Goal: Task Accomplishment & Management: Use online tool/utility

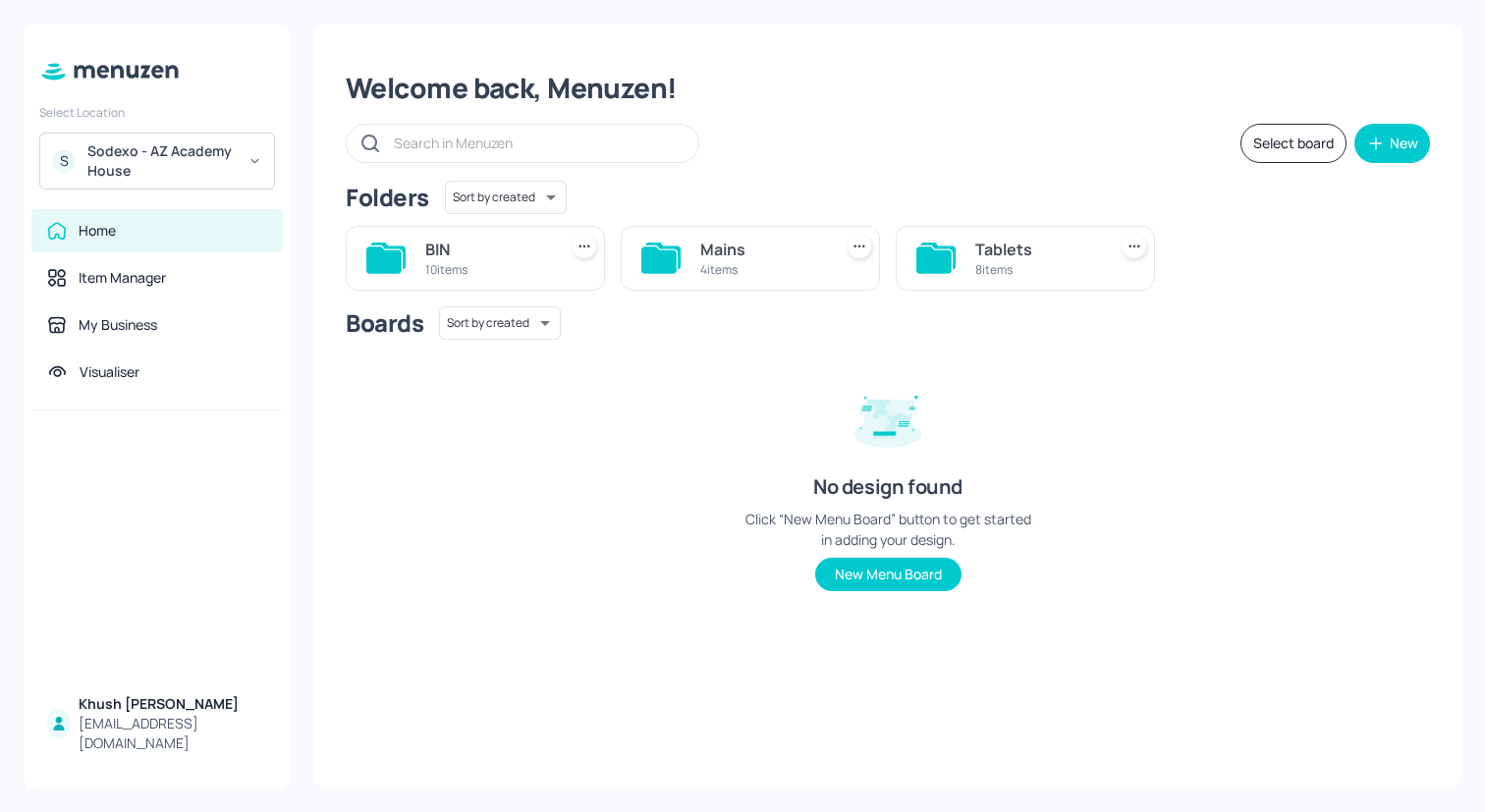
click at [498, 527] on div "Boards Sort by created id ​ No design found Click “New Menu Board” button to ge…" at bounding box center [887, 464] width 1084 height 316
click at [237, 161] on div "S Sodexo - AZ Academy House" at bounding box center [157, 161] width 236 height 57
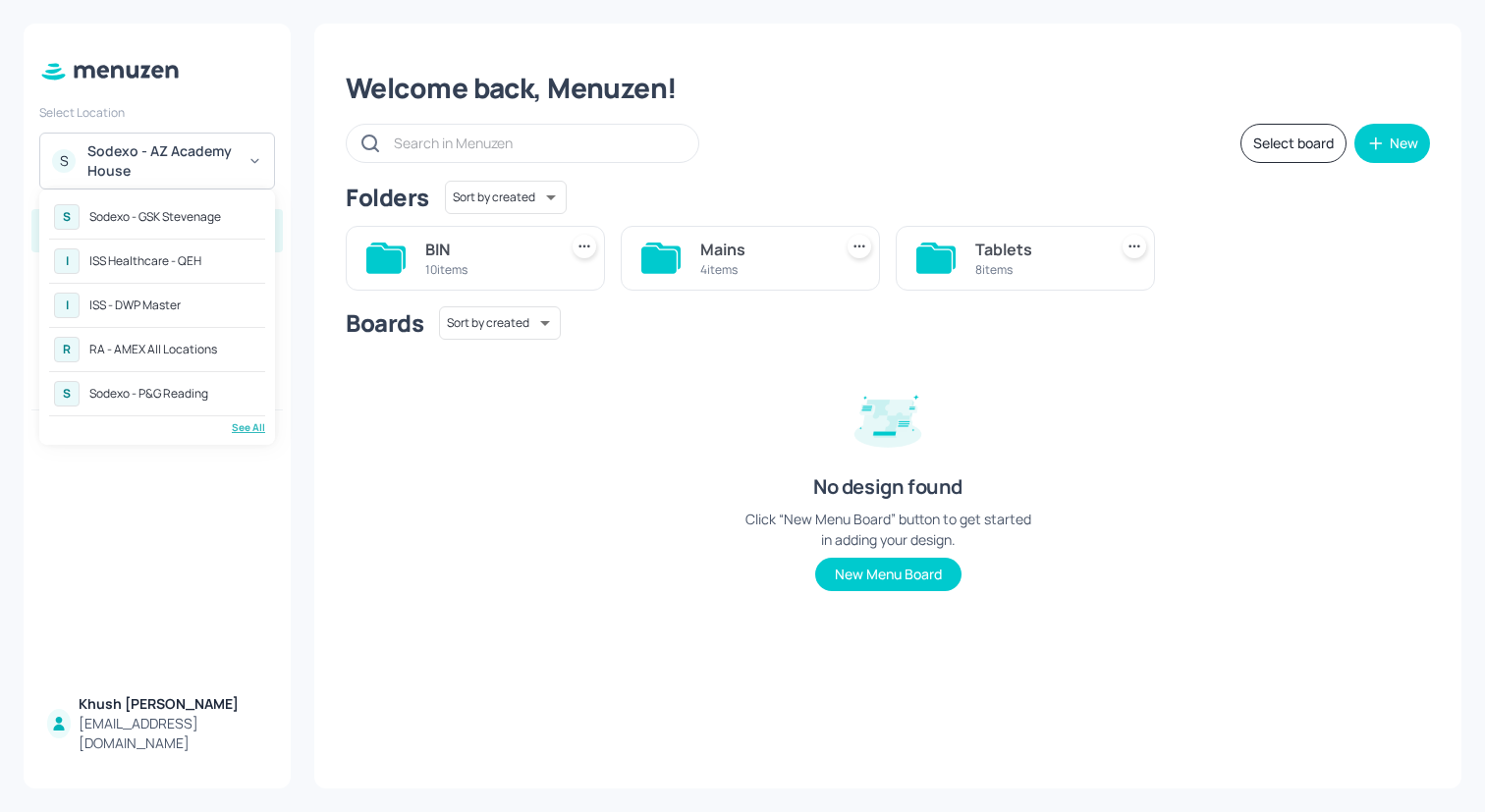
click at [240, 425] on div "See All" at bounding box center [157, 427] width 216 height 15
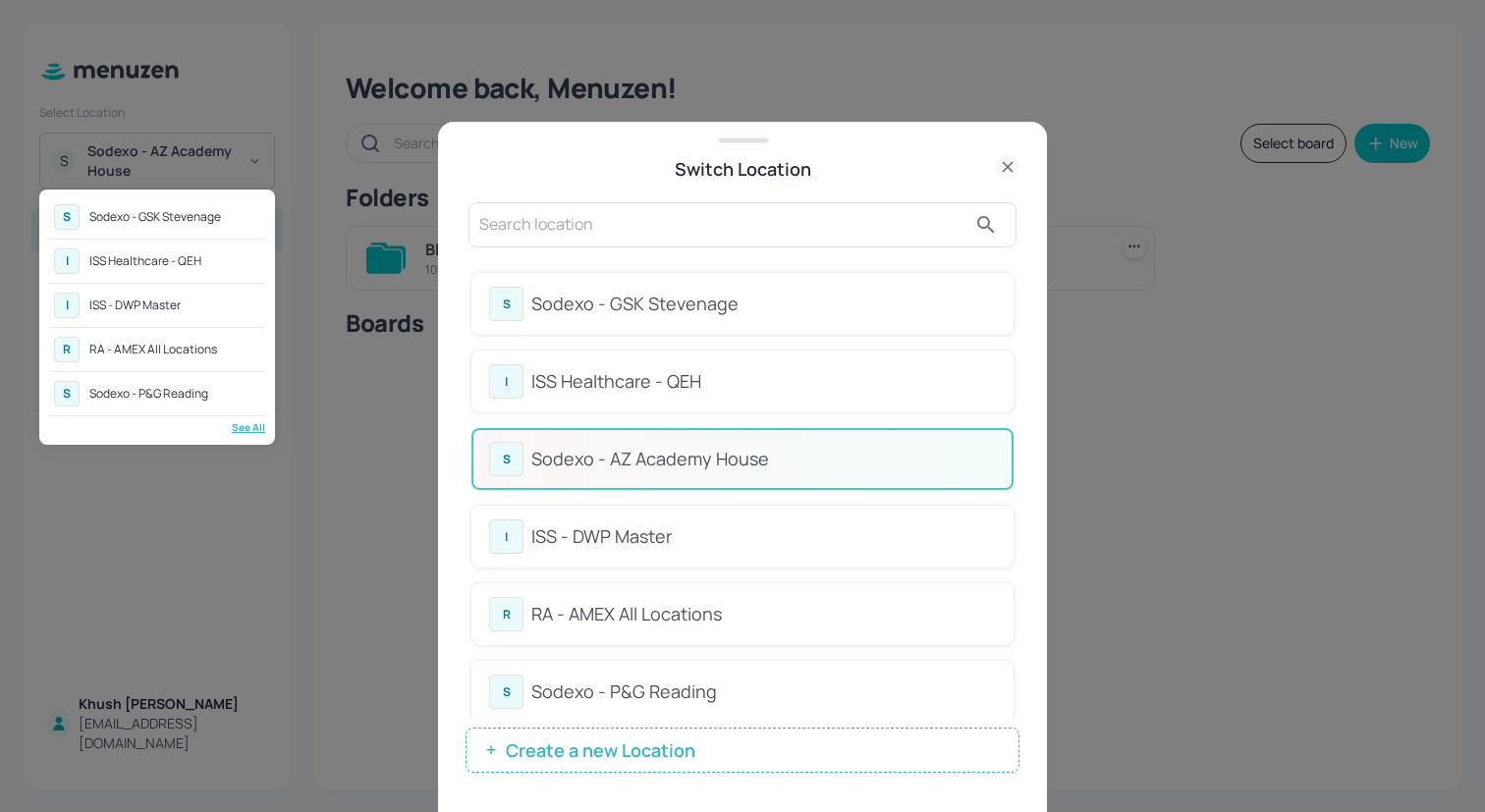
click at [683, 599] on div at bounding box center [742, 406] width 1485 height 812
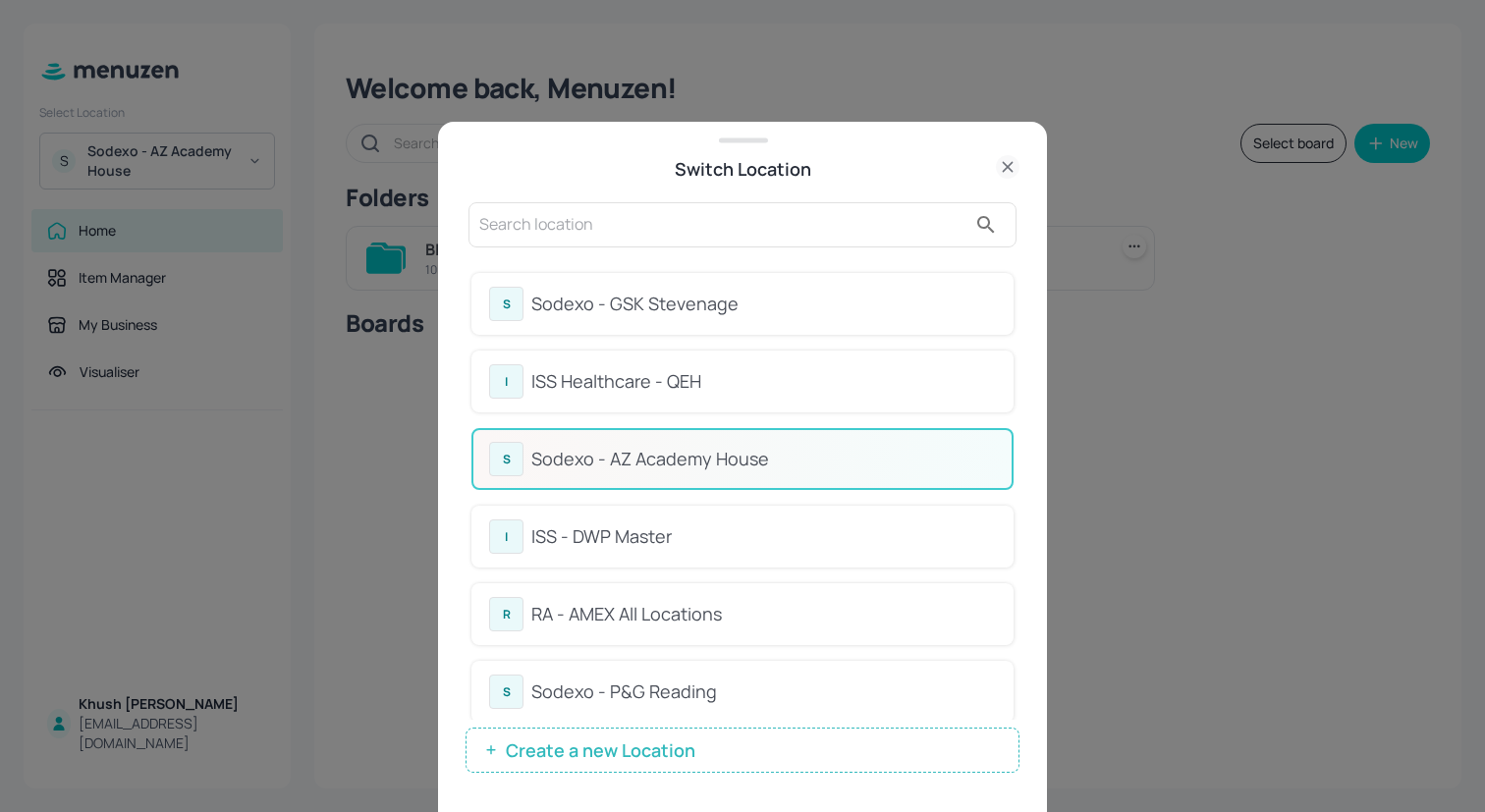
click at [654, 616] on div "RA - AMEX All Locations" at bounding box center [763, 613] width 465 height 27
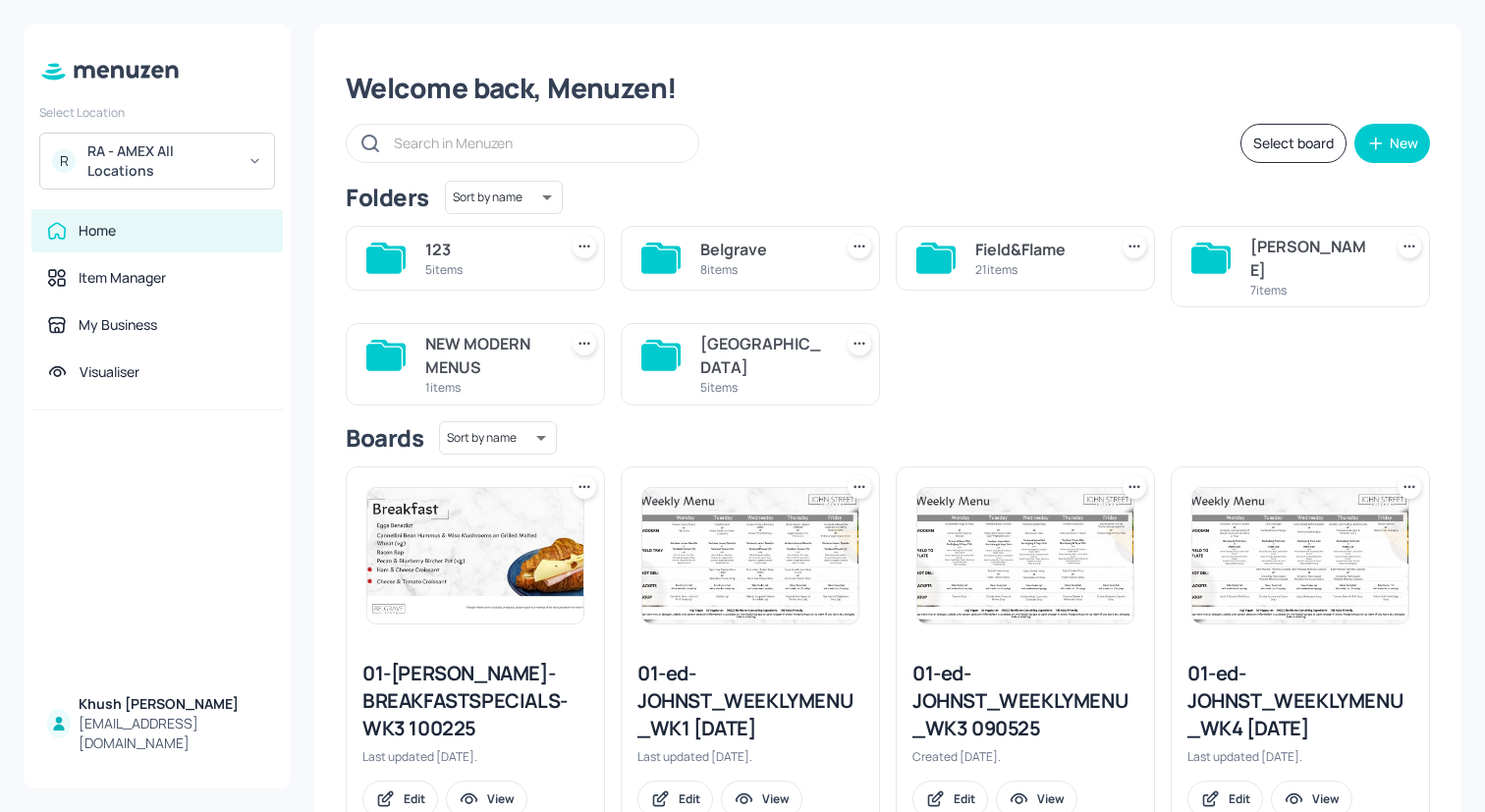
click at [714, 240] on div "Belgrave" at bounding box center [762, 250] width 124 height 24
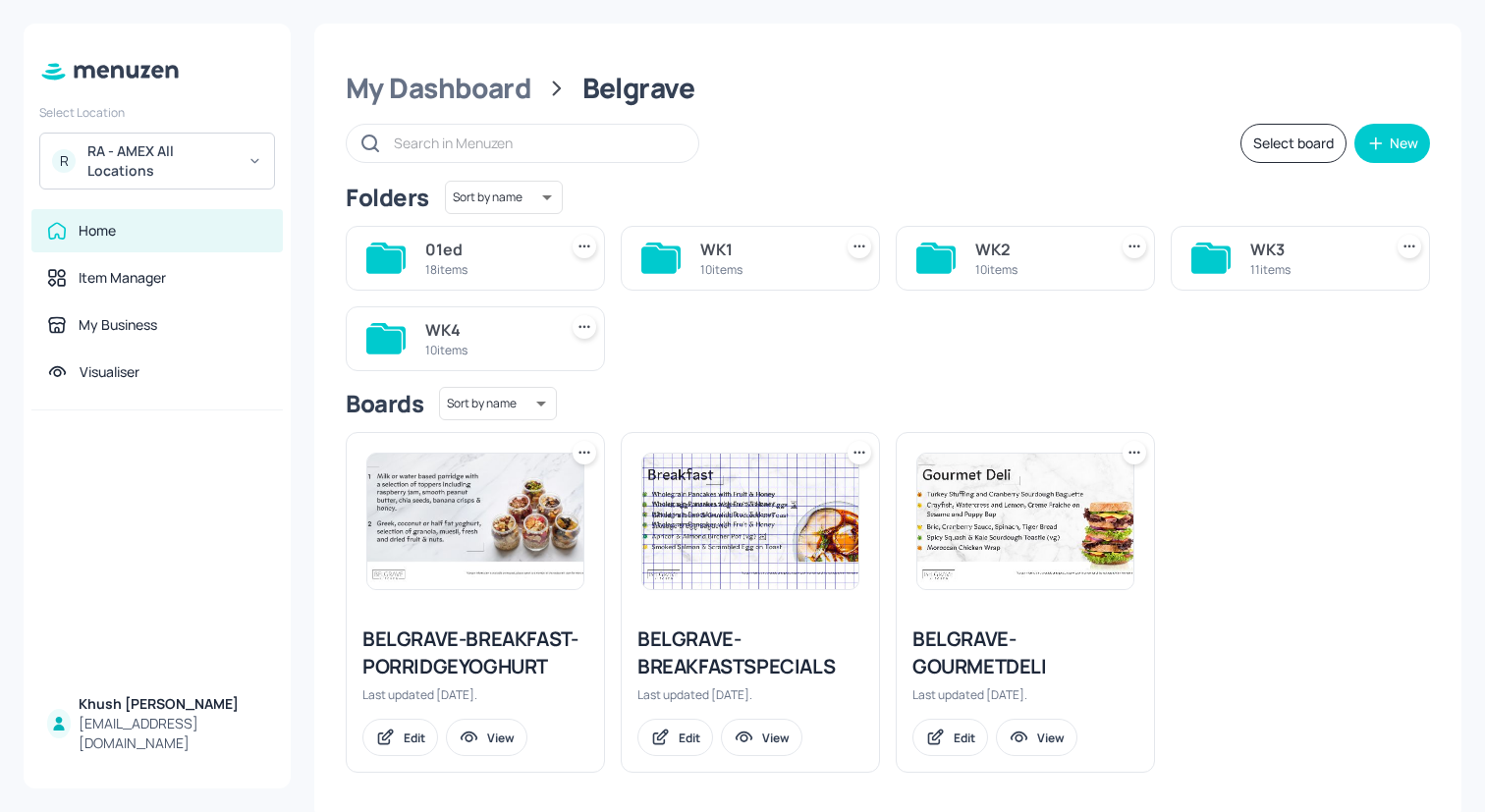
click at [1250, 260] on div "WK3" at bounding box center [1312, 250] width 124 height 24
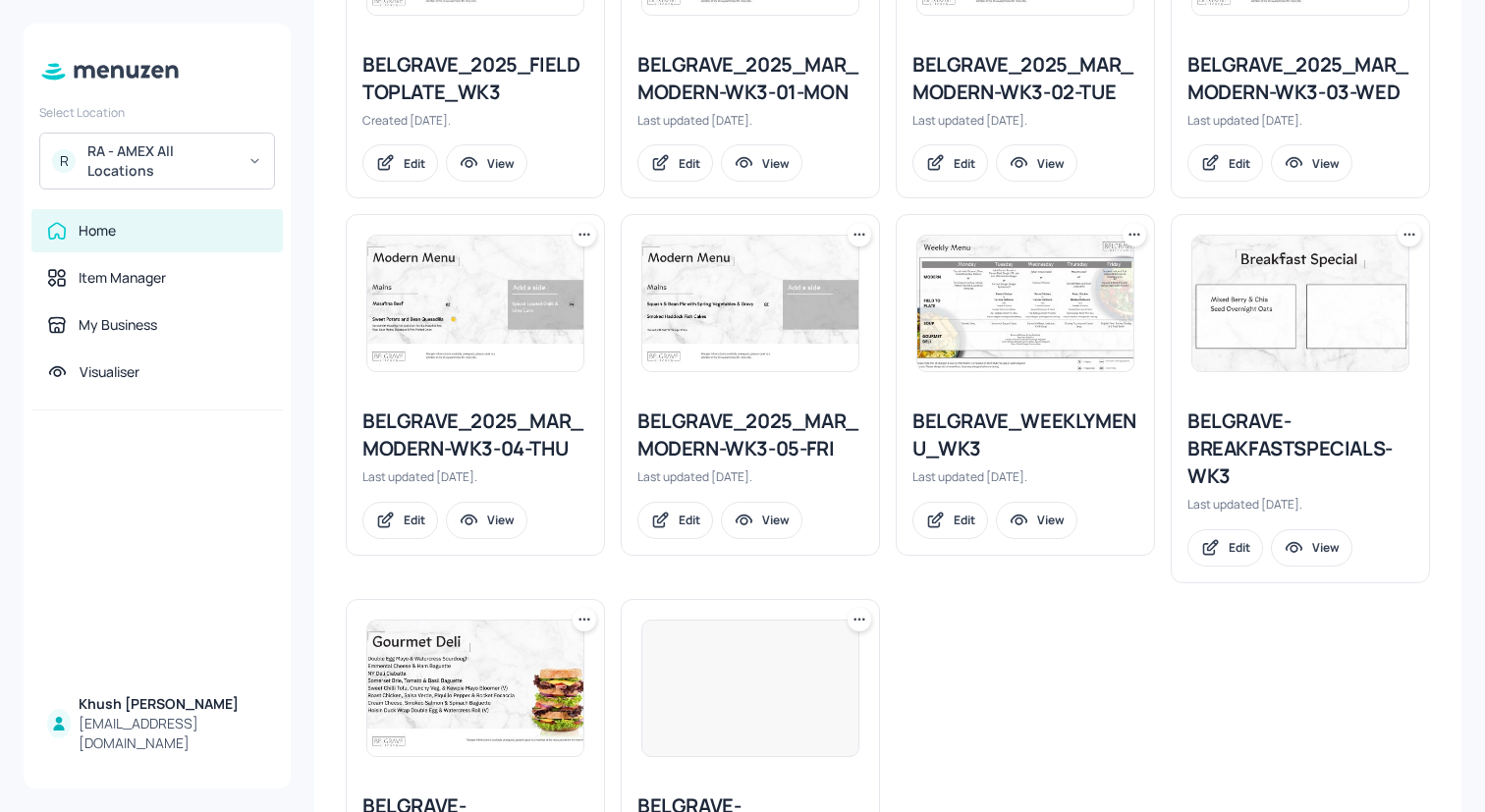
scroll to position [647, 0]
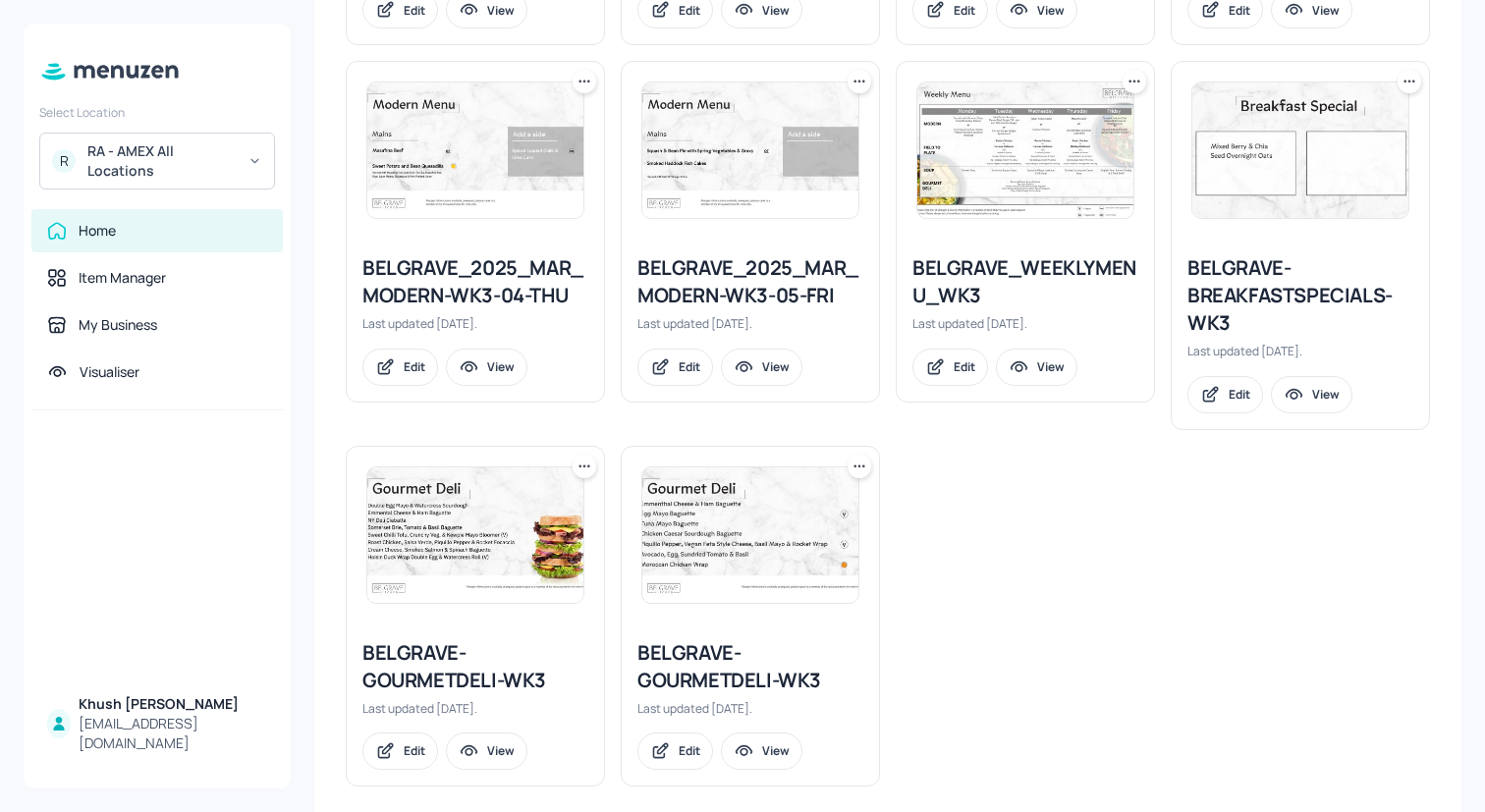
click at [745, 642] on div "BELGRAVE-GOURMETDELI-WK3" at bounding box center [750, 666] width 226 height 55
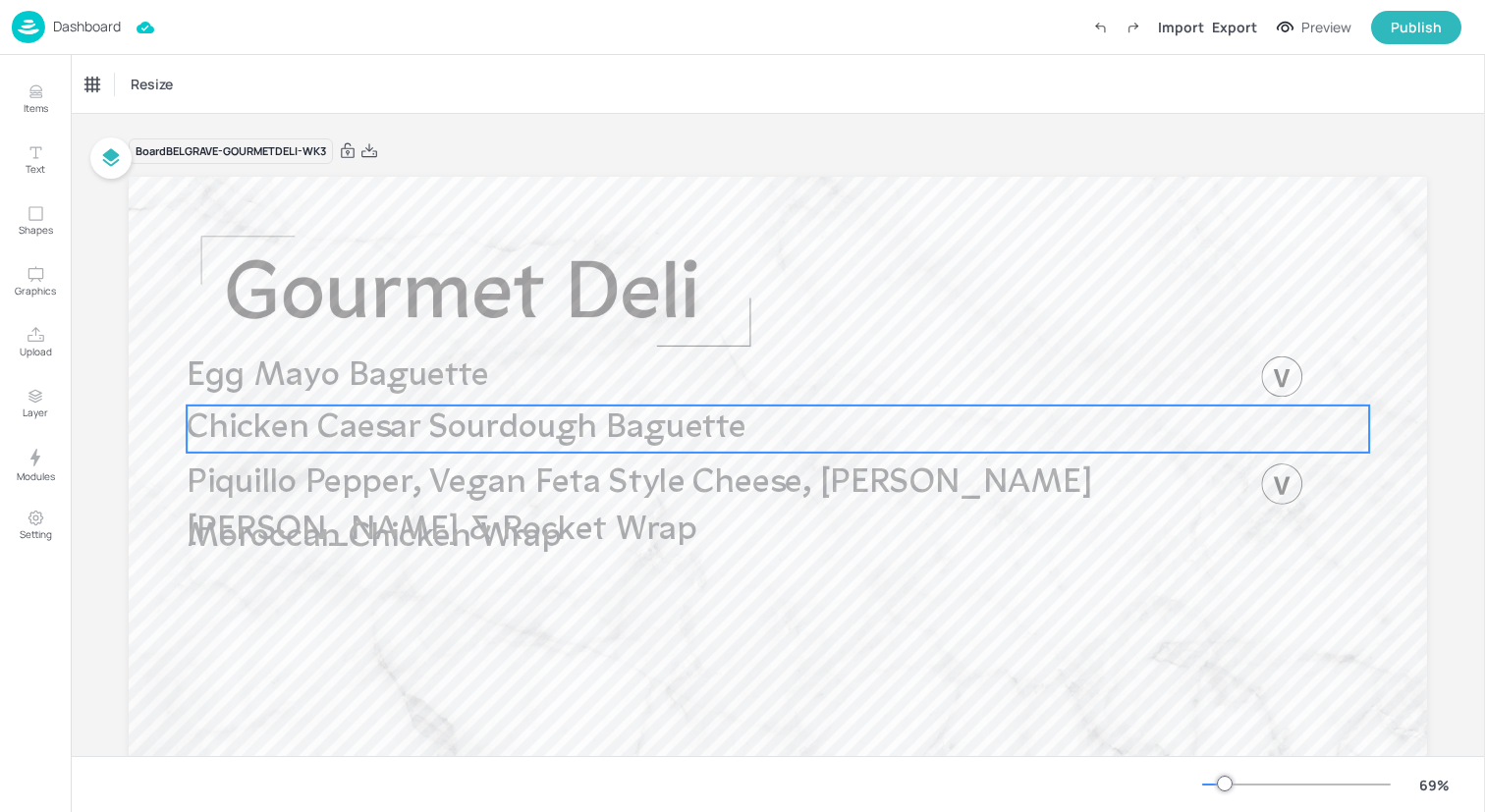
click at [439, 429] on span "Chicken Caesar Sourdough Baguette" at bounding box center [467, 428] width 560 height 34
click at [201, 86] on div "Chicken Caesar Sourdough Baguette" at bounding box center [167, 85] width 163 height 18
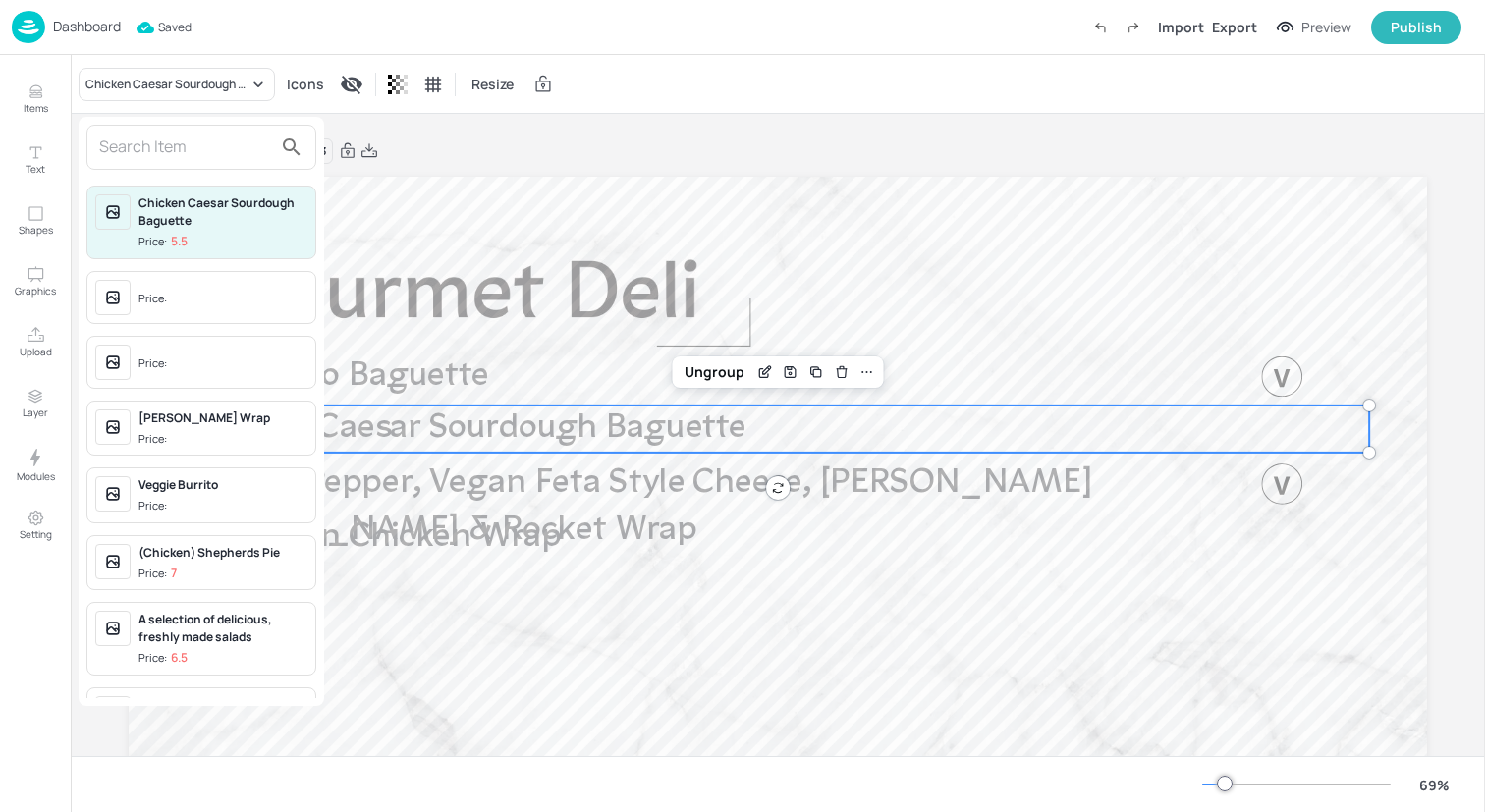
click at [196, 148] on input "text" at bounding box center [185, 147] width 173 height 31
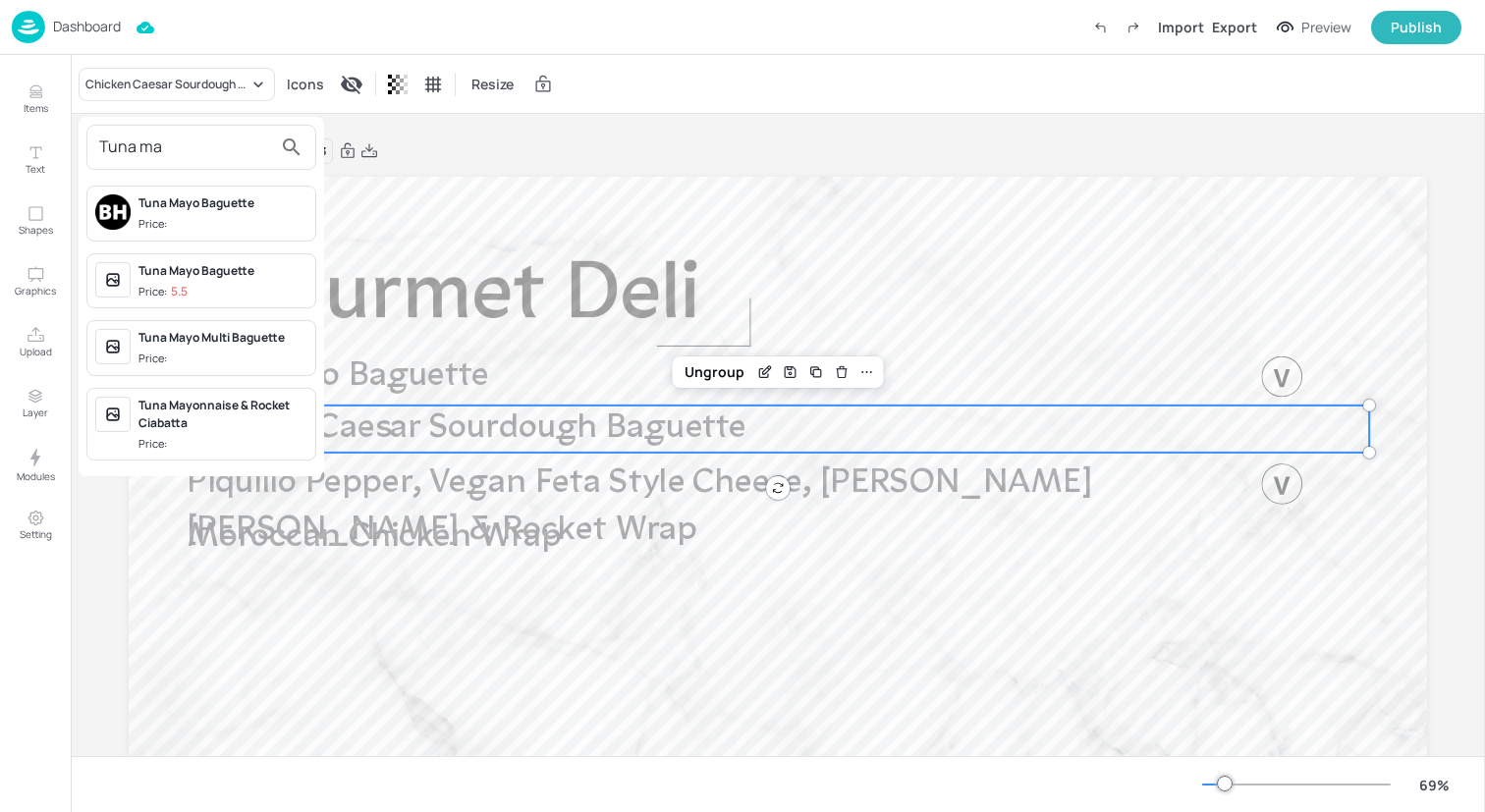
type input "Tuna ma"
click at [234, 220] on span "Price:" at bounding box center [223, 224] width 169 height 17
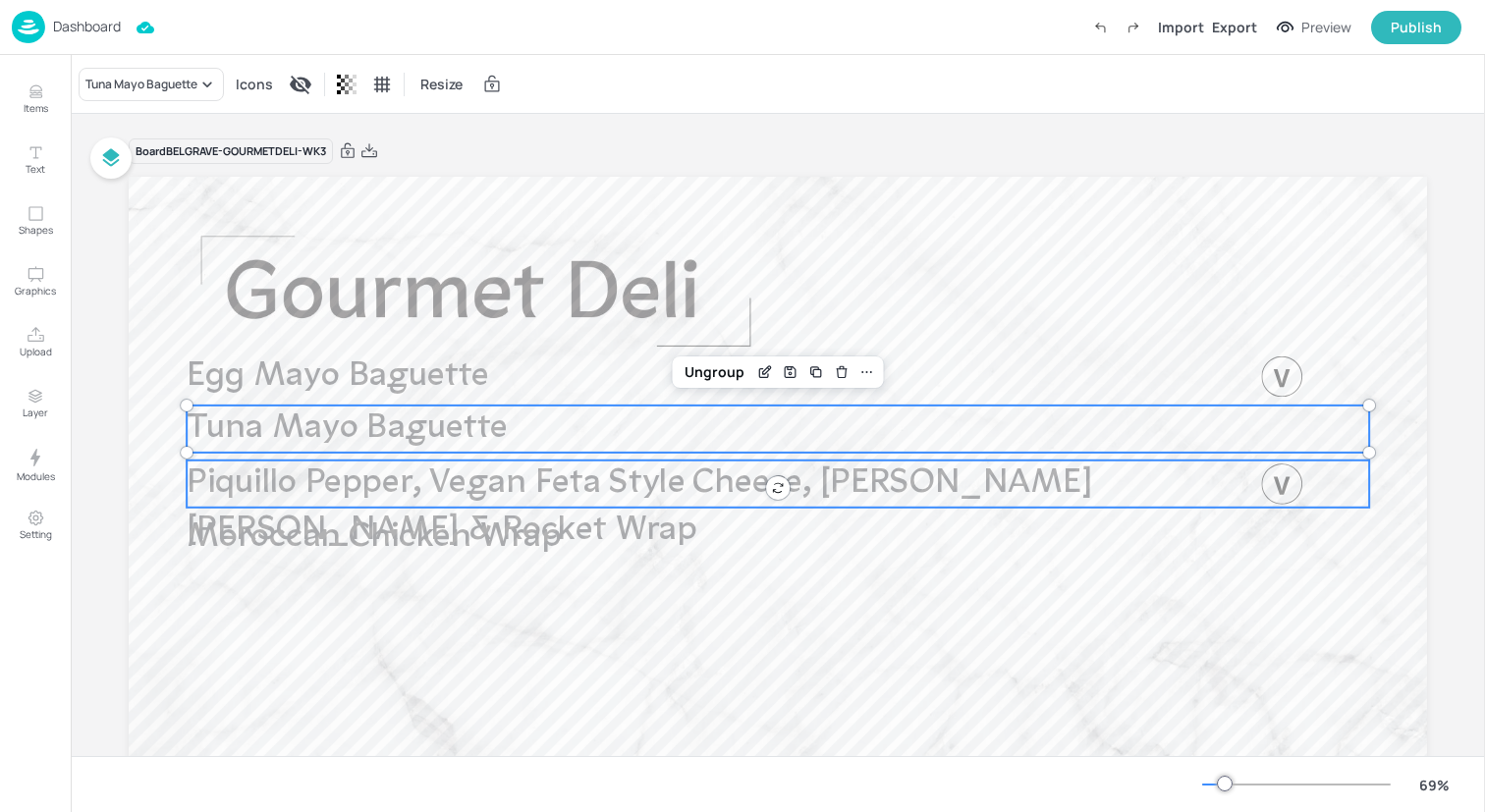
click at [470, 481] on span "Piquillo Pepper, Vegan Feta Style Cheese, Basil Mayo & Rocket Wrap" at bounding box center [640, 507] width 905 height 82
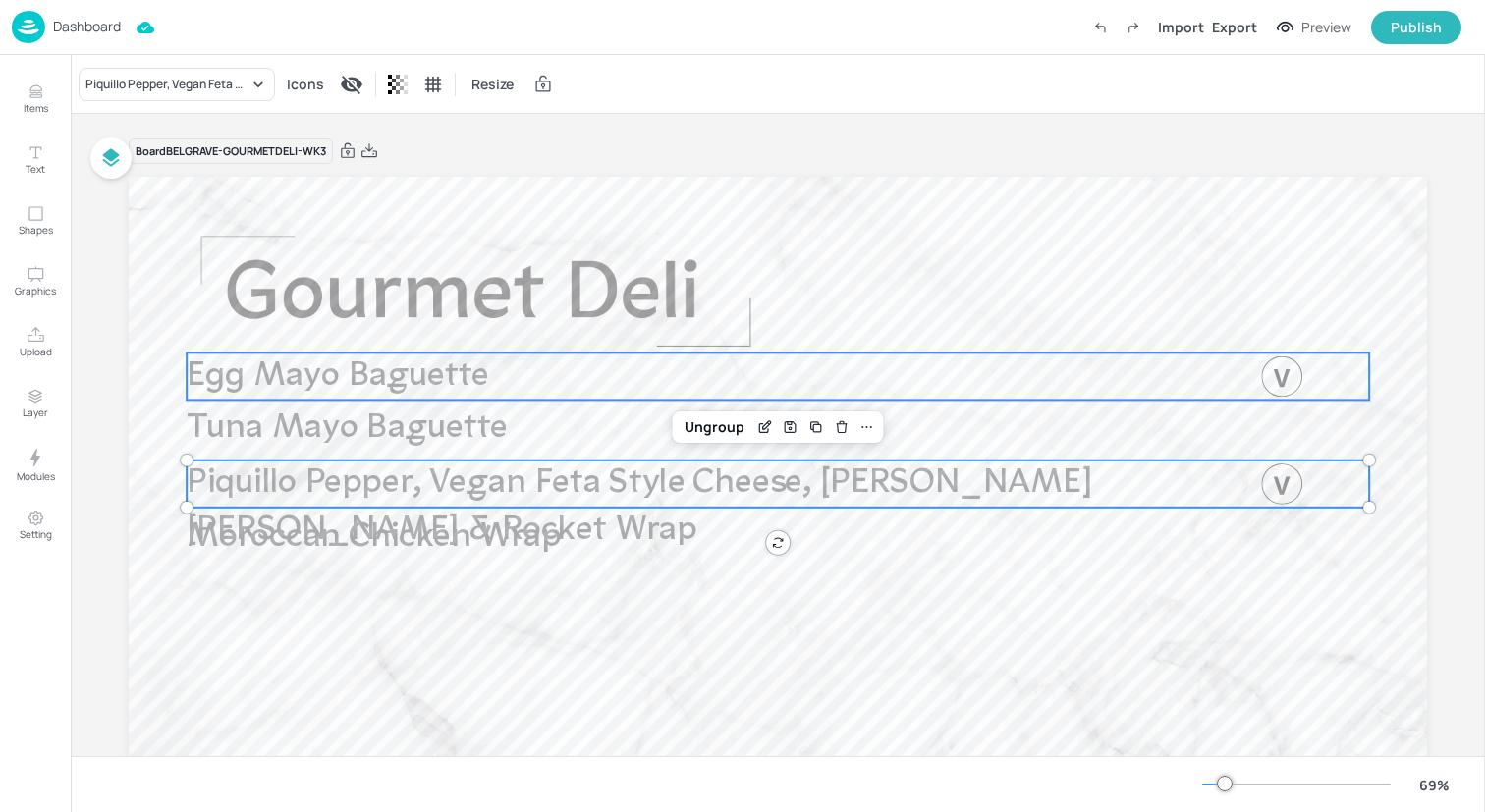
click at [371, 386] on span "Egg Mayo Baguette" at bounding box center [338, 377] width 303 height 34
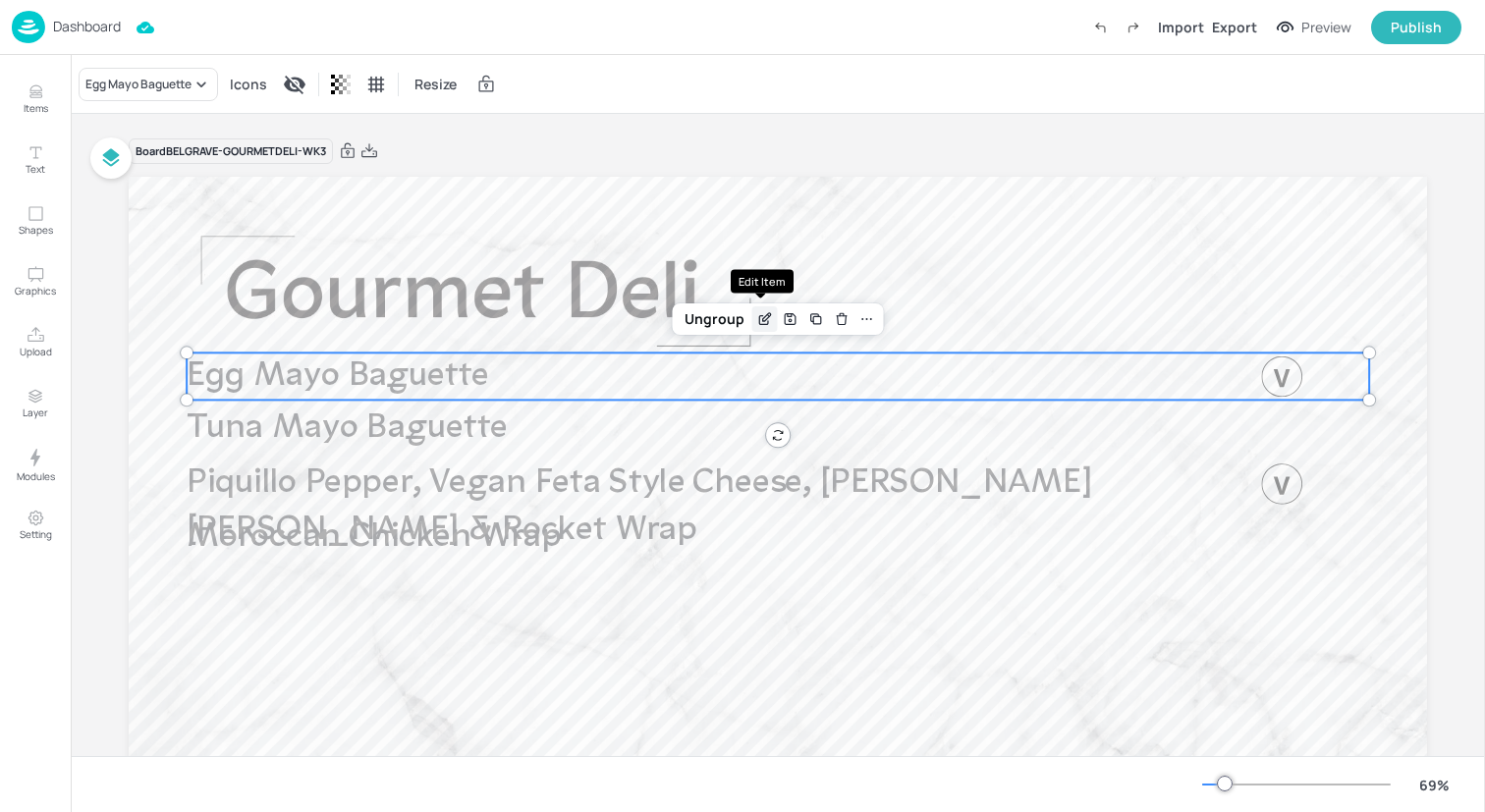
click at [769, 326] on div "Edit Item" at bounding box center [765, 320] width 26 height 26
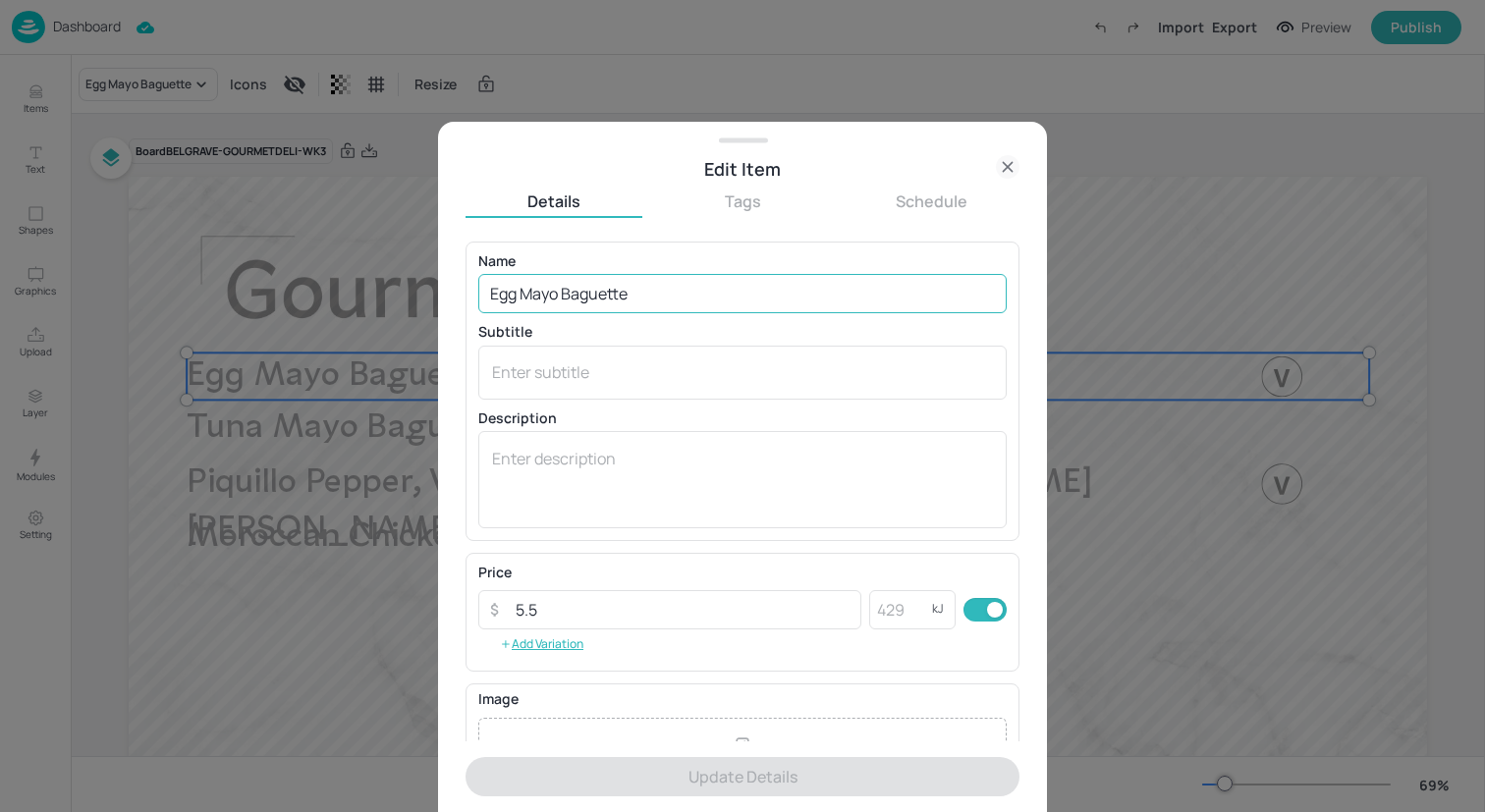
click at [565, 295] on input "Egg Mayo Baguette" at bounding box center [742, 293] width 529 height 39
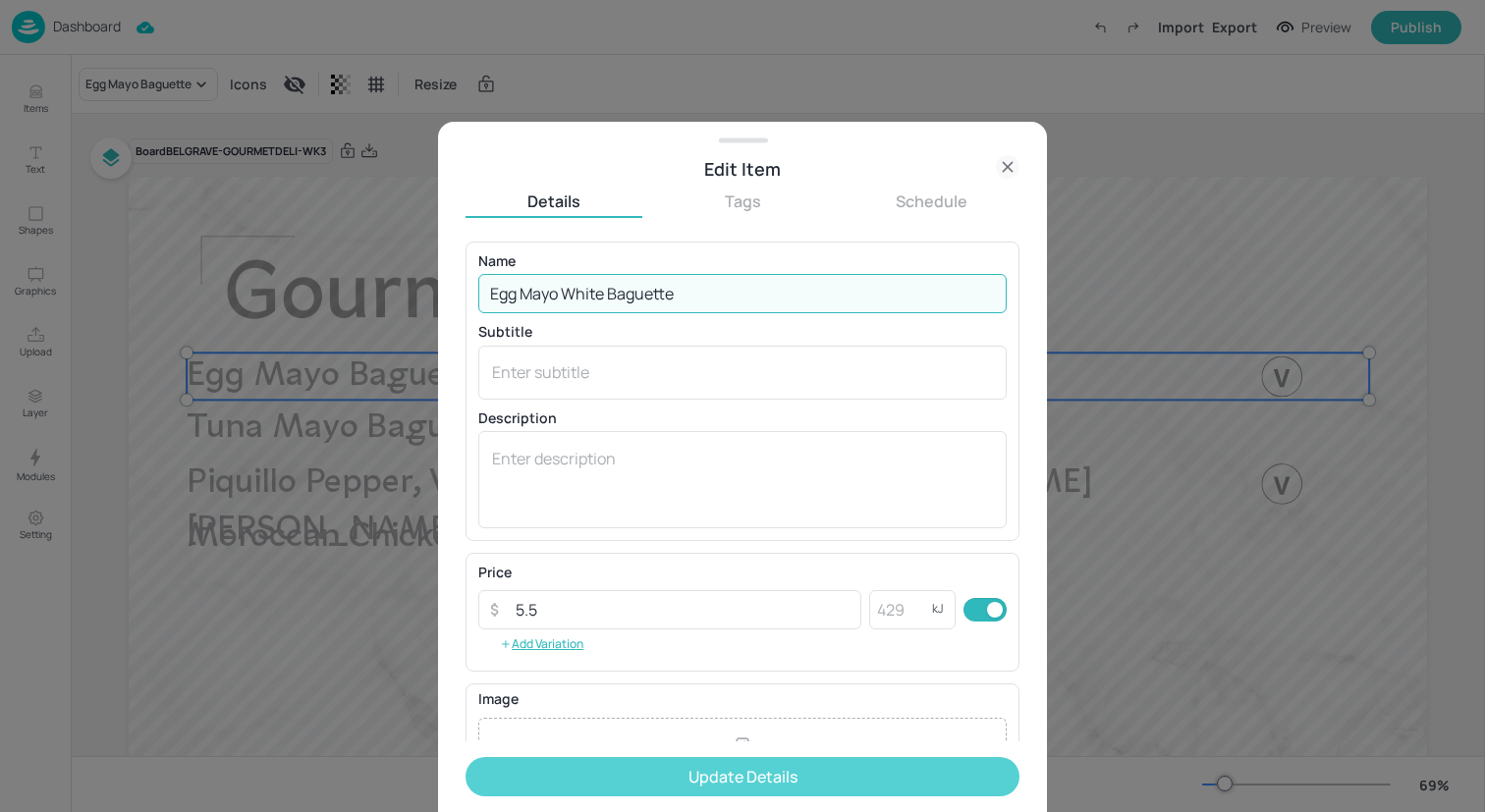
type input "Egg Mayo White Baguette"
click at [698, 770] on button "Update Details" at bounding box center [742, 776] width 554 height 39
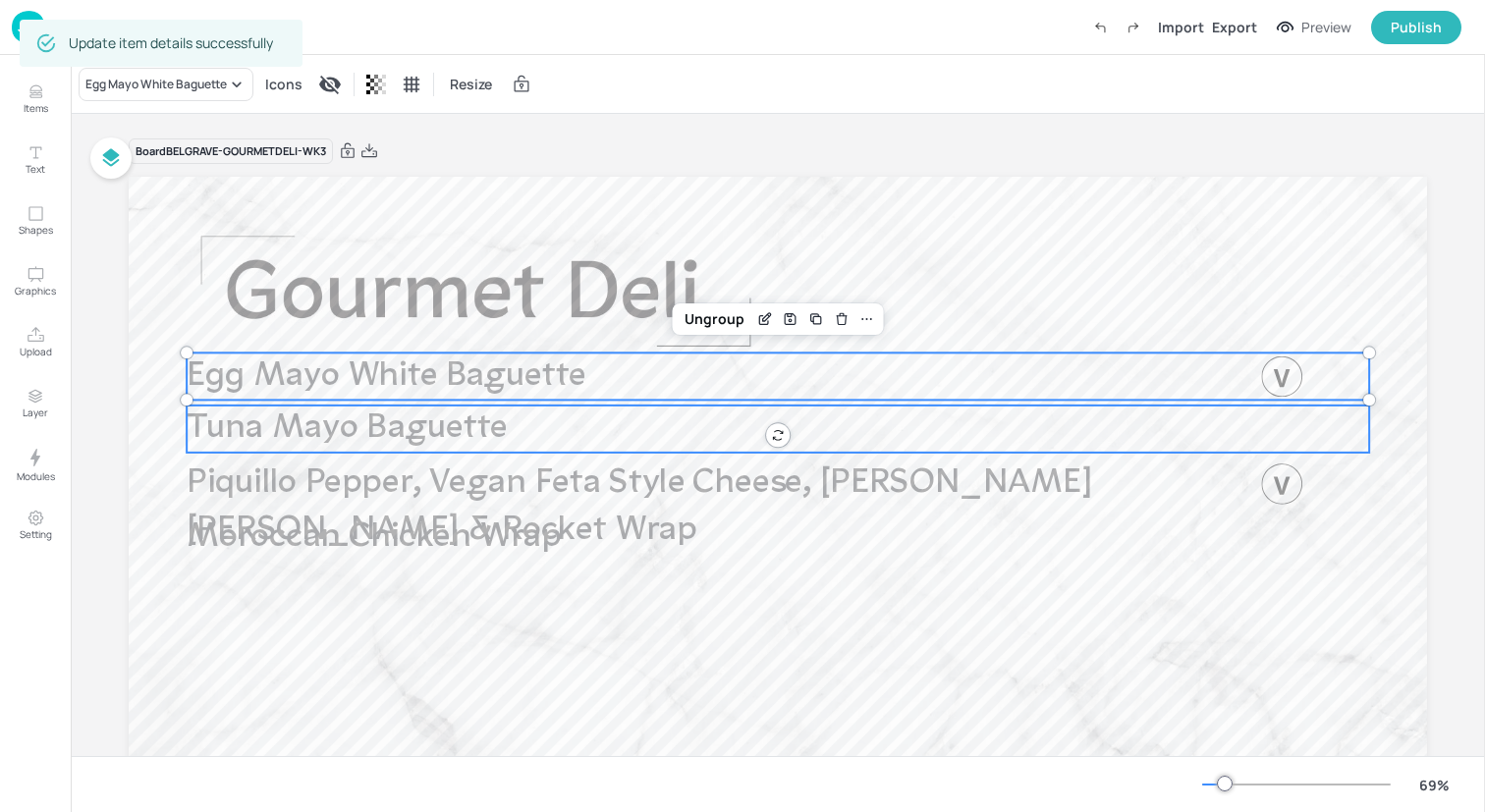
click at [450, 427] on span "Tuna Mayo Baguette" at bounding box center [347, 428] width 320 height 34
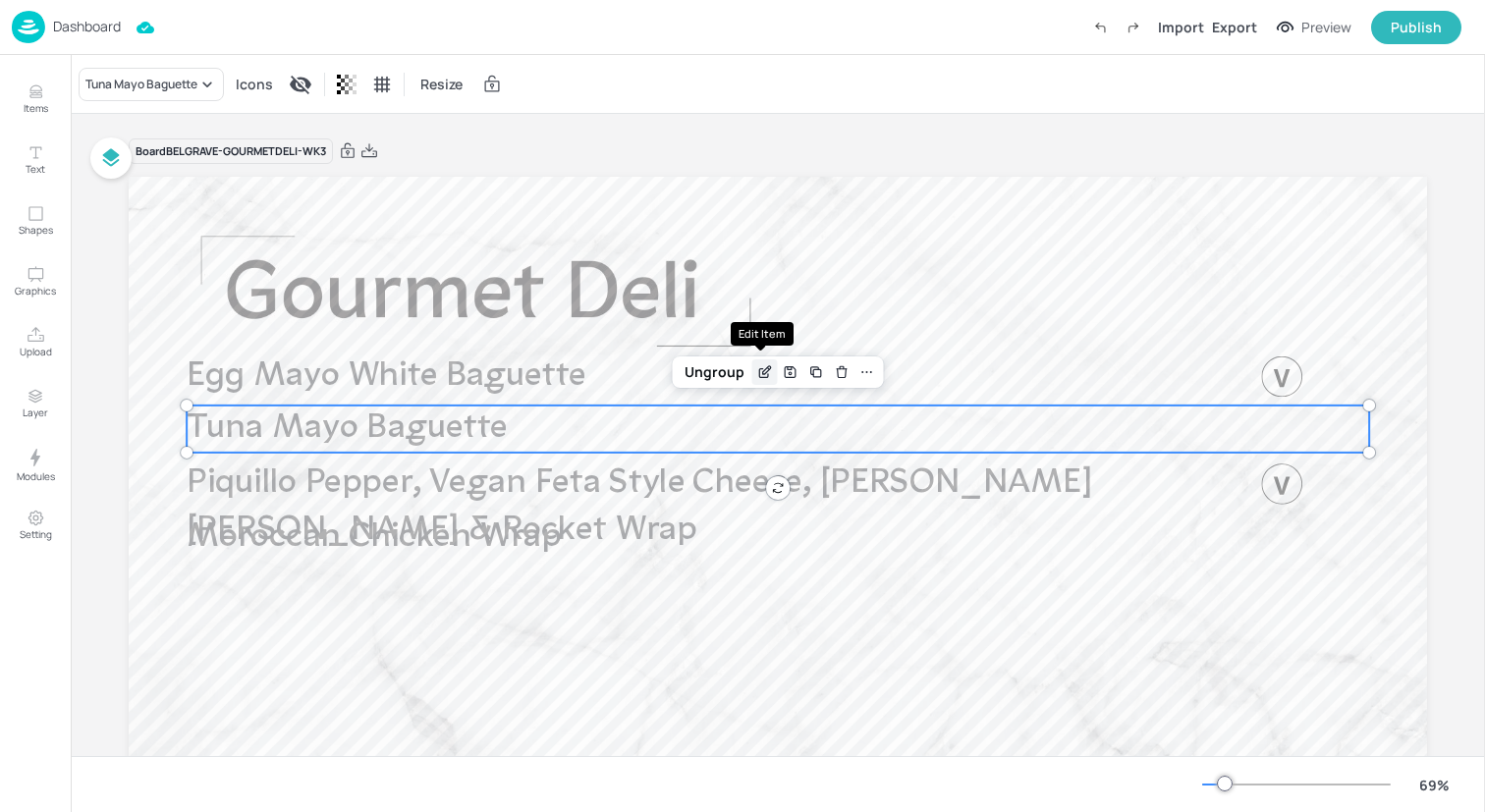
click at [764, 368] on icon "Edit Item" at bounding box center [764, 373] width 17 height 16
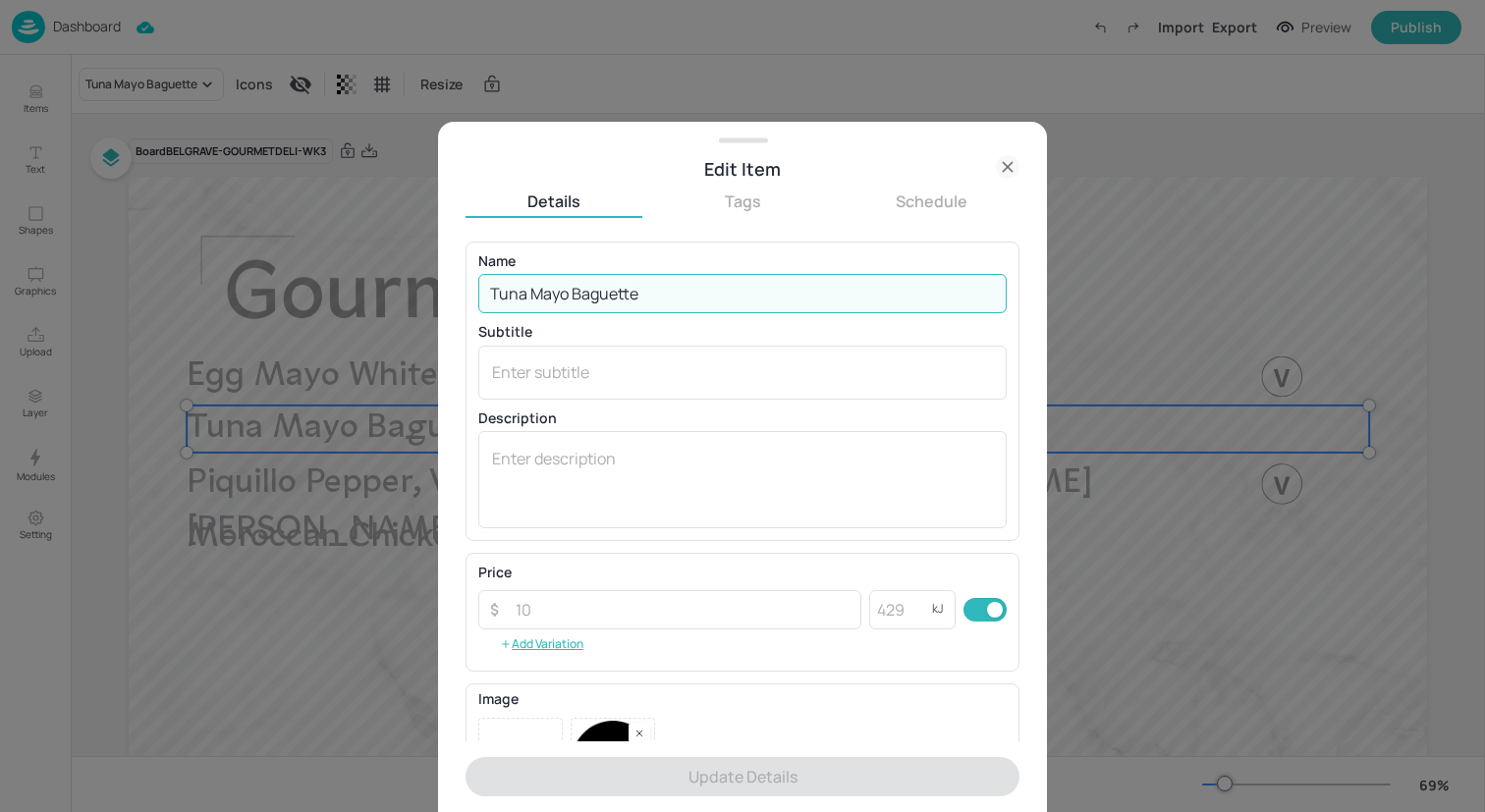
click at [576, 293] on input "Tuna Mayo Baguette" at bounding box center [742, 293] width 529 height 39
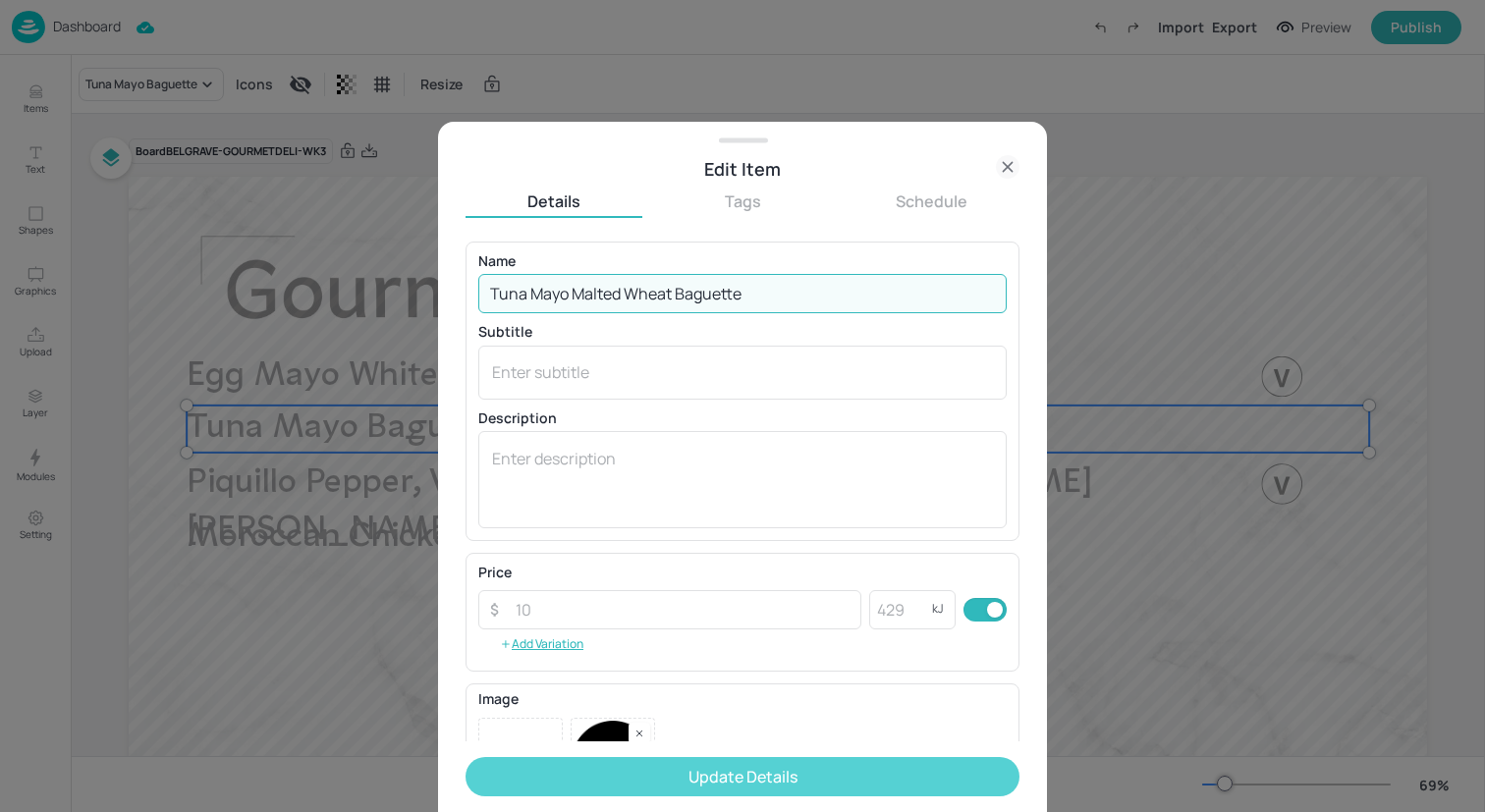
type input "Tuna Mayo Malted Wheat Baguette"
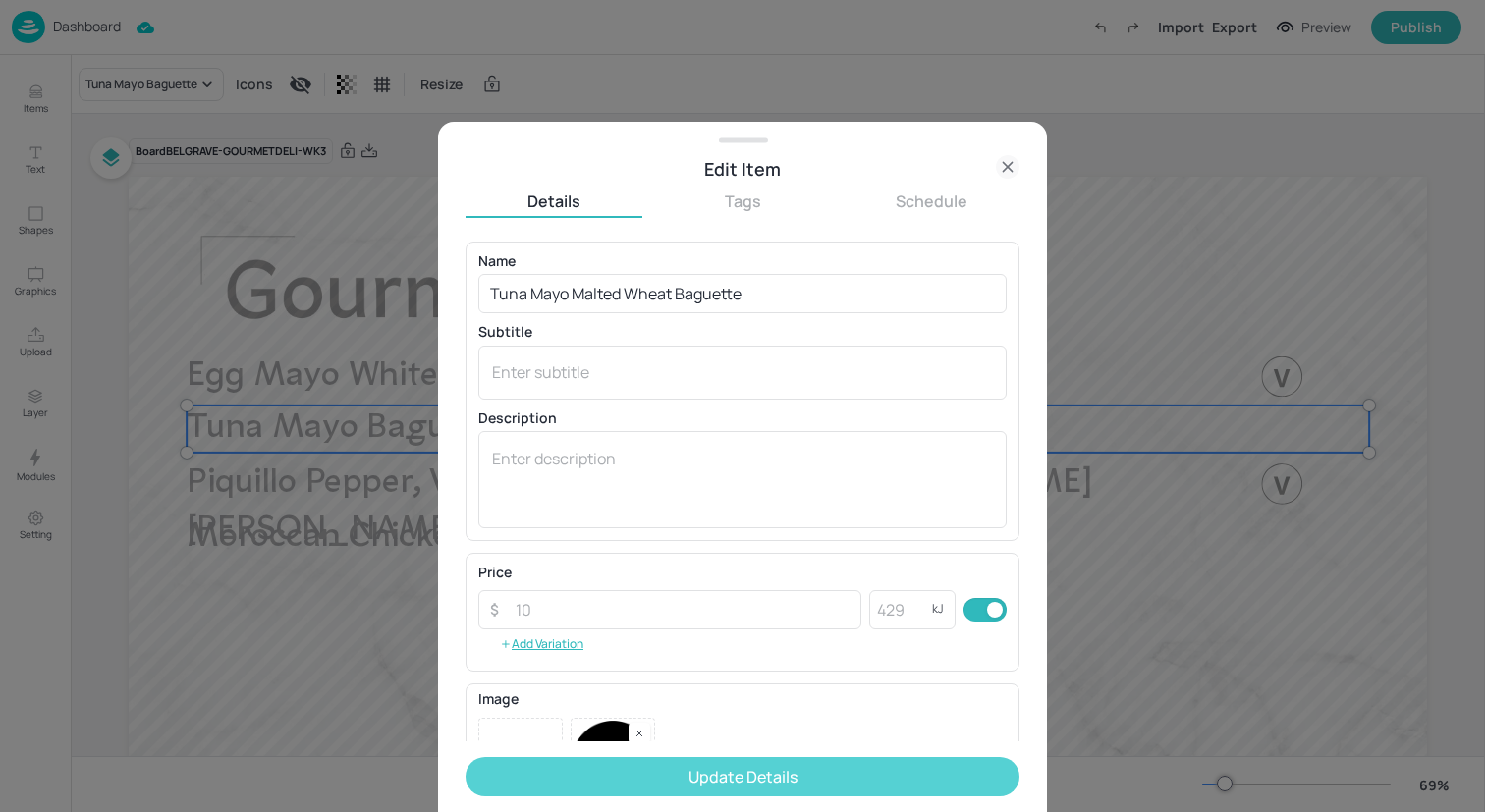
click at [721, 759] on button "Update Details" at bounding box center [742, 776] width 554 height 39
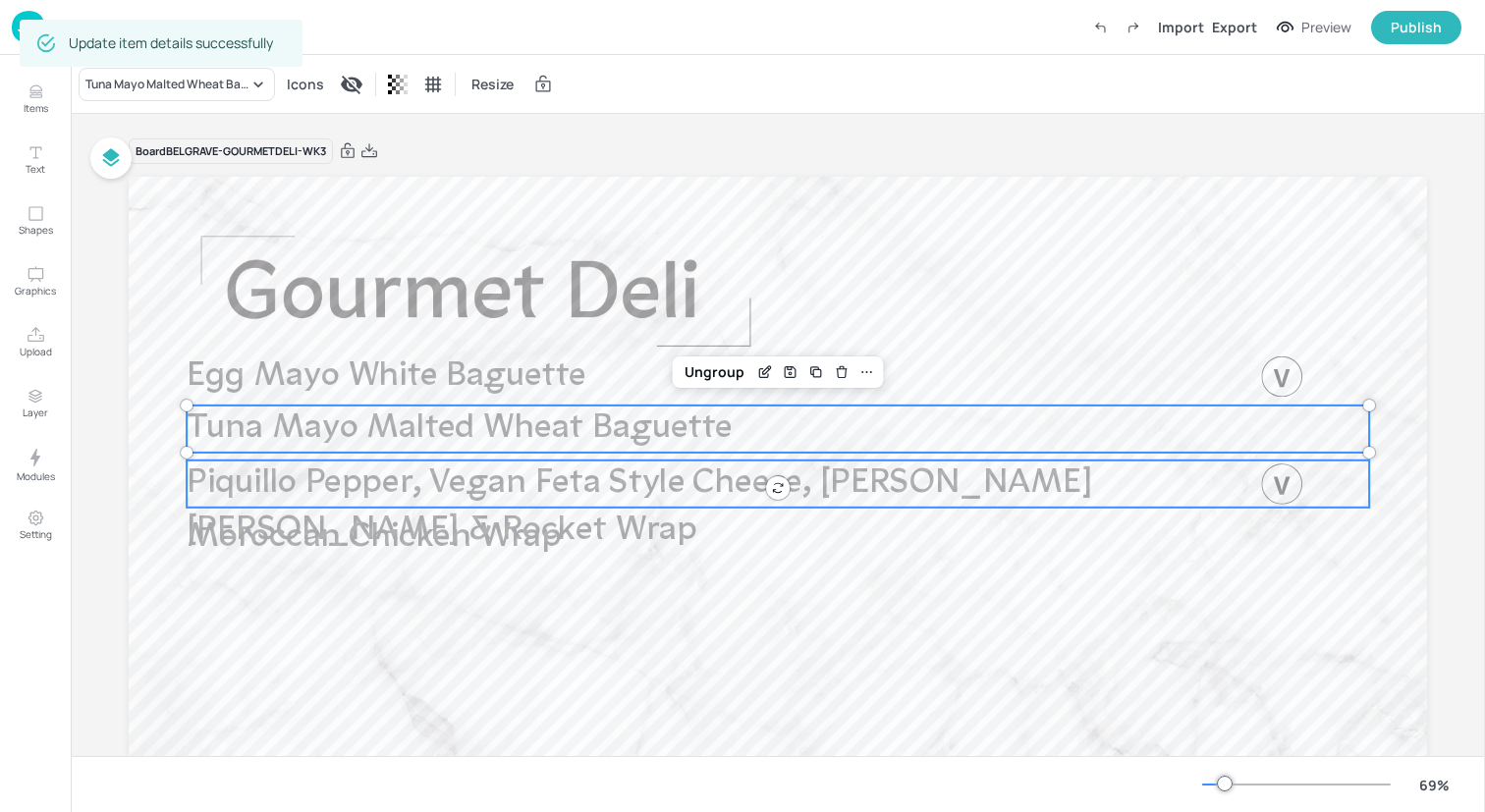
click at [574, 467] on span "Piquillo Pepper, Vegan Feta Style Cheese, Basil Mayo & Rocket Wrap" at bounding box center [640, 507] width 905 height 82
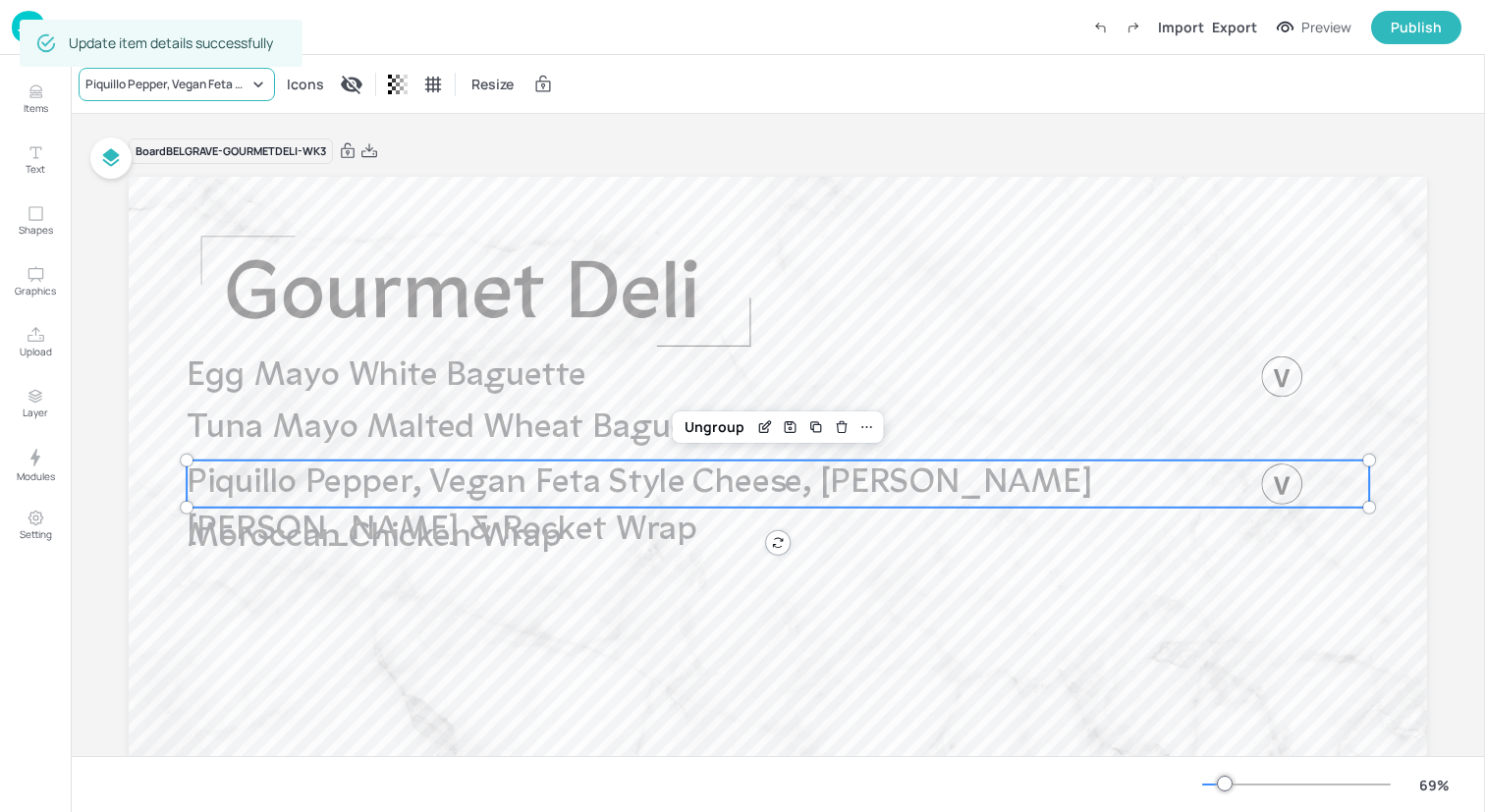
click at [222, 90] on div "Piquillo Pepper, Vegan Feta Style Cheese, Basil Mayo & Rocket Wrap" at bounding box center [167, 85] width 163 height 18
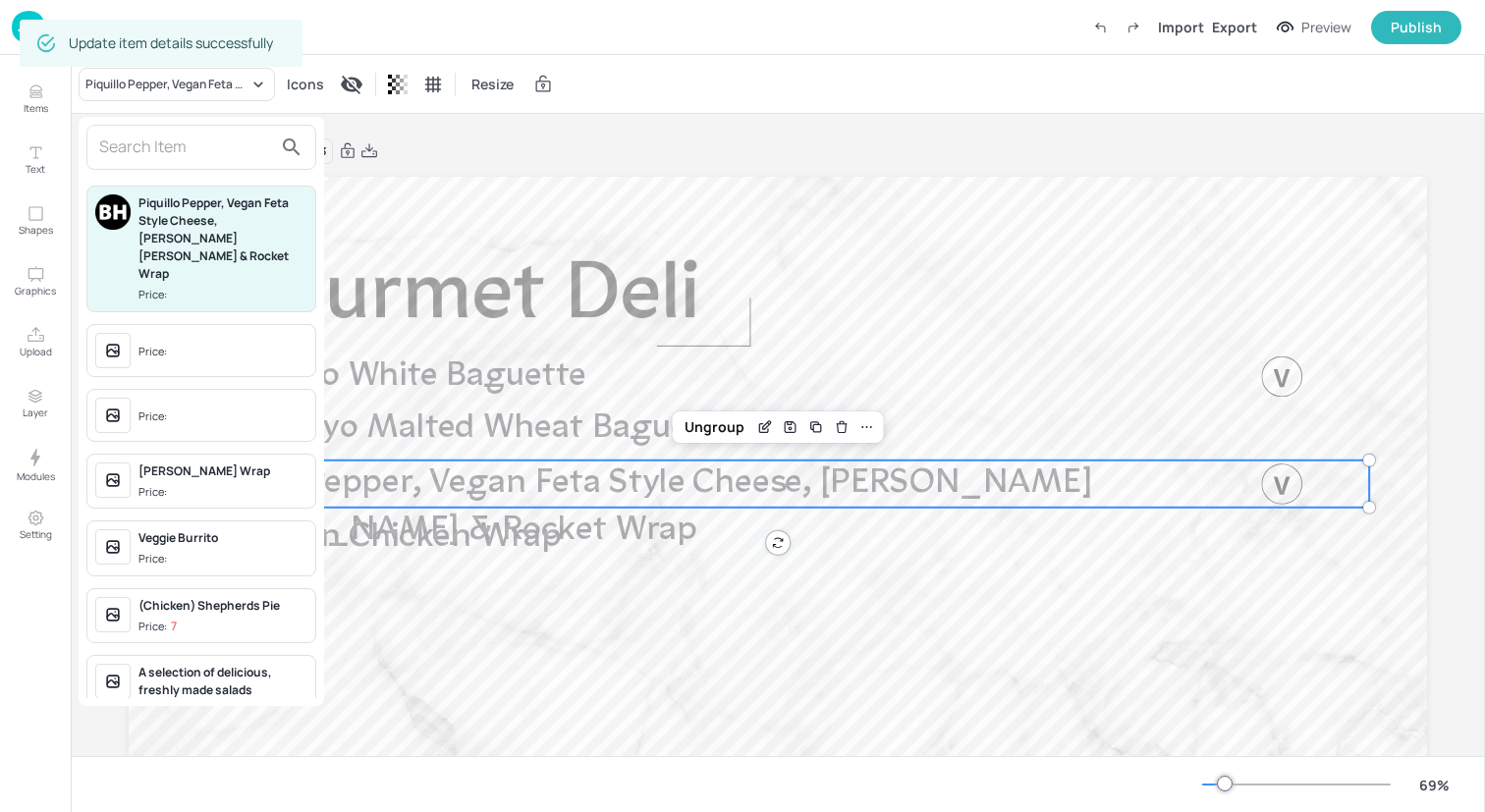
click at [229, 163] on div at bounding box center [201, 147] width 230 height 45
click at [213, 140] on input "text" at bounding box center [185, 147] width 173 height 31
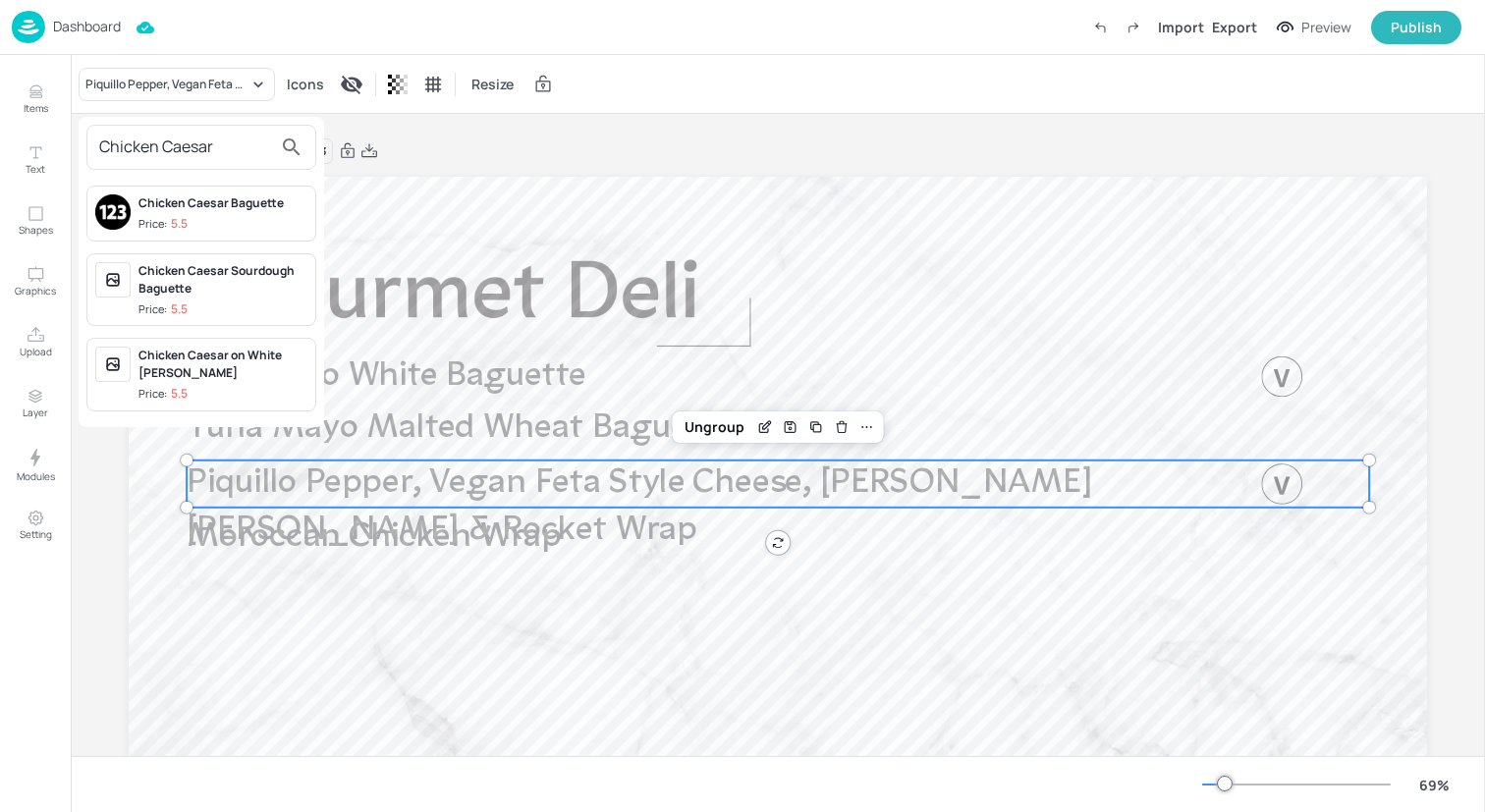
type input "Chicken Caesar"
click at [224, 209] on div "Chicken Caesar Baguette" at bounding box center [223, 204] width 169 height 18
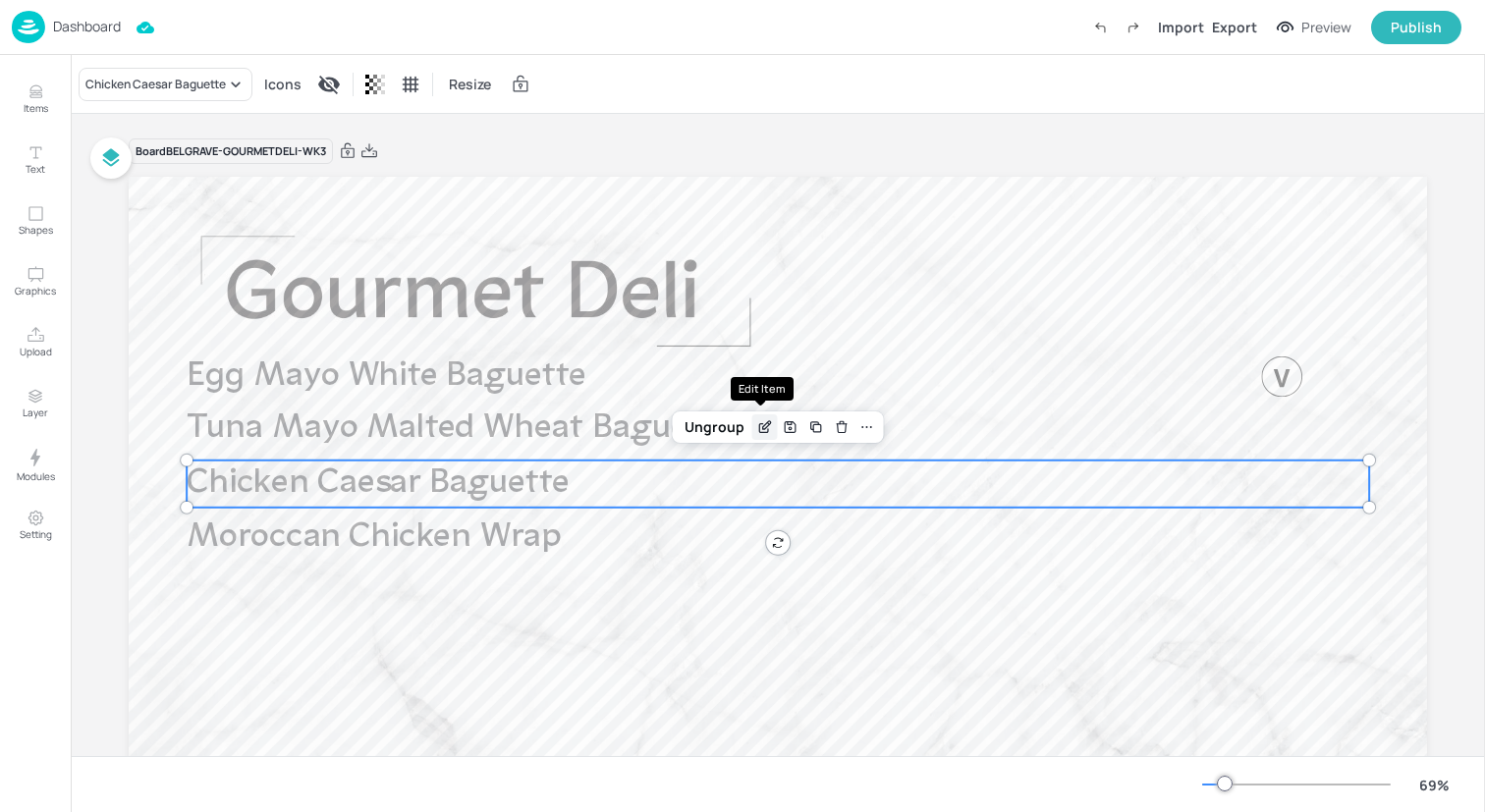
click at [770, 432] on div "Edit Item" at bounding box center [765, 427] width 26 height 26
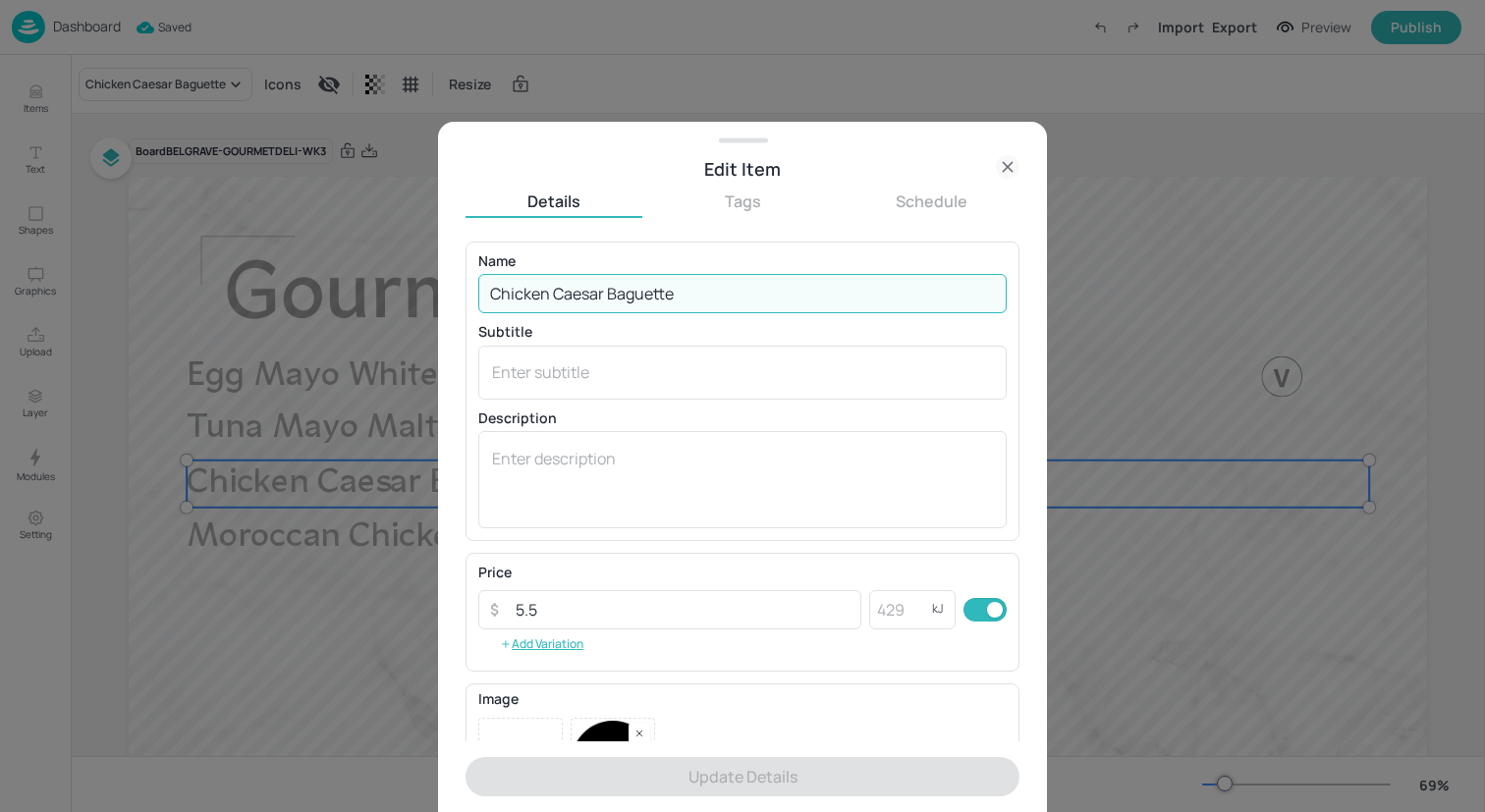
click at [608, 295] on input "Chicken Caesar Baguette" at bounding box center [742, 293] width 529 height 39
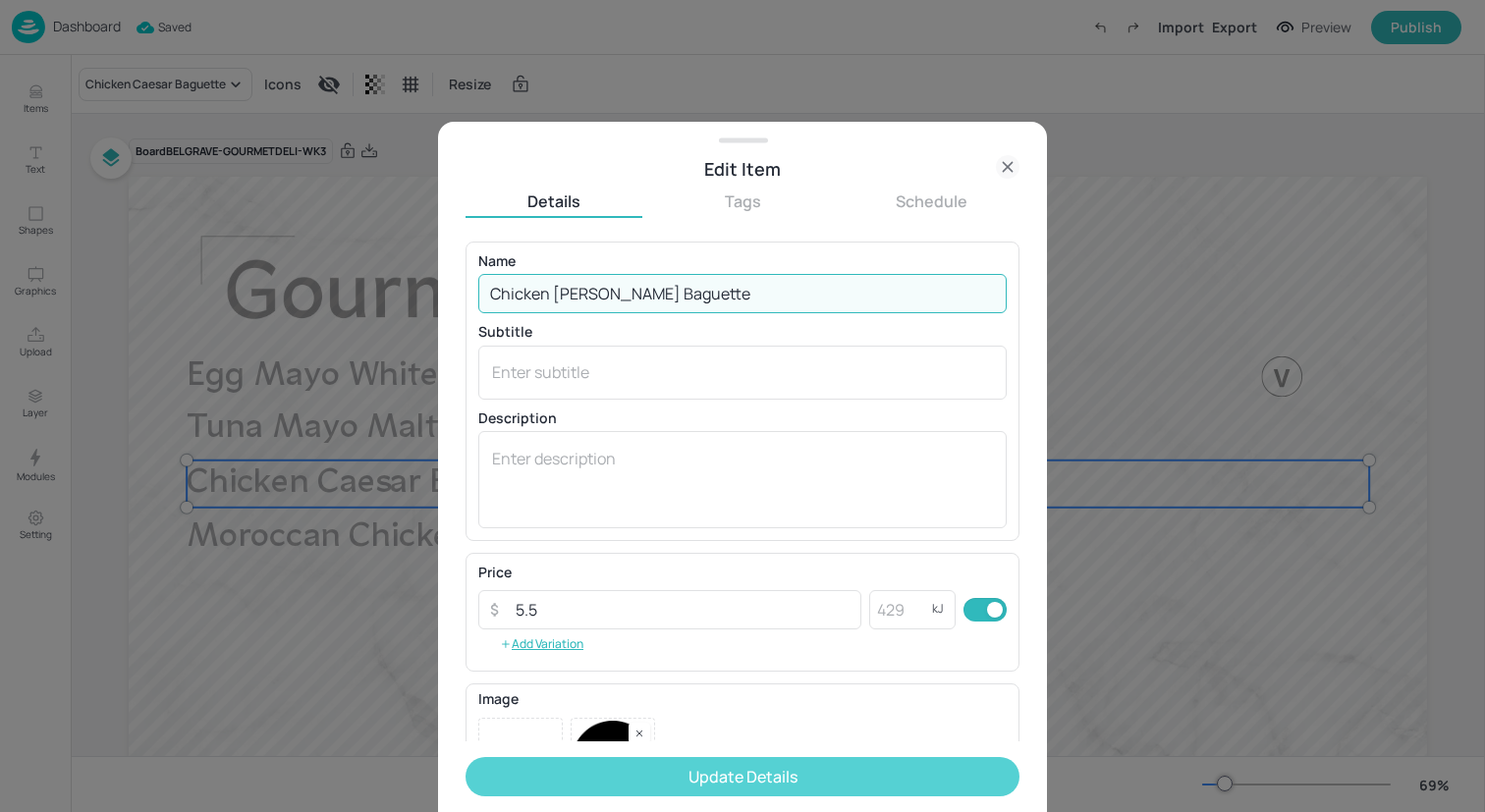
type input "Chicken Caesar White Baguette"
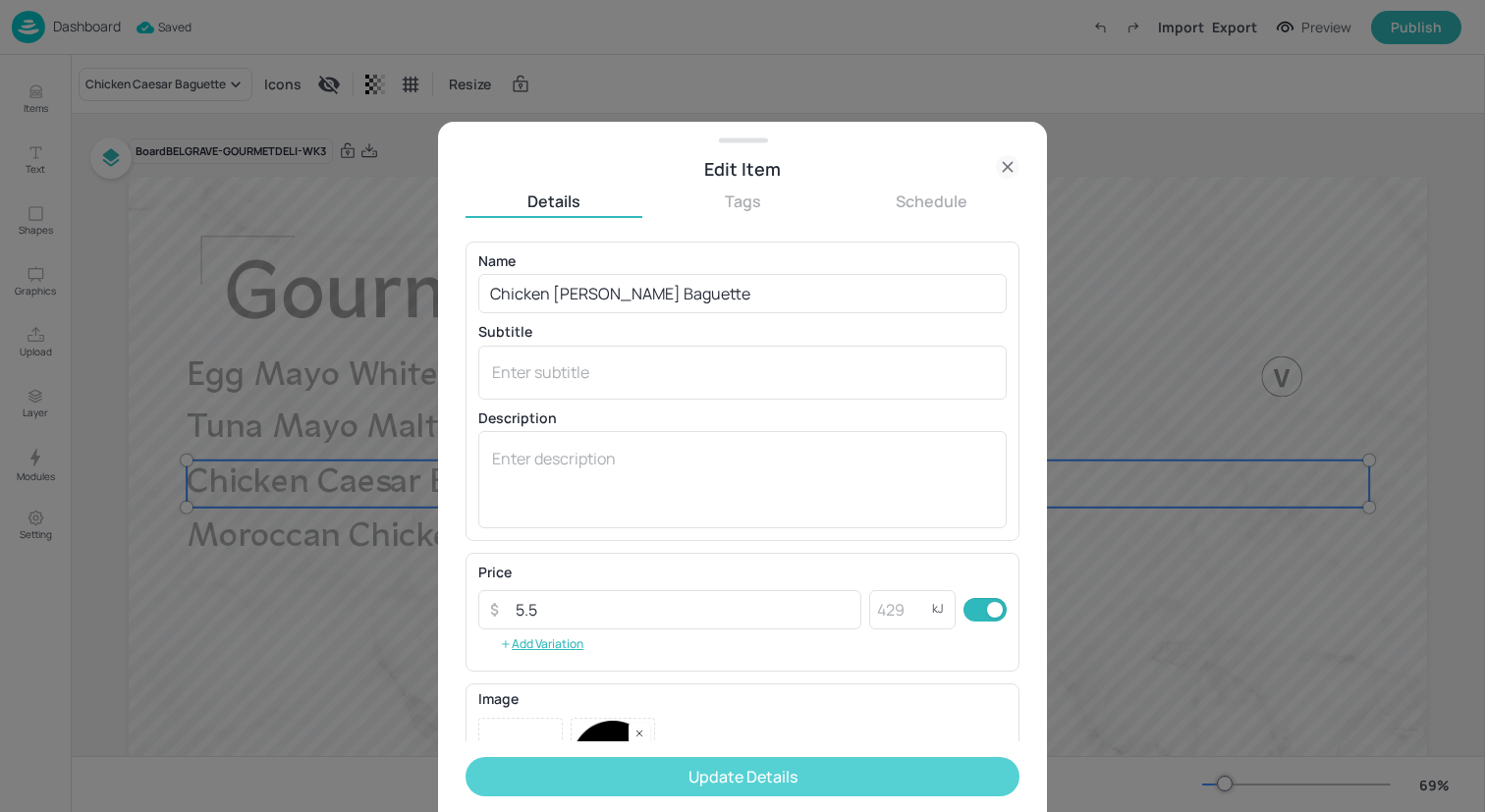
click at [670, 762] on button "Update Details" at bounding box center [742, 776] width 554 height 39
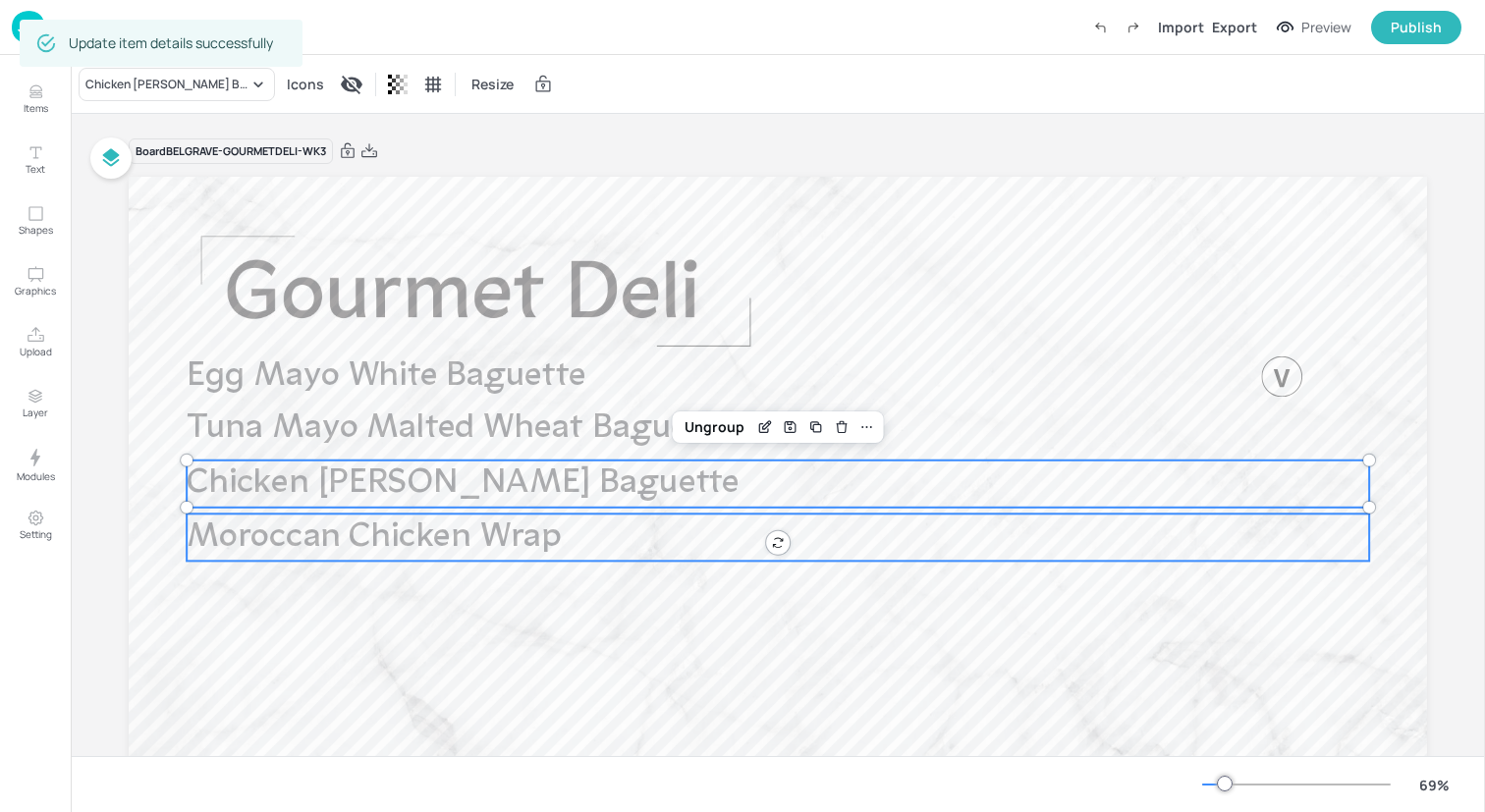
click at [463, 533] on span "Moroccan Chicken Wrap" at bounding box center [374, 537] width 374 height 34
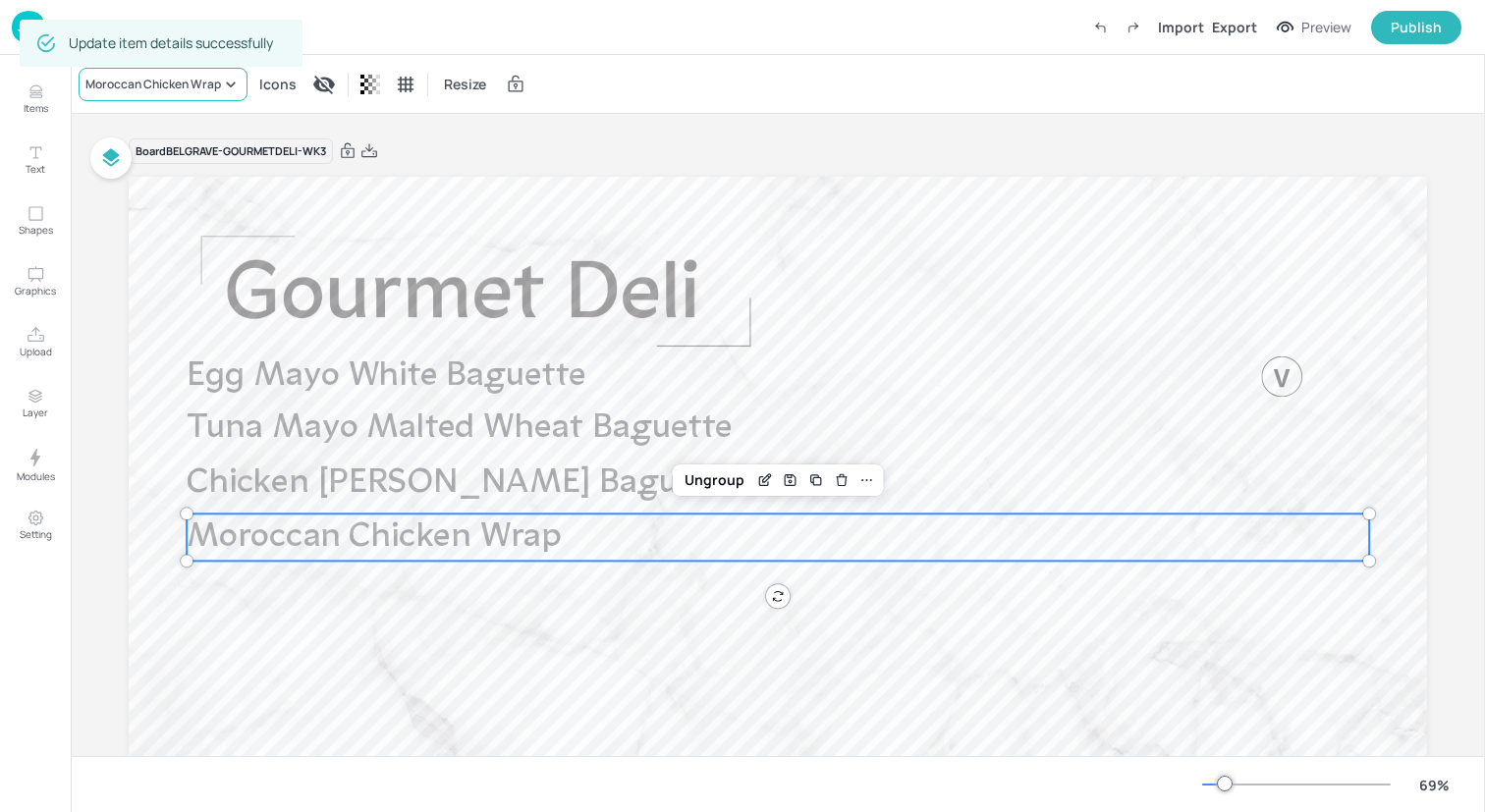
click at [205, 90] on div "Moroccan Chicken Wrap" at bounding box center [154, 85] width 136 height 18
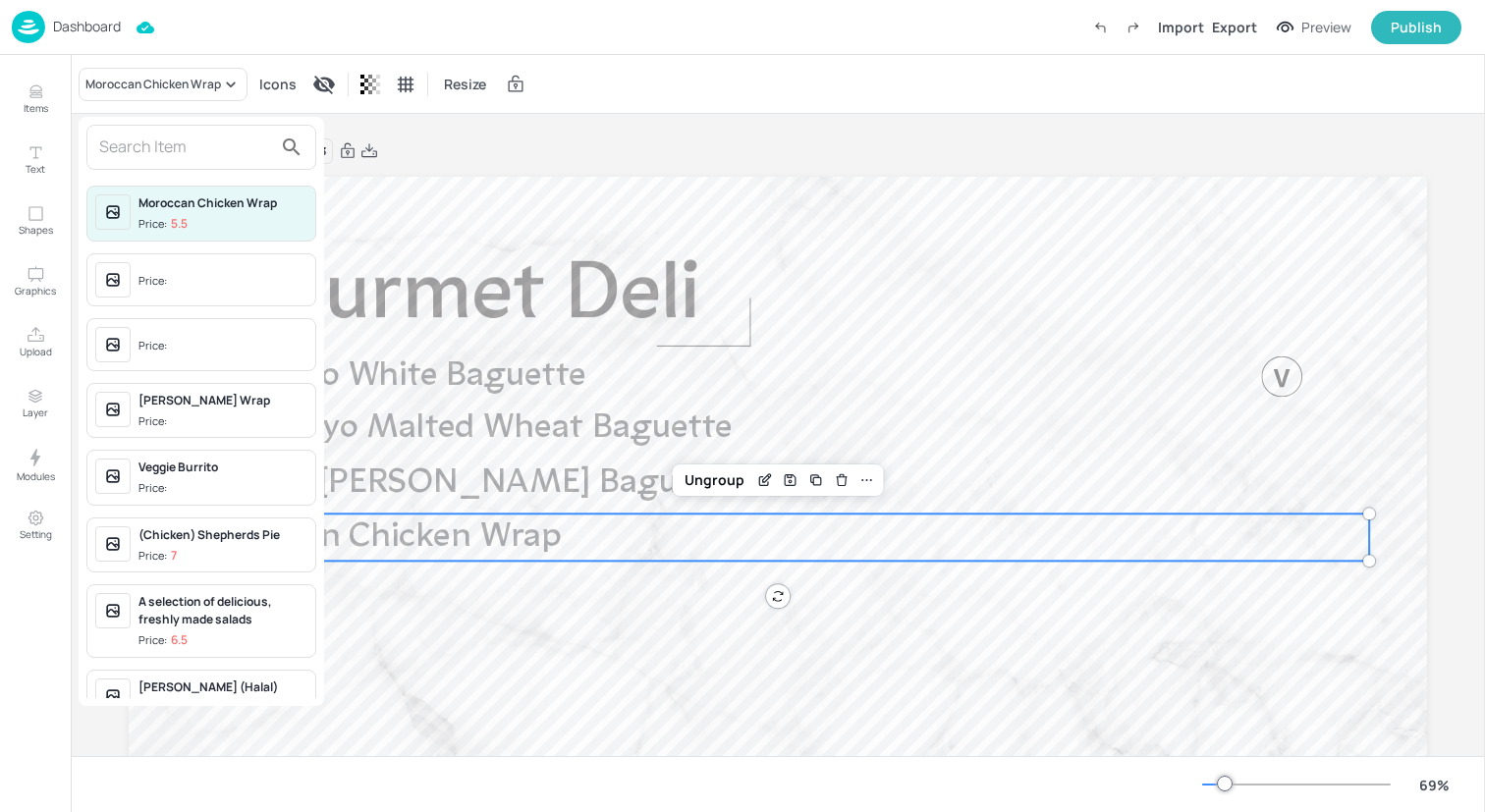
click at [203, 153] on input "text" at bounding box center [185, 147] width 173 height 31
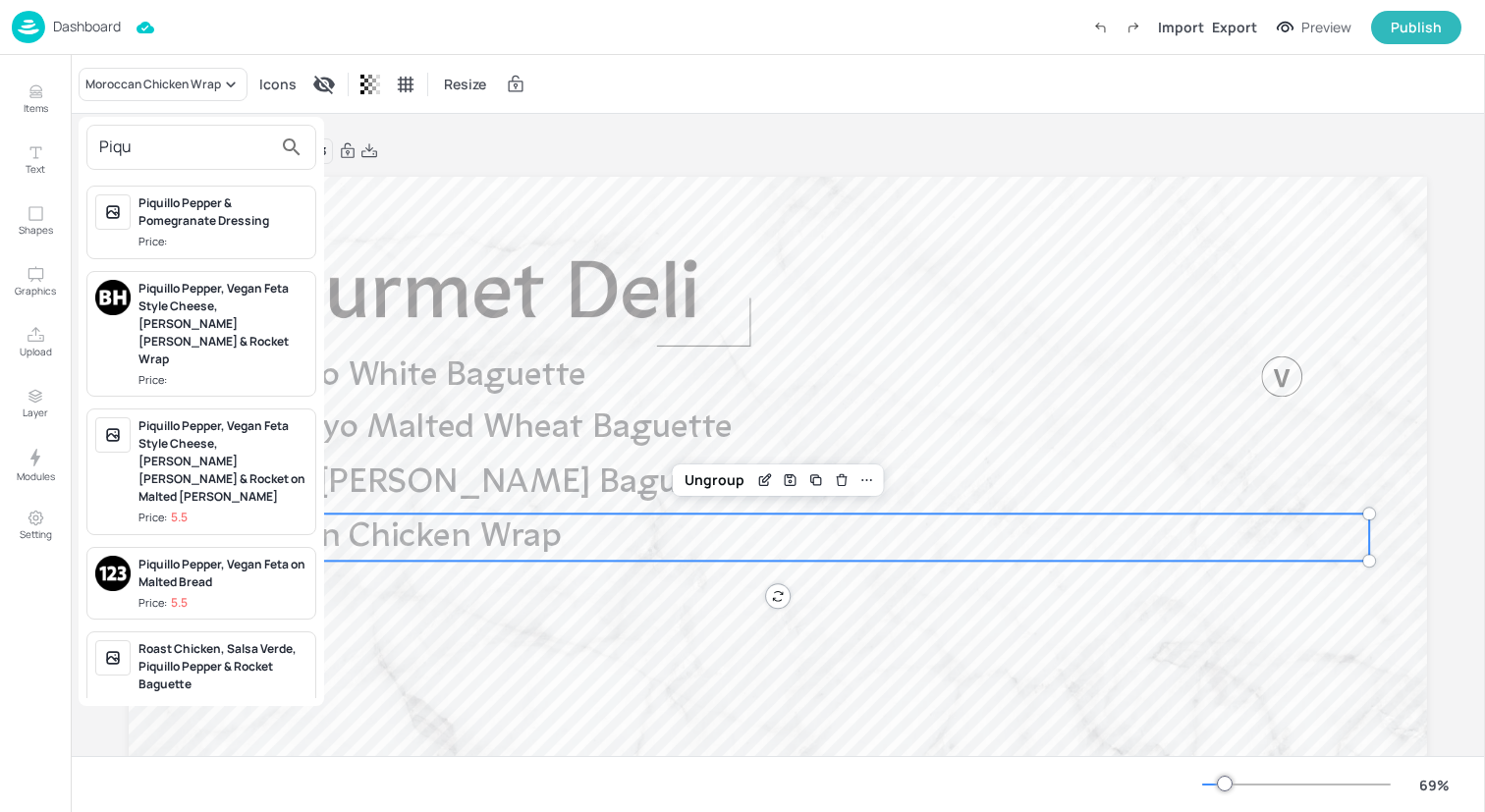
type input "Piqu"
click at [197, 219] on div "Piquillo Pepper & Pomegranate Dressing" at bounding box center [223, 212] width 169 height 35
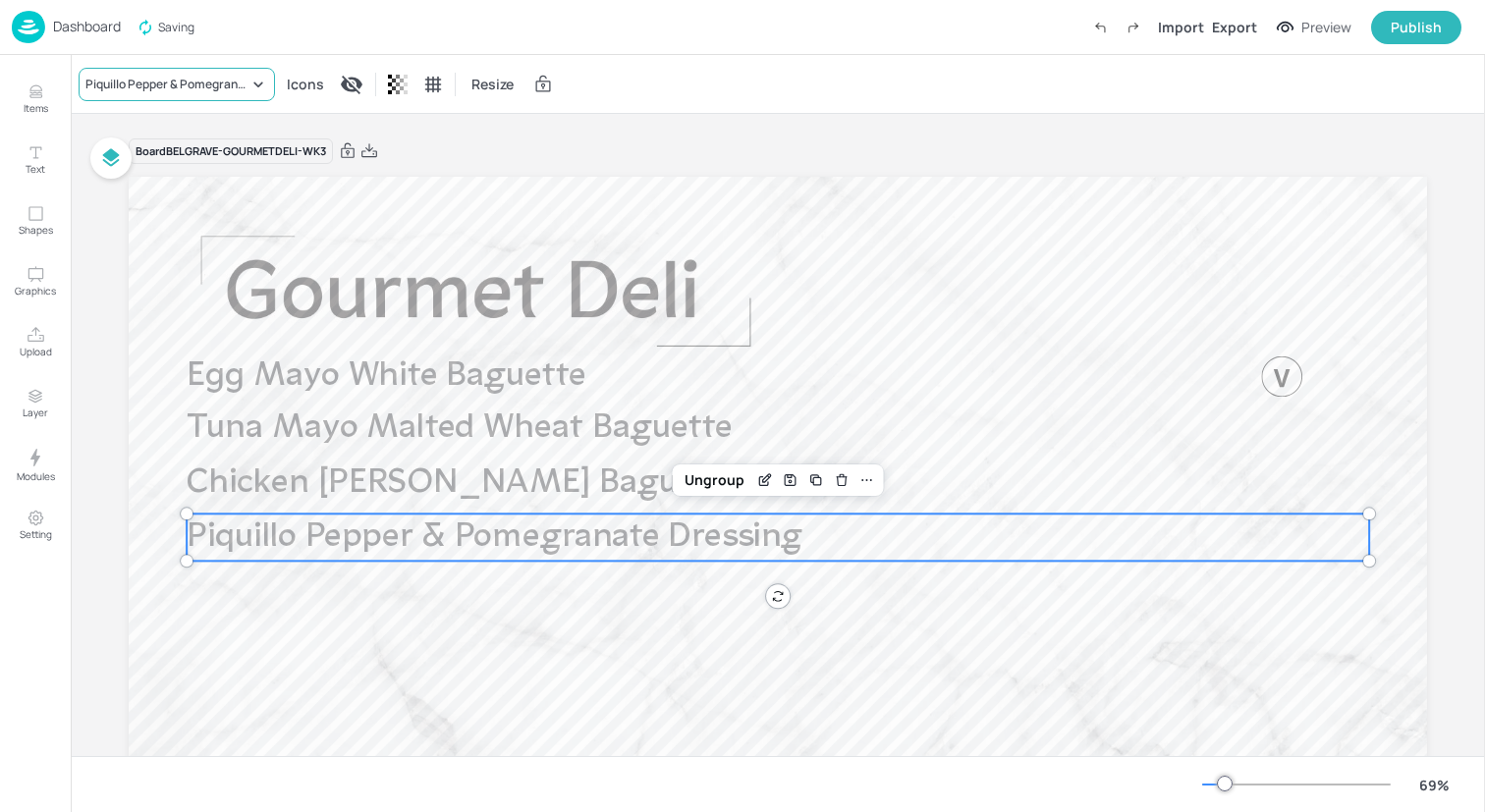
click at [200, 92] on div "Piquillo Pepper & Pomegranate Dressing" at bounding box center [177, 84] width 197 height 33
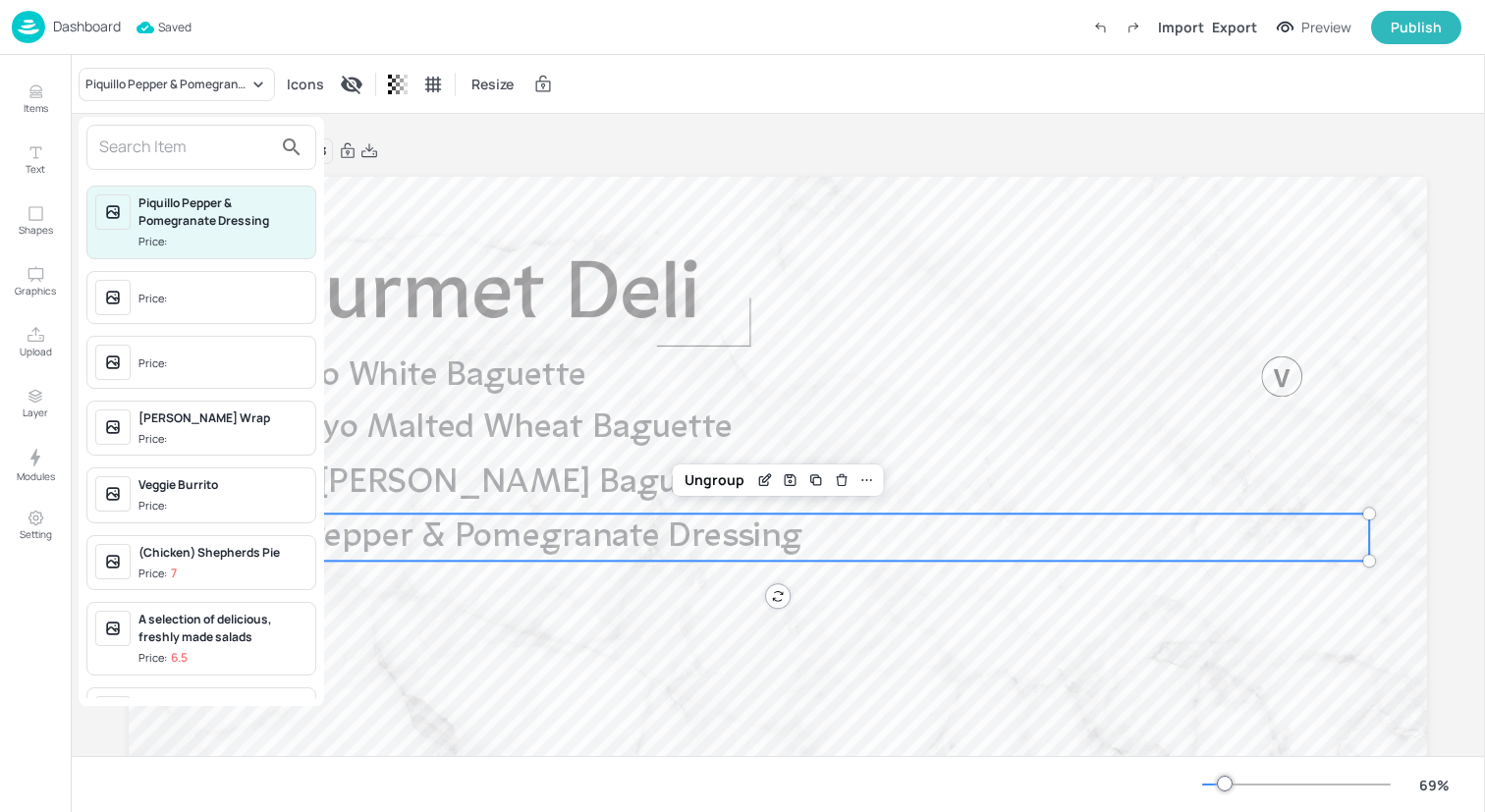
click at [204, 157] on input "text" at bounding box center [185, 147] width 173 height 31
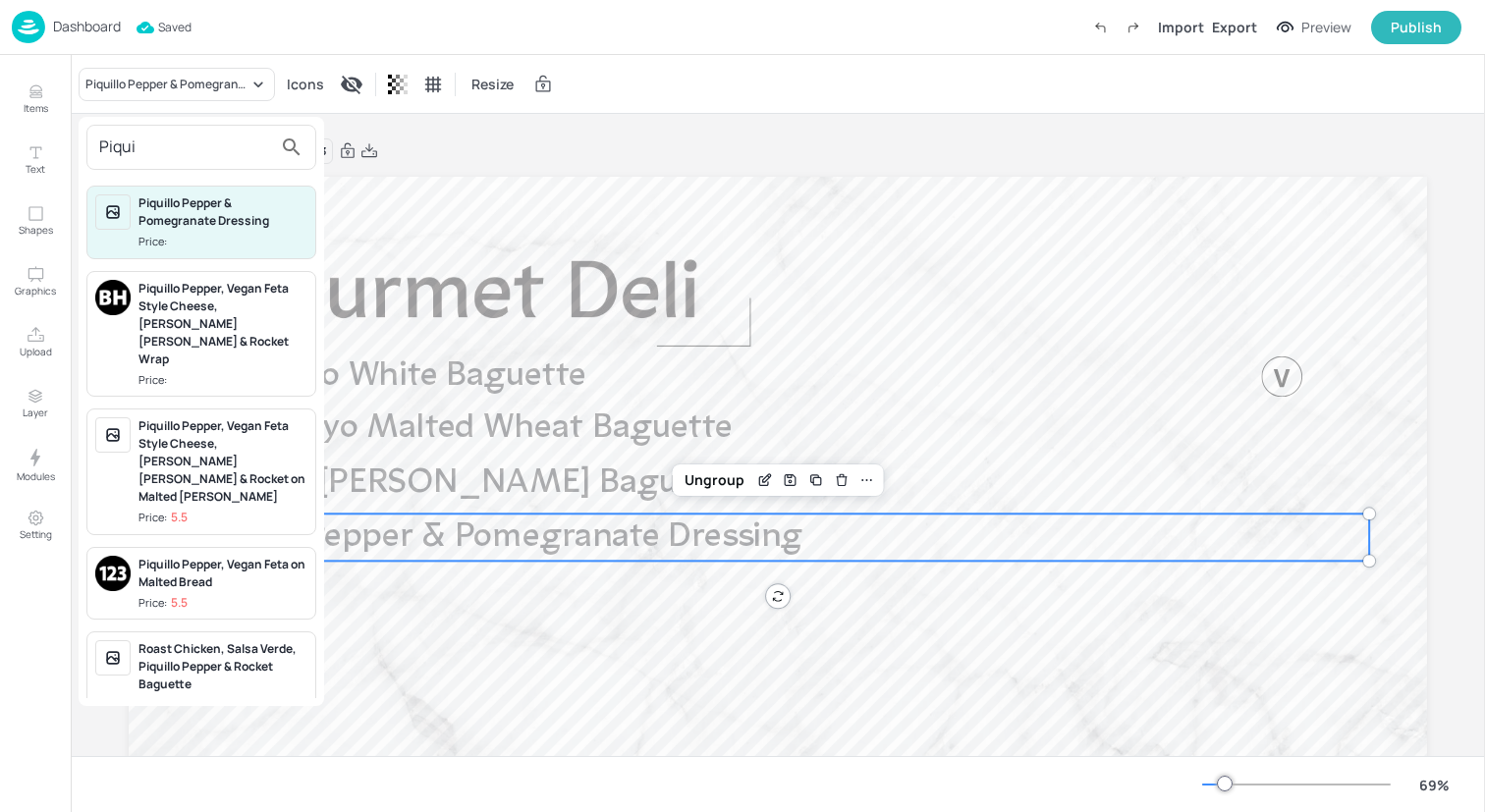
type input "Piqui"
click at [200, 308] on div "Piquillo Pepper, Vegan Feta Style Cheese, Basil Mayo & Rocket Wrap" at bounding box center [223, 324] width 169 height 88
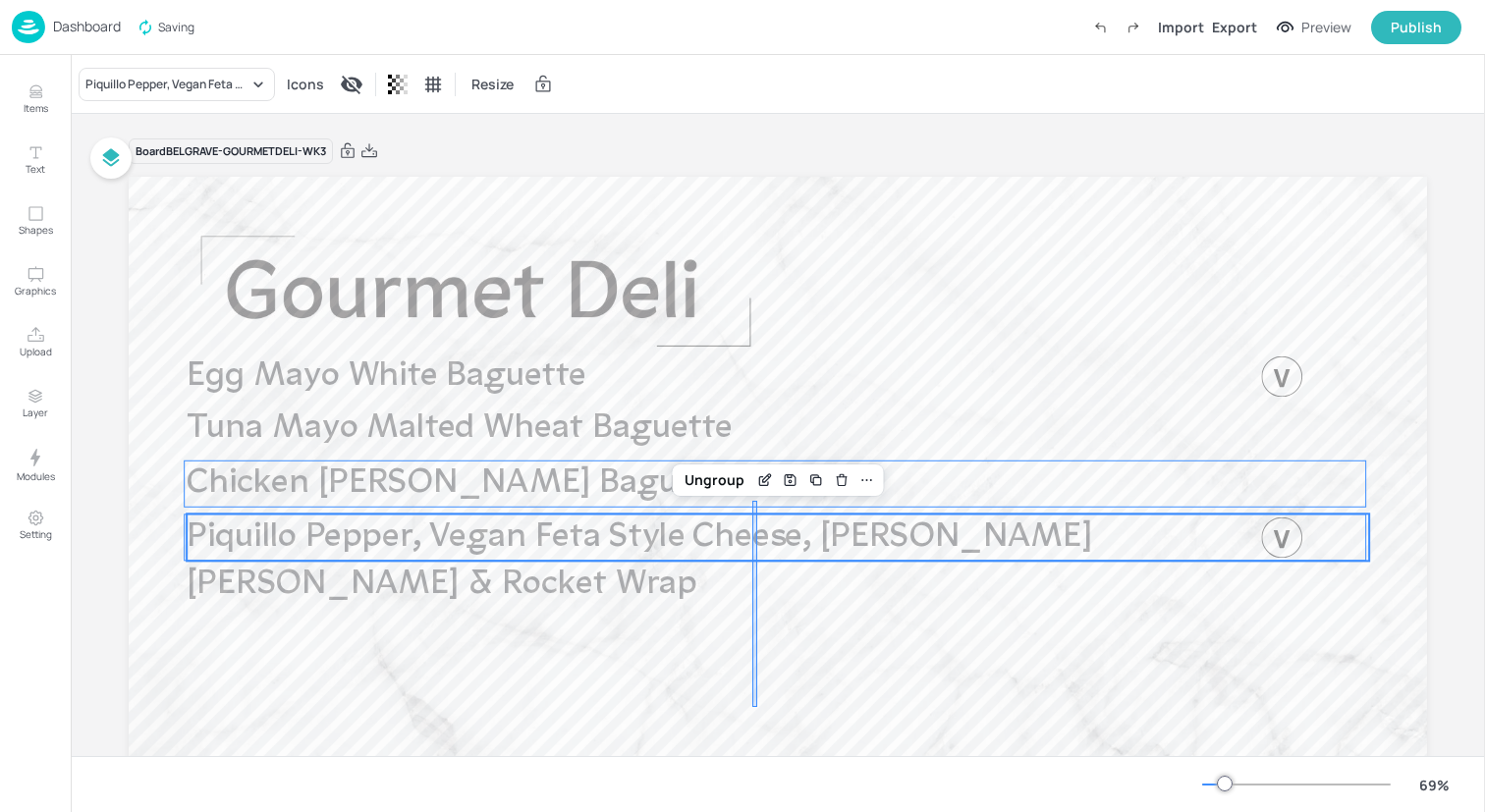
drag, startPoint x: 757, startPoint y: 707, endPoint x: 751, endPoint y: 595, distance: 112.2
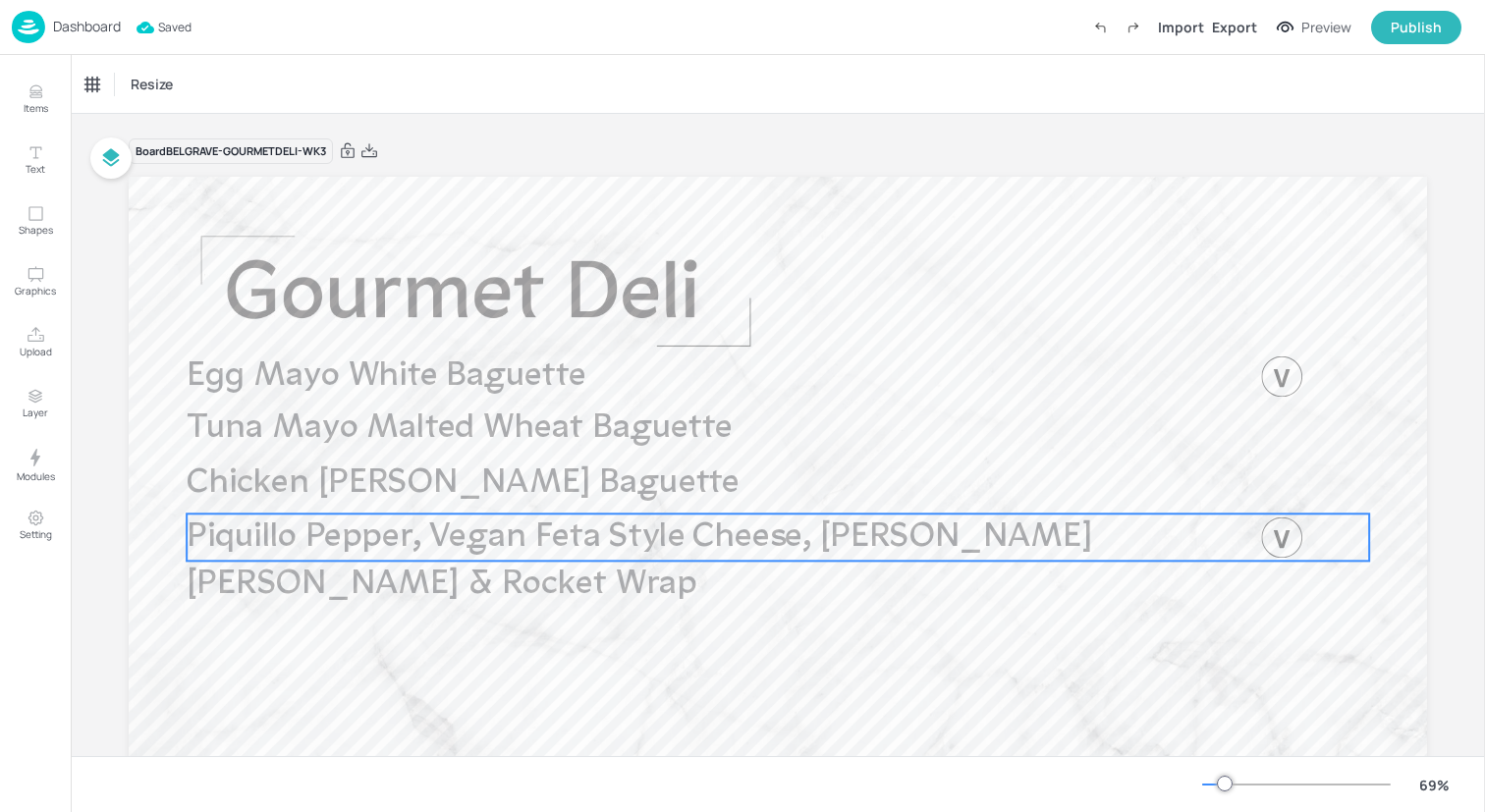
click at [806, 524] on span "Piquillo Pepper, Vegan Feta Style Cheese, Basil Mayo & Rocket Wrap" at bounding box center [640, 561] width 905 height 82
click at [812, 476] on icon "Duplicate" at bounding box center [816, 480] width 16 height 16
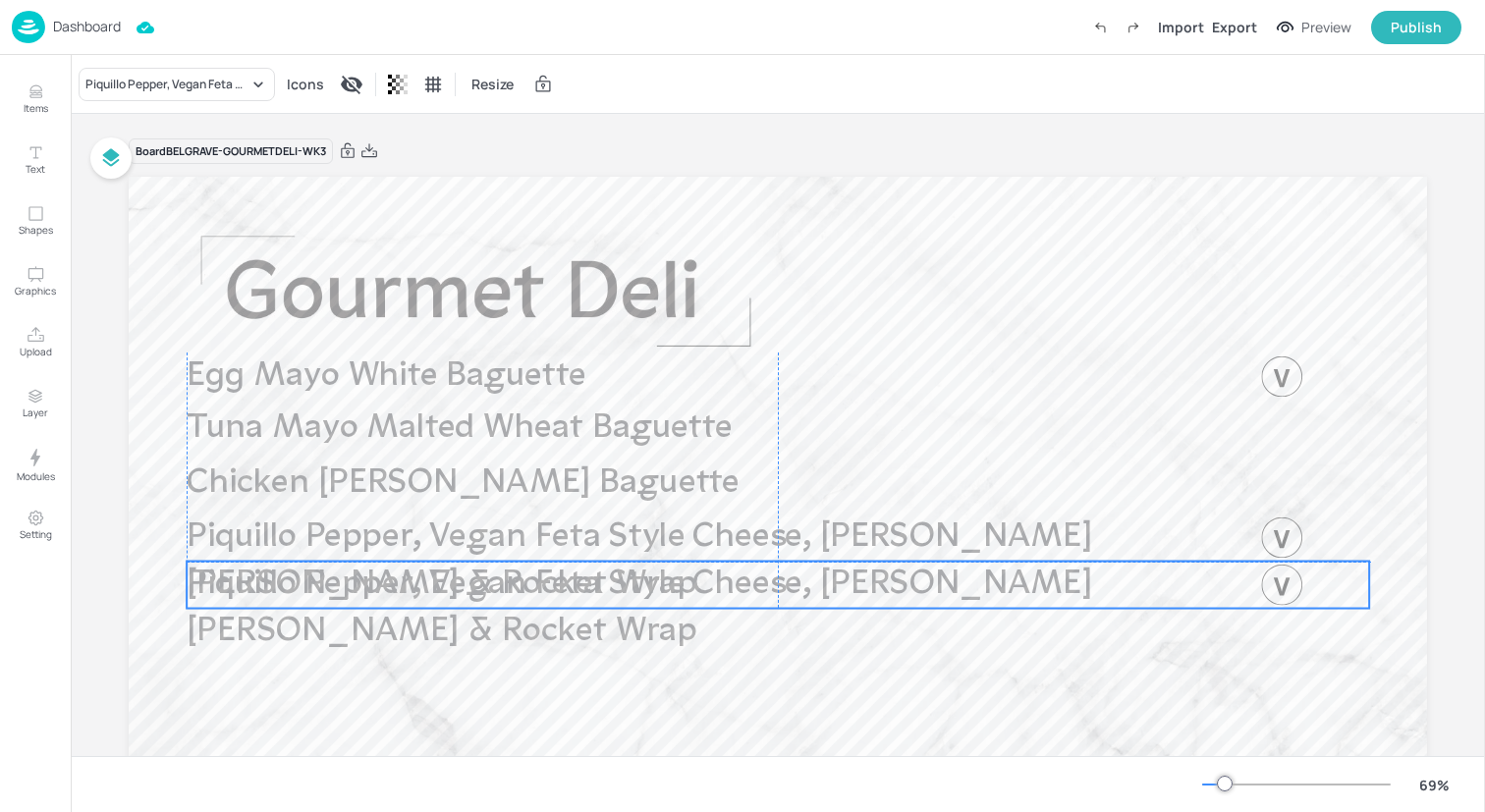
drag, startPoint x: 636, startPoint y: 541, endPoint x: 631, endPoint y: 582, distance: 41.3
click at [631, 582] on span "Piquillo Pepper, Vegan Feta Style Cheese, Basil Mayo & Rocket Wrap" at bounding box center [640, 608] width 905 height 82
click at [209, 86] on div "Piquillo Pepper, Vegan Feta Style Cheese, Basil Mayo & Rocket Wrap" at bounding box center [167, 85] width 163 height 18
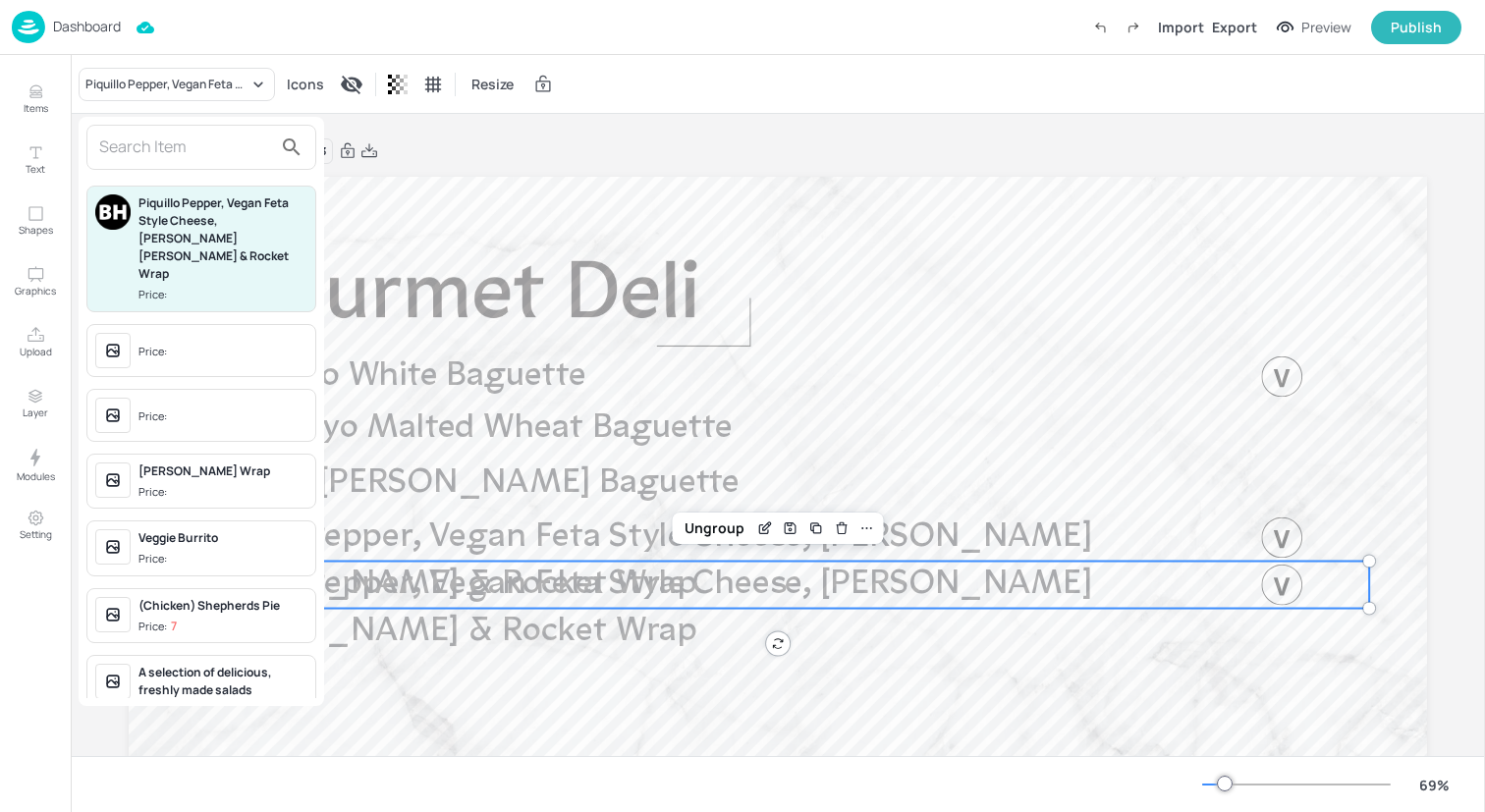
click at [210, 143] on input "text" at bounding box center [185, 147] width 173 height 31
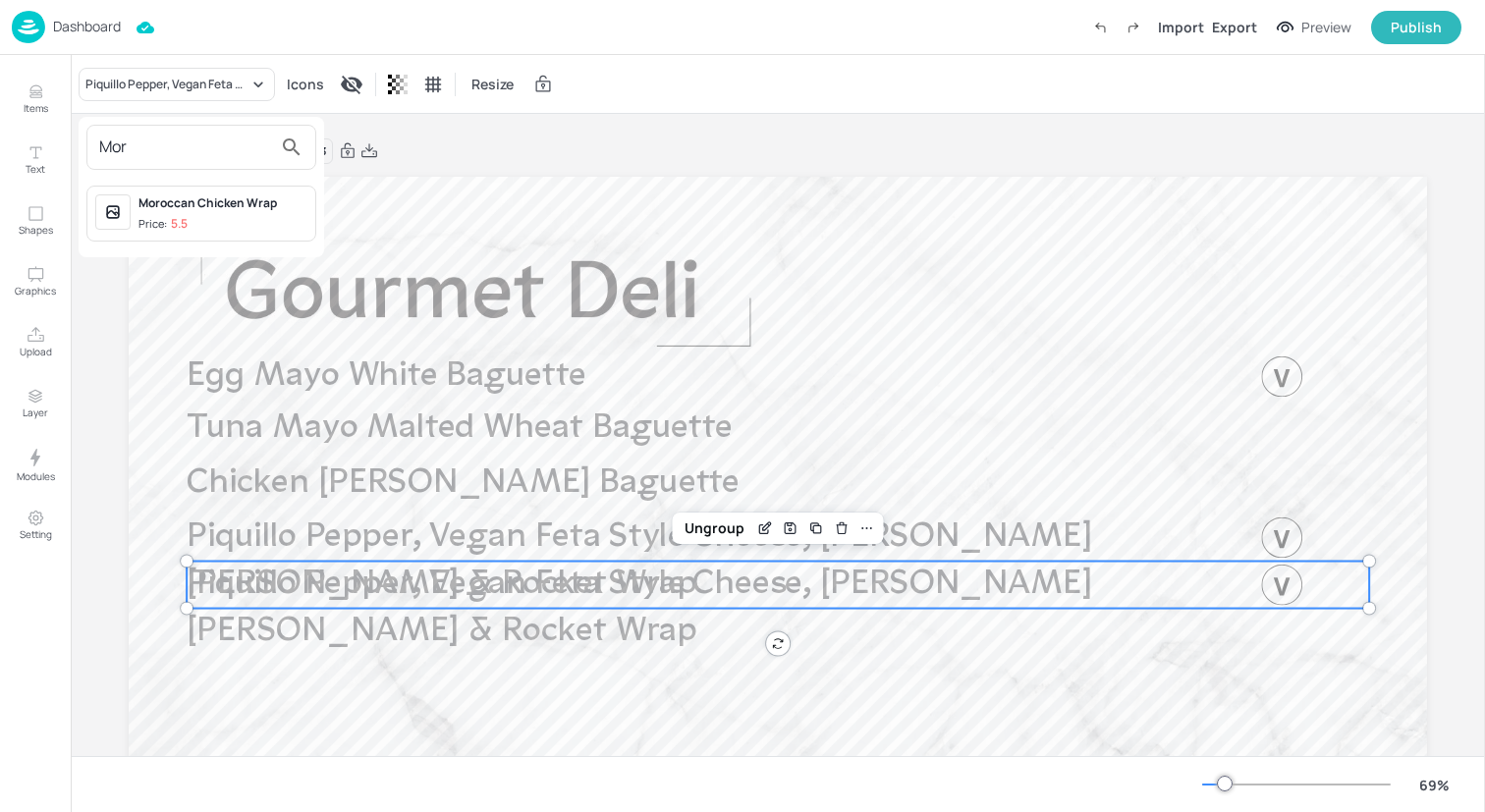
type input "Mor"
click at [179, 208] on div "Moroccan Chicken Wrap" at bounding box center [223, 204] width 169 height 18
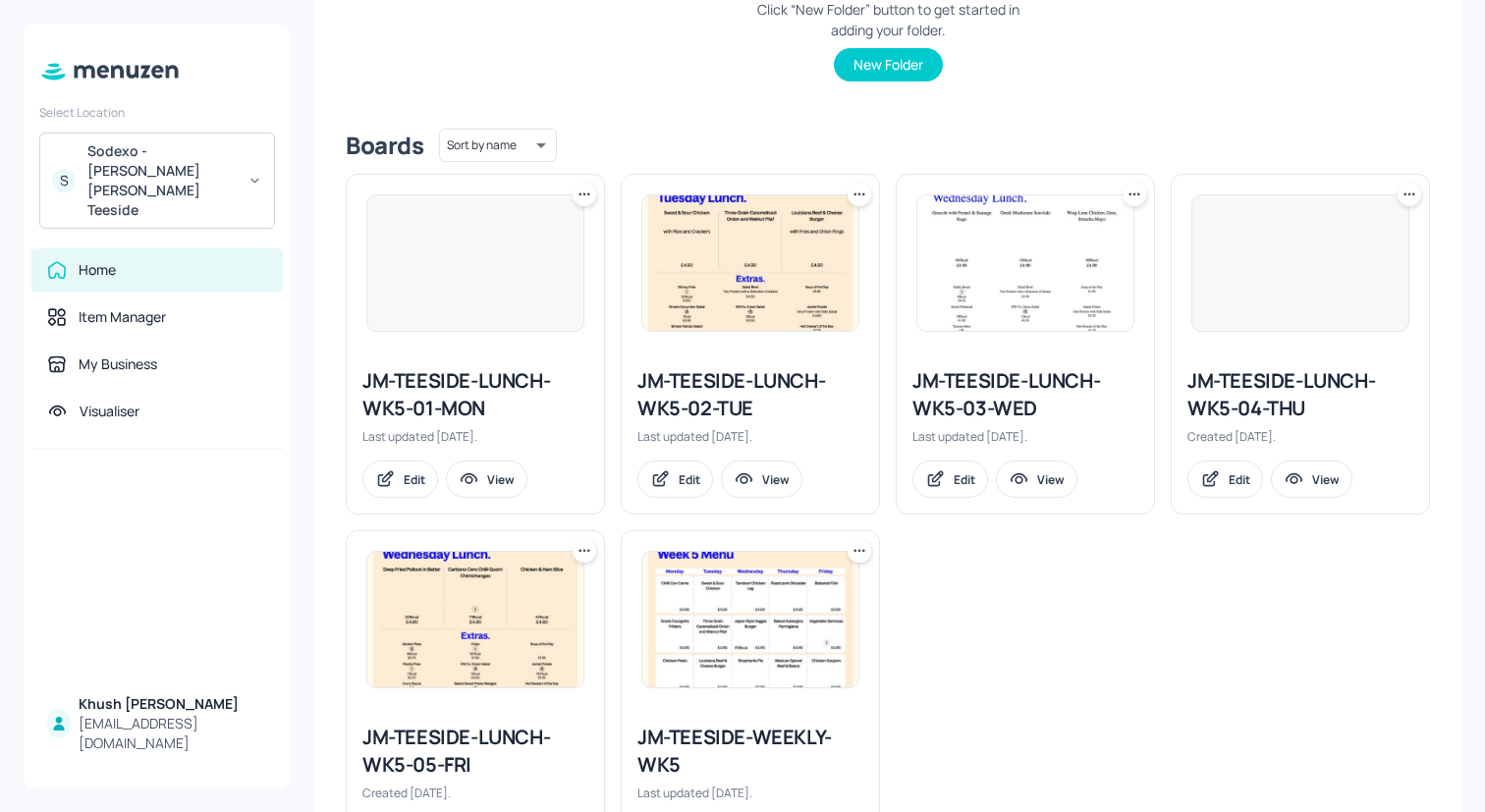
scroll to position [397, 0]
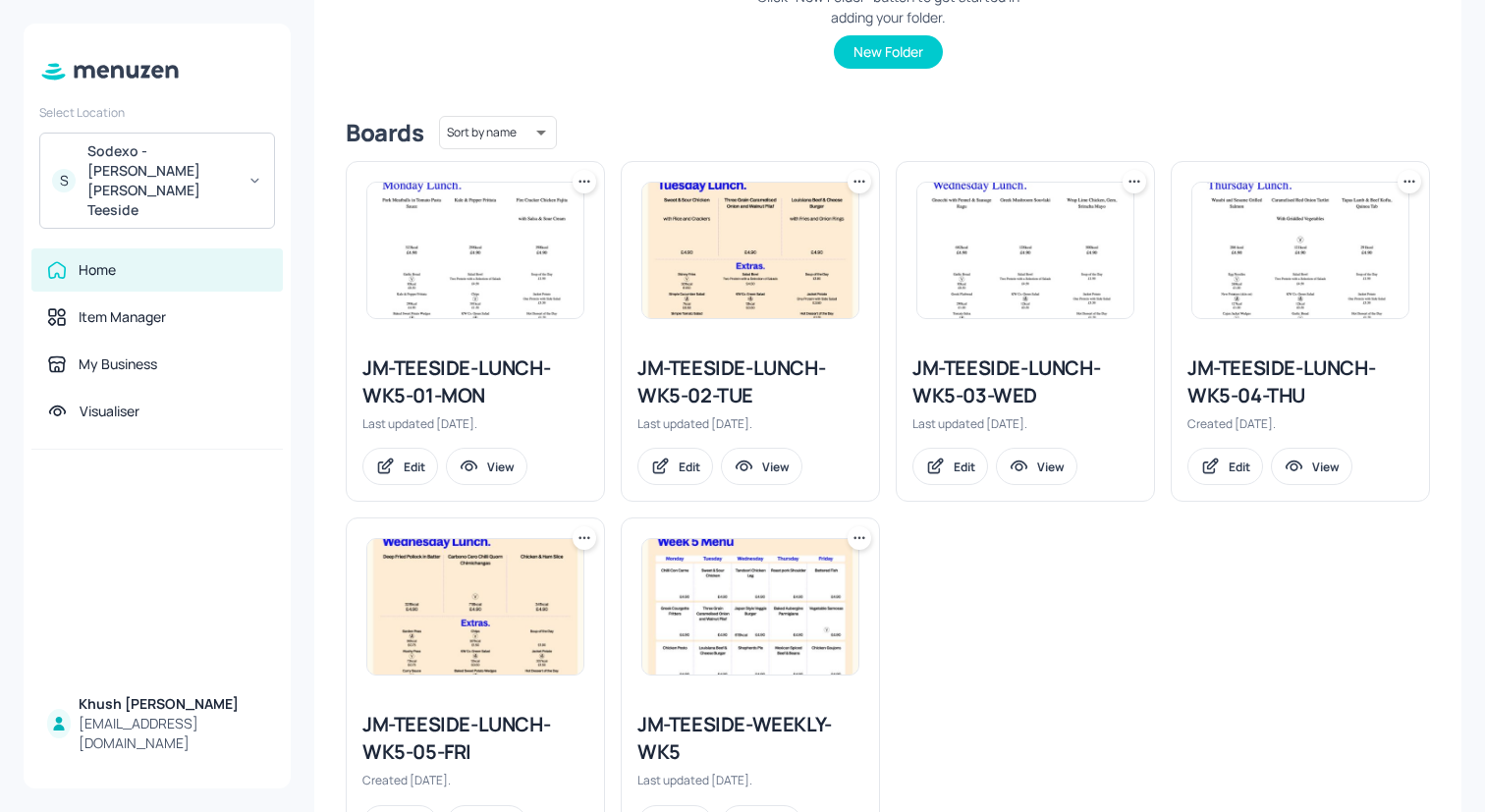
click at [468, 358] on div "JM-TEESIDE-LUNCH-WK5-01-MON" at bounding box center [476, 382] width 226 height 55
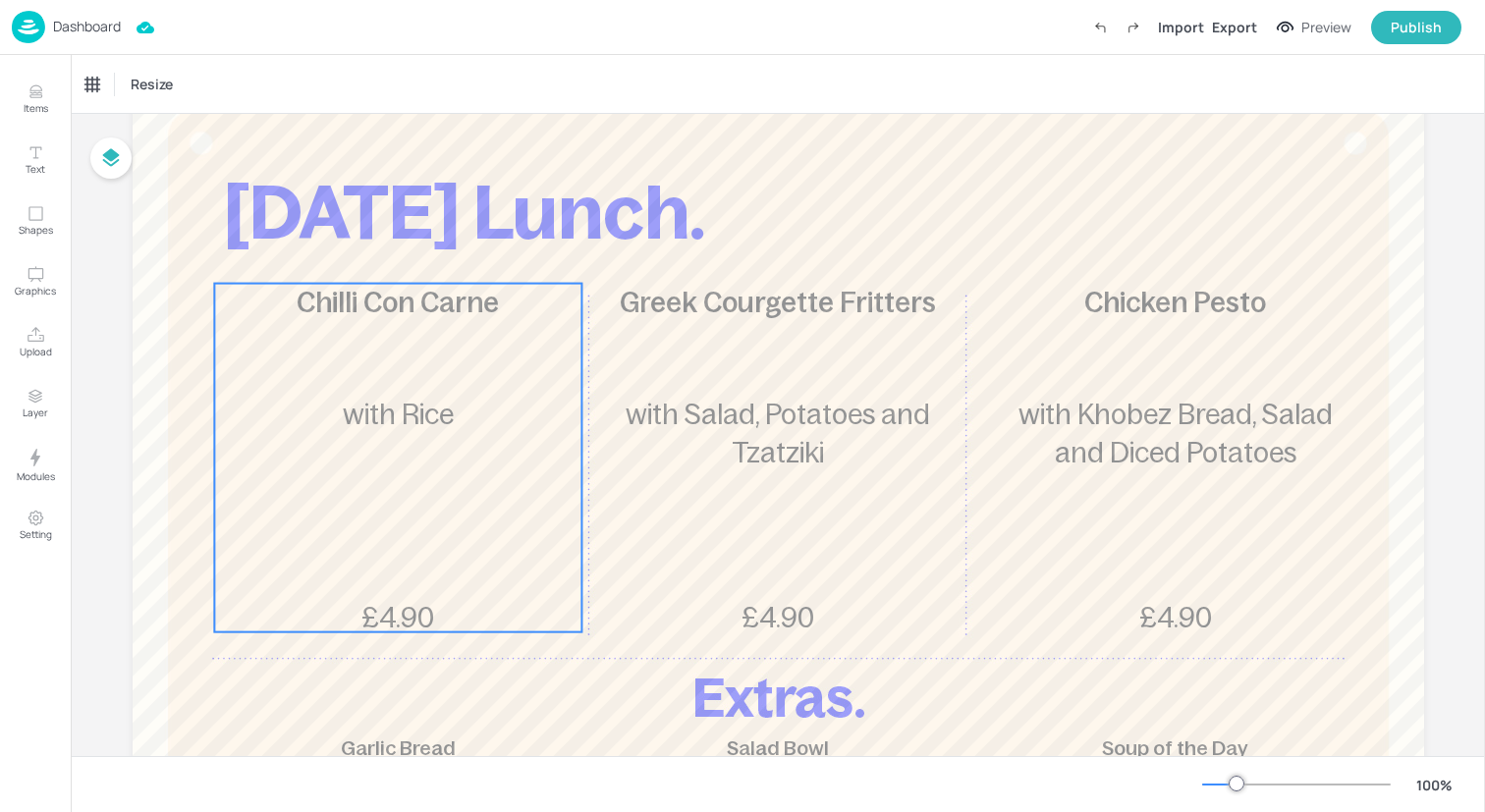
scroll to position [103, 0]
click at [435, 488] on div "Chilli Con Carne £4.90 with Rice" at bounding box center [398, 456] width 368 height 349
click at [337, 252] on div "Ungroup" at bounding box center [335, 250] width 76 height 26
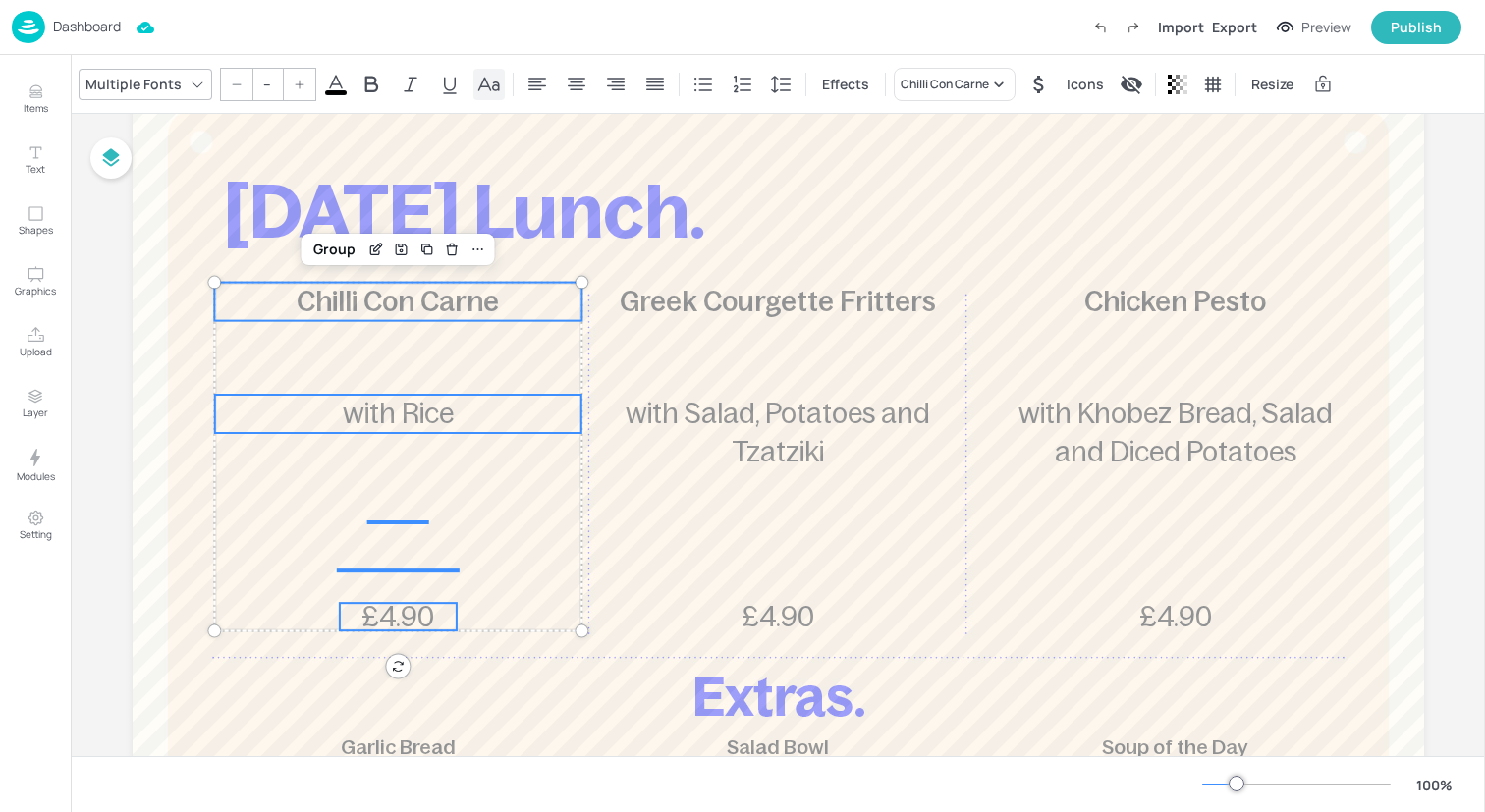
click at [494, 87] on icon at bounding box center [490, 85] width 24 height 24
click at [478, 84] on icon at bounding box center [490, 85] width 24 height 24
click at [364, 295] on span "Chilli Con Carne" at bounding box center [398, 301] width 202 height 31
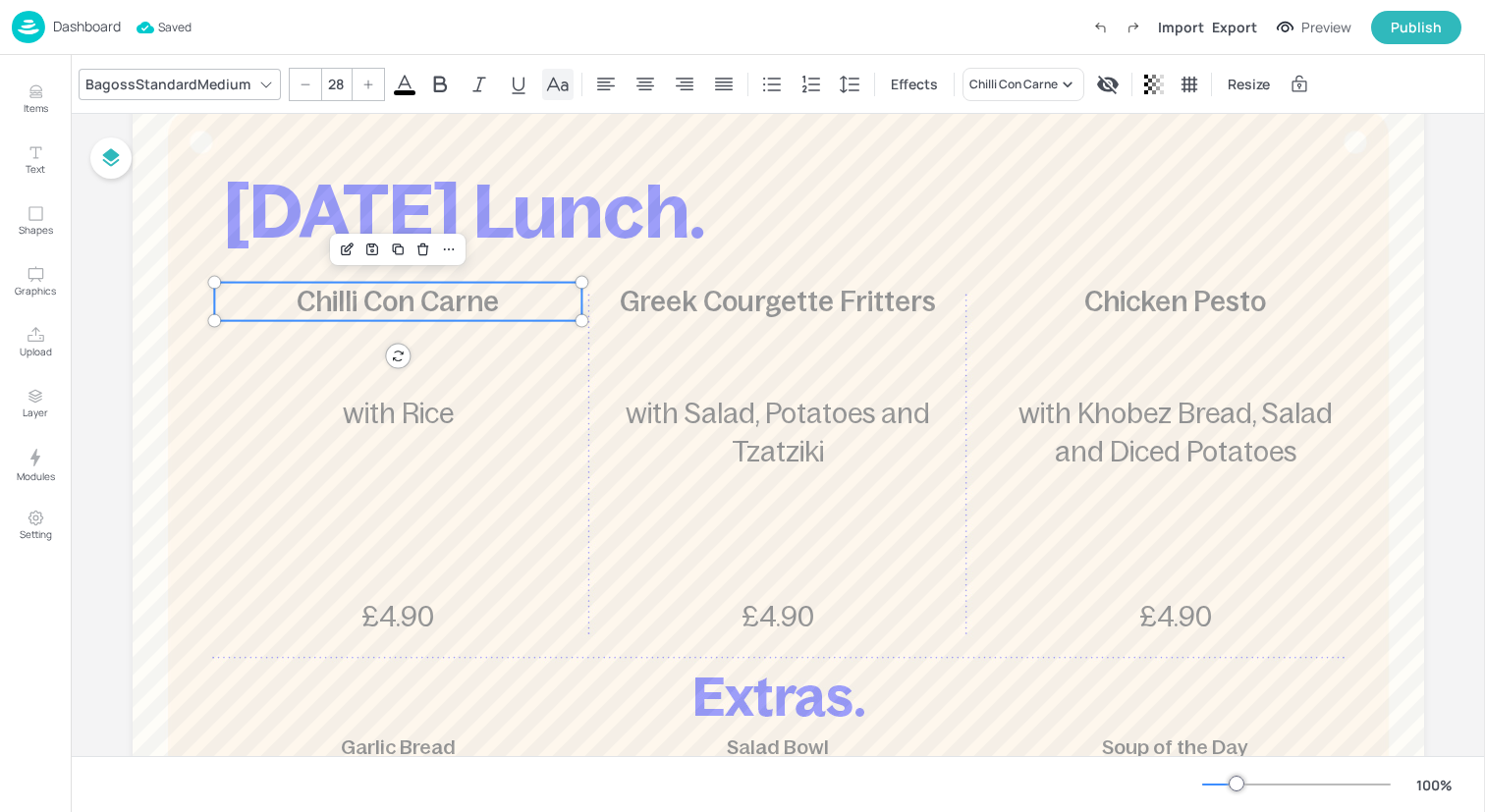
click at [554, 79] on icon at bounding box center [558, 85] width 24 height 24
click at [353, 317] on p "Chilli Con Carne" at bounding box center [398, 302] width 368 height 38
click at [366, 83] on icon at bounding box center [369, 85] width 12 height 12
click at [309, 84] on div at bounding box center [305, 84] width 31 height 31
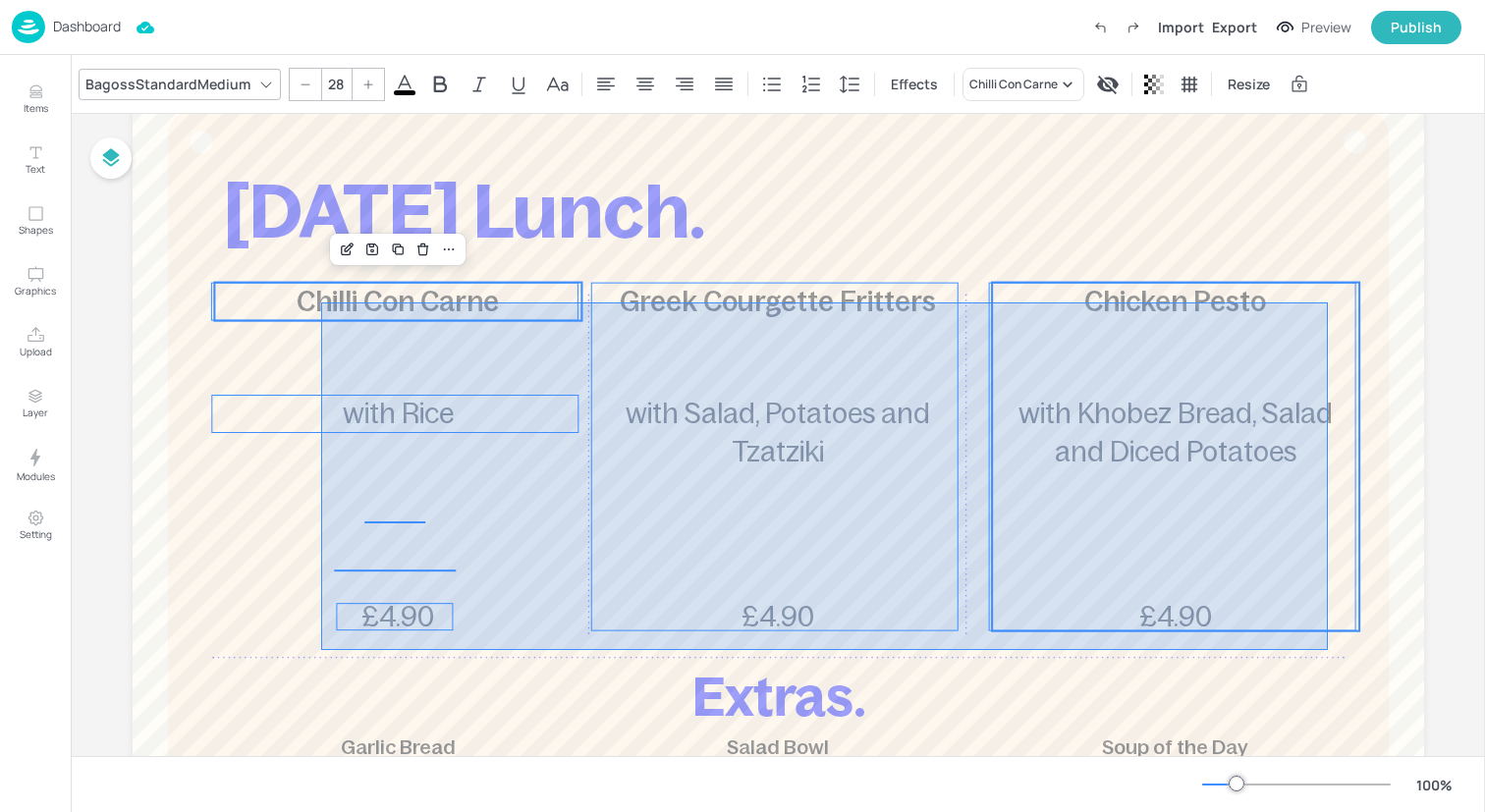
drag, startPoint x: 321, startPoint y: 650, endPoint x: 1328, endPoint y: 303, distance: 1065.1
click at [1328, 74] on div "[DATE] Lunch. Chilli Con Carne £4.90 with Rice Greek Courgette Fritters £4.90 w…" at bounding box center [778, 74] width 1291 height 0
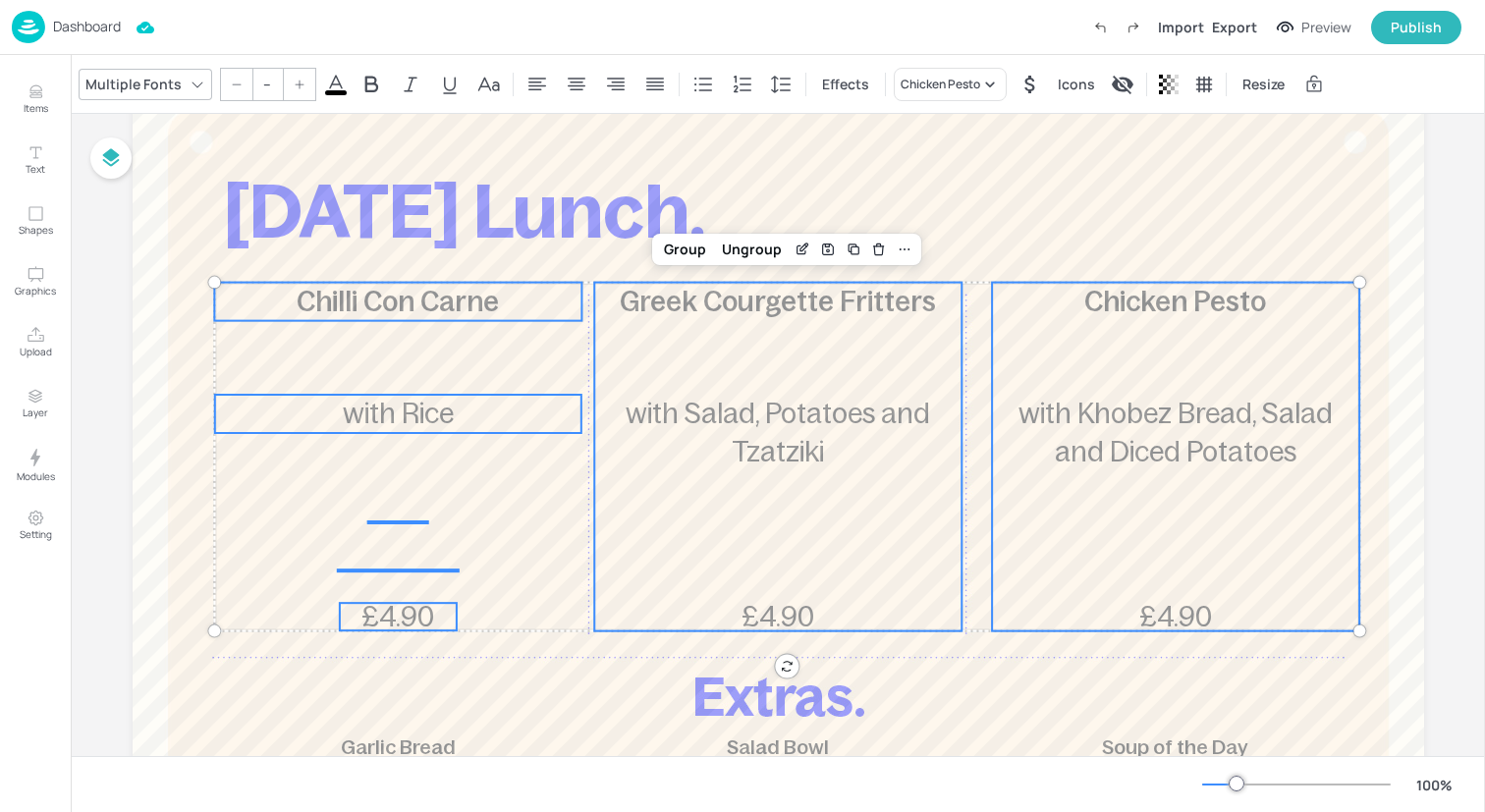
click at [296, 84] on icon at bounding box center [300, 84] width 9 height 9
click at [238, 84] on icon at bounding box center [237, 85] width 12 height 12
click at [735, 252] on div "Ungroup" at bounding box center [751, 250] width 76 height 26
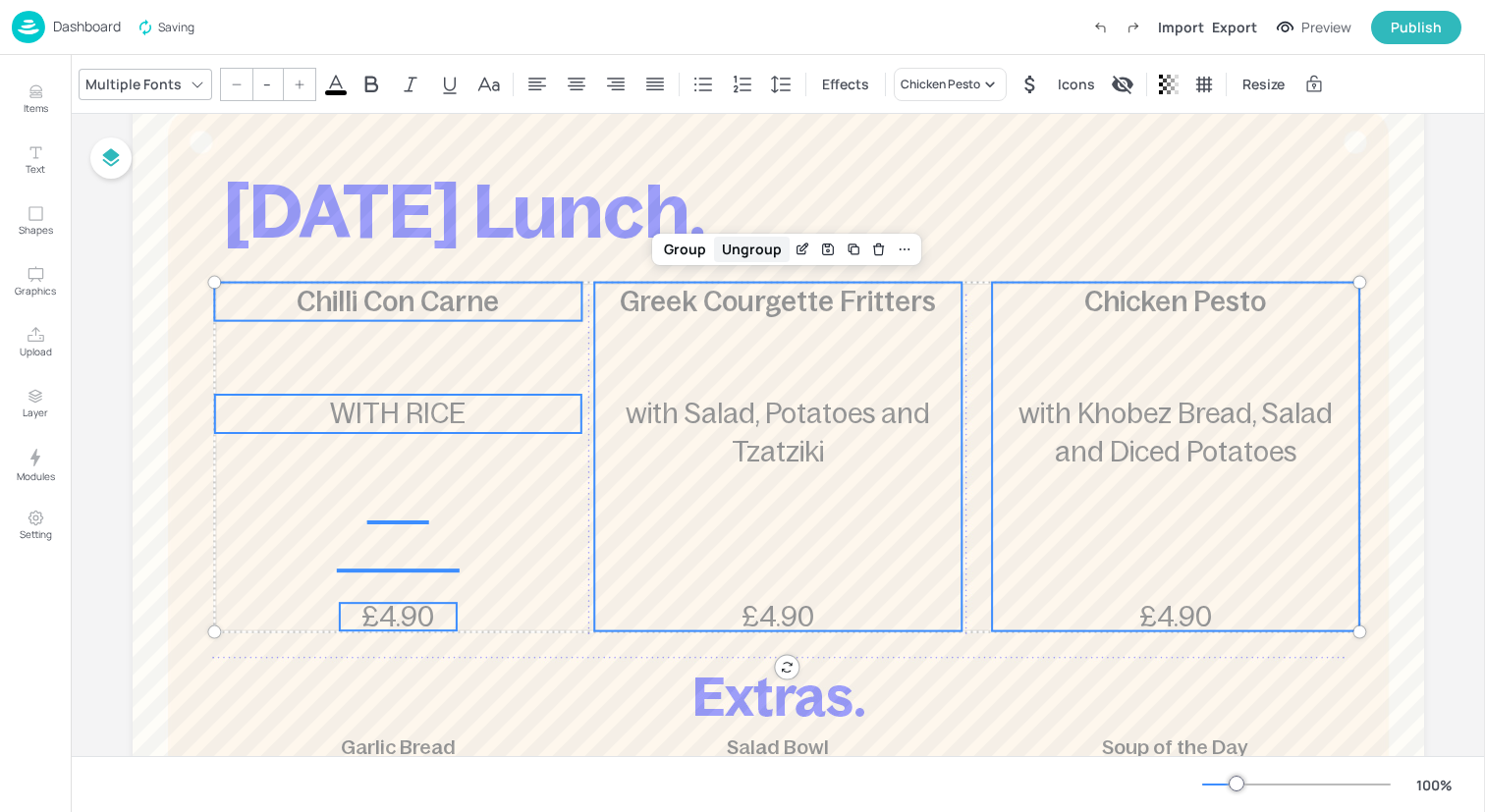
click at [747, 248] on div "Ungroup" at bounding box center [751, 250] width 76 height 26
click at [382, 417] on span "with Rice" at bounding box center [398, 412] width 136 height 31
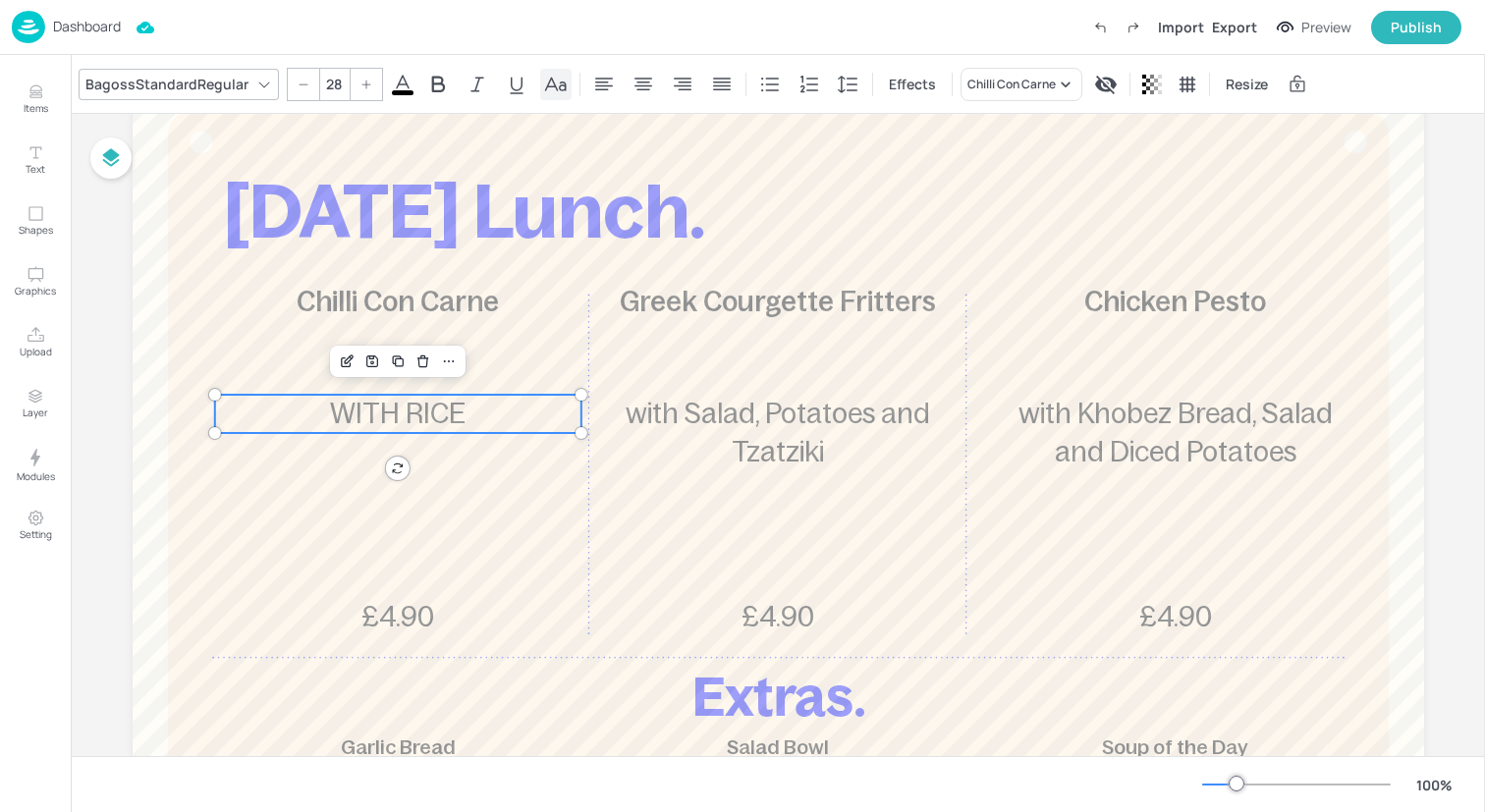
click at [563, 86] on icon at bounding box center [556, 85] width 24 height 24
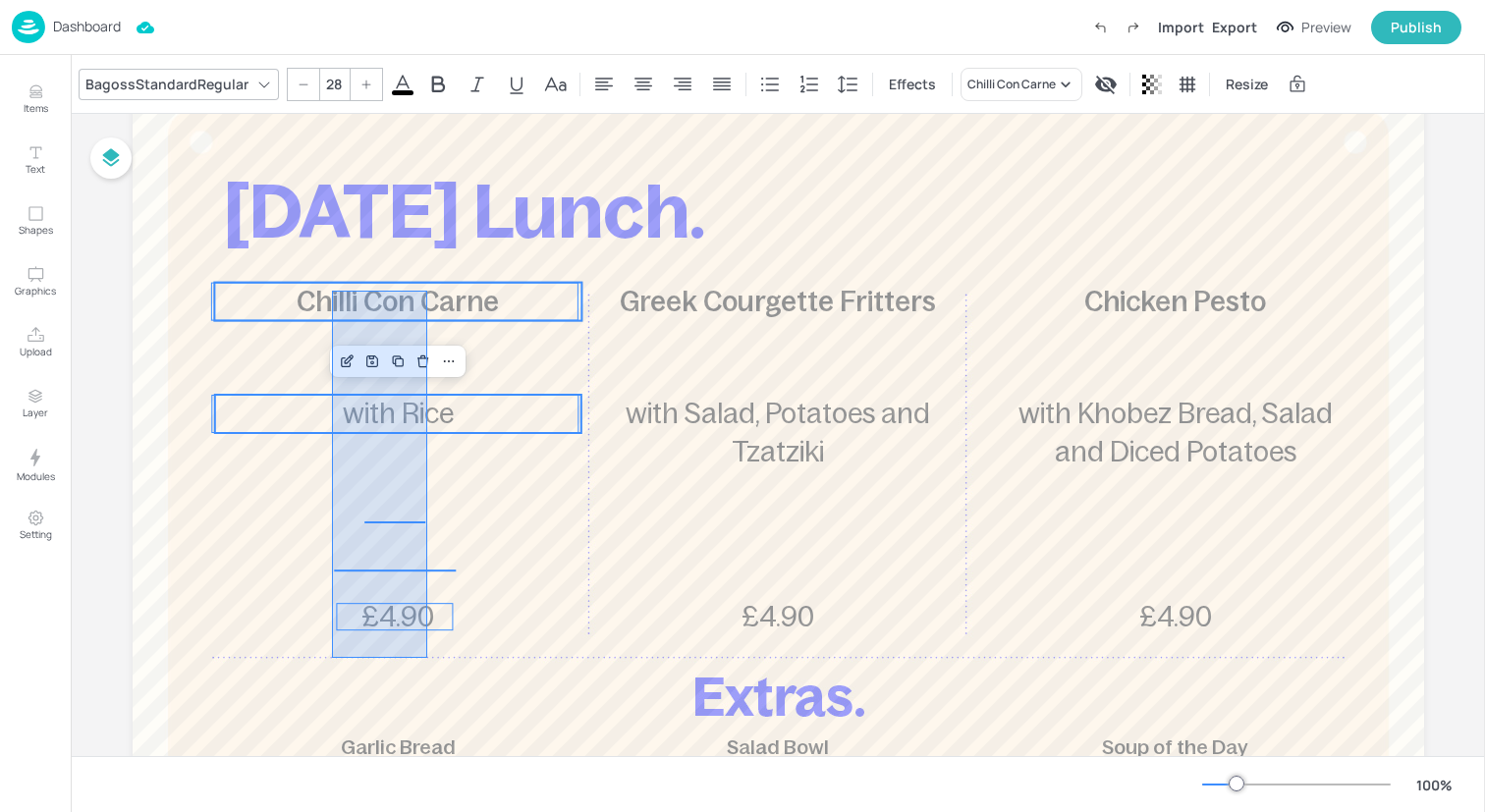
drag, startPoint x: 332, startPoint y: 657, endPoint x: 428, endPoint y: 291, distance: 378.4
click at [428, 74] on div "[DATE] Lunch. Chilli Con Carne £4.90 with Rice Greek Courgette Fritters £4.90 w…" at bounding box center [778, 74] width 1291 height 0
type input "--"
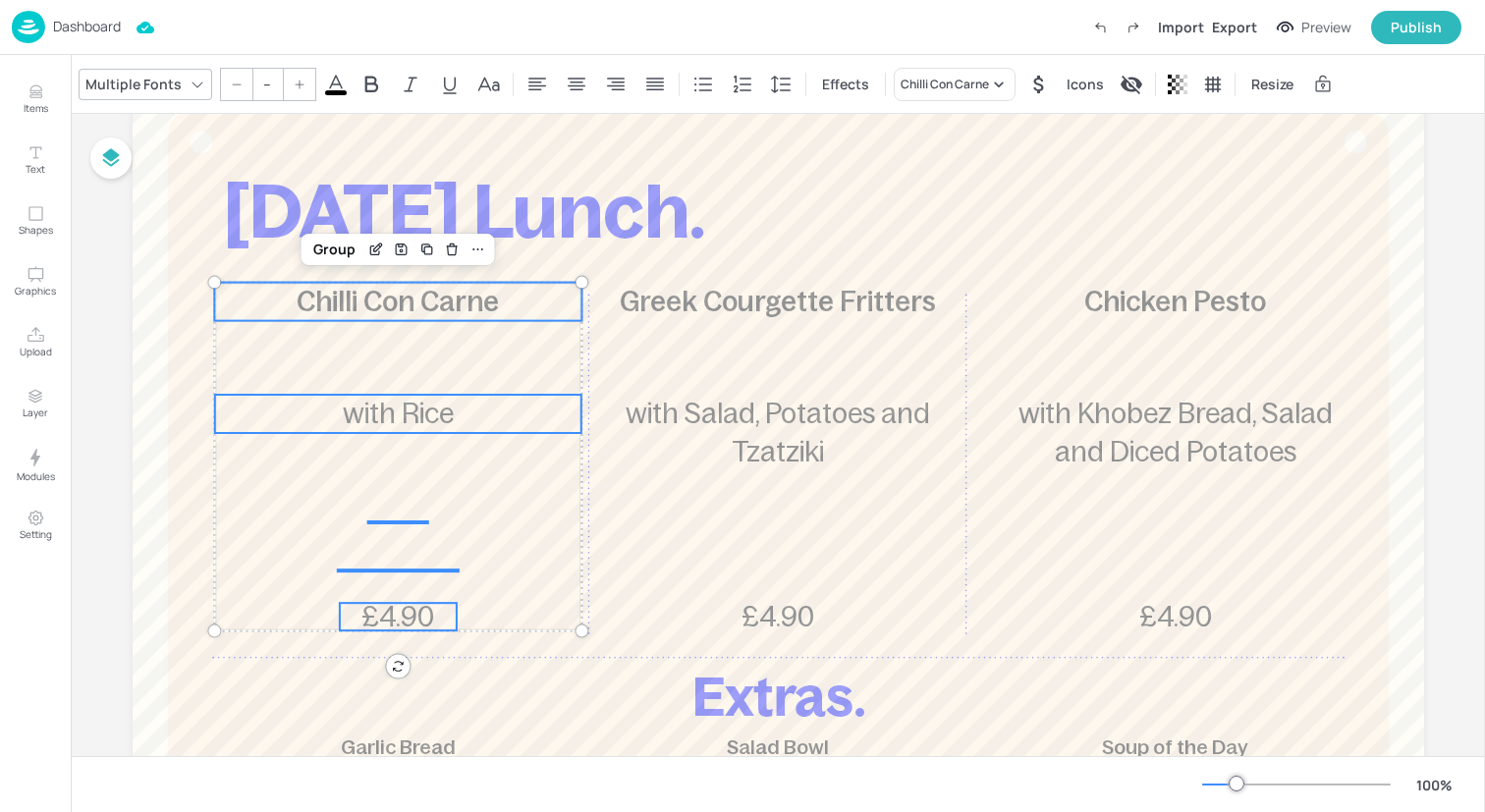
click at [294, 79] on icon at bounding box center [300, 85] width 12 height 12
click at [242, 90] on div at bounding box center [236, 84] width 31 height 31
click at [267, 90] on input "--" at bounding box center [268, 84] width 28 height 31
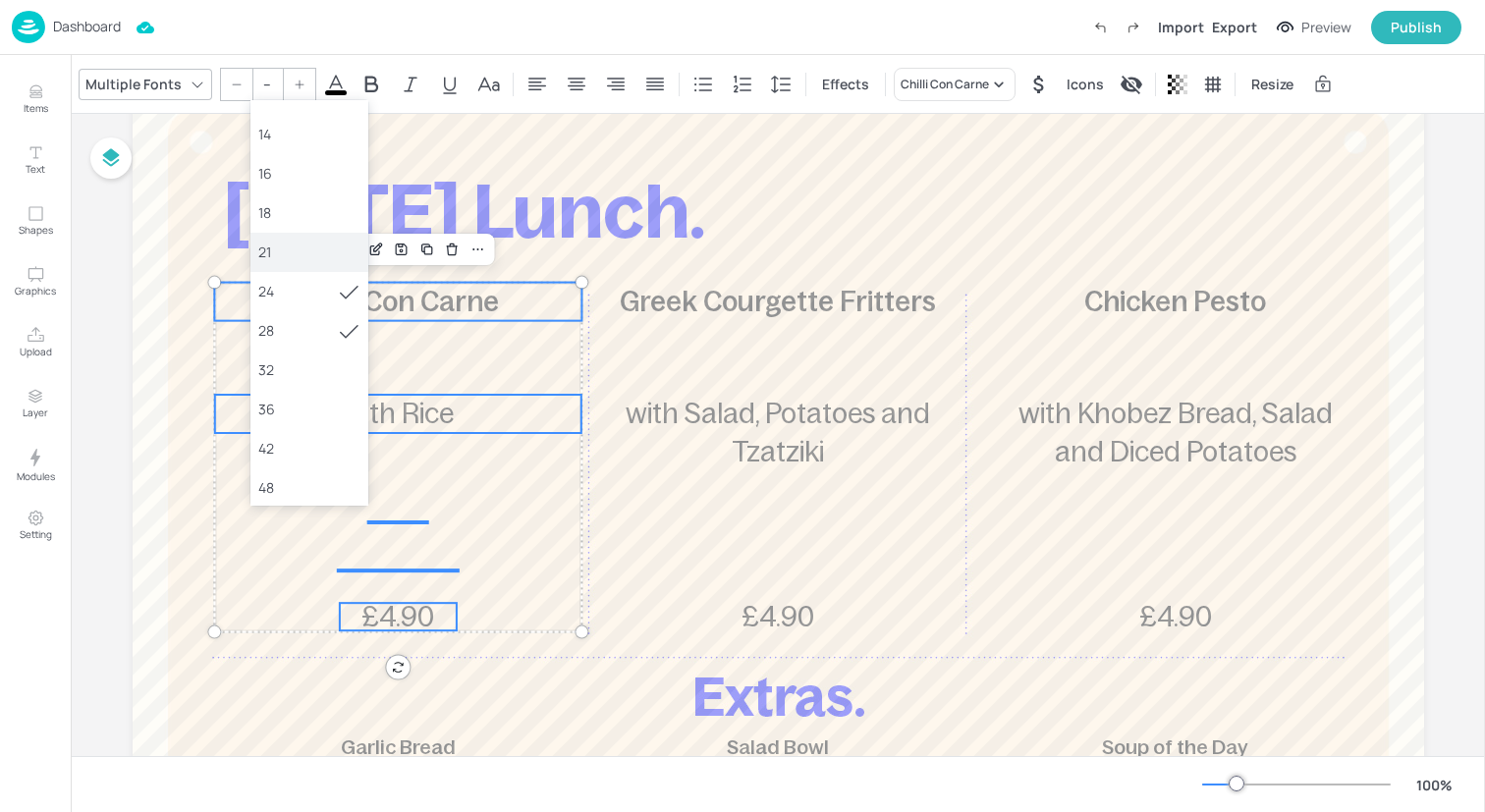
scroll to position [145, 0]
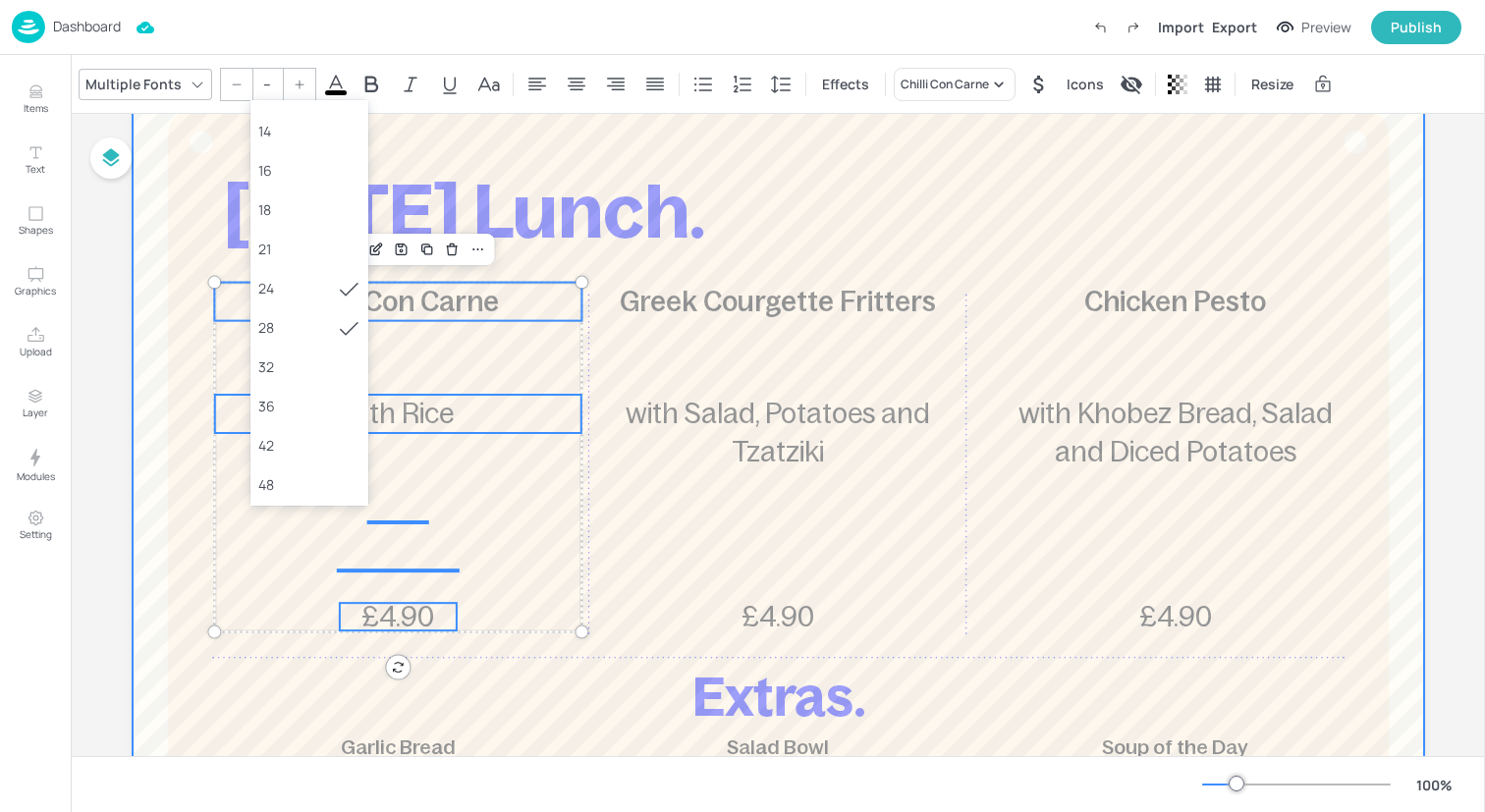
click at [232, 359] on div at bounding box center [778, 603] width 1291 height 1060
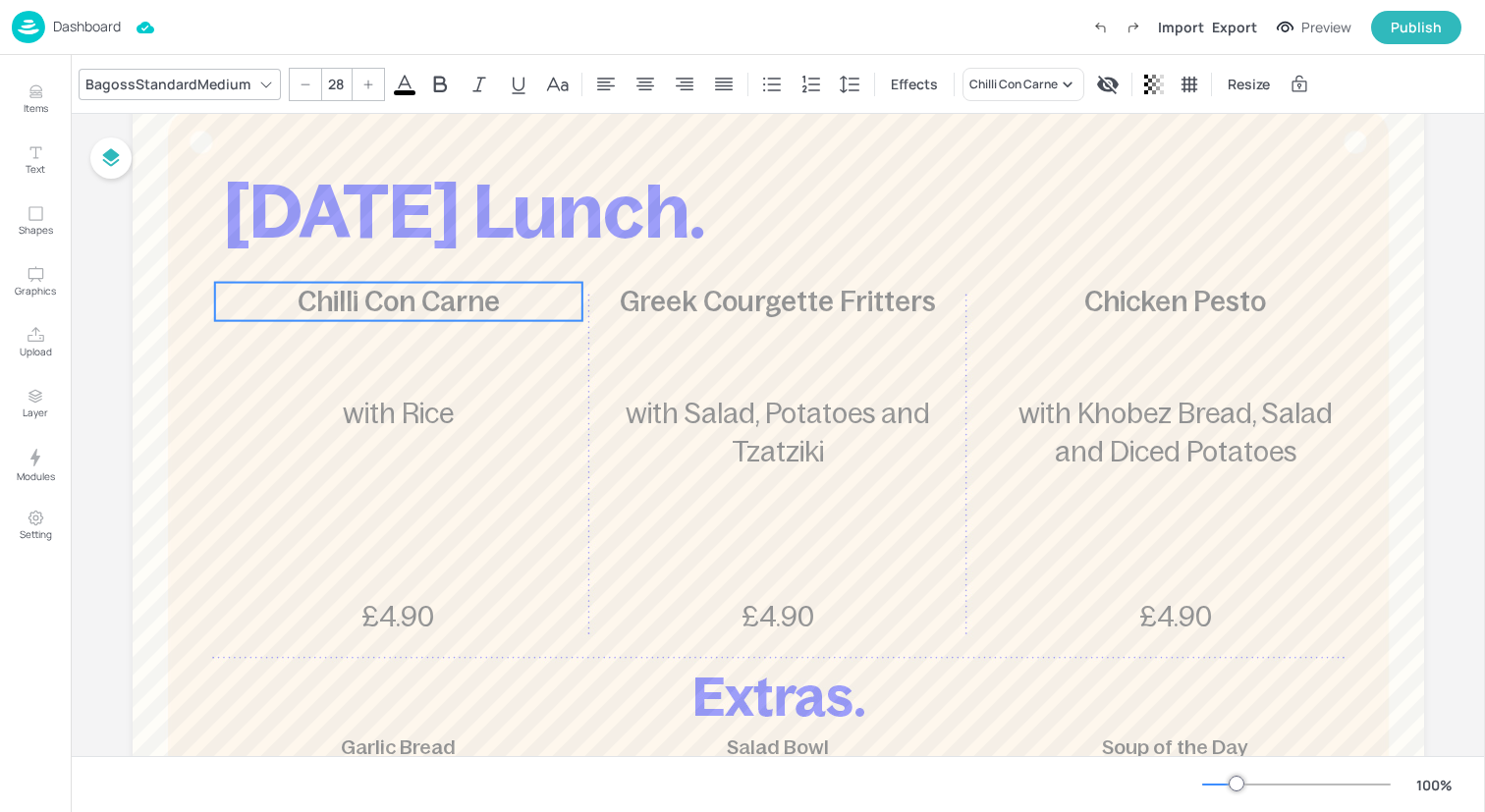
click at [369, 296] on span "Chilli Con Carne" at bounding box center [399, 301] width 202 height 31
click at [390, 403] on span "with Rice" at bounding box center [398, 412] width 111 height 31
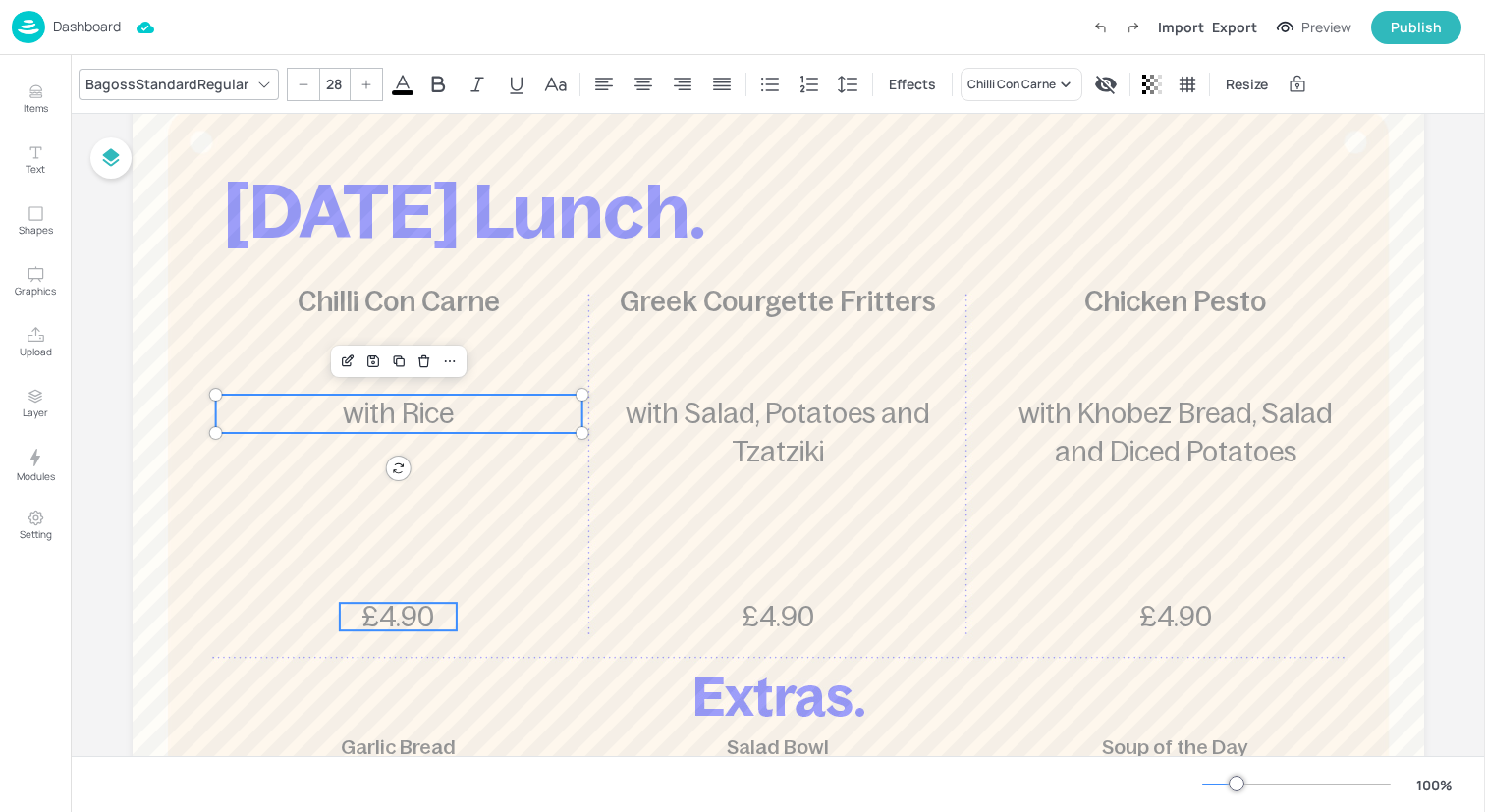
type input "28"
click at [414, 611] on span "£4.90" at bounding box center [398, 615] width 73 height 31
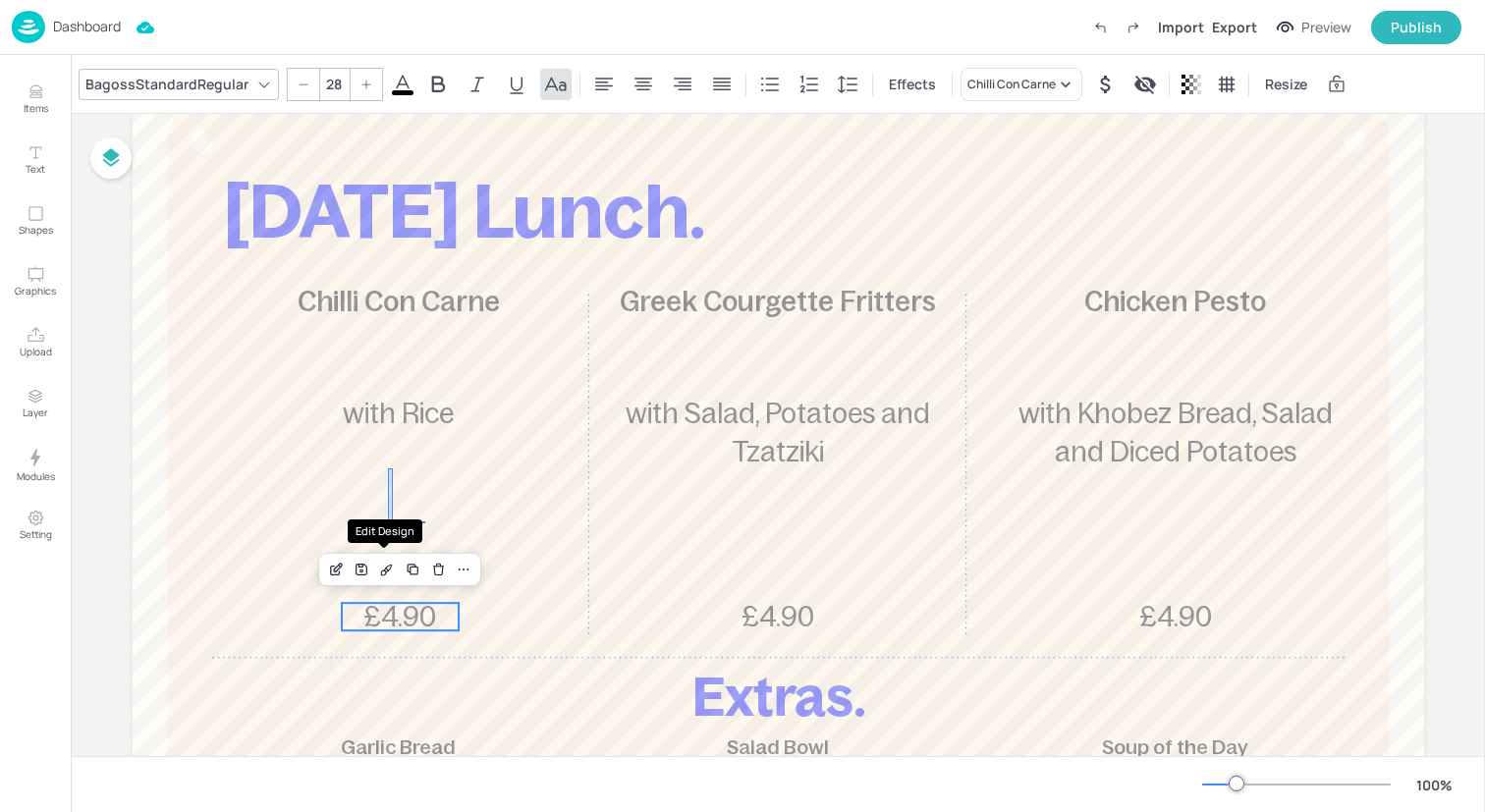
drag, startPoint x: 393, startPoint y: 468, endPoint x: 388, endPoint y: 521, distance: 53.2
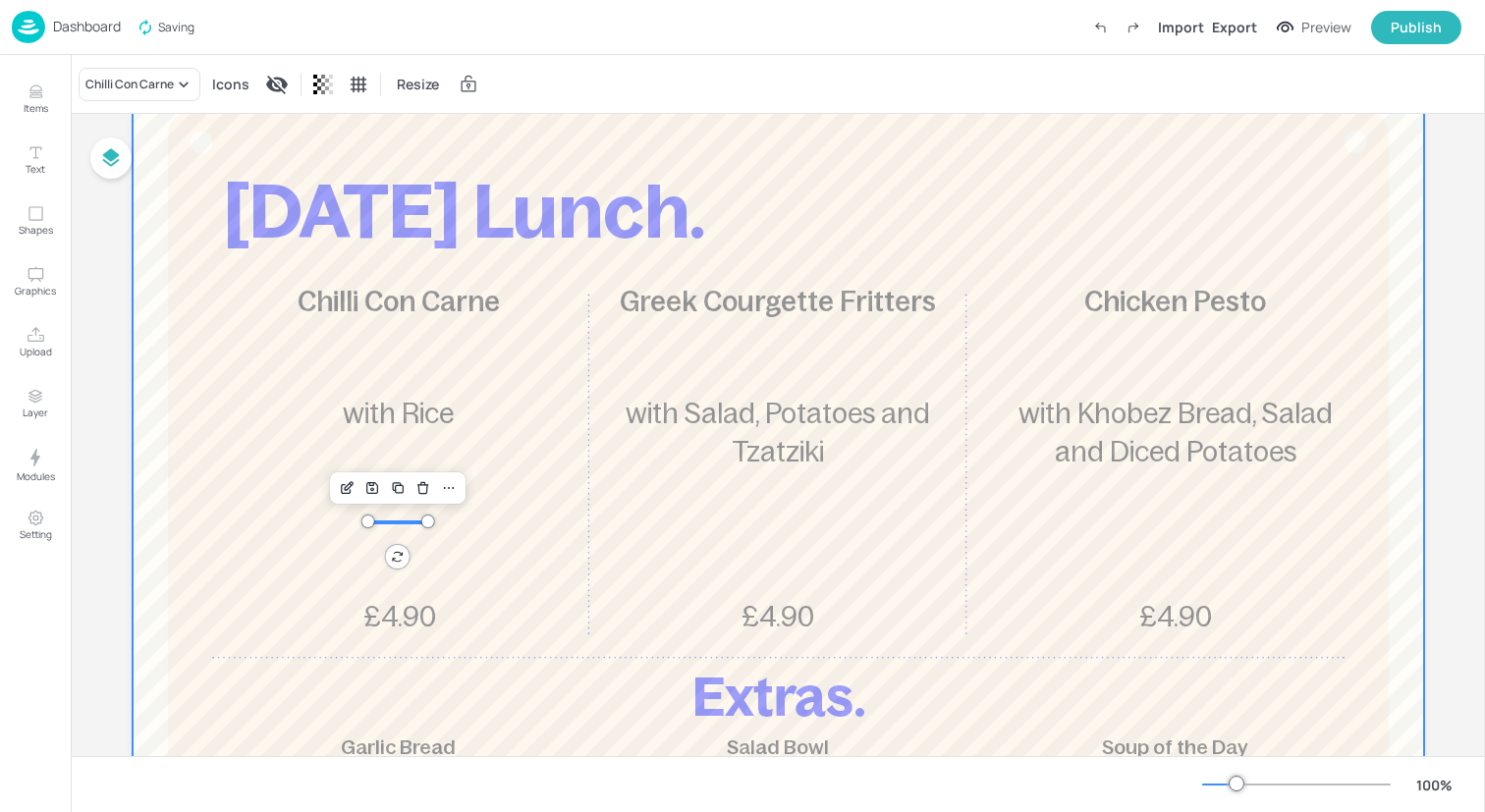
click at [401, 538] on div at bounding box center [778, 603] width 1291 height 1060
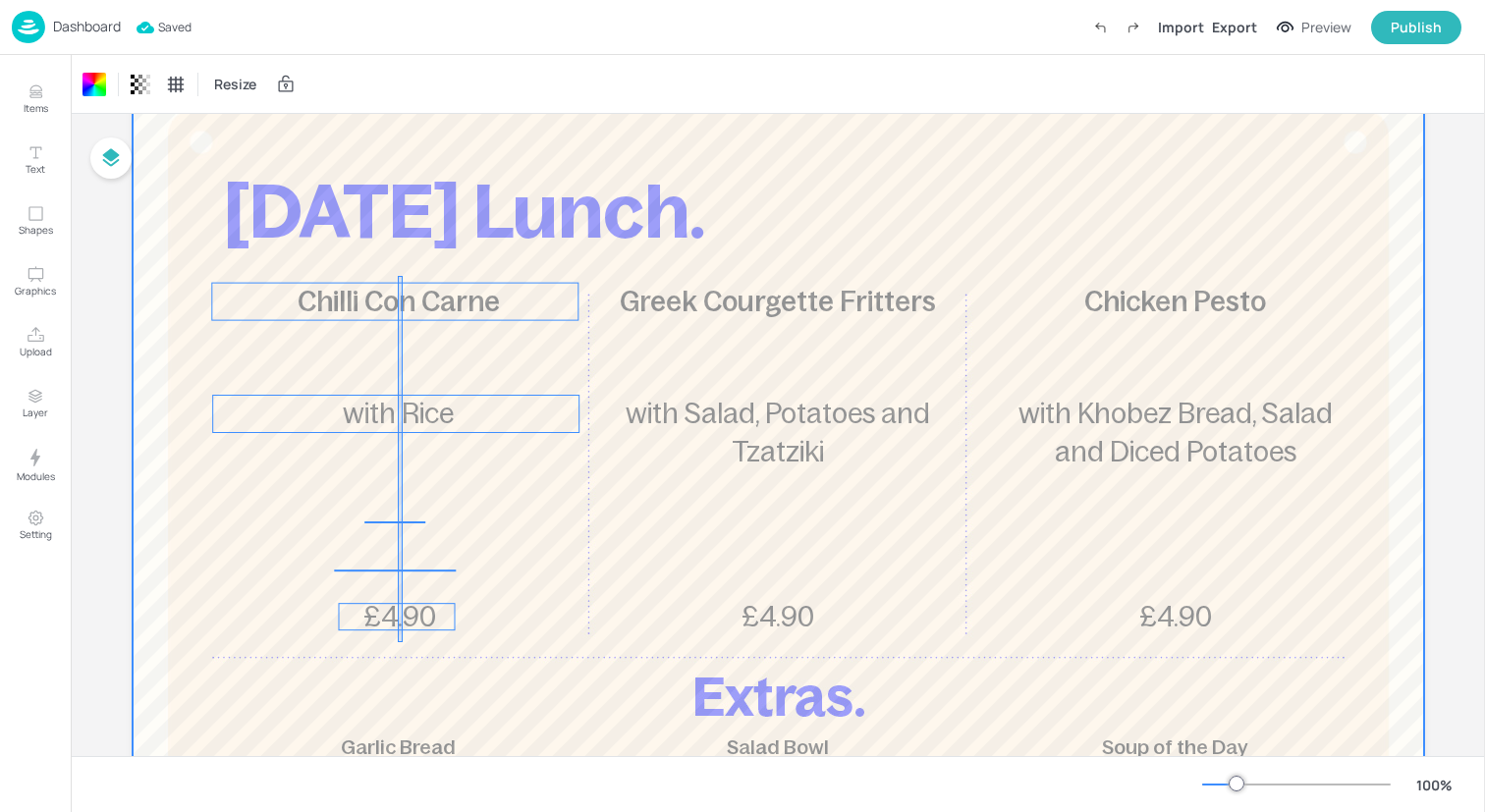
drag, startPoint x: 398, startPoint y: 642, endPoint x: 403, endPoint y: 276, distance: 366.0
click at [403, 276] on div at bounding box center [778, 603] width 1291 height 1060
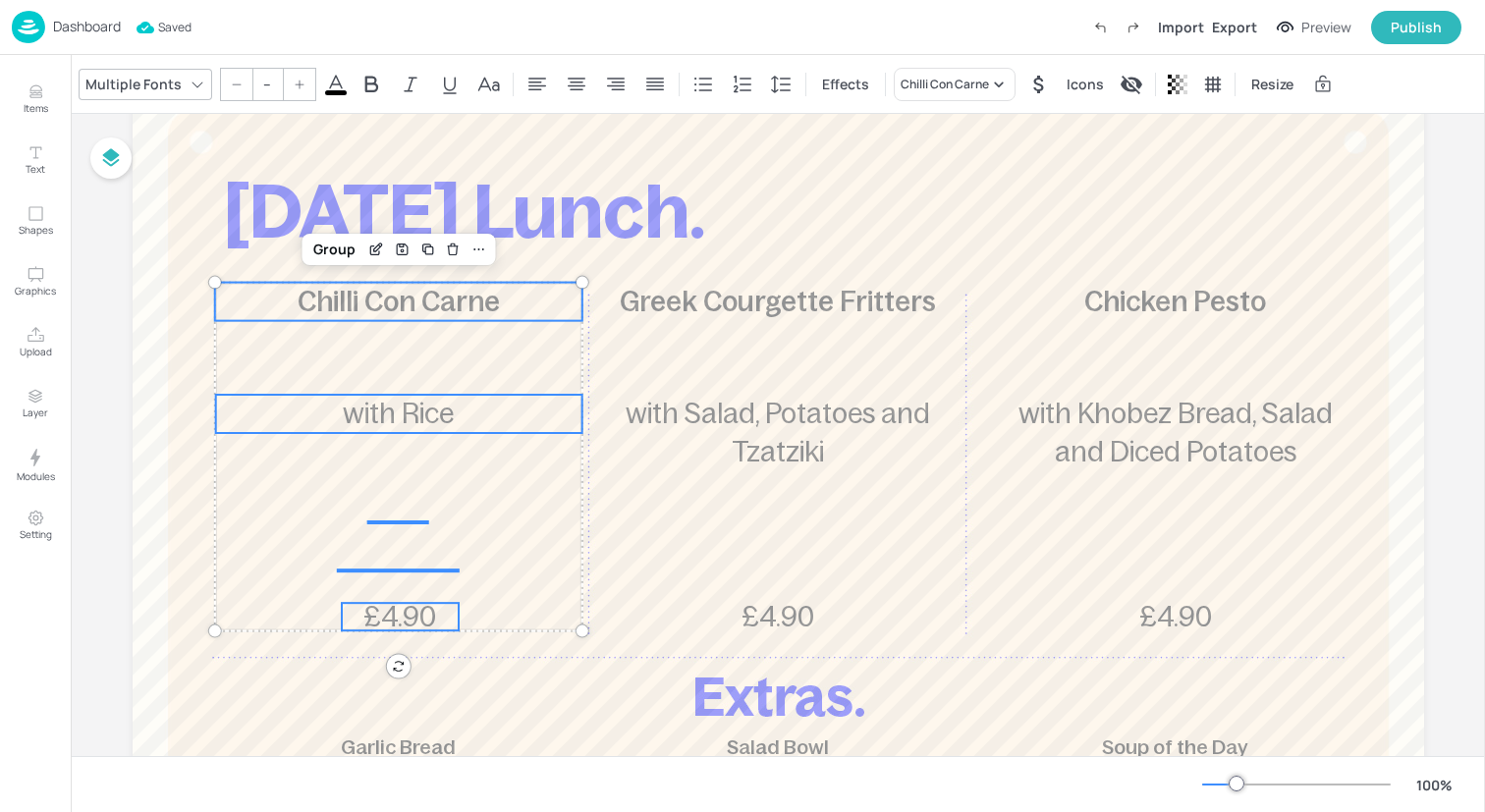
click at [274, 83] on input "--" at bounding box center [268, 84] width 28 height 31
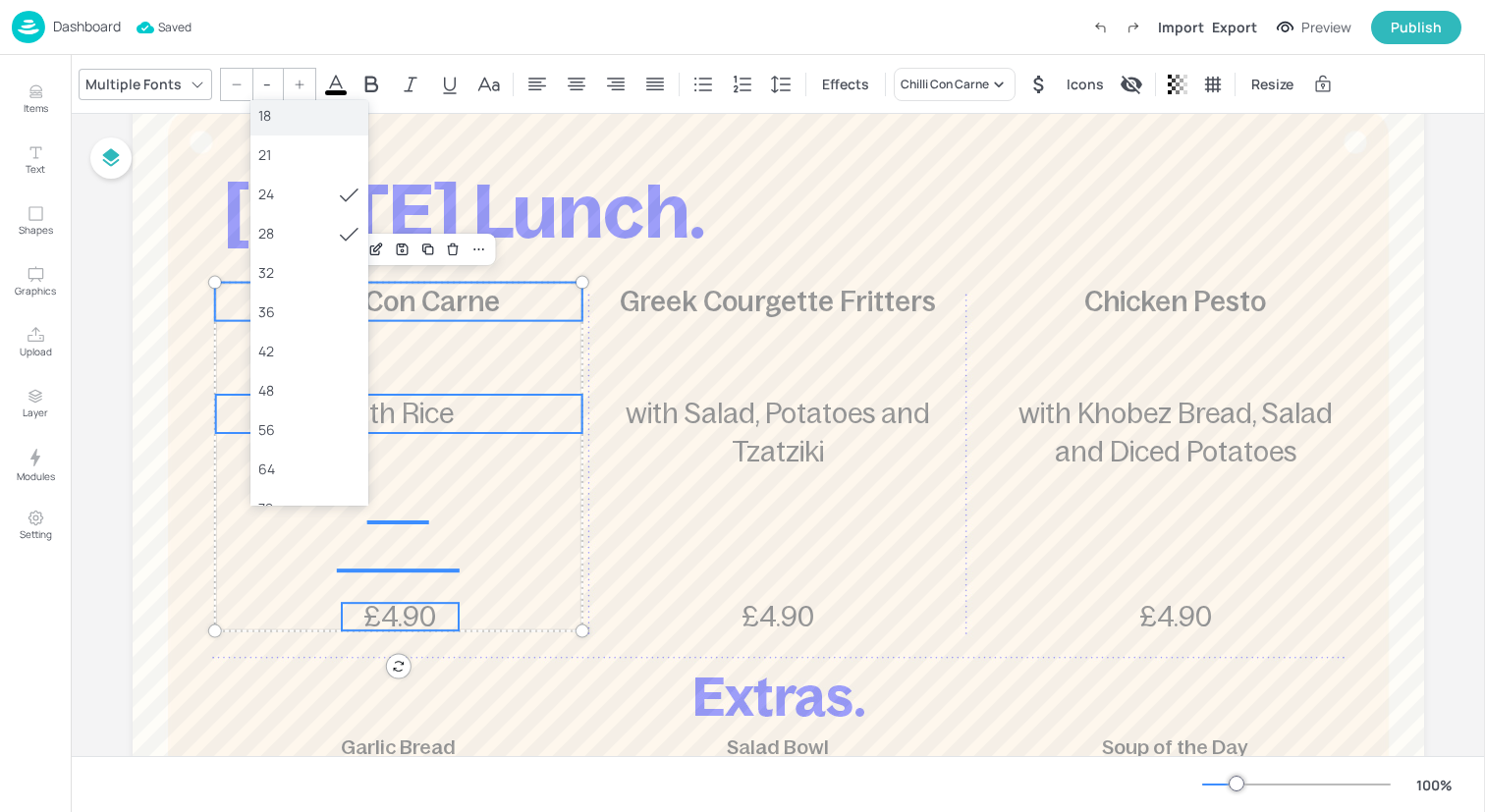
scroll to position [246, 0]
click at [301, 312] on div "36" at bounding box center [309, 306] width 102 height 21
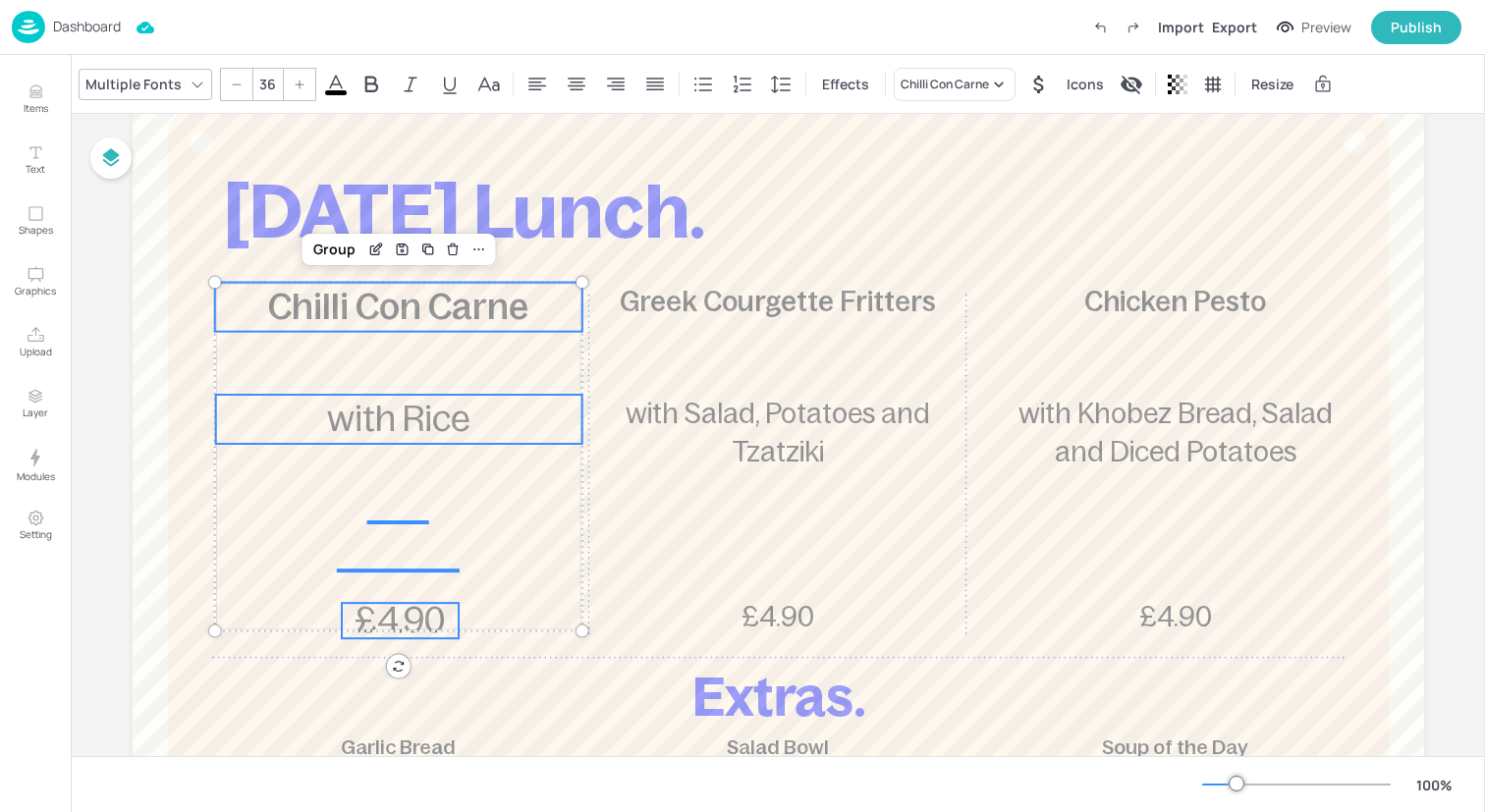
click at [221, 74] on div at bounding box center [236, 84] width 31 height 31
type input "35"
click at [312, 247] on div "Group" at bounding box center [335, 250] width 58 height 26
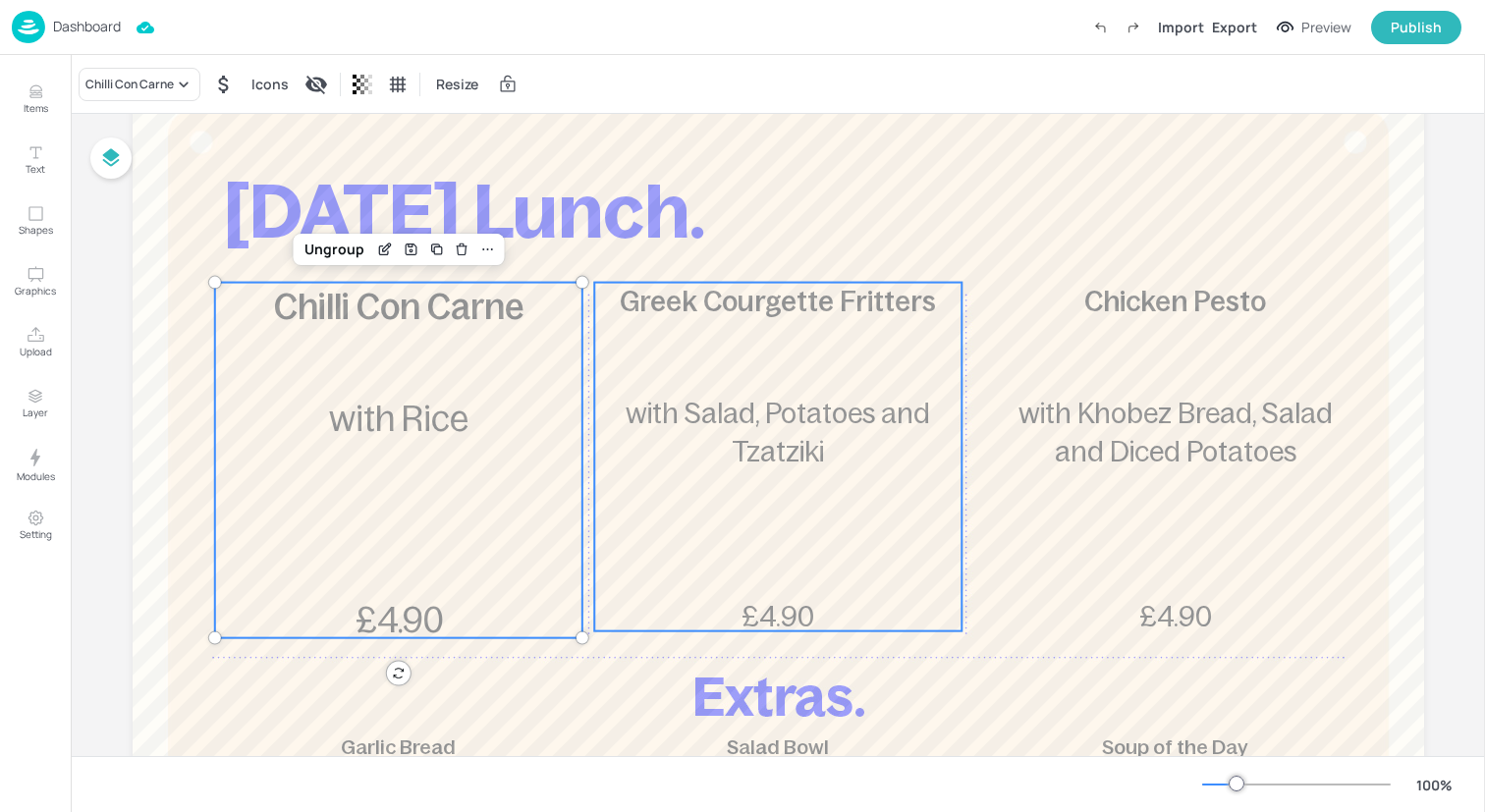
click at [838, 465] on p "with Salad, Potatoes and Tzatziki" at bounding box center [778, 432] width 368 height 77
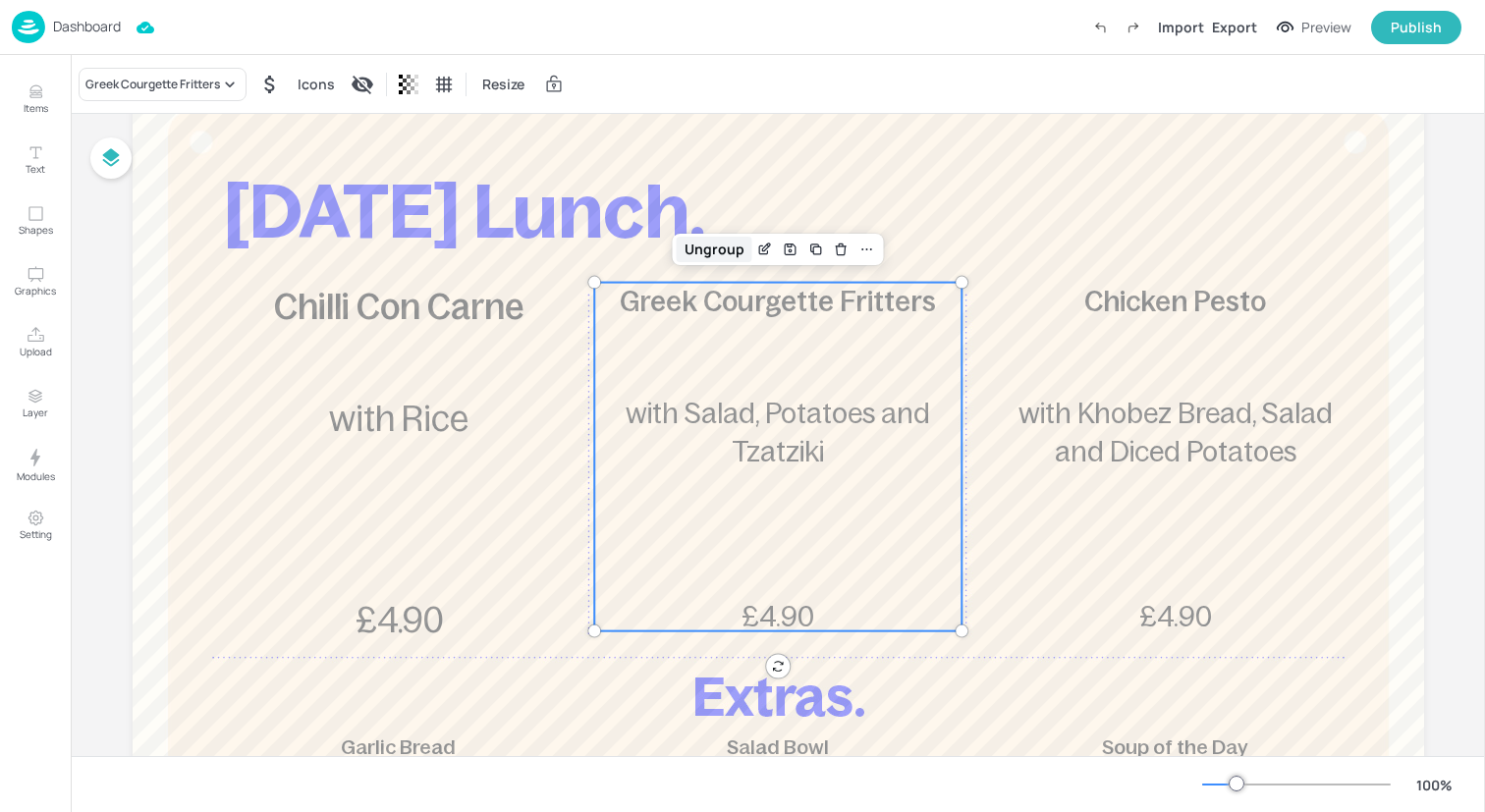
click at [713, 246] on div "Ungroup" at bounding box center [715, 250] width 76 height 26
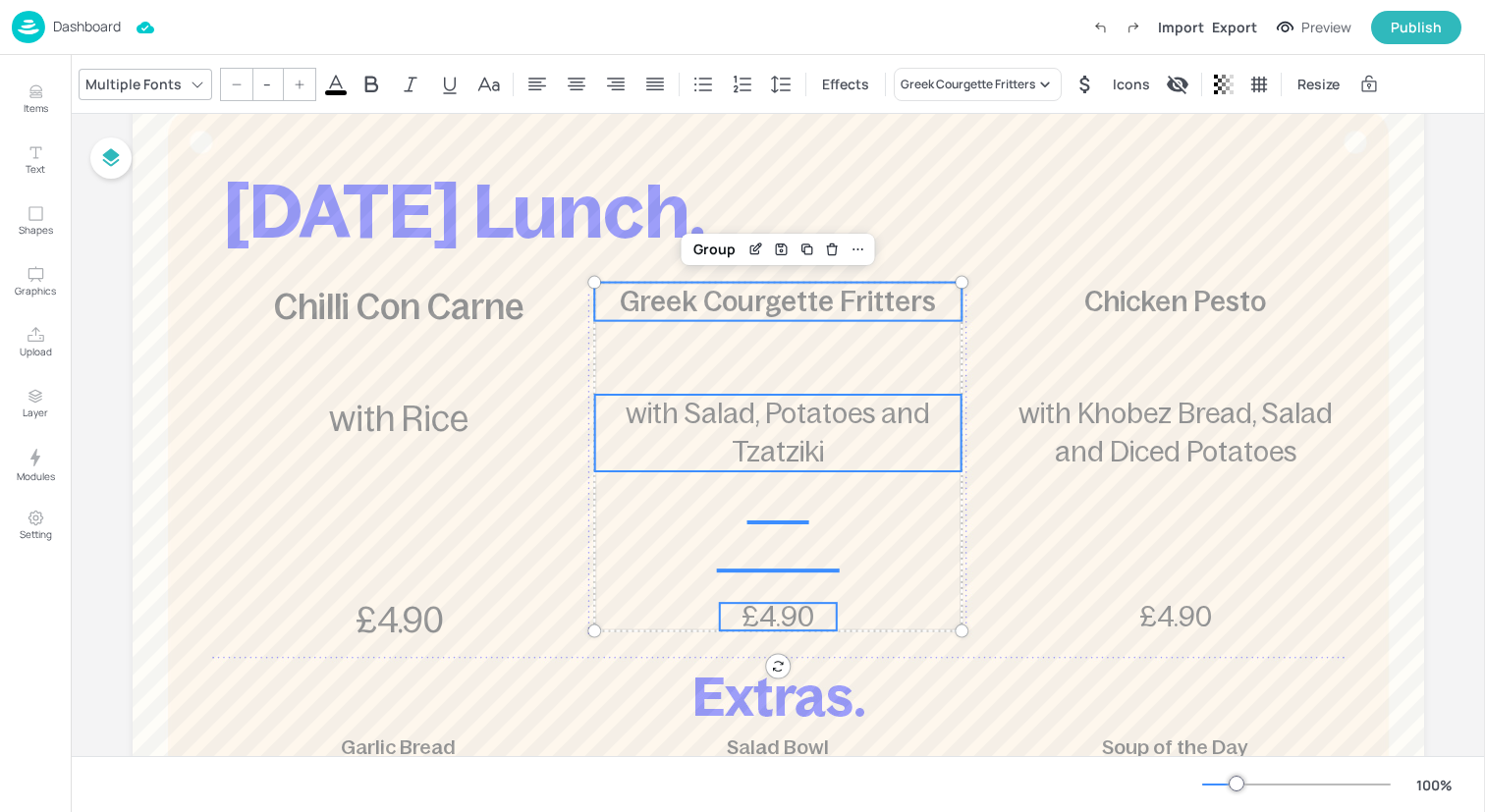
drag, startPoint x: 276, startPoint y: 85, endPoint x: 249, endPoint y: 85, distance: 27.0
click at [253, 85] on div "--" at bounding box center [268, 84] width 31 height 31
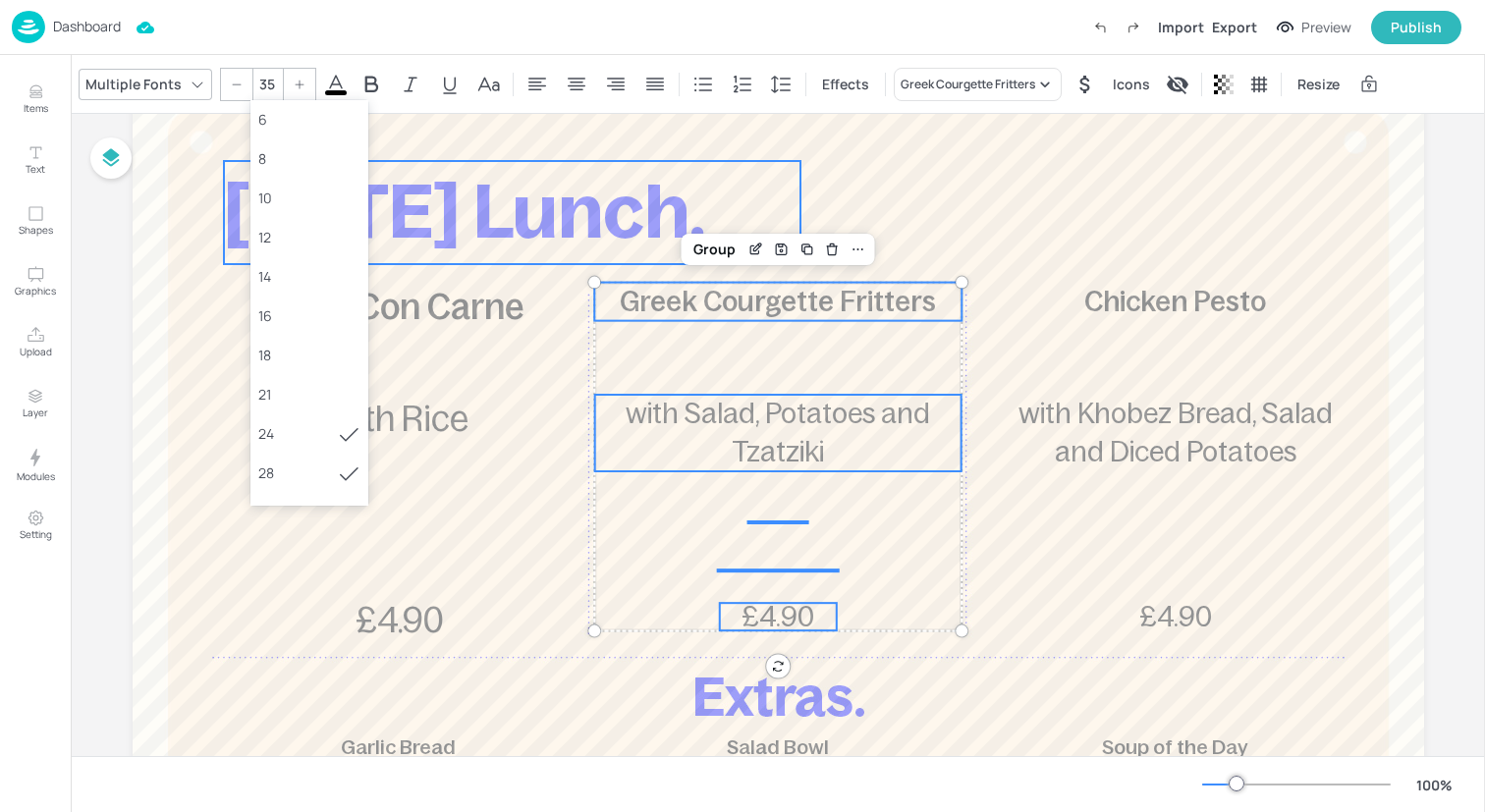
type input "--"
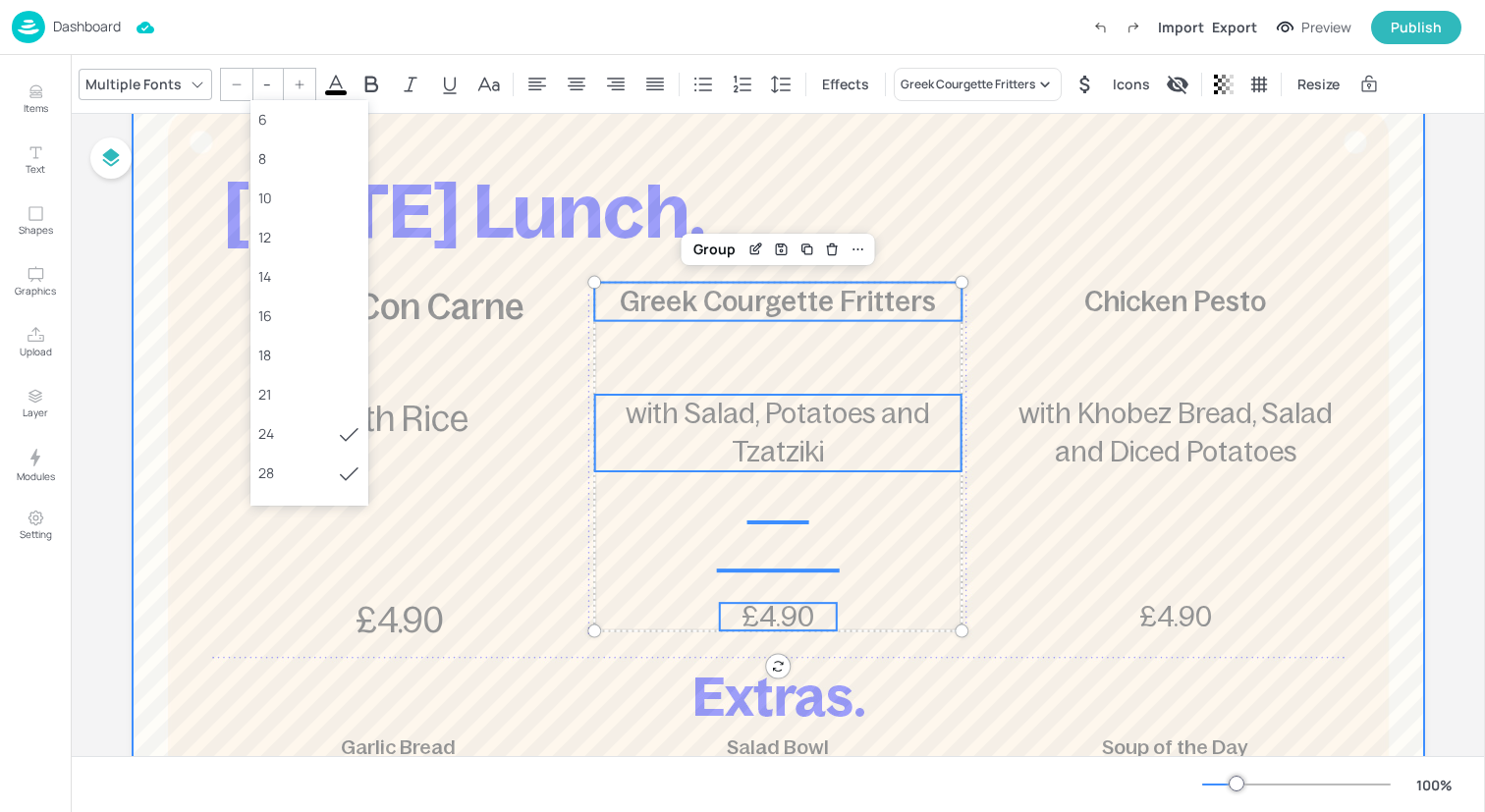
click at [676, 357] on div at bounding box center [778, 603] width 1291 height 1060
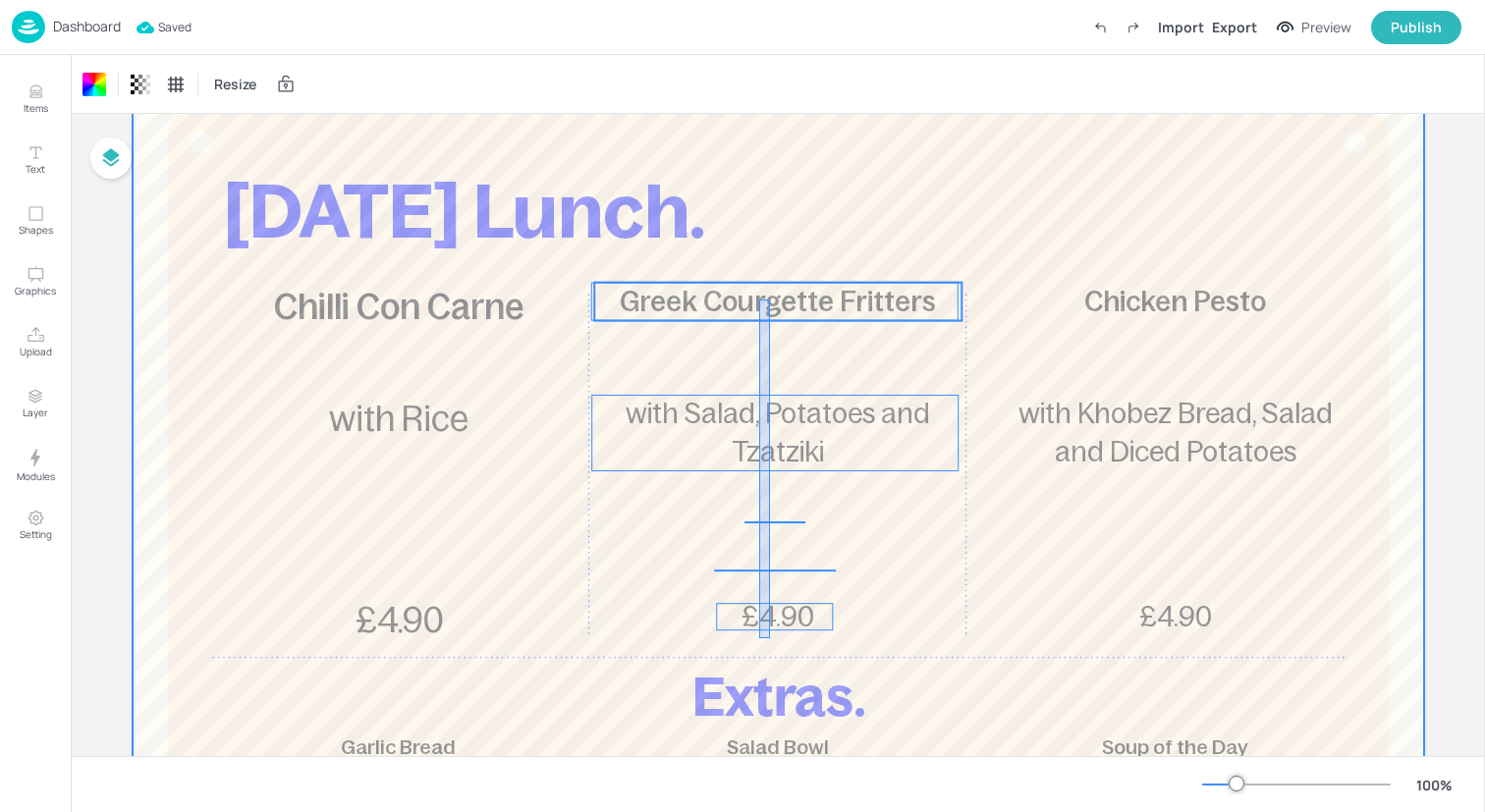
drag, startPoint x: 759, startPoint y: 638, endPoint x: 769, endPoint y: 298, distance: 340.1
click at [769, 74] on div "[DATE] Lunch. Chilli Con Carne £4.90 with Rice Greek Courgette Fritters £4.90 w…" at bounding box center [778, 74] width 1291 height 0
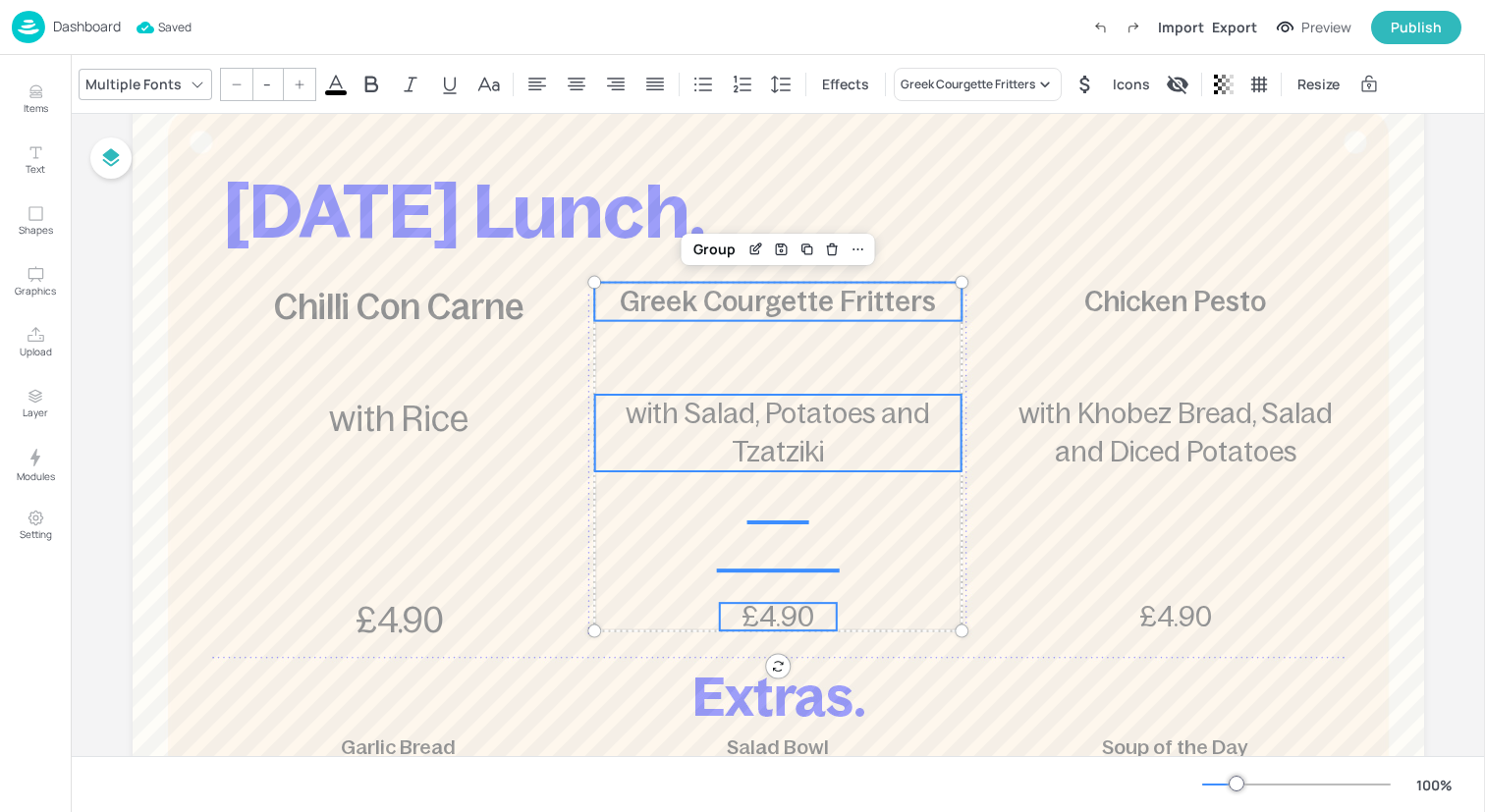
click at [265, 82] on input "--" at bounding box center [268, 84] width 28 height 31
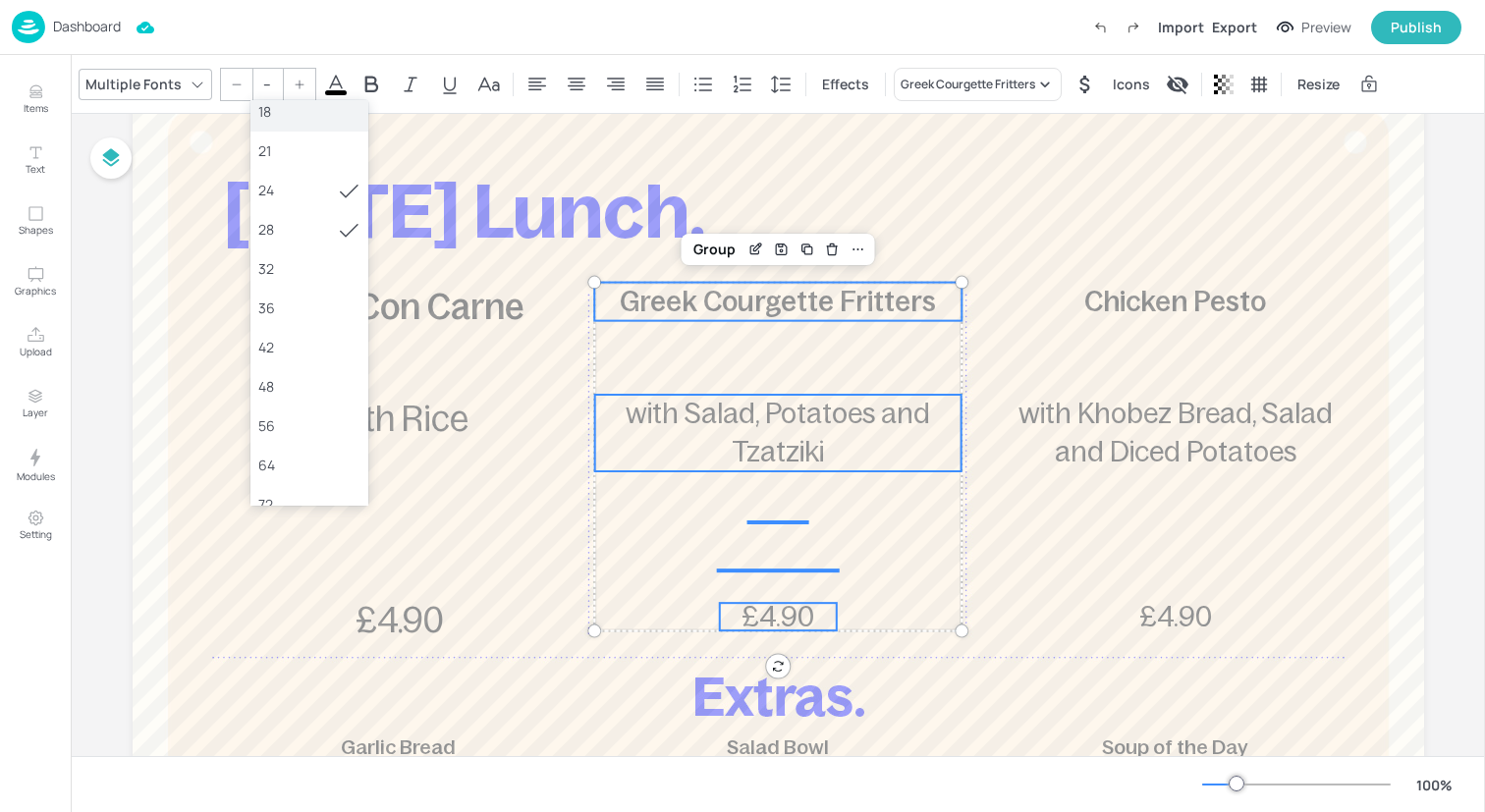
scroll to position [260, 0]
click at [322, 279] on div "36" at bounding box center [310, 291] width 118 height 39
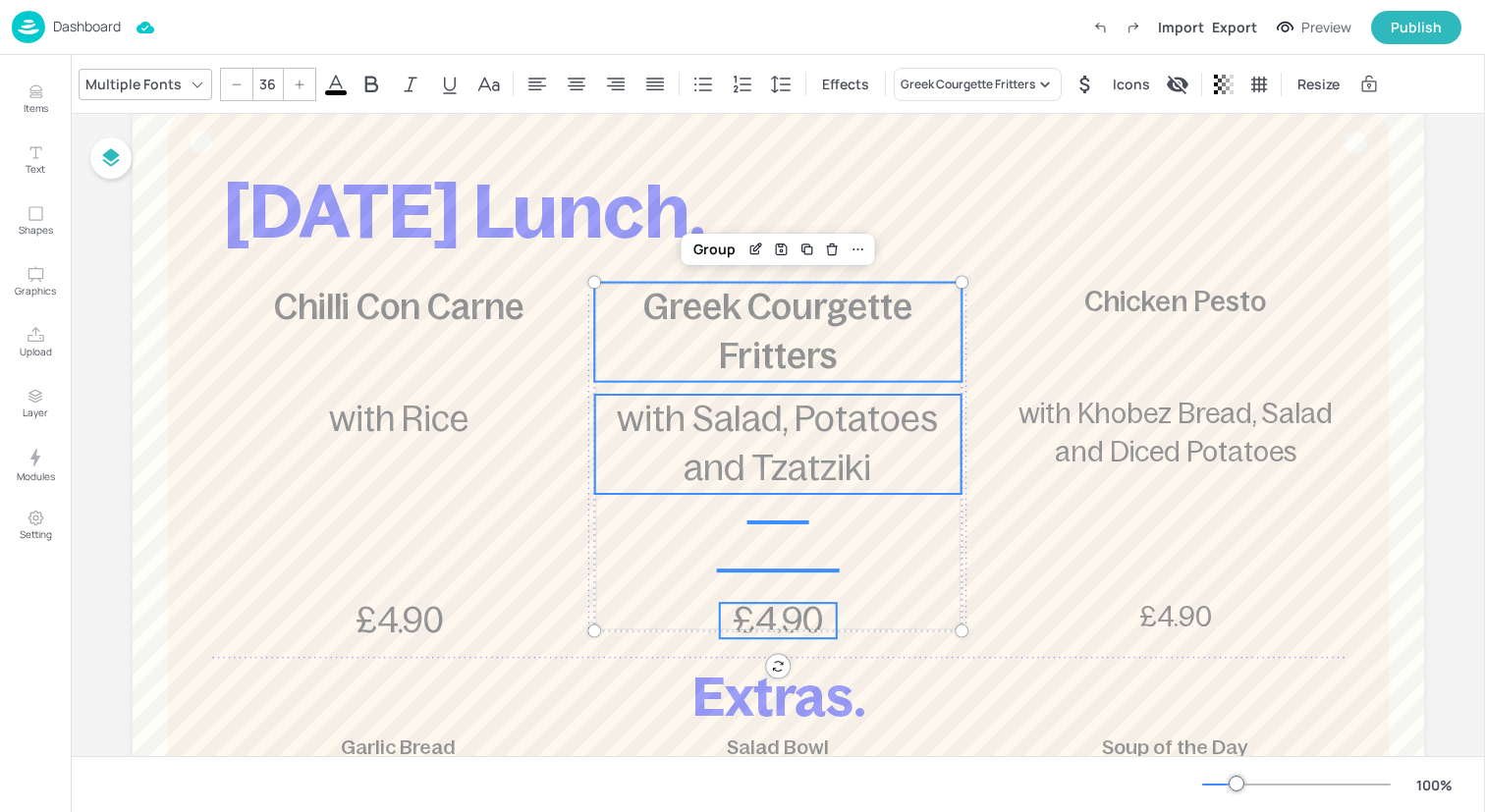
click at [246, 86] on div at bounding box center [236, 84] width 31 height 31
type input "35"
click at [727, 250] on div "Group" at bounding box center [715, 250] width 58 height 26
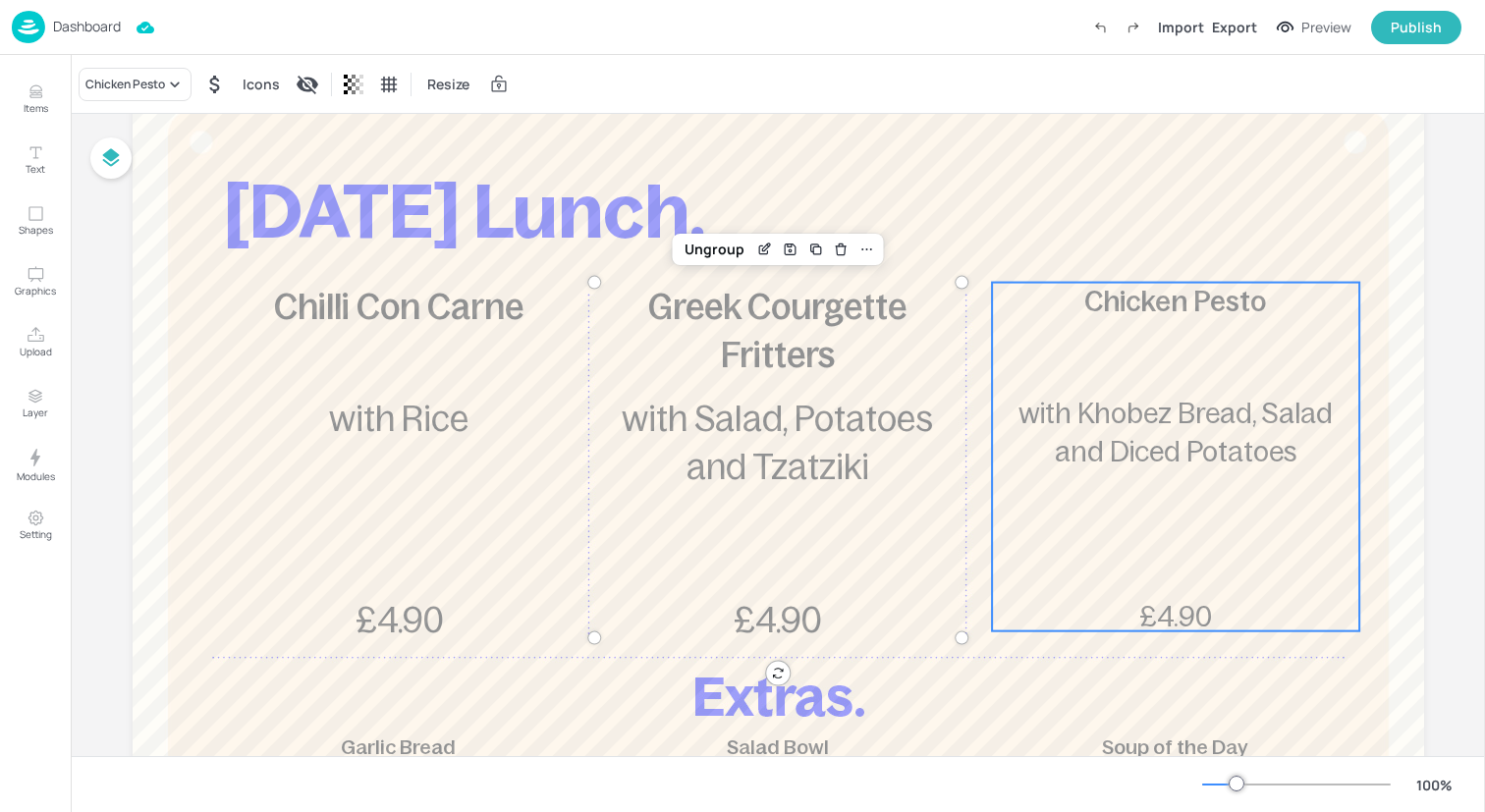
click at [1204, 541] on div "Chicken Pesto £4.90 with Khobez Bread, Salad and Diced Potatoes" at bounding box center [1176, 456] width 368 height 349
click at [1113, 243] on div "Ungroup" at bounding box center [1111, 250] width 76 height 26
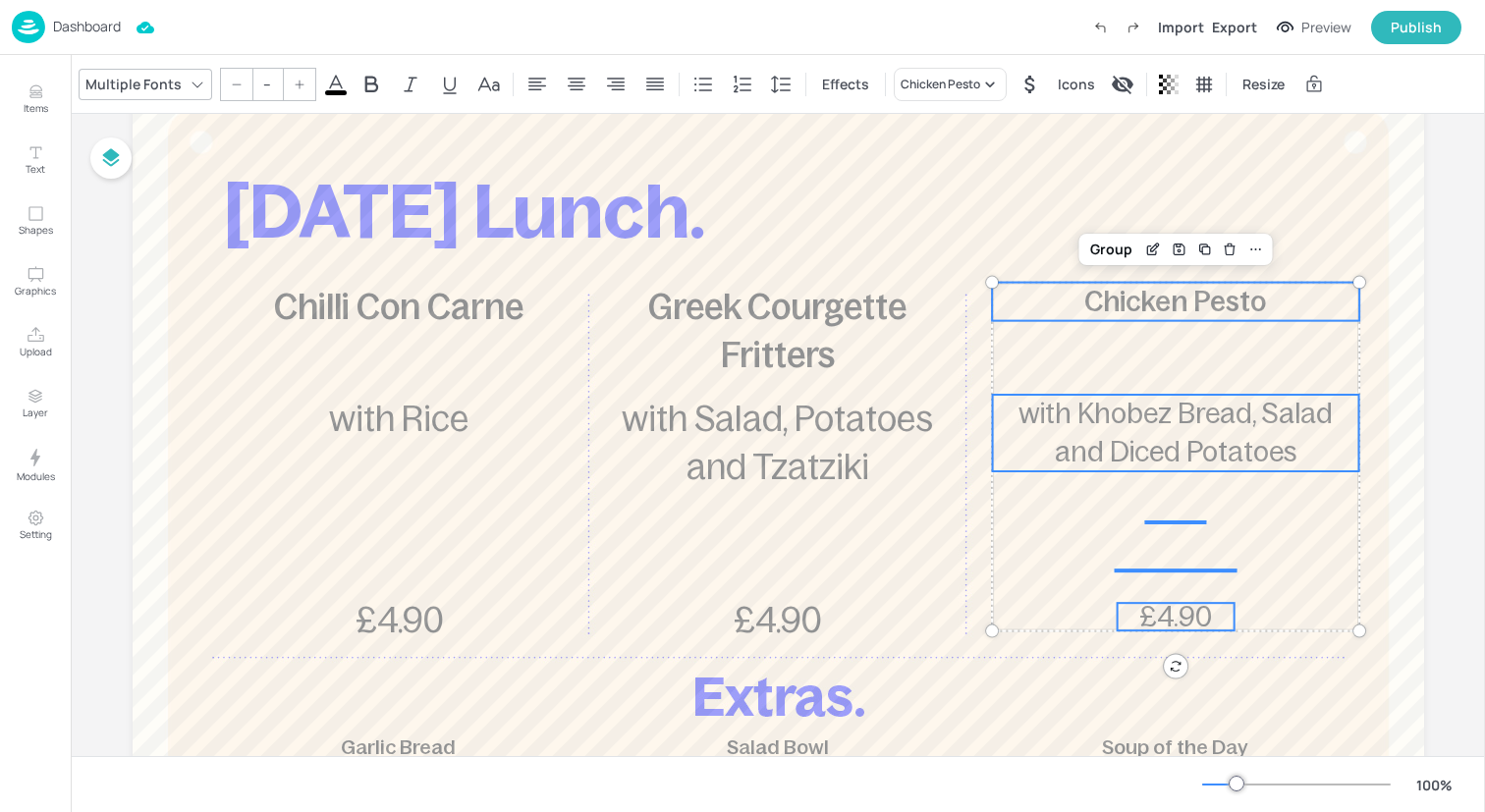
click at [269, 86] on input "--" at bounding box center [268, 84] width 28 height 31
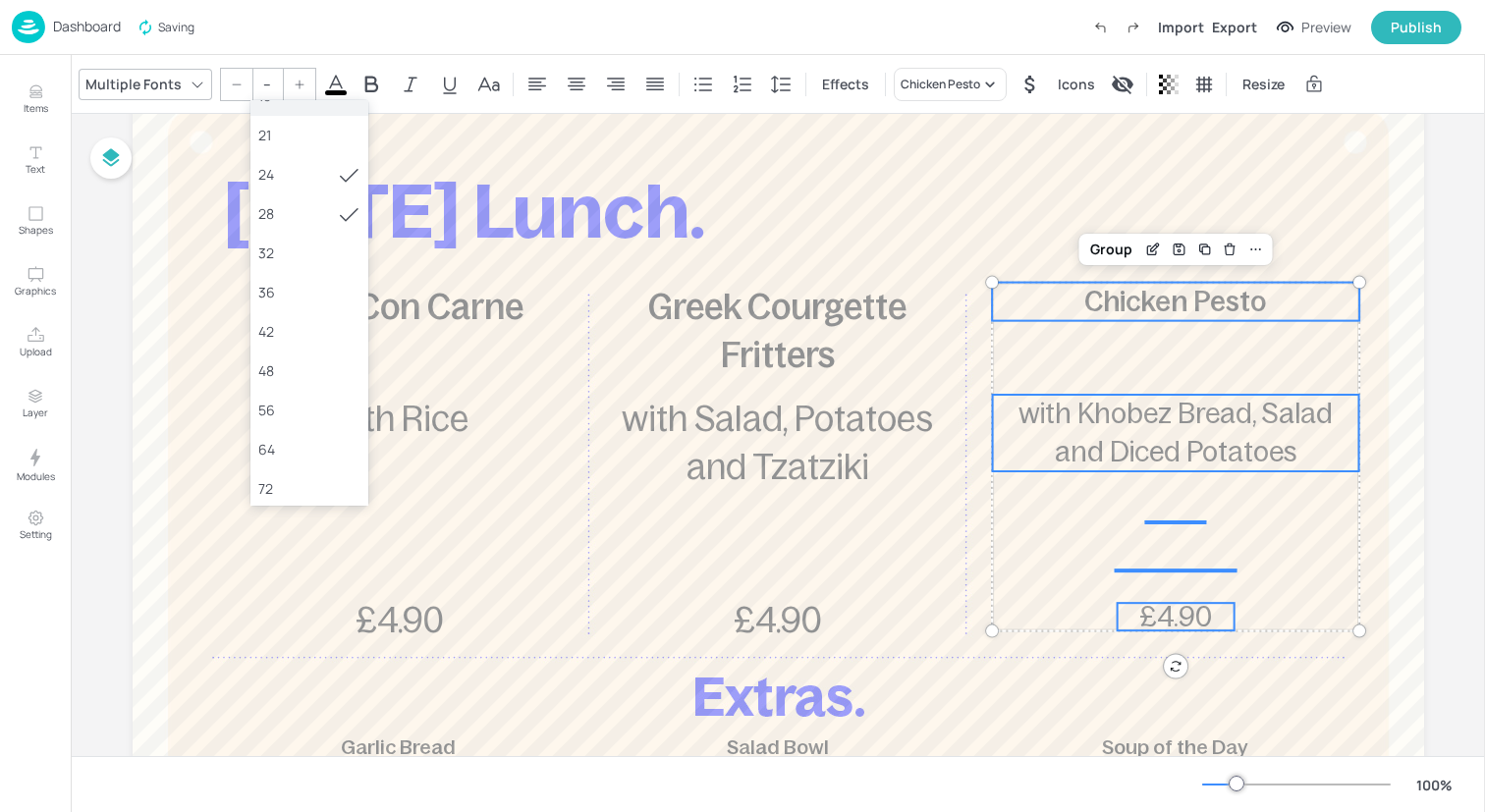
scroll to position [281, 0]
click at [300, 272] on div "36" at bounding box center [309, 270] width 102 height 21
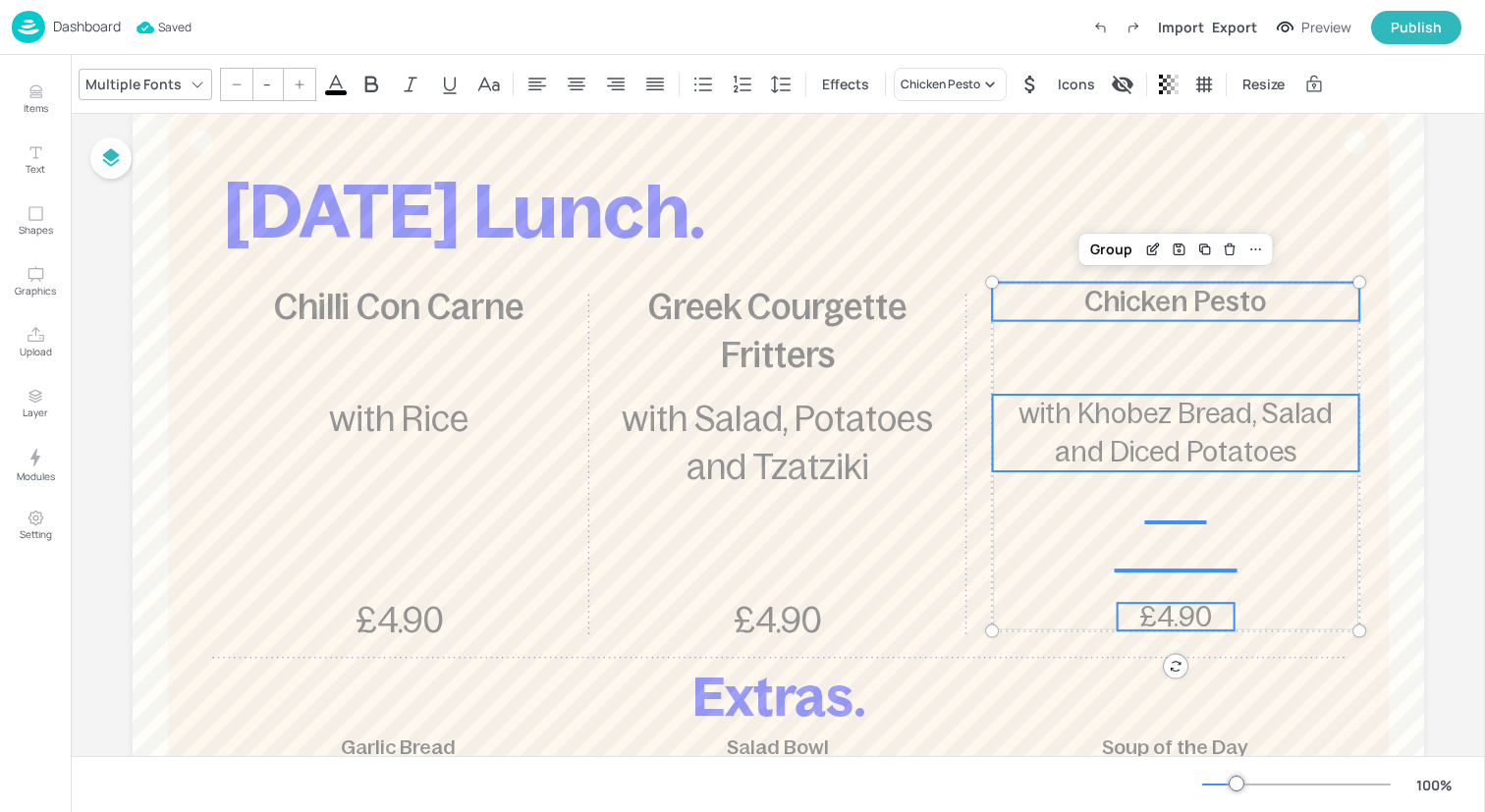
click at [263, 80] on input "--" at bounding box center [268, 84] width 28 height 31
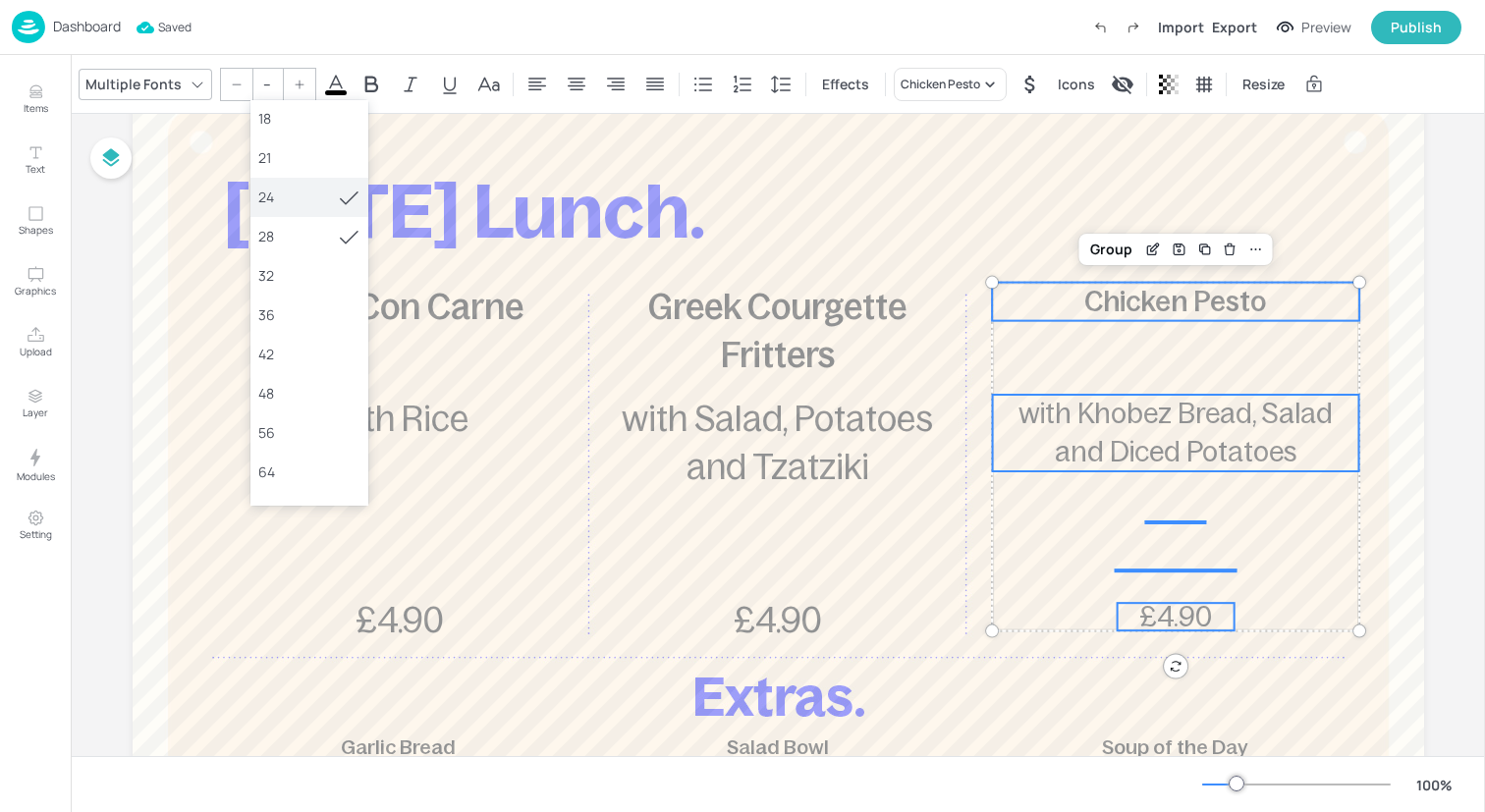
scroll to position [275, 0]
click at [325, 287] on div "36" at bounding box center [310, 276] width 118 height 39
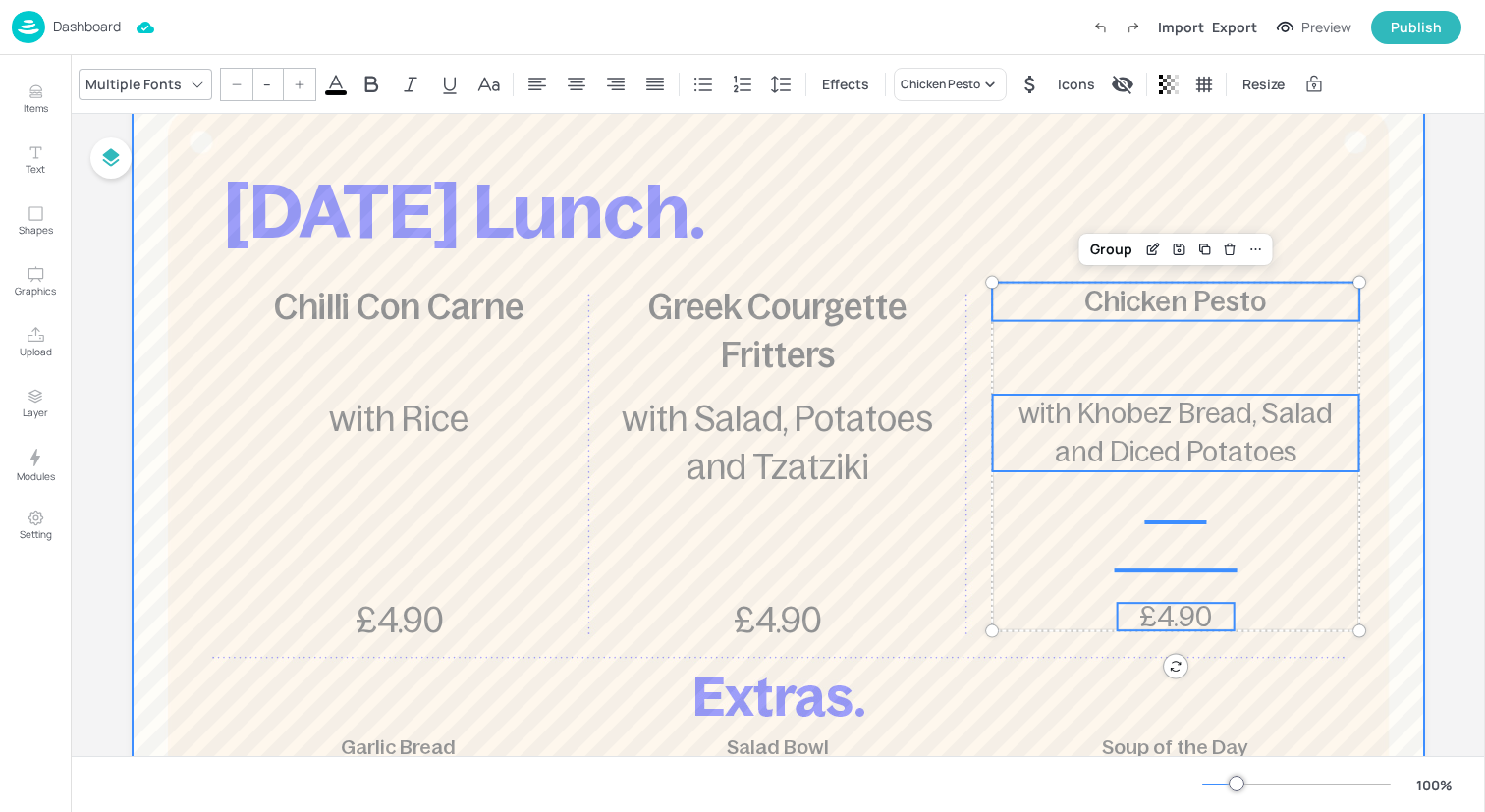
click at [1112, 353] on div at bounding box center [778, 603] width 1291 height 1060
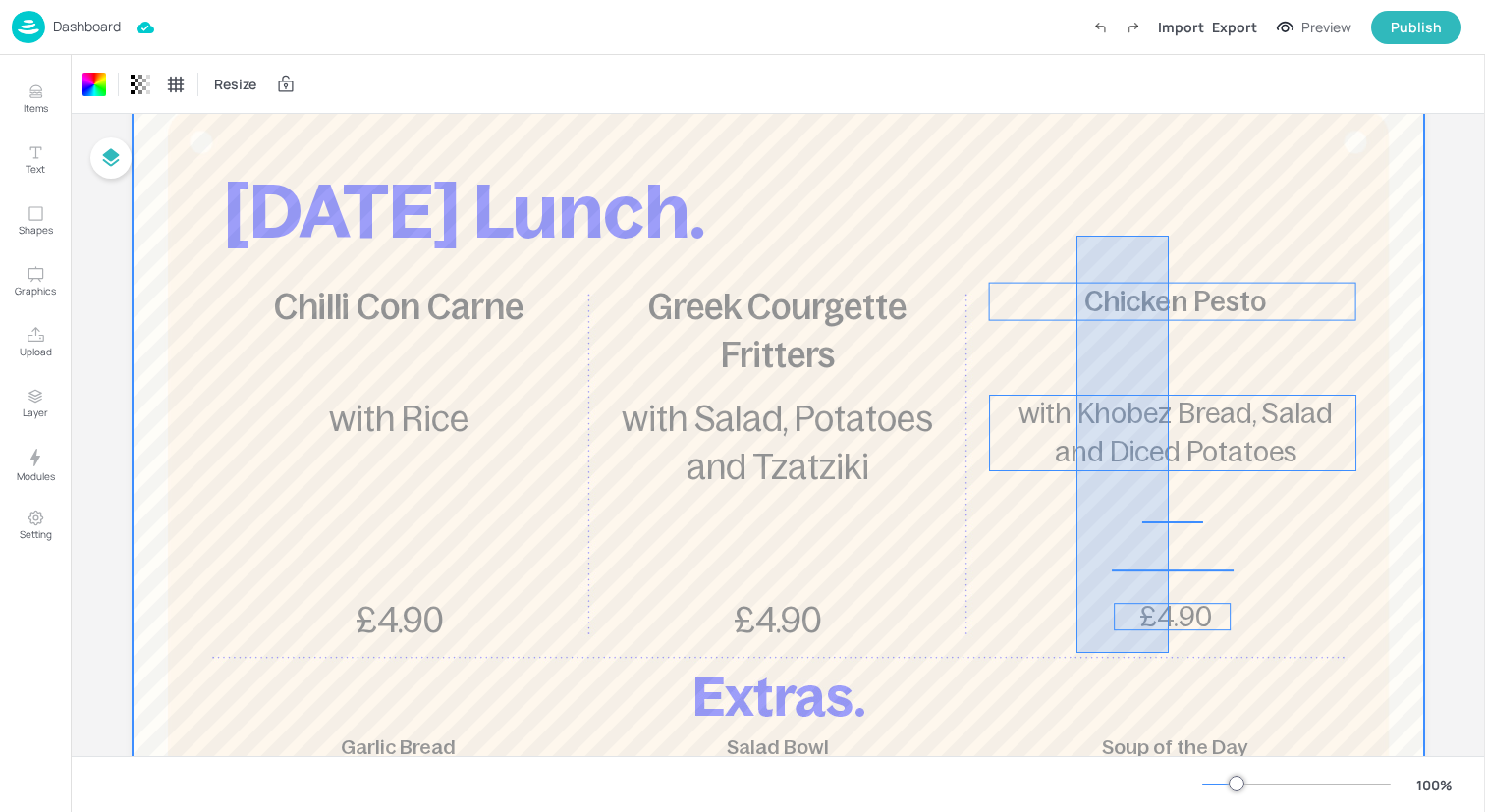
drag, startPoint x: 1077, startPoint y: 236, endPoint x: 1151, endPoint y: 638, distance: 408.8
click at [1151, 638] on div at bounding box center [778, 603] width 1291 height 1060
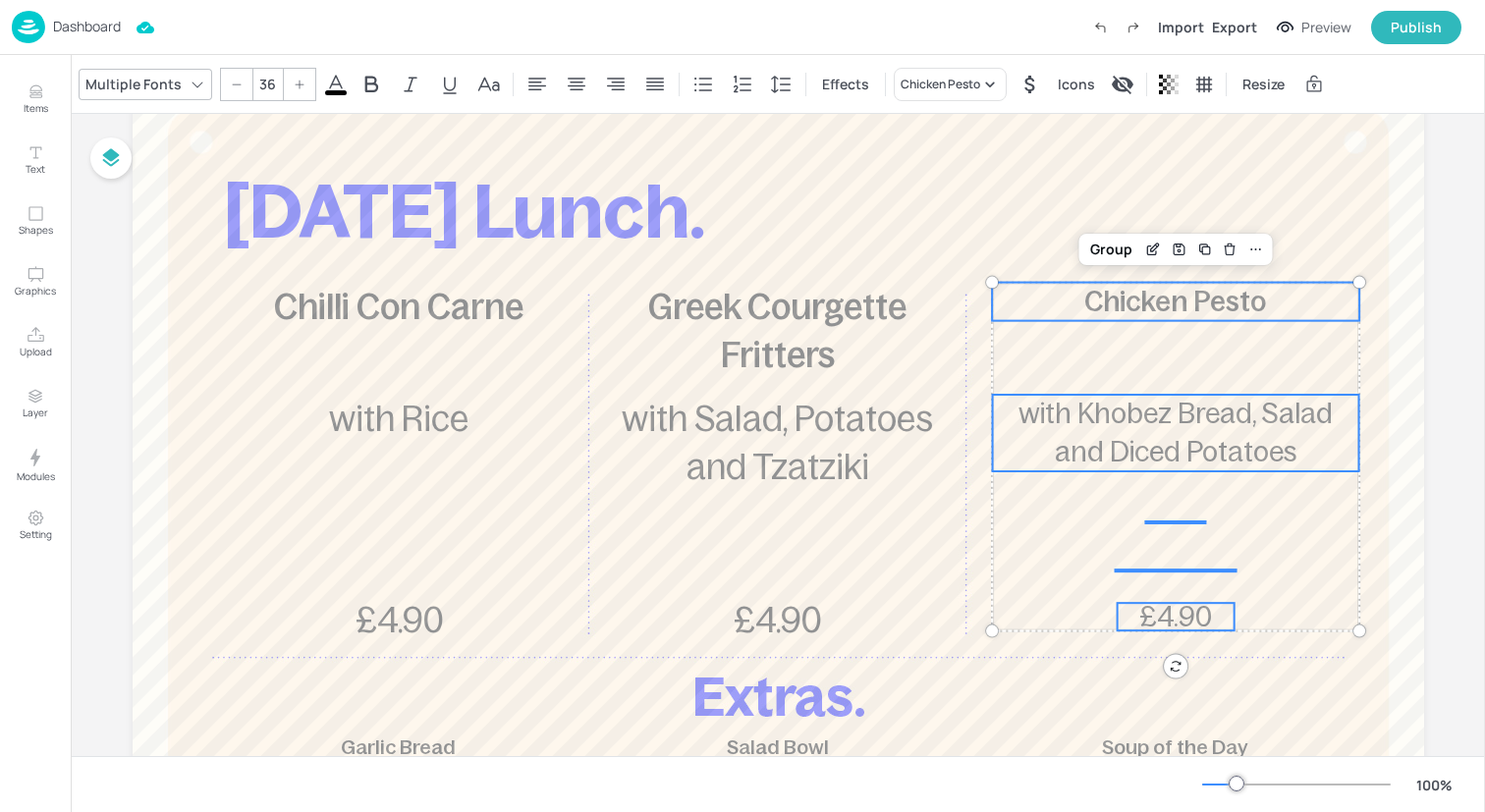
click at [242, 88] on div at bounding box center [236, 84] width 31 height 31
type input "35"
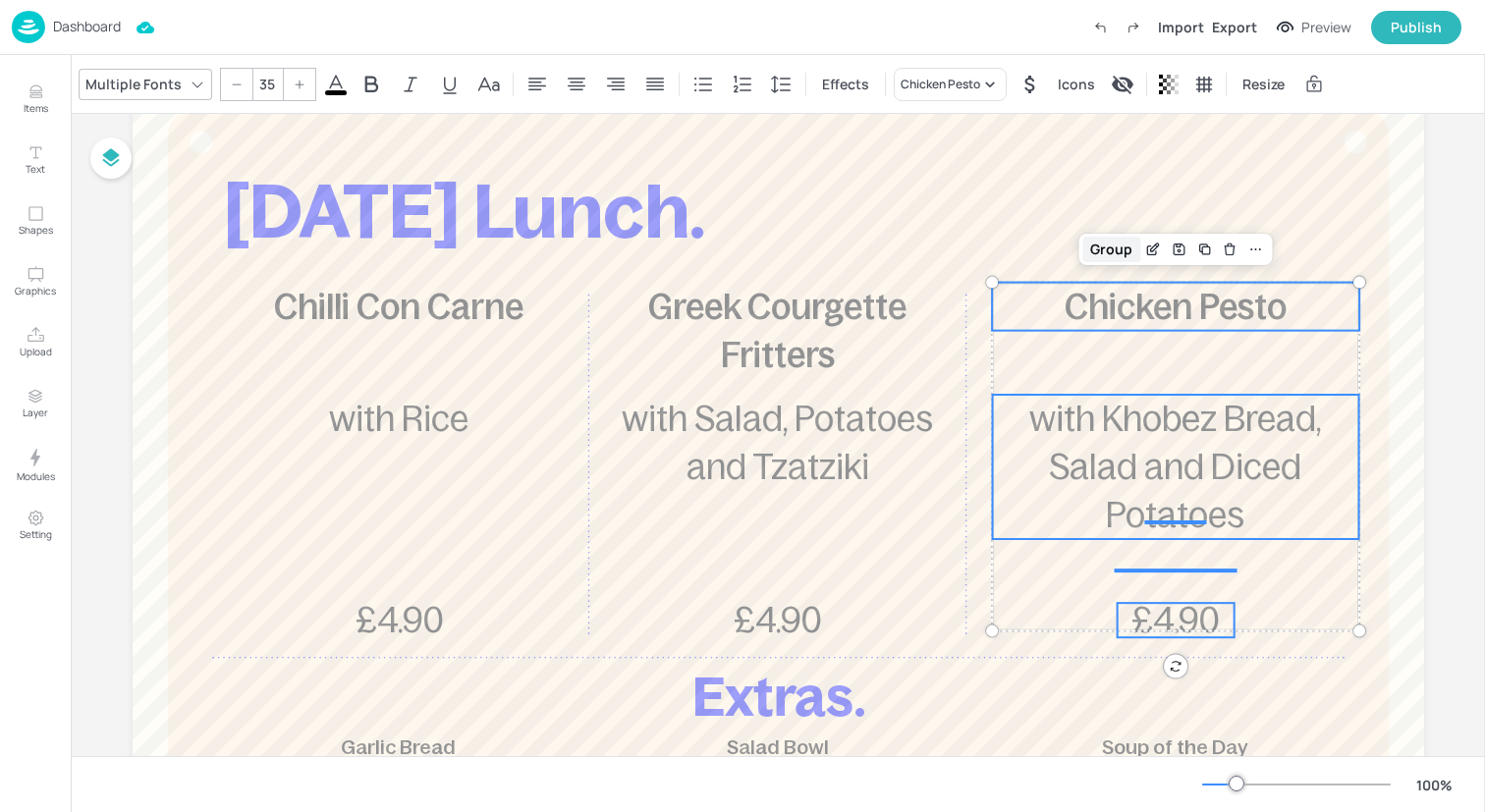
click at [1118, 247] on div "Group" at bounding box center [1111, 250] width 58 height 26
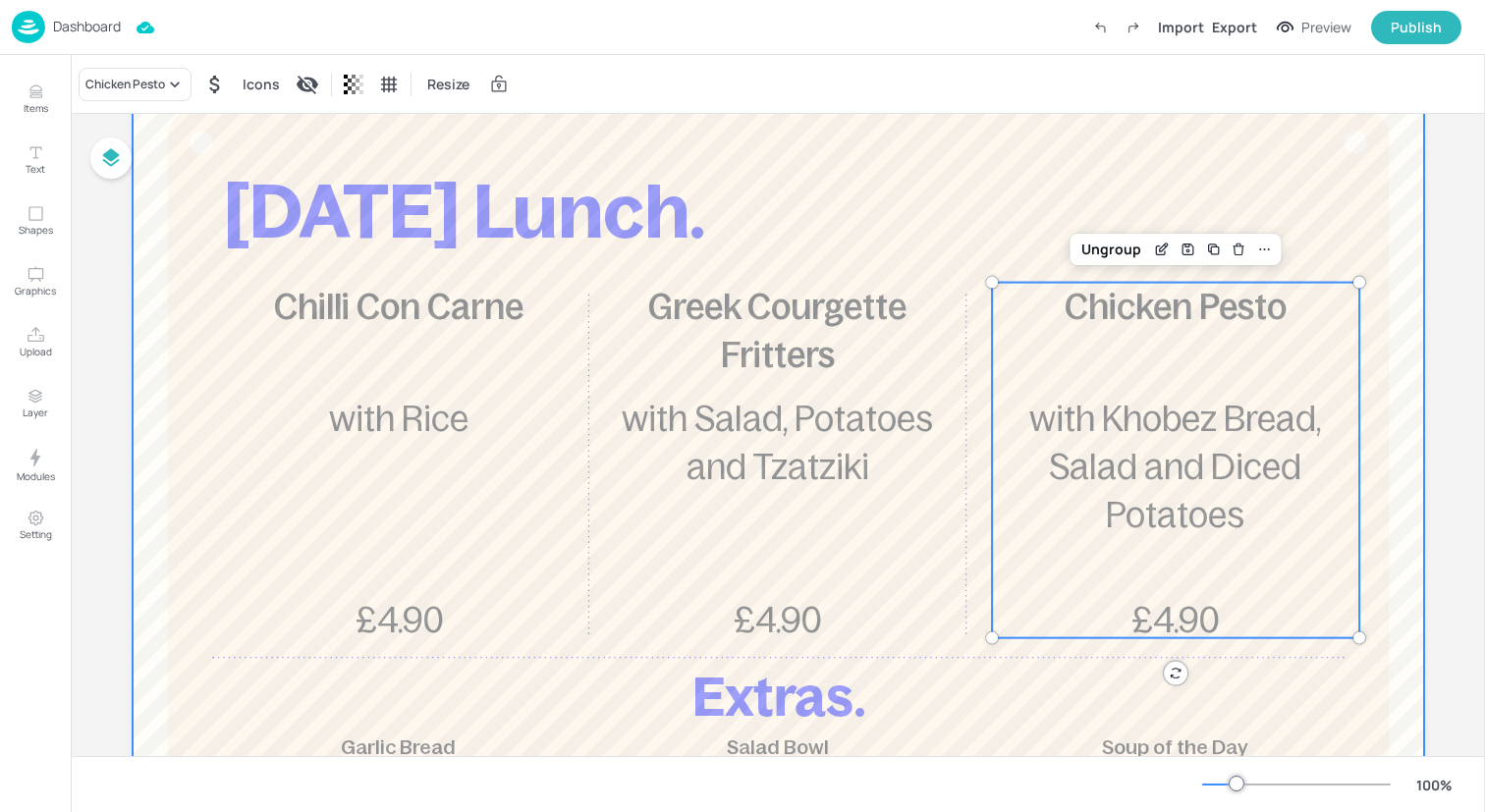
click at [992, 202] on div at bounding box center [778, 603] width 1291 height 1060
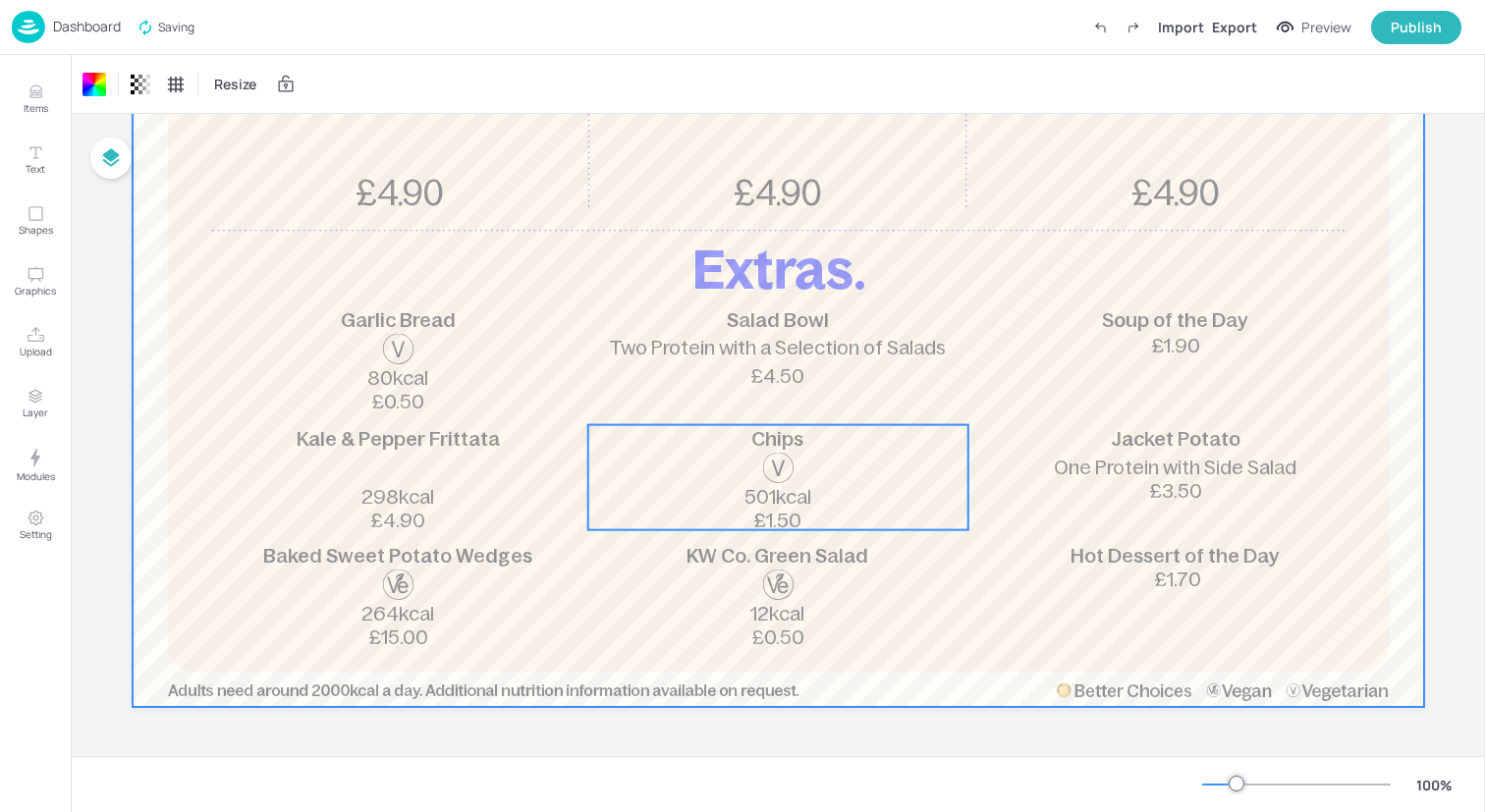
scroll to position [0, 0]
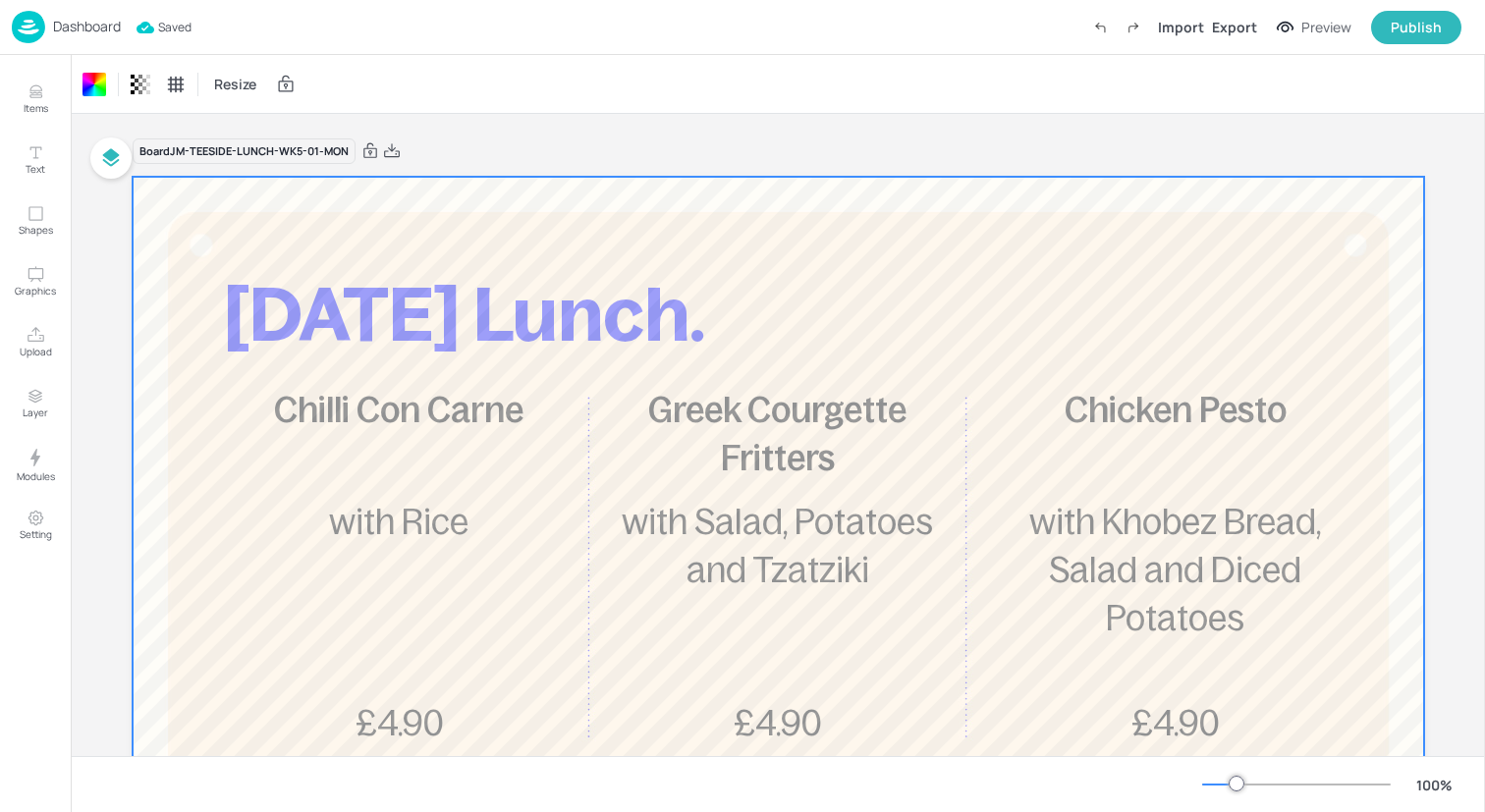
click at [36, 30] on img at bounding box center [28, 27] width 33 height 32
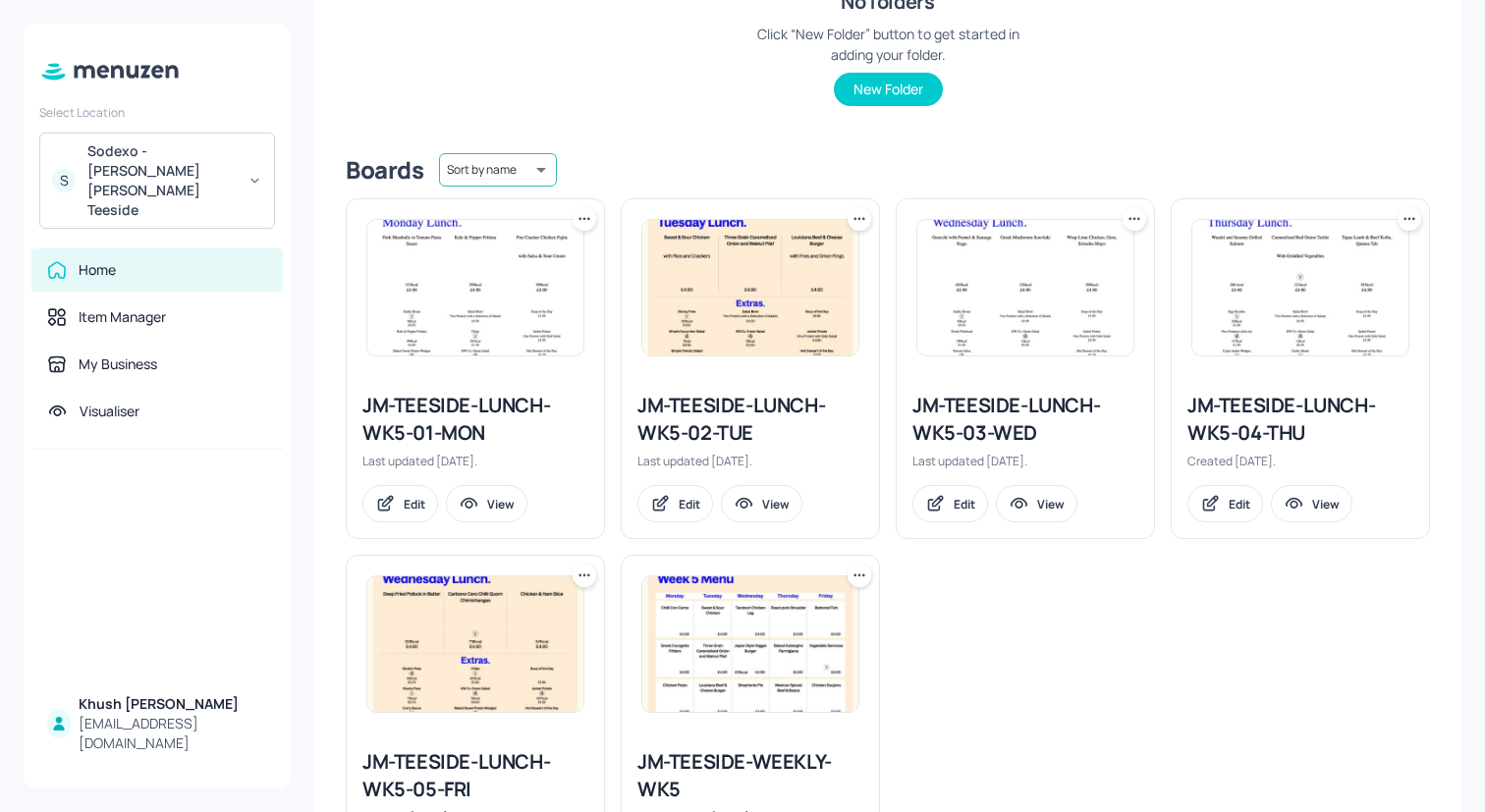
scroll to position [378, 0]
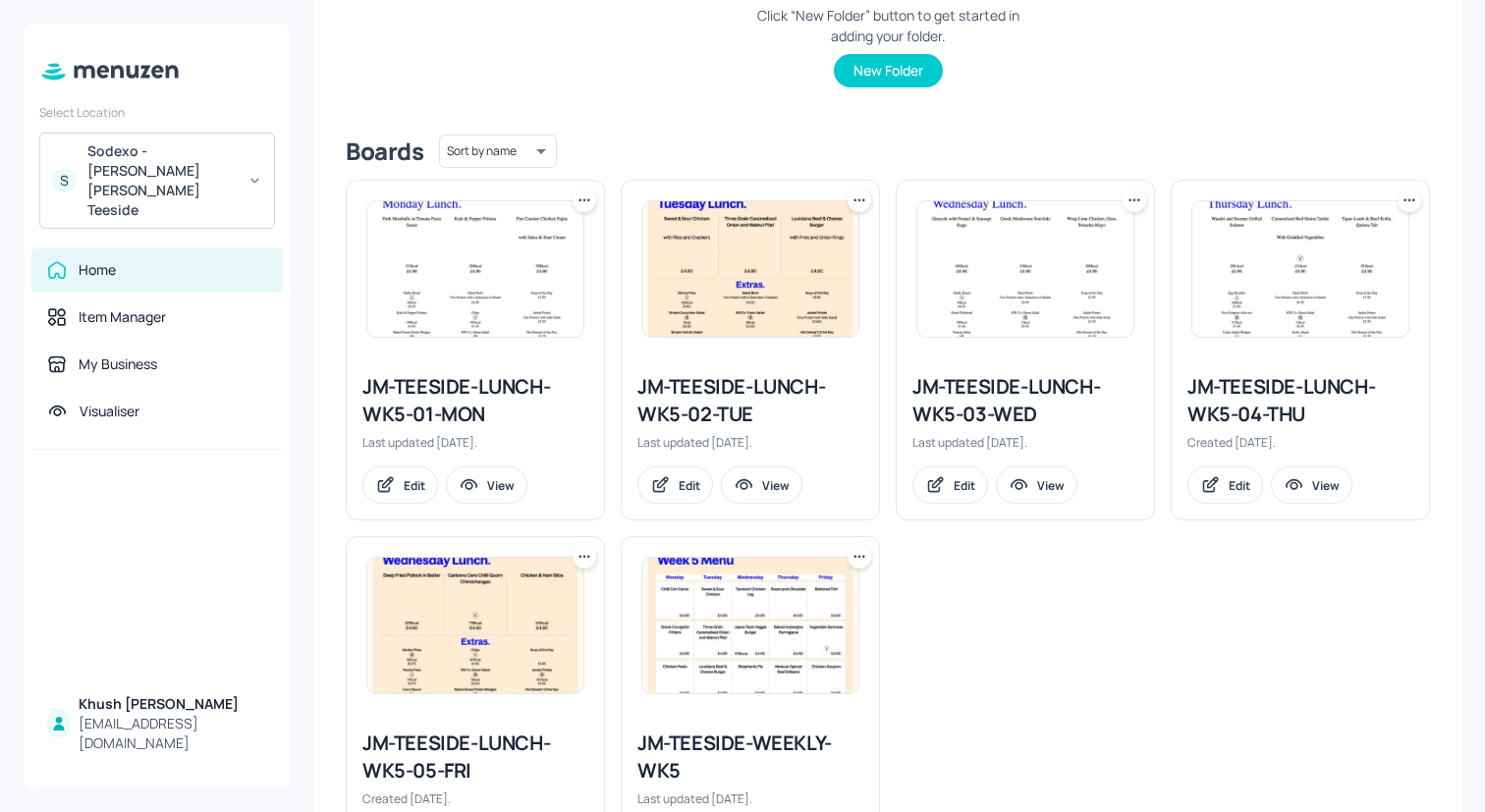
click at [681, 391] on div "JM-TEESIDE-LUNCH-WK5-02-TUE" at bounding box center [750, 400] width 226 height 55
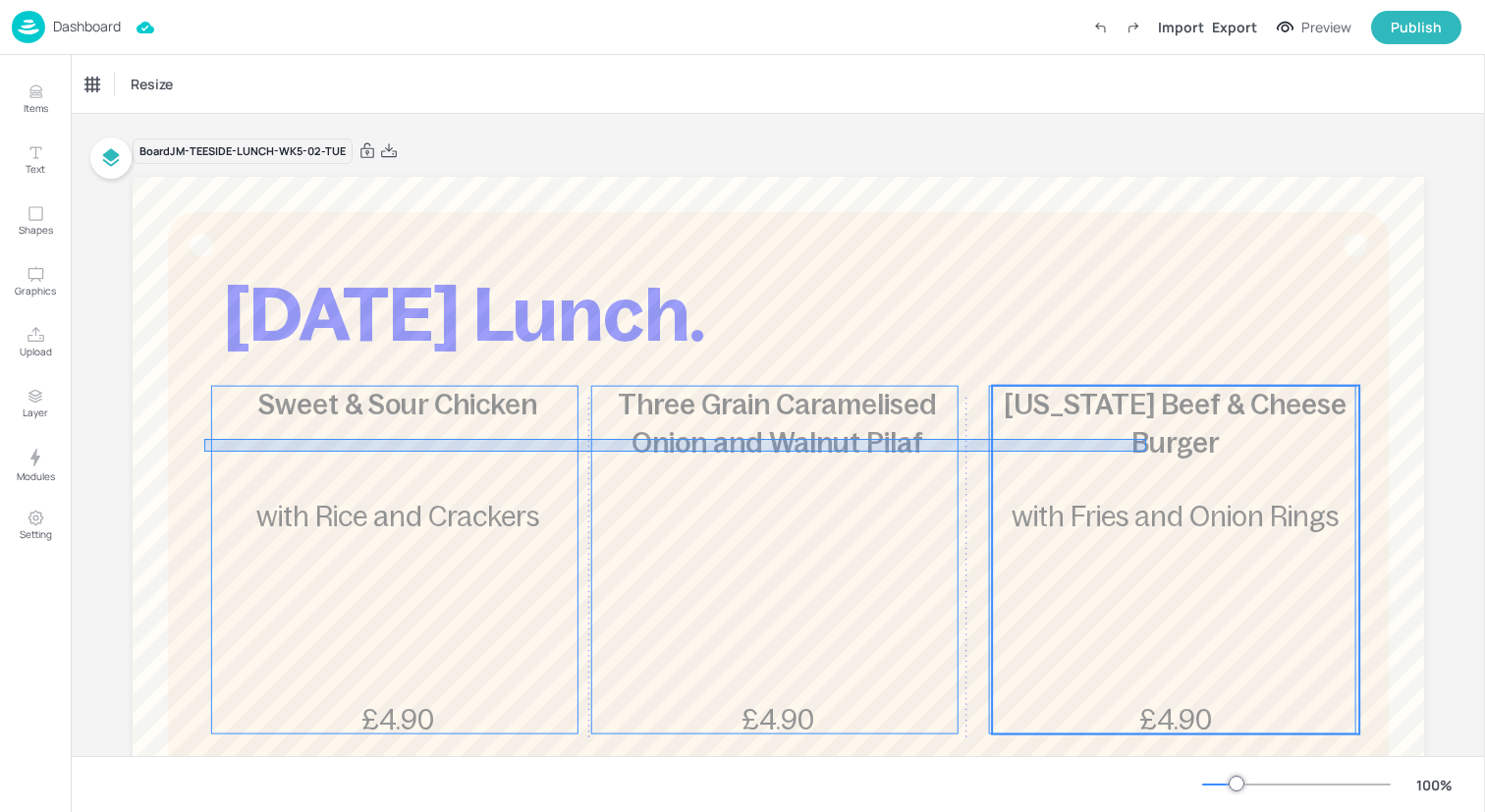
drag, startPoint x: 204, startPoint y: 438, endPoint x: 1141, endPoint y: 450, distance: 937.1
click at [1141, 177] on div "[DATE] Lunch. Sweet & Sour Chicken £4.90 with Rice and Crackers Three Grain Car…" at bounding box center [778, 177] width 1291 height 0
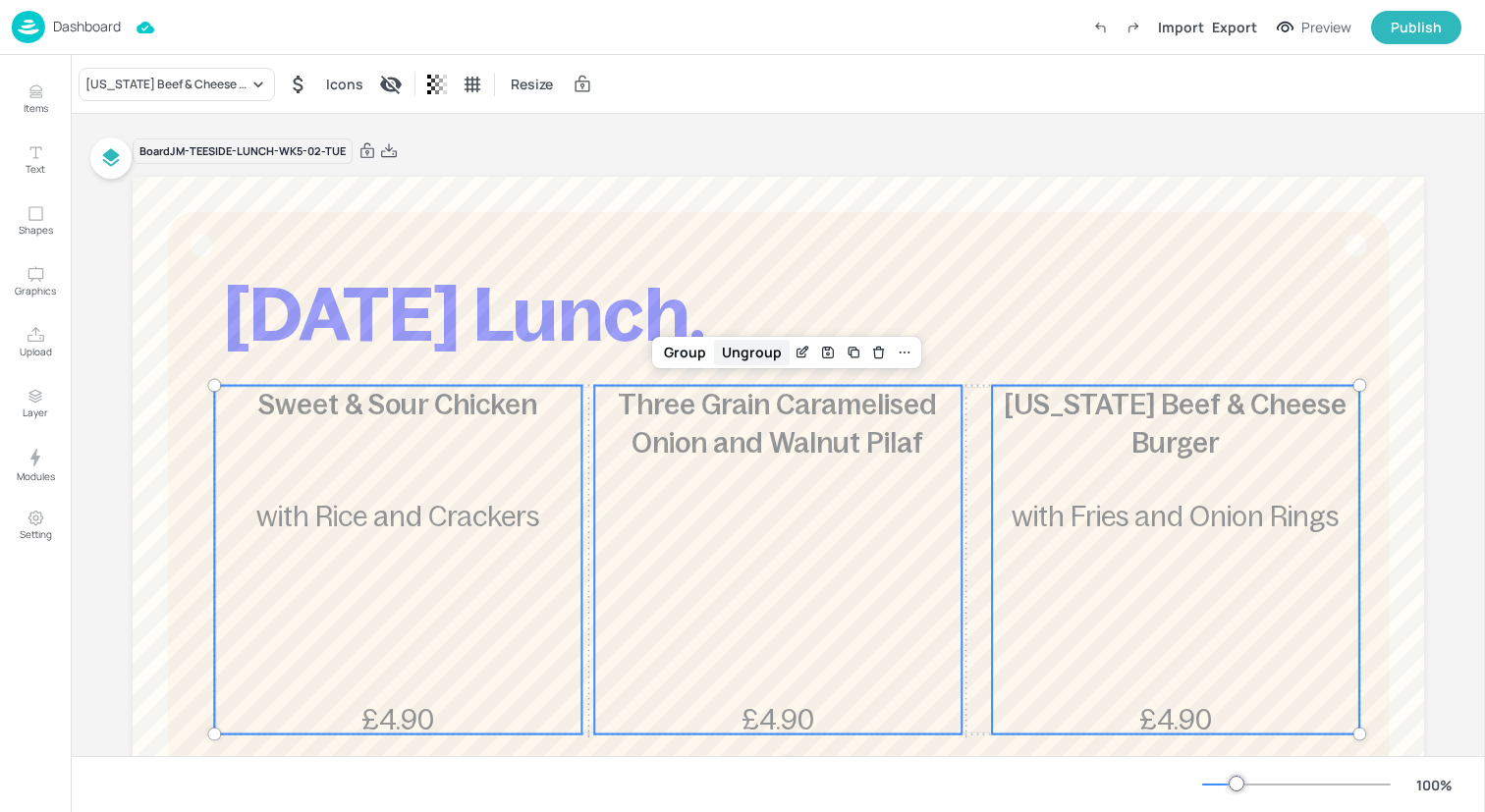
click at [738, 357] on div "Ungroup" at bounding box center [751, 353] width 76 height 26
click at [742, 346] on div "Ungroup" at bounding box center [751, 353] width 76 height 26
click at [742, 347] on div "Ungroup" at bounding box center [751, 353] width 76 height 26
click at [515, 485] on div "Sweet & Sour Chicken £4.90 with Rice and Crackers" at bounding box center [398, 558] width 368 height 349
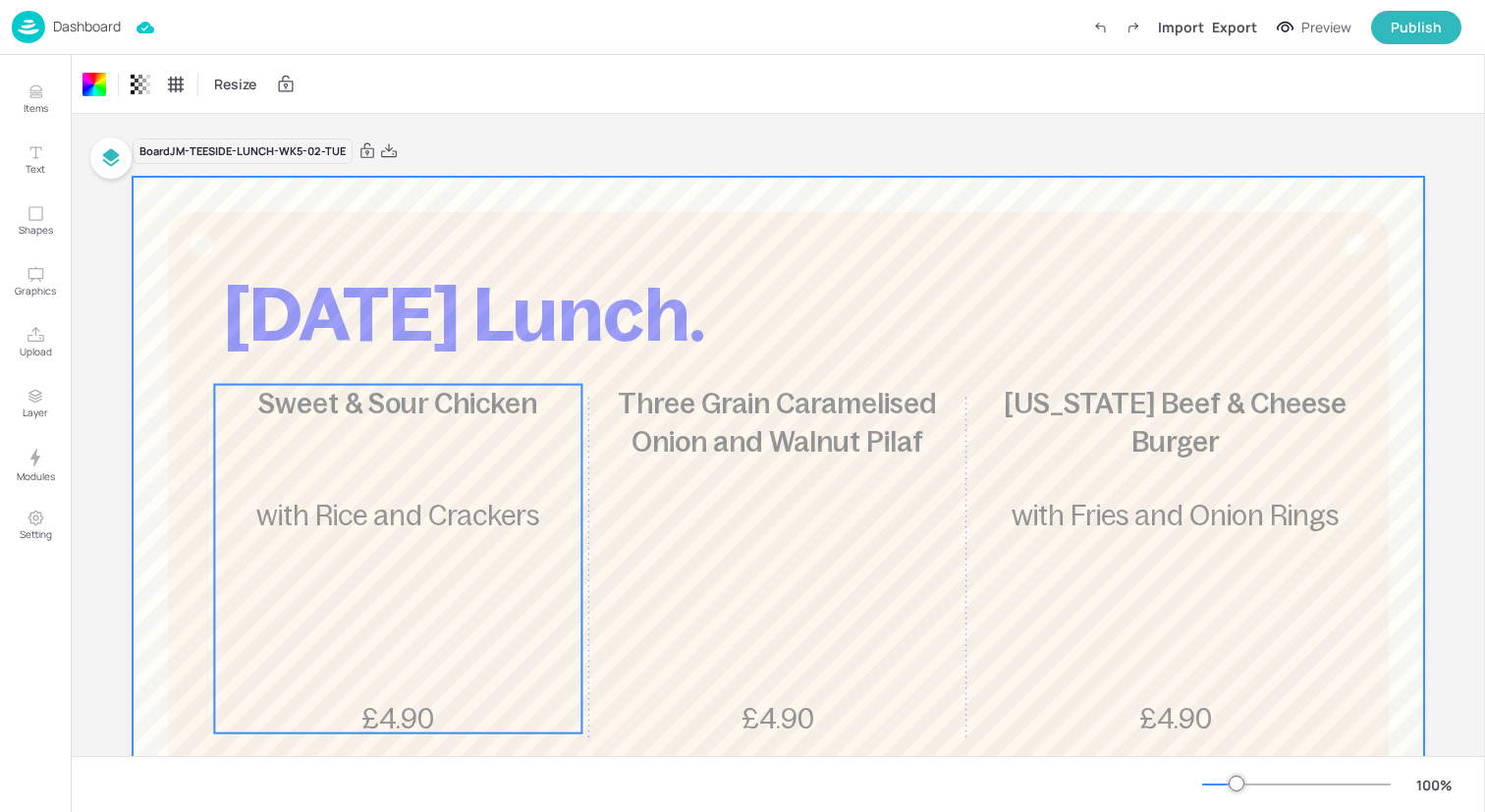
click at [356, 542] on div "Sweet & Sour Chicken £4.90 with Rice and Crackers" at bounding box center [398, 558] width 368 height 349
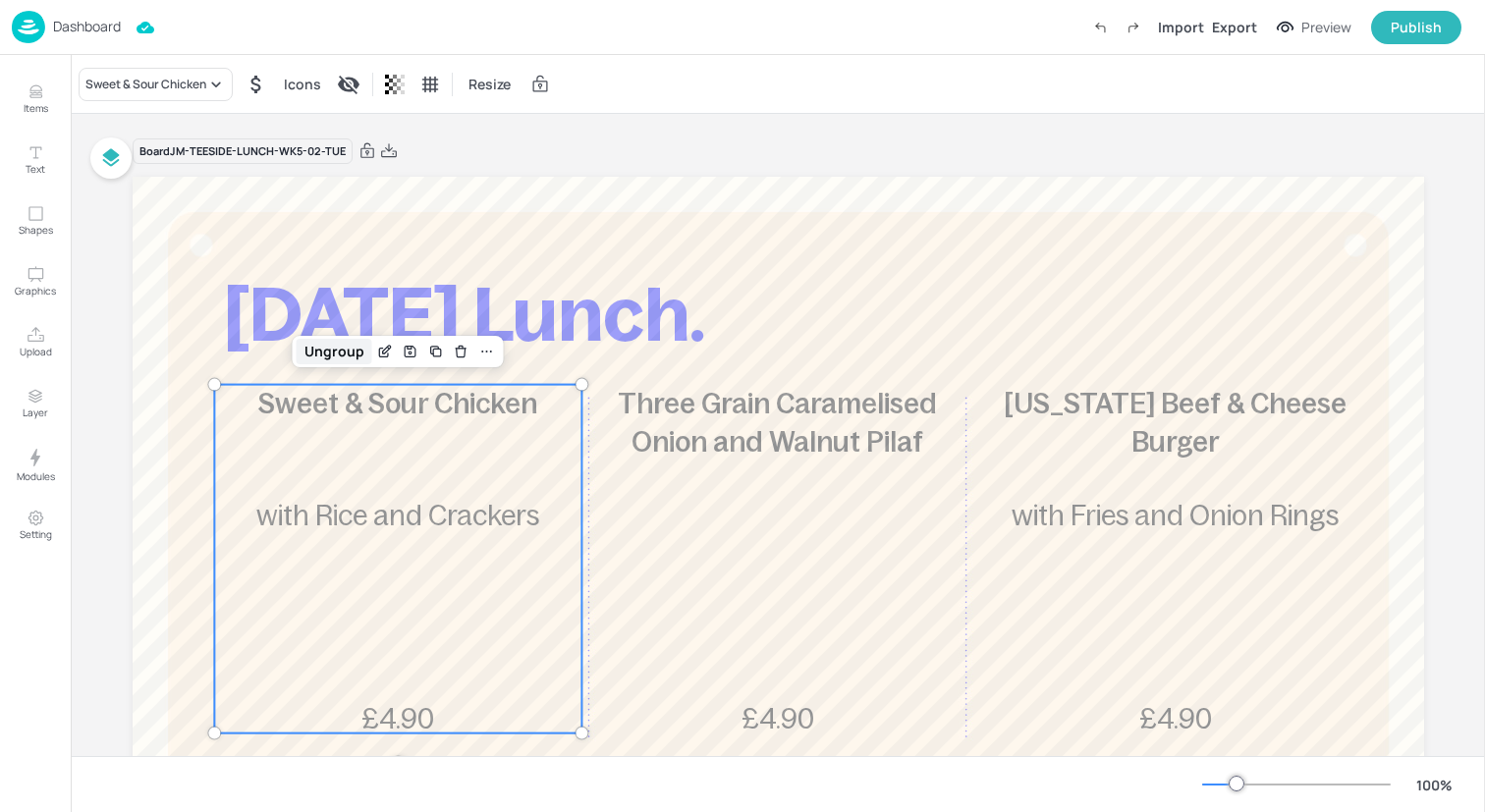
click at [317, 354] on div "Ungroup" at bounding box center [335, 352] width 76 height 26
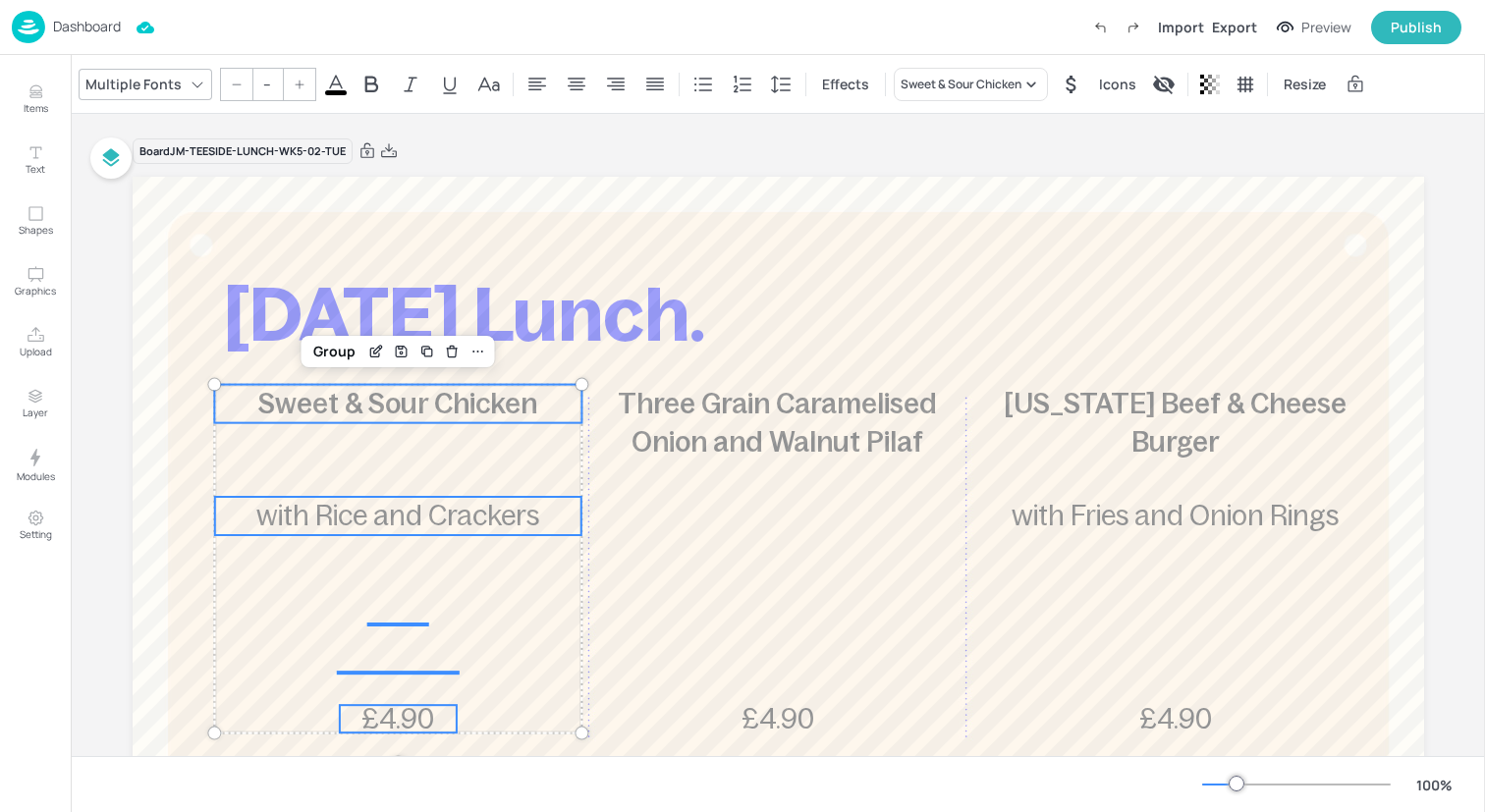
click at [270, 88] on input "--" at bounding box center [268, 84] width 28 height 31
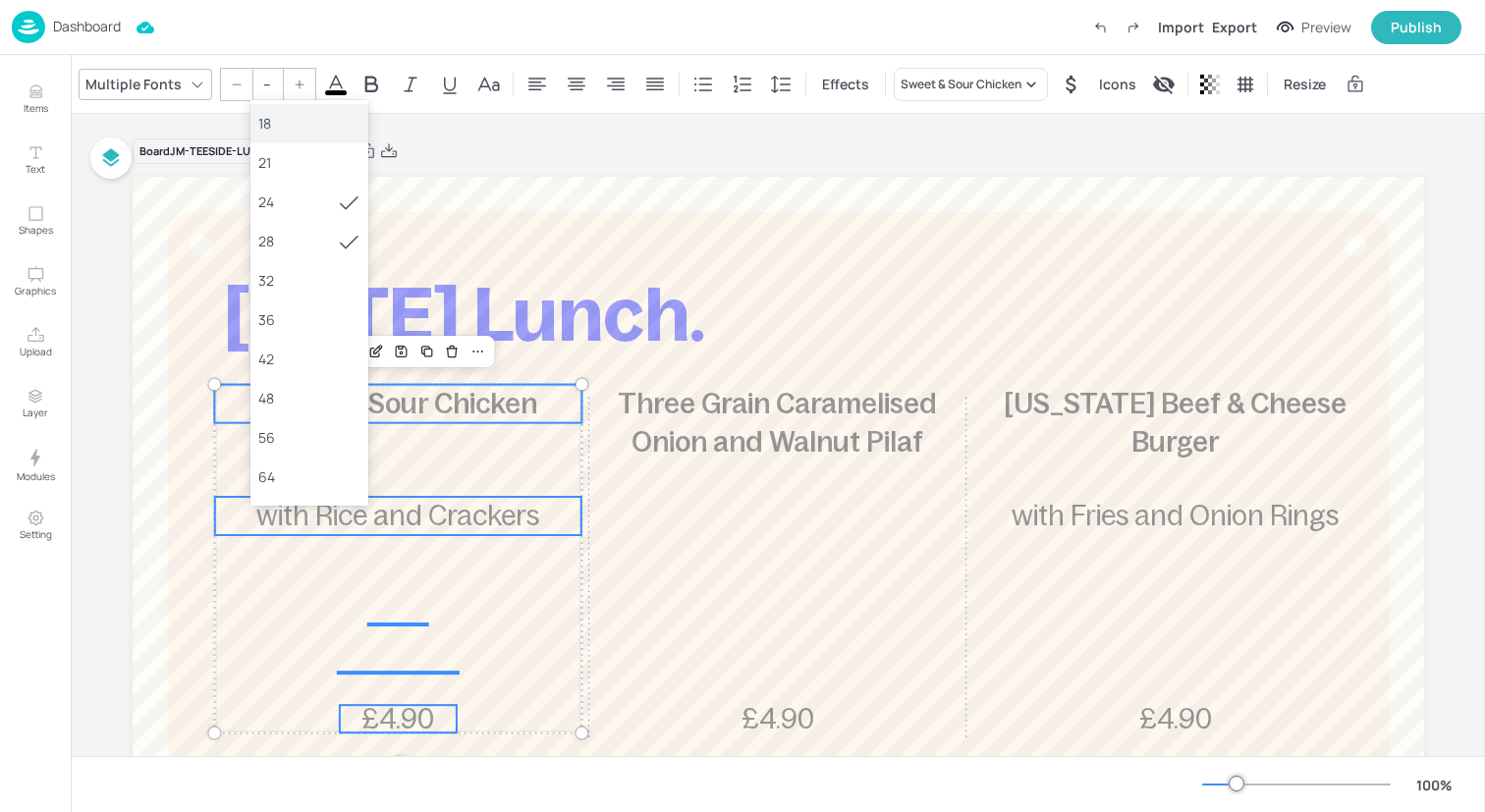
scroll to position [242, 0]
click at [314, 317] on div "36" at bounding box center [309, 310] width 102 height 21
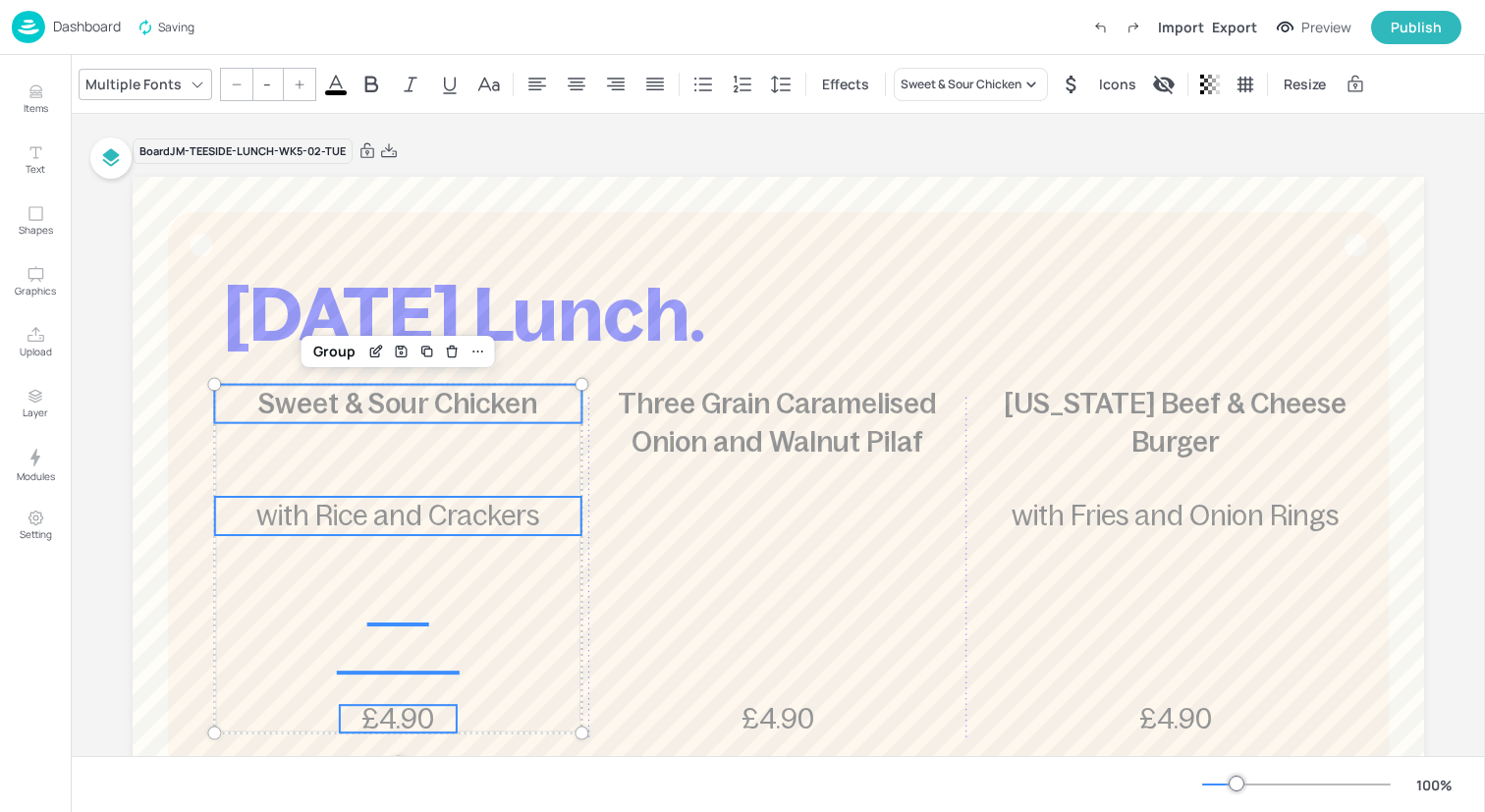
click at [294, 86] on icon at bounding box center [300, 85] width 12 height 12
type input "--"
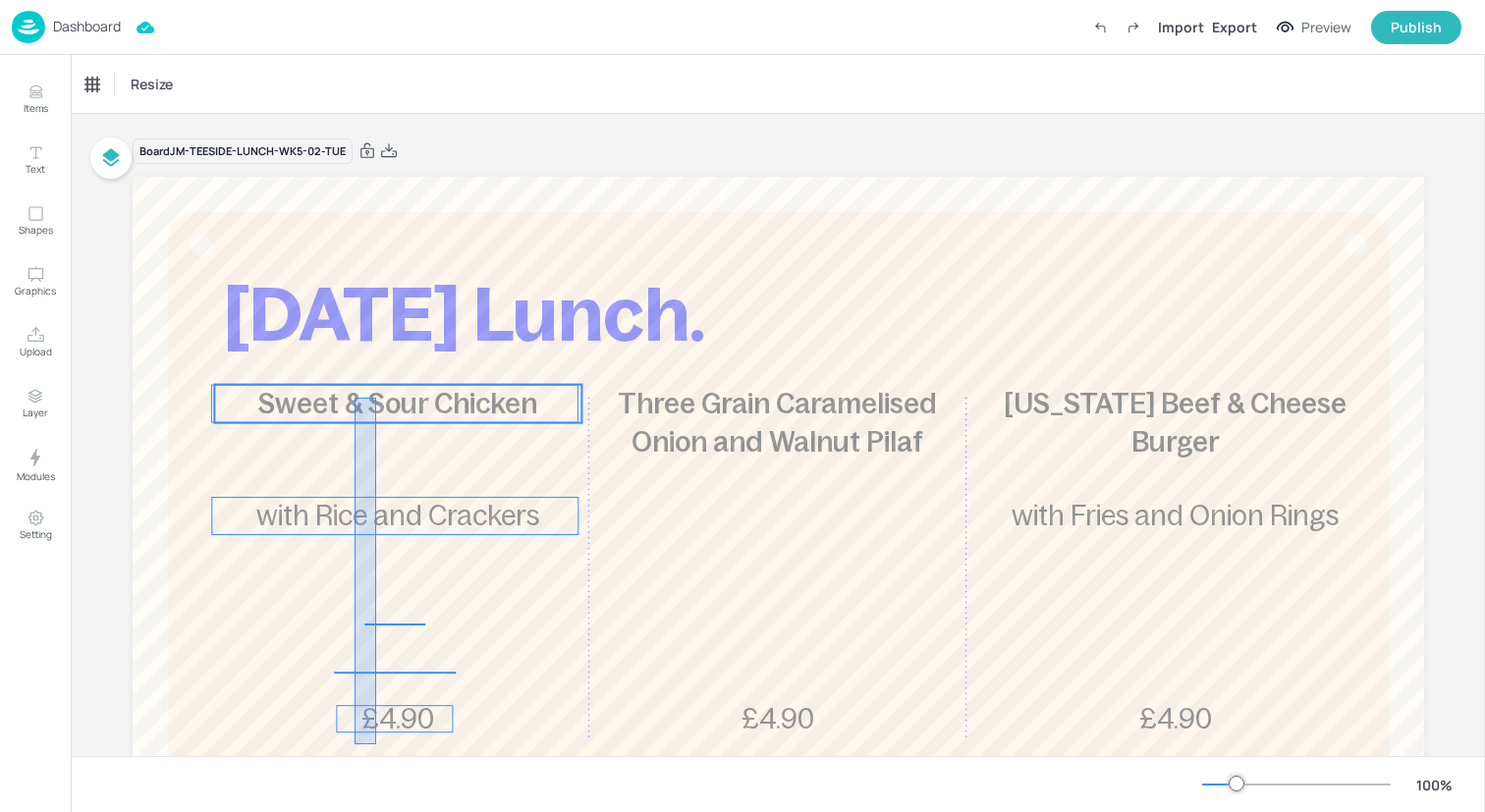
drag, startPoint x: 355, startPoint y: 744, endPoint x: 376, endPoint y: 401, distance: 343.6
click at [376, 177] on div "[DATE] Lunch. Sweet & Sour Chicken £4.90 with Rice and Crackers Three Grain Car…" at bounding box center [778, 177] width 1291 height 0
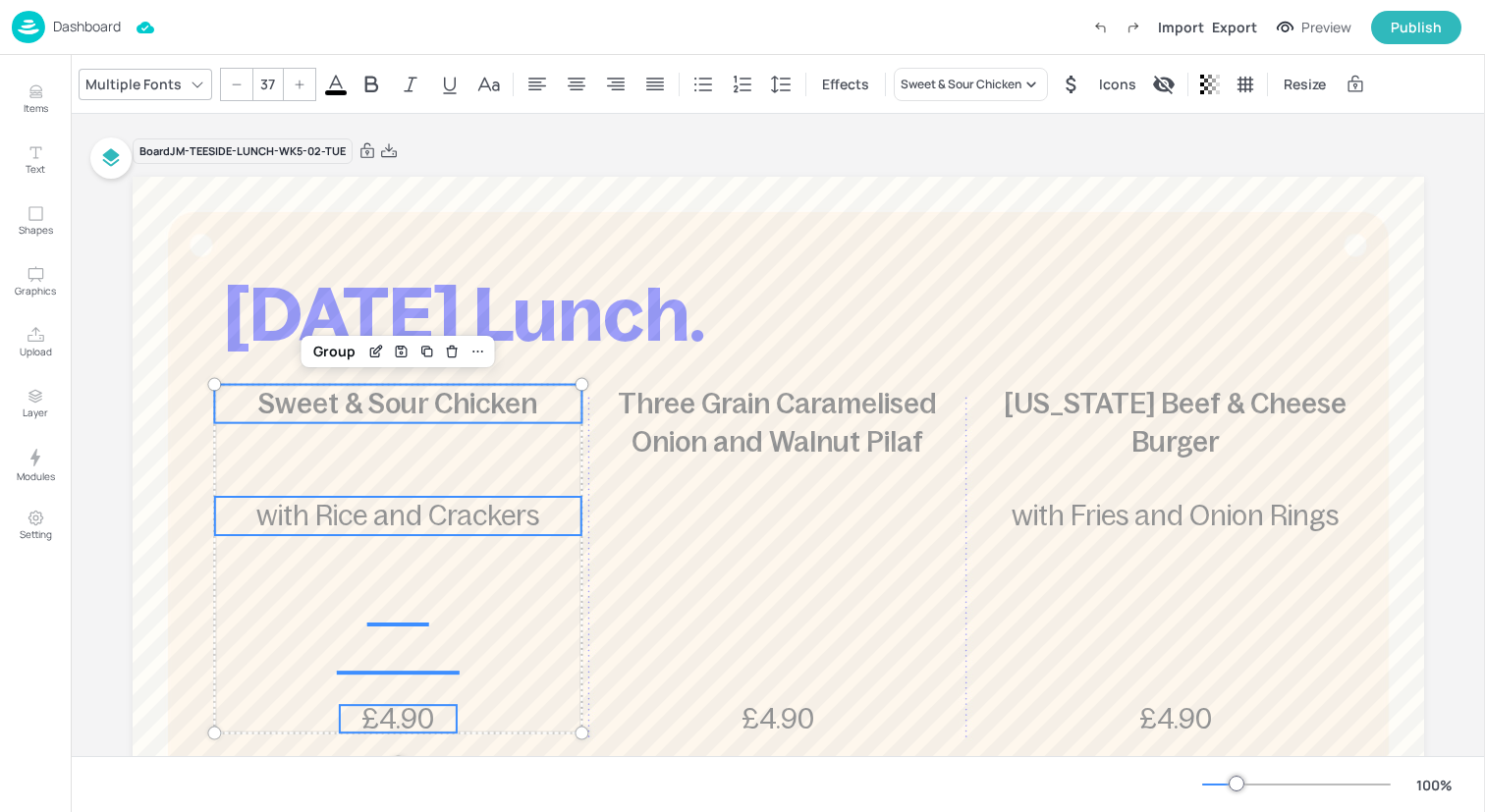
click at [242, 85] on div at bounding box center [236, 84] width 31 height 31
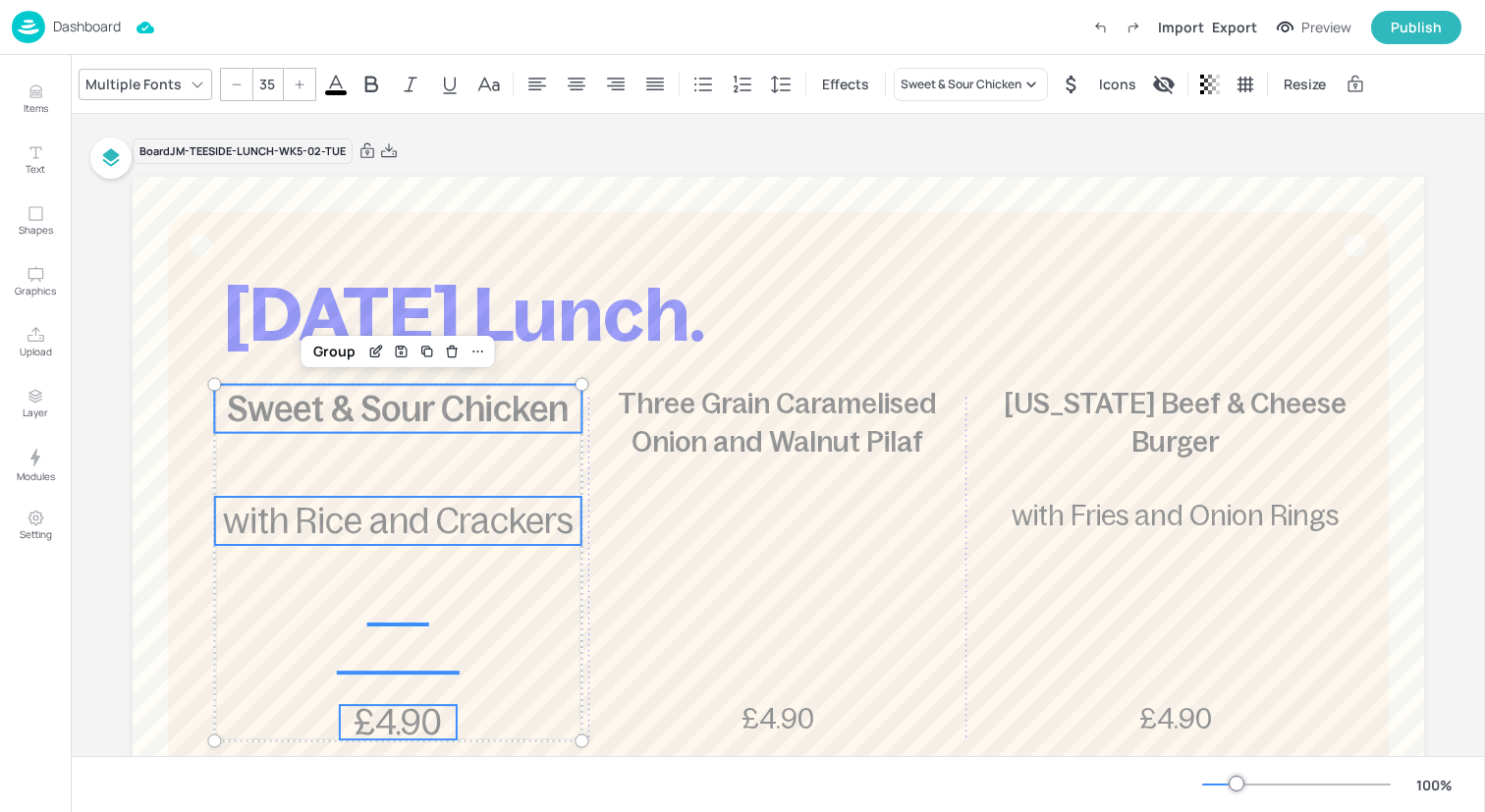
click at [242, 85] on div at bounding box center [236, 84] width 31 height 31
click at [285, 80] on div at bounding box center [299, 84] width 31 height 31
type input "35"
click at [328, 355] on div "Group" at bounding box center [335, 352] width 58 height 26
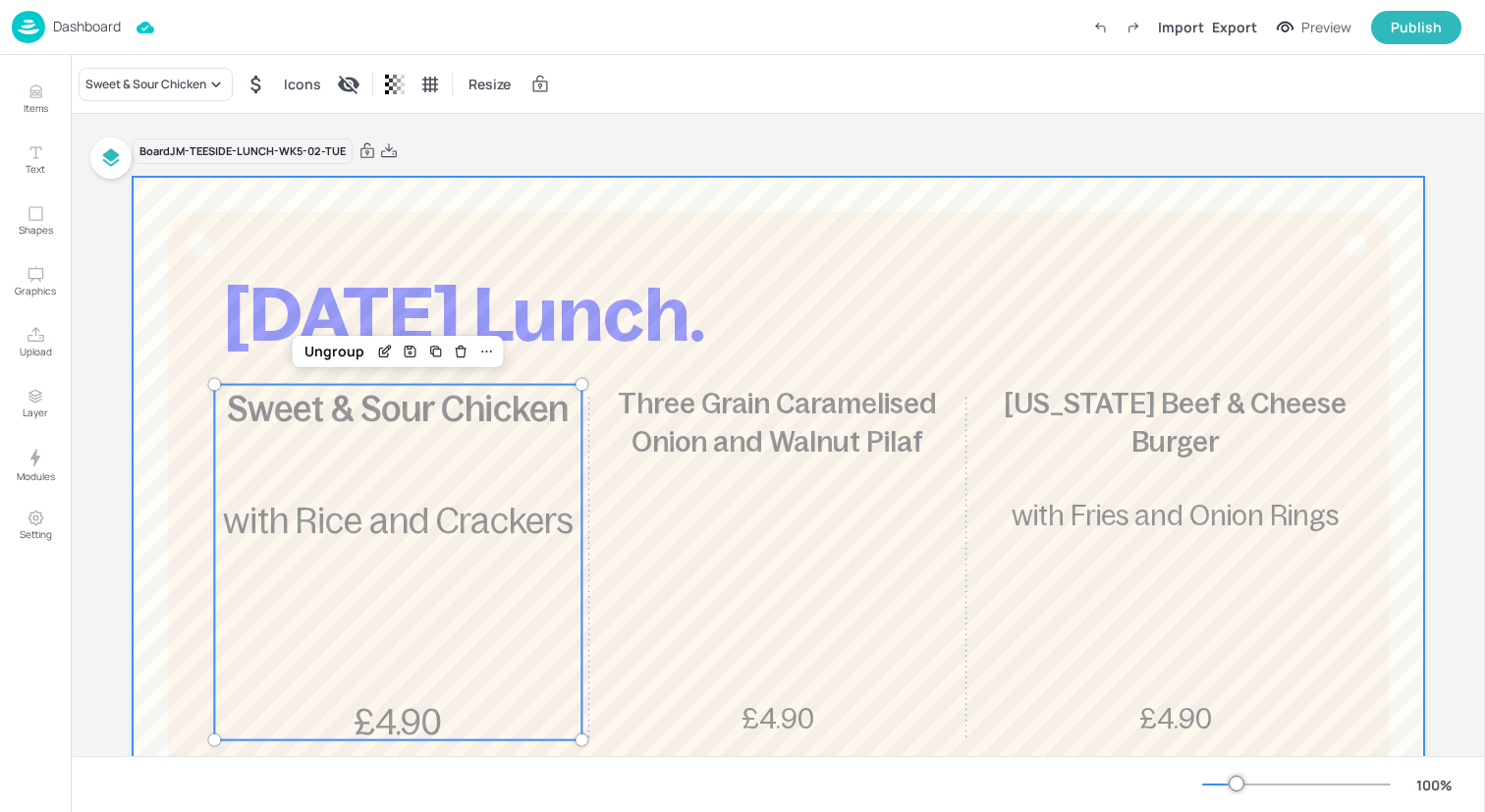
click at [776, 492] on div "Three Grain Caramelised Onion and Walnut Pilaf £4.90" at bounding box center [778, 558] width 368 height 349
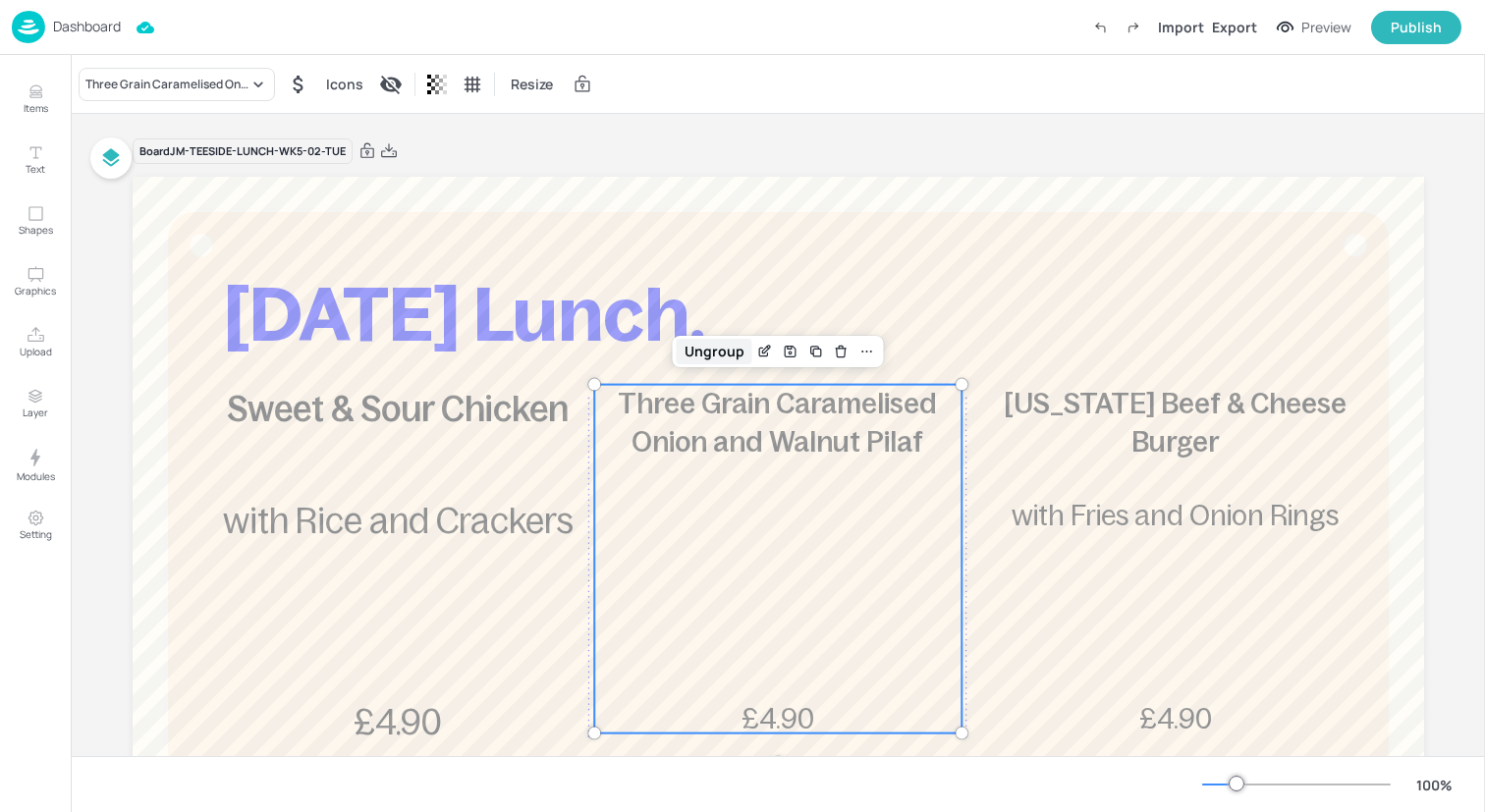
click at [720, 360] on div "Ungroup" at bounding box center [715, 352] width 76 height 26
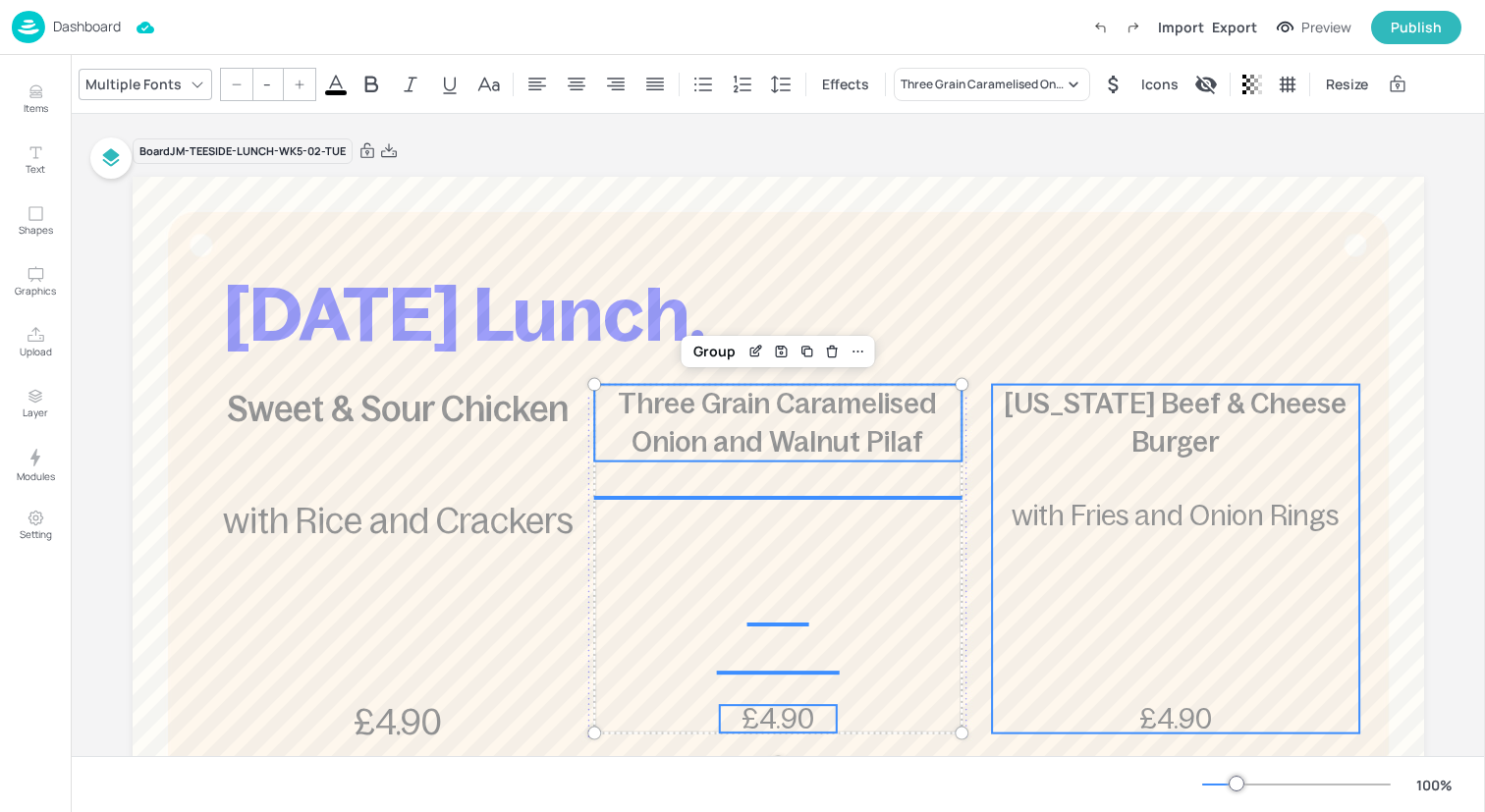
click at [1107, 495] on div "[US_STATE] Beef & Cheese Burger £4.90 with Fries and Onion Rings" at bounding box center [1176, 558] width 368 height 349
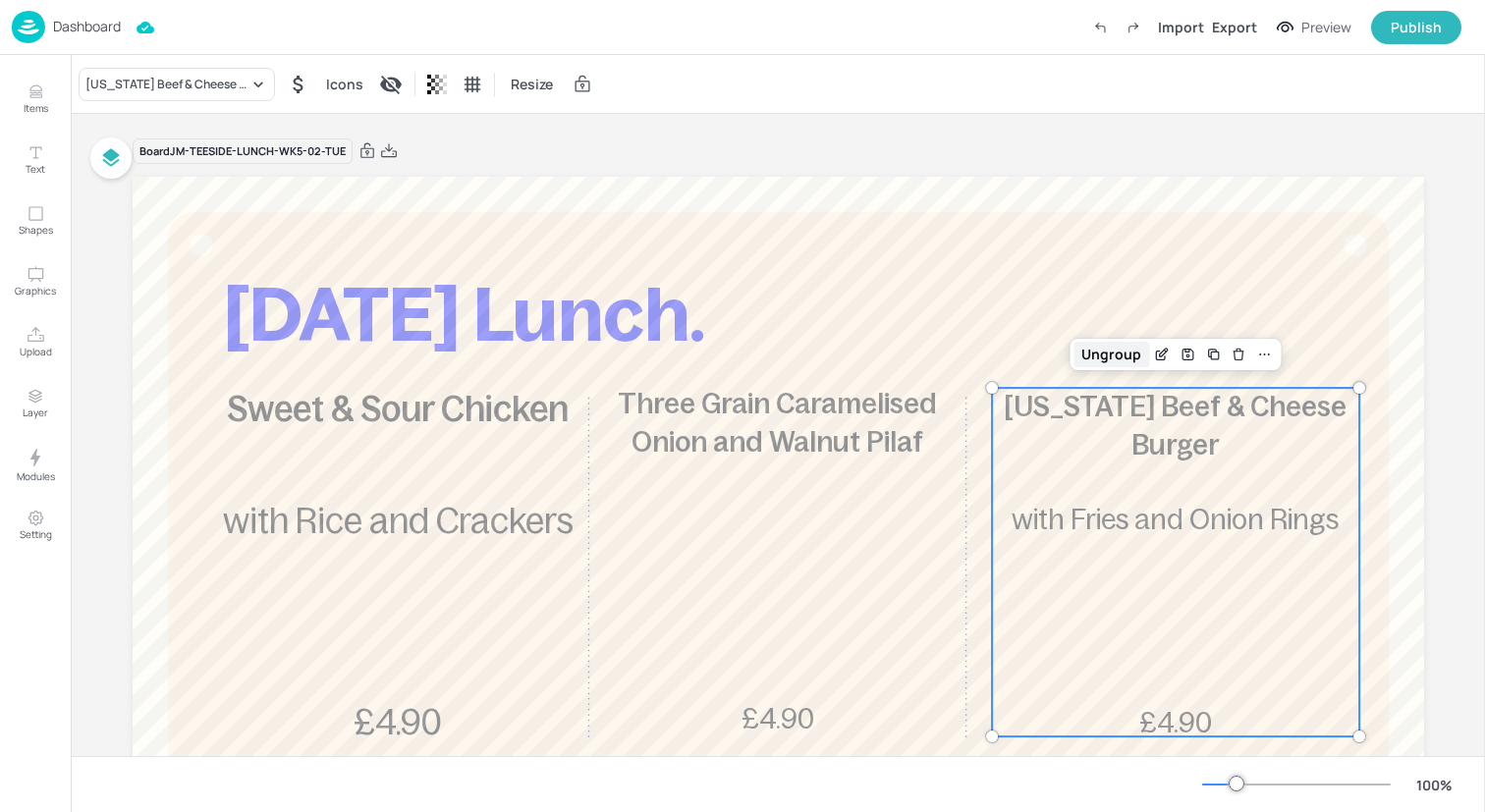
click at [1105, 356] on div "Ungroup" at bounding box center [1111, 355] width 76 height 26
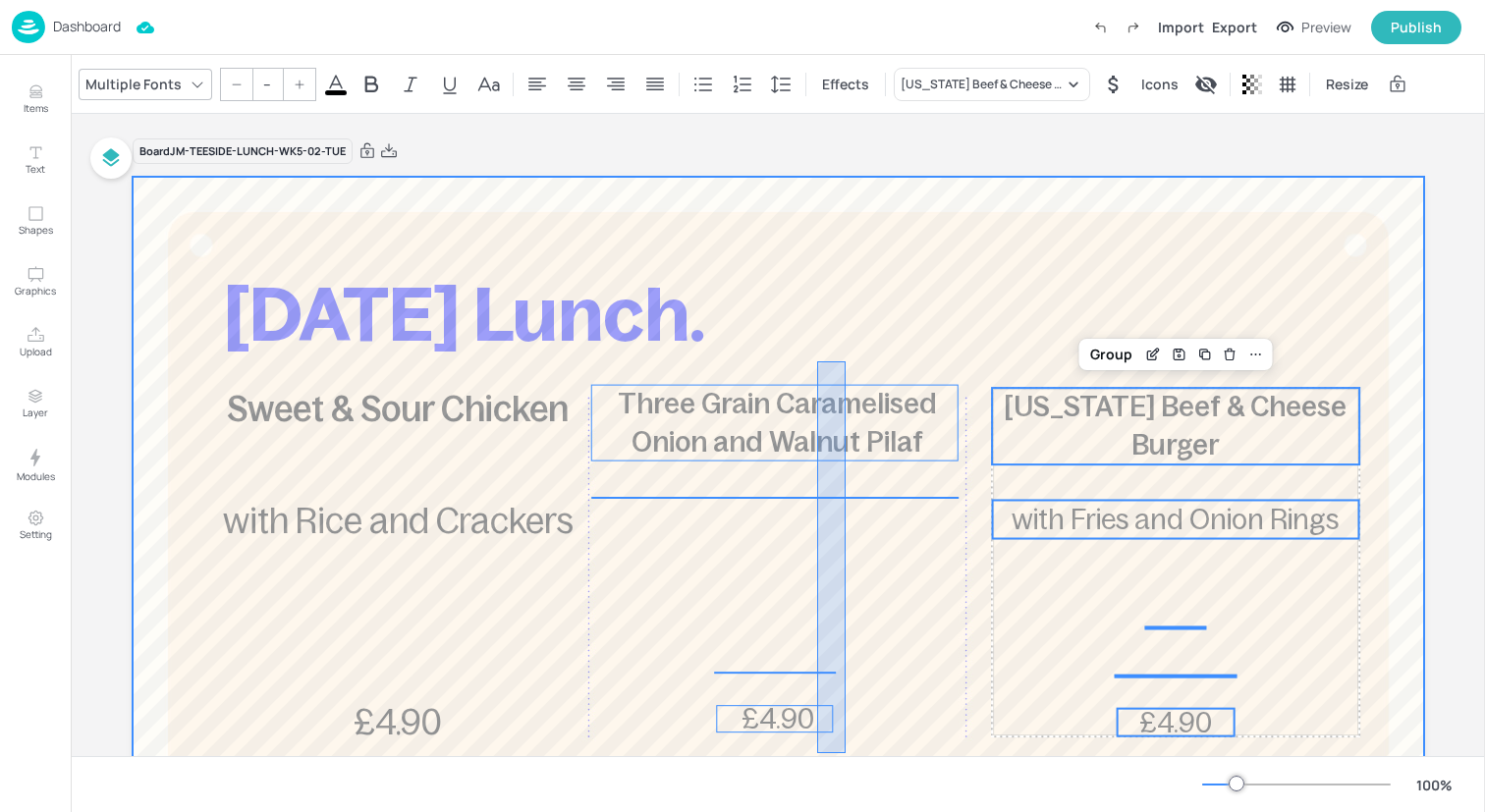
drag, startPoint x: 845, startPoint y: 362, endPoint x: 812, endPoint y: 749, distance: 388.4
click at [812, 749] on div at bounding box center [778, 706] width 1291 height 1060
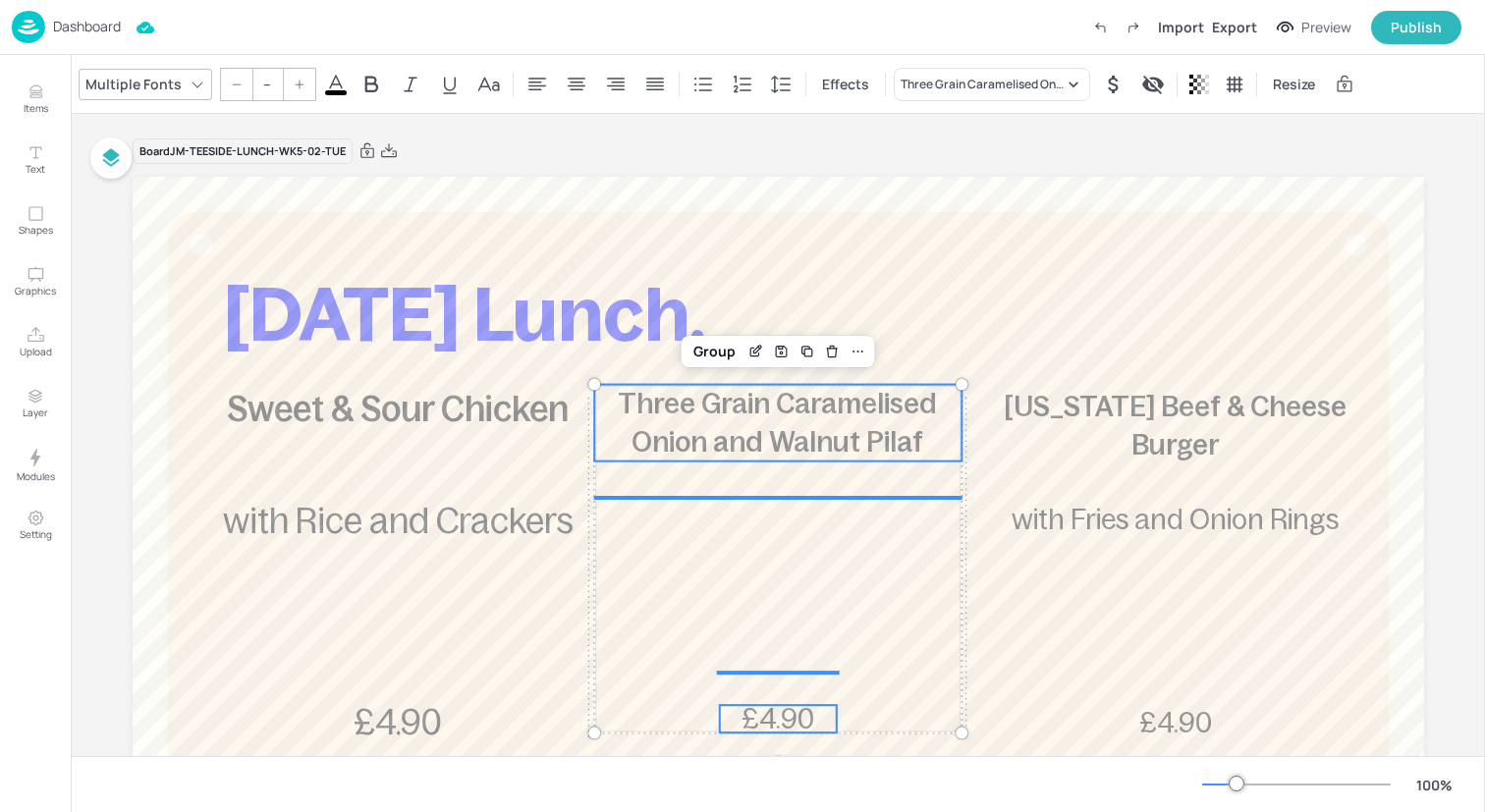
click at [267, 85] on input "--" at bounding box center [268, 84] width 28 height 31
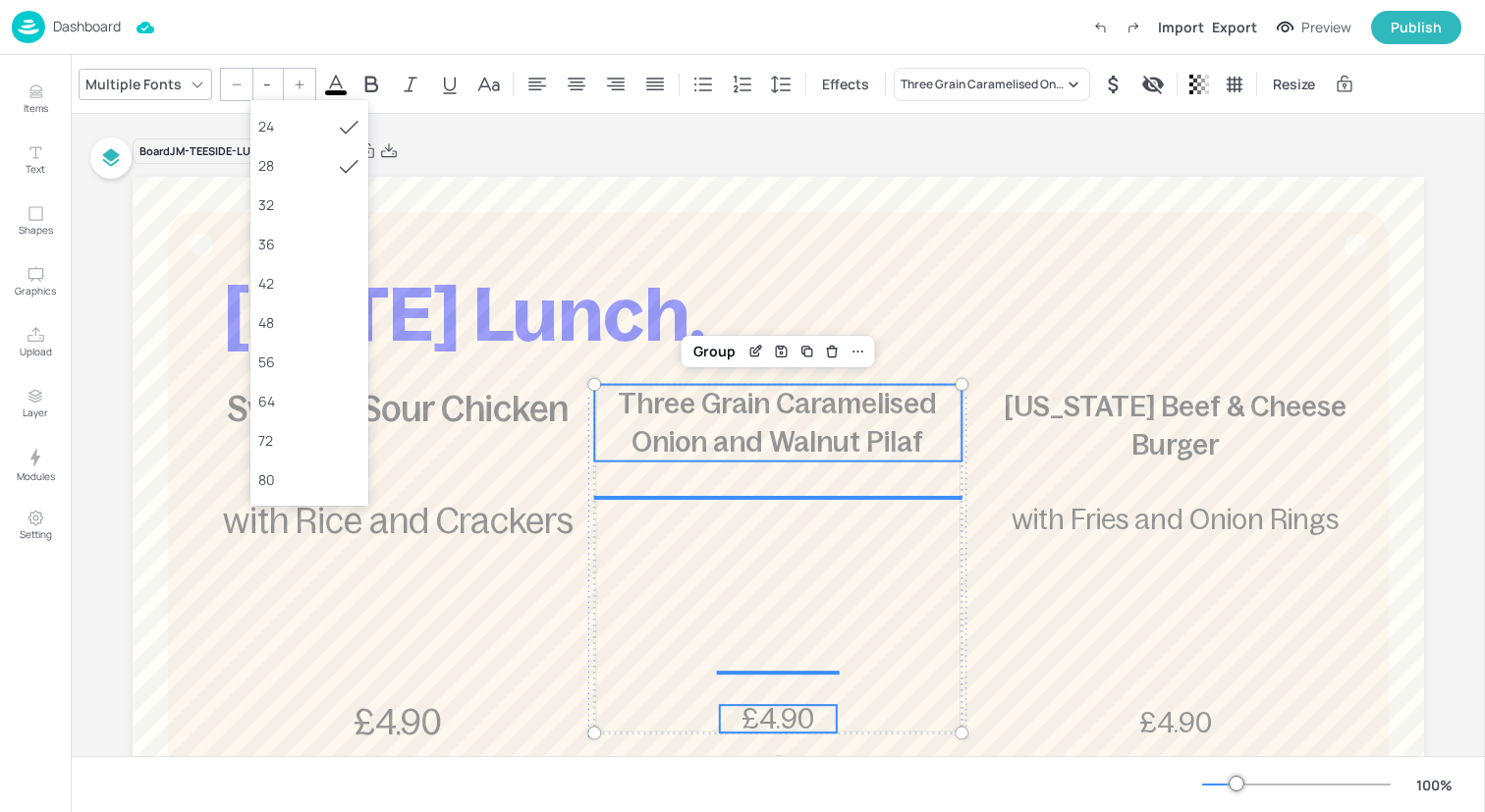
scroll to position [338, 0]
click at [294, 220] on div "36" at bounding box center [309, 213] width 102 height 21
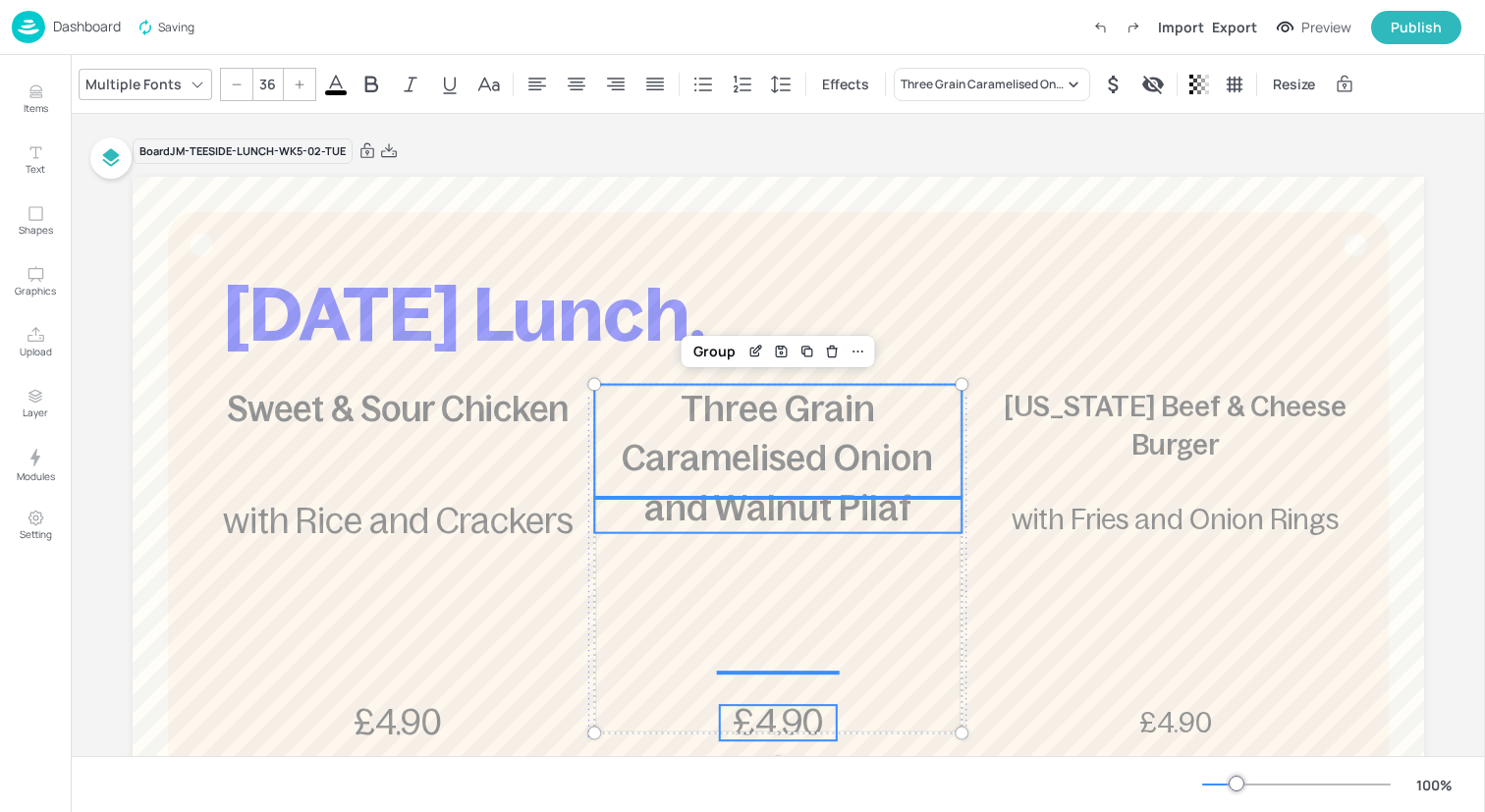
click at [236, 79] on icon at bounding box center [237, 85] width 12 height 12
type input "35"
click at [707, 352] on div "Group" at bounding box center [715, 352] width 58 height 26
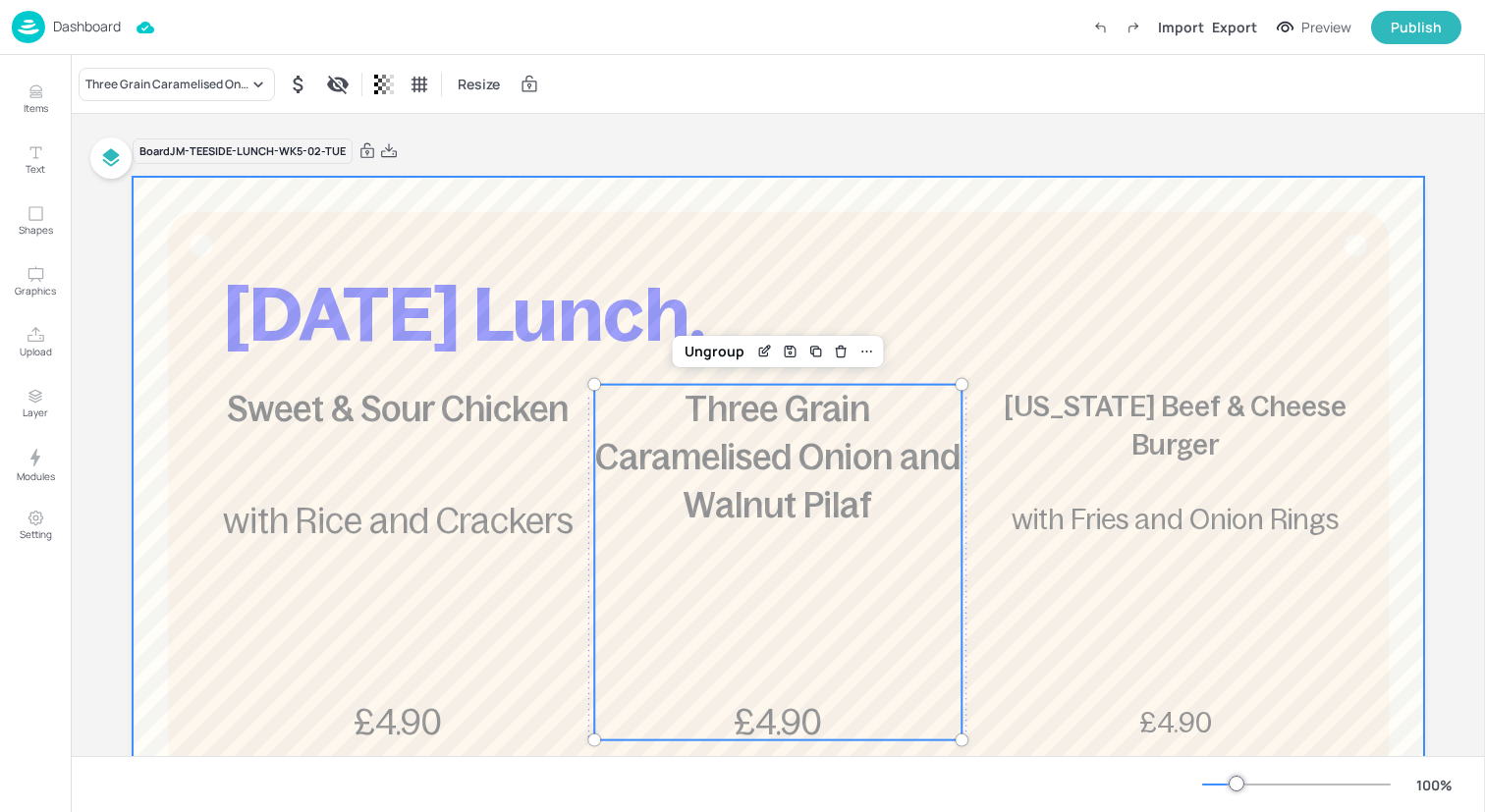
scroll to position [57, 0]
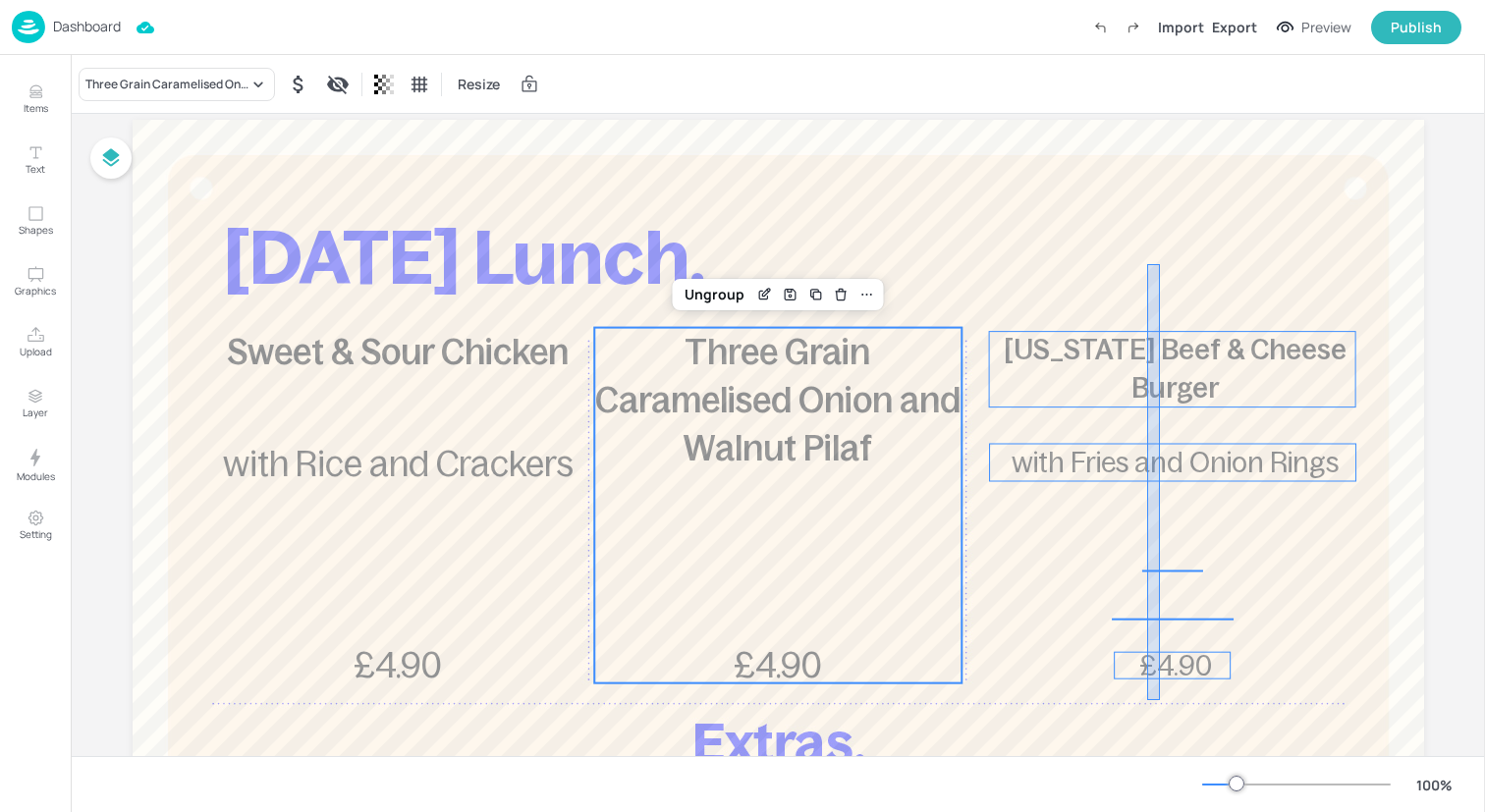
drag, startPoint x: 1160, startPoint y: 700, endPoint x: 1147, endPoint y: 265, distance: 435.2
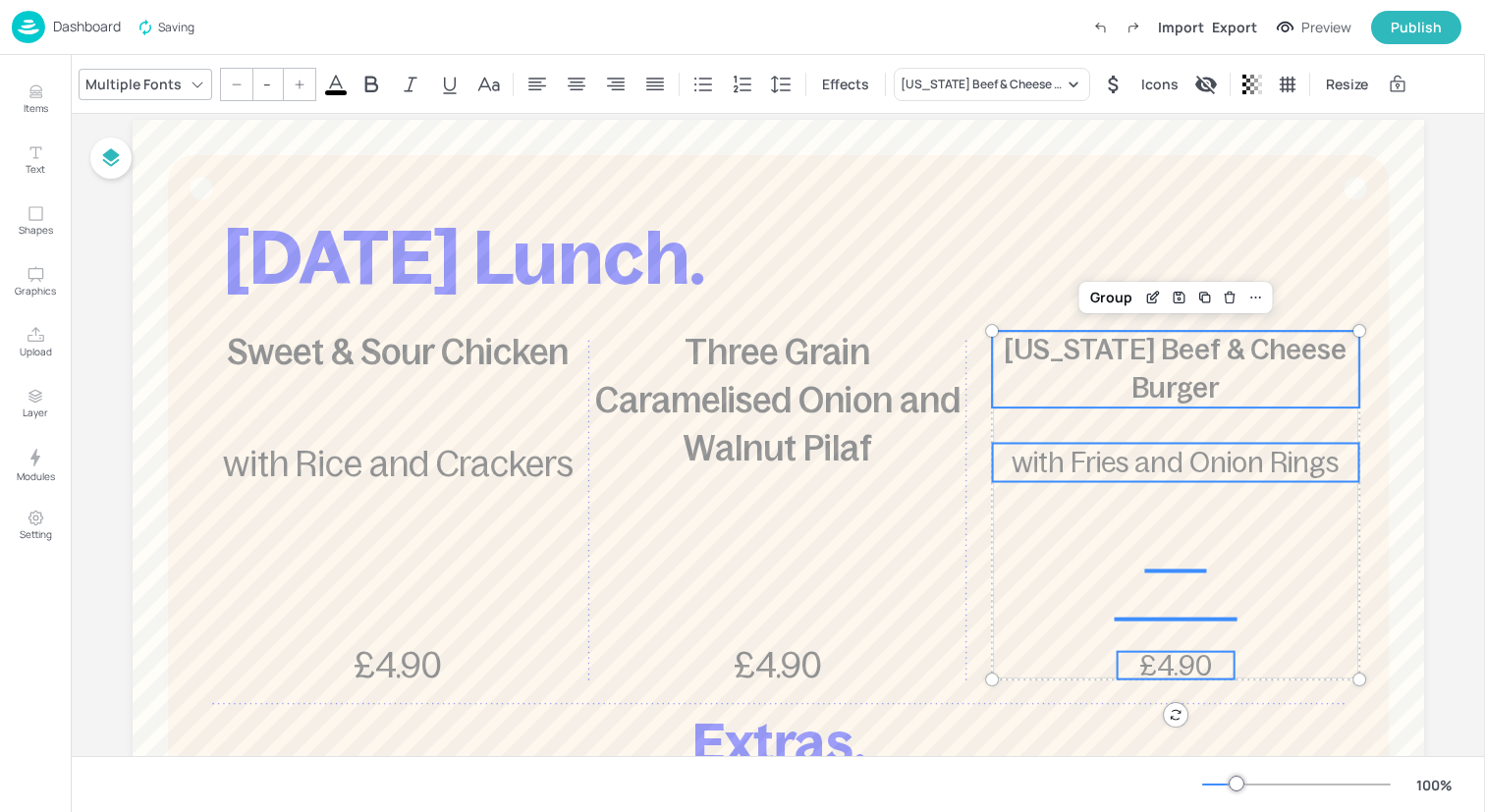
click at [267, 84] on input "--" at bounding box center [268, 84] width 28 height 31
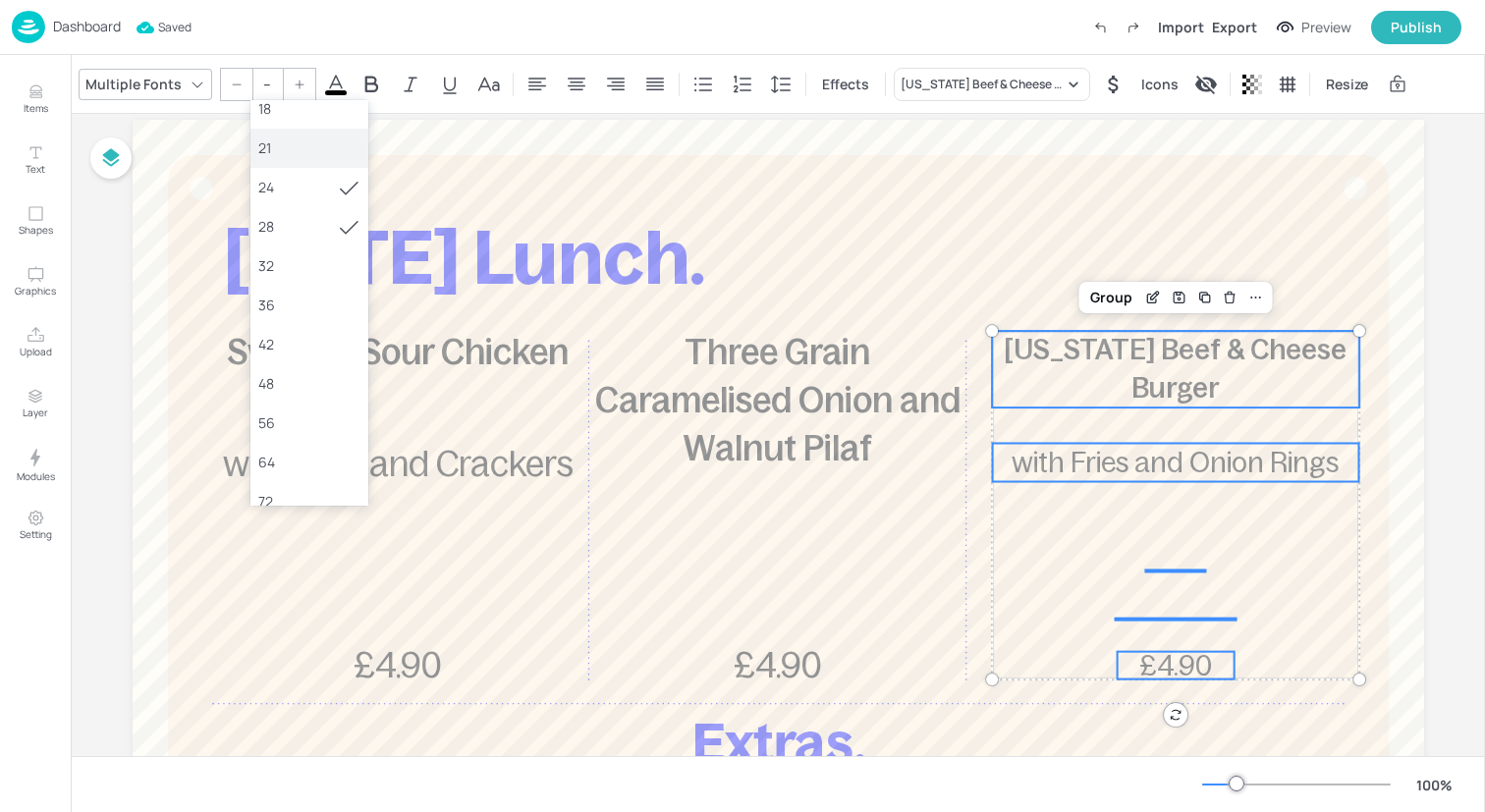
scroll to position [248, 0]
click at [306, 318] on div "36" at bounding box center [310, 304] width 118 height 39
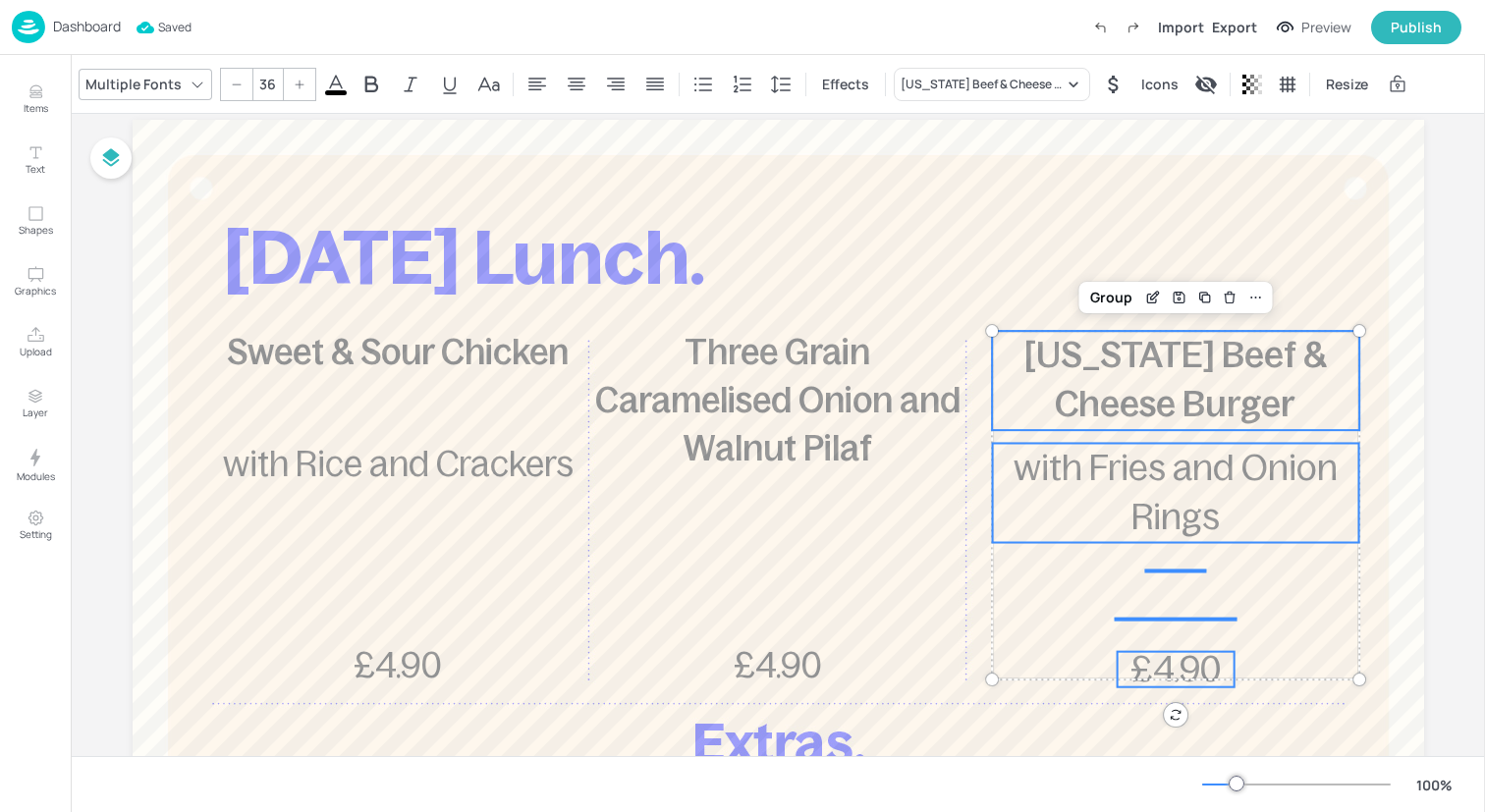
click at [236, 86] on icon at bounding box center [237, 85] width 12 height 12
type input "35"
click at [1122, 297] on div "Group" at bounding box center [1111, 298] width 58 height 26
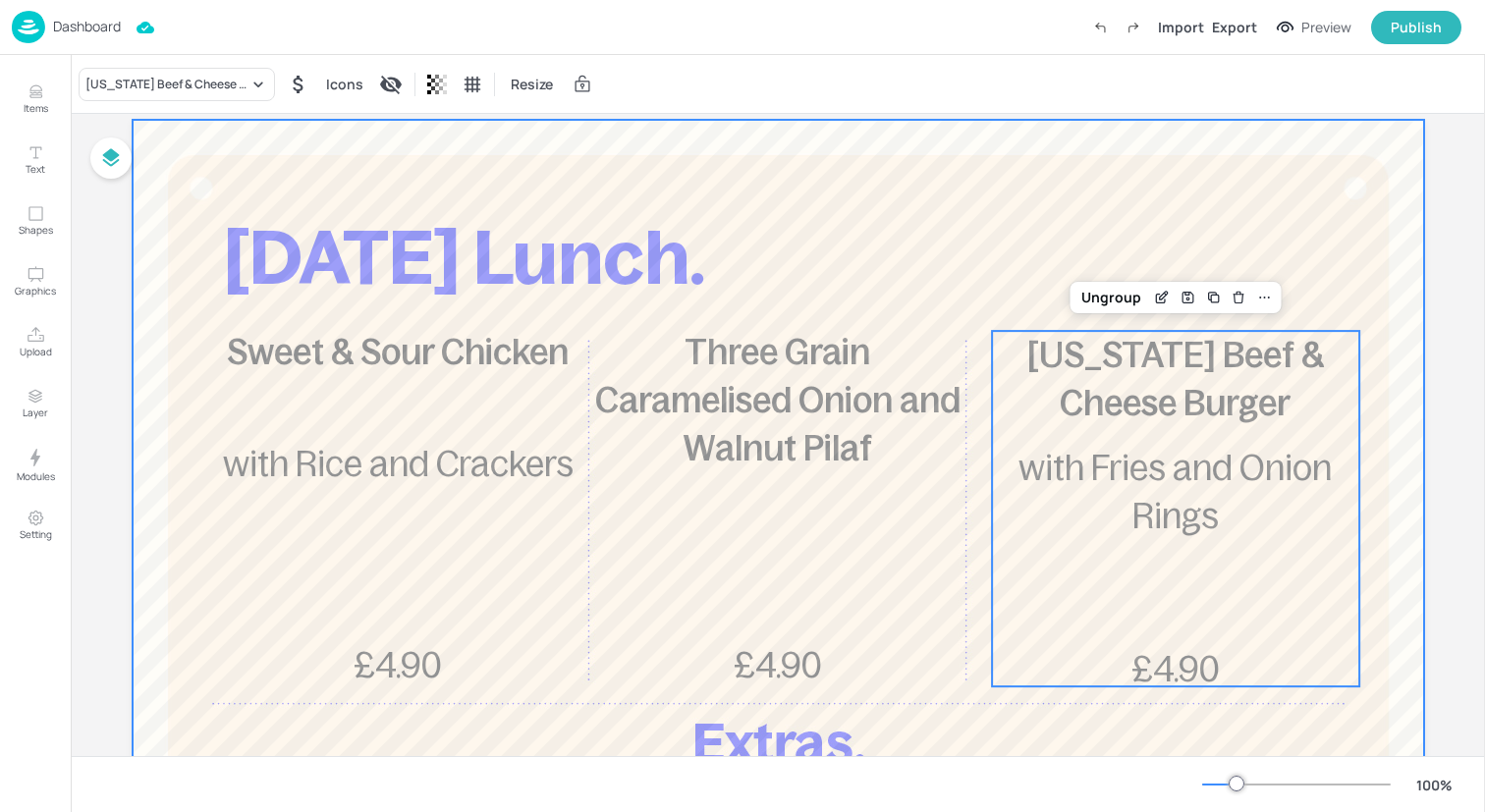
click at [893, 226] on div at bounding box center [778, 649] width 1291 height 1060
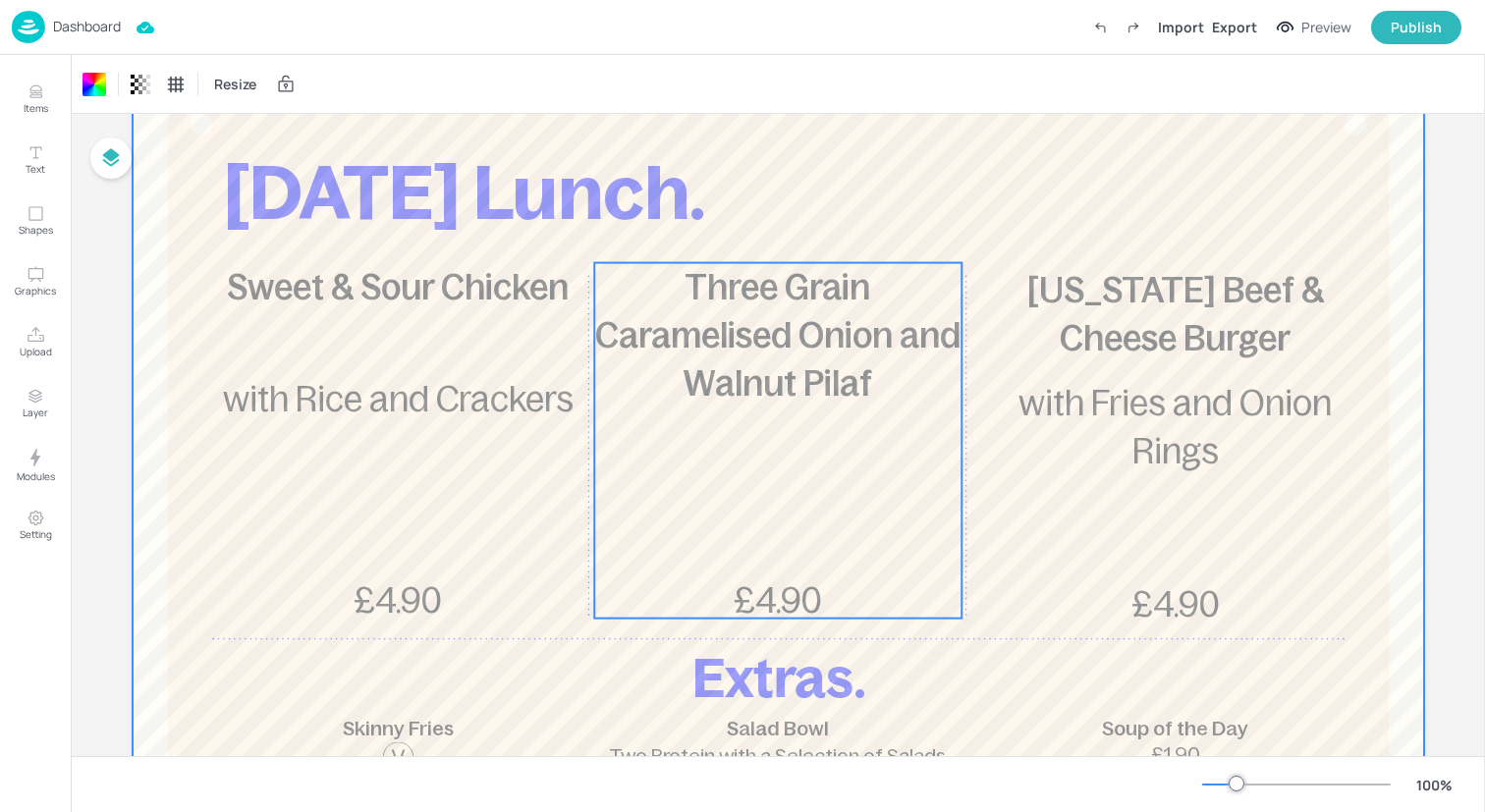
scroll to position [0, 0]
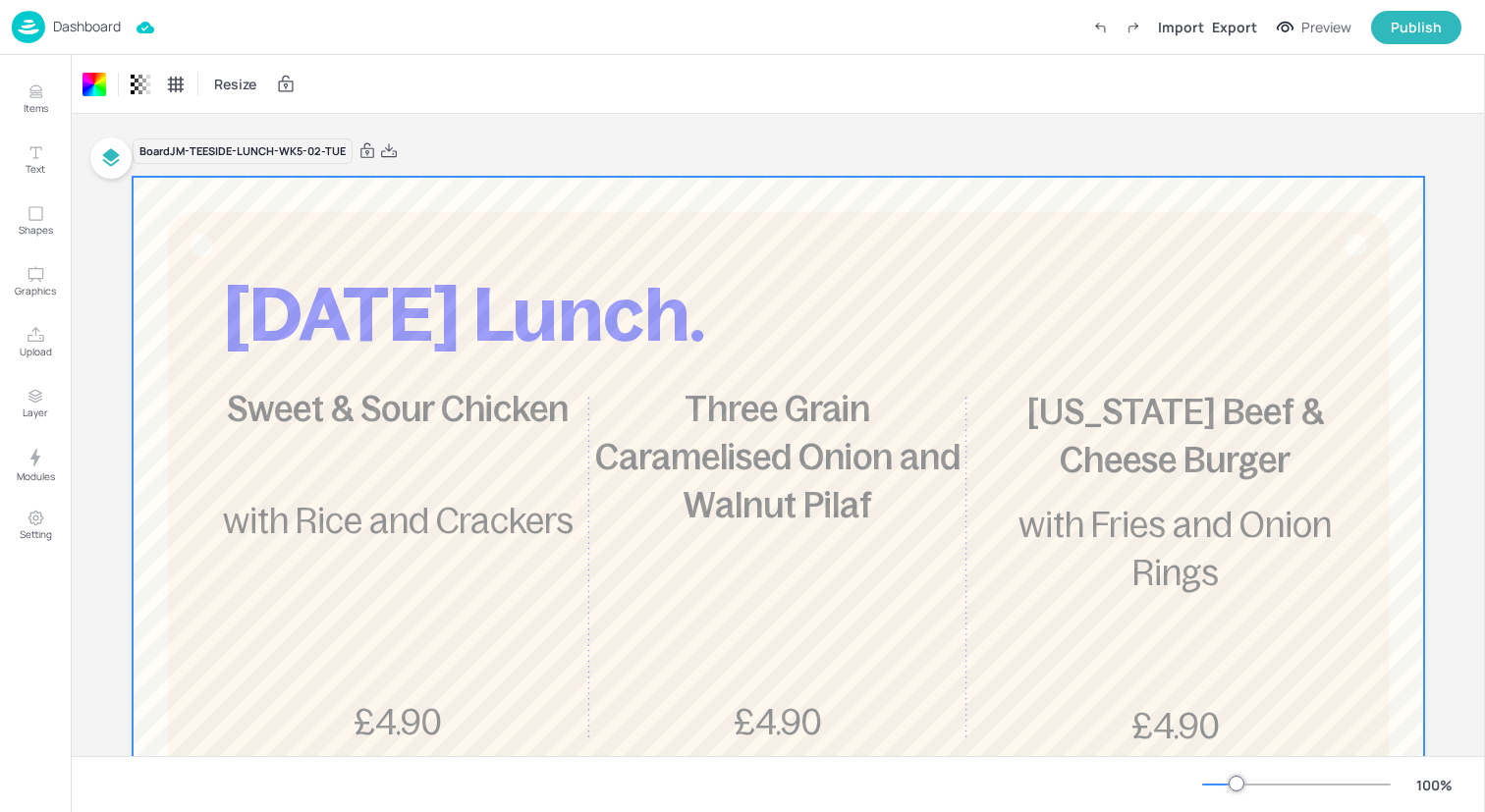
click at [269, 17] on div "Dashboard Import Export Preview Publish" at bounding box center [737, 27] width 1450 height 54
click at [29, 23] on img at bounding box center [28, 27] width 33 height 32
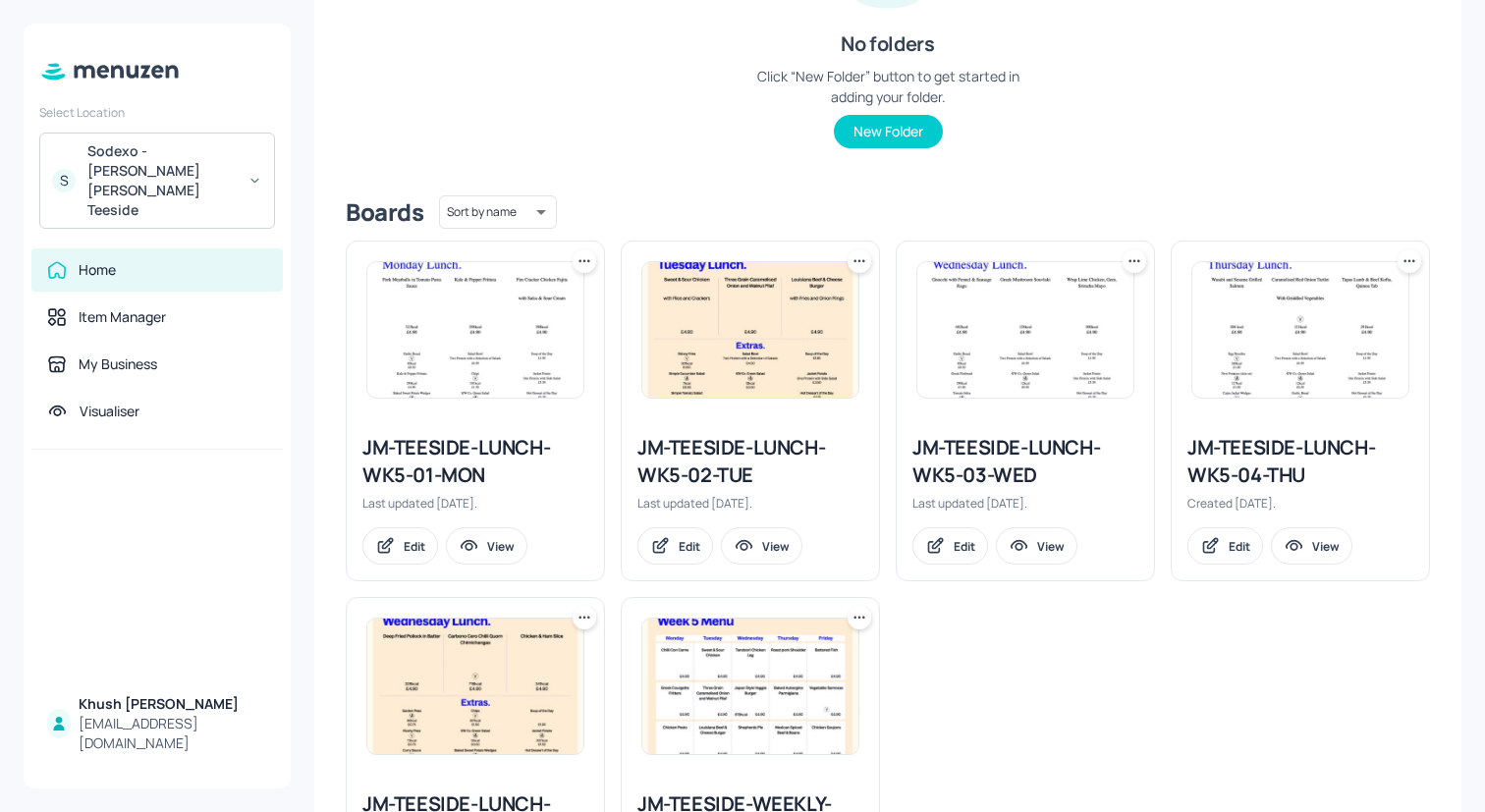
scroll to position [394, 0]
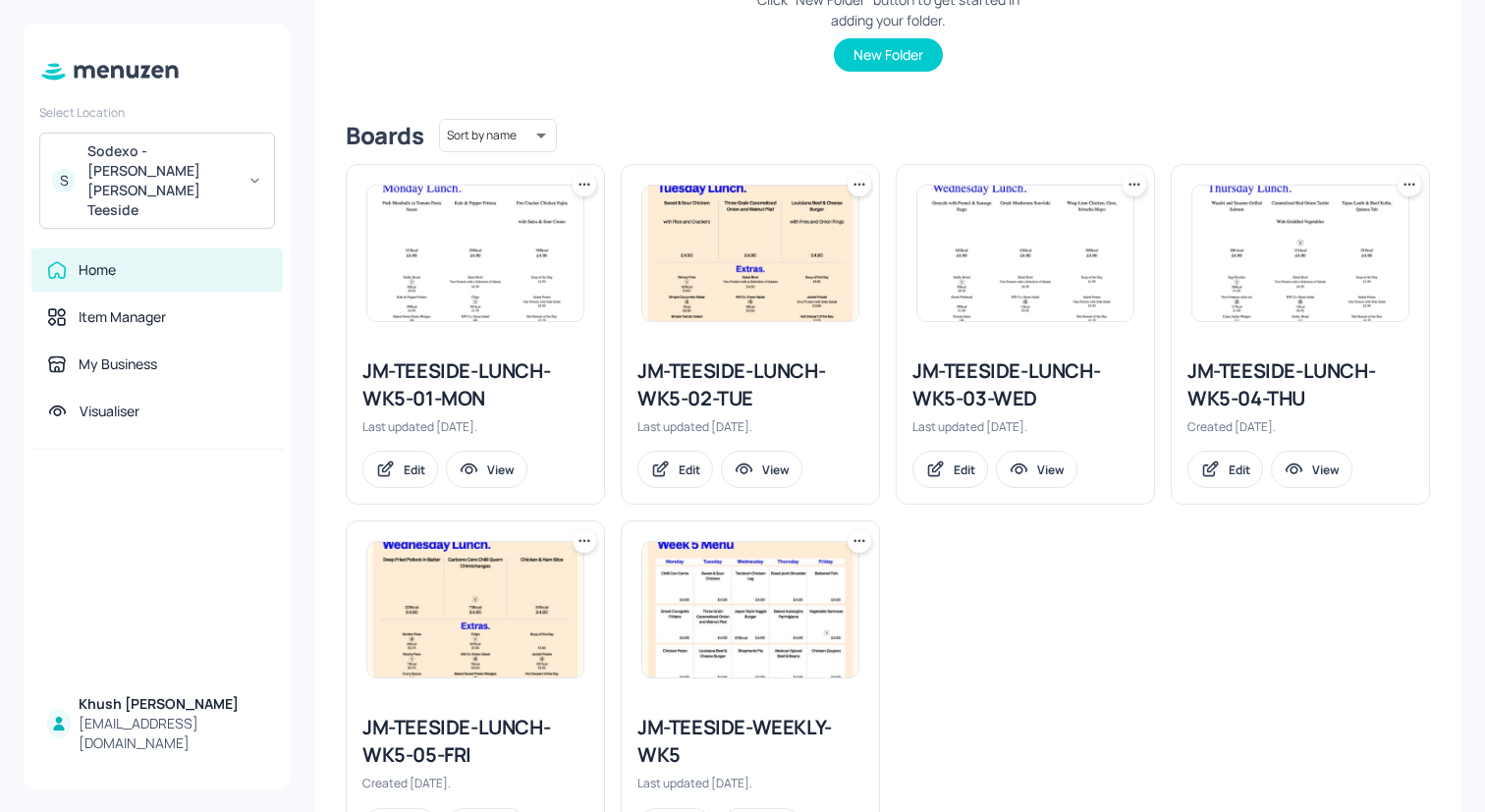
click at [1015, 377] on div "JM-TEESIDE-LUNCH-WK5-03-WED" at bounding box center [1025, 385] width 226 height 55
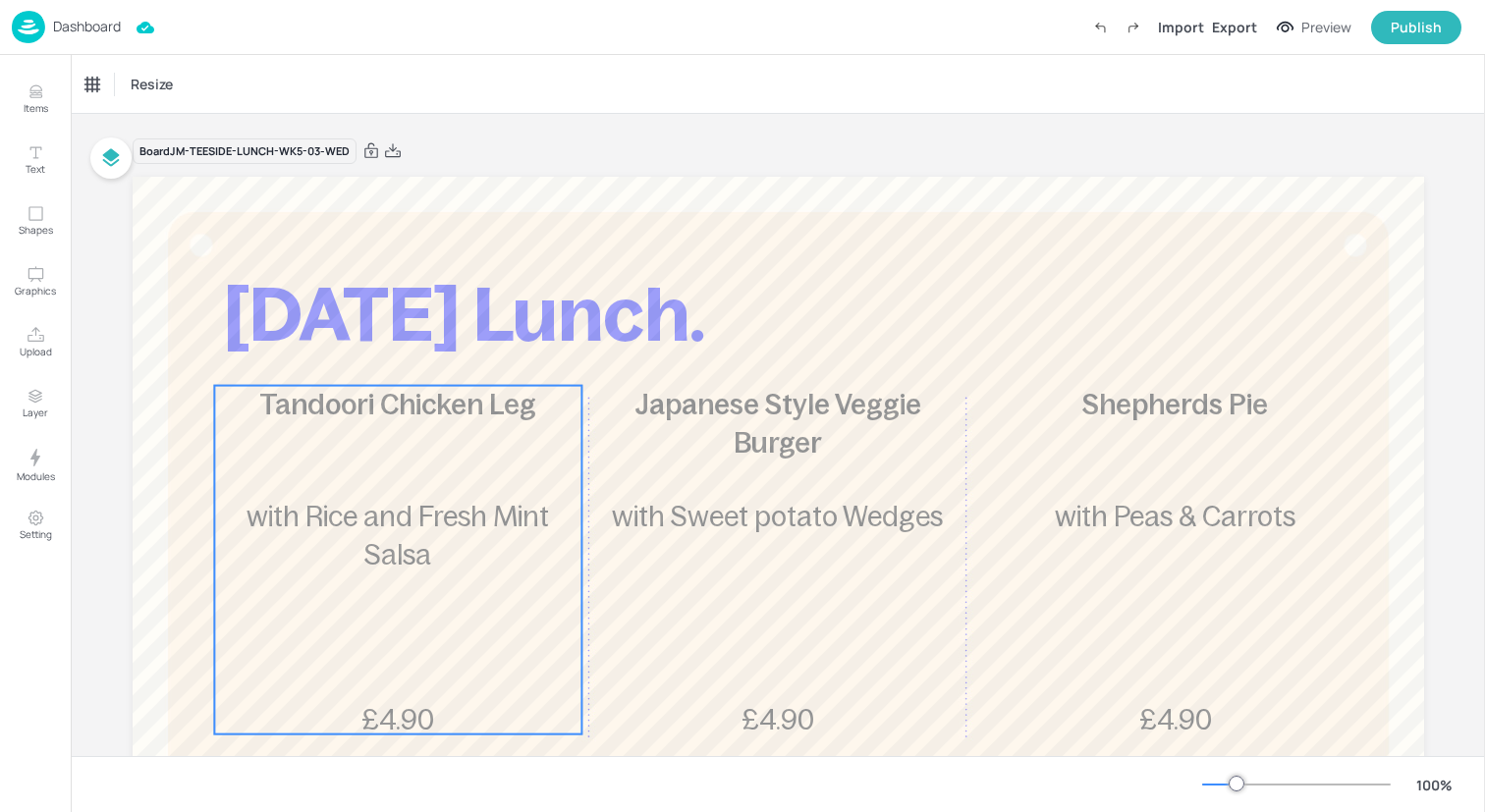
click at [321, 478] on div "Tandoori Chicken Leg £4.90 with Rice and Fresh Mint Salsa" at bounding box center [398, 559] width 368 height 349
click at [335, 352] on div "Ungroup" at bounding box center [335, 353] width 76 height 26
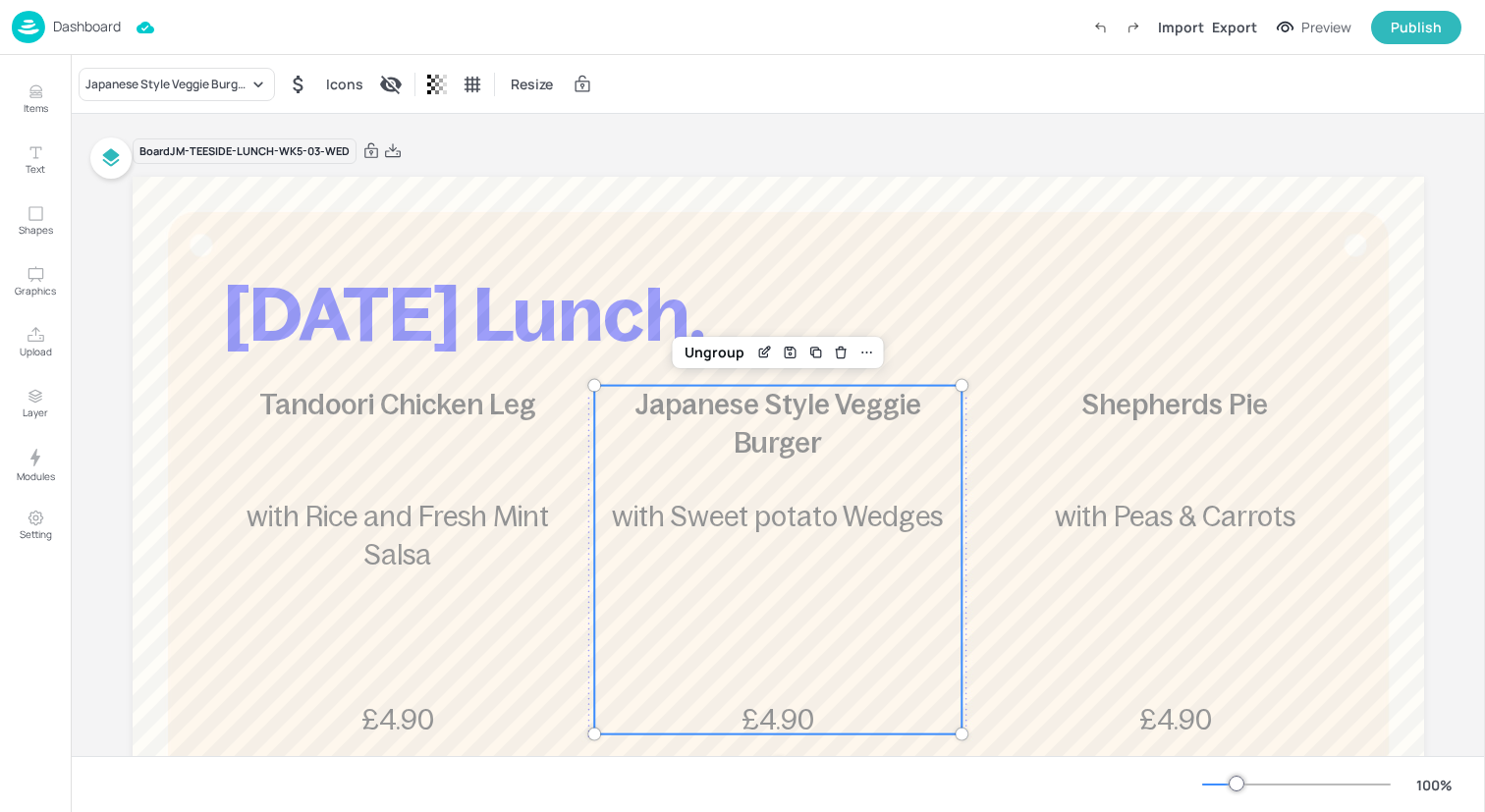
click at [775, 530] on span "with Sweet potato Wedges" at bounding box center [776, 515] width 331 height 31
click at [729, 354] on div "Ungroup" at bounding box center [715, 353] width 76 height 26
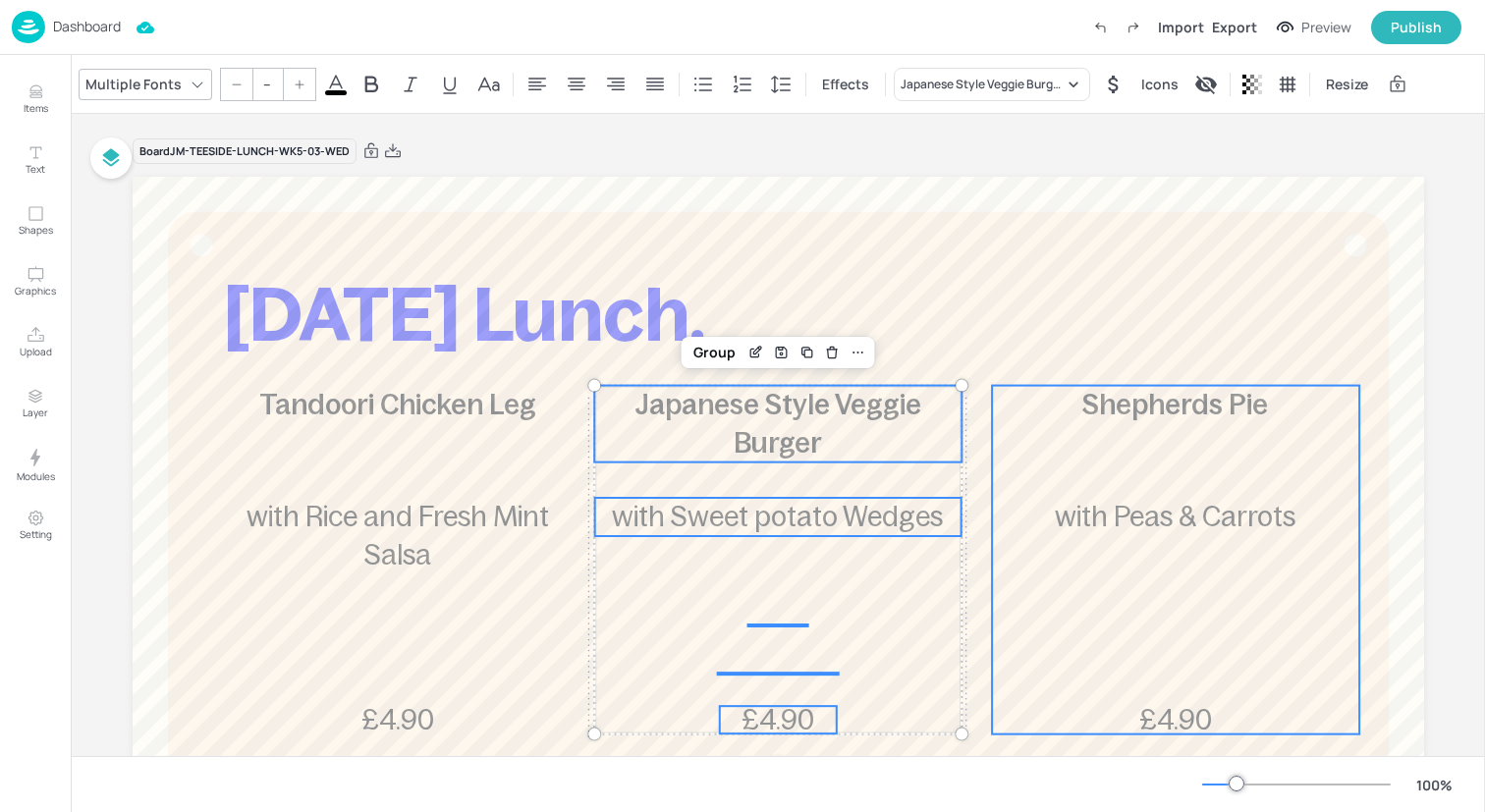
click at [1130, 507] on span "with Peas & Carrots" at bounding box center [1175, 515] width 241 height 31
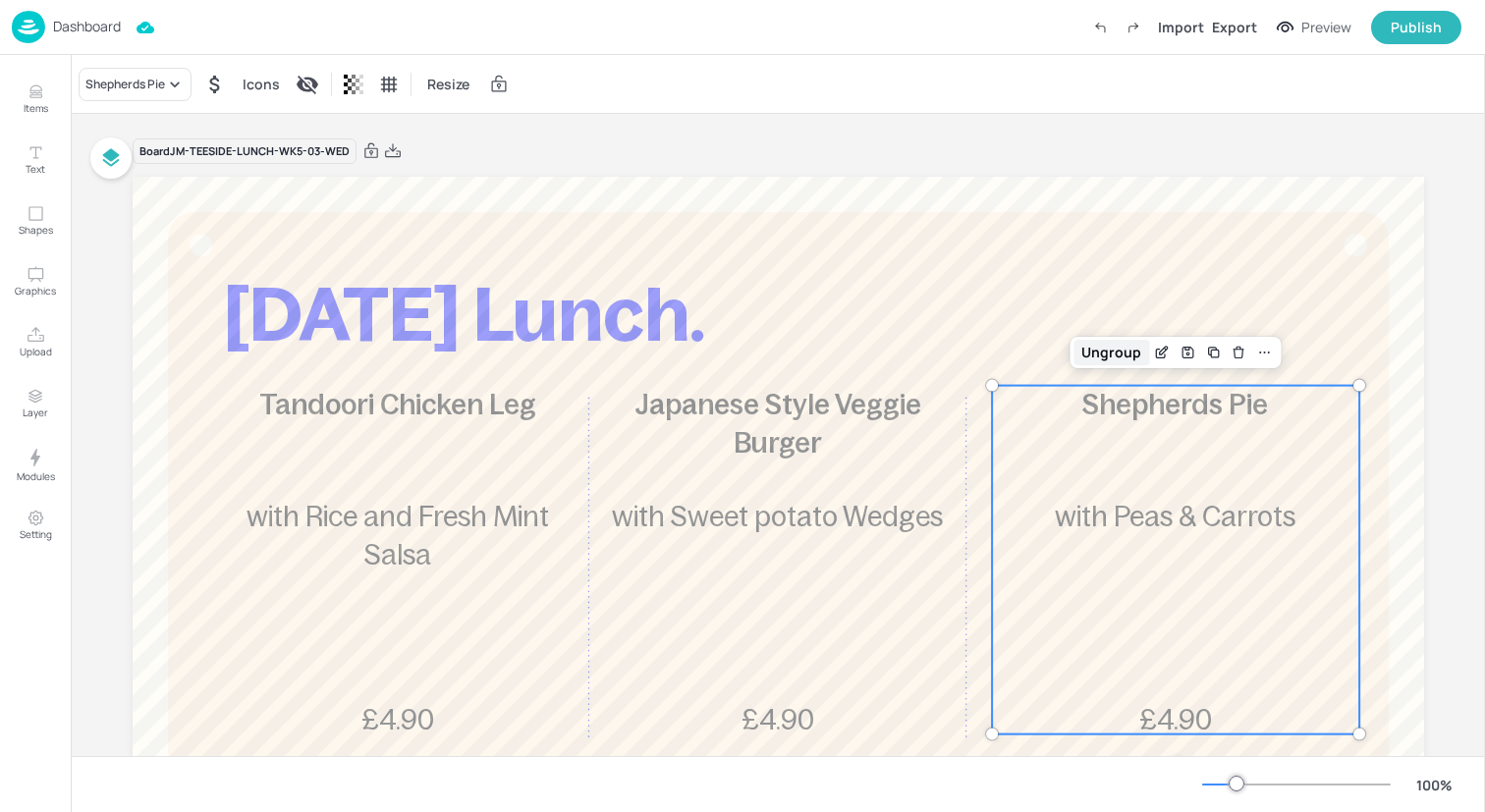
click at [1111, 354] on div "Ungroup" at bounding box center [1111, 353] width 76 height 26
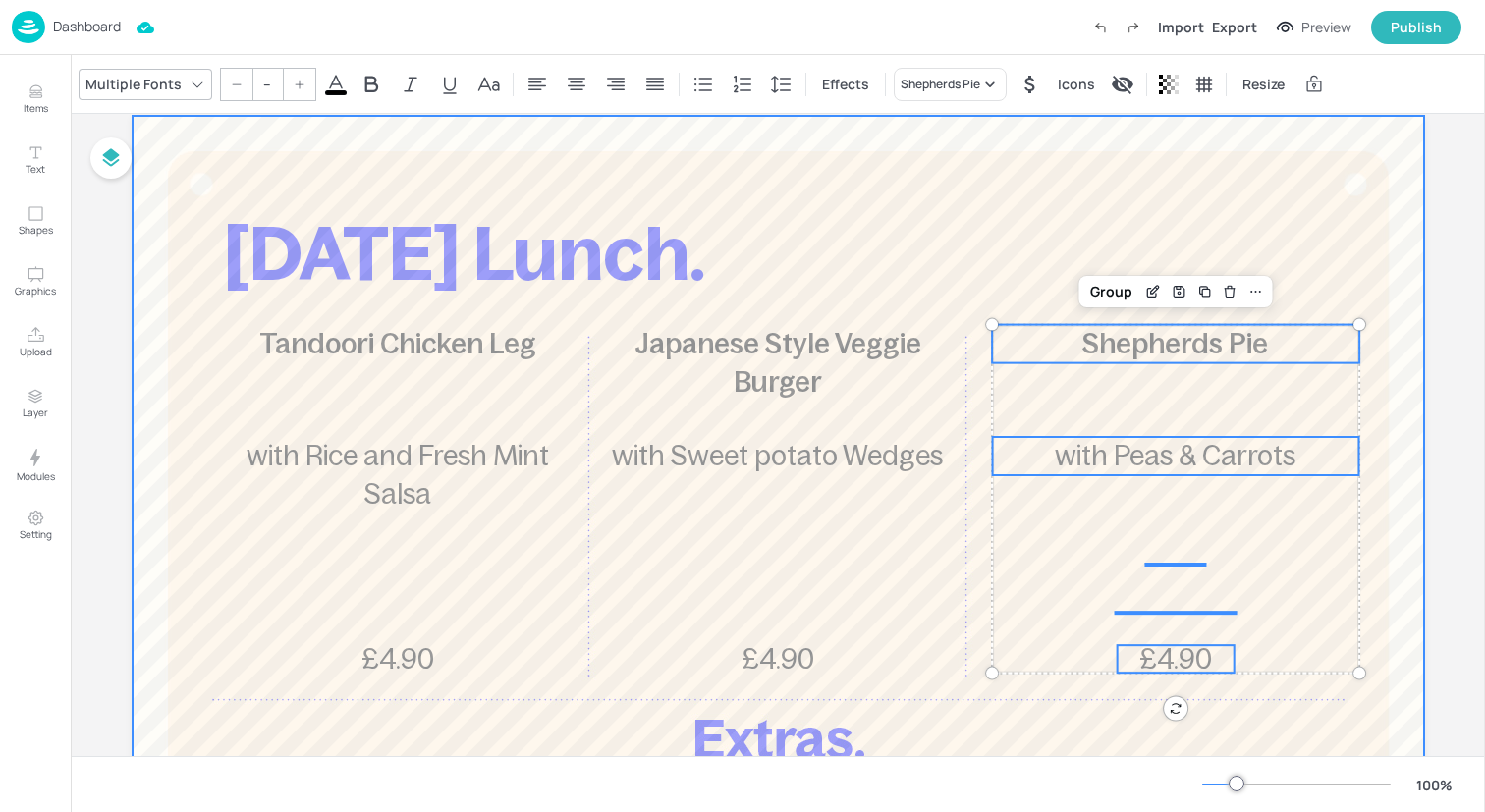
scroll to position [85, 0]
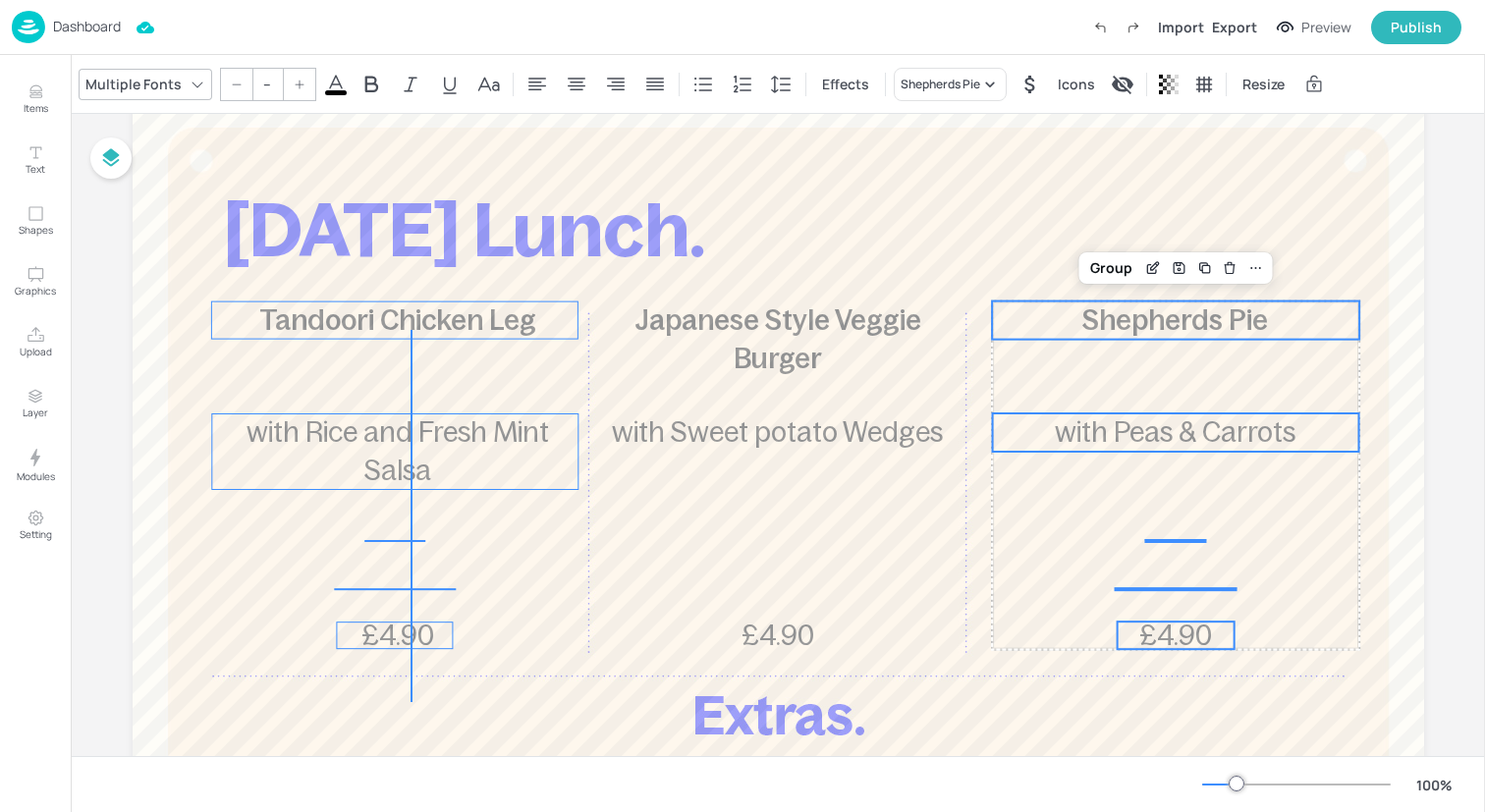
drag, startPoint x: 412, startPoint y: 702, endPoint x: 409, endPoint y: 327, distance: 375.0
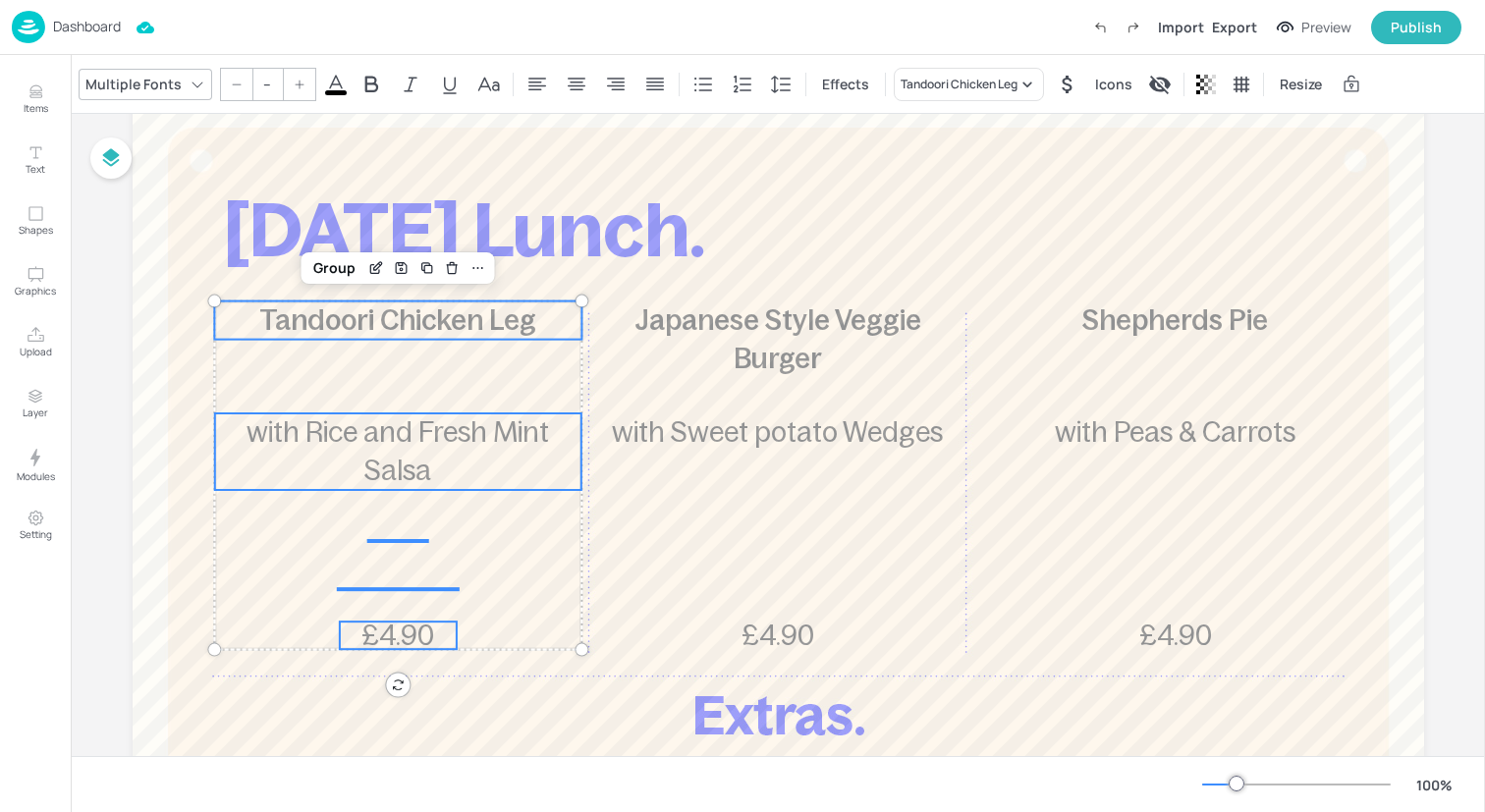
click at [263, 87] on input "--" at bounding box center [268, 84] width 28 height 31
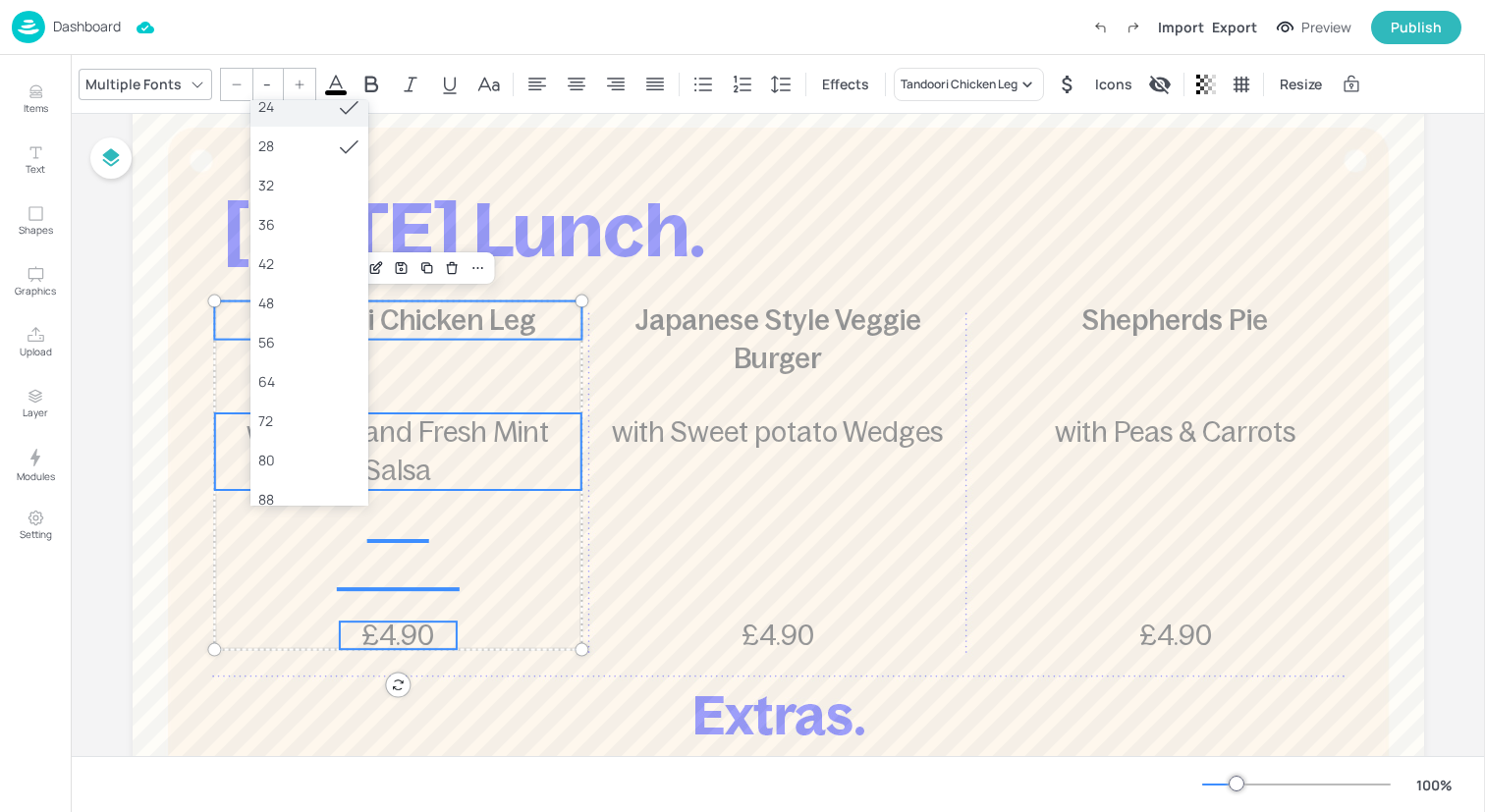
scroll to position [330, 0]
click at [314, 219] on div "36" at bounding box center [309, 221] width 102 height 21
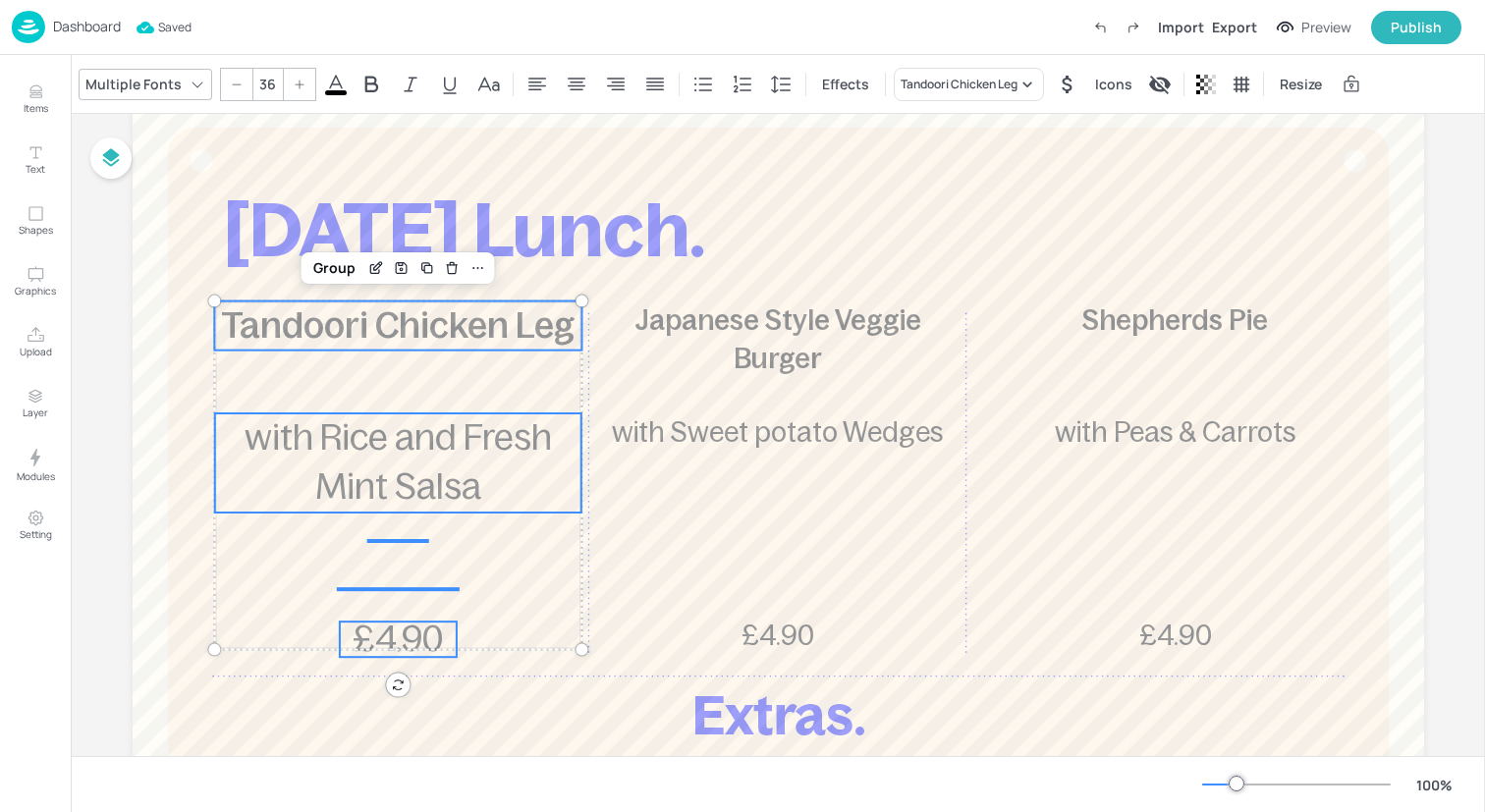
click at [237, 79] on icon at bounding box center [237, 85] width 12 height 12
type input "35"
click at [323, 269] on div "Group" at bounding box center [335, 269] width 58 height 26
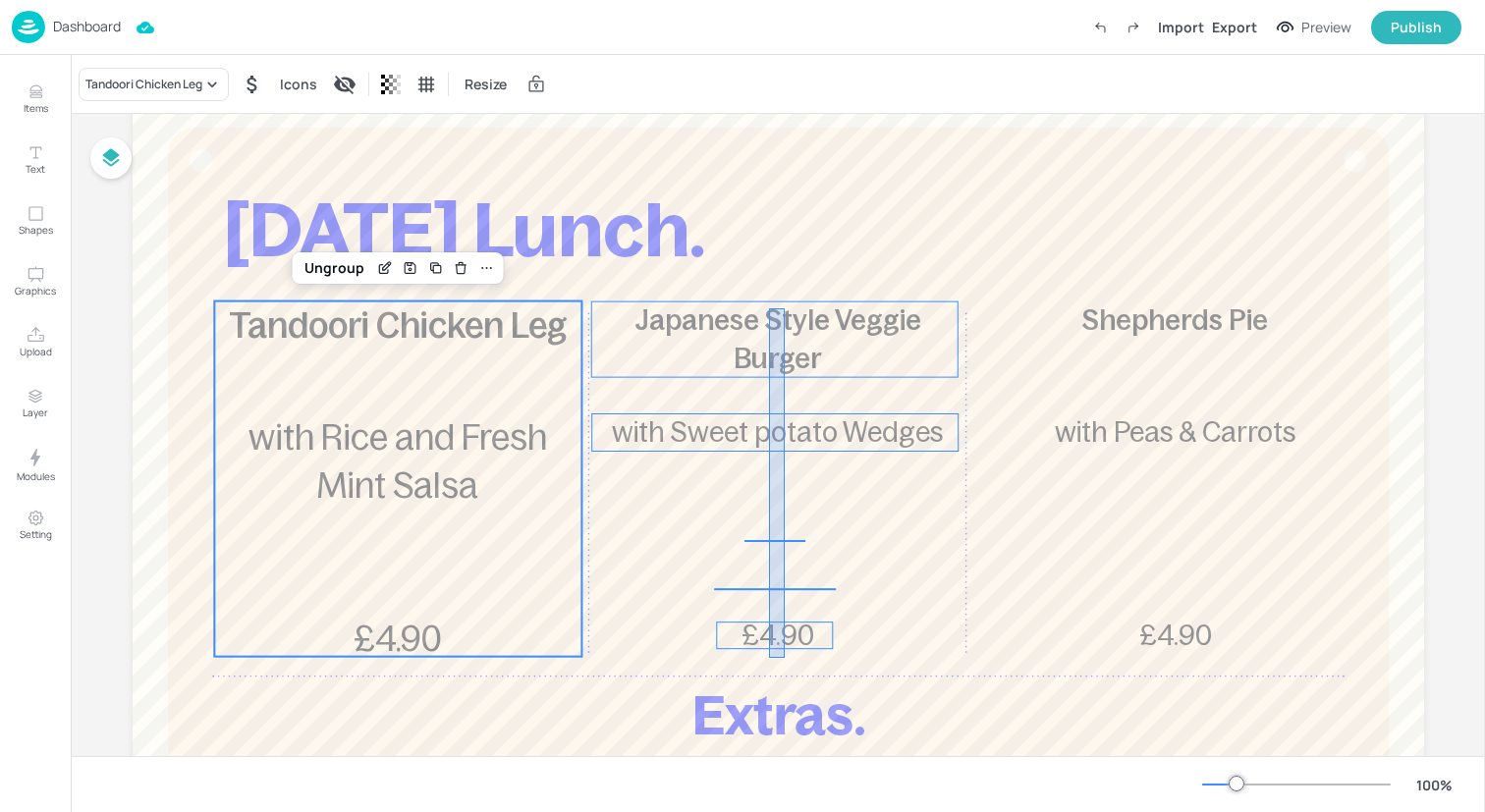
drag, startPoint x: 784, startPoint y: 657, endPoint x: 770, endPoint y: 314, distance: 343.3
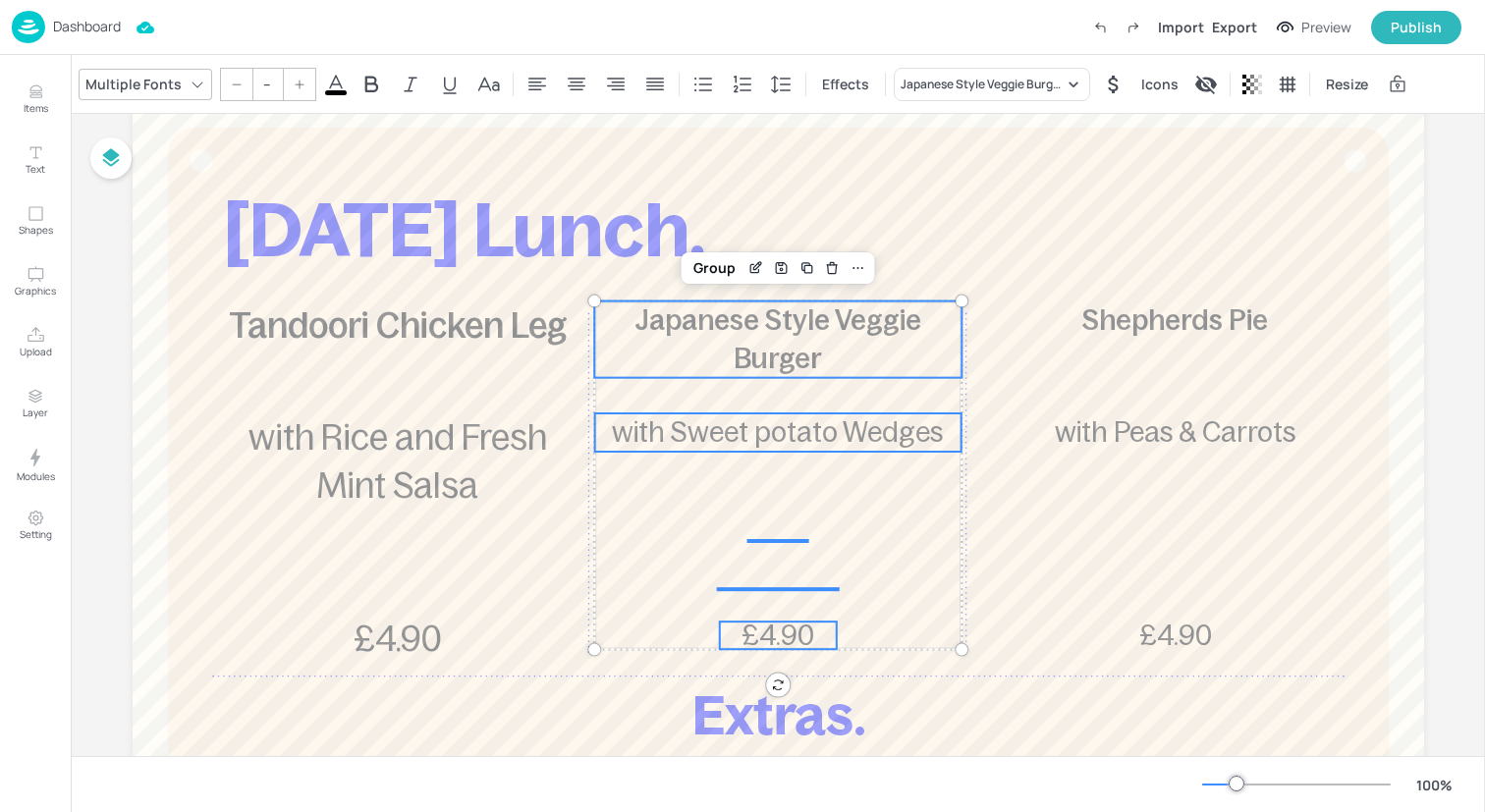
click at [263, 83] on input "--" at bounding box center [268, 84] width 28 height 31
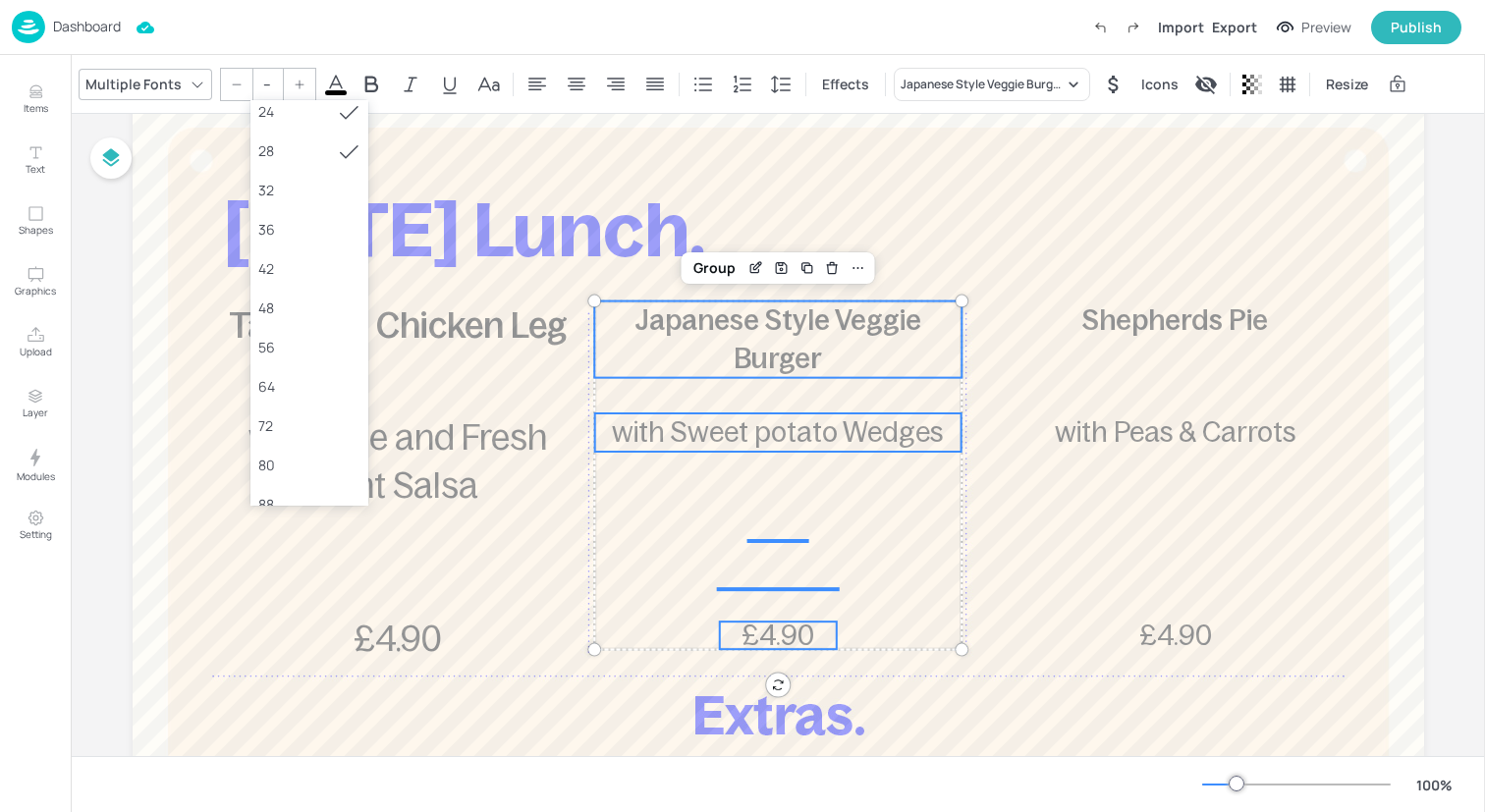
scroll to position [323, 0]
click at [319, 220] on div "36" at bounding box center [309, 228] width 102 height 21
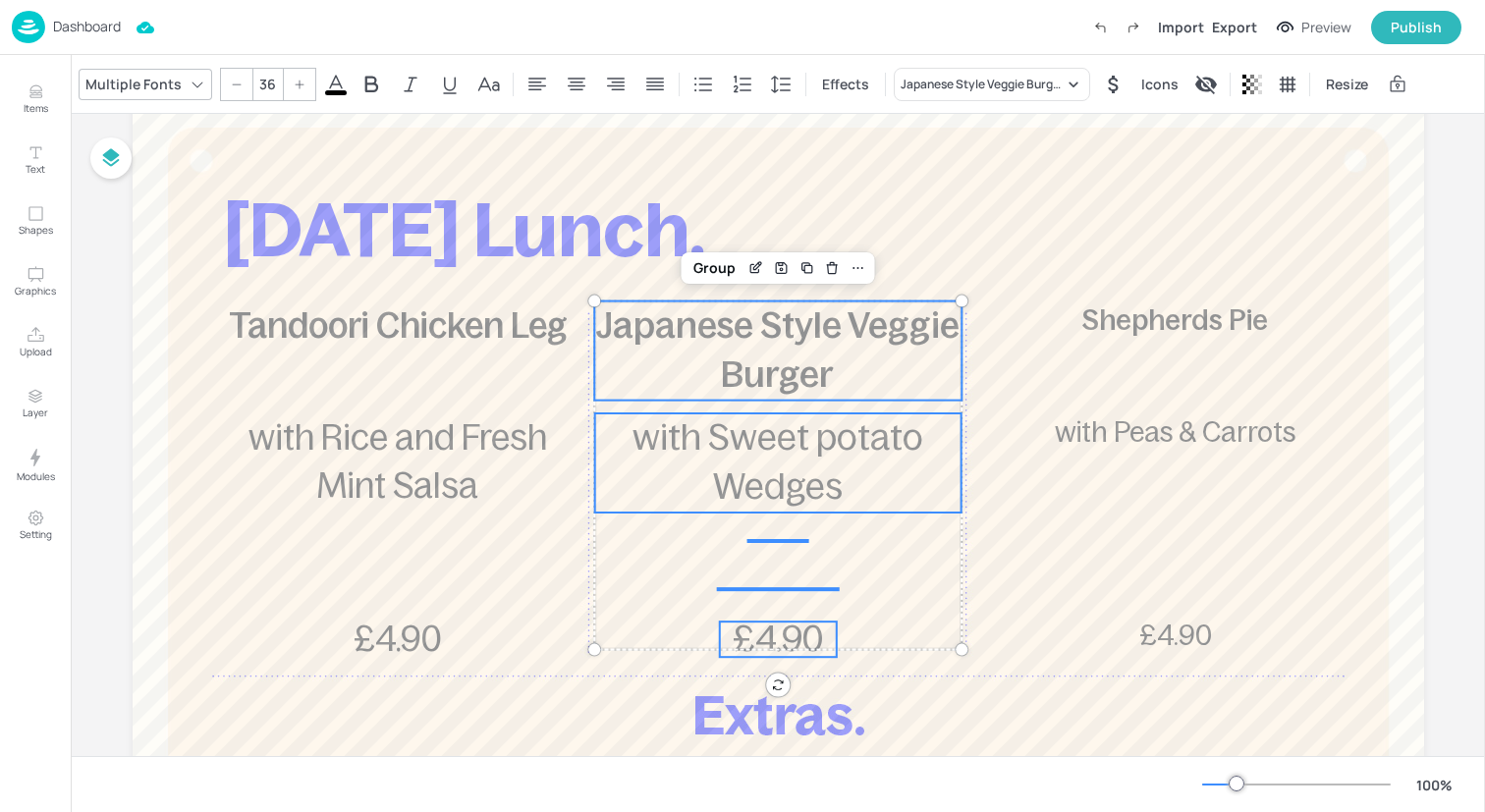
click at [231, 79] on icon at bounding box center [237, 85] width 12 height 12
type input "35"
click at [720, 264] on div "Group" at bounding box center [715, 269] width 58 height 26
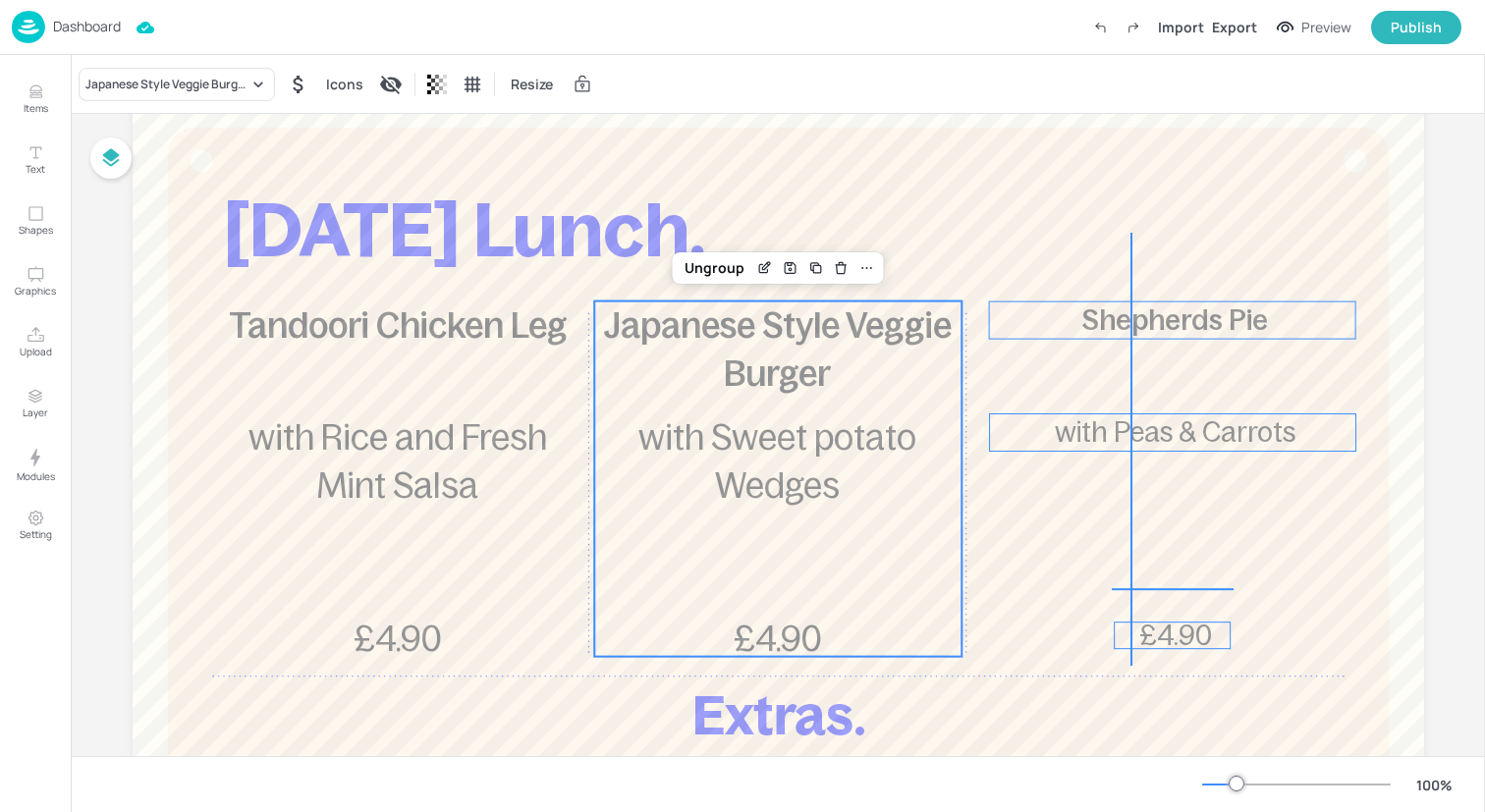
drag, startPoint x: 1132, startPoint y: 665, endPoint x: 1129, endPoint y: 232, distance: 433.0
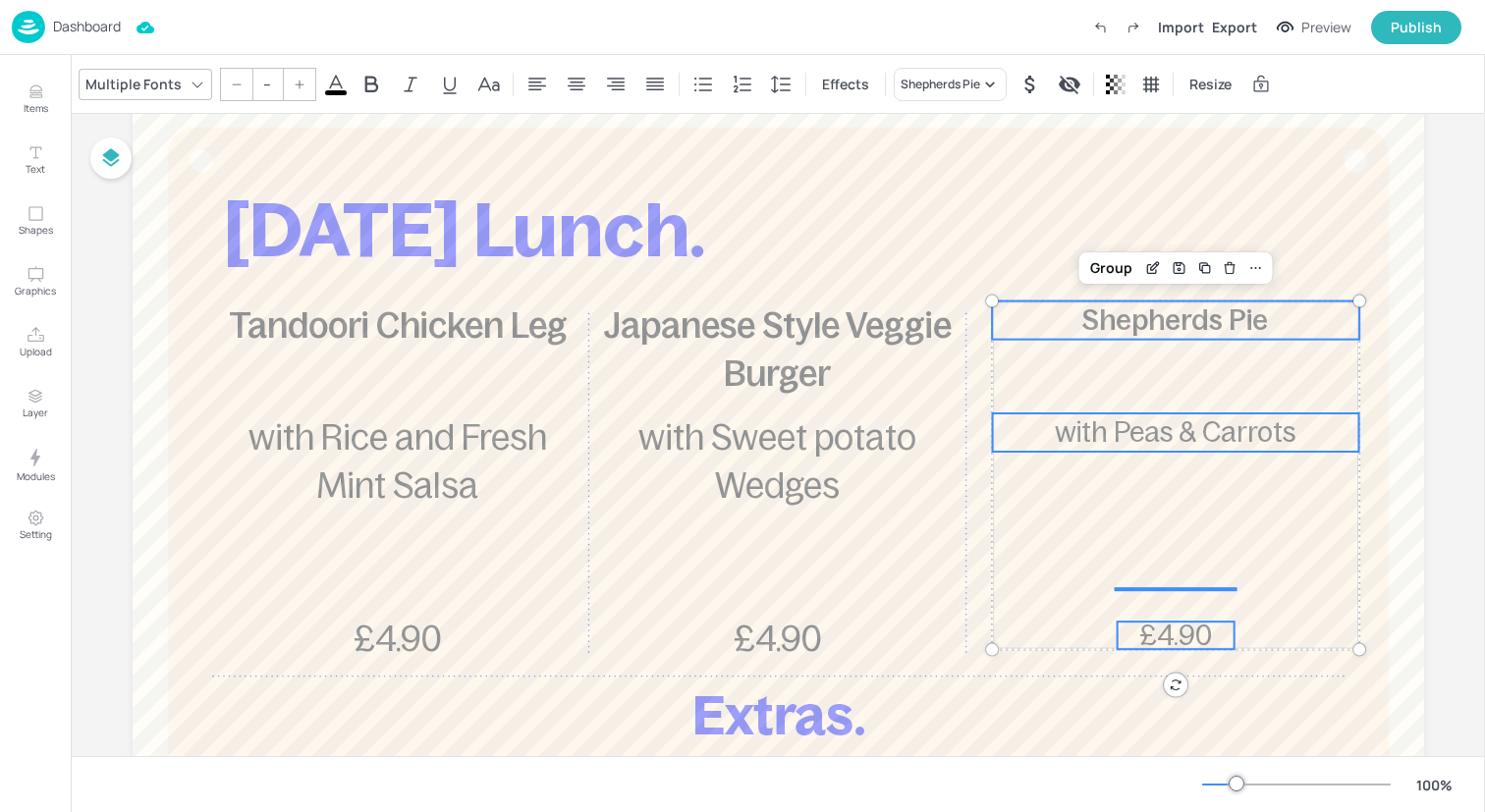
click at [263, 86] on input "--" at bounding box center [268, 84] width 28 height 31
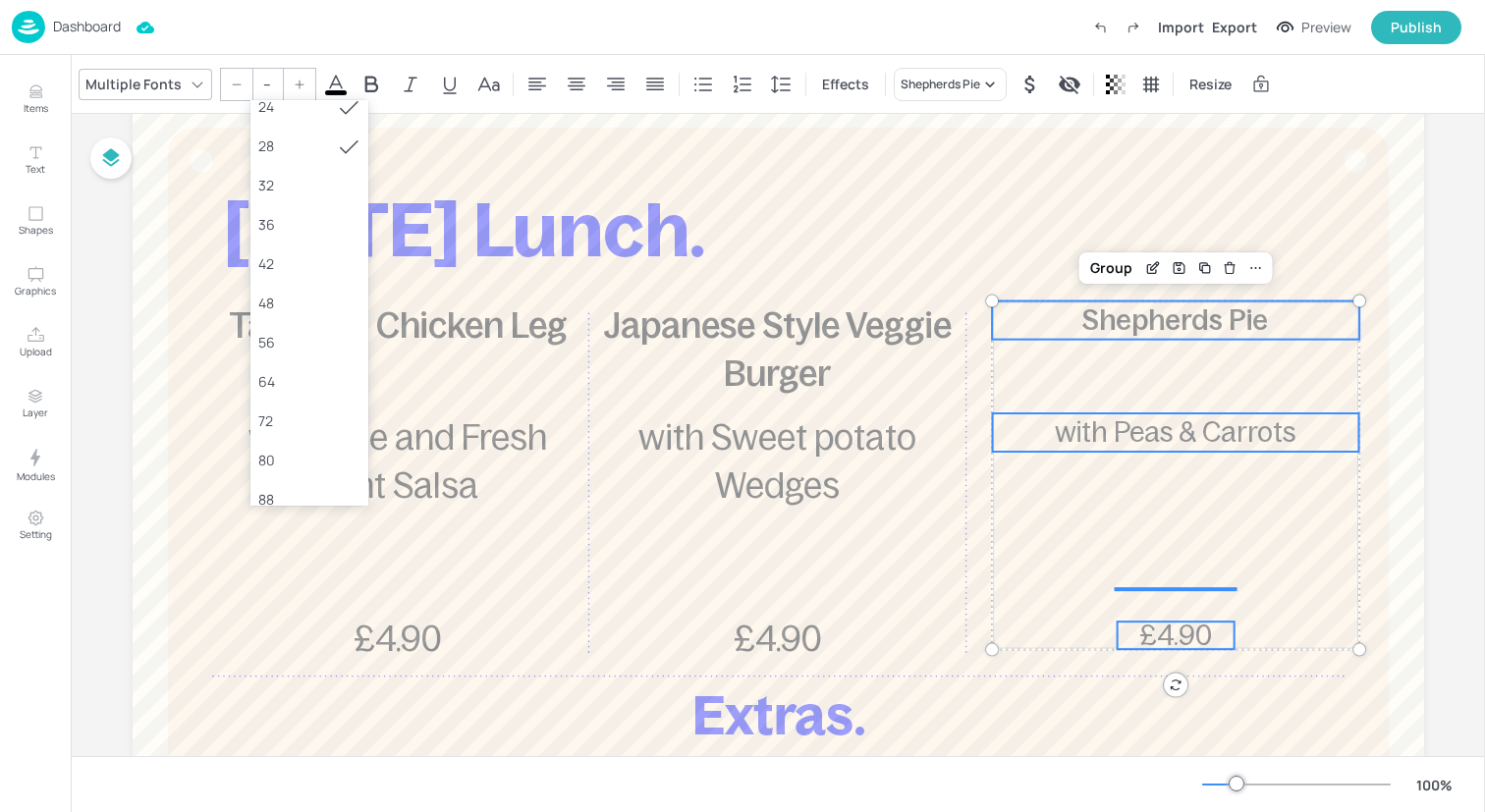
scroll to position [347, 0]
click at [306, 217] on div "36" at bounding box center [310, 205] width 118 height 39
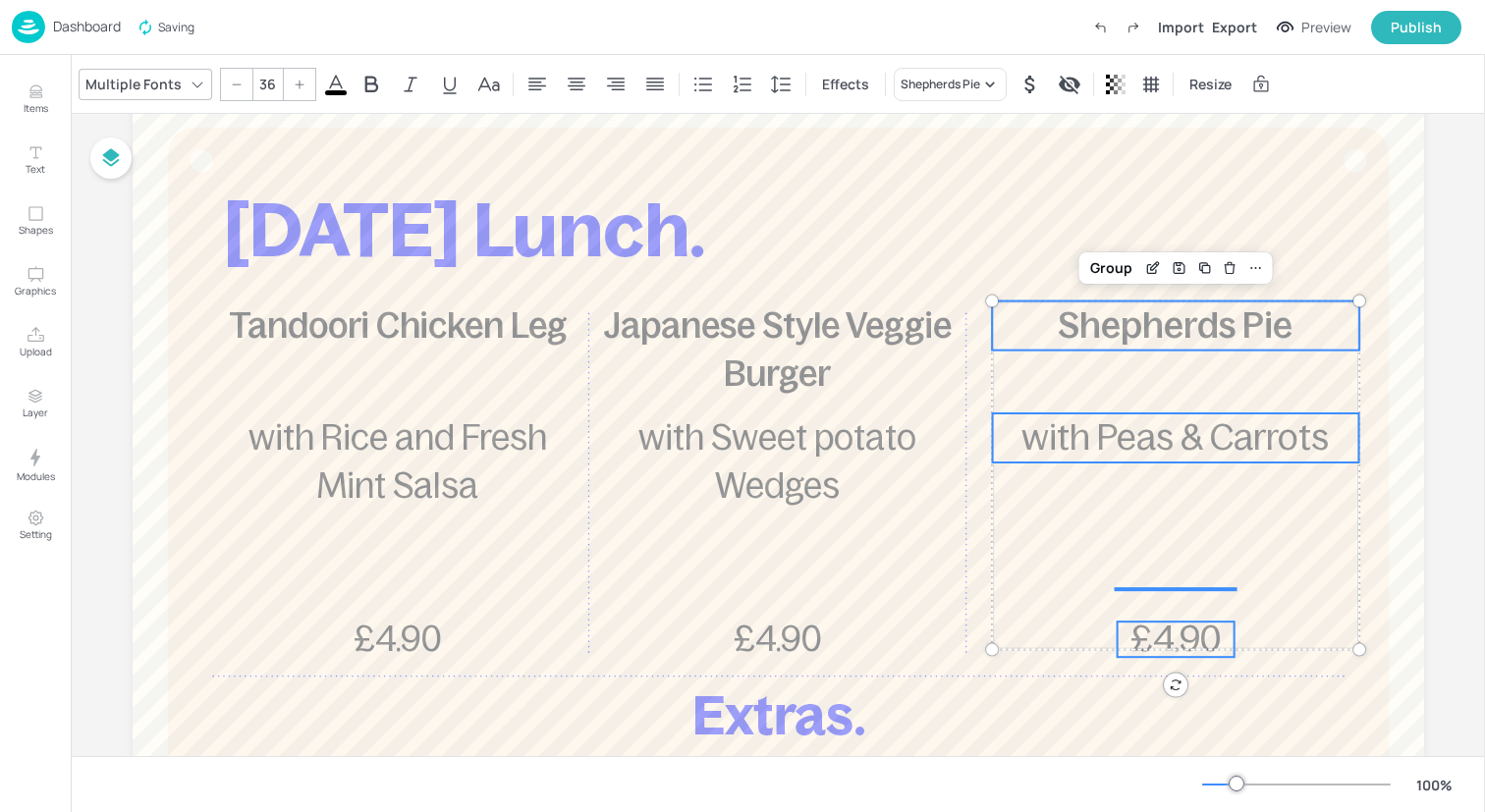
click at [237, 87] on icon at bounding box center [237, 85] width 12 height 12
type input "35"
click at [1100, 269] on div "Group" at bounding box center [1111, 269] width 58 height 26
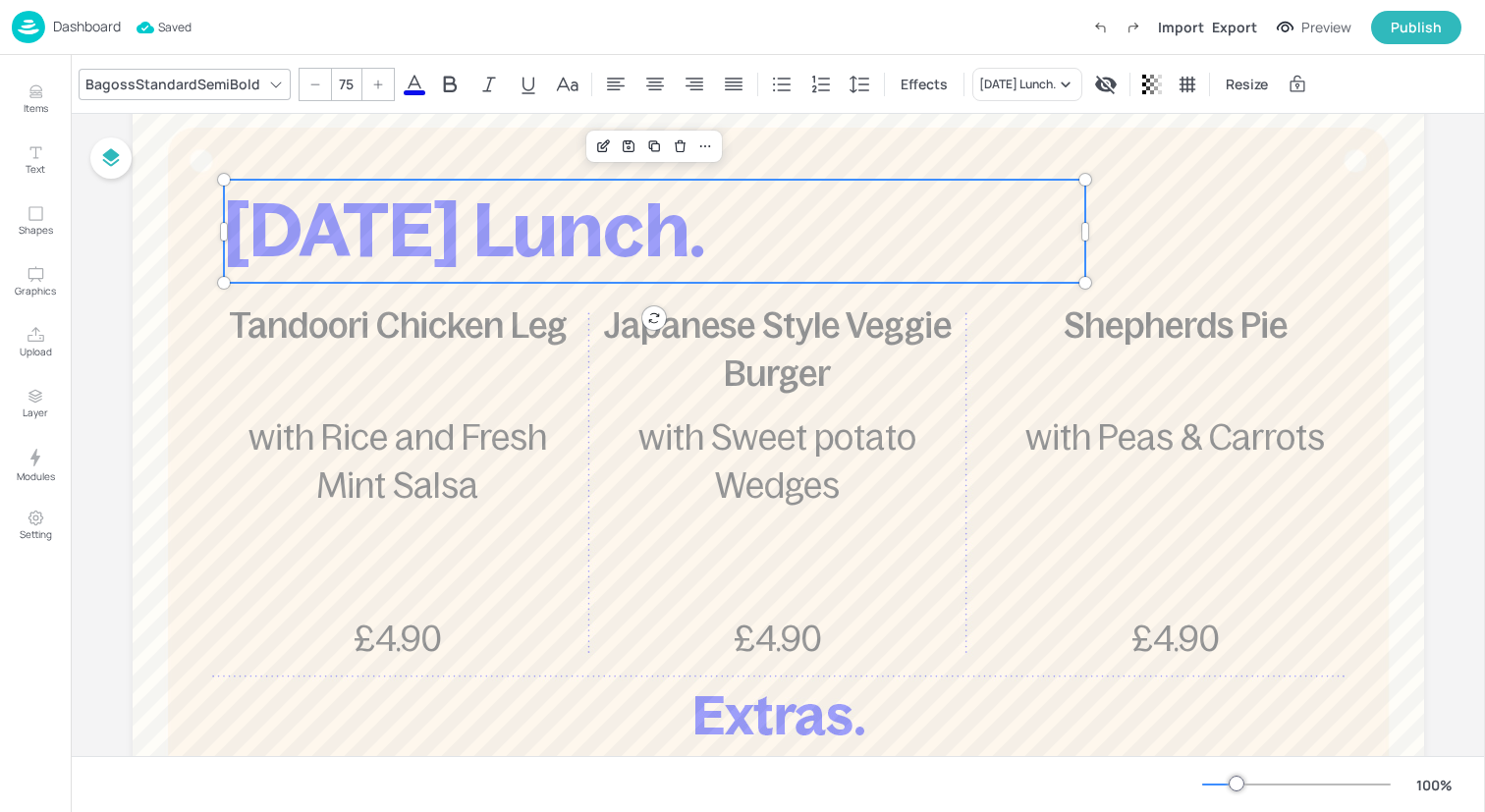
click at [1024, 223] on p "[DATE] Lunch." at bounding box center [655, 231] width 861 height 103
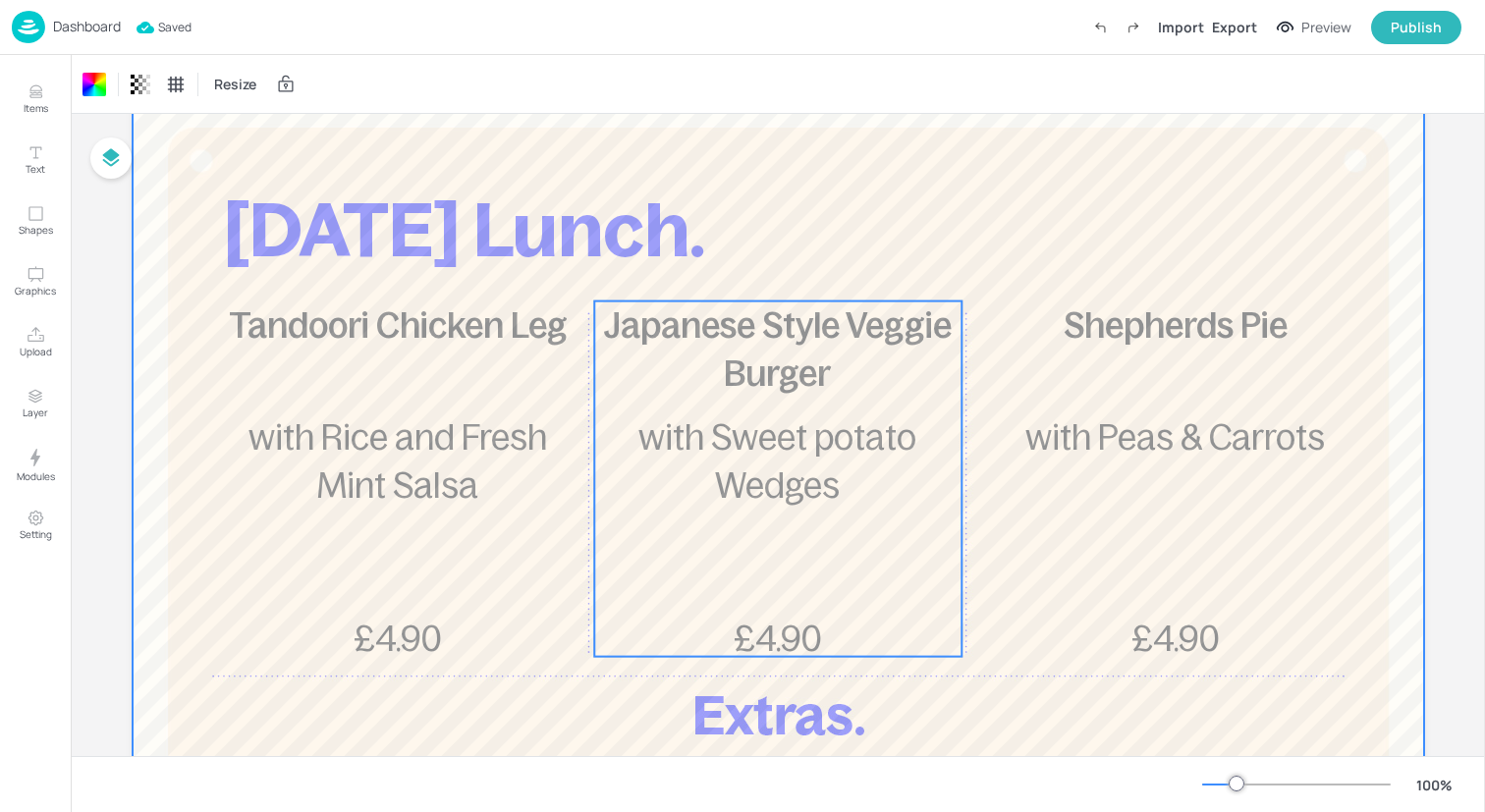
scroll to position [0, 0]
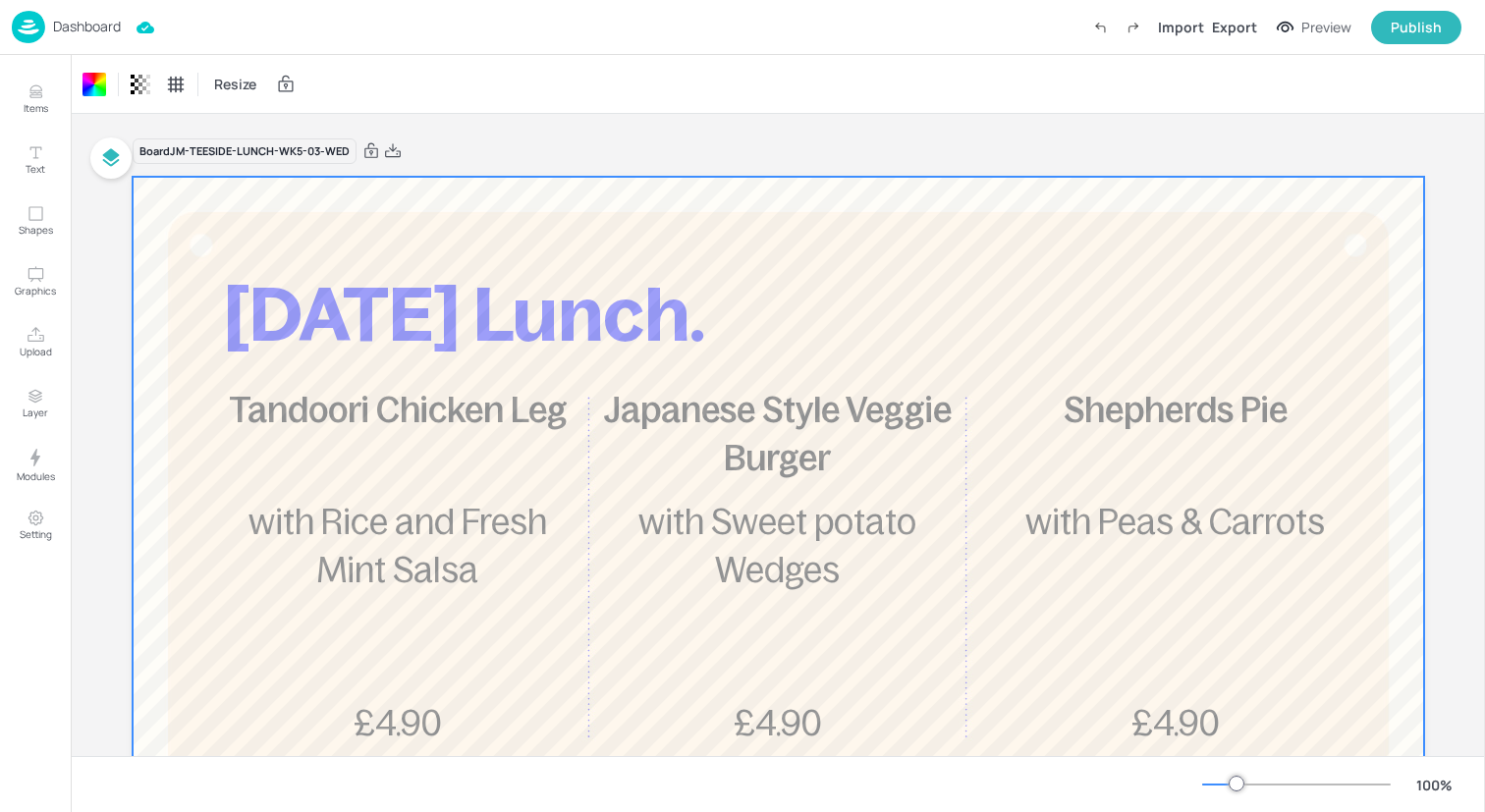
click at [25, 18] on img at bounding box center [28, 27] width 33 height 32
click at [29, 29] on img at bounding box center [28, 27] width 33 height 32
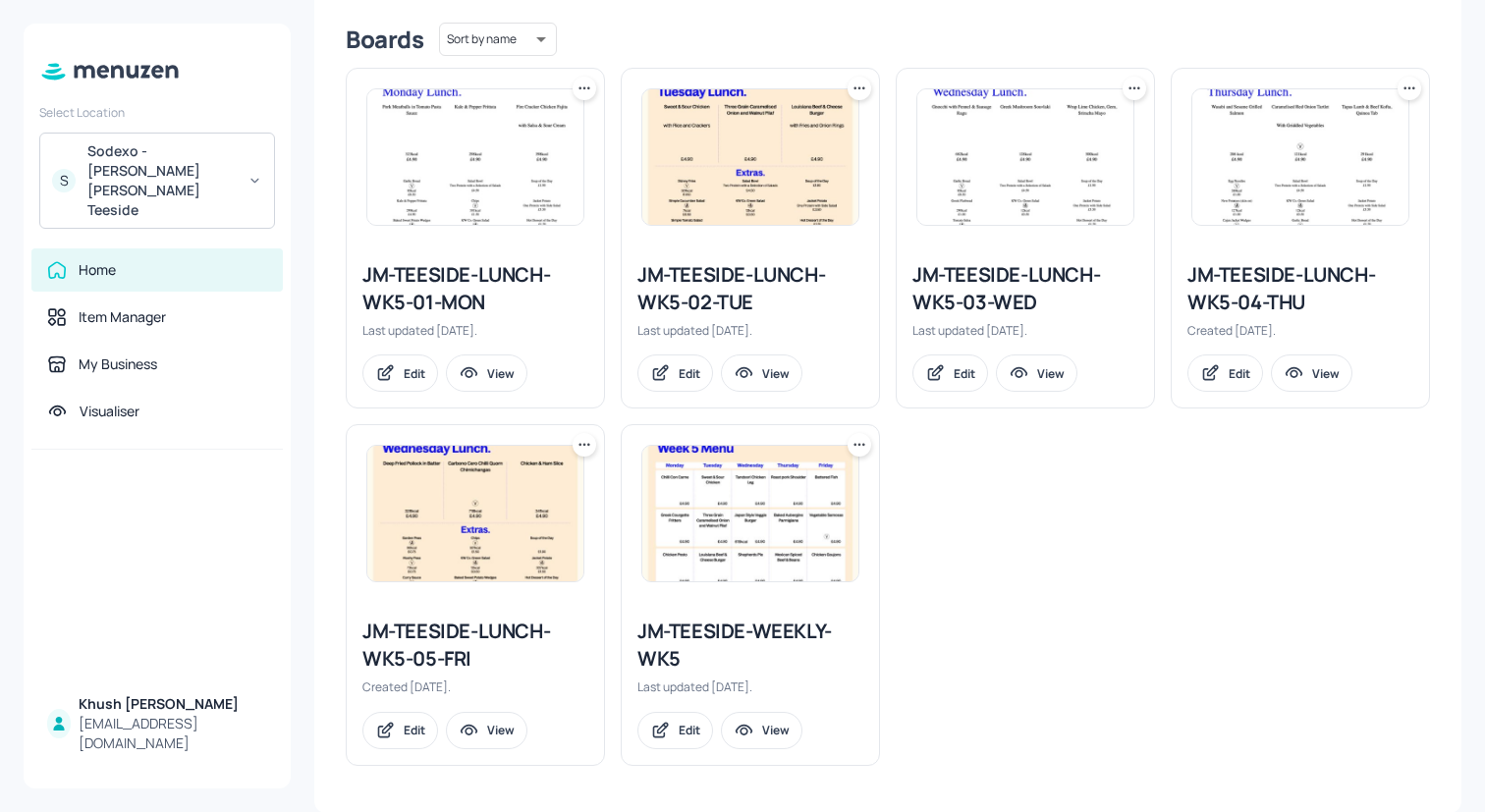
scroll to position [489, 0]
click at [1215, 273] on div "JM-TEESIDE-LUNCH-WK5-04-THU" at bounding box center [1300, 288] width 226 height 55
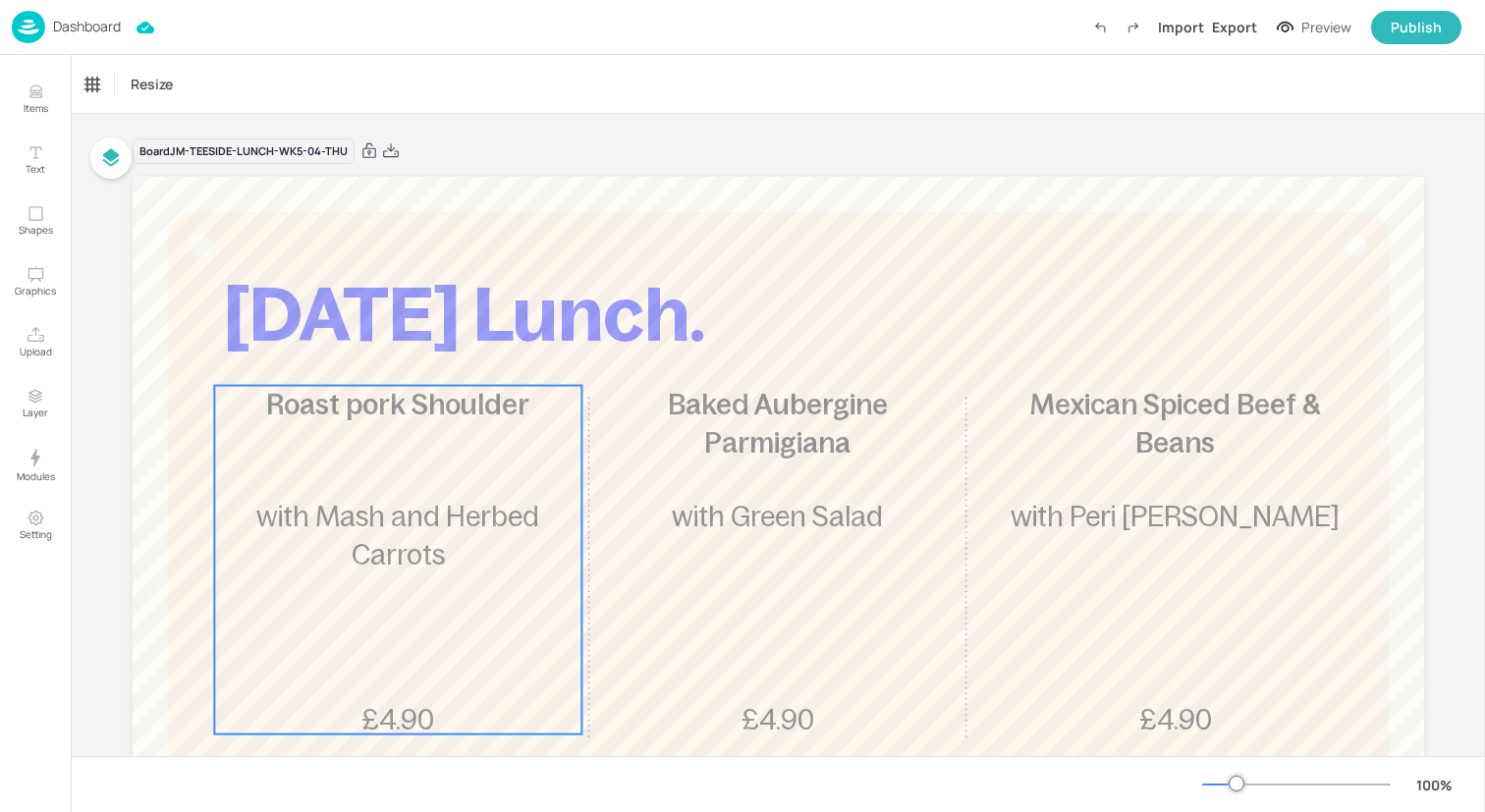
click at [445, 649] on div "Roast pork Shoulder £4.90 with Mash and Herbed Carrots" at bounding box center [398, 559] width 368 height 349
click at [341, 362] on div "Ungroup" at bounding box center [335, 353] width 76 height 26
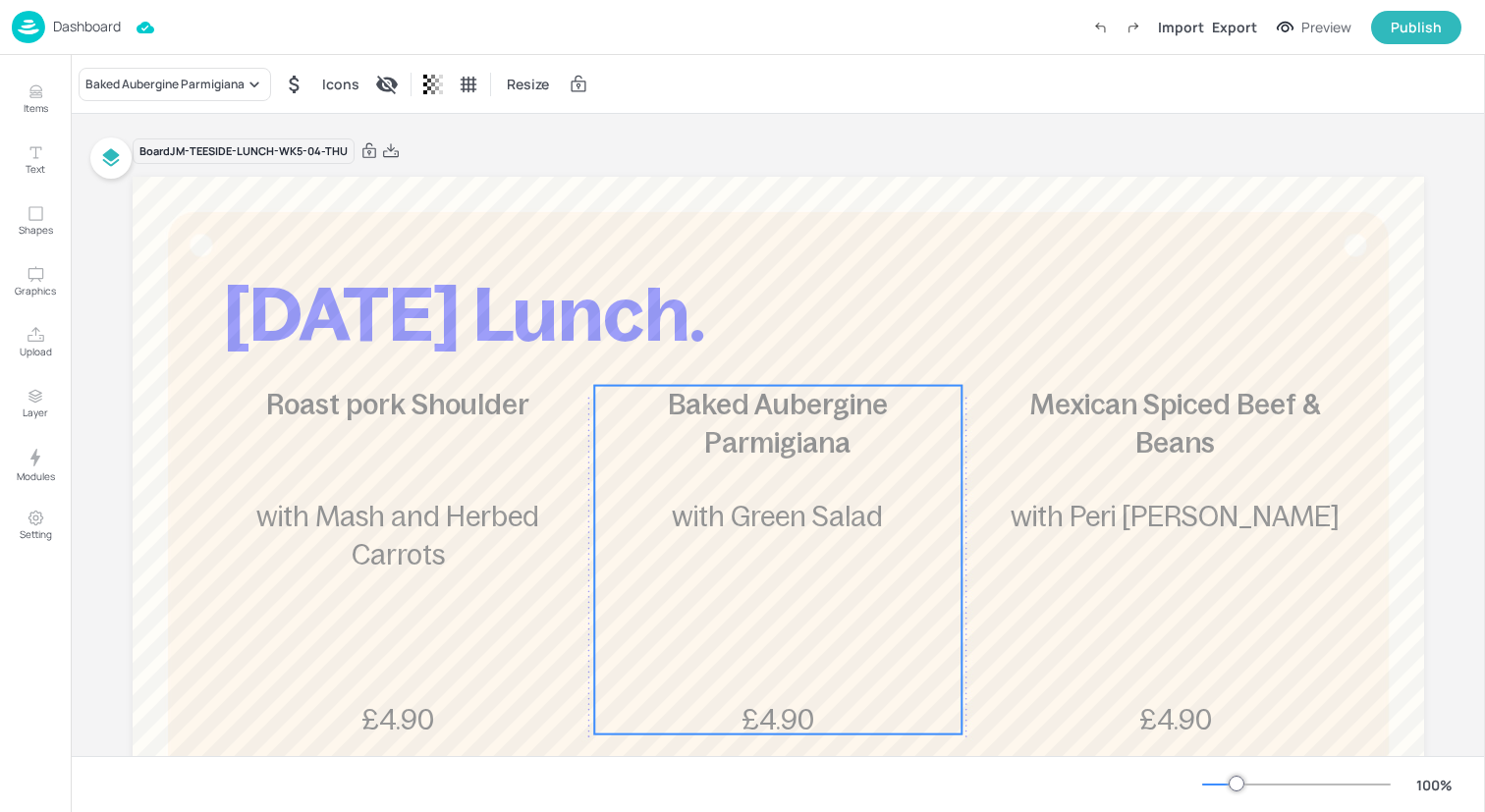
click at [827, 533] on p "with Green Salad" at bounding box center [778, 516] width 368 height 38
click at [691, 351] on div "Ungroup" at bounding box center [715, 353] width 76 height 26
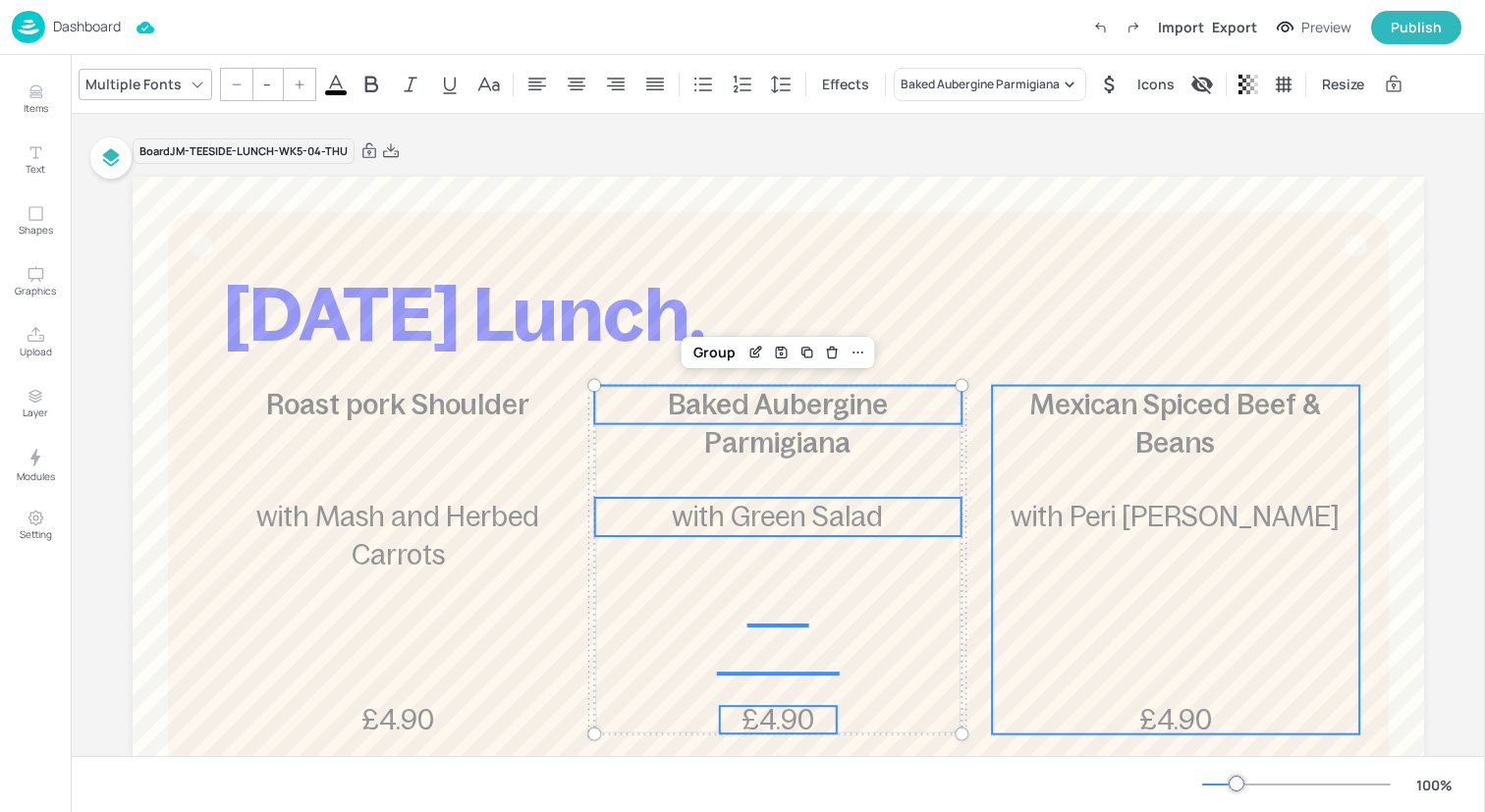
click at [1037, 475] on div "Mexican Spiced Beef & Beans £4.90 with Peri [PERSON_NAME]" at bounding box center [1176, 559] width 368 height 349
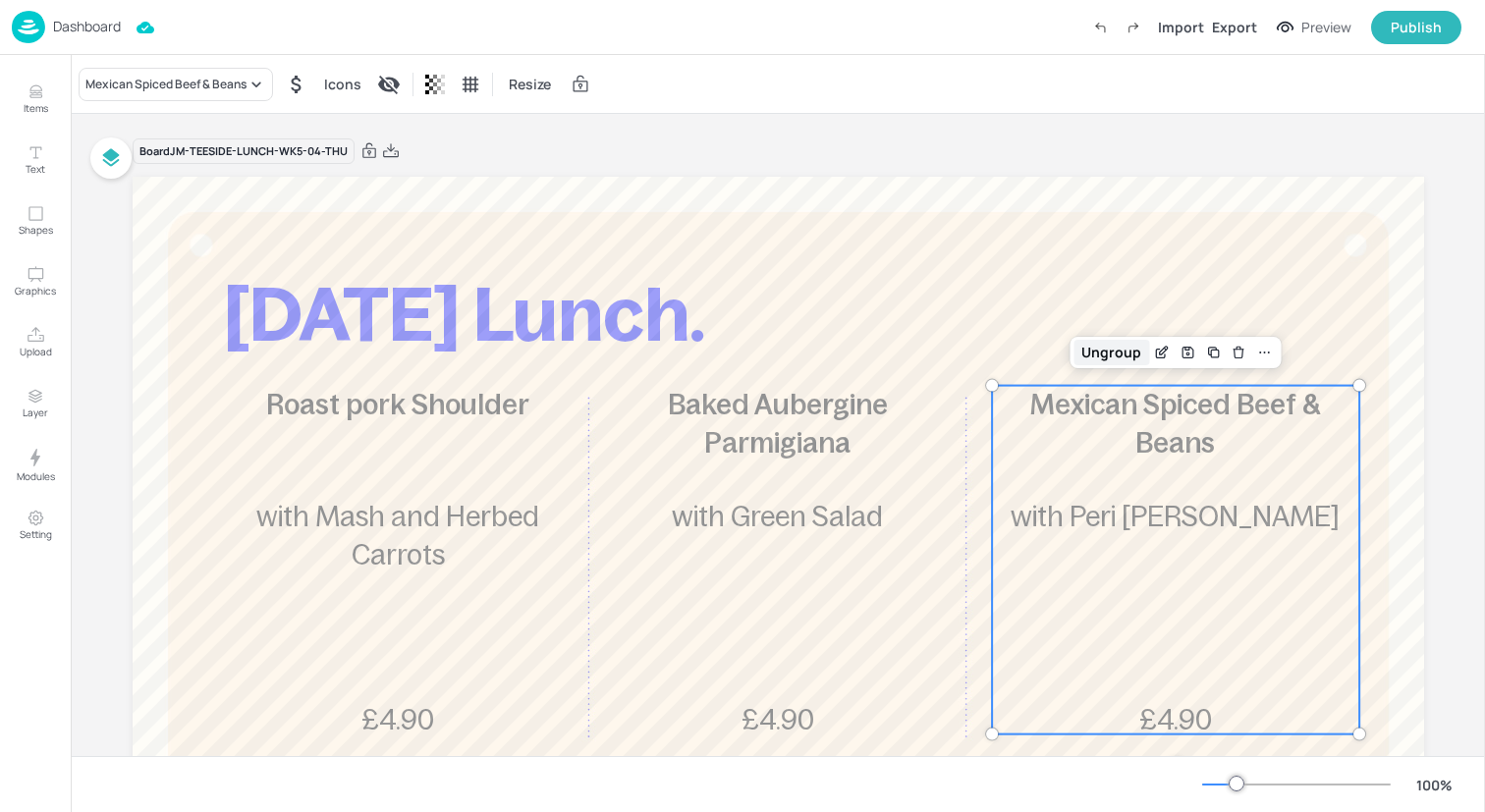
click at [1095, 347] on div "Ungroup" at bounding box center [1111, 353] width 76 height 26
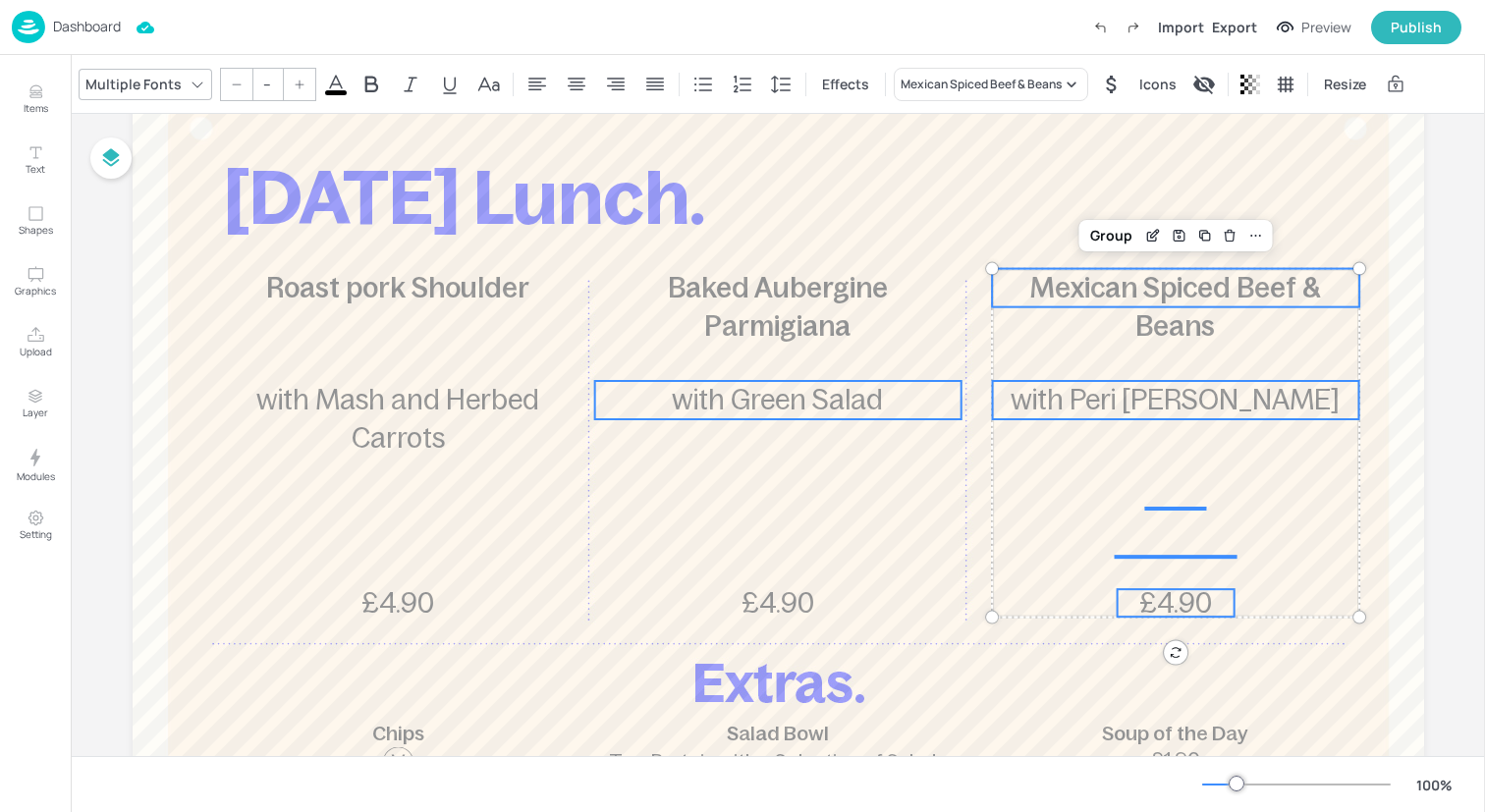
scroll to position [154, 0]
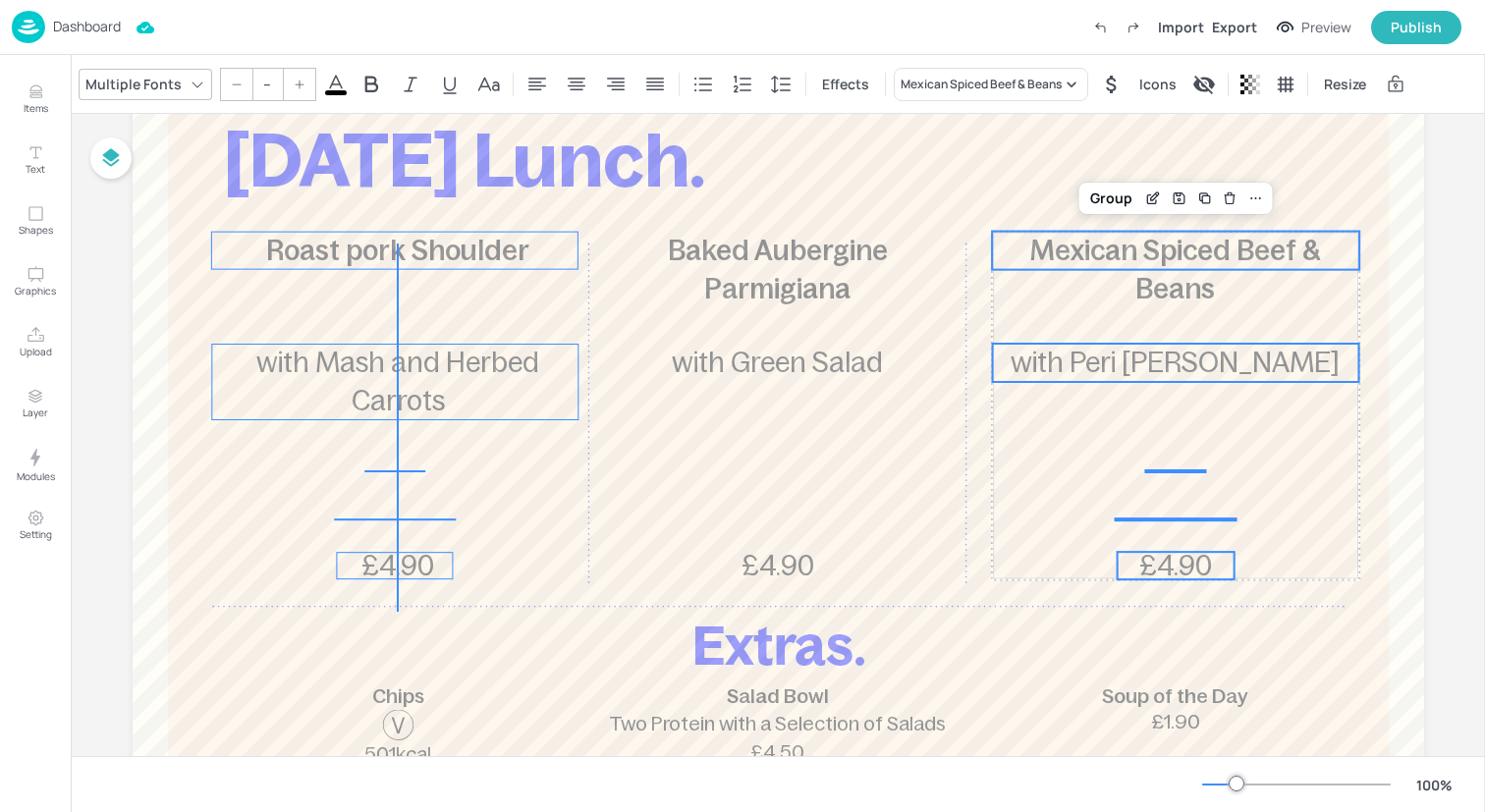
drag, startPoint x: 397, startPoint y: 611, endPoint x: 397, endPoint y: 245, distance: 366.0
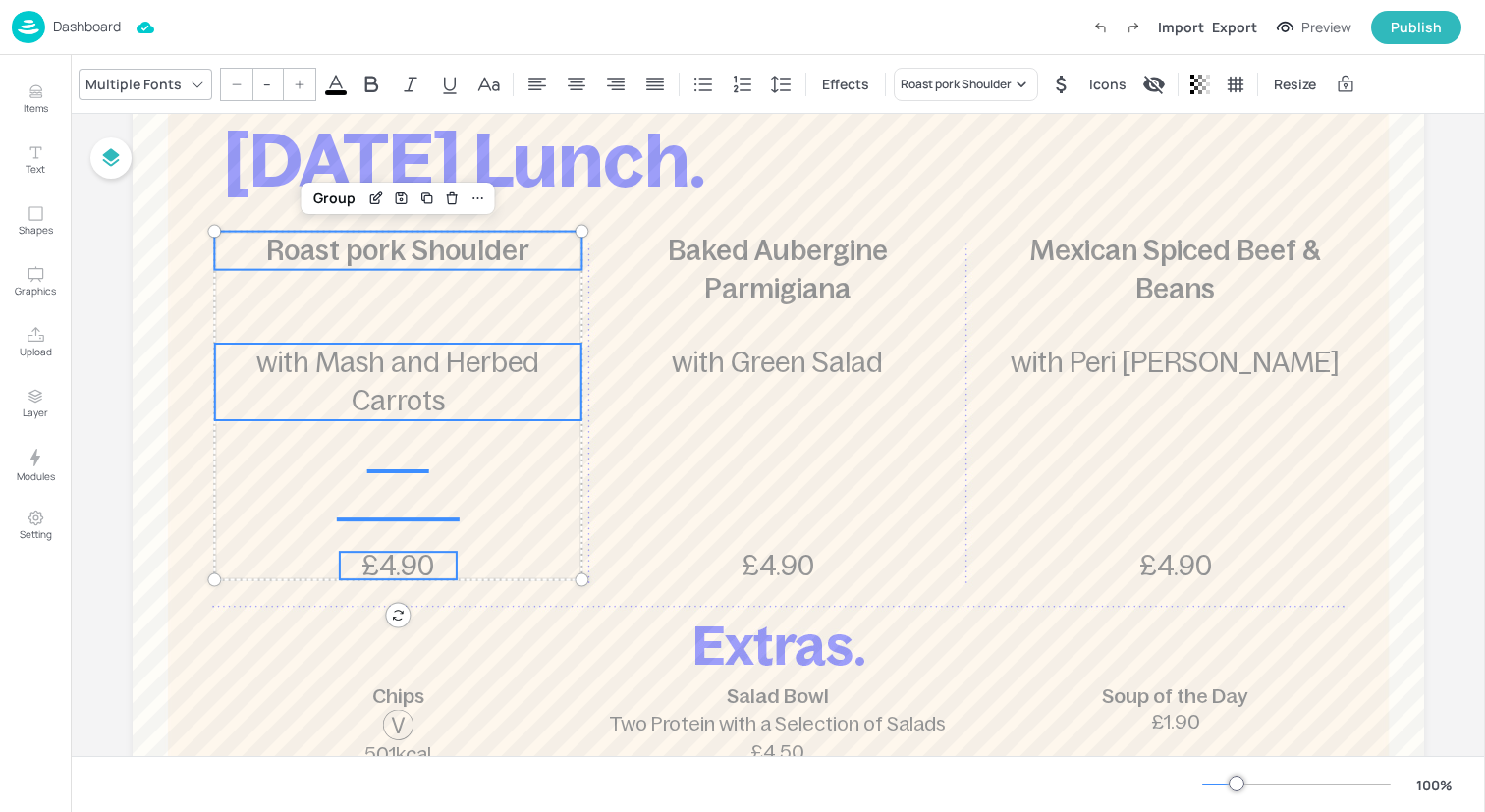
click at [265, 84] on input "--" at bounding box center [268, 84] width 28 height 31
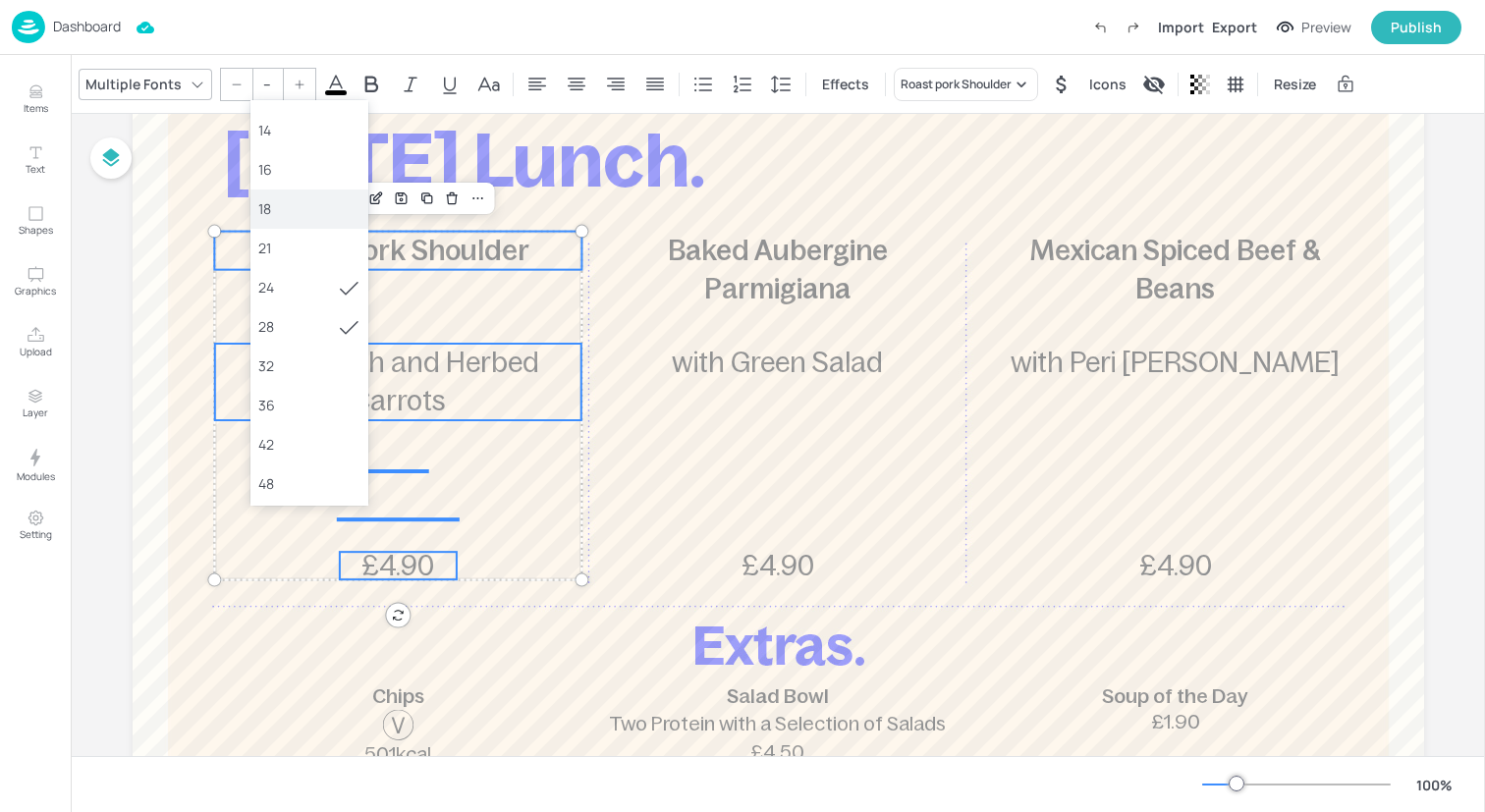
scroll to position [166, 0]
click at [302, 397] on div "36" at bounding box center [310, 386] width 118 height 39
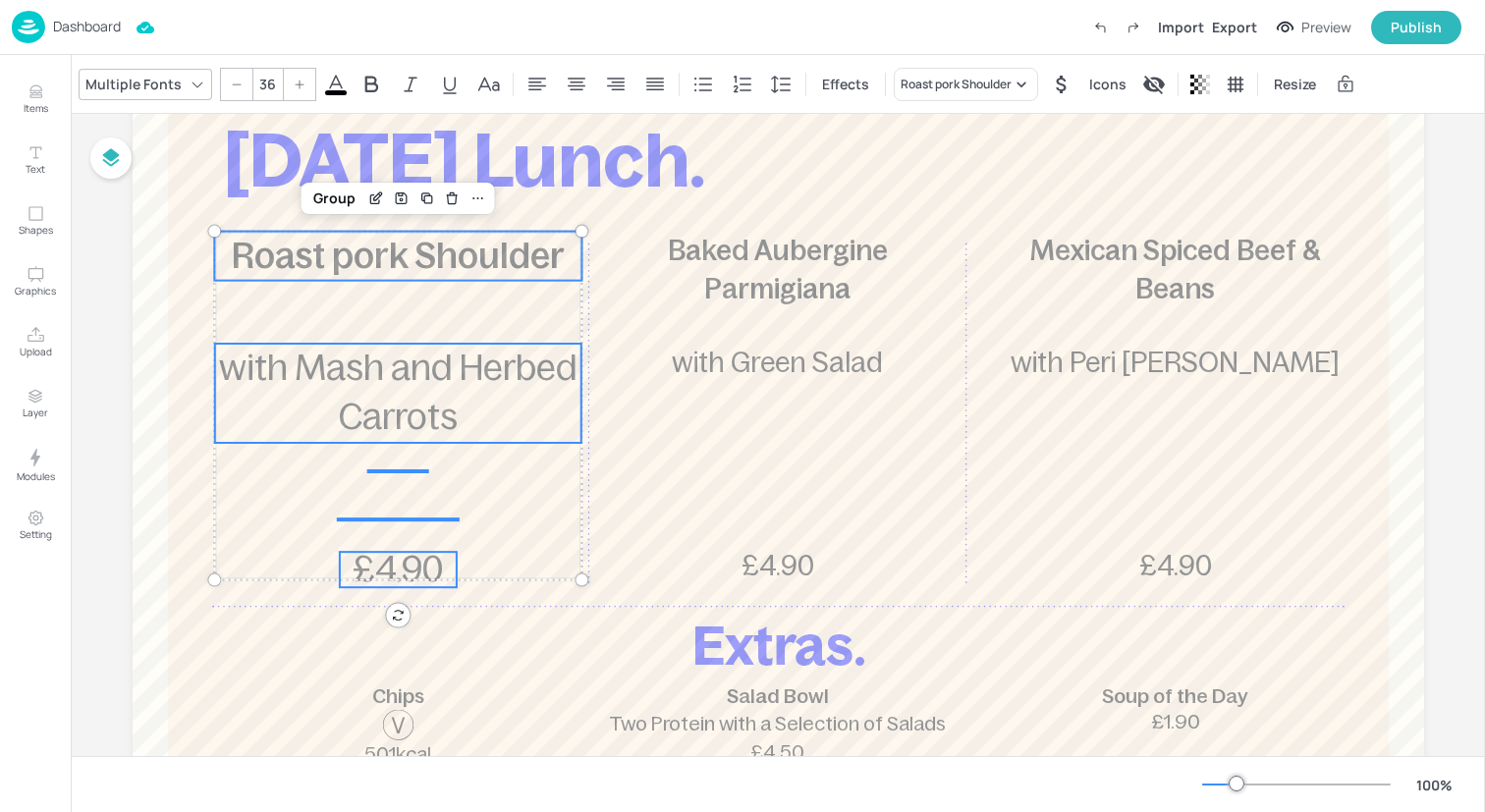
click at [242, 85] on div at bounding box center [236, 84] width 31 height 31
type input "35"
click at [335, 196] on div "Group" at bounding box center [335, 199] width 58 height 26
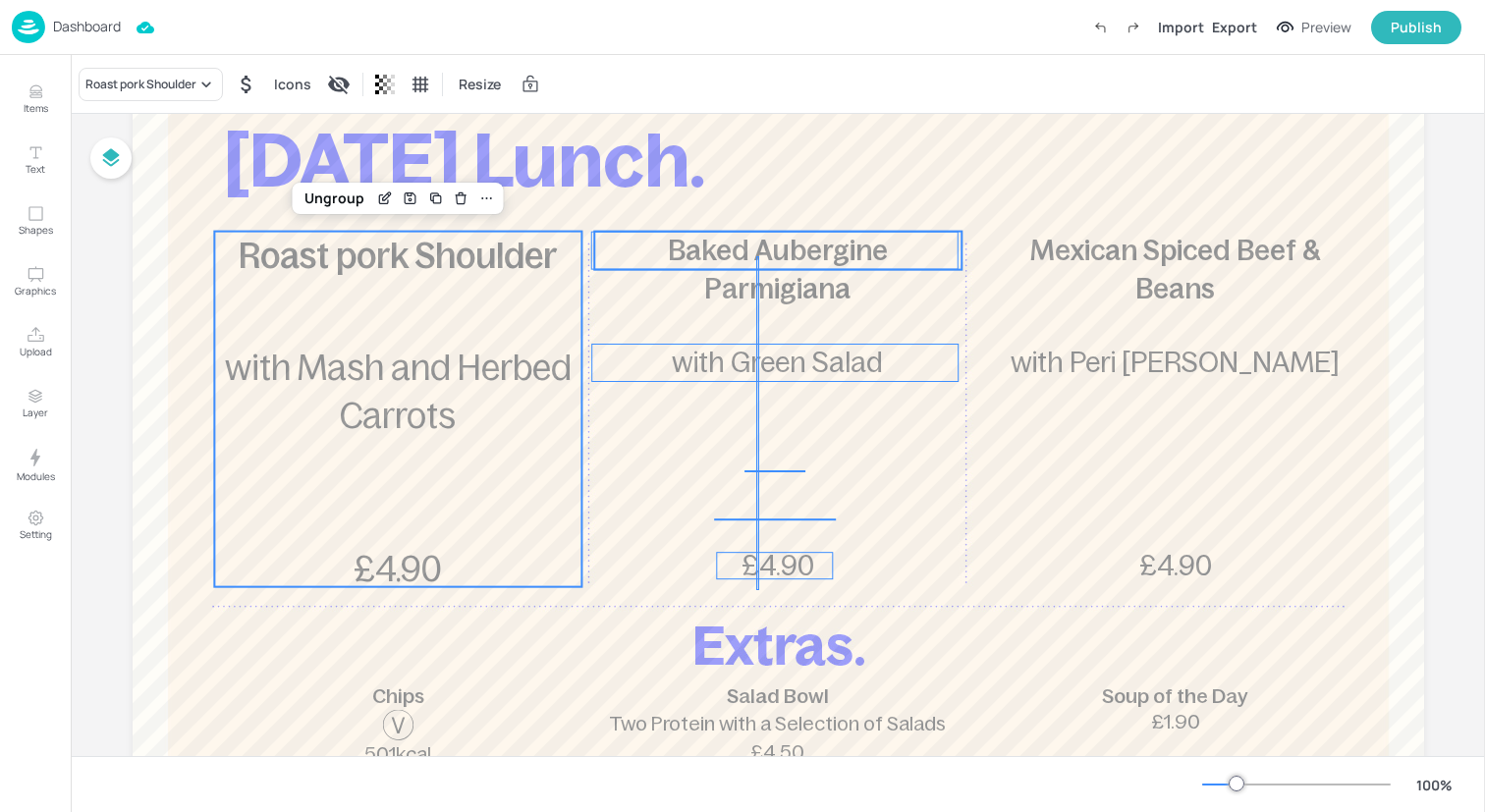
drag, startPoint x: 756, startPoint y: 590, endPoint x: 759, endPoint y: 252, distance: 338.0
click at [759, 23] on div "[DATE] Lunch. Roast pork Shoulder £4.90 with Mash and Herbed Carrots Baked Aube…" at bounding box center [778, 23] width 1291 height 0
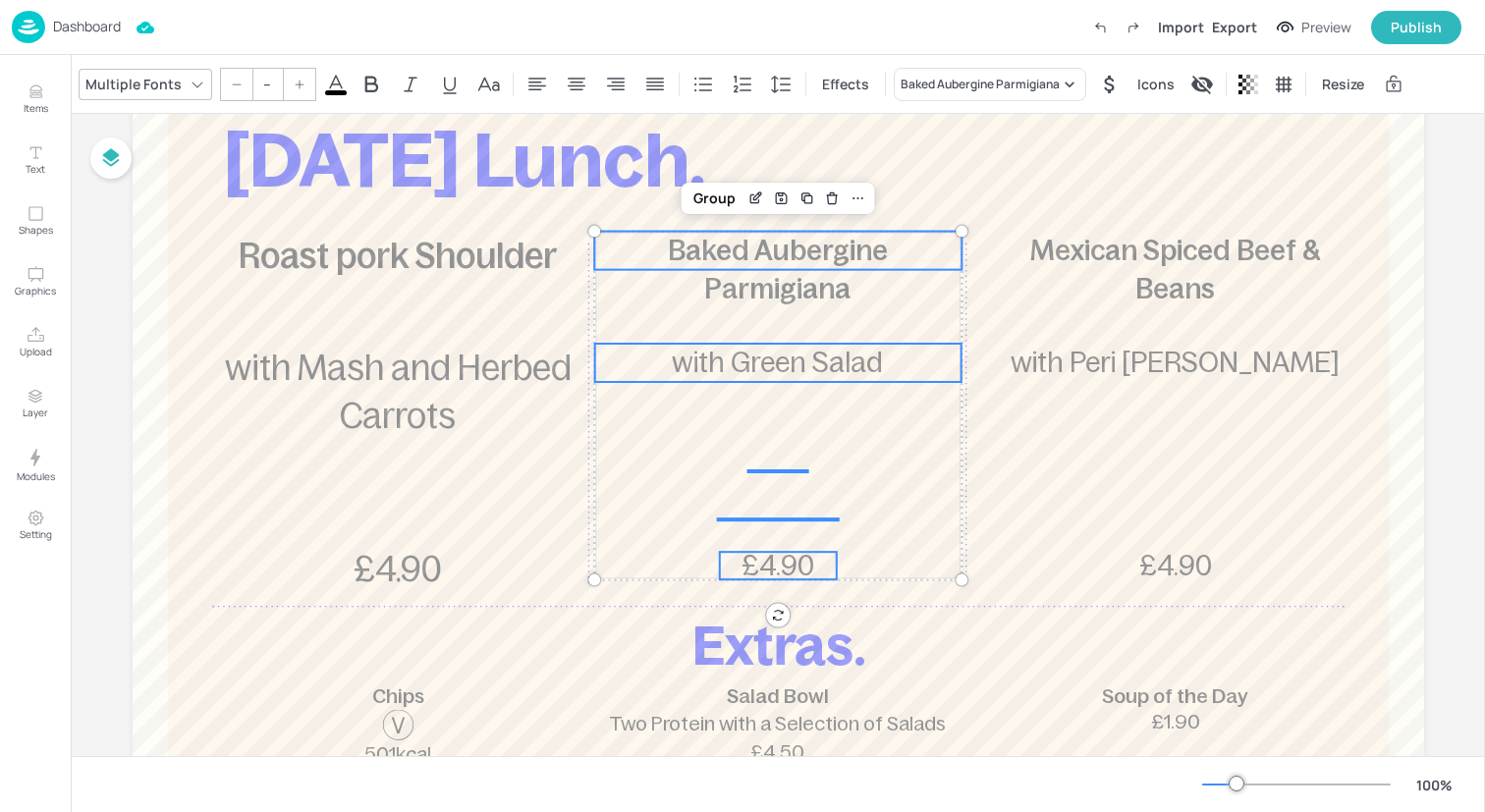
click at [259, 81] on input "--" at bounding box center [268, 84] width 28 height 31
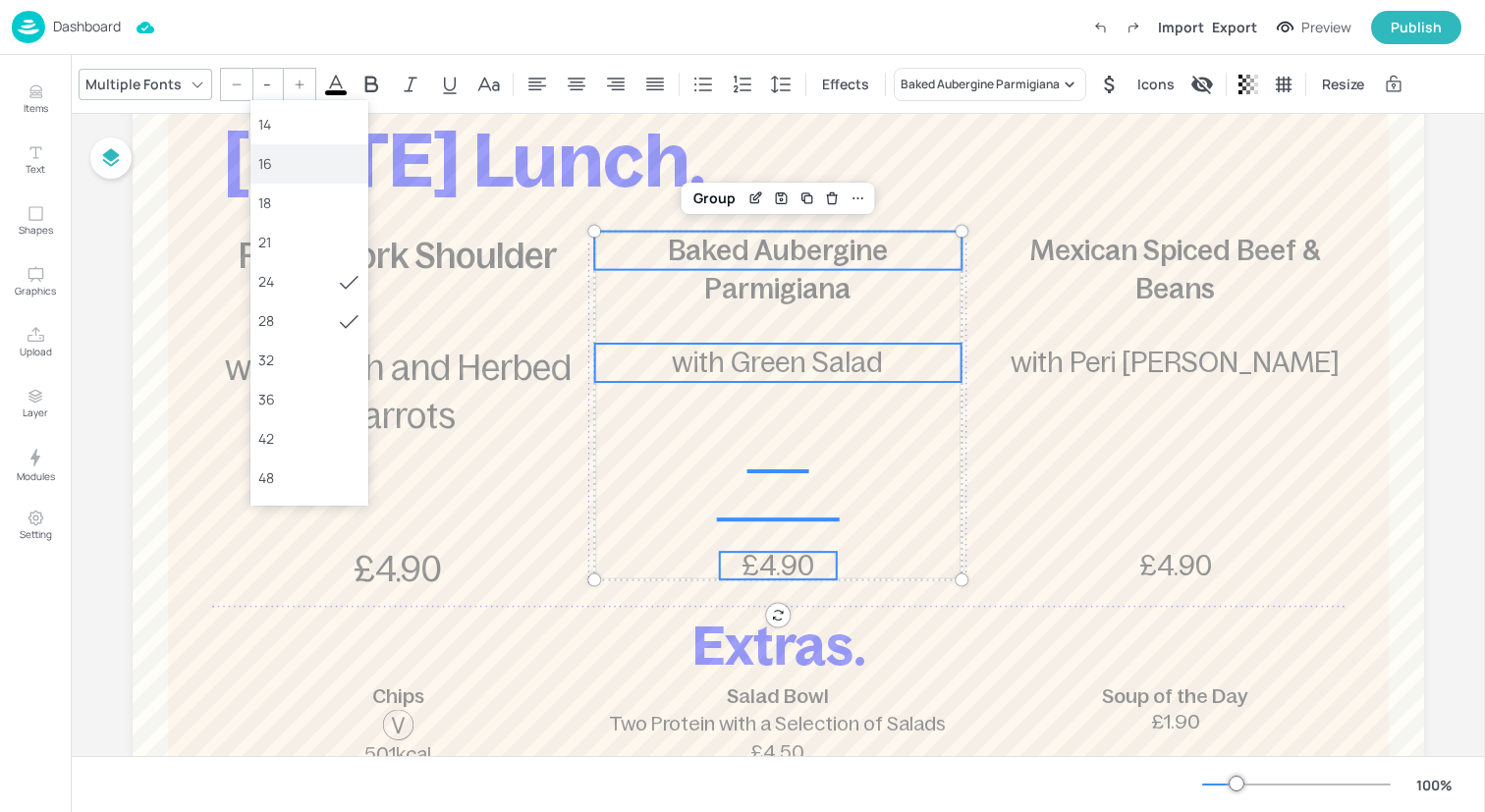
scroll to position [182, 0]
click at [300, 357] on div "36" at bounding box center [310, 370] width 118 height 39
type input "36"
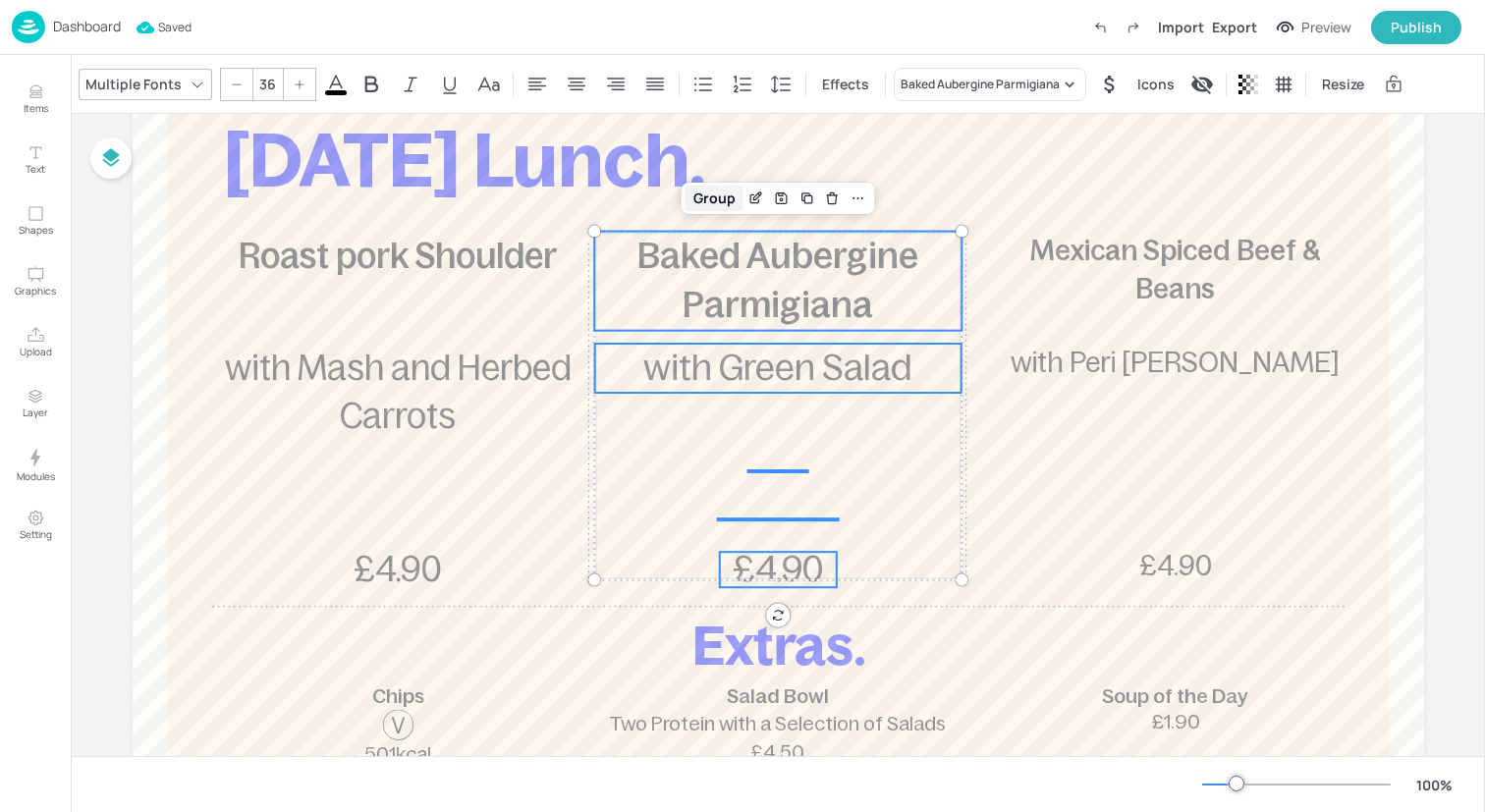
click at [718, 190] on div "Group" at bounding box center [715, 199] width 58 height 26
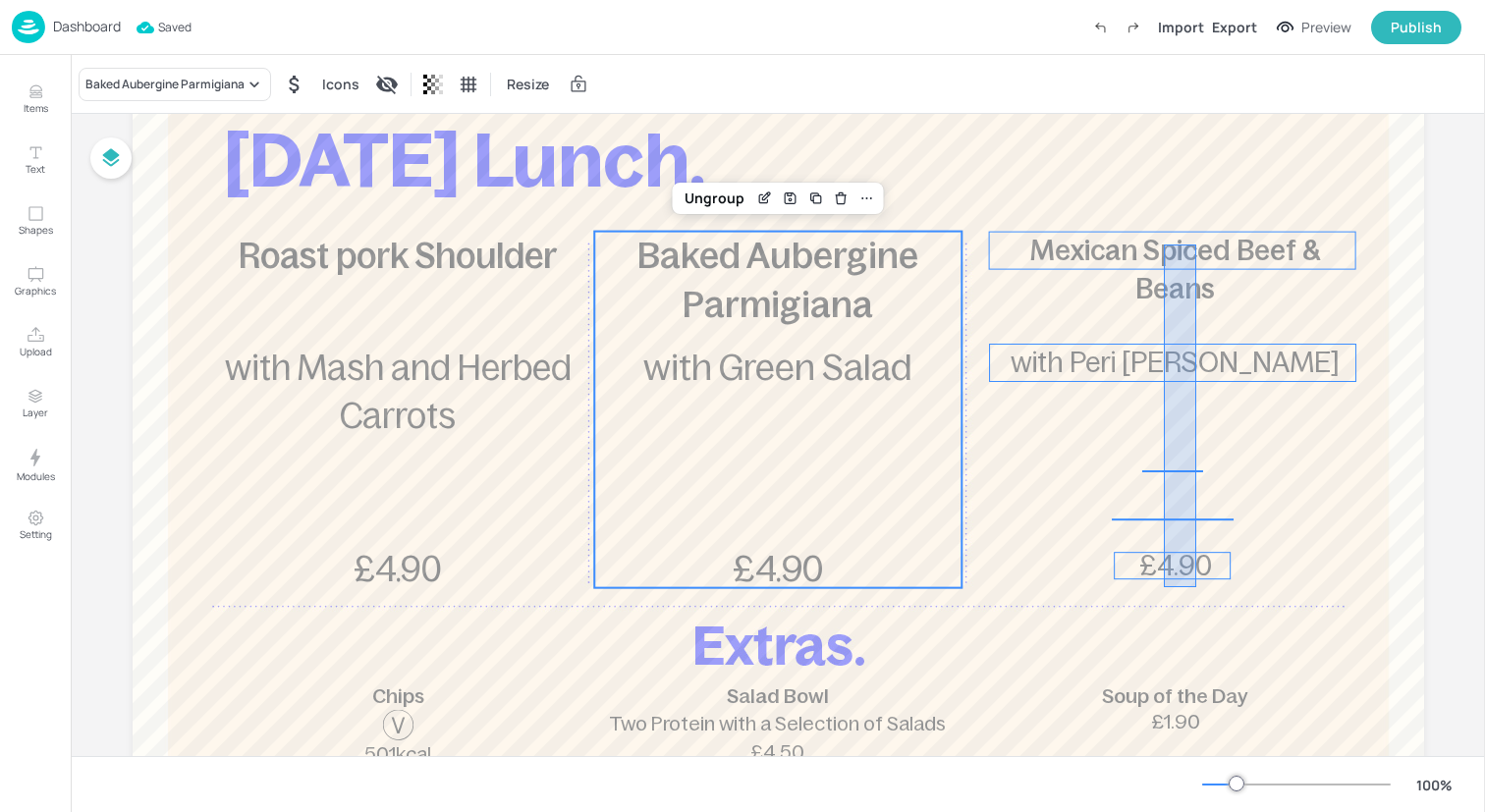
drag, startPoint x: 1196, startPoint y: 587, endPoint x: 1163, endPoint y: 245, distance: 343.6
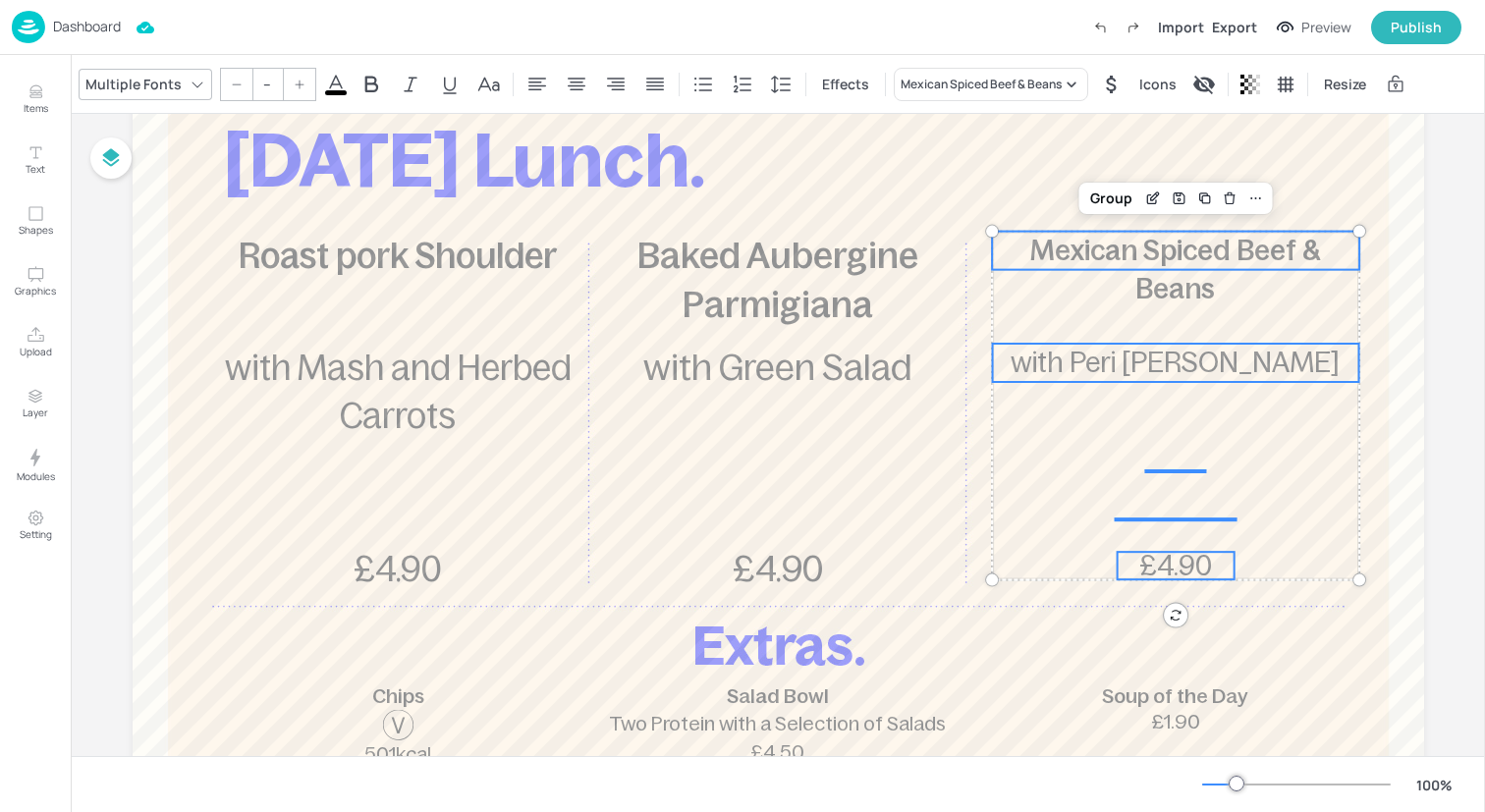
click at [269, 80] on input "--" at bounding box center [268, 84] width 28 height 31
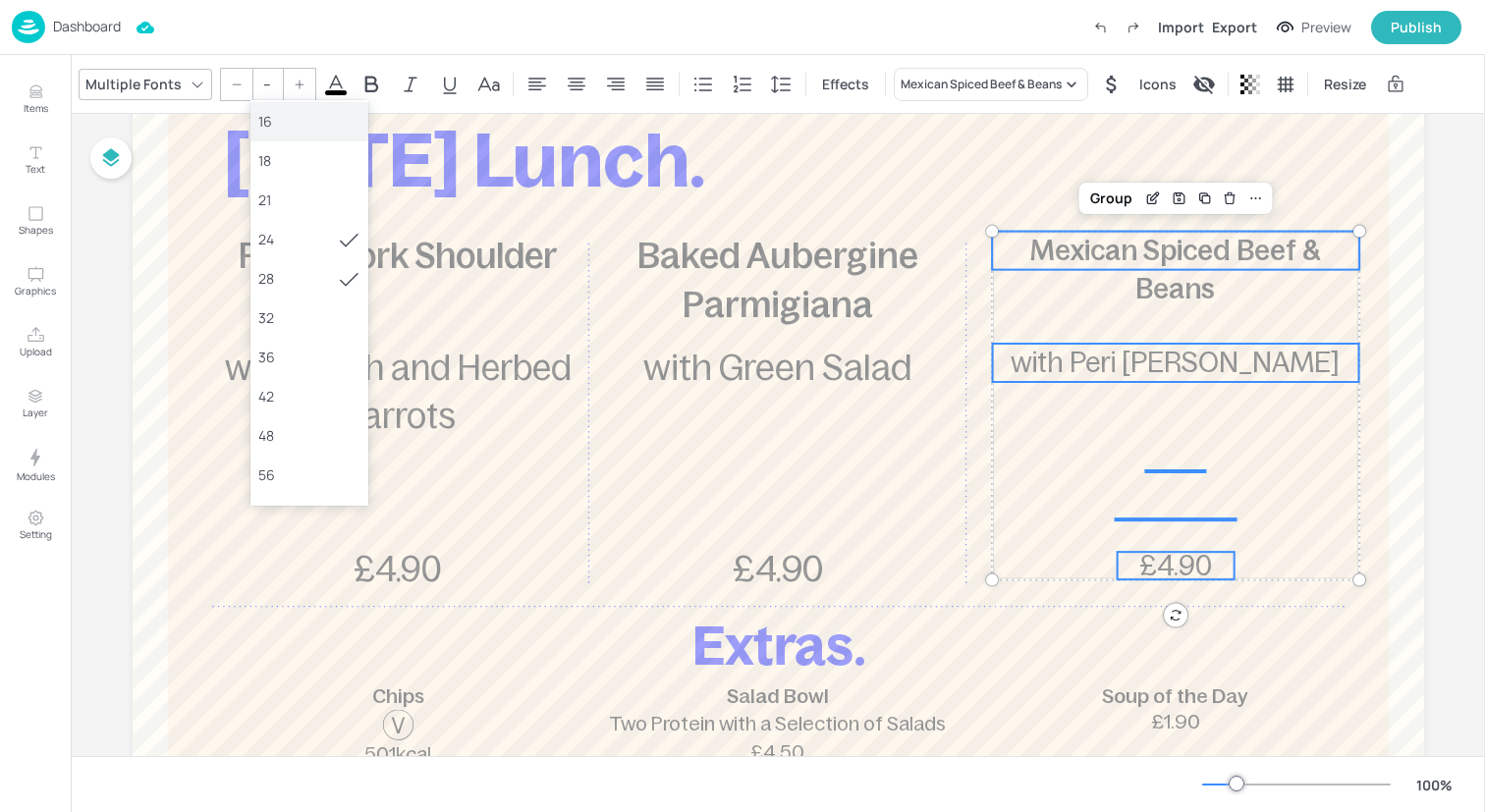
scroll to position [229, 0]
click at [302, 320] on div "36" at bounding box center [309, 323] width 102 height 21
type input "36"
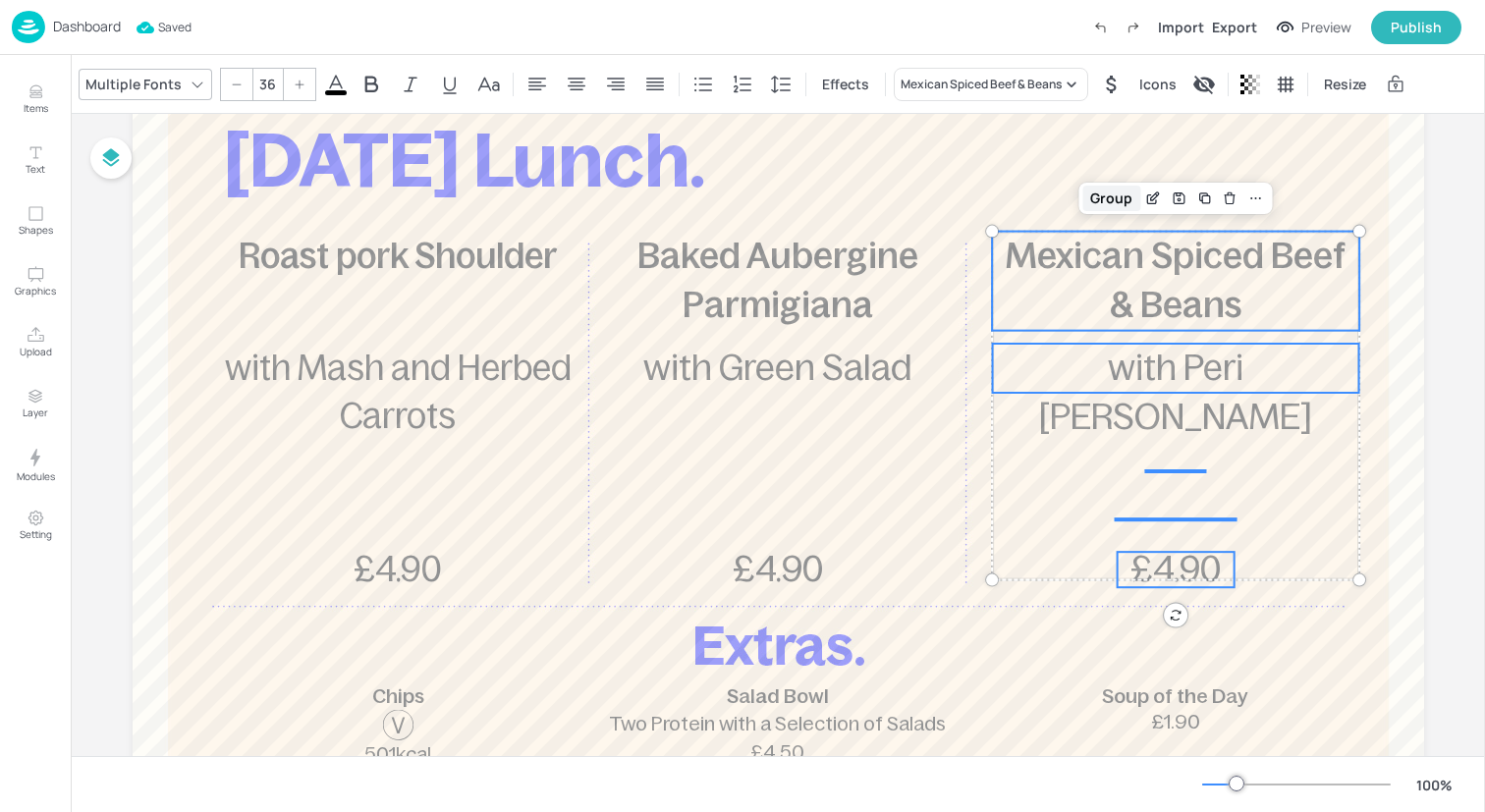
click at [1123, 202] on div "Group" at bounding box center [1111, 199] width 58 height 26
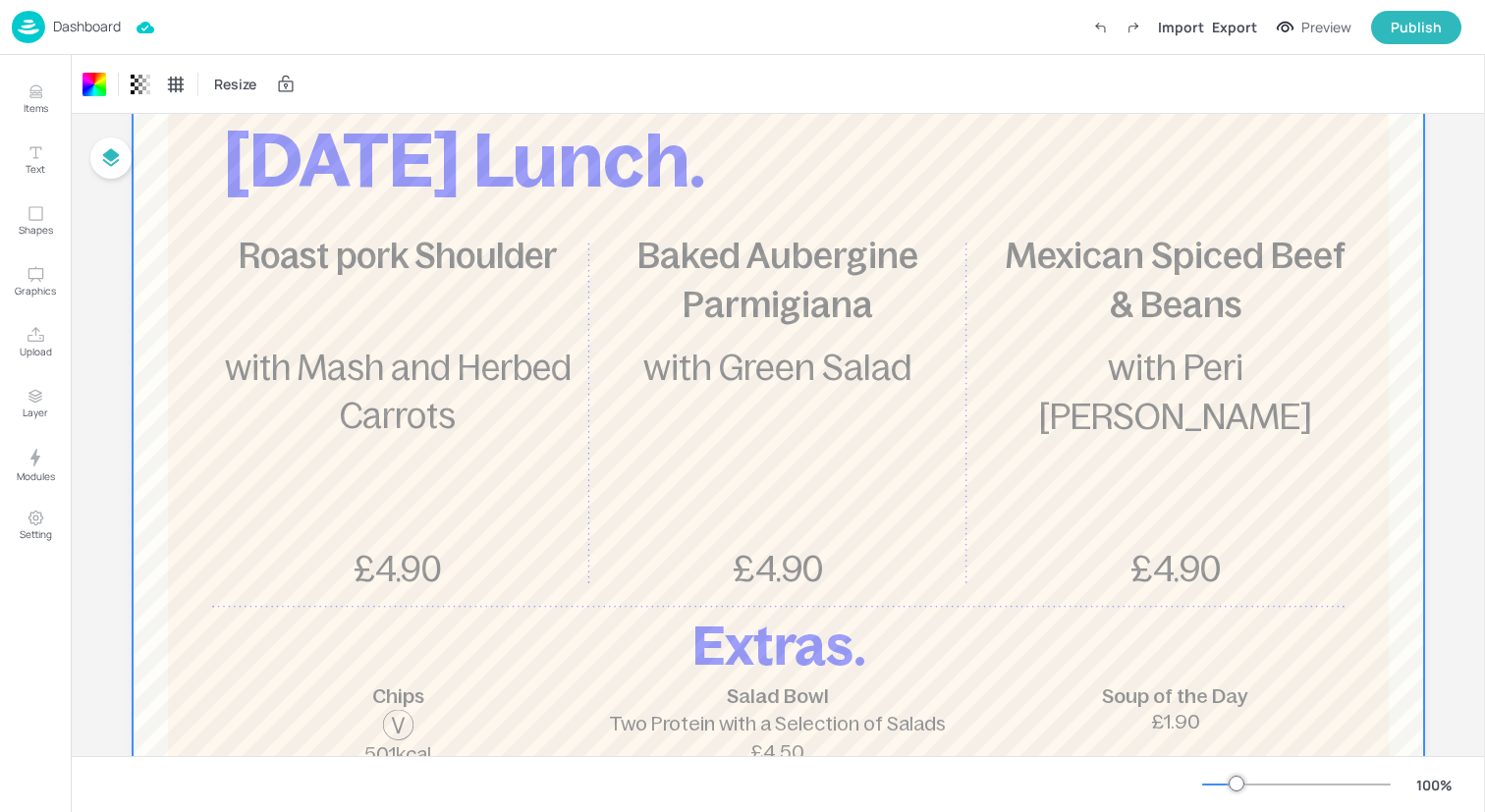
click at [30, 34] on img at bounding box center [28, 27] width 33 height 32
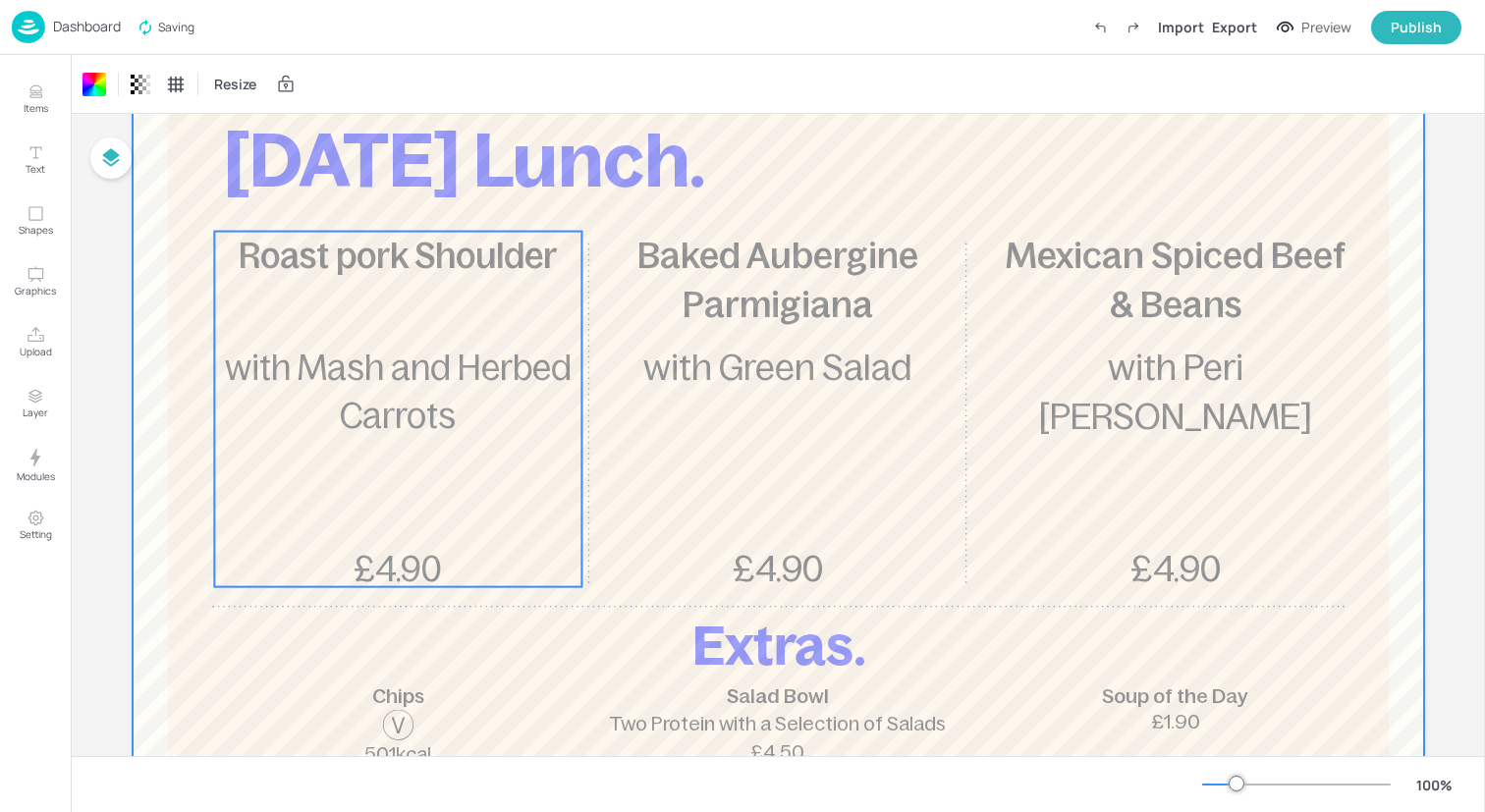
scroll to position [0, 0]
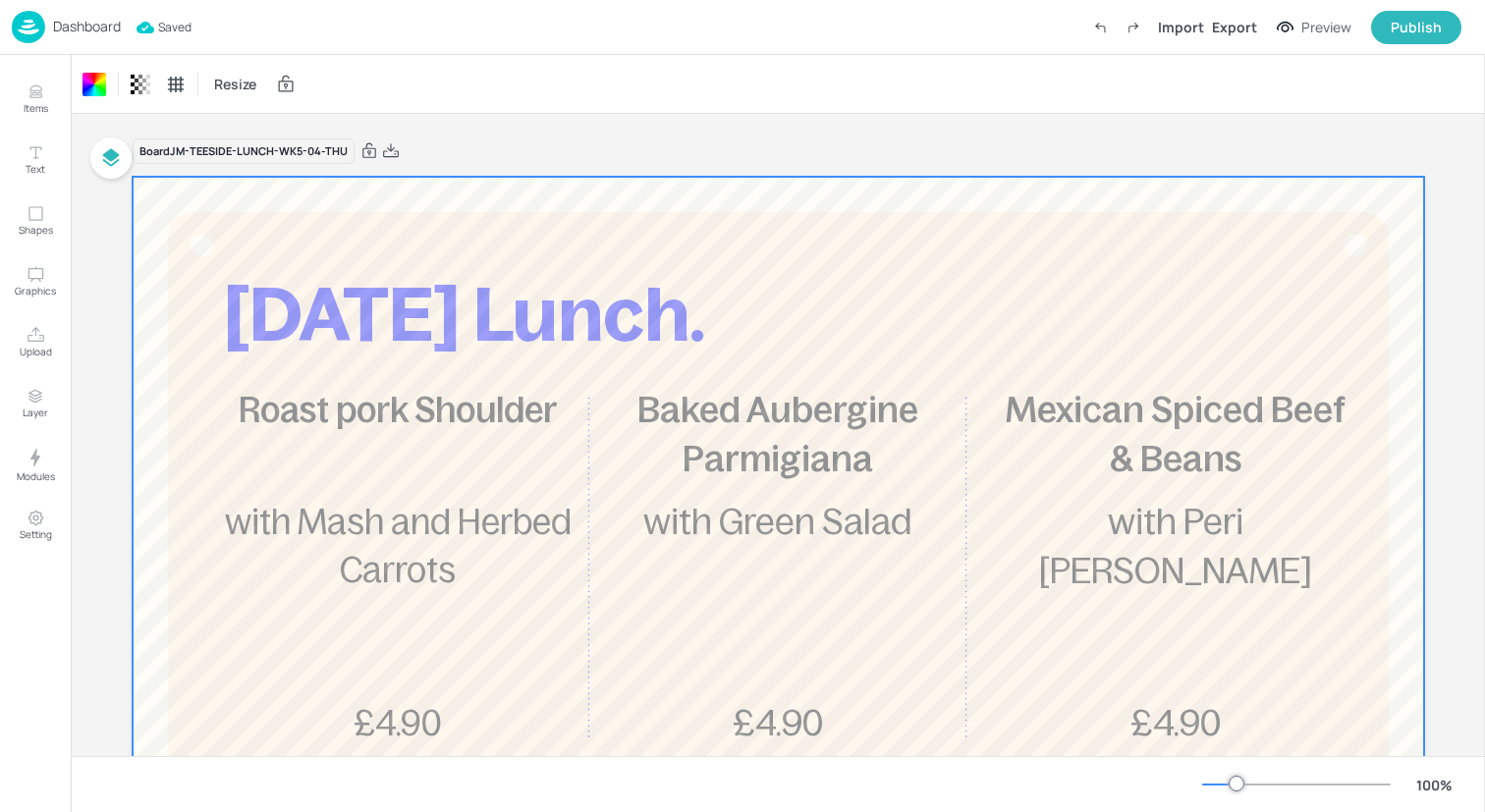
click at [35, 23] on img at bounding box center [28, 27] width 33 height 32
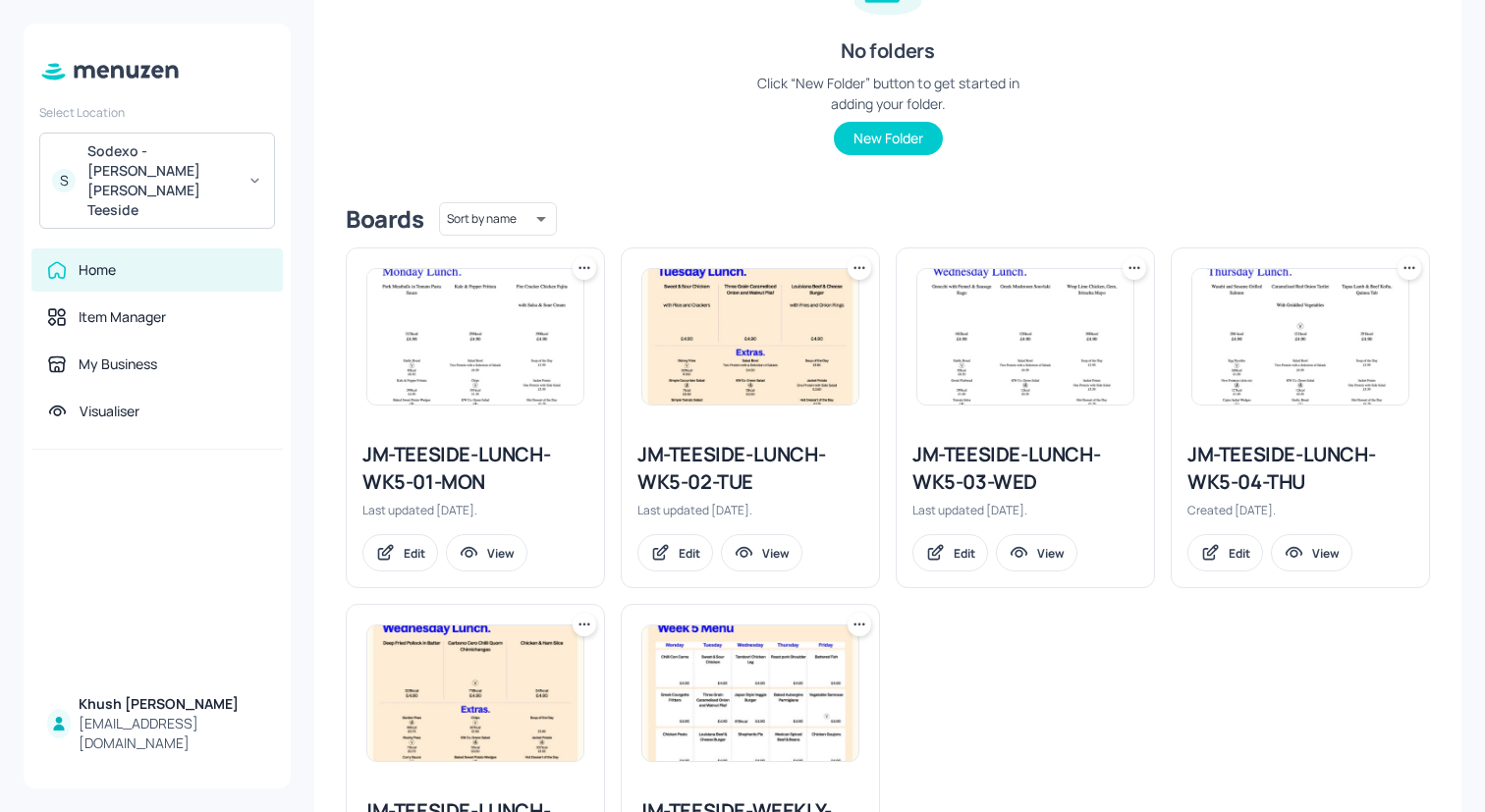
scroll to position [489, 0]
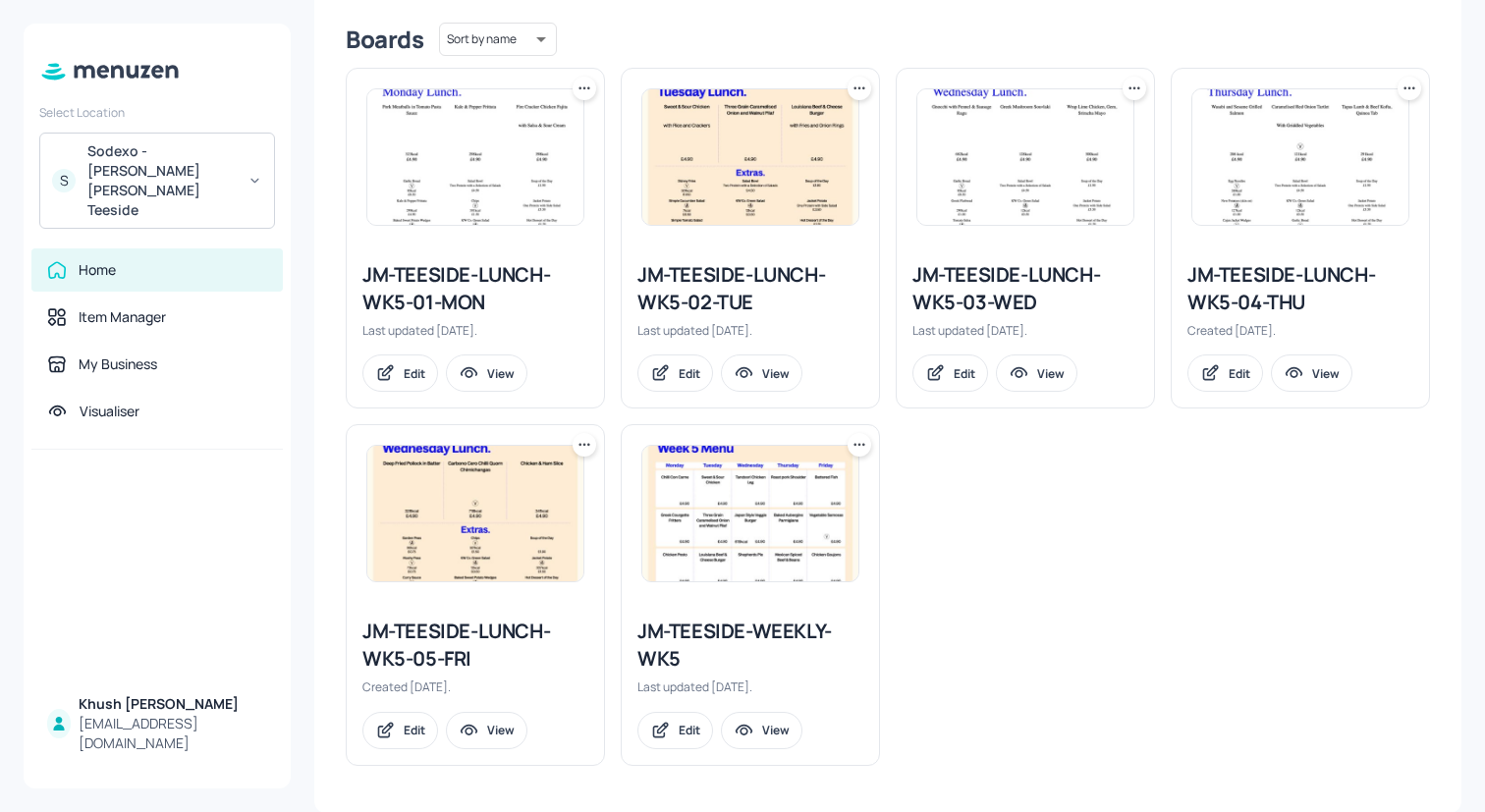
click at [450, 639] on div "JM-TEESIDE-LUNCH-WK5-05-FRI" at bounding box center [476, 644] width 226 height 55
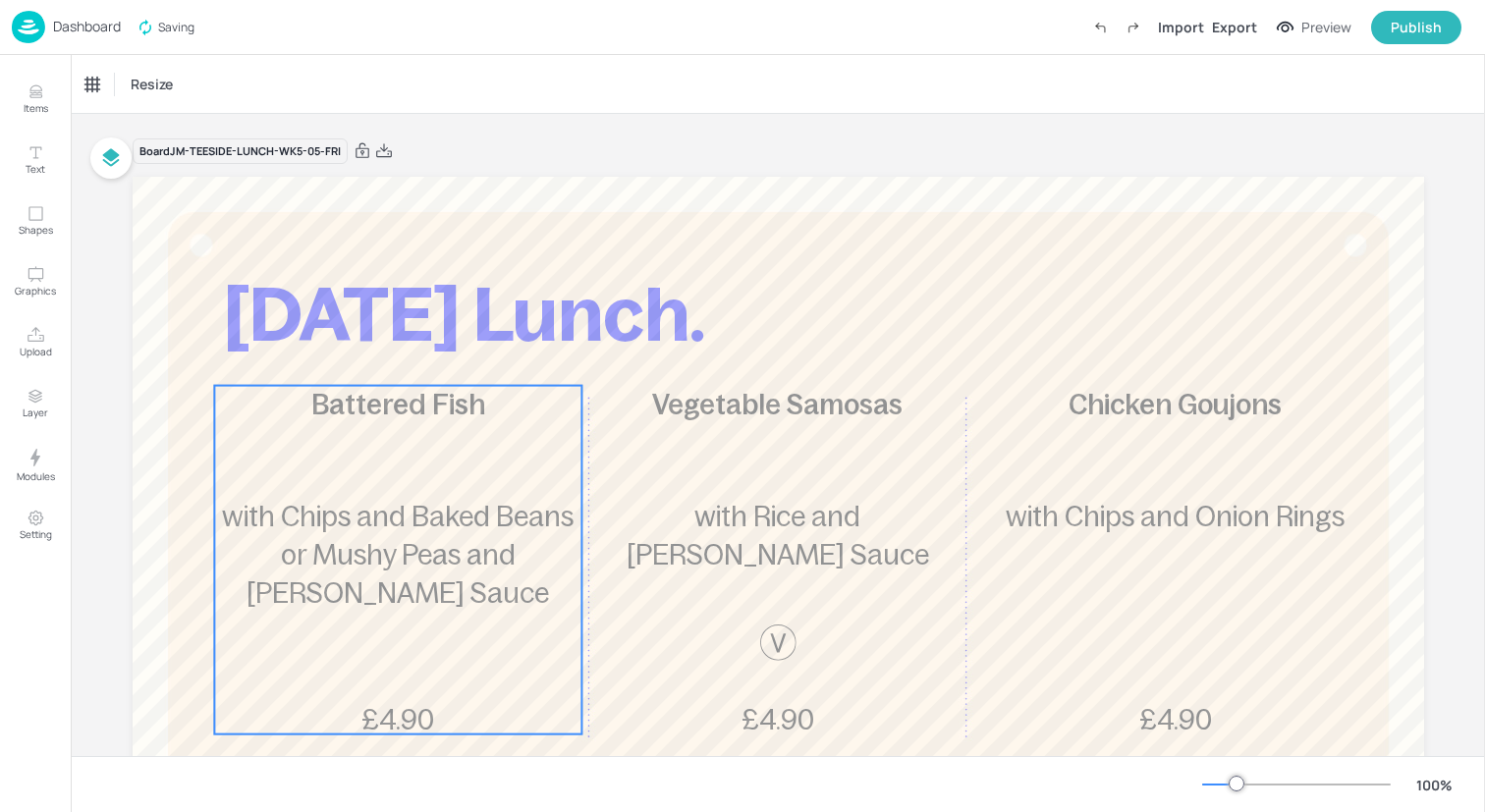
click at [400, 539] on span "with Chips and Baked Beans or Mushy Peas and [PERSON_NAME] Sauce" at bounding box center [398, 554] width 352 height 108
click at [325, 351] on div "Ungroup" at bounding box center [335, 353] width 76 height 26
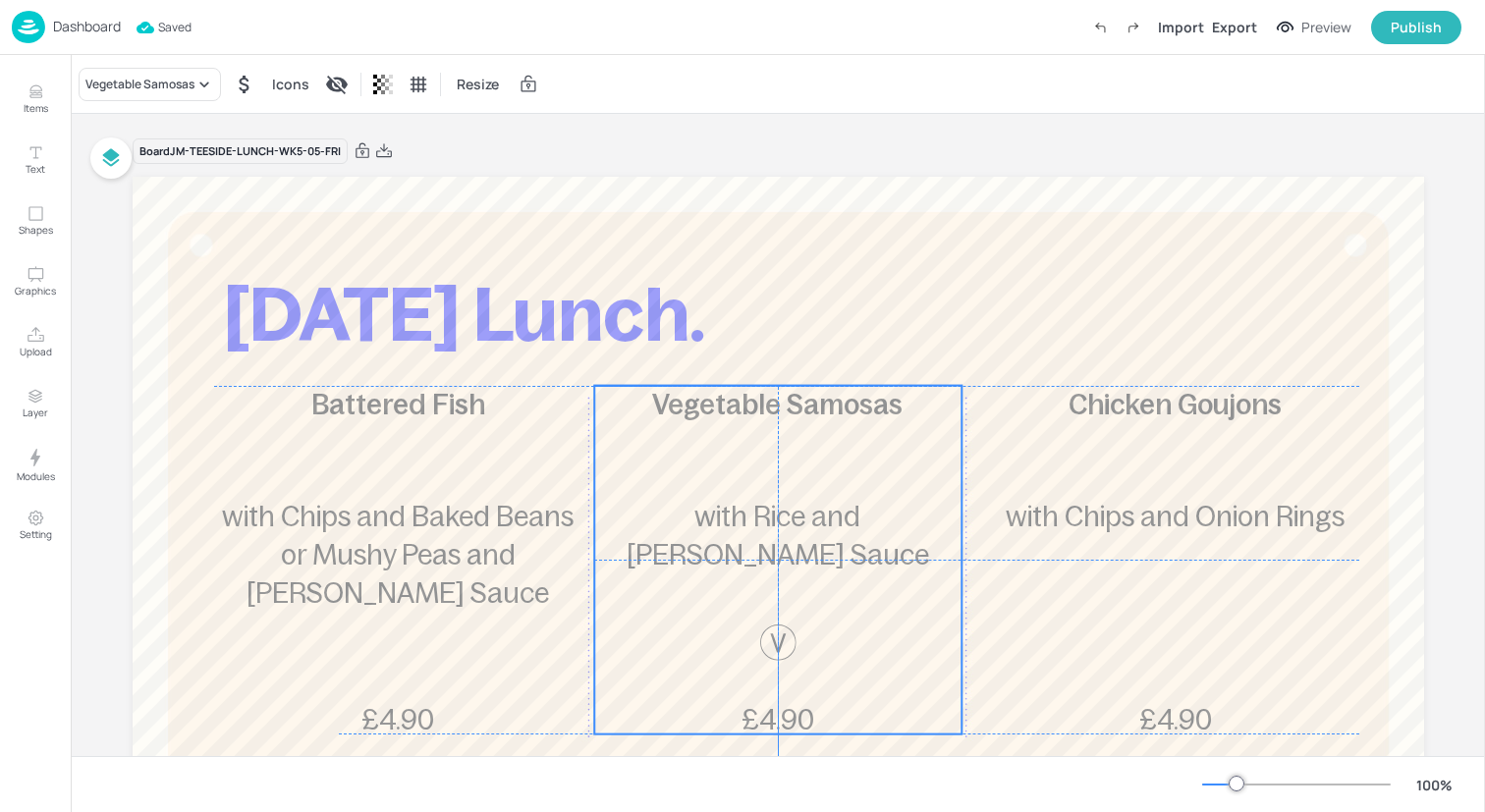
click at [727, 508] on span "with Rice and [PERSON_NAME] Sauce" at bounding box center [777, 535] width 303 height 70
click at [713, 353] on div "Ungroup" at bounding box center [715, 353] width 76 height 26
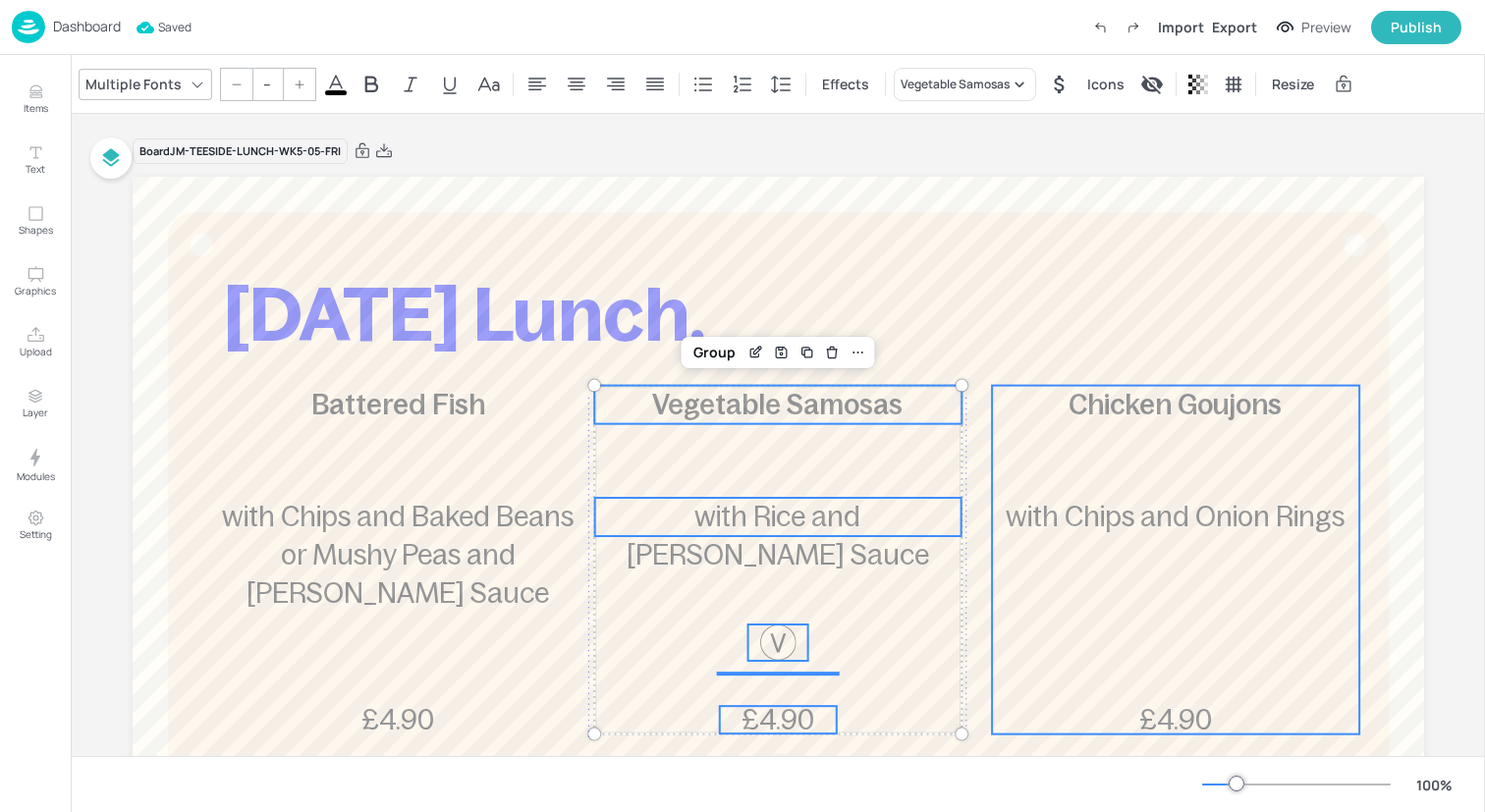
click at [1219, 498] on p "with Chips and Onion Rings" at bounding box center [1176, 516] width 368 height 38
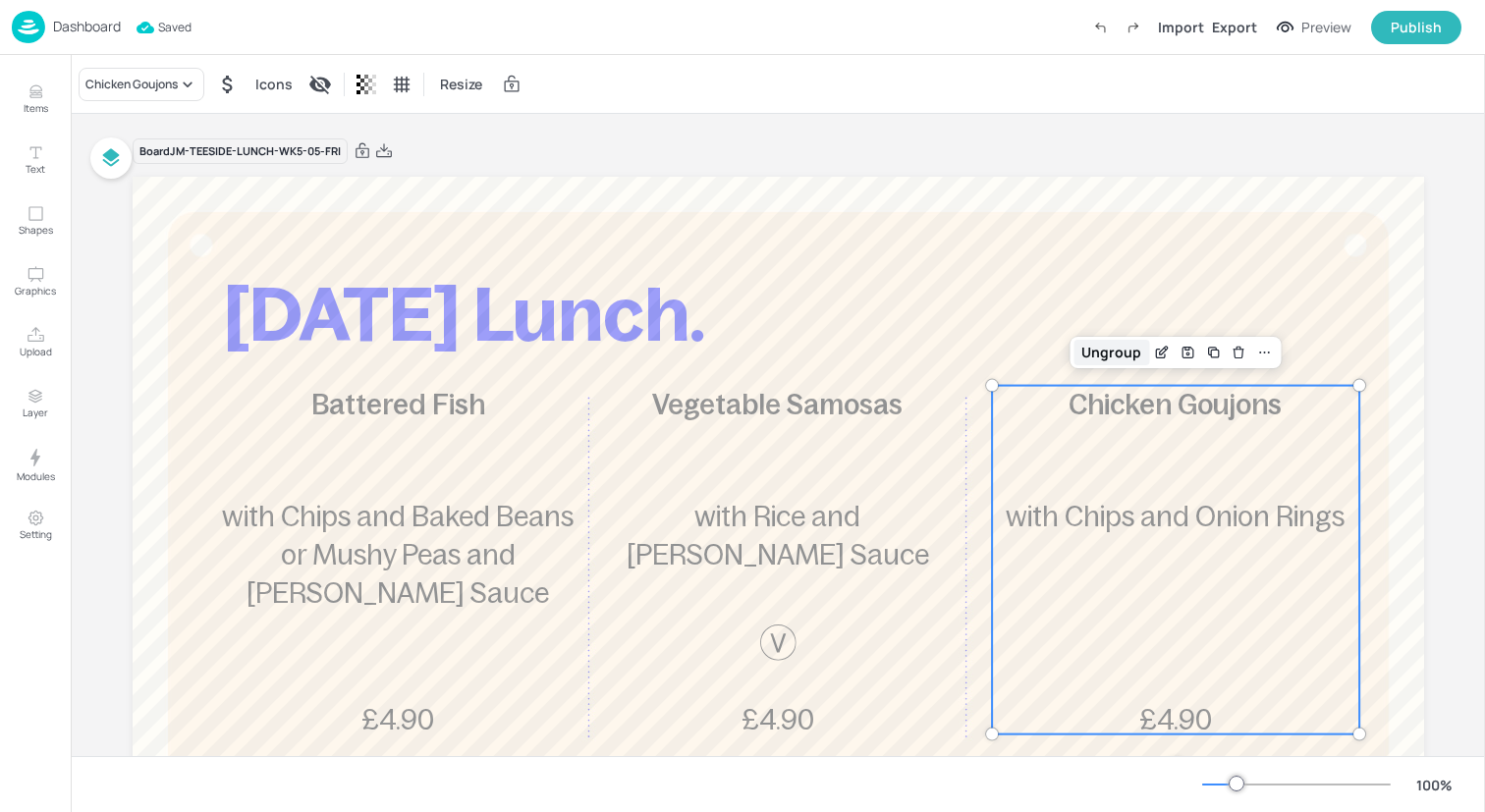
click at [1119, 358] on div "Ungroup" at bounding box center [1111, 353] width 76 height 26
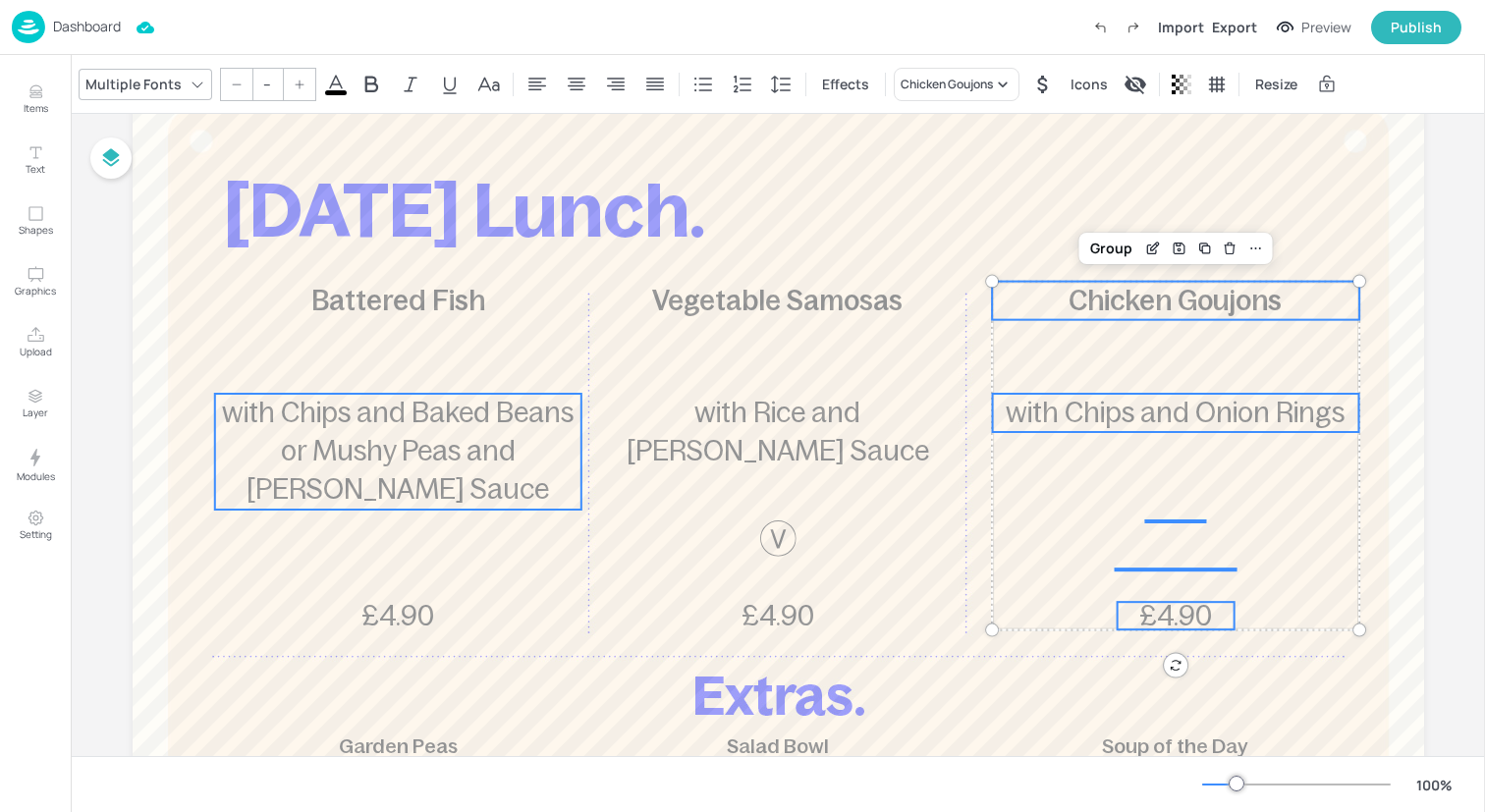
scroll to position [102, 0]
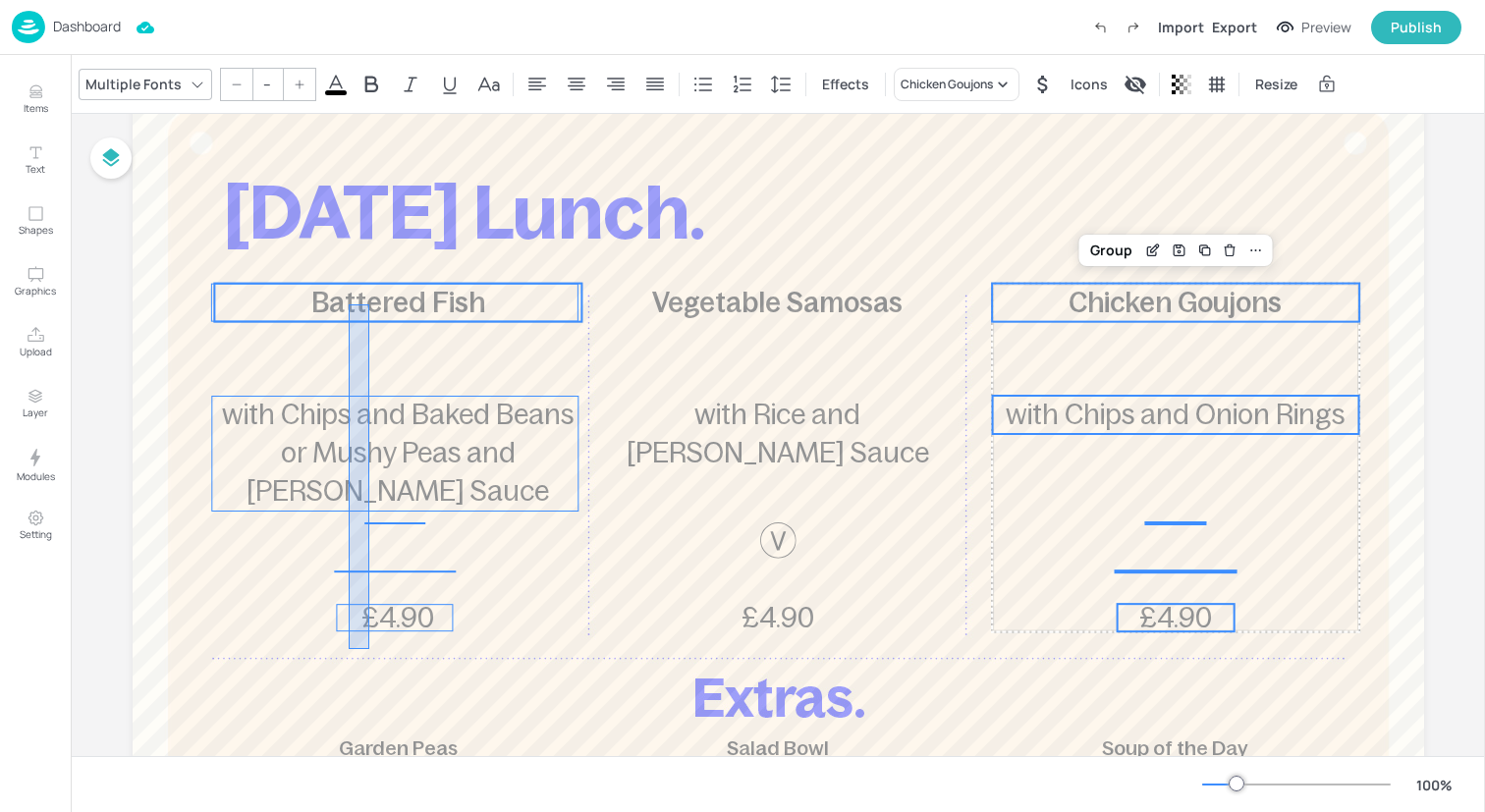
drag, startPoint x: 349, startPoint y: 649, endPoint x: 370, endPoint y: 305, distance: 344.6
click at [370, 75] on div "[DATE] Lunch. Battered Fish £4.90 with Chips and Baked Beans or Mushy Peas and …" at bounding box center [778, 75] width 1291 height 0
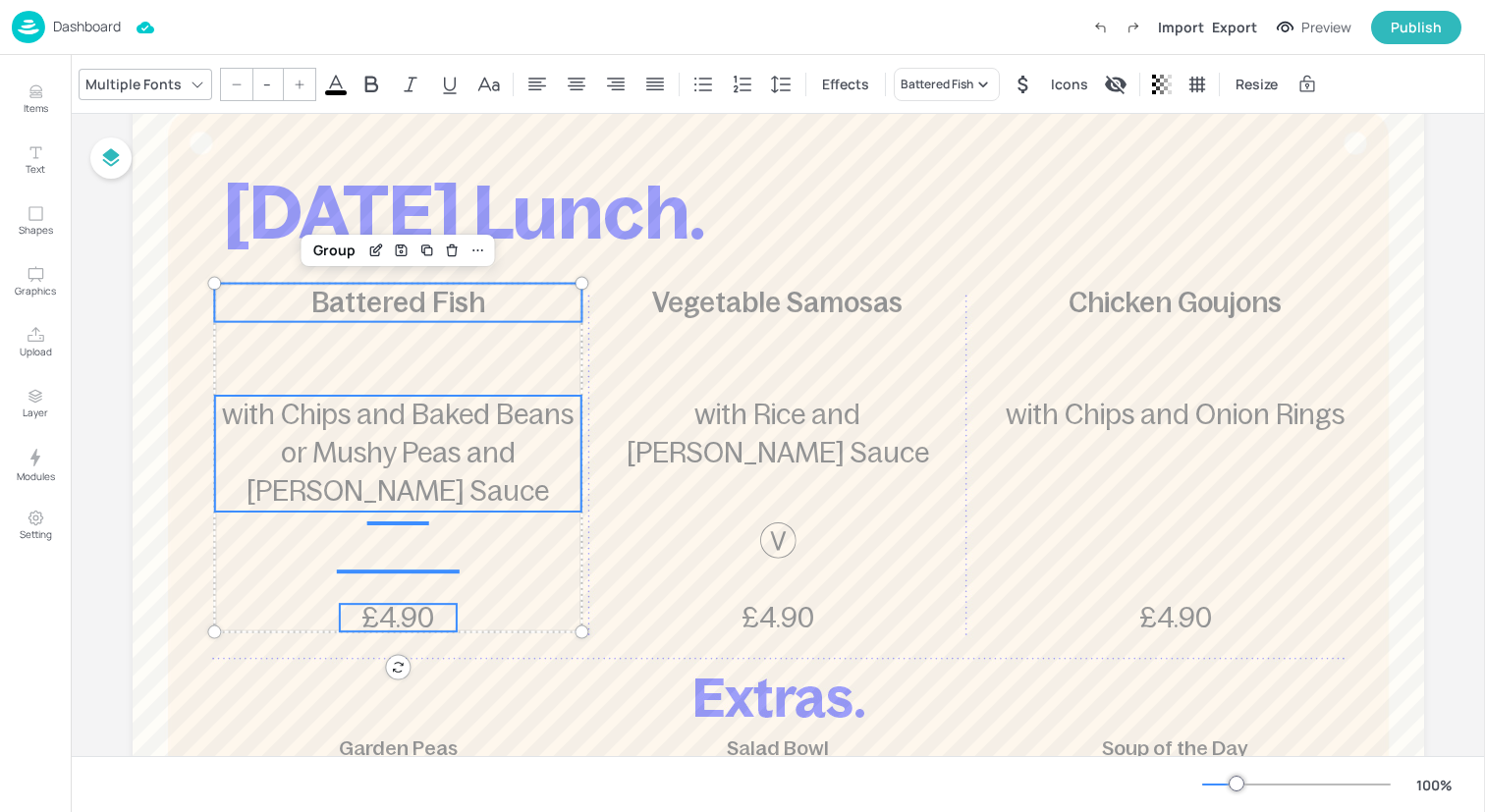
click at [266, 83] on input "--" at bounding box center [268, 84] width 28 height 31
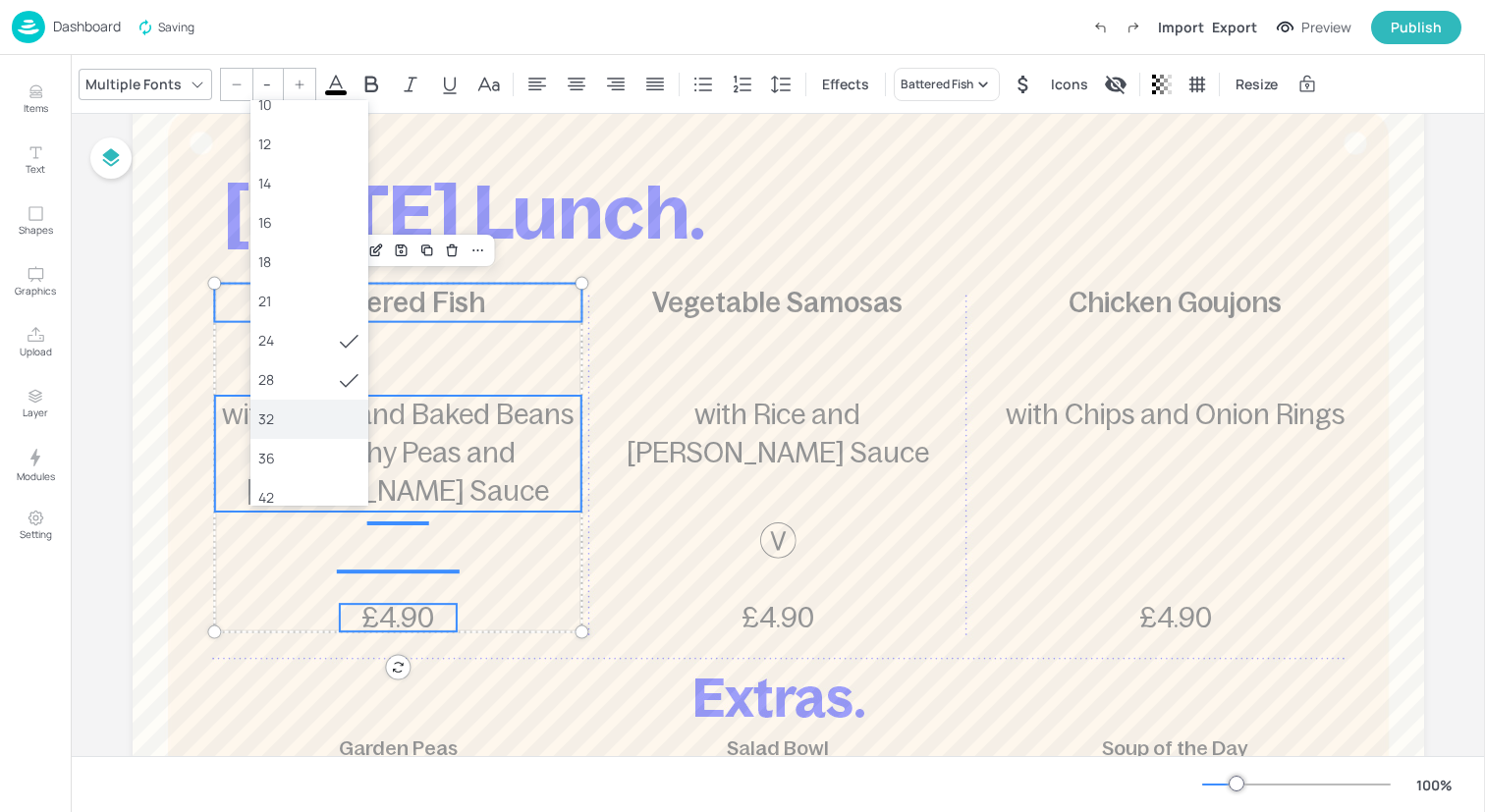
scroll to position [95, 0]
click at [300, 445] on div "36" at bounding box center [309, 455] width 102 height 21
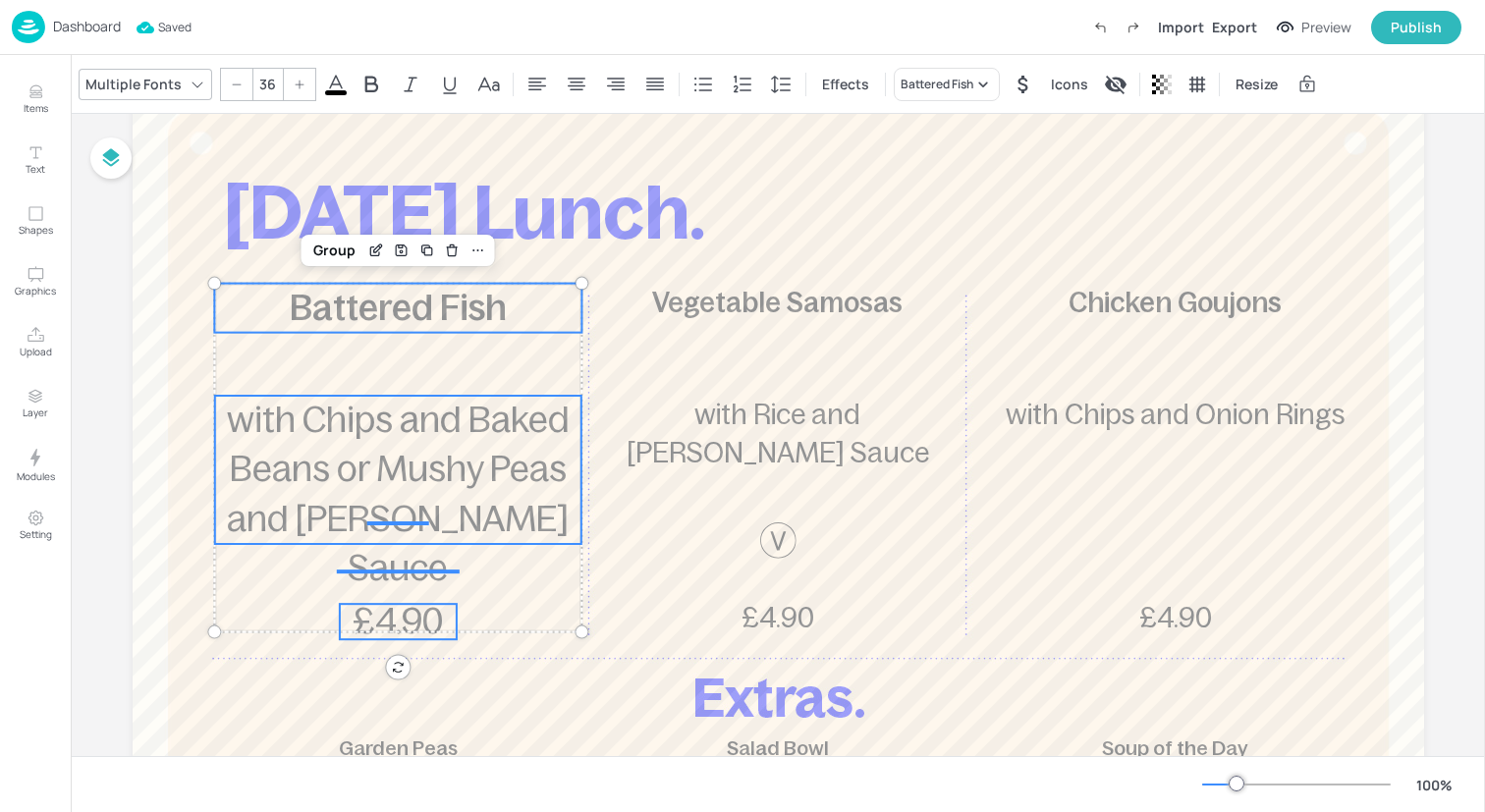
click at [239, 85] on icon at bounding box center [237, 85] width 12 height 12
type input "35"
click at [312, 245] on div "Group" at bounding box center [335, 251] width 58 height 26
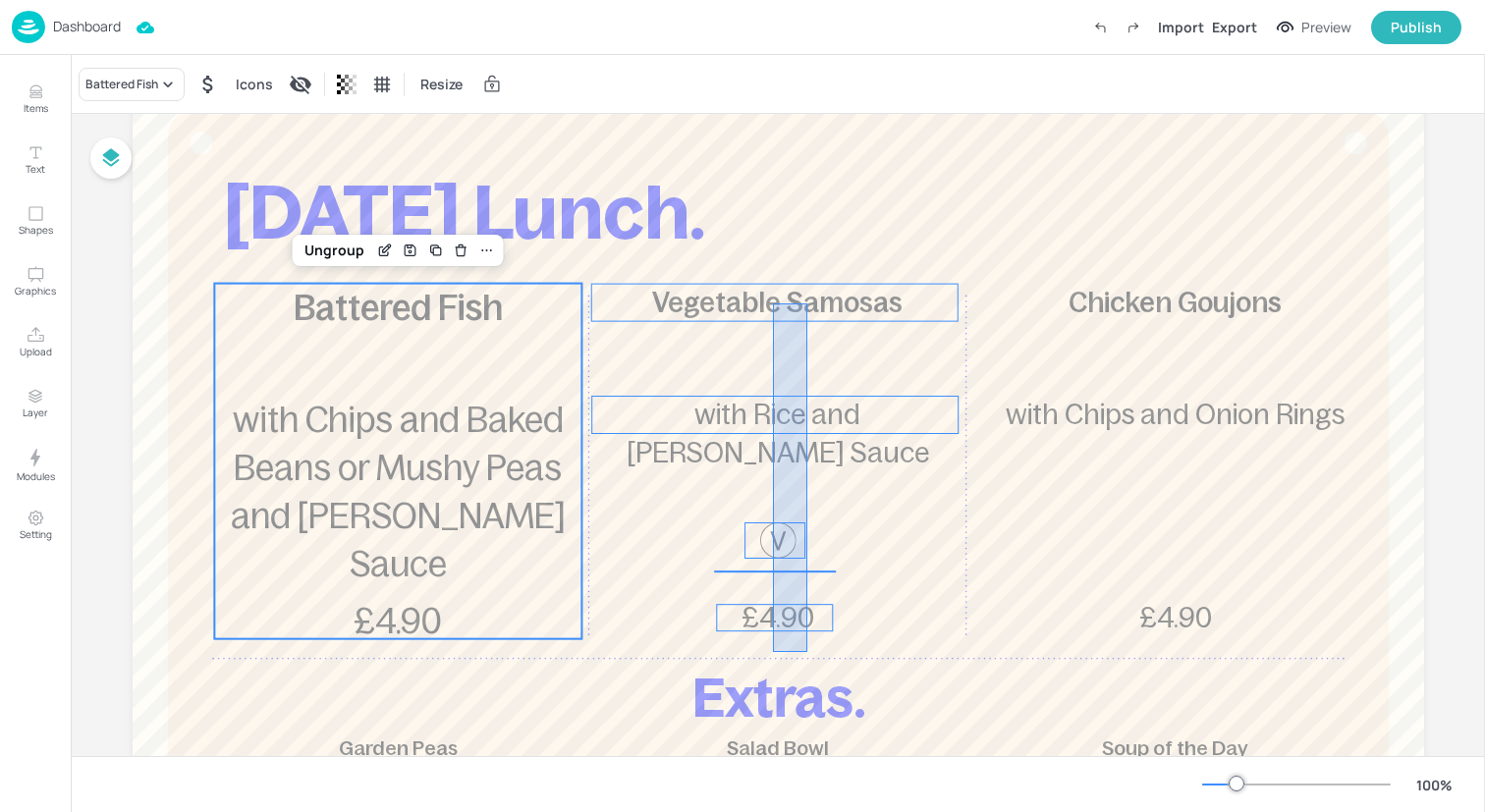
drag, startPoint x: 807, startPoint y: 652, endPoint x: 770, endPoint y: 302, distance: 352.0
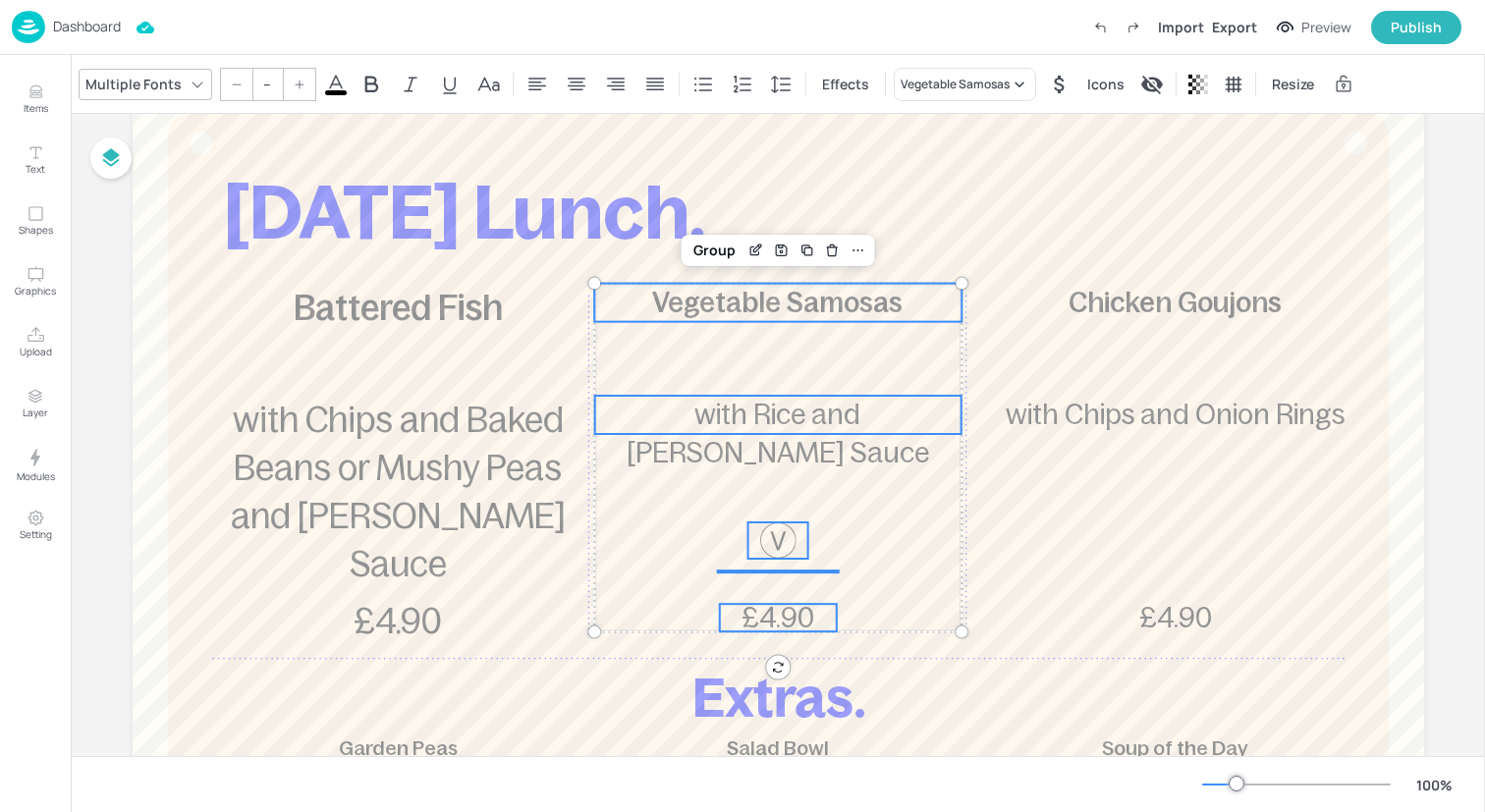
click at [258, 83] on input "--" at bounding box center [268, 84] width 28 height 31
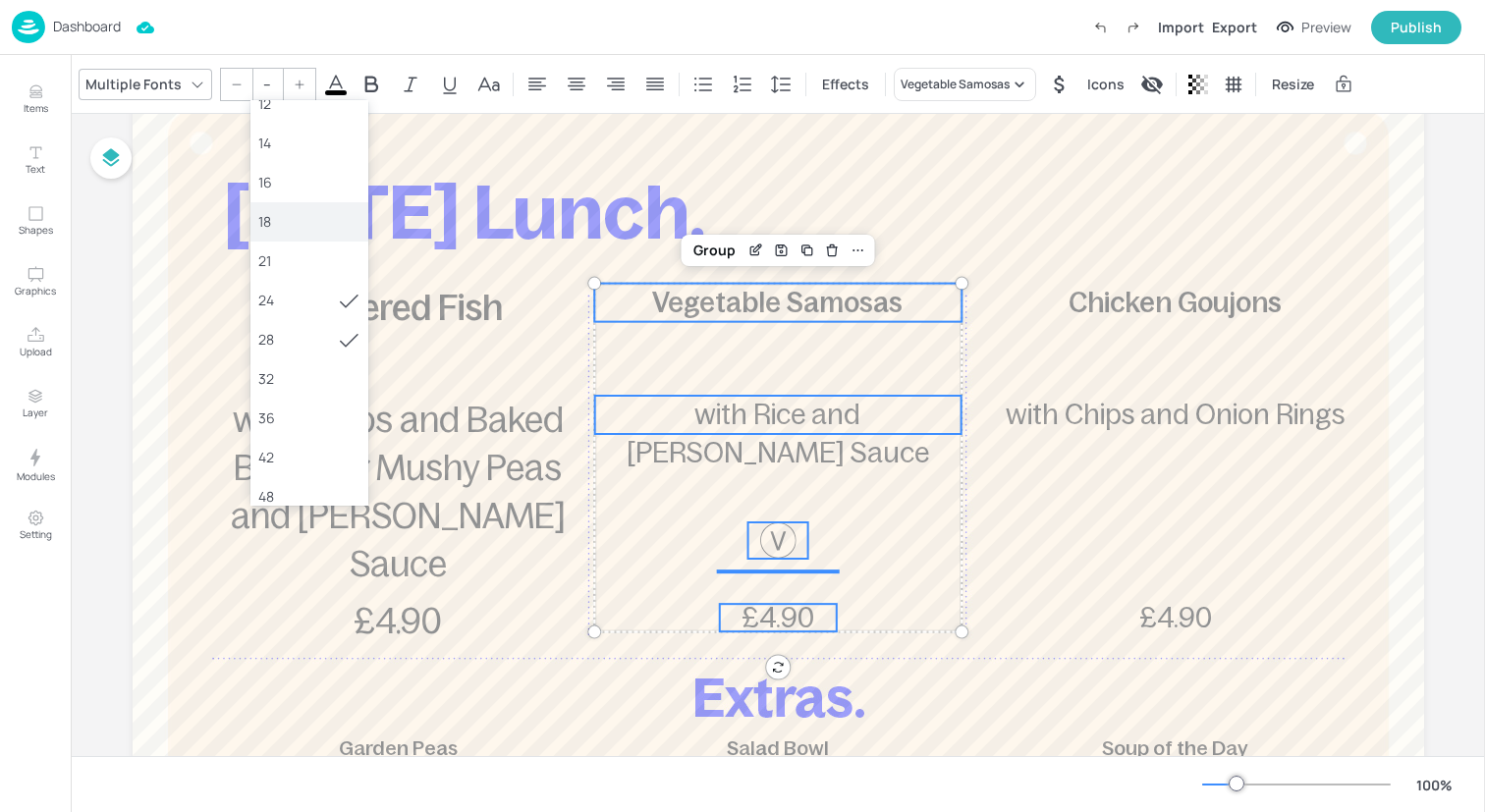
scroll to position [148, 0]
click at [266, 406] on div "36" at bounding box center [309, 403] width 102 height 21
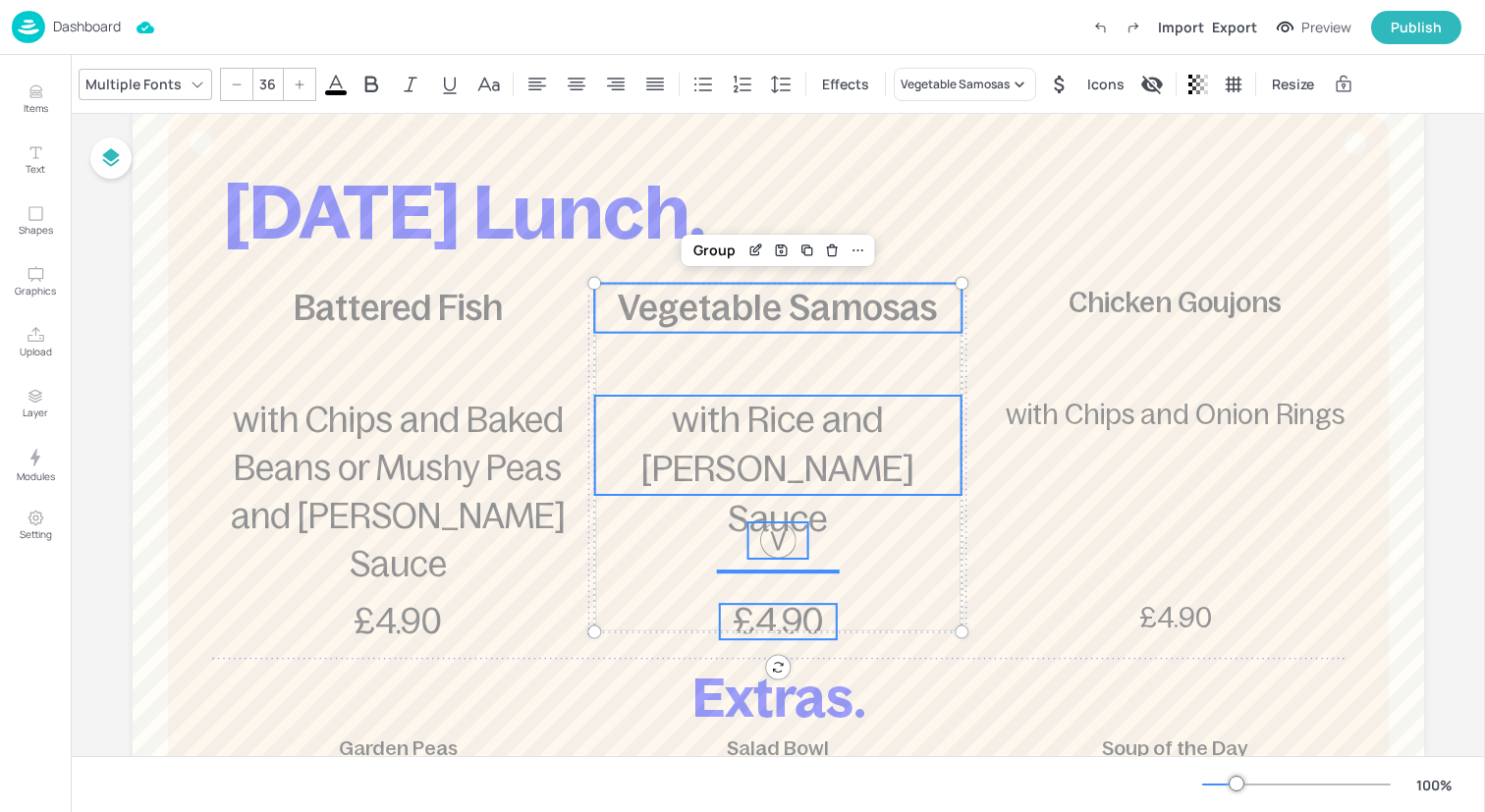
click at [237, 75] on div at bounding box center [236, 84] width 31 height 31
type input "35"
click at [692, 245] on div "Group" at bounding box center [715, 251] width 58 height 26
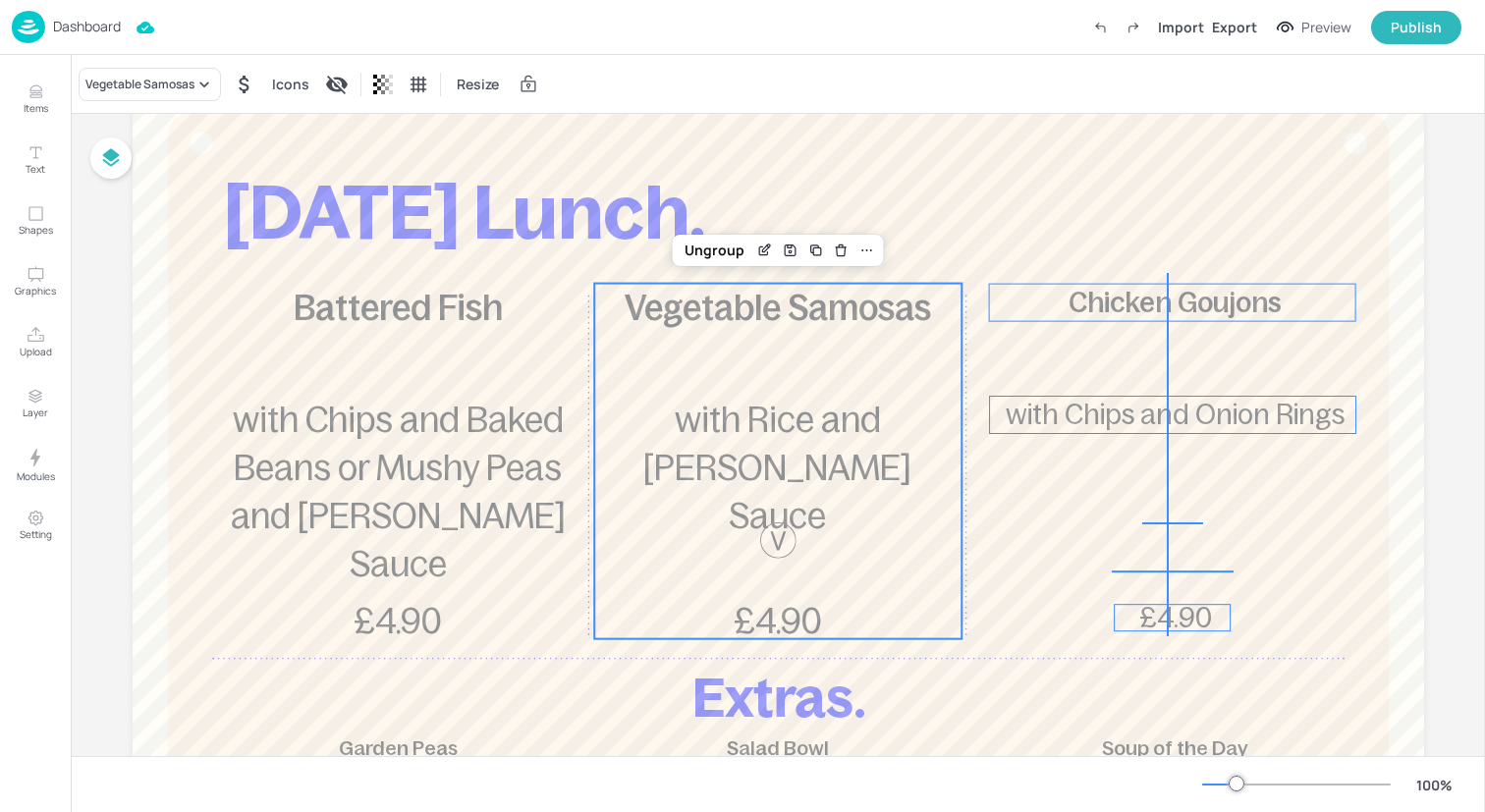
drag, startPoint x: 1167, startPoint y: 636, endPoint x: 1167, endPoint y: 277, distance: 359.0
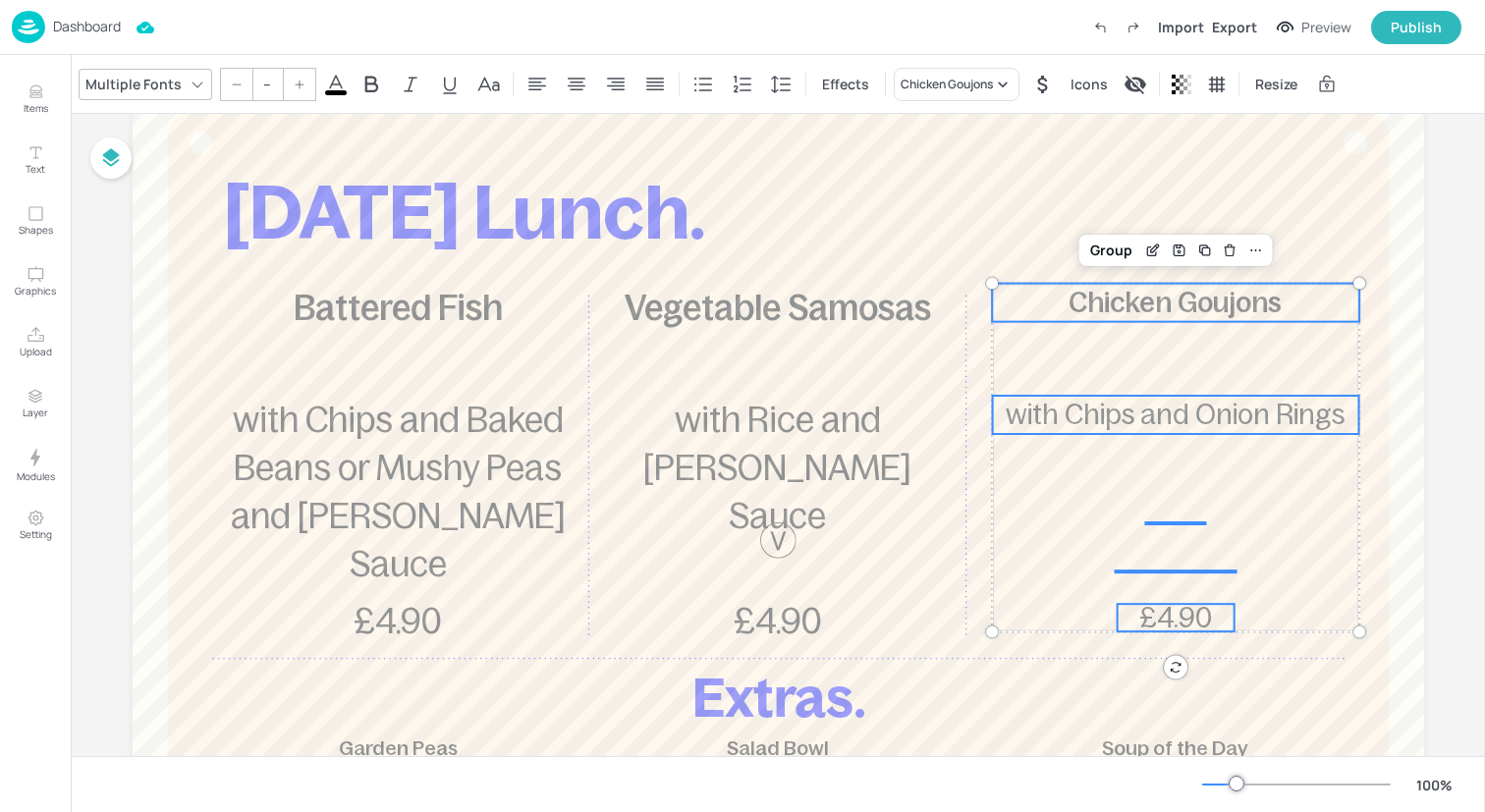
click at [260, 88] on input "--" at bounding box center [268, 84] width 28 height 31
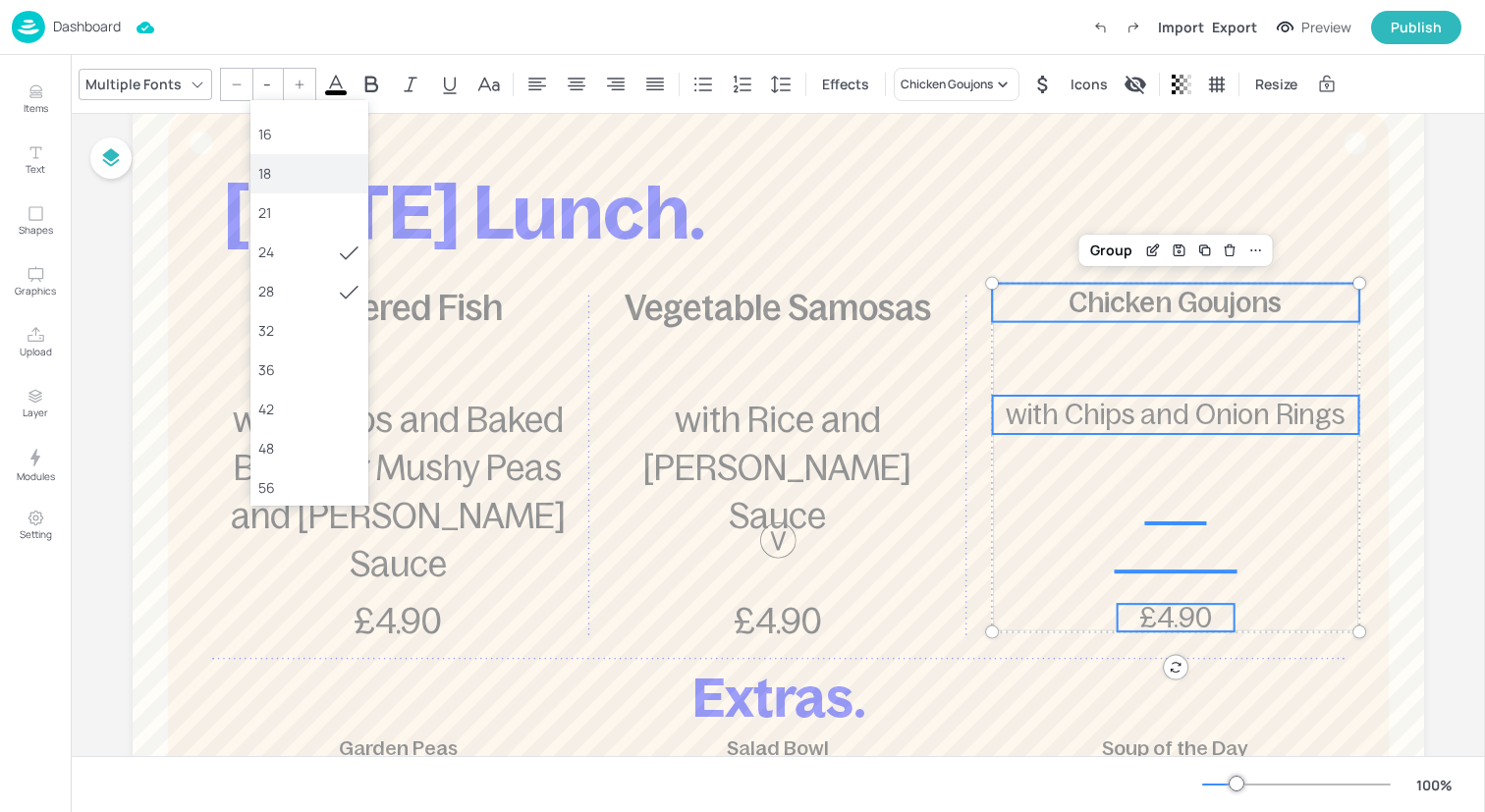
scroll to position [203, 0]
click at [302, 336] on div "36" at bounding box center [310, 348] width 118 height 39
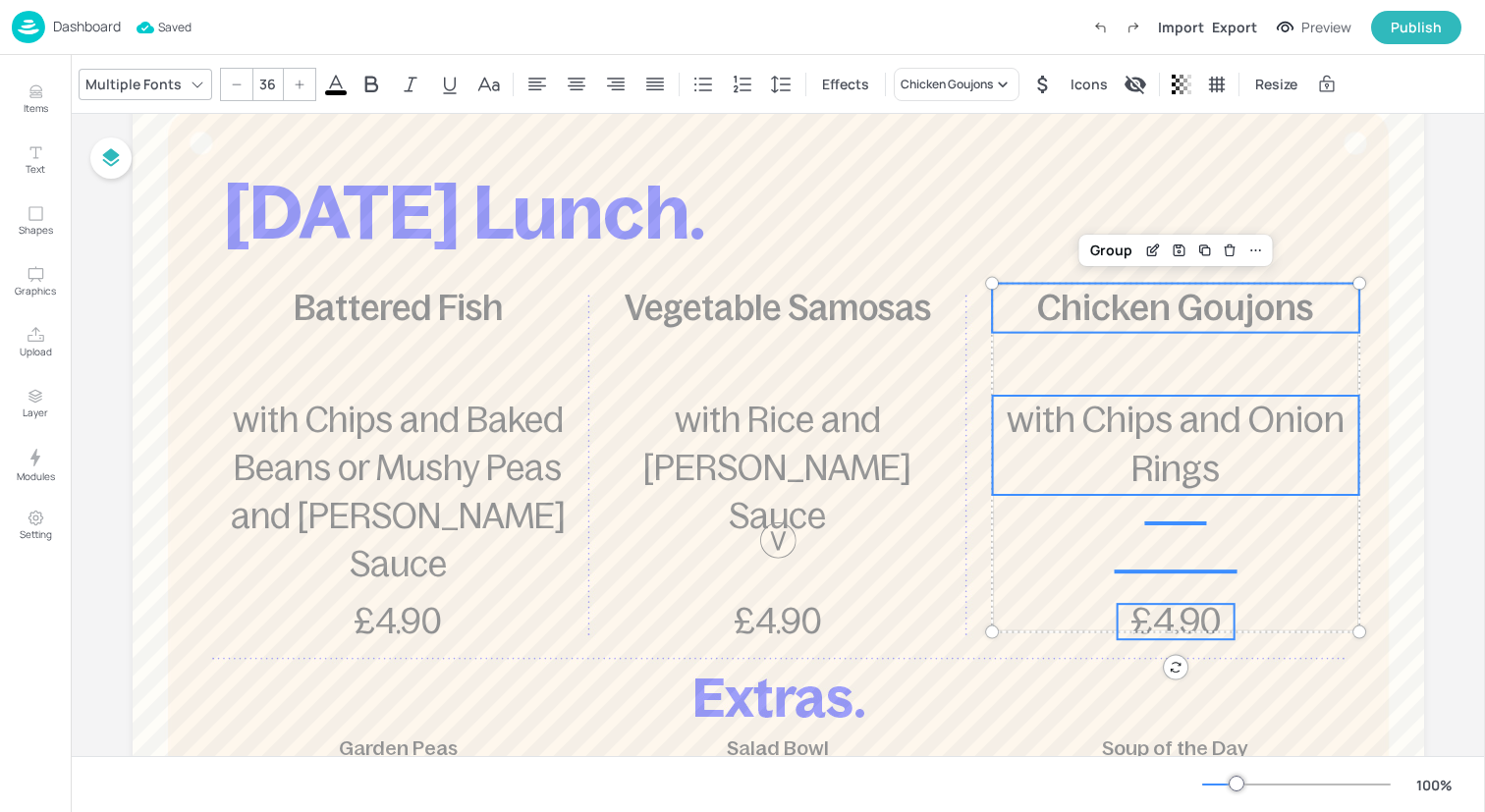
click at [231, 84] on icon at bounding box center [237, 85] width 12 height 12
type input "35"
click at [1092, 251] on div "Group" at bounding box center [1111, 251] width 58 height 26
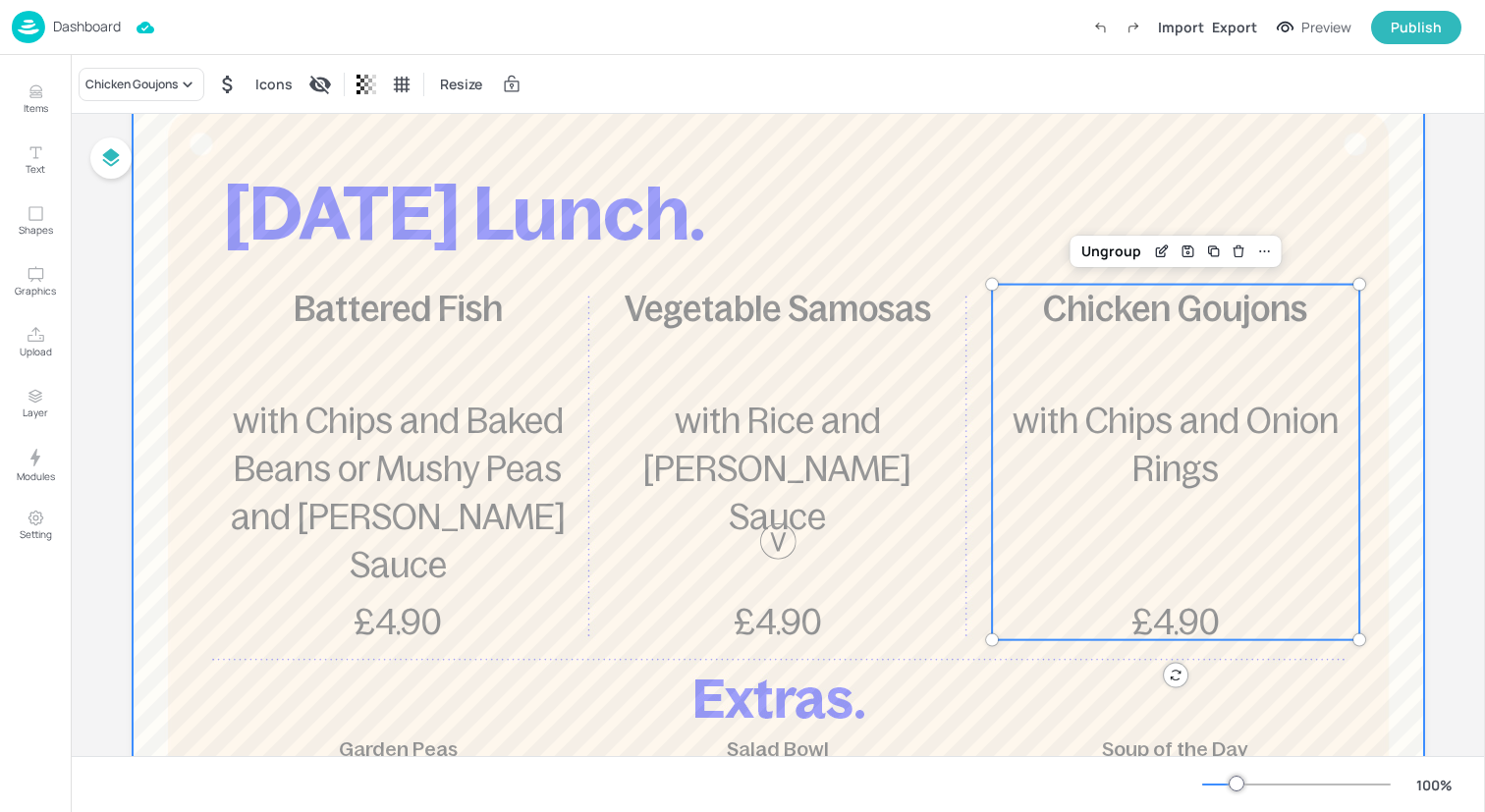
scroll to position [0, 0]
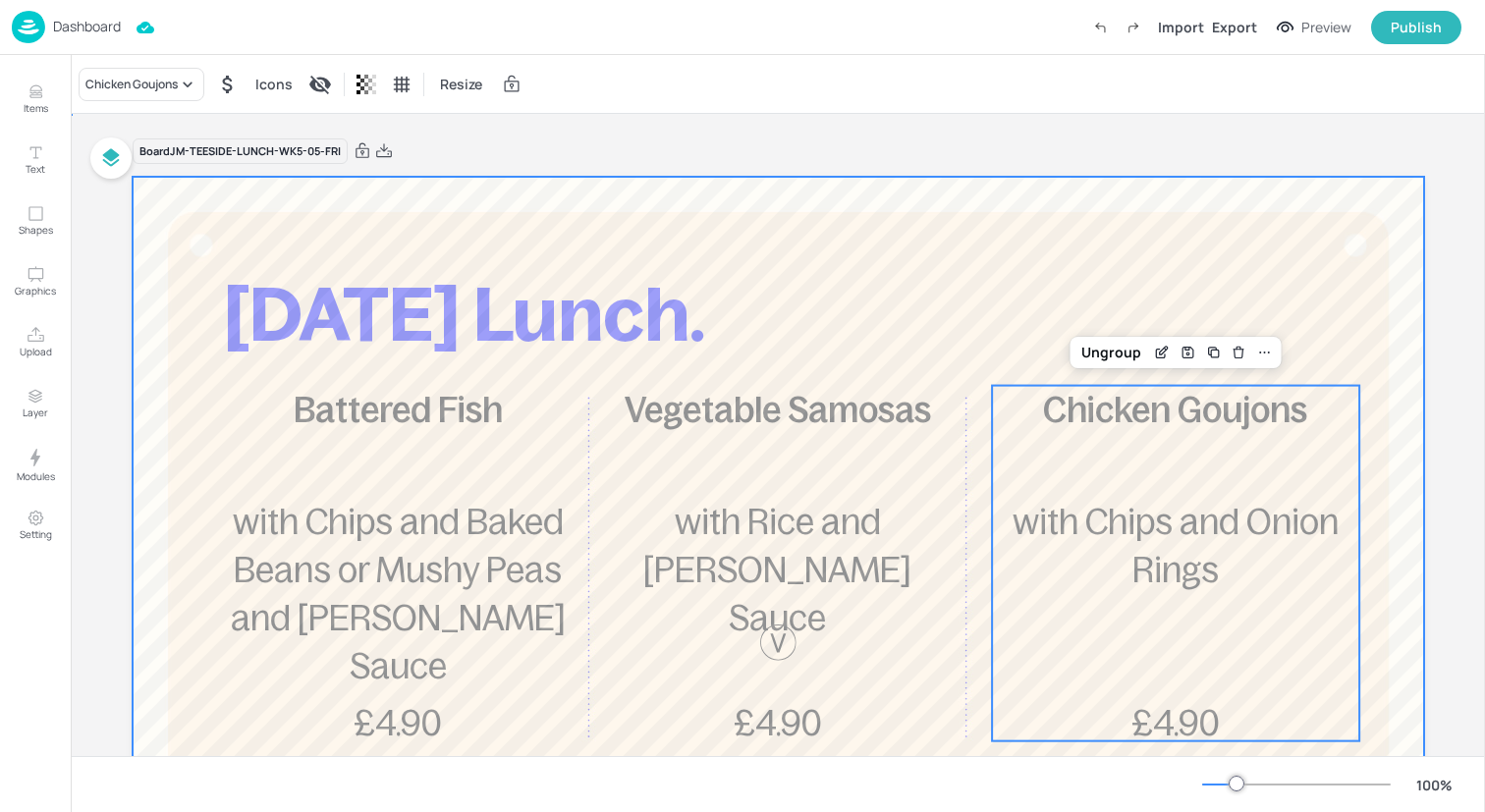
click at [617, 233] on div at bounding box center [778, 706] width 1291 height 1060
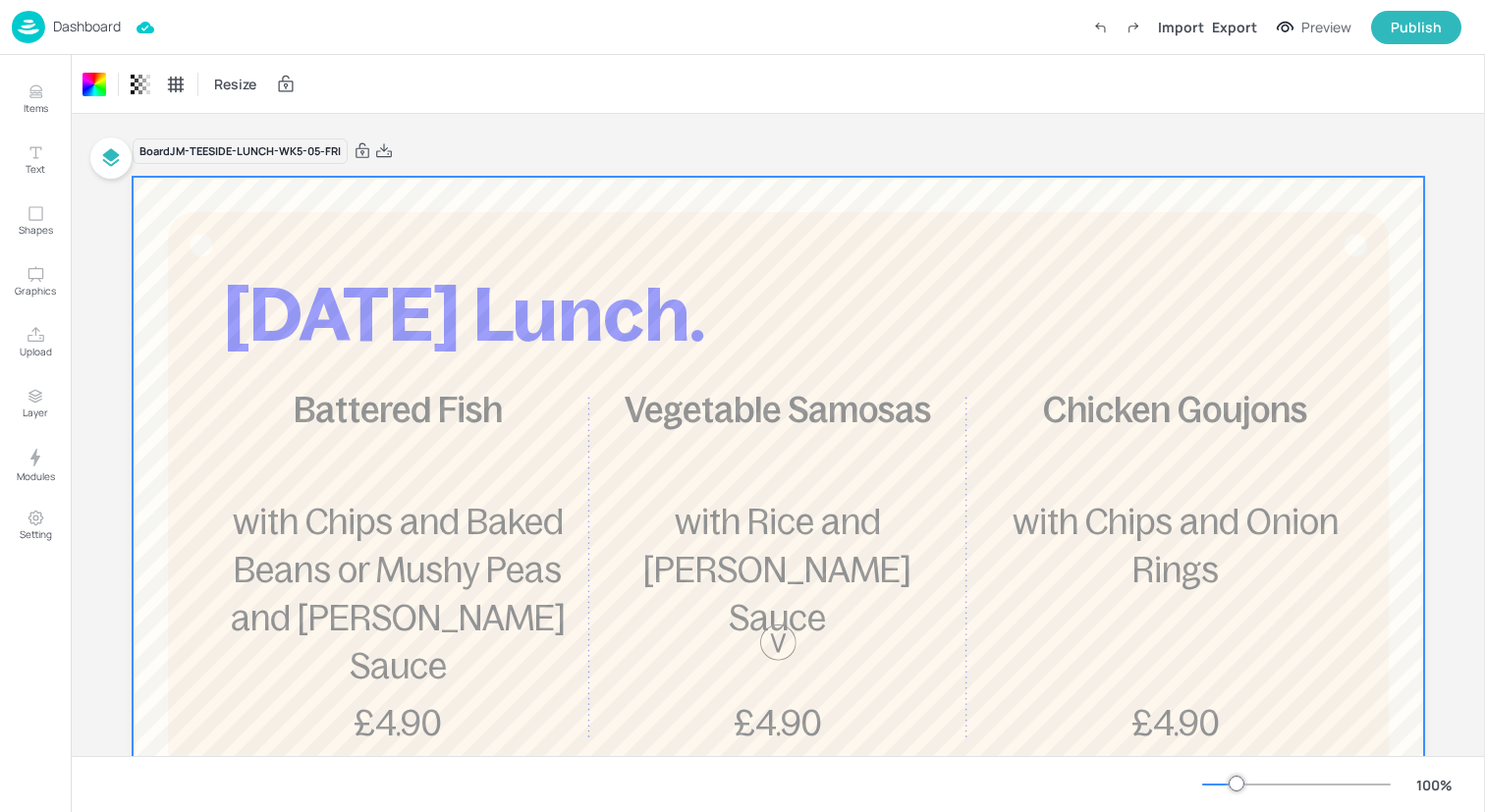
click at [23, 30] on img at bounding box center [28, 27] width 33 height 32
click at [38, 29] on img at bounding box center [28, 27] width 33 height 32
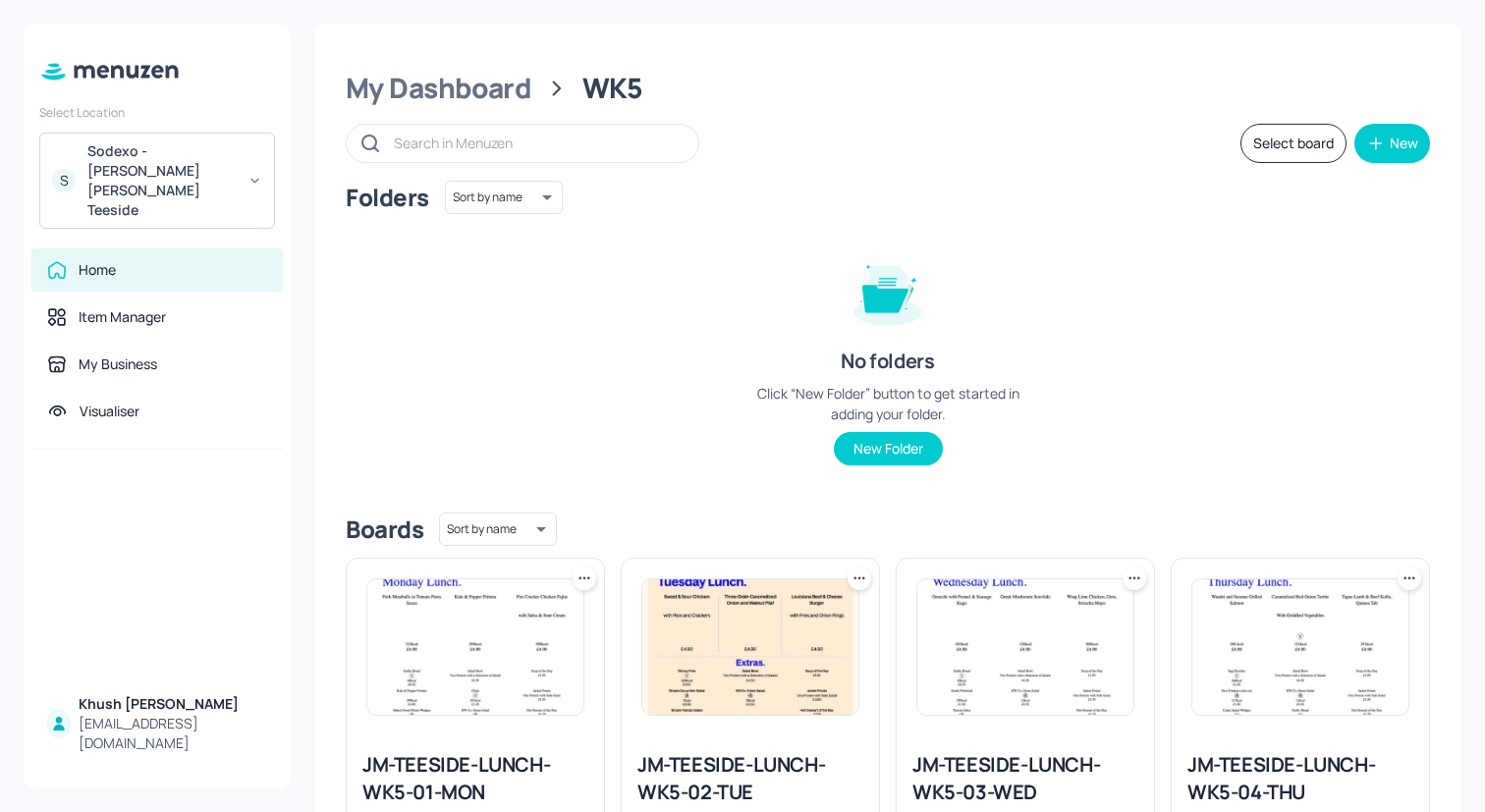
click at [1305, 133] on button "Select board" at bounding box center [1293, 143] width 106 height 39
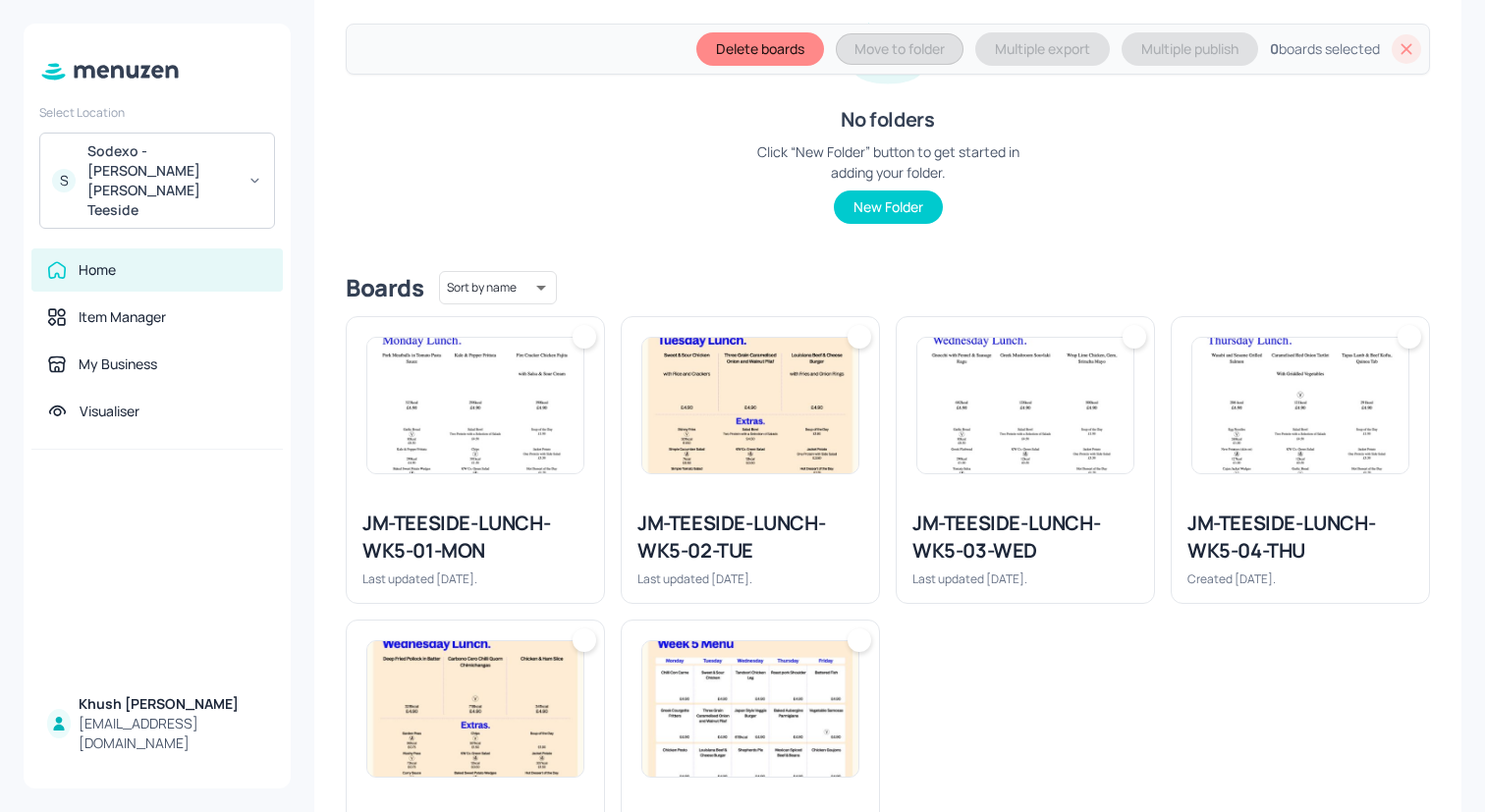
scroll to position [379, 0]
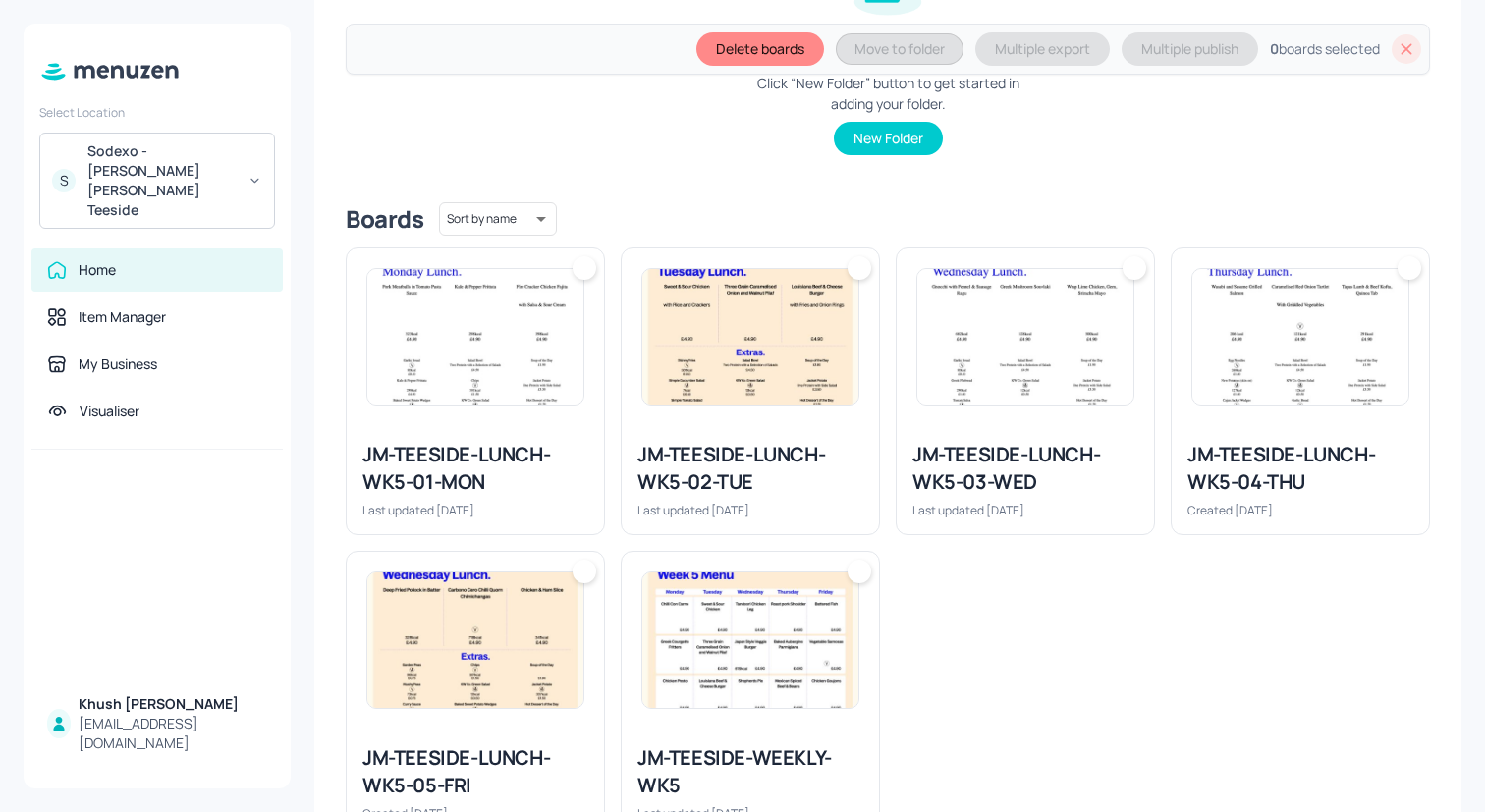
click at [536, 603] on img at bounding box center [476, 640] width 216 height 136
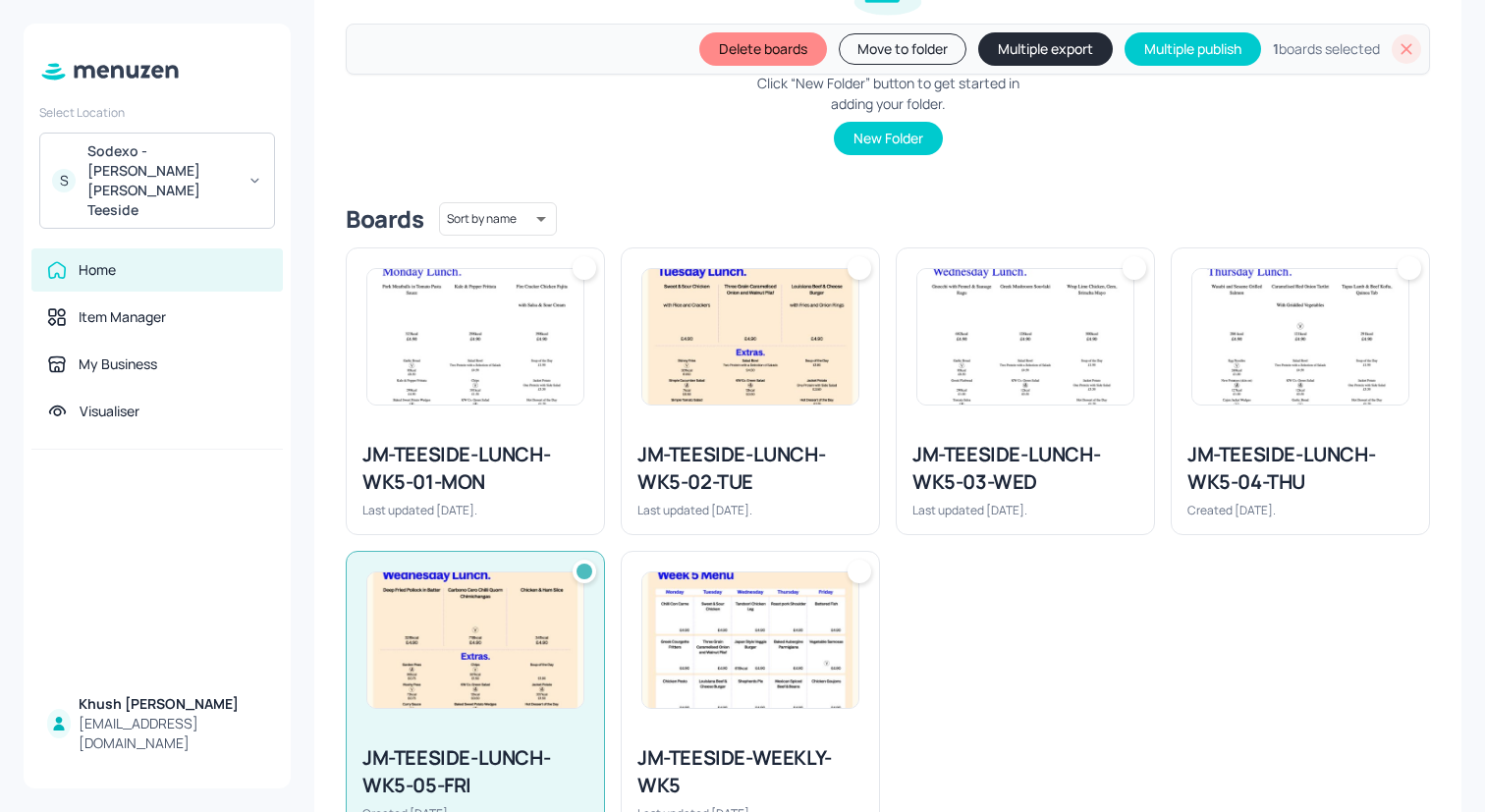
click at [536, 404] on div at bounding box center [476, 337] width 218 height 138
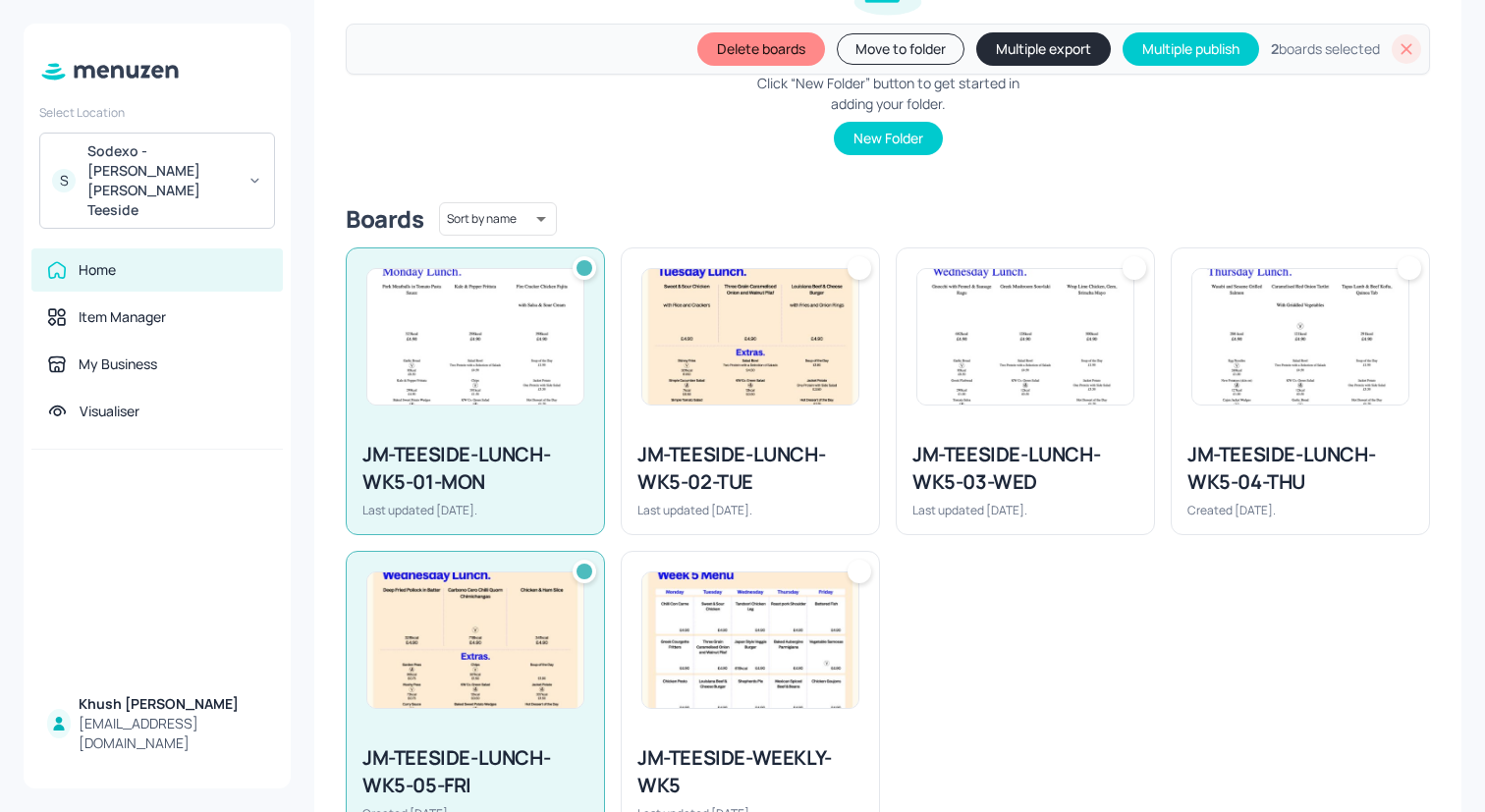
click at [968, 426] on div "JM-TEESIDE-LUNCH-WK5-03-WED Last updated [DATE]." at bounding box center [1024, 479] width 257 height 109
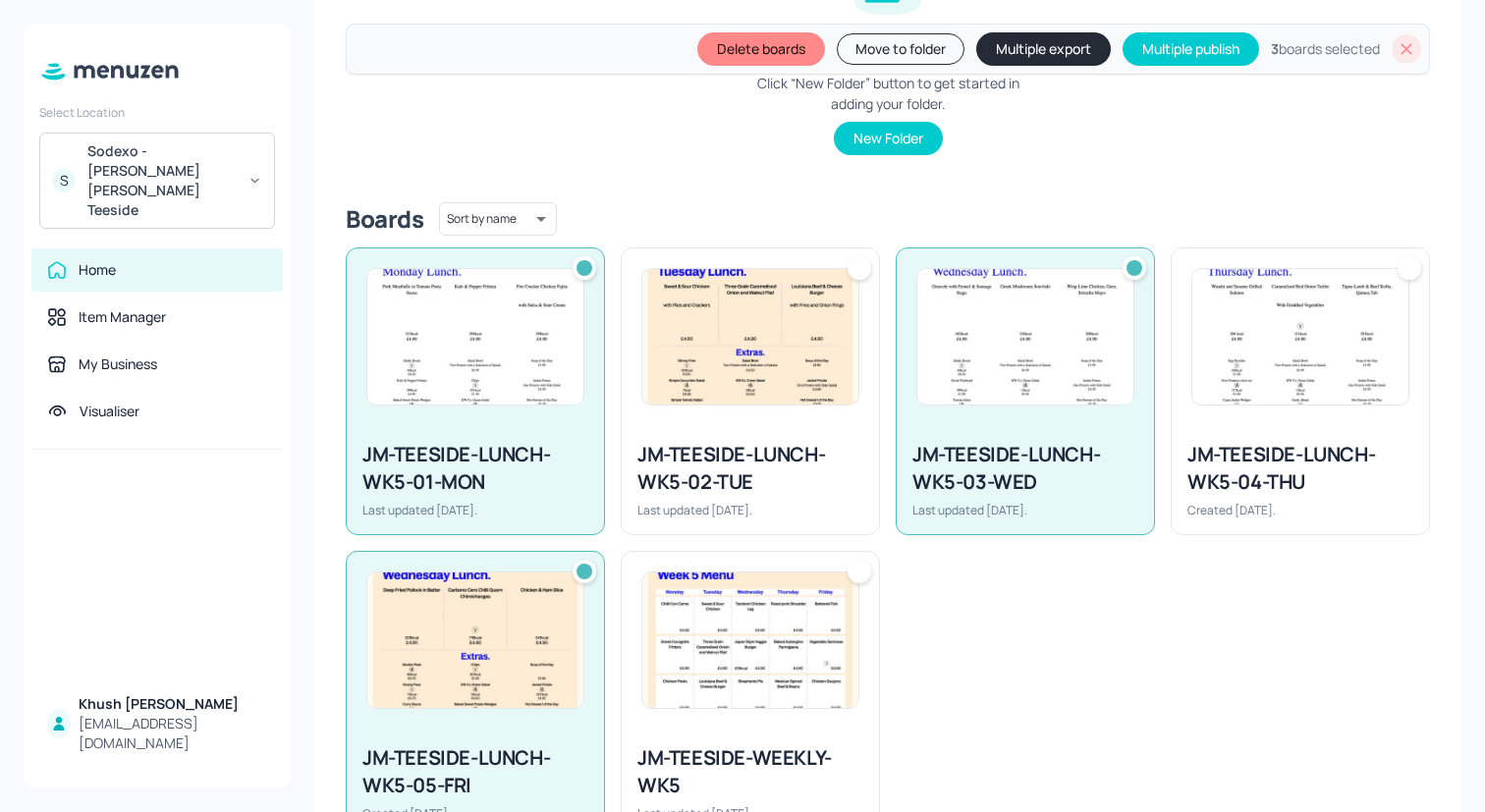
click at [784, 426] on div "JM-TEESIDE-LUNCH-WK5-02-TUE Last updated [DATE]." at bounding box center [749, 479] width 257 height 109
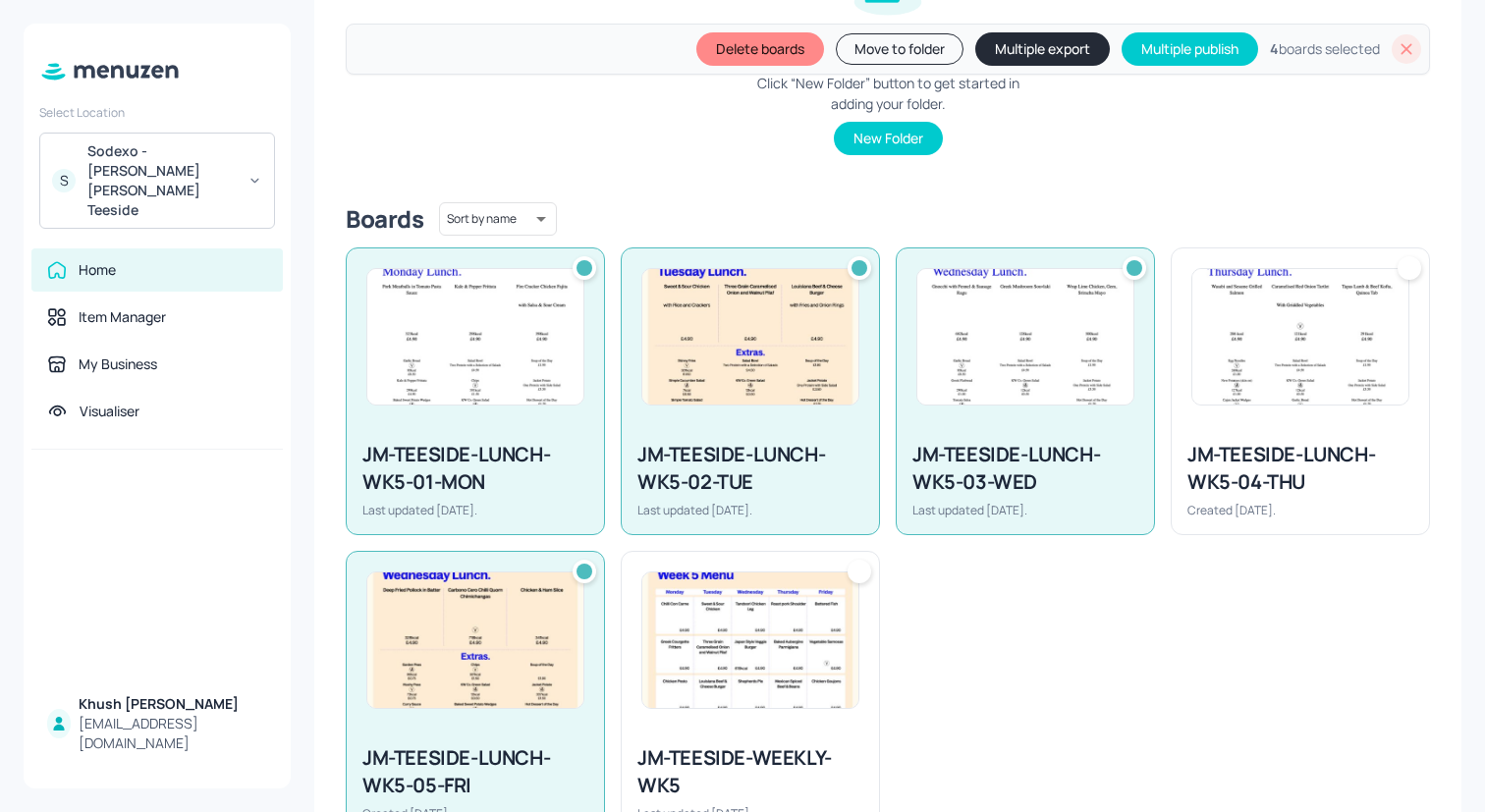
click at [1170, 498] on div "JM-TEESIDE-LUNCH-WK5-04-THU Created [DATE]." at bounding box center [1299, 392] width 259 height 288
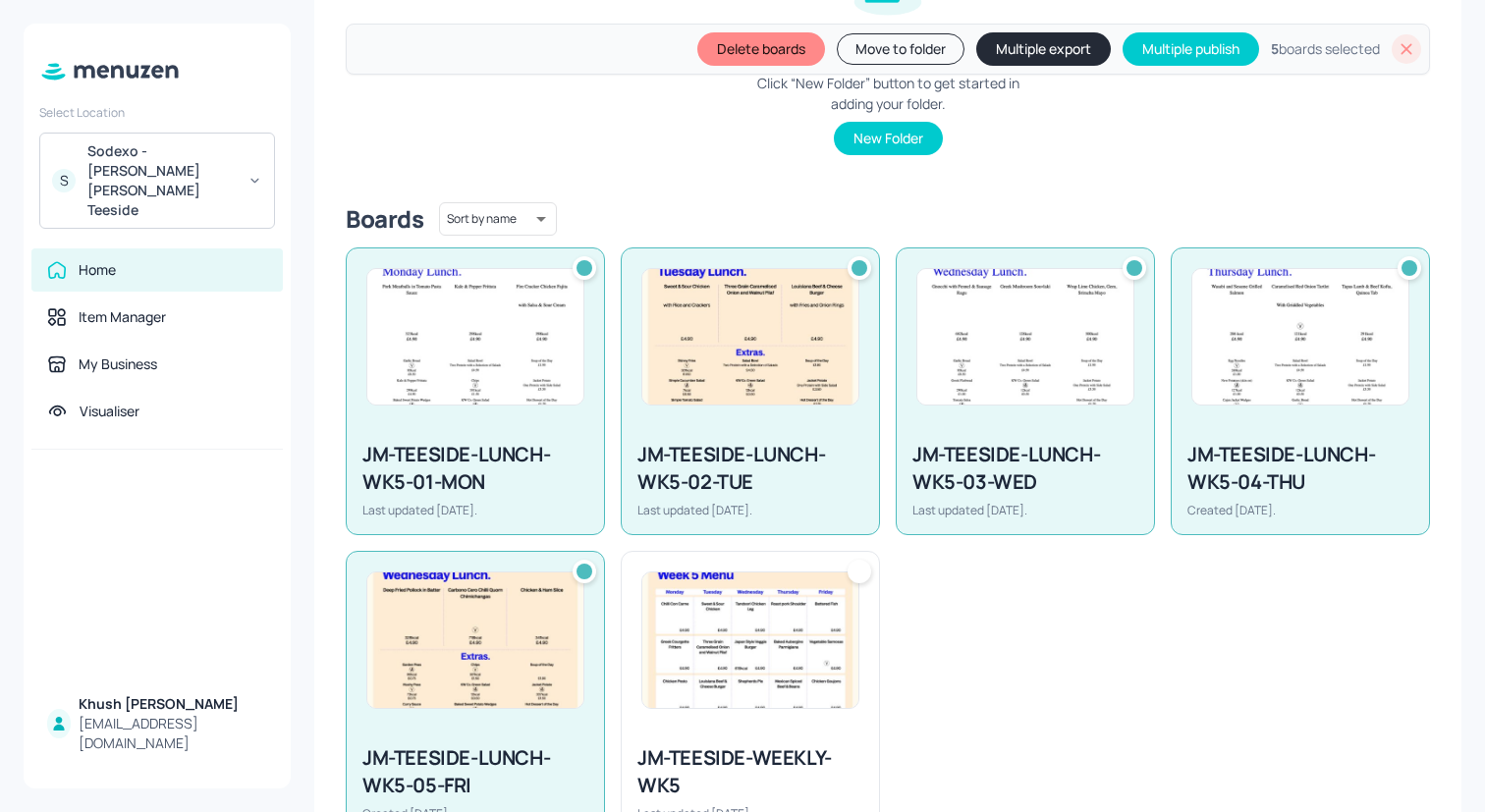
click at [1198, 491] on div "JM-TEESIDE-LUNCH-WK5-04-THU" at bounding box center [1300, 467] width 226 height 55
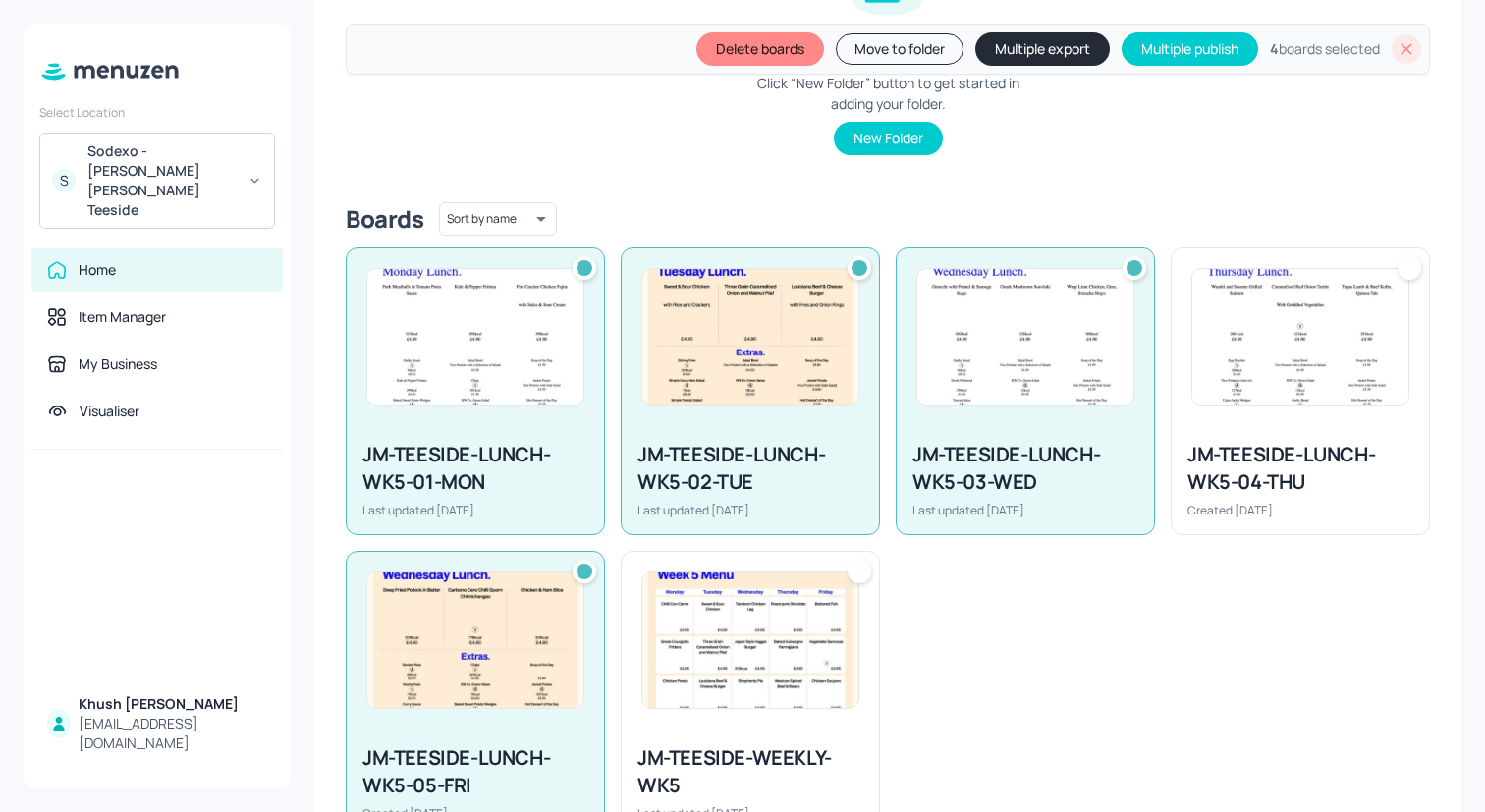
click at [1194, 484] on div "JM-TEESIDE-LUNCH-WK5-04-THU" at bounding box center [1300, 467] width 226 height 55
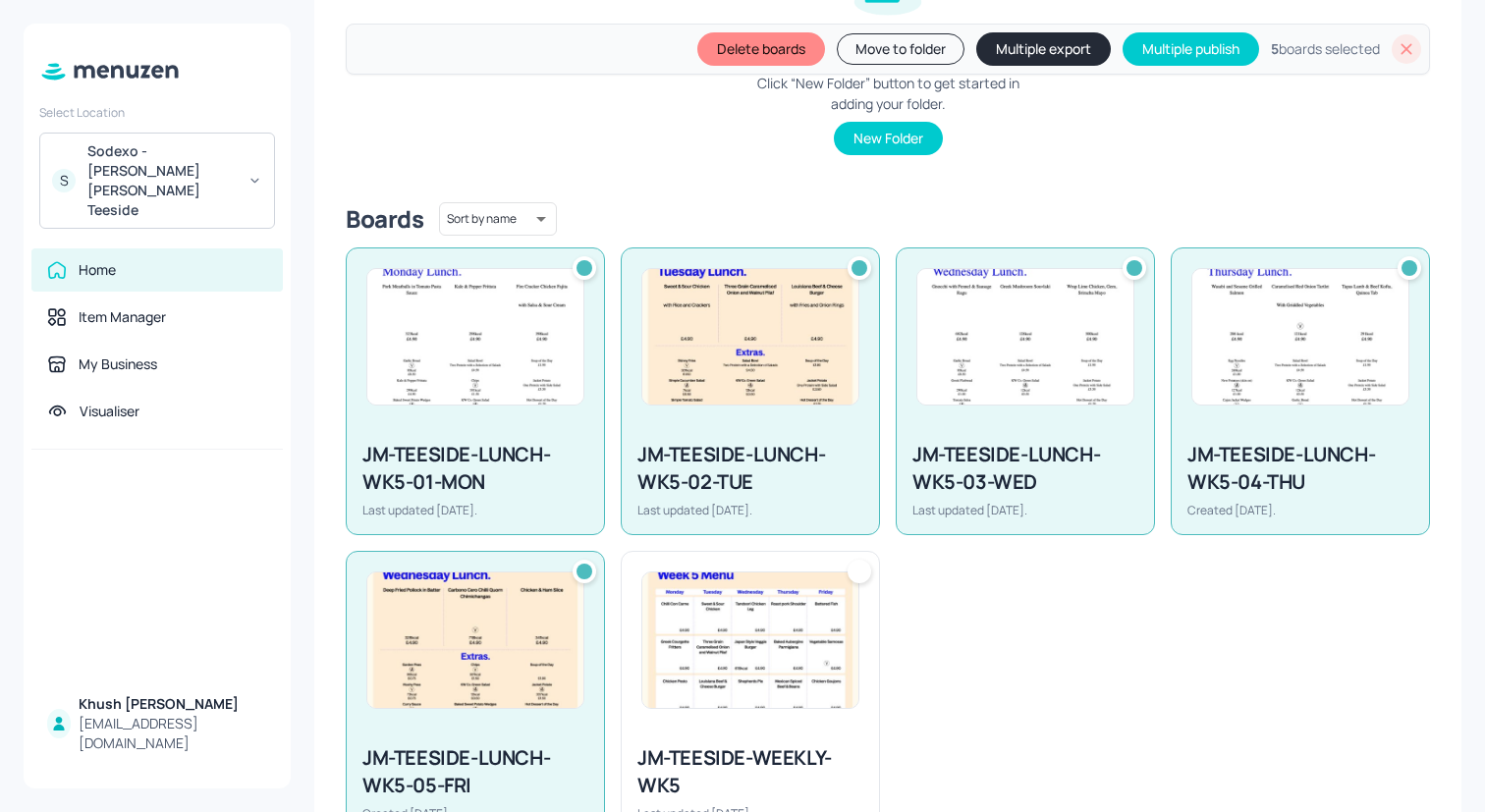
click at [1001, 56] on button "Multiple export" at bounding box center [1043, 48] width 135 height 33
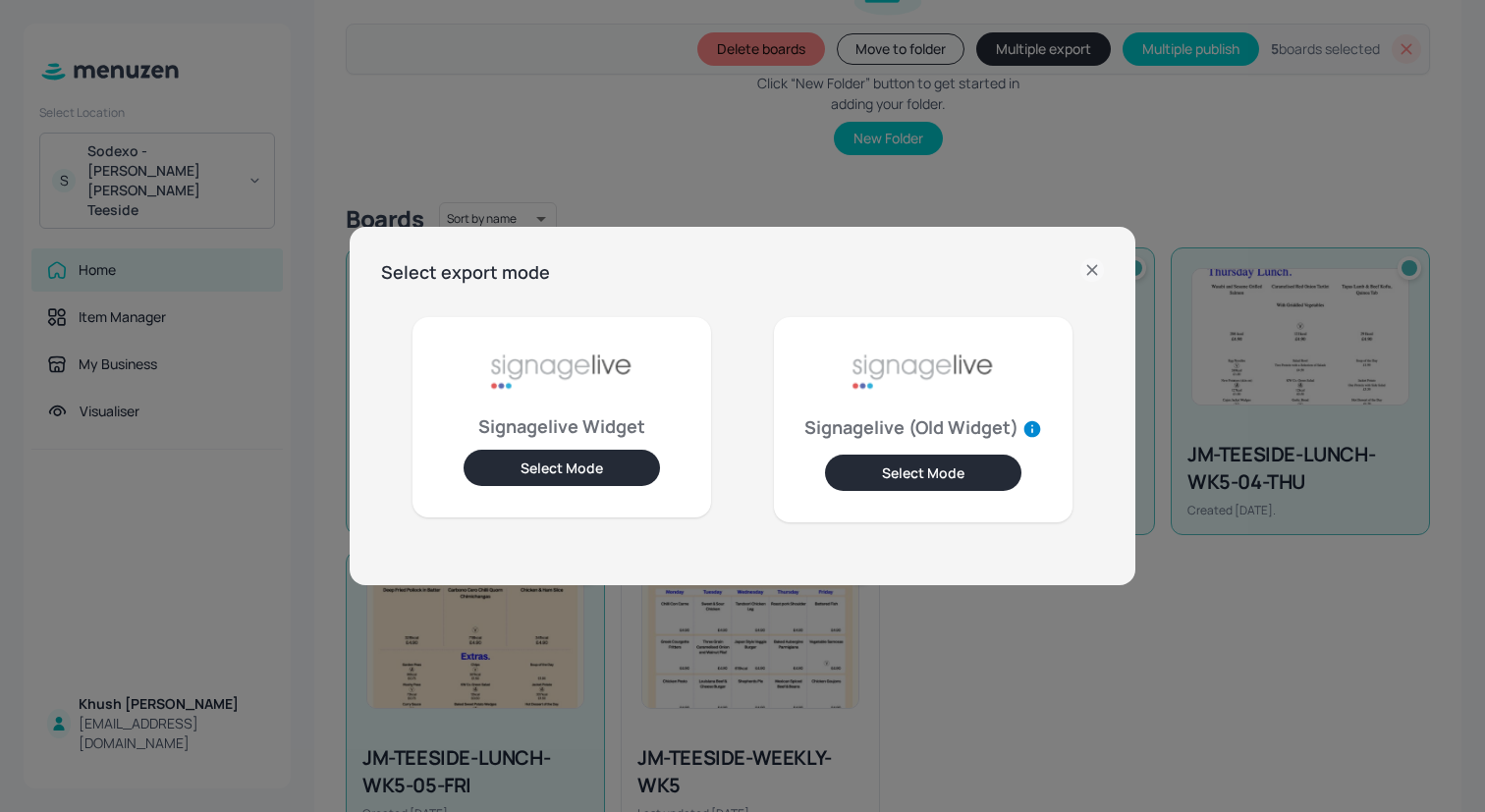
click at [535, 465] on button "Select Mode" at bounding box center [562, 467] width 197 height 36
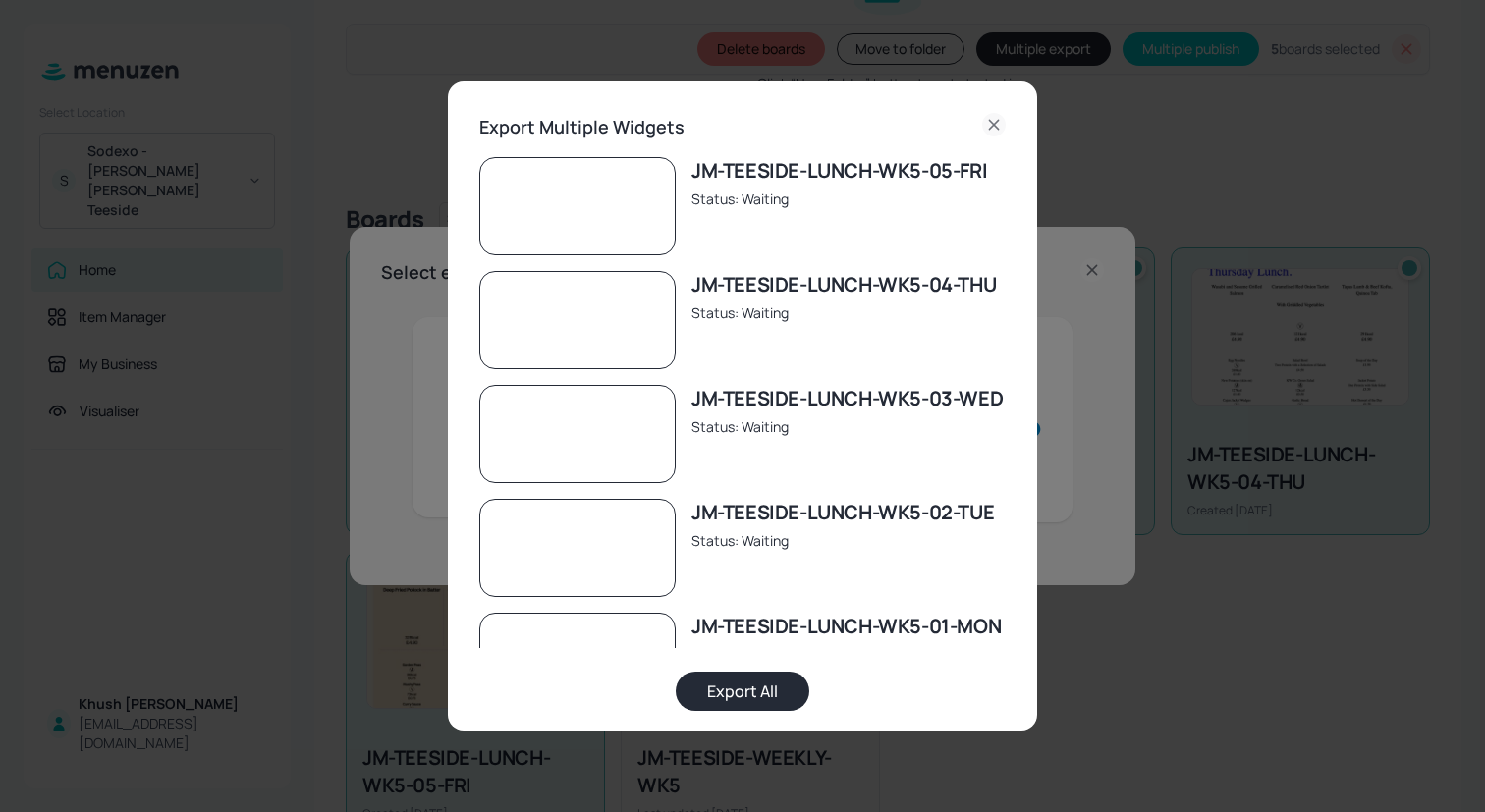
click at [736, 696] on button "Export All" at bounding box center [742, 690] width 134 height 39
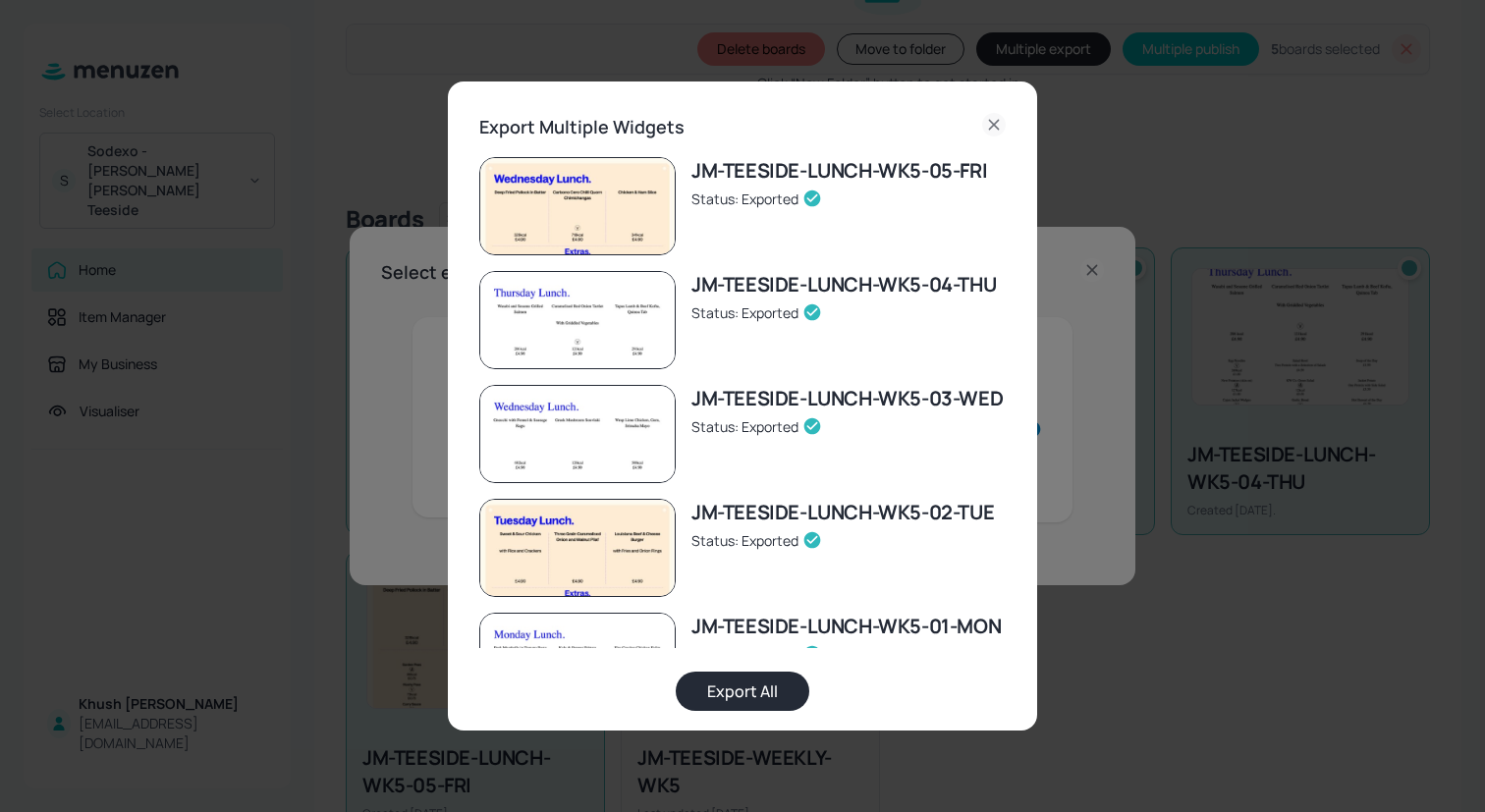
click at [967, 114] on div "Export Multiple Widgets" at bounding box center [742, 127] width 527 height 29
click at [987, 119] on icon at bounding box center [994, 125] width 24 height 24
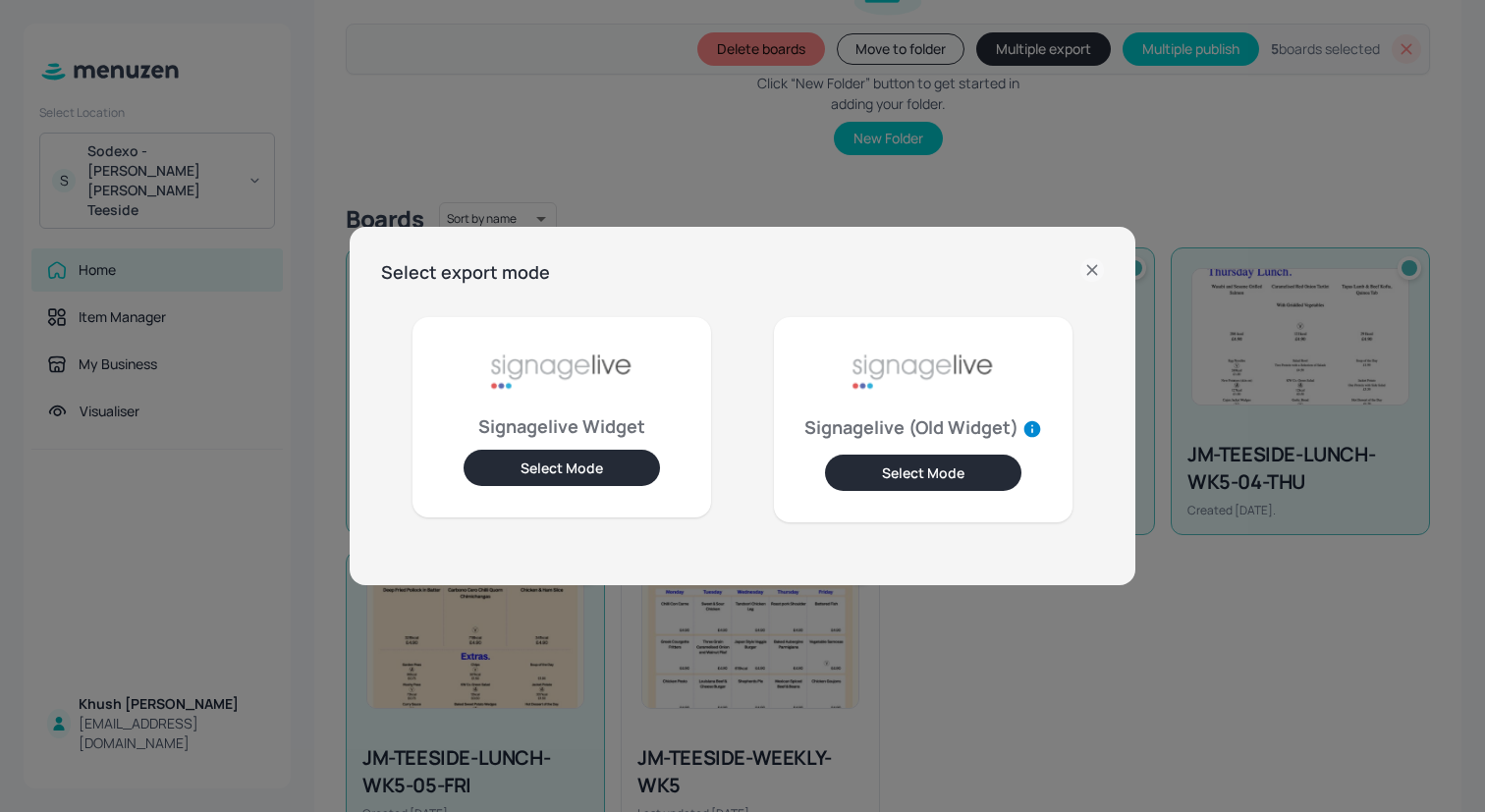
click at [1086, 266] on icon at bounding box center [1092, 270] width 24 height 24
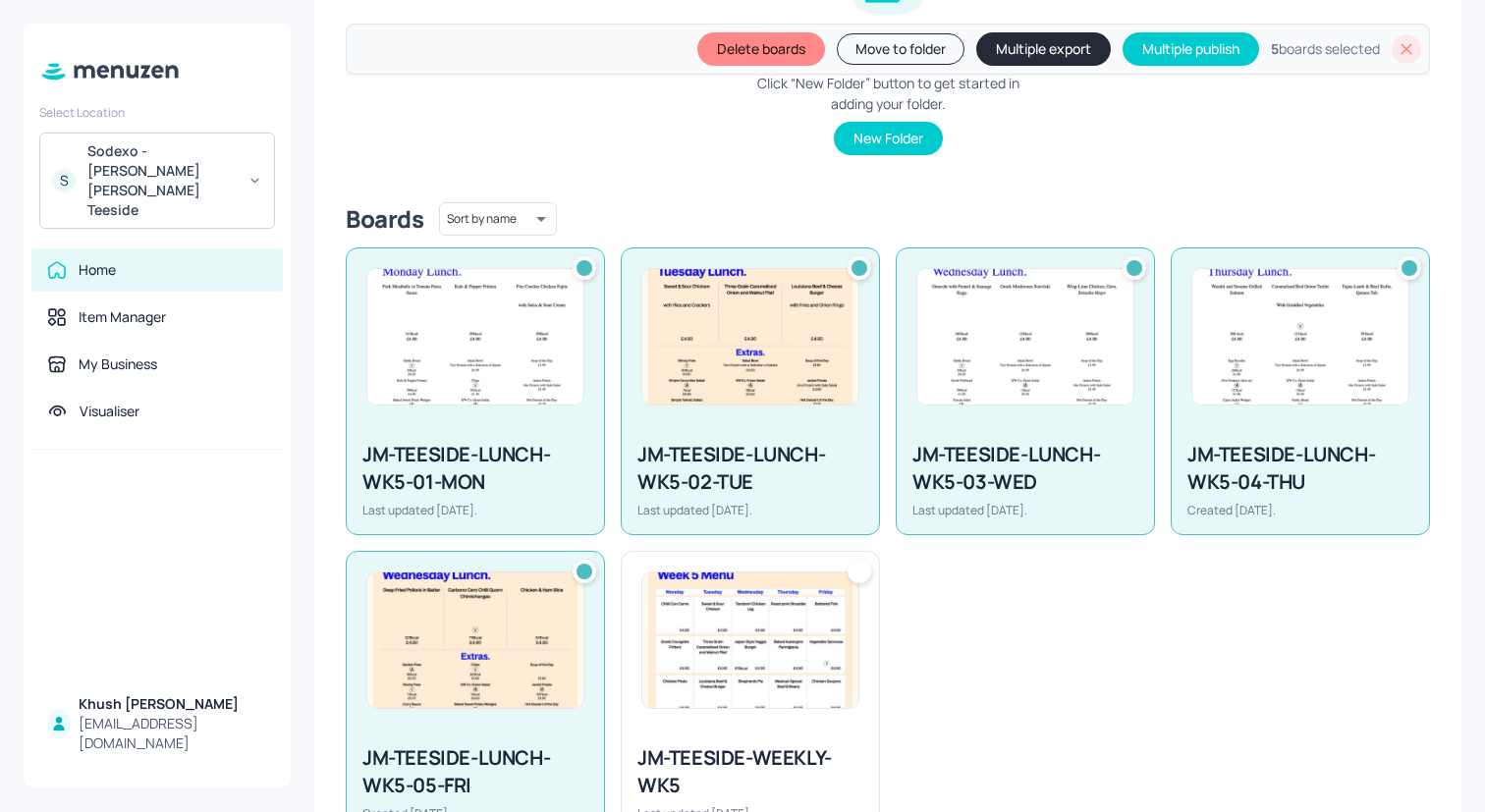
click at [1392, 53] on div at bounding box center [1406, 48] width 29 height 29
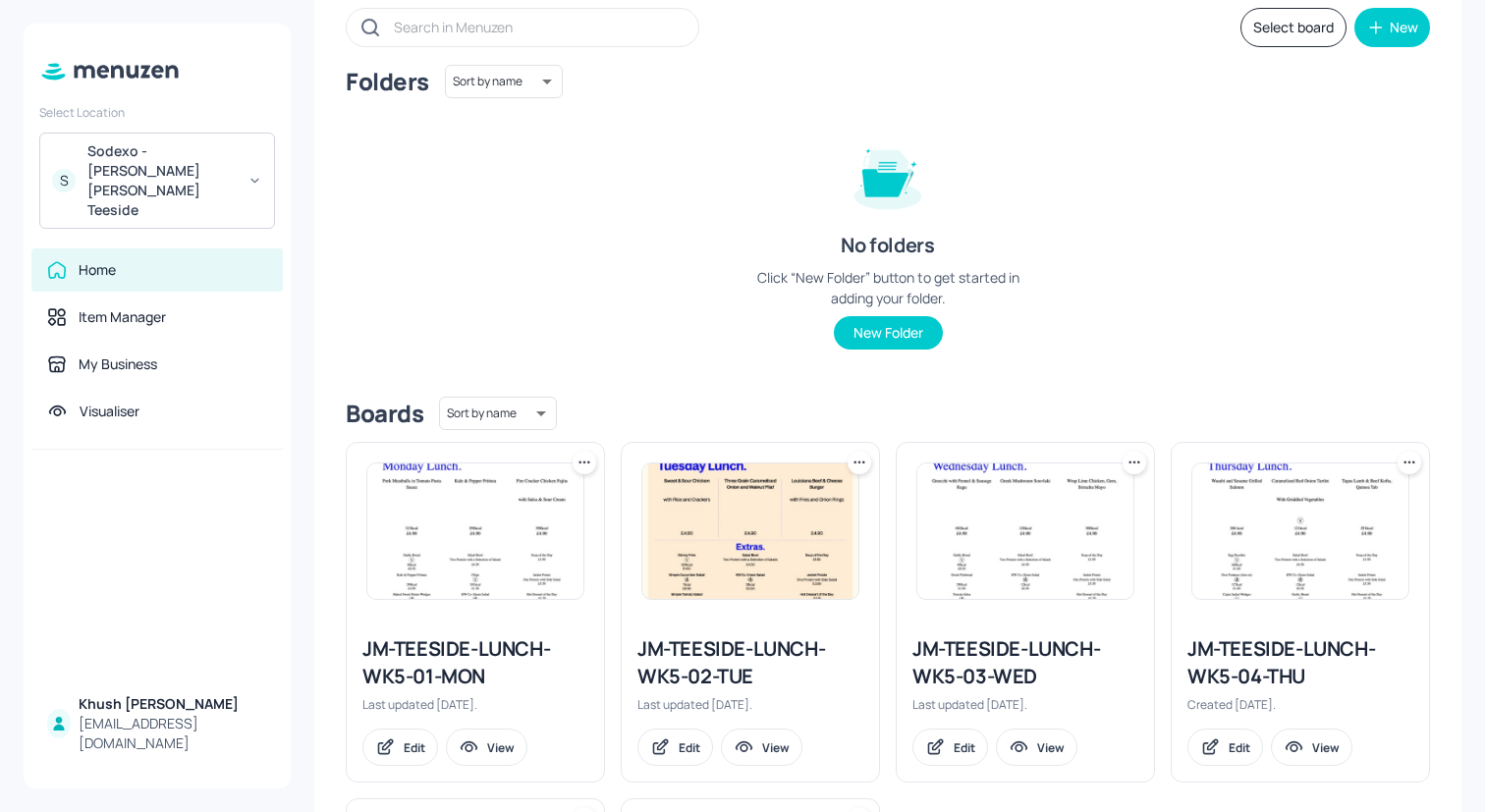
scroll to position [0, 0]
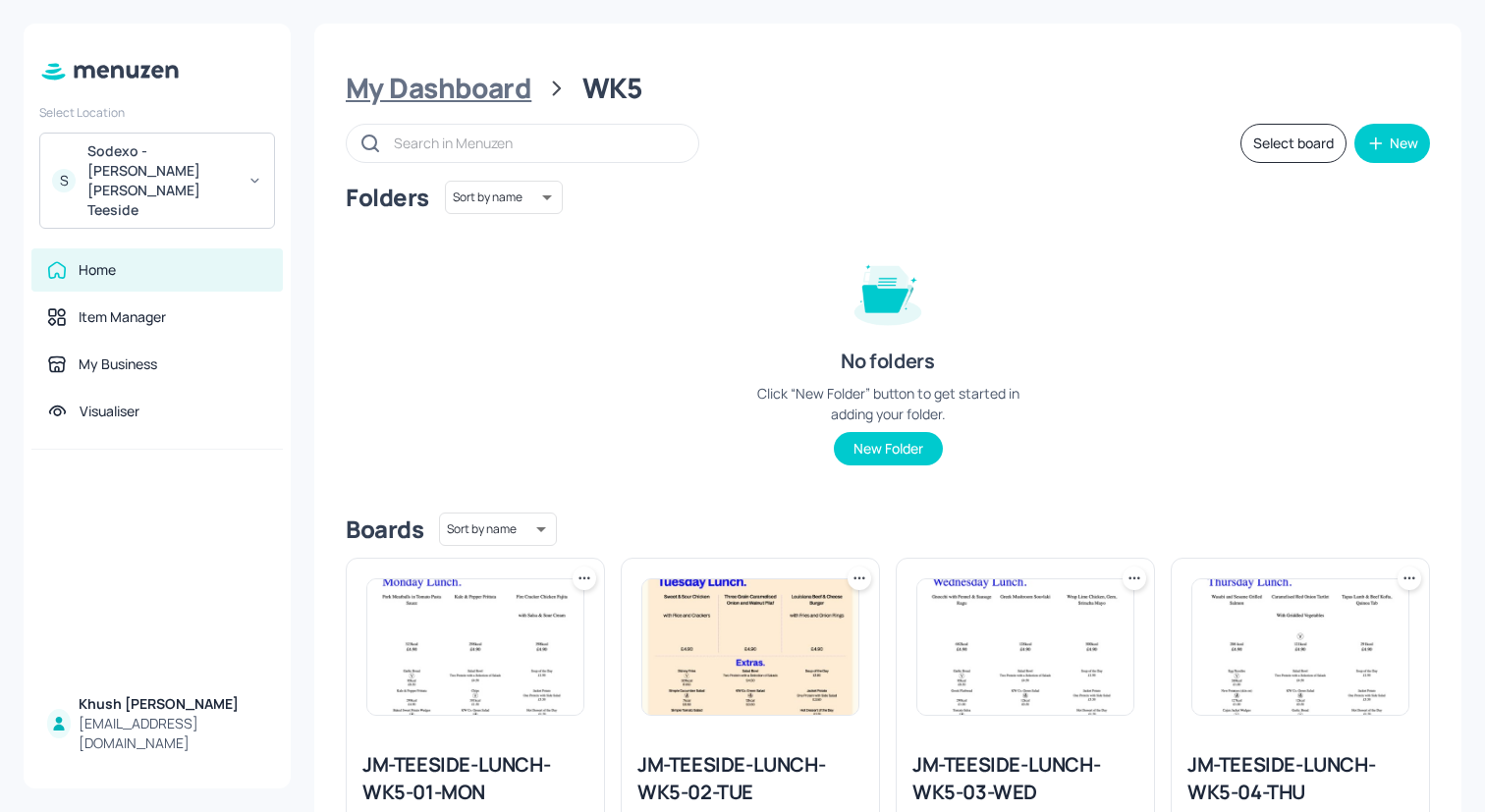
click at [485, 96] on div "My Dashboard" at bounding box center [439, 88] width 186 height 35
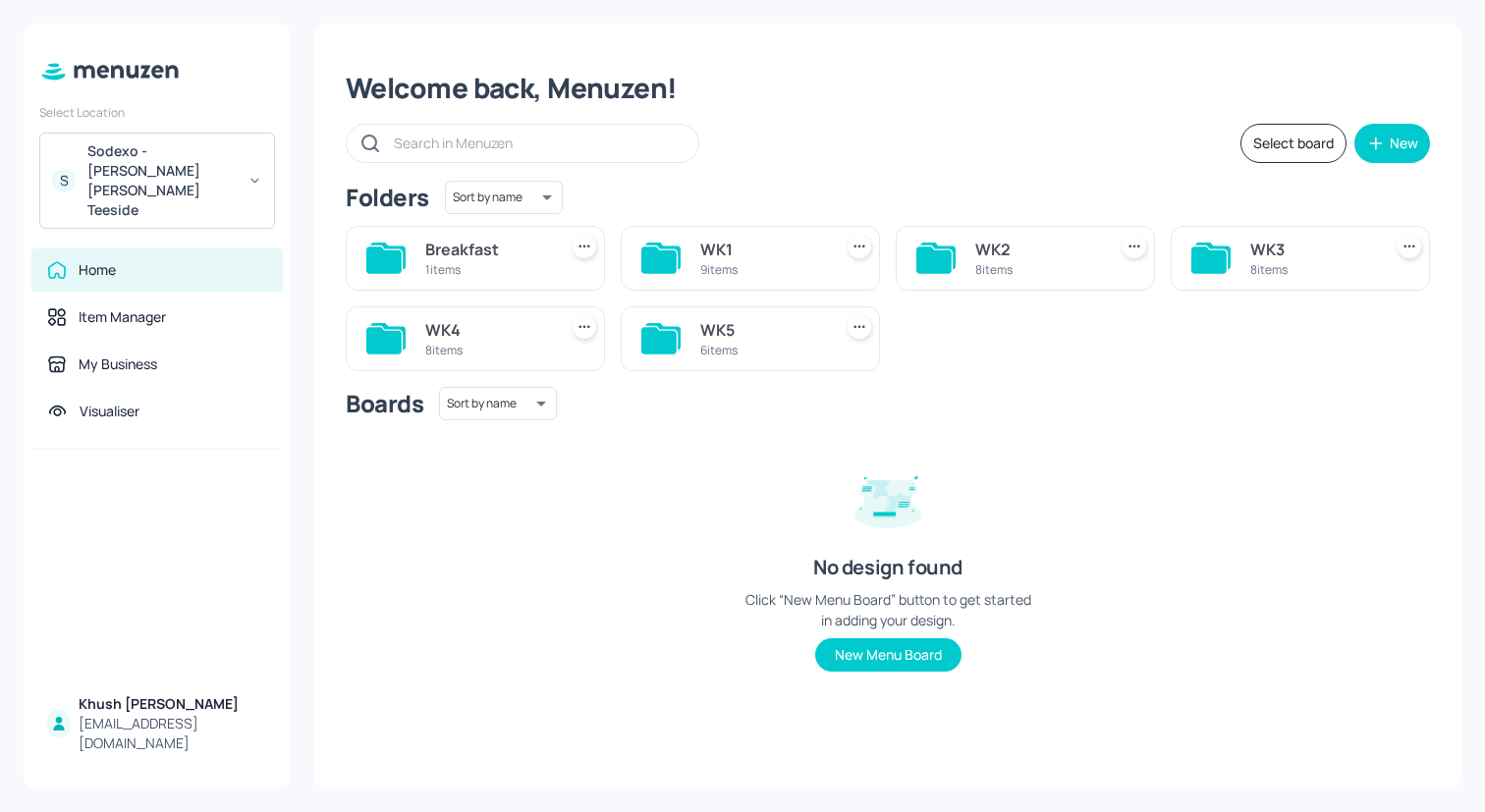
click at [518, 347] on div "8 items" at bounding box center [488, 350] width 124 height 17
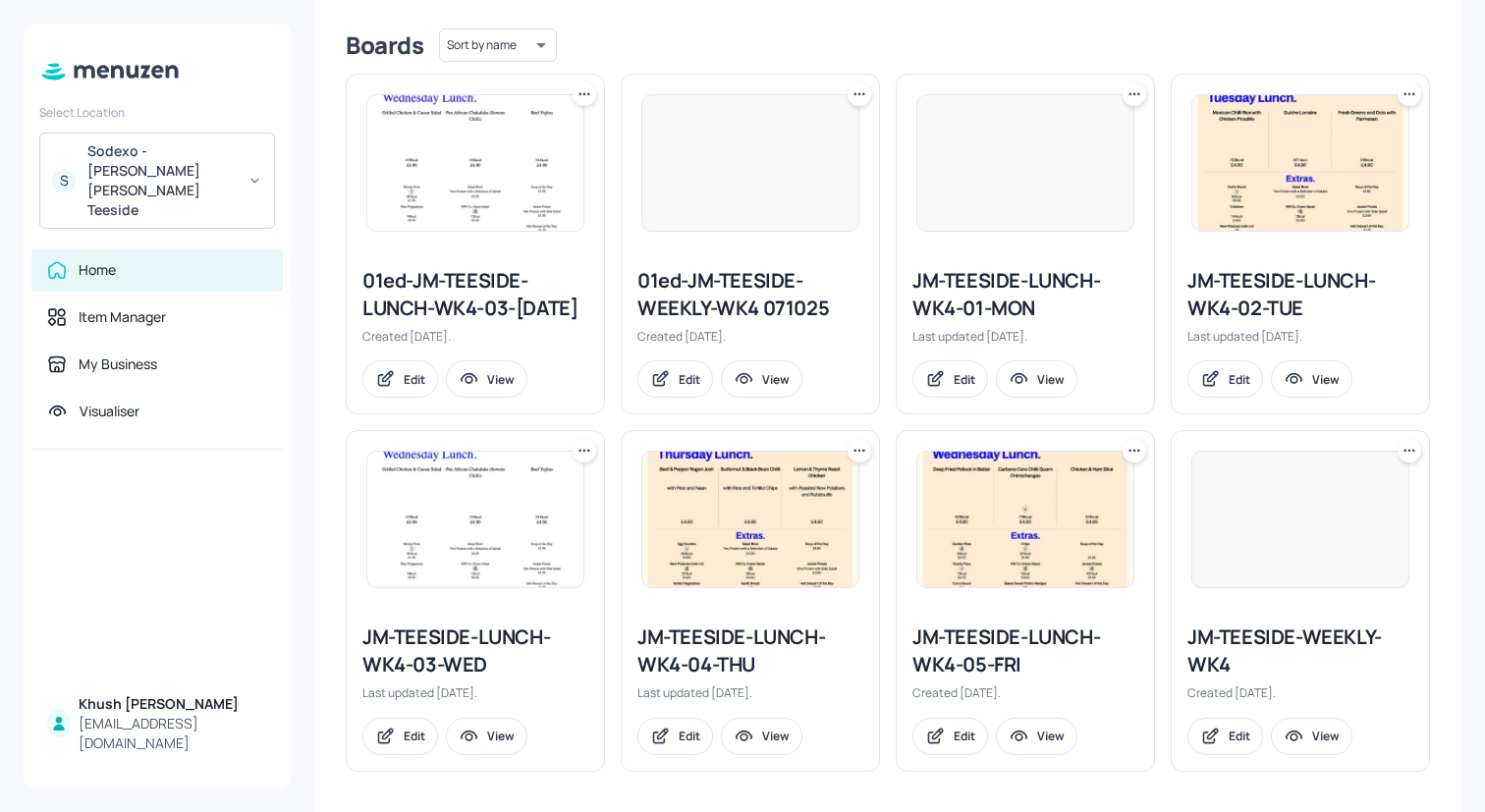
scroll to position [485, 0]
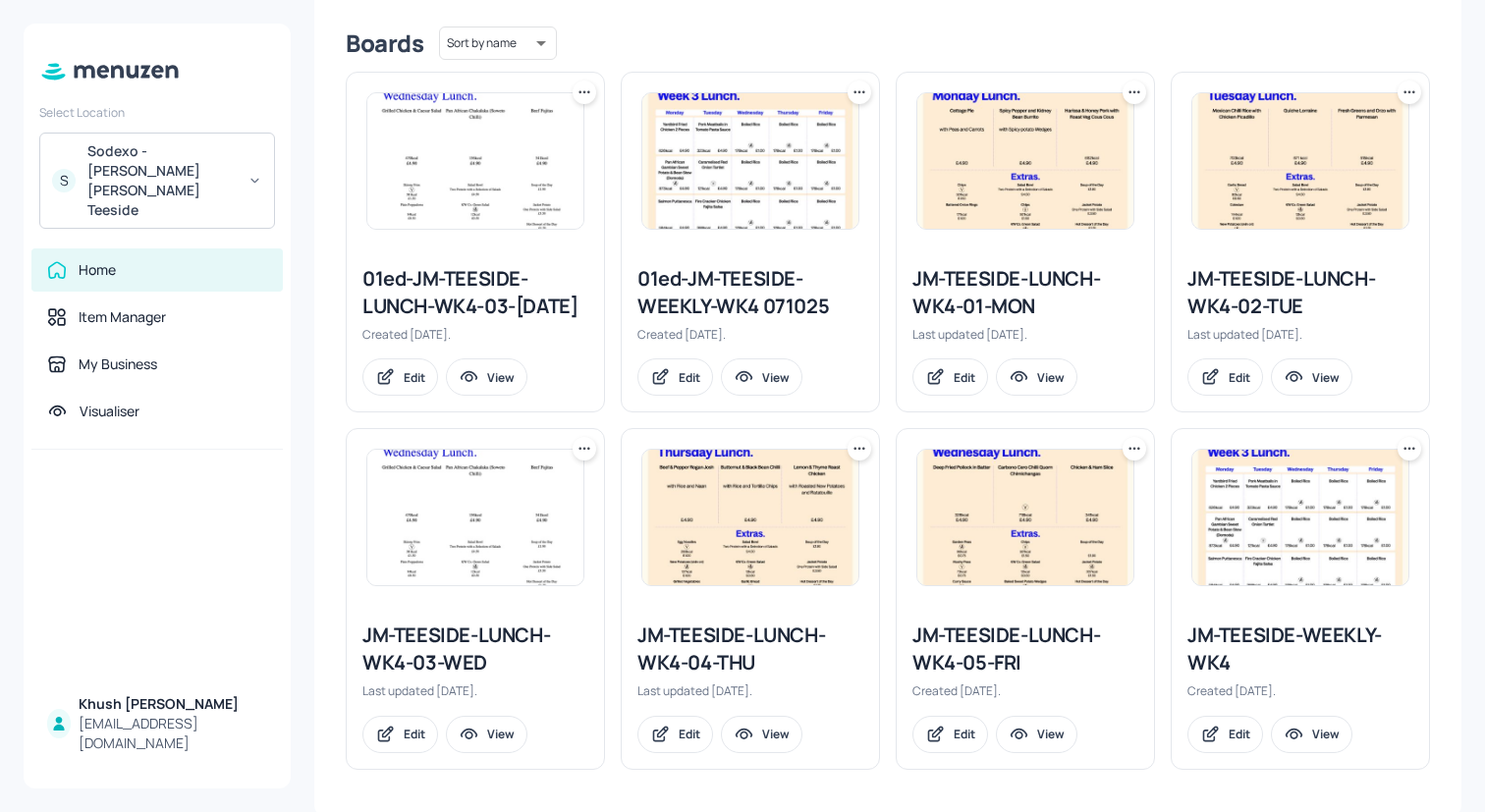
click at [1013, 287] on div "JM-TEESIDE-LUNCH-WK4-01-MON" at bounding box center [1025, 292] width 226 height 55
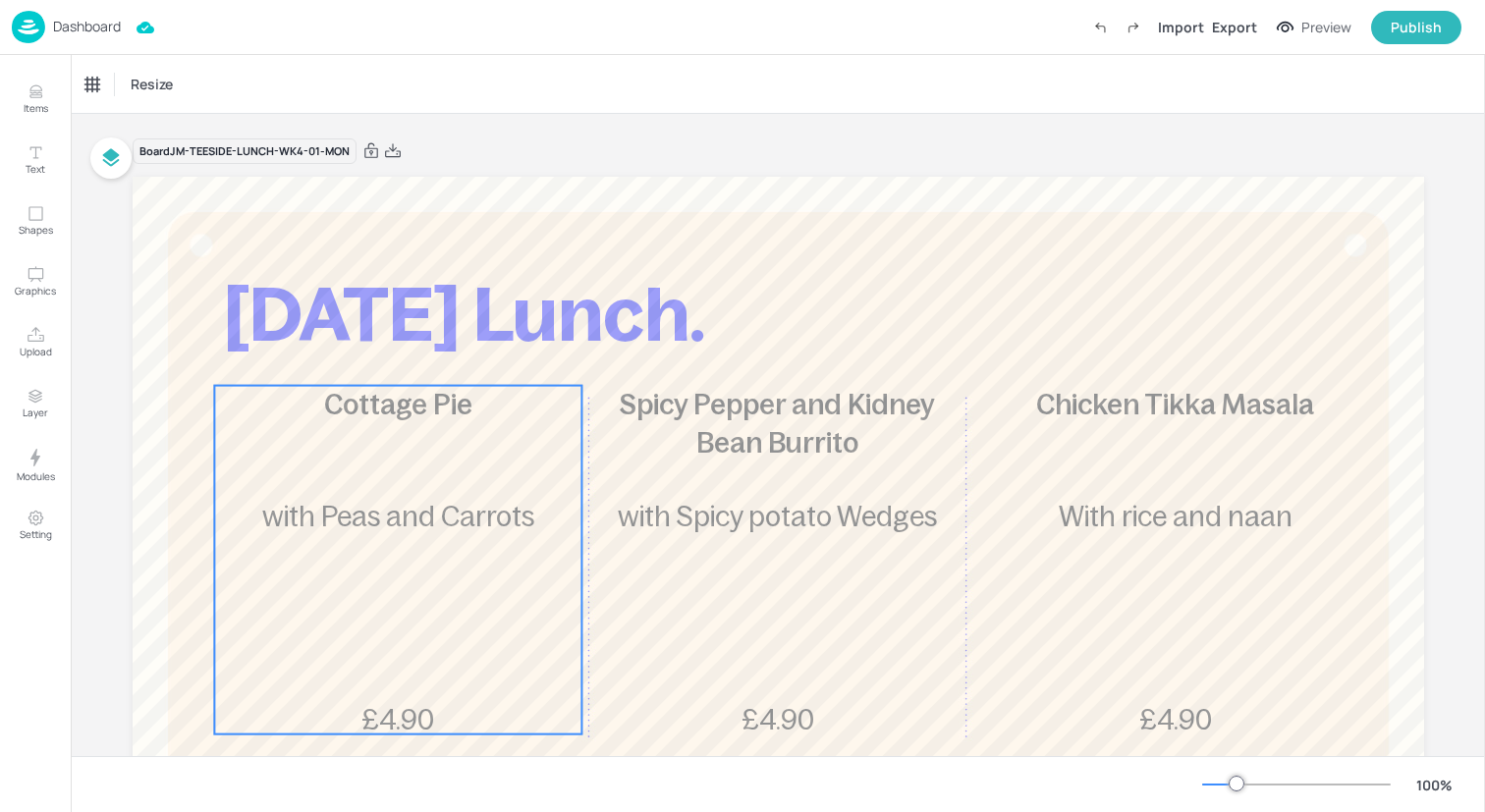
click at [474, 545] on div "Cottage Pie £4.90 with Peas and Carrots" at bounding box center [398, 559] width 368 height 349
click at [336, 361] on div "Ungroup" at bounding box center [335, 353] width 76 height 26
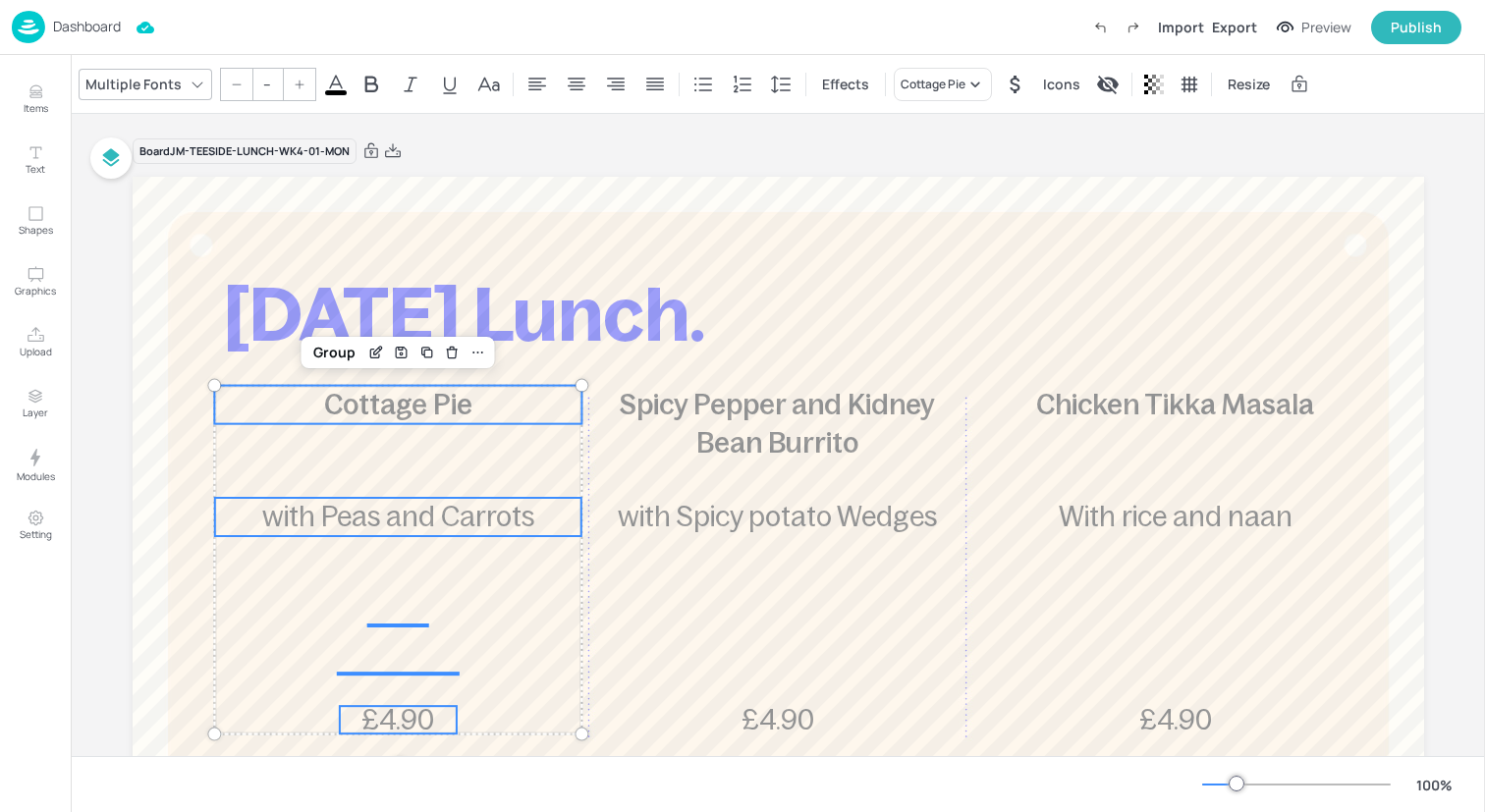
click at [270, 87] on input "--" at bounding box center [268, 84] width 28 height 31
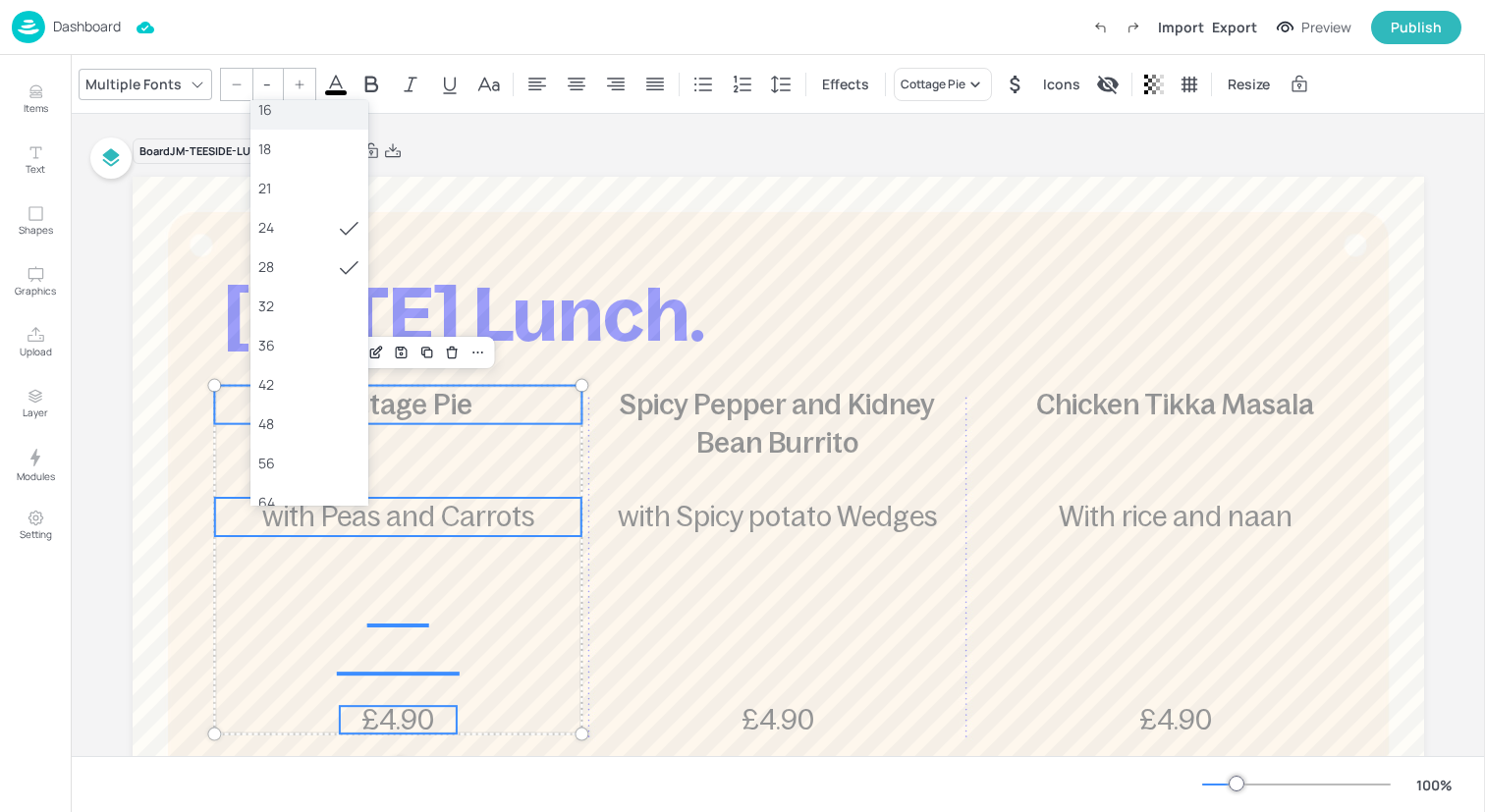
scroll to position [212, 0]
click at [301, 333] on div "36" at bounding box center [309, 339] width 102 height 21
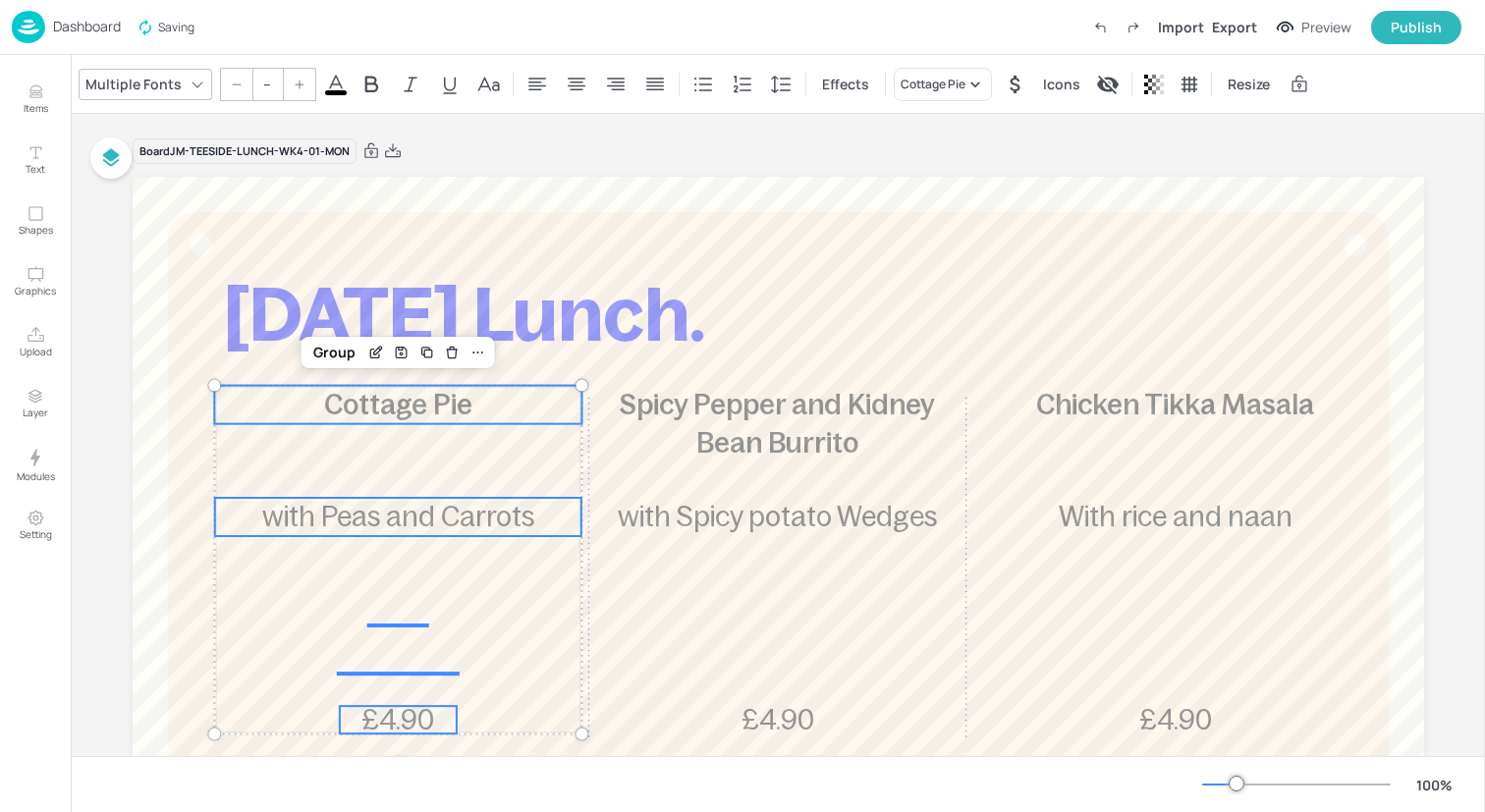
click at [259, 73] on input "--" at bounding box center [268, 84] width 28 height 31
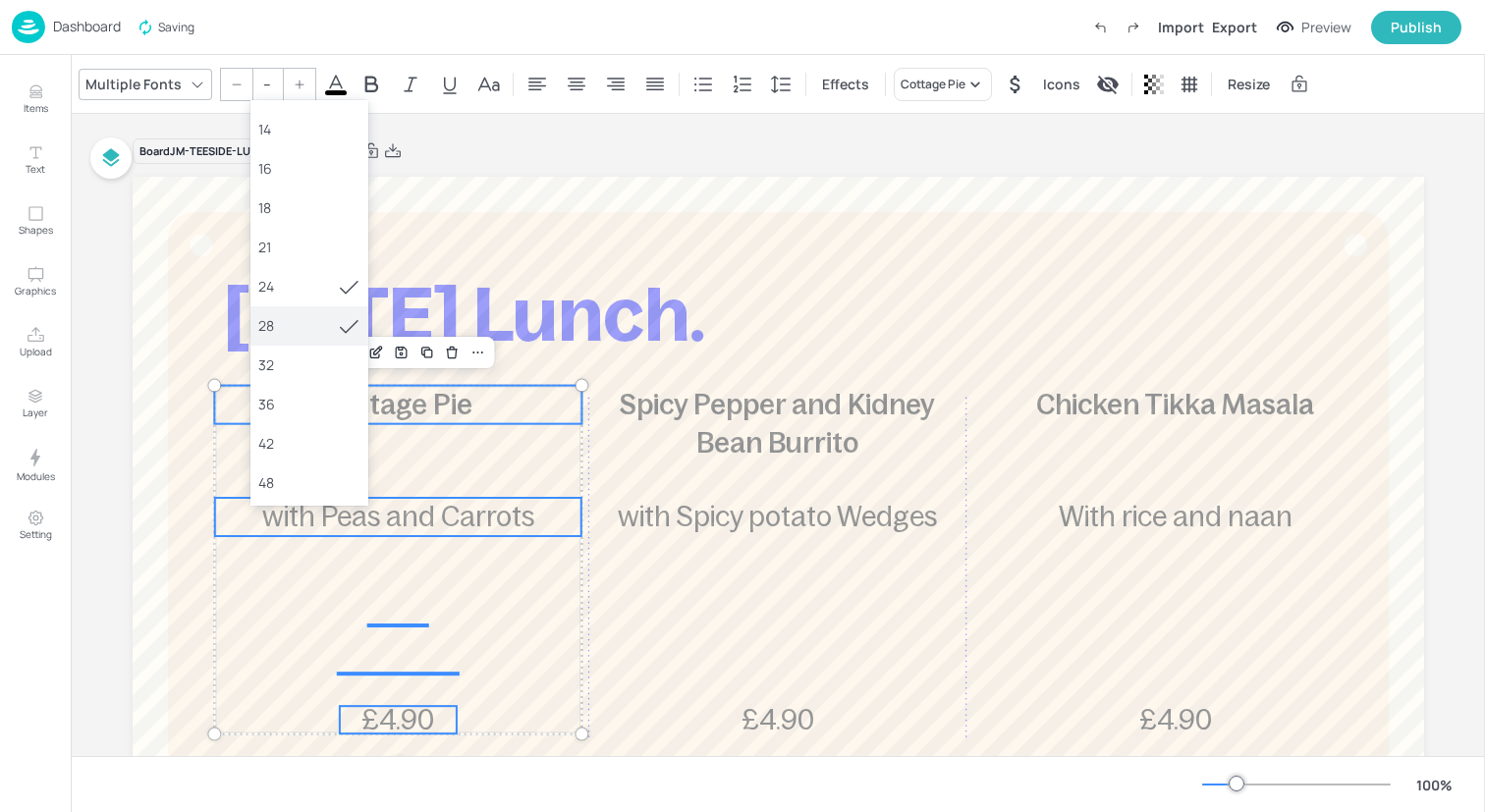
scroll to position [163, 0]
click at [302, 384] on div "36" at bounding box center [309, 388] width 102 height 21
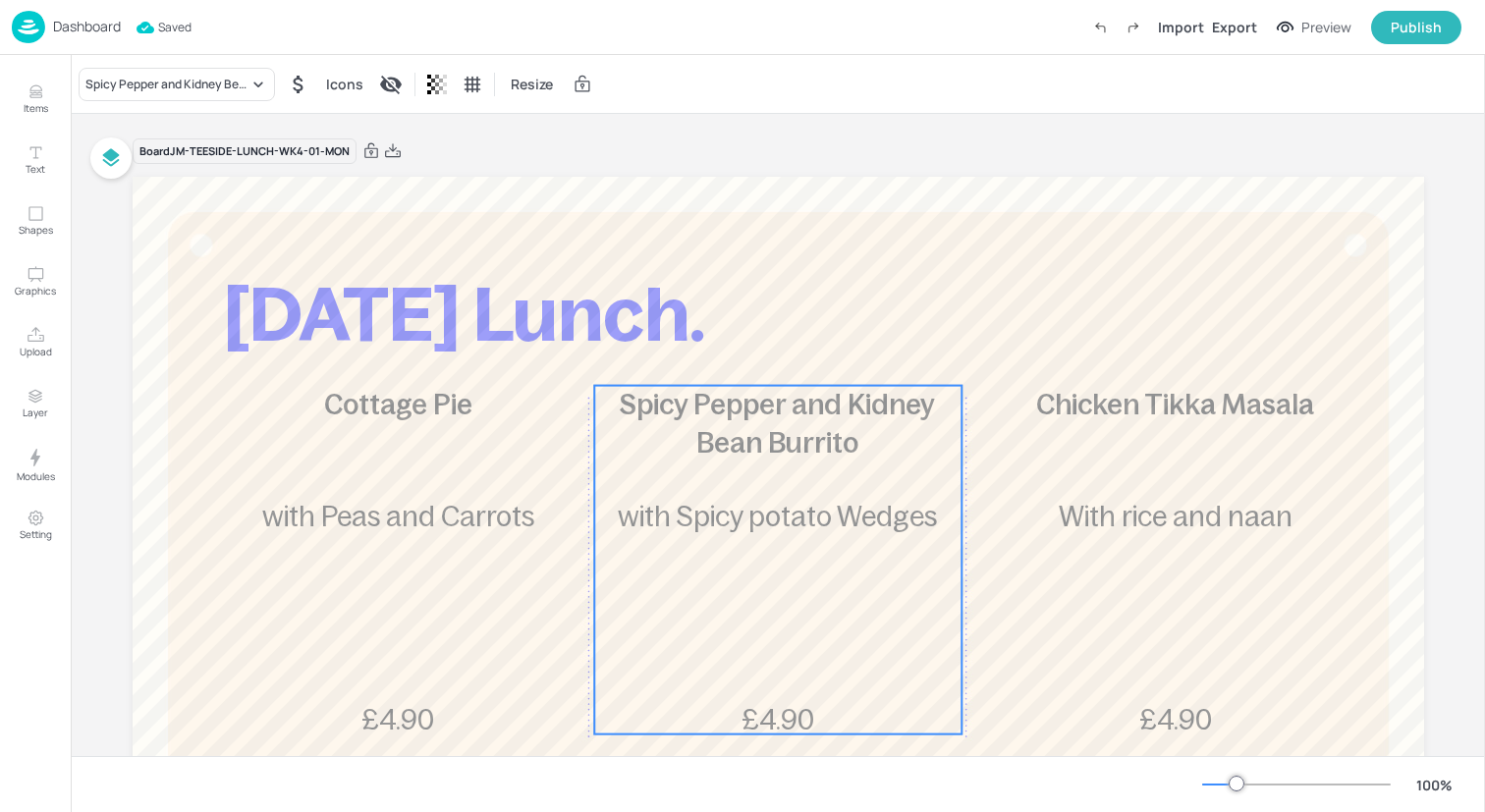
click at [759, 442] on span "Spicy Pepper and Kidney Bean Burrito" at bounding box center [776, 423] width 315 height 70
click at [694, 356] on div "Ungroup" at bounding box center [715, 353] width 76 height 26
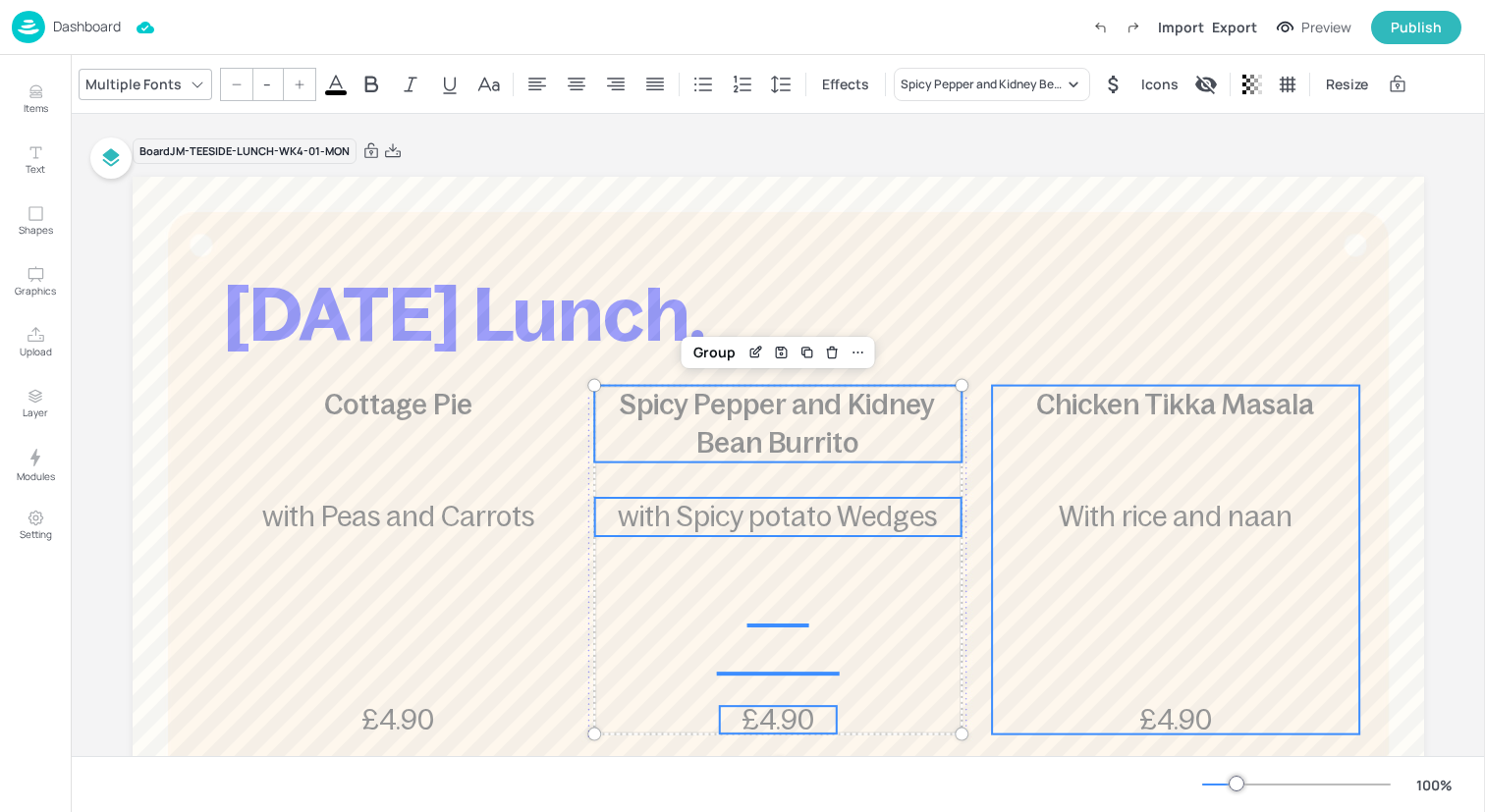
click at [1230, 522] on span "With rice and naan" at bounding box center [1175, 515] width 234 height 31
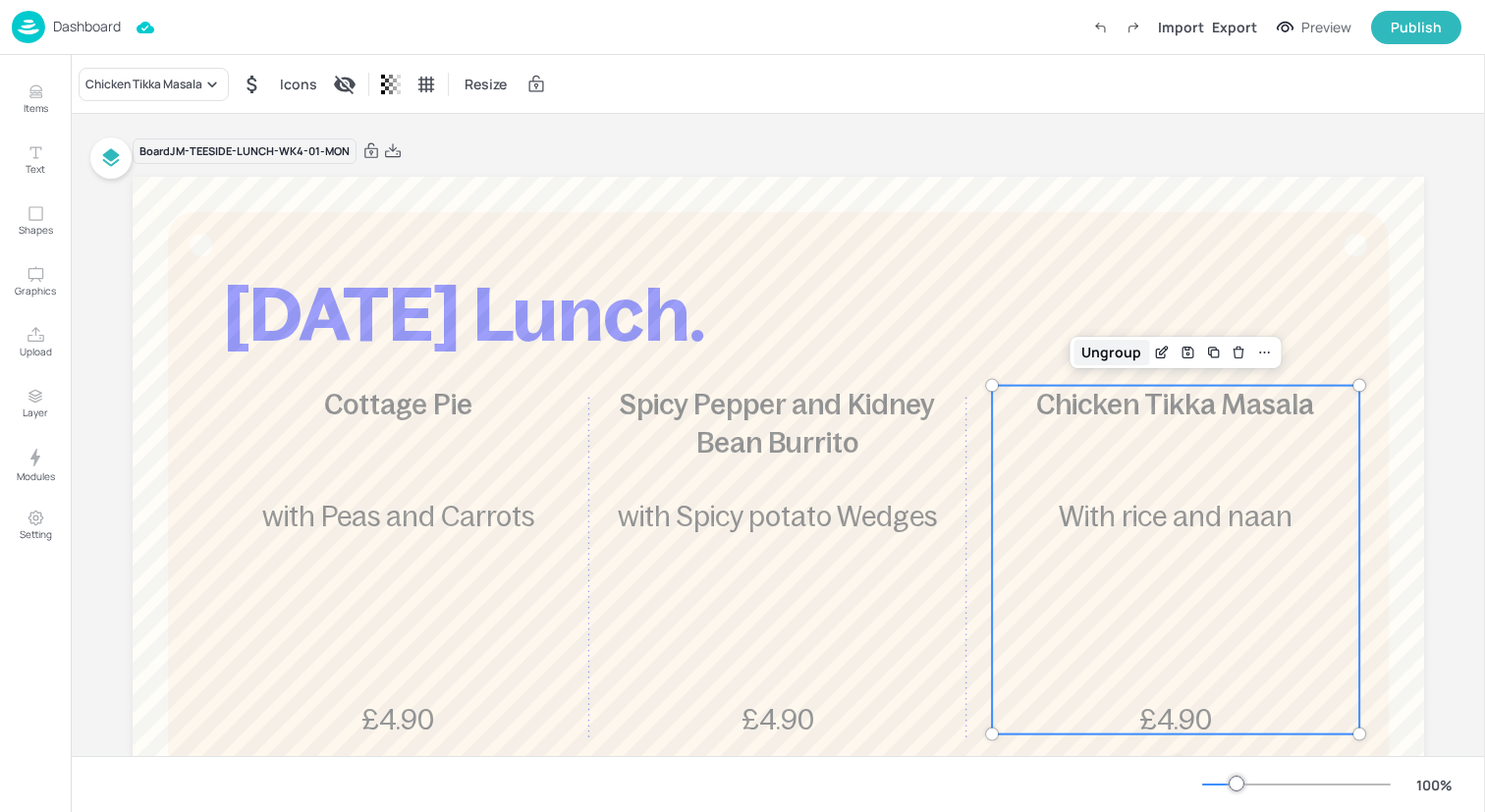
click at [1115, 356] on div "Ungroup" at bounding box center [1111, 353] width 76 height 26
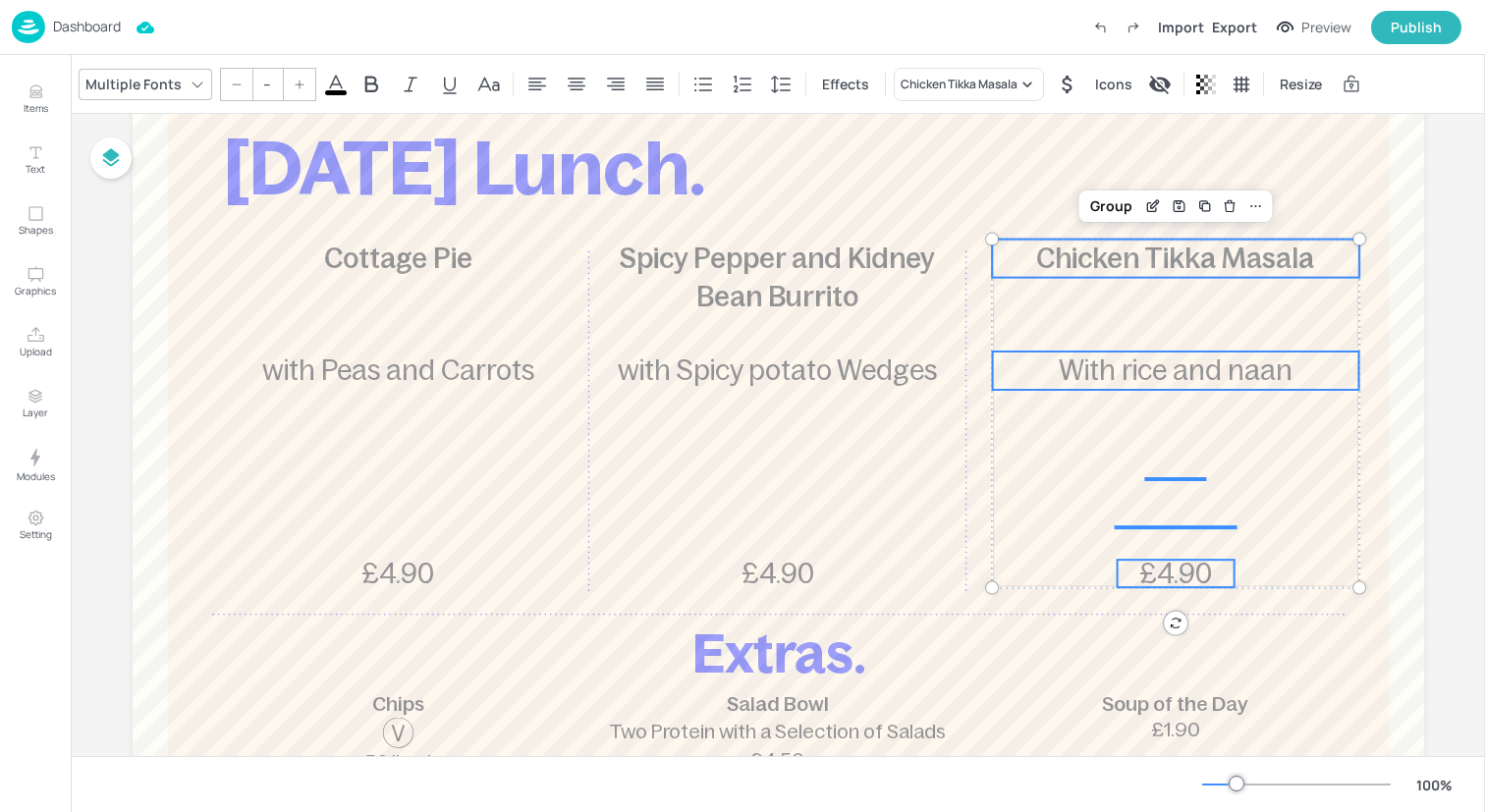
scroll to position [176, 0]
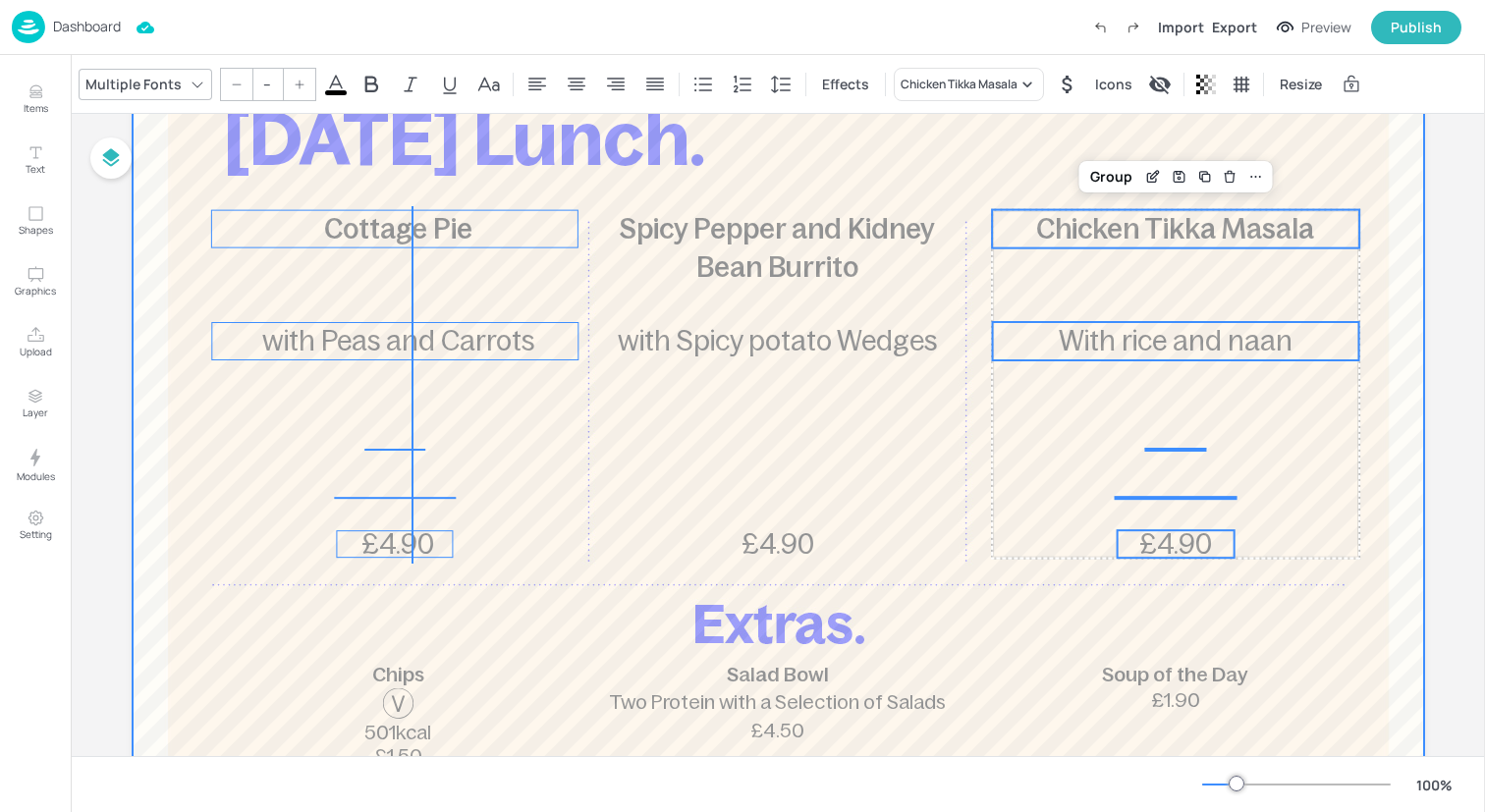
drag, startPoint x: 412, startPoint y: 563, endPoint x: 412, endPoint y: 206, distance: 357.0
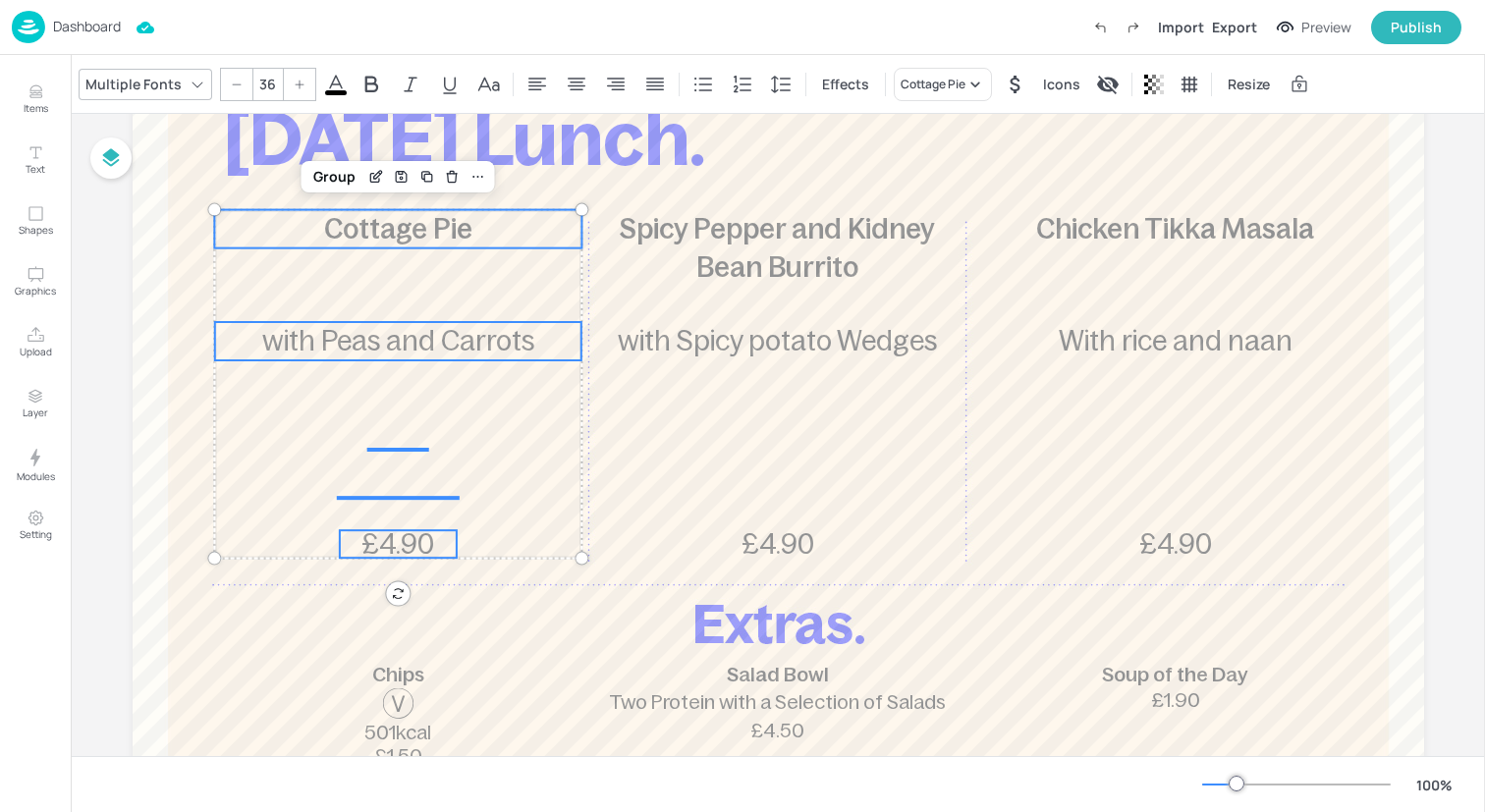
click at [236, 85] on icon at bounding box center [237, 85] width 12 height 12
type input "35"
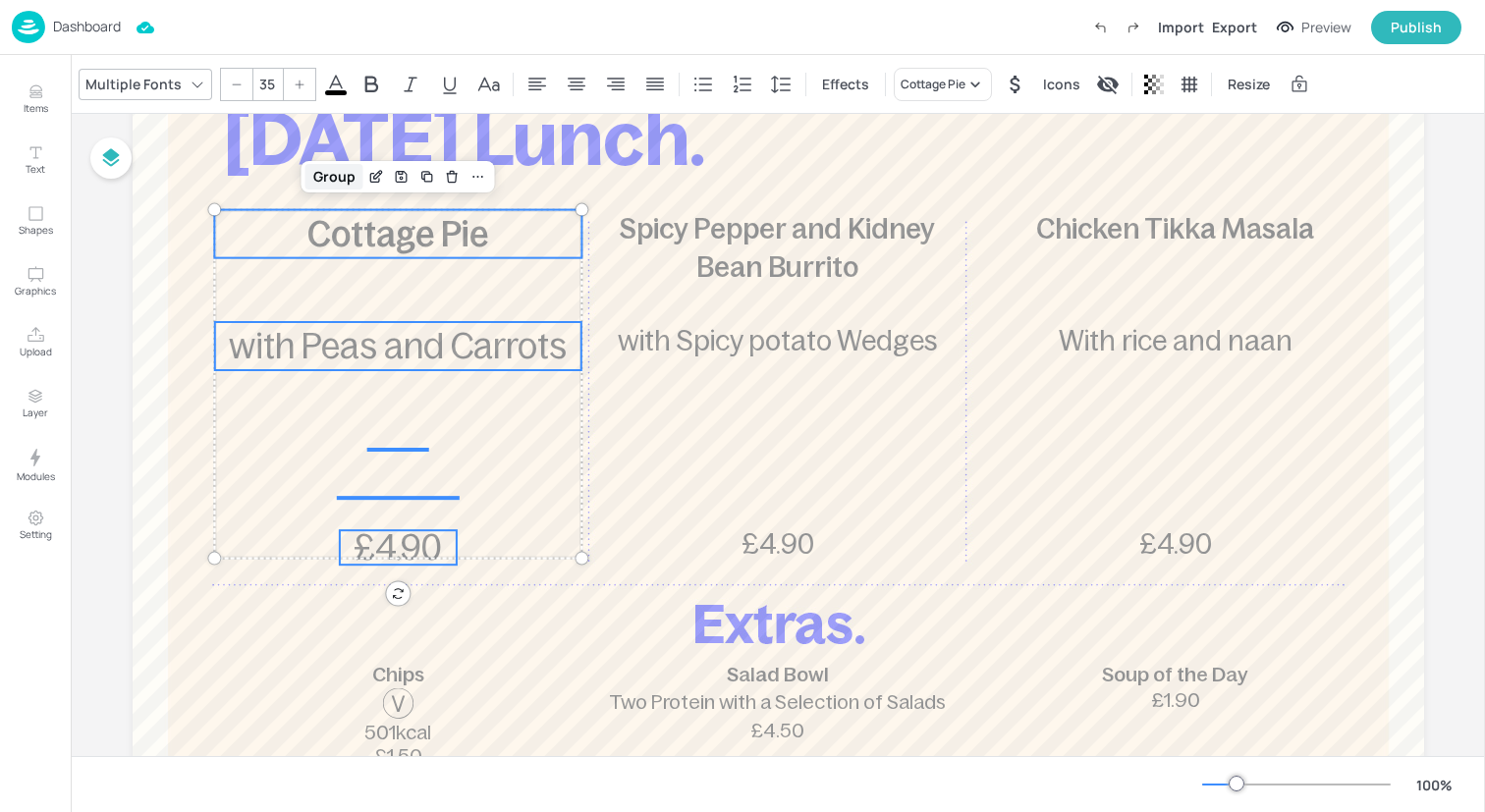
click at [335, 176] on div "Group" at bounding box center [335, 177] width 58 height 26
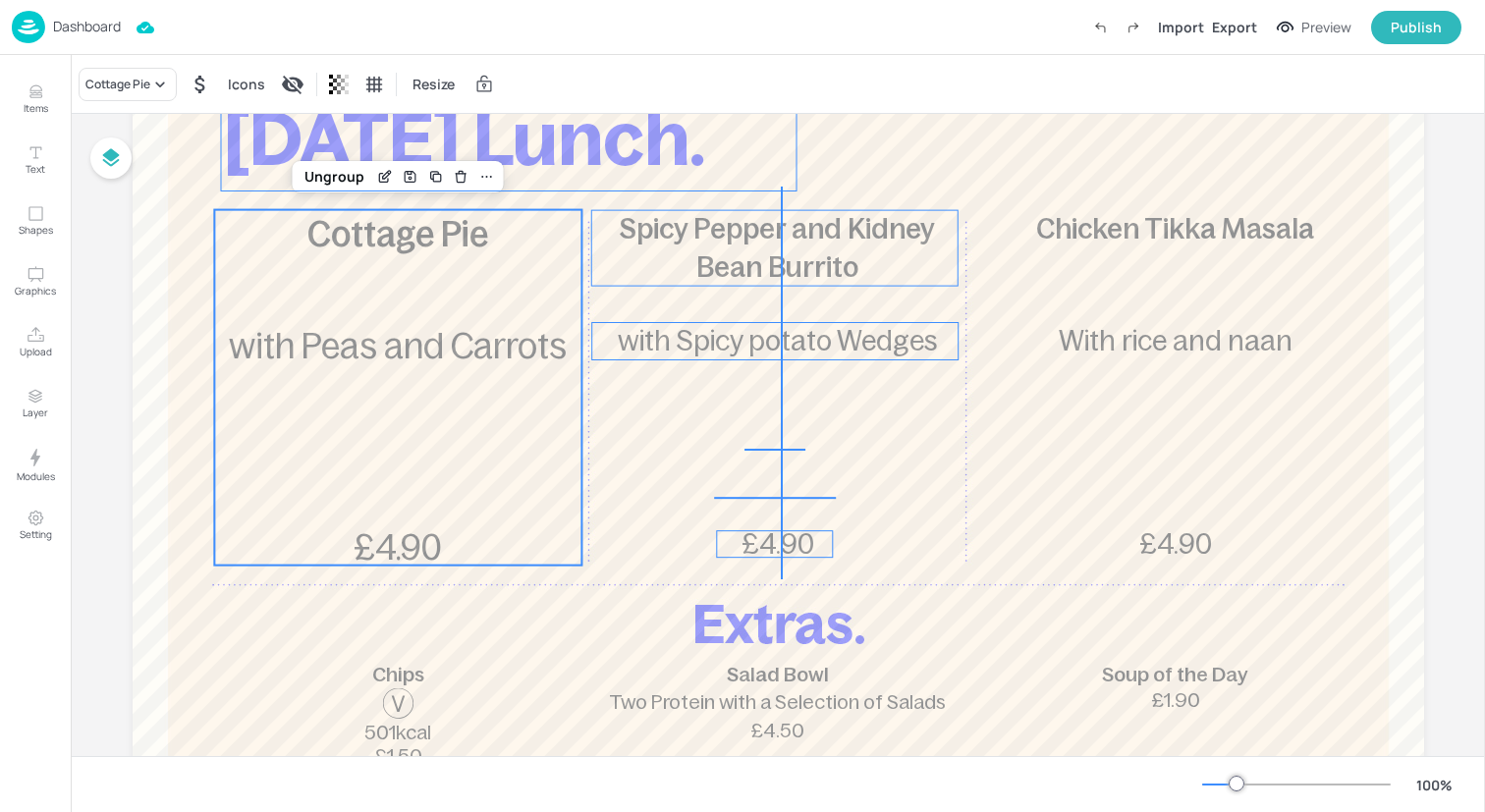
drag, startPoint x: 782, startPoint y: 579, endPoint x: 780, endPoint y: 187, distance: 392.0
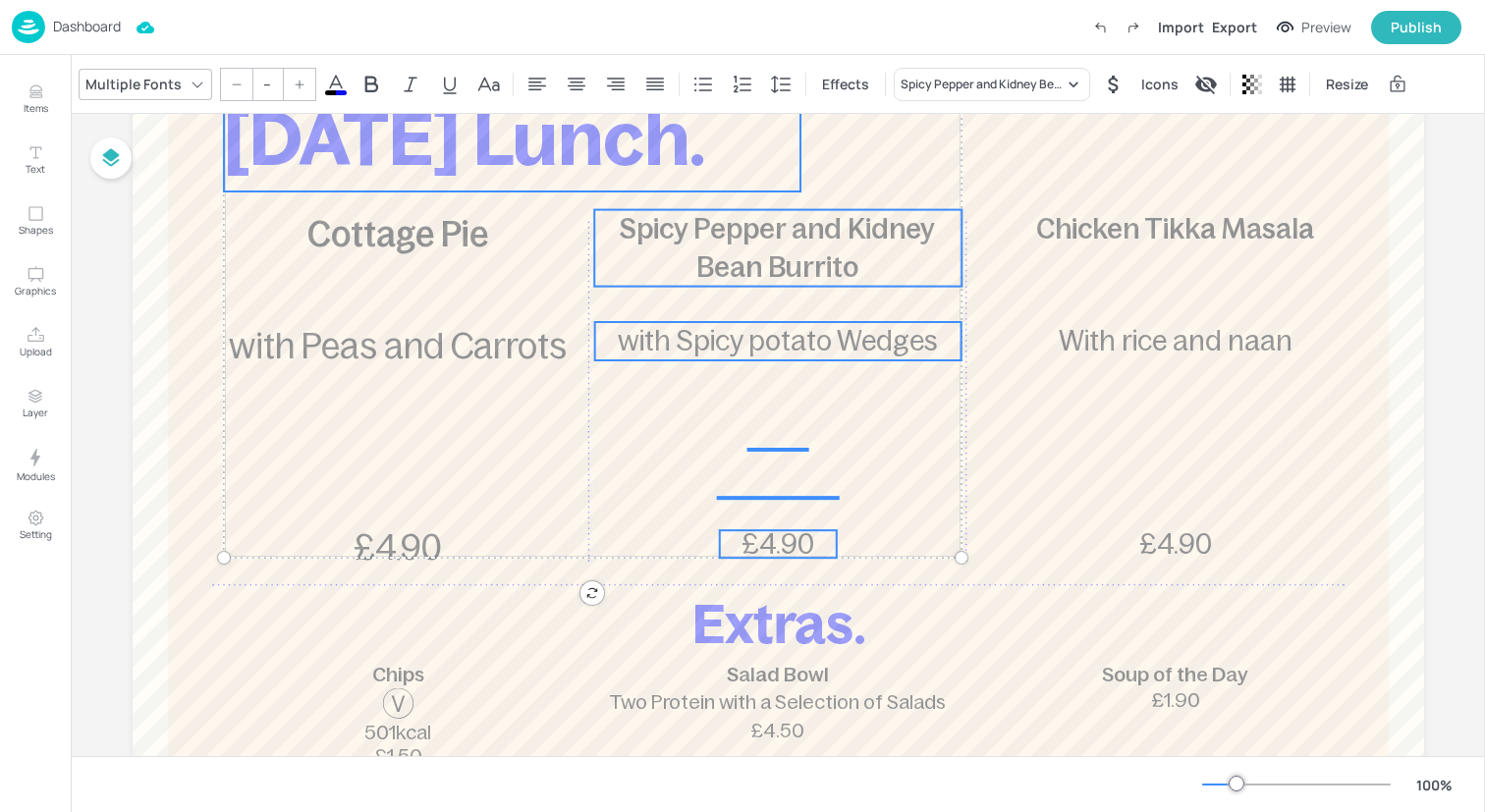
click at [272, 83] on input "--" at bounding box center [268, 84] width 28 height 31
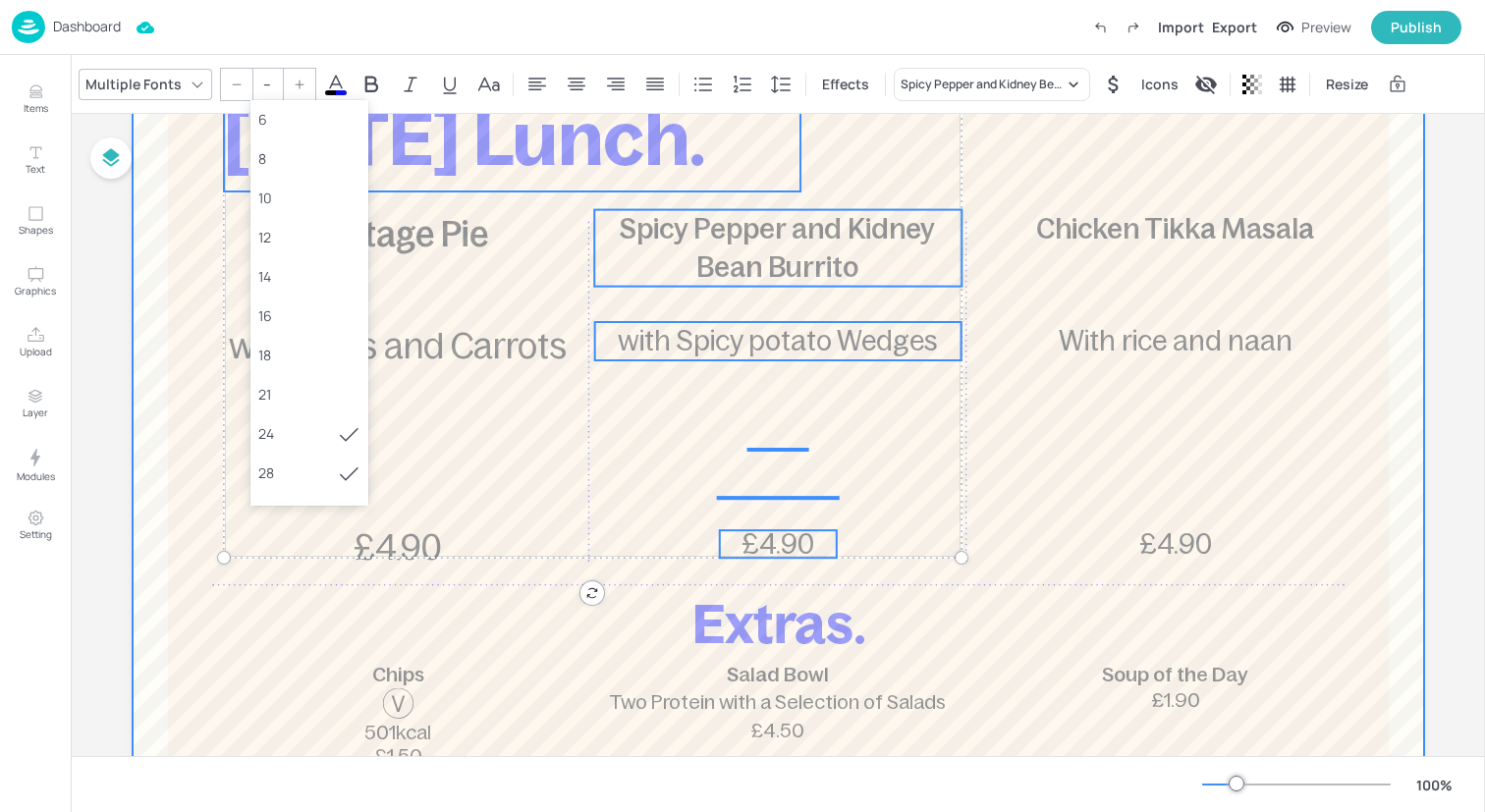
click at [716, 481] on div at bounding box center [778, 530] width 1291 height 1060
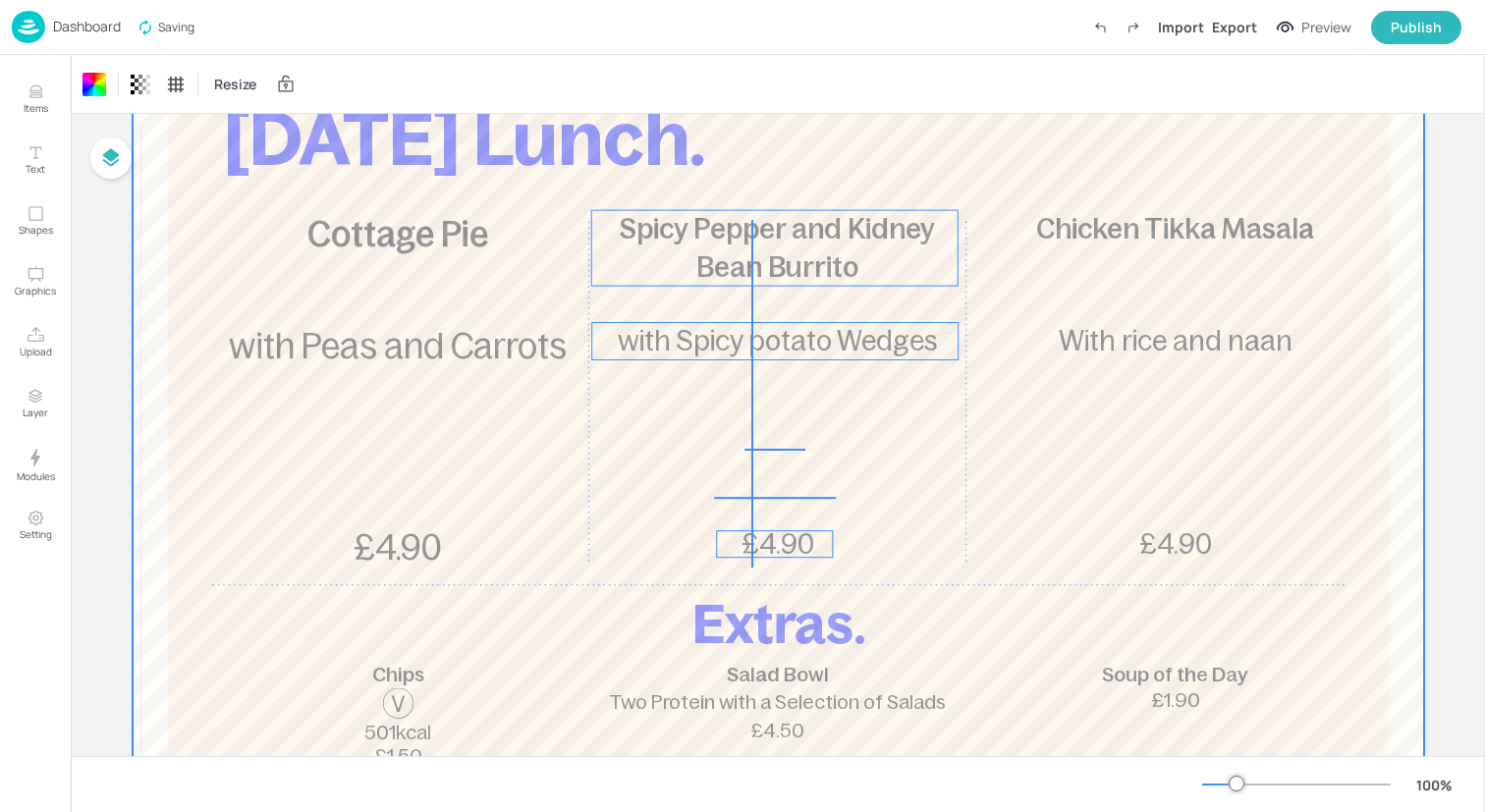
drag, startPoint x: 751, startPoint y: 566, endPoint x: 751, endPoint y: 221, distance: 345.0
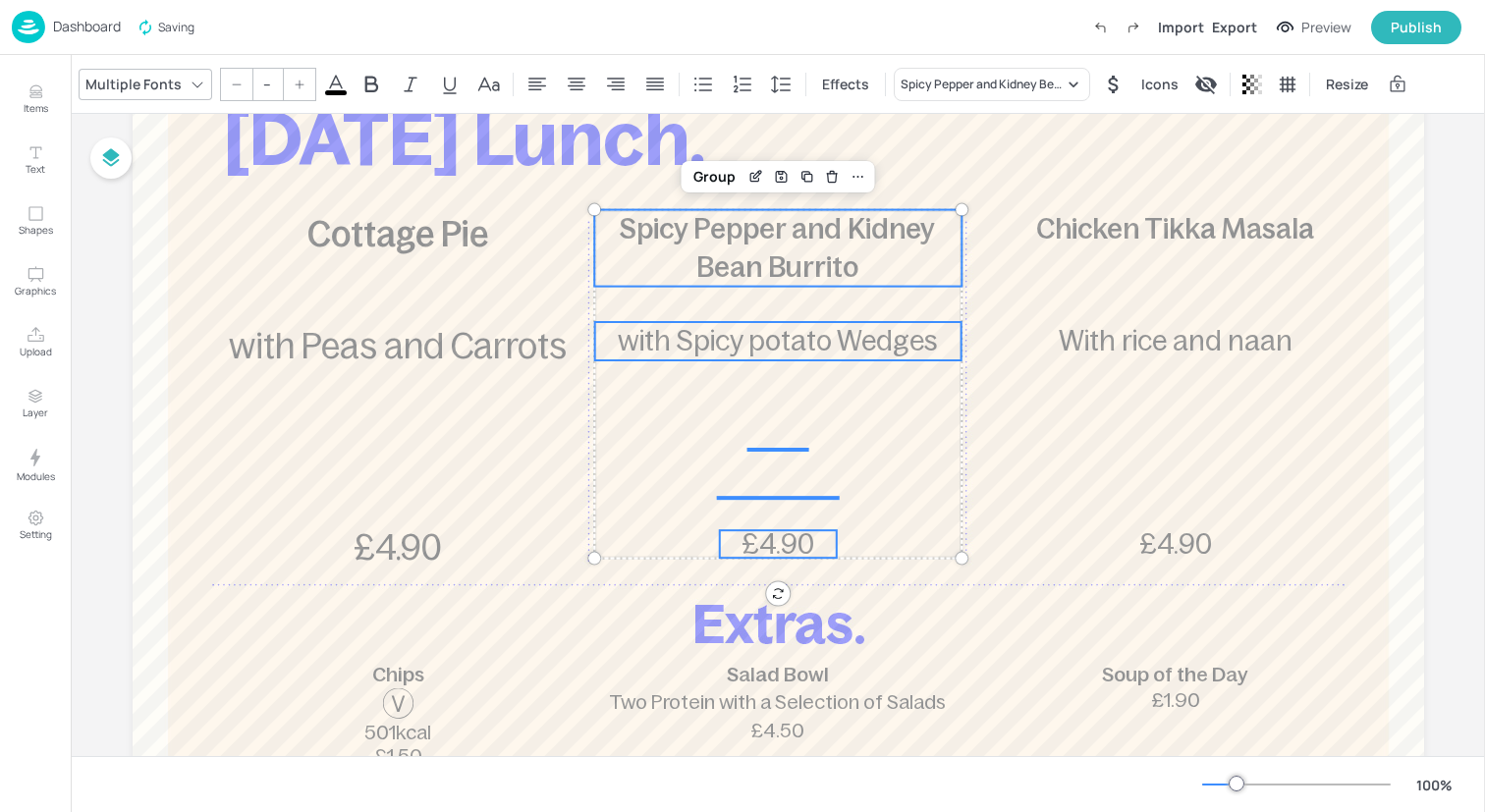
click at [260, 76] on input "--" at bounding box center [268, 84] width 28 height 31
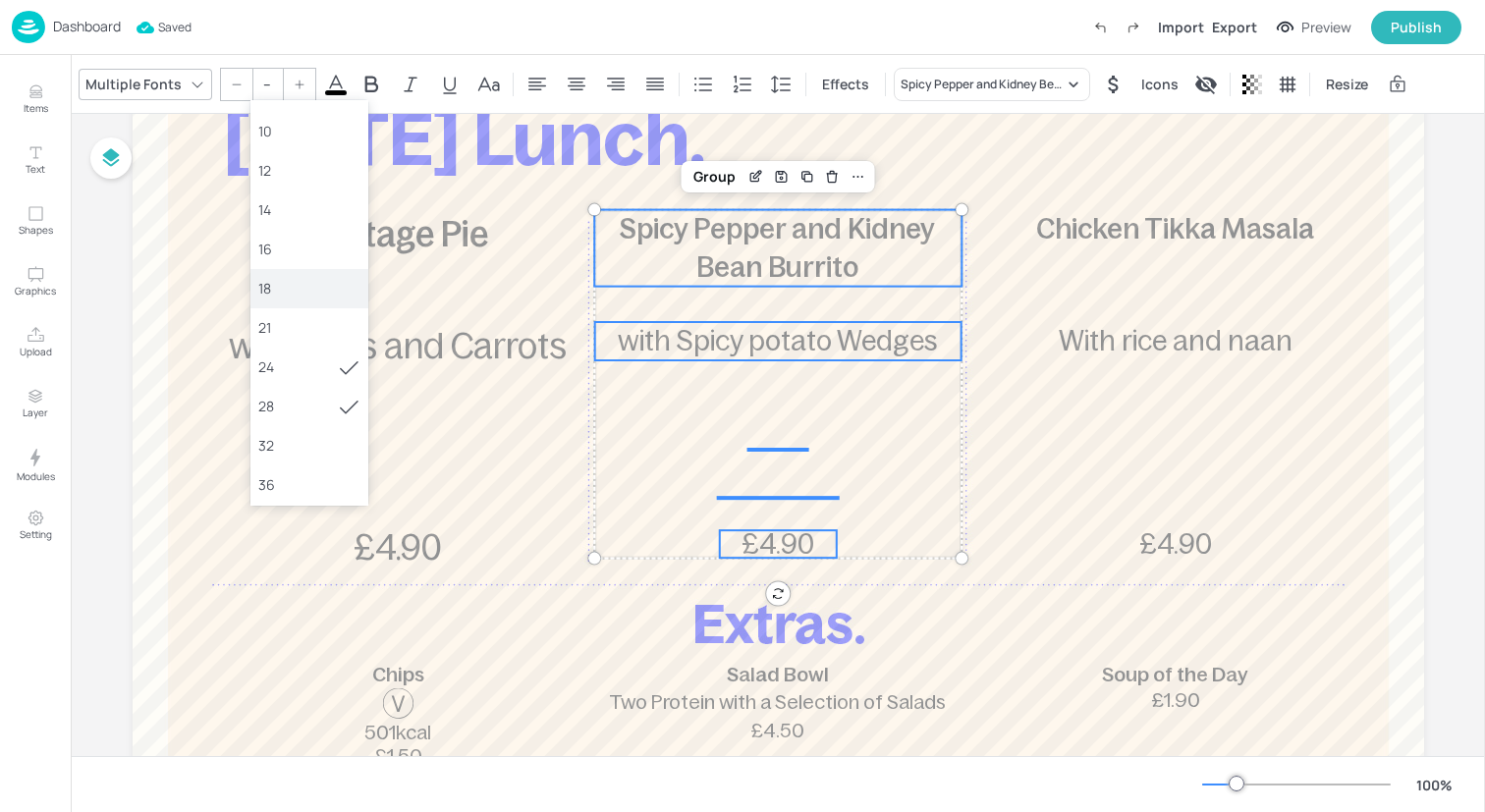
scroll to position [93, 0]
click at [307, 470] on div "36" at bounding box center [310, 457] width 118 height 39
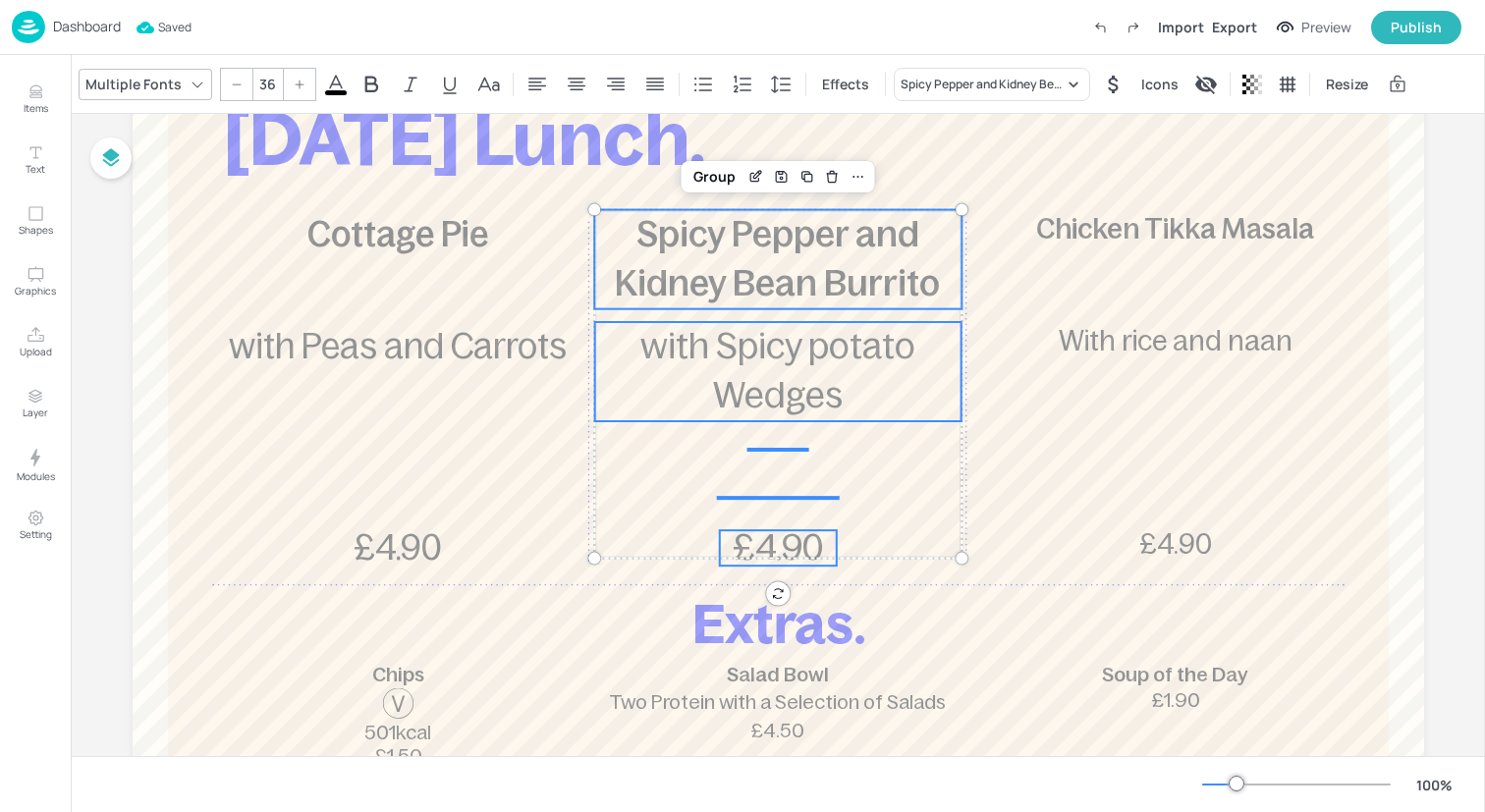
click at [231, 81] on icon at bounding box center [237, 85] width 12 height 12
type input "35"
click at [720, 181] on div "Group" at bounding box center [715, 177] width 58 height 26
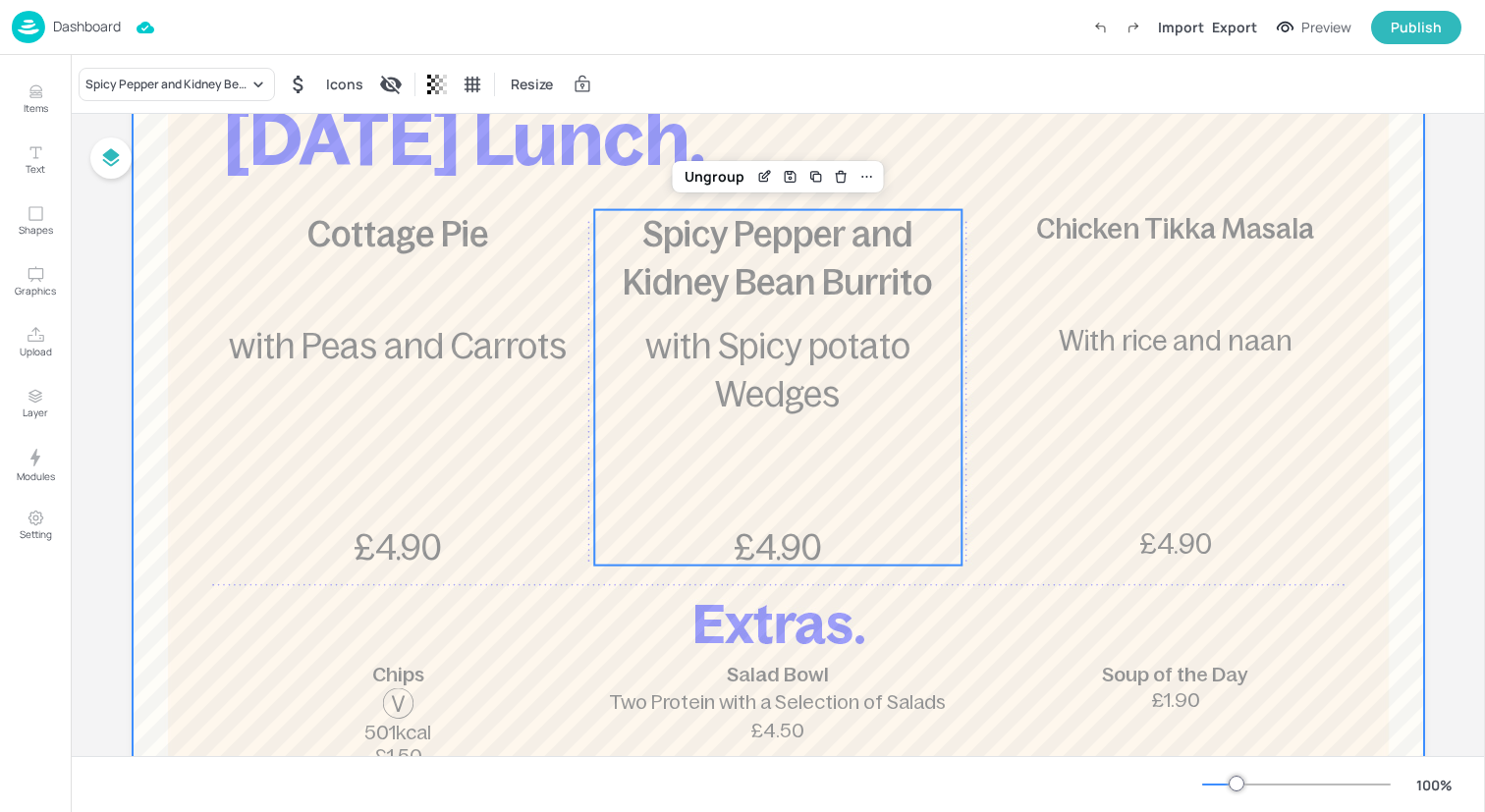
click at [1348, 462] on div at bounding box center [778, 530] width 1291 height 1060
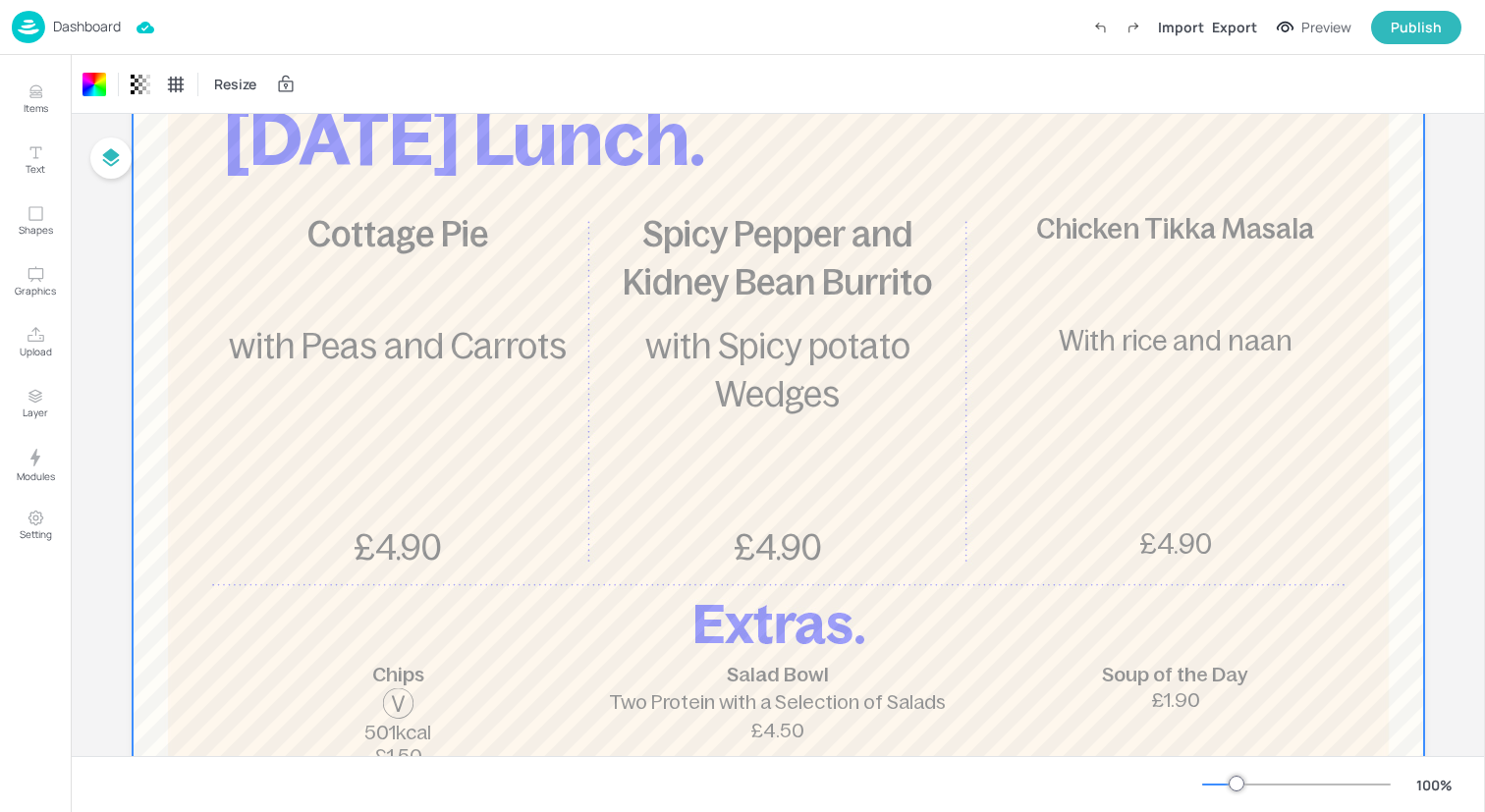
click at [1243, 462] on div at bounding box center [778, 530] width 1291 height 1060
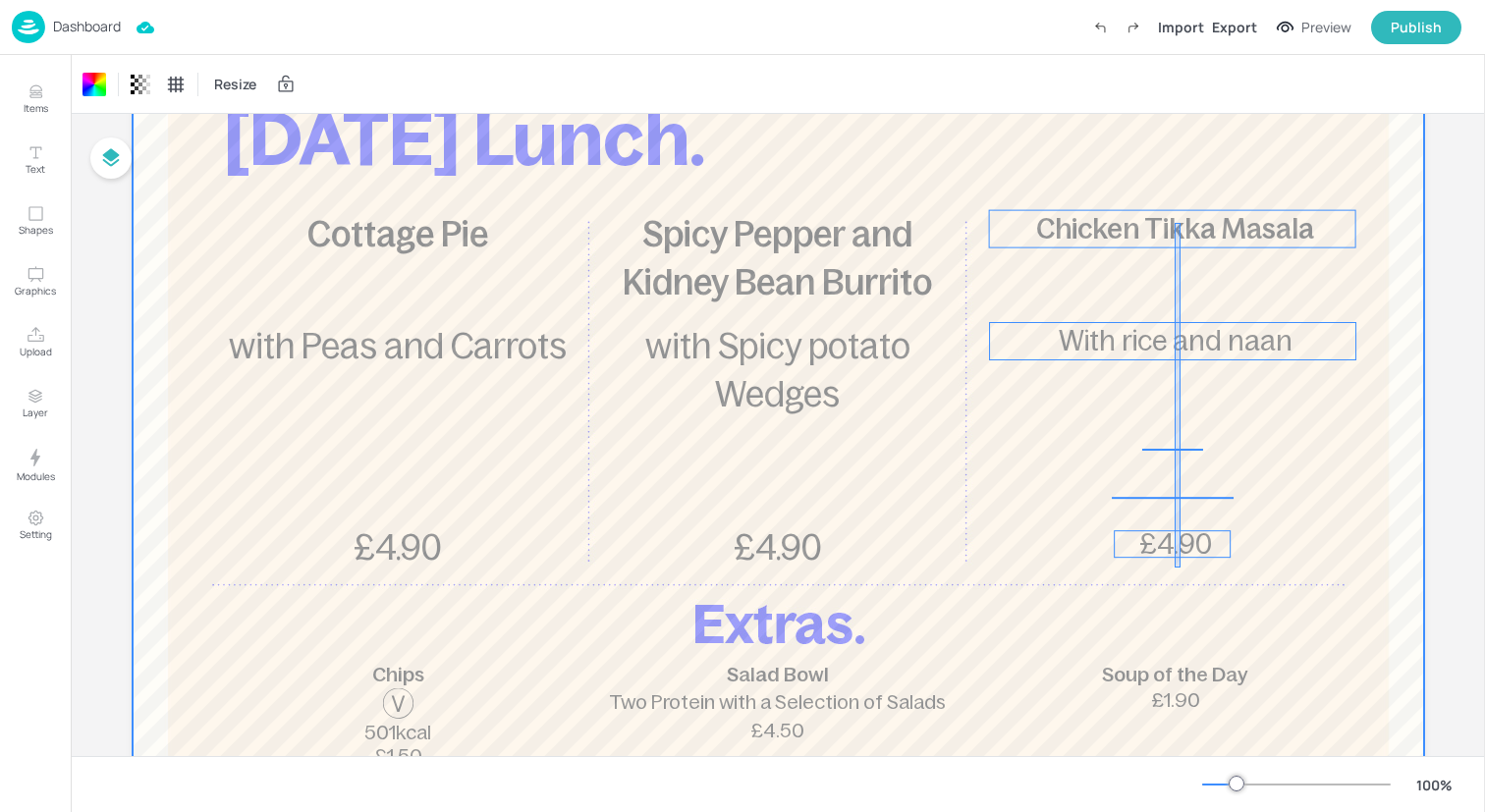
drag, startPoint x: 1180, startPoint y: 567, endPoint x: 1171, endPoint y: 222, distance: 345.1
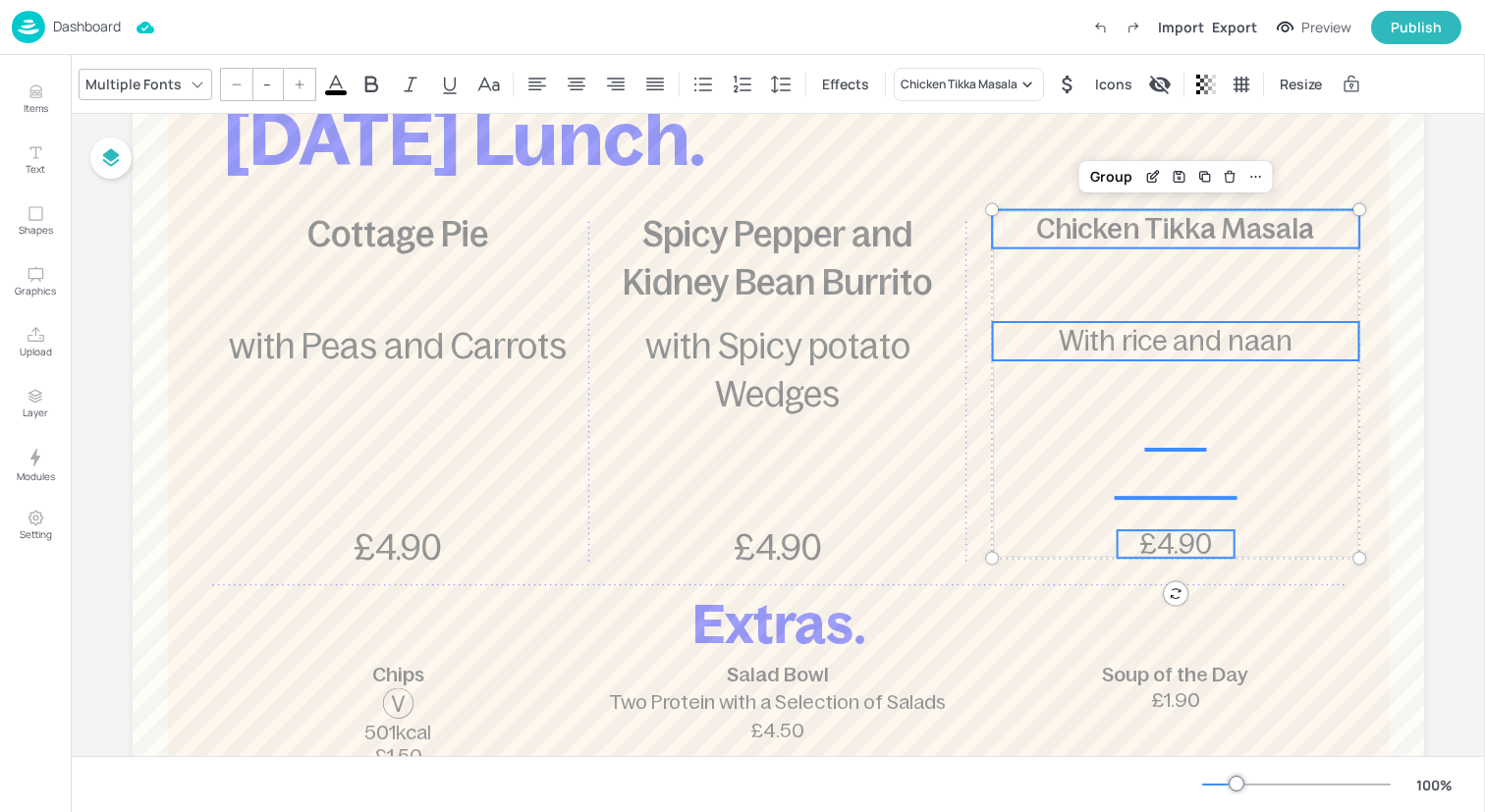
click at [239, 82] on icon at bounding box center [237, 85] width 12 height 12
click at [254, 80] on input "--" at bounding box center [268, 84] width 28 height 31
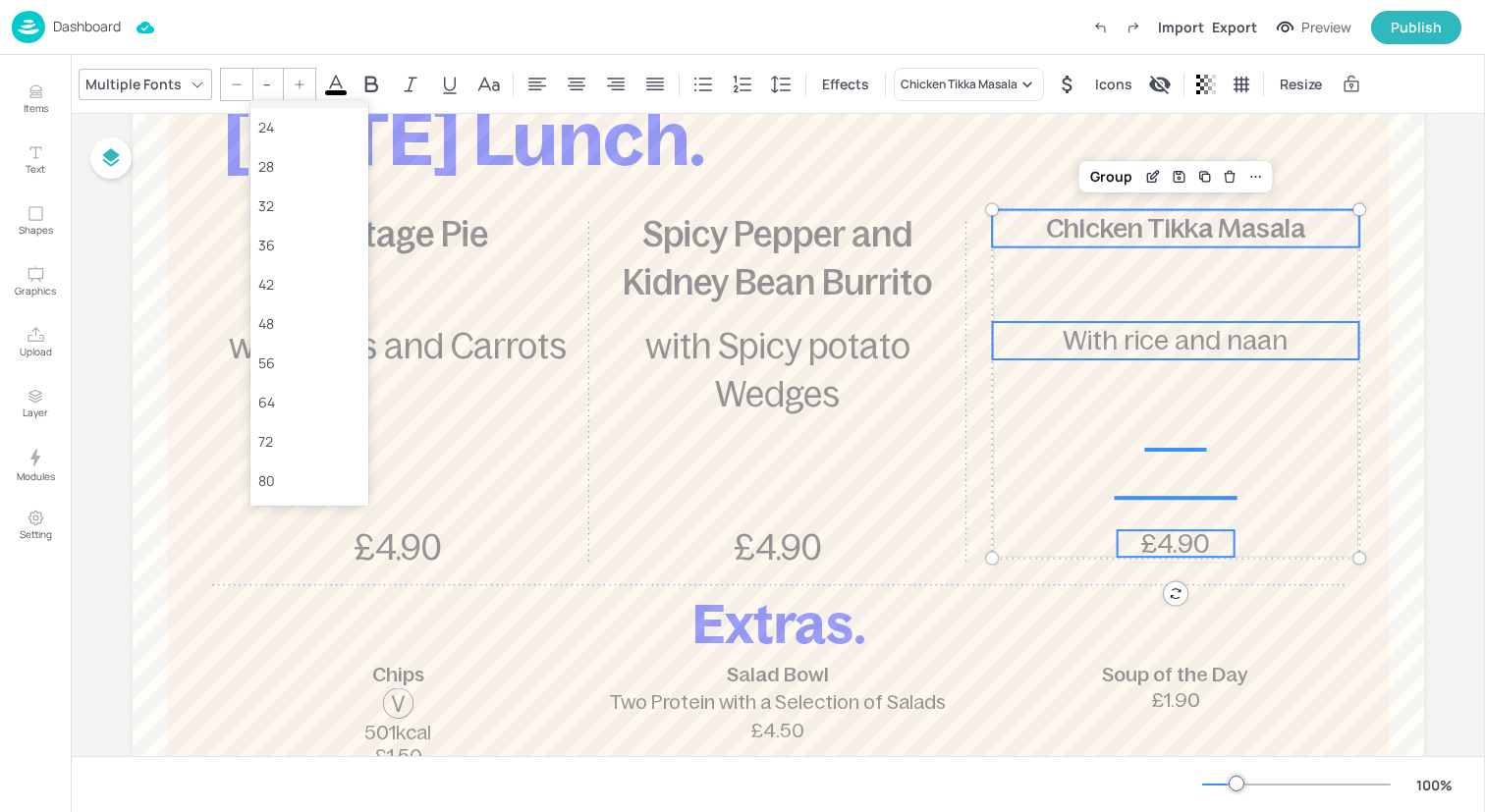
scroll to position [321, 0]
click at [325, 242] on div "36" at bounding box center [310, 230] width 118 height 39
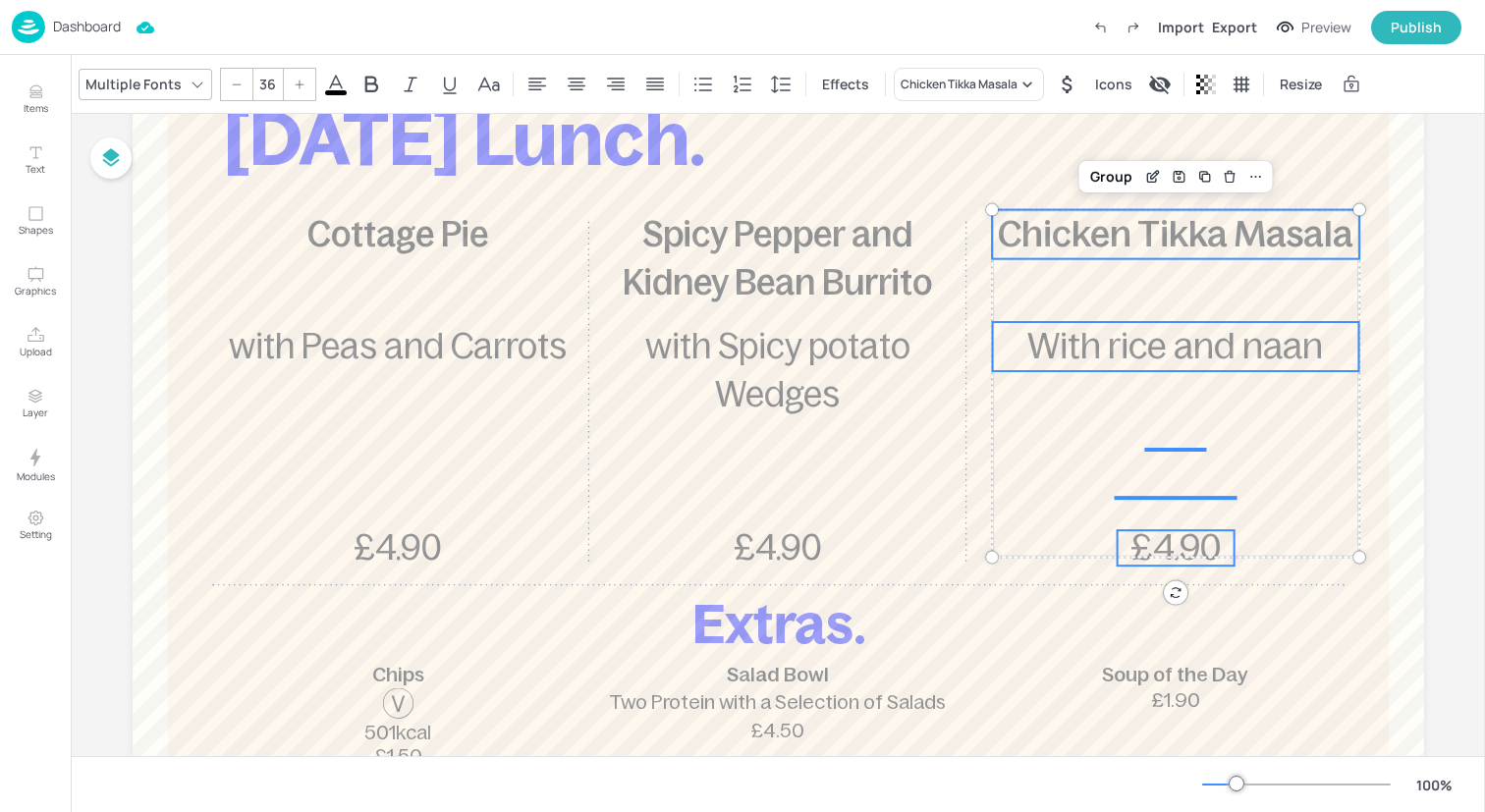
click at [242, 85] on div at bounding box center [236, 84] width 31 height 31
type input "35"
click at [1106, 176] on div "Group" at bounding box center [1111, 177] width 58 height 26
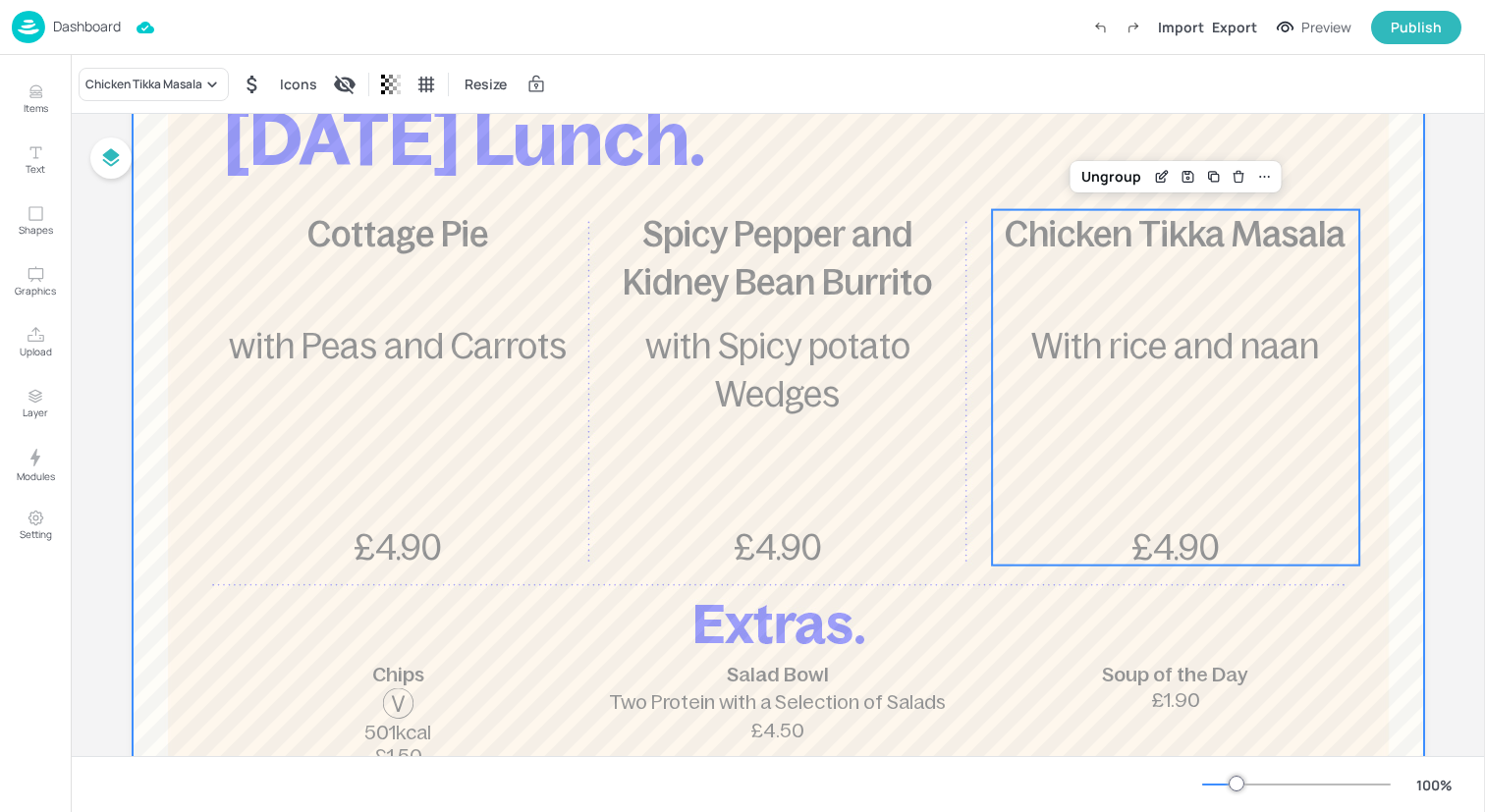
click at [833, 163] on div at bounding box center [778, 530] width 1291 height 1060
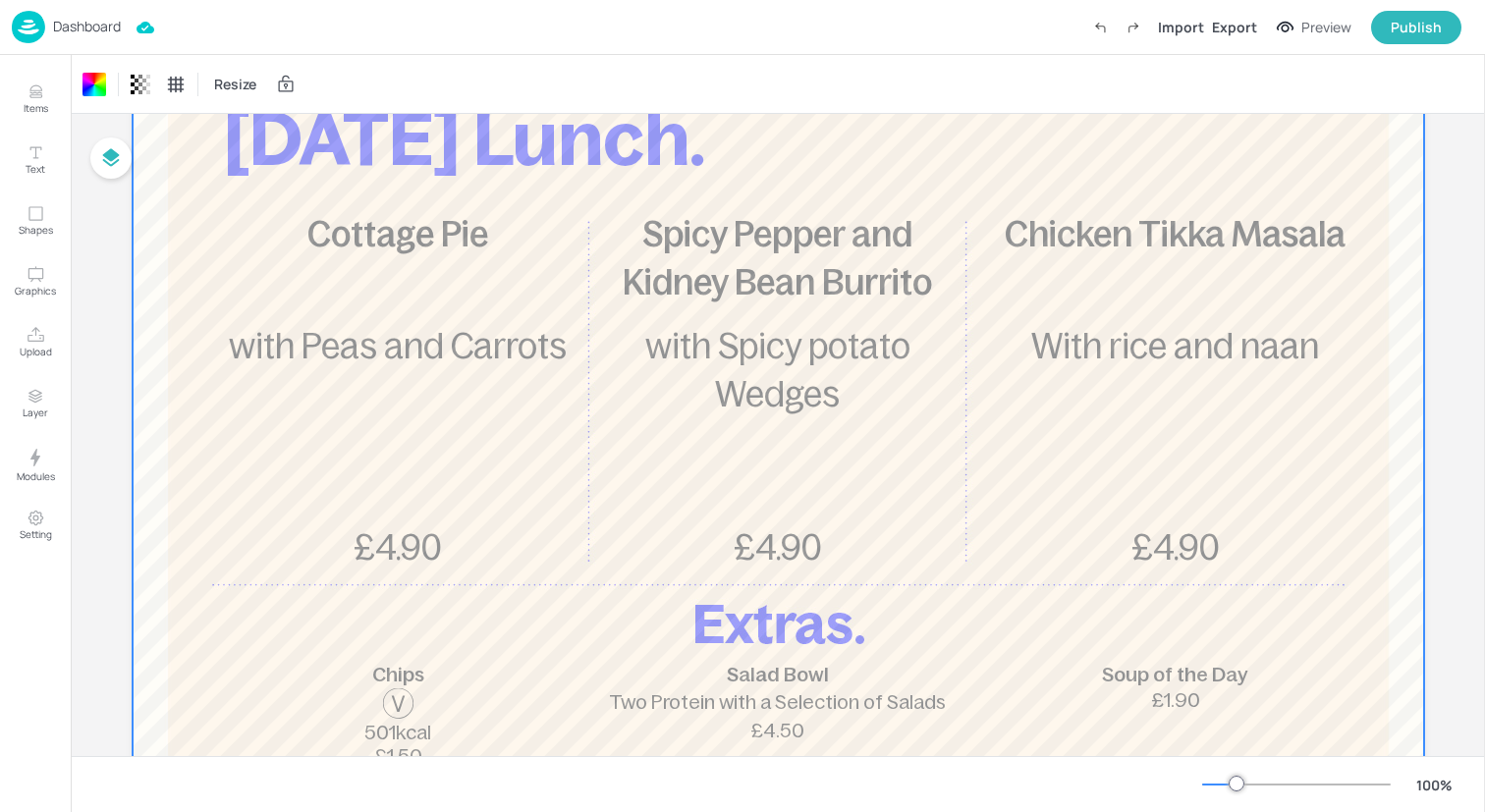
scroll to position [0, 0]
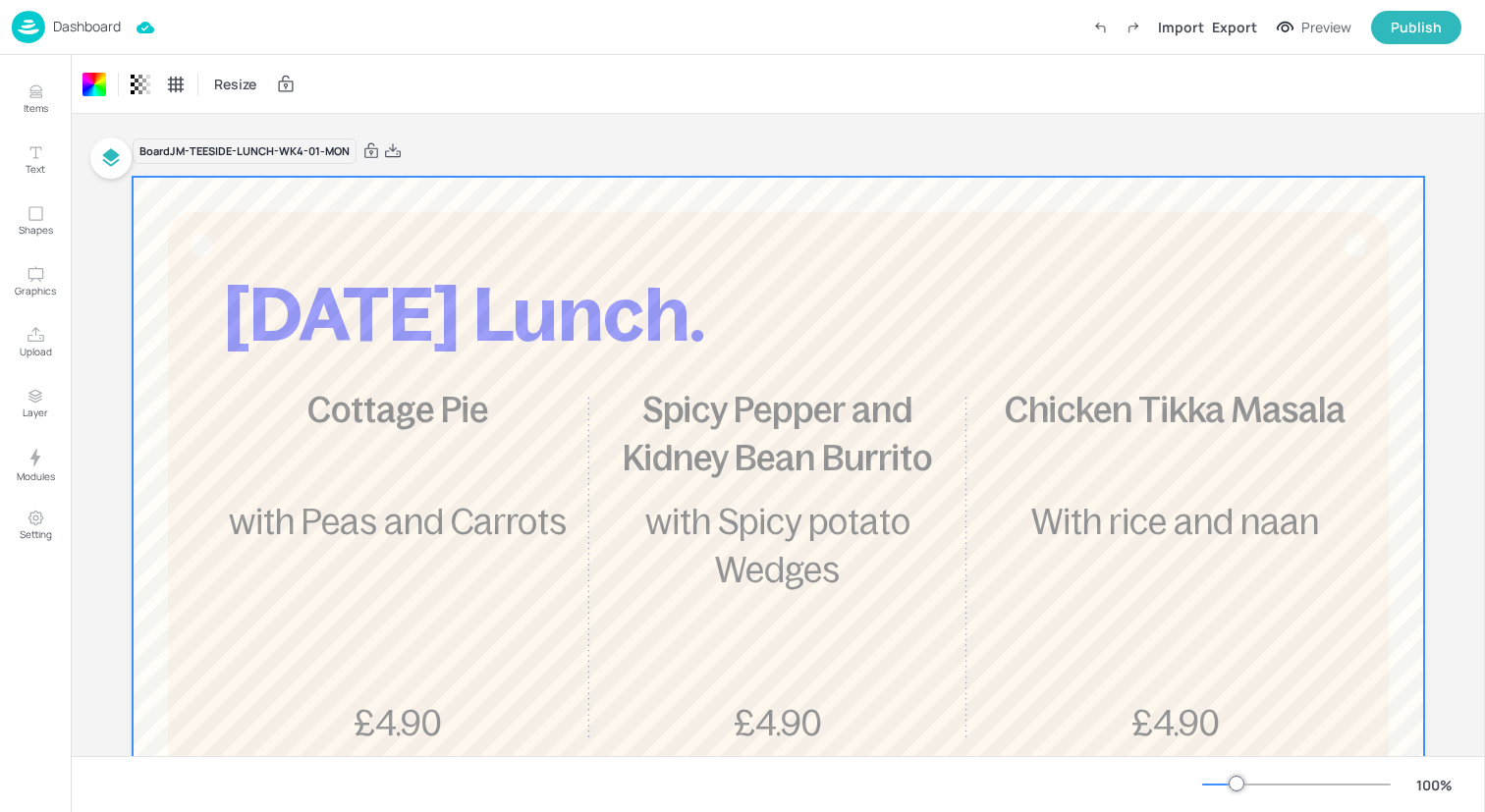
click at [28, 41] on img at bounding box center [28, 27] width 33 height 32
click at [29, 30] on img at bounding box center [28, 27] width 33 height 32
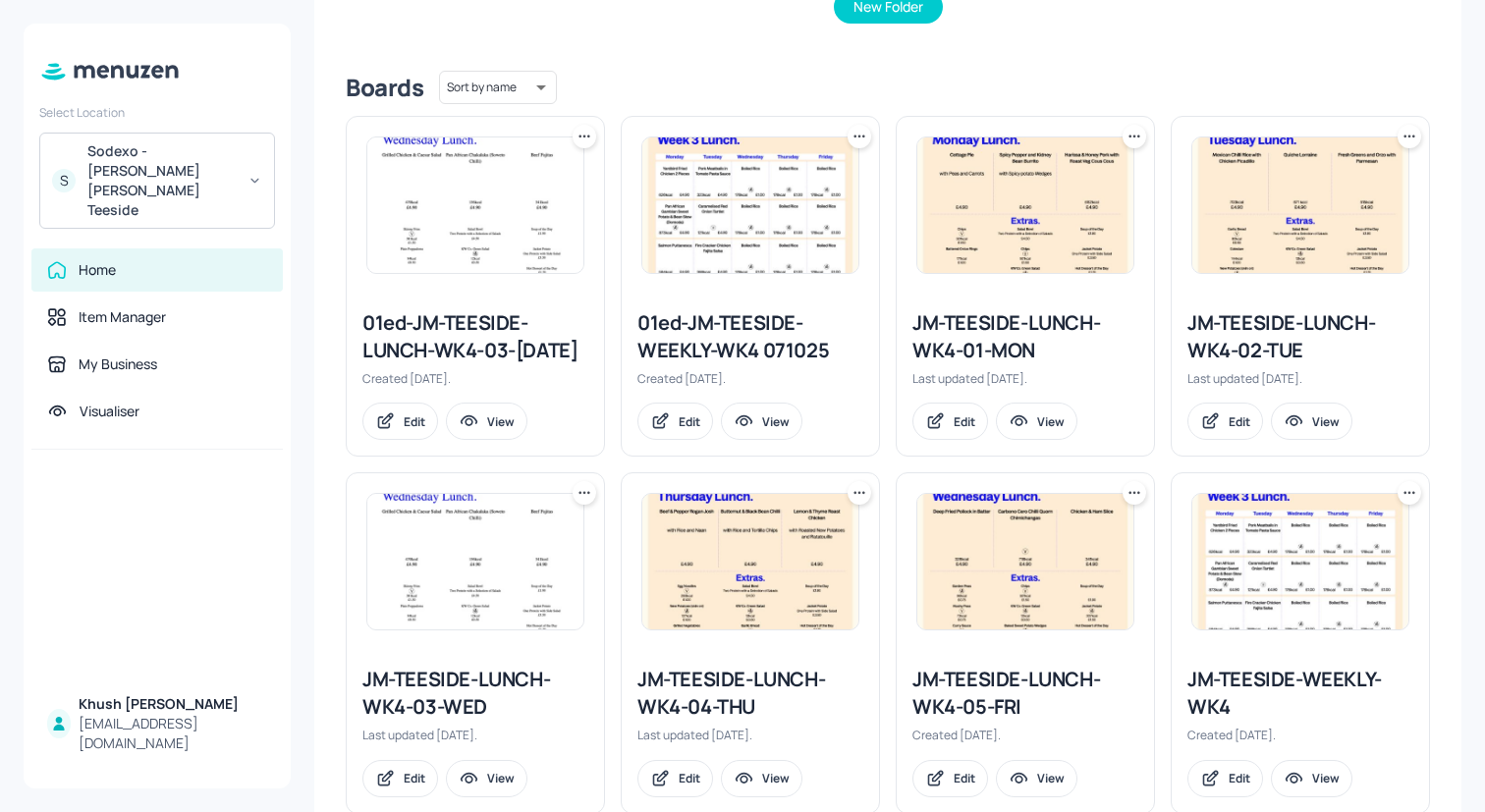
scroll to position [446, 0]
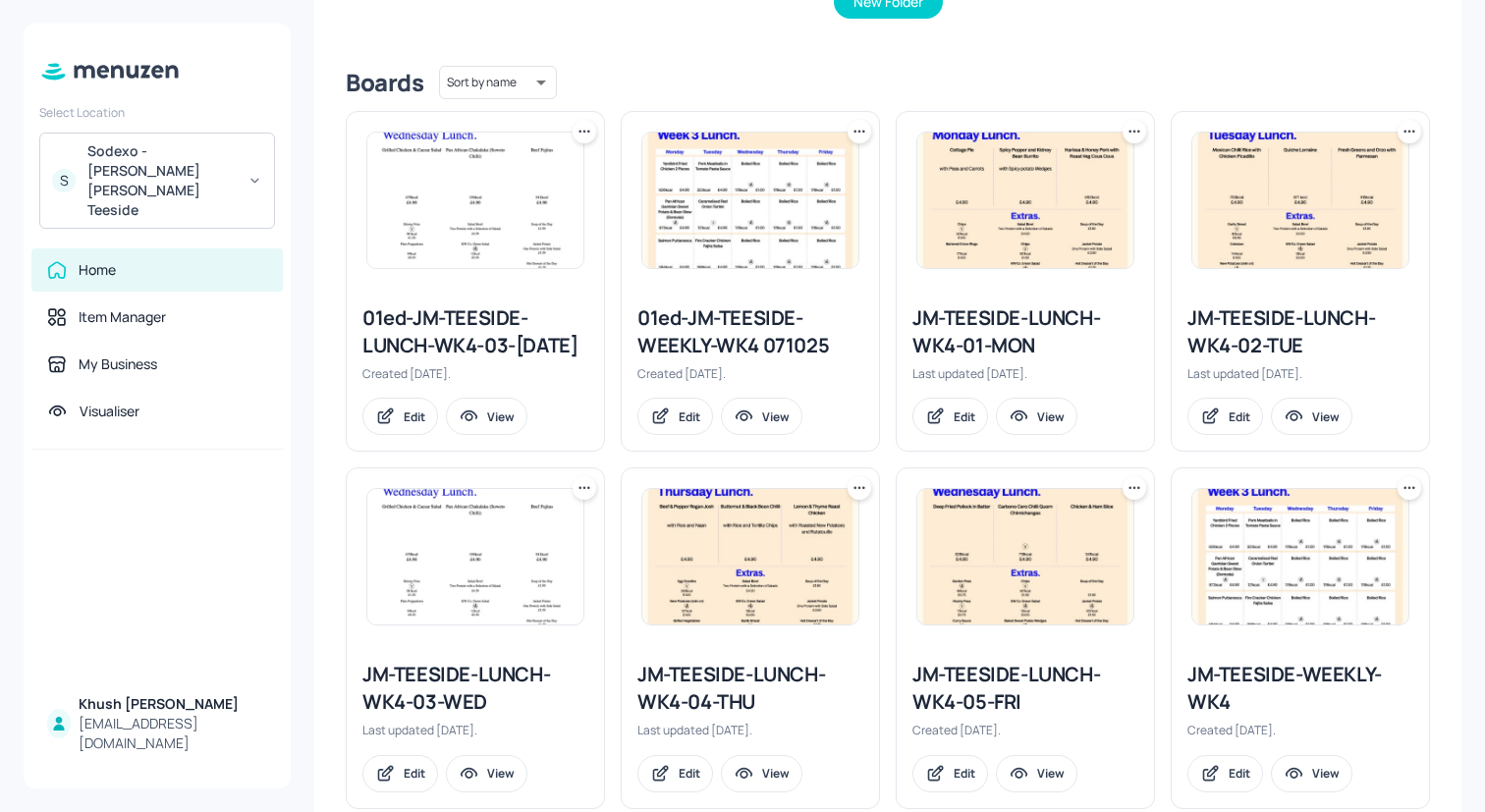
drag, startPoint x: 1246, startPoint y: 327, endPoint x: 1257, endPoint y: 327, distance: 11.0
click at [1257, 327] on div "JM-TEESIDE-LUNCH-WK4-02-TUE" at bounding box center [1300, 332] width 226 height 55
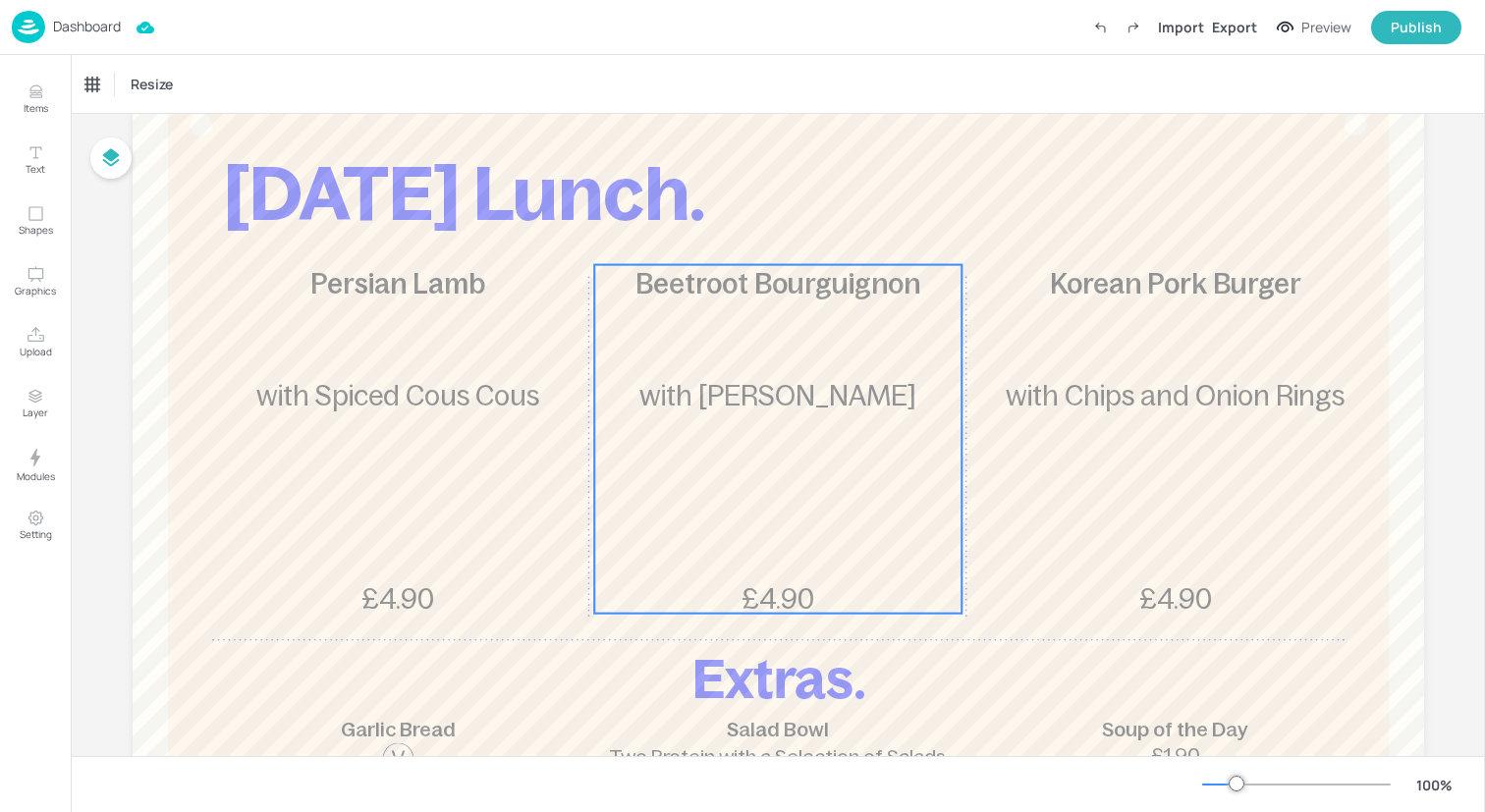
scroll to position [144, 0]
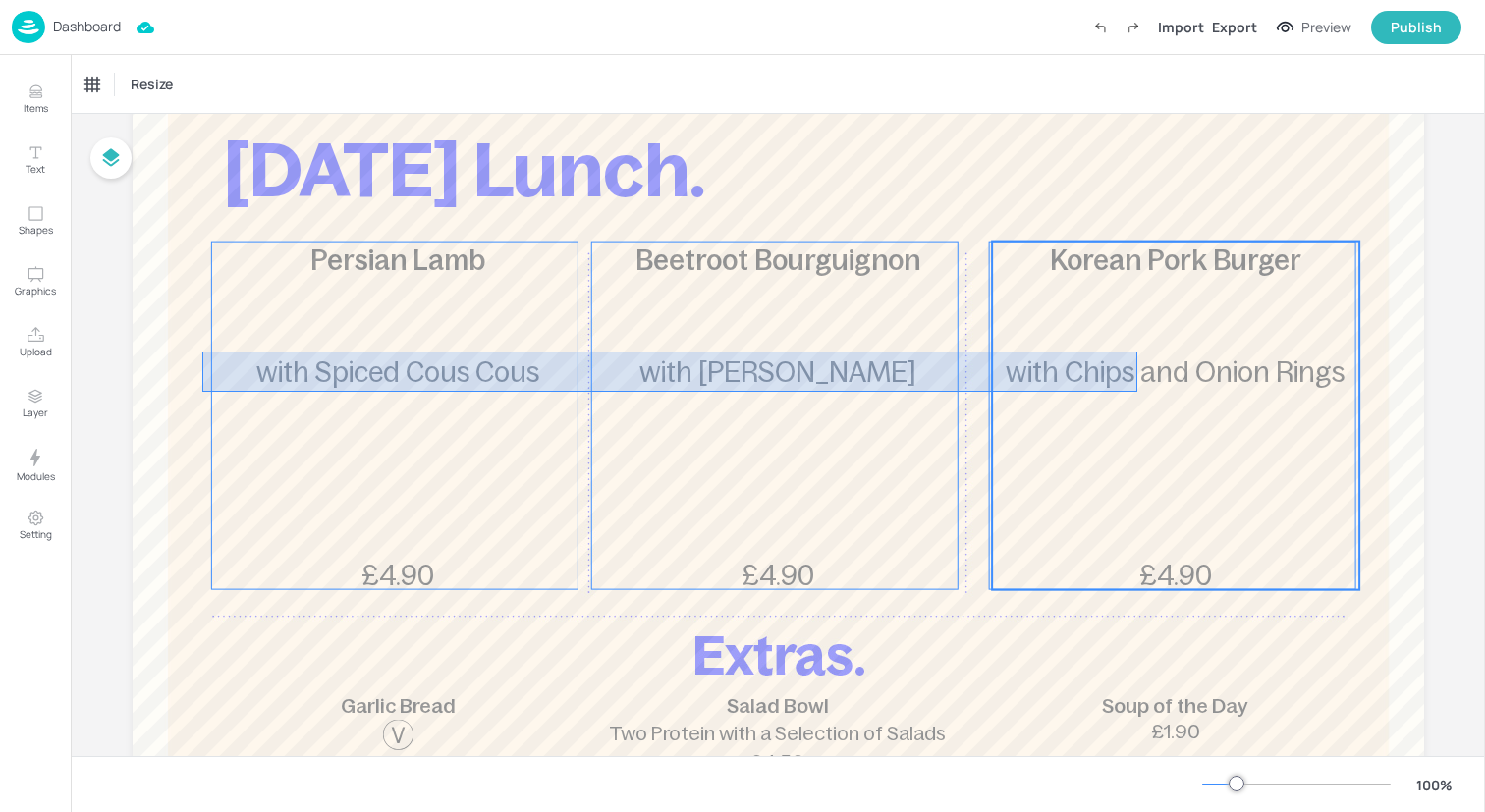
drag, startPoint x: 202, startPoint y: 352, endPoint x: 1142, endPoint y: 392, distance: 940.9
click at [1142, 32] on div "[DATE] Lunch. Persian Lamb £4.90 with Spiced Cous Cous Beetroot Bourguignon £4.…" at bounding box center [778, 32] width 1291 height 0
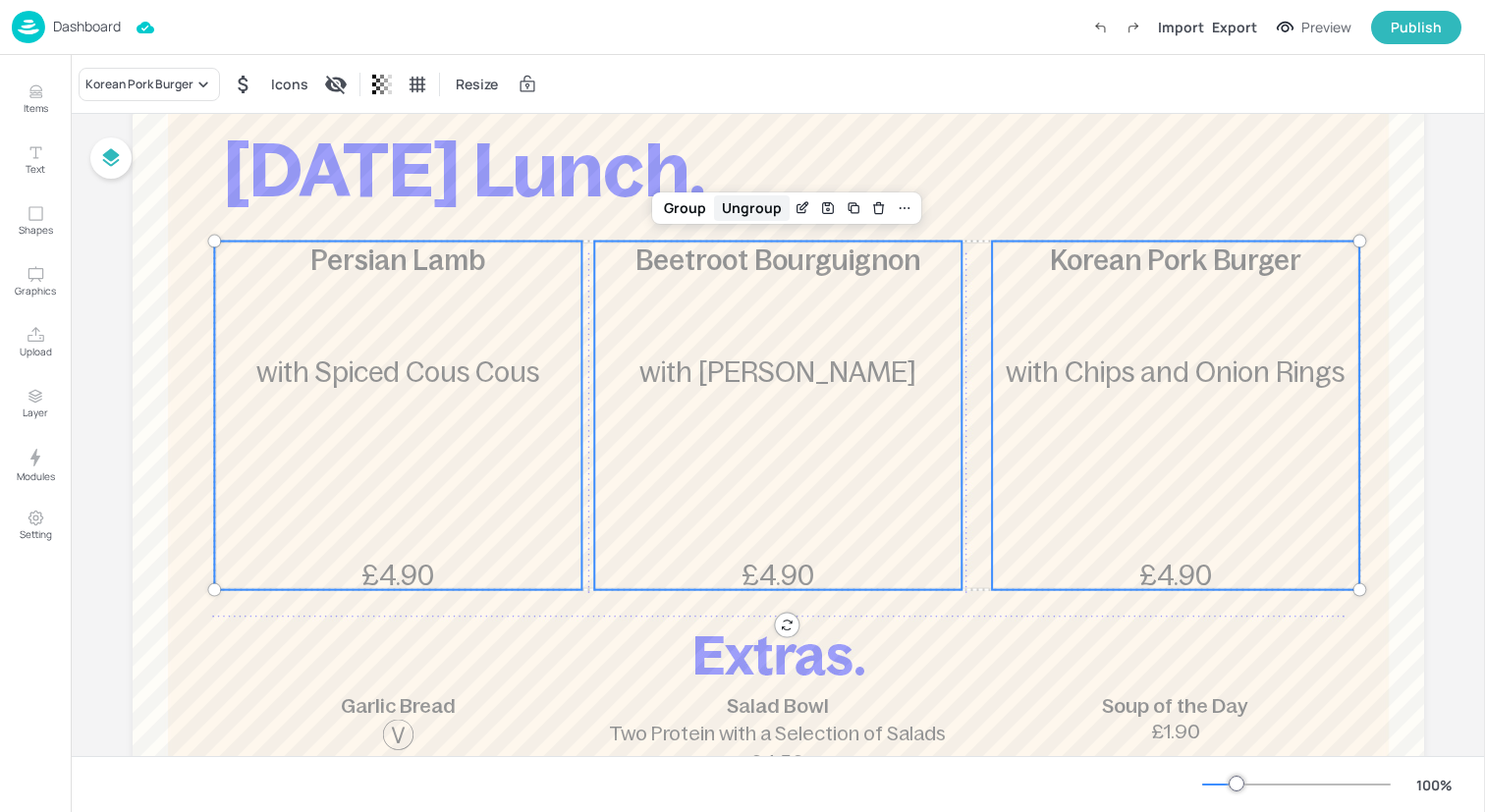
click at [726, 206] on div "Ungroup" at bounding box center [751, 209] width 76 height 26
click at [485, 320] on div "Persian Lamb £4.90 with Spiced Cous Cous" at bounding box center [398, 415] width 368 height 349
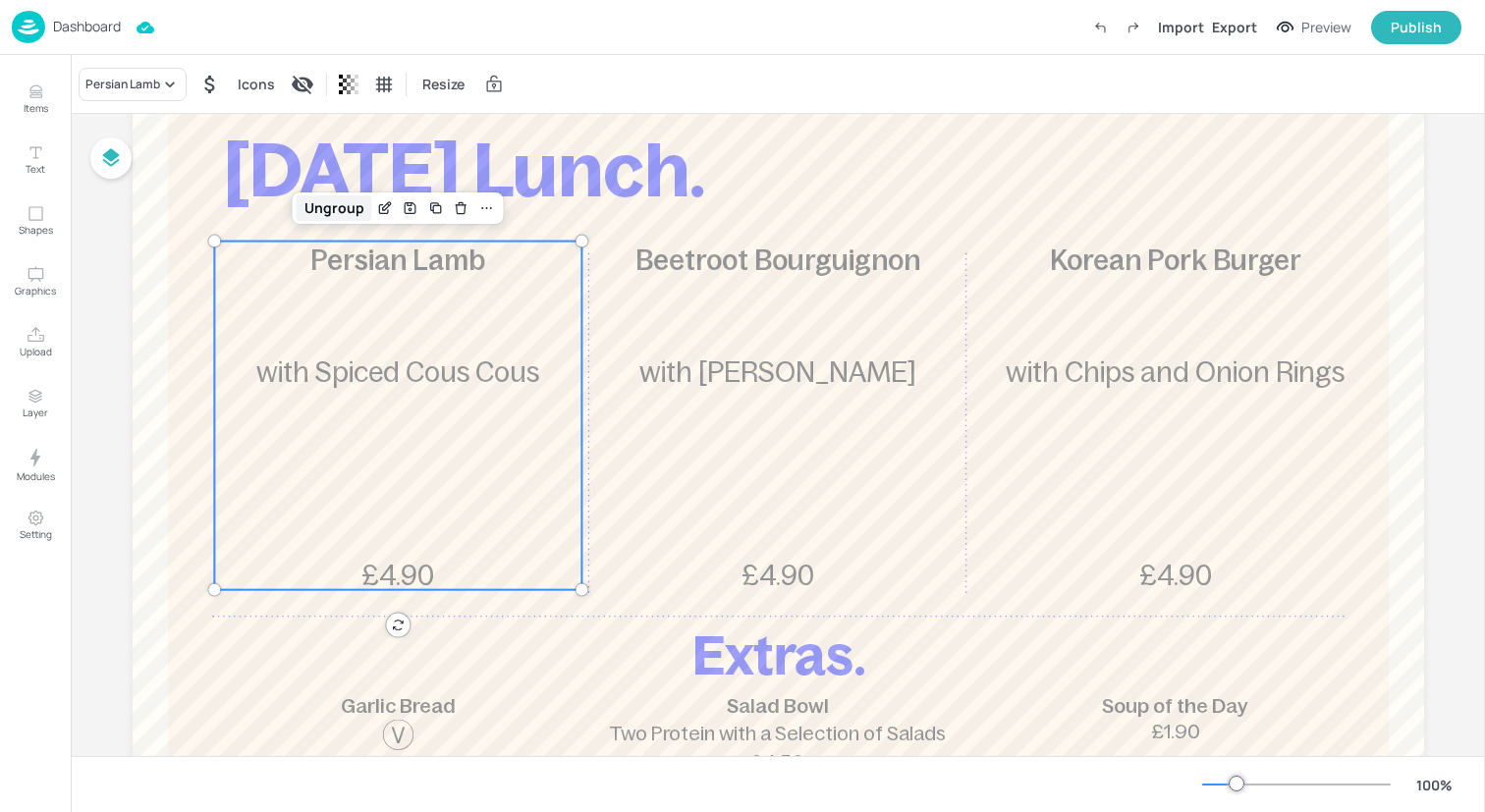
click at [338, 210] on div "Ungroup" at bounding box center [335, 209] width 76 height 26
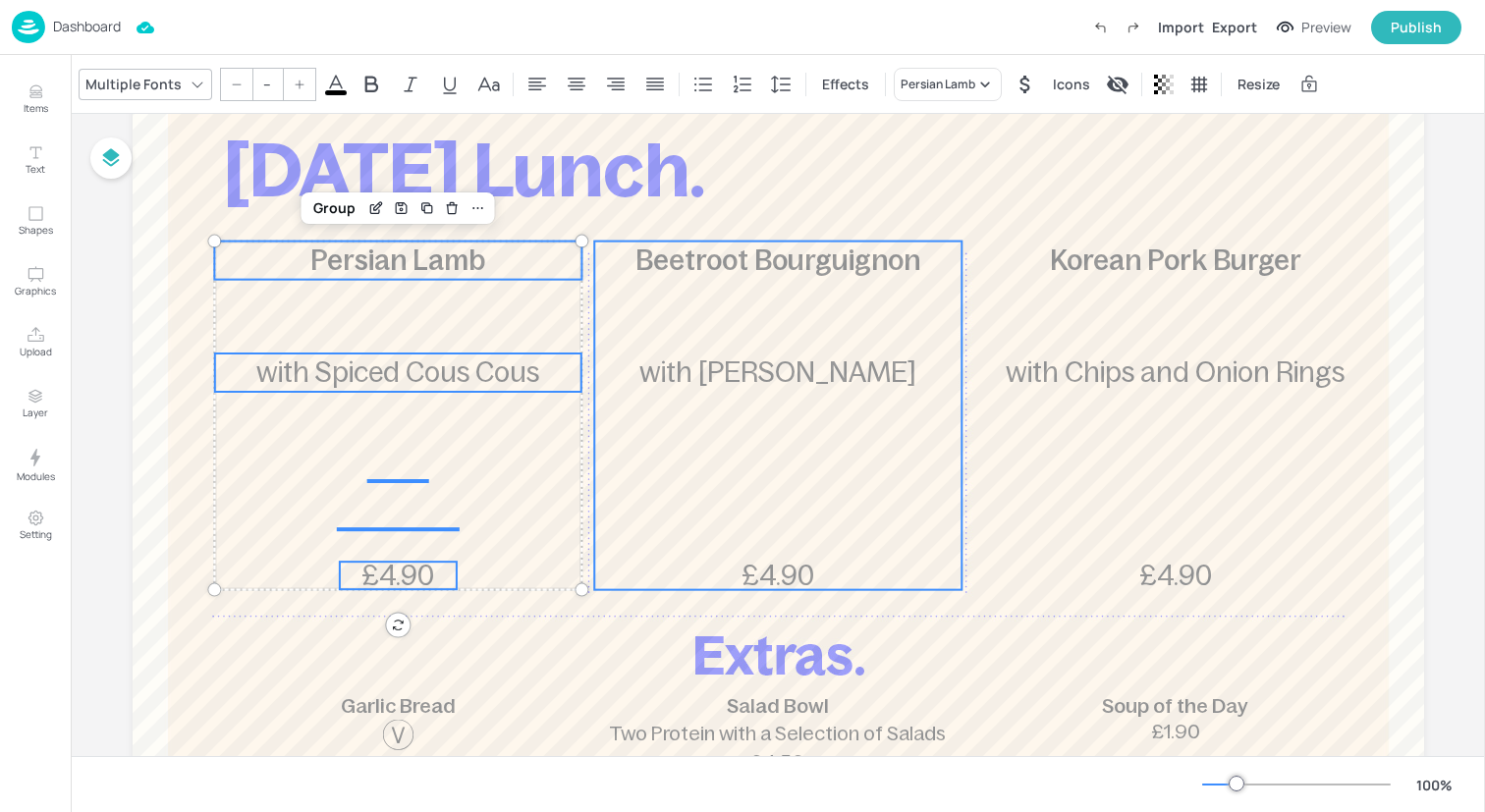
click at [733, 311] on div "Beetroot Bourguignon £4.90 with [PERSON_NAME]" at bounding box center [778, 415] width 368 height 349
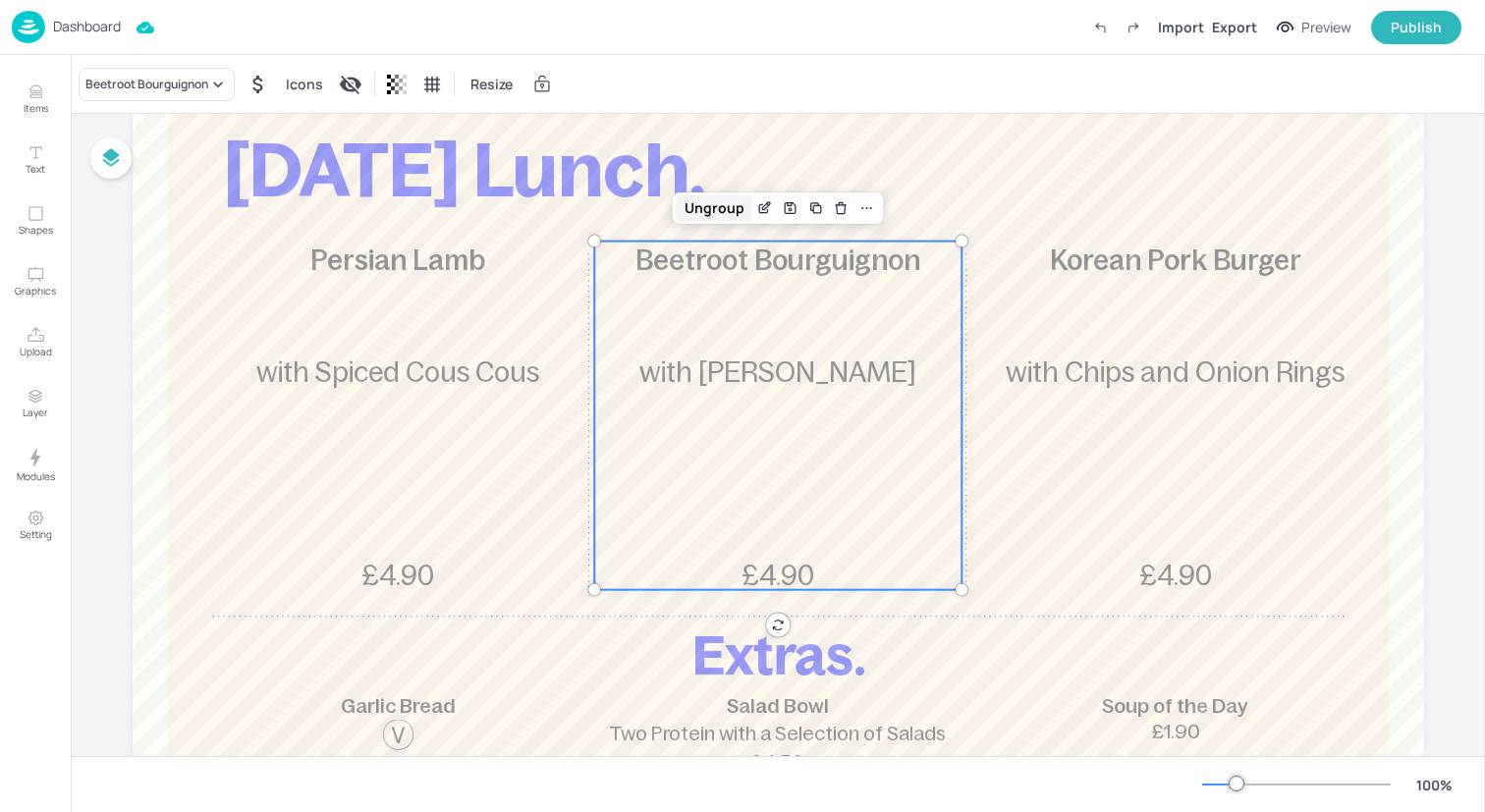
click at [717, 208] on div "Ungroup" at bounding box center [715, 209] width 76 height 26
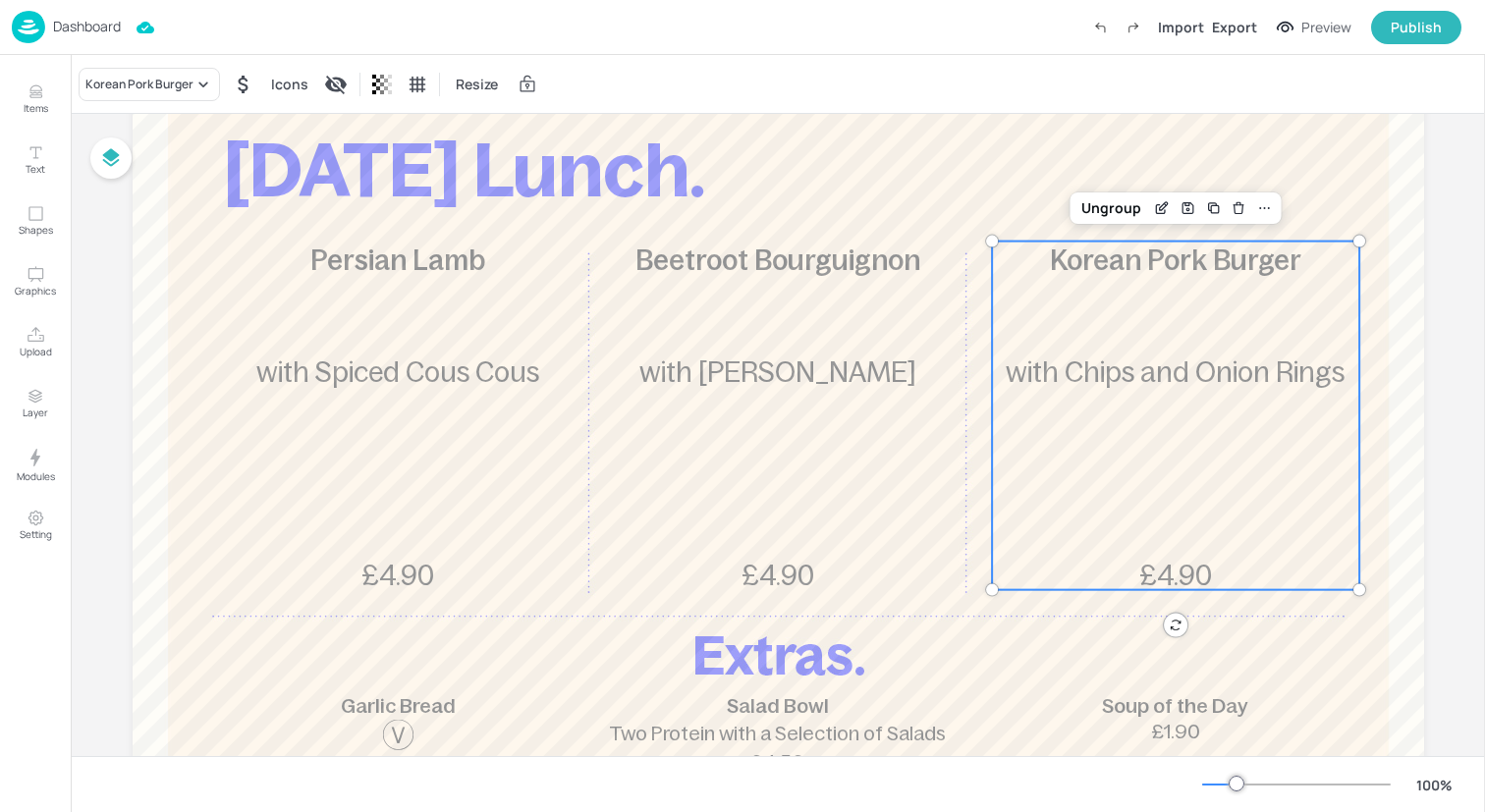
click at [1164, 371] on span "with Chips and Onion Rings" at bounding box center [1174, 372] width 339 height 31
click at [1109, 202] on div "Ungroup" at bounding box center [1111, 209] width 76 height 26
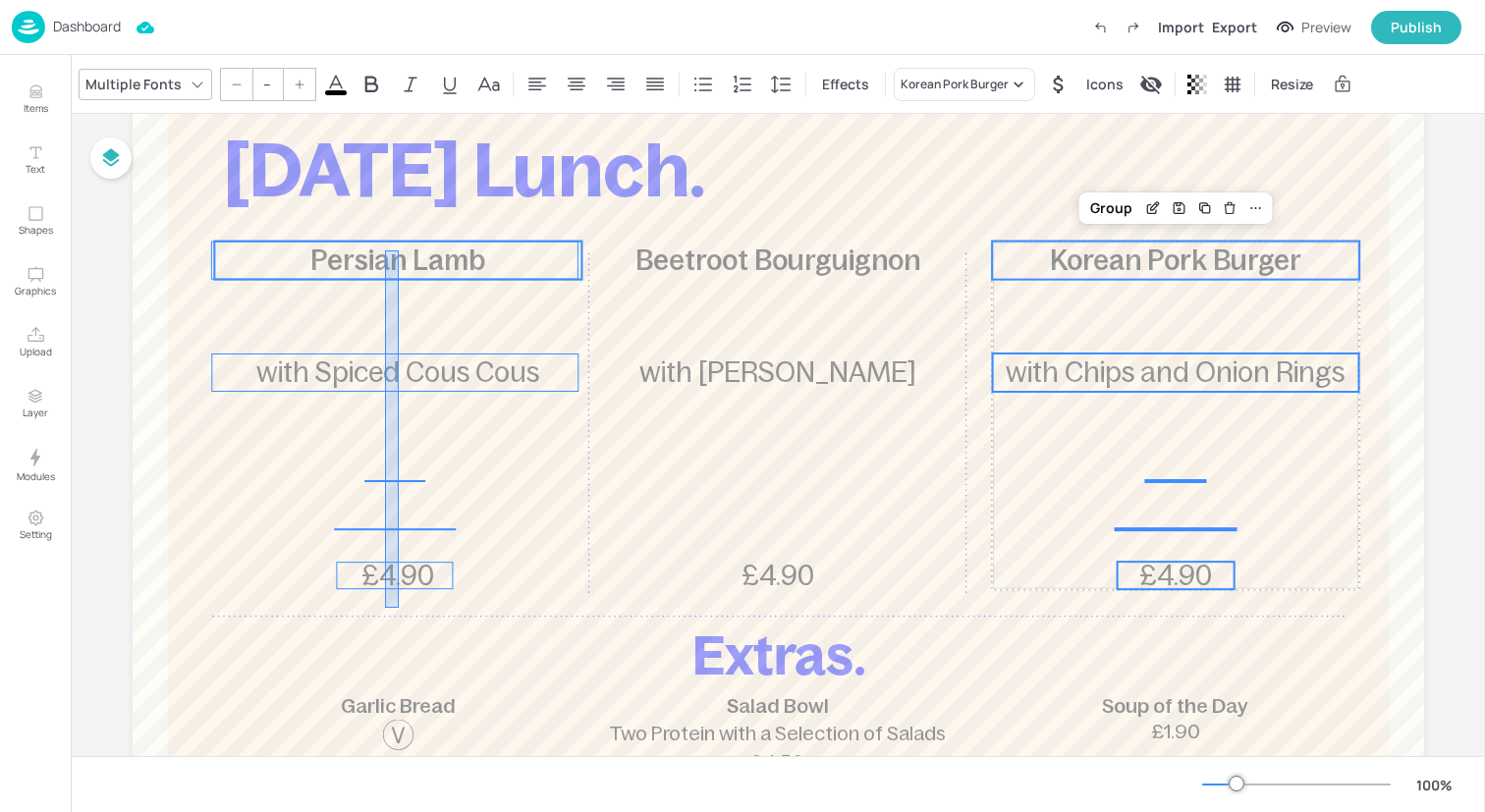
drag, startPoint x: 385, startPoint y: 607, endPoint x: 399, endPoint y: 251, distance: 356.3
click at [399, 32] on div "[DATE] Lunch. Persian Lamb £4.90 with Spiced Cous Cous Beetroot Bourguignon £4.…" at bounding box center [778, 32] width 1291 height 0
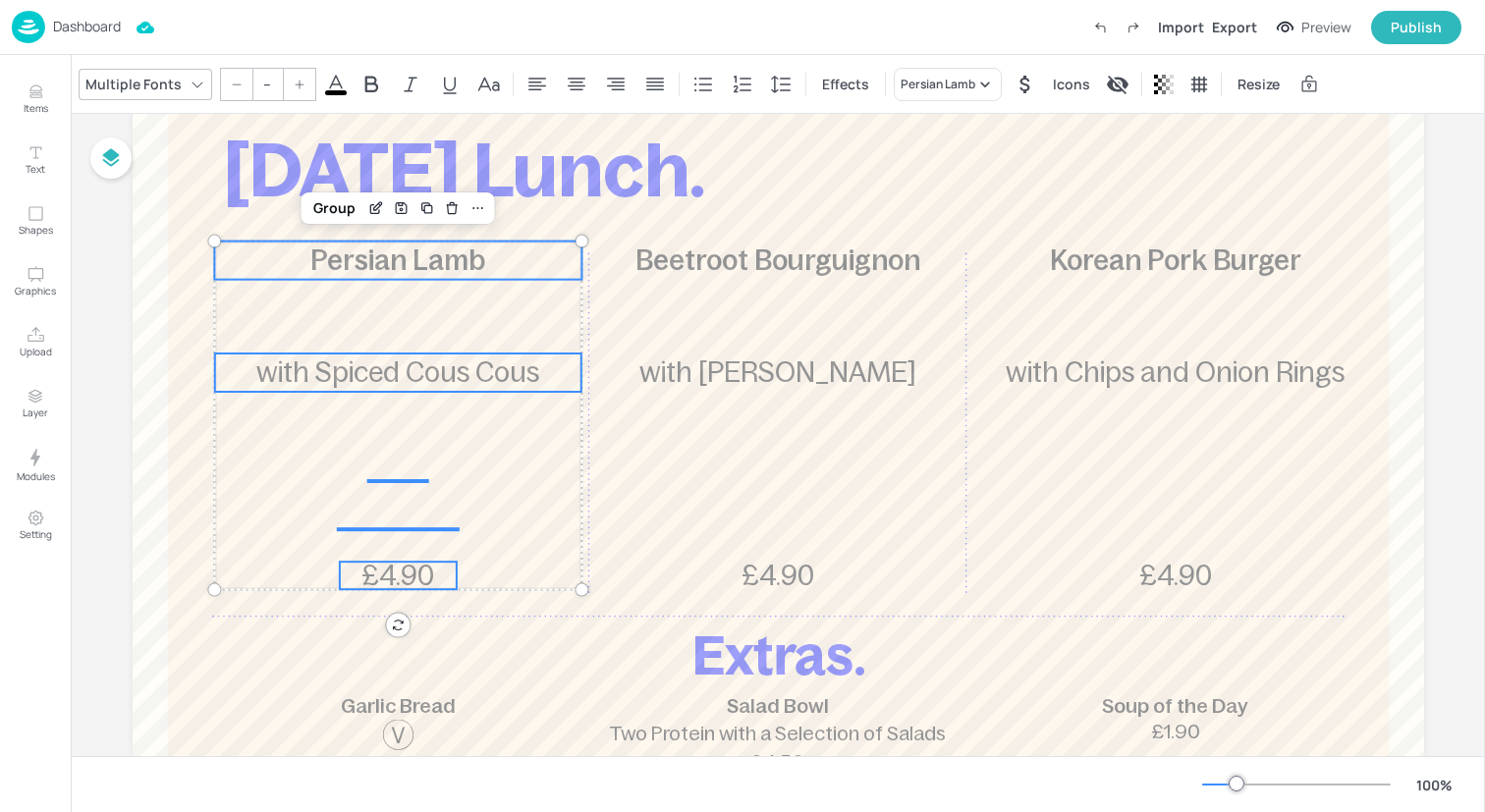
click at [242, 88] on div at bounding box center [236, 84] width 31 height 31
click at [258, 86] on input "--" at bounding box center [268, 84] width 28 height 31
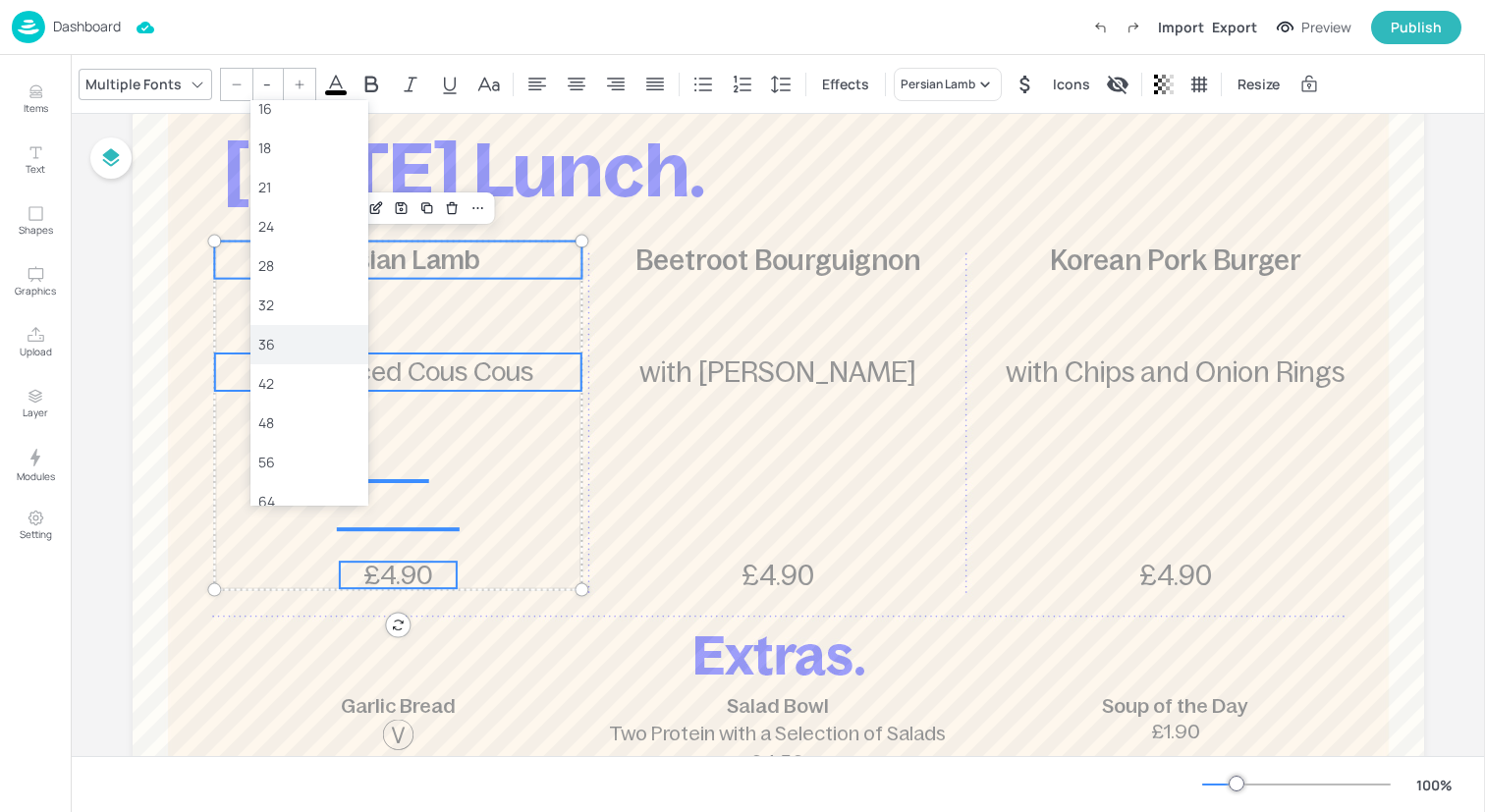
scroll to position [220, 0]
click at [330, 320] on div "36" at bounding box center [310, 332] width 118 height 39
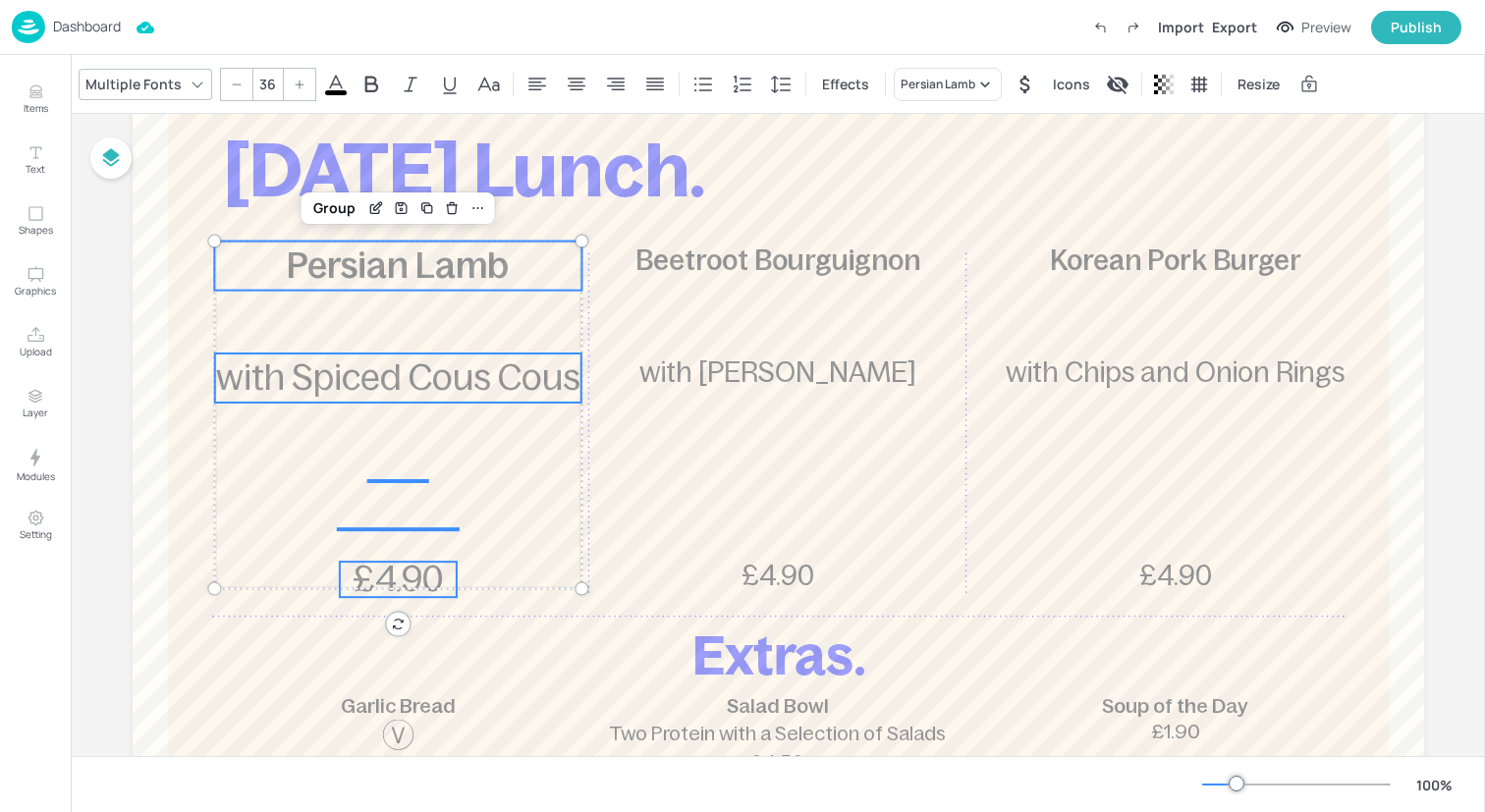
click at [235, 85] on icon at bounding box center [237, 85] width 12 height 12
type input "35"
click at [337, 202] on div "Group" at bounding box center [335, 209] width 58 height 26
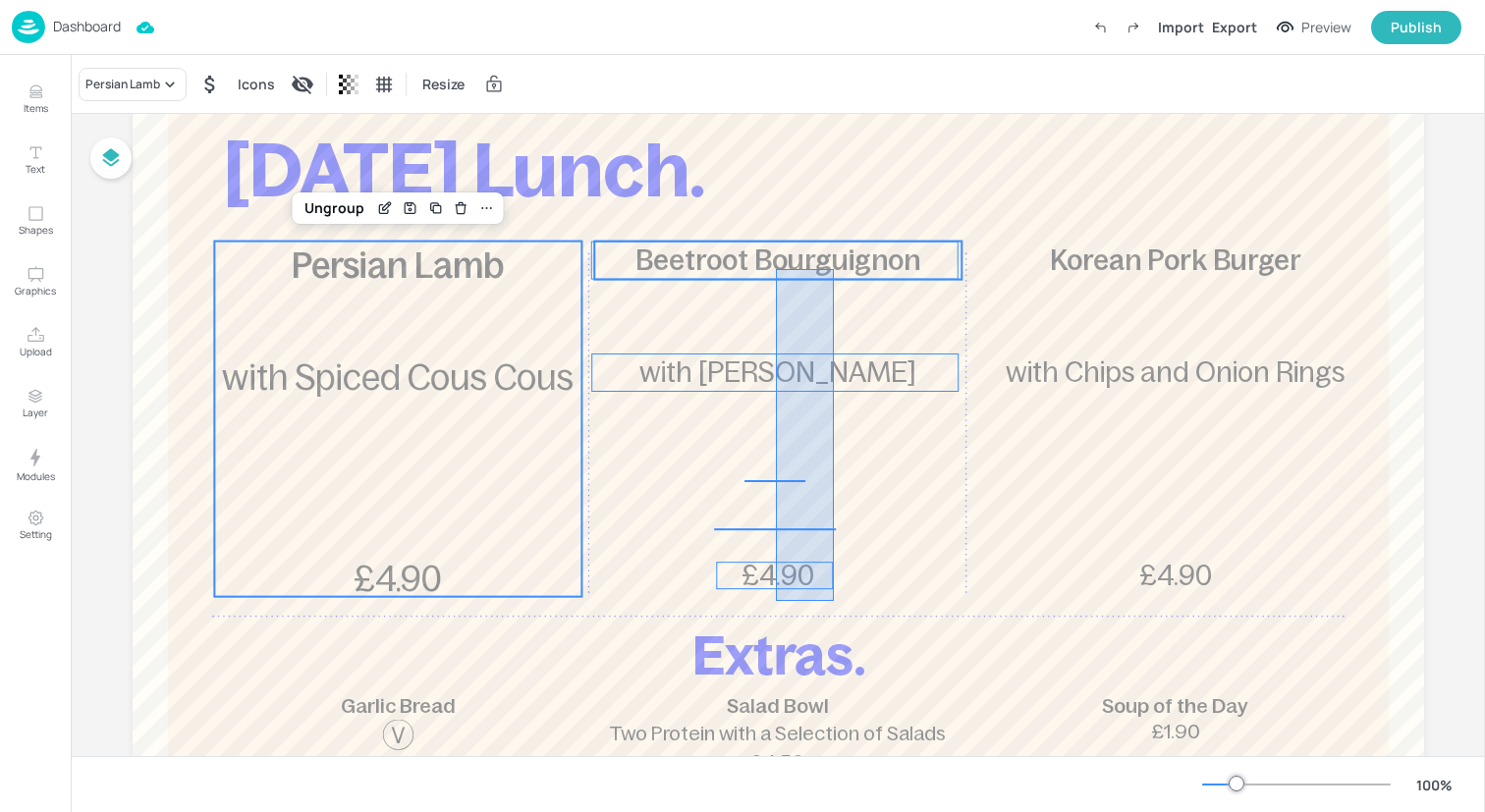
drag, startPoint x: 775, startPoint y: 600, endPoint x: 836, endPoint y: 257, distance: 348.4
click at [833, 32] on div "[DATE] Lunch. Persian Lamb £4.90 with Spiced Cous Cous Beetroot Bourguignon £4.…" at bounding box center [778, 32] width 1291 height 0
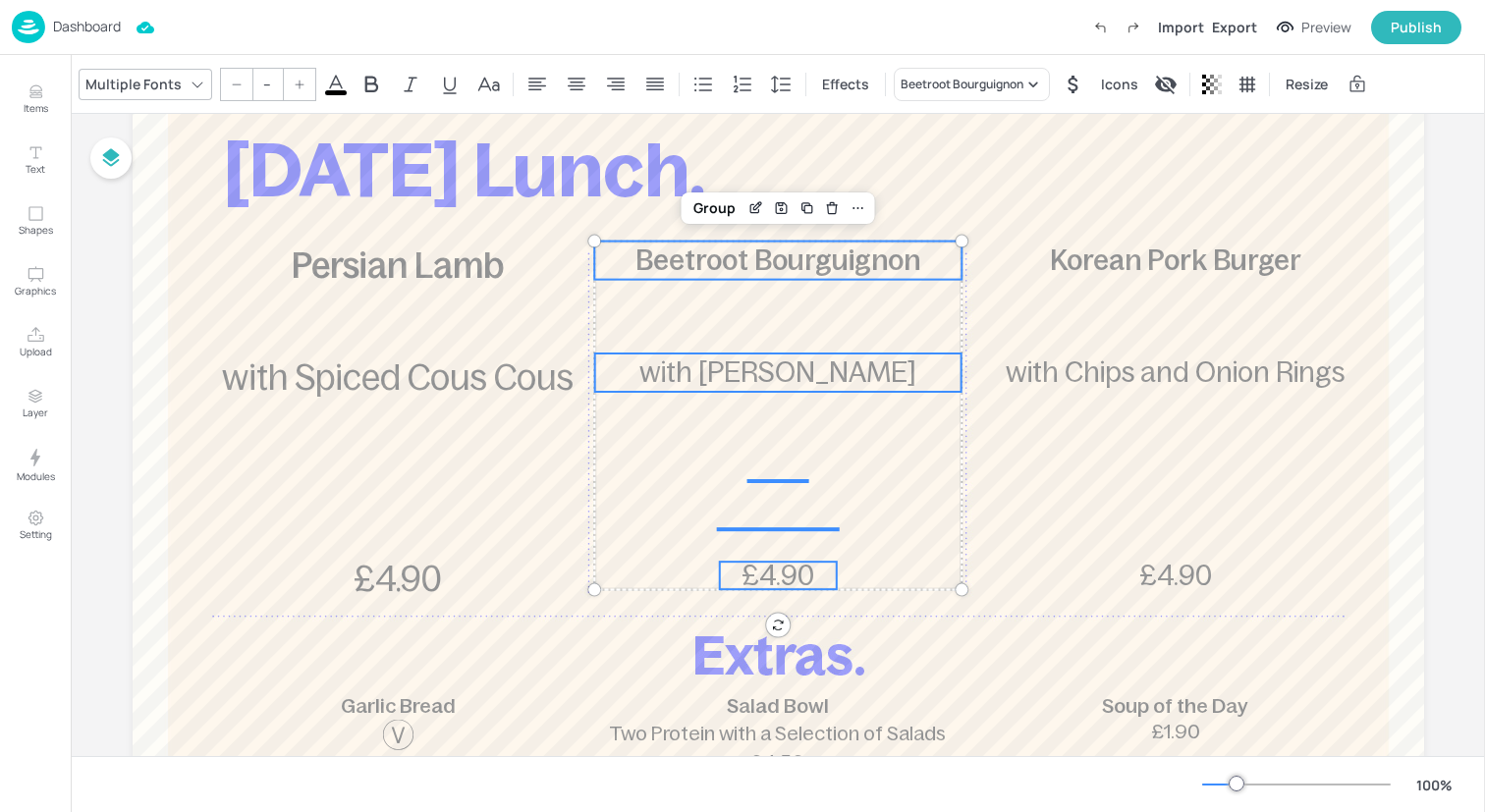
click at [268, 75] on input "--" at bounding box center [268, 84] width 28 height 31
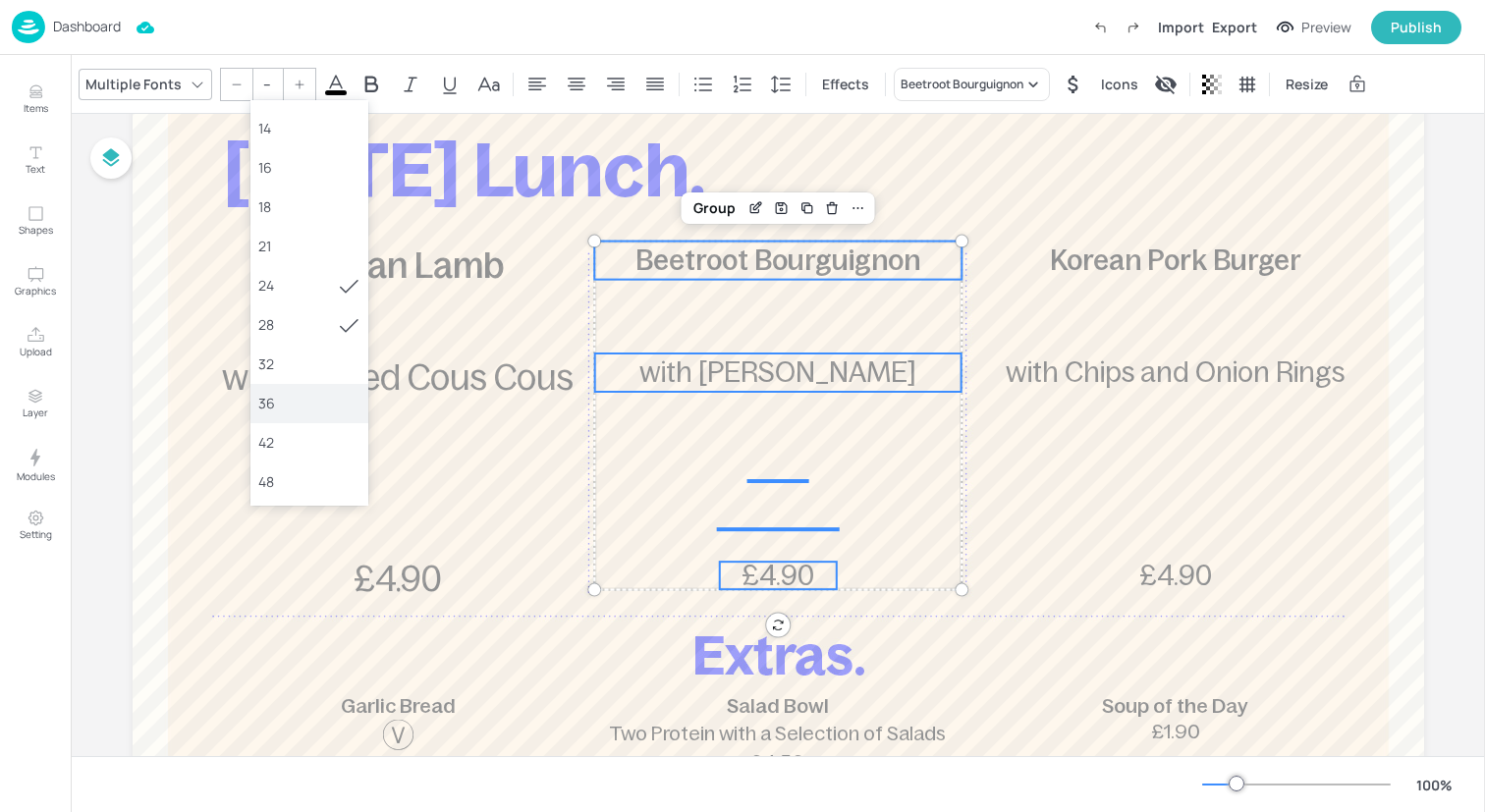
scroll to position [150, 0]
click at [292, 385] on div "36" at bounding box center [310, 401] width 118 height 39
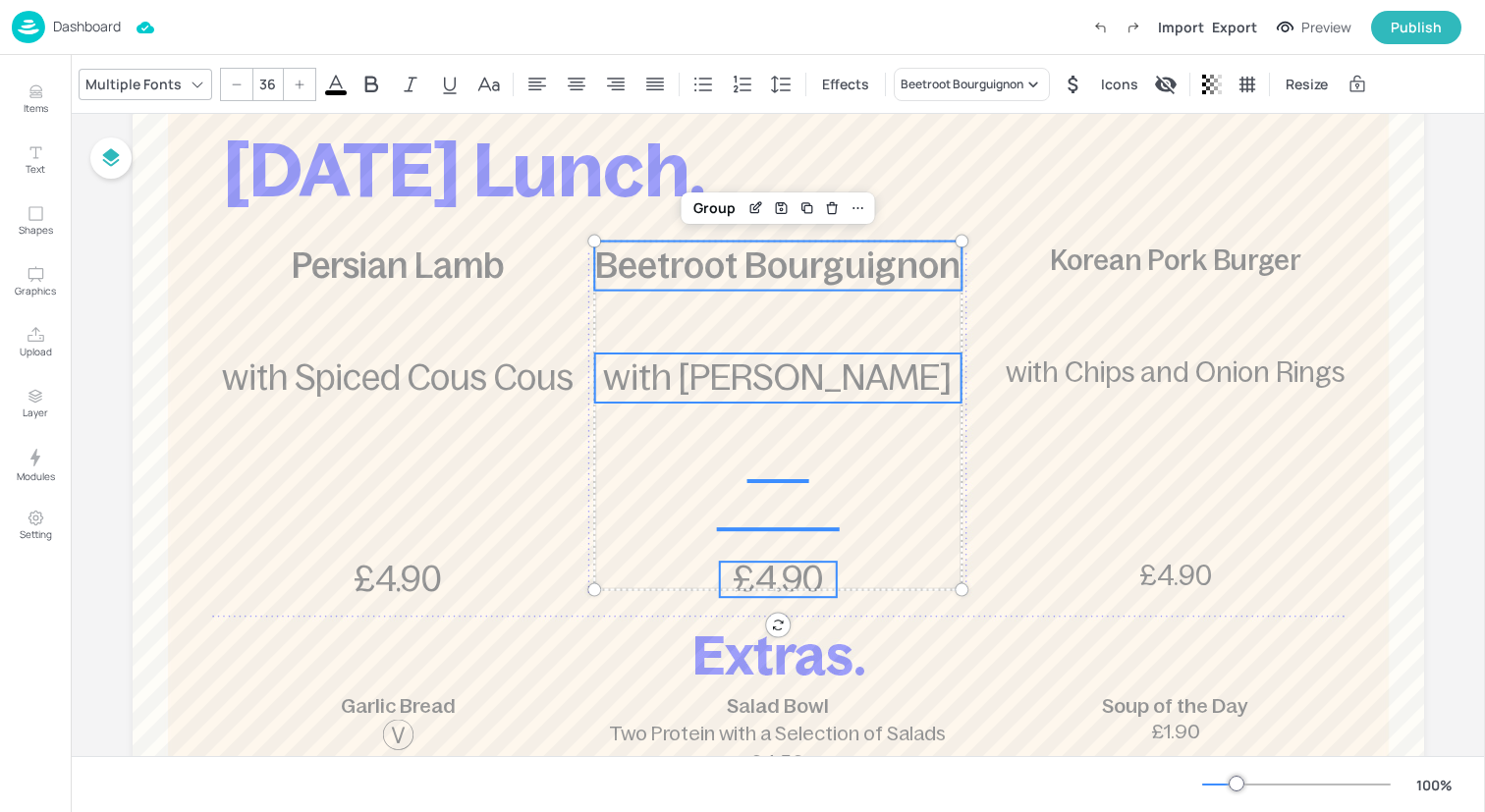
drag, startPoint x: 236, startPoint y: 88, endPoint x: 265, endPoint y: 116, distance: 40.3
click at [236, 88] on icon at bounding box center [237, 85] width 12 height 12
type input "35"
click at [713, 209] on div "Group" at bounding box center [715, 209] width 58 height 26
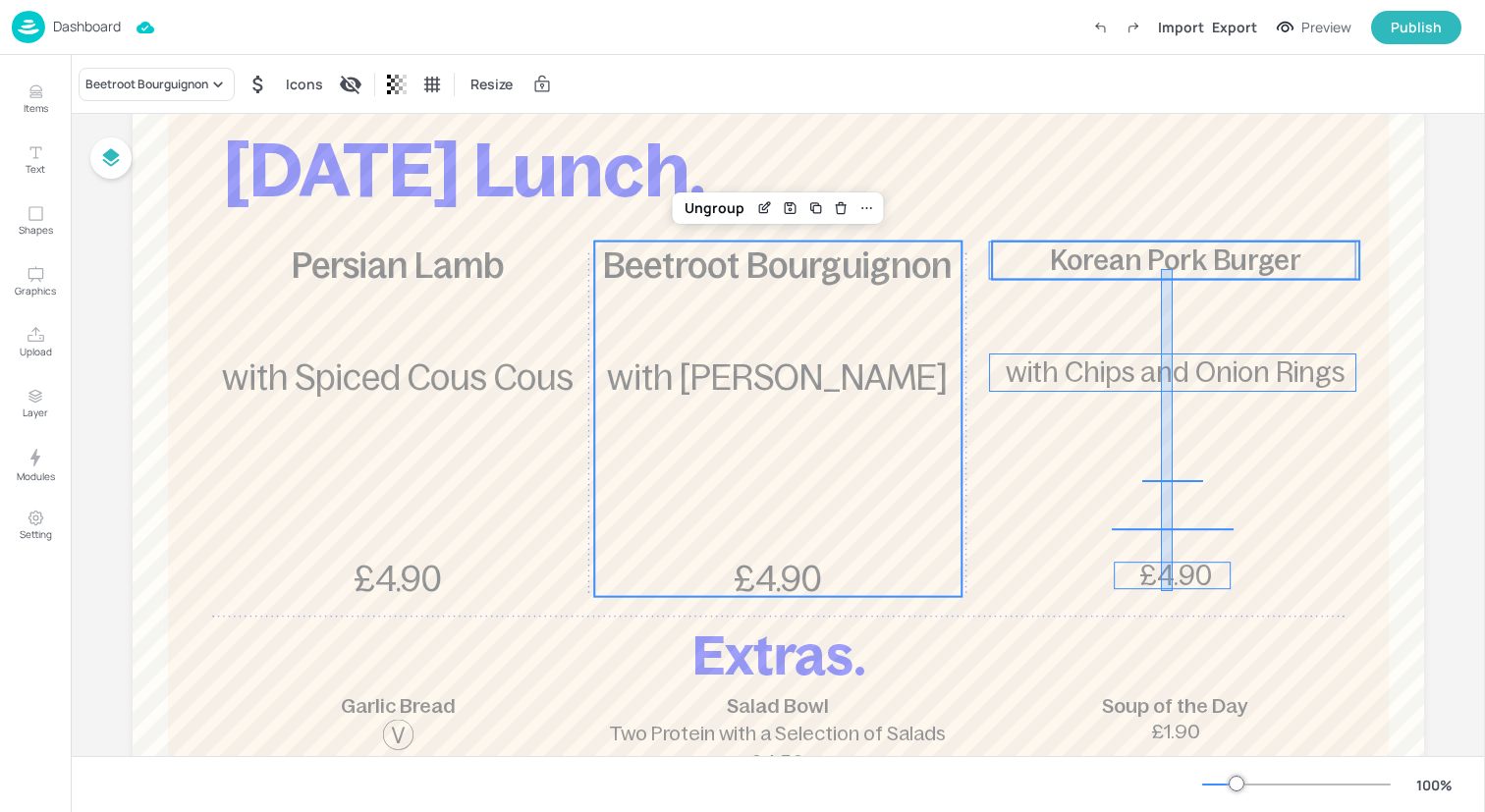
drag, startPoint x: 1161, startPoint y: 591, endPoint x: 1172, endPoint y: 236, distance: 355.2
click at [1172, 236] on div at bounding box center [778, 561] width 1291 height 1060
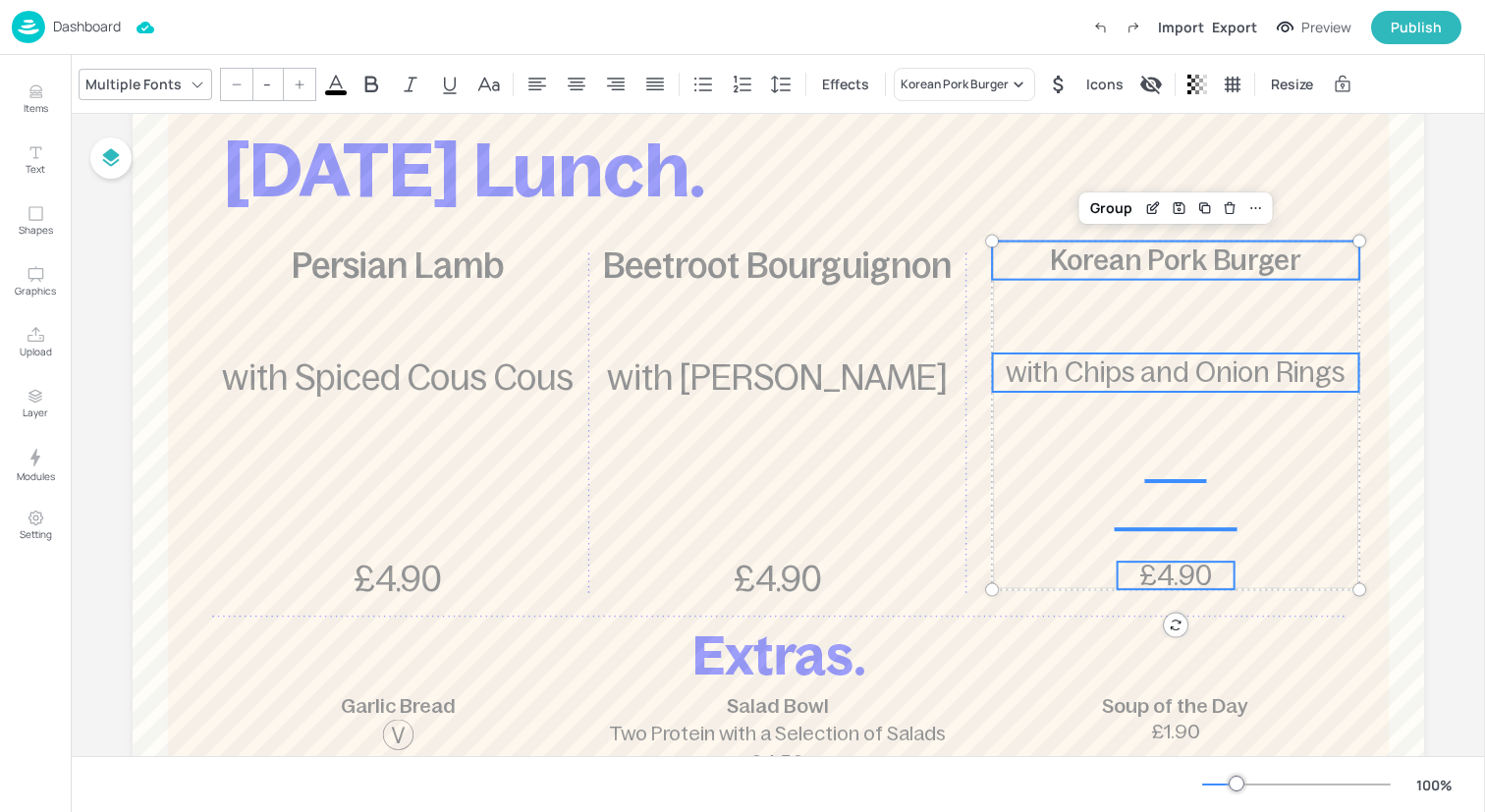
click at [258, 90] on input "--" at bounding box center [268, 84] width 28 height 31
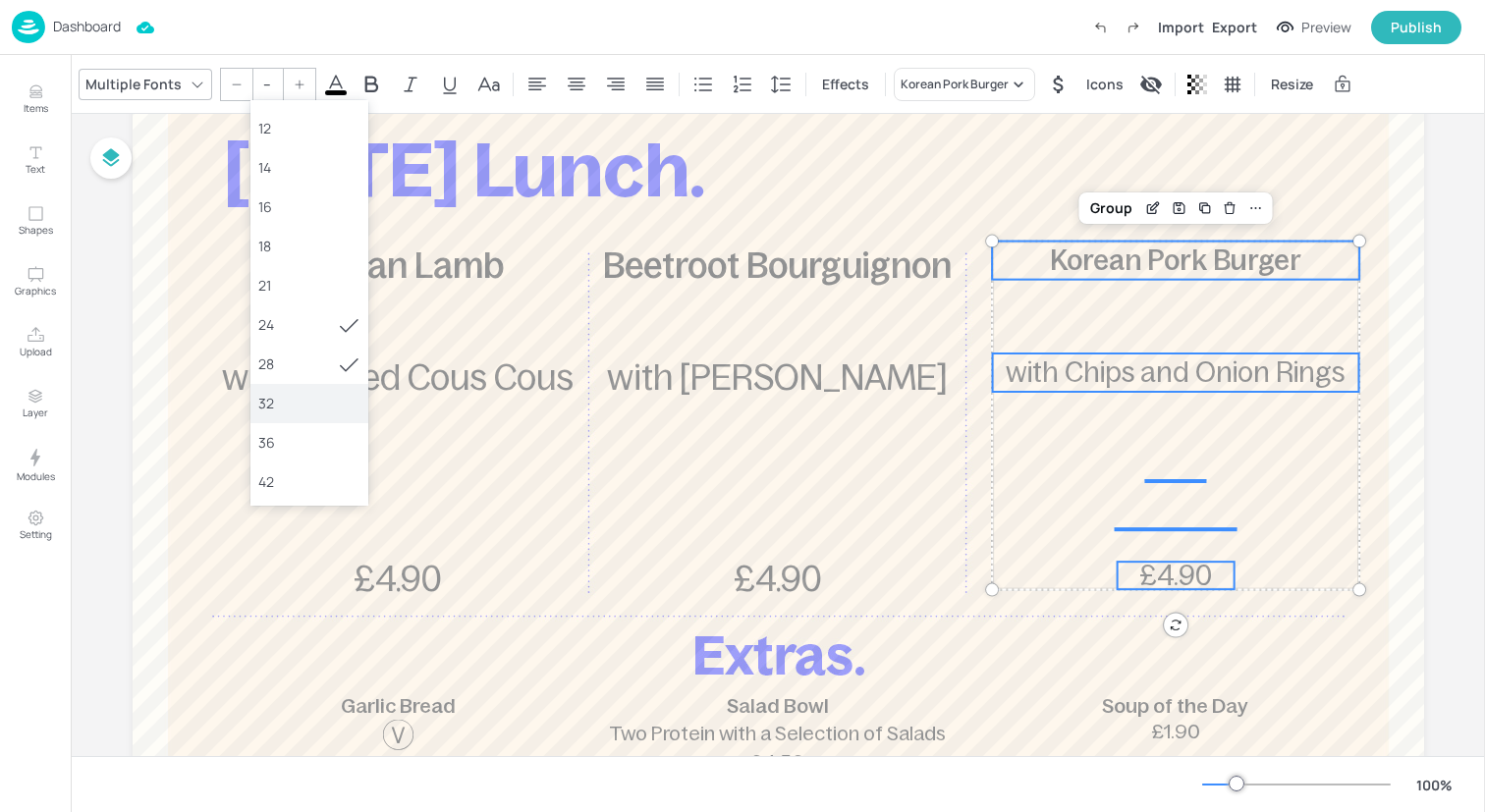
scroll to position [116, 0]
click at [299, 421] on div "36" at bounding box center [310, 435] width 118 height 39
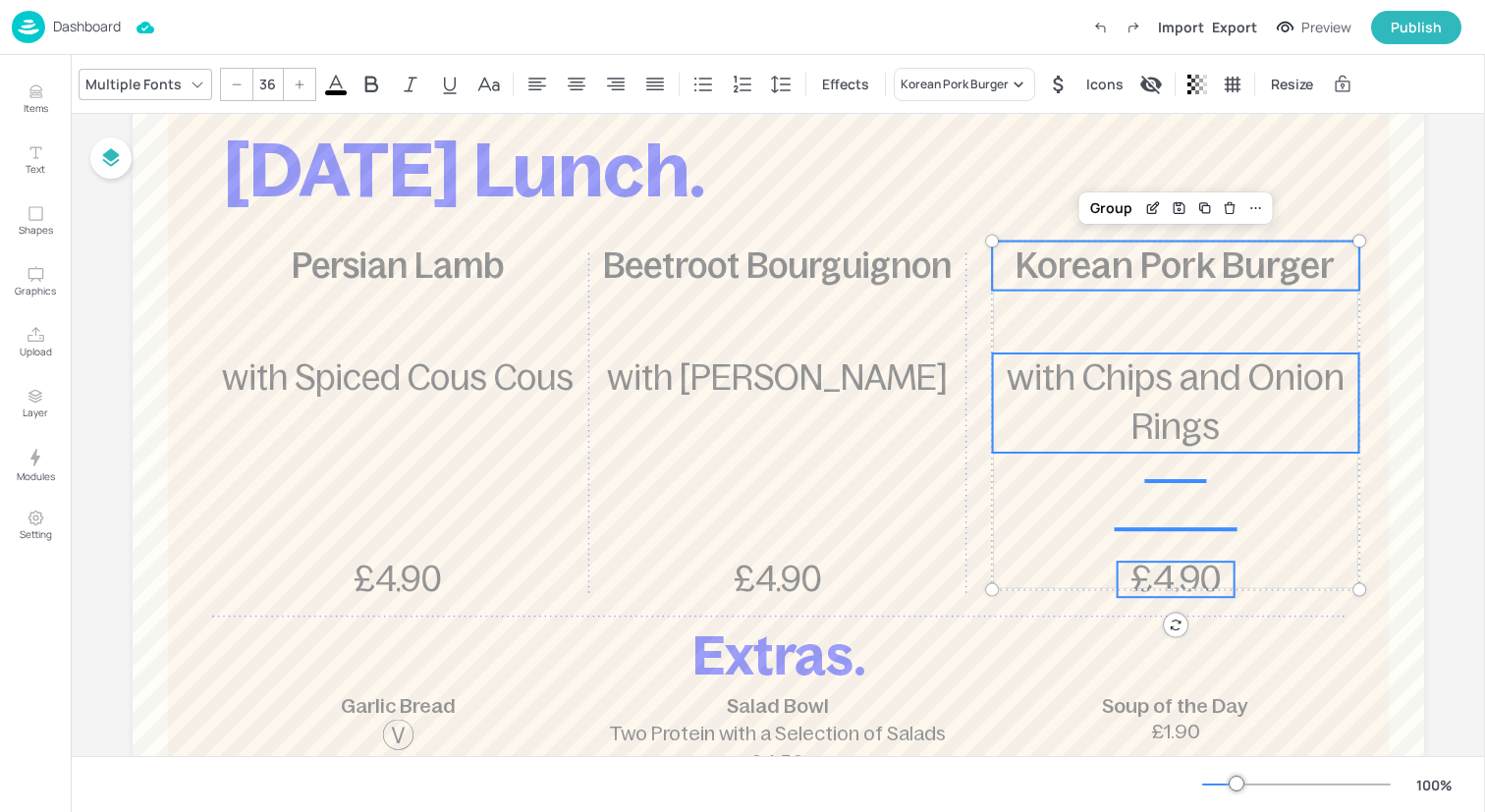
click at [233, 84] on icon at bounding box center [237, 84] width 9 height 1
type input "35"
click at [1095, 209] on div "Group" at bounding box center [1111, 209] width 58 height 26
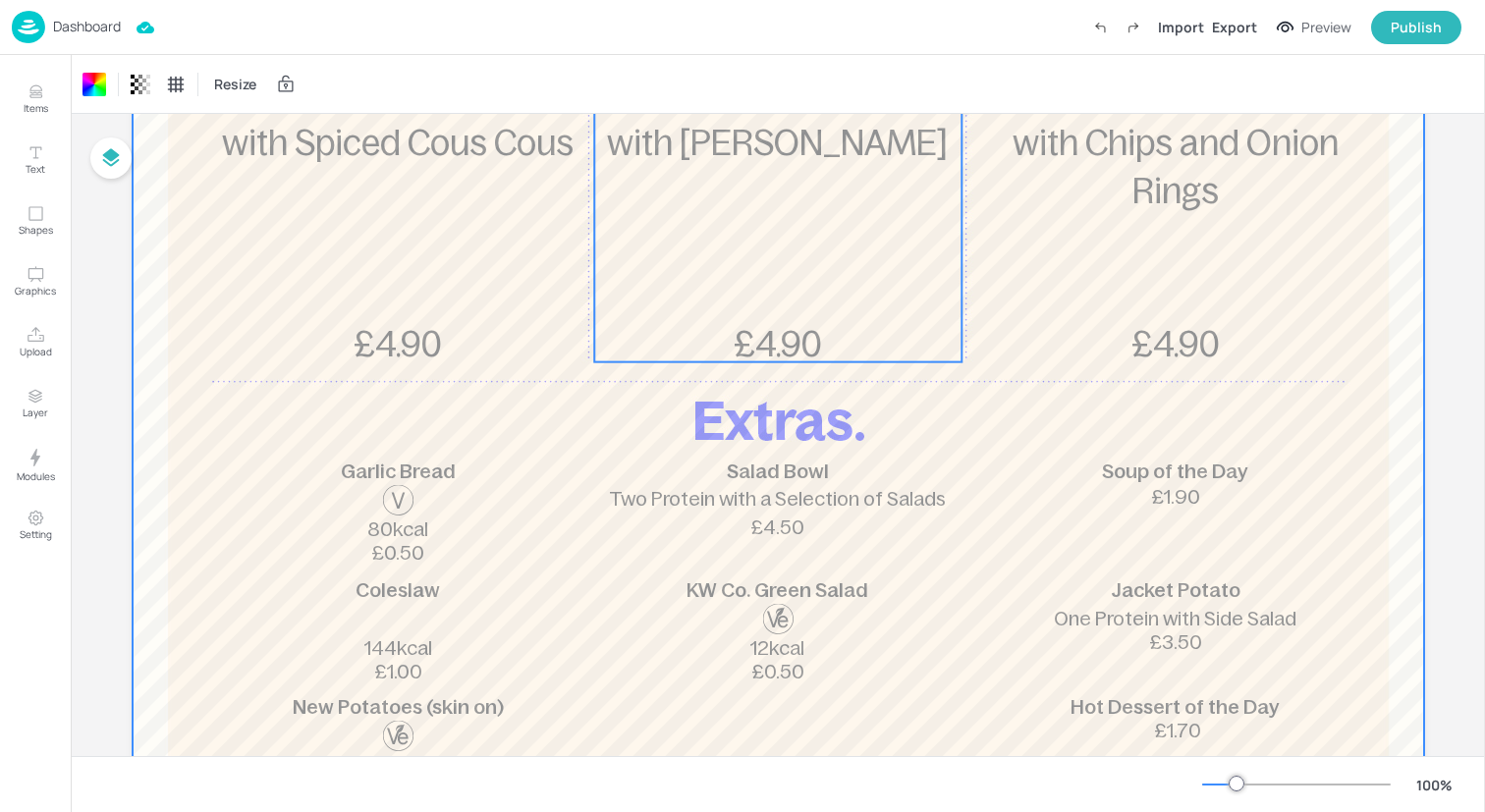
scroll to position [0, 0]
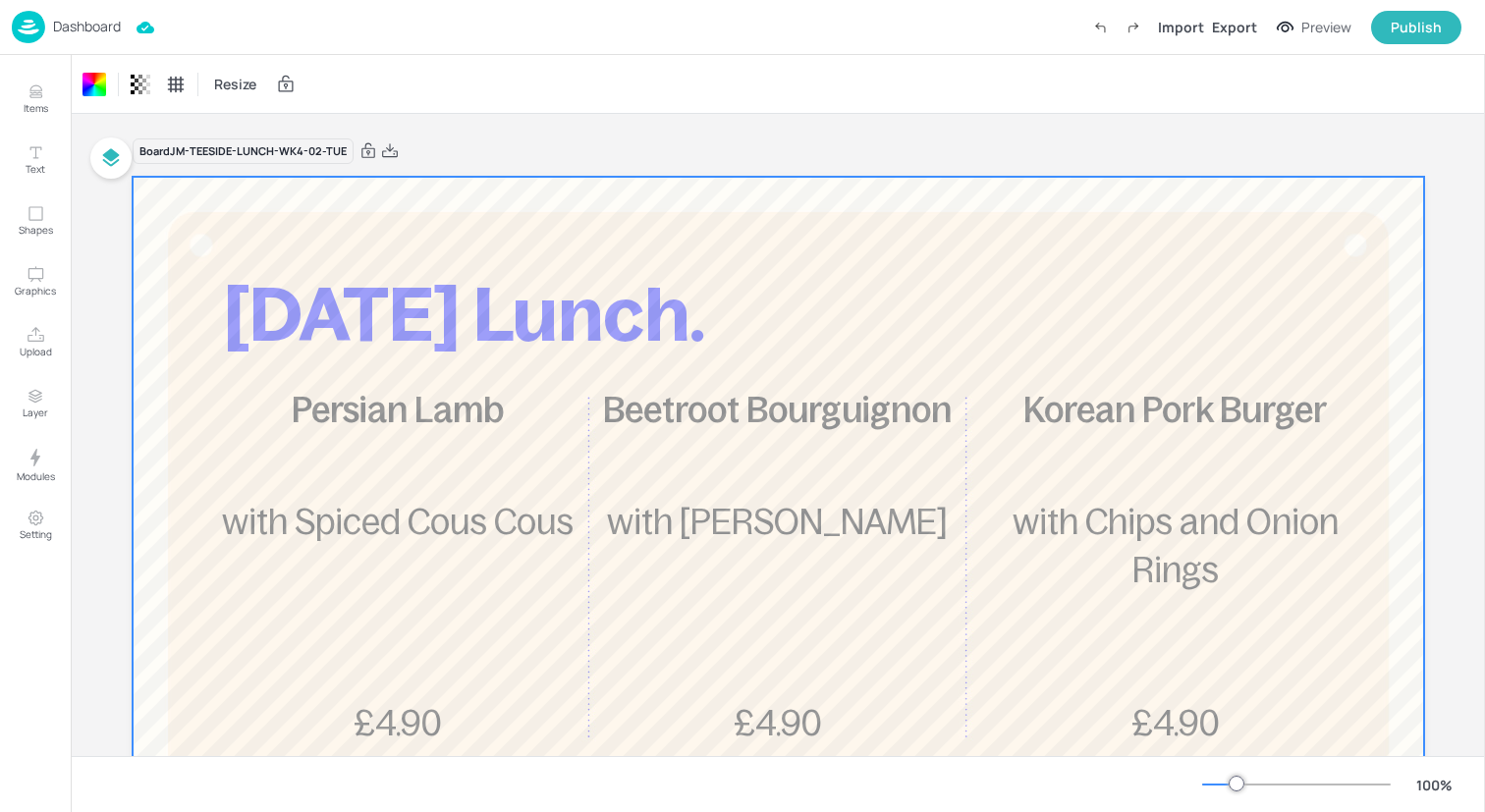
click at [311, 34] on div "Dashboard Import Export Preview Publish" at bounding box center [737, 27] width 1450 height 54
click at [29, 21] on img at bounding box center [28, 27] width 33 height 32
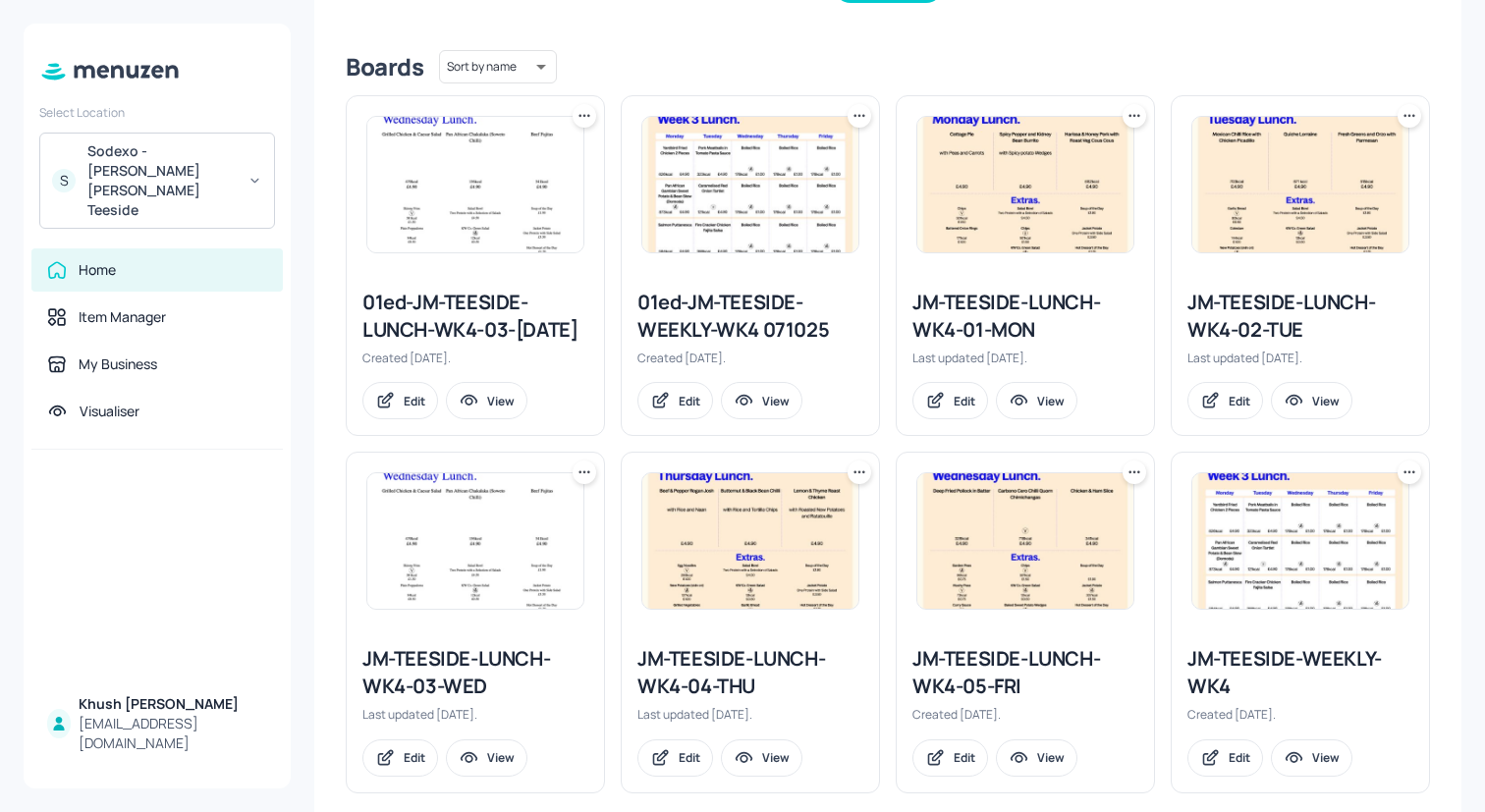
scroll to position [517, 0]
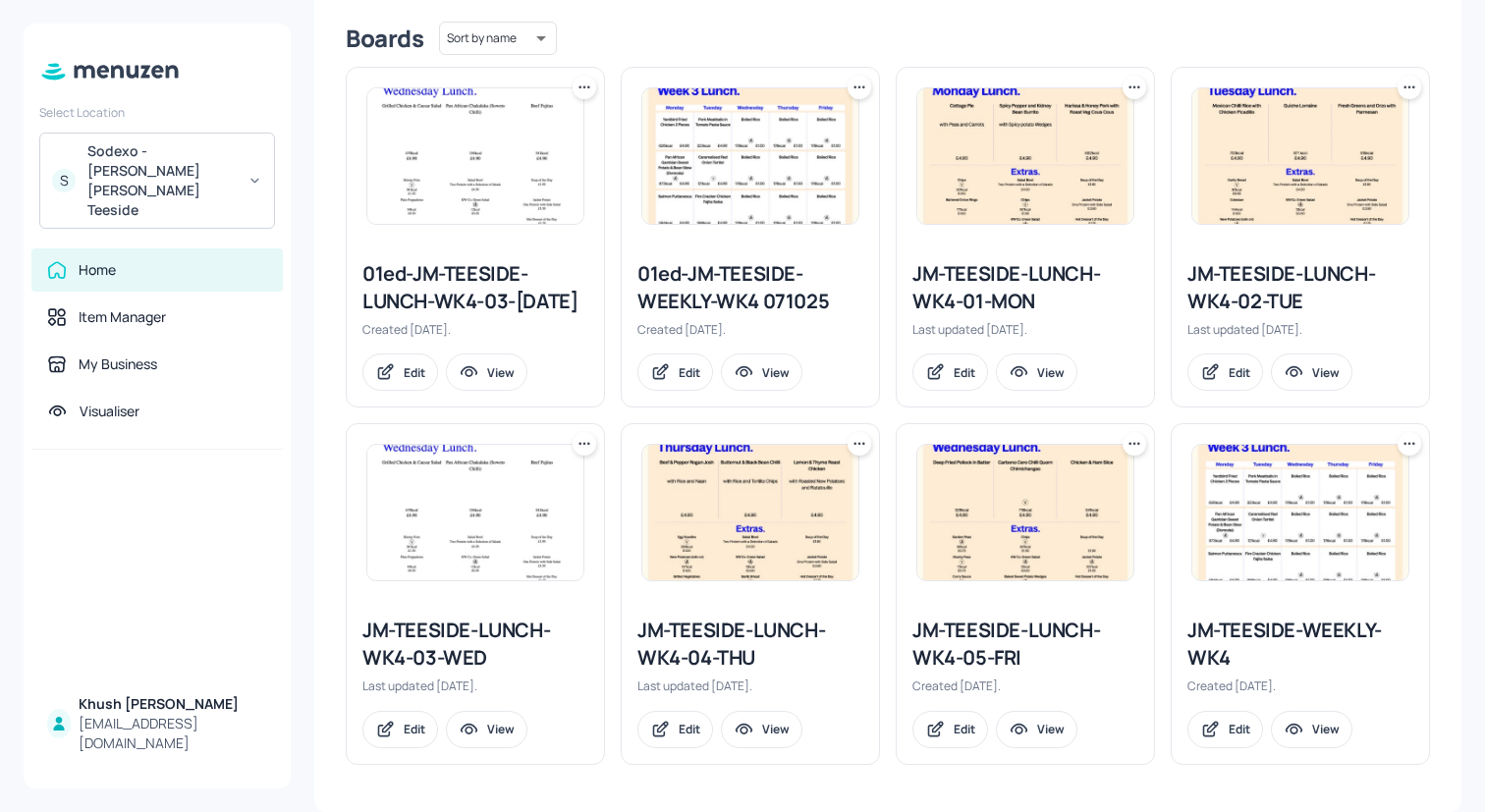
click at [464, 631] on div "JM-TEESIDE-LUNCH-WK4-03-WED" at bounding box center [476, 643] width 226 height 55
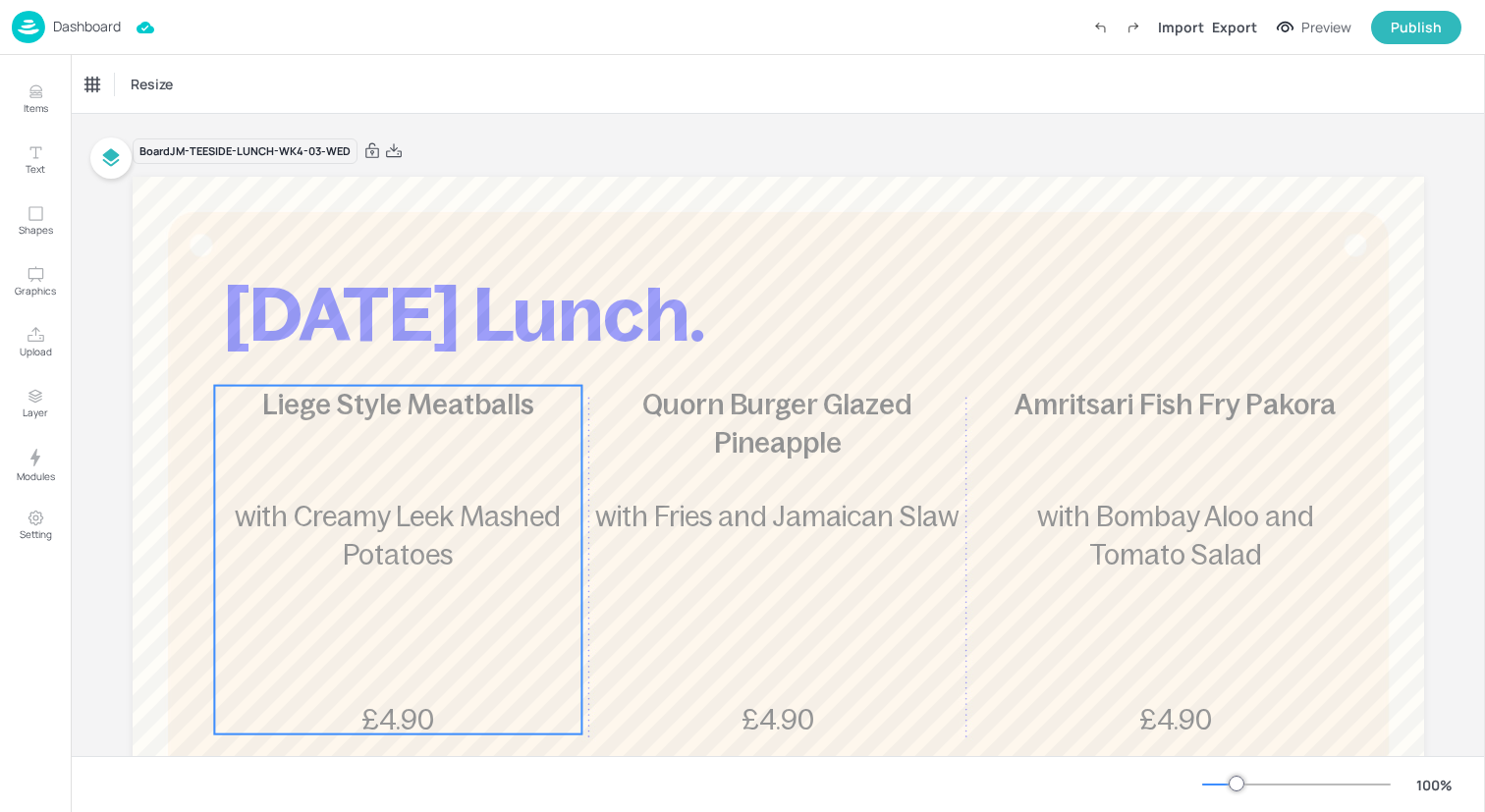
click at [359, 464] on div "Liege Style Meatballs £4.90 with Creamy Leek Mashed Potatoes" at bounding box center [398, 559] width 368 height 349
click at [335, 359] on div "Ungroup" at bounding box center [335, 353] width 76 height 26
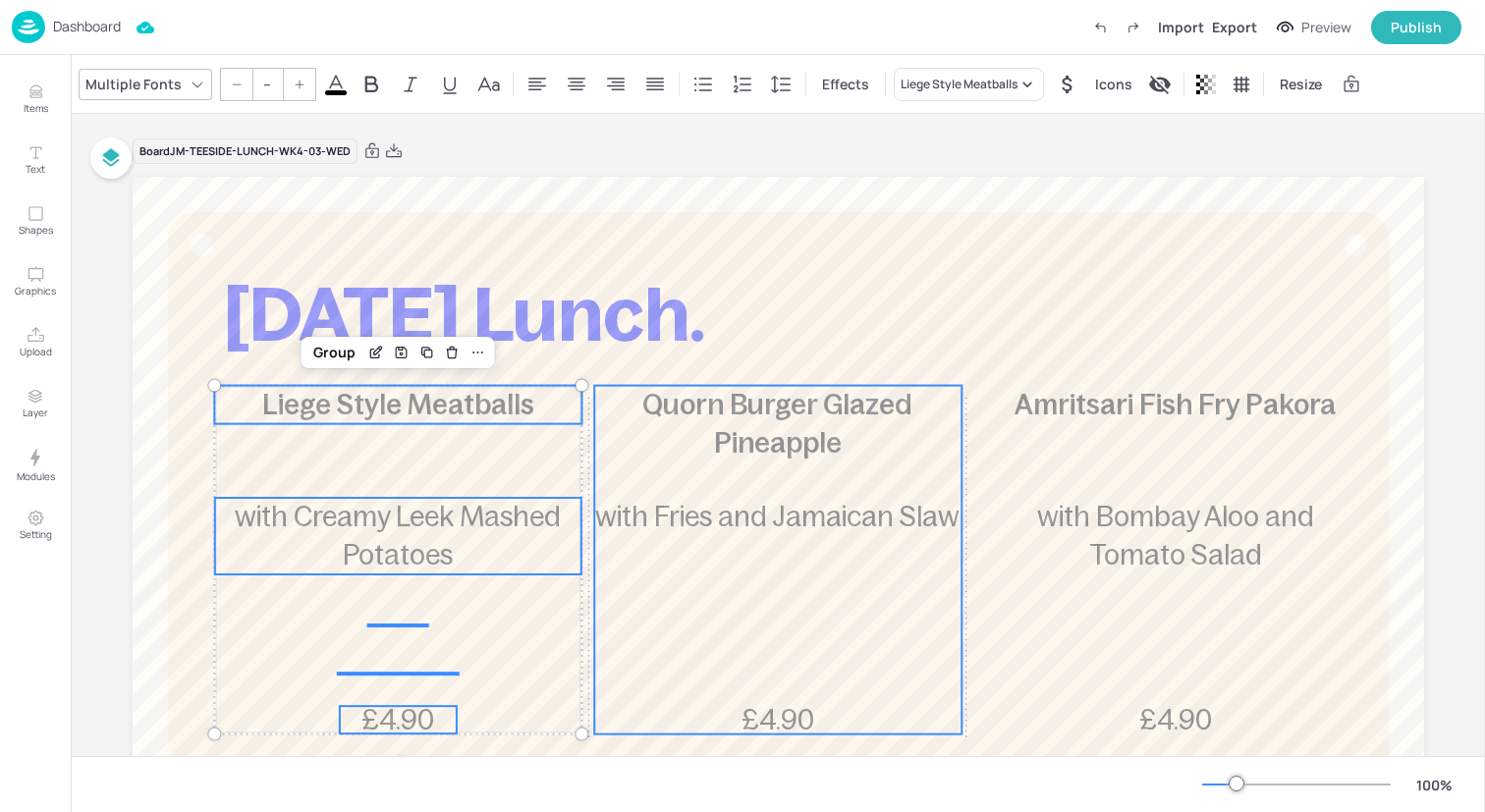
click at [653, 450] on p "Quorn Burger Glazed Pineapple" at bounding box center [778, 423] width 368 height 77
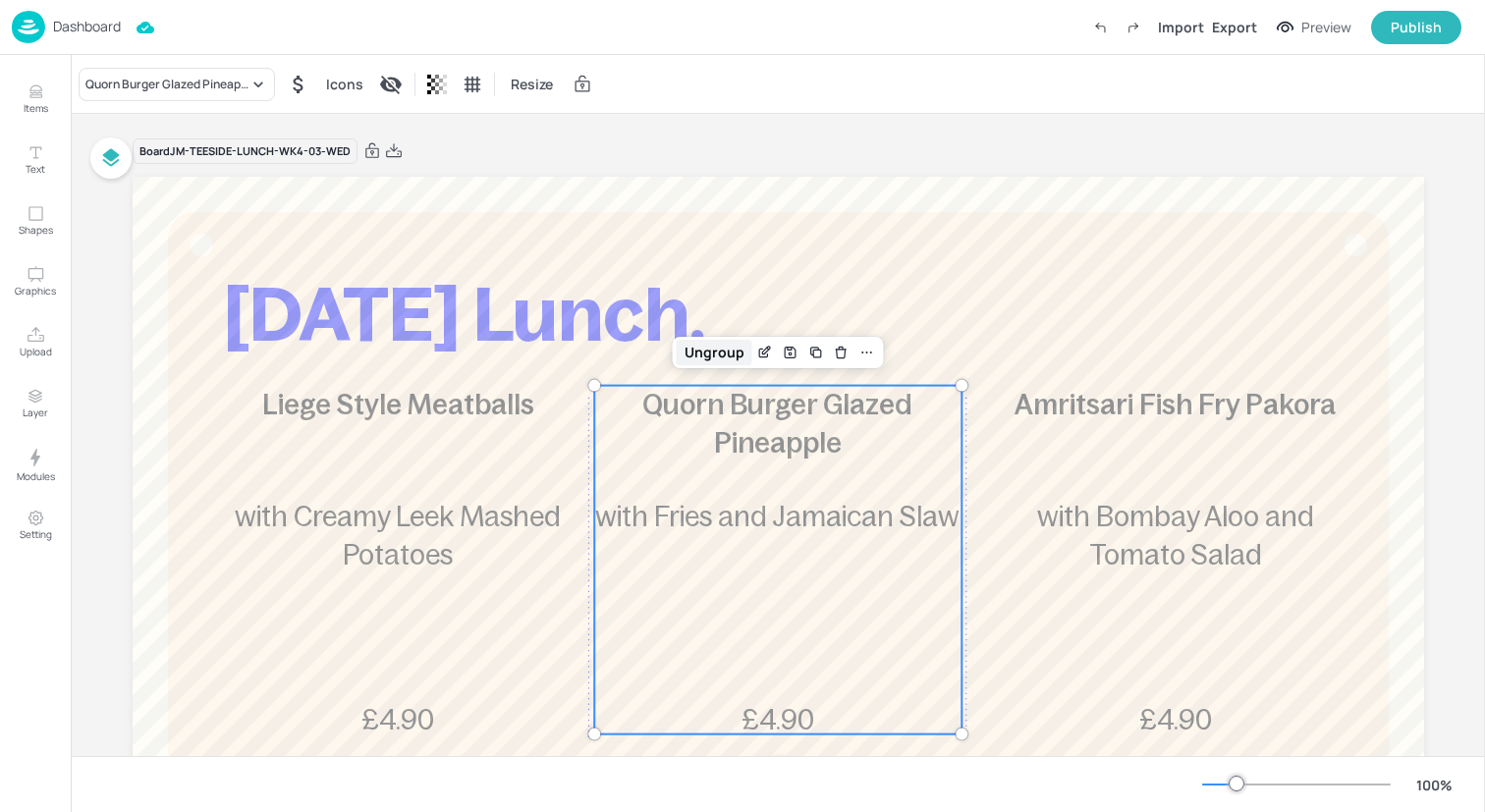
click at [703, 351] on div "Ungroup" at bounding box center [715, 353] width 76 height 26
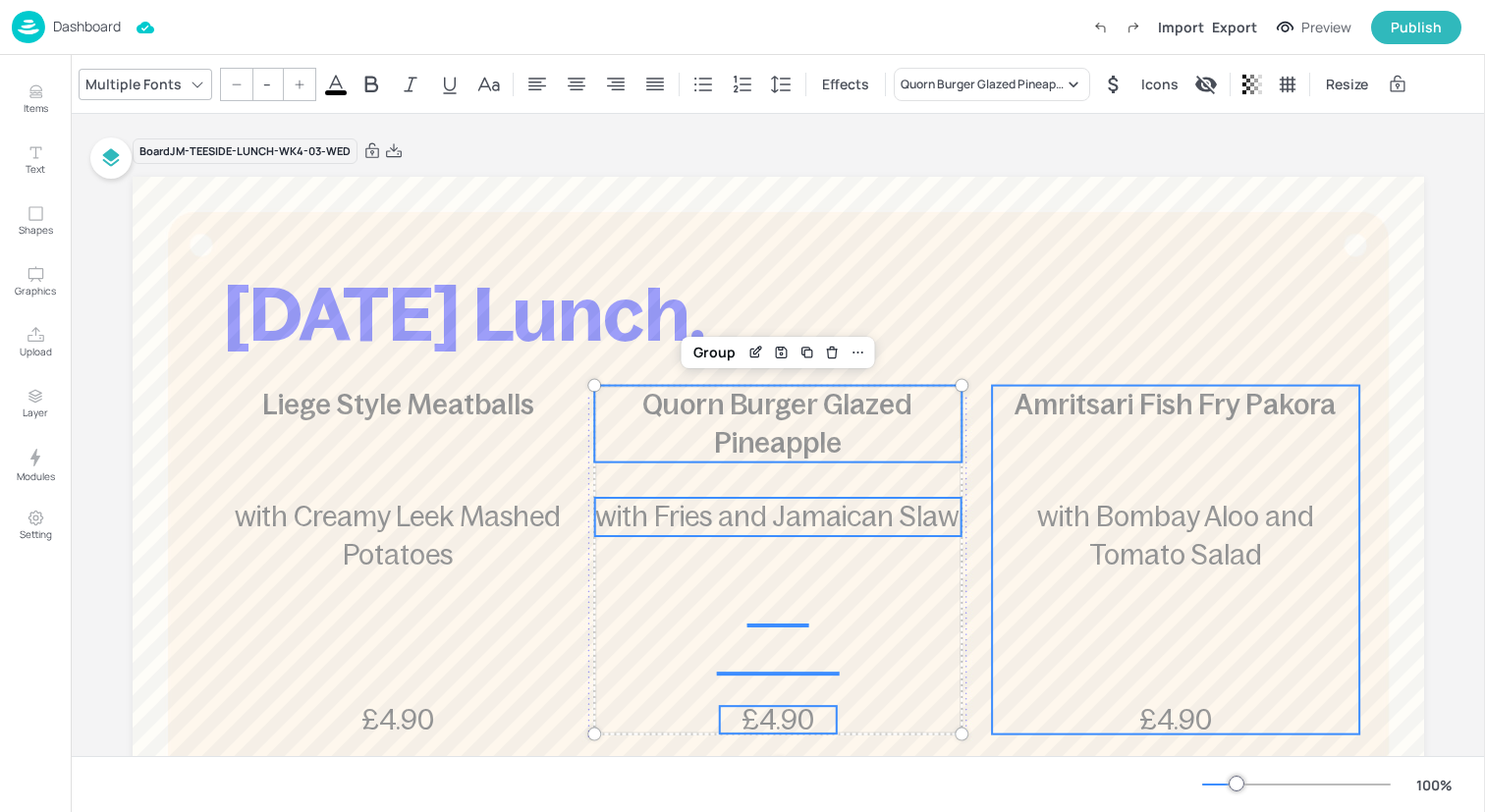
click at [1096, 499] on p "with Bombay Aloo and Tomato Salad" at bounding box center [1176, 535] width 368 height 77
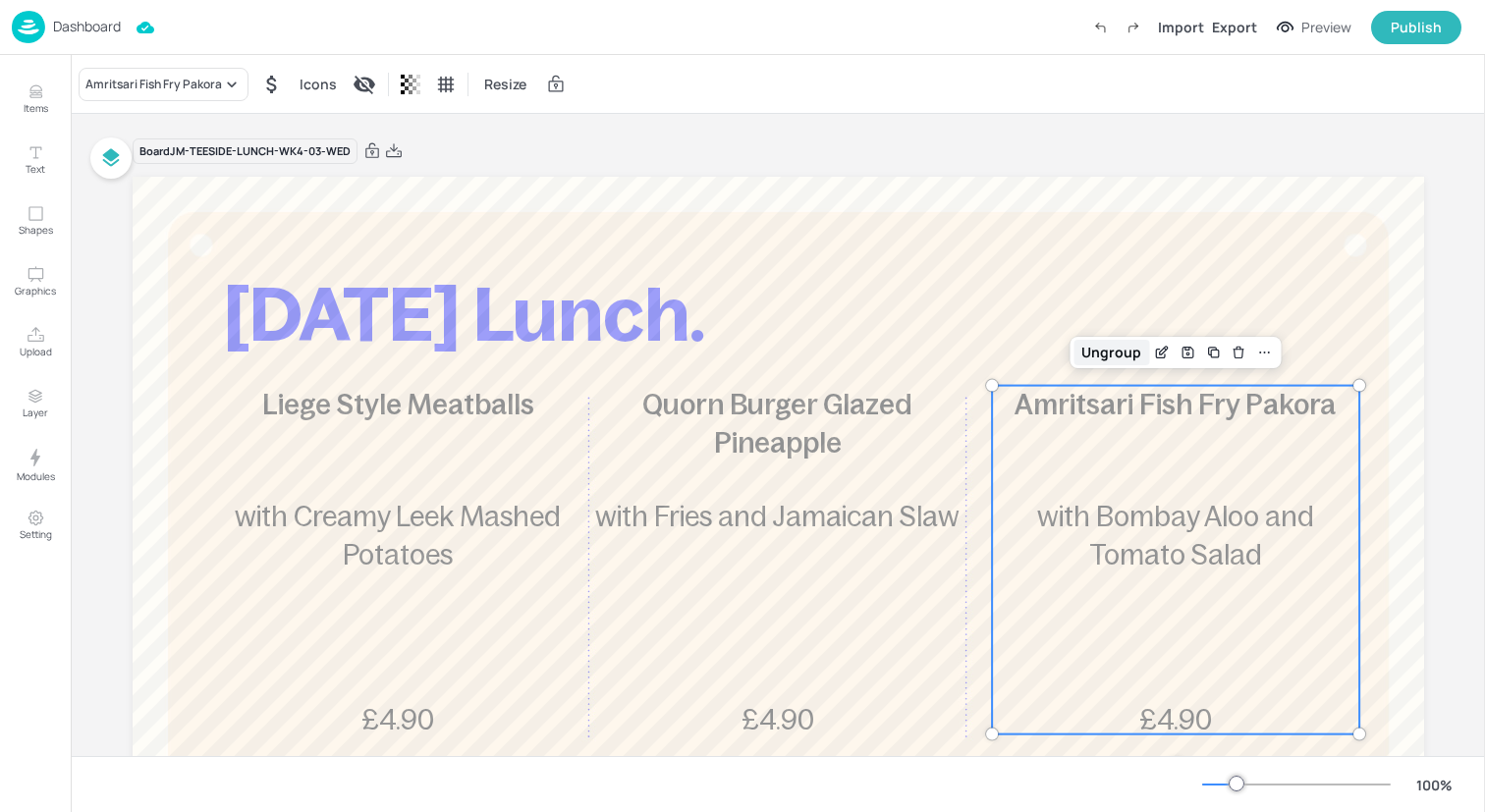
click at [1088, 353] on div "Ungroup" at bounding box center [1111, 353] width 76 height 26
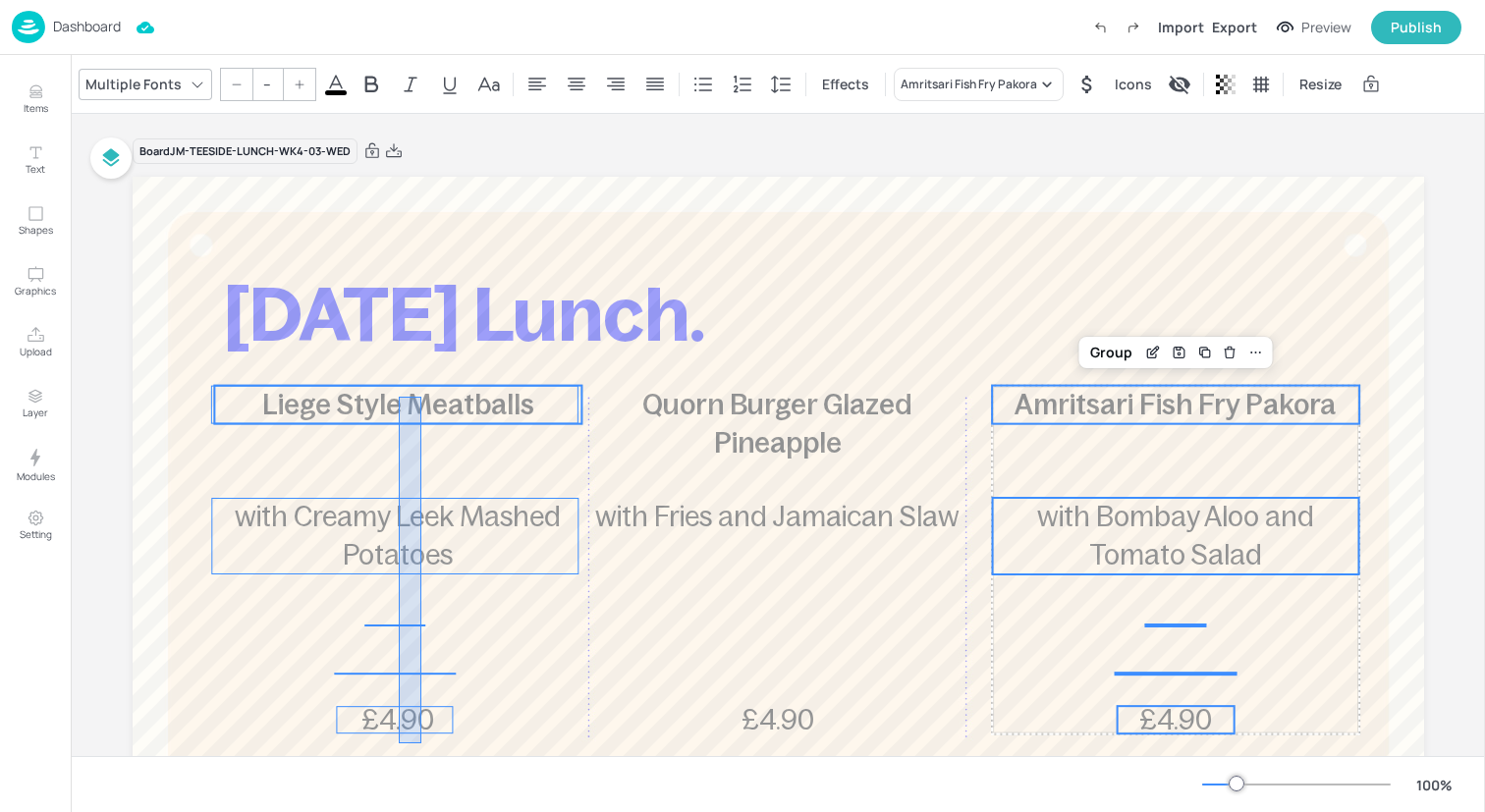
drag, startPoint x: 399, startPoint y: 743, endPoint x: 422, endPoint y: 397, distance: 346.8
click at [422, 177] on div "[DATE] Lunch. Liege Style Meatballs £4.90 with Creamy Leek Mashed Potatoes Quor…" at bounding box center [778, 177] width 1291 height 0
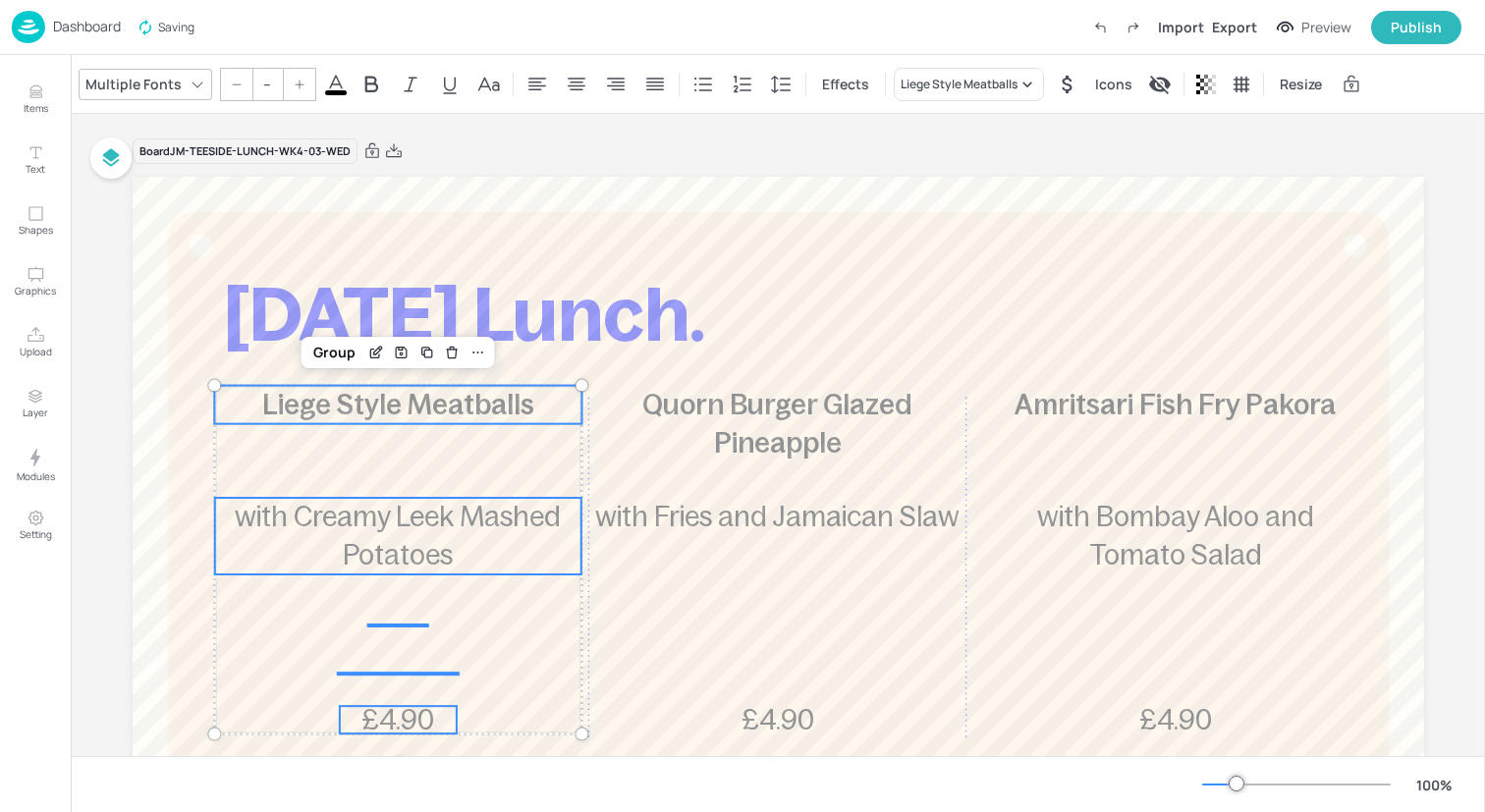
click at [272, 80] on input "--" at bounding box center [268, 84] width 28 height 31
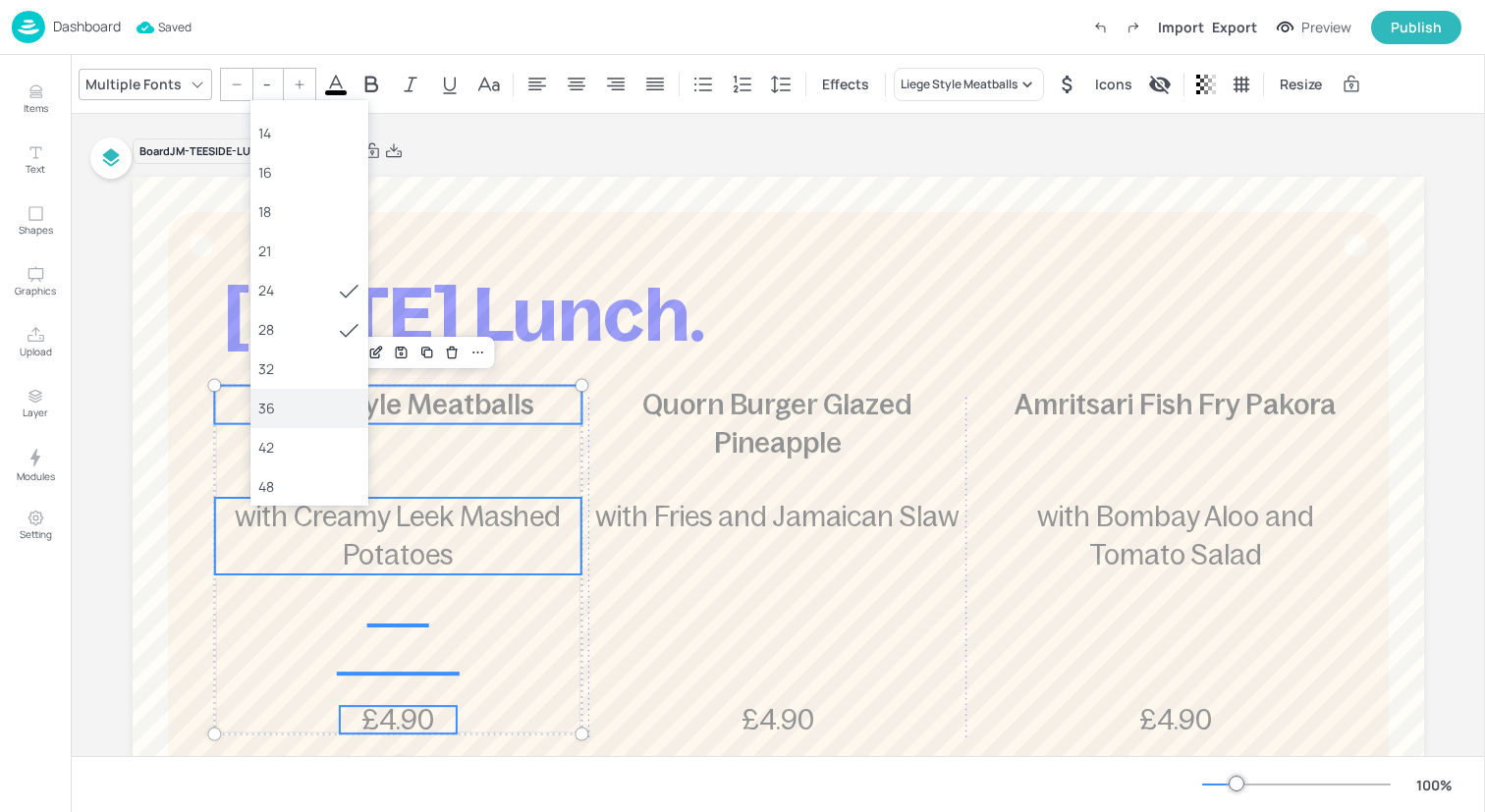
click at [284, 385] on div "6 8 10 12 14 16 18 21 24 28 32 36 42 48 56 64 72 80 88 96 104 120 144" at bounding box center [310, 303] width 118 height 406
click at [292, 421] on div "36" at bounding box center [309, 410] width 102 height 21
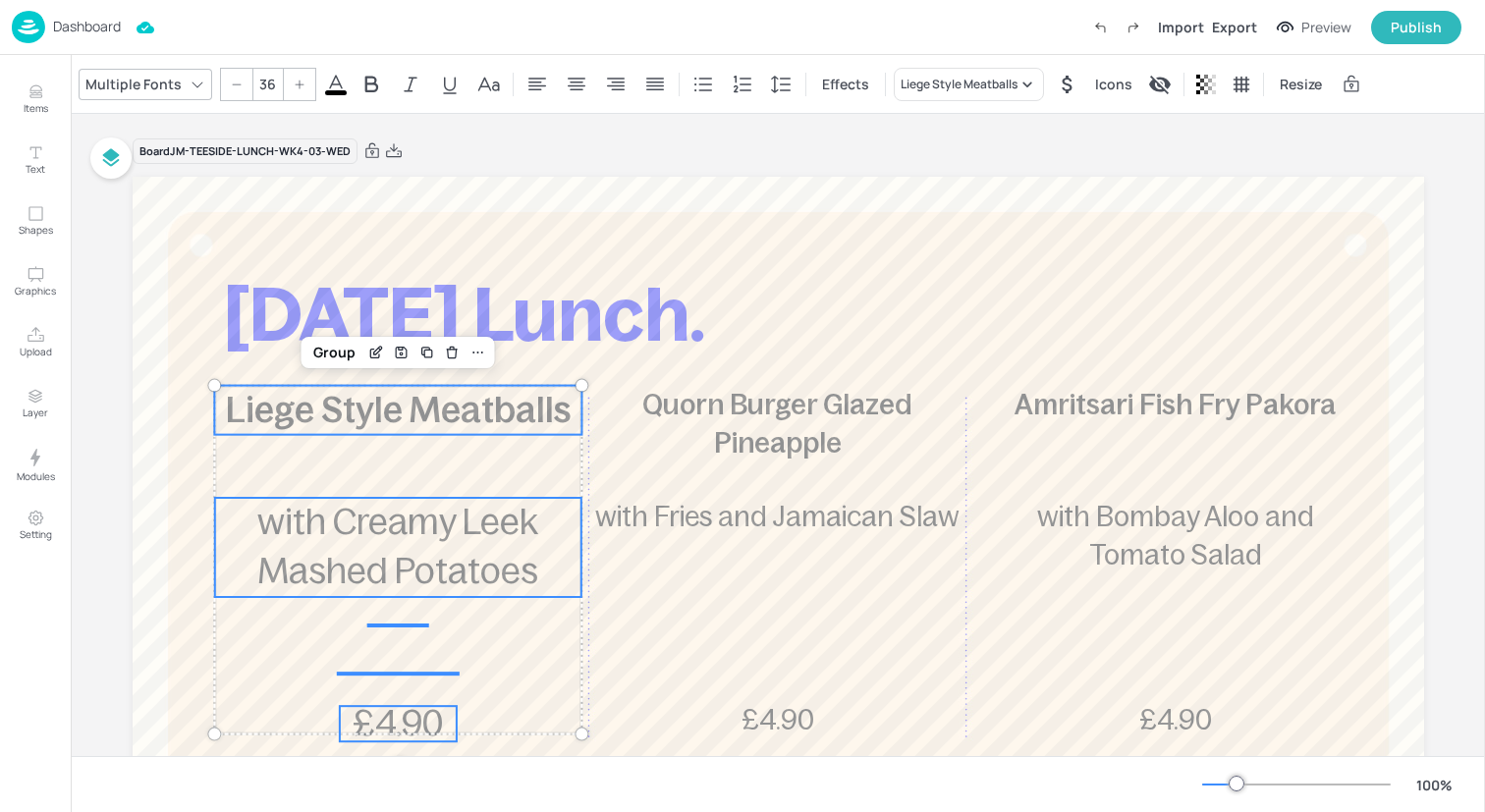
click at [231, 81] on icon at bounding box center [237, 85] width 12 height 12
type input "35"
click at [317, 354] on div "Group" at bounding box center [335, 353] width 58 height 26
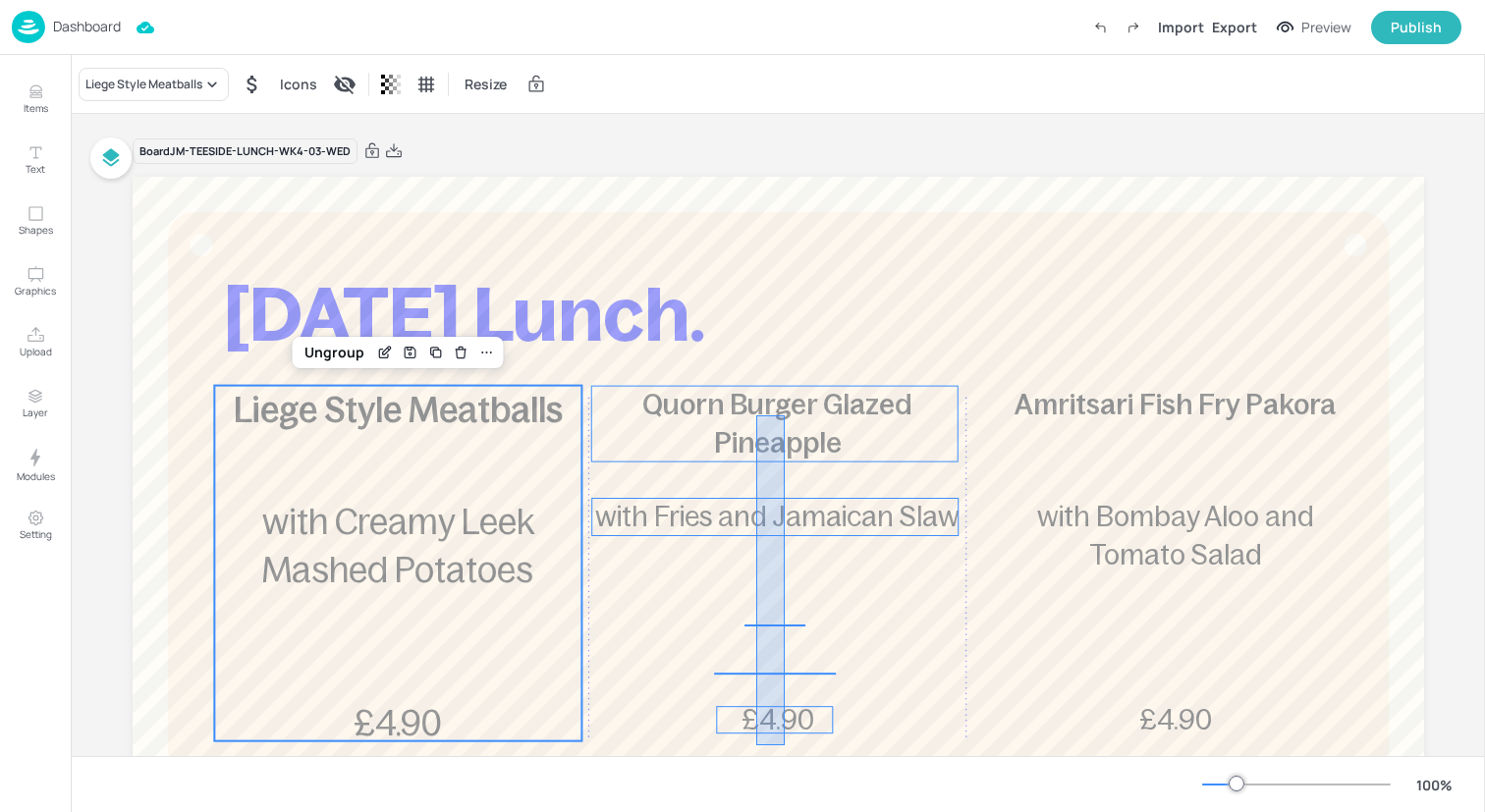
drag, startPoint x: 784, startPoint y: 745, endPoint x: 756, endPoint y: 415, distance: 331.2
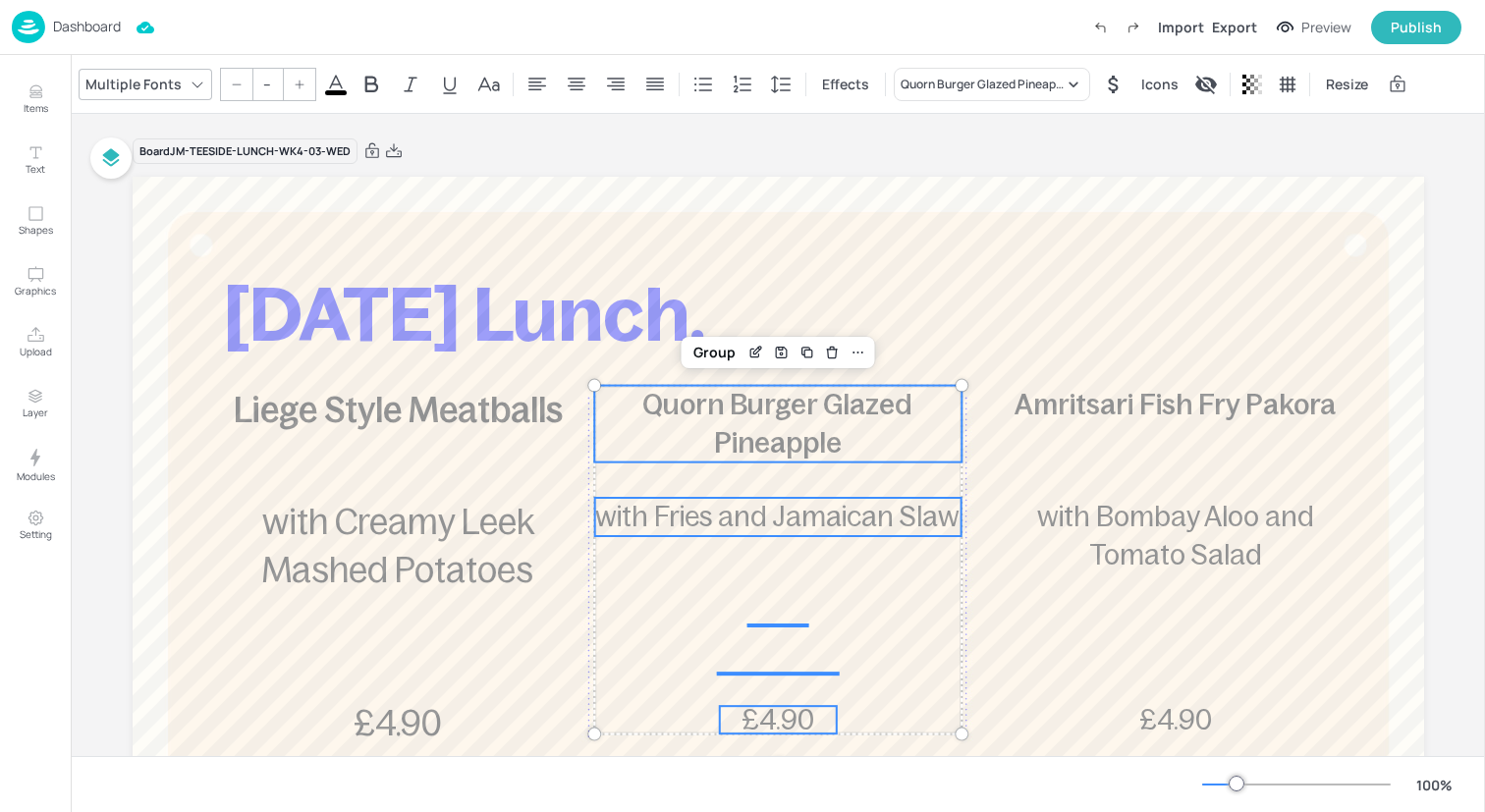
click at [268, 86] on input "--" at bounding box center [268, 84] width 28 height 31
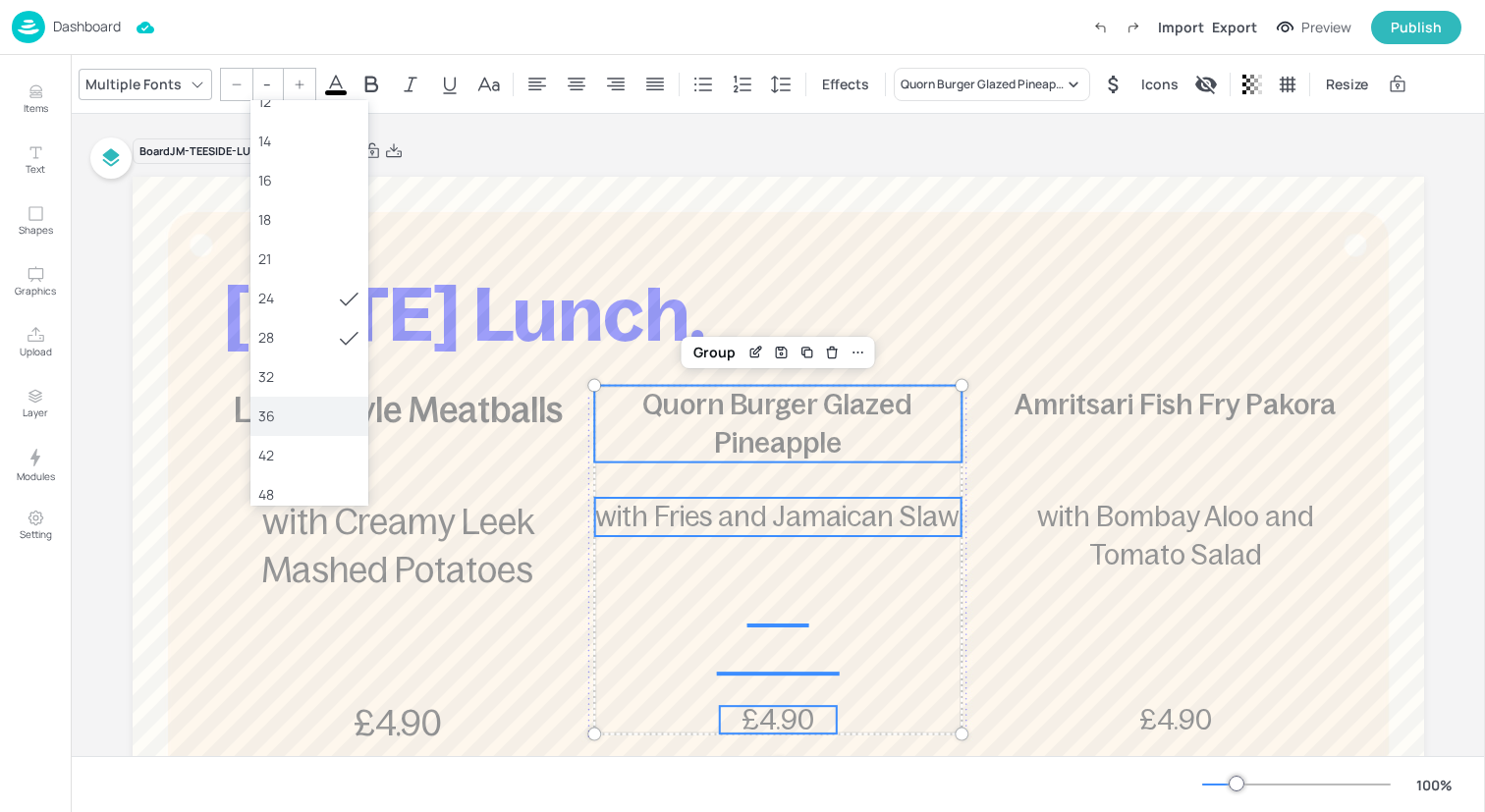
scroll to position [138, 0]
click at [320, 411] on div "36" at bounding box center [309, 413] width 102 height 21
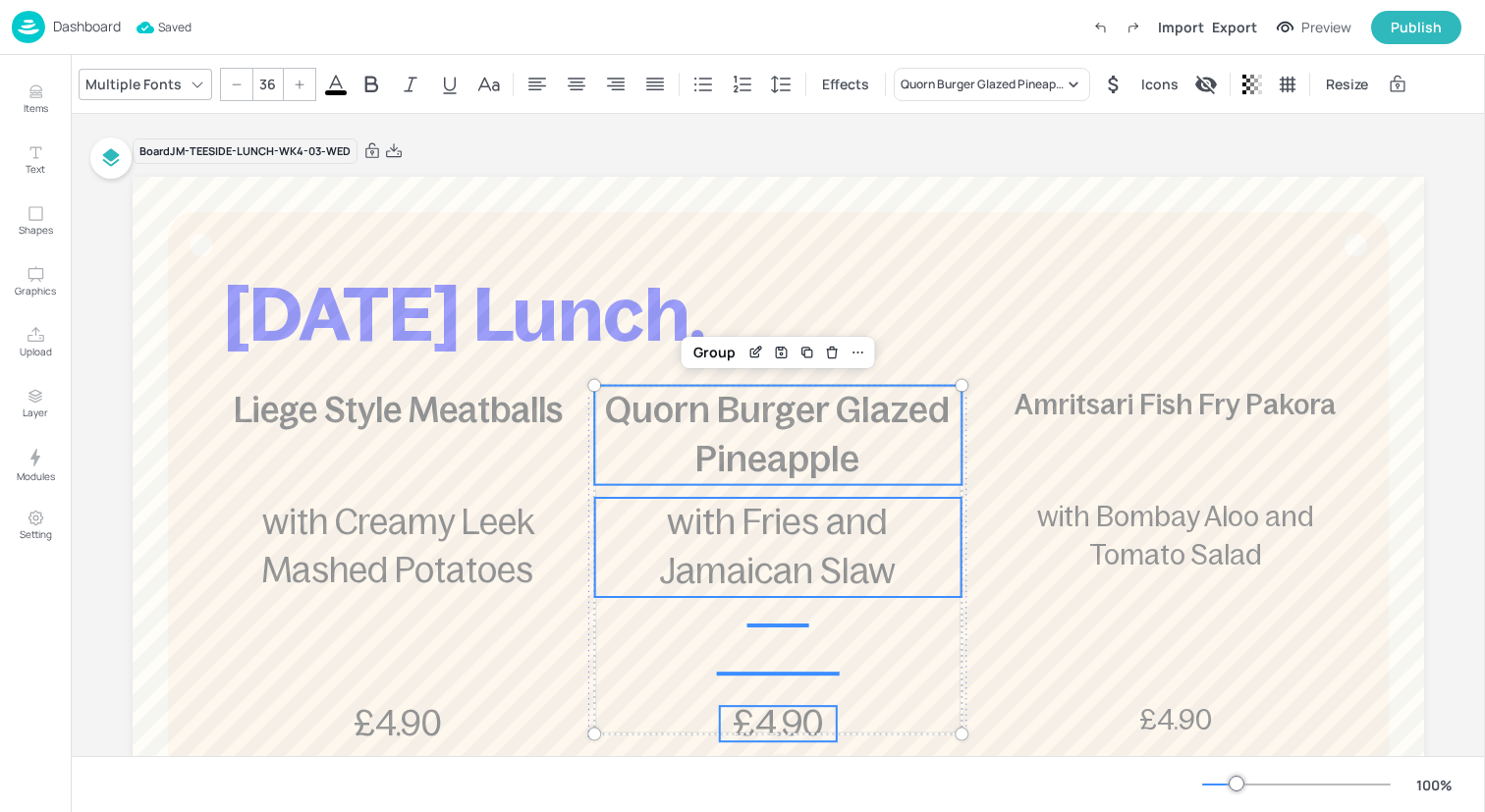
click at [237, 86] on icon at bounding box center [237, 85] width 12 height 12
type input "35"
click at [714, 350] on div "Group" at bounding box center [715, 353] width 58 height 26
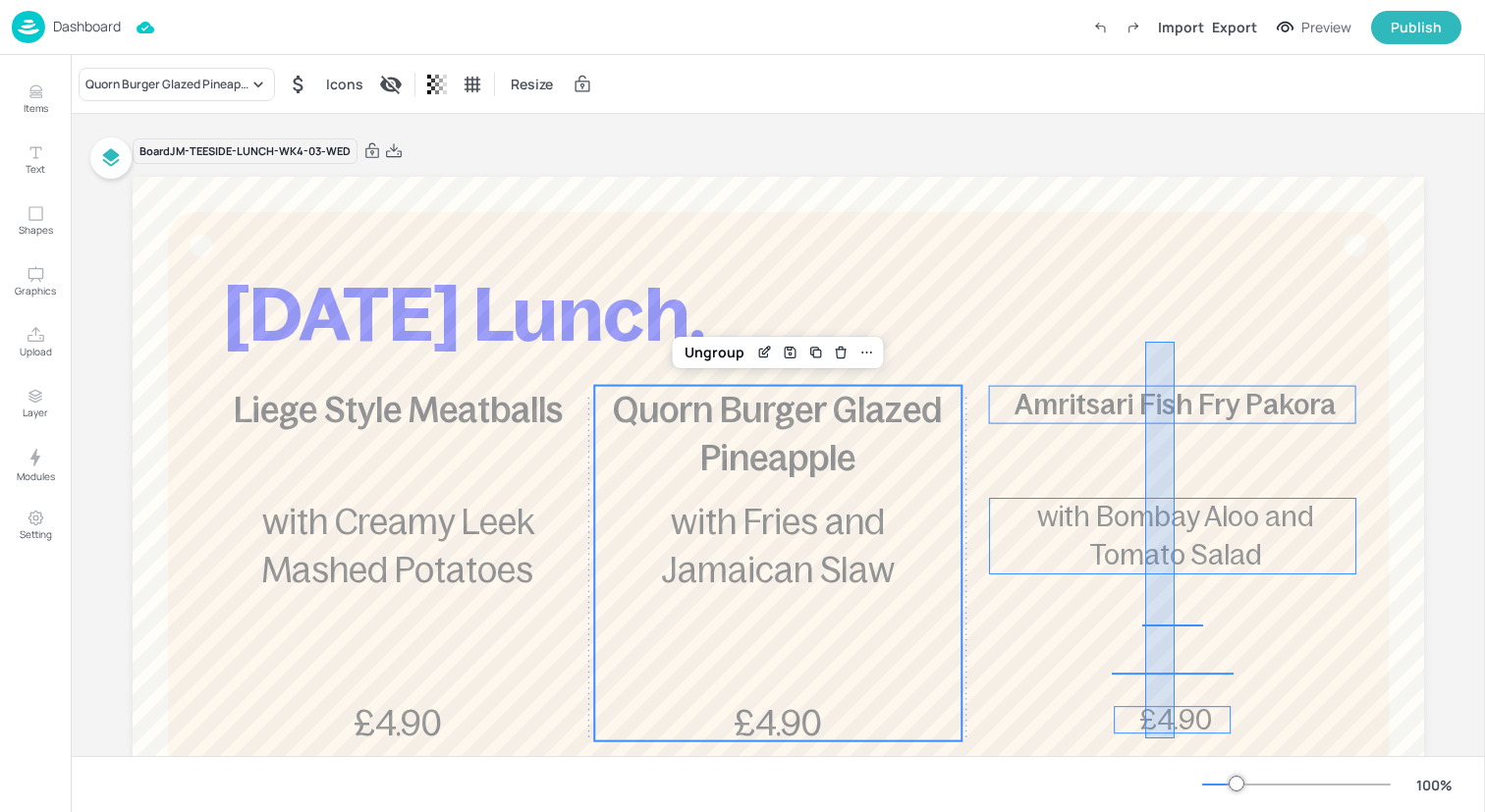
drag, startPoint x: 1174, startPoint y: 738, endPoint x: 1145, endPoint y: 342, distance: 397.1
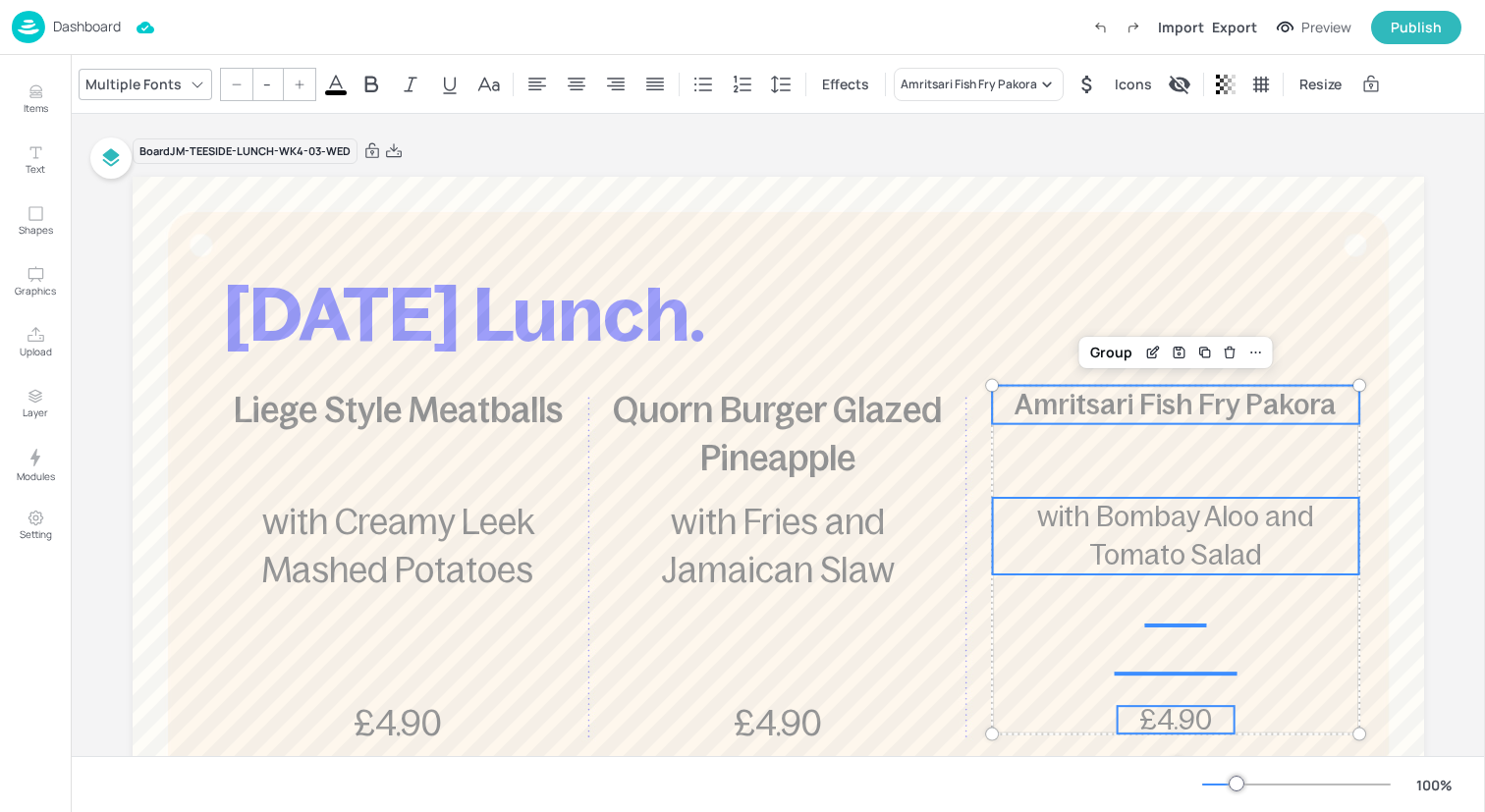
drag, startPoint x: 265, startPoint y: 79, endPoint x: 268, endPoint y: 91, distance: 12.4
click at [265, 79] on input "--" at bounding box center [268, 84] width 28 height 31
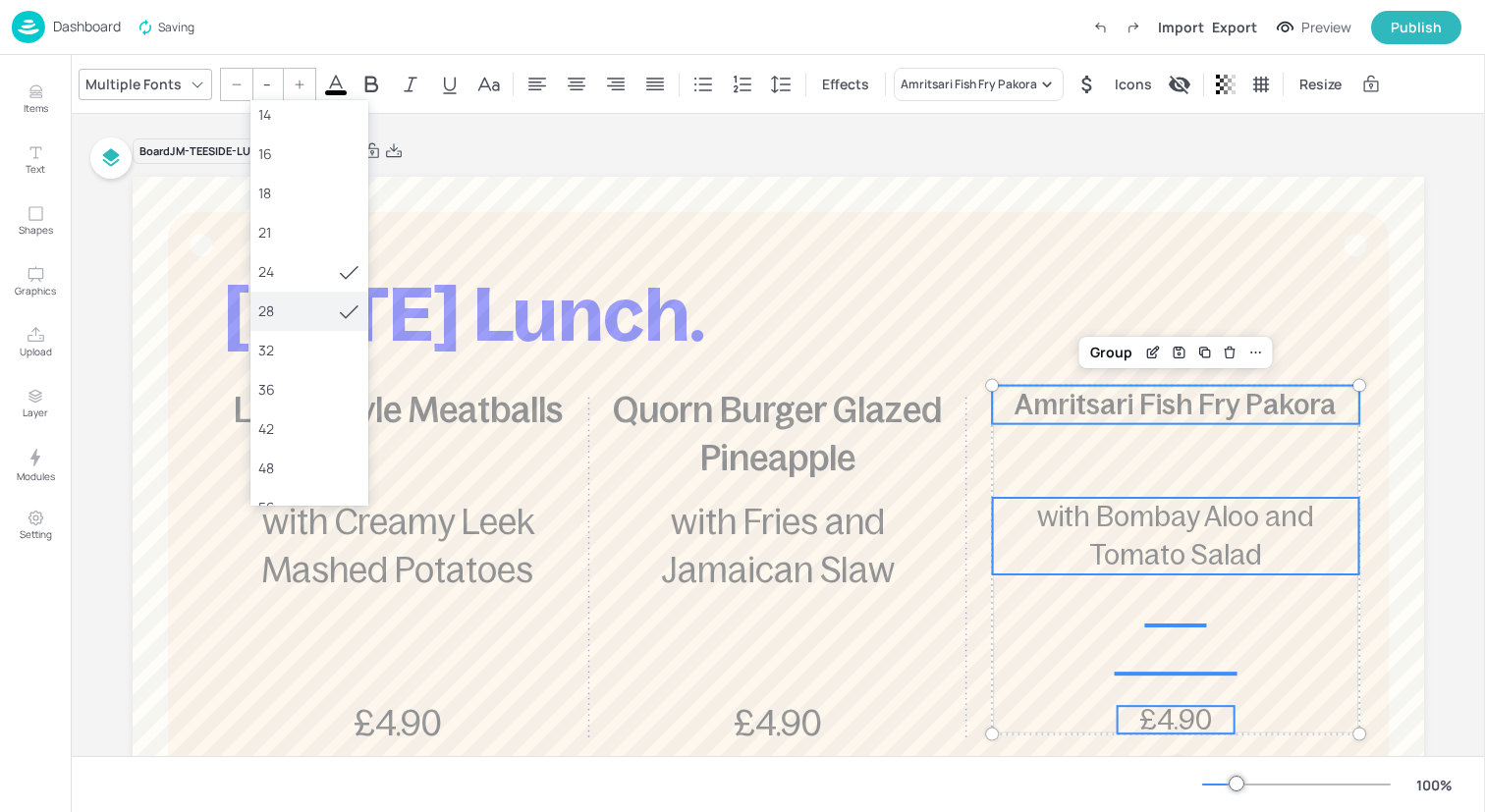
scroll to position [167, 0]
click at [291, 381] on div "36" at bounding box center [309, 384] width 102 height 21
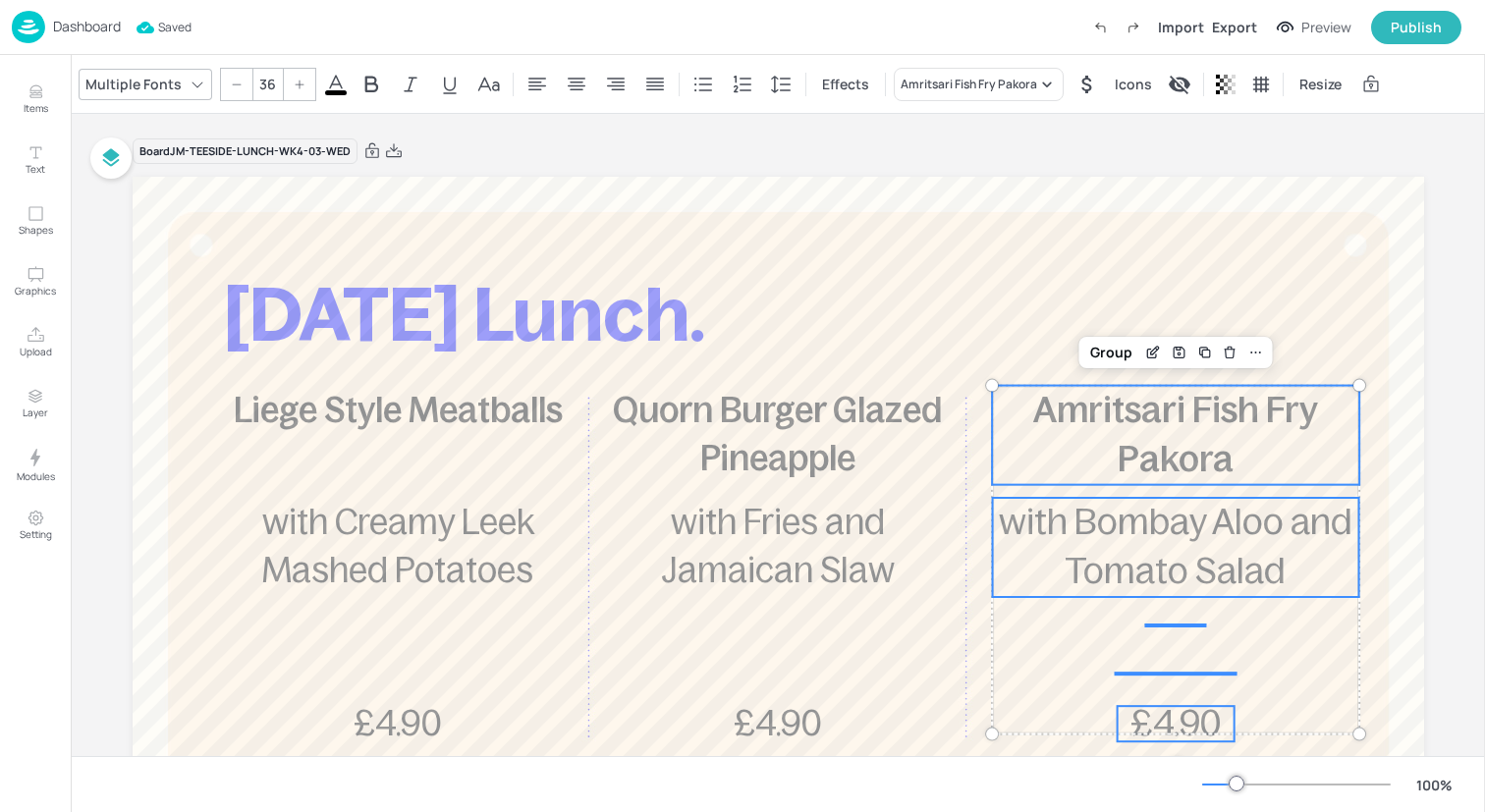
click at [225, 86] on div at bounding box center [236, 84] width 31 height 31
type input "35"
click at [1093, 351] on div "Group" at bounding box center [1111, 353] width 58 height 26
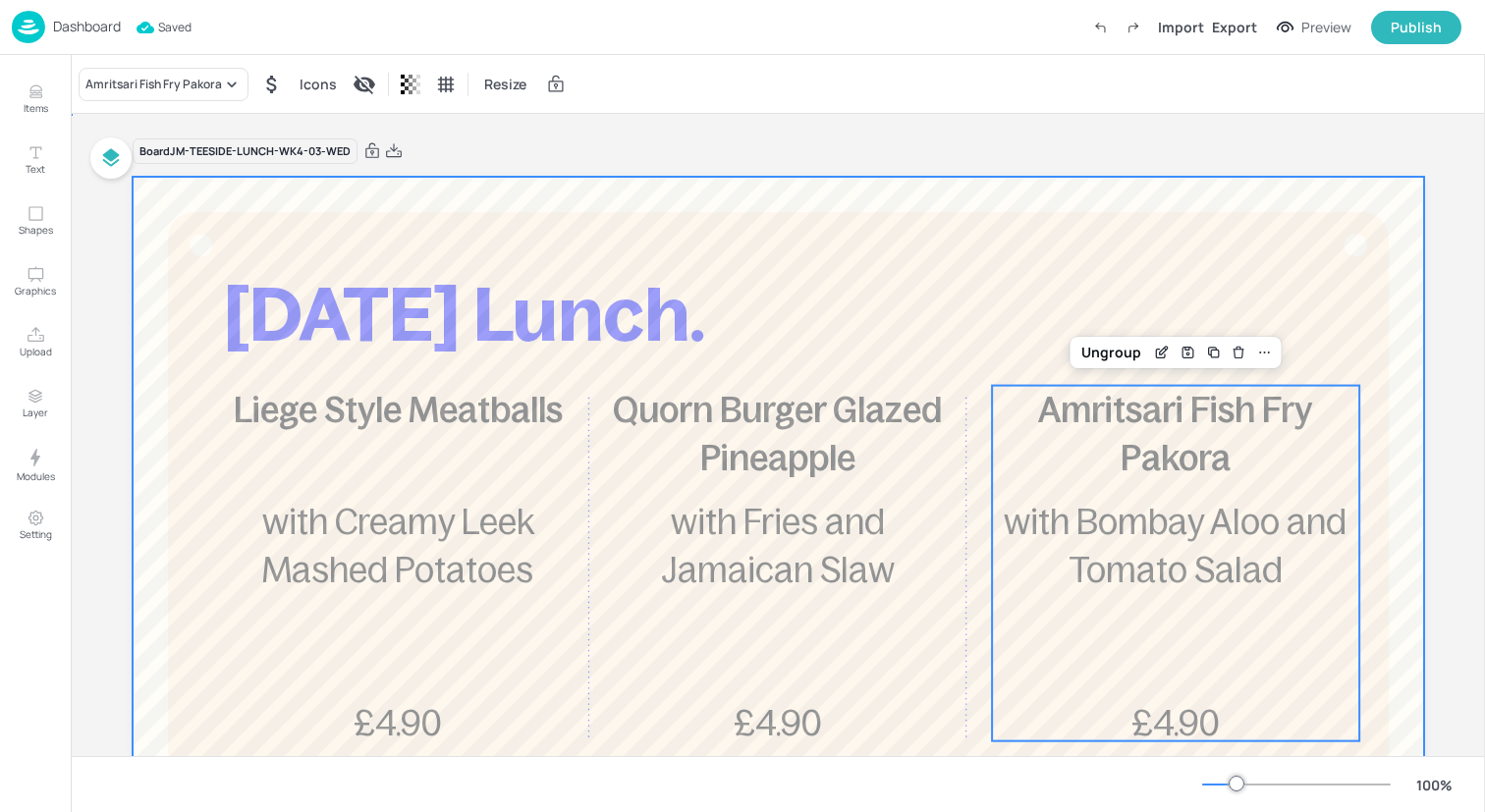
click at [1110, 251] on div at bounding box center [778, 706] width 1291 height 1060
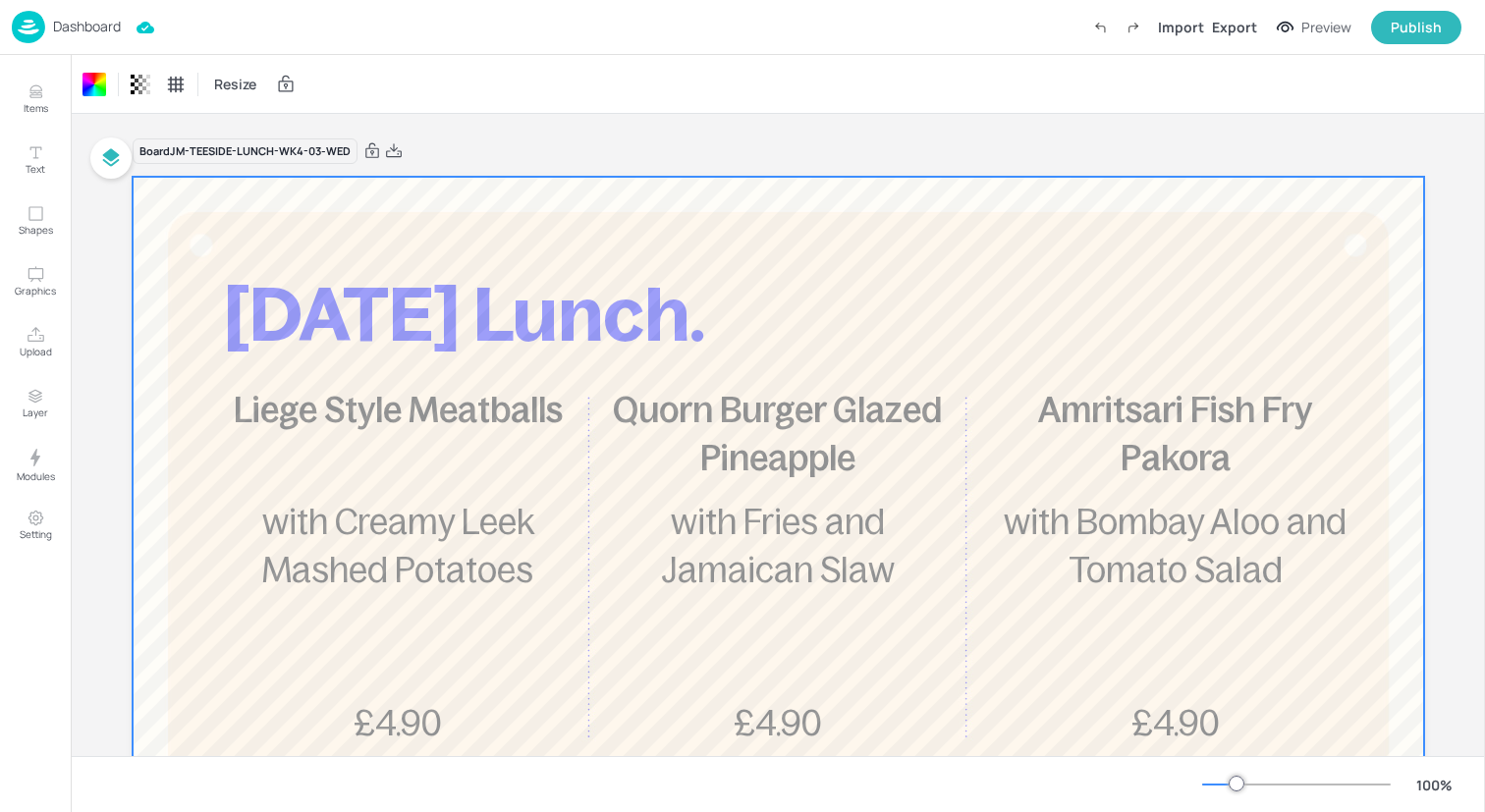
click at [28, 28] on img at bounding box center [28, 27] width 33 height 32
click at [29, 23] on img at bounding box center [28, 27] width 33 height 32
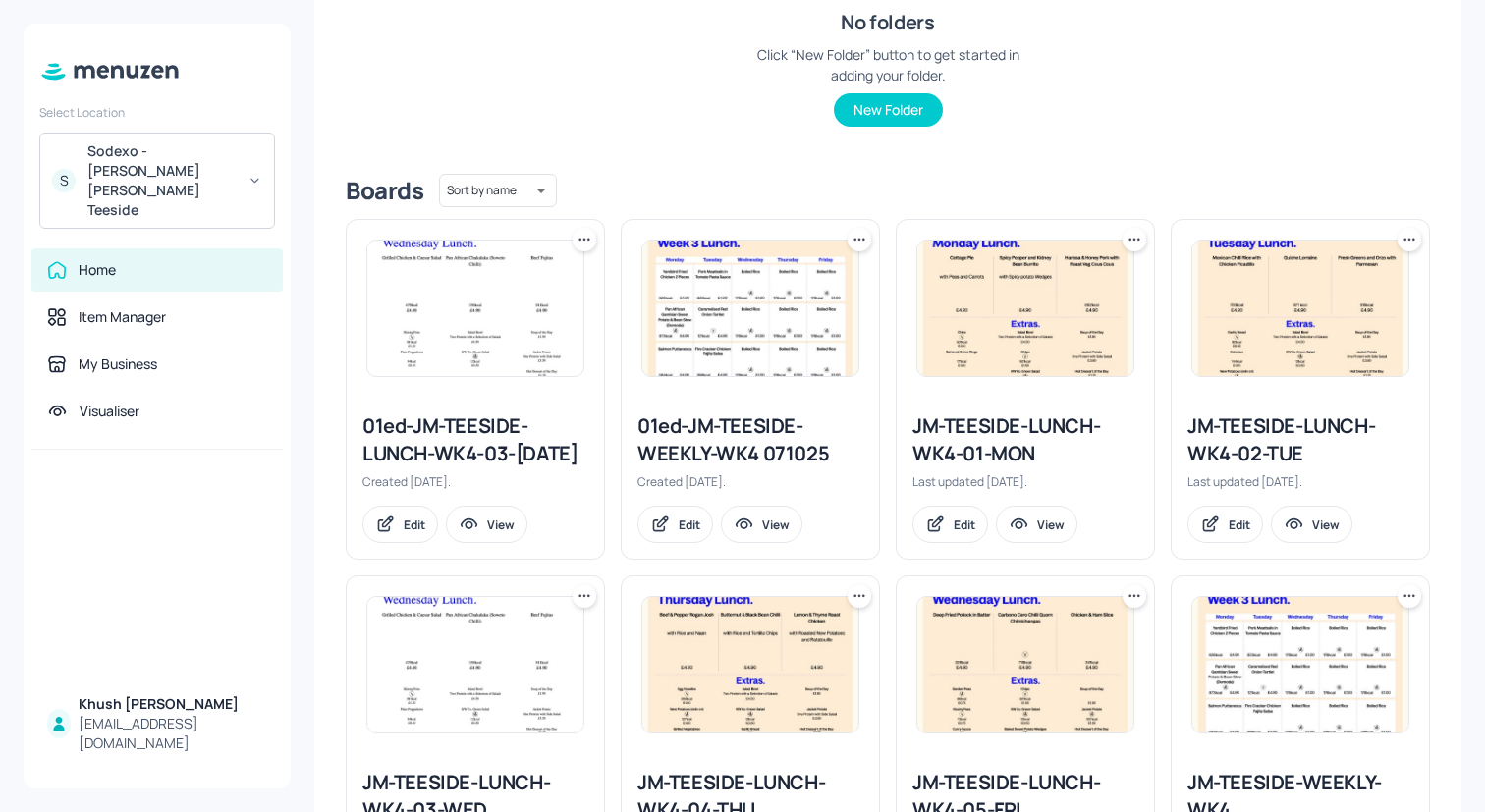
scroll to position [517, 0]
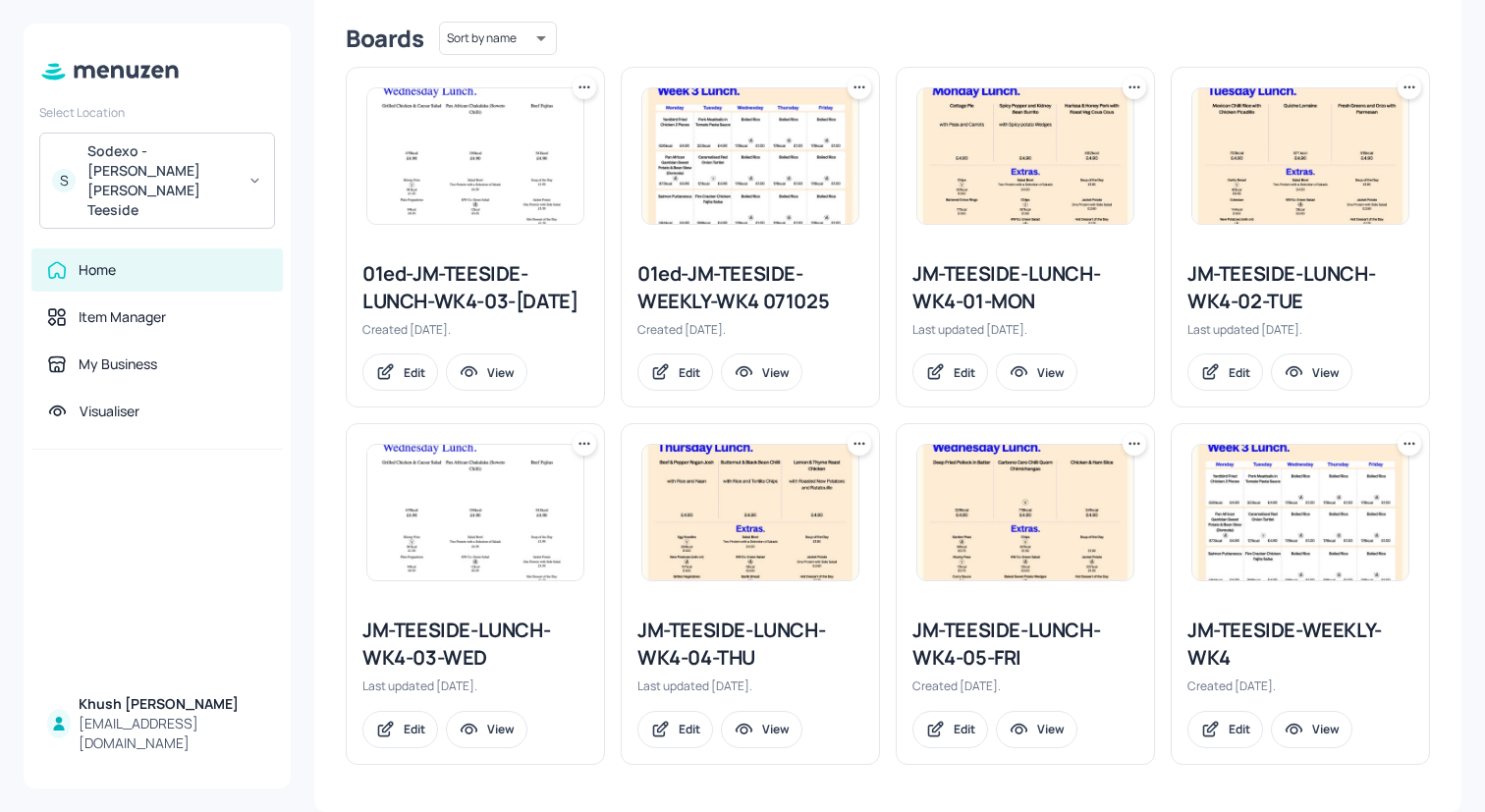
click at [692, 657] on div "JM-TEESIDE-LUNCH-WK4-04-THU" at bounding box center [750, 643] width 226 height 55
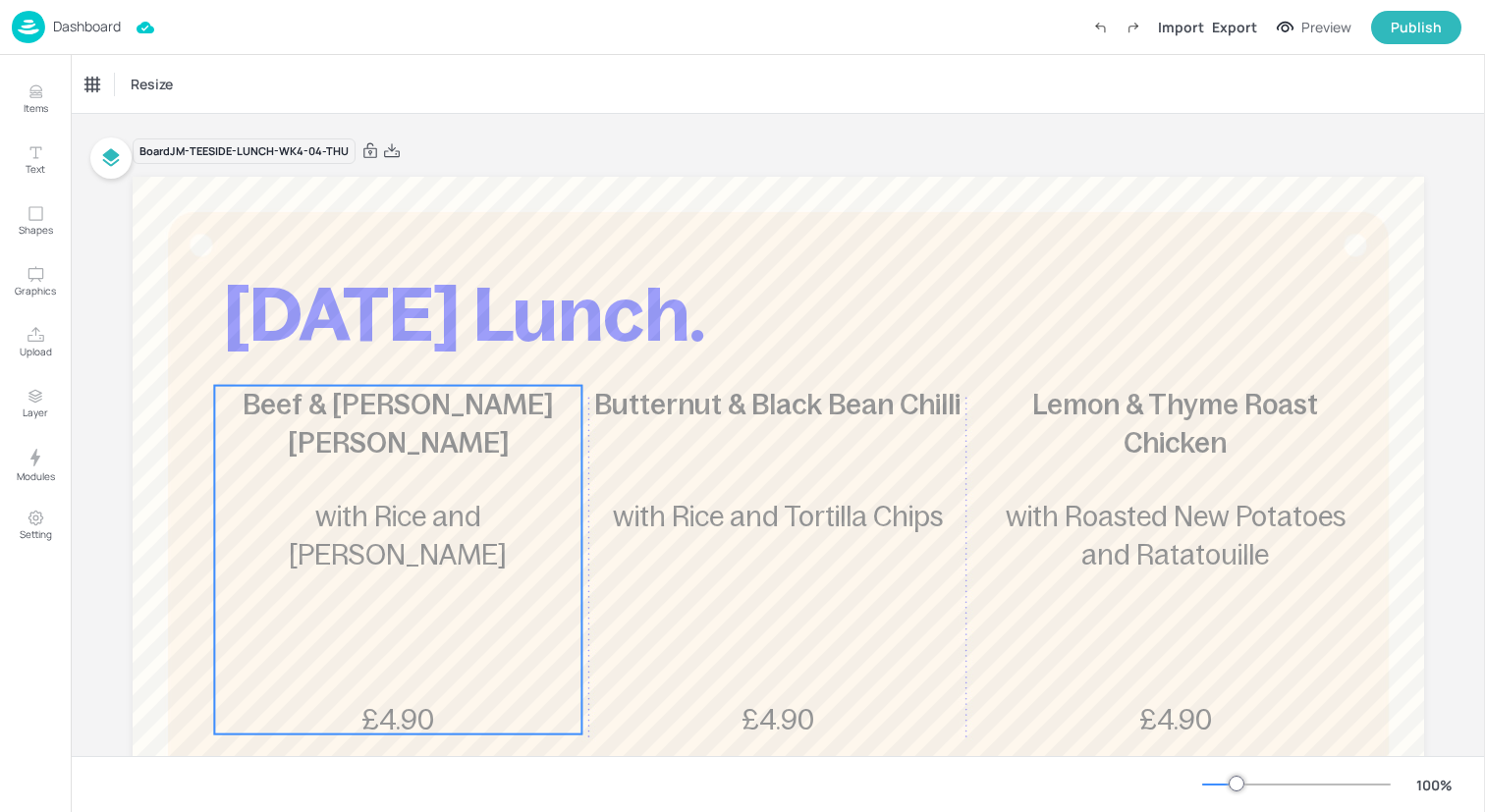
click at [359, 510] on span "with Rice and [PERSON_NAME]" at bounding box center [398, 535] width 218 height 70
click at [335, 351] on div "Ungroup" at bounding box center [335, 353] width 76 height 26
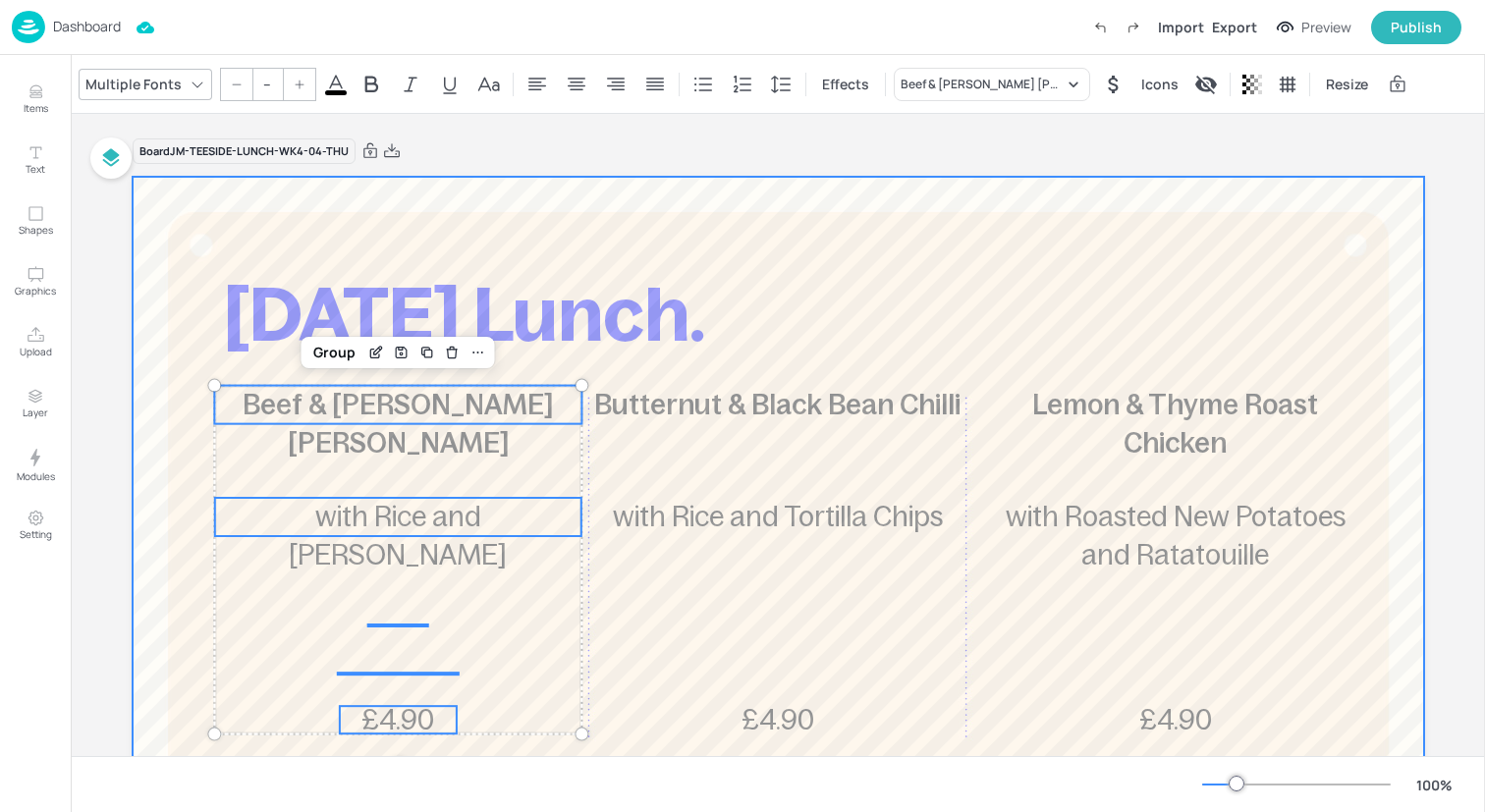
click at [795, 411] on span "Butternut & Black Bean Chilli" at bounding box center [777, 404] width 367 height 31
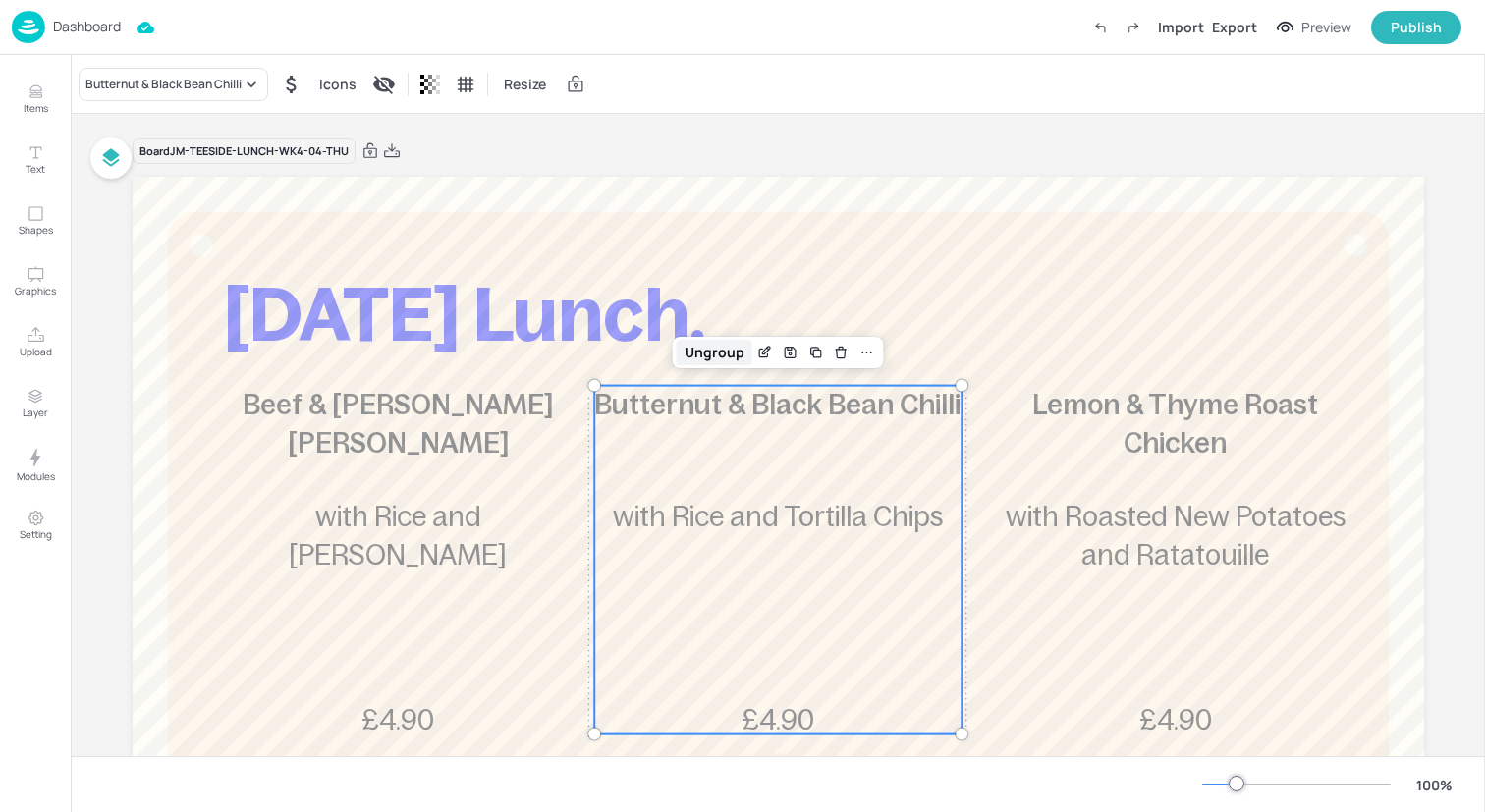
click at [727, 358] on div "Ungroup" at bounding box center [715, 353] width 76 height 26
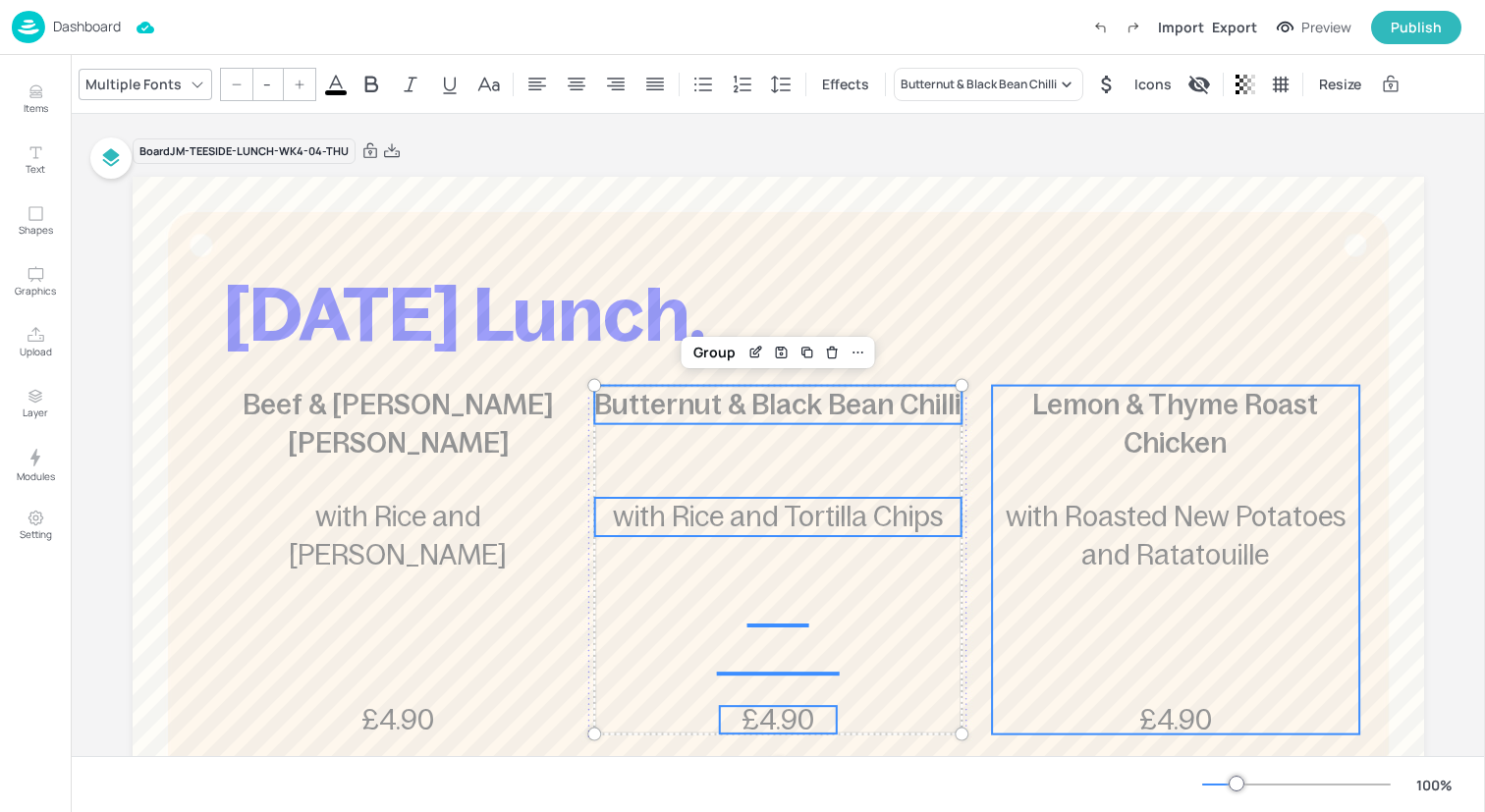
click at [1190, 478] on div "Lemon & Thyme Roast Chicken £4.90 with Roasted New Potatoes and Ratatouille" at bounding box center [1176, 559] width 368 height 349
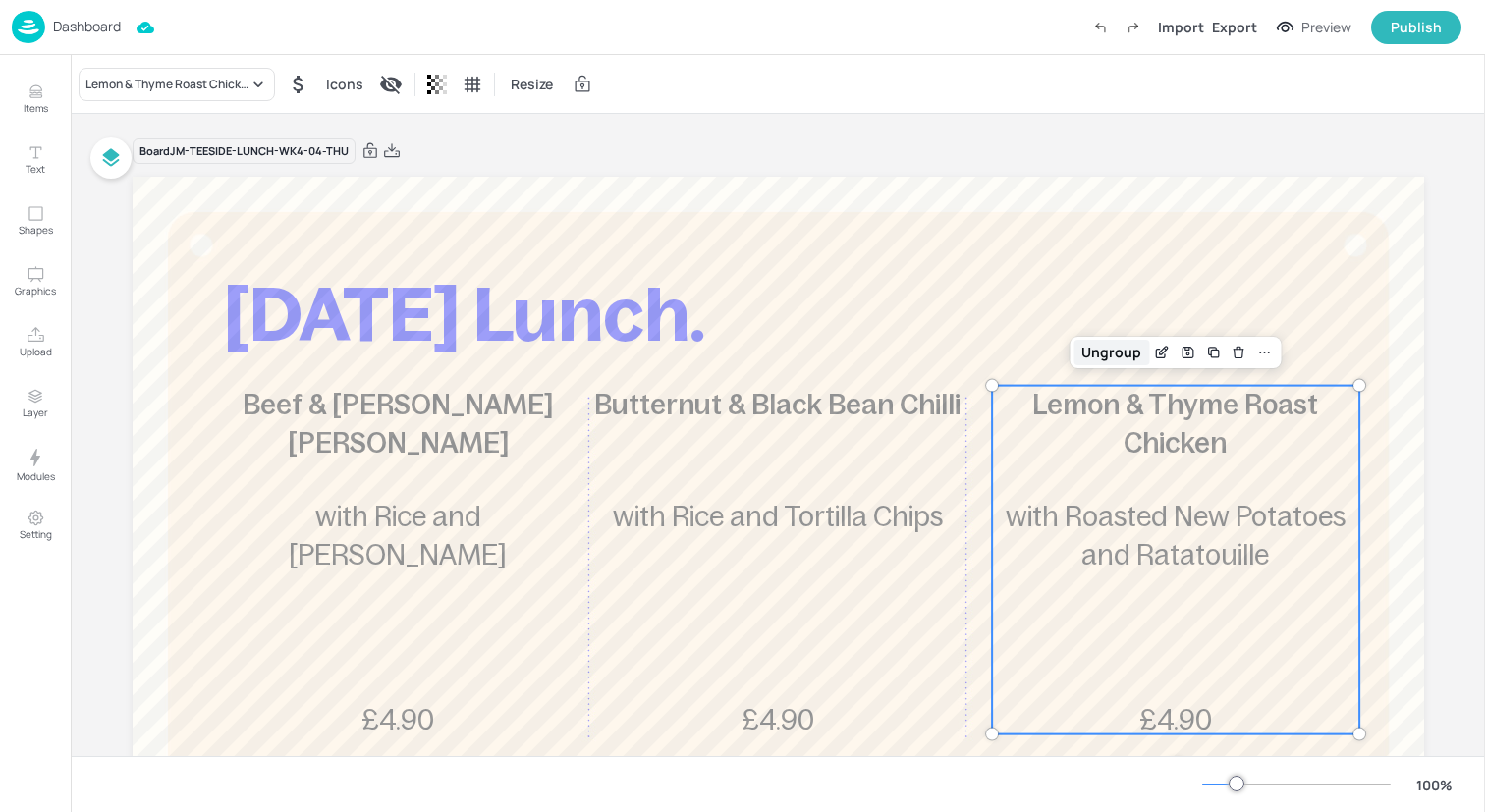
click at [1113, 356] on div "Ungroup" at bounding box center [1111, 353] width 76 height 26
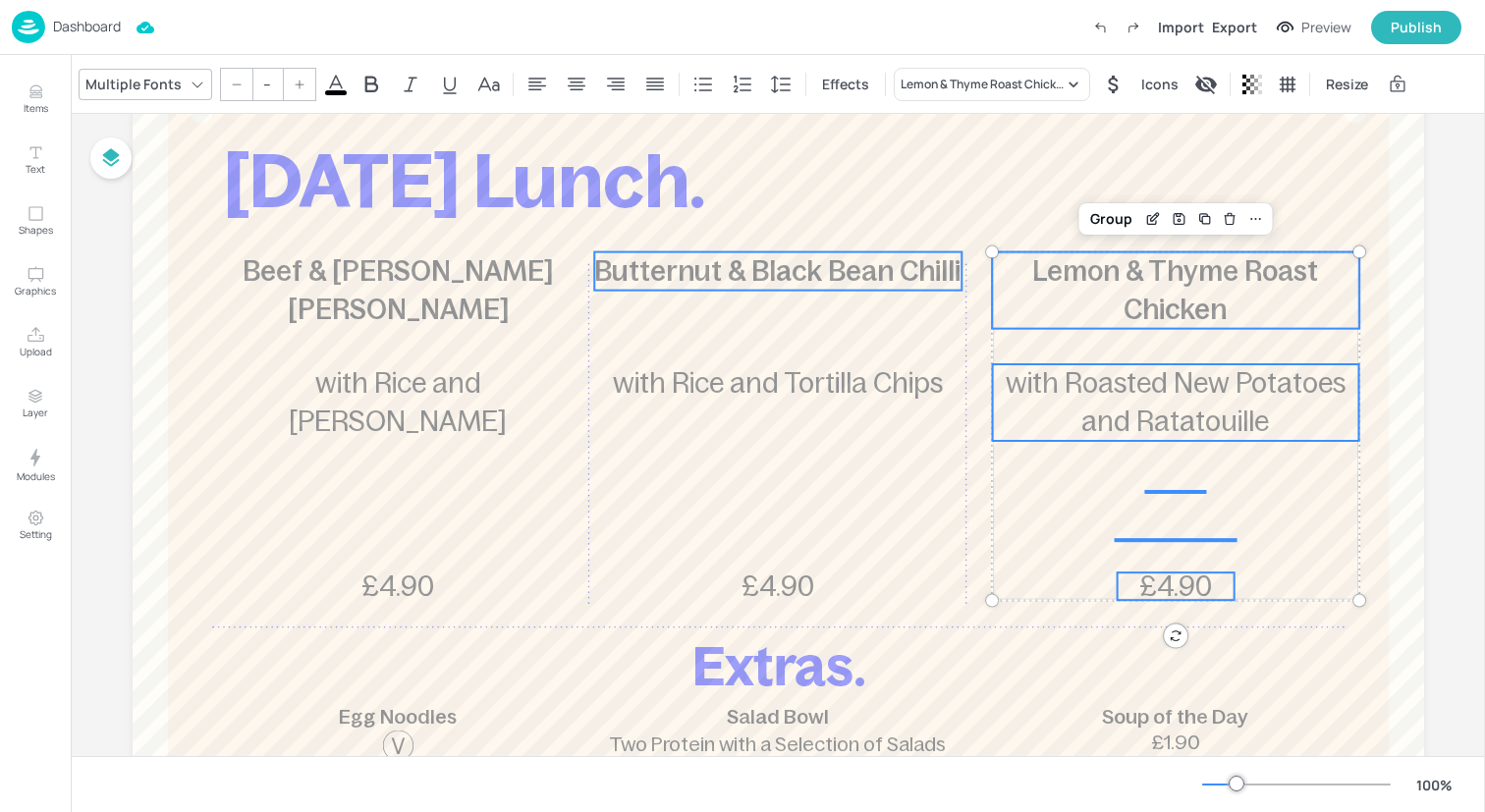
scroll to position [158, 0]
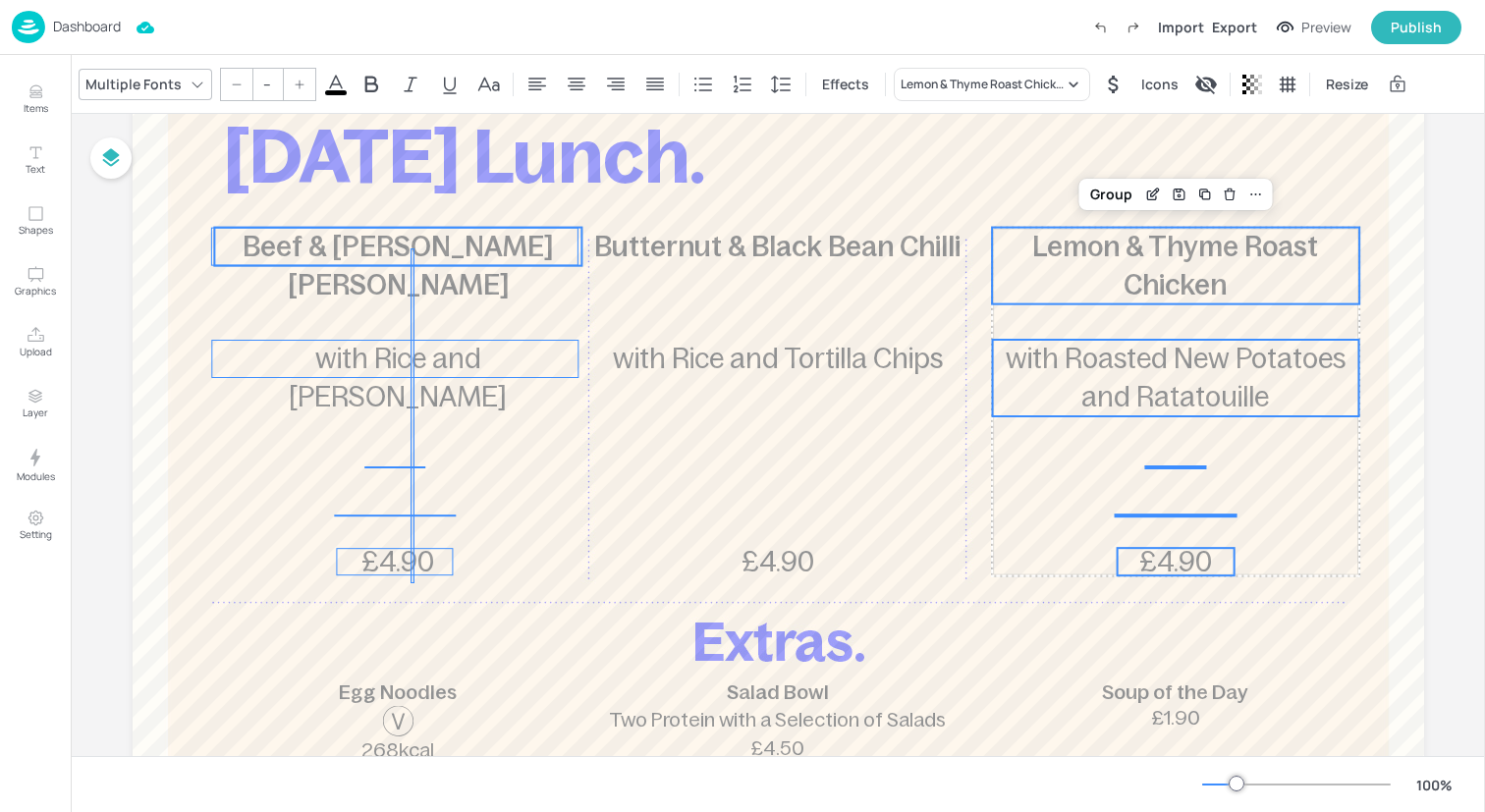
drag, startPoint x: 411, startPoint y: 583, endPoint x: 416, endPoint y: 248, distance: 335.0
click at [416, 19] on div "[DATE] Lunch. Beef & Pepper [PERSON_NAME] £4.90 with Rice and Naan Butternut & …" at bounding box center [778, 19] width 1291 height 0
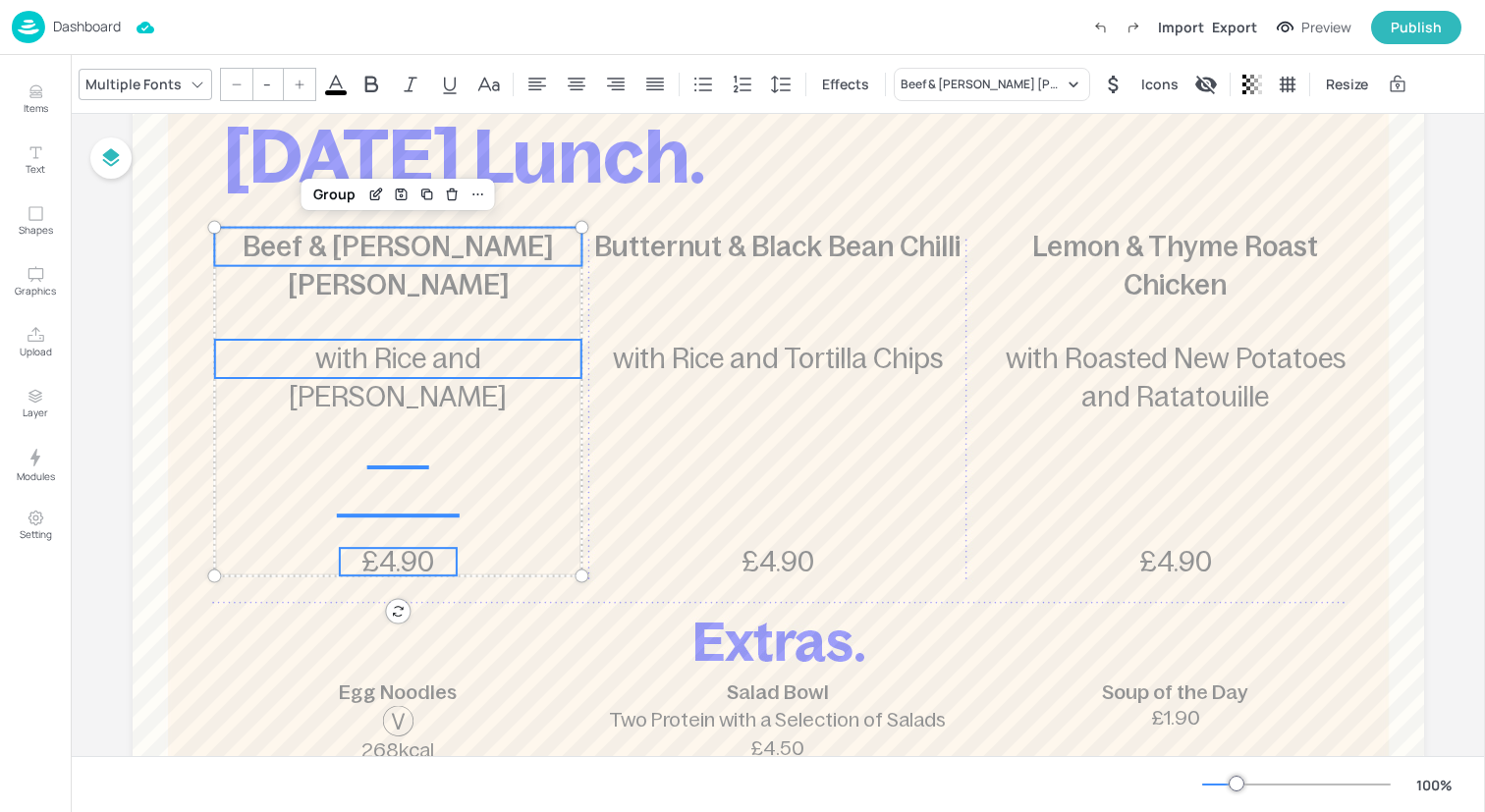
click at [271, 84] on input "--" at bounding box center [268, 84] width 28 height 31
click at [298, 79] on icon at bounding box center [300, 85] width 12 height 12
click at [271, 86] on input "--" at bounding box center [268, 84] width 28 height 31
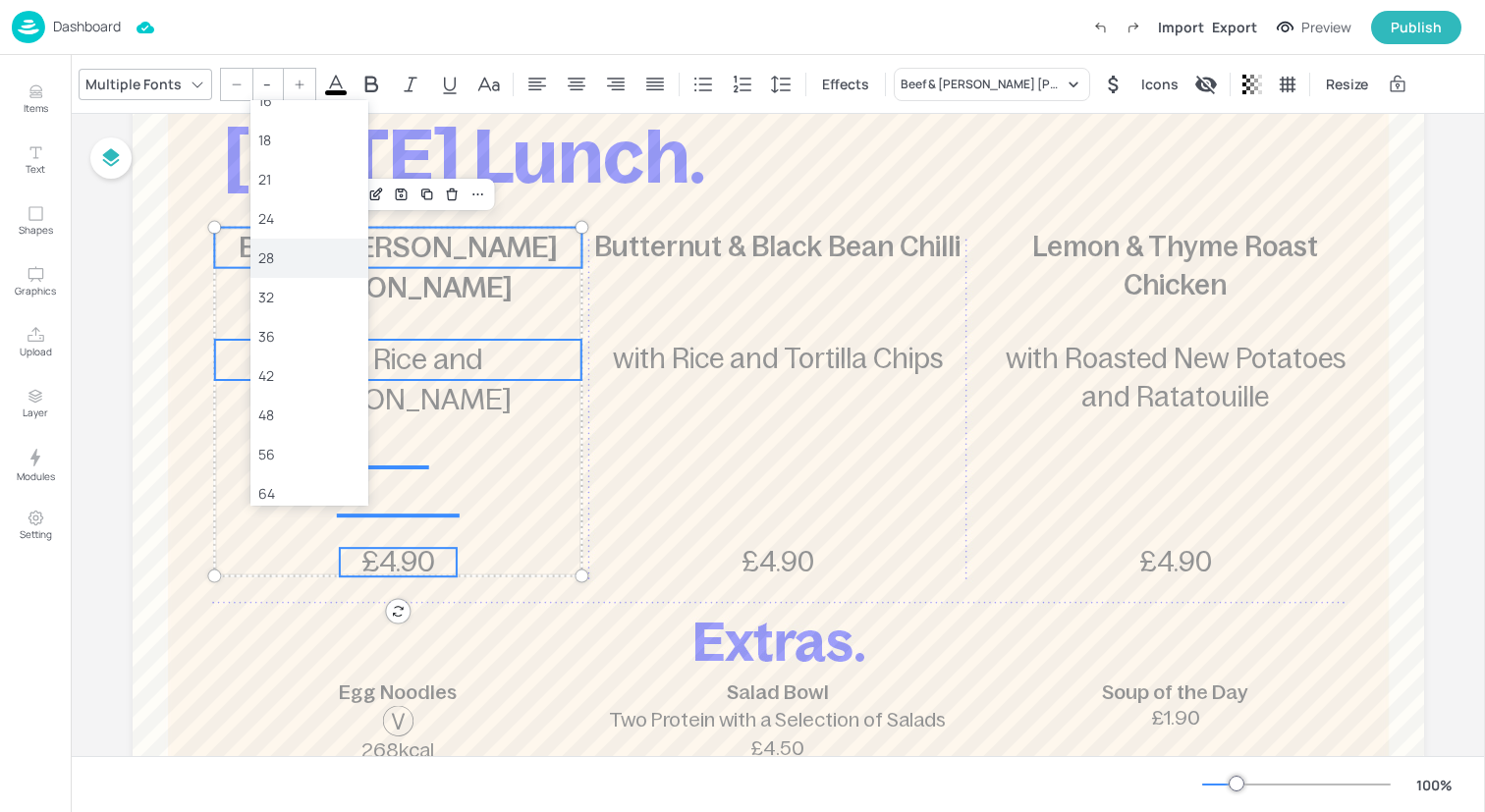
scroll to position [232, 0]
click at [296, 310] on div "36" at bounding box center [309, 320] width 102 height 21
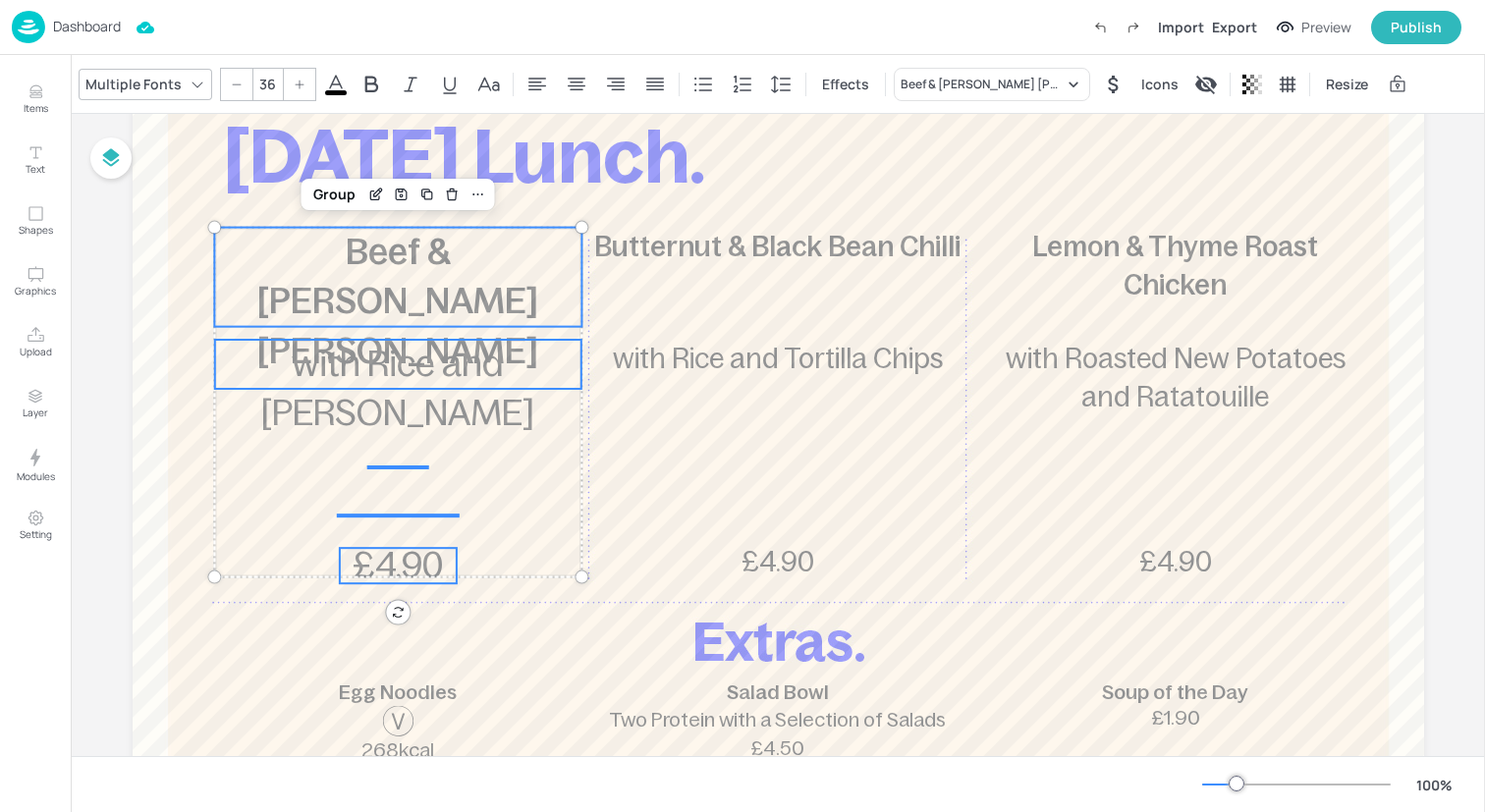
click at [233, 86] on icon at bounding box center [237, 85] width 12 height 12
type input "35"
click at [337, 195] on div "Group" at bounding box center [335, 195] width 58 height 26
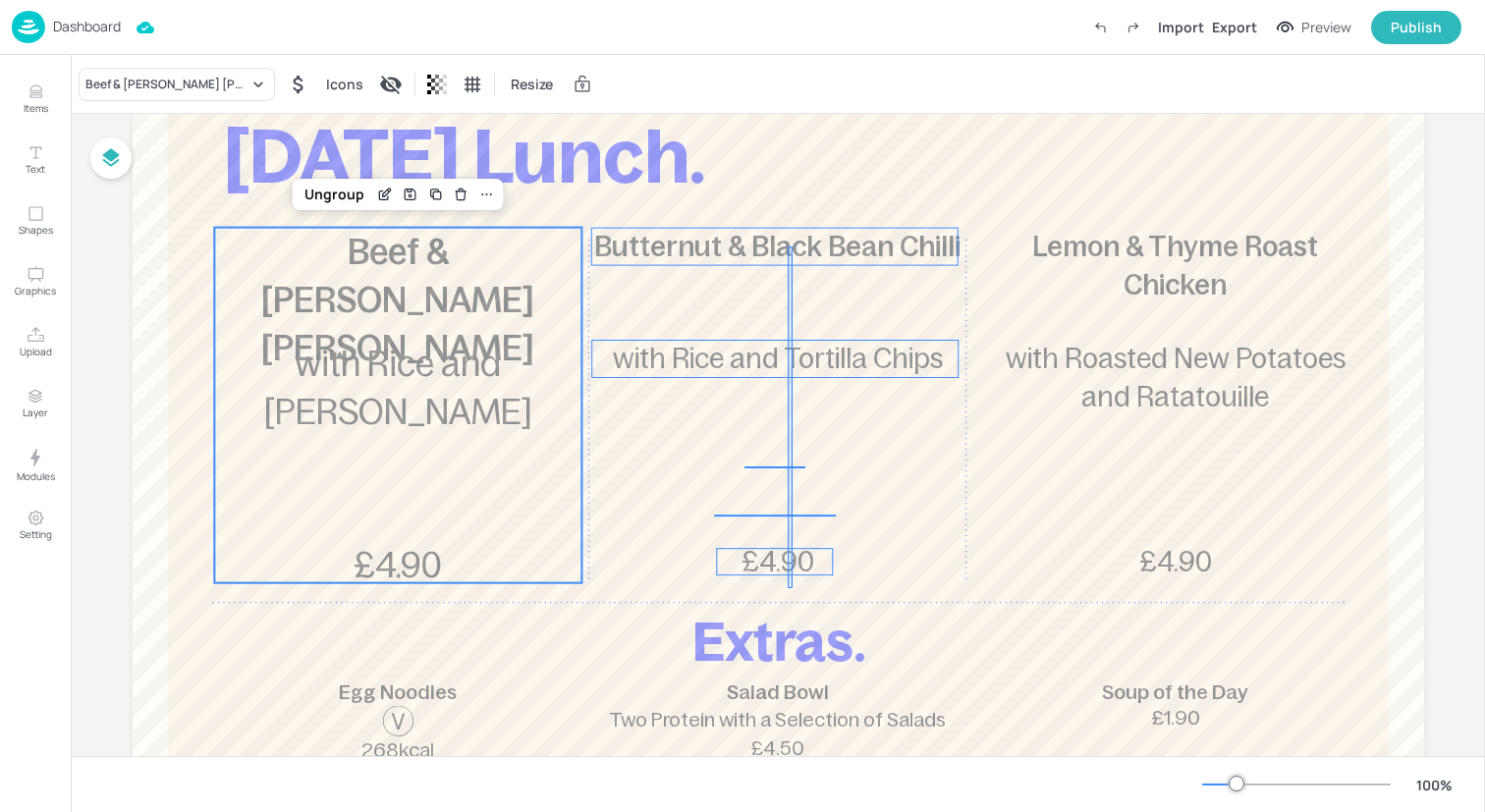
drag, startPoint x: 792, startPoint y: 588, endPoint x: 787, endPoint y: 247, distance: 341.0
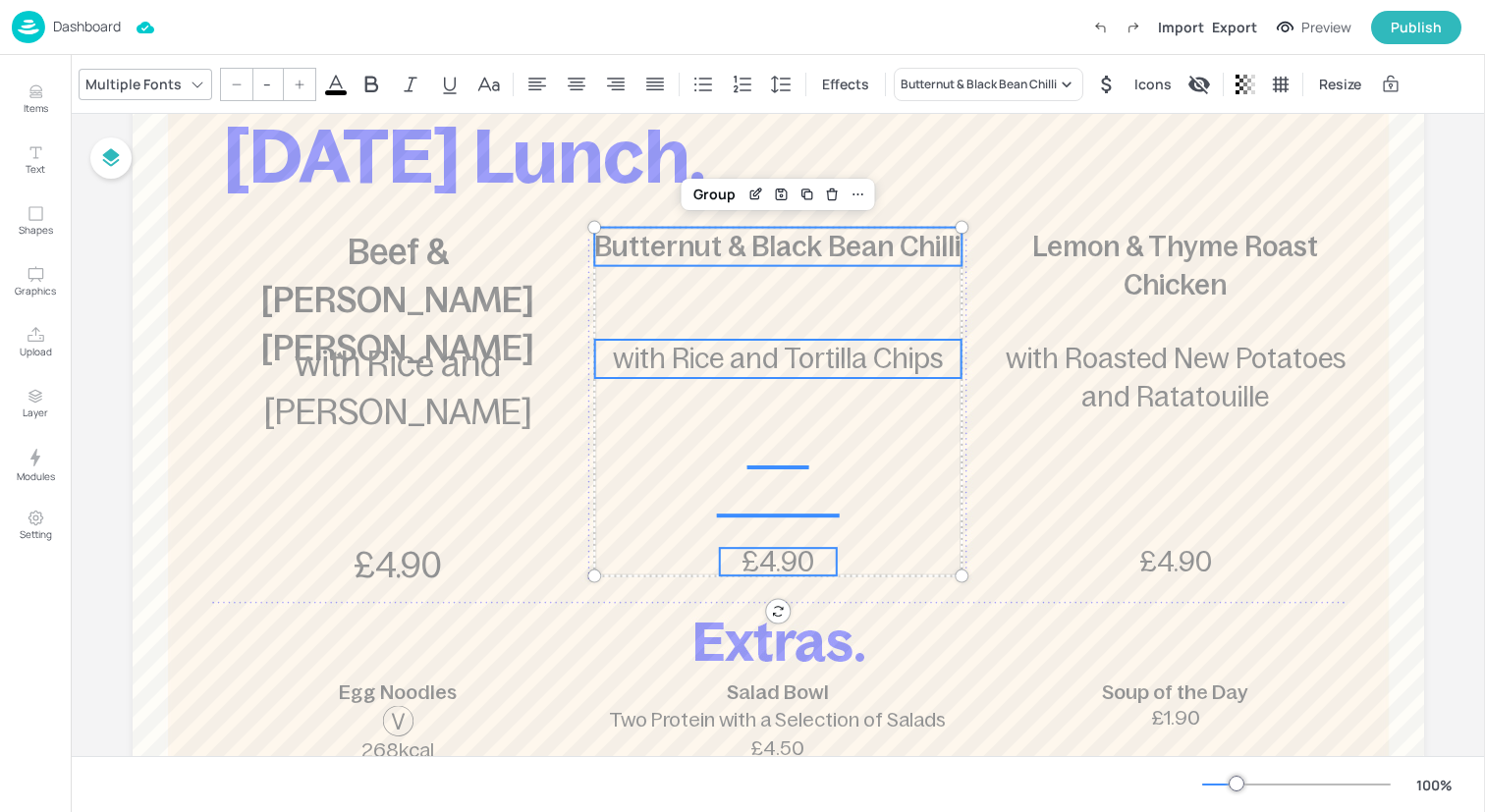
click at [268, 83] on input "--" at bounding box center [268, 84] width 28 height 31
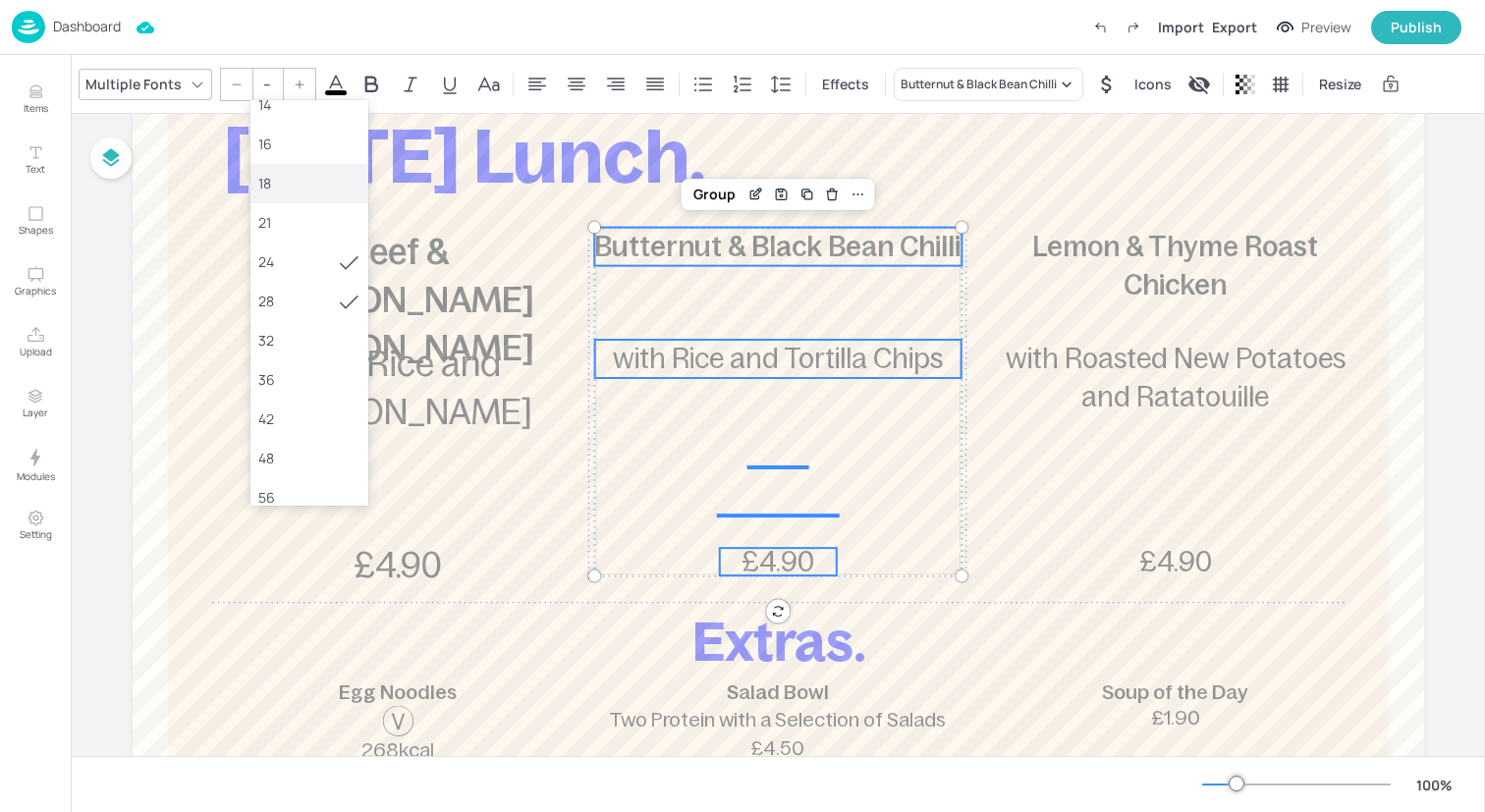
scroll to position [181, 0]
click at [294, 365] on div "36" at bounding box center [309, 371] width 102 height 21
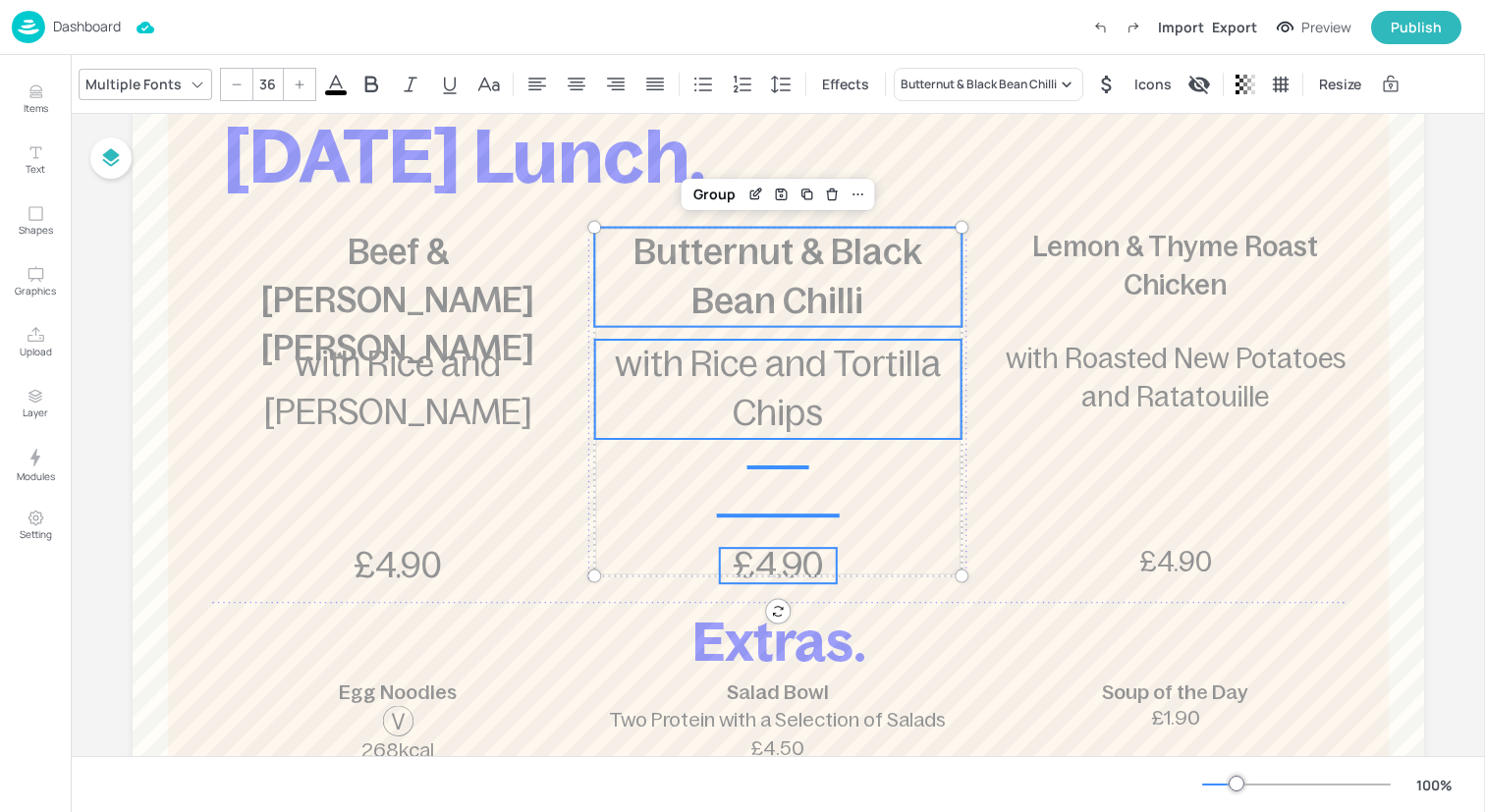
click at [231, 80] on icon at bounding box center [237, 85] width 12 height 12
type input "35"
click at [719, 194] on div "Group" at bounding box center [715, 195] width 58 height 26
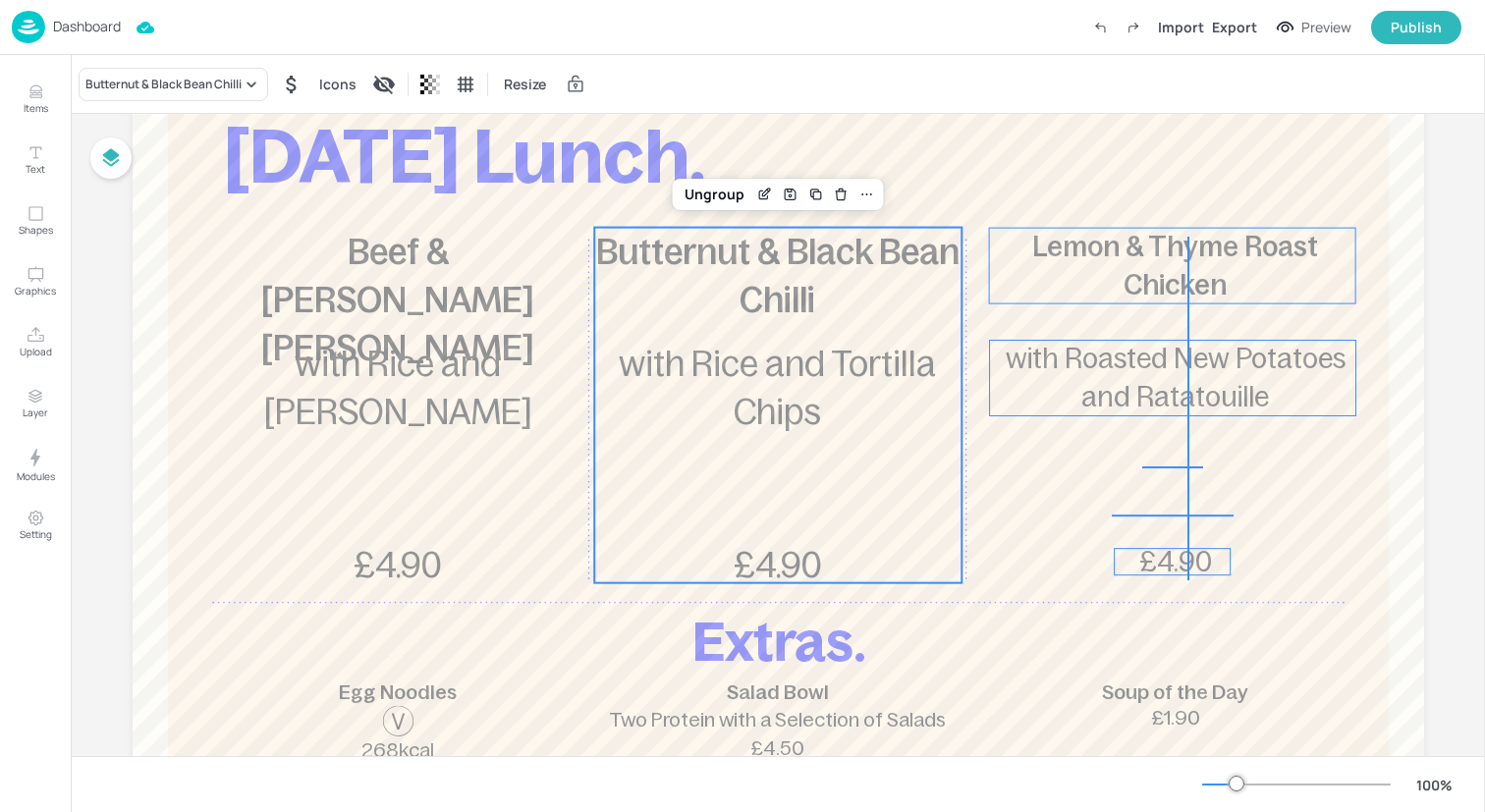
drag, startPoint x: 1188, startPoint y: 580, endPoint x: 1185, endPoint y: 237, distance: 343.0
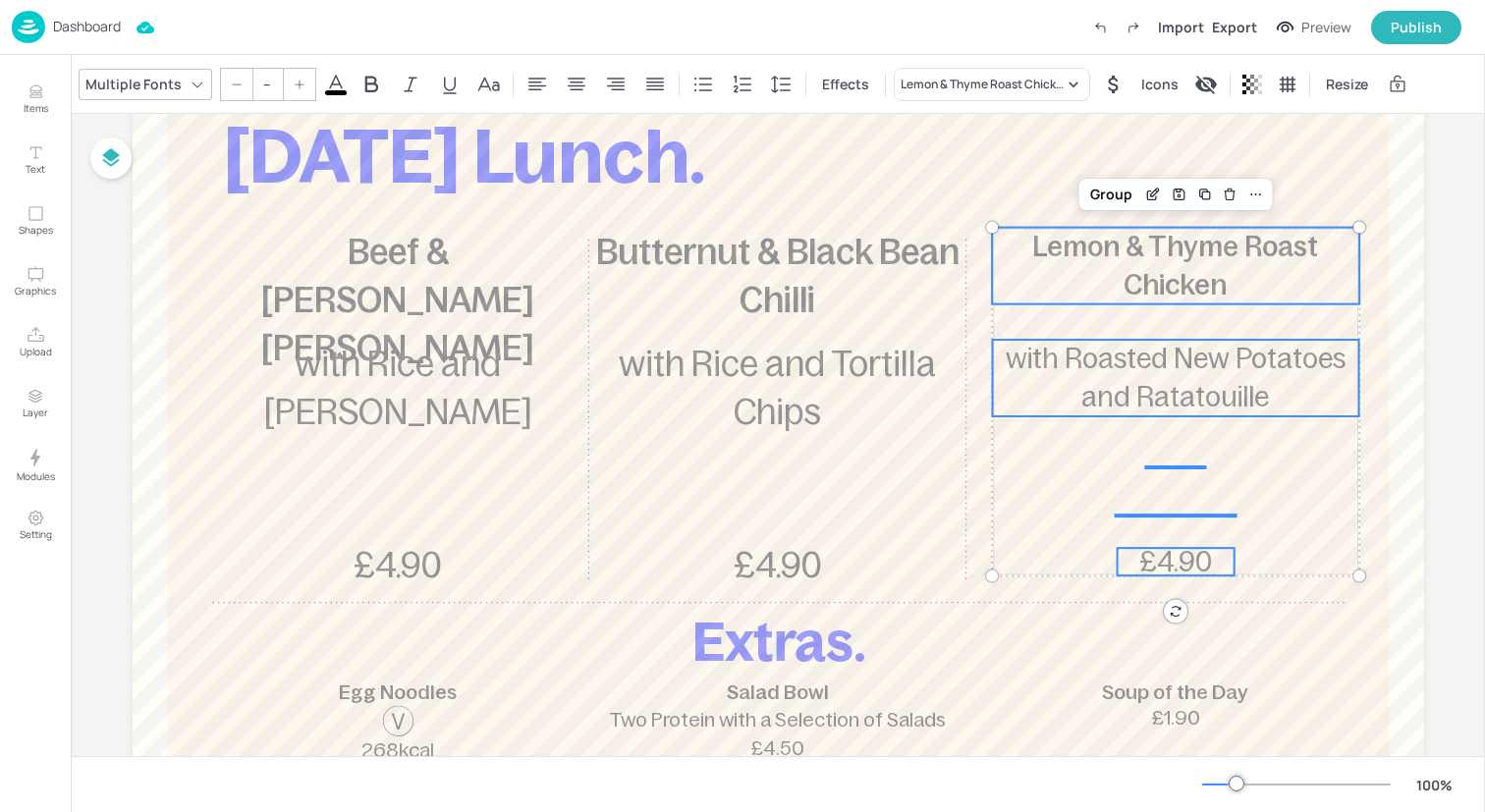
click at [267, 86] on input "--" at bounding box center [268, 84] width 28 height 31
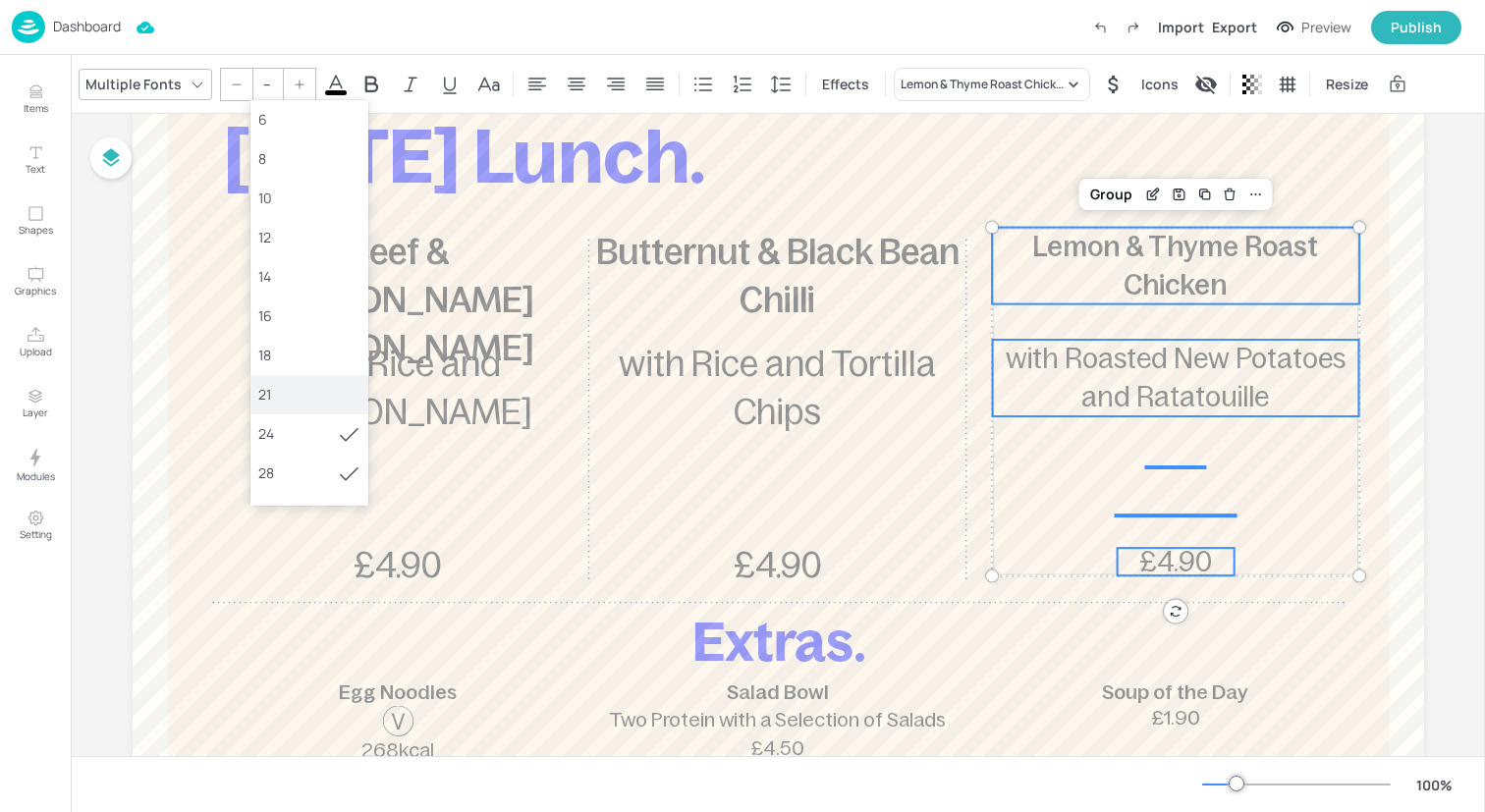
scroll to position [110, 0]
click at [307, 435] on div "36" at bounding box center [309, 440] width 102 height 21
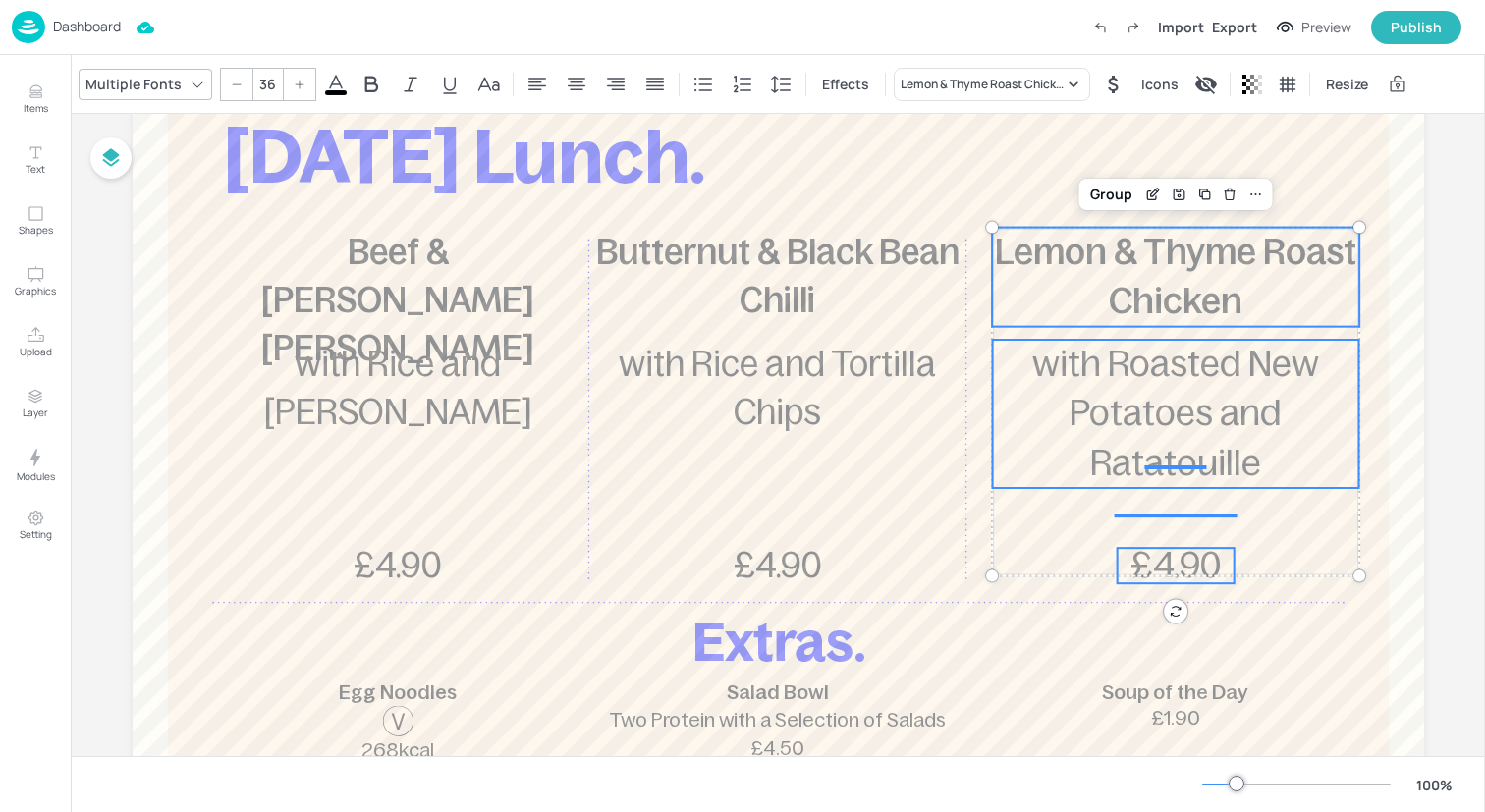
click at [237, 77] on div at bounding box center [236, 84] width 31 height 31
type input "35"
click at [1107, 201] on div "Group" at bounding box center [1111, 195] width 58 height 26
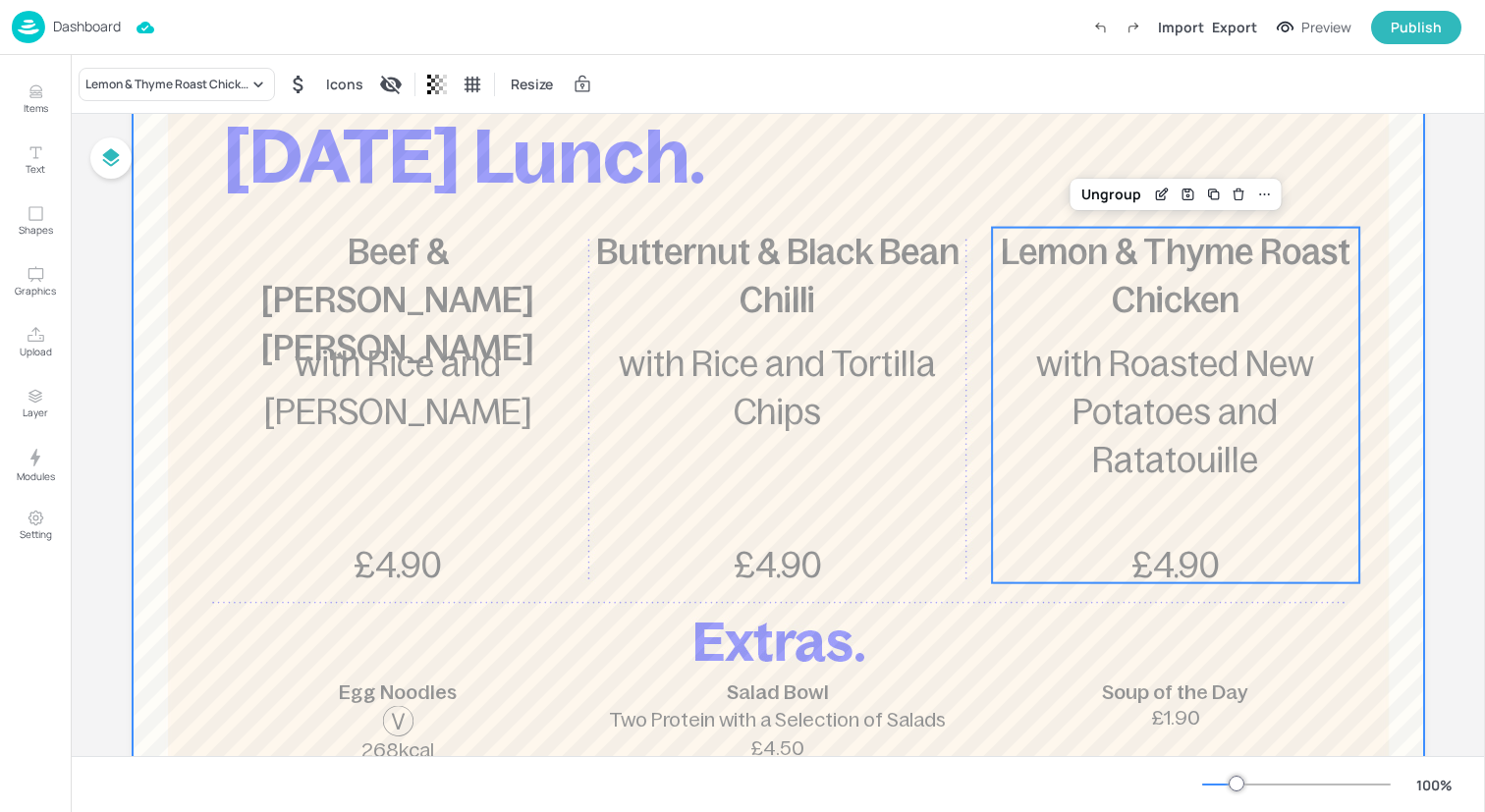
click at [191, 391] on div at bounding box center [778, 548] width 1291 height 1060
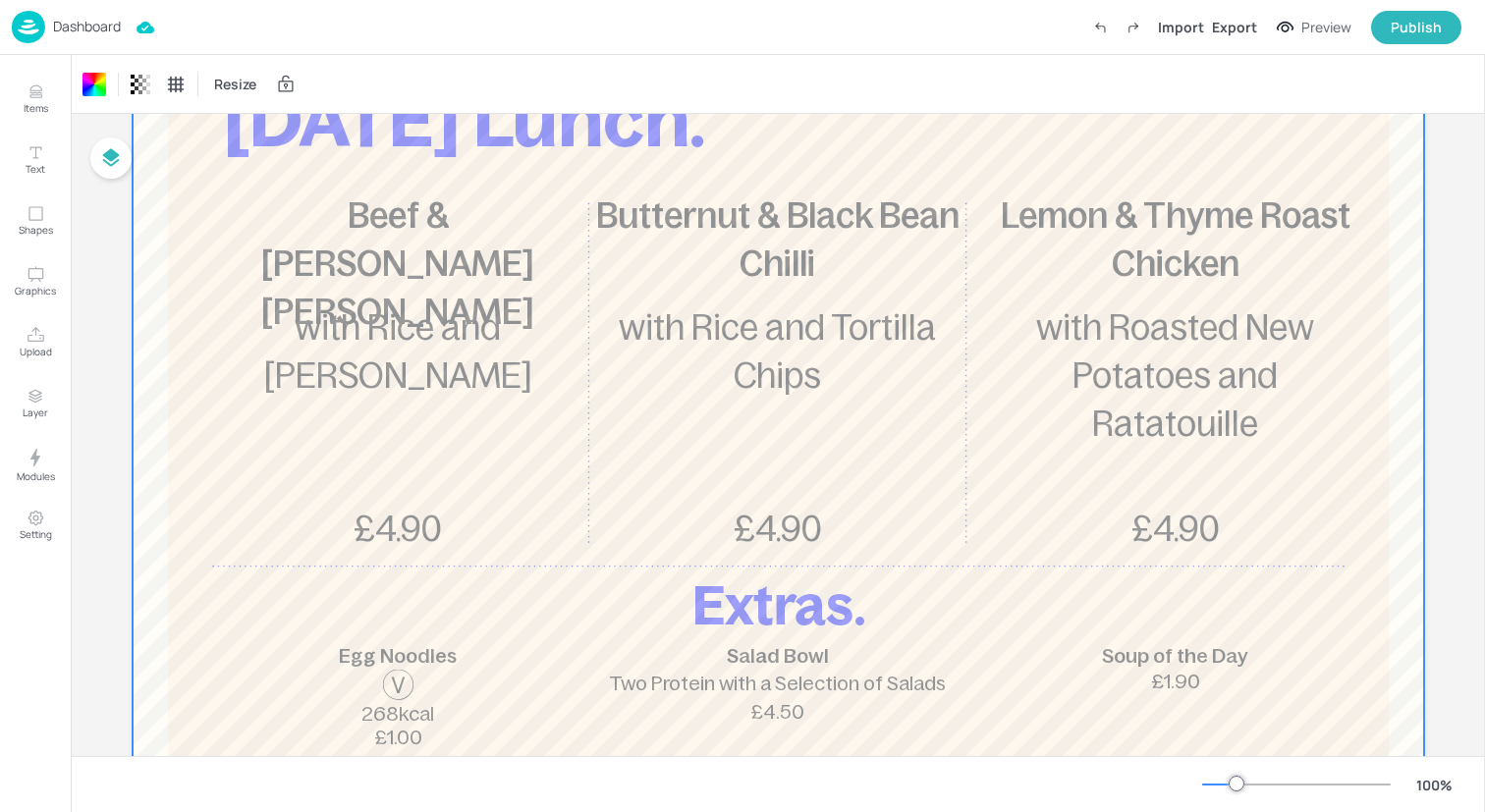
scroll to position [0, 0]
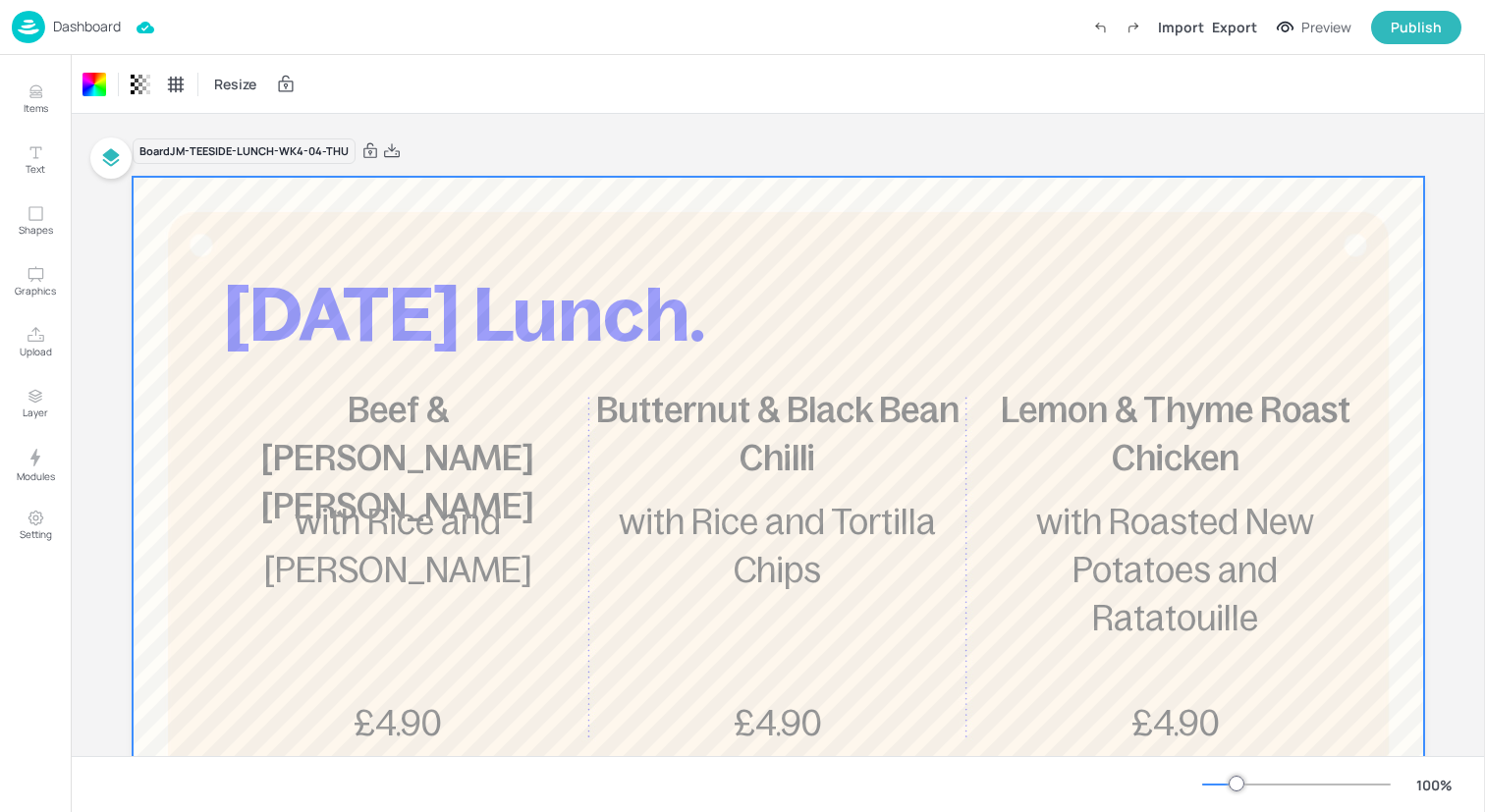
click at [313, 34] on div "Dashboard Import Export Preview Publish" at bounding box center [737, 27] width 1450 height 54
click at [31, 27] on img at bounding box center [28, 27] width 33 height 32
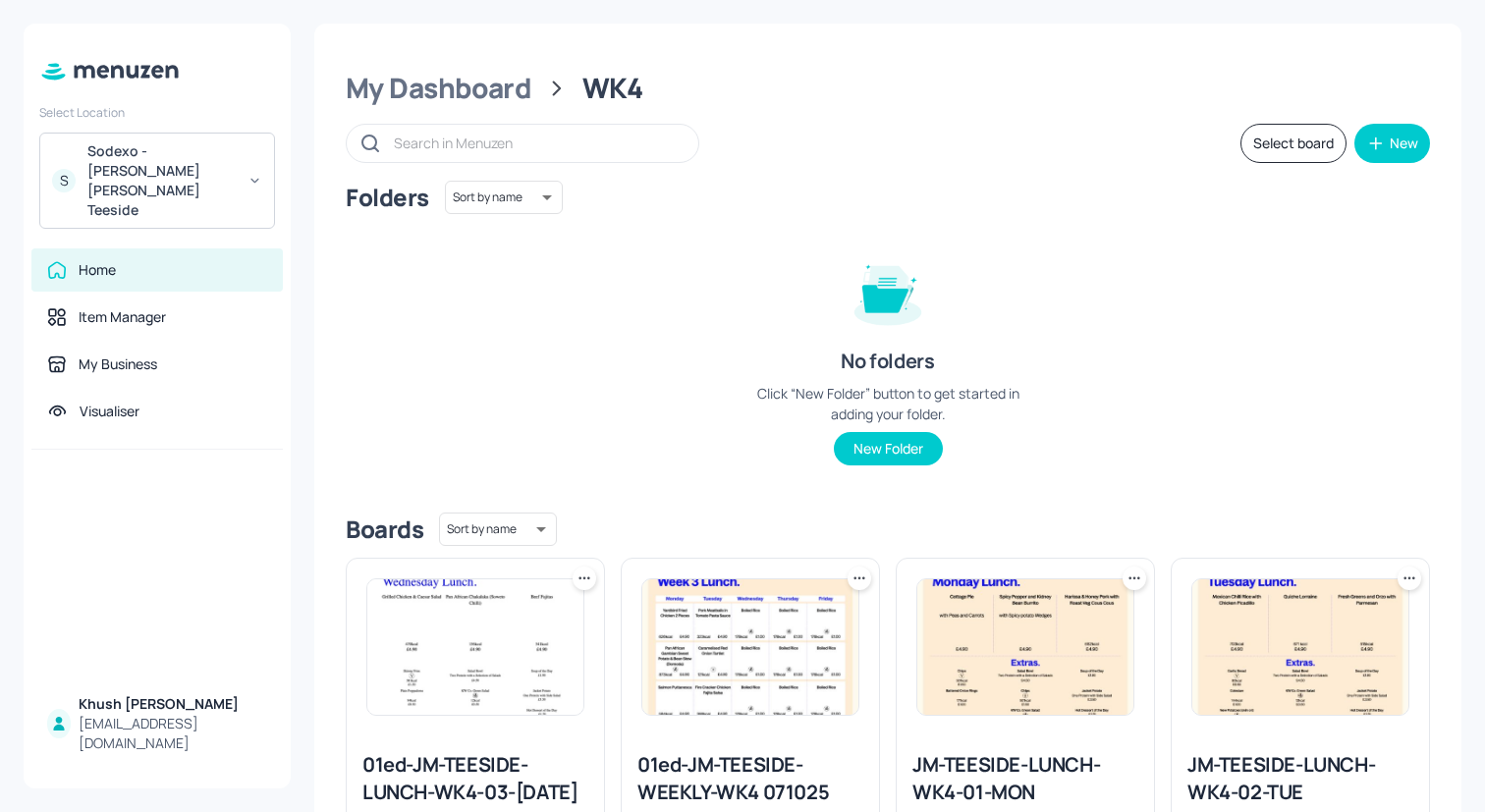
scroll to position [517, 0]
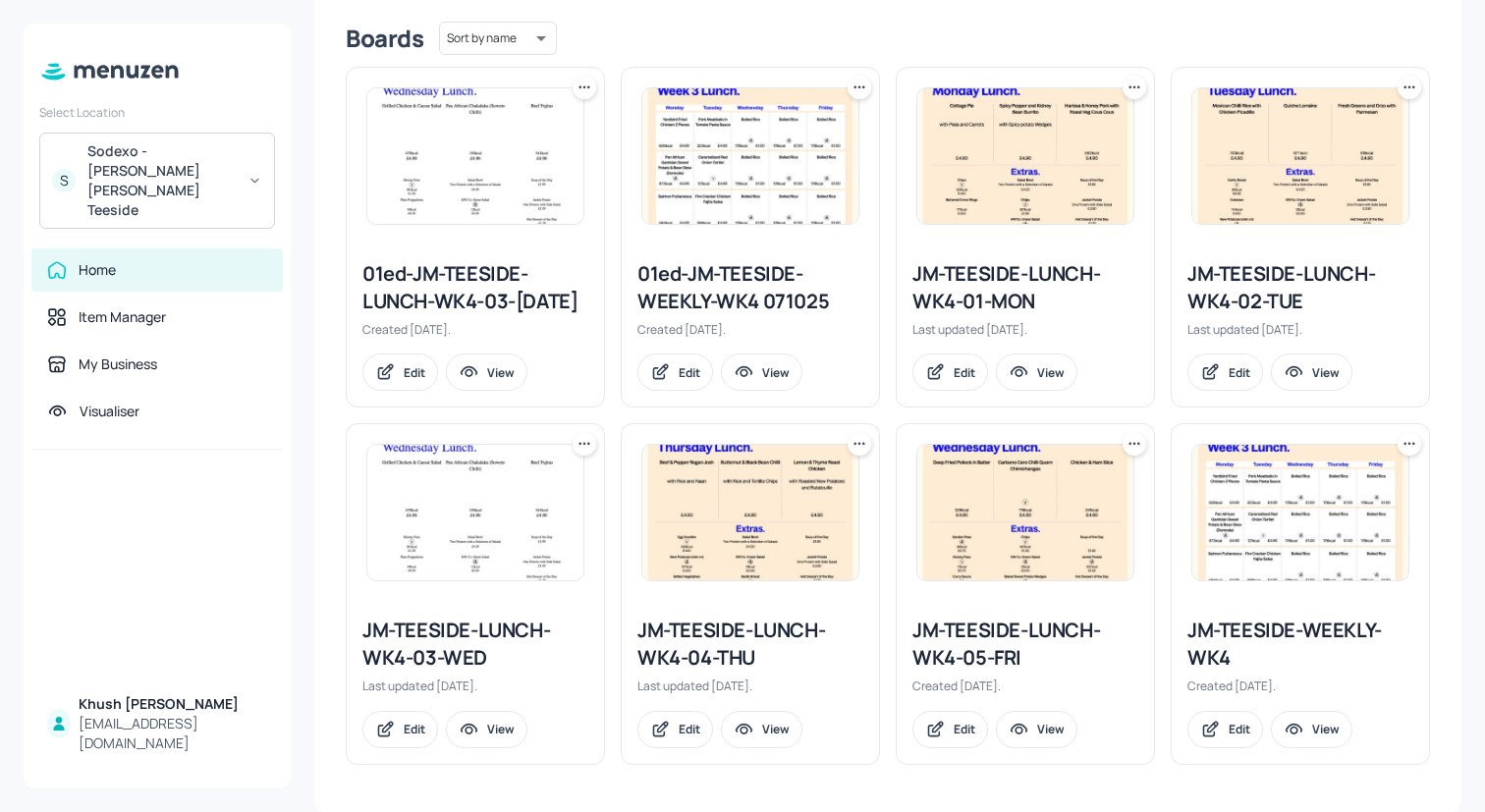
click at [1007, 626] on div "JM-TEESIDE-LUNCH-WK4-05-FRI" at bounding box center [1025, 643] width 226 height 55
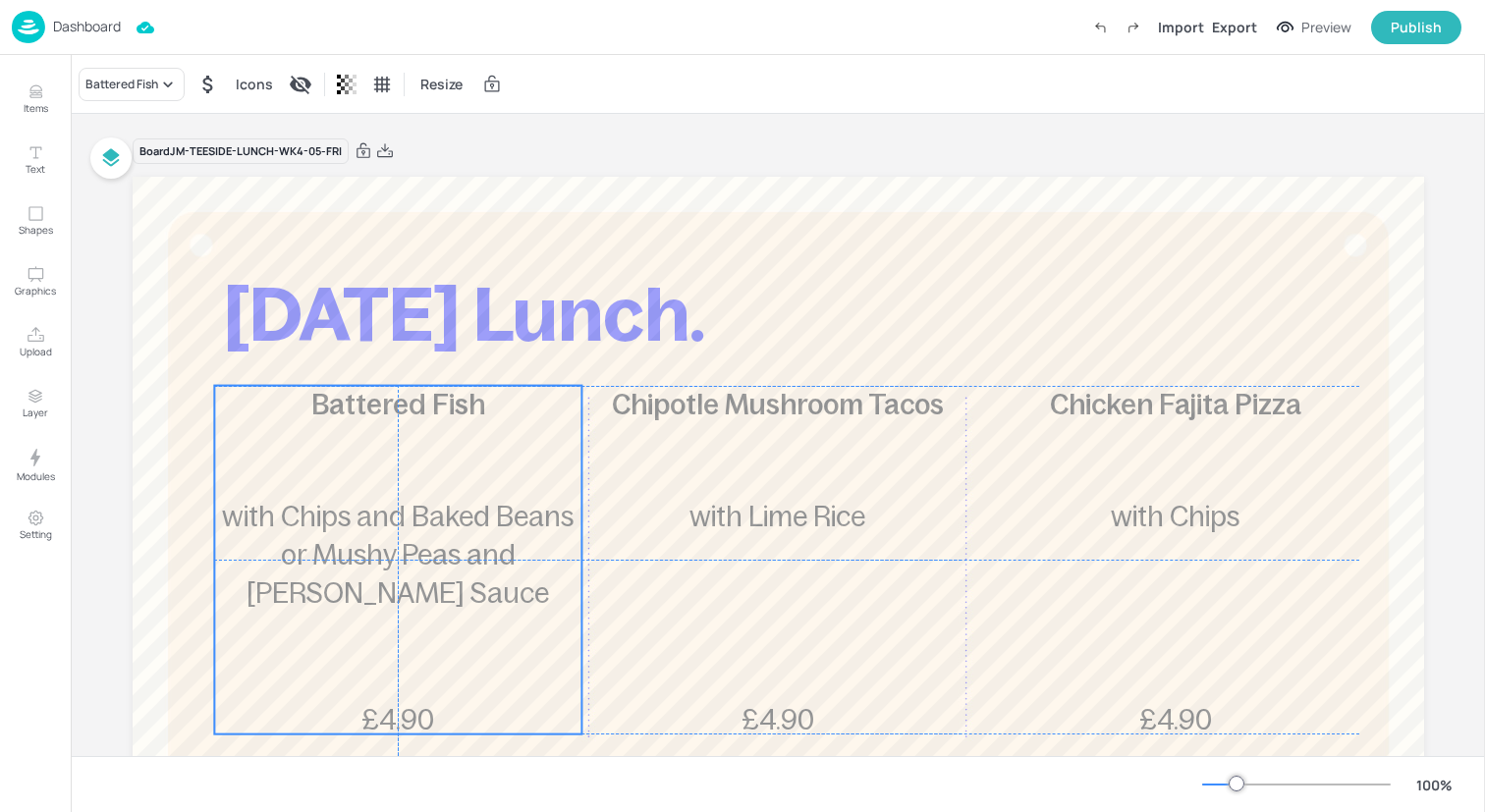
click at [382, 668] on div "Battered Fish £4.90 with Chips and Baked Beans or Mushy Peas and [PERSON_NAME] …" at bounding box center [398, 559] width 368 height 349
click at [317, 359] on div "Ungroup" at bounding box center [335, 353] width 76 height 26
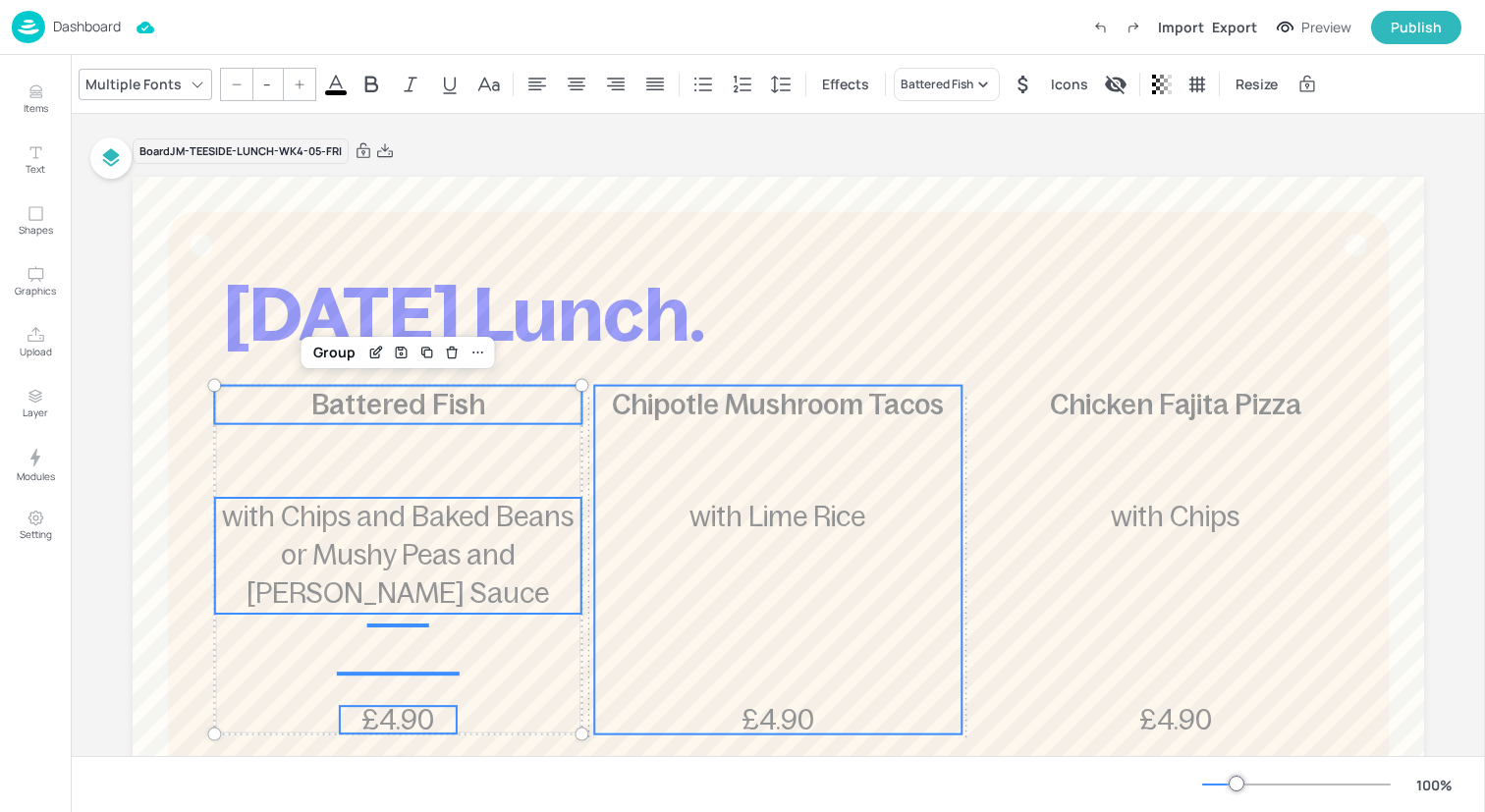
click at [711, 449] on div "Chipotle Mushroom Tacos £4.90 with Lime Rice" at bounding box center [778, 559] width 368 height 349
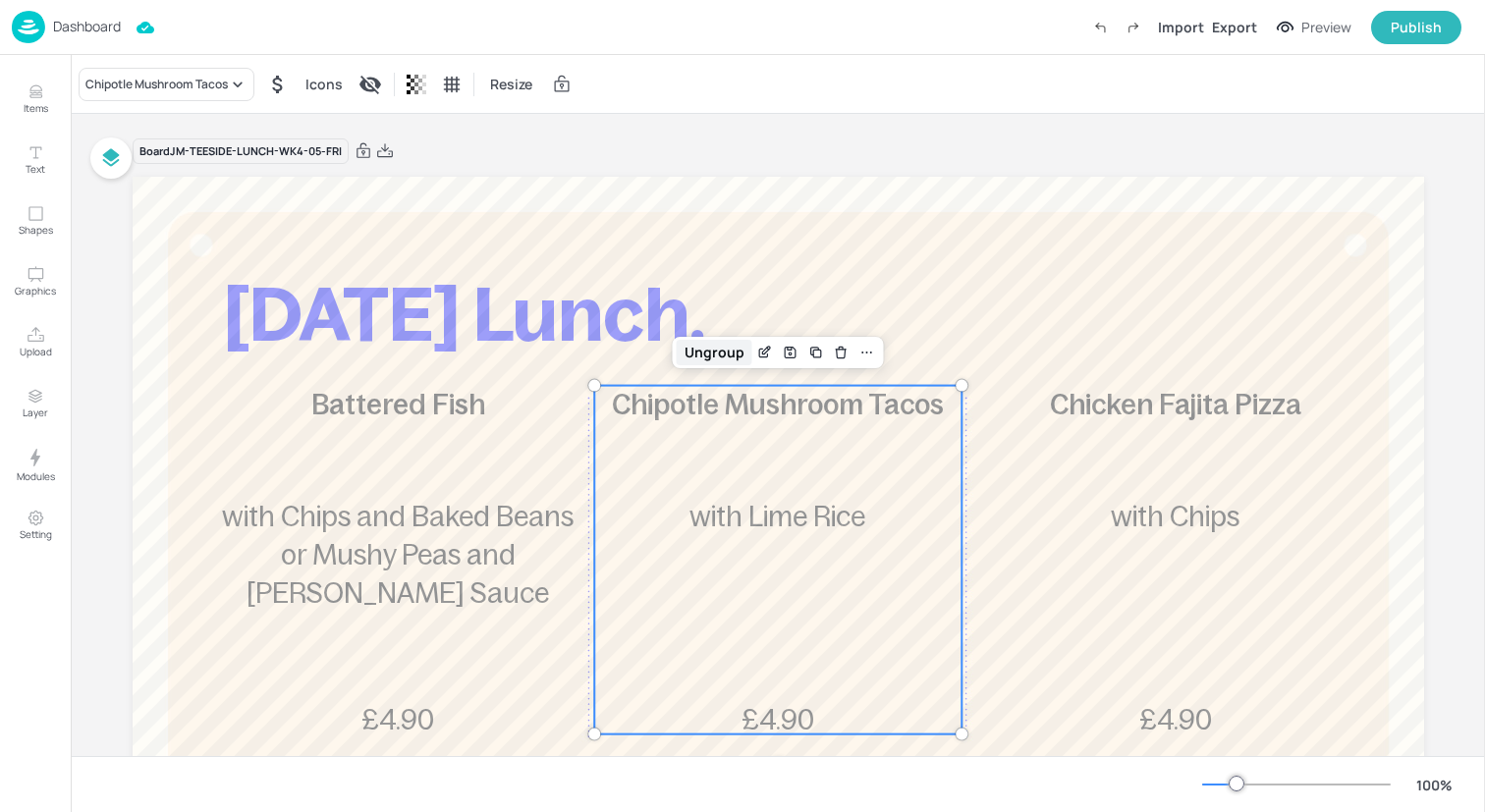
click at [703, 349] on div "Ungroup" at bounding box center [715, 353] width 76 height 26
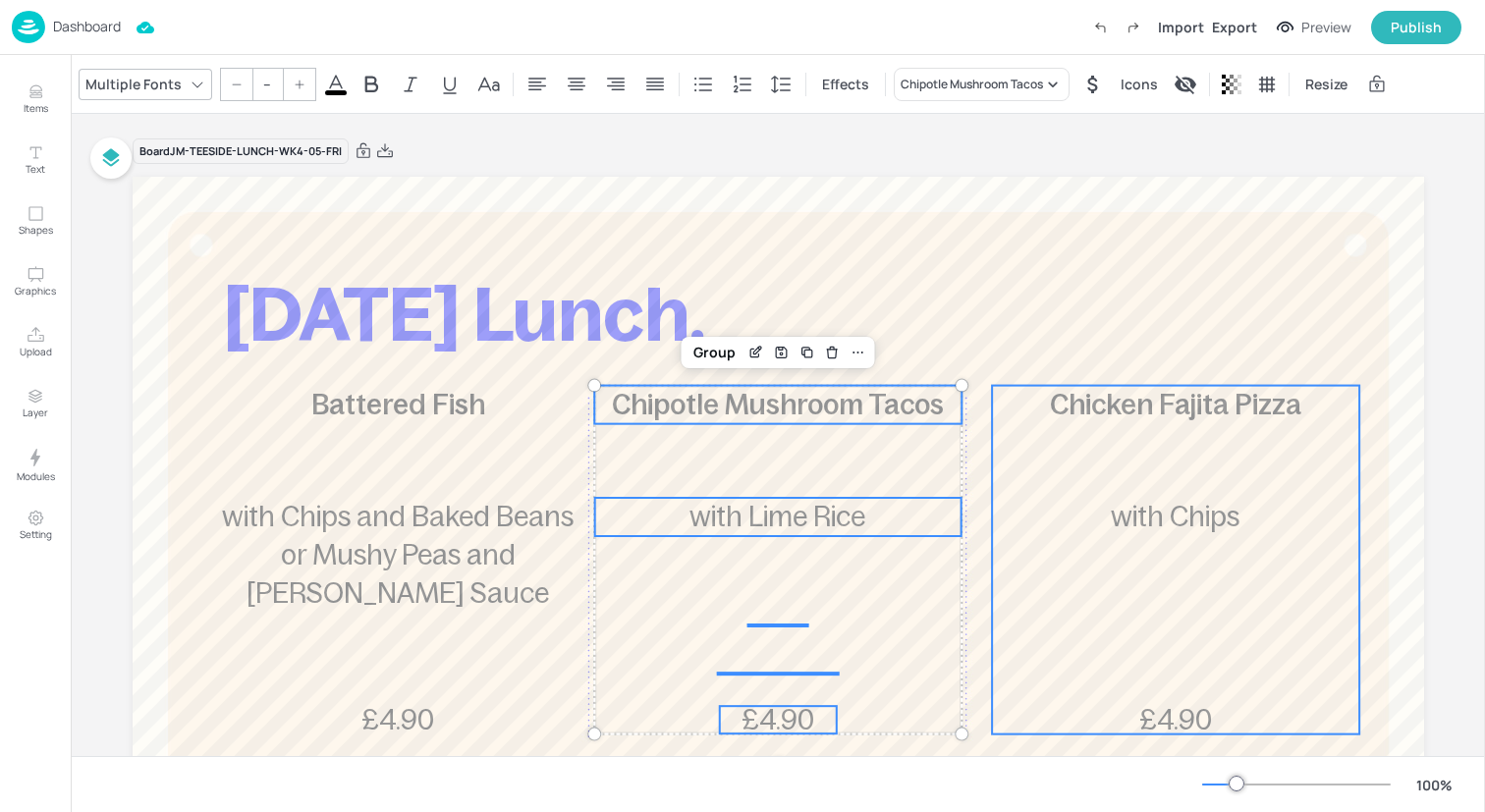
click at [1072, 501] on p "with Chips" at bounding box center [1176, 516] width 368 height 38
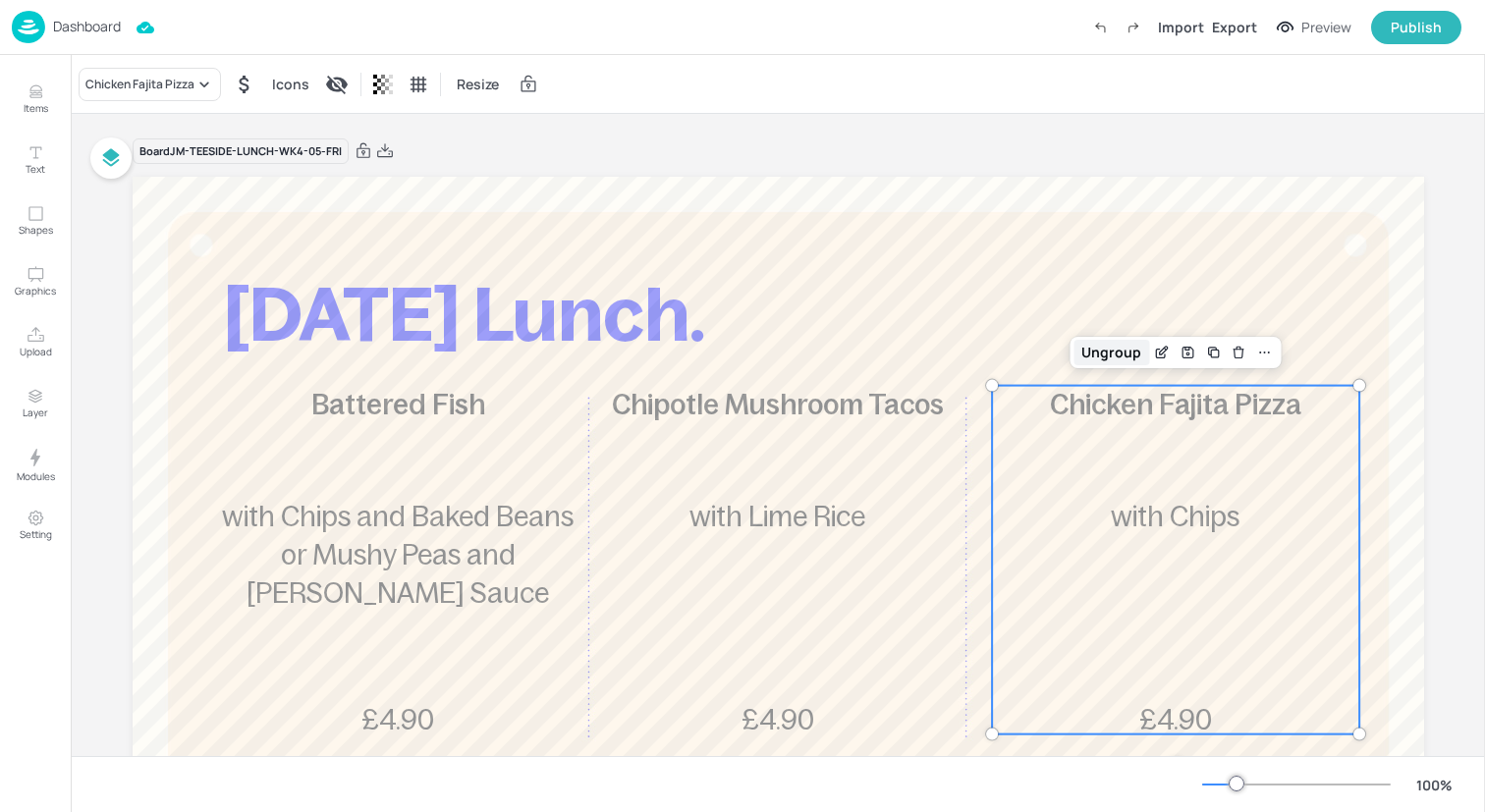
click at [1090, 357] on div "Ungroup" at bounding box center [1111, 353] width 76 height 26
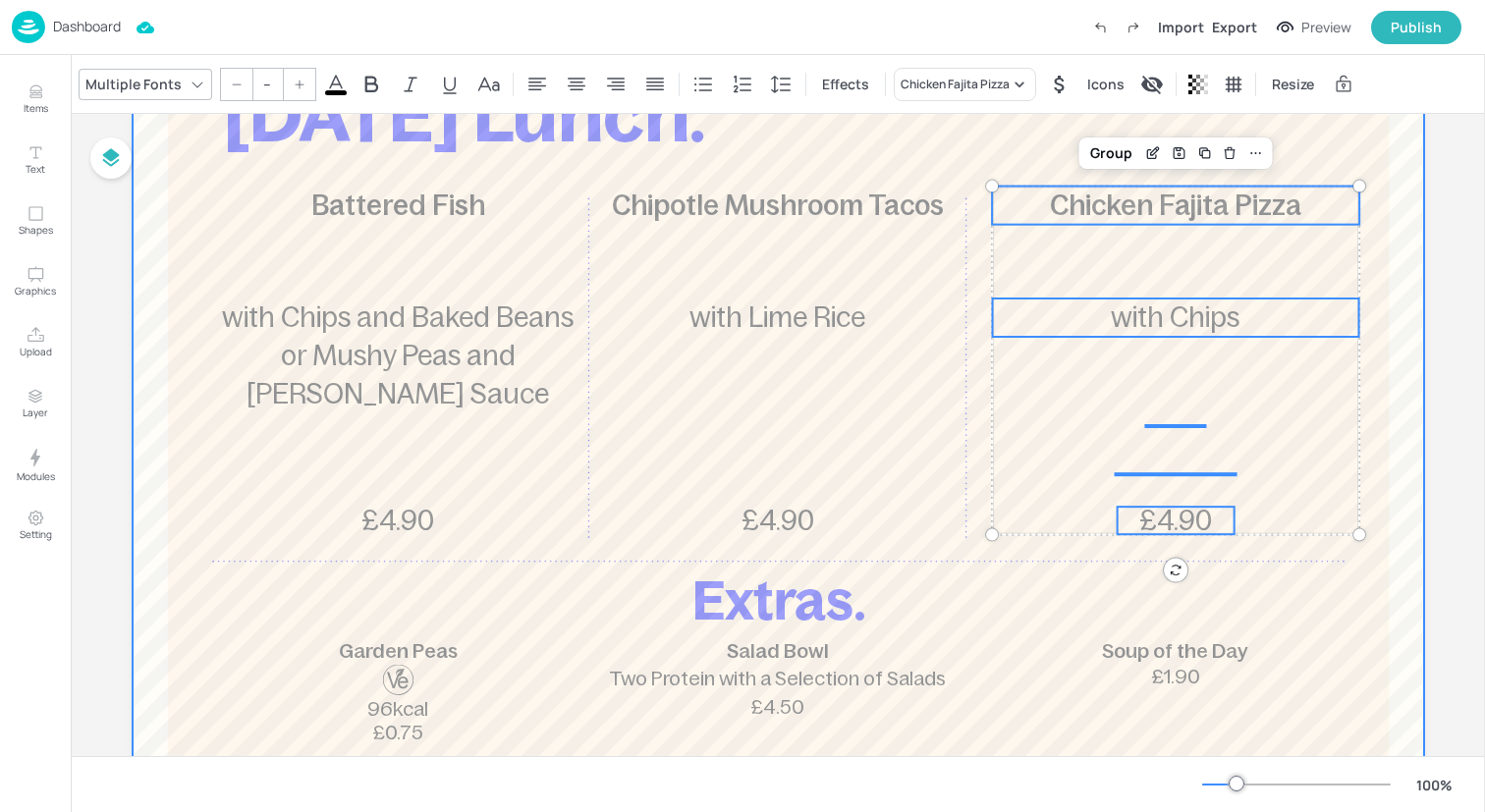
scroll to position [201, 0]
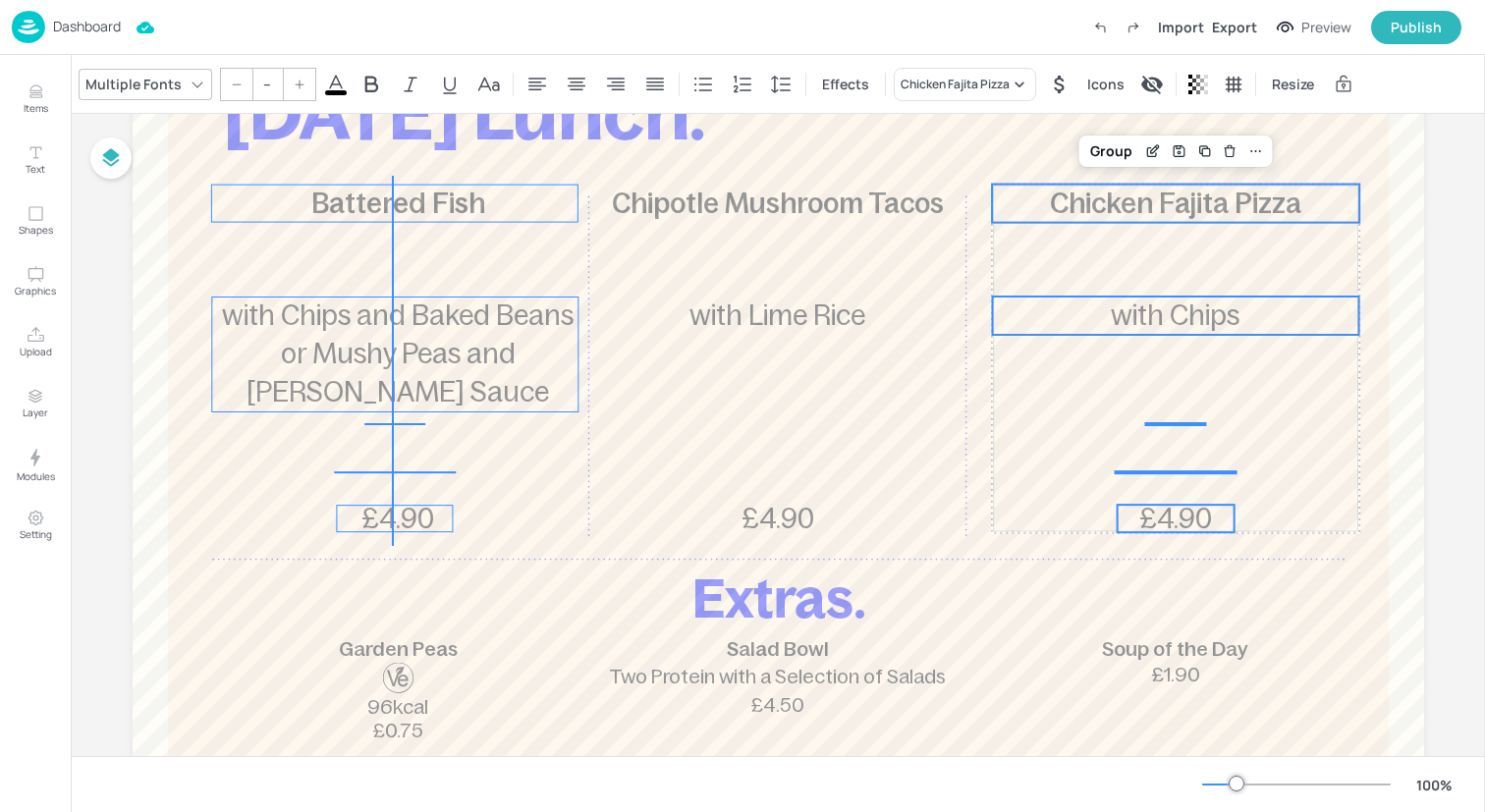
drag, startPoint x: 393, startPoint y: 545, endPoint x: 392, endPoint y: 176, distance: 369.0
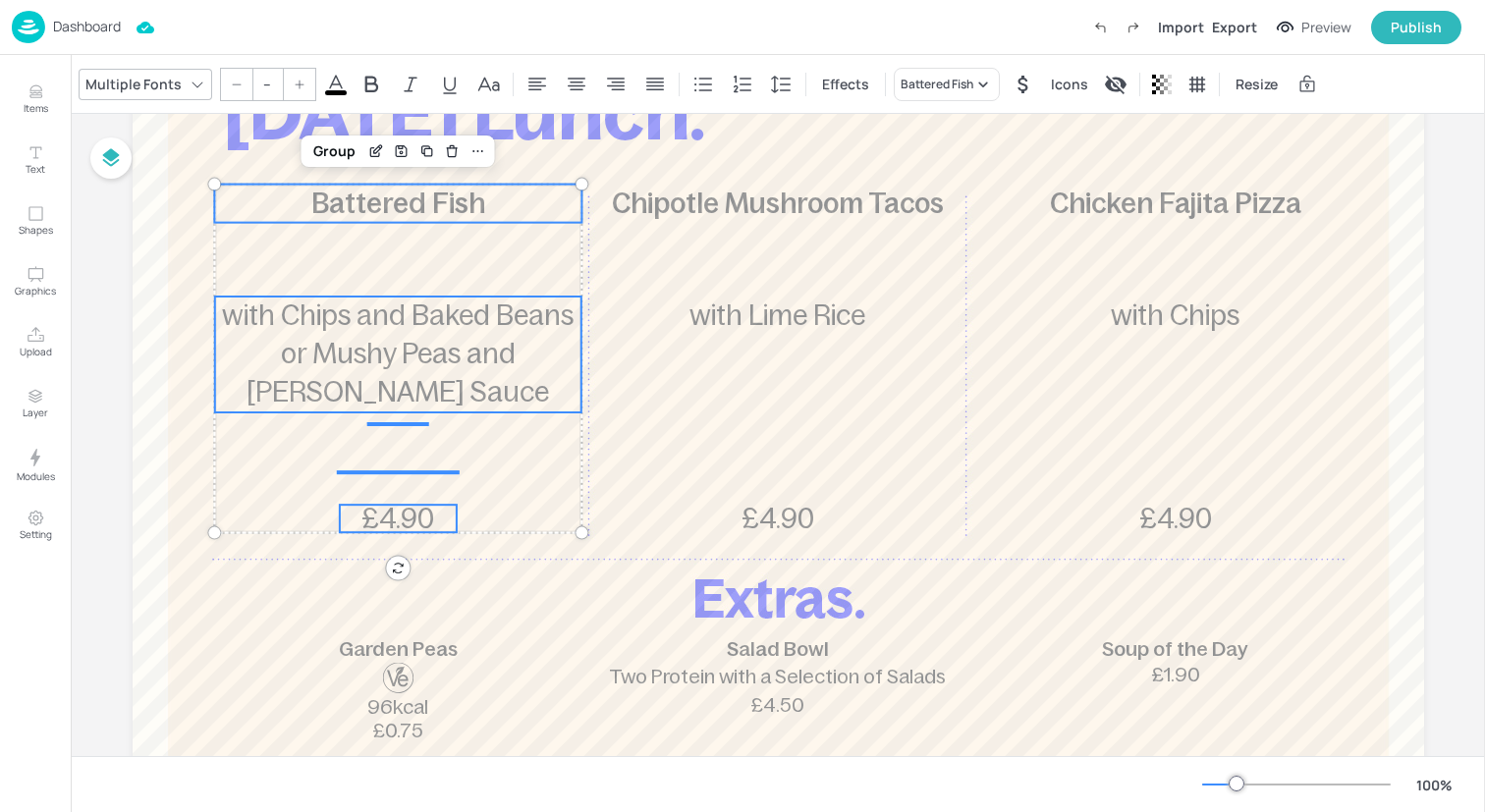
click at [261, 81] on input "--" at bounding box center [268, 84] width 28 height 31
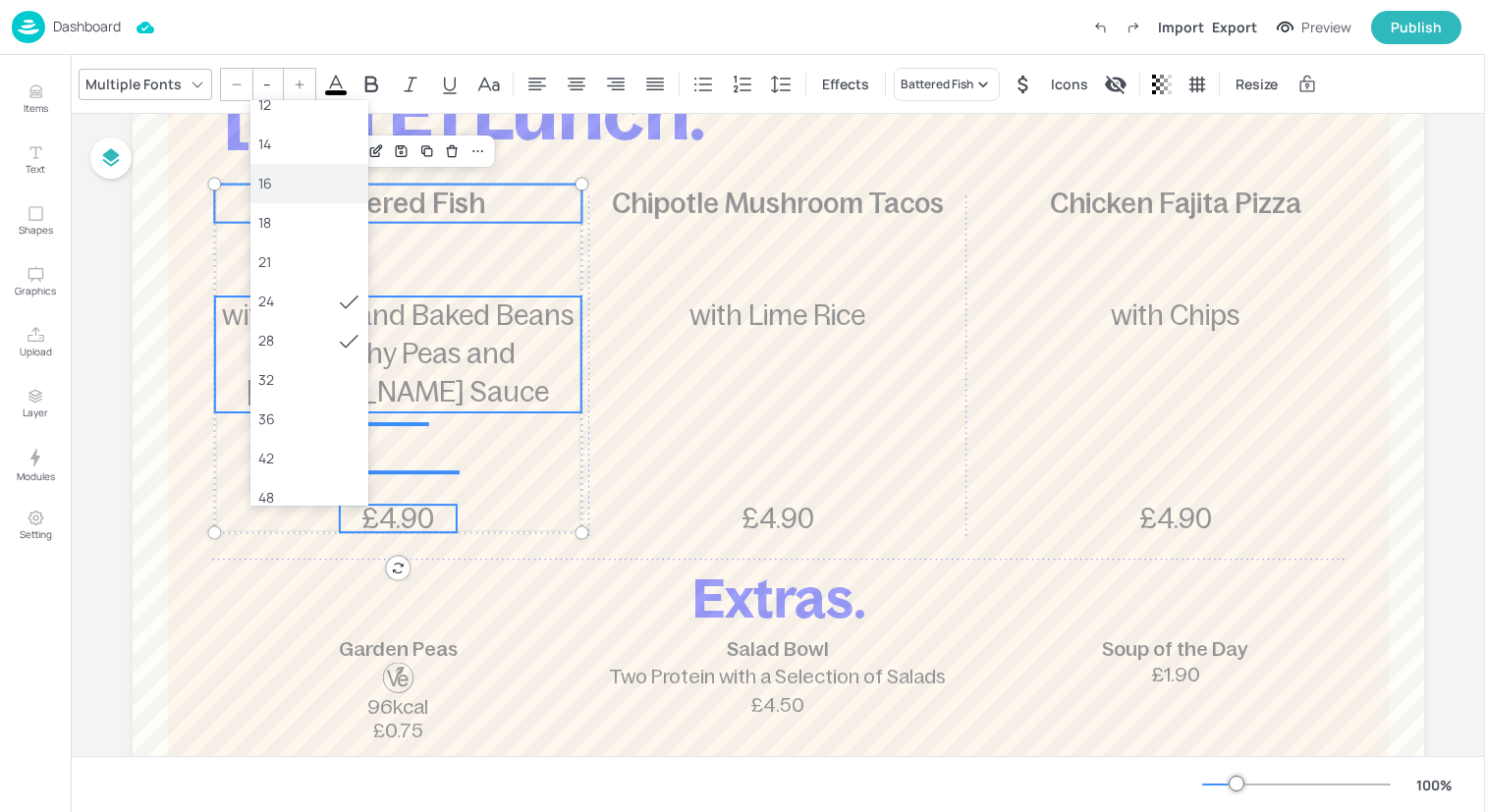
scroll to position [148, 0]
click at [289, 403] on div "36" at bounding box center [309, 403] width 102 height 21
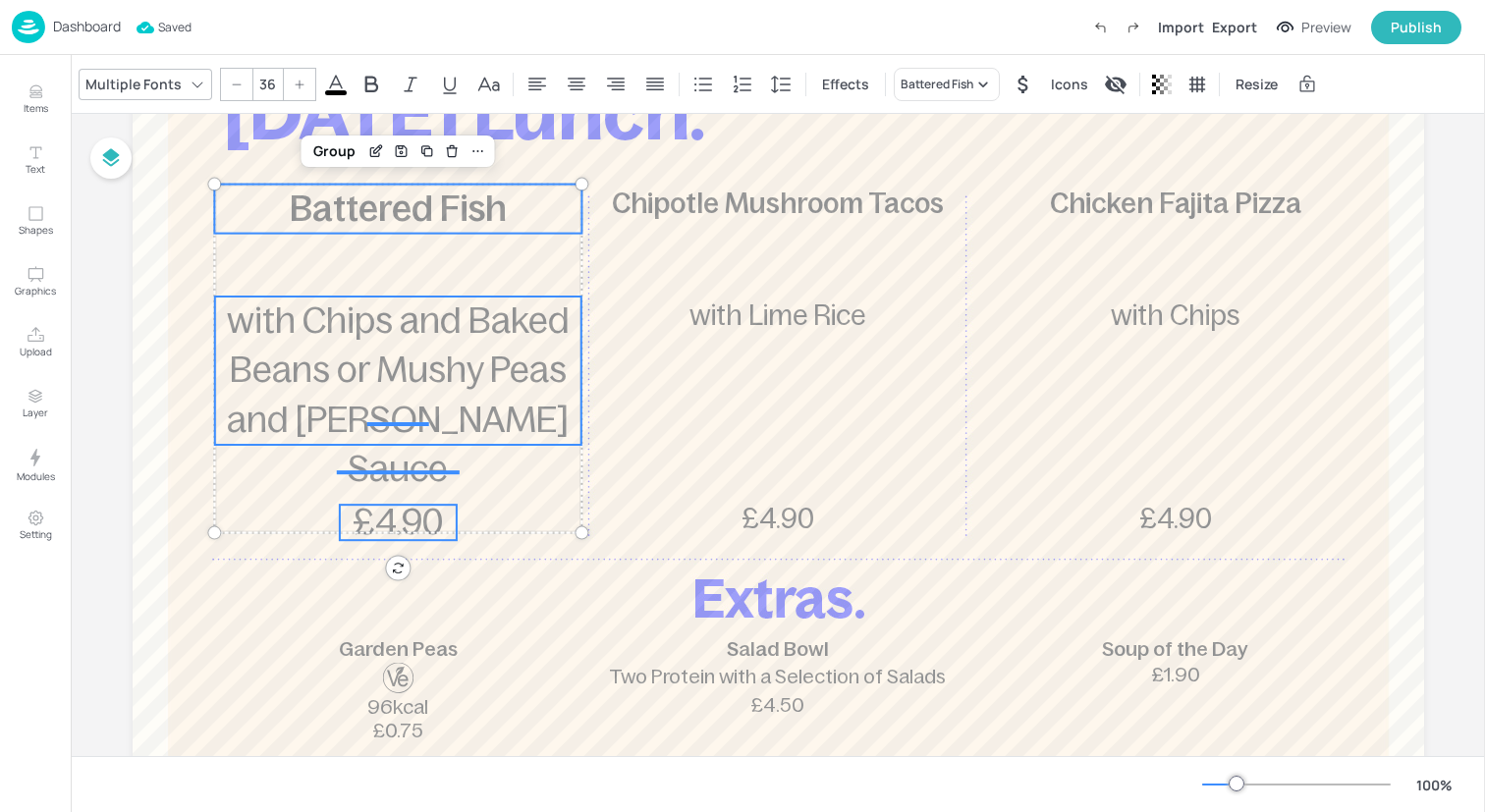
click at [239, 87] on icon at bounding box center [237, 85] width 12 height 12
type input "35"
click at [328, 154] on div "Group" at bounding box center [335, 152] width 58 height 26
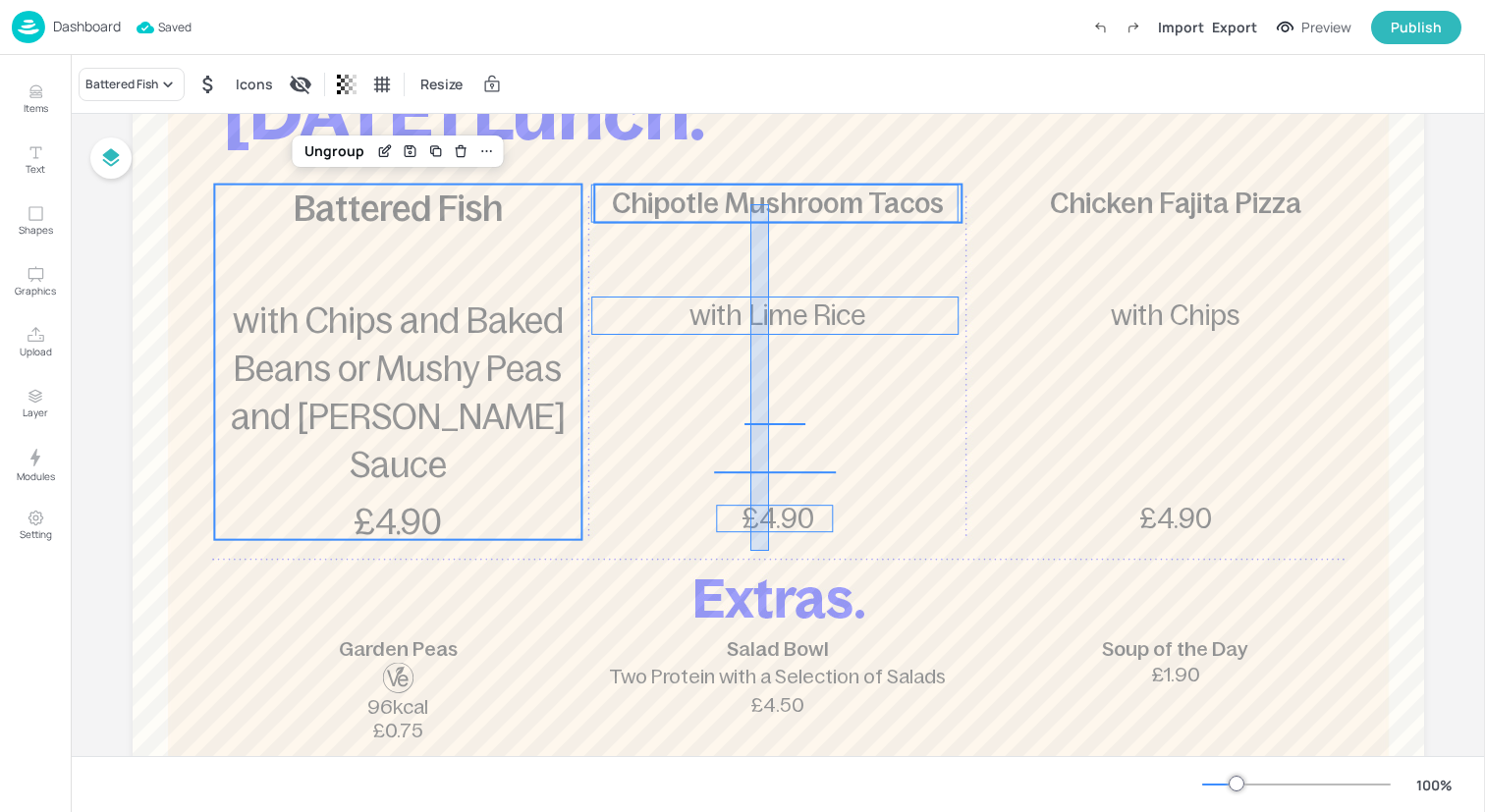
drag, startPoint x: 750, startPoint y: 550, endPoint x: 769, endPoint y: 204, distance: 346.5
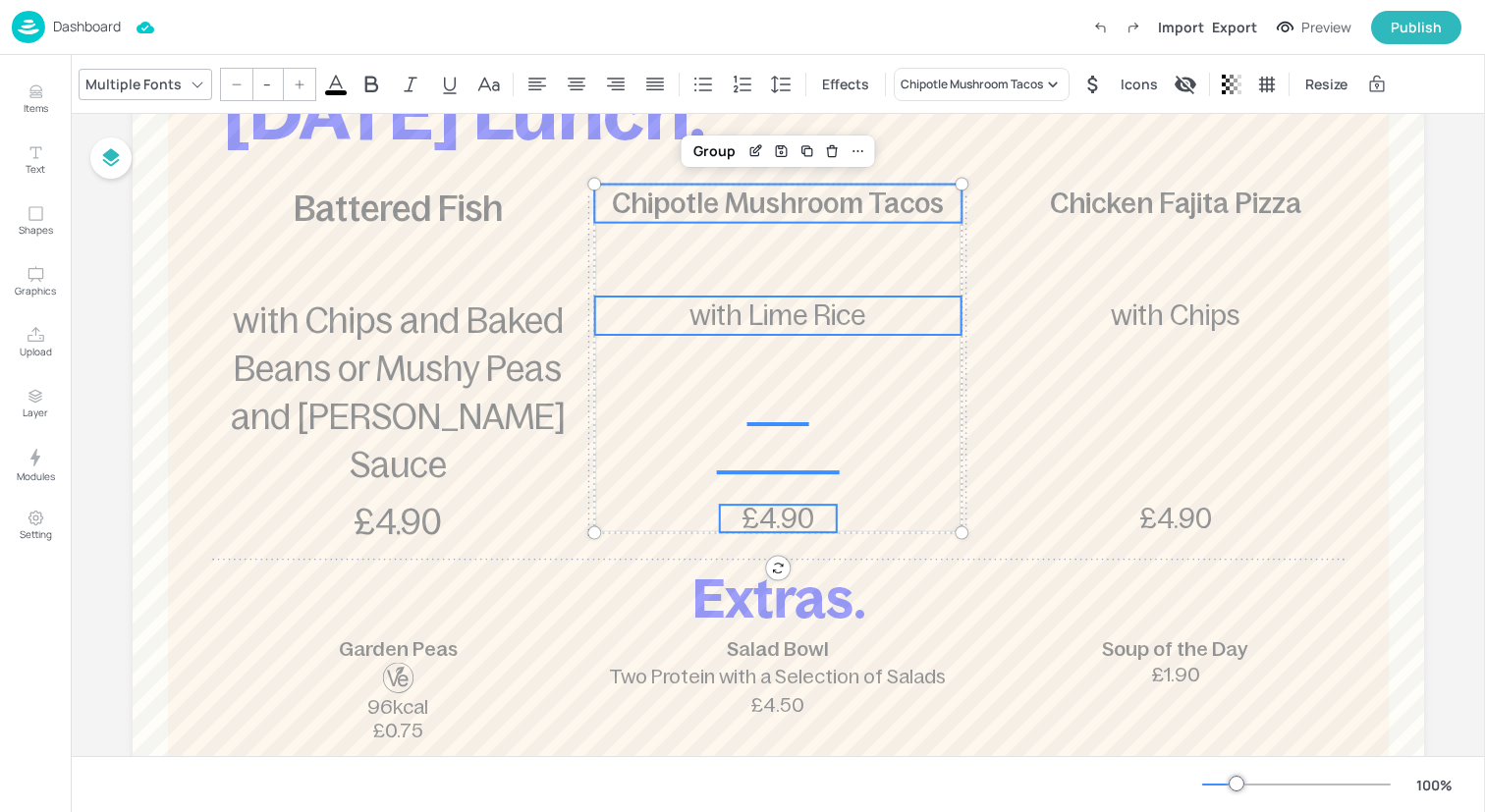
click at [266, 85] on input "--" at bounding box center [268, 84] width 28 height 31
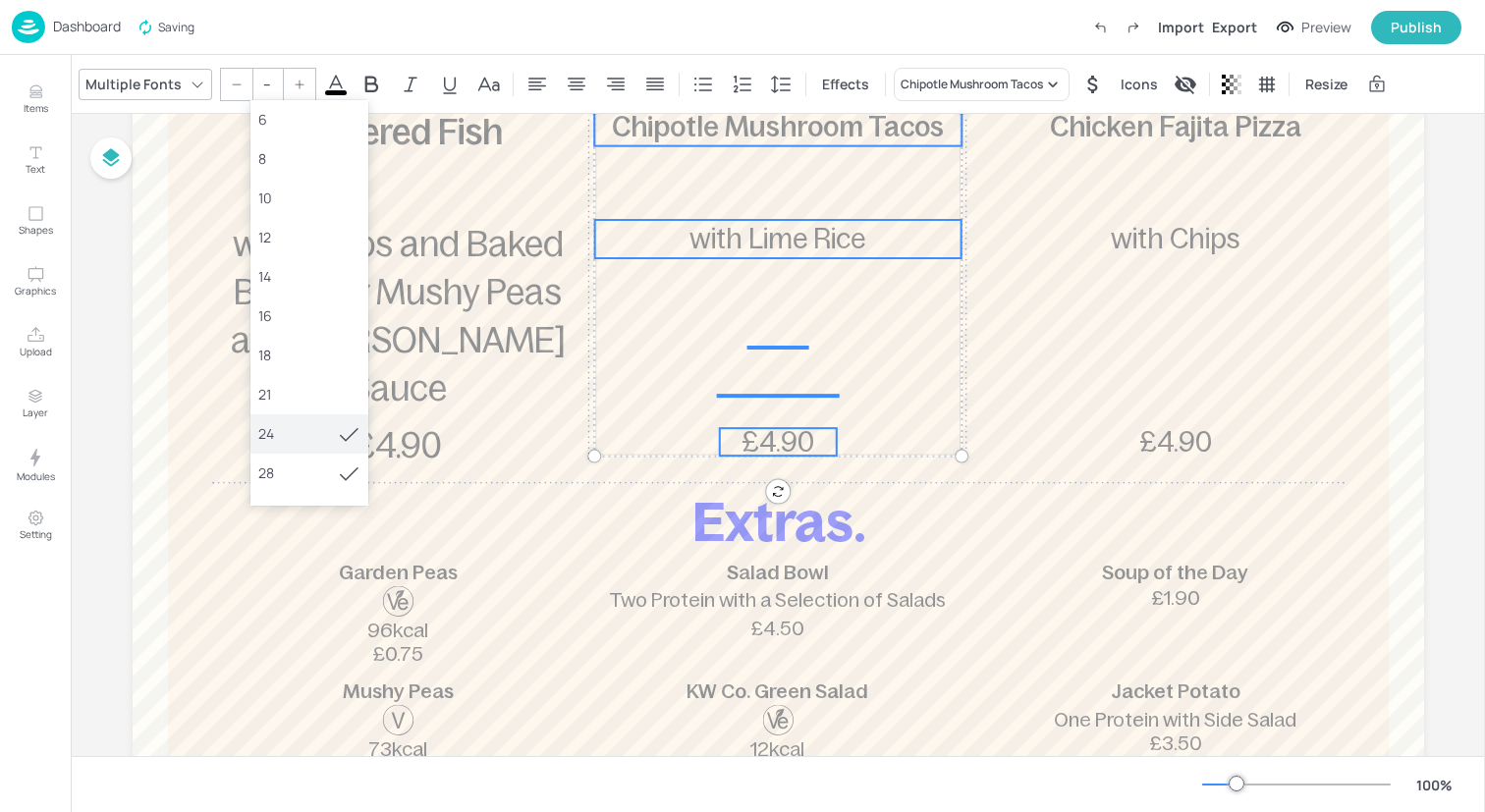
scroll to position [73, 0]
click at [302, 485] on div "36" at bounding box center [309, 478] width 102 height 21
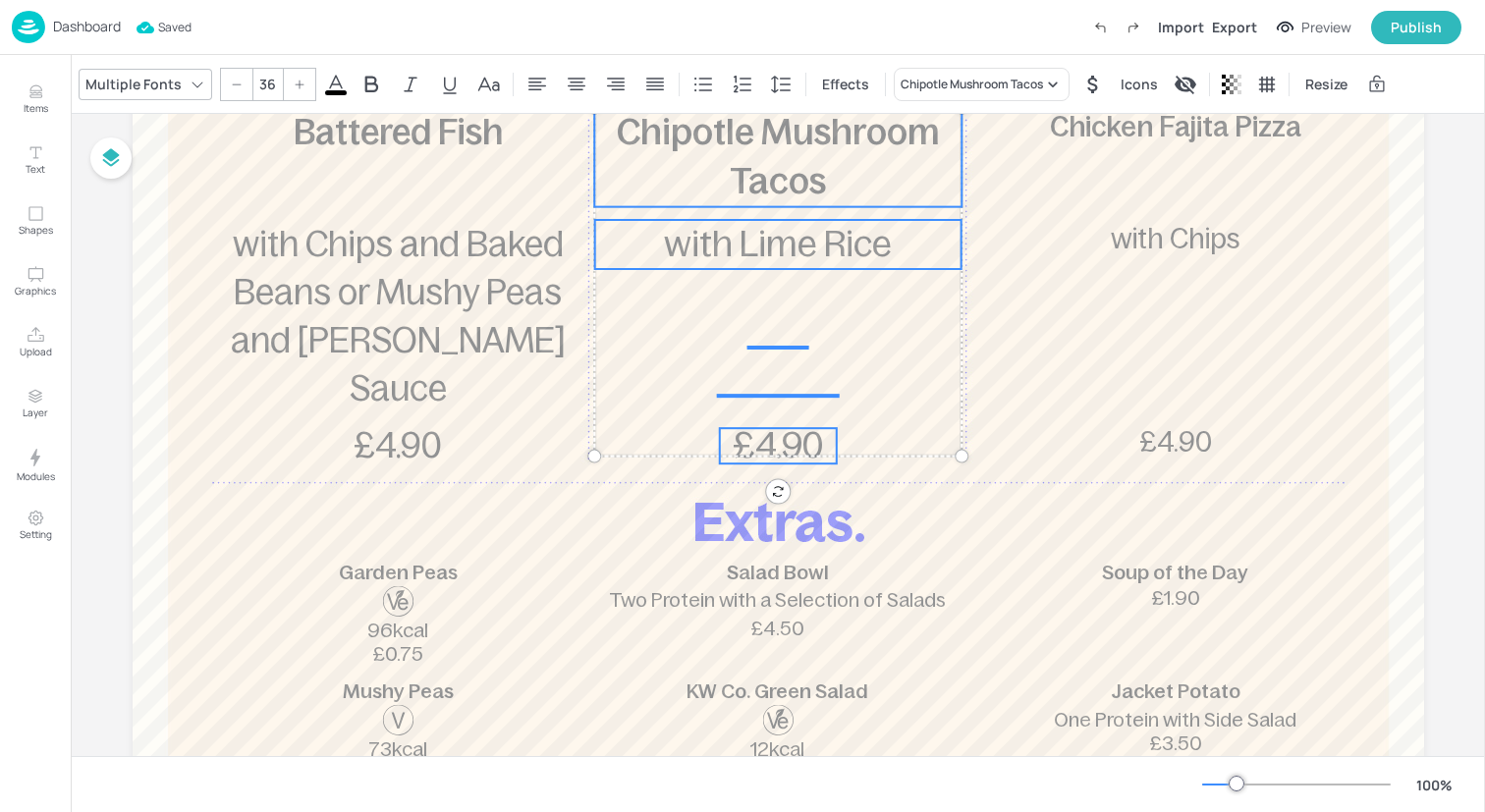
click at [235, 81] on icon at bounding box center [237, 85] width 12 height 12
type input "35"
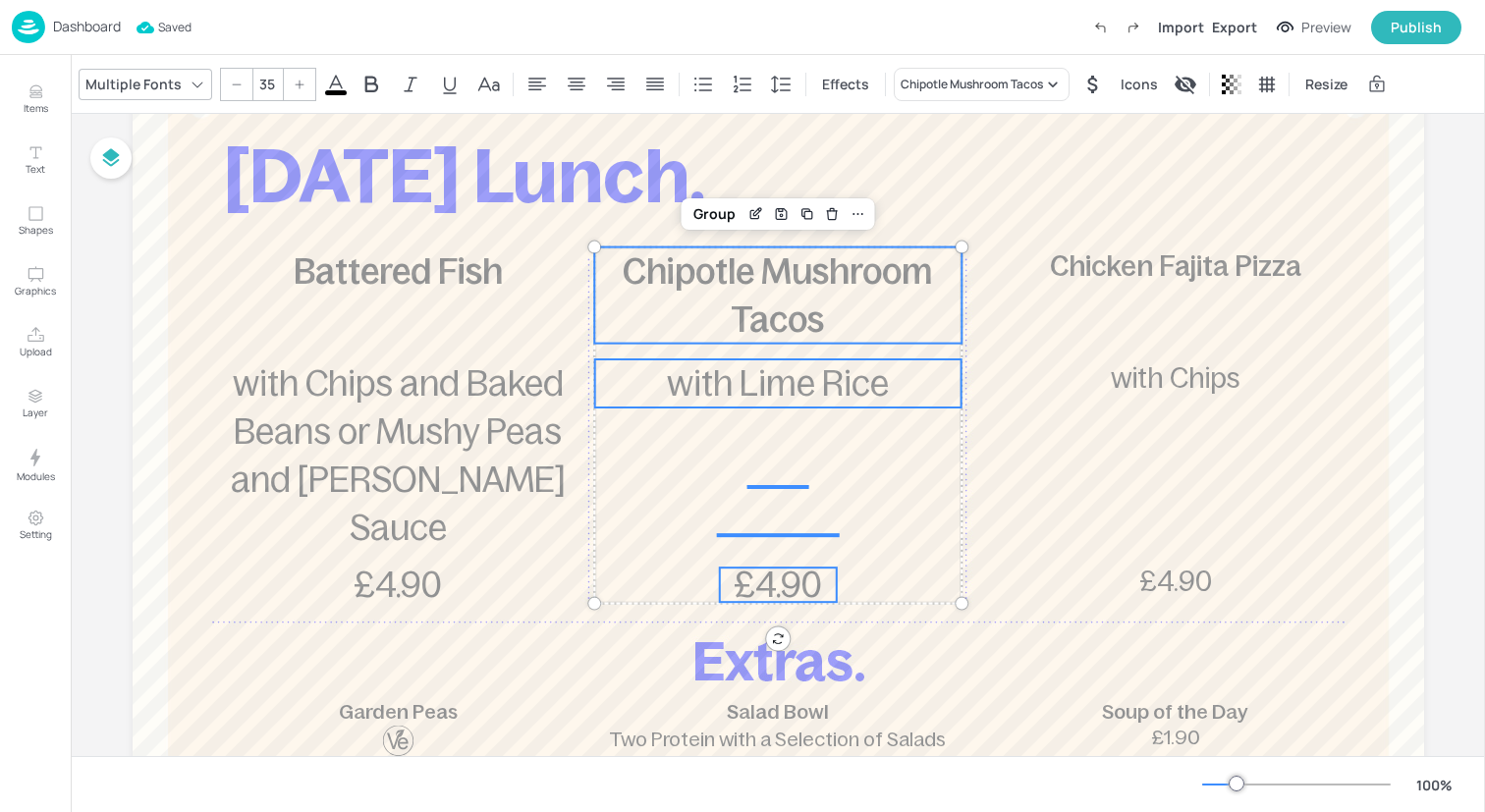
scroll to position [130, 0]
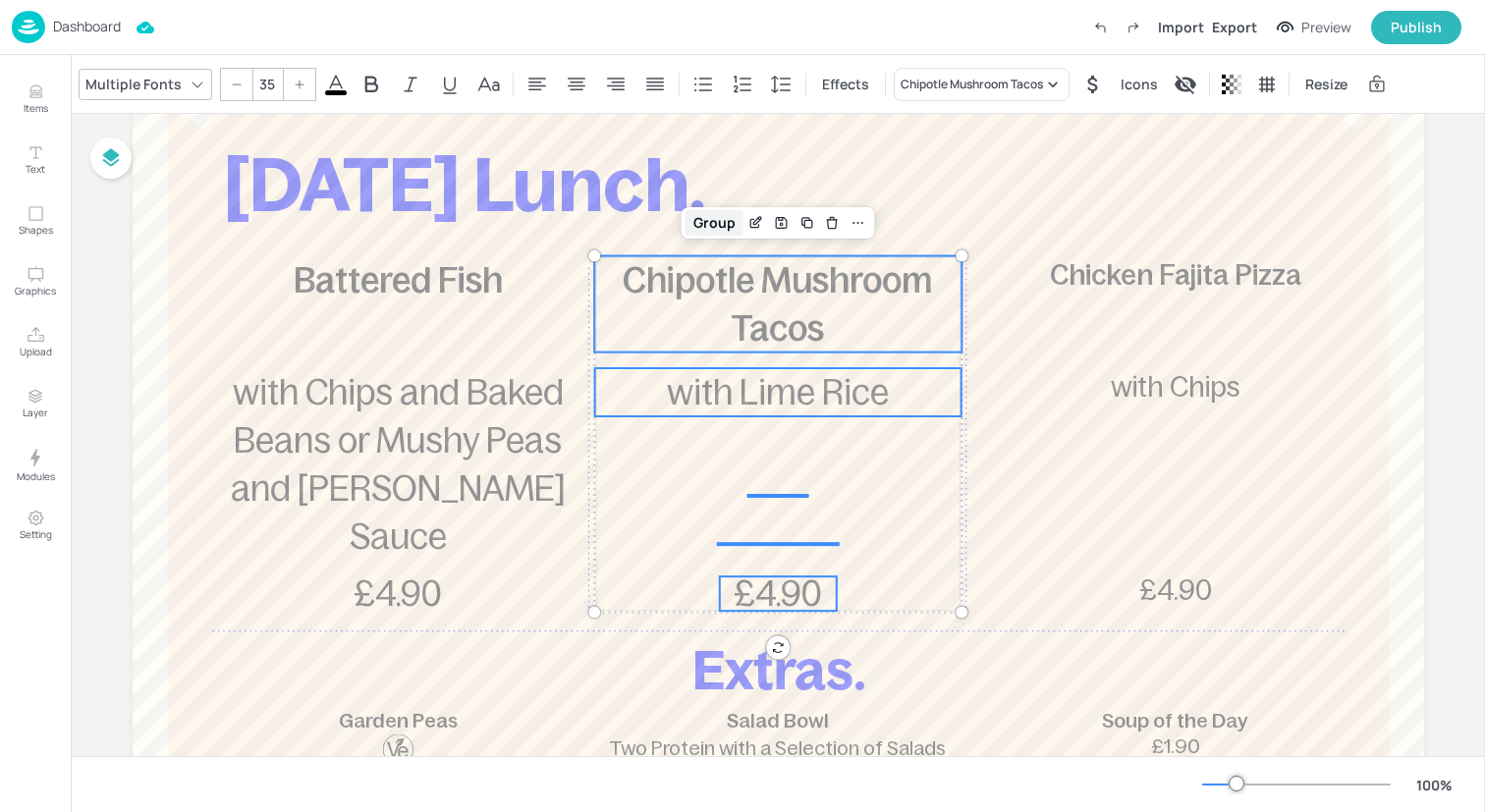
click at [715, 217] on div "Group" at bounding box center [715, 223] width 58 height 26
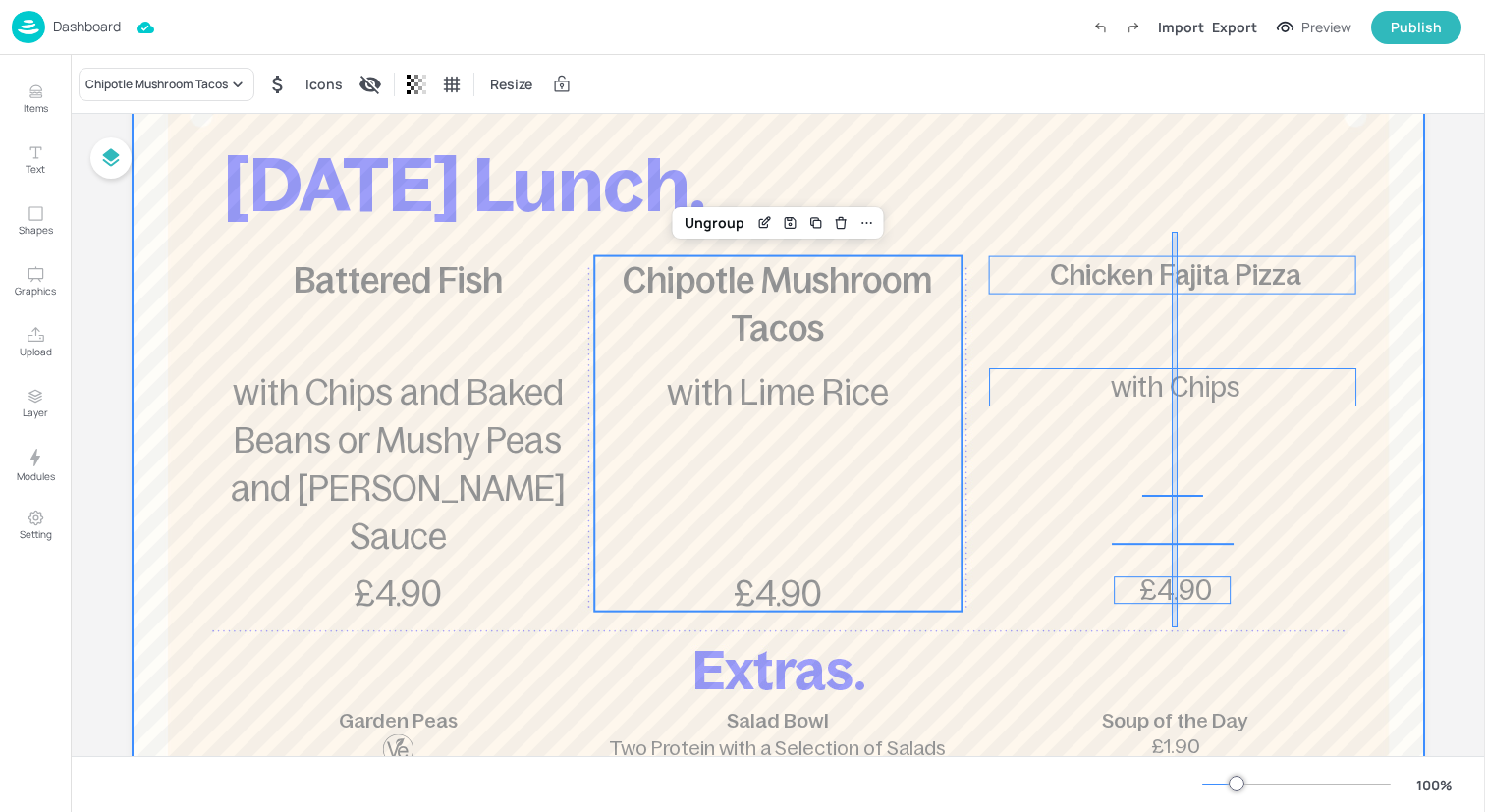
drag, startPoint x: 1171, startPoint y: 232, endPoint x: 1177, endPoint y: 619, distance: 387.0
click at [1177, 621] on div at bounding box center [778, 576] width 1291 height 1060
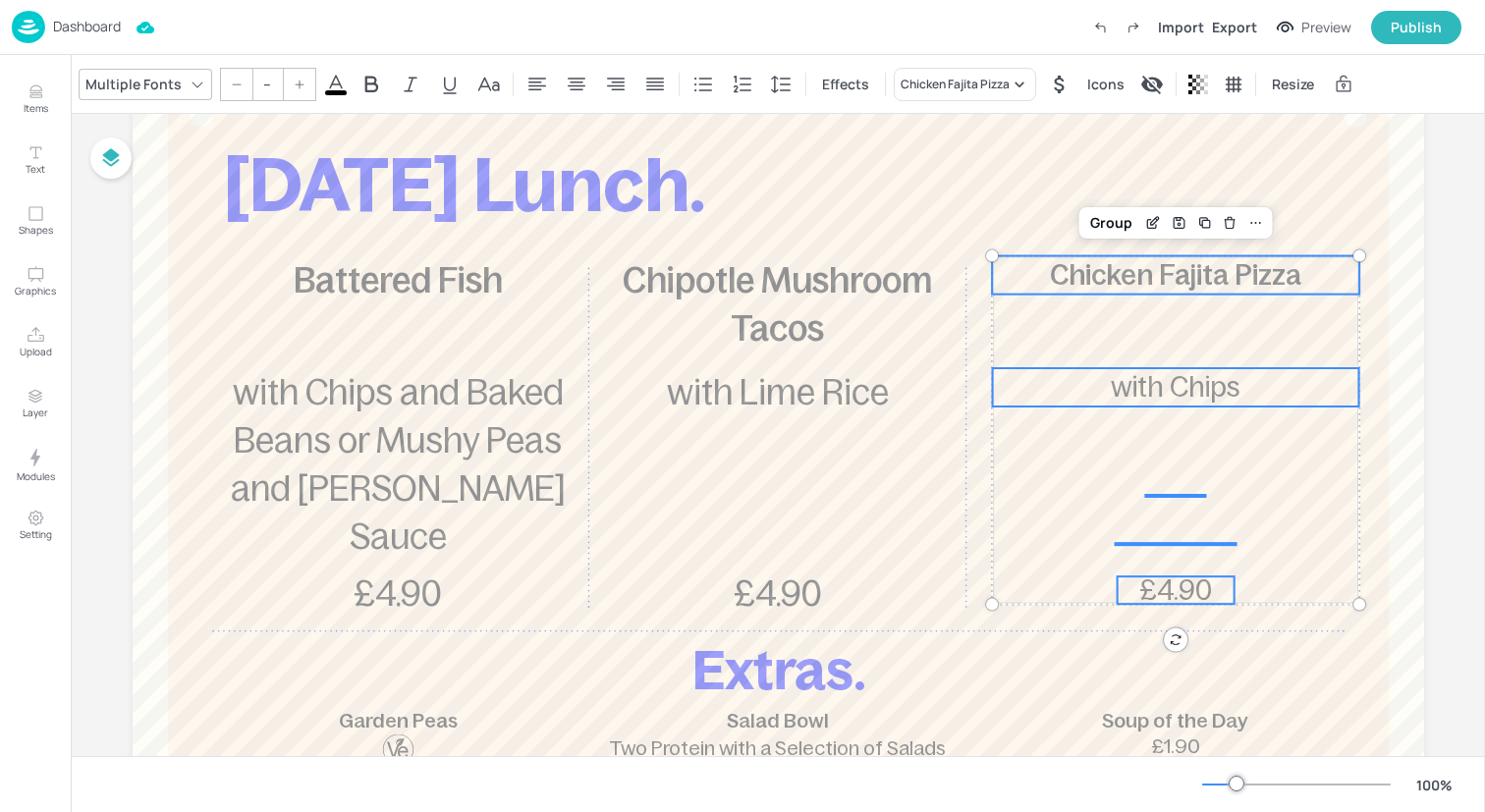
click at [257, 80] on input "--" at bounding box center [268, 84] width 28 height 31
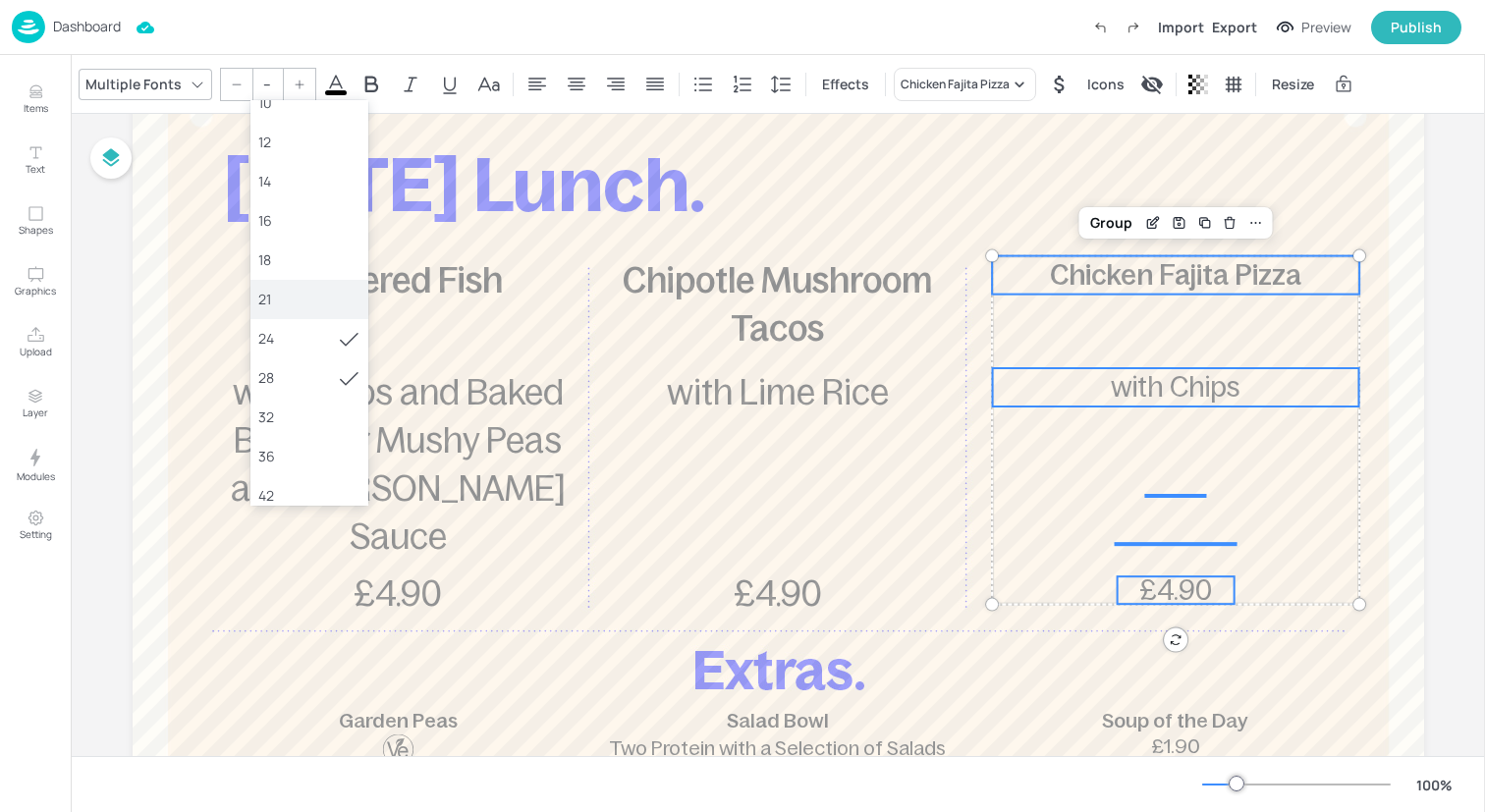
scroll to position [104, 0]
click at [303, 436] on div "36" at bounding box center [309, 446] width 102 height 21
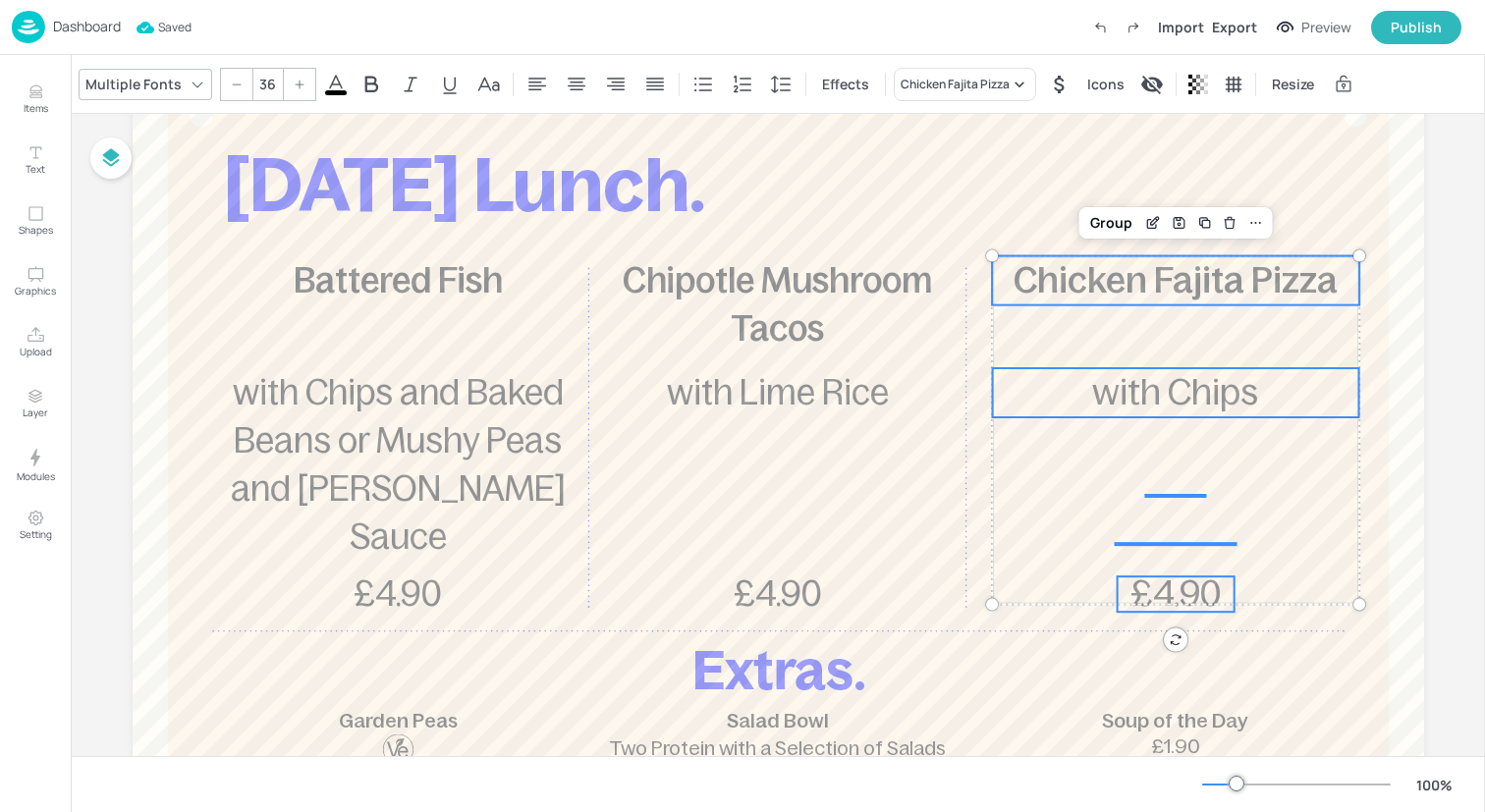
click at [235, 75] on div at bounding box center [236, 84] width 31 height 31
type input "35"
click at [1114, 225] on div "Group" at bounding box center [1111, 223] width 58 height 26
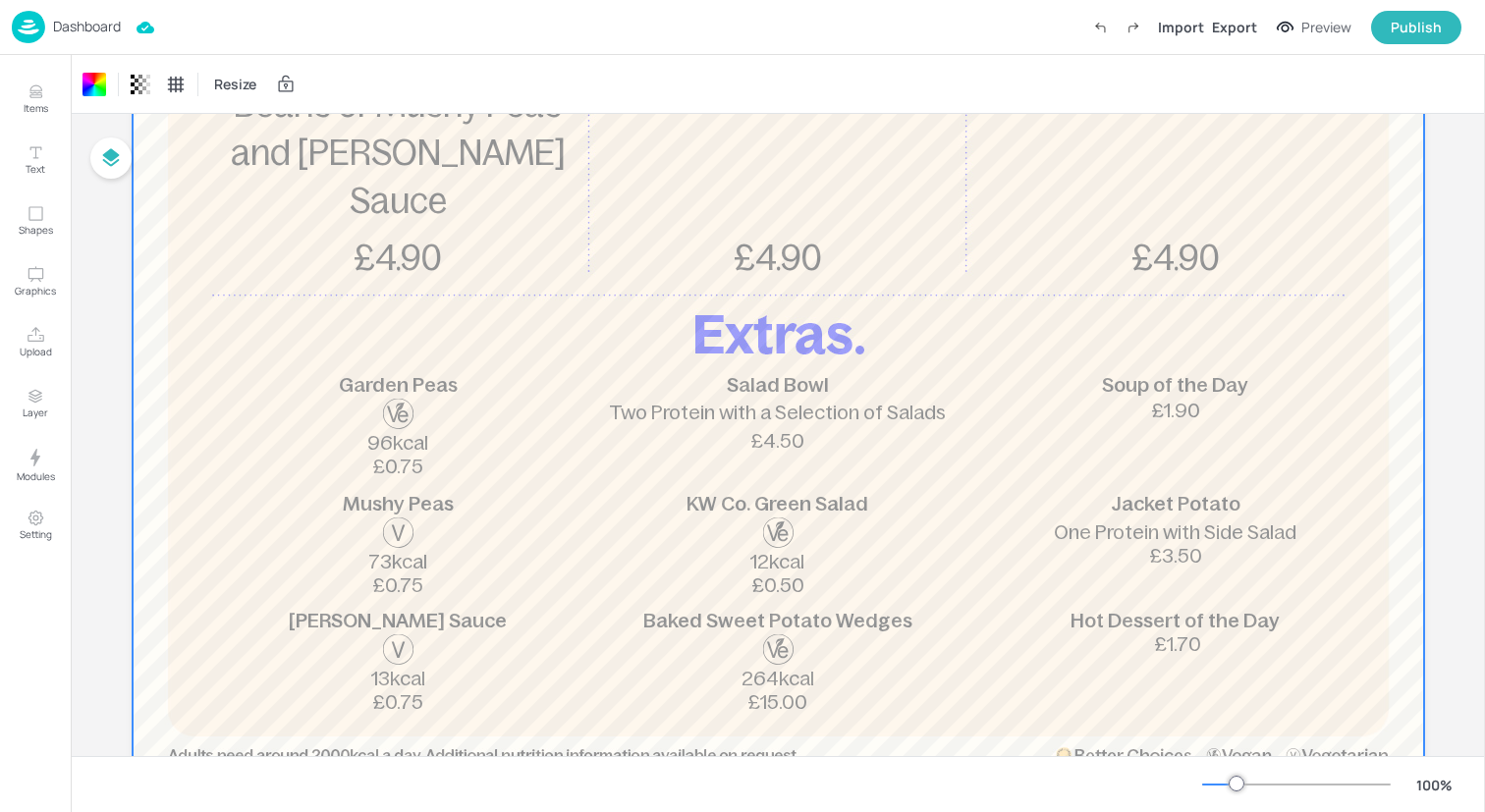
scroll to position [0, 0]
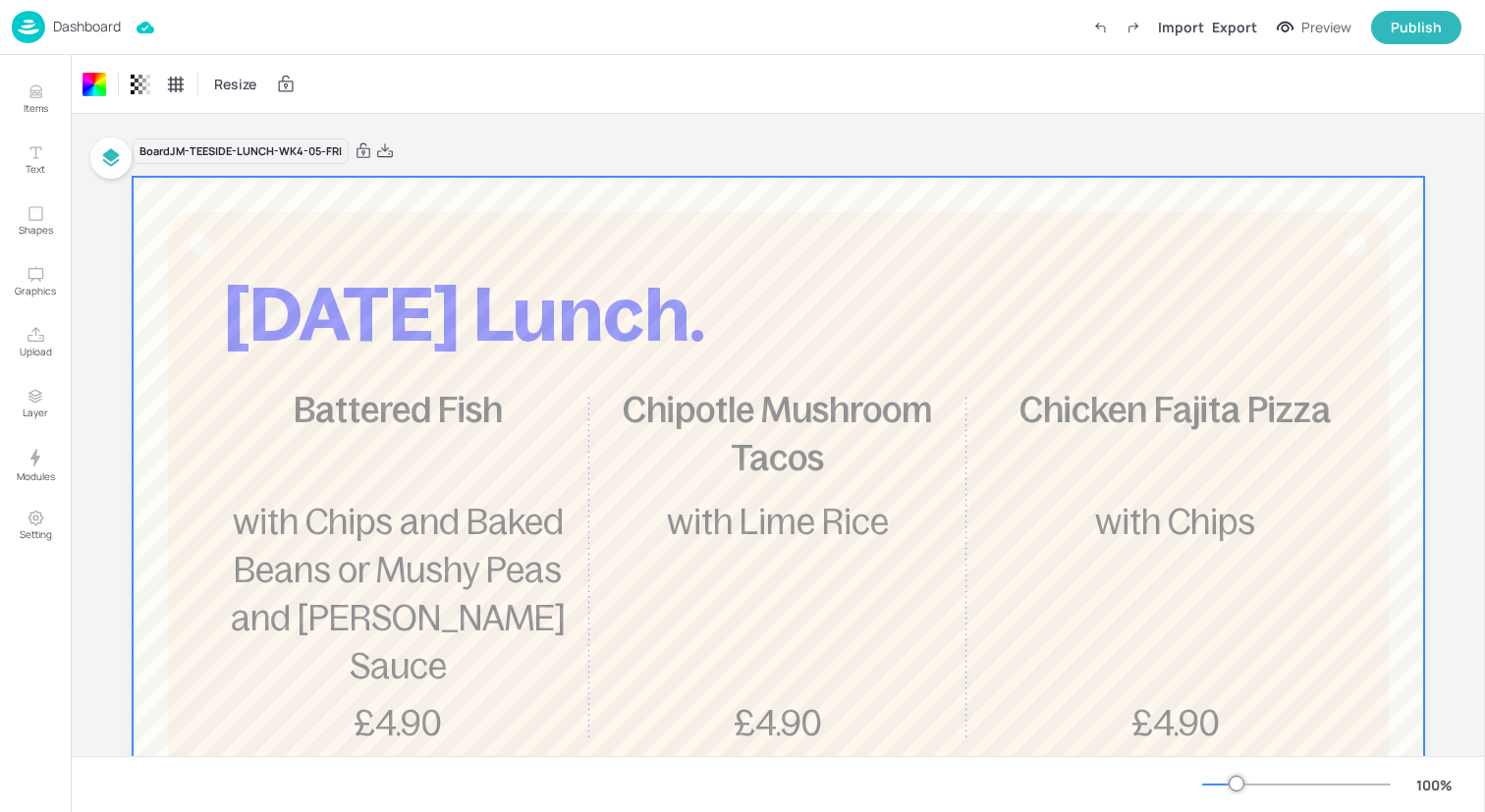
click at [282, 30] on div "Dashboard Import Export Preview Publish" at bounding box center [737, 27] width 1450 height 54
click at [28, 32] on img at bounding box center [28, 27] width 33 height 32
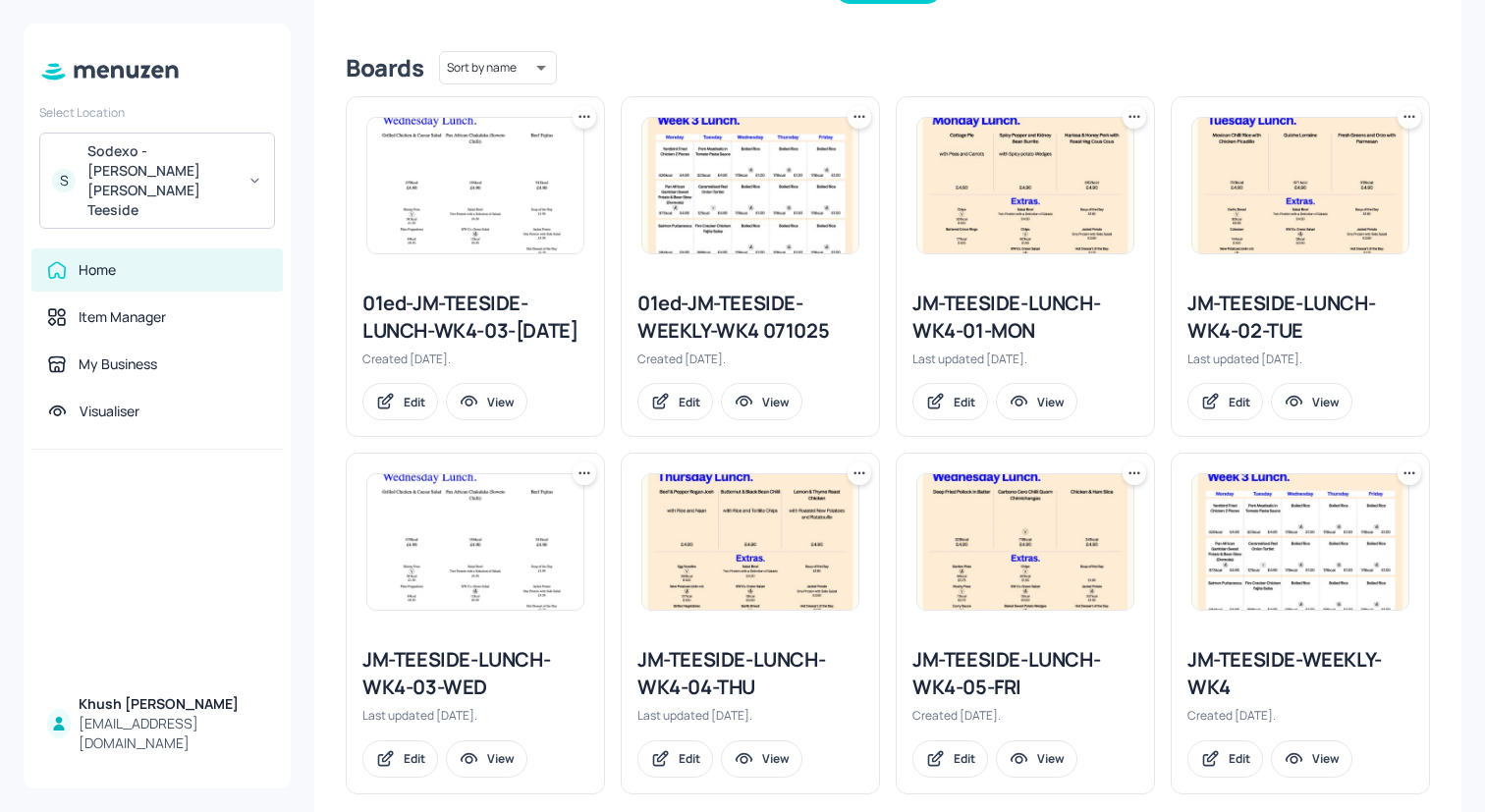
scroll to position [517, 0]
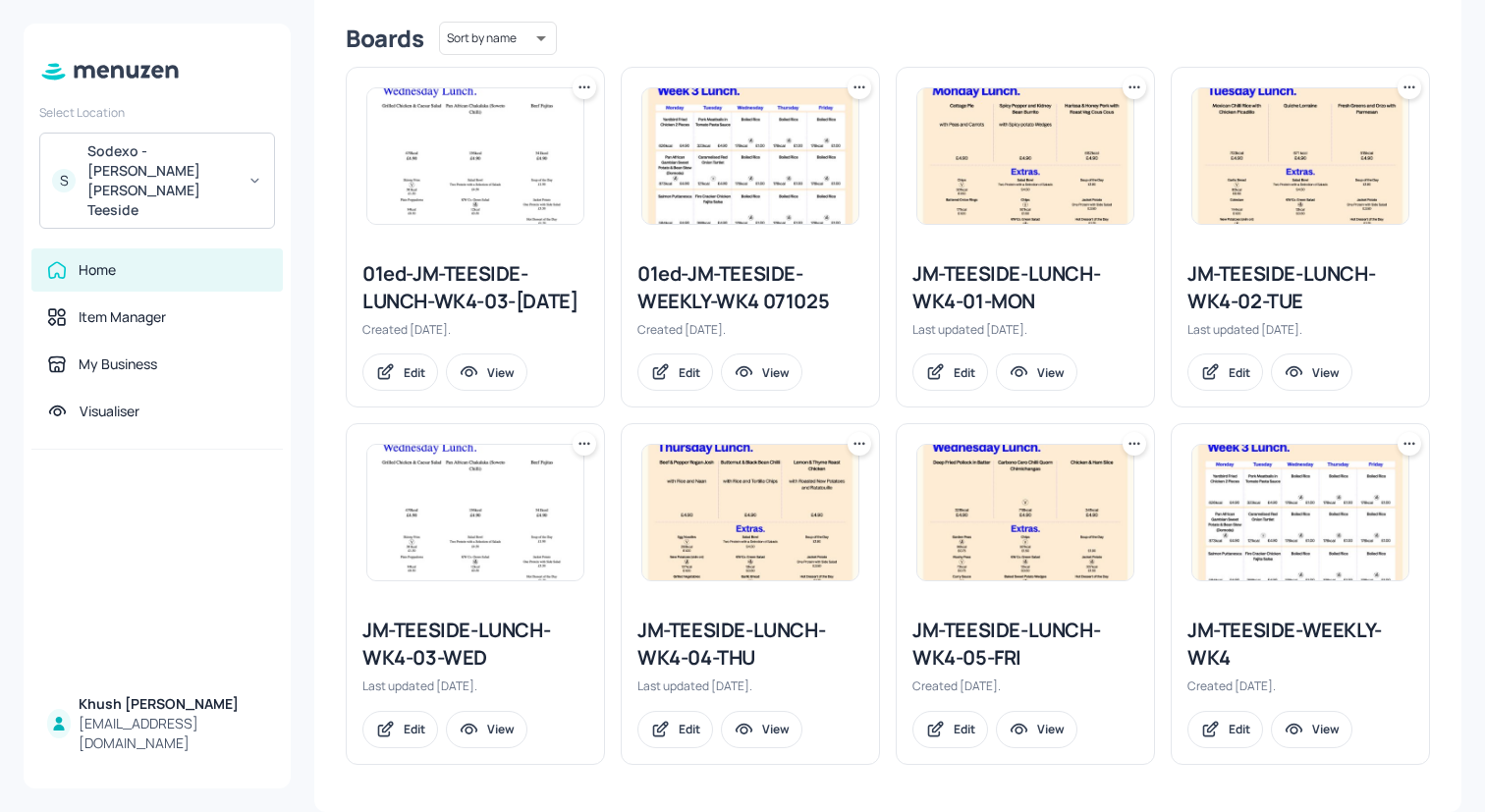
click at [1128, 439] on icon at bounding box center [1134, 443] width 20 height 20
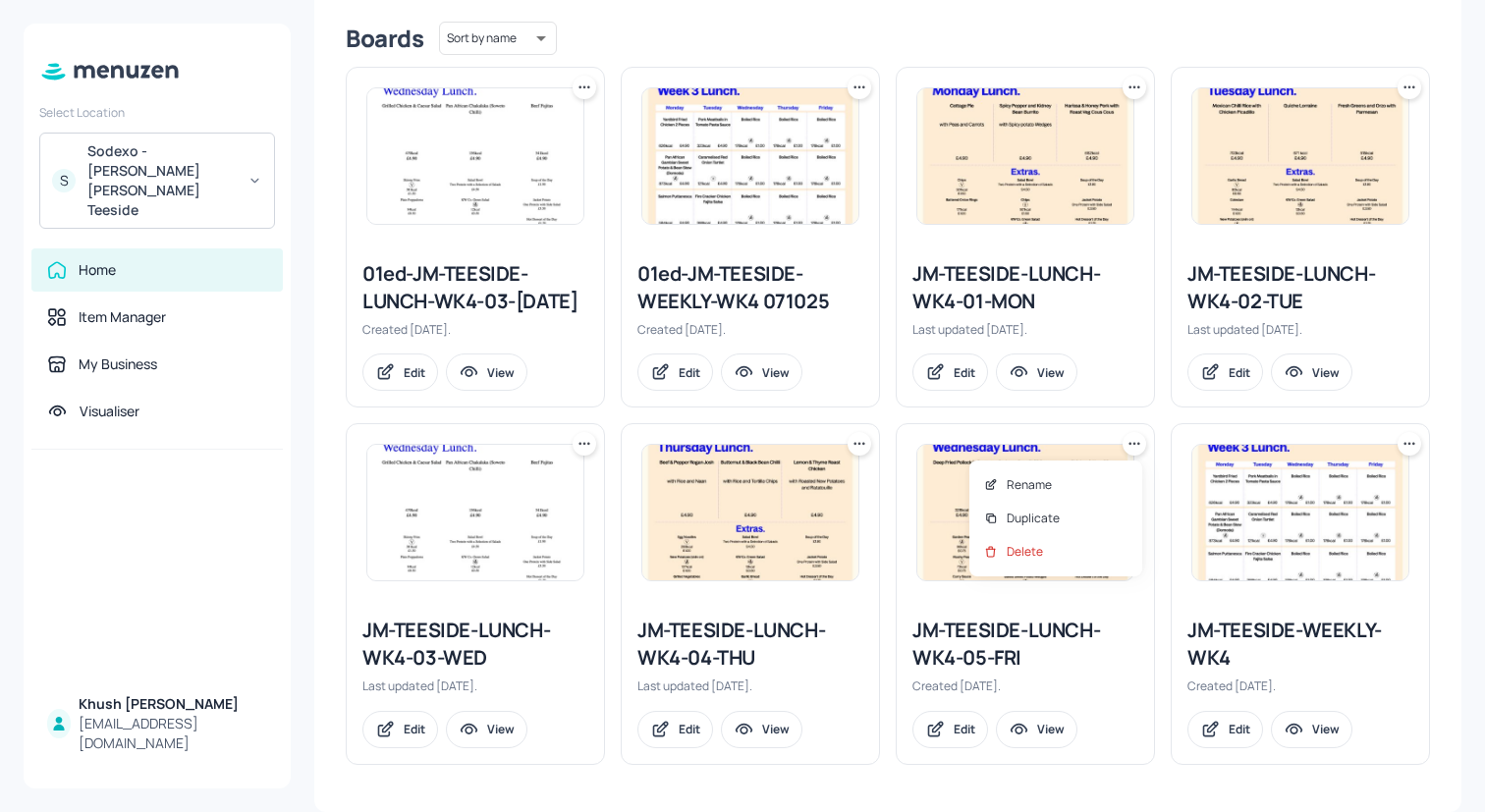
click at [1128, 439] on div at bounding box center [742, 406] width 1485 height 812
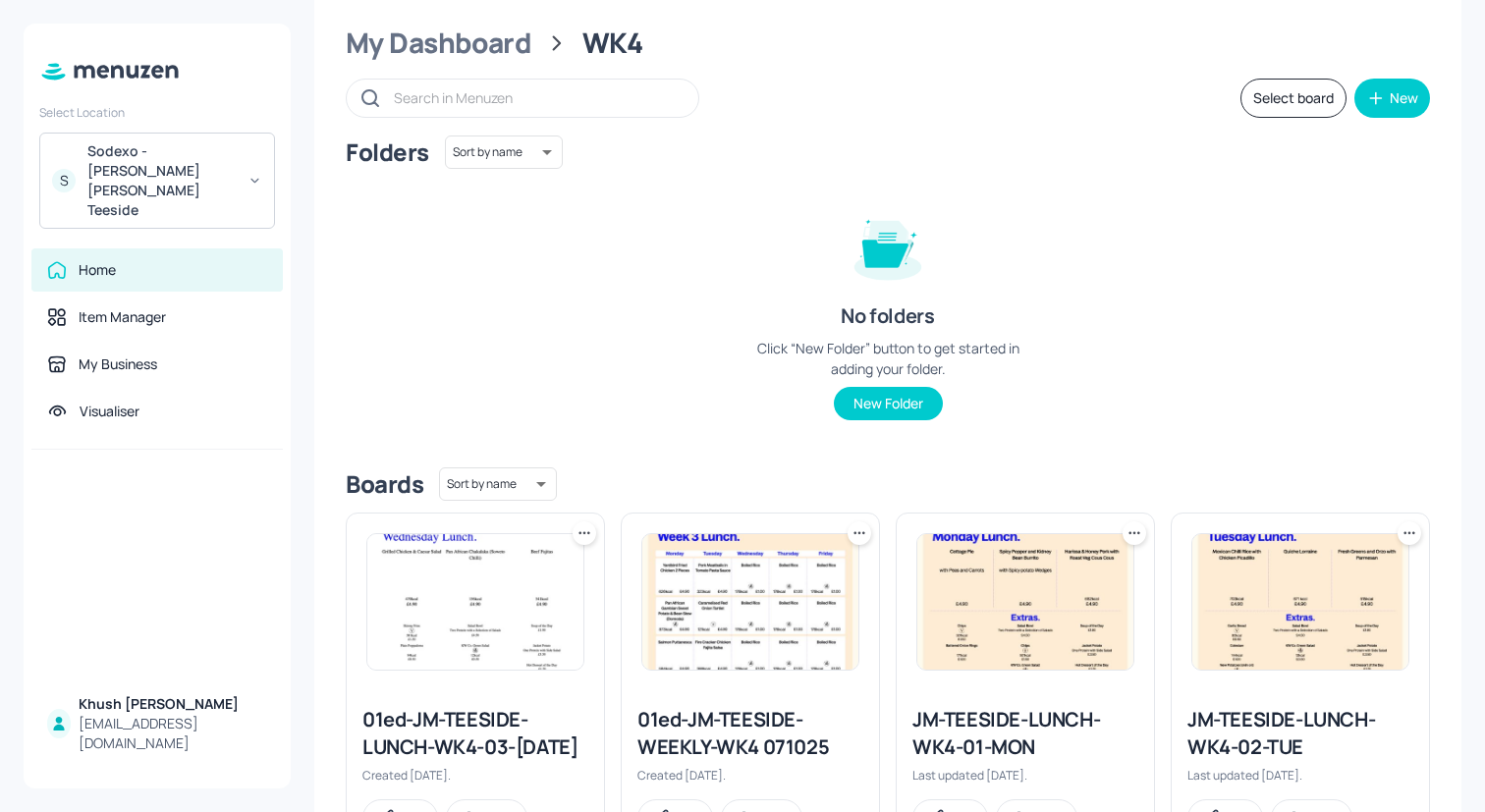
click at [1279, 106] on button "Select board" at bounding box center [1293, 98] width 106 height 39
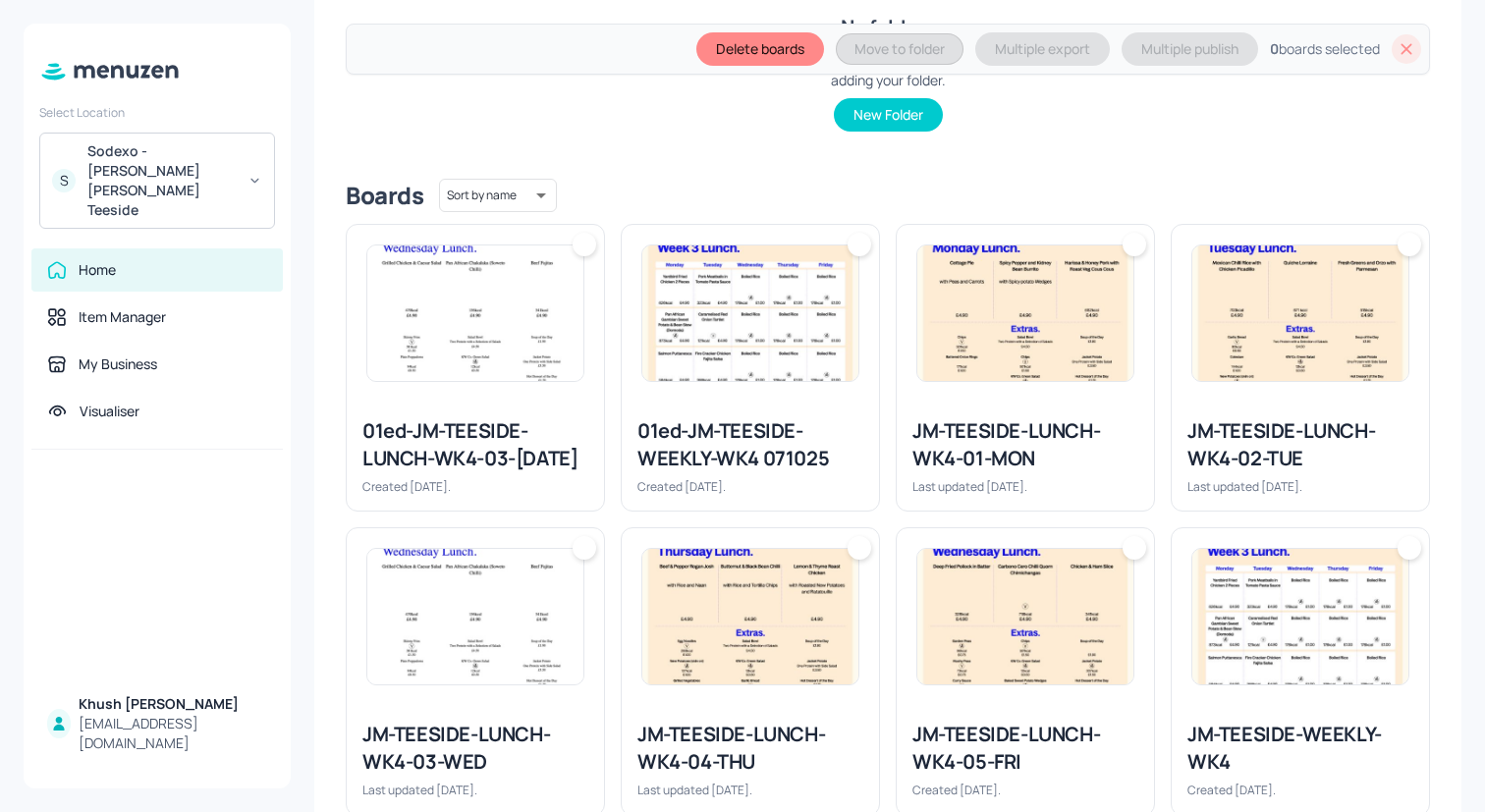
scroll to position [480, 0]
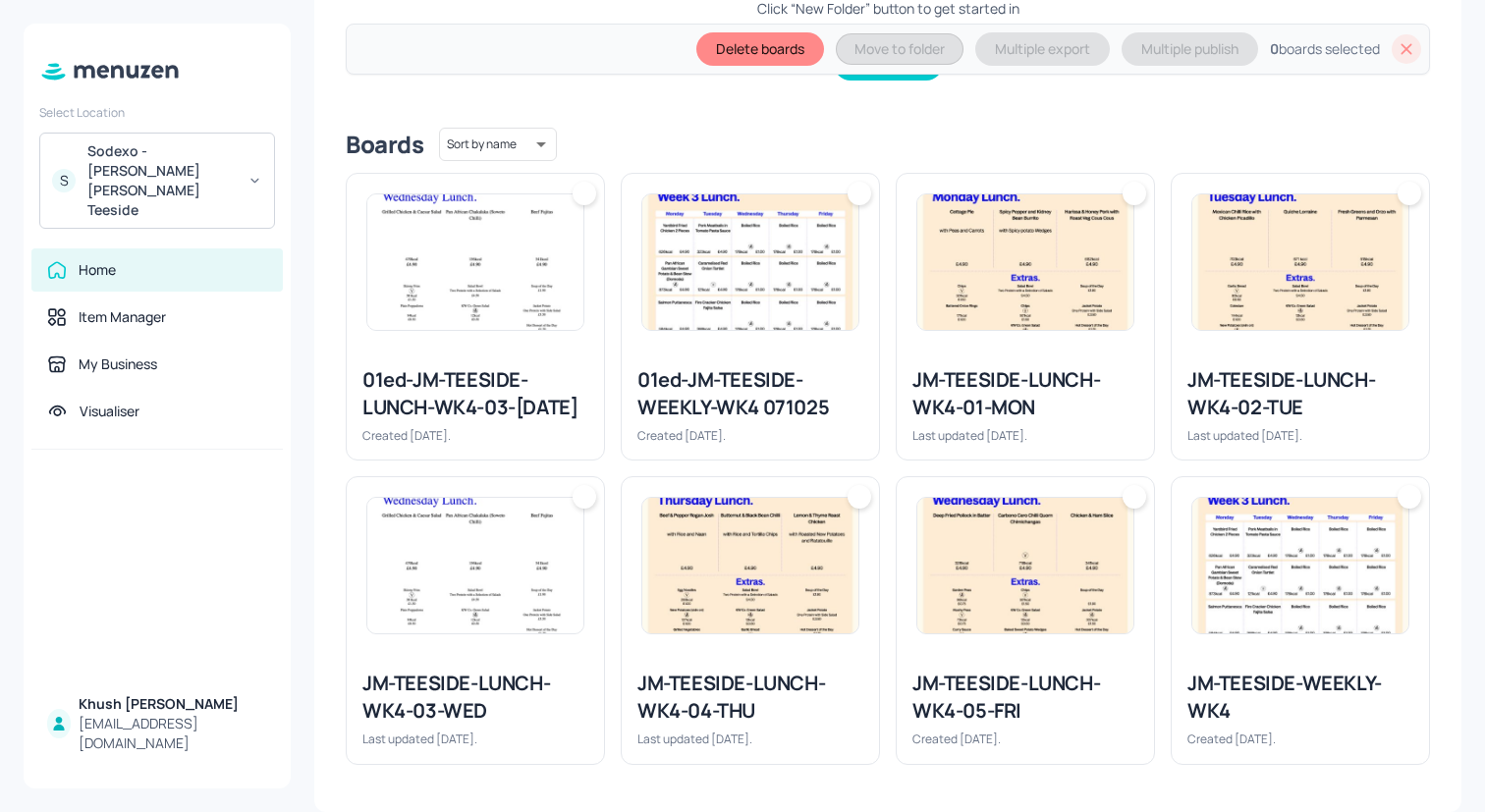
click at [1061, 276] on img at bounding box center [1025, 263] width 216 height 136
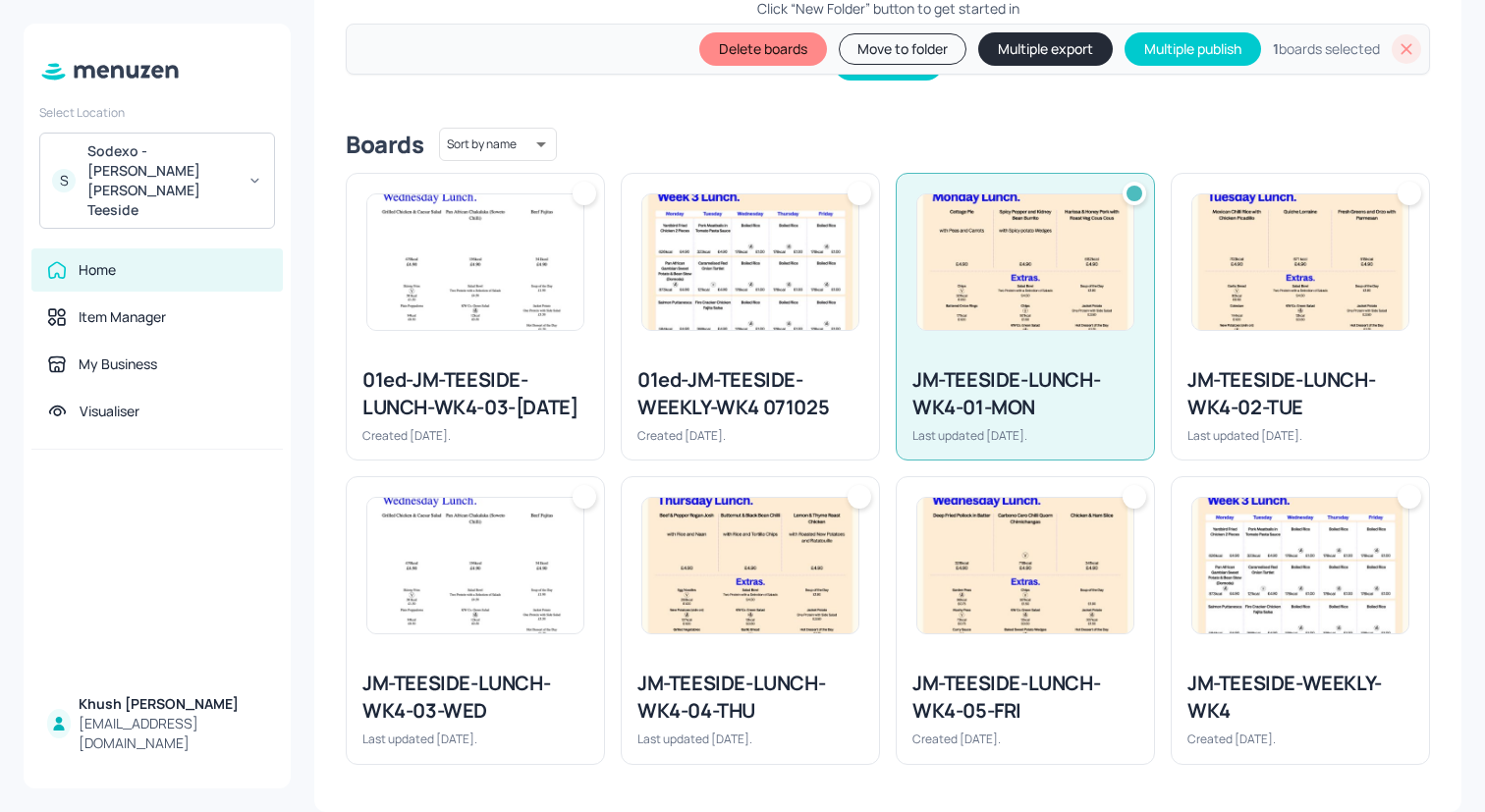
click at [1255, 295] on img at bounding box center [1300, 263] width 216 height 136
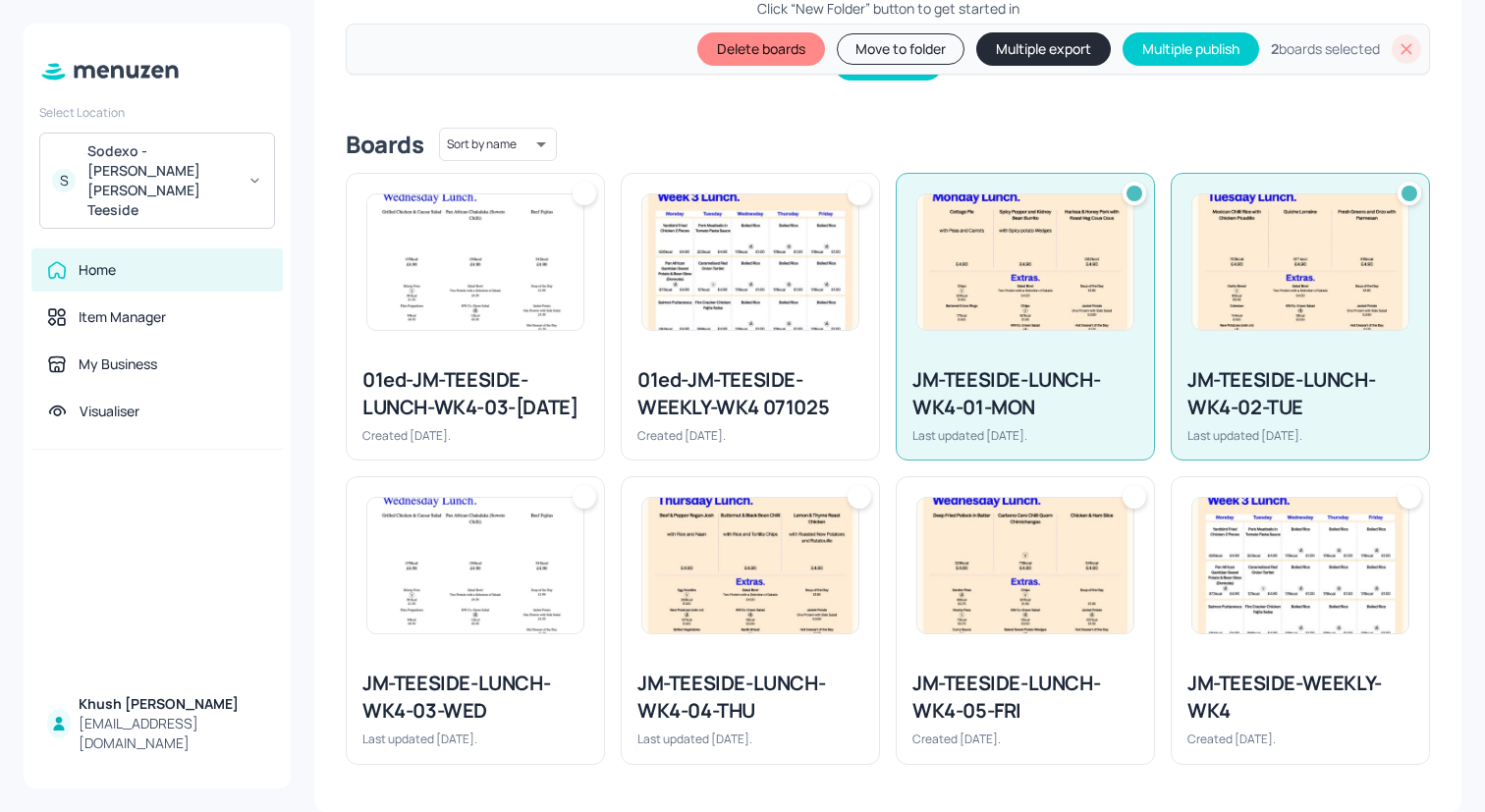
click at [1009, 675] on div "JM-TEESIDE-LUNCH-WK4-05-FRI" at bounding box center [1025, 696] width 226 height 55
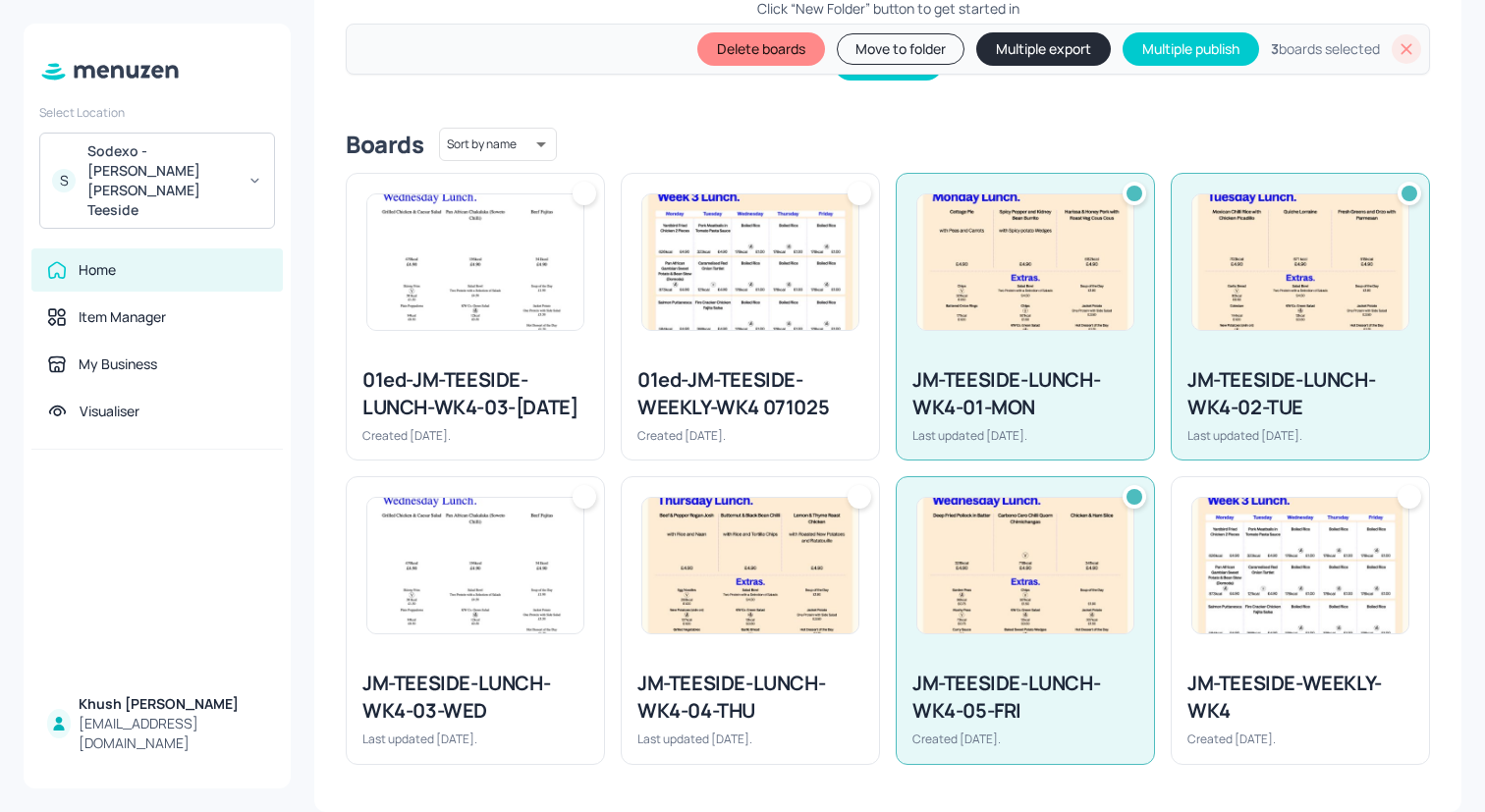
click at [872, 641] on div at bounding box center [749, 565] width 257 height 177
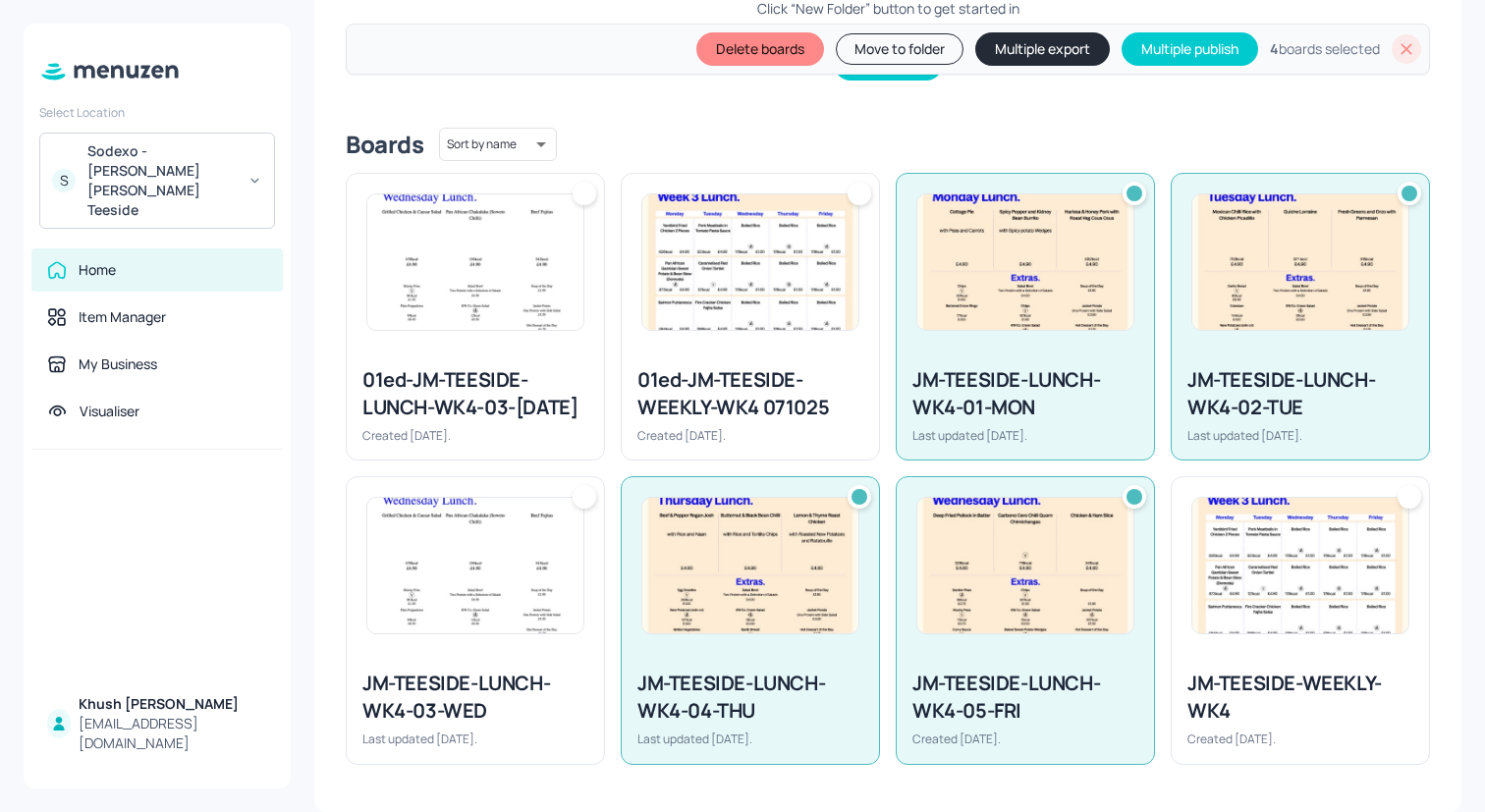
click at [496, 630] on img at bounding box center [476, 565] width 216 height 136
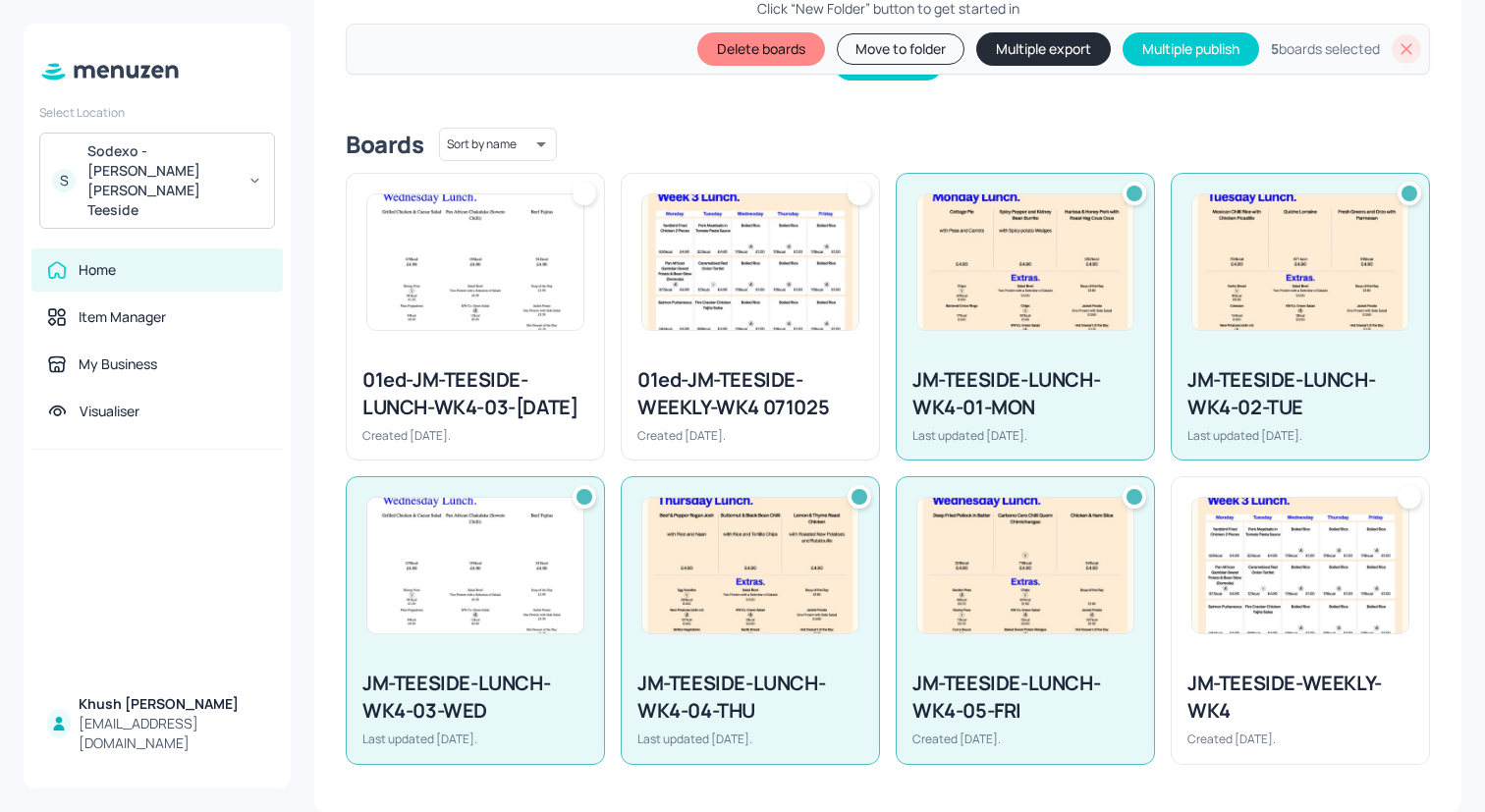
click at [1003, 57] on button "Multiple export" at bounding box center [1043, 48] width 135 height 33
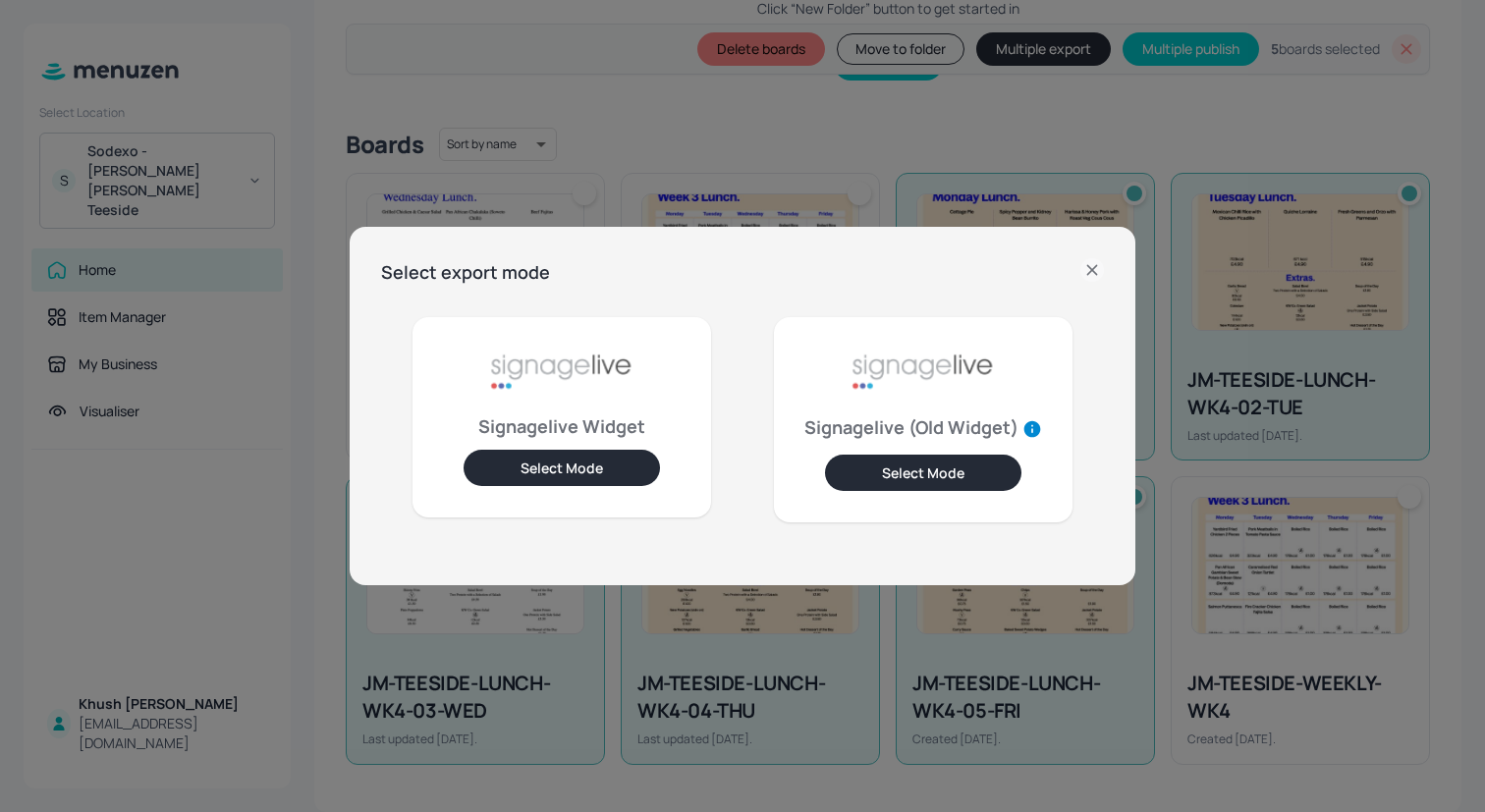
click at [572, 479] on button "Select Mode" at bounding box center [562, 467] width 197 height 36
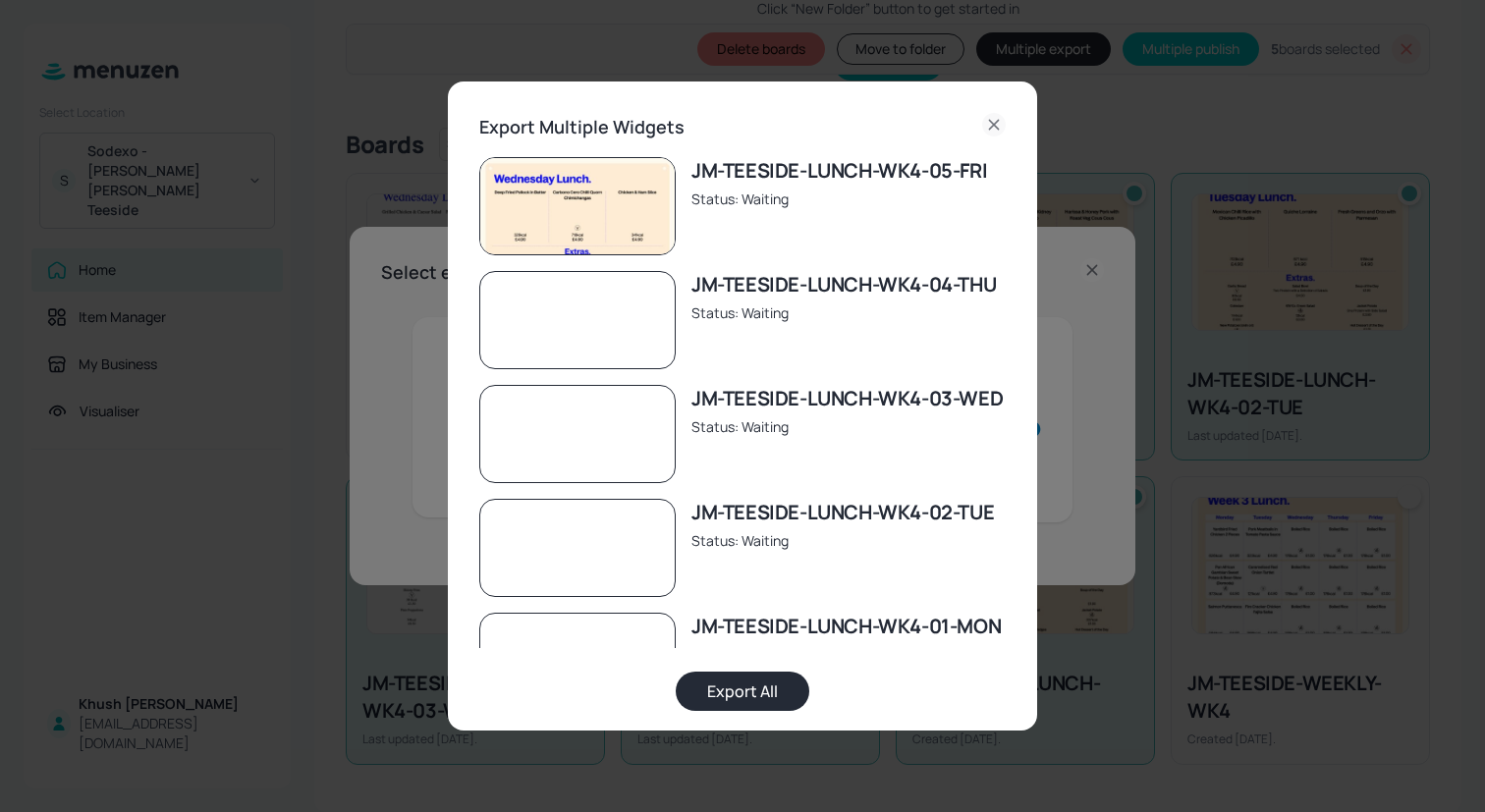
click at [760, 695] on button "Export All" at bounding box center [742, 690] width 134 height 39
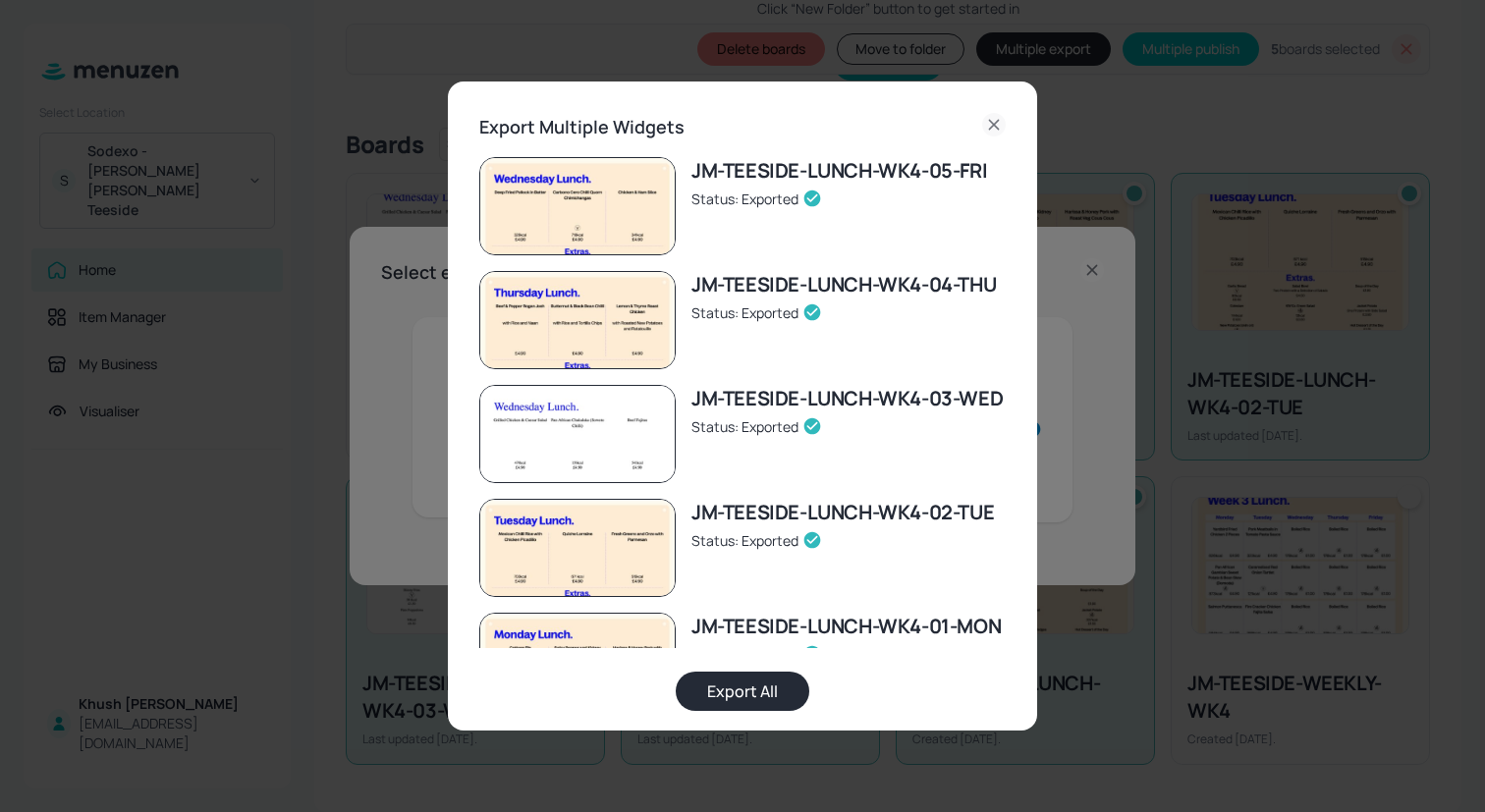
click at [992, 124] on icon at bounding box center [994, 125] width 24 height 24
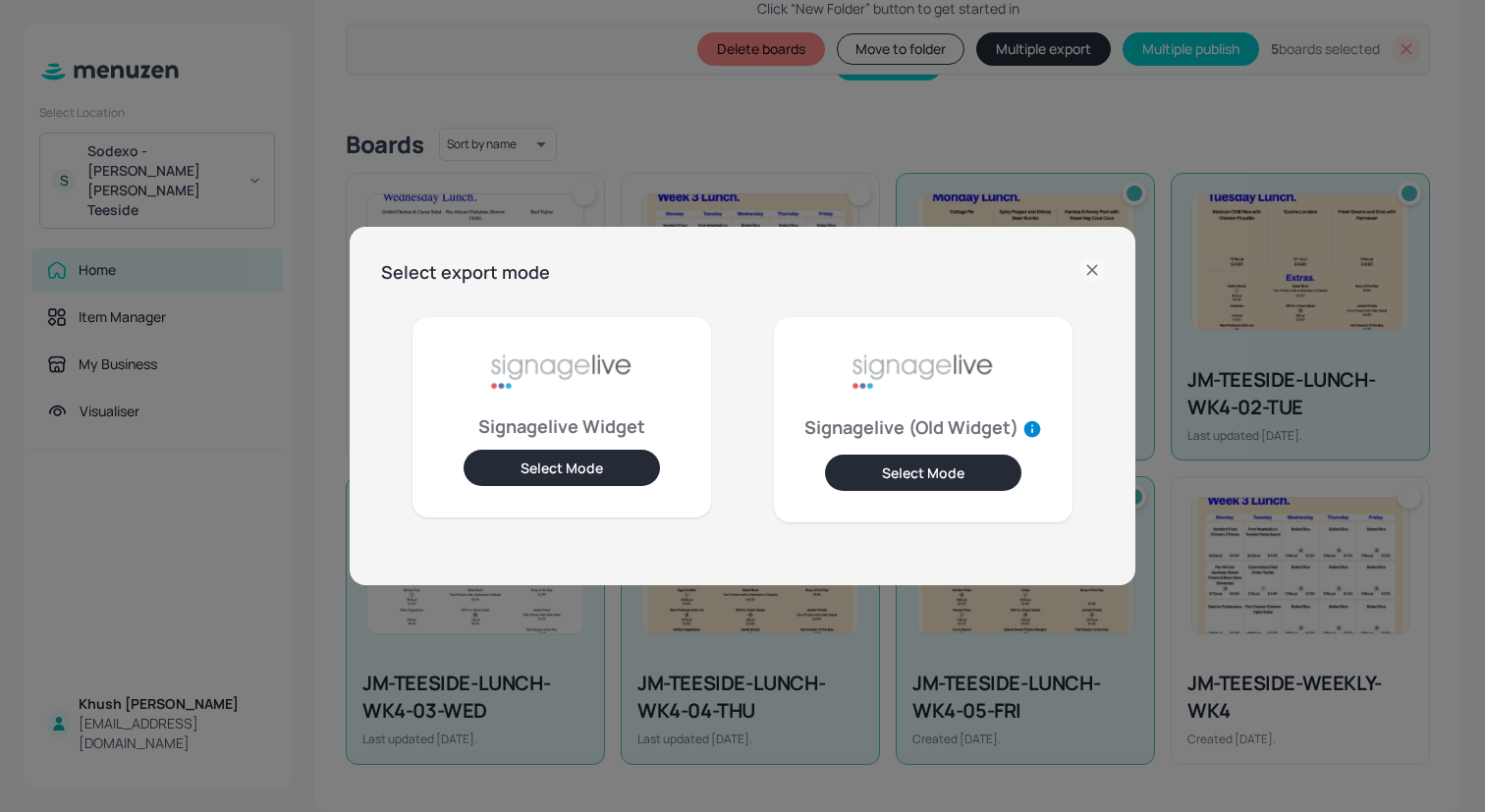
click at [1101, 257] on div "Select export mode Signagelive Widget Select Mode Signagelive (Old Widget) Sele…" at bounding box center [742, 406] width 785 height 360
click at [1098, 268] on icon at bounding box center [1092, 270] width 24 height 24
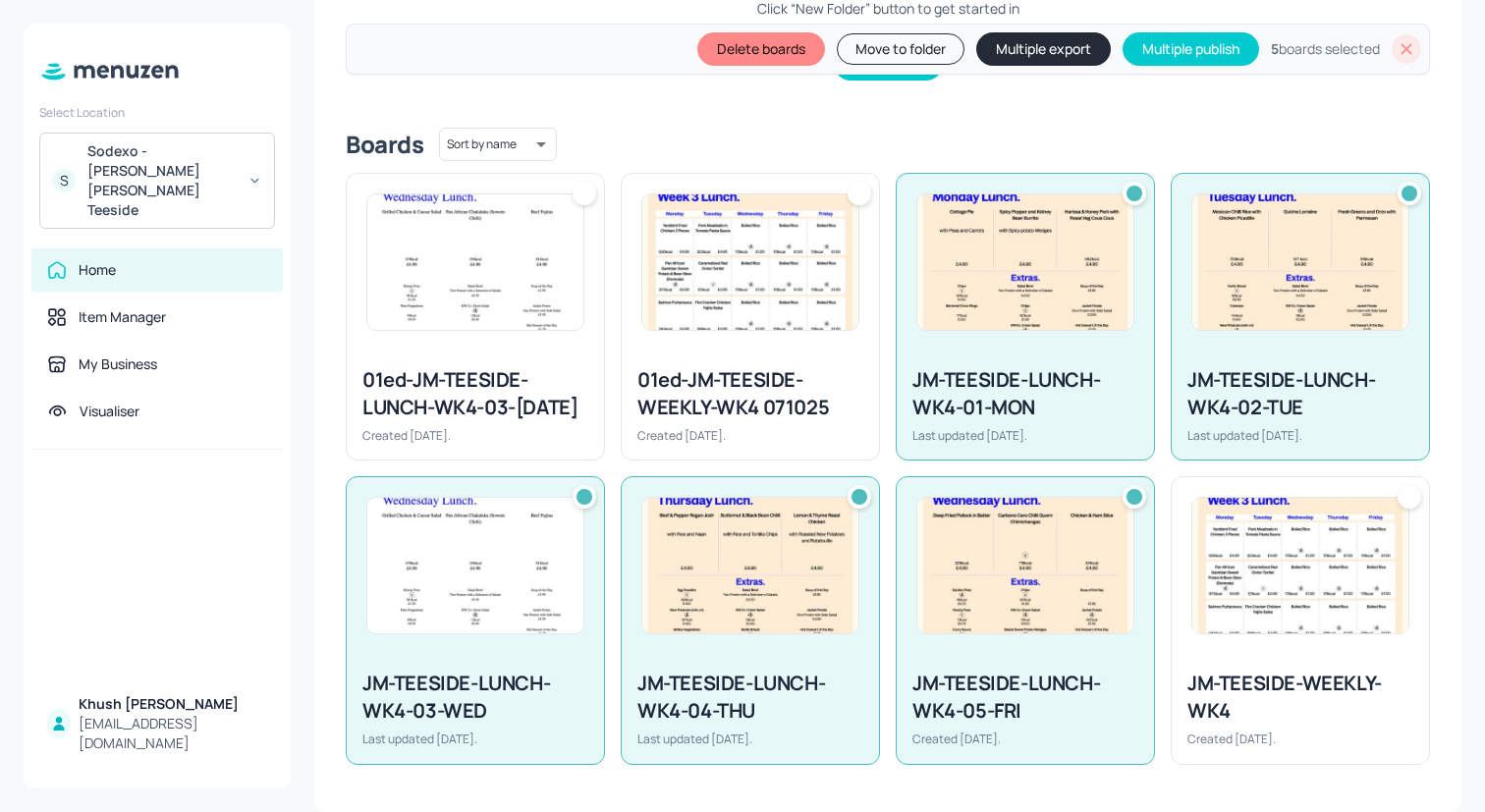
click at [1397, 55] on icon at bounding box center [1407, 49] width 20 height 20
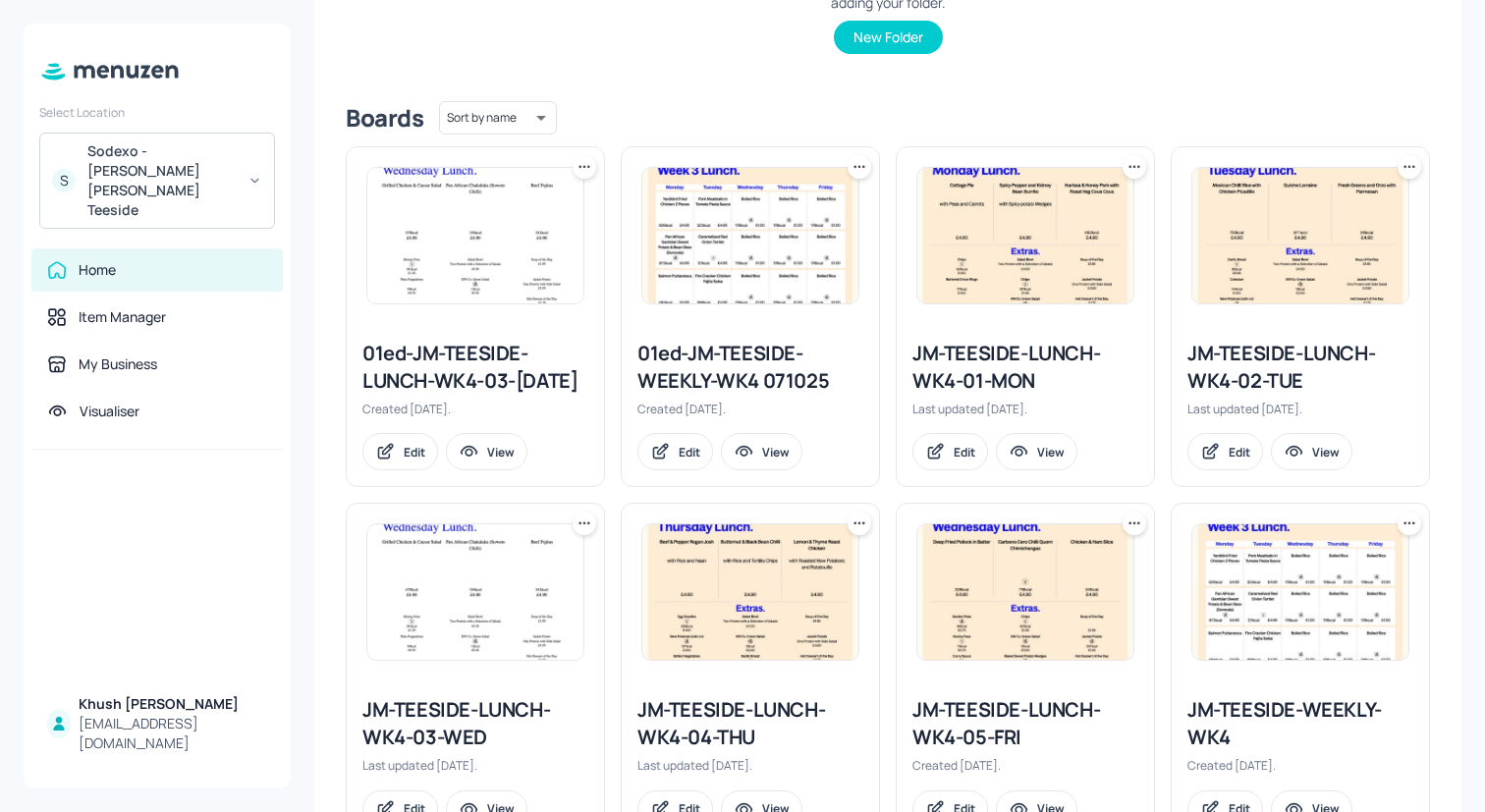
scroll to position [0, 0]
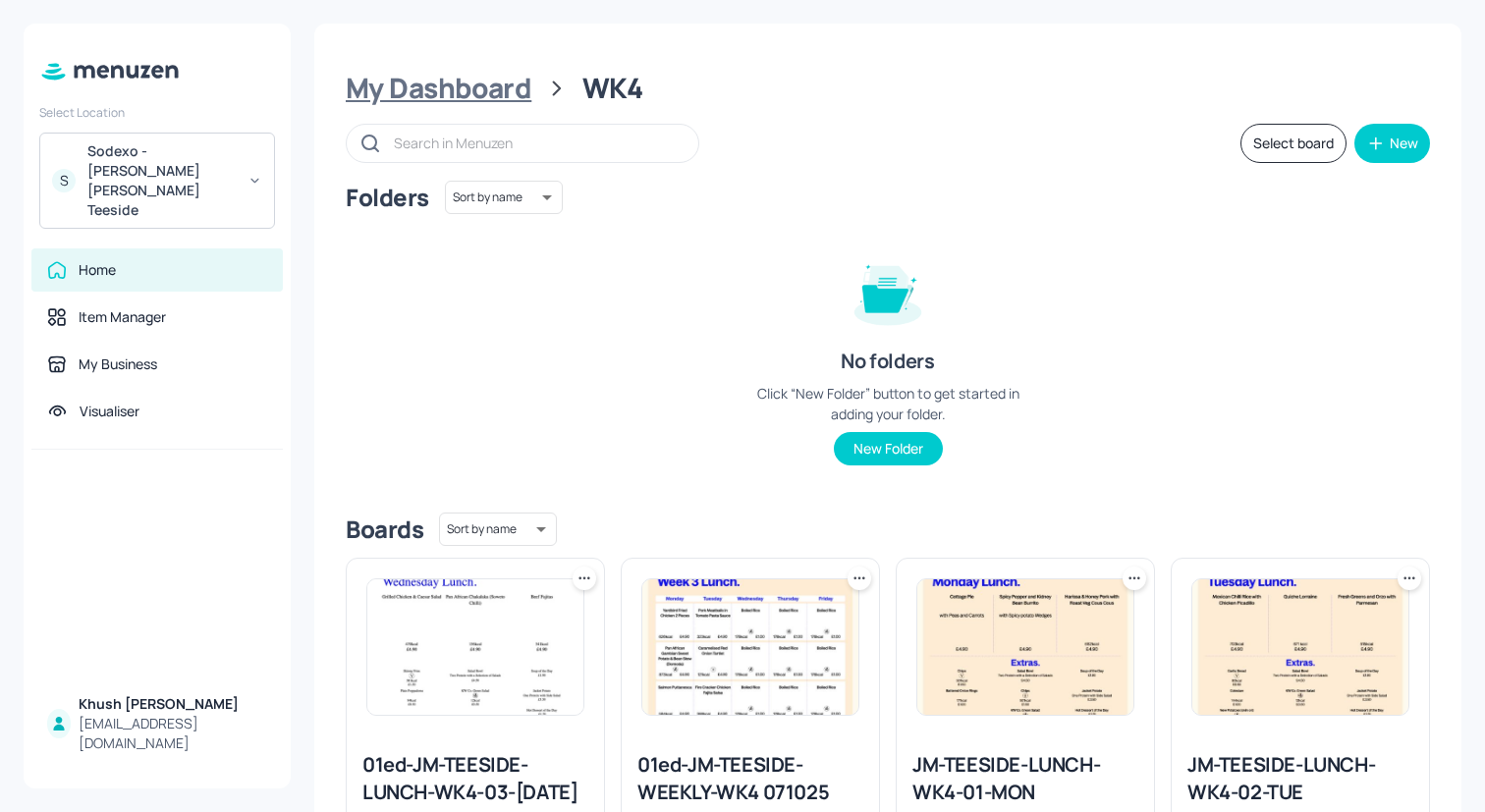
click at [498, 85] on div "My Dashboard" at bounding box center [439, 88] width 186 height 35
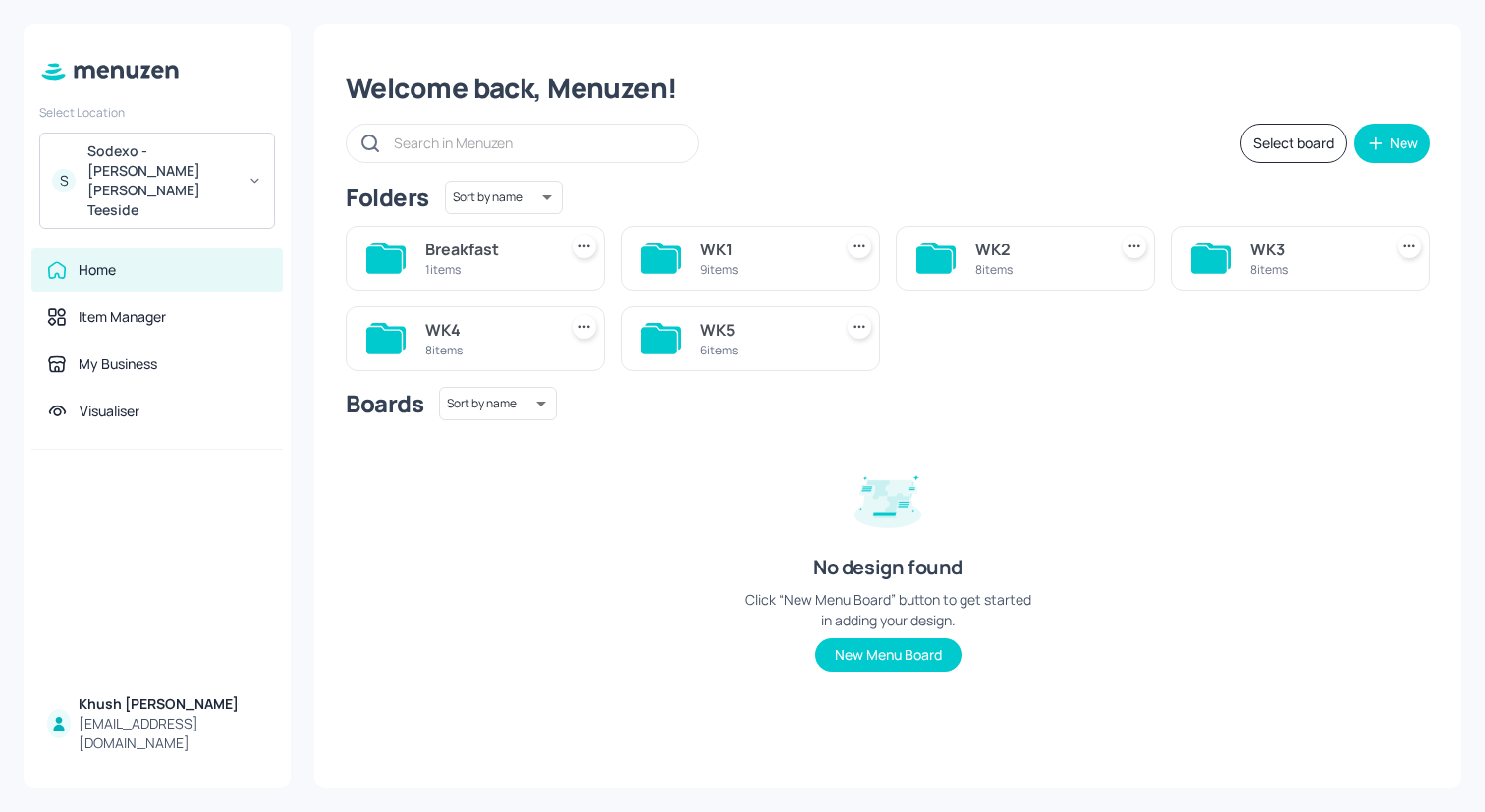
click at [1241, 262] on div "WK3 8 items" at bounding box center [1299, 258] width 259 height 65
click at [1205, 260] on icon at bounding box center [1208, 260] width 35 height 27
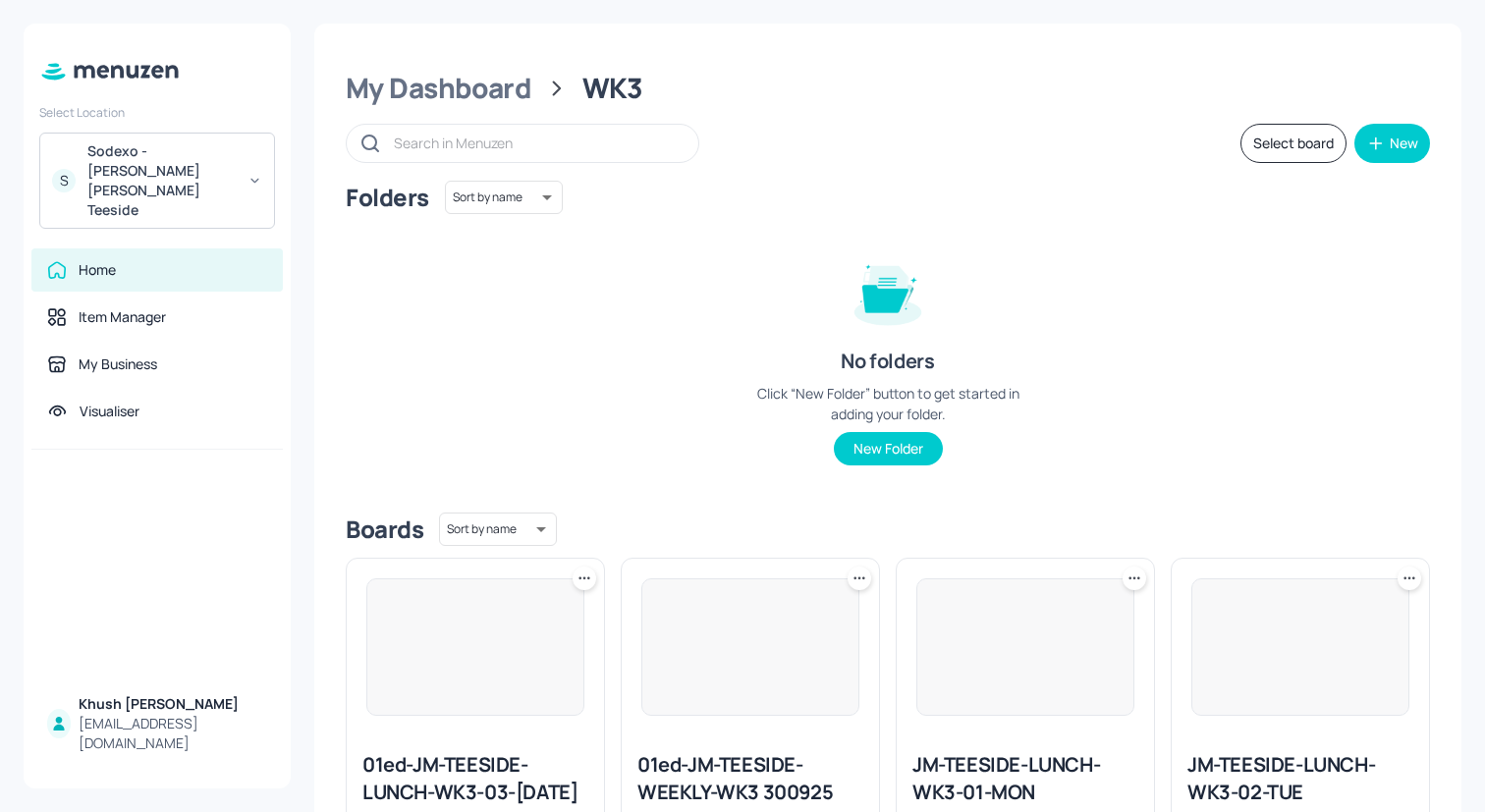
click at [1270, 260] on div "Folders Sort by name name ​ No folders Click “New Folder” button to get started…" at bounding box center [887, 339] width 1084 height 316
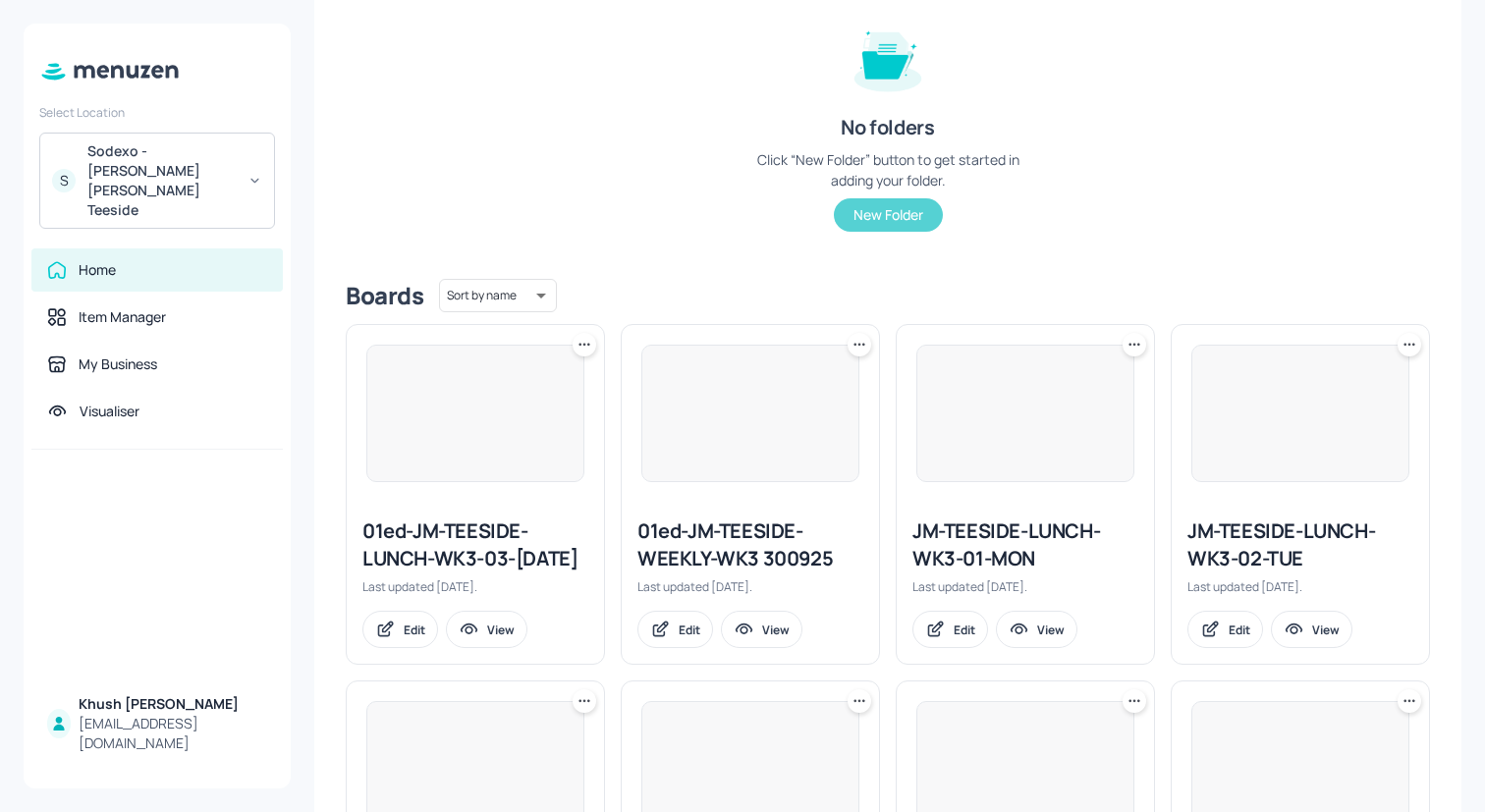
scroll to position [517, 0]
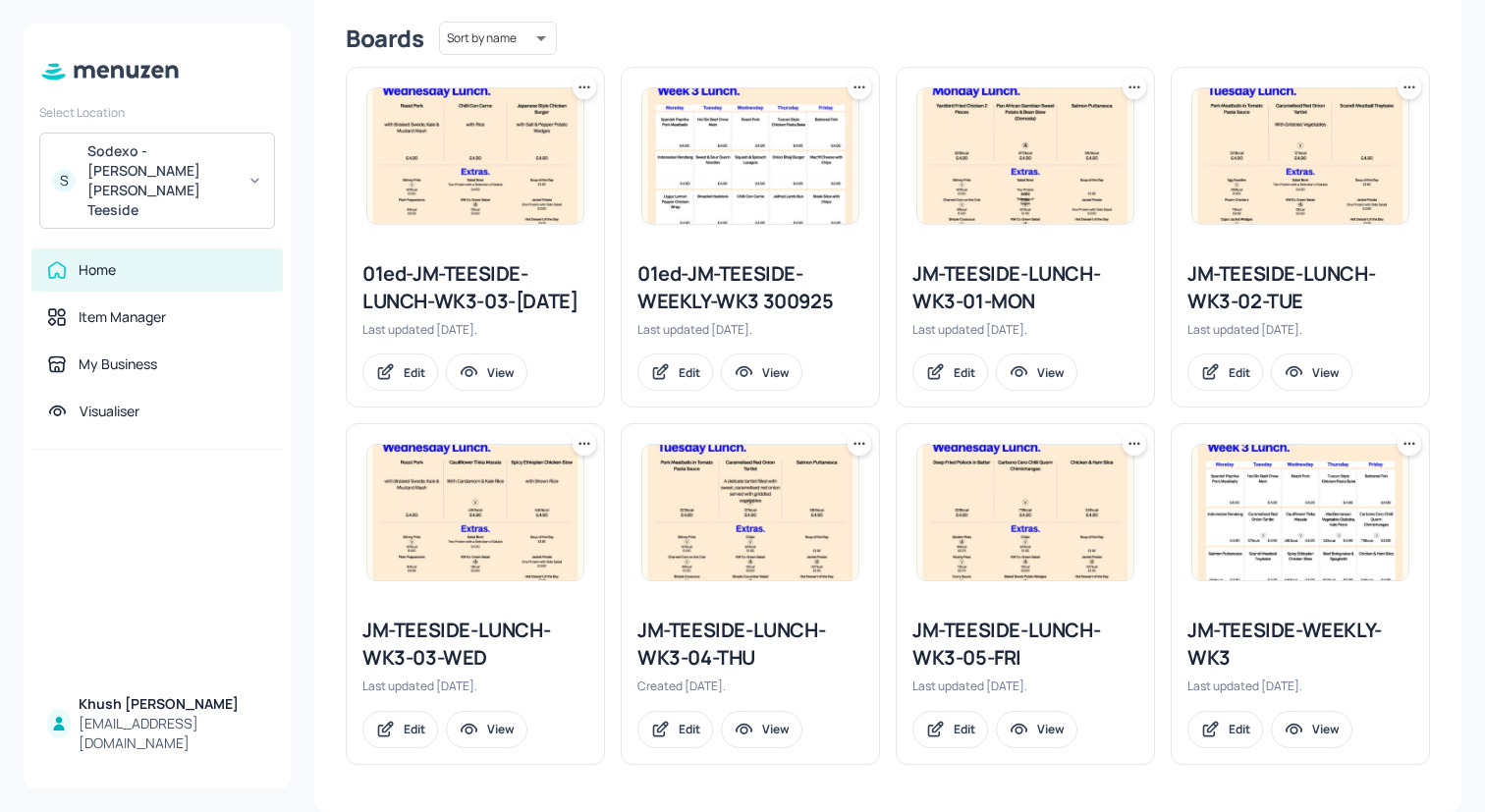
click at [999, 279] on div "JM-TEESIDE-LUNCH-WK3-01-MON" at bounding box center [1025, 287] width 226 height 55
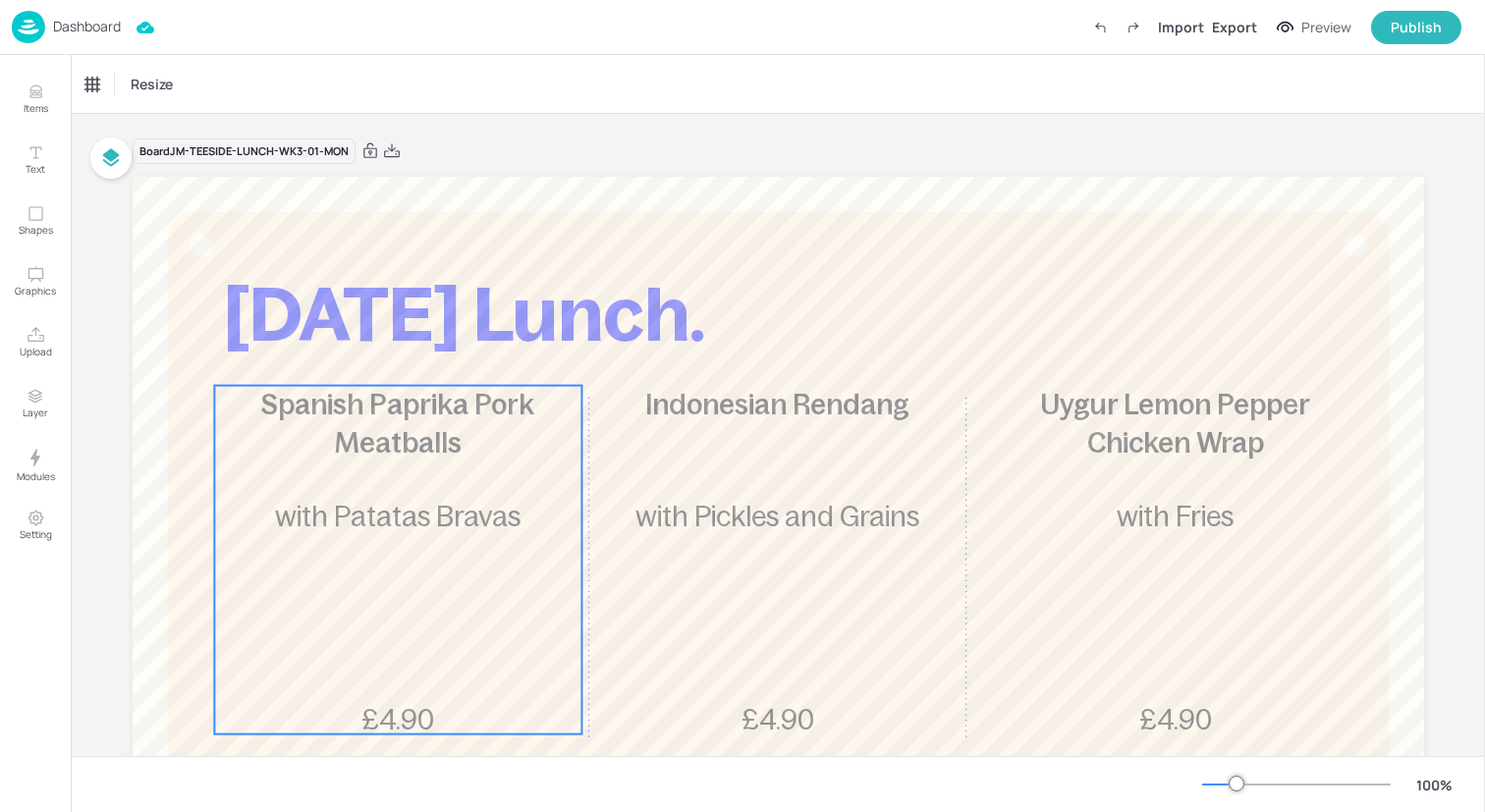
click at [419, 478] on div "Spanish Paprika Pork Meatballs £4.90 with Patatas Bravas" at bounding box center [398, 559] width 368 height 349
click at [325, 351] on div "Ungroup" at bounding box center [335, 353] width 76 height 26
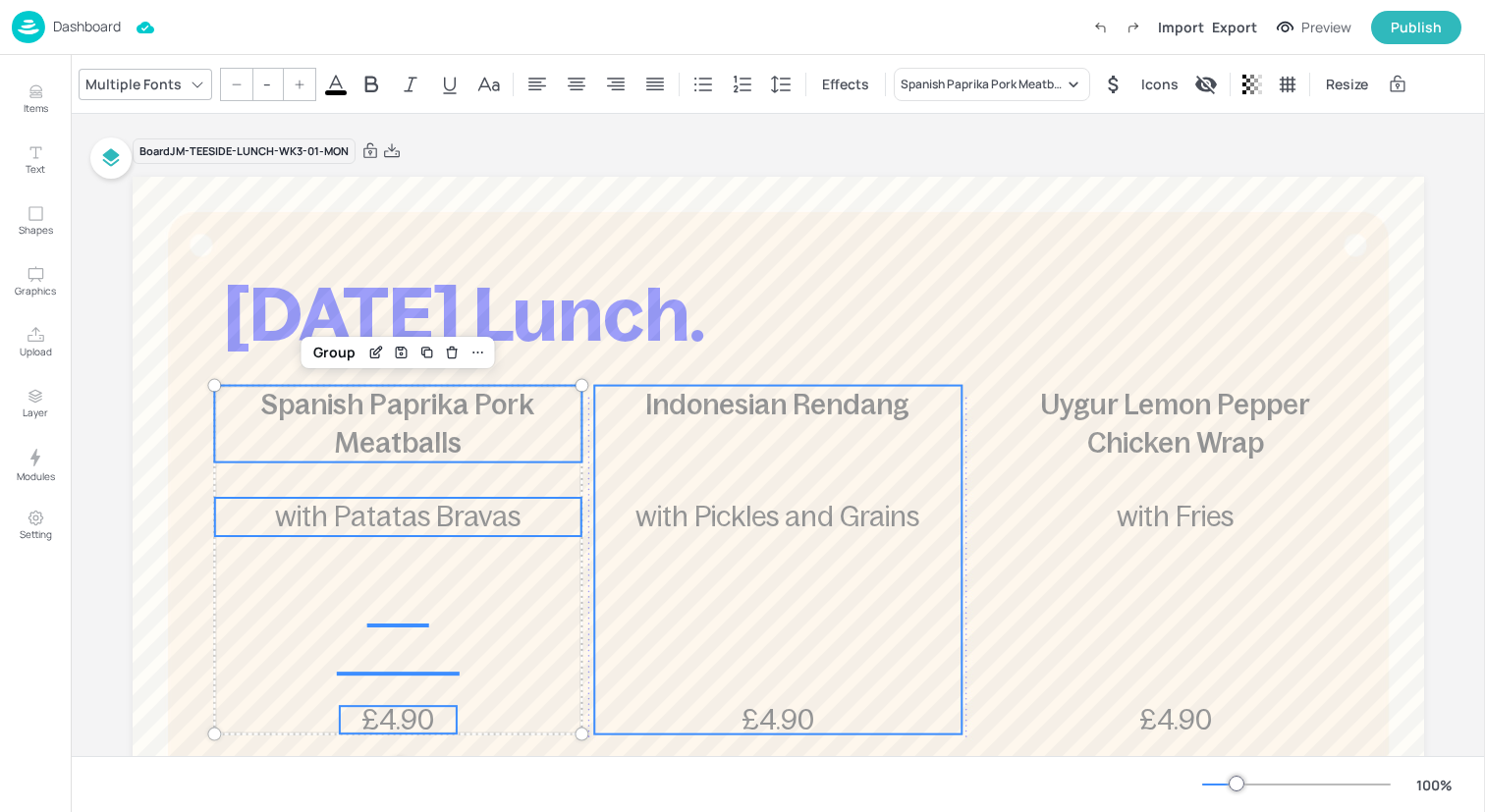
click at [900, 536] on div "Indonesian Rendang £4.90 with Pickles and Grains" at bounding box center [778, 559] width 368 height 349
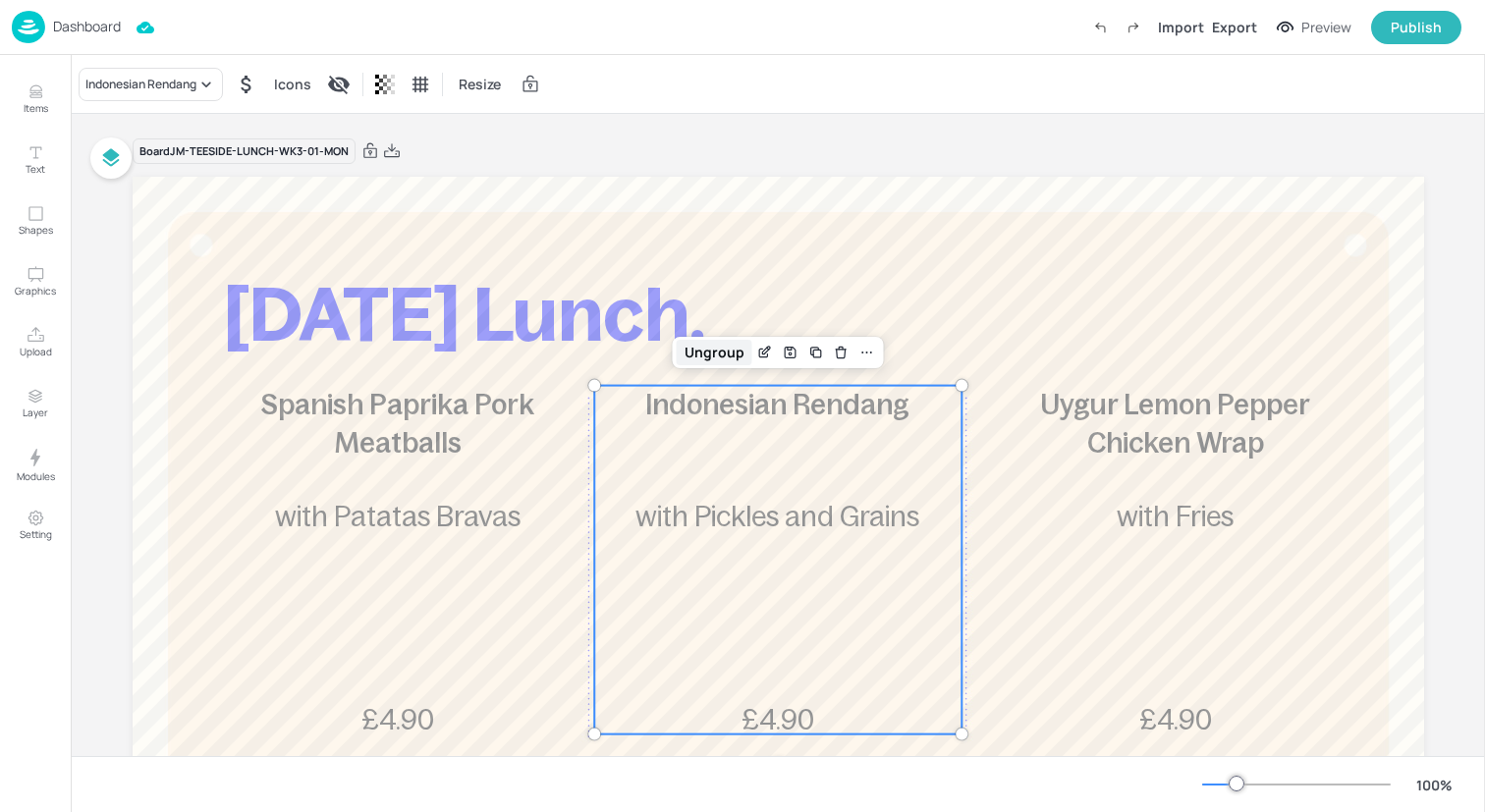
click at [724, 344] on div "Ungroup" at bounding box center [715, 353] width 76 height 26
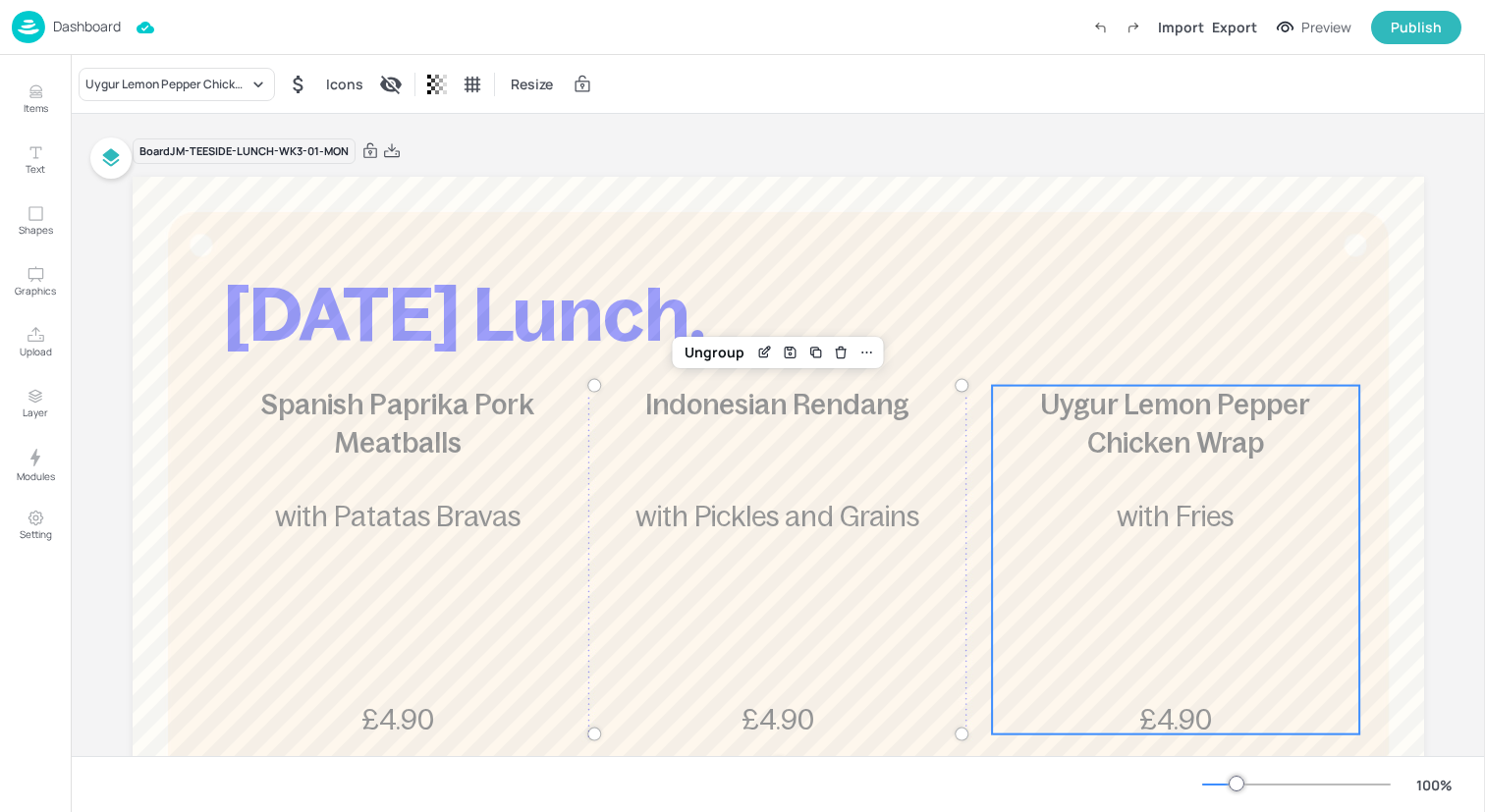
click at [1144, 469] on div "Uygur Lemon Pepper Chicken Wrap £4.90 with Fries" at bounding box center [1176, 559] width 368 height 349
click at [1100, 365] on div "Ungroup" at bounding box center [1111, 353] width 76 height 26
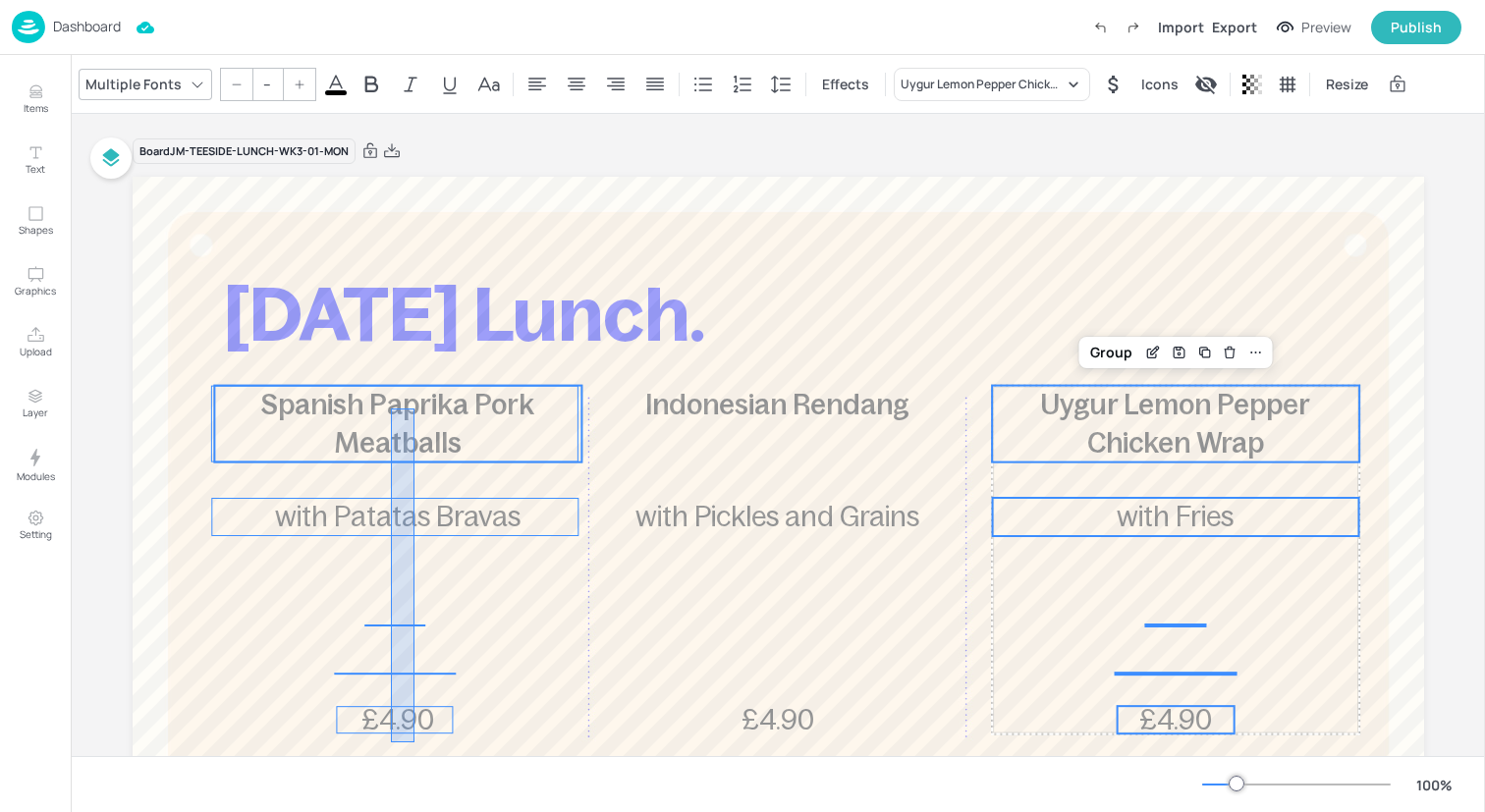
drag, startPoint x: 391, startPoint y: 742, endPoint x: 414, endPoint y: 390, distance: 352.8
click at [414, 177] on div "[DATE] Lunch. Spanish Paprika Pork Meatballs £4.90 with Patatas Bravas Indonesi…" at bounding box center [778, 177] width 1291 height 0
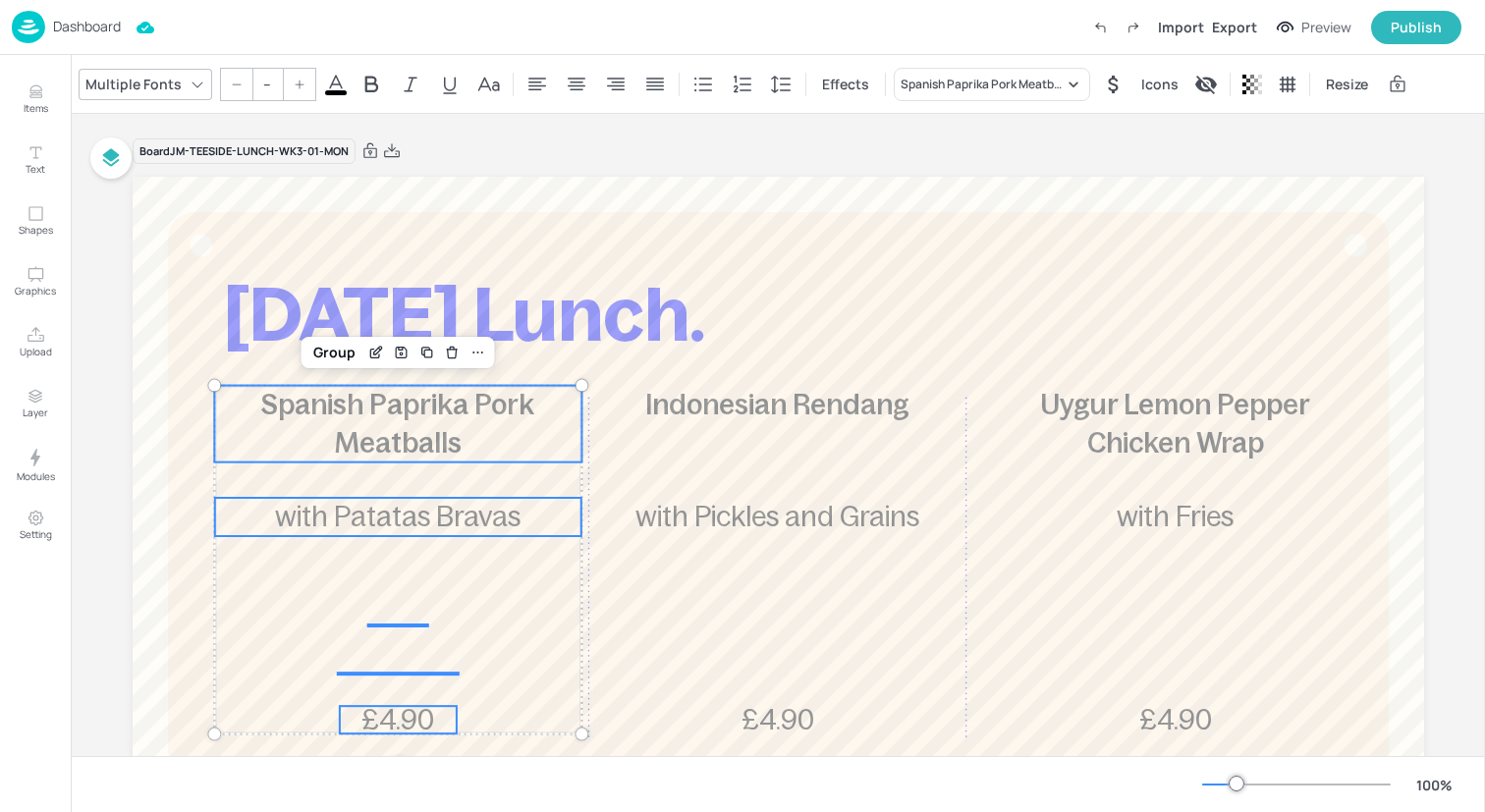
click at [260, 80] on input "--" at bounding box center [268, 84] width 28 height 31
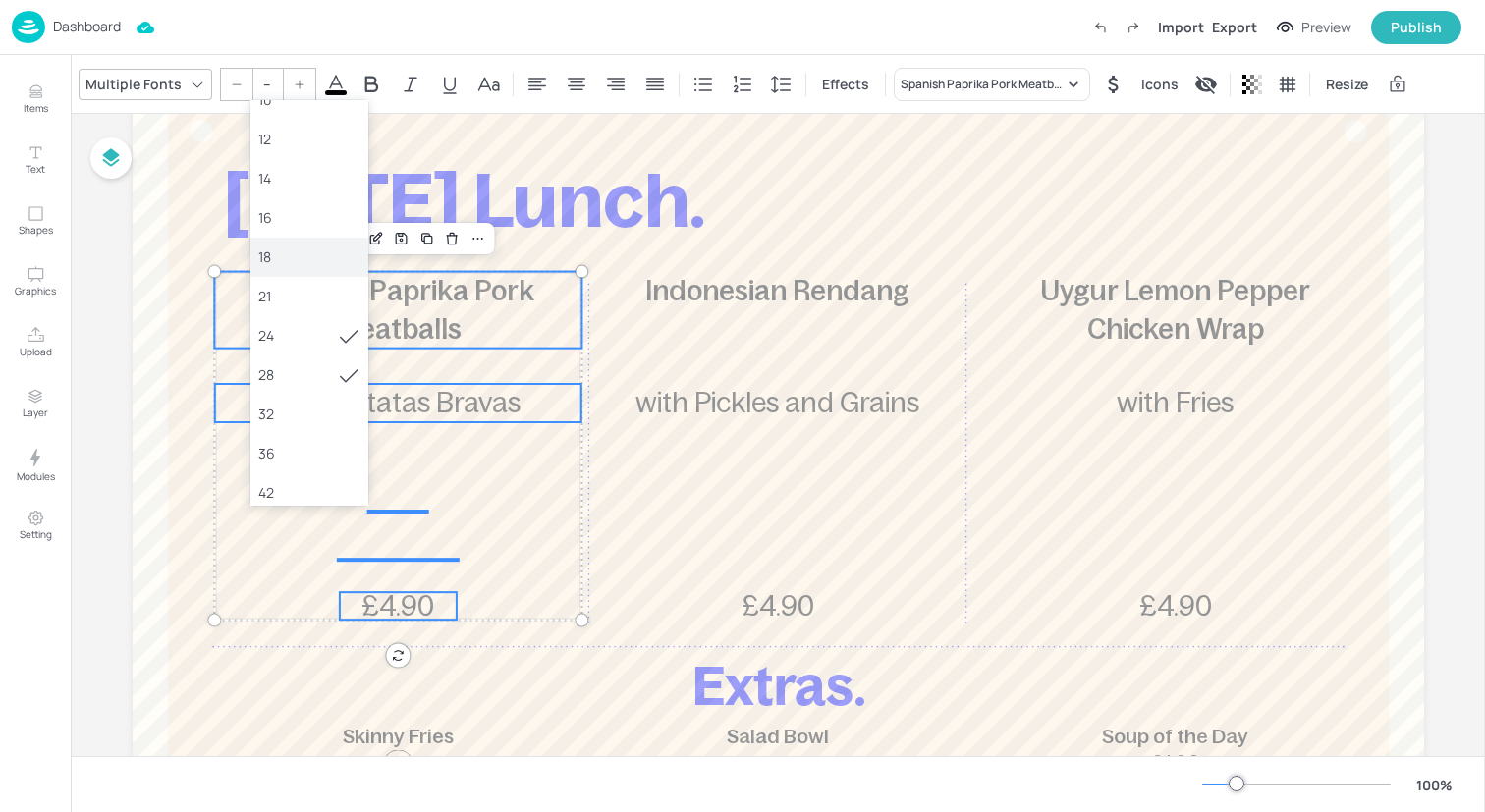
scroll to position [105, 0]
click at [303, 436] on div "36" at bounding box center [309, 445] width 102 height 21
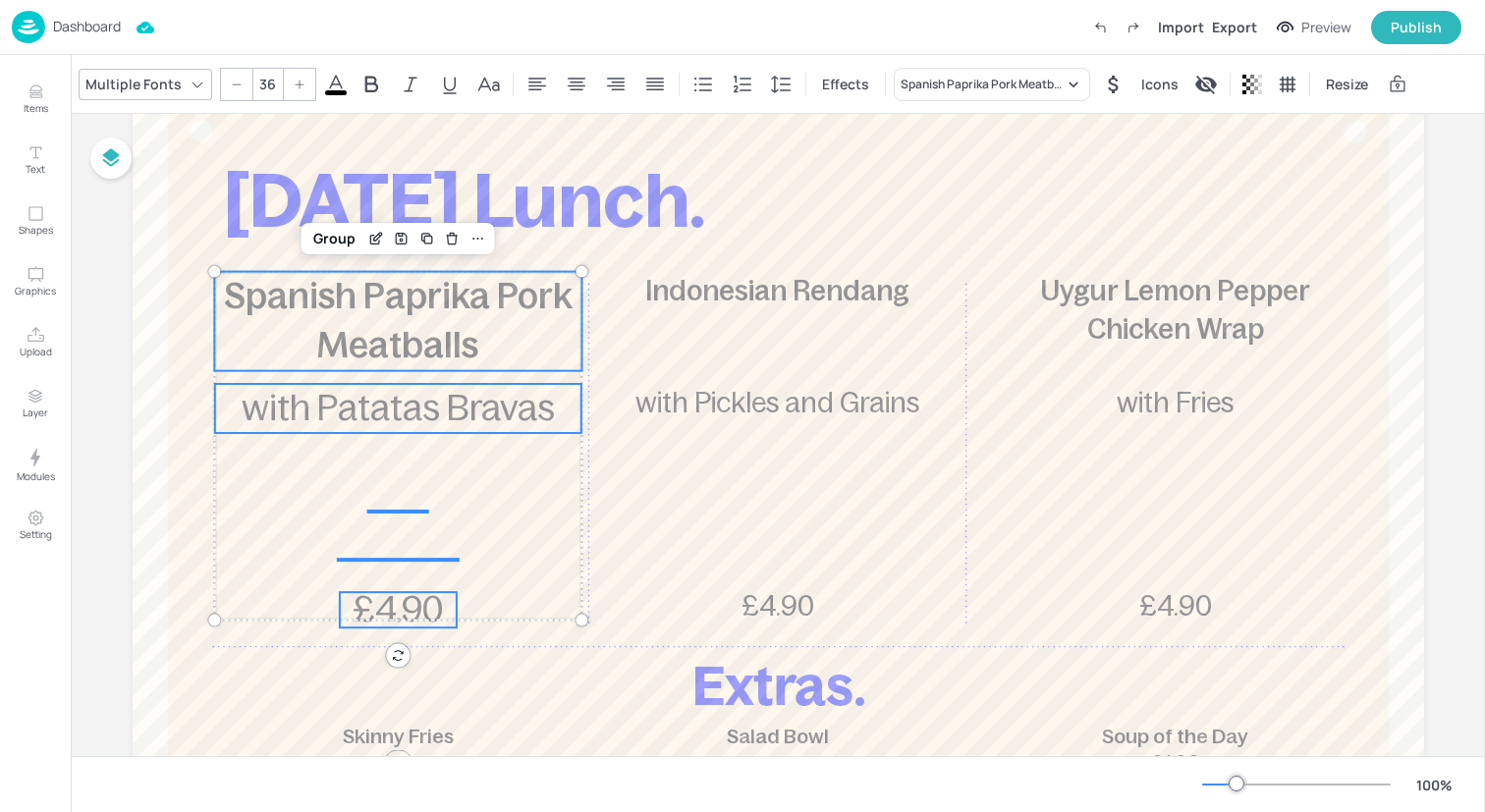
click at [242, 84] on div at bounding box center [236, 84] width 31 height 31
type input "35"
click at [334, 235] on div "Group" at bounding box center [335, 239] width 58 height 26
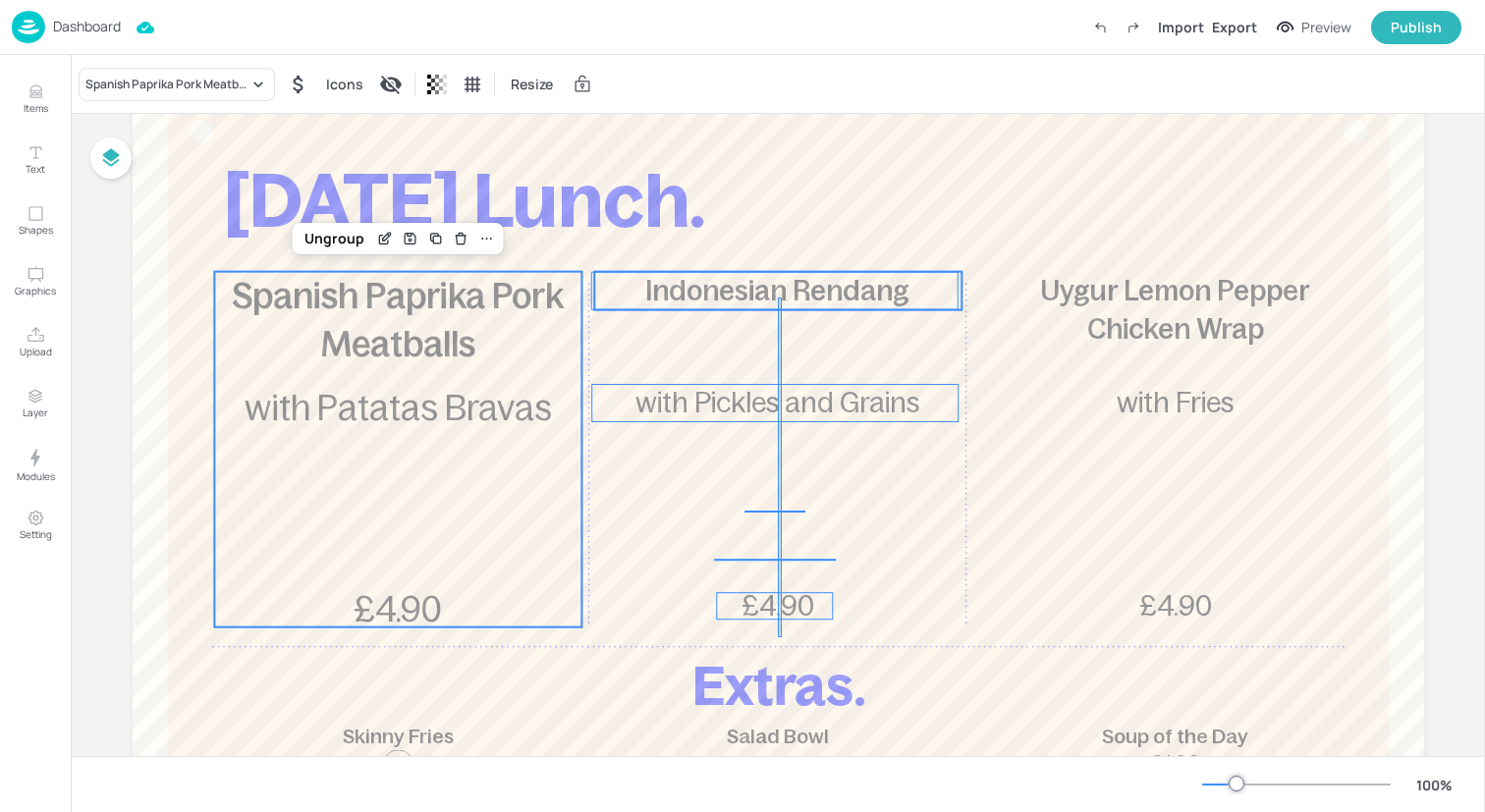
drag, startPoint x: 777, startPoint y: 636, endPoint x: 781, endPoint y: 292, distance: 344.0
click at [781, 63] on div "[DATE] Lunch. Spanish Paprika Pork Meatballs £4.90 with Patatas Bravas Indonesi…" at bounding box center [778, 63] width 1291 height 0
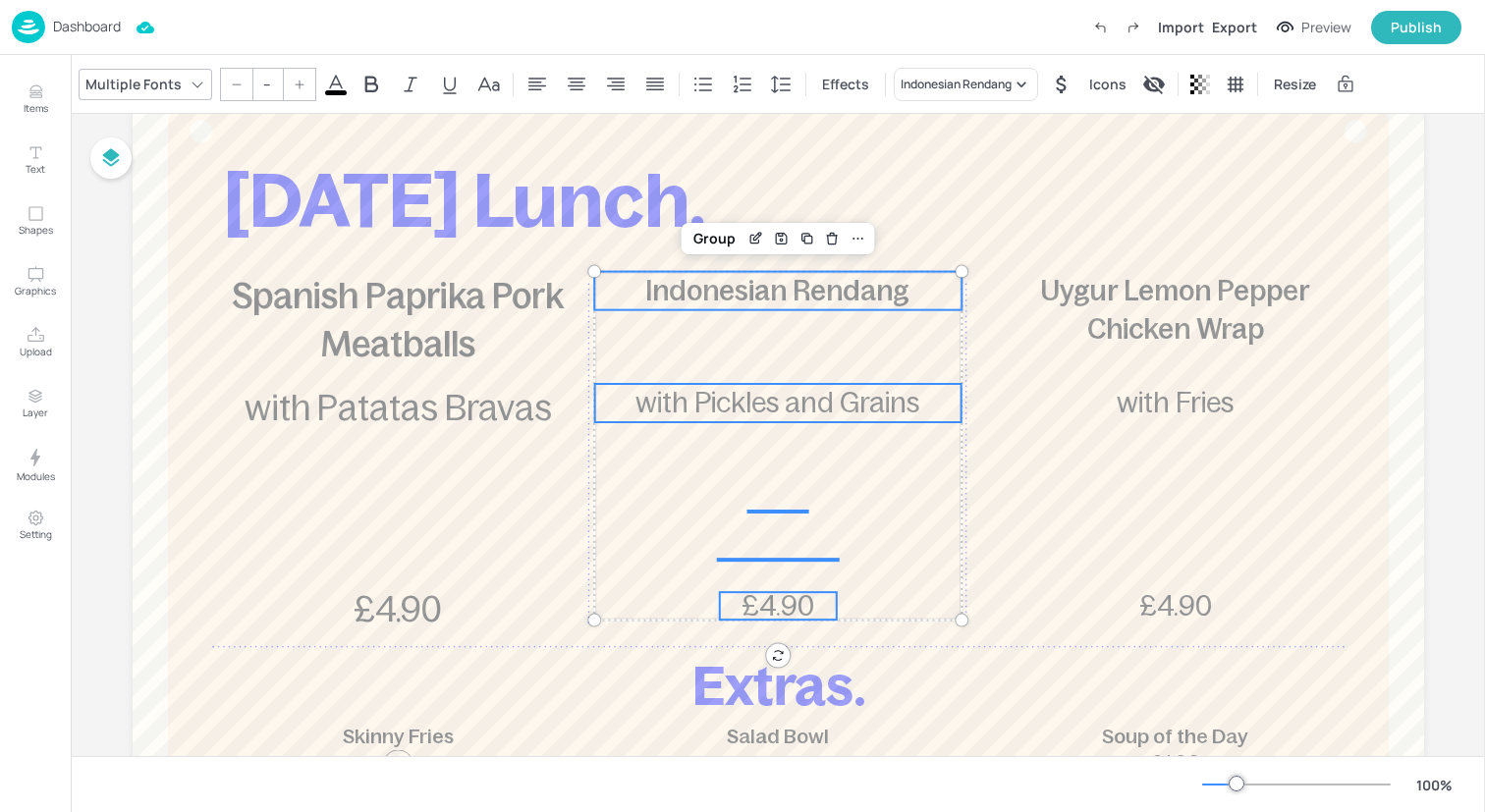
click at [259, 86] on input "--" at bounding box center [268, 84] width 28 height 31
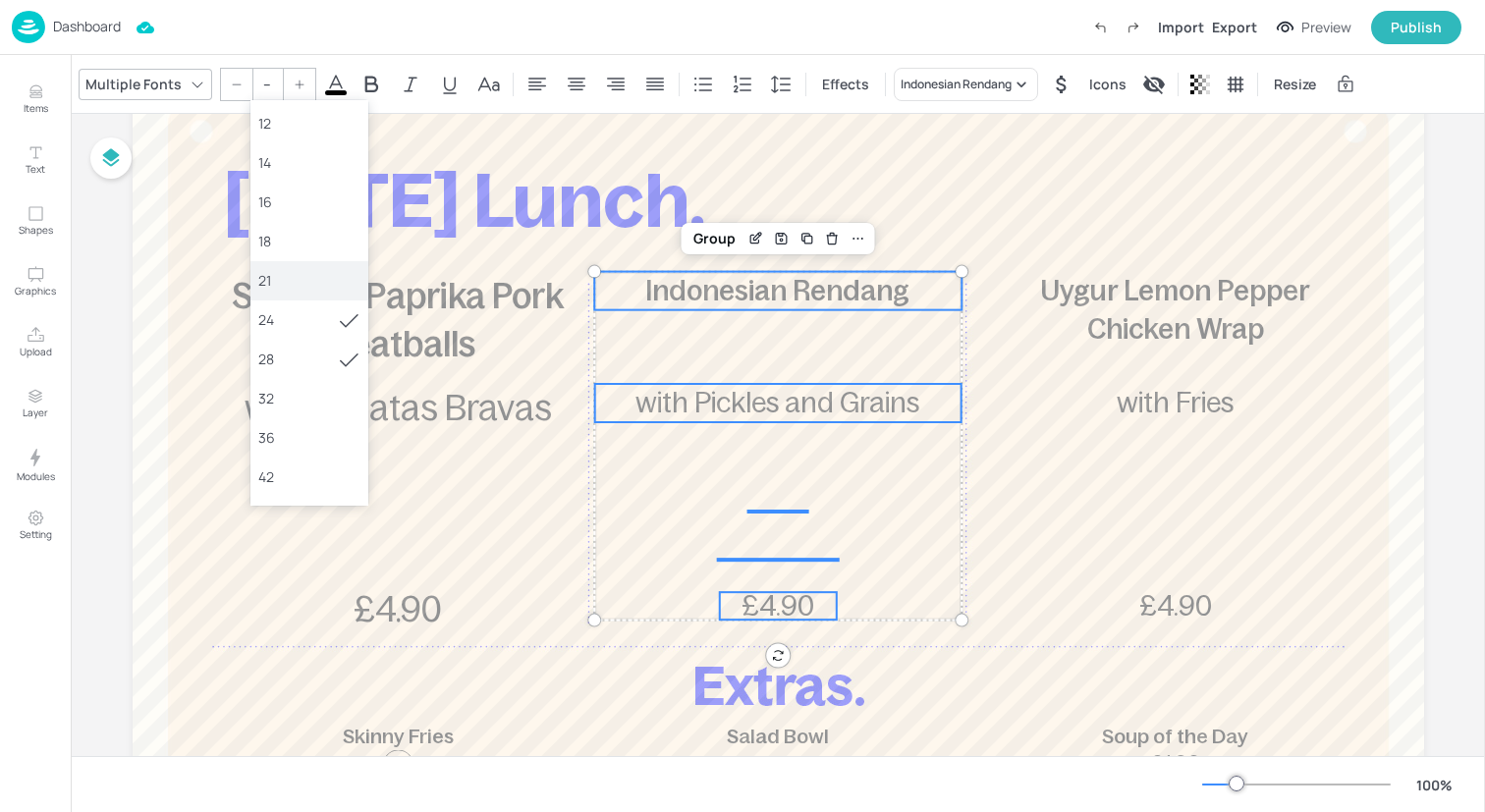
scroll to position [121, 0]
click at [296, 417] on div "36" at bounding box center [310, 430] width 118 height 39
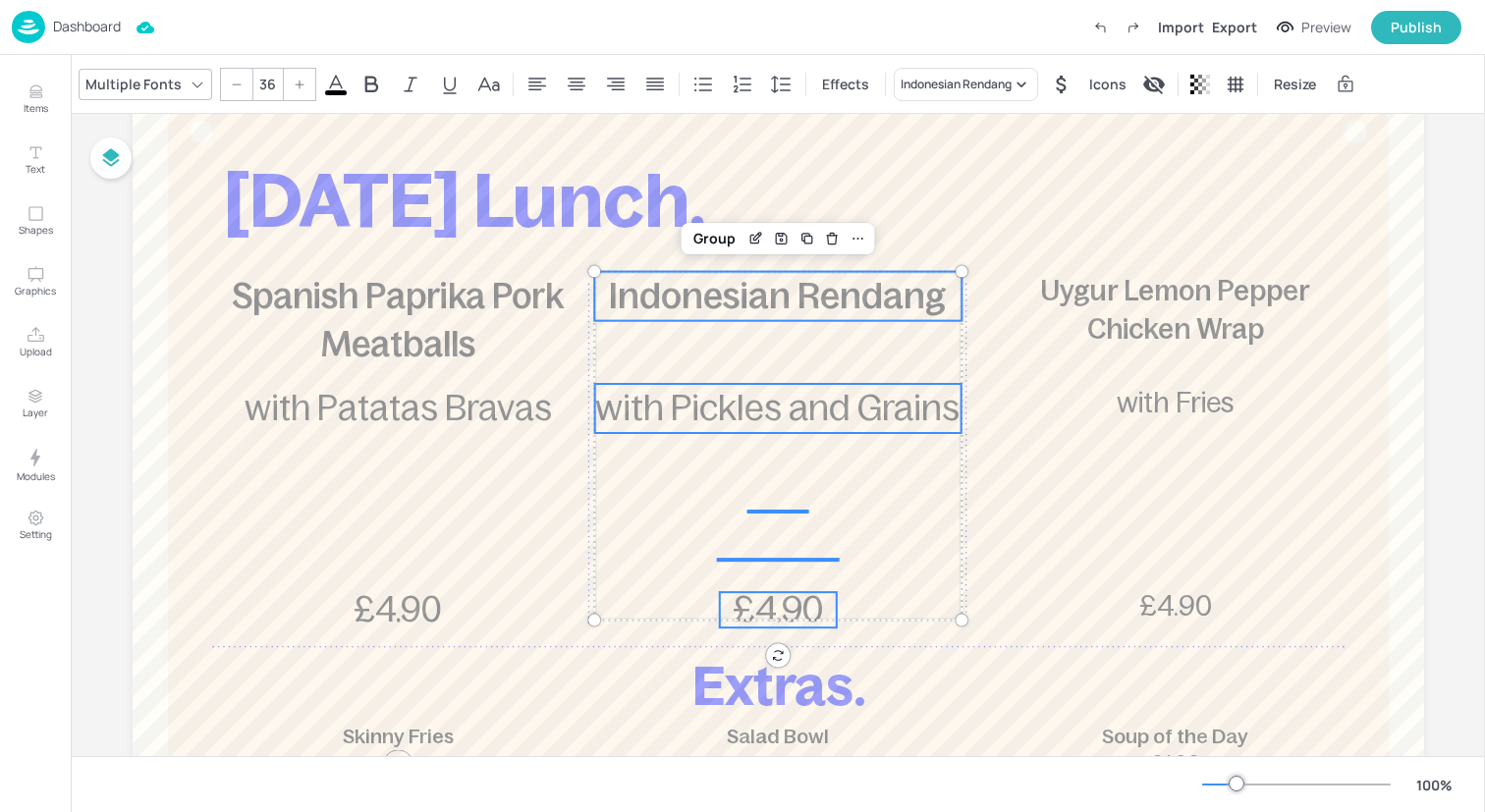
click at [239, 76] on div at bounding box center [236, 84] width 31 height 31
type input "35"
click at [710, 236] on div "Group" at bounding box center [715, 239] width 58 height 26
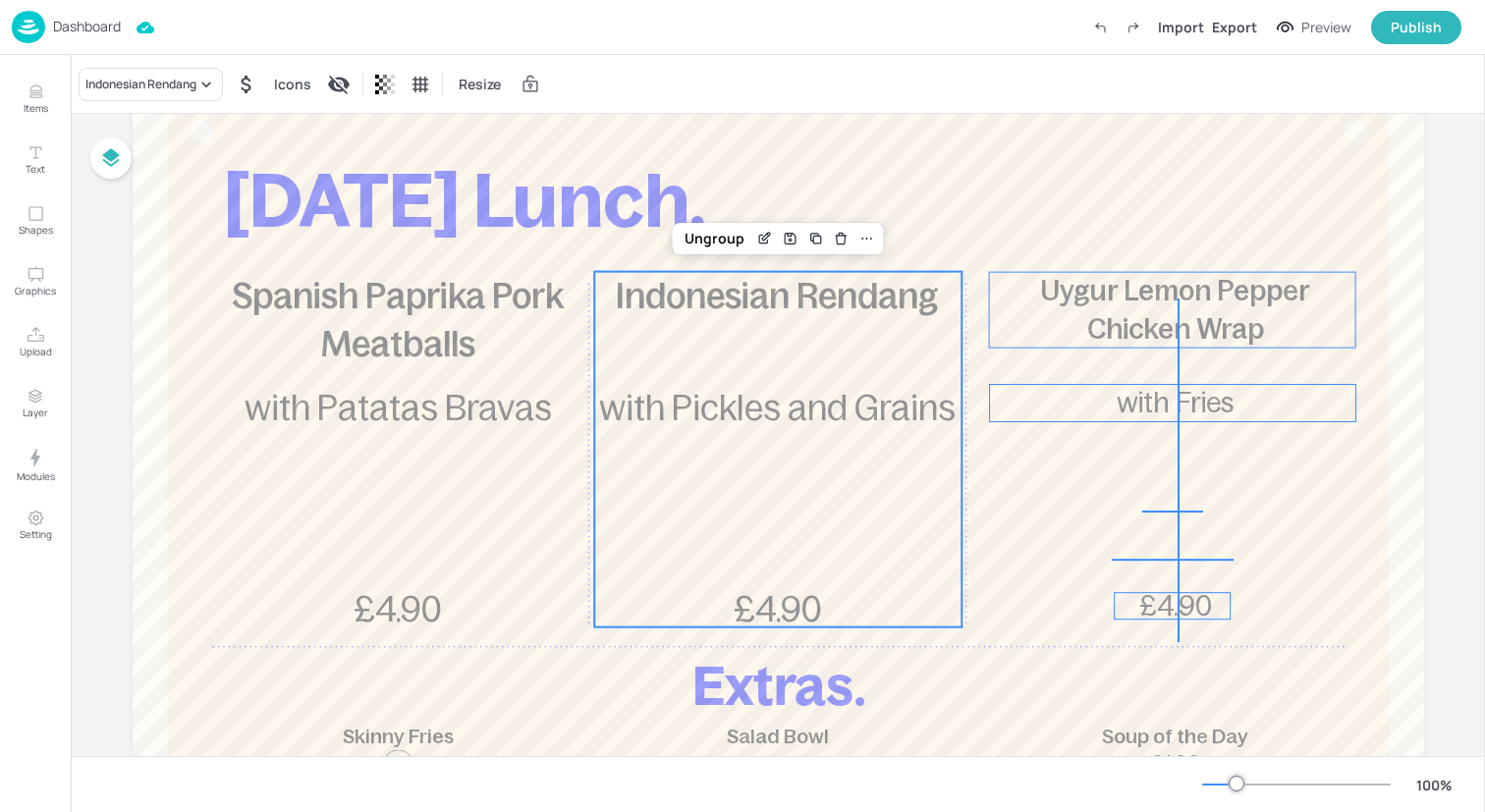
drag, startPoint x: 1177, startPoint y: 642, endPoint x: 1174, endPoint y: 300, distance: 342.0
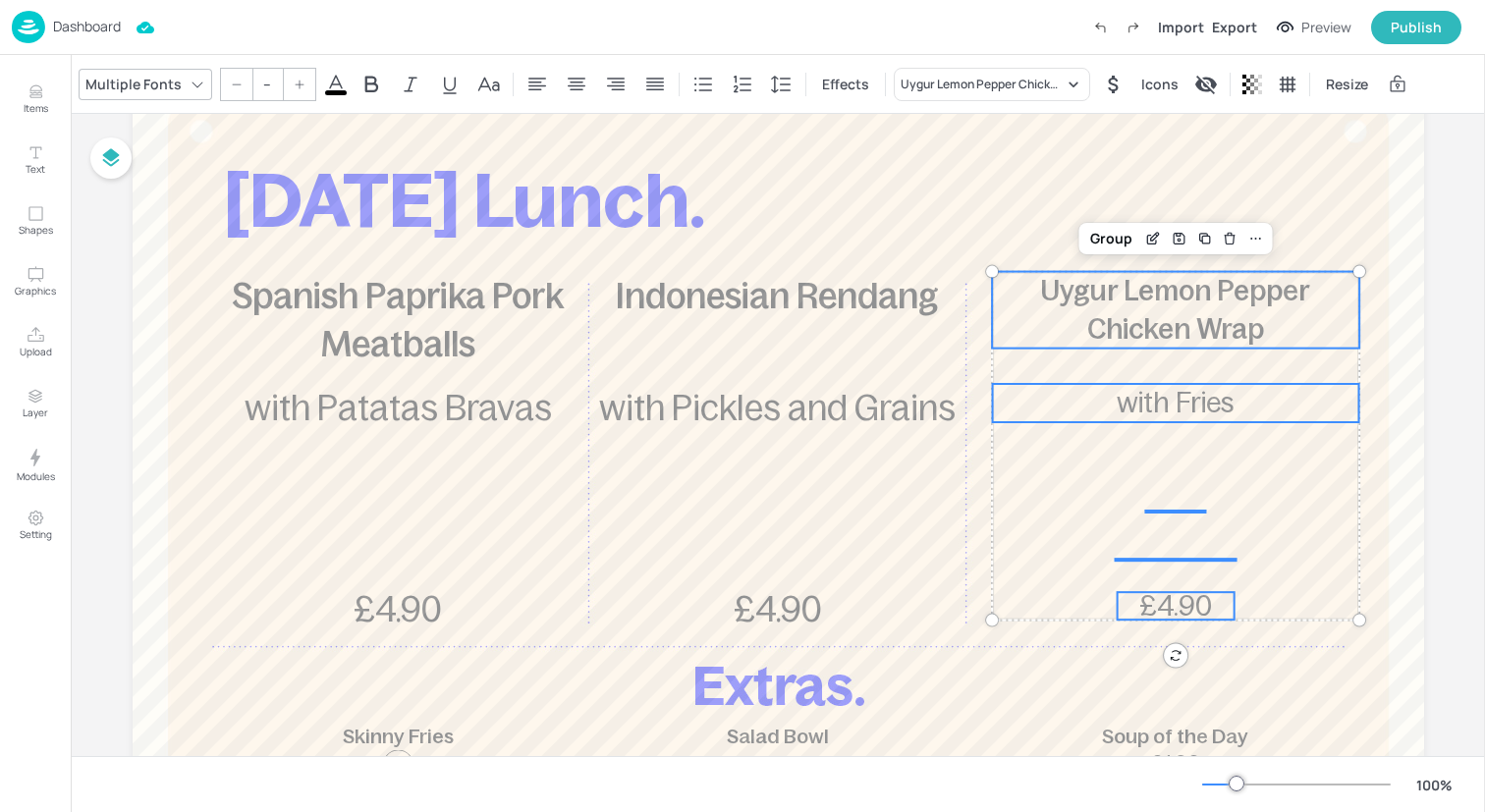
click at [267, 79] on input "--" at bounding box center [268, 84] width 28 height 31
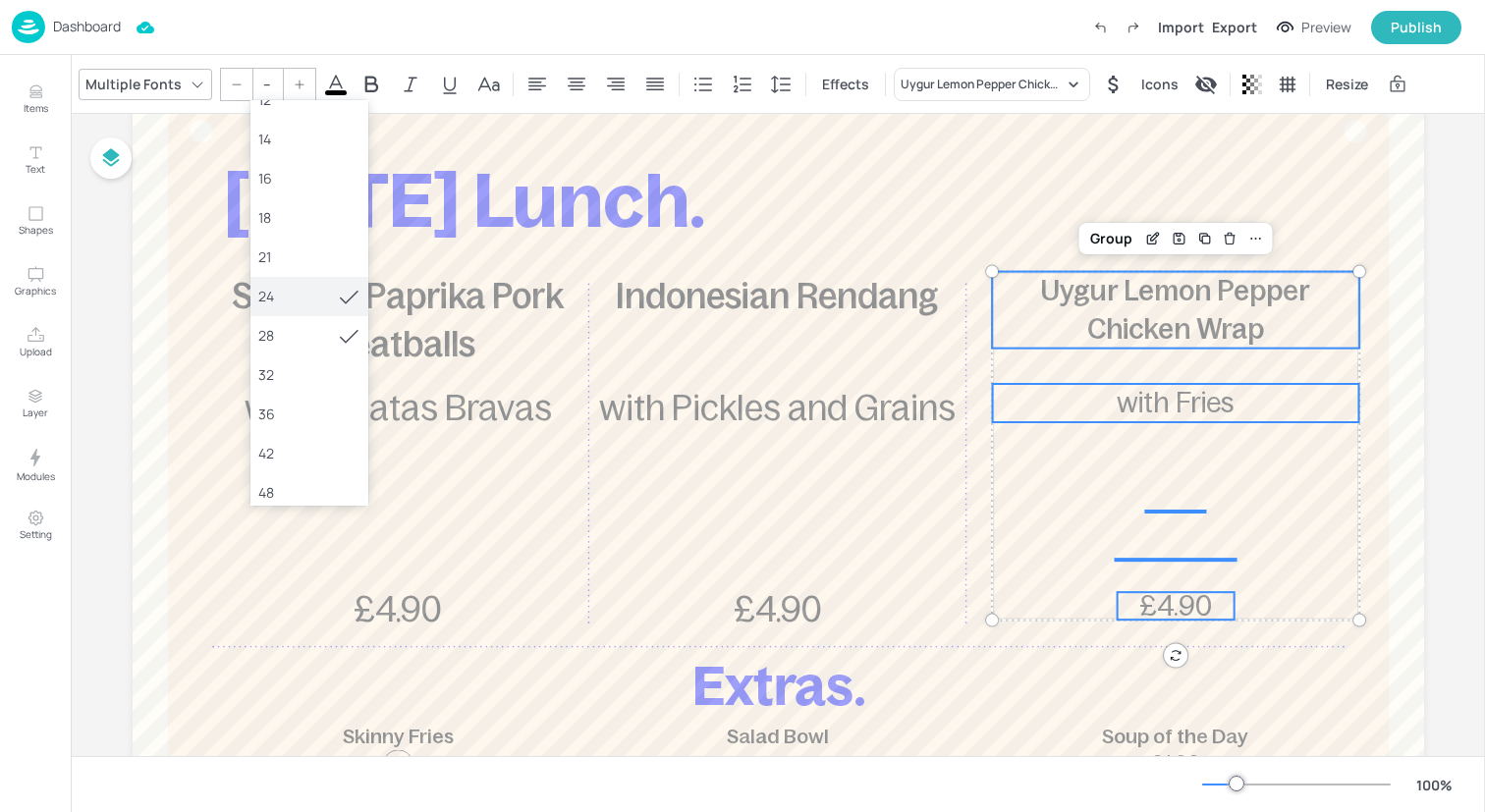
scroll to position [142, 0]
click at [306, 415] on div "36" at bounding box center [309, 409] width 102 height 21
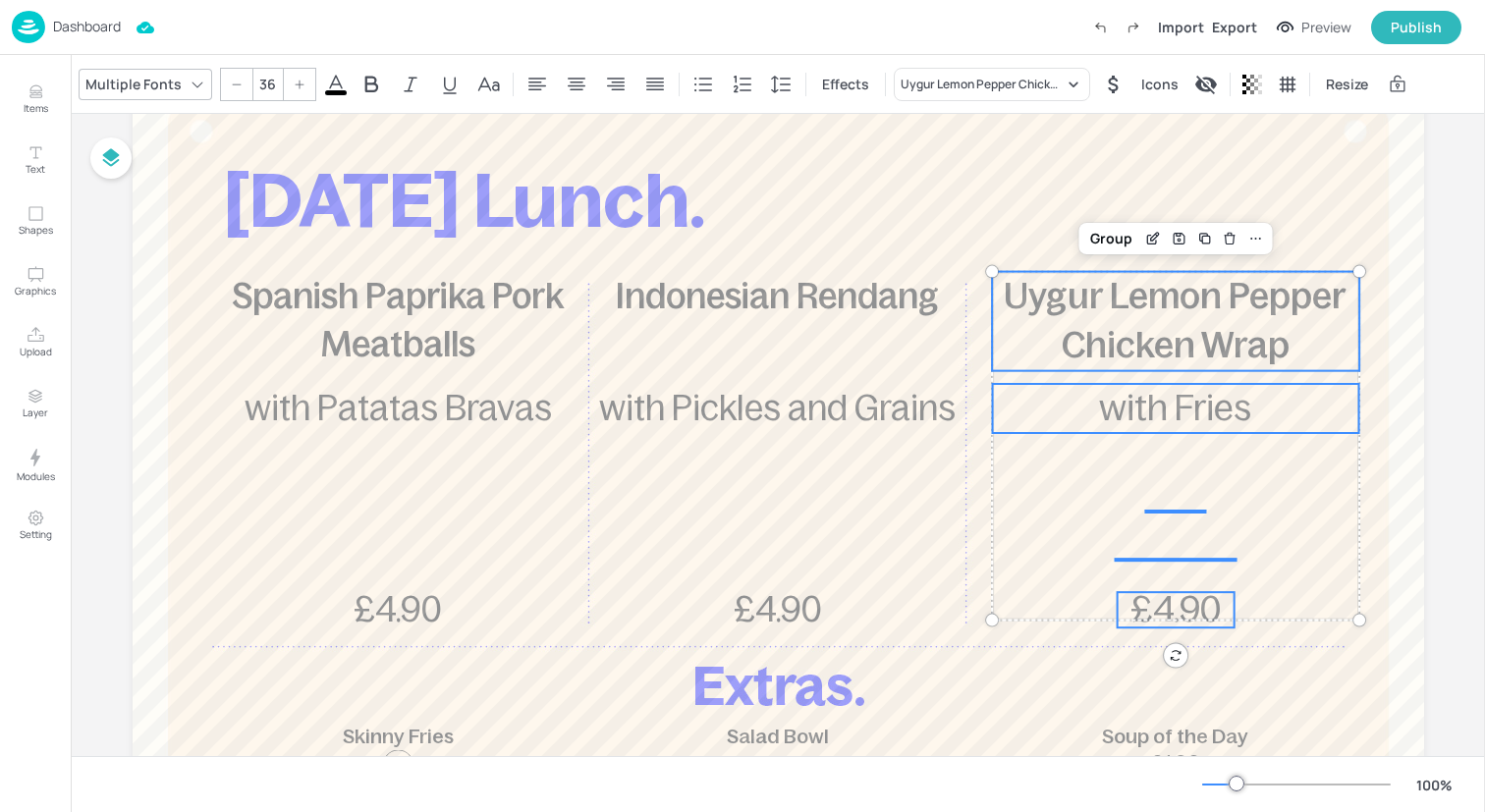
click at [238, 84] on icon at bounding box center [237, 85] width 12 height 12
type input "35"
click at [1098, 239] on div "Group" at bounding box center [1111, 239] width 58 height 26
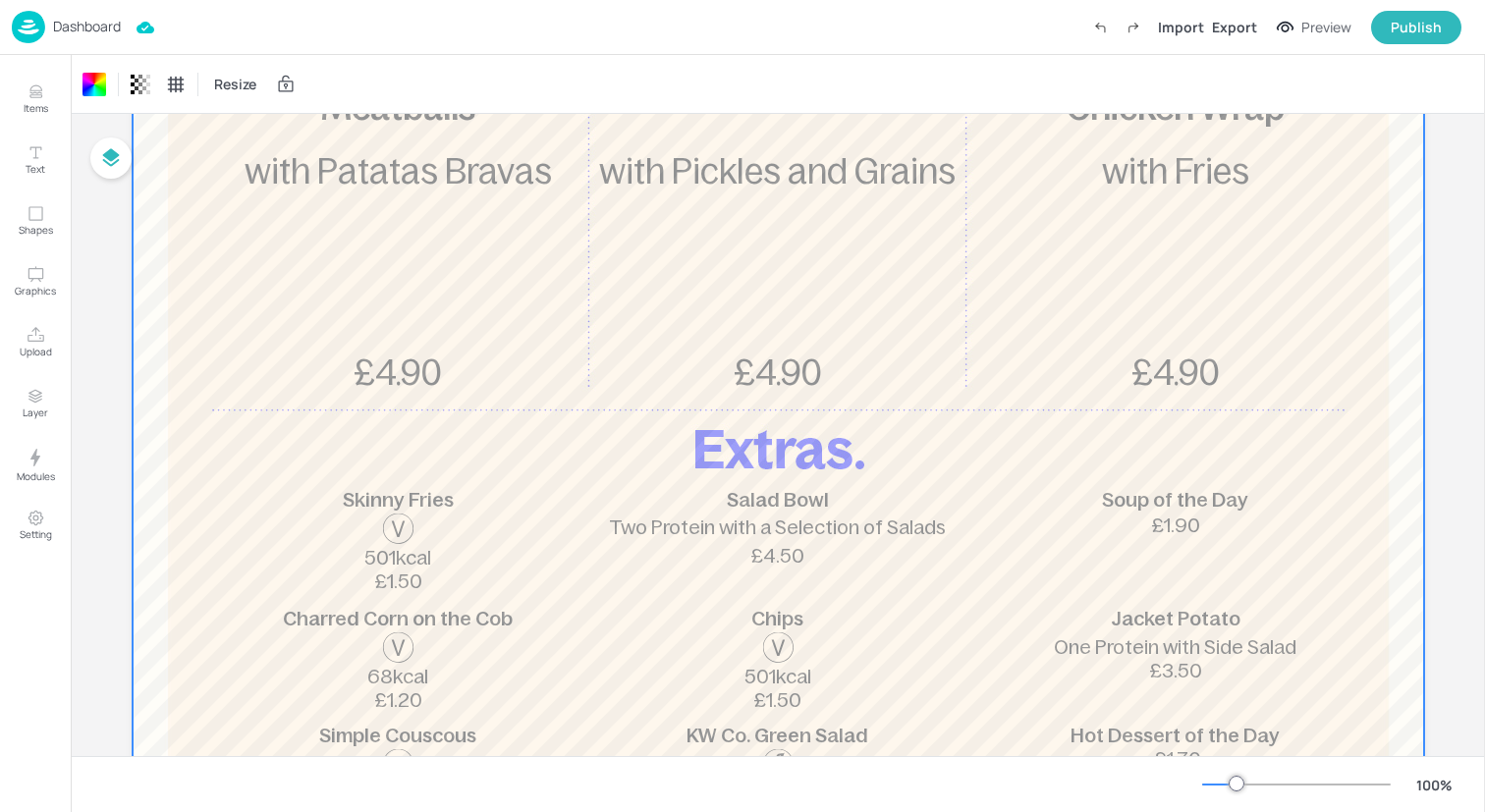
scroll to position [0, 0]
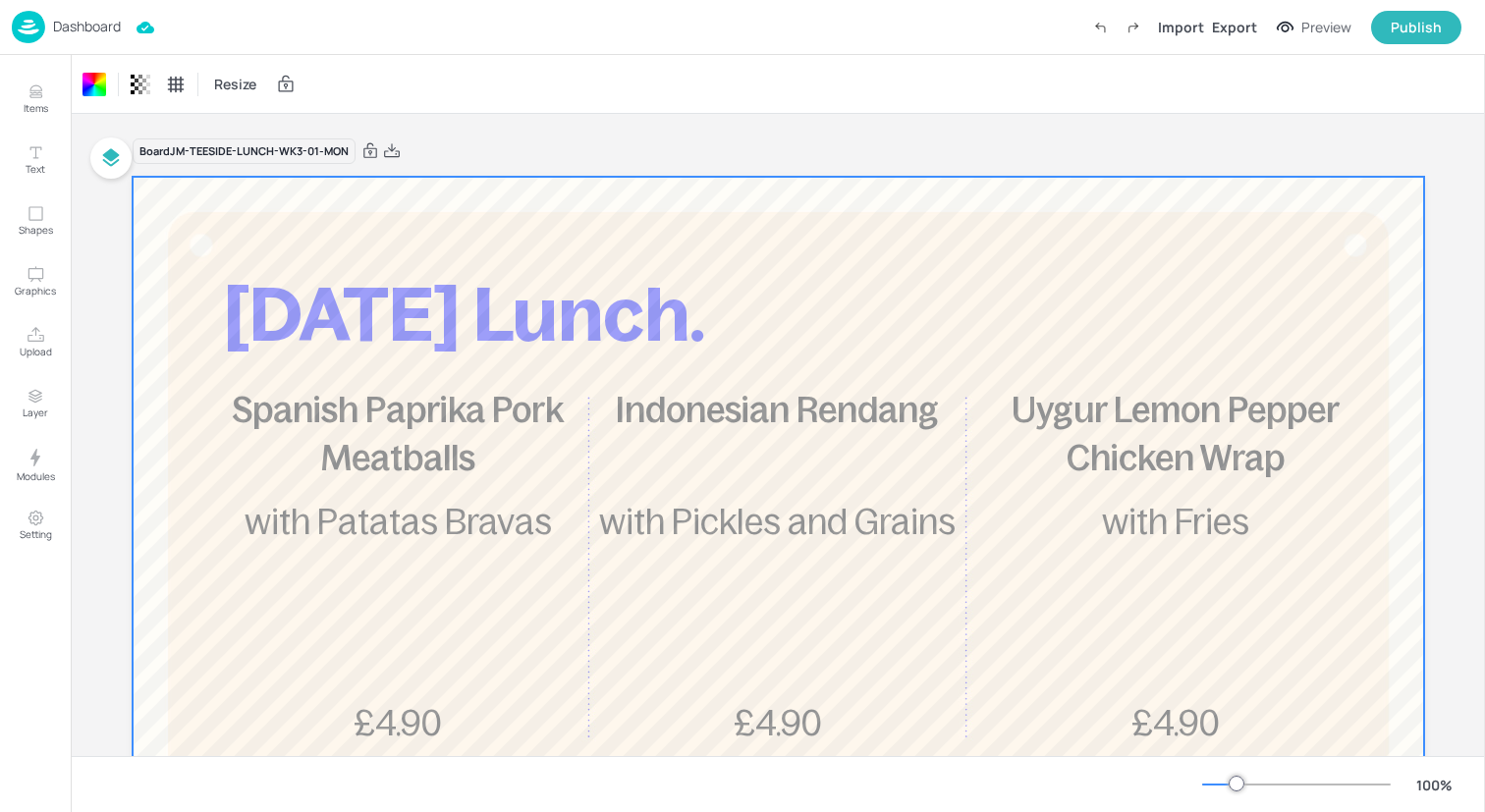
click at [39, 25] on img at bounding box center [28, 27] width 33 height 32
click at [29, 29] on img at bounding box center [28, 27] width 33 height 32
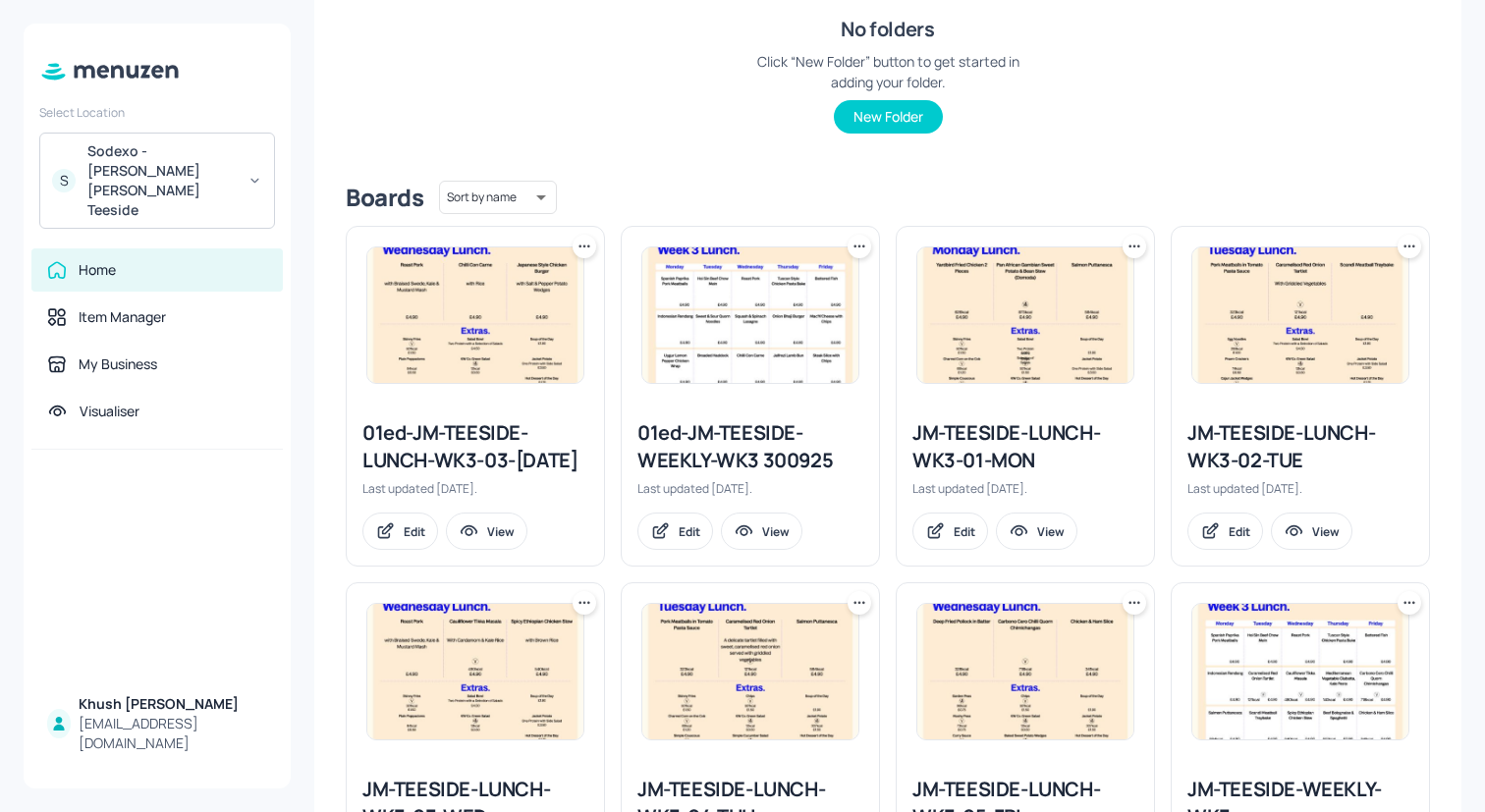
scroll to position [394, 0]
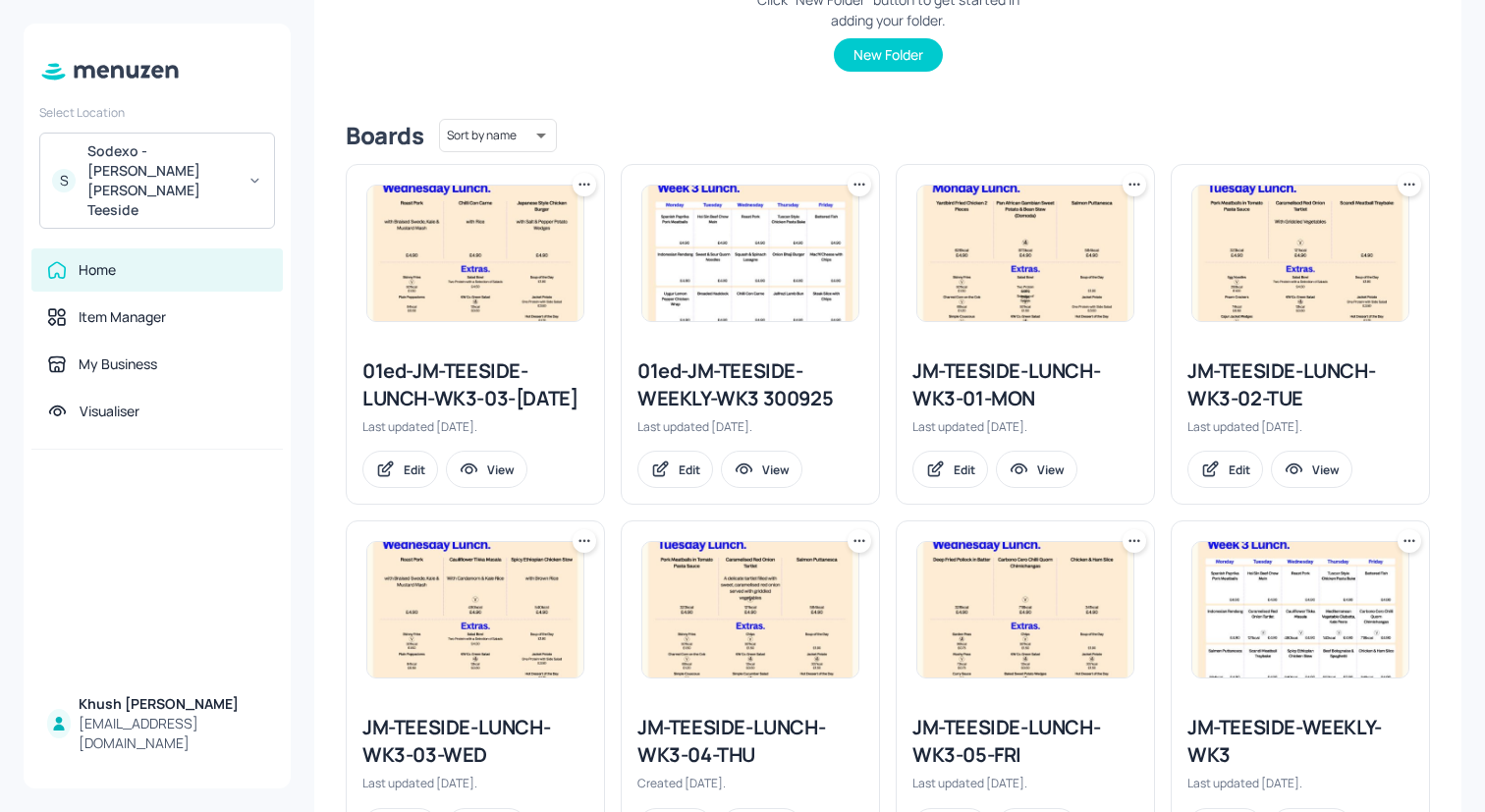
click at [1238, 379] on div "JM-TEESIDE-LUNCH-WK3-02-TUE" at bounding box center [1300, 385] width 226 height 55
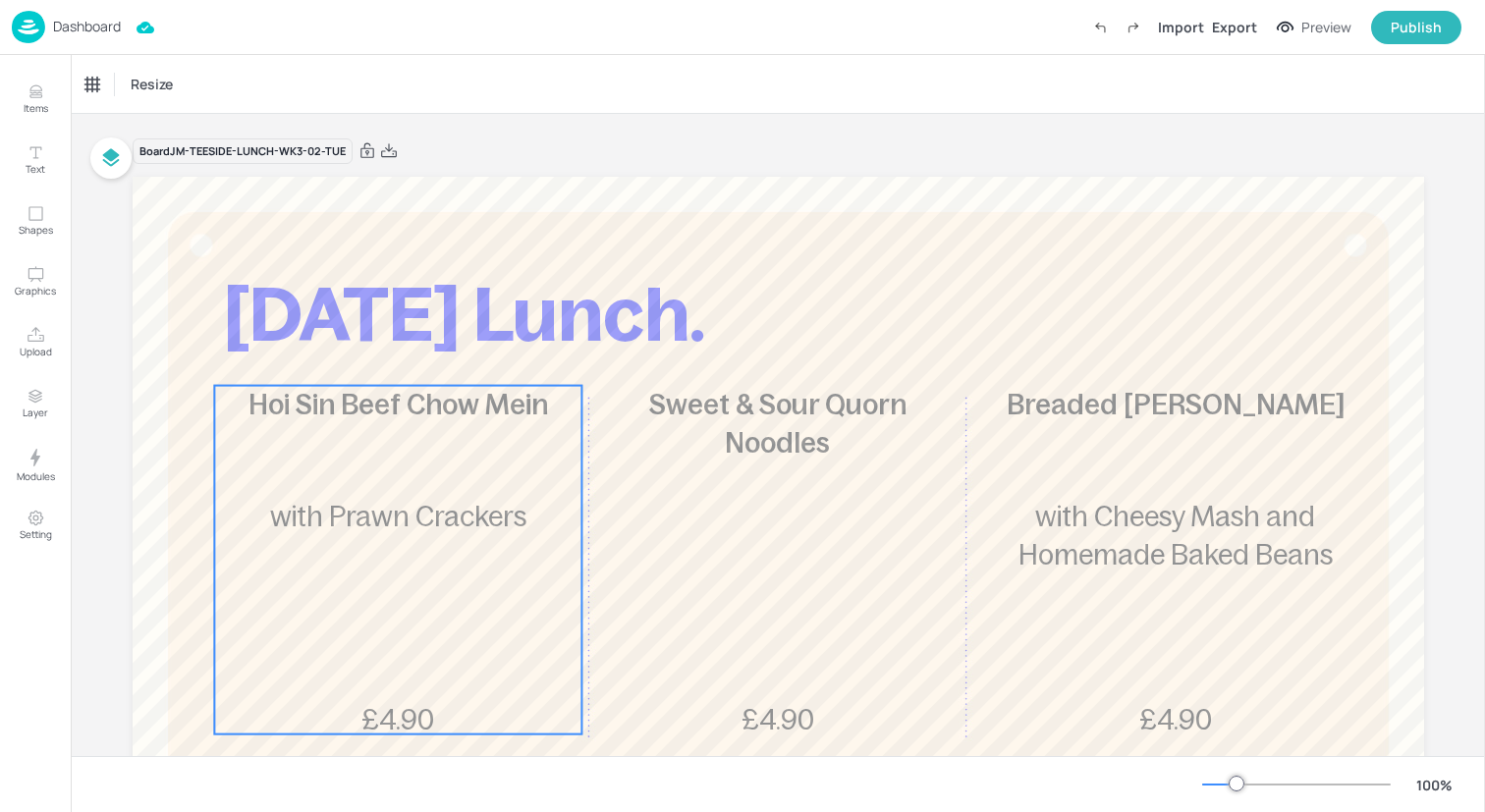
click at [287, 533] on p "with Prawn Crackers" at bounding box center [398, 516] width 368 height 38
click at [321, 355] on div "Ungroup" at bounding box center [335, 353] width 76 height 26
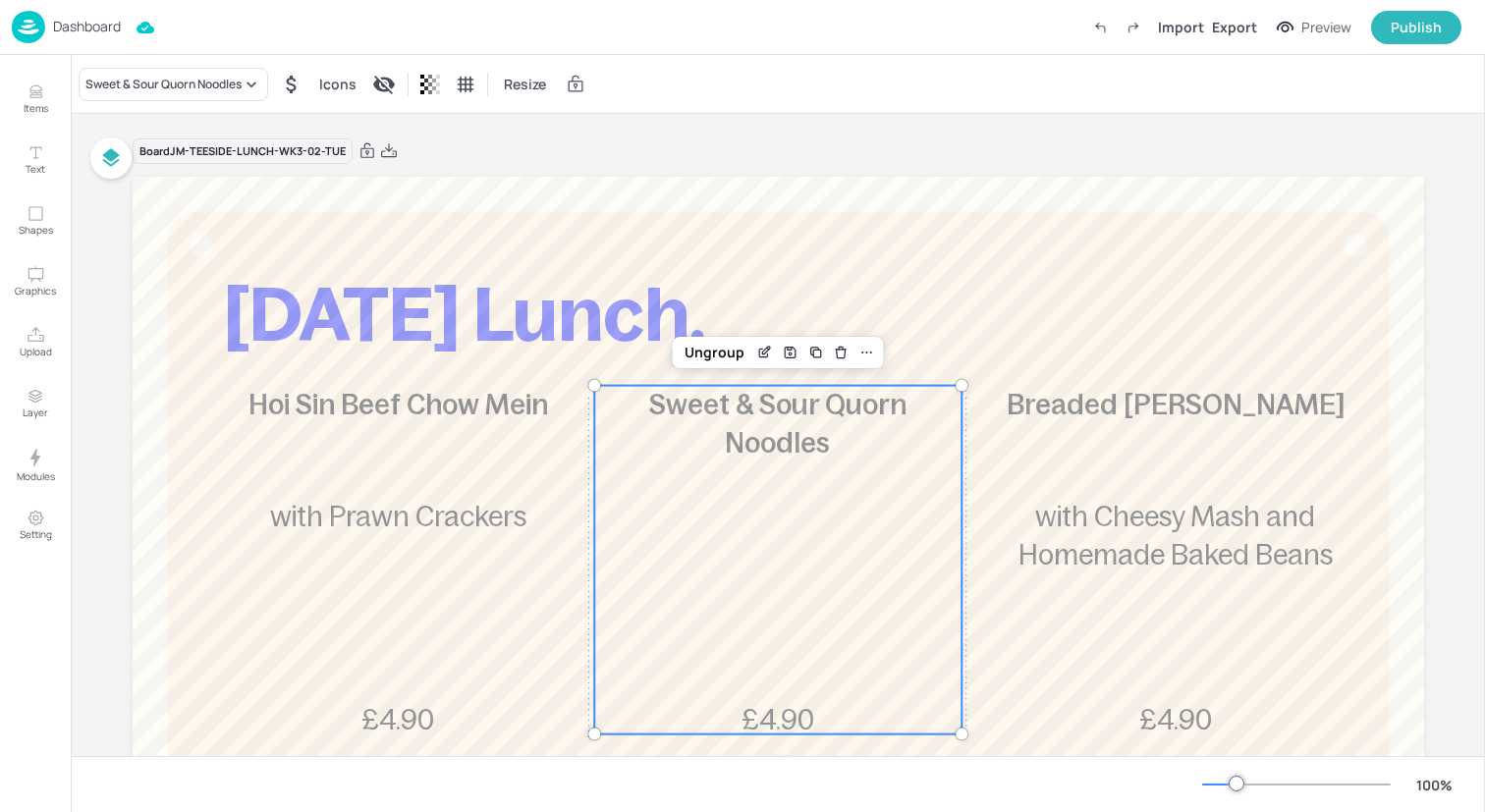
click at [762, 531] on div "Sweet & Sour Quorn Noodles £4.90" at bounding box center [778, 559] width 368 height 349
click at [719, 355] on div "Ungroup" at bounding box center [715, 353] width 76 height 26
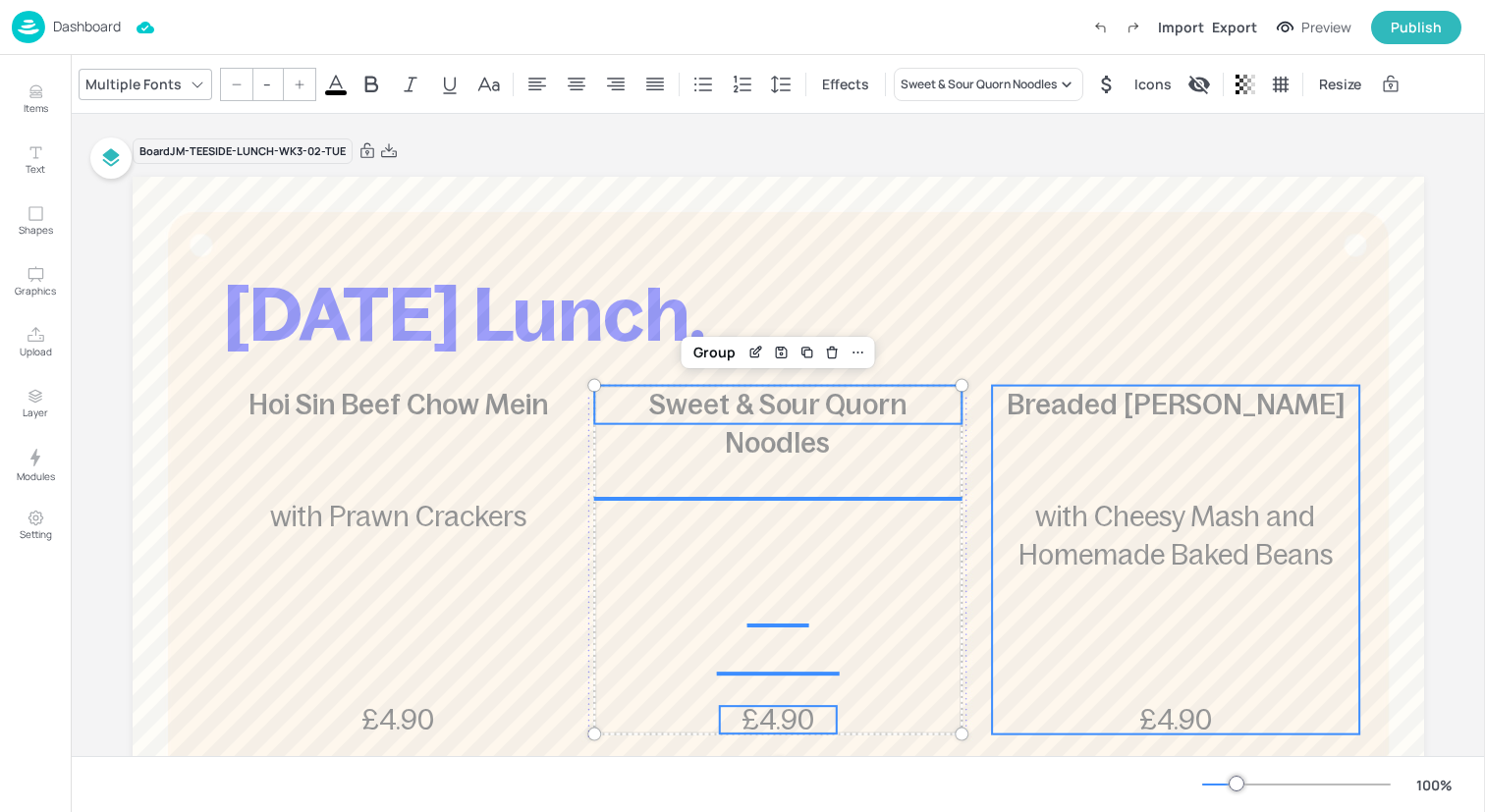
click at [1045, 424] on div "Breaded [PERSON_NAME] £4.90 with Cheesy Mash and Homemade Baked Beans" at bounding box center [1176, 559] width 368 height 349
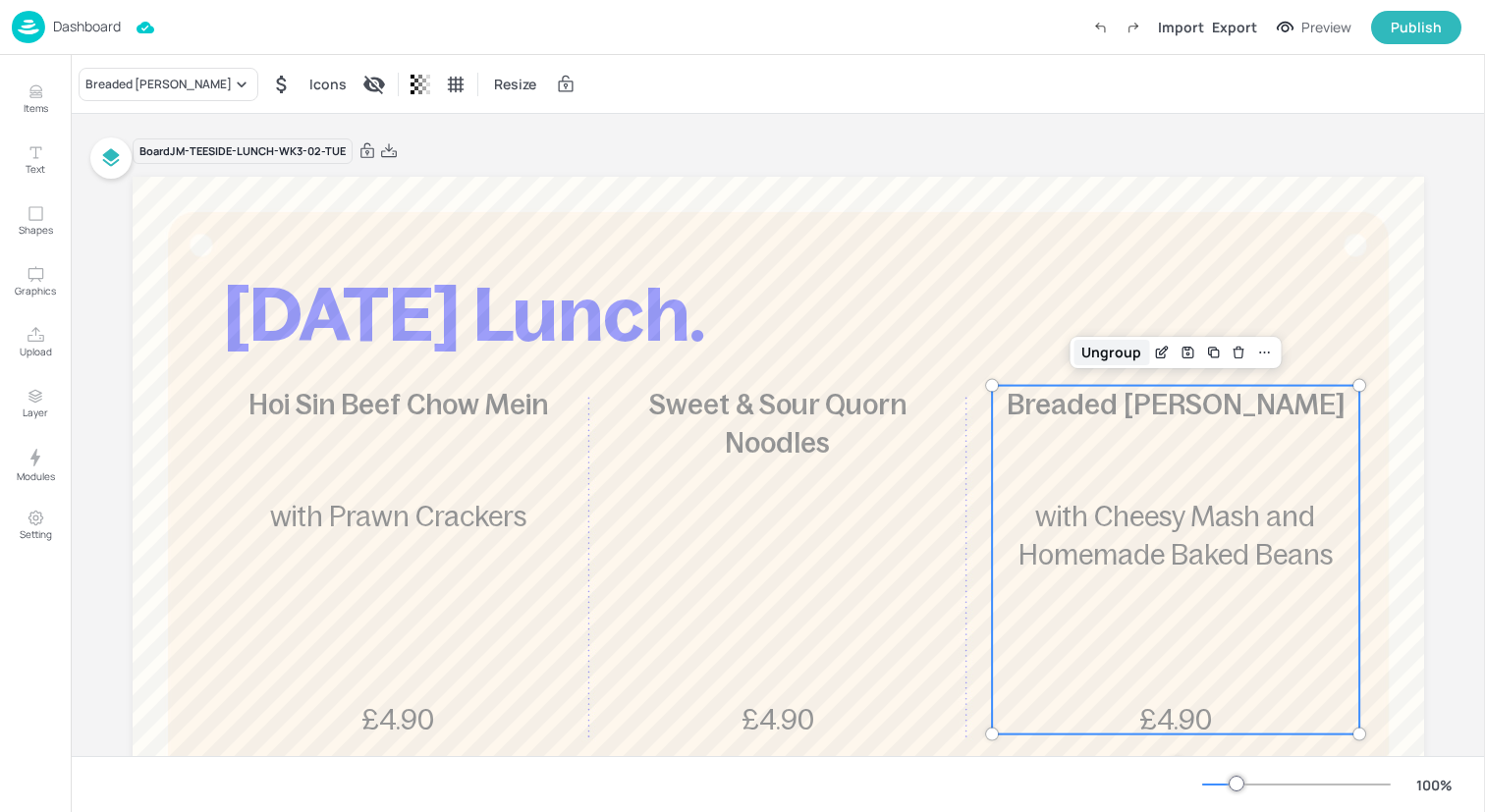
click at [1089, 356] on div "Ungroup" at bounding box center [1111, 353] width 76 height 26
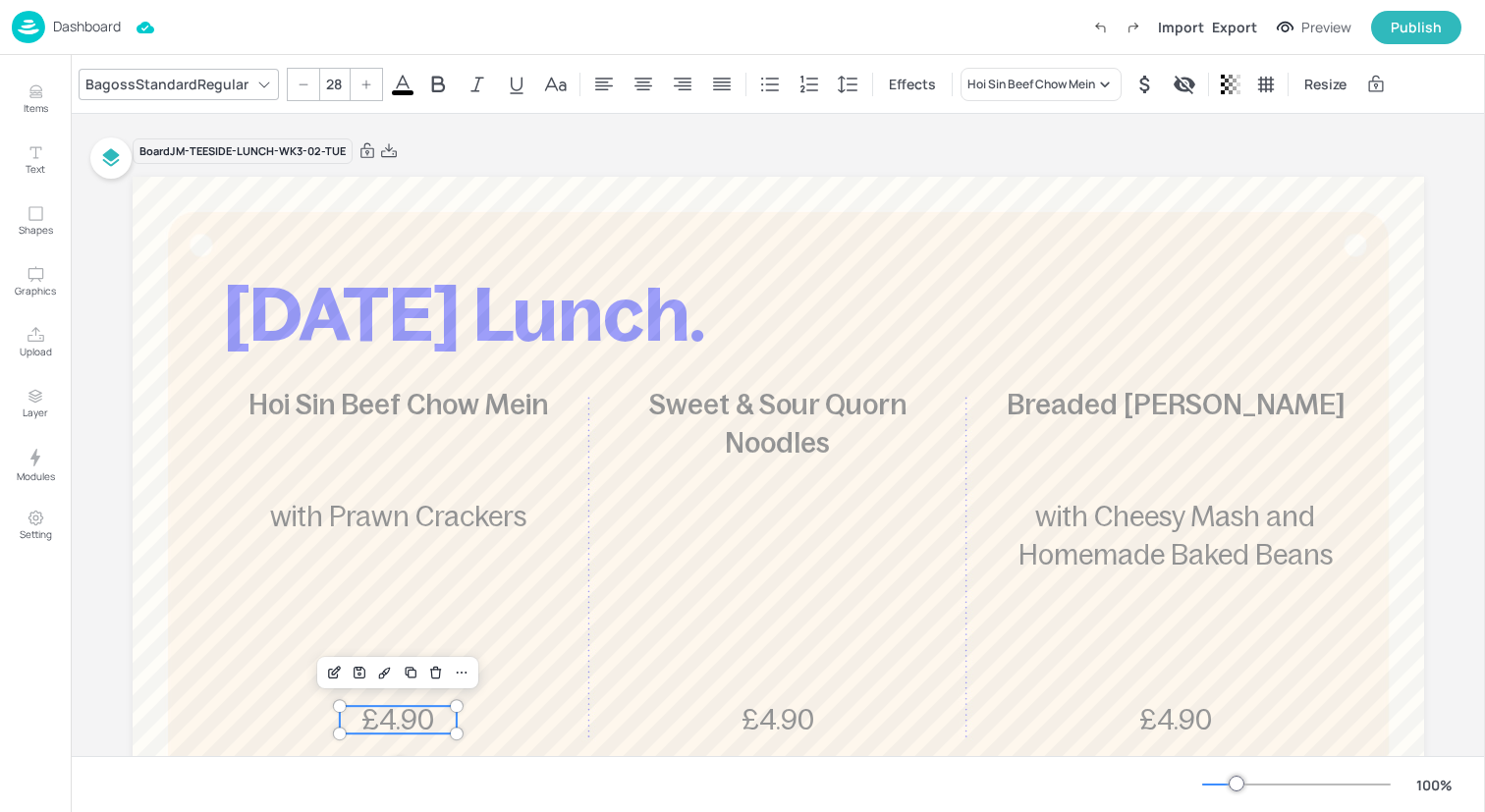
click at [411, 728] on span "£4.90" at bounding box center [398, 719] width 73 height 31
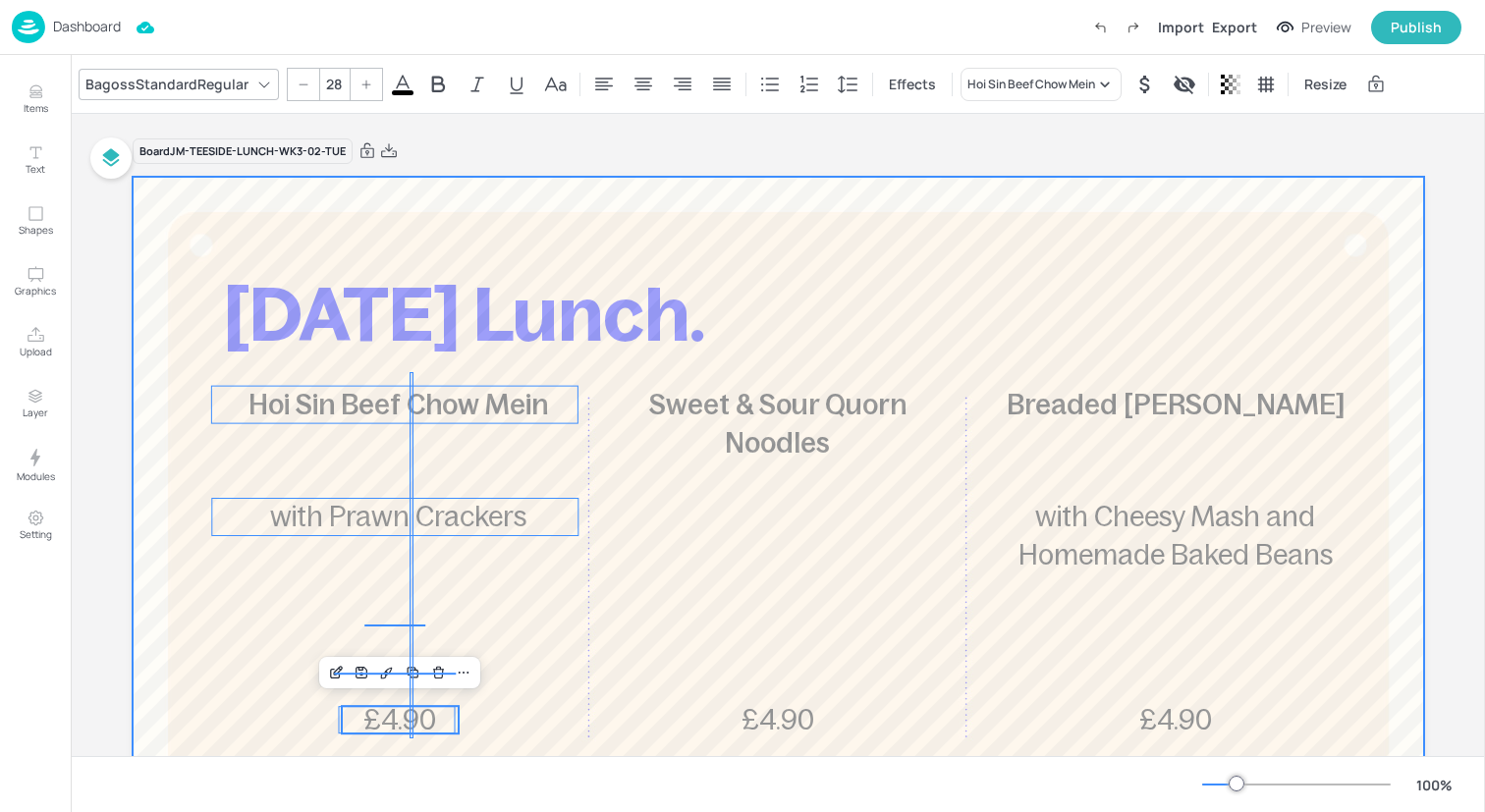
drag, startPoint x: 410, startPoint y: 738, endPoint x: 414, endPoint y: 375, distance: 363.0
click at [414, 374] on div at bounding box center [778, 706] width 1291 height 1060
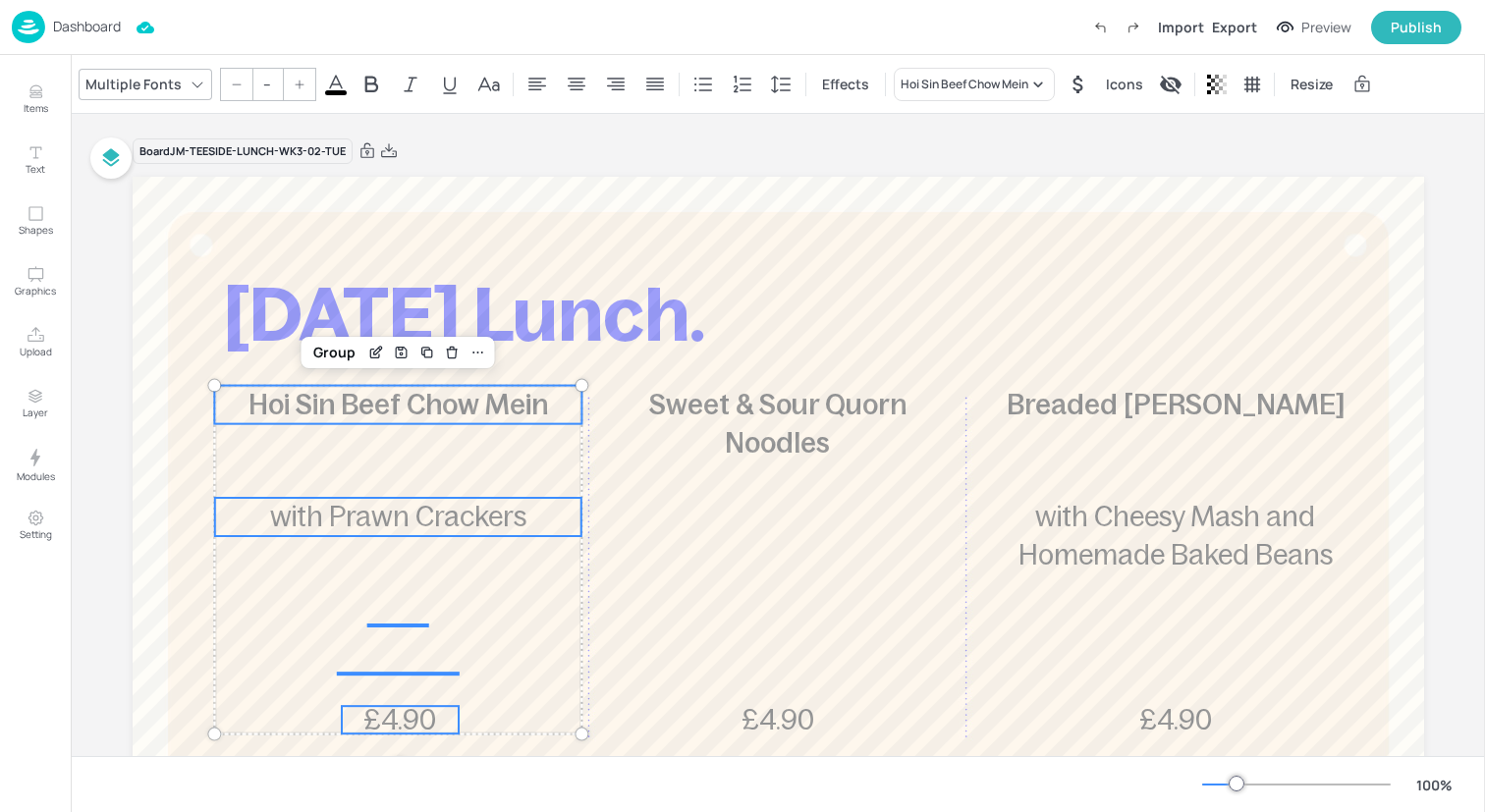
click at [264, 84] on input "--" at bounding box center [268, 84] width 28 height 31
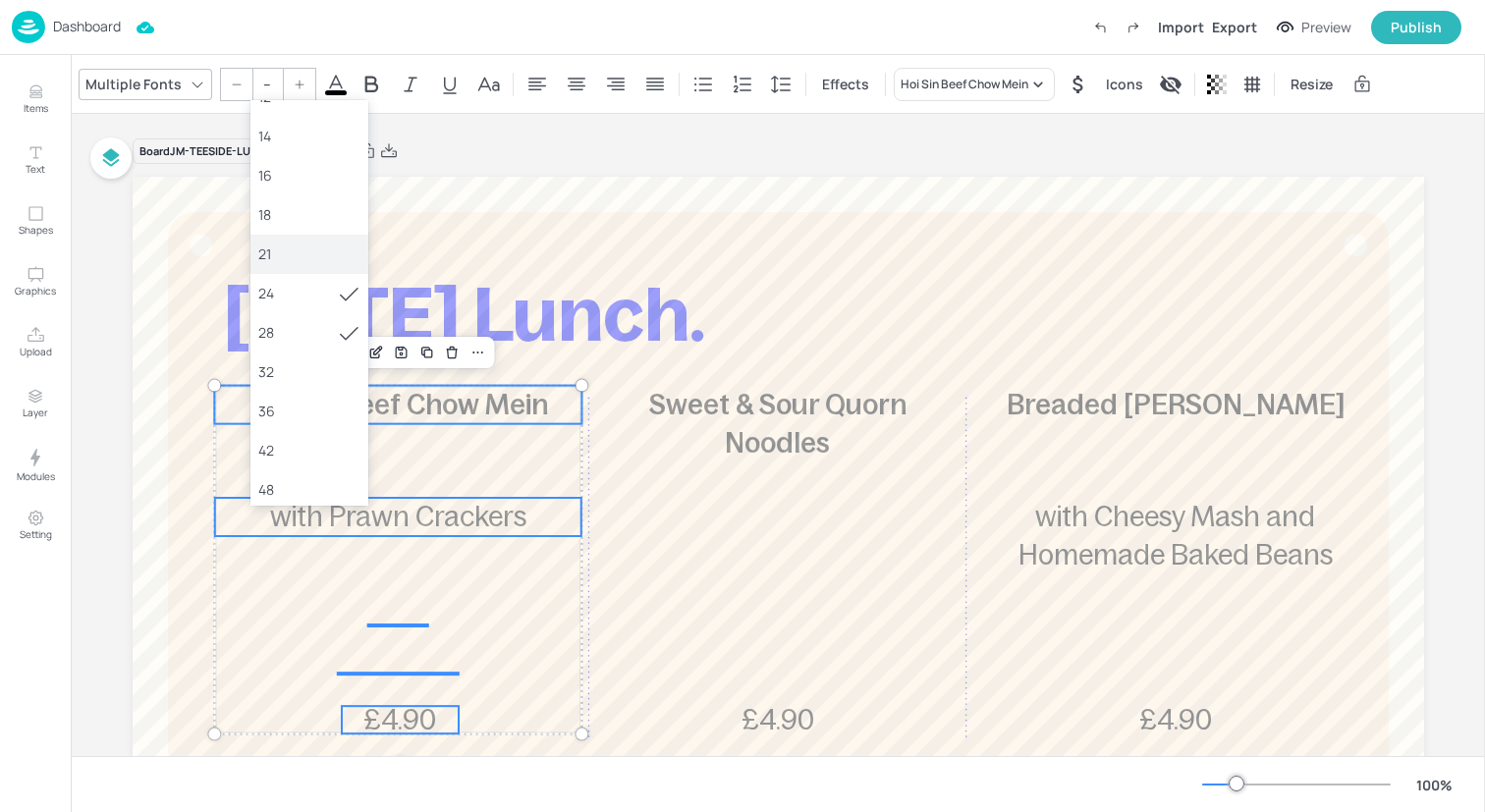
scroll to position [181, 0]
click at [324, 373] on div "36" at bounding box center [309, 371] width 102 height 21
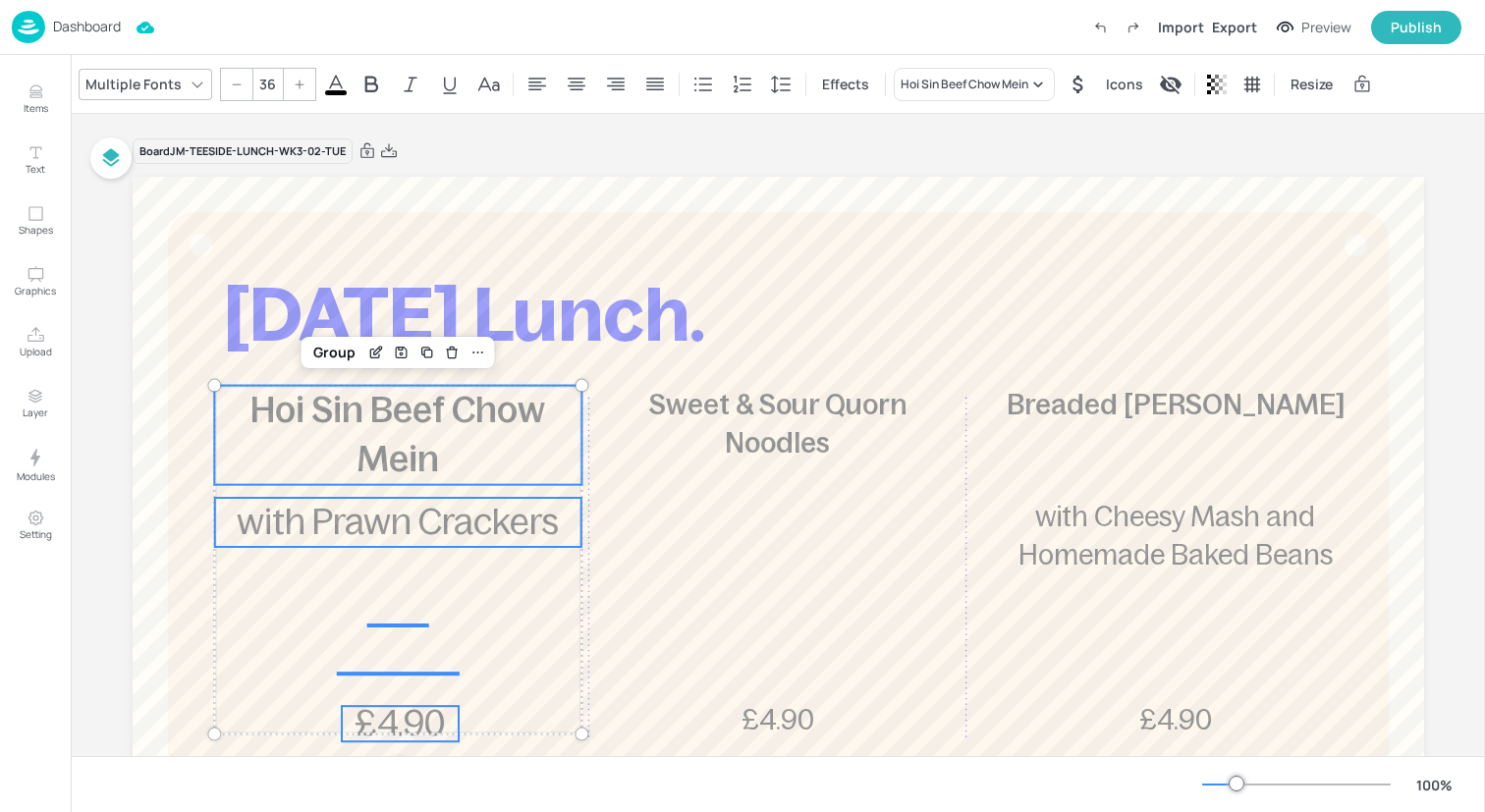
click at [237, 90] on div at bounding box center [236, 84] width 31 height 31
type input "35"
click at [323, 351] on div "Group" at bounding box center [335, 353] width 58 height 26
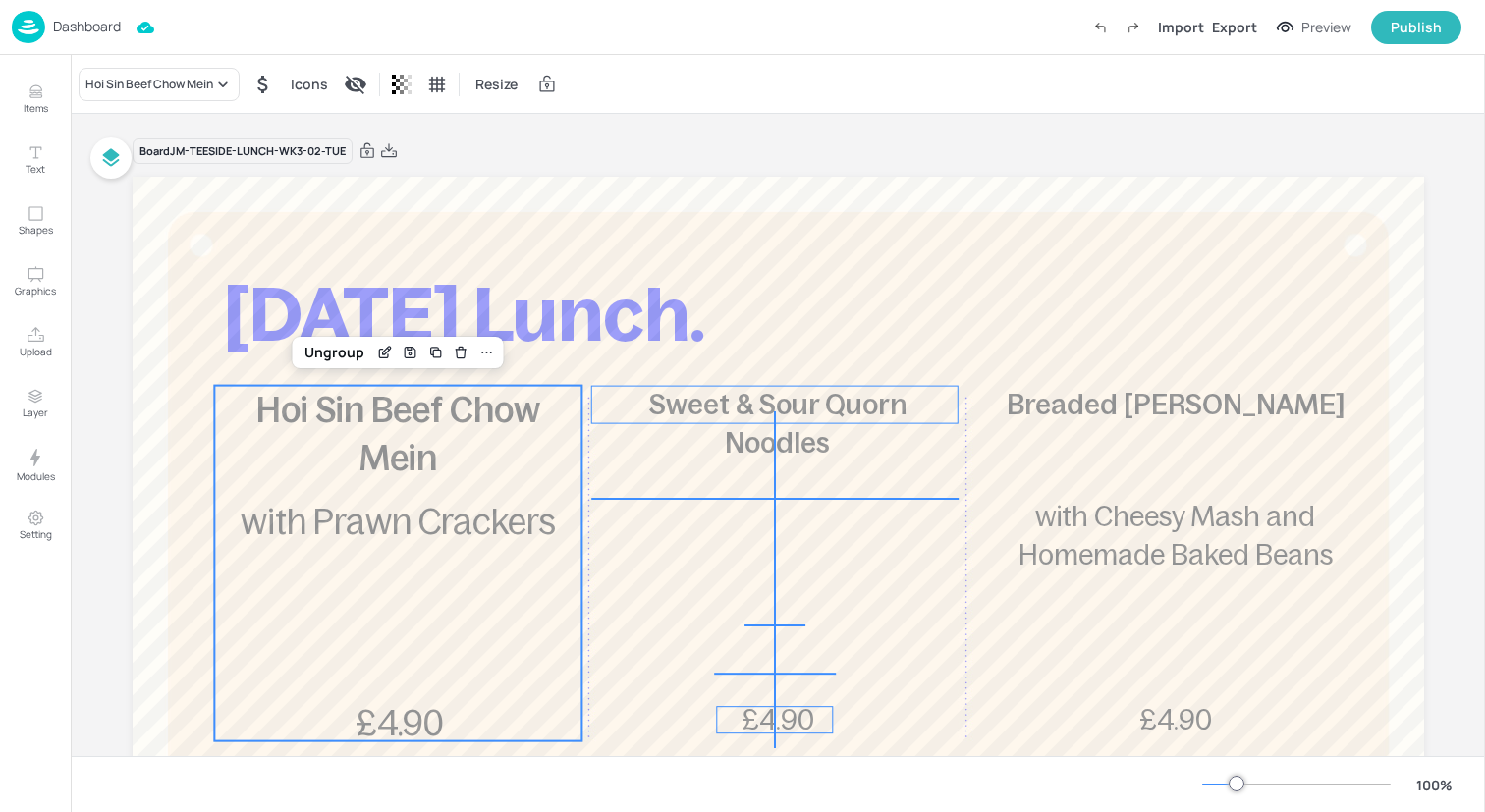
drag, startPoint x: 773, startPoint y: 748, endPoint x: 773, endPoint y: 411, distance: 337.0
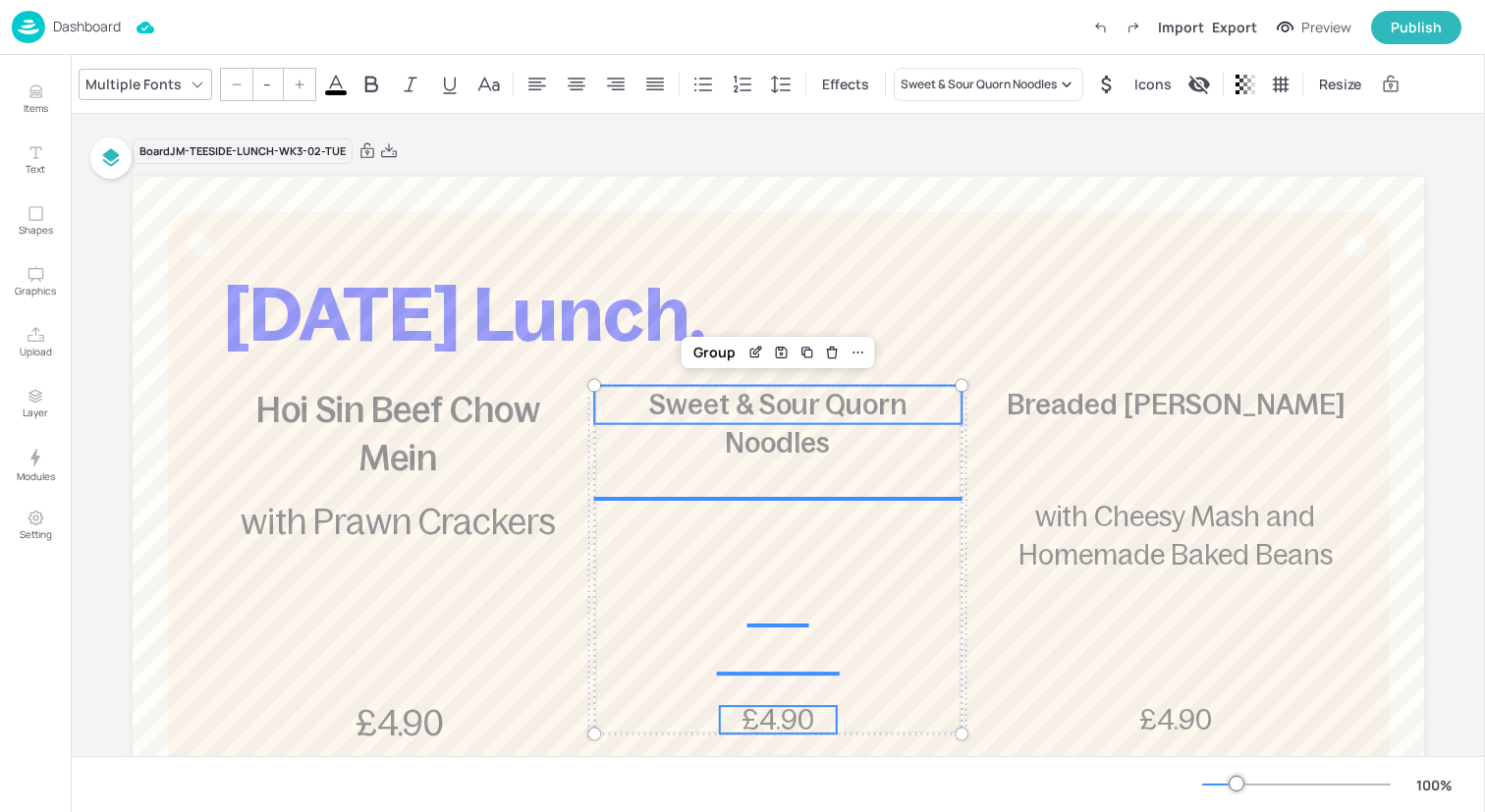
click at [238, 82] on icon at bounding box center [237, 85] width 12 height 12
click at [257, 82] on input "--" at bounding box center [268, 84] width 28 height 31
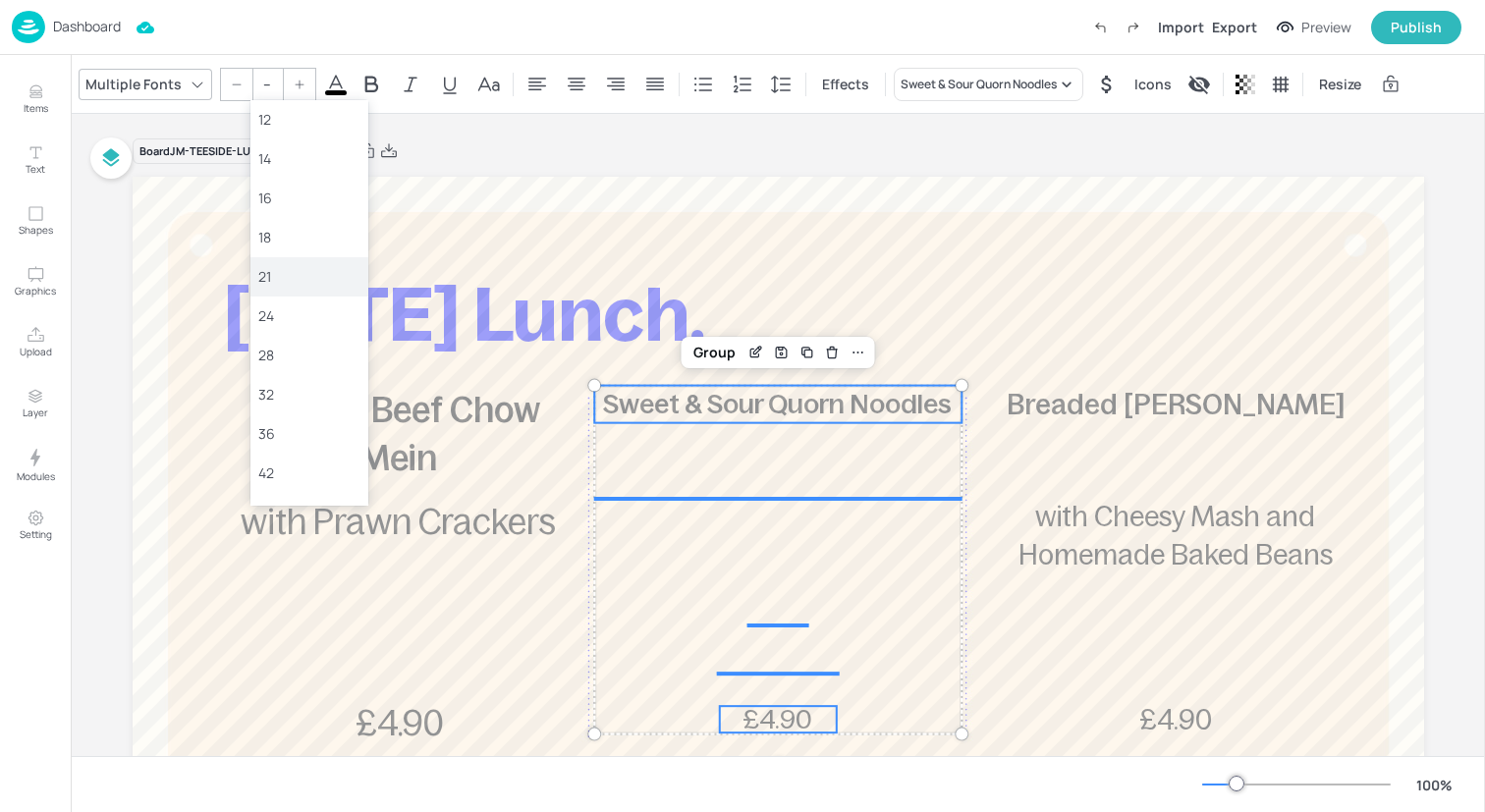
scroll to position [127, 0]
click at [279, 422] on div "36" at bounding box center [309, 424] width 102 height 21
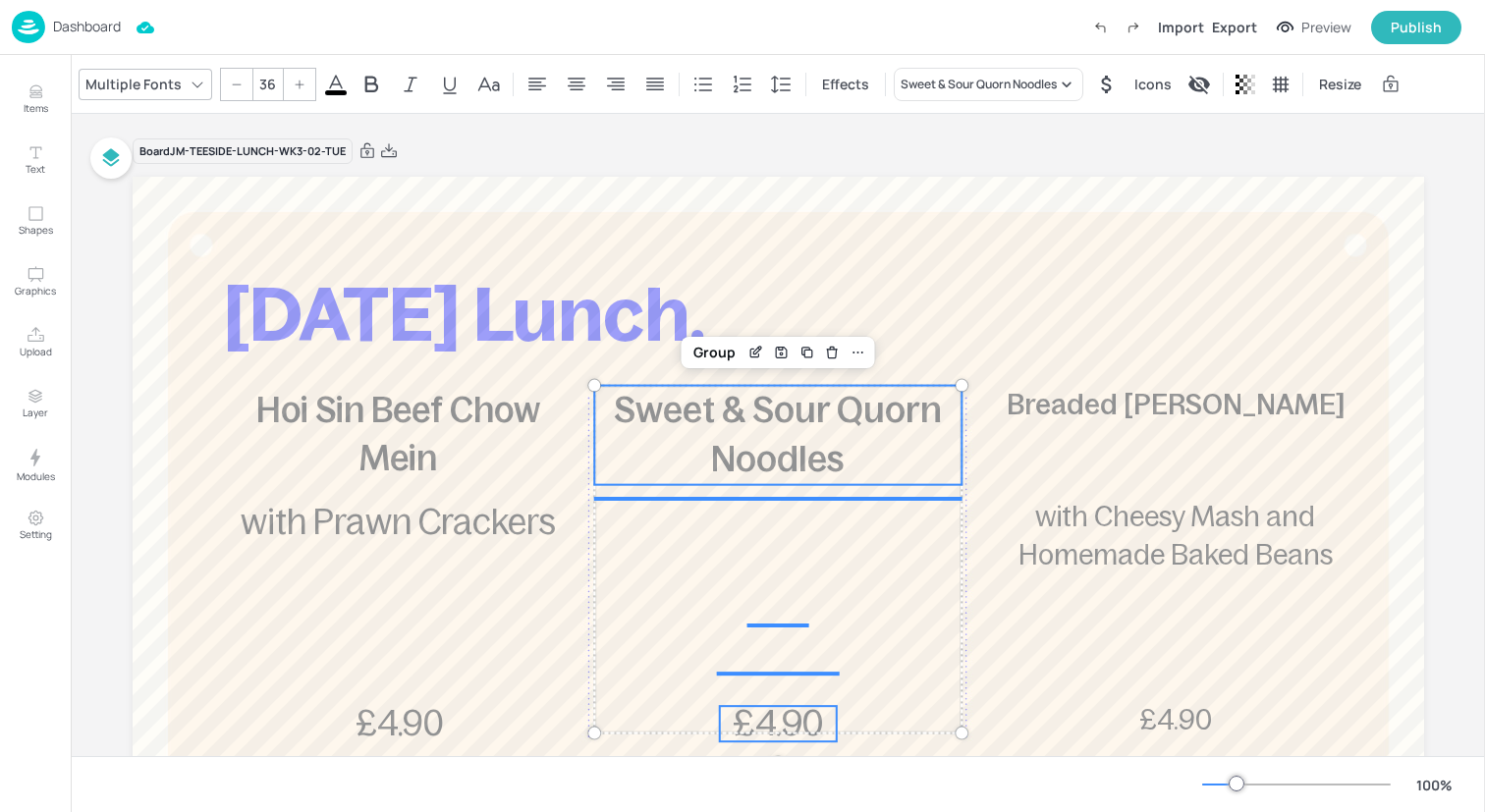
click at [229, 77] on div at bounding box center [236, 84] width 31 height 31
type input "35"
click at [692, 349] on div "Group" at bounding box center [715, 353] width 58 height 26
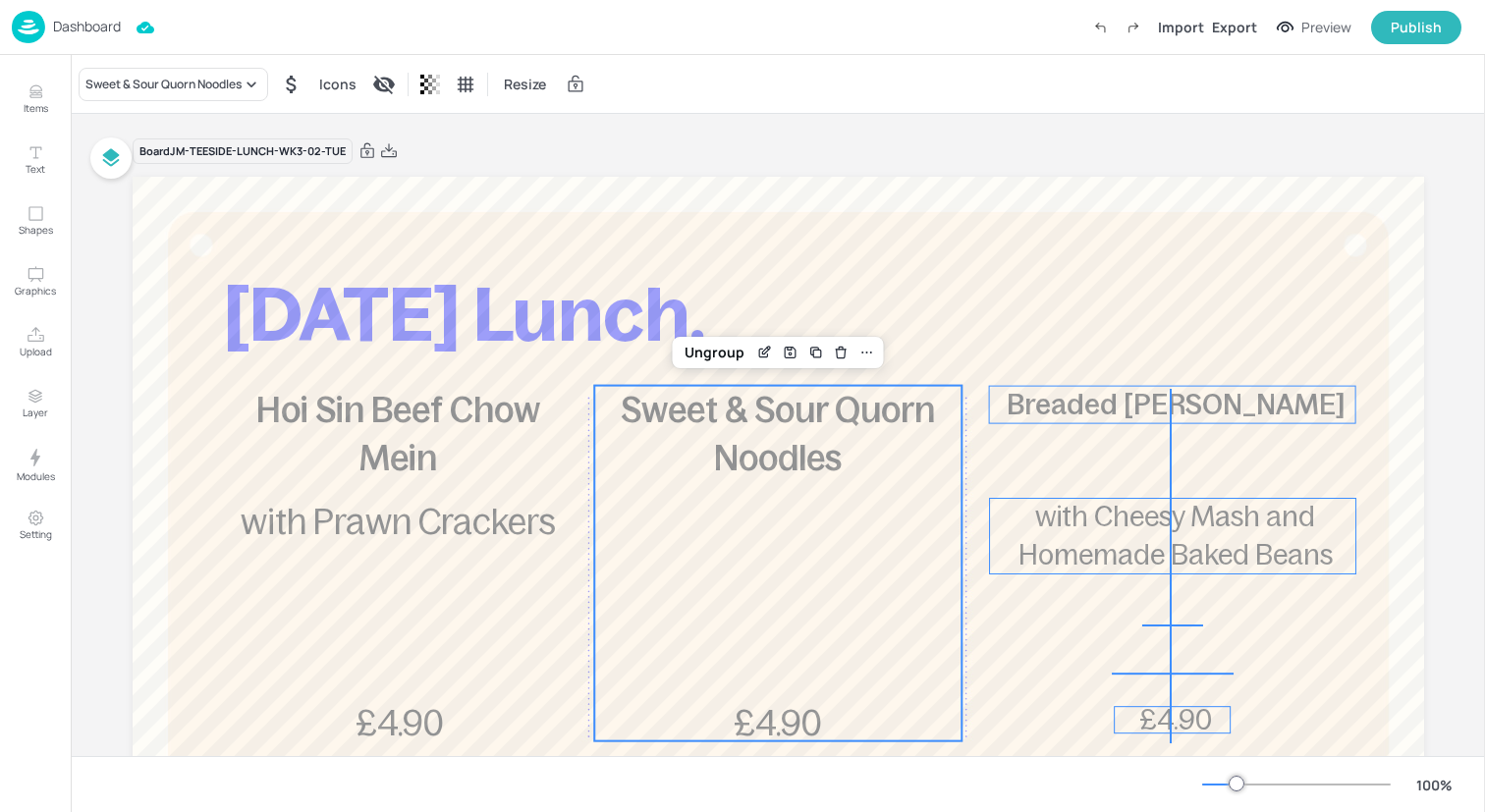
drag, startPoint x: 1171, startPoint y: 743, endPoint x: 1169, endPoint y: 388, distance: 355.0
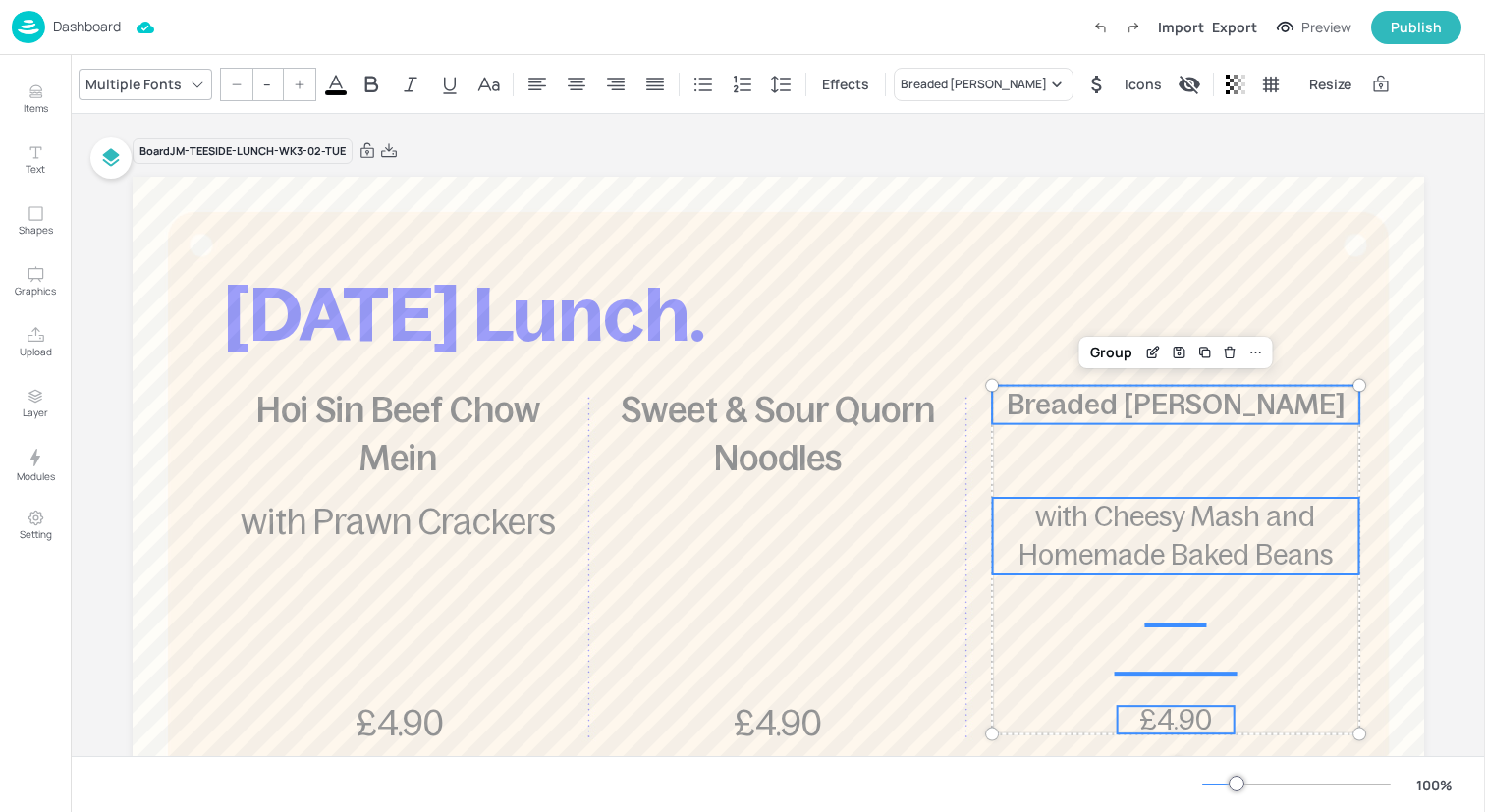
click at [259, 84] on input "--" at bounding box center [268, 84] width 28 height 31
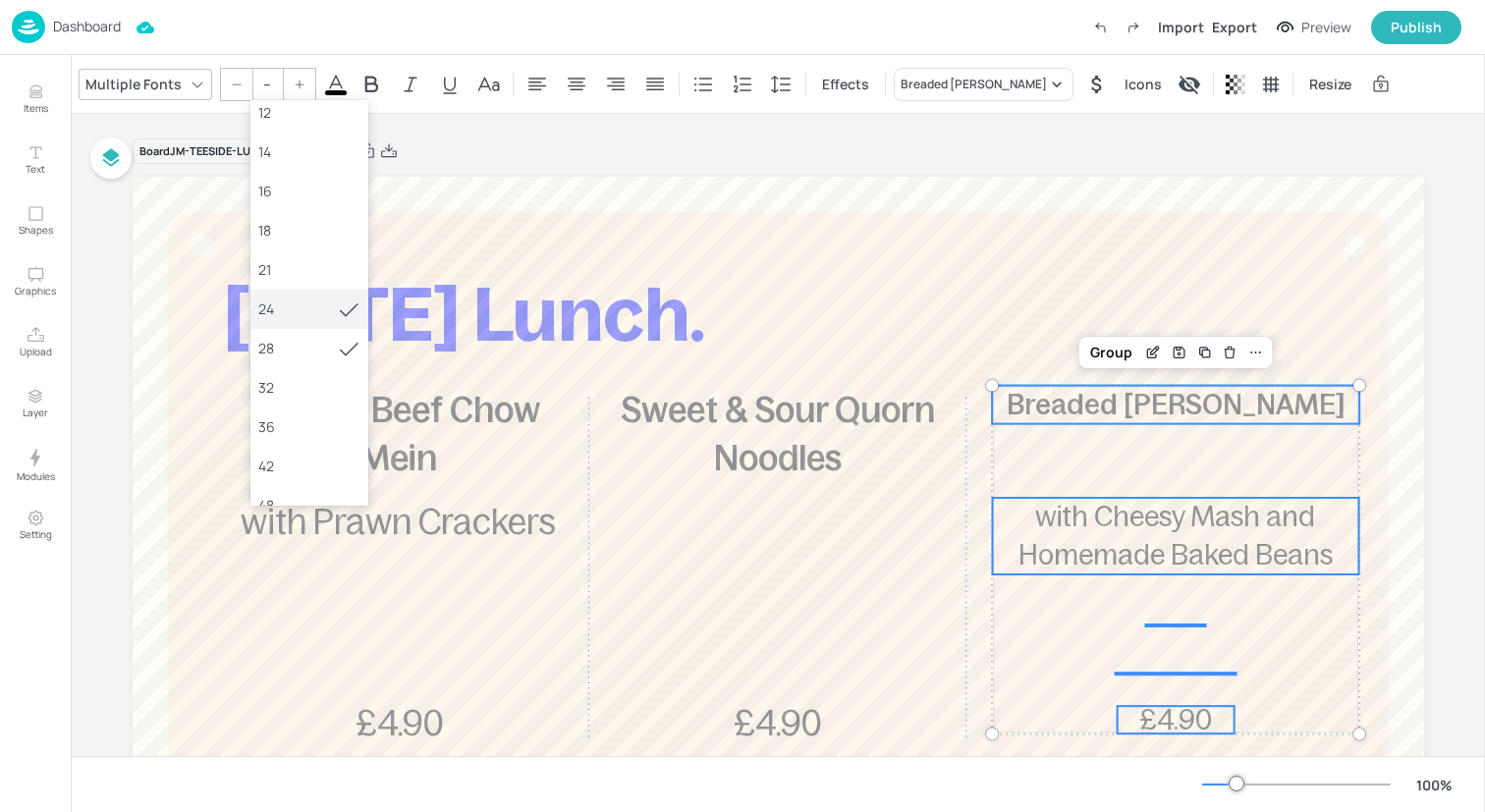
scroll to position [149, 0]
click at [316, 406] on div "36" at bounding box center [309, 402] width 102 height 21
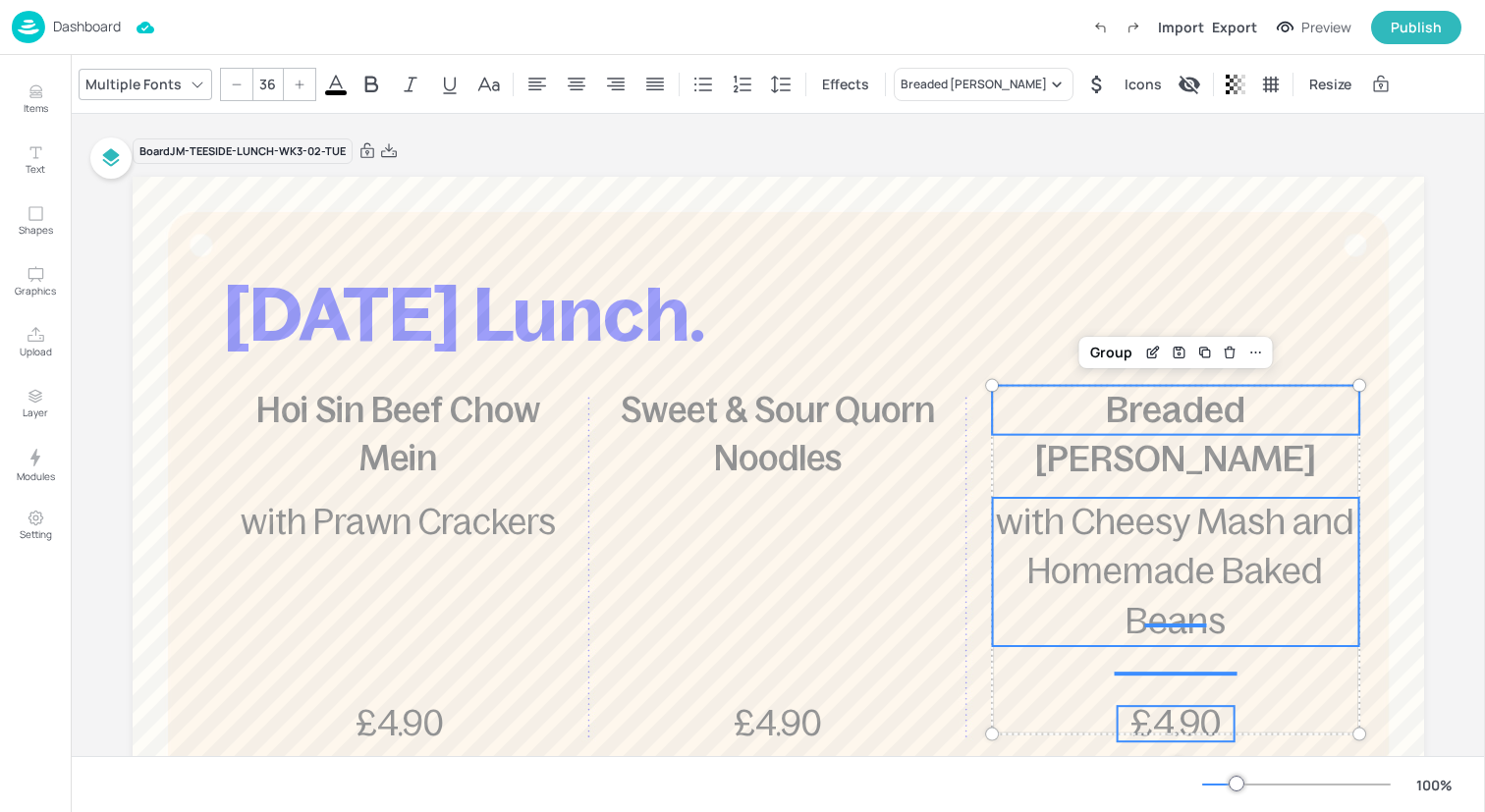
click at [231, 84] on icon at bounding box center [237, 85] width 12 height 12
type input "35"
click at [1110, 360] on div "Group" at bounding box center [1111, 353] width 58 height 26
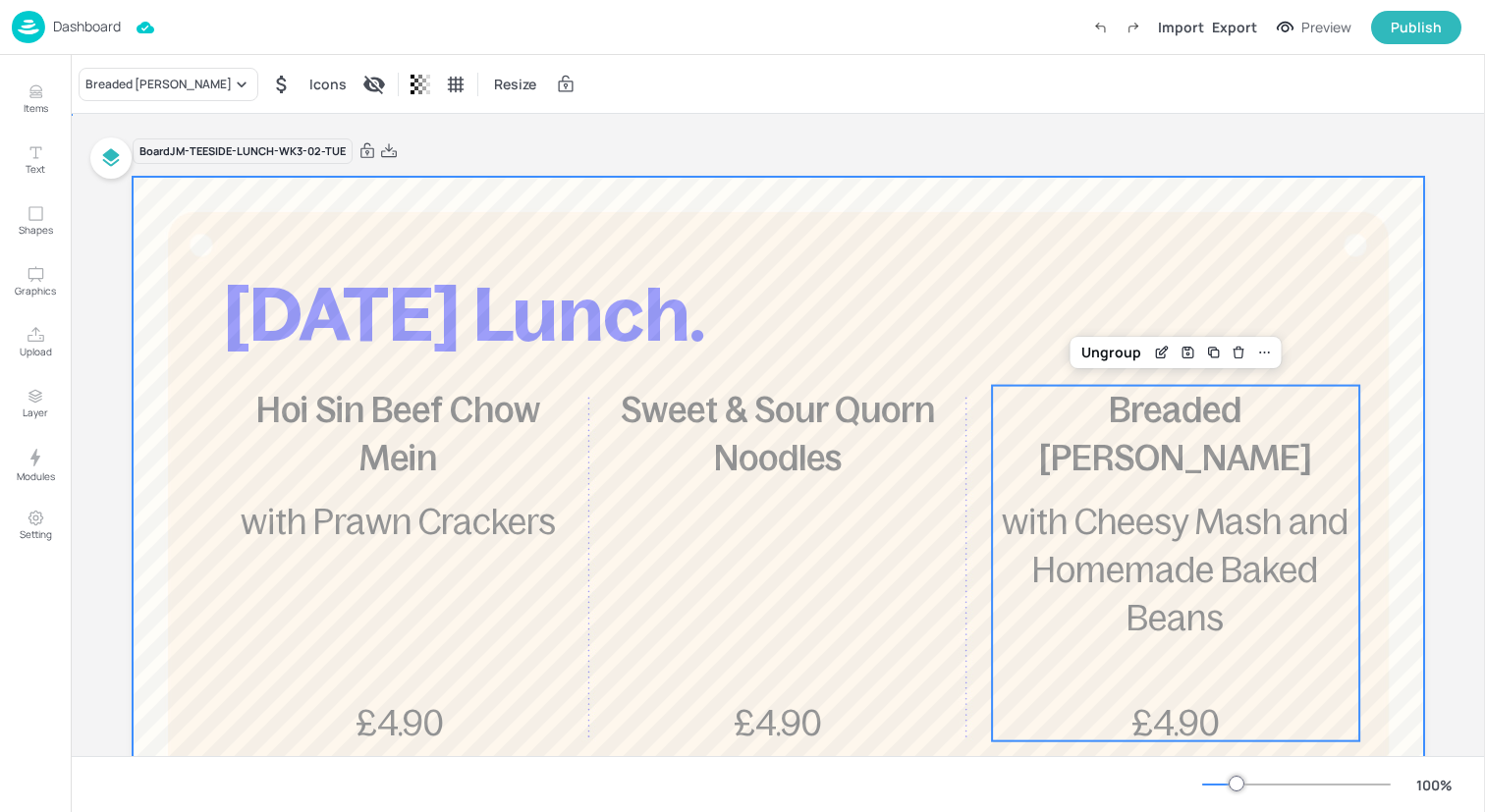
click at [892, 276] on div at bounding box center [778, 706] width 1291 height 1060
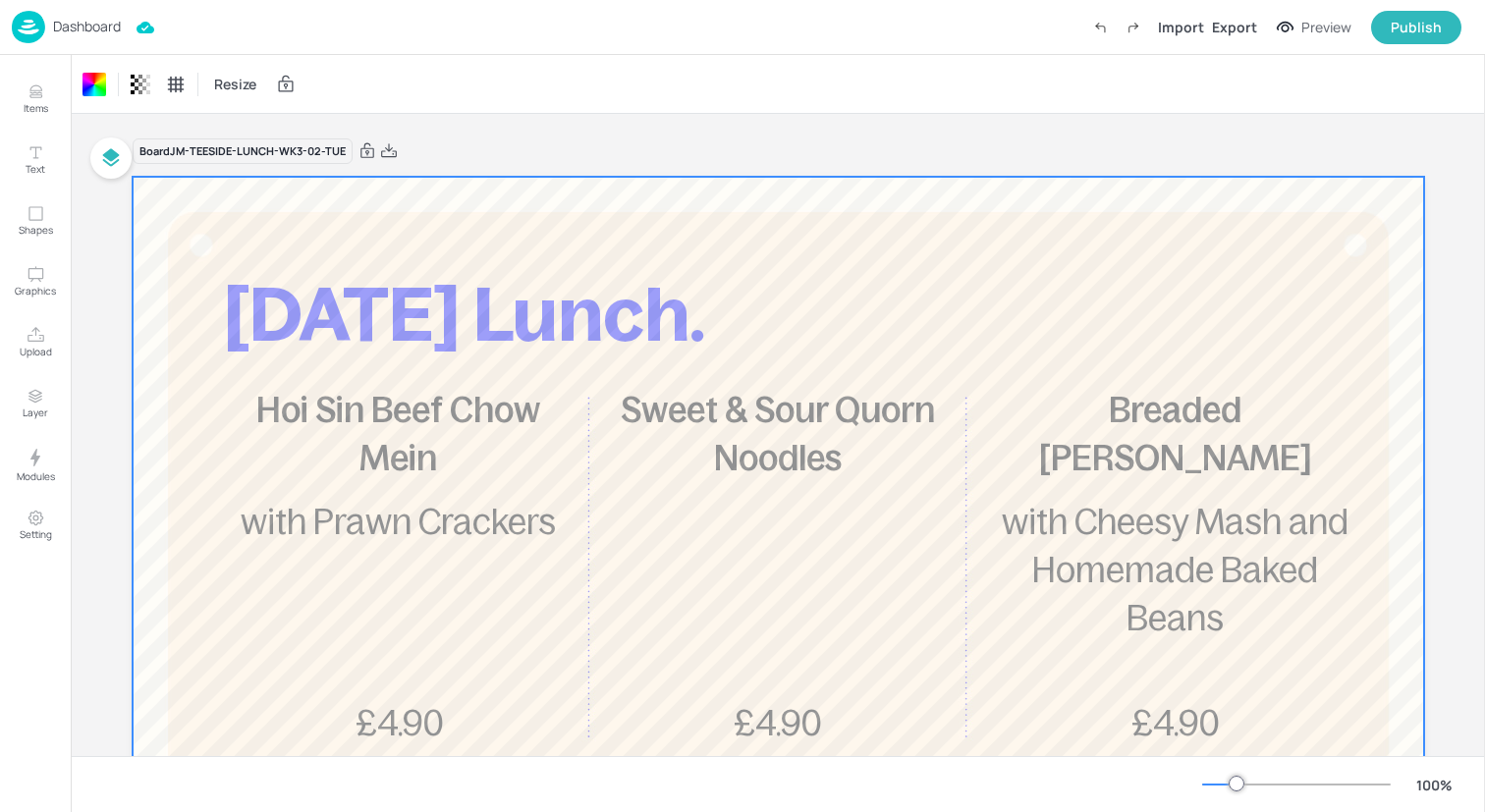
click at [168, 33] on div "Dashboard Import Export Preview Publish" at bounding box center [737, 27] width 1450 height 54
click at [23, 27] on img at bounding box center [28, 27] width 33 height 32
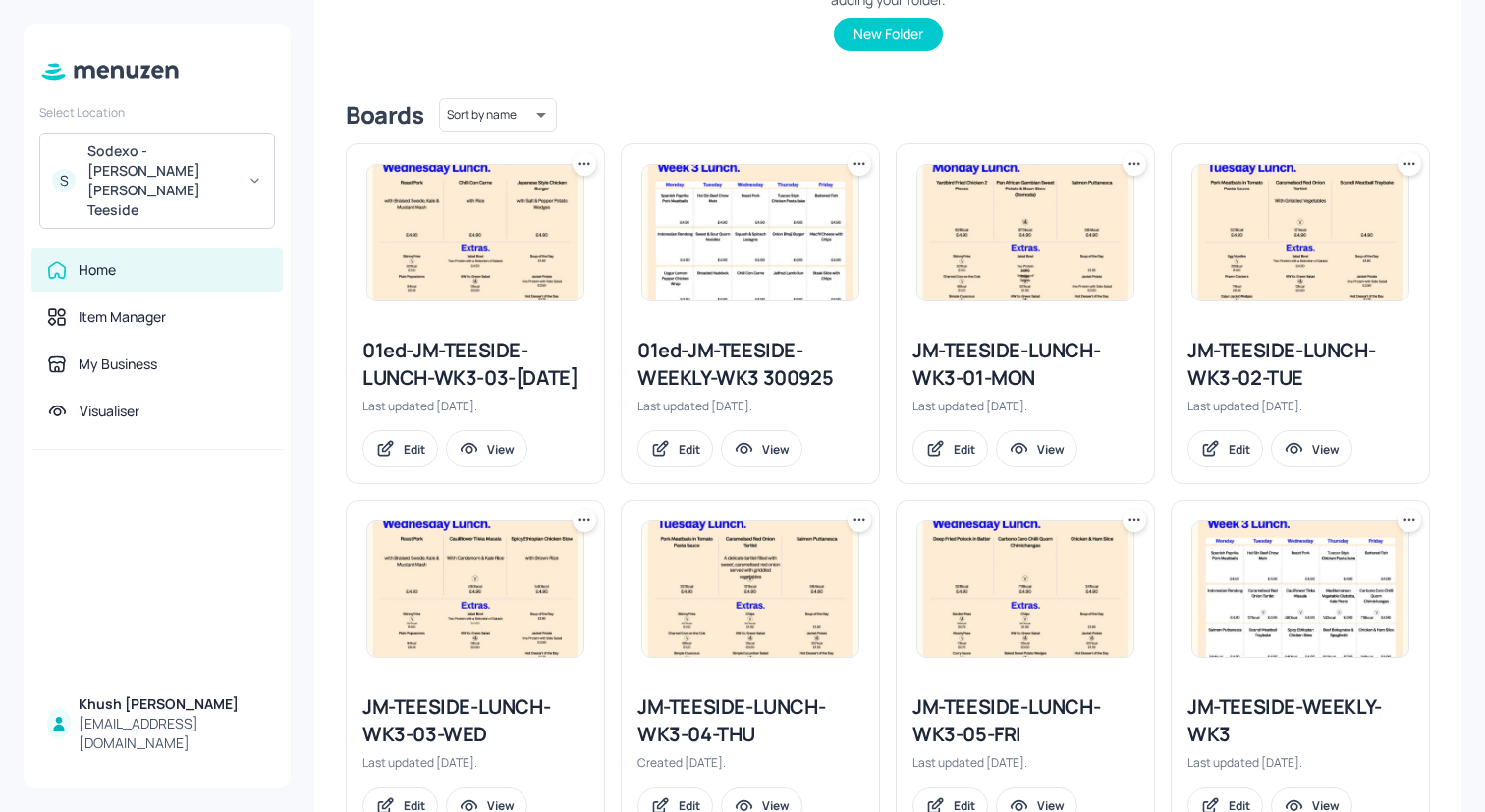
scroll to position [517, 0]
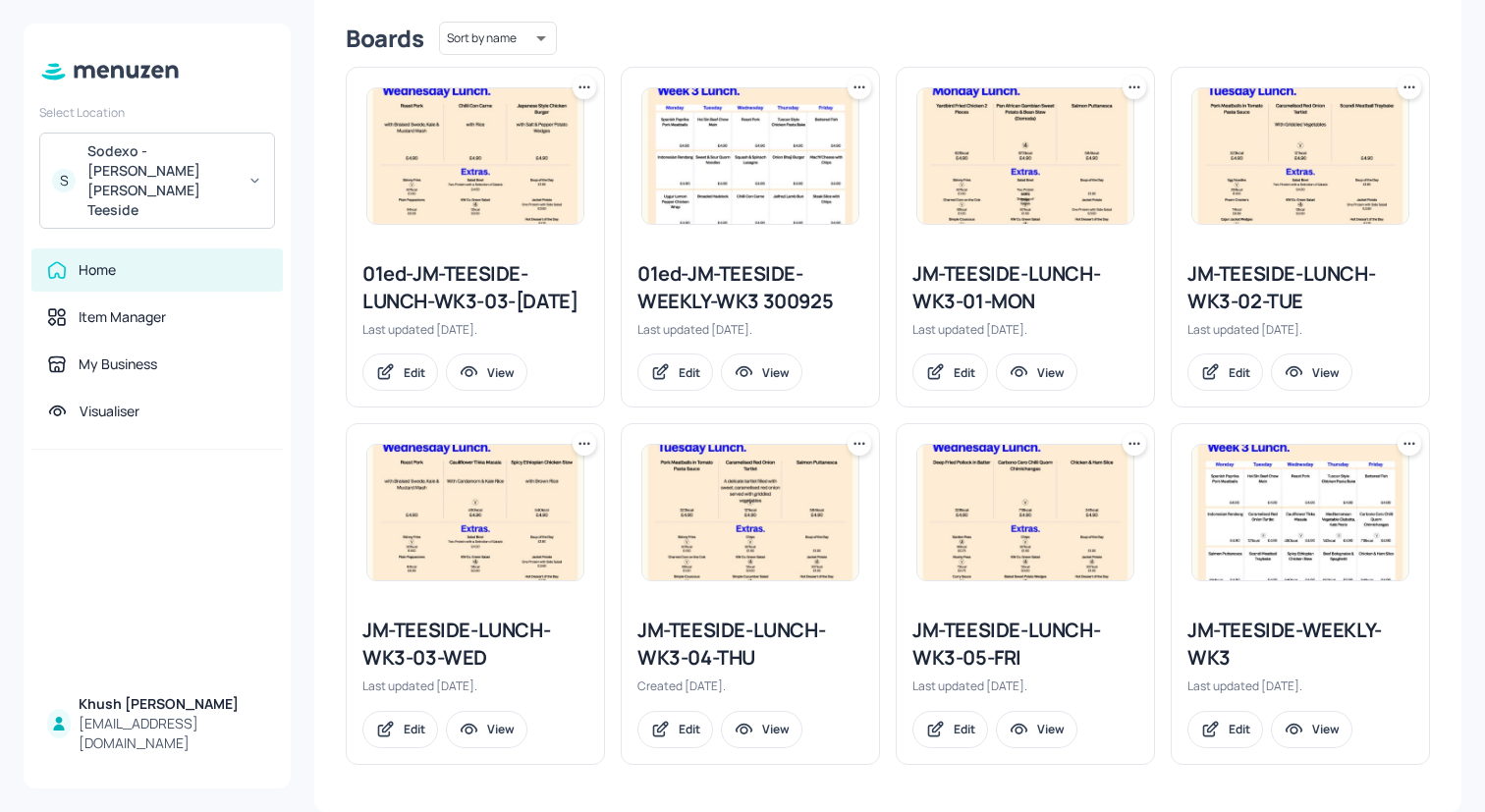
click at [505, 653] on div "JM-TEESIDE-LUNCH-WK3-03-WED" at bounding box center [476, 643] width 226 height 55
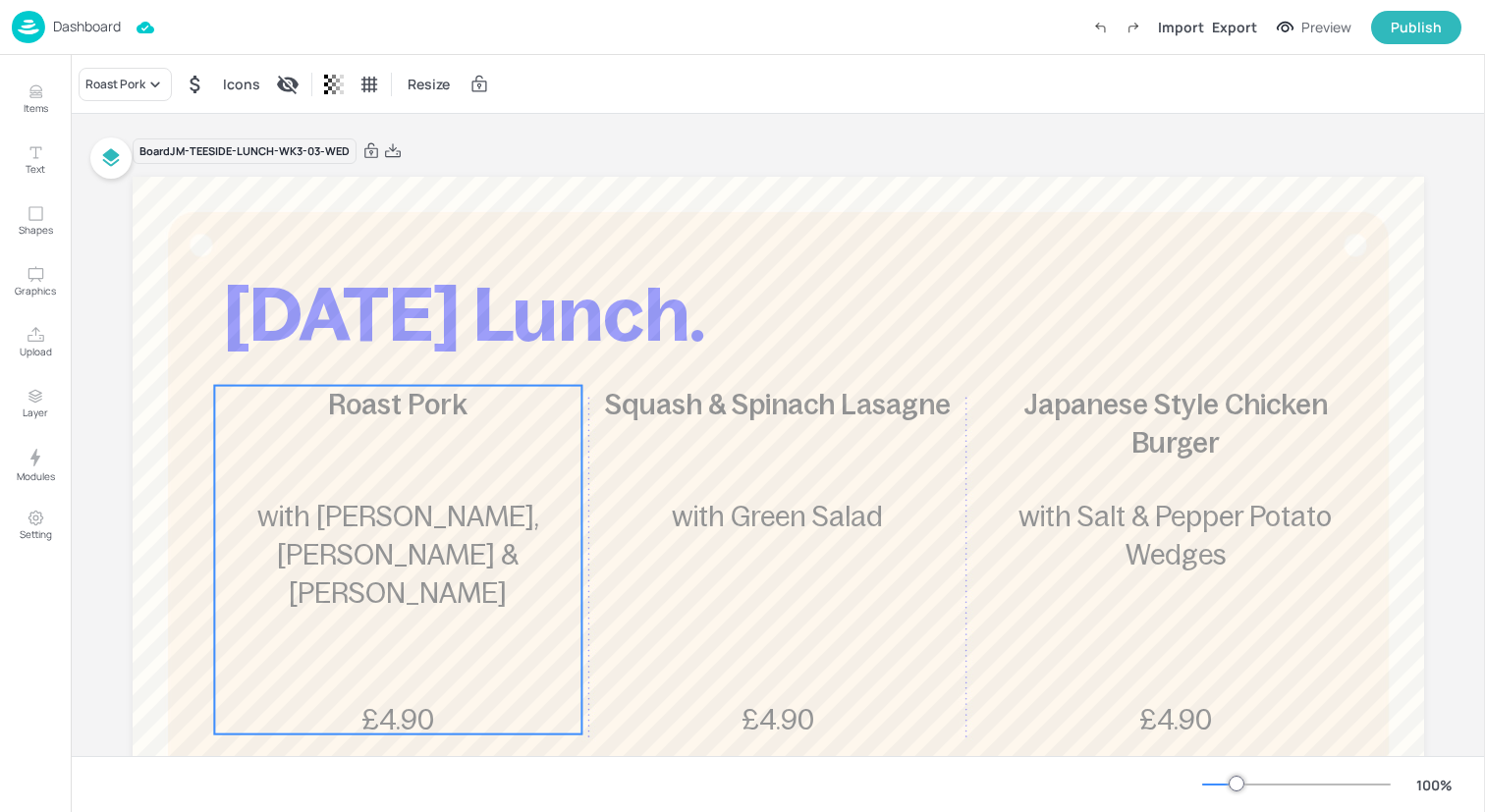
click at [483, 640] on div "Roast Pork £4.90 with Braised [PERSON_NAME], [PERSON_NAME] & Mustard Mash" at bounding box center [398, 559] width 368 height 349
click at [347, 356] on div "Ungroup" at bounding box center [335, 353] width 76 height 26
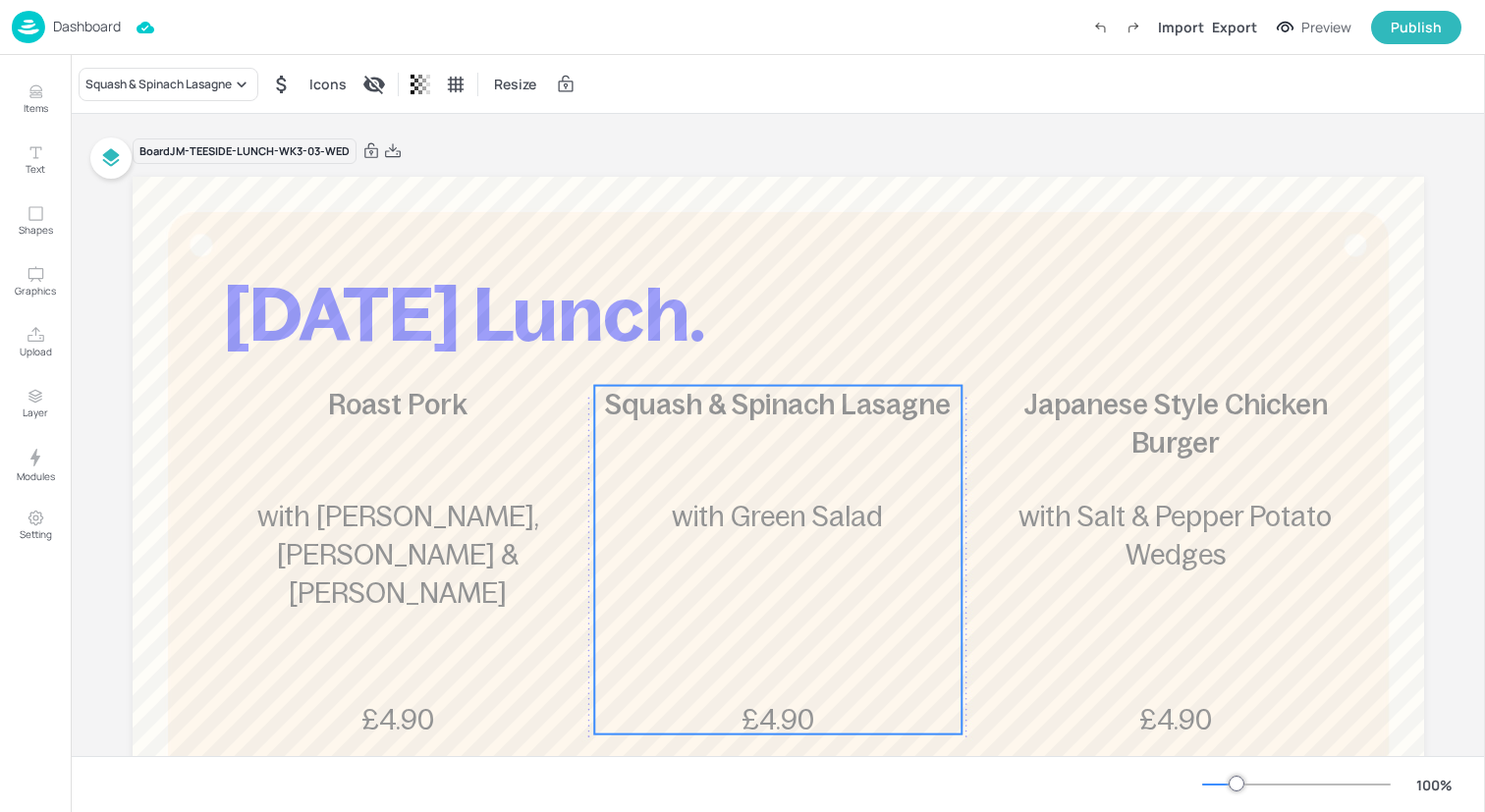
click at [782, 443] on div "Squash & Spinach Lasagne £4.90 with Green Salad" at bounding box center [778, 559] width 368 height 349
click at [728, 359] on div "Ungroup" at bounding box center [715, 353] width 76 height 26
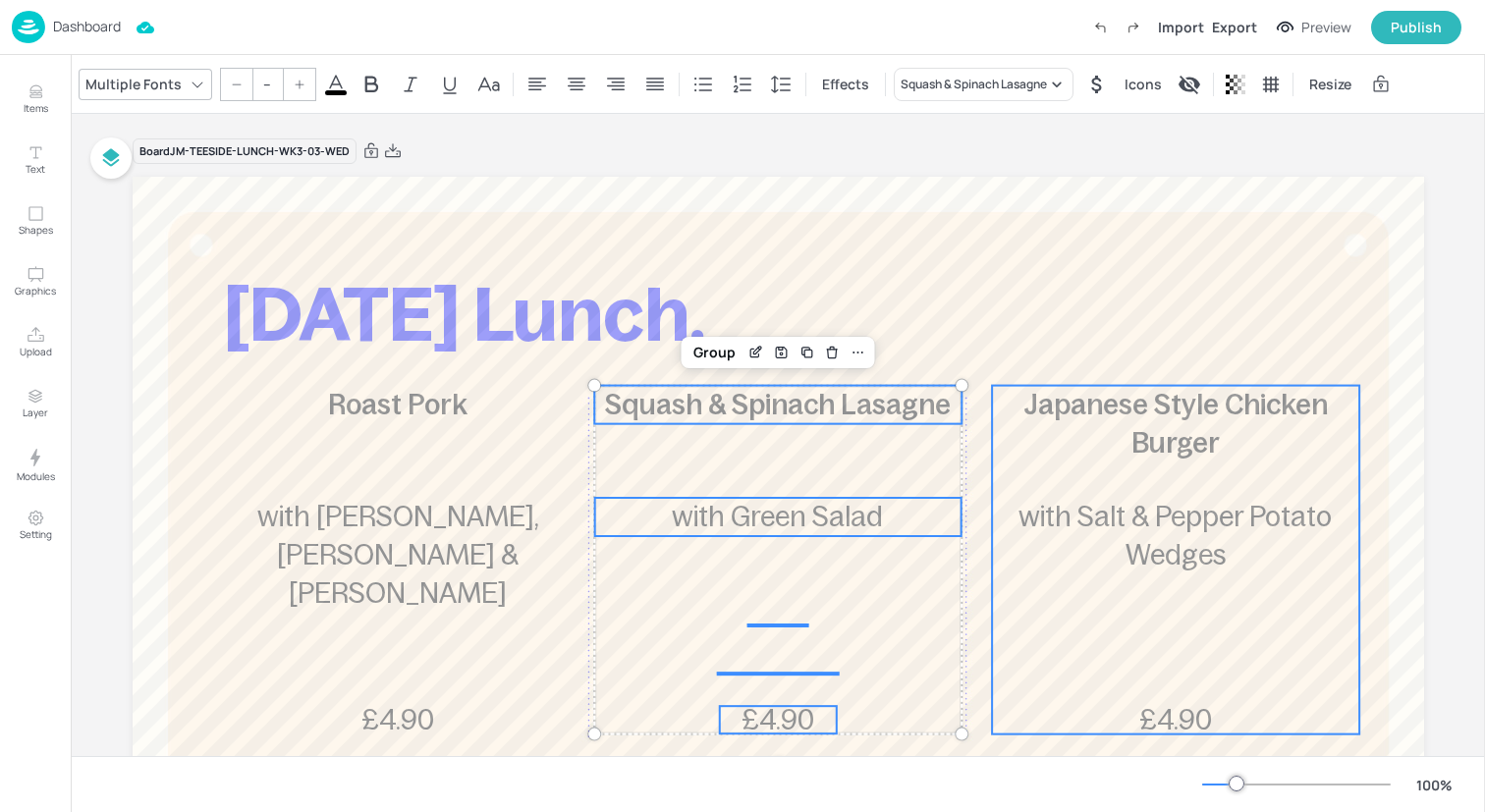
click at [1286, 532] on p "with Salt & Pepper Potato Wedges" at bounding box center [1176, 535] width 368 height 77
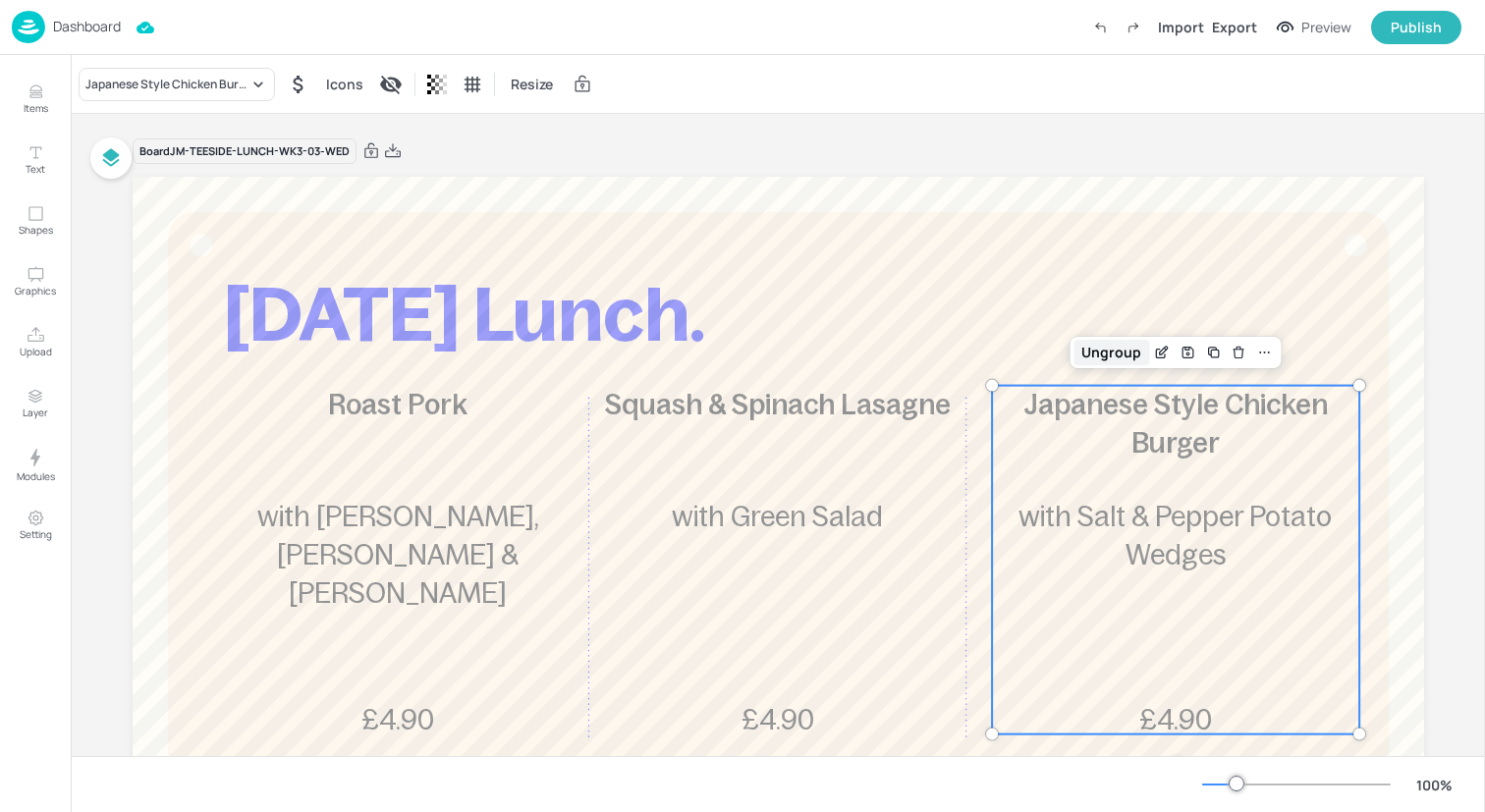
click at [1112, 341] on div "Ungroup" at bounding box center [1111, 353] width 76 height 26
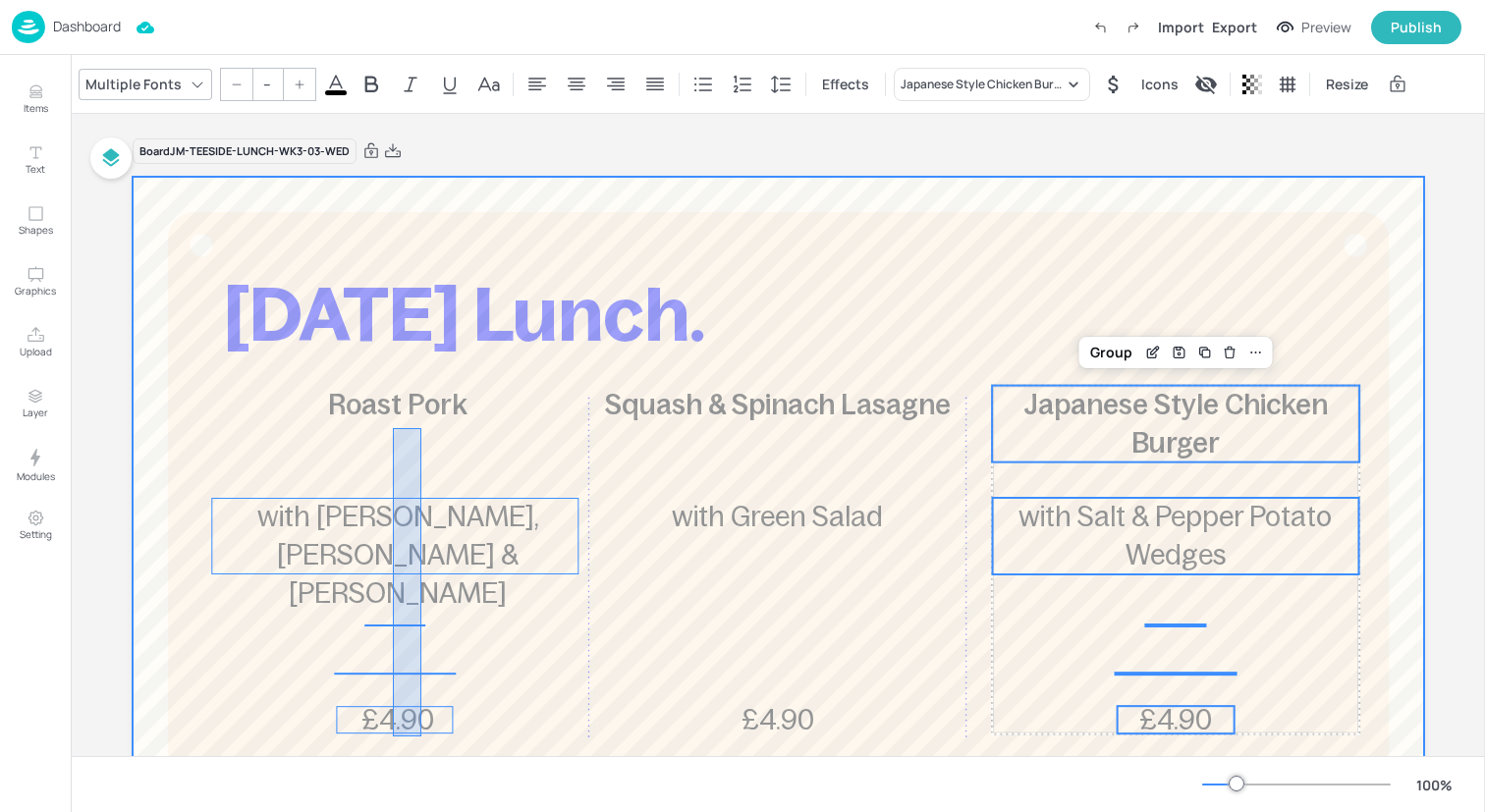
drag, startPoint x: 393, startPoint y: 736, endPoint x: 424, endPoint y: 412, distance: 325.5
click at [424, 177] on div "[DATE] Lunch. Roast Pork £4.90 with Braised Swede, Kale & Mustard Mash Squash &…" at bounding box center [778, 177] width 1291 height 0
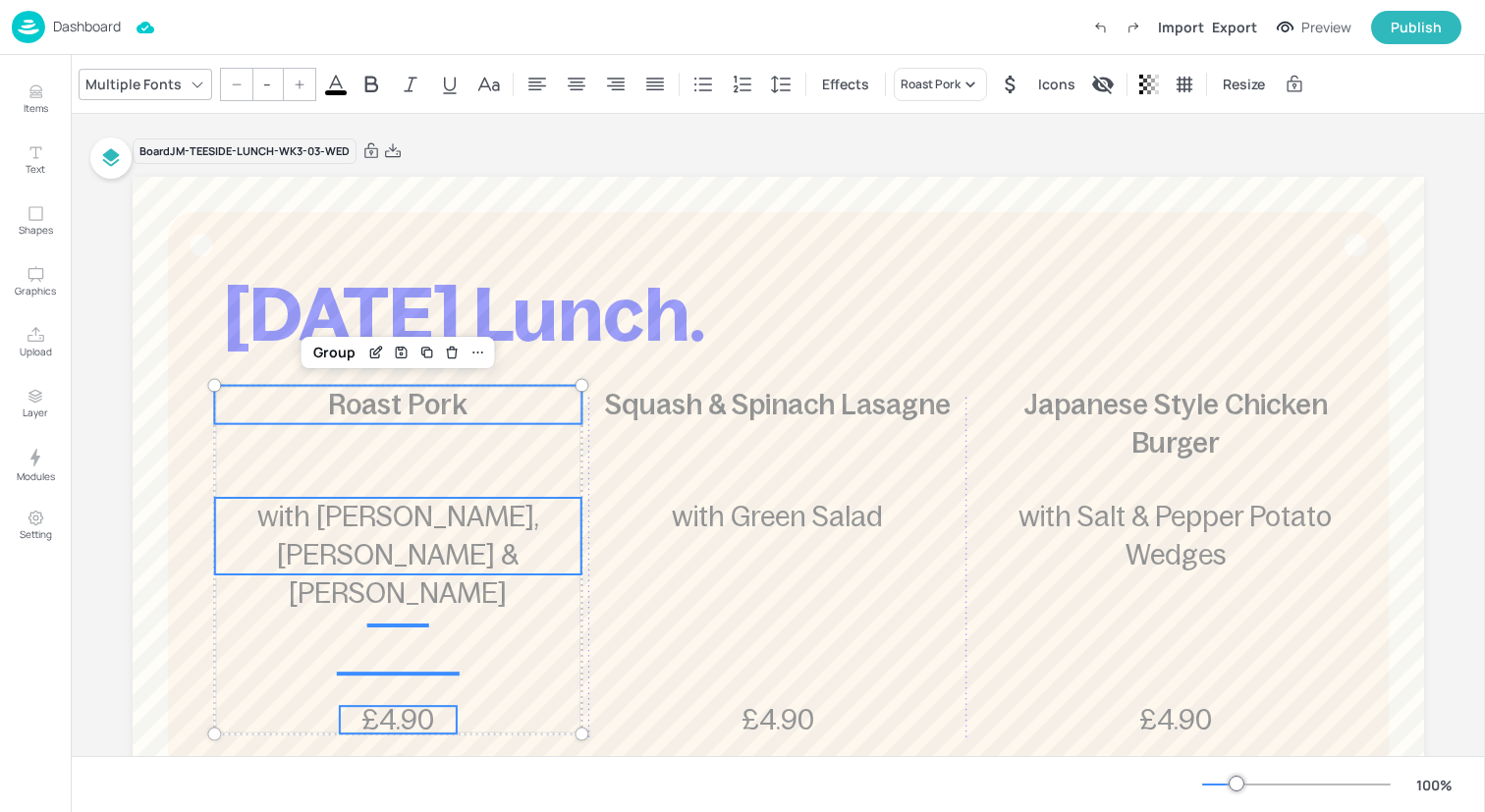
click at [259, 91] on input "--" at bounding box center [268, 84] width 28 height 31
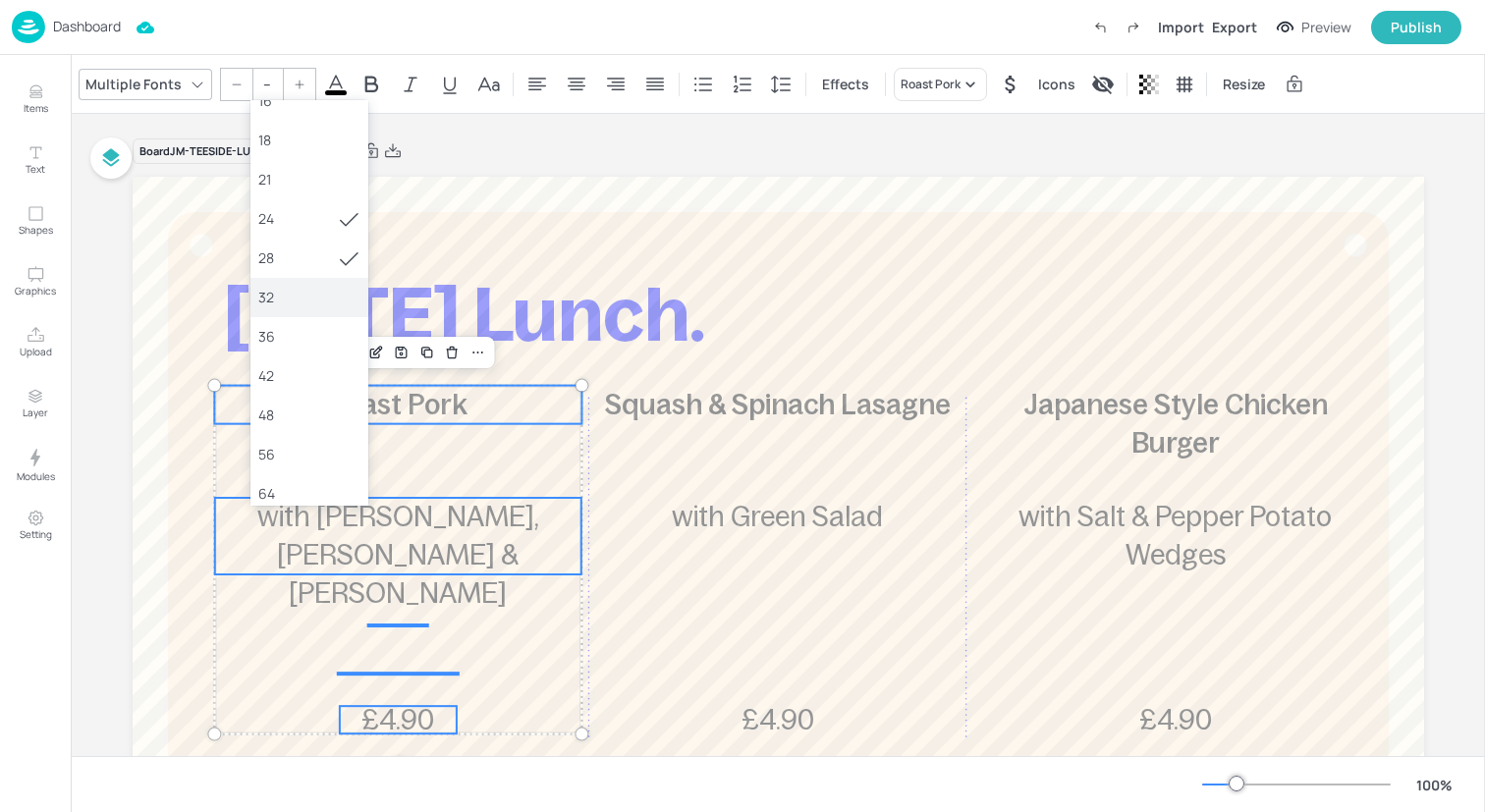
scroll to position [224, 0]
click at [312, 321] on div "36" at bounding box center [309, 327] width 102 height 21
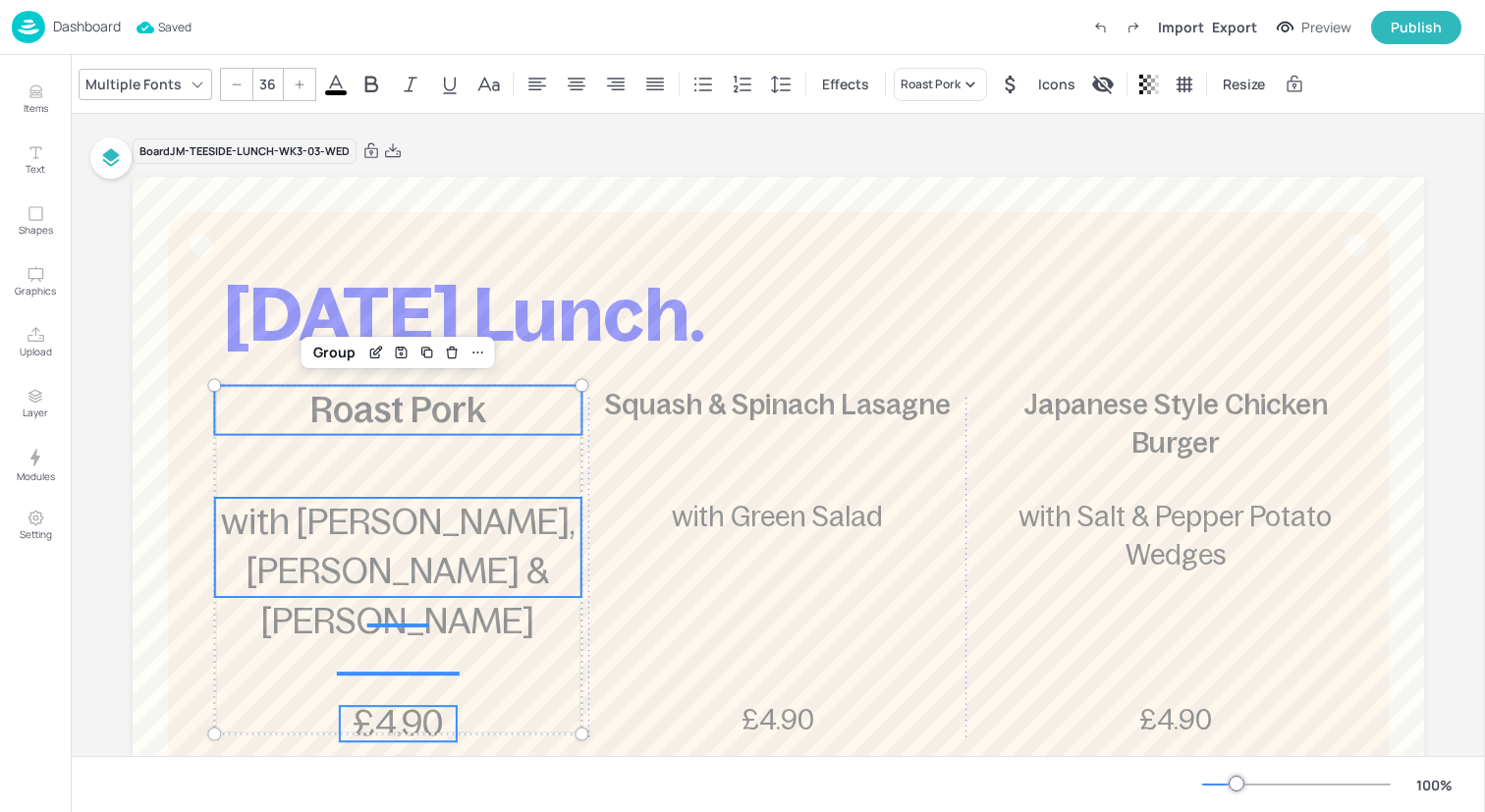
click at [231, 89] on div at bounding box center [236, 84] width 31 height 31
type input "35"
click at [329, 354] on div "Group" at bounding box center [335, 353] width 58 height 26
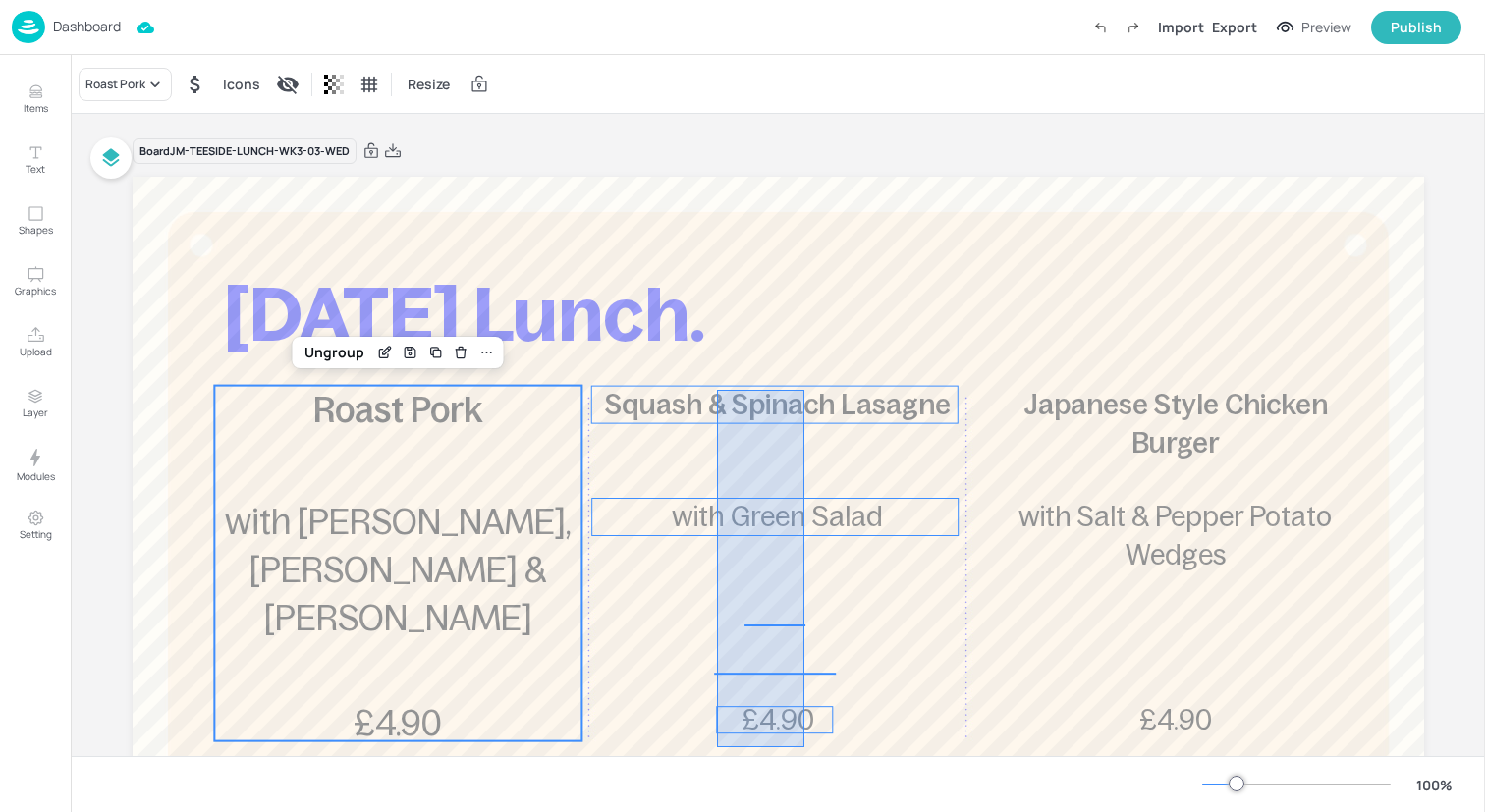
drag, startPoint x: 804, startPoint y: 747, endPoint x: 713, endPoint y: 389, distance: 369.4
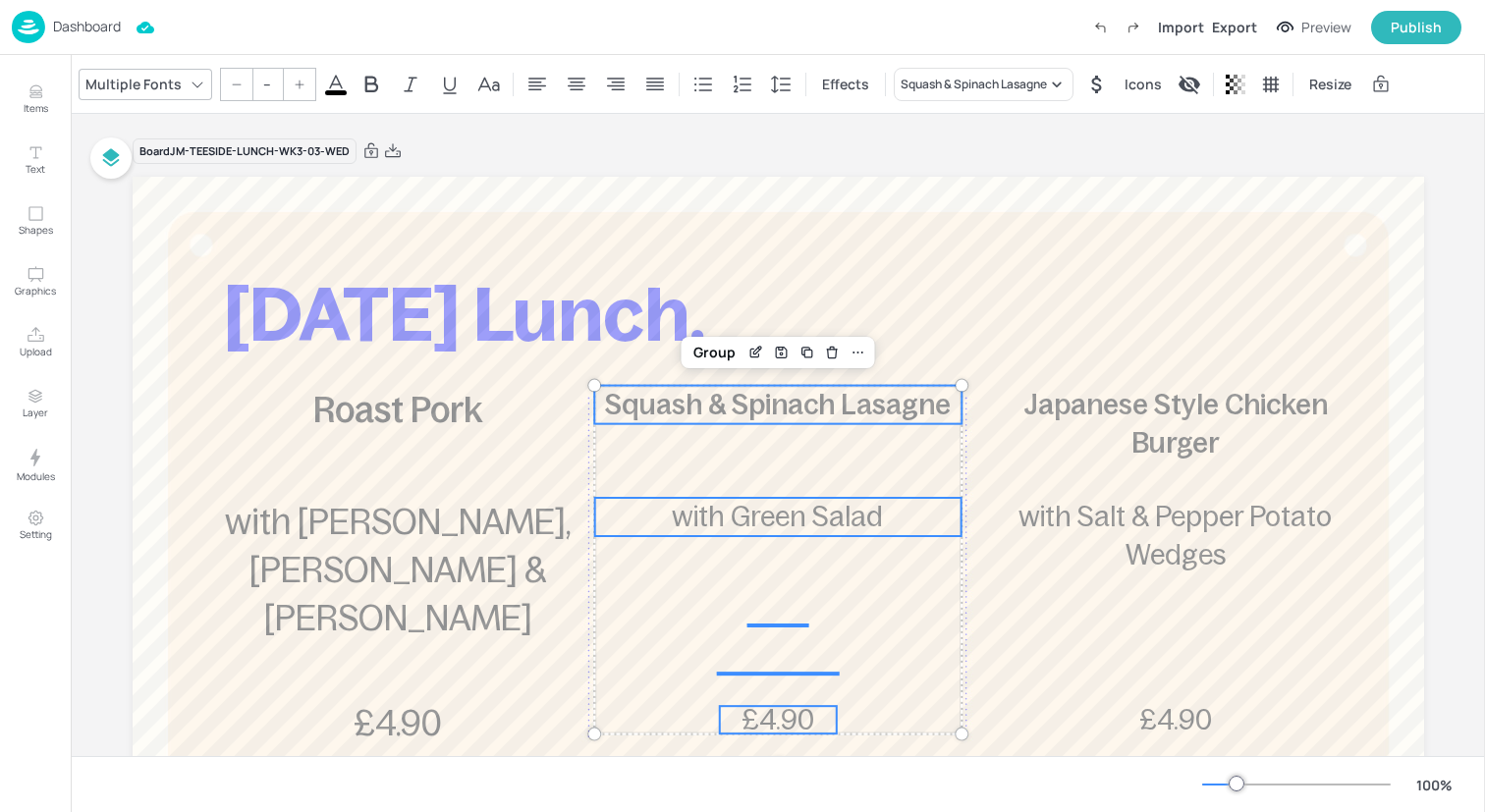
click at [268, 84] on input "--" at bounding box center [268, 84] width 28 height 31
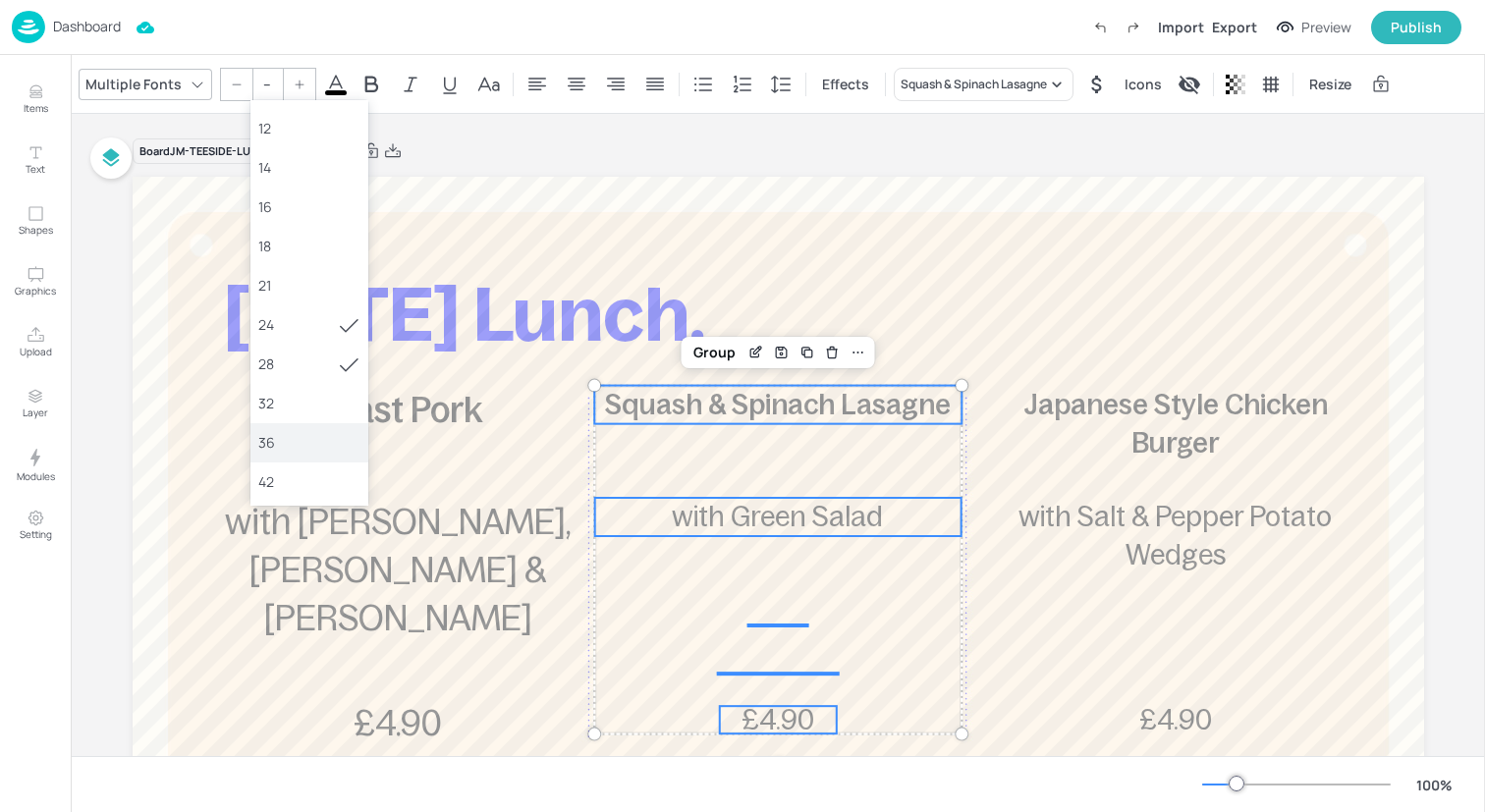
scroll to position [121, 0]
click at [323, 419] on div "36" at bounding box center [310, 430] width 118 height 39
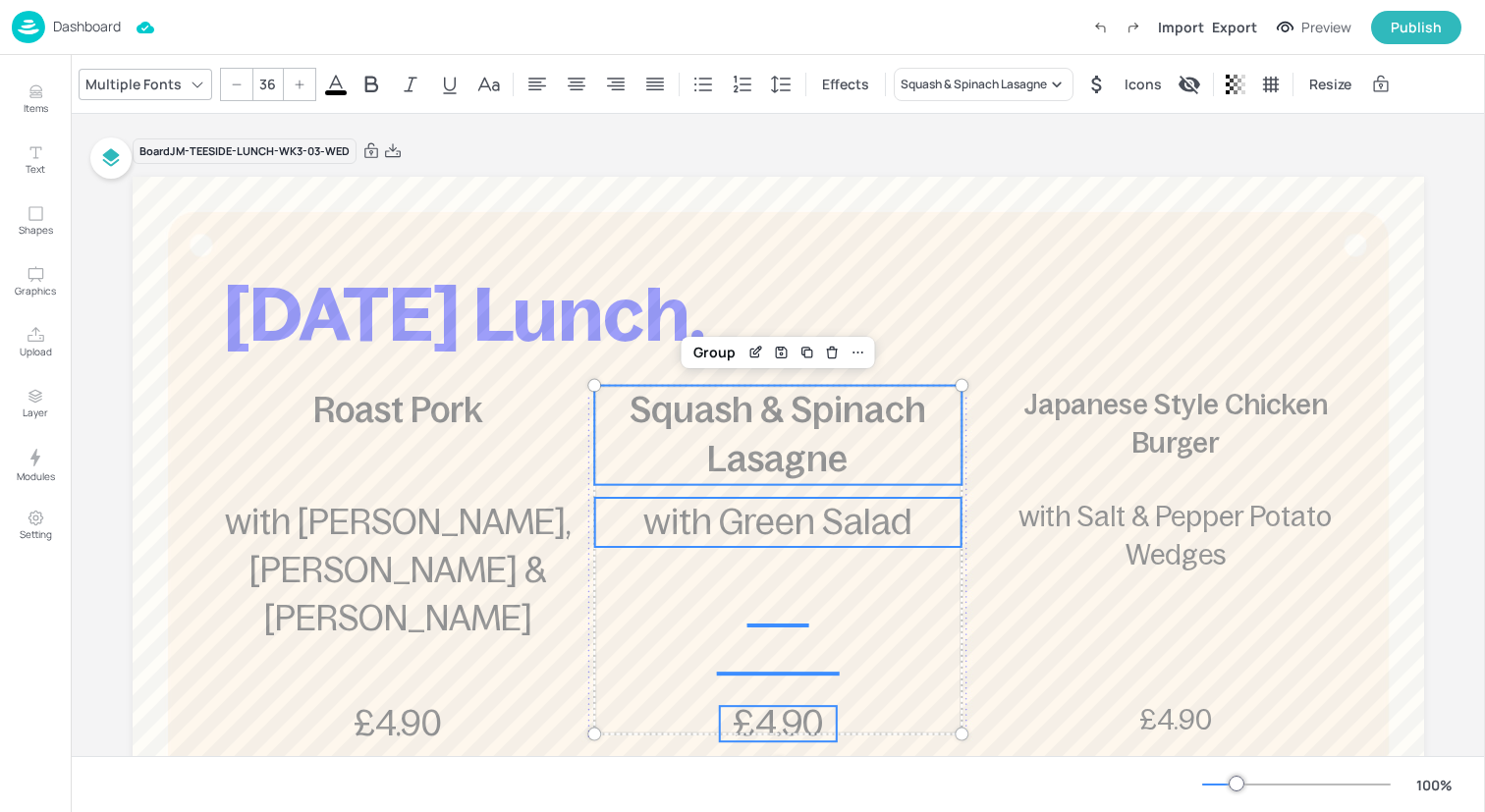
click at [239, 87] on div at bounding box center [236, 84] width 31 height 31
type input "35"
click at [697, 356] on div "Group" at bounding box center [715, 353] width 58 height 26
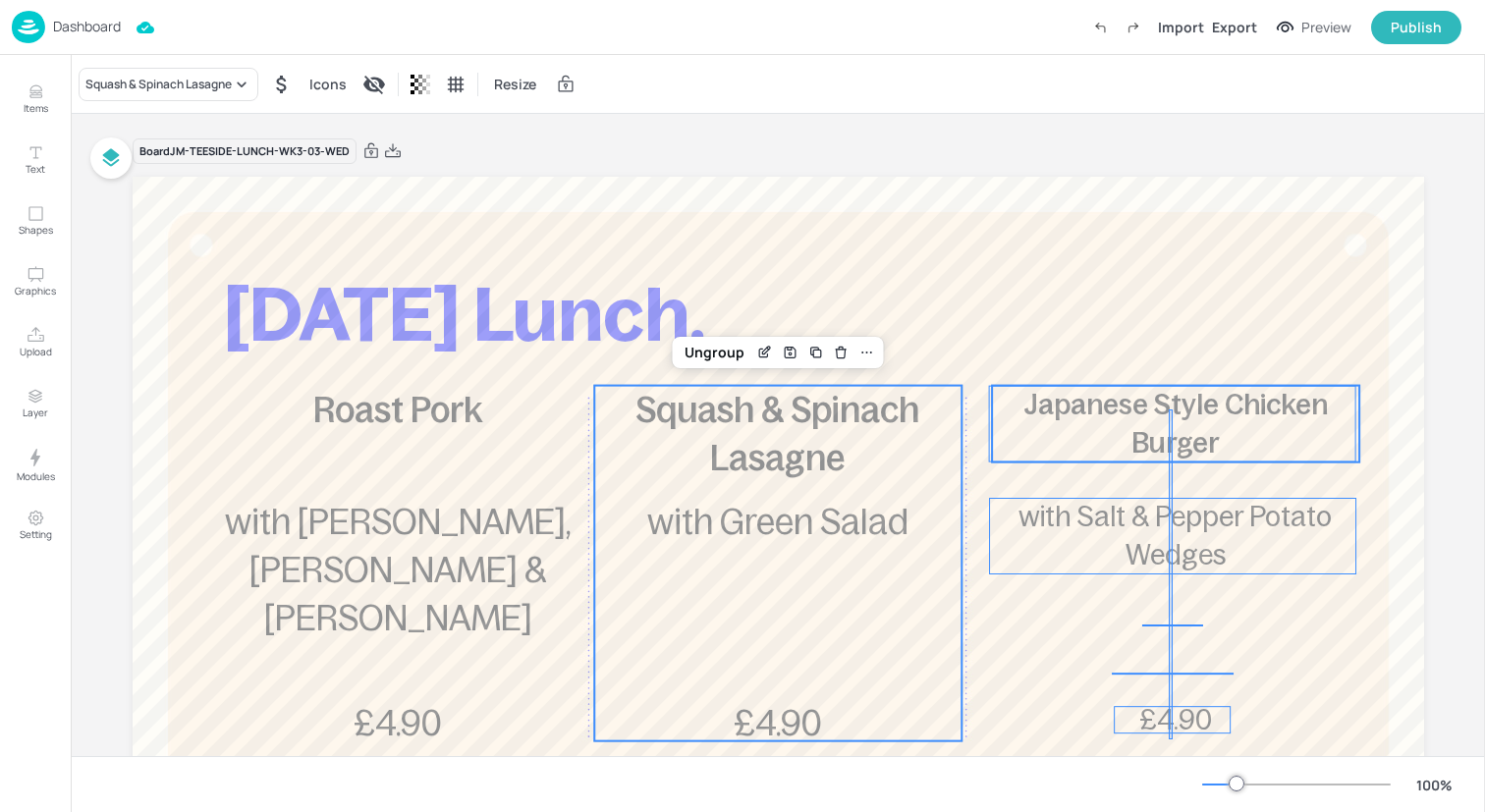
drag, startPoint x: 1169, startPoint y: 739, endPoint x: 1172, endPoint y: 408, distance: 331.0
click at [1172, 177] on div "[DATE] Lunch. Roast Pork £4.90 with Braised Swede, Kale & Mustard Mash Squash &…" at bounding box center [778, 177] width 1291 height 0
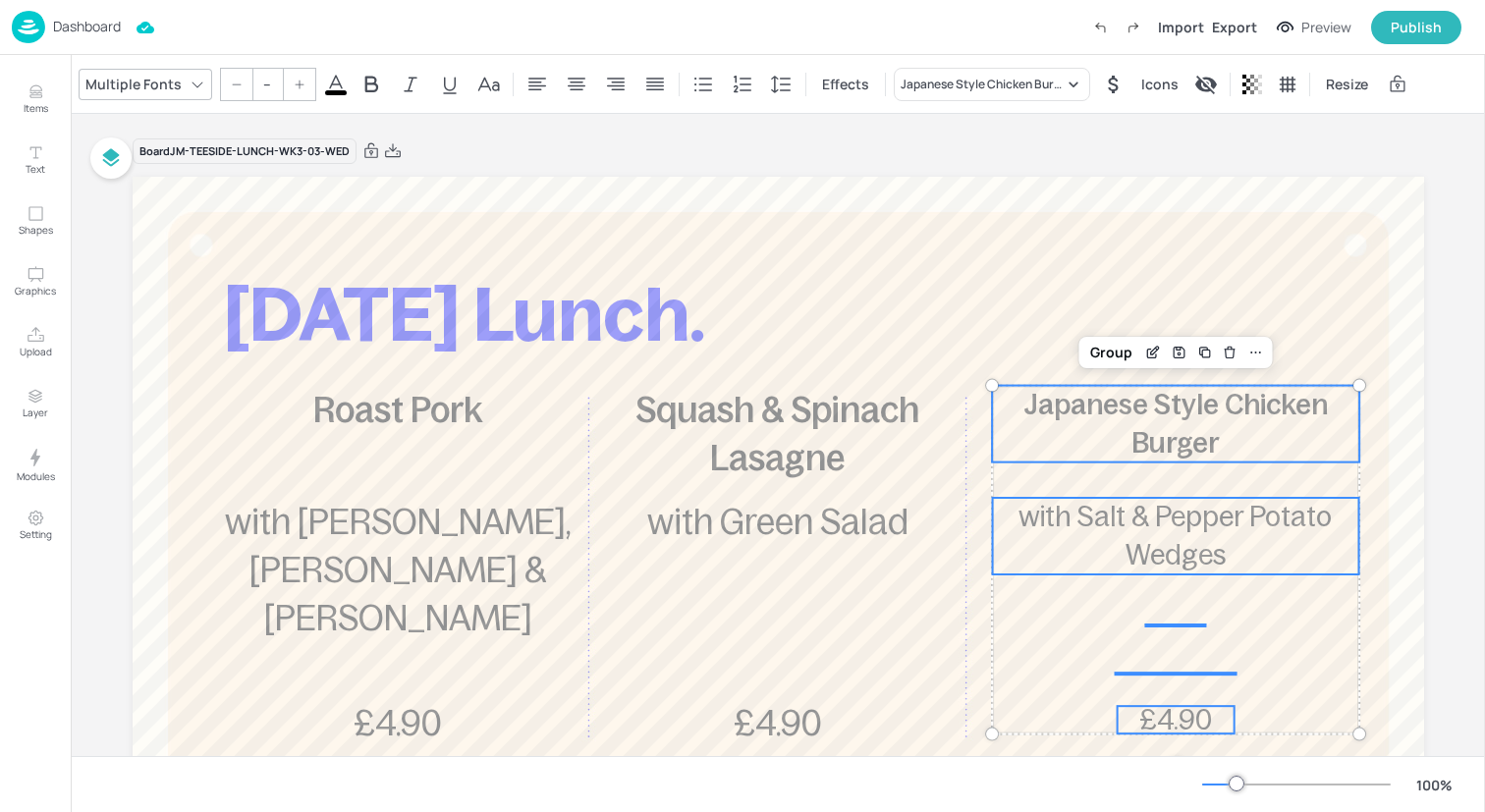
click at [261, 84] on input "--" at bounding box center [268, 84] width 28 height 31
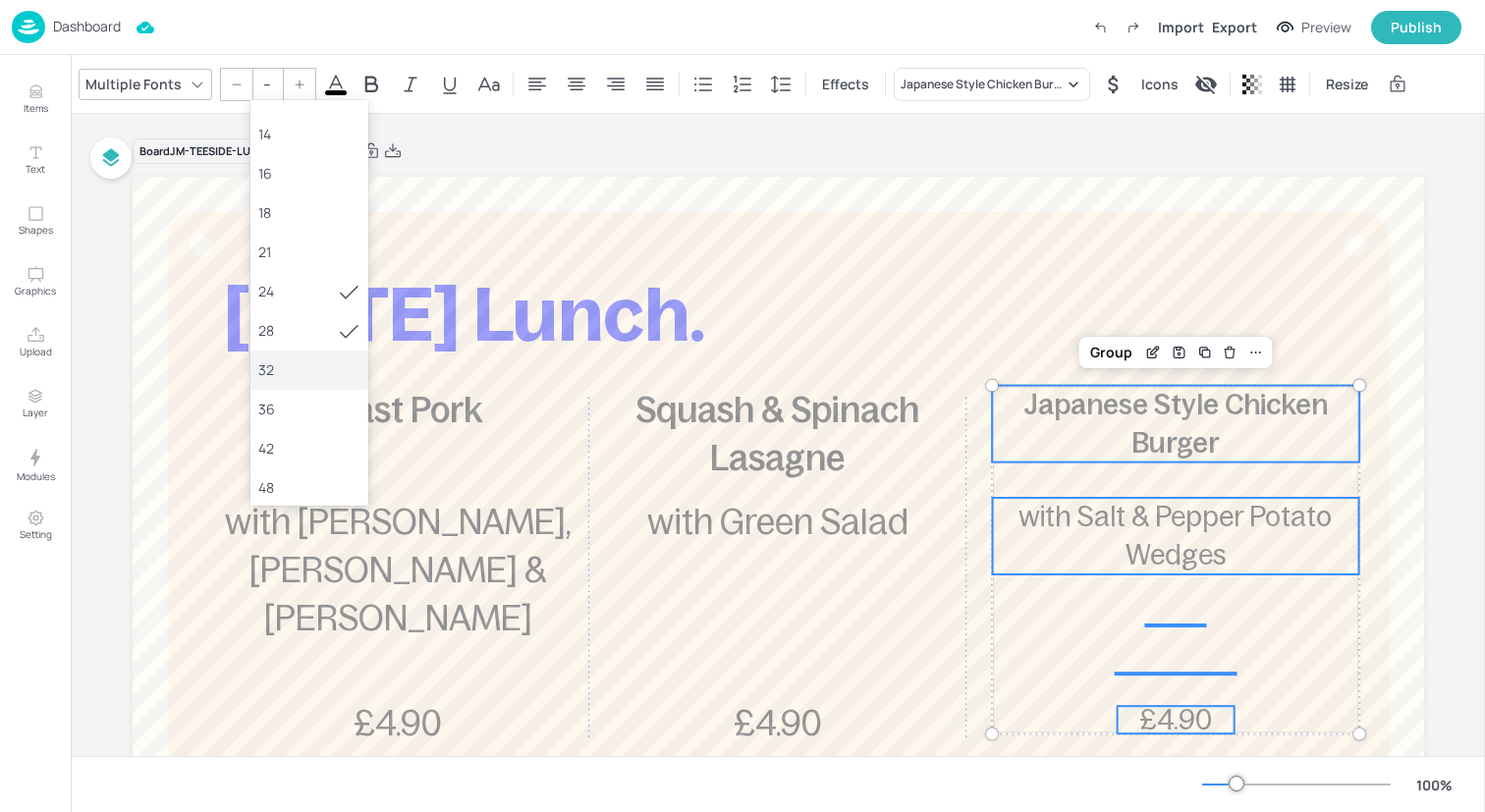
scroll to position [160, 0]
click at [280, 387] on div "36" at bounding box center [309, 391] width 102 height 21
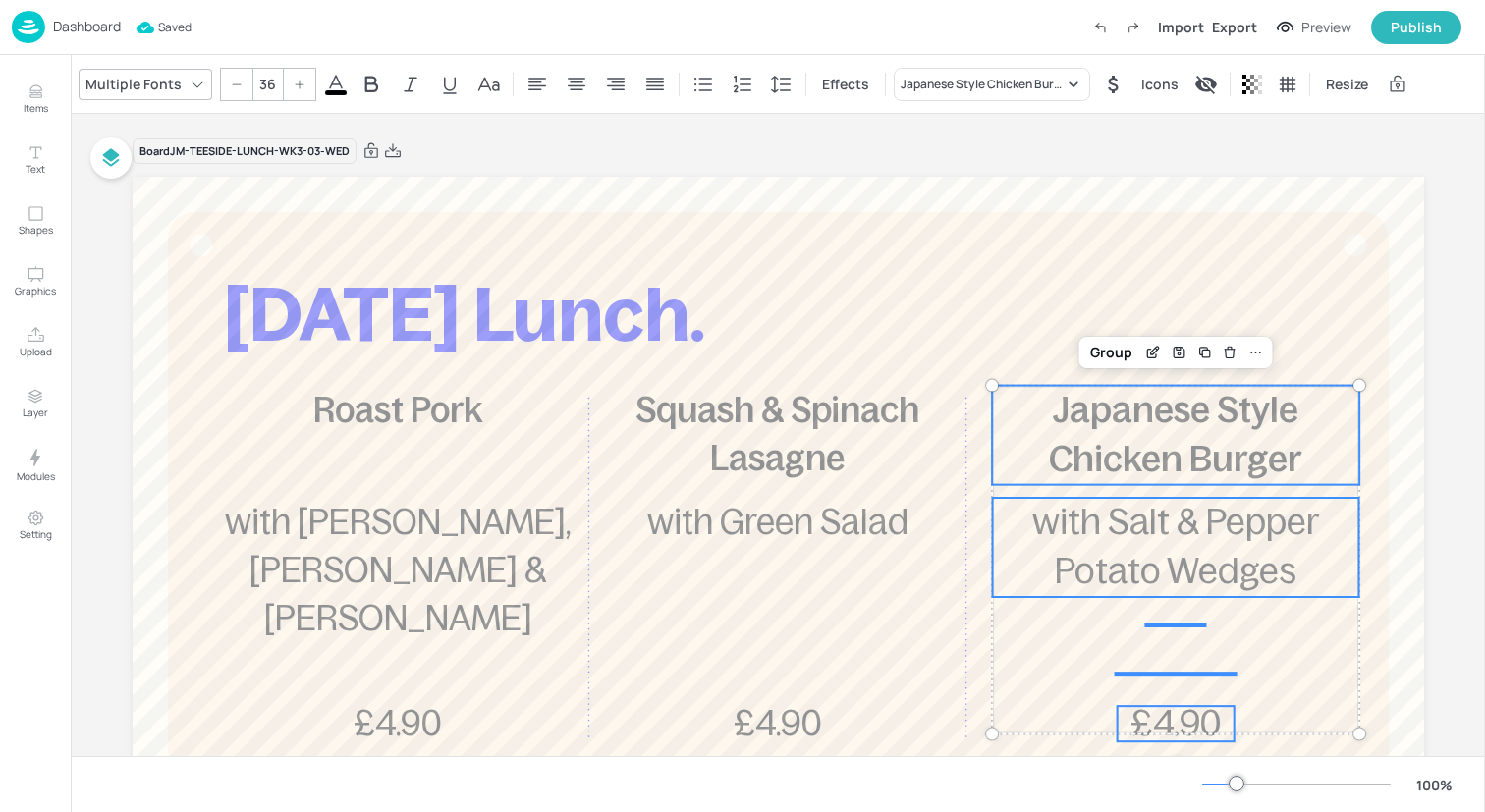
click at [231, 87] on icon at bounding box center [237, 85] width 12 height 12
type input "35"
click at [1100, 345] on div "Group" at bounding box center [1111, 353] width 58 height 26
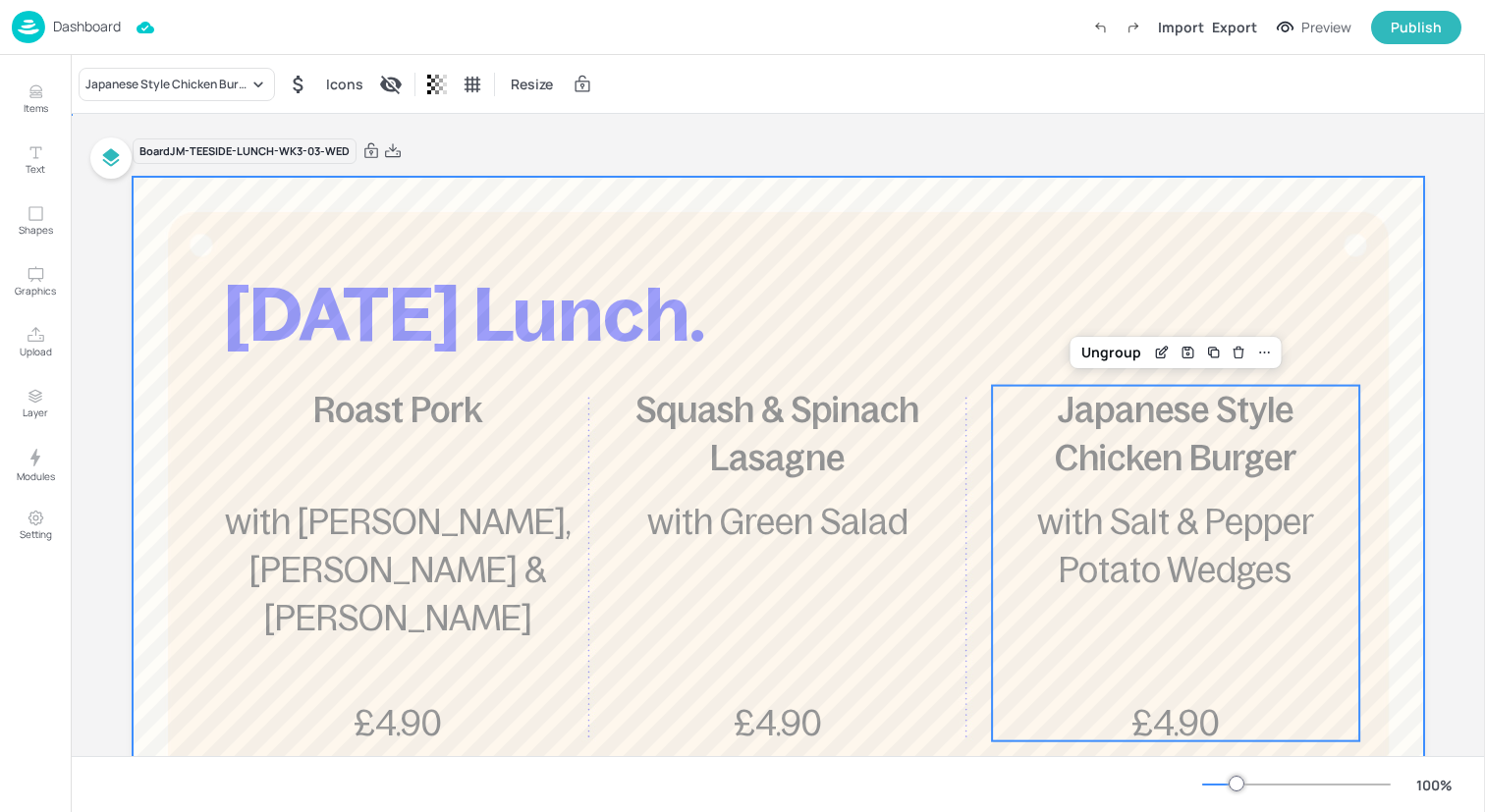
click at [391, 228] on div at bounding box center [778, 706] width 1291 height 1060
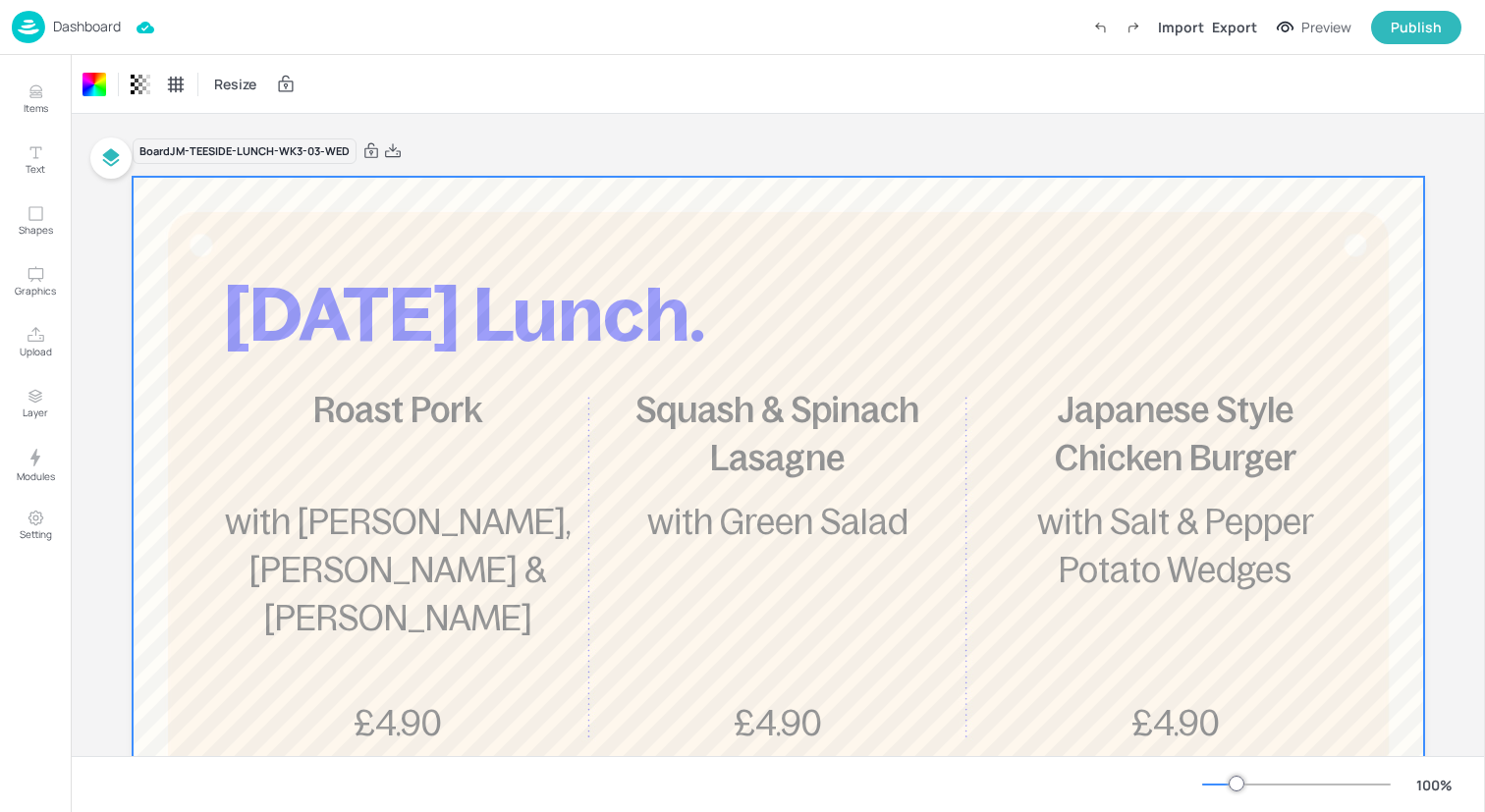
click at [261, 39] on div "Dashboard Import Export Preview Publish" at bounding box center [737, 27] width 1450 height 54
click at [31, 13] on img at bounding box center [28, 27] width 33 height 32
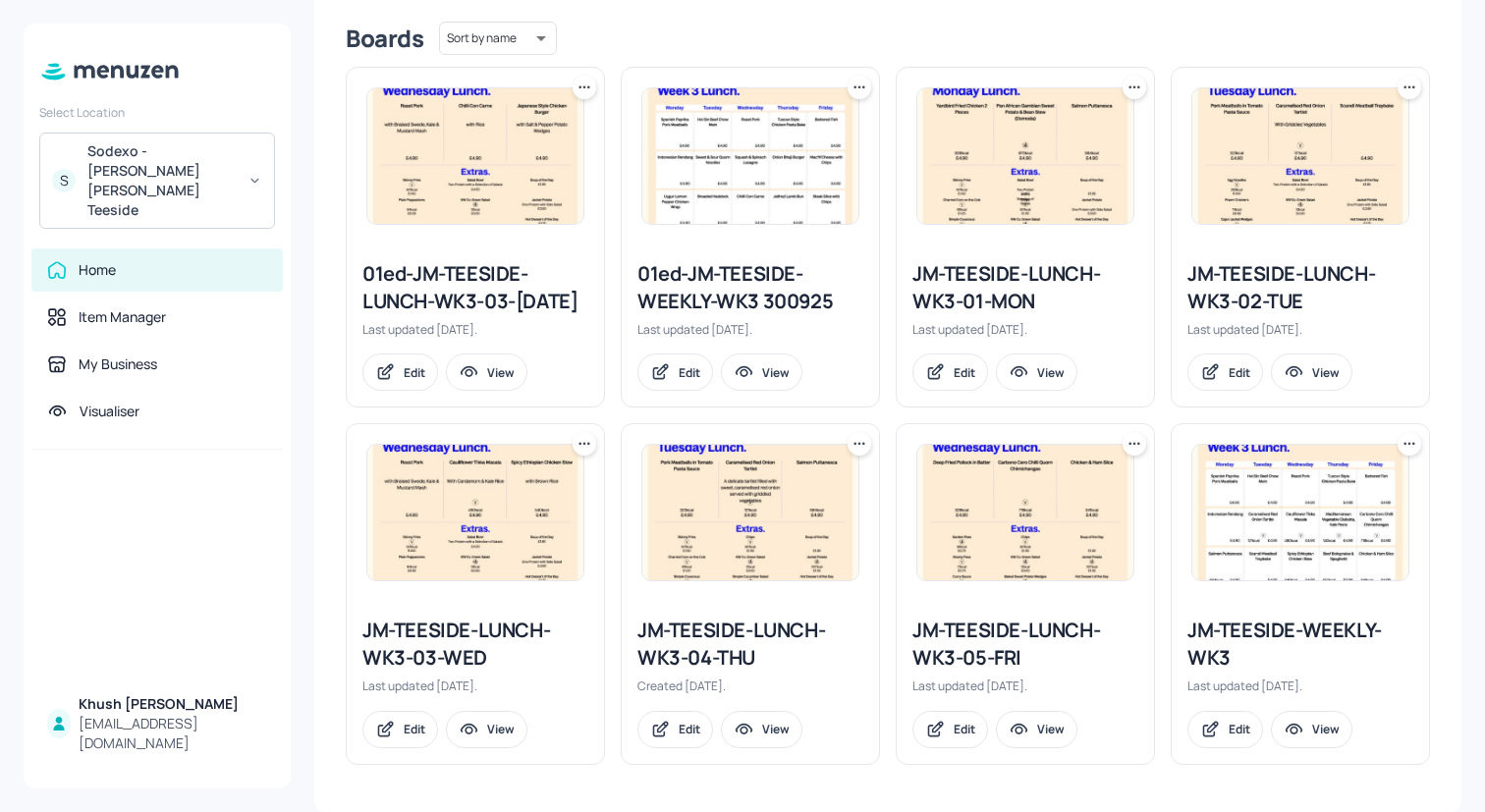
scroll to position [513, 0]
click at [679, 635] on div "JM-TEESIDE-LUNCH-WK3-04-THU" at bounding box center [750, 643] width 226 height 55
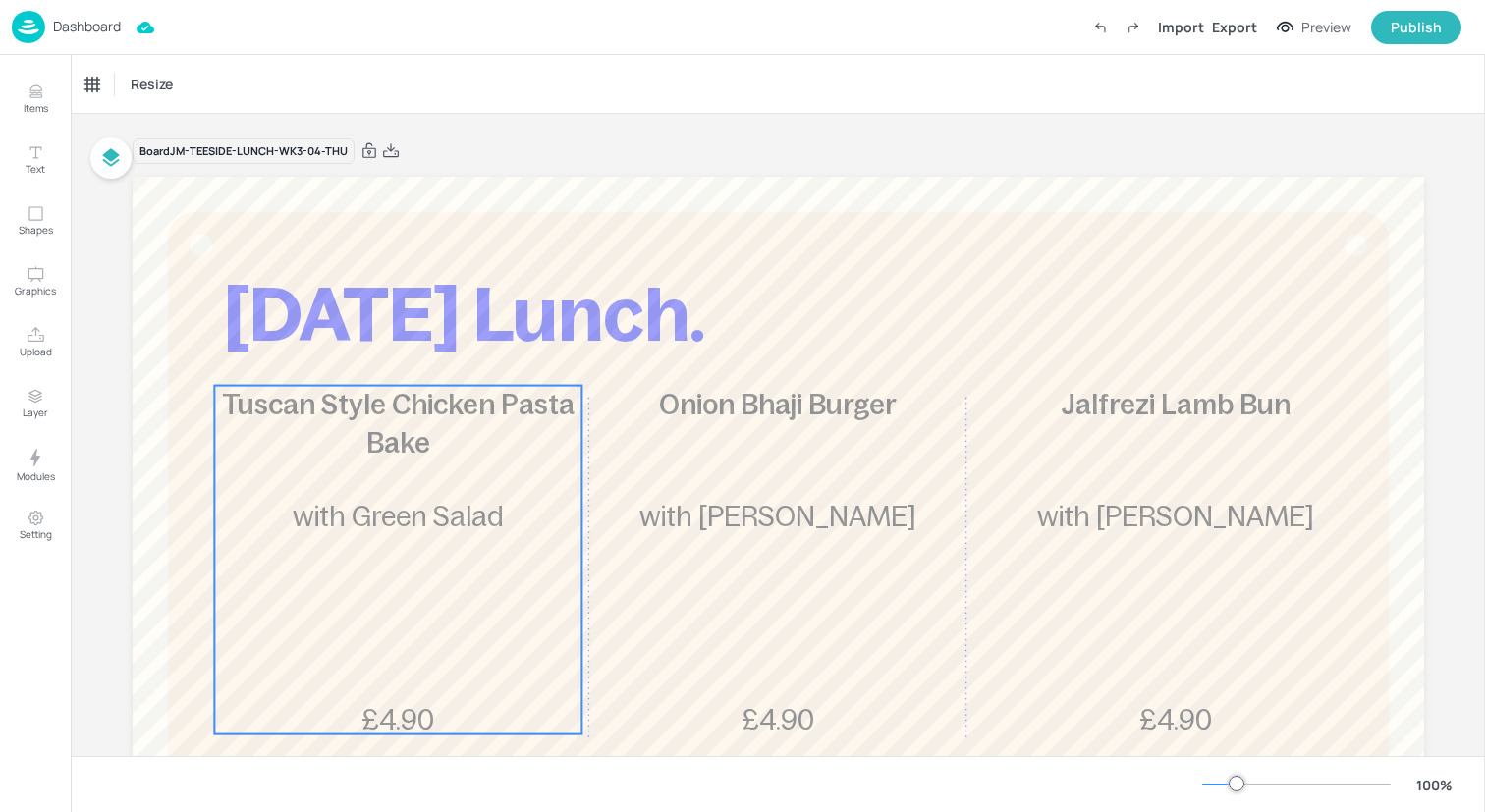
click at [350, 495] on div "Tuscan Style Chicken Pasta Bake £4.90 with Green Salad" at bounding box center [398, 559] width 368 height 349
click at [344, 343] on div "Ungroup" at bounding box center [335, 353] width 76 height 26
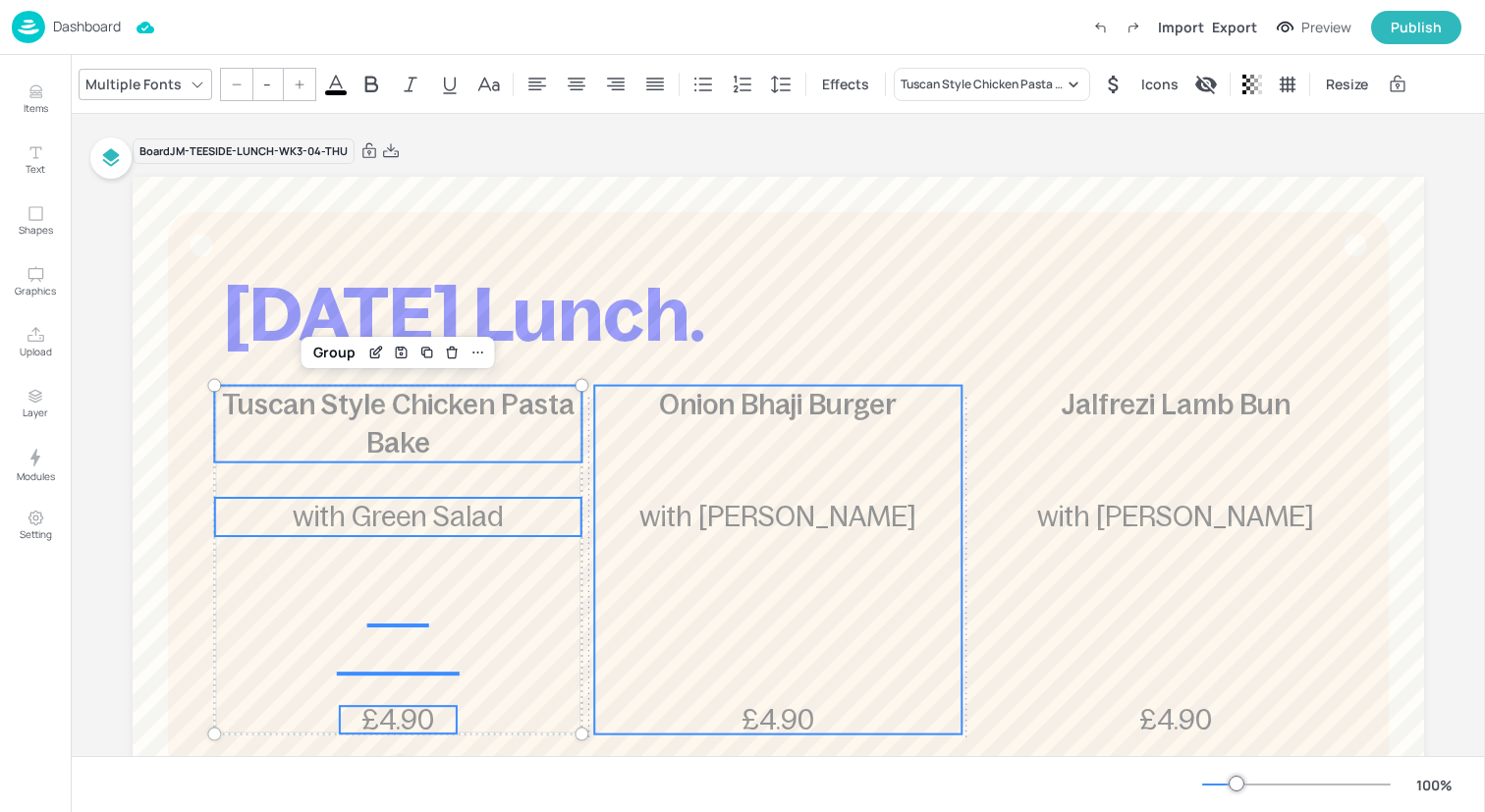
click at [749, 502] on span "with [PERSON_NAME]" at bounding box center [777, 515] width 277 height 31
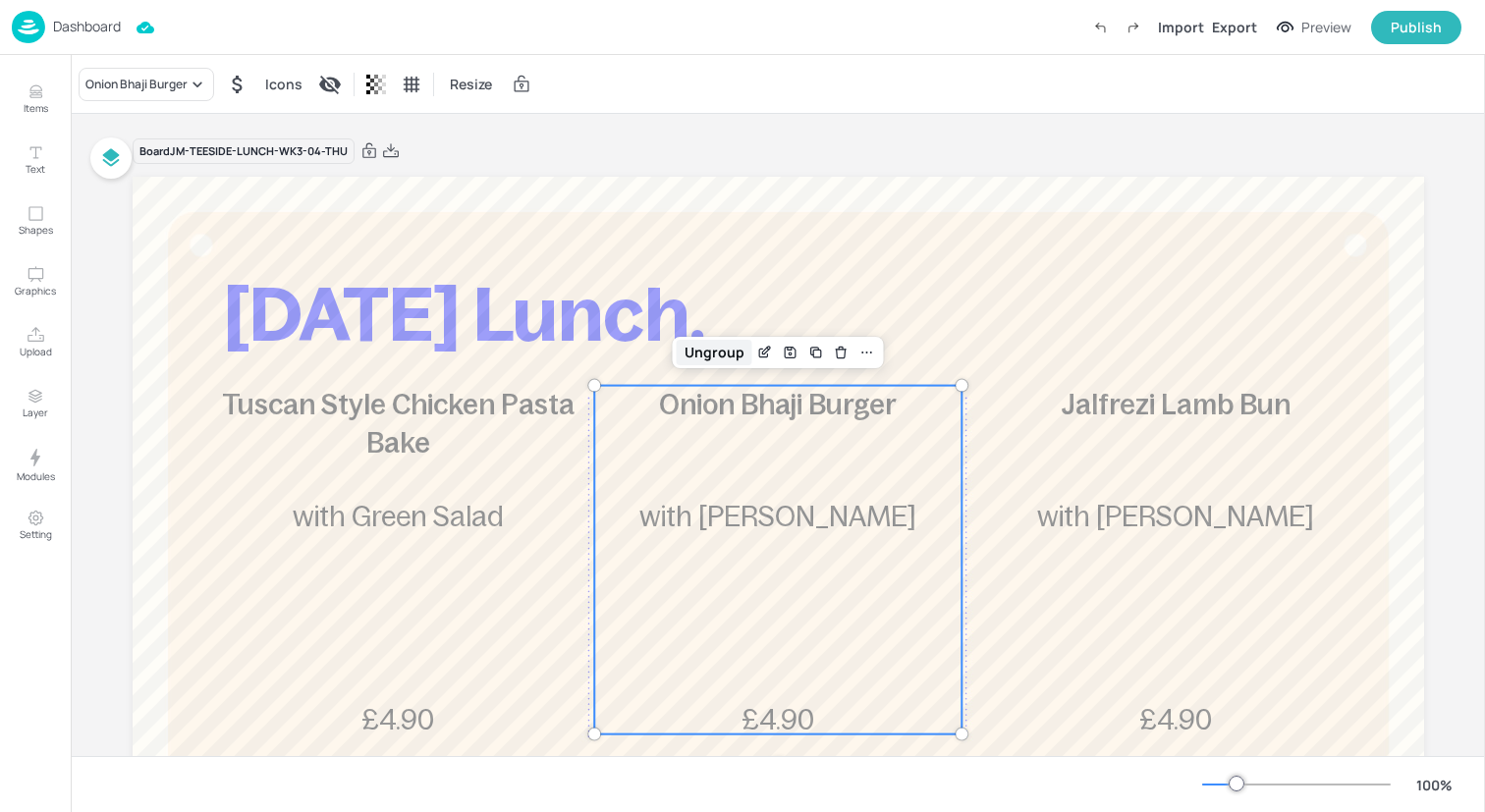
click at [718, 360] on div "Ungroup" at bounding box center [715, 353] width 76 height 26
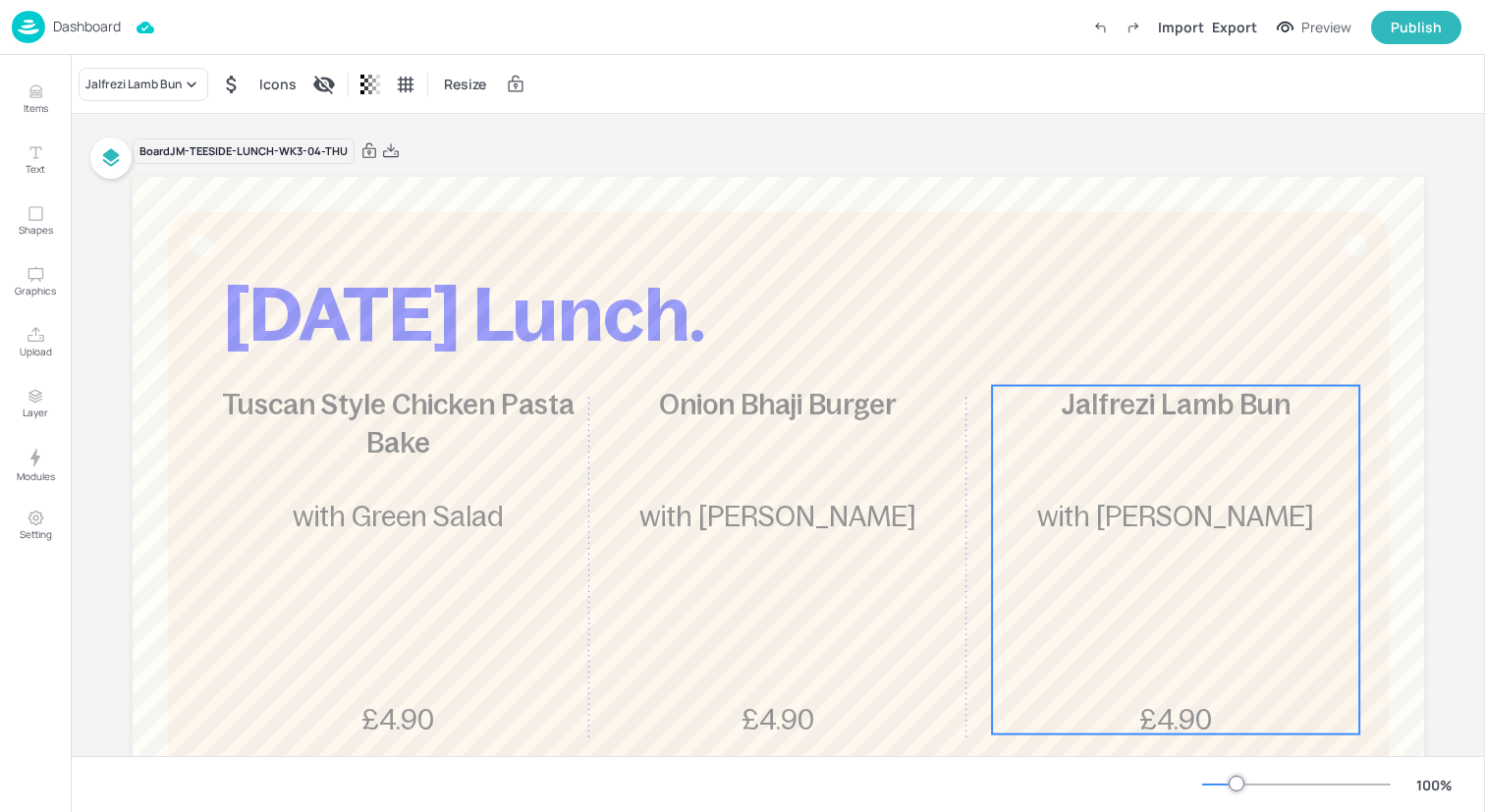
click at [1171, 545] on div "Jalfrezi Lamb Bun £4.90 with [PERSON_NAME]" at bounding box center [1176, 559] width 368 height 349
click at [1124, 357] on div "Ungroup" at bounding box center [1111, 353] width 76 height 26
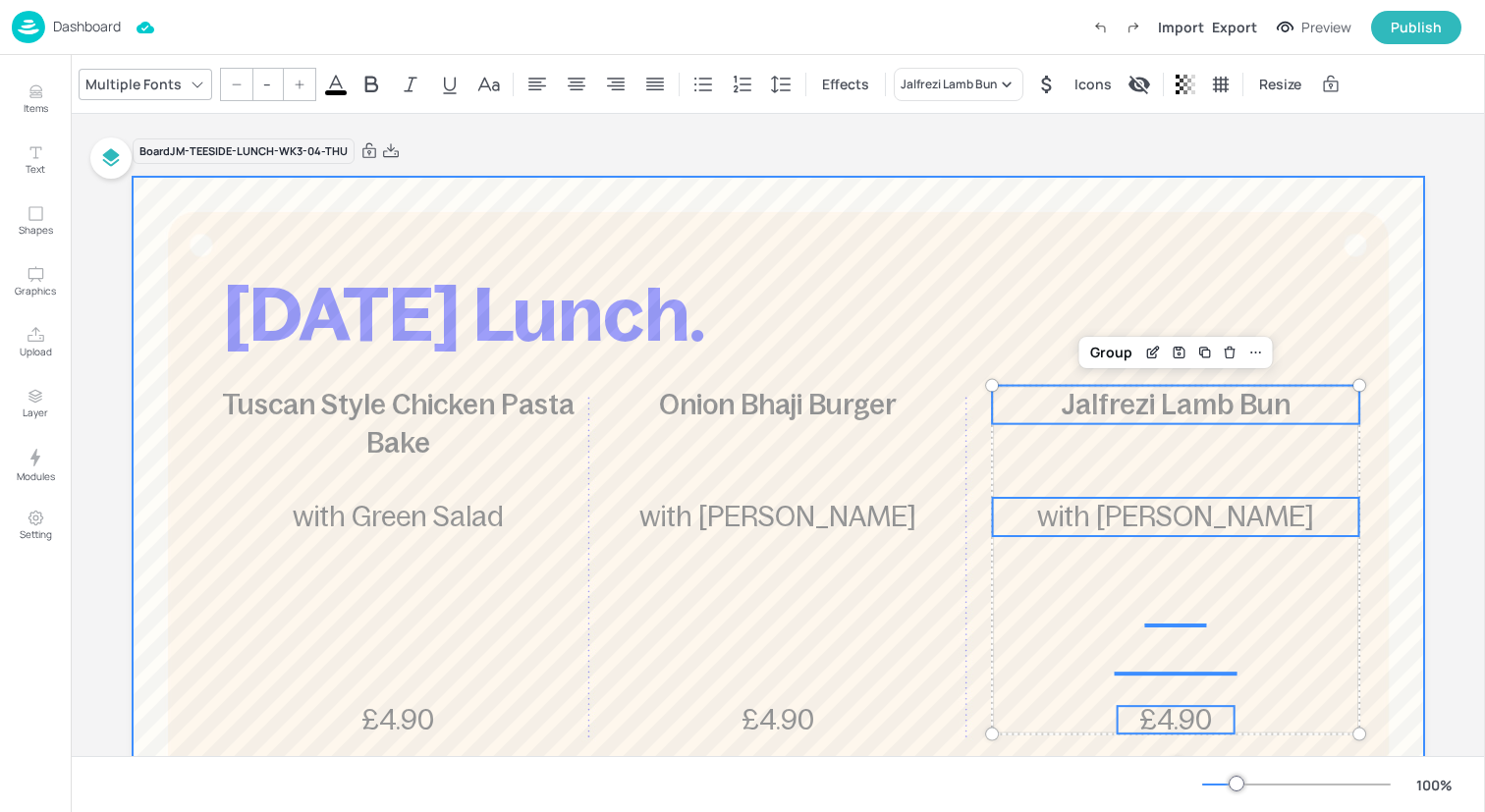
scroll to position [119, 0]
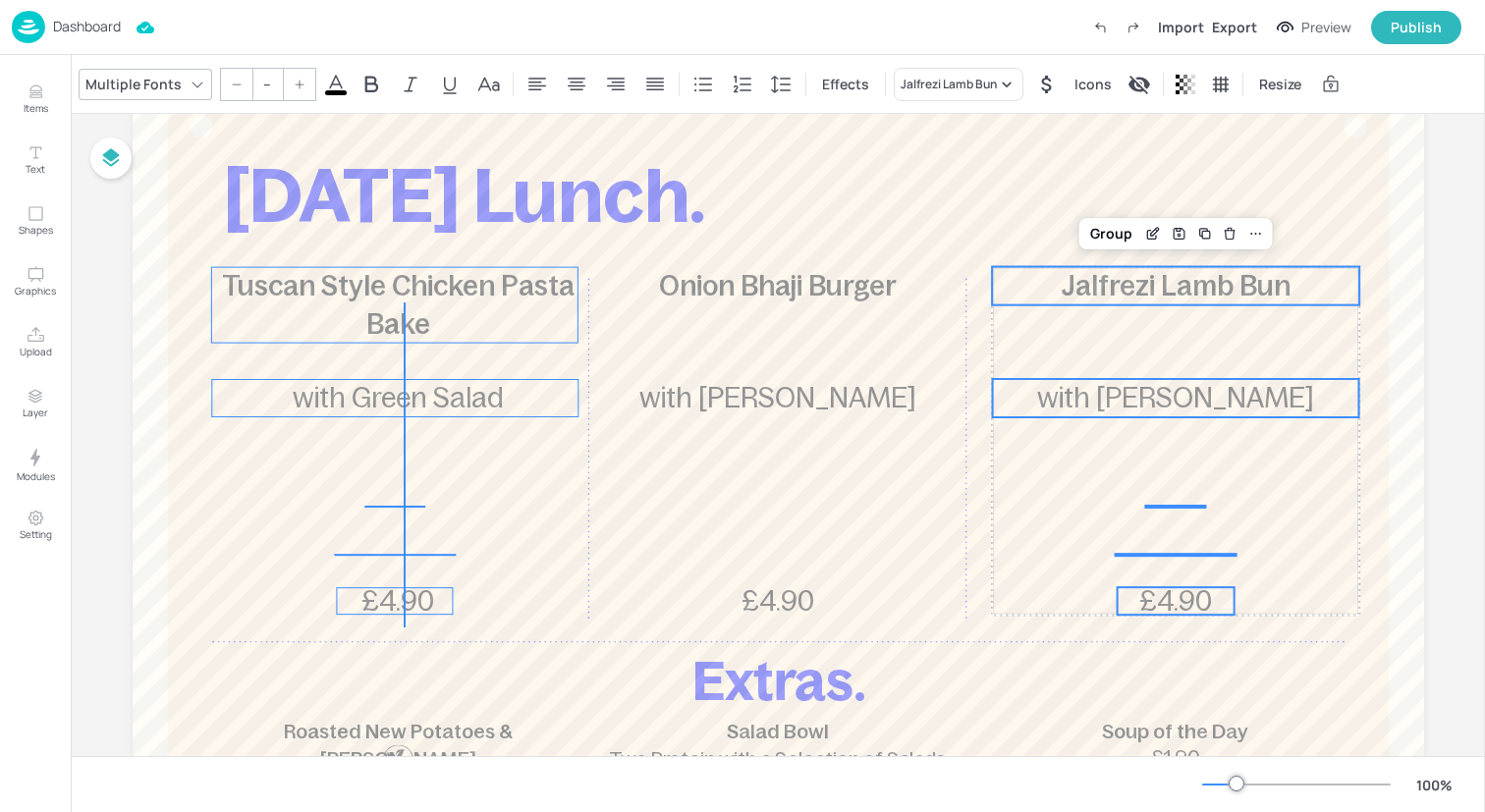
drag, startPoint x: 404, startPoint y: 627, endPoint x: 403, endPoint y: 303, distance: 324.0
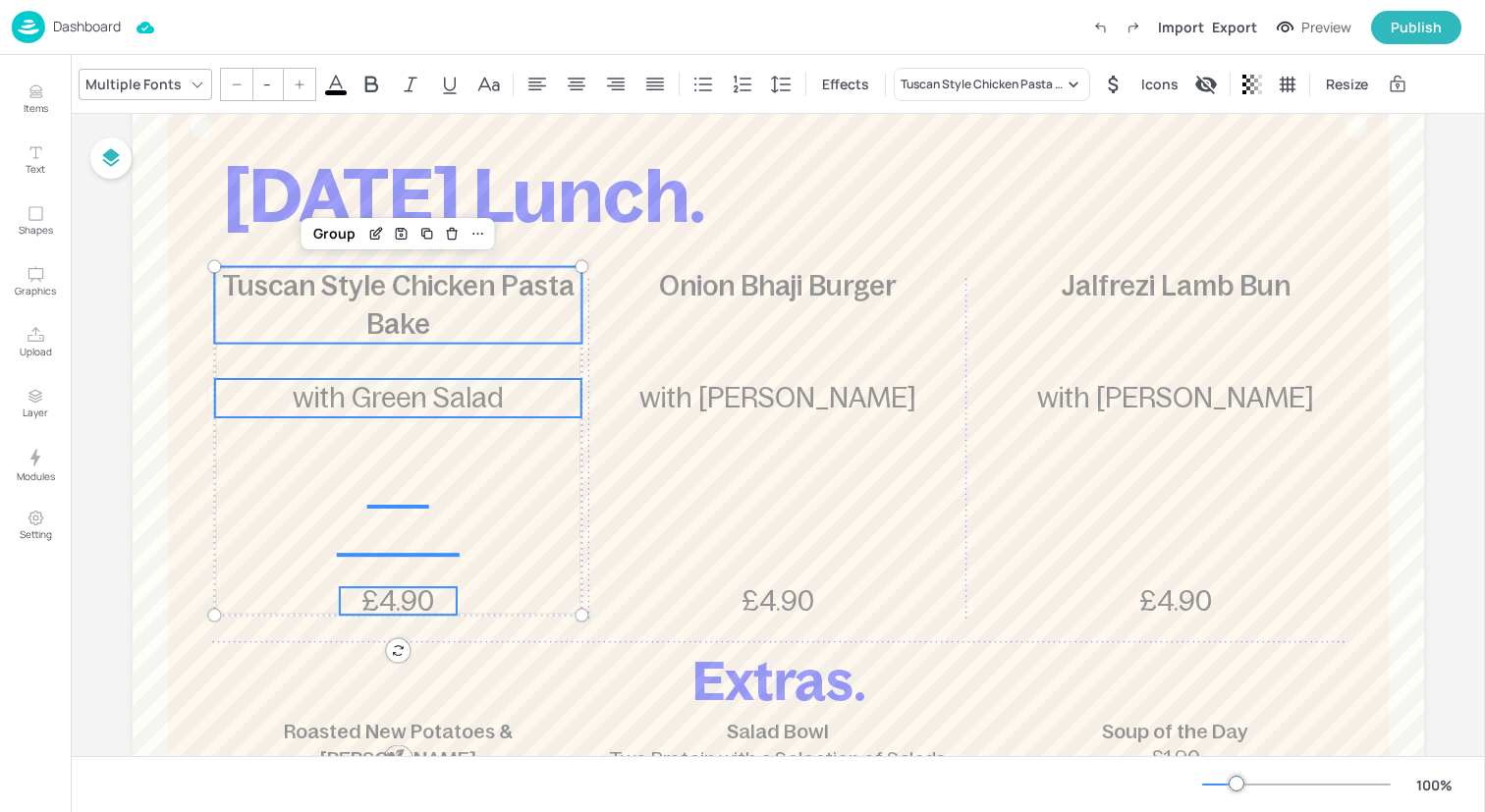
click at [264, 86] on input "--" at bounding box center [268, 84] width 28 height 31
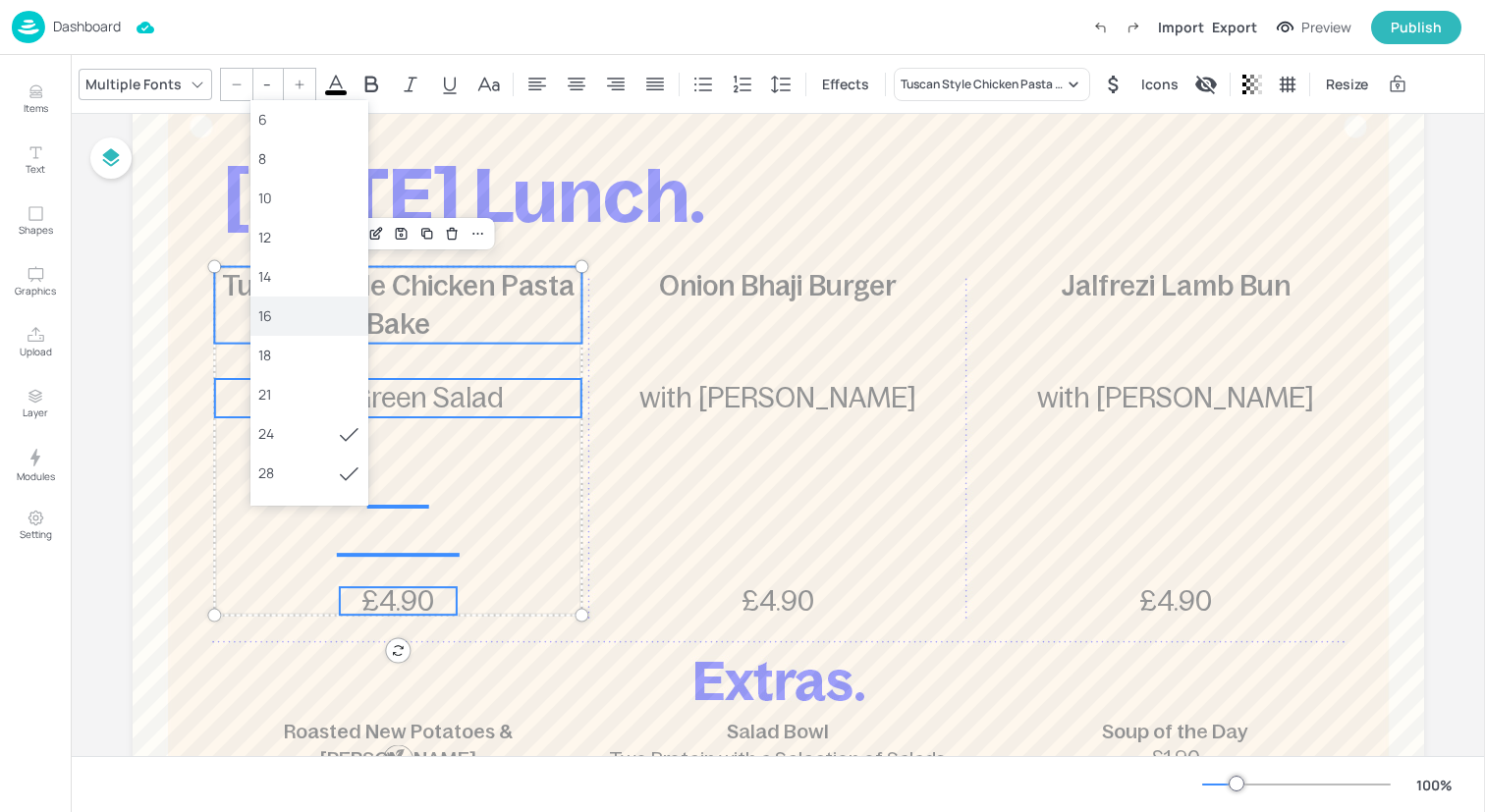
scroll to position [87, 0]
click at [288, 459] on div "36" at bounding box center [309, 463] width 102 height 21
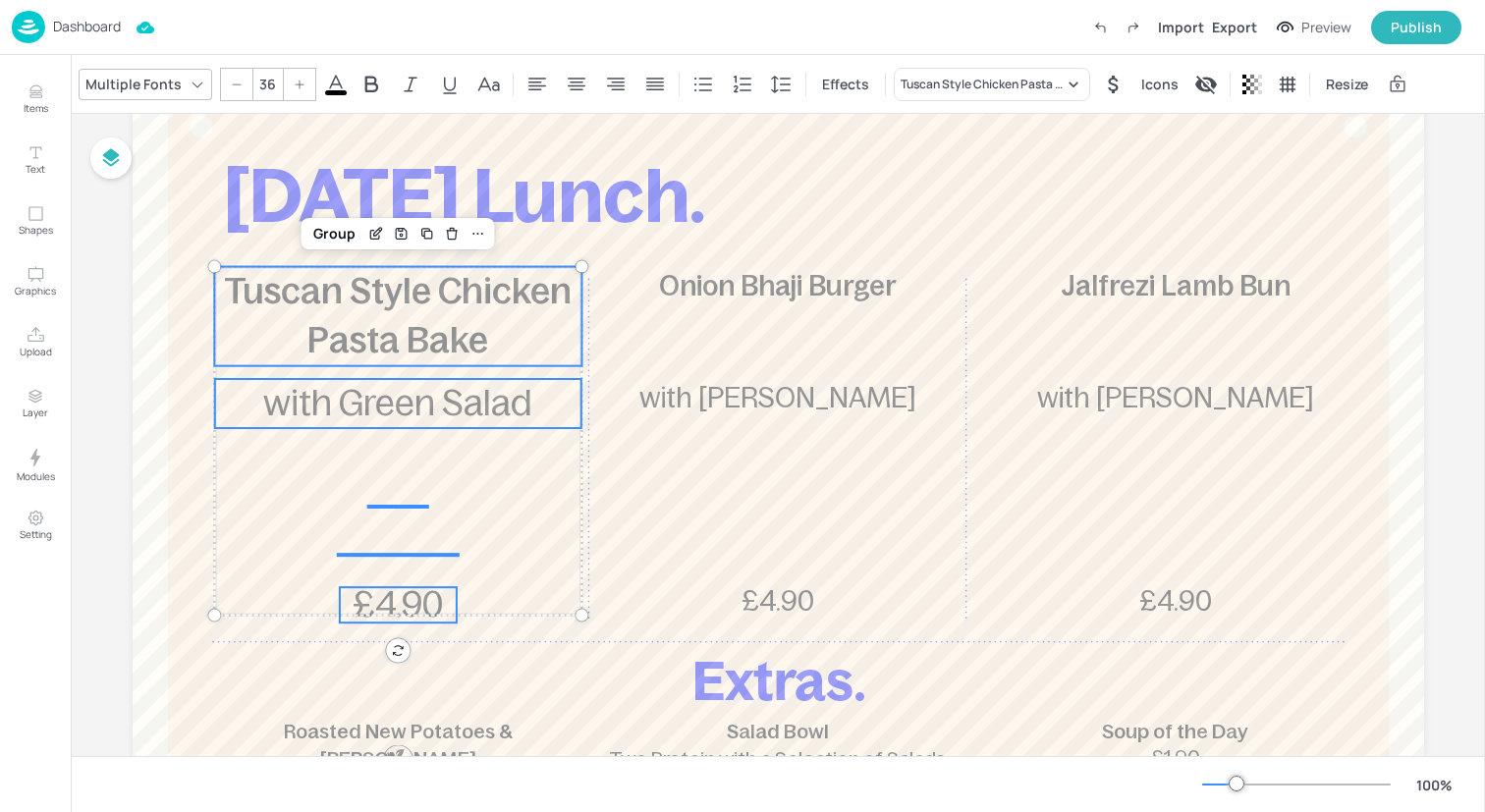
click at [241, 83] on div at bounding box center [236, 84] width 31 height 31
type input "35"
click at [340, 232] on div "Group" at bounding box center [335, 234] width 58 height 26
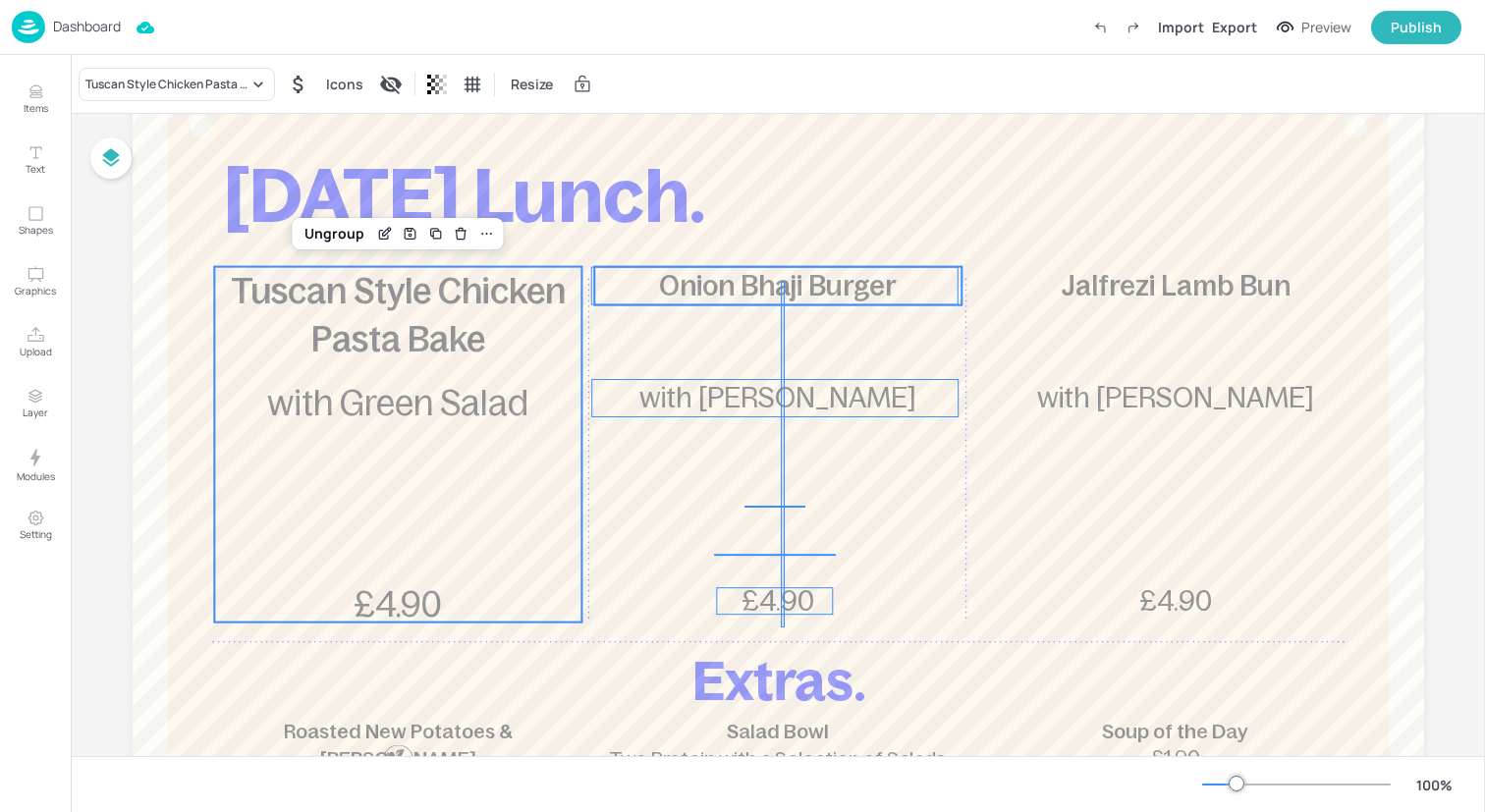
drag, startPoint x: 780, startPoint y: 627, endPoint x: 782, endPoint y: 278, distance: 349.0
click at [782, 58] on div "[DATE] Lunch. Tuscan Style Chicken Pasta Bake £4.90 with Green Salad Onion Bhaj…" at bounding box center [778, 58] width 1291 height 0
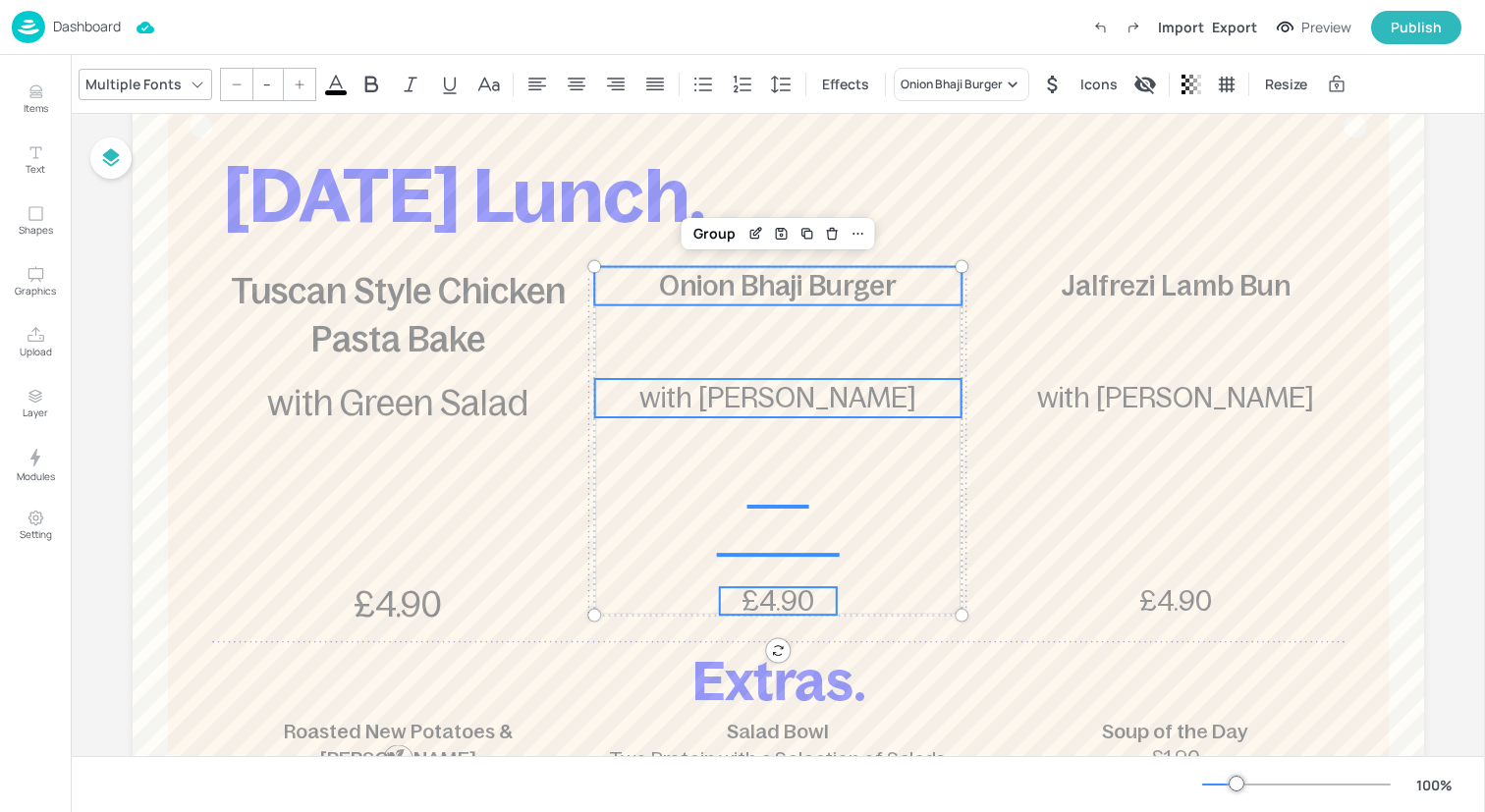
click at [262, 75] on input "--" at bounding box center [268, 84] width 28 height 31
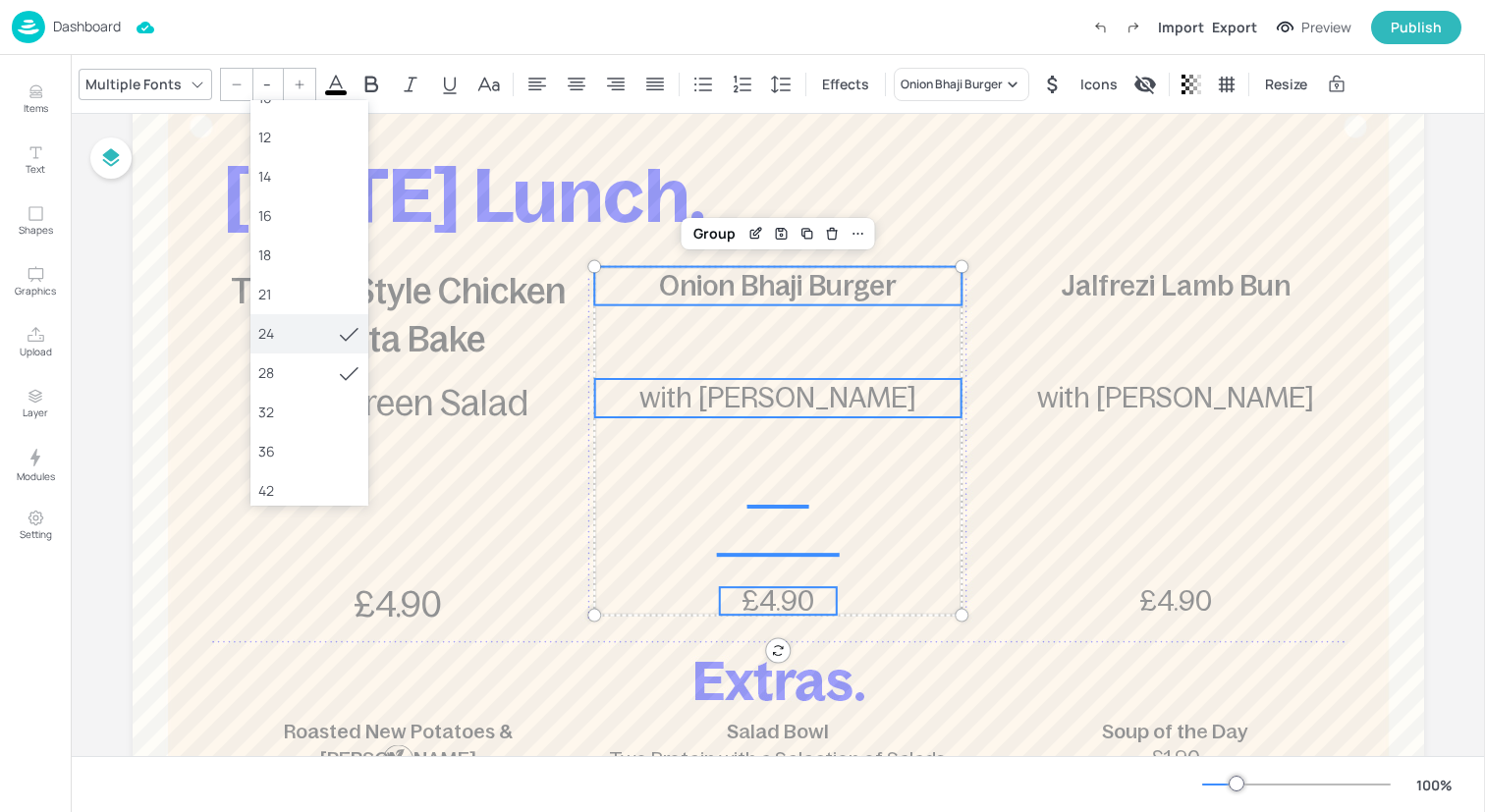
scroll to position [104, 0]
click at [286, 439] on div "36" at bounding box center [309, 446] width 102 height 21
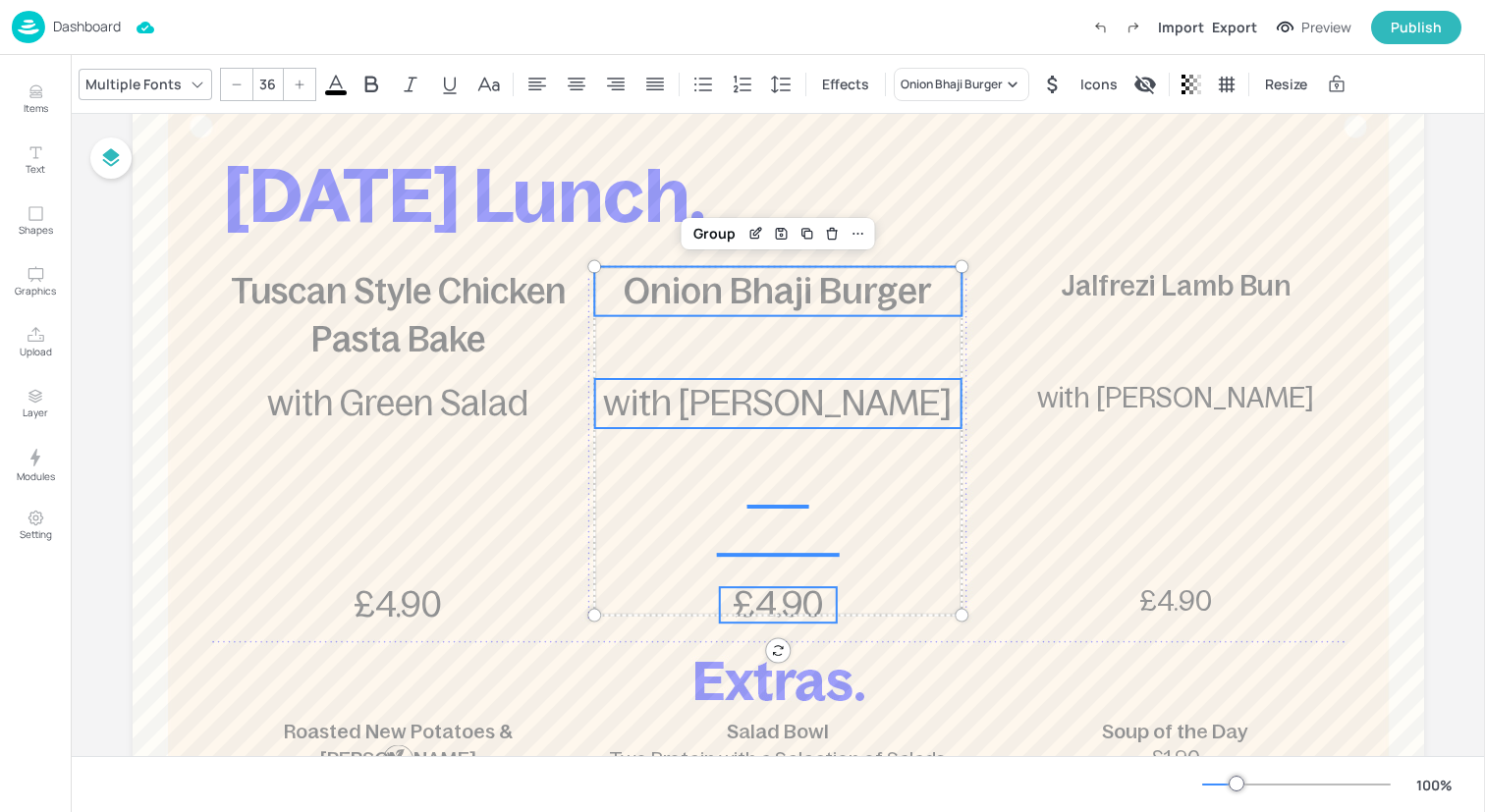
click at [234, 84] on icon at bounding box center [237, 84] width 9 height 1
type input "35"
click at [700, 245] on div "Group" at bounding box center [715, 234] width 58 height 26
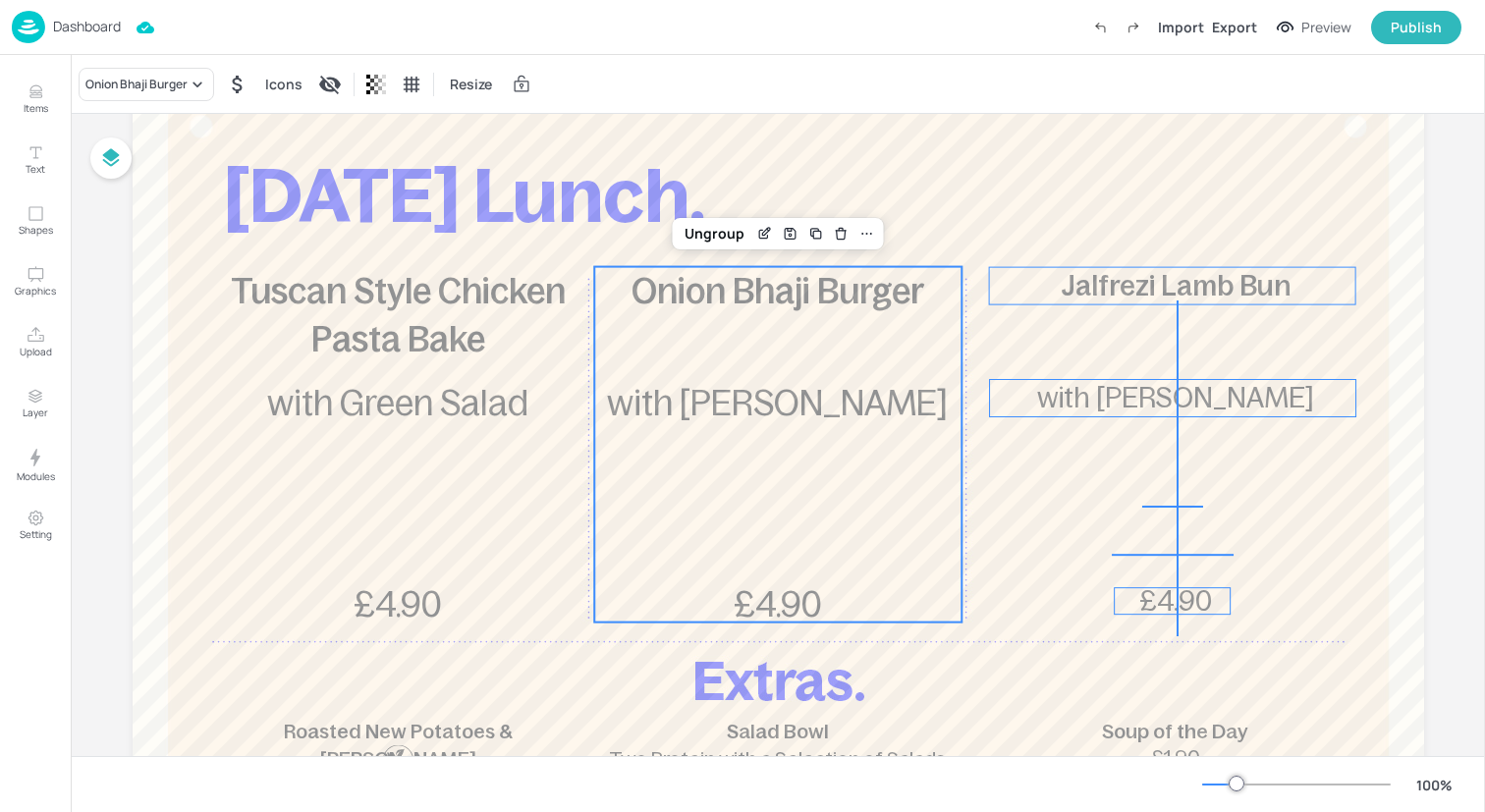
drag, startPoint x: 1176, startPoint y: 636, endPoint x: 1175, endPoint y: 224, distance: 412.0
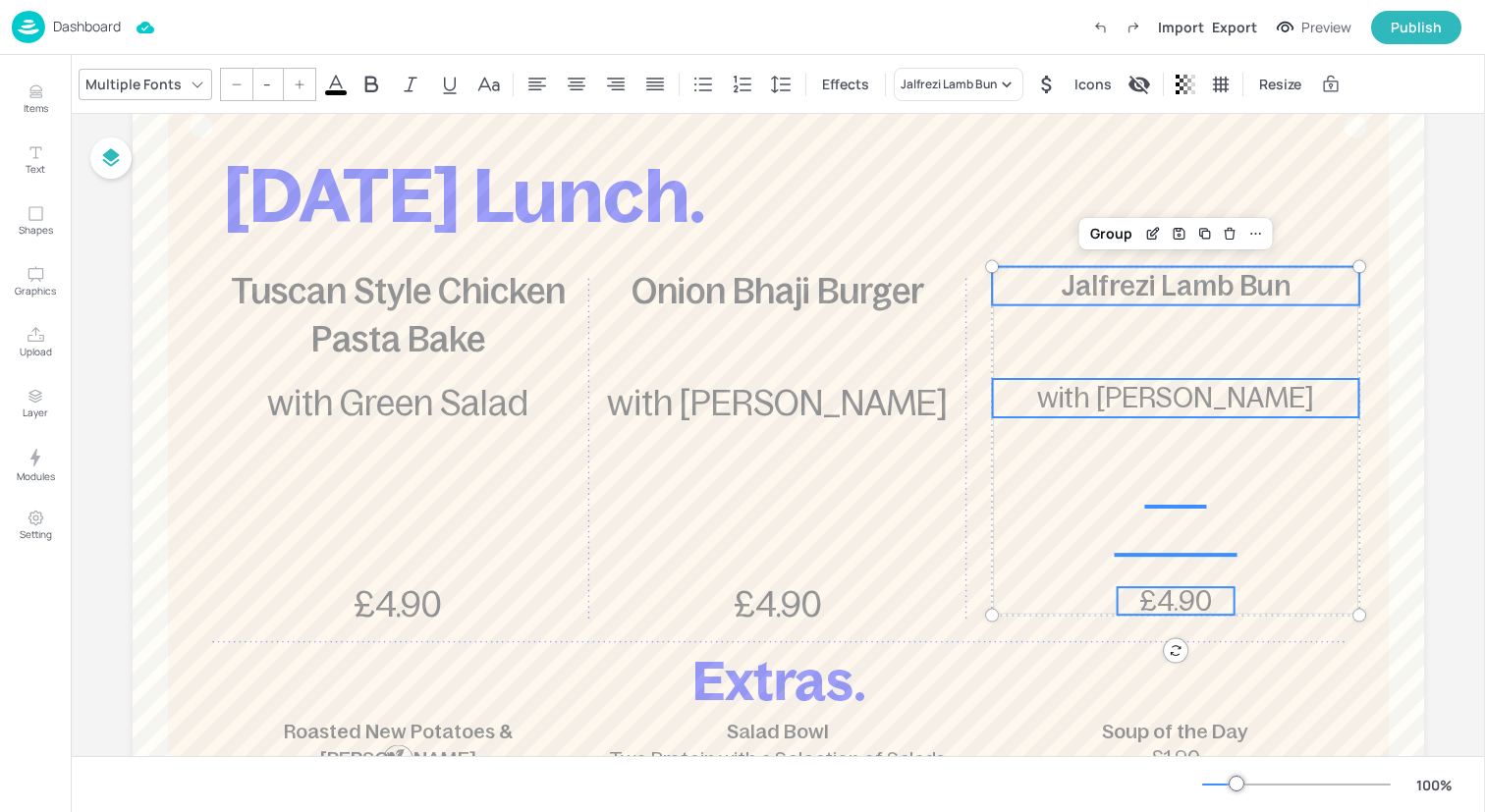
click at [265, 79] on input "--" at bounding box center [268, 84] width 28 height 31
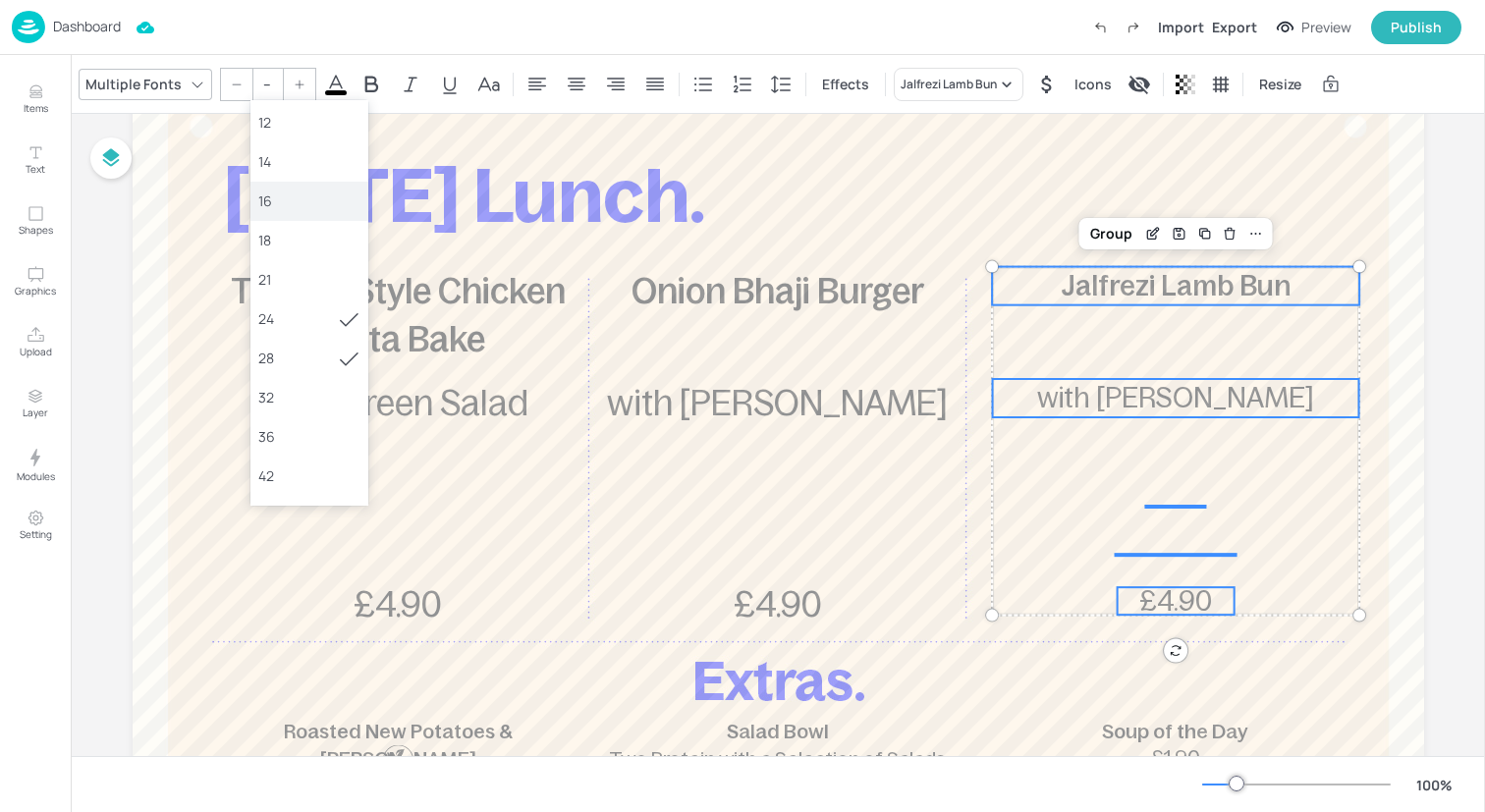
scroll to position [122, 0]
click at [296, 425] on div "36" at bounding box center [309, 429] width 102 height 21
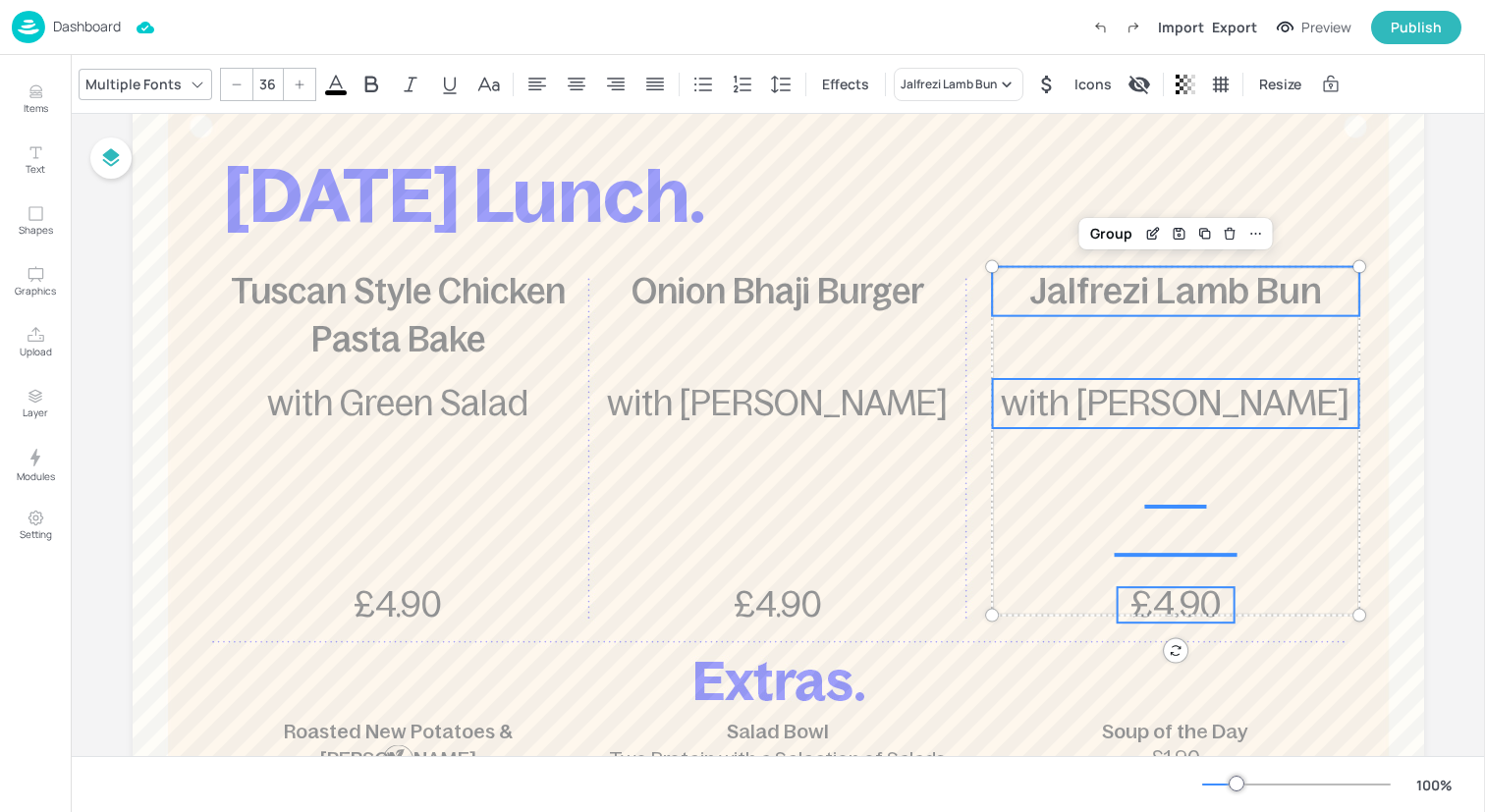
click at [237, 82] on icon at bounding box center [237, 85] width 12 height 12
type input "35"
click at [1104, 234] on div "Group" at bounding box center [1111, 234] width 58 height 26
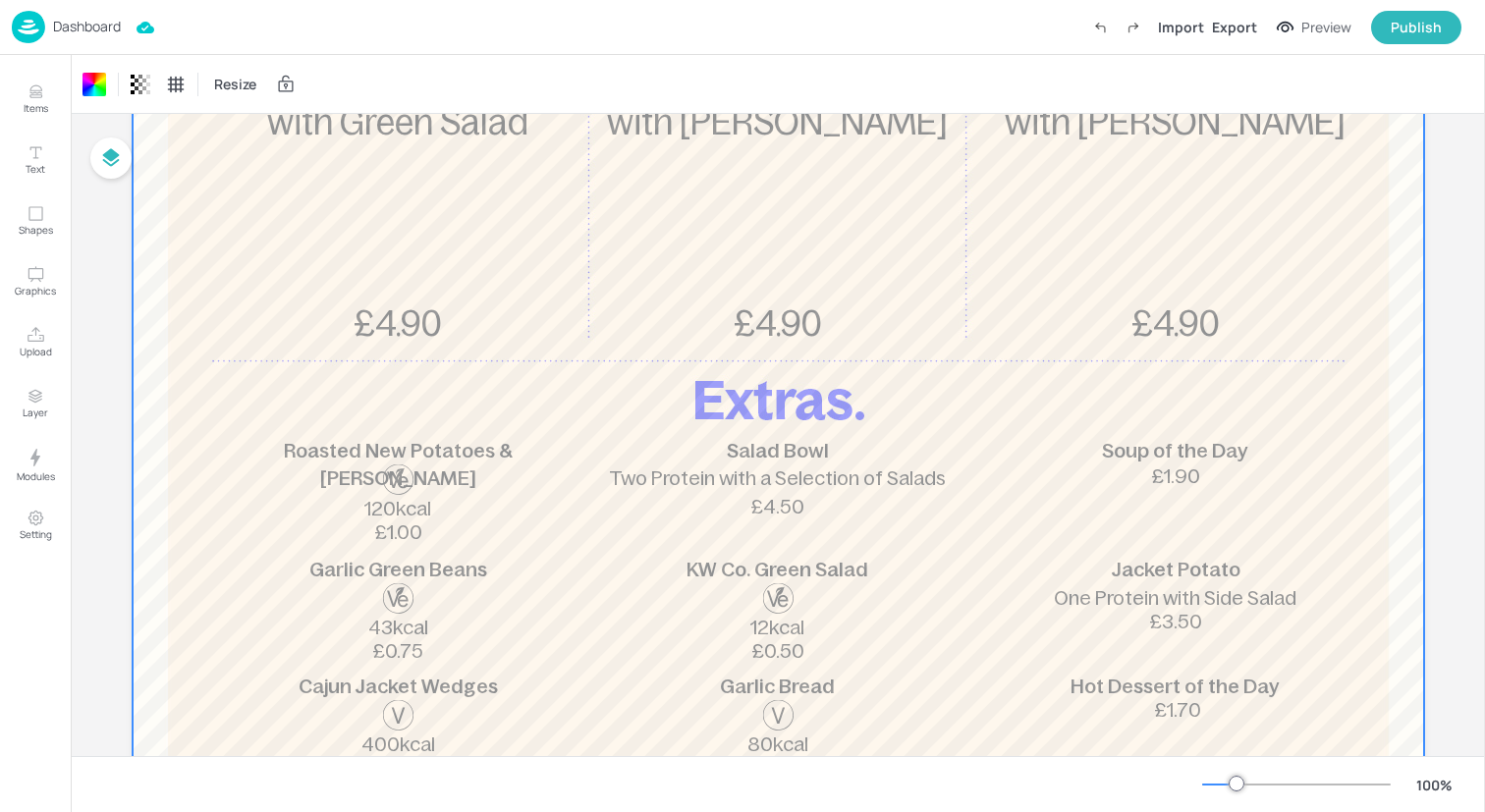
scroll to position [0, 0]
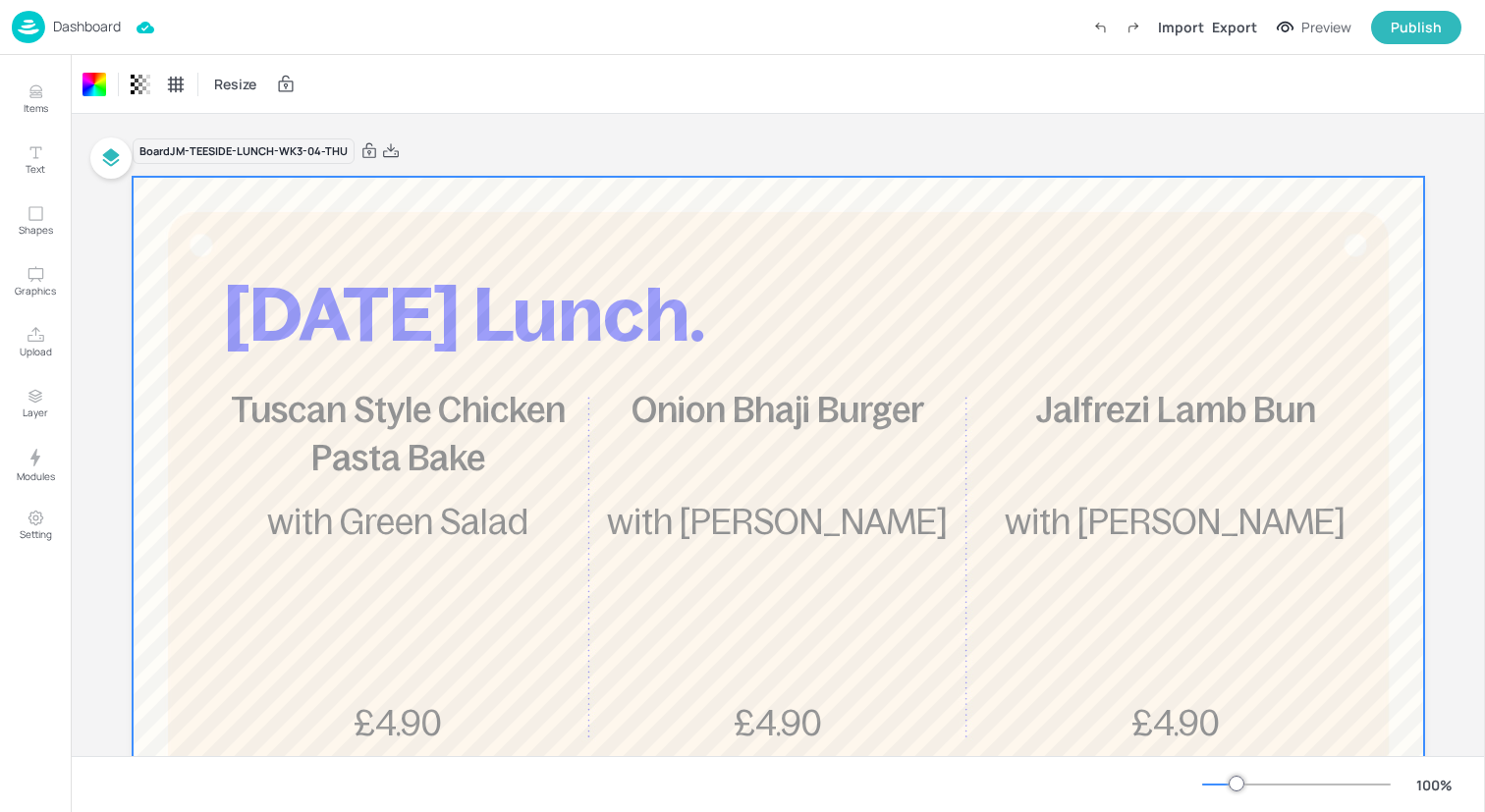
click at [270, 26] on div "Dashboard Import Export Preview Publish" at bounding box center [737, 27] width 1450 height 54
click at [33, 23] on img at bounding box center [28, 27] width 33 height 32
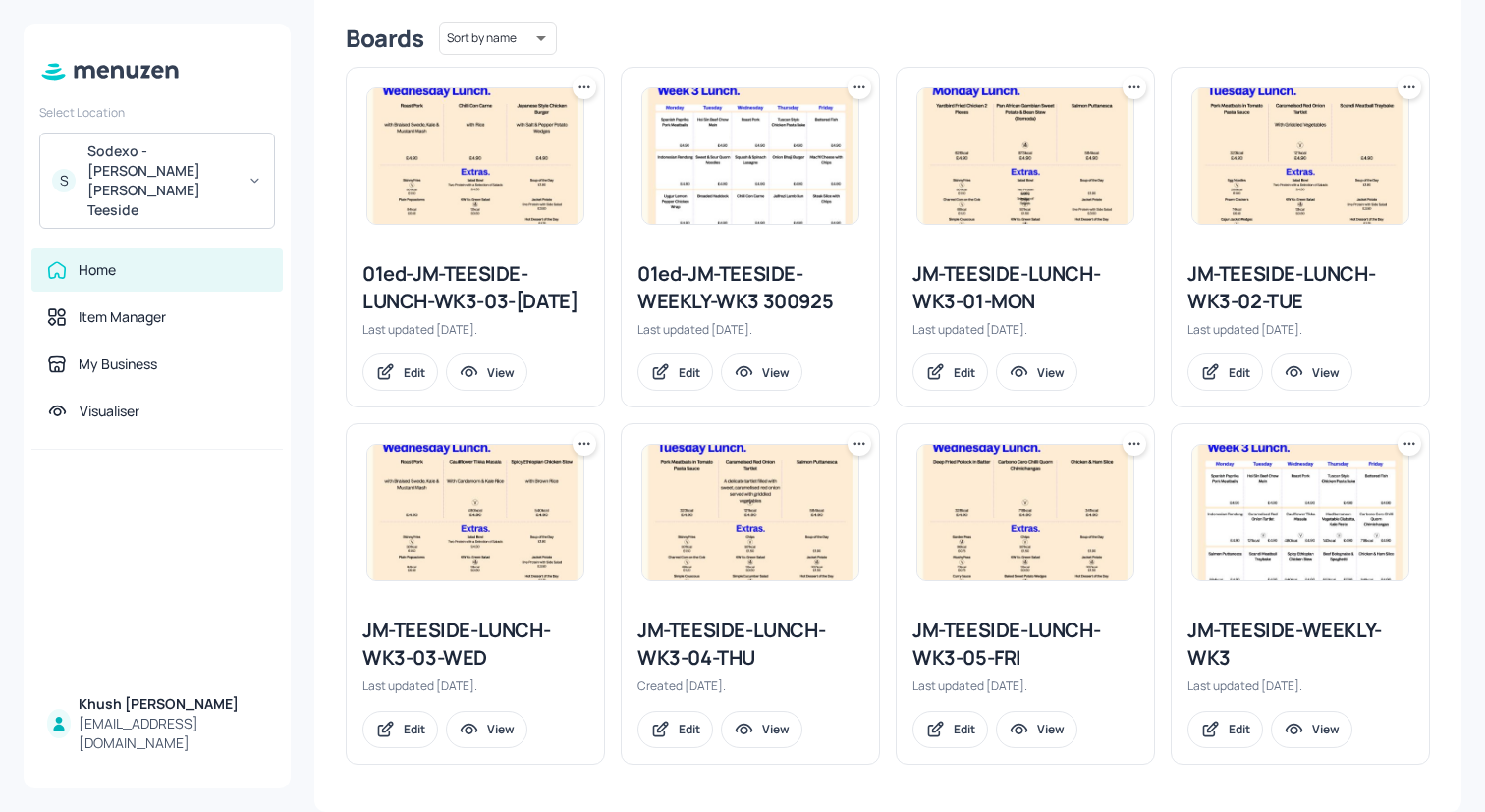
scroll to position [517, 0]
click at [982, 637] on div "JM-TEESIDE-LUNCH-WK3-05-FRI" at bounding box center [1025, 643] width 226 height 55
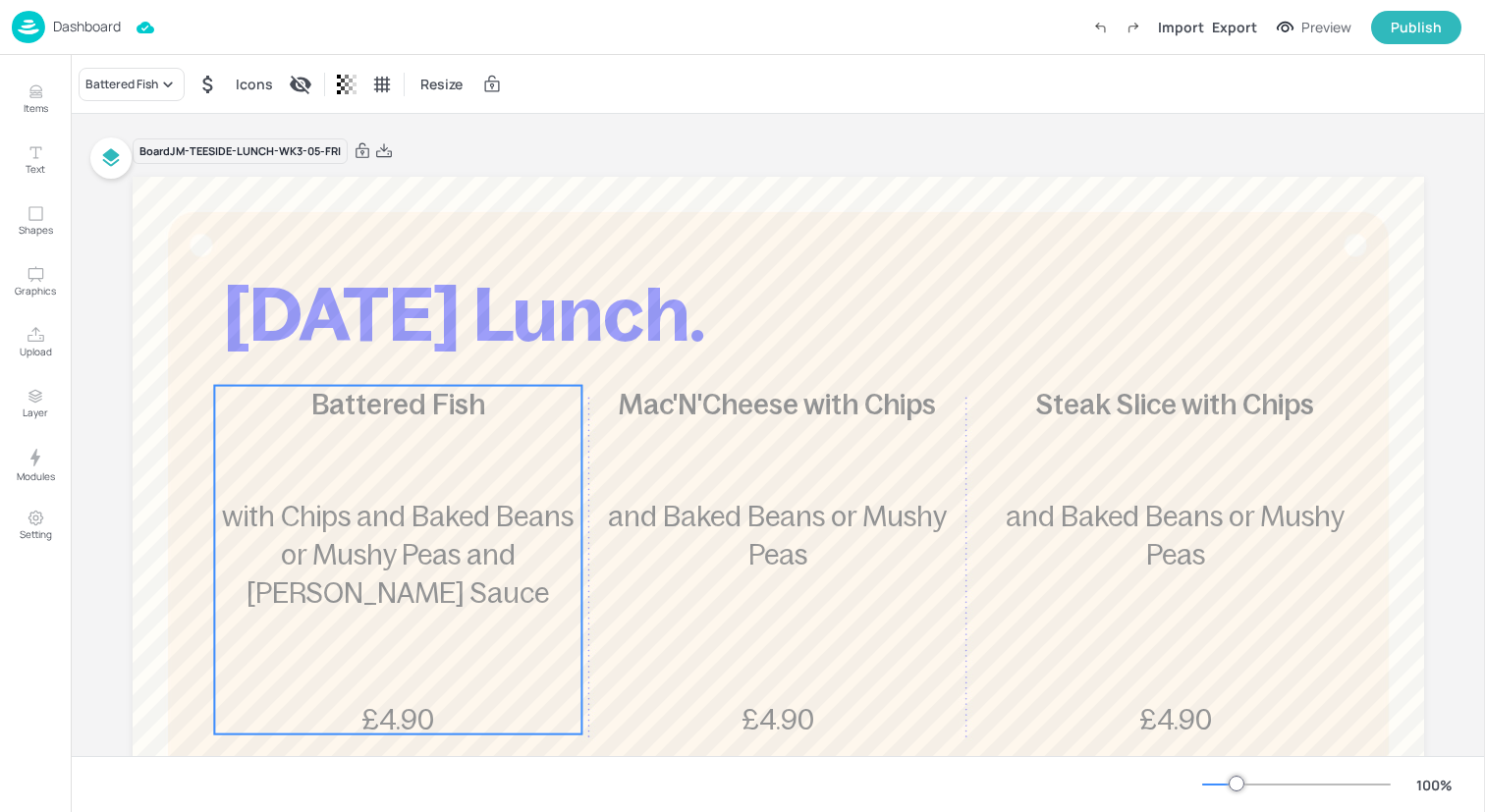
click at [329, 480] on div "Battered Fish £4.90 with Chips and Baked Beans or Mushy Peas and [PERSON_NAME] …" at bounding box center [398, 559] width 368 height 349
click at [339, 362] on div "Ungroup" at bounding box center [335, 353] width 76 height 26
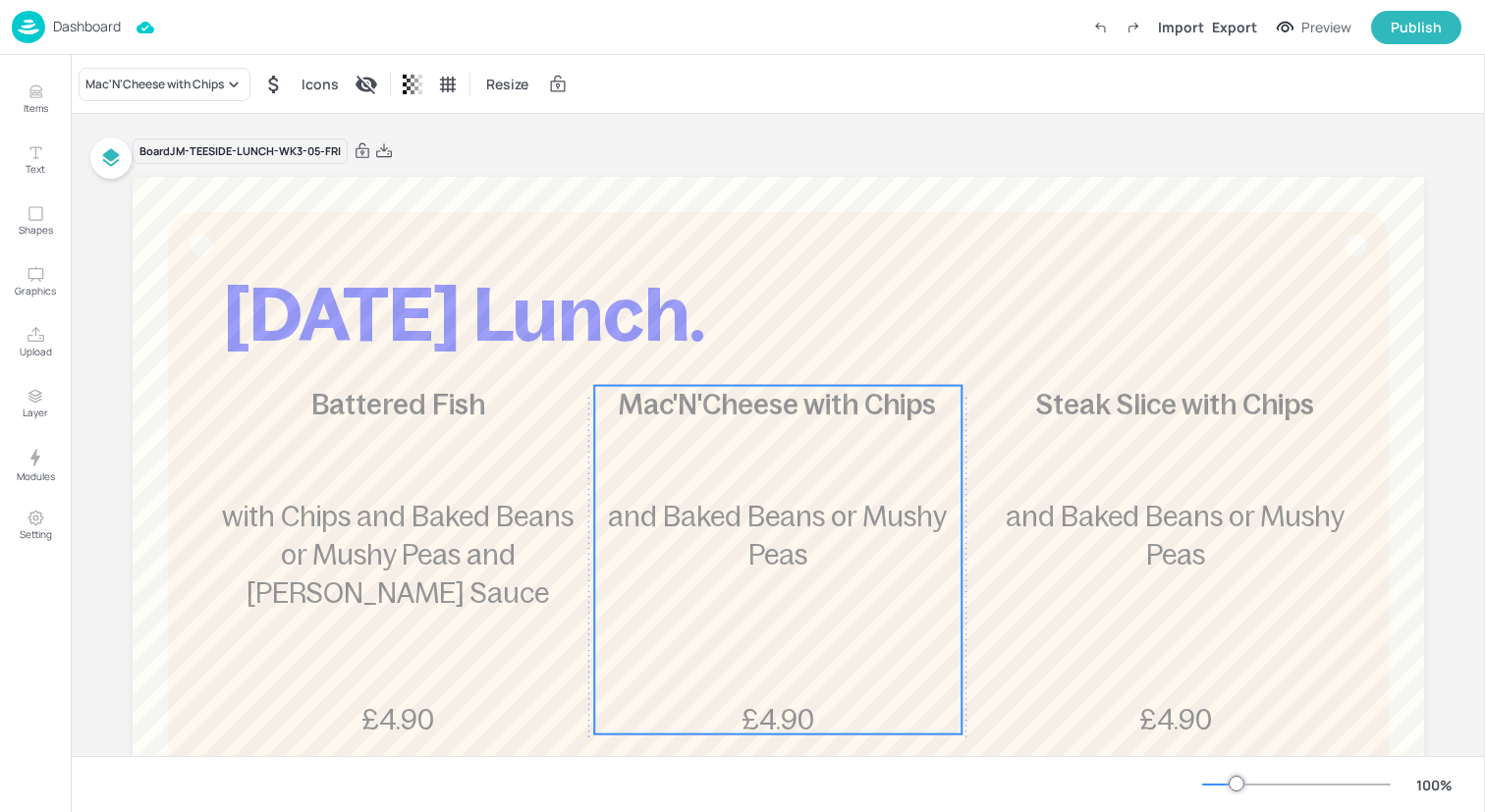
click at [764, 447] on div "Mac'N'Cheese with Chips £4.90 and Baked Beans or Mushy Peas" at bounding box center [778, 559] width 368 height 349
click at [729, 362] on div "Ungroup" at bounding box center [715, 353] width 76 height 26
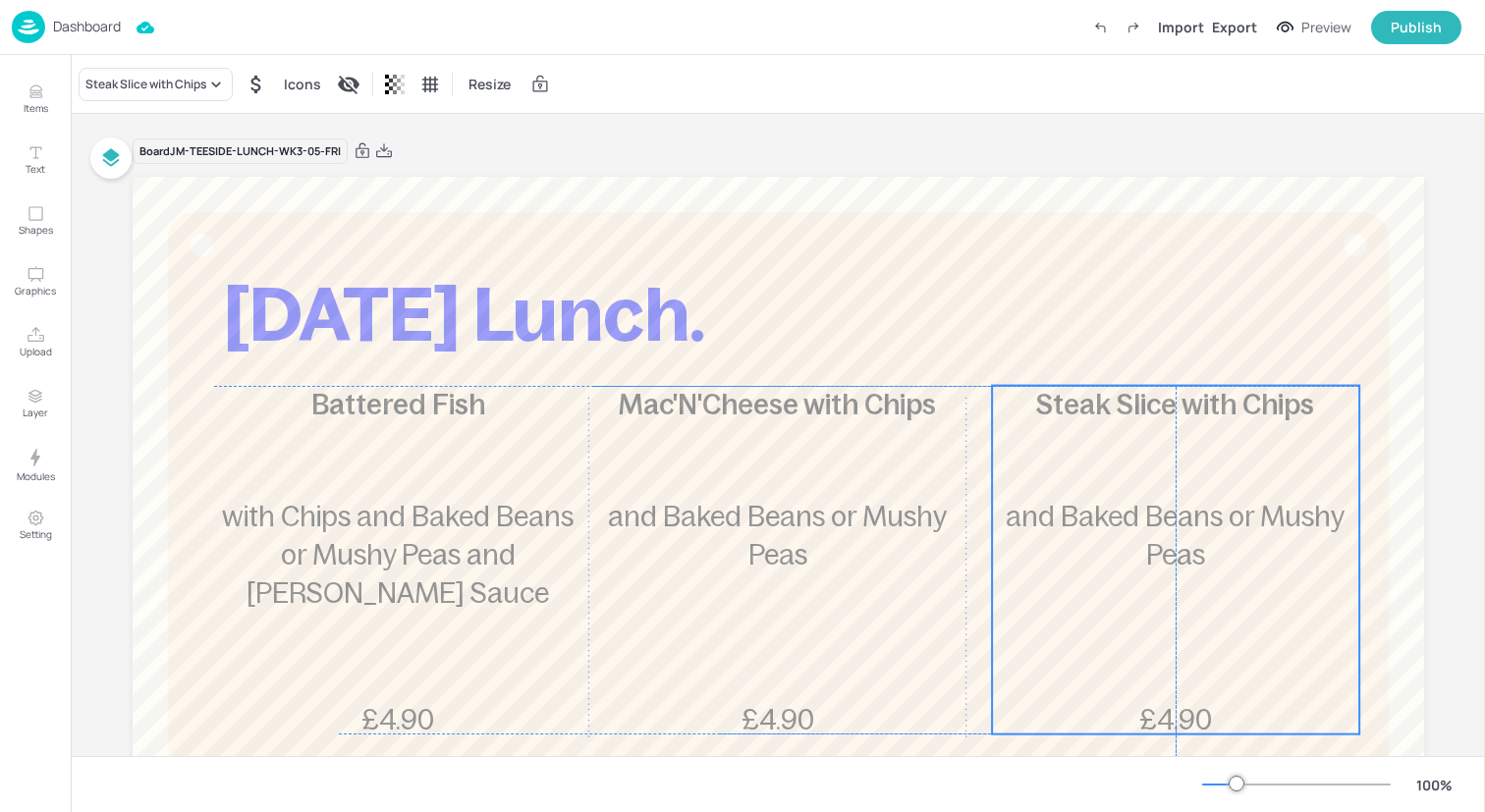
click at [1191, 440] on div "Steak Slice with Chips £4.90 and Baked Beans or Mushy Peas" at bounding box center [1176, 559] width 368 height 349
click at [1116, 356] on div "Ungroup" at bounding box center [1111, 353] width 76 height 26
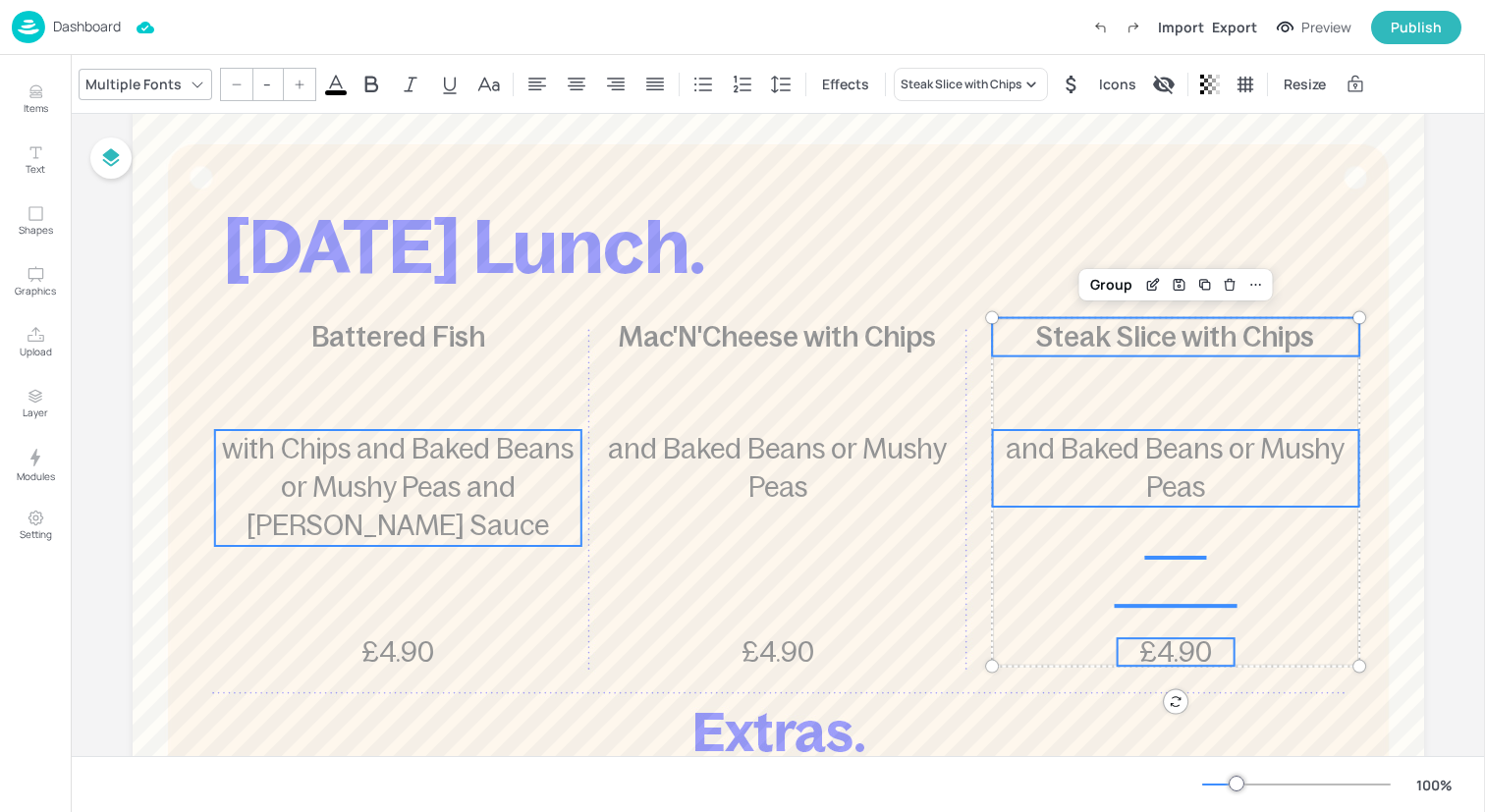
scroll to position [84, 0]
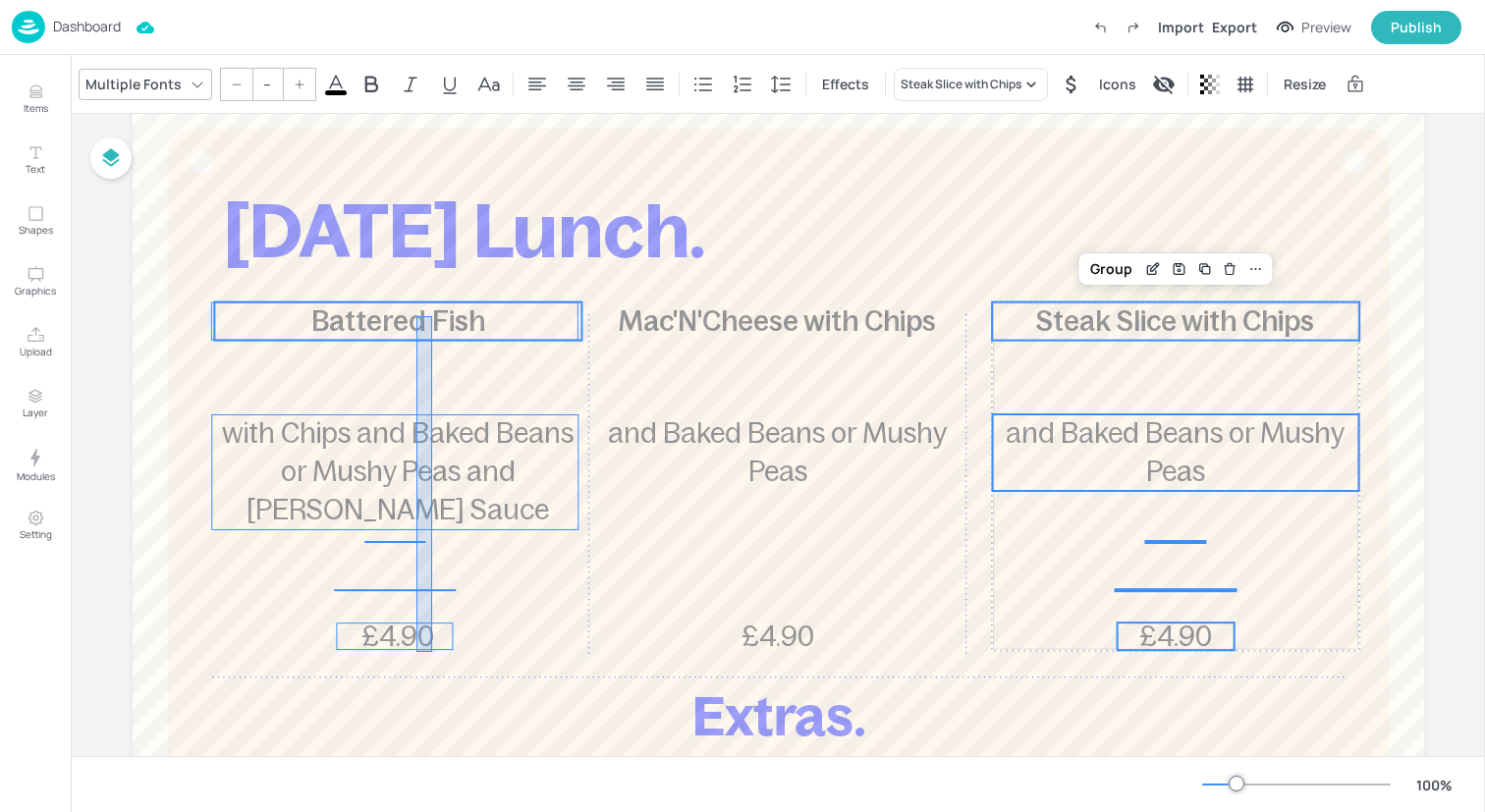
drag, startPoint x: 417, startPoint y: 652, endPoint x: 431, endPoint y: 312, distance: 340.3
click at [431, 93] on div "[DATE] Lunch. Battered Fish £4.90 with Chips and Baked Beans or Mushy Peas and …" at bounding box center [778, 93] width 1291 height 0
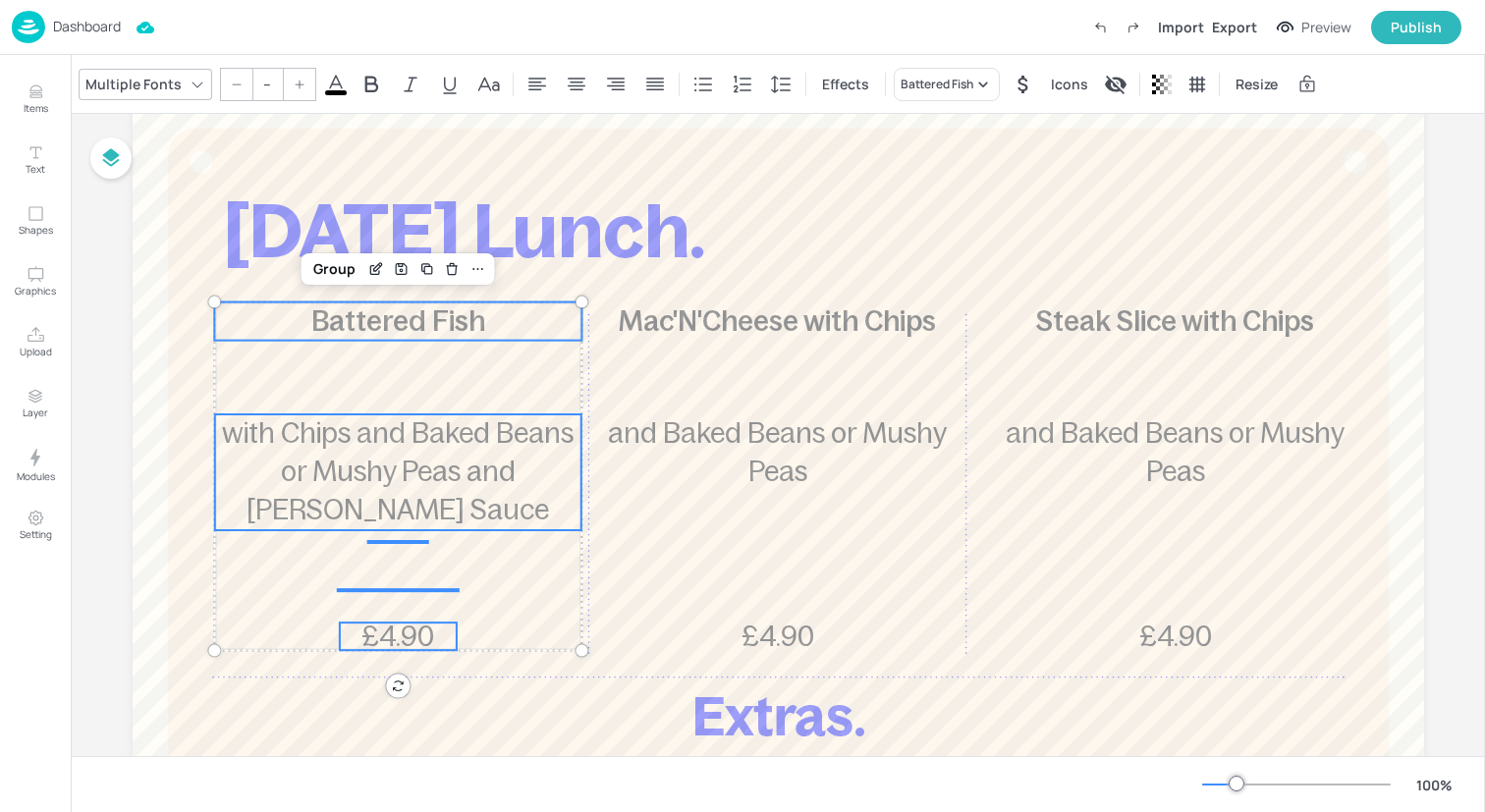
click at [258, 88] on input "--" at bounding box center [268, 84] width 28 height 31
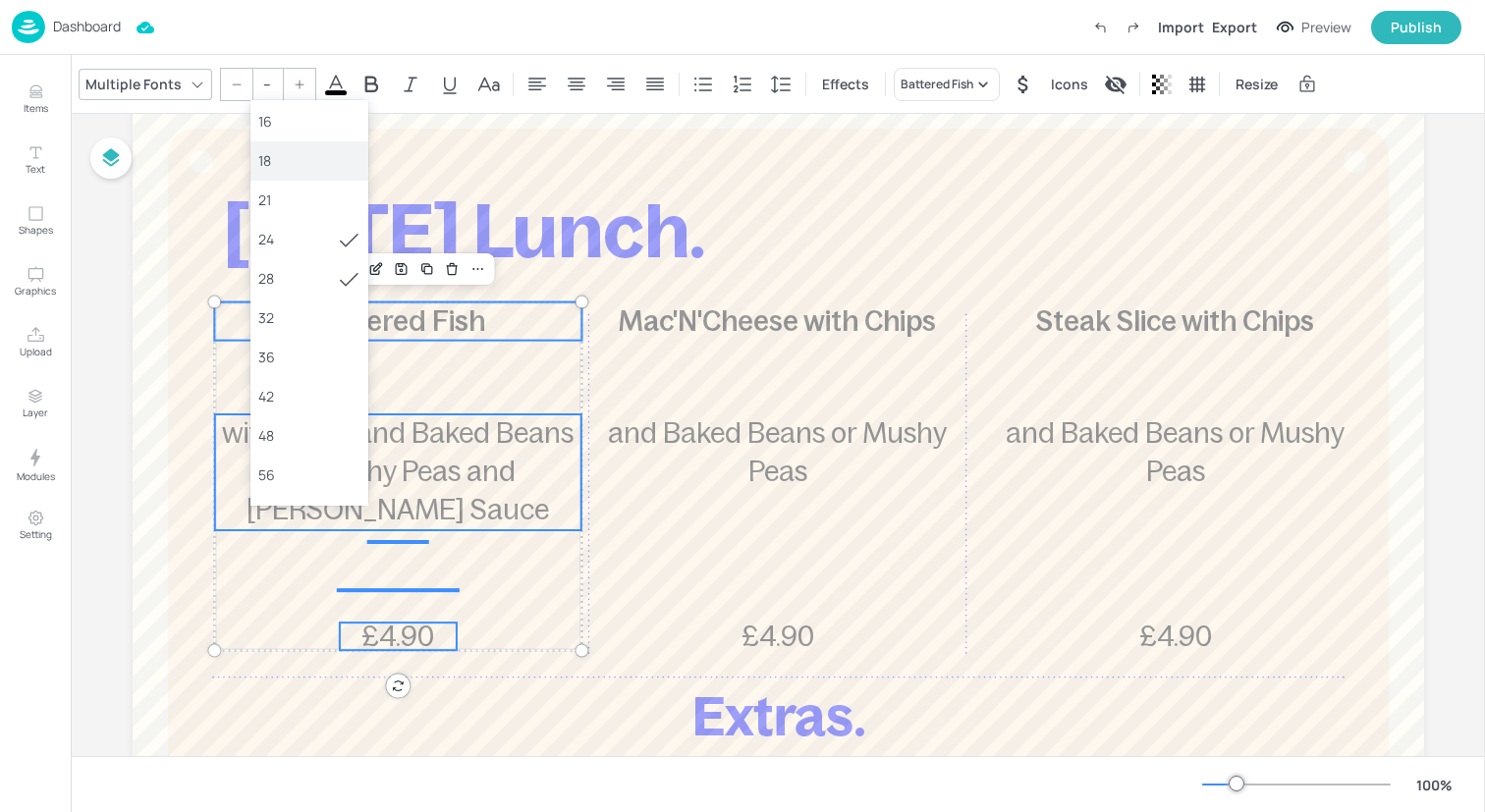
scroll to position [199, 0]
click at [292, 345] on div "36" at bounding box center [309, 353] width 102 height 21
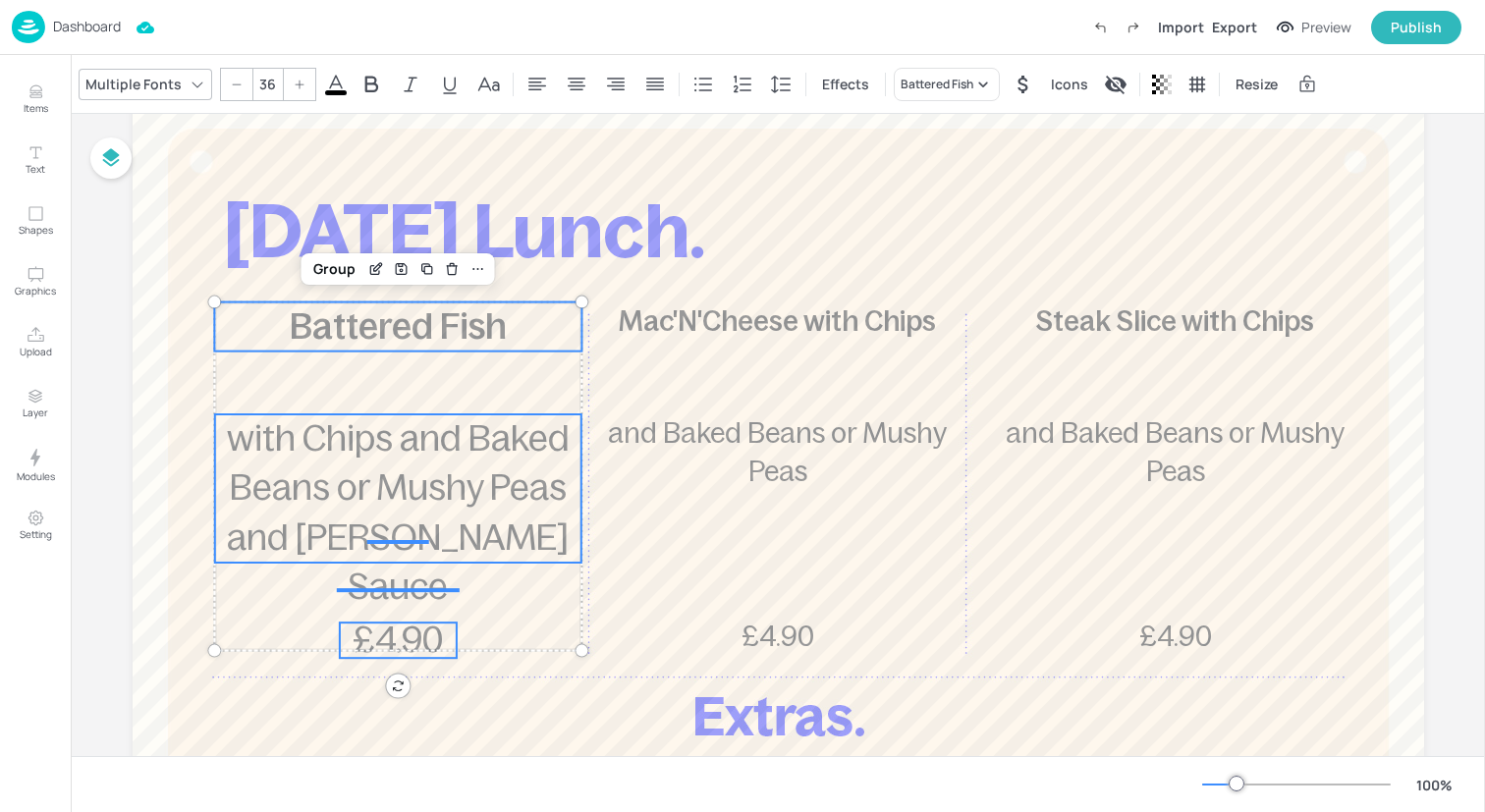
click at [230, 76] on div at bounding box center [236, 84] width 31 height 31
type input "35"
click at [333, 271] on div "Group" at bounding box center [335, 270] width 58 height 26
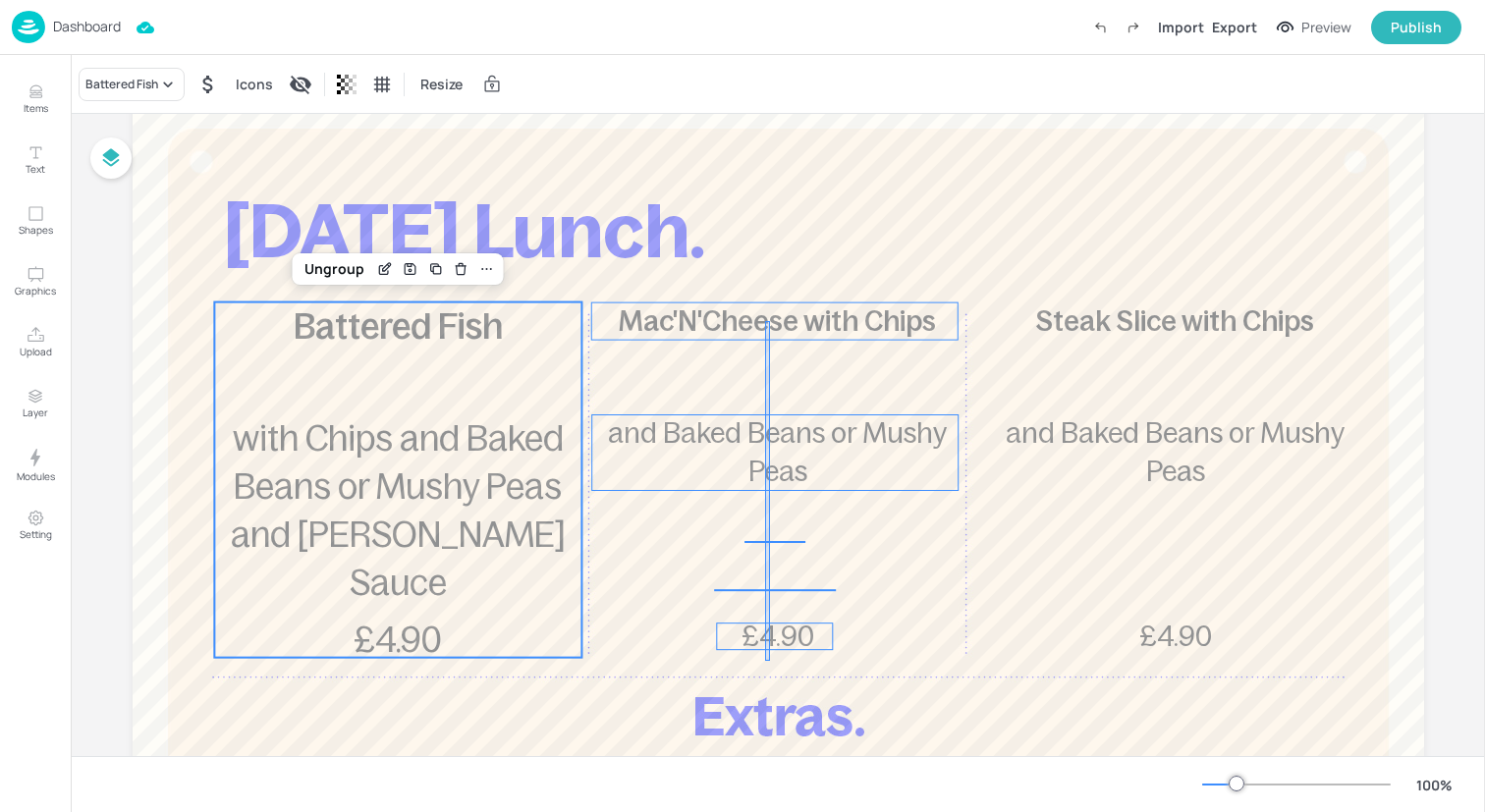
drag, startPoint x: 769, startPoint y: 660, endPoint x: 765, endPoint y: 321, distance: 339.0
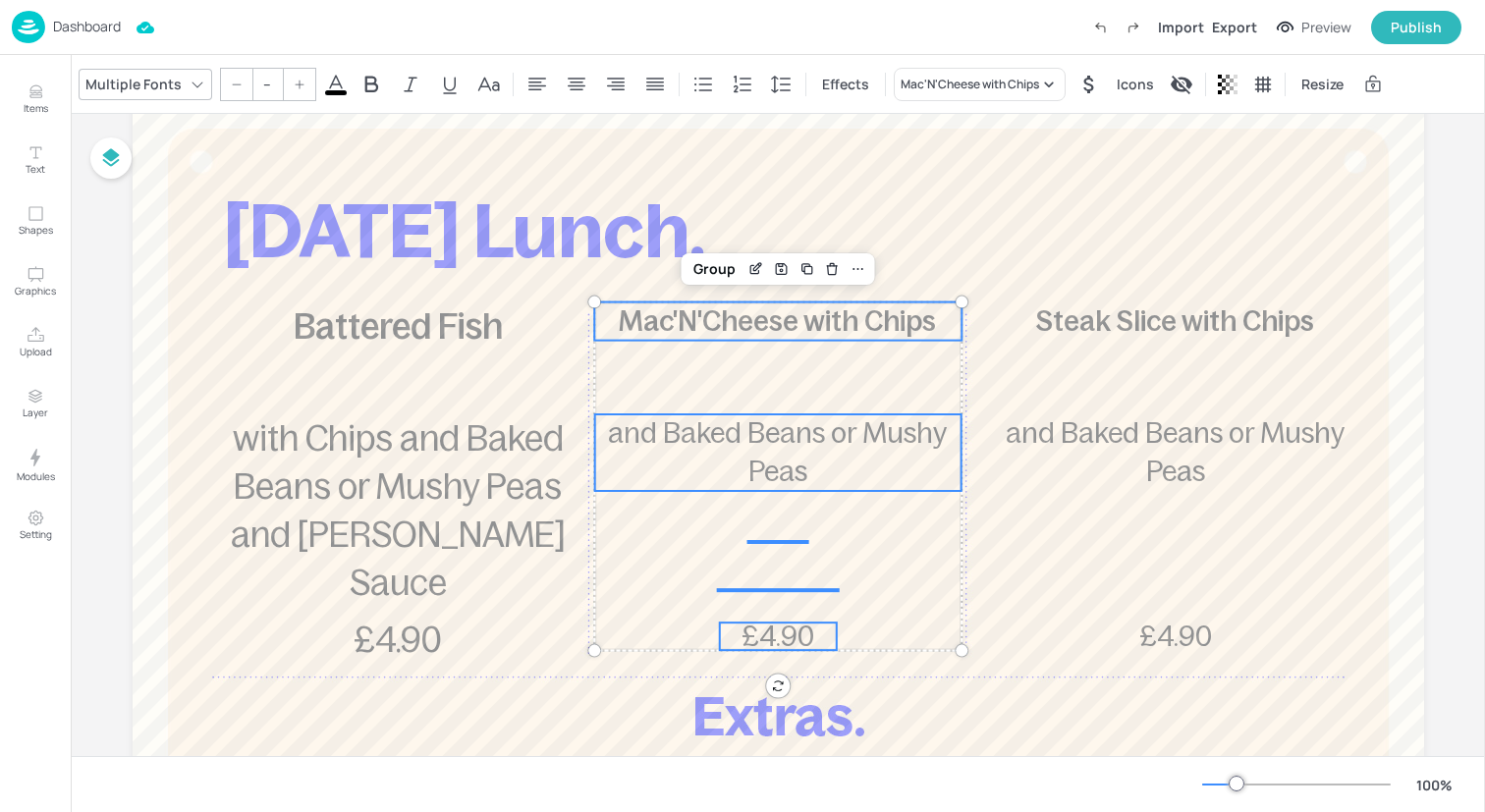
click at [260, 86] on input "--" at bounding box center [268, 84] width 28 height 31
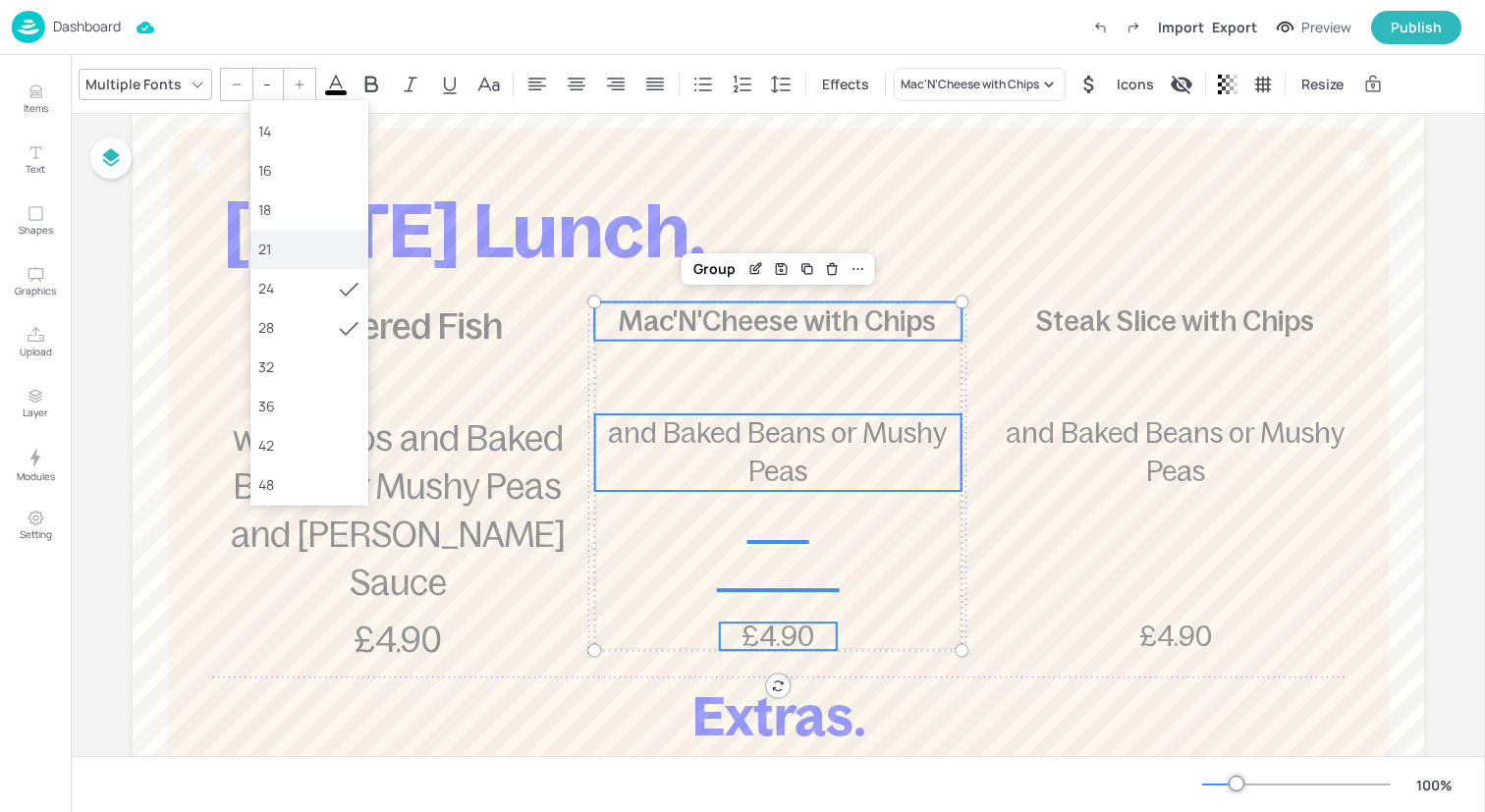
scroll to position [154, 0]
click at [329, 396] on div "36" at bounding box center [309, 397] width 102 height 21
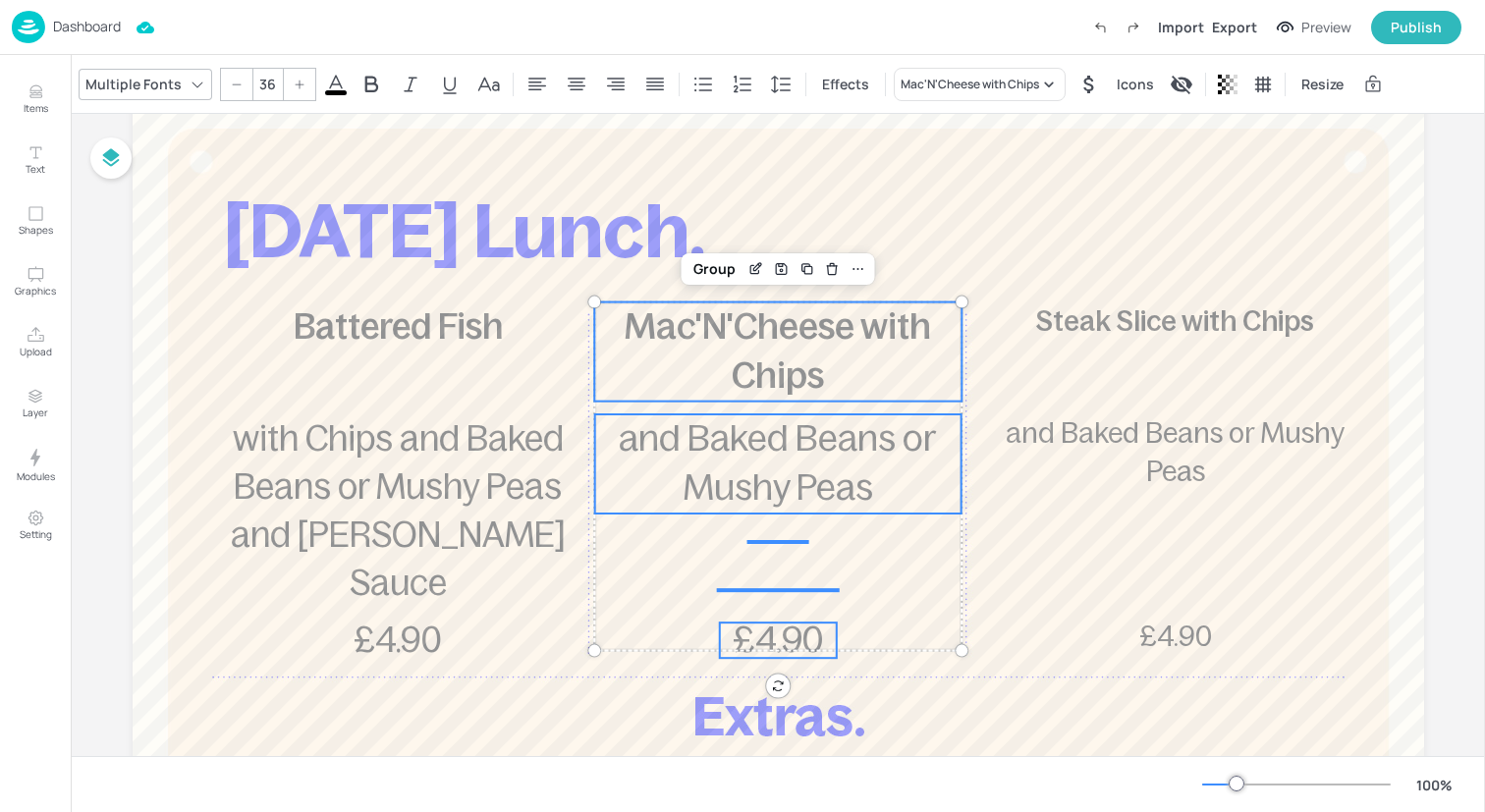
click at [237, 84] on icon at bounding box center [237, 84] width 9 height 1
type input "35"
click at [710, 271] on div "Group" at bounding box center [715, 270] width 58 height 26
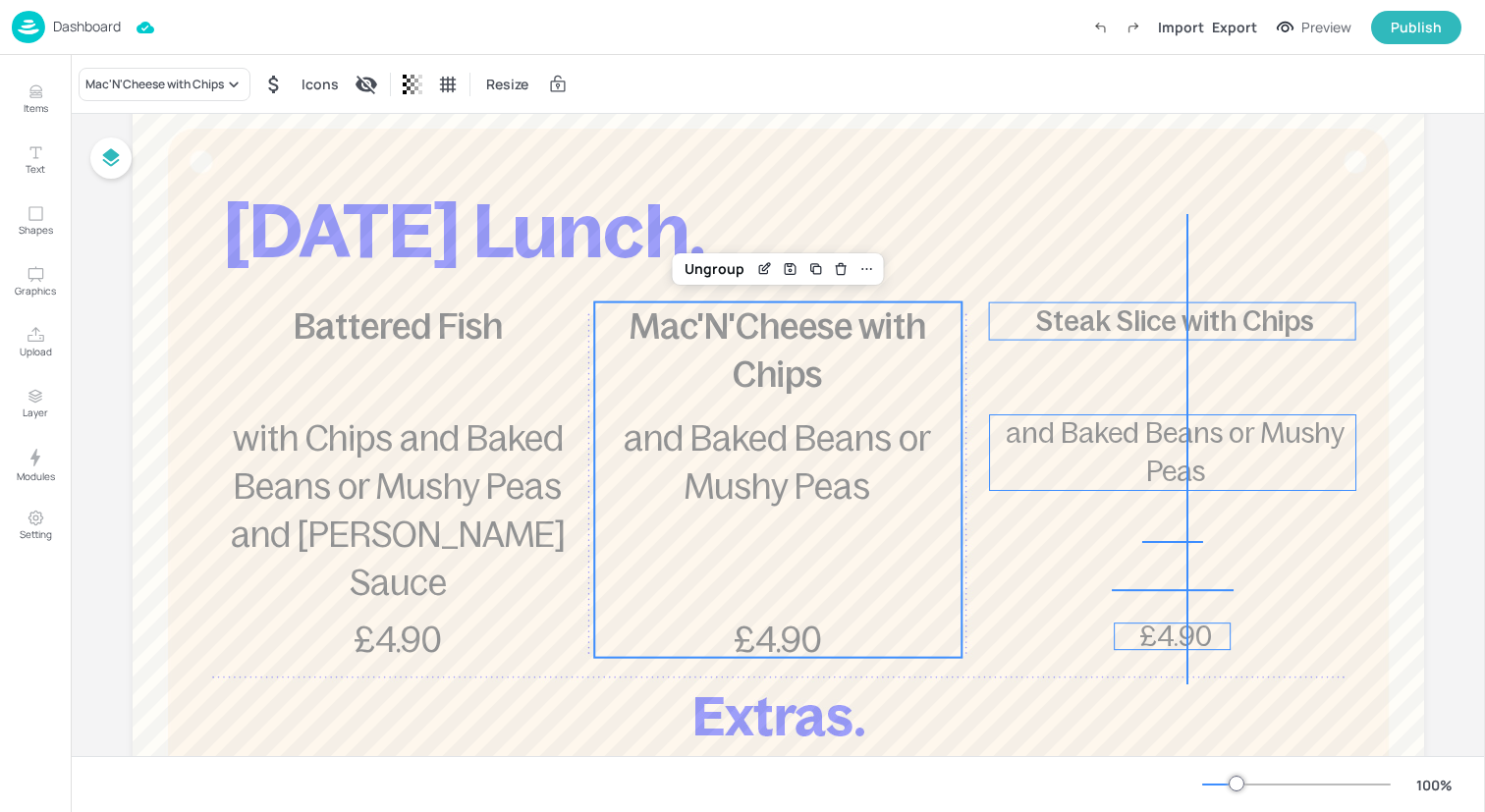
drag, startPoint x: 1187, startPoint y: 683, endPoint x: 1185, endPoint y: 217, distance: 466.0
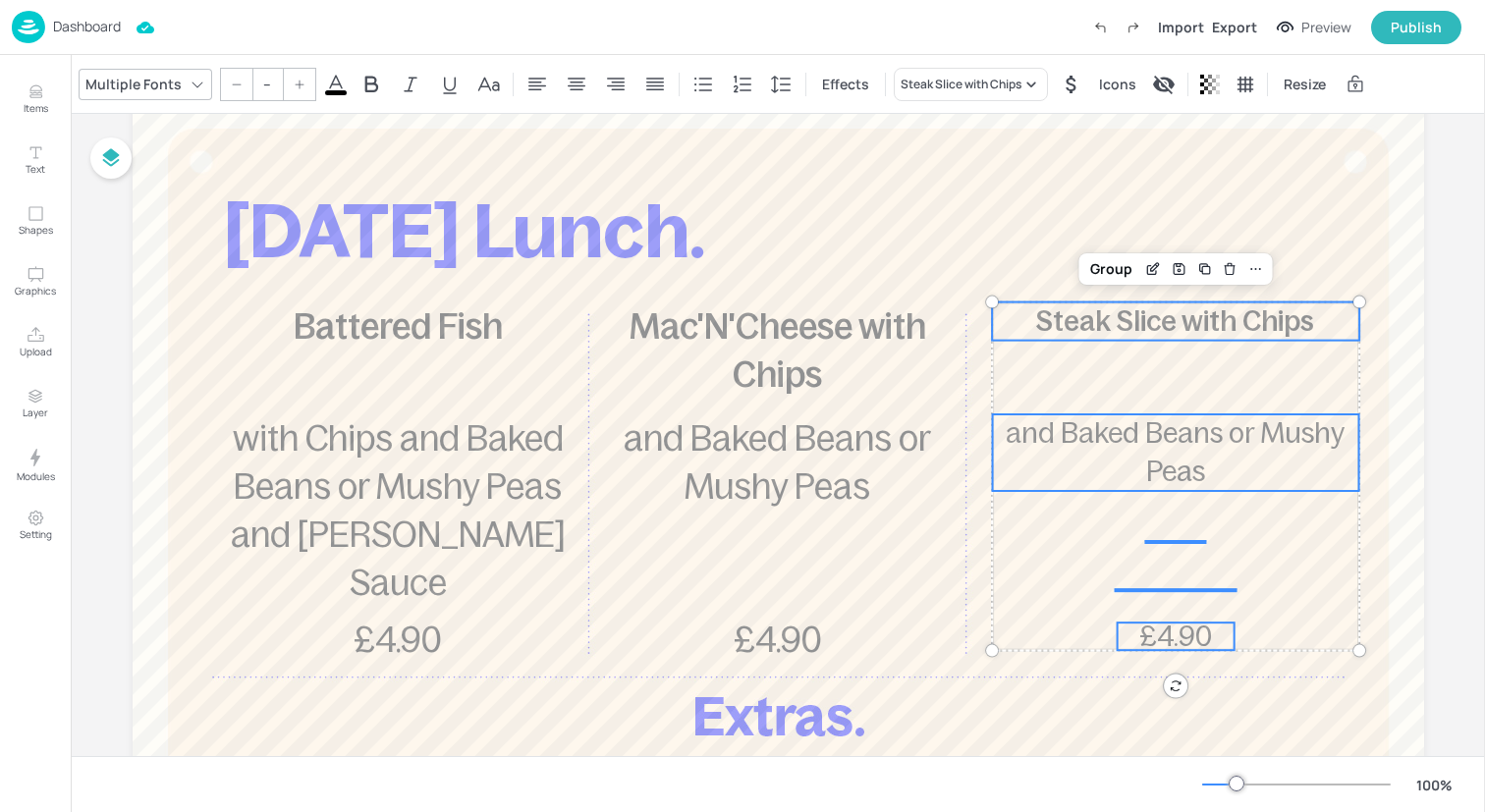
click at [265, 84] on input "--" at bounding box center [268, 84] width 28 height 31
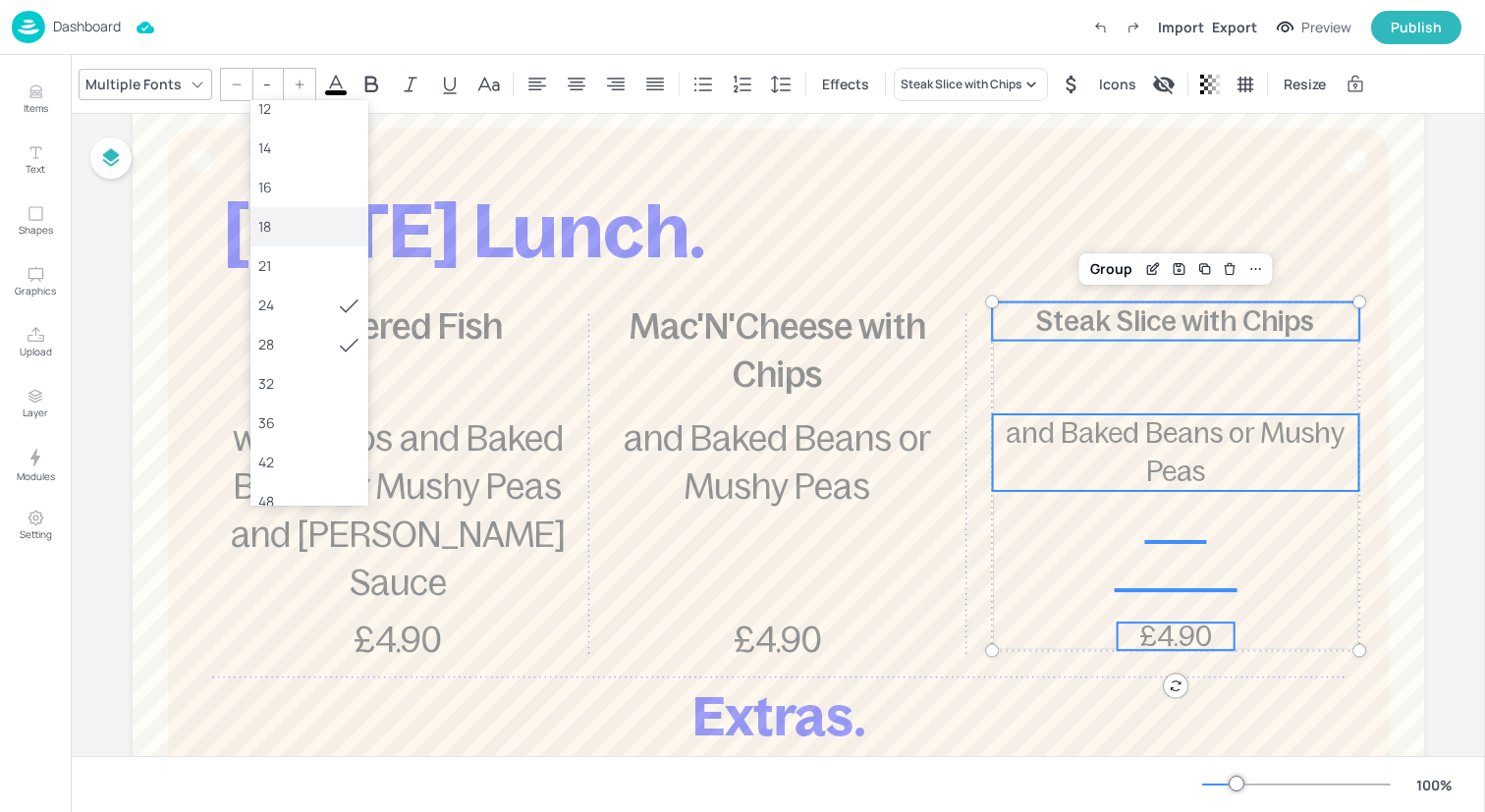
scroll to position [134, 0]
click at [291, 417] on div "36" at bounding box center [309, 417] width 102 height 21
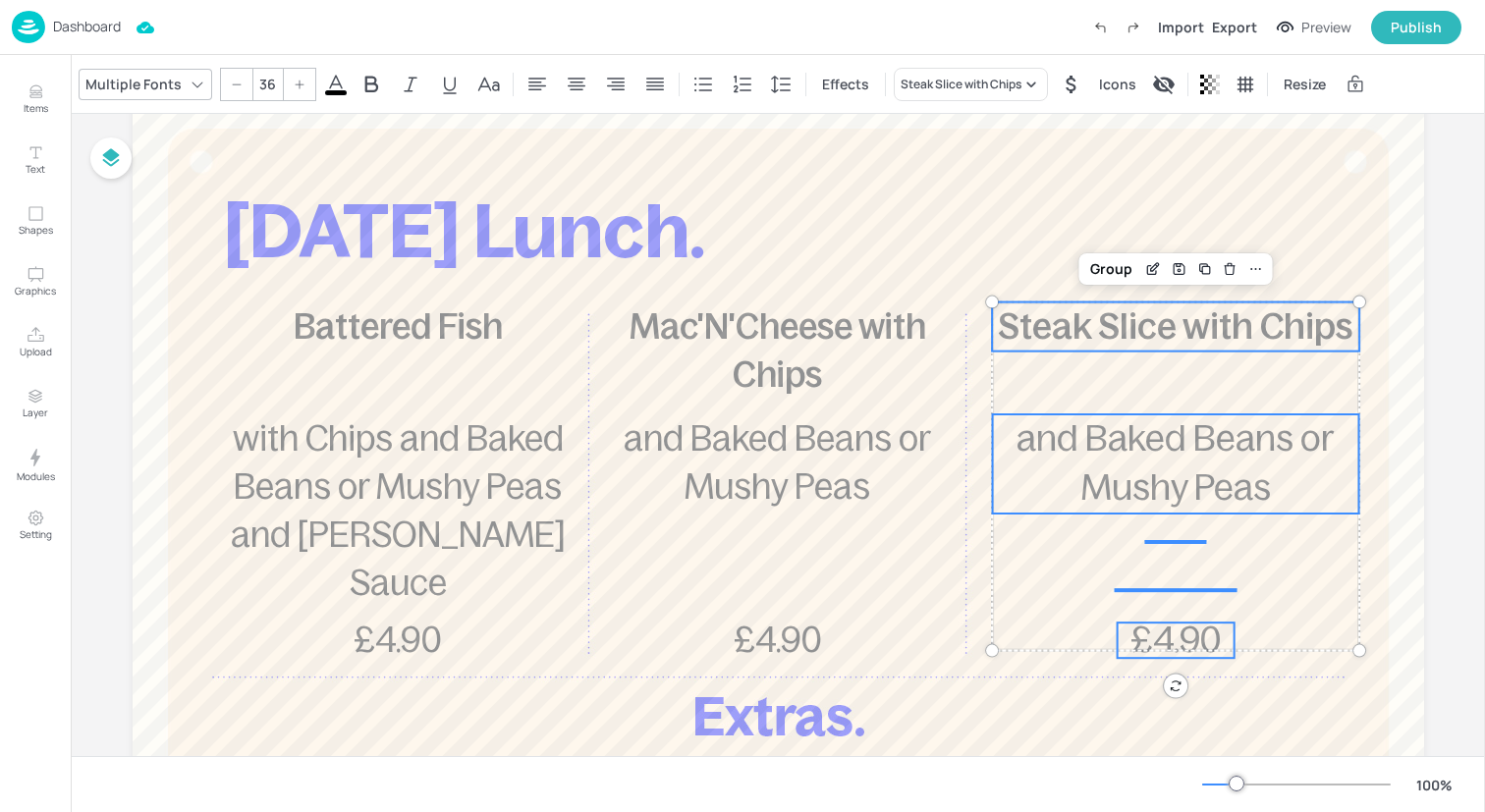
click at [229, 75] on div at bounding box center [236, 84] width 31 height 31
type input "35"
click at [1114, 264] on div "Group" at bounding box center [1111, 270] width 58 height 26
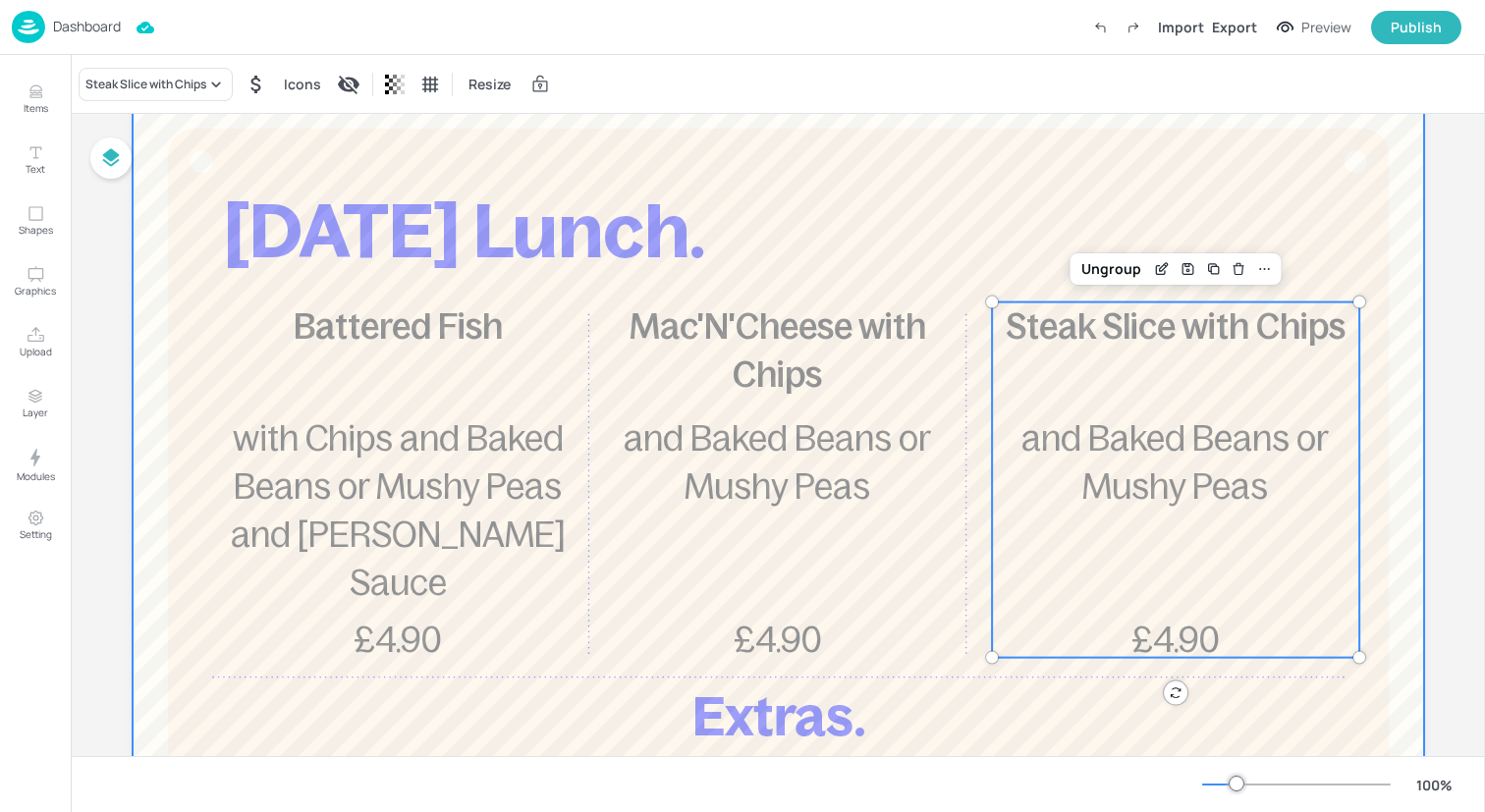
click at [1154, 170] on div at bounding box center [778, 622] width 1291 height 1060
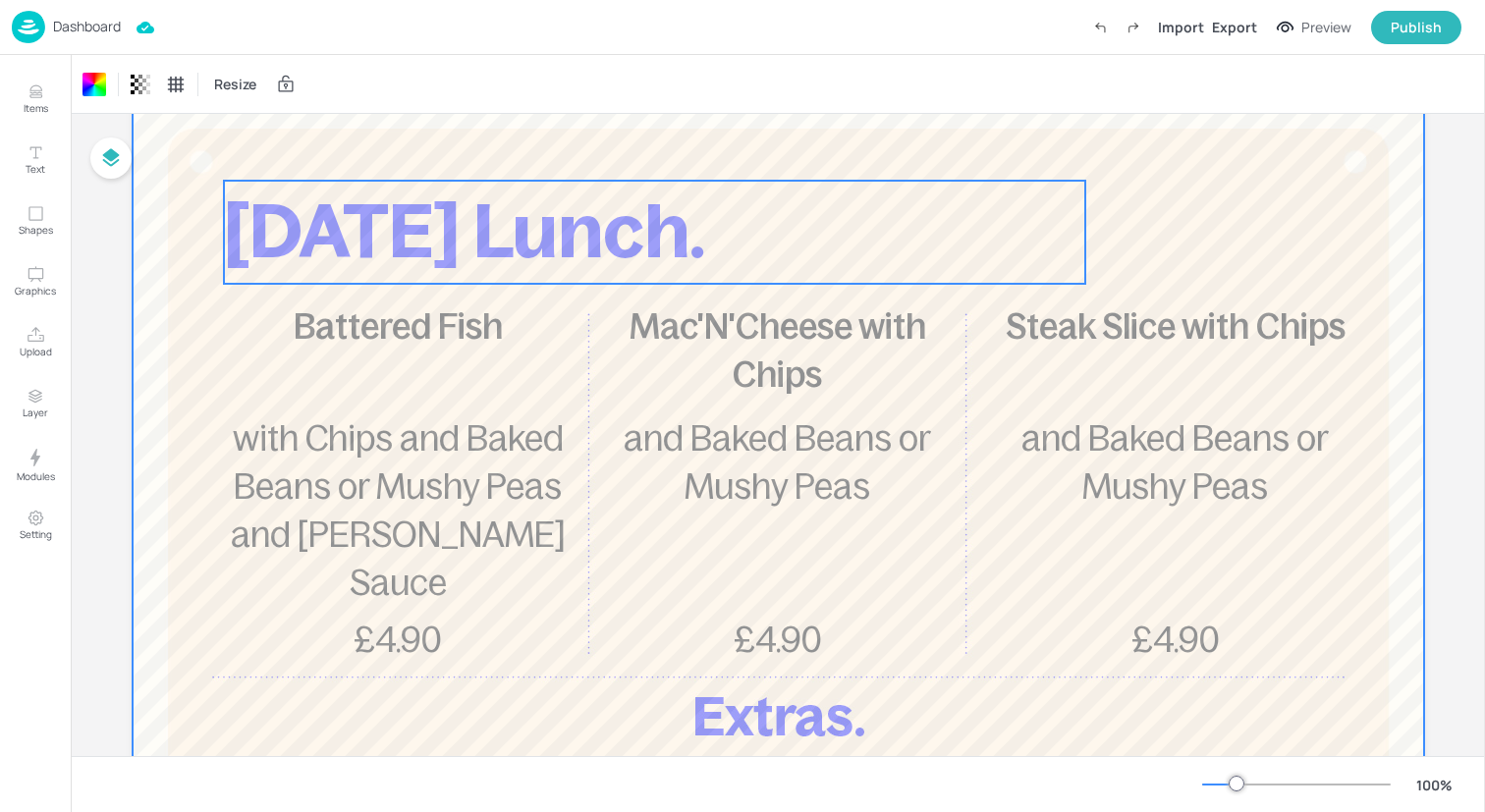
scroll to position [0, 0]
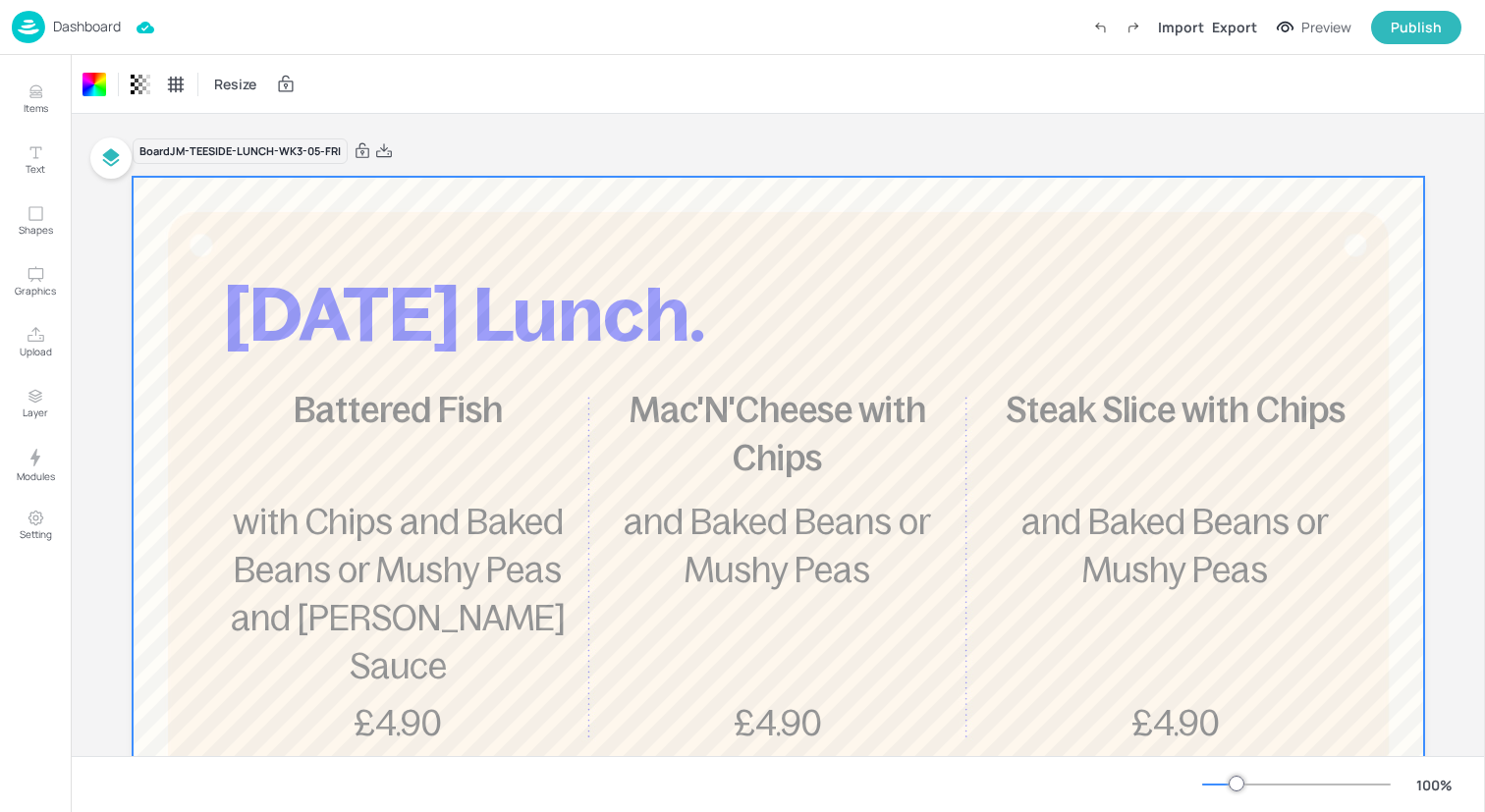
click at [237, 16] on div "Dashboard Import Export Preview Publish" at bounding box center [737, 27] width 1450 height 54
click at [23, 28] on img at bounding box center [28, 27] width 33 height 32
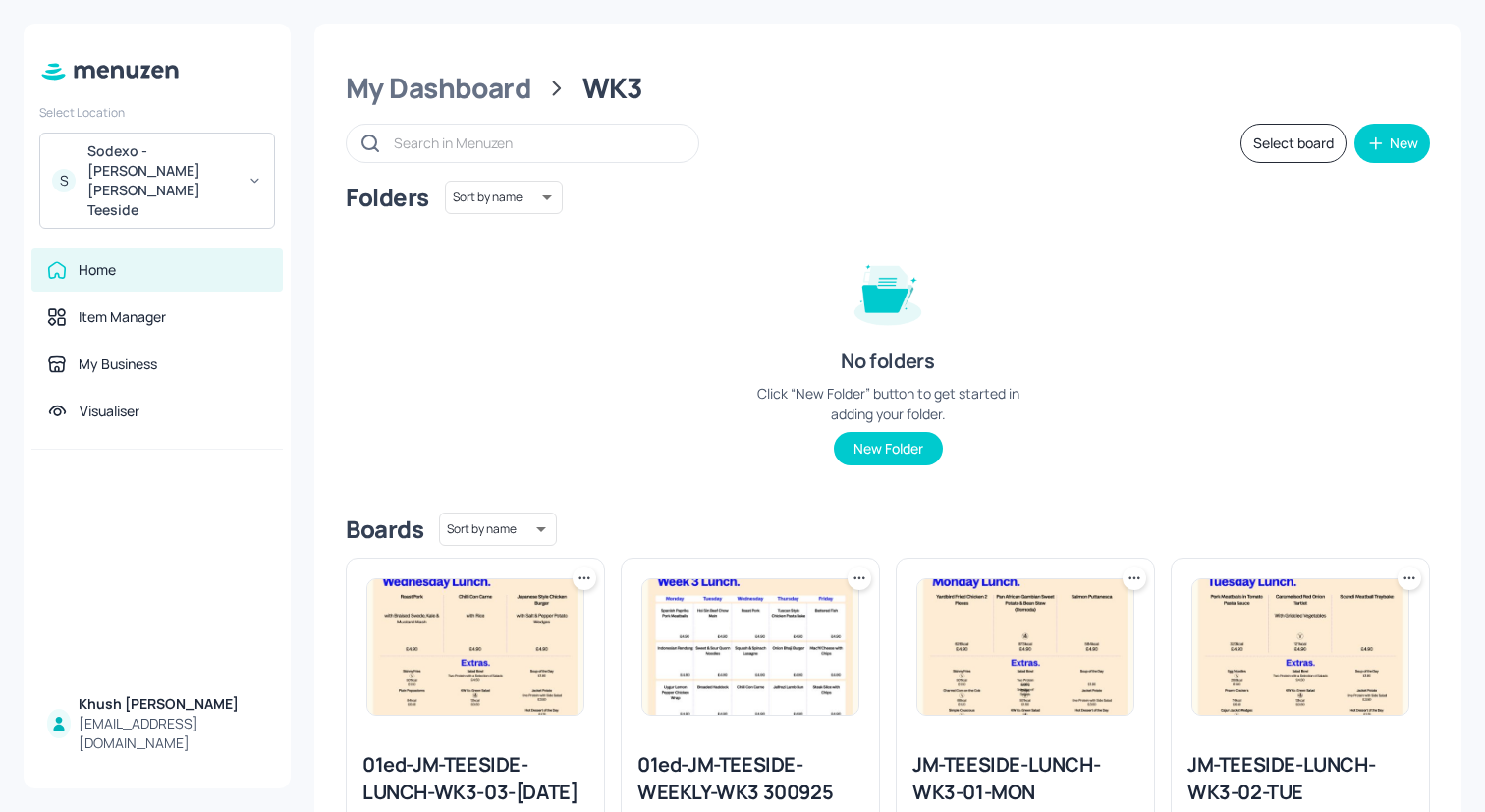
click at [1283, 147] on button "Select board" at bounding box center [1293, 143] width 106 height 39
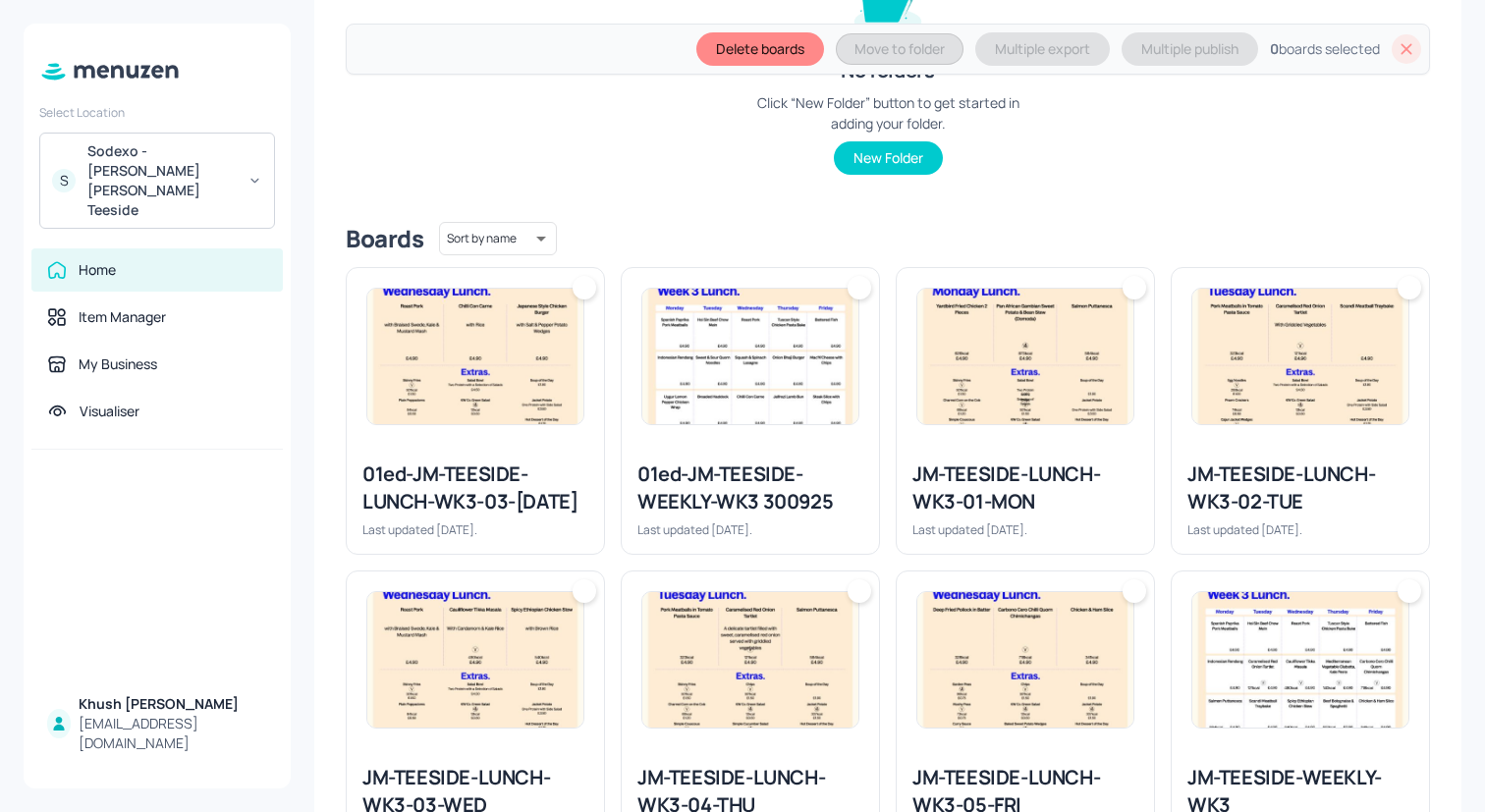
scroll to position [377, 0]
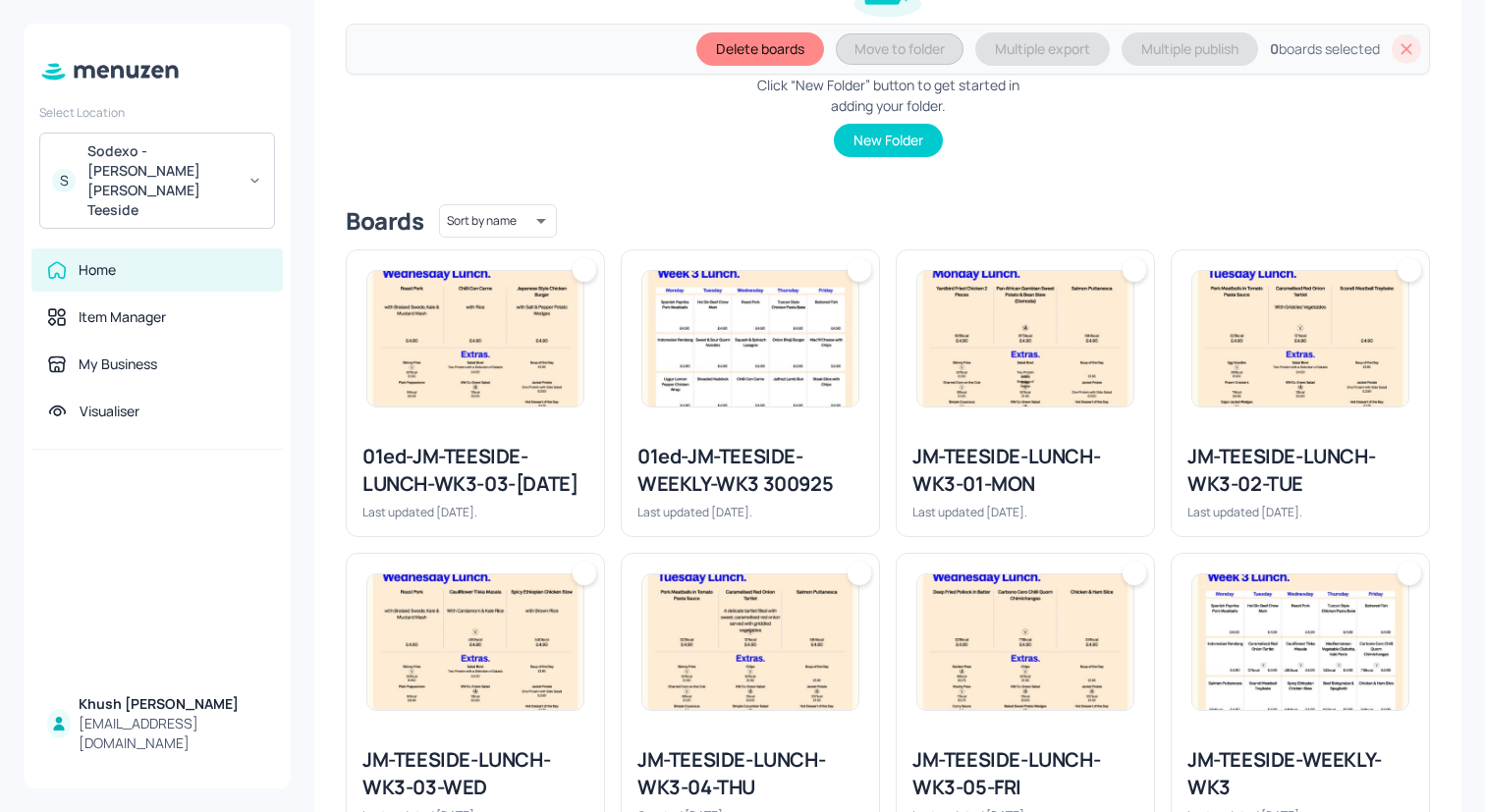
click at [1047, 436] on div "JM-TEESIDE-LUNCH-WK3-01-MON Last updated [DATE]." at bounding box center [1024, 481] width 257 height 109
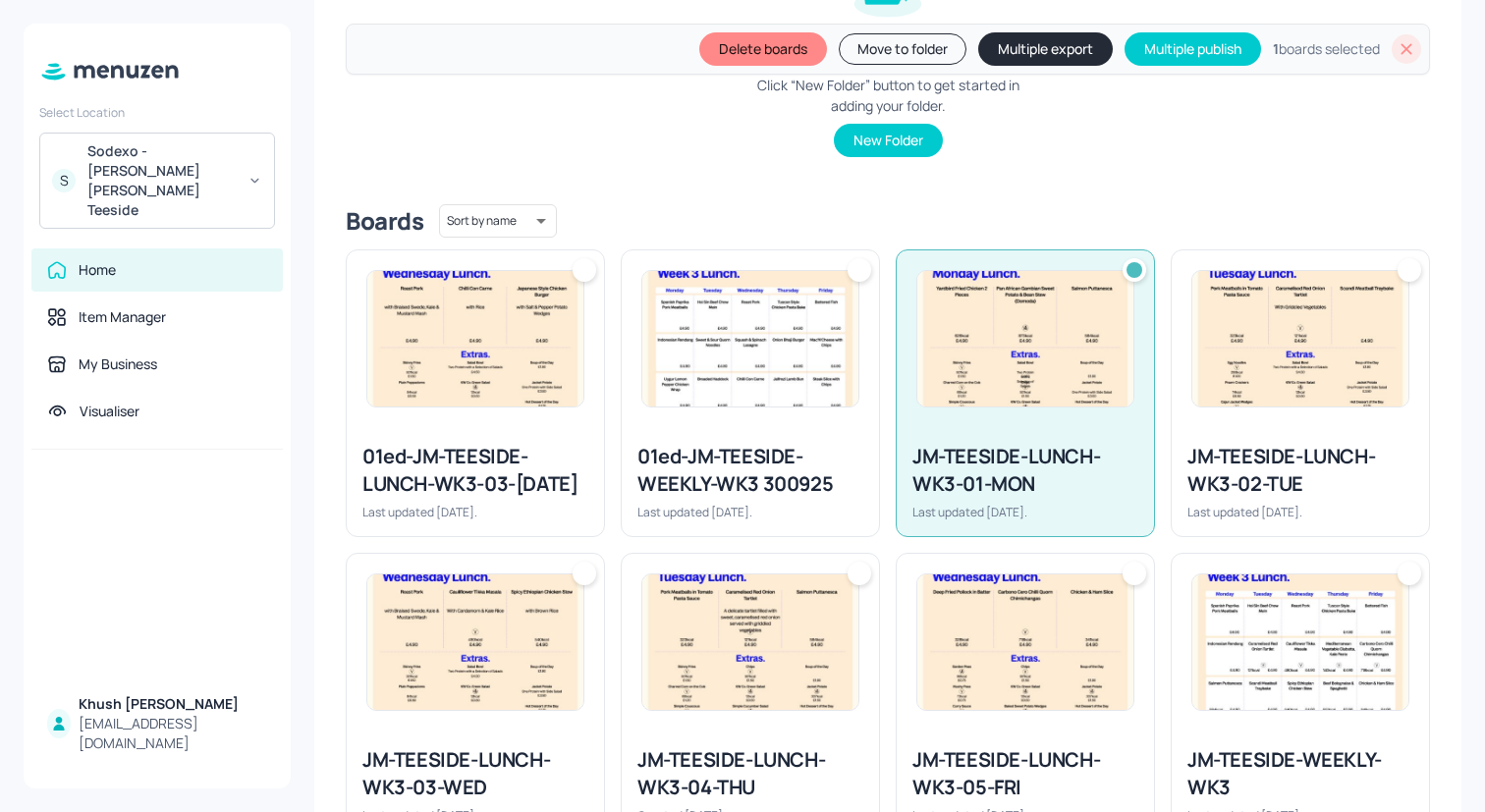
click at [1047, 642] on img at bounding box center [1025, 642] width 216 height 136
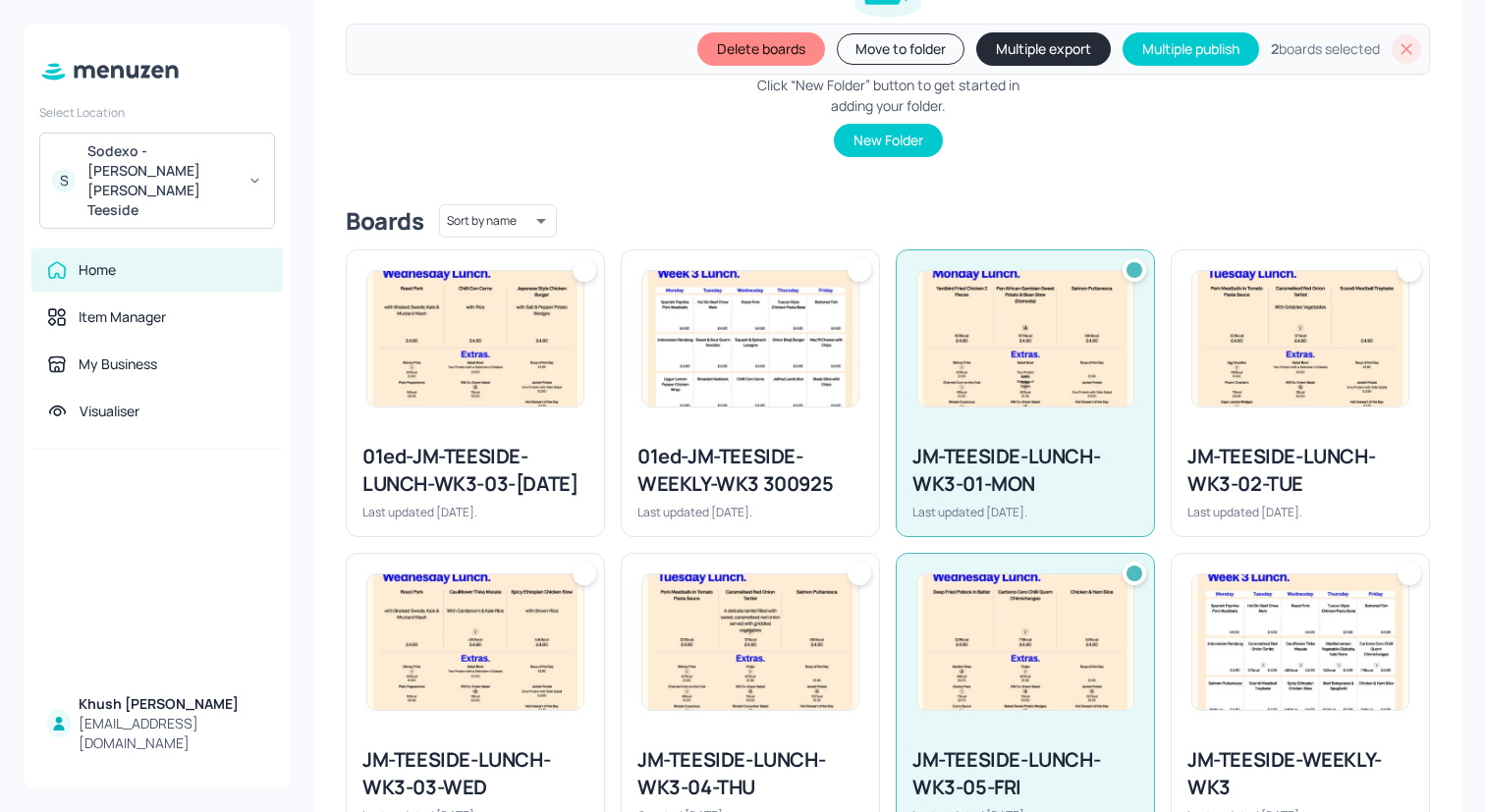
click at [816, 648] on img at bounding box center [750, 642] width 216 height 136
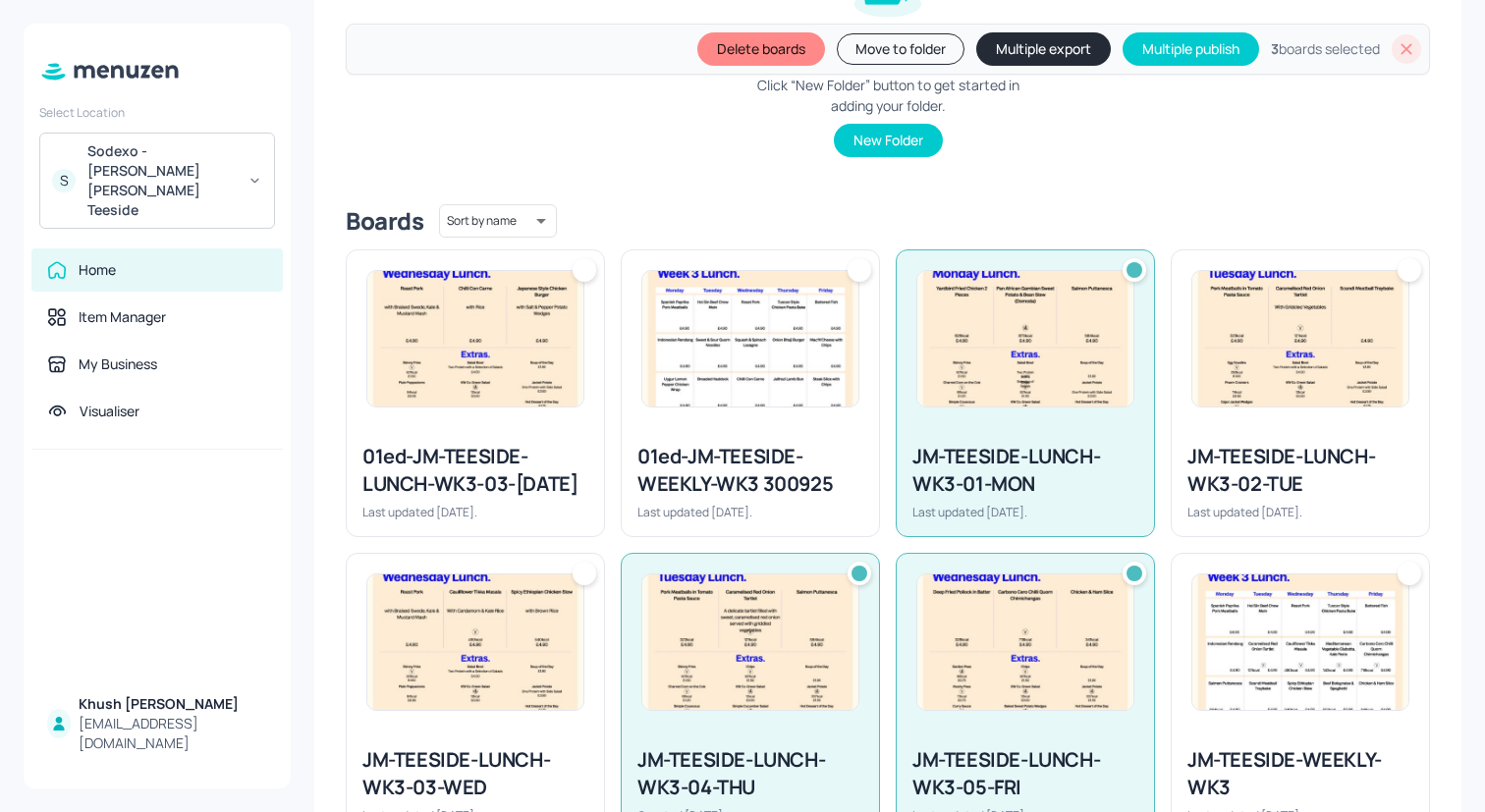
click at [1195, 438] on div "JM-TEESIDE-LUNCH-WK3-02-TUE Last updated [DATE]." at bounding box center [1299, 481] width 257 height 109
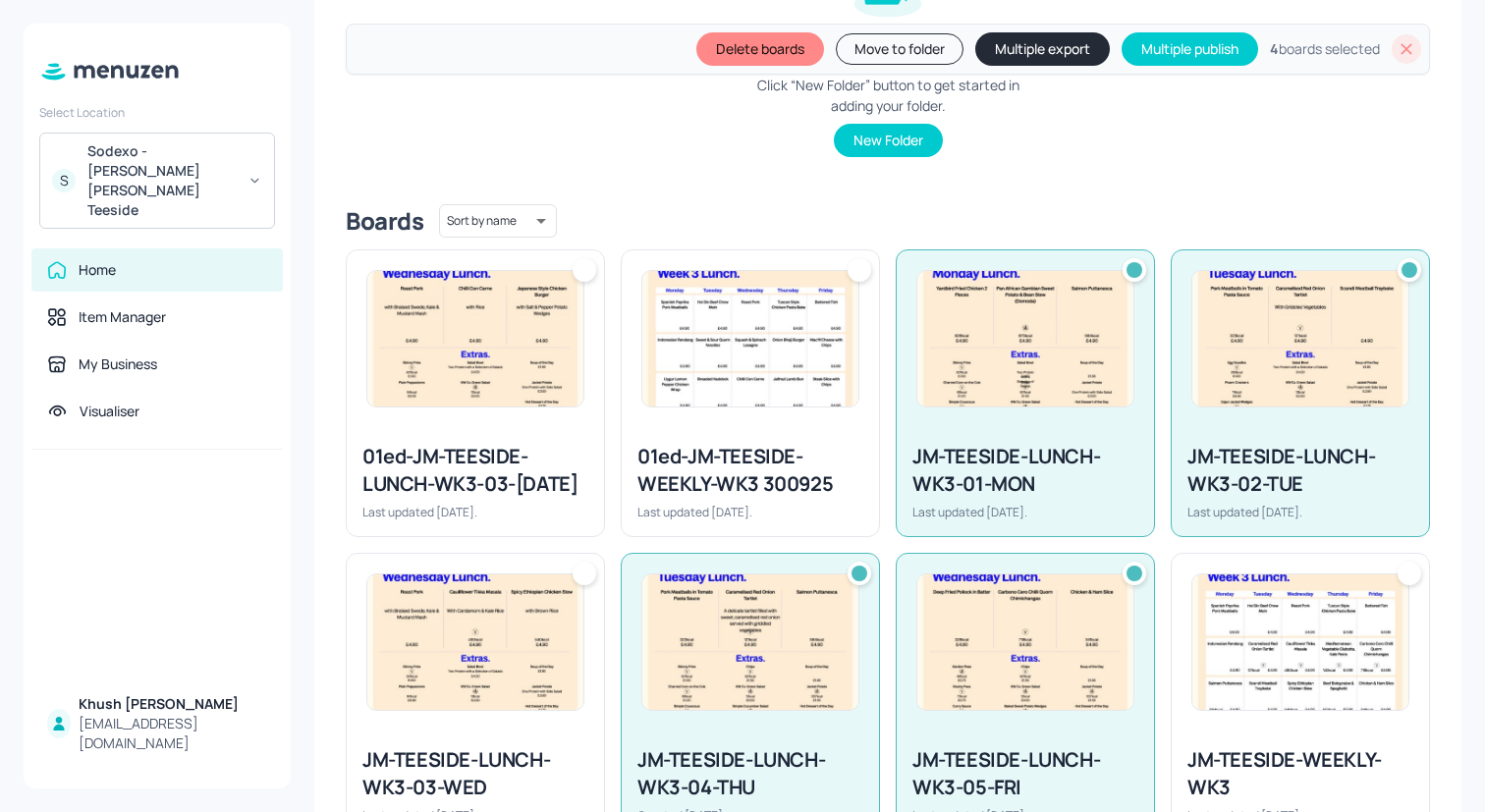
click at [525, 640] on img at bounding box center [476, 642] width 216 height 136
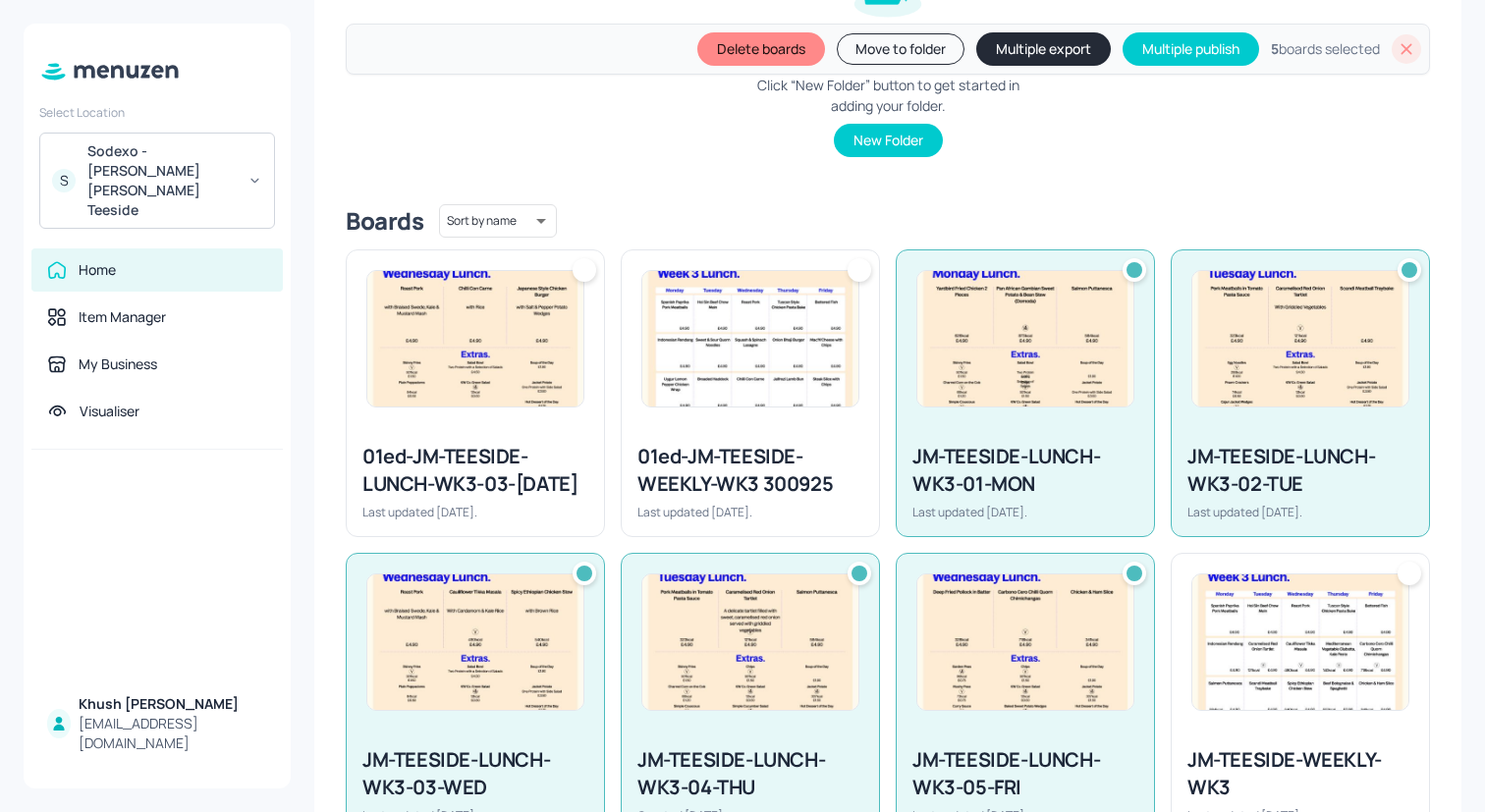
click at [1013, 38] on button "Multiple export" at bounding box center [1043, 48] width 135 height 33
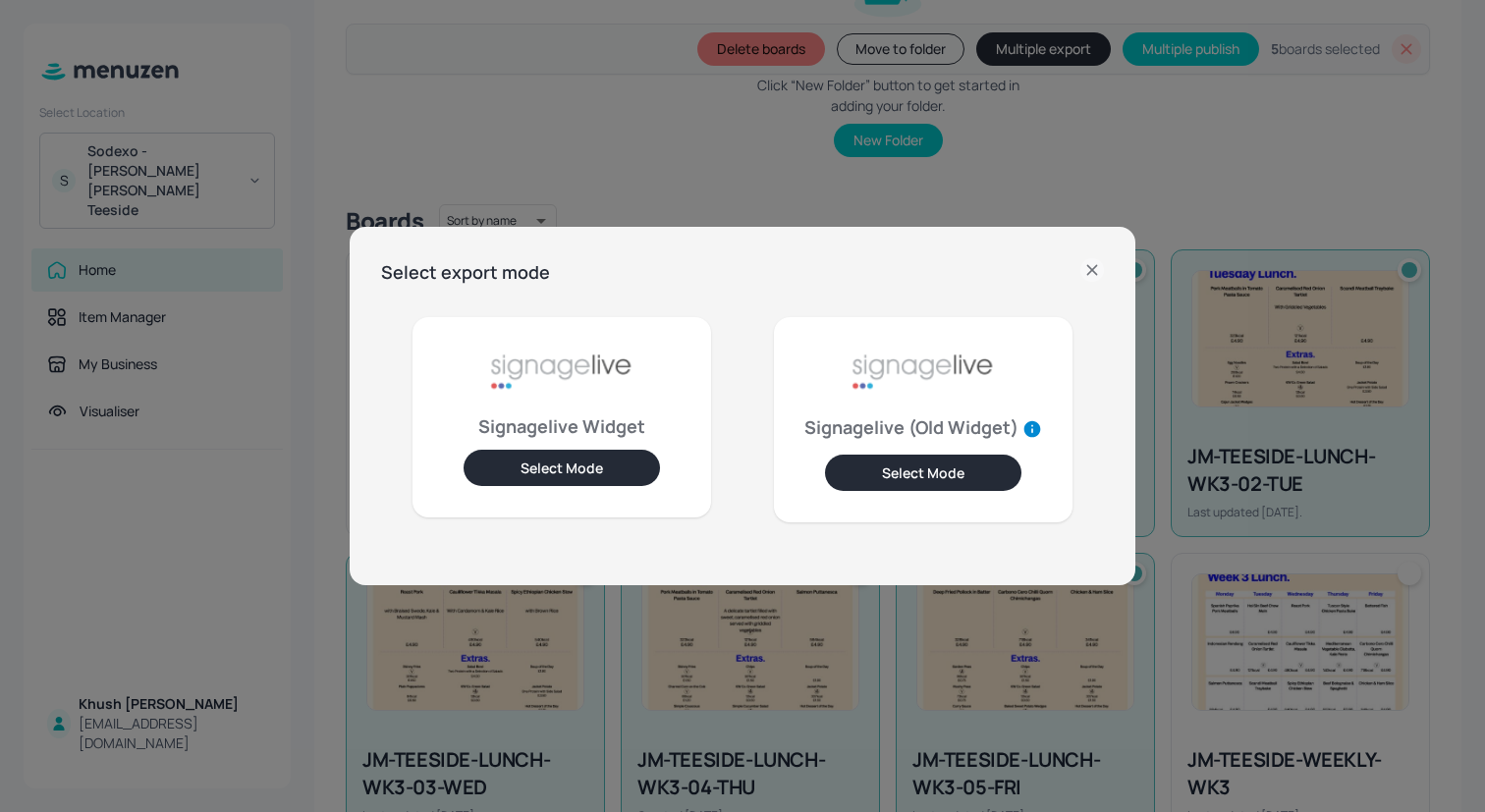
click at [628, 466] on button "Select Mode" at bounding box center [562, 467] width 197 height 36
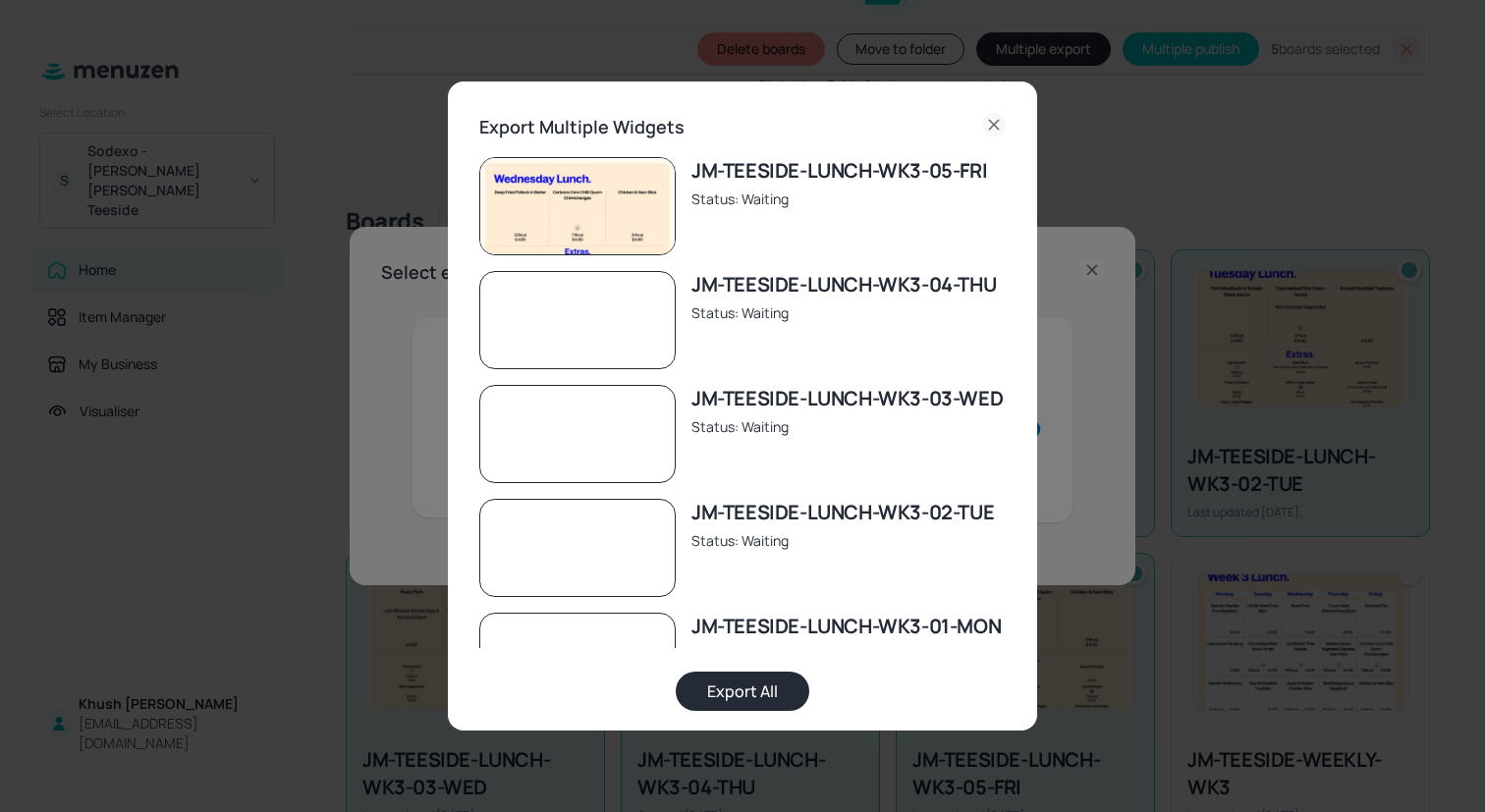
click at [771, 692] on button "Export All" at bounding box center [742, 690] width 134 height 39
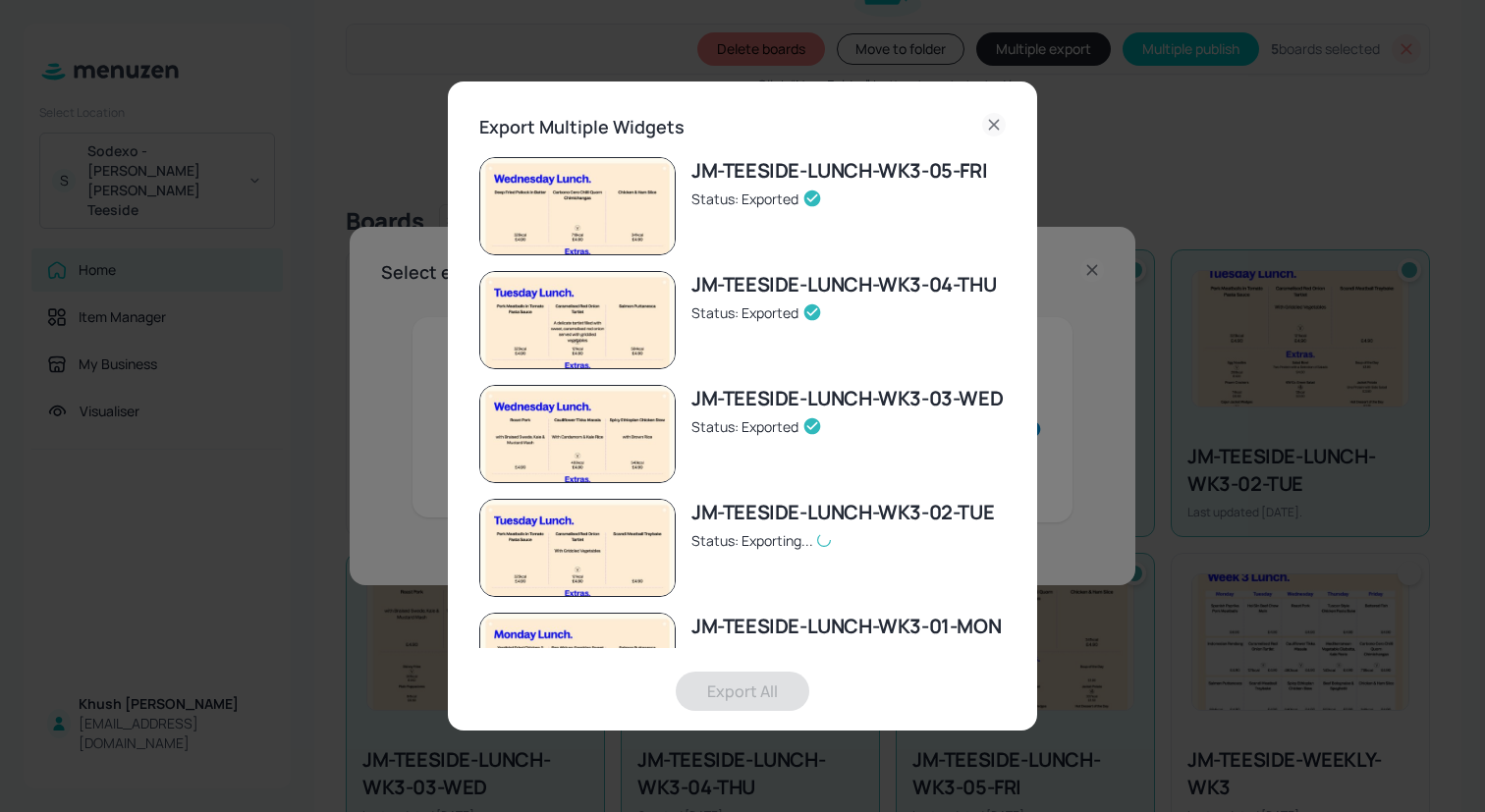
scroll to position [63, 0]
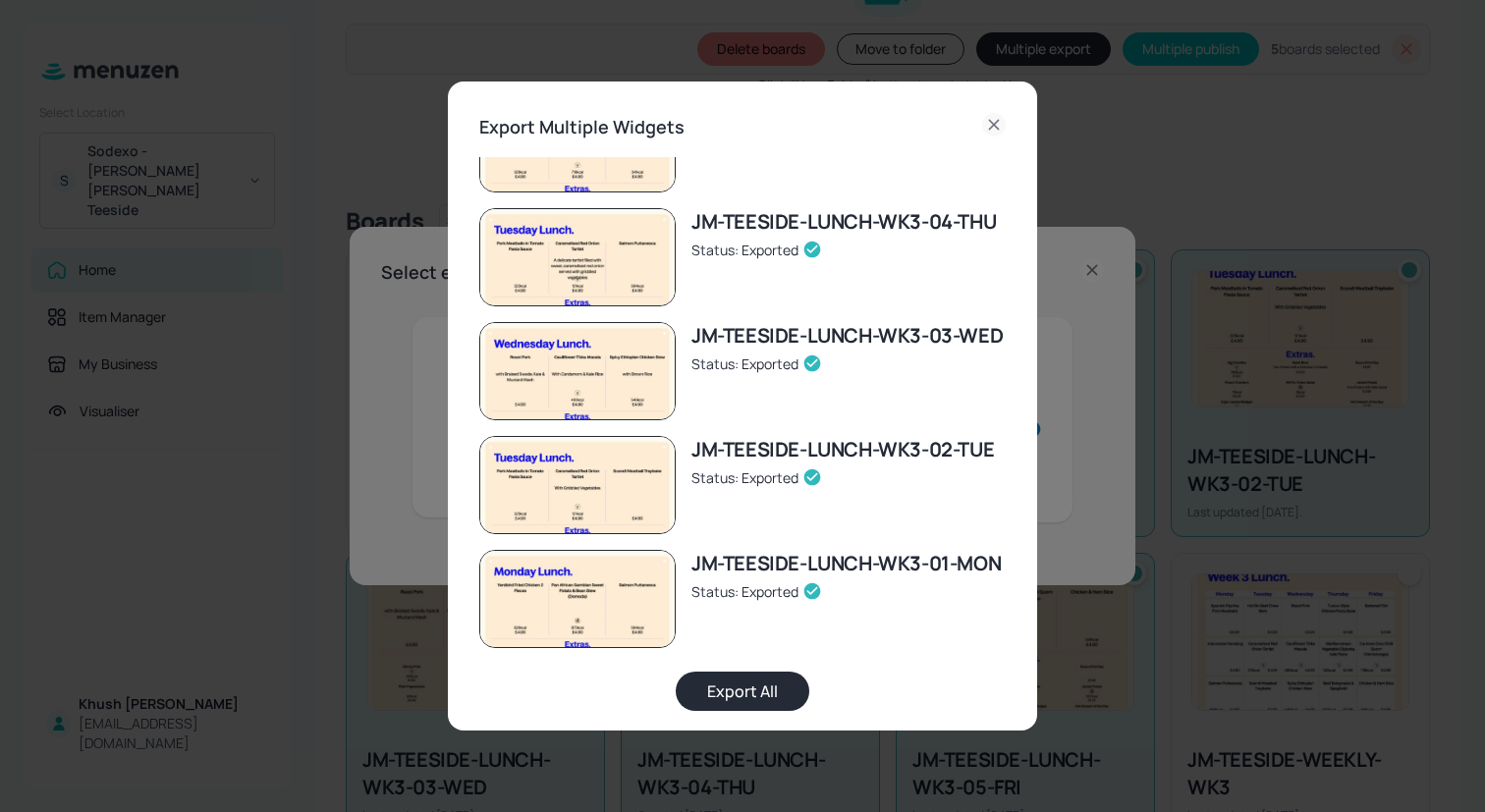
click at [994, 125] on icon at bounding box center [994, 125] width 24 height 24
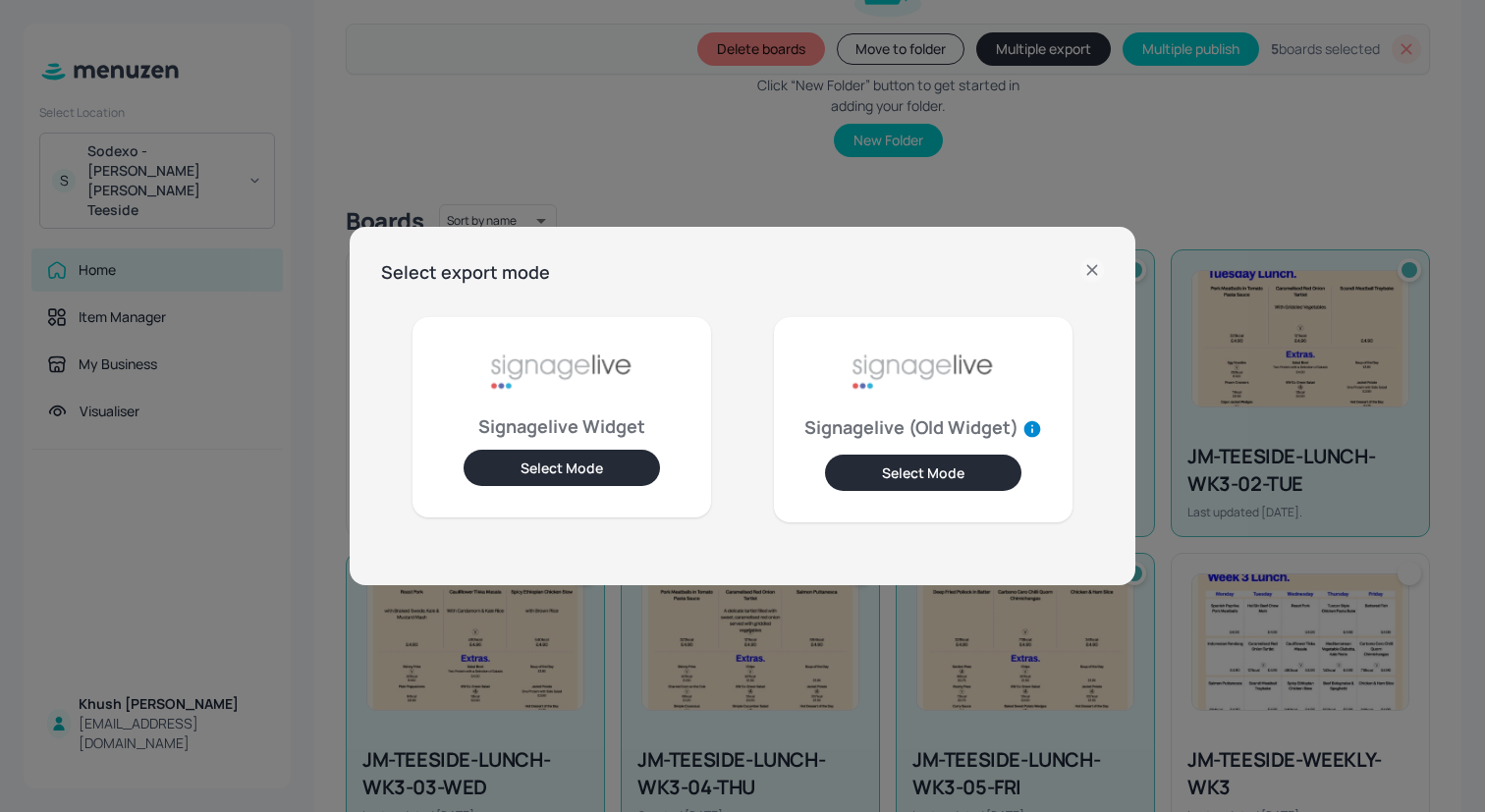
click at [1092, 263] on icon at bounding box center [1092, 270] width 24 height 24
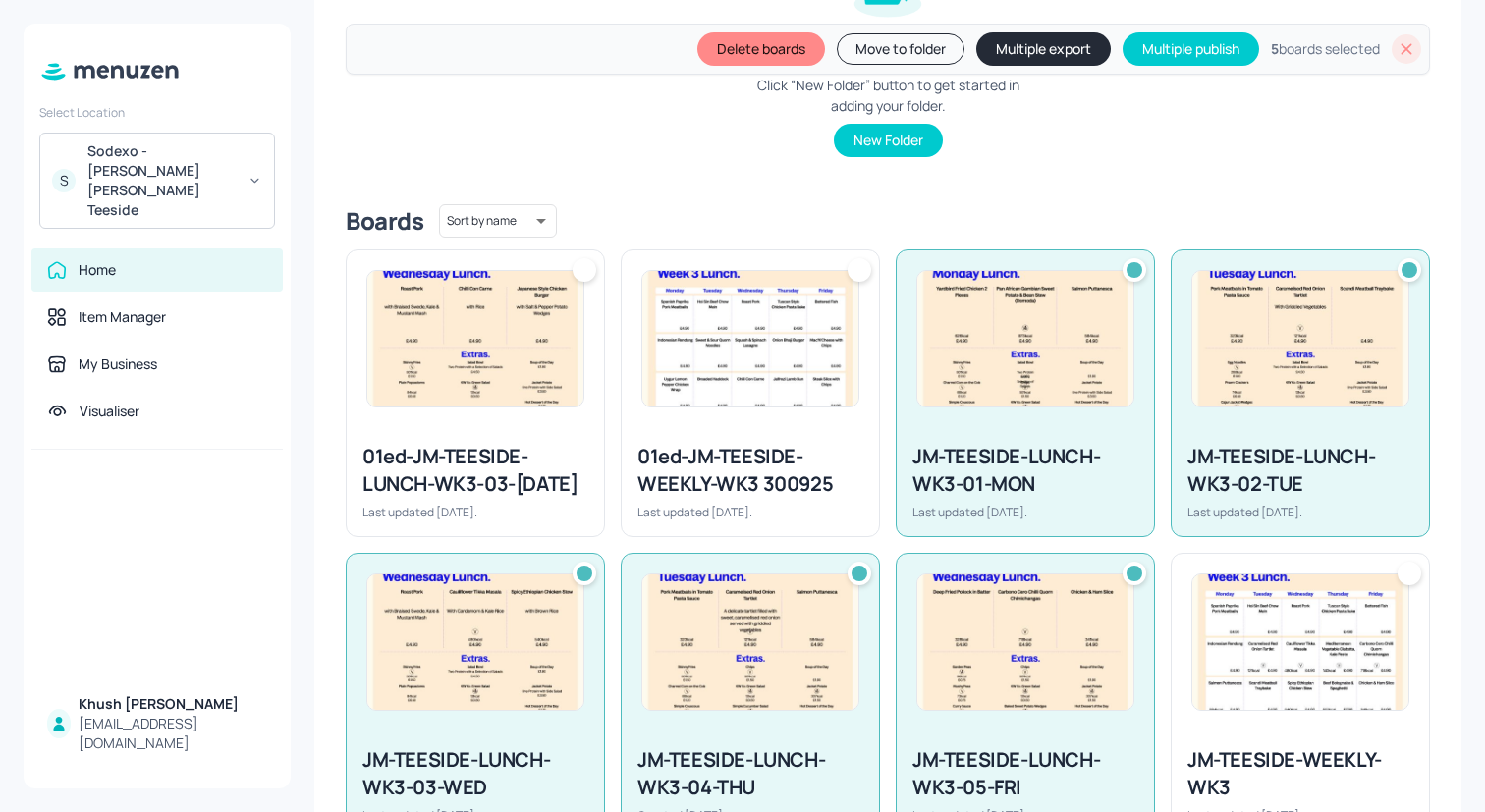
click at [1400, 45] on icon at bounding box center [1407, 49] width 20 height 20
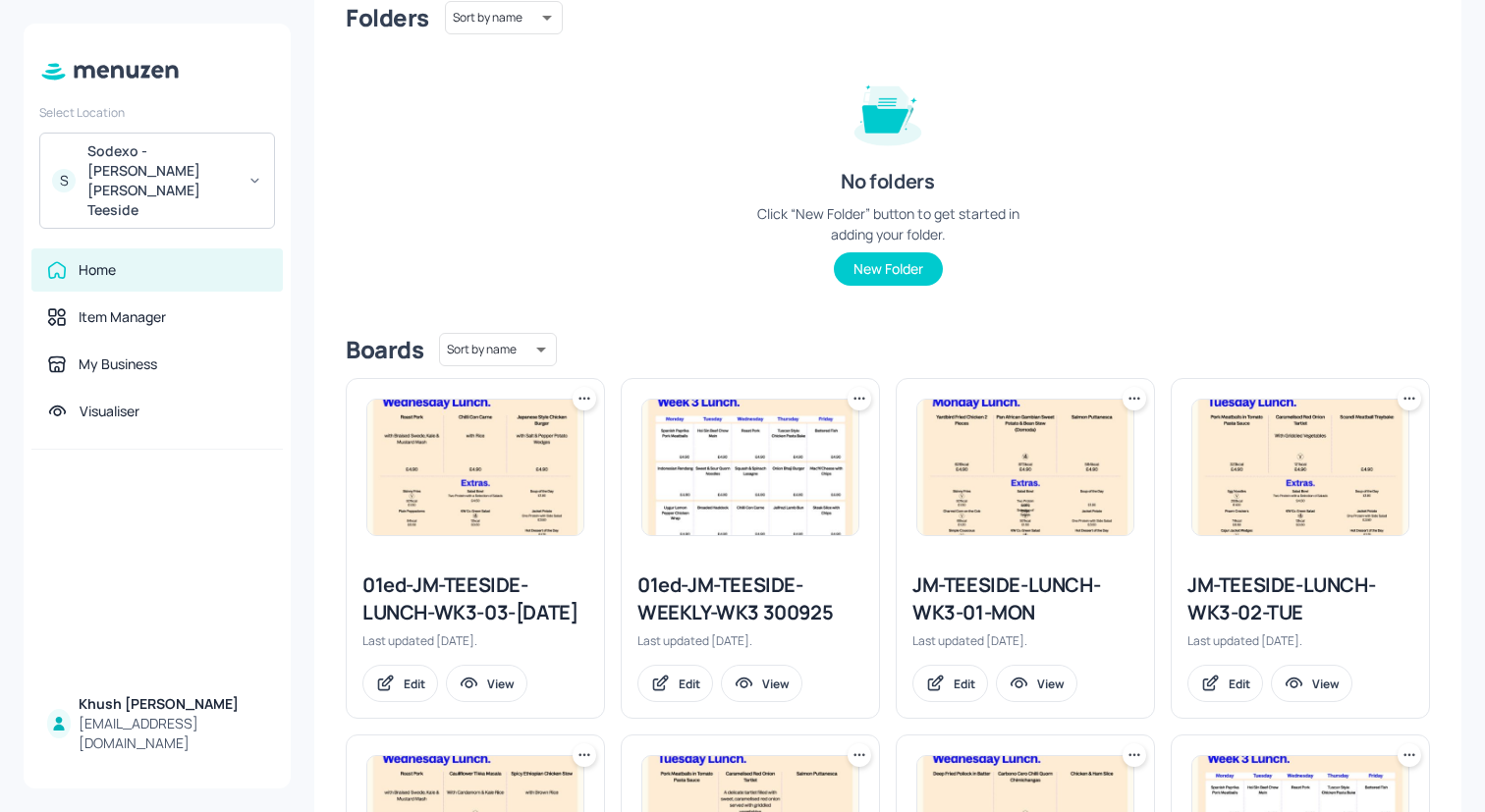
scroll to position [0, 0]
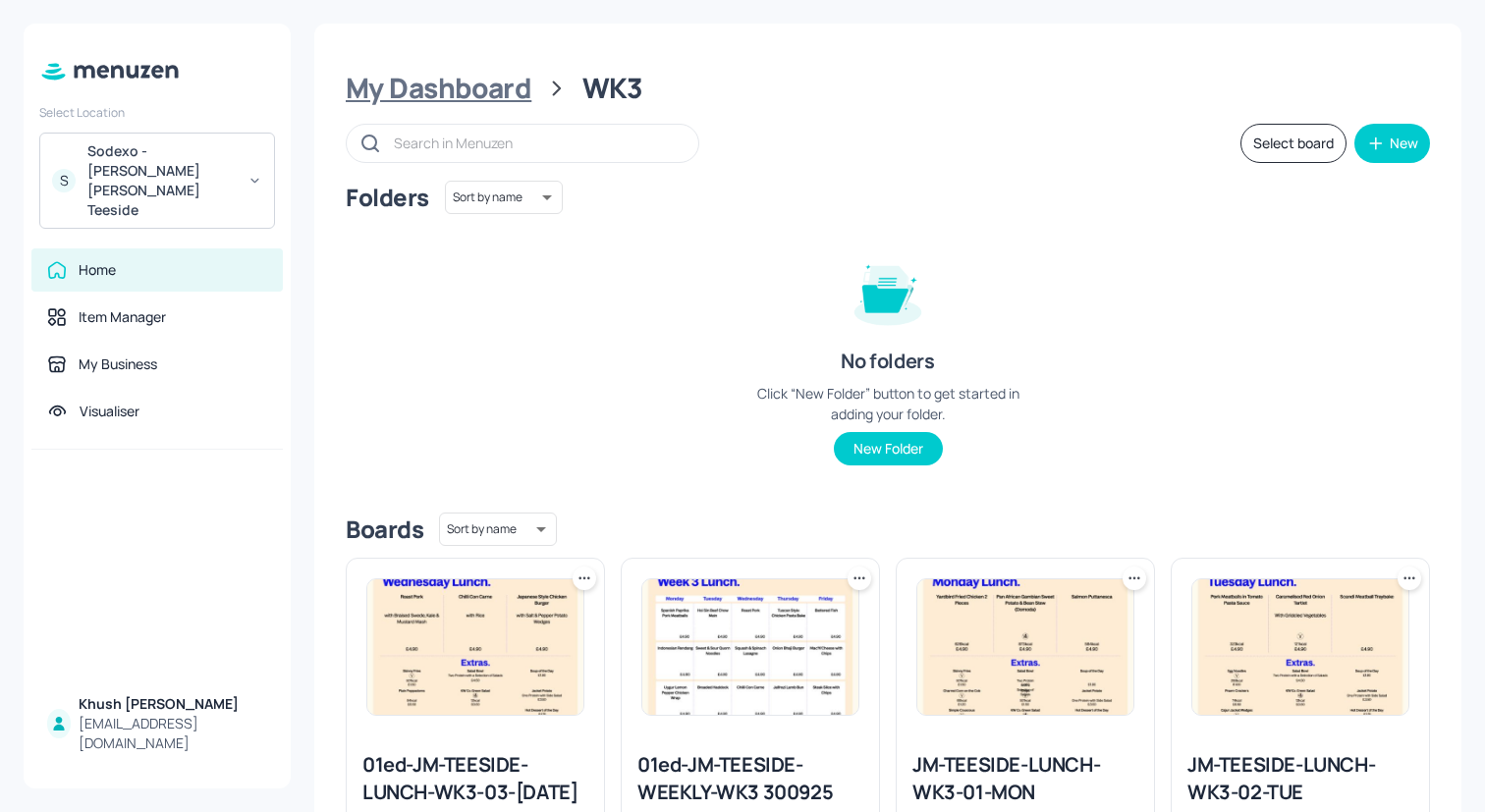
click at [468, 71] on div "My Dashboard" at bounding box center [439, 88] width 186 height 35
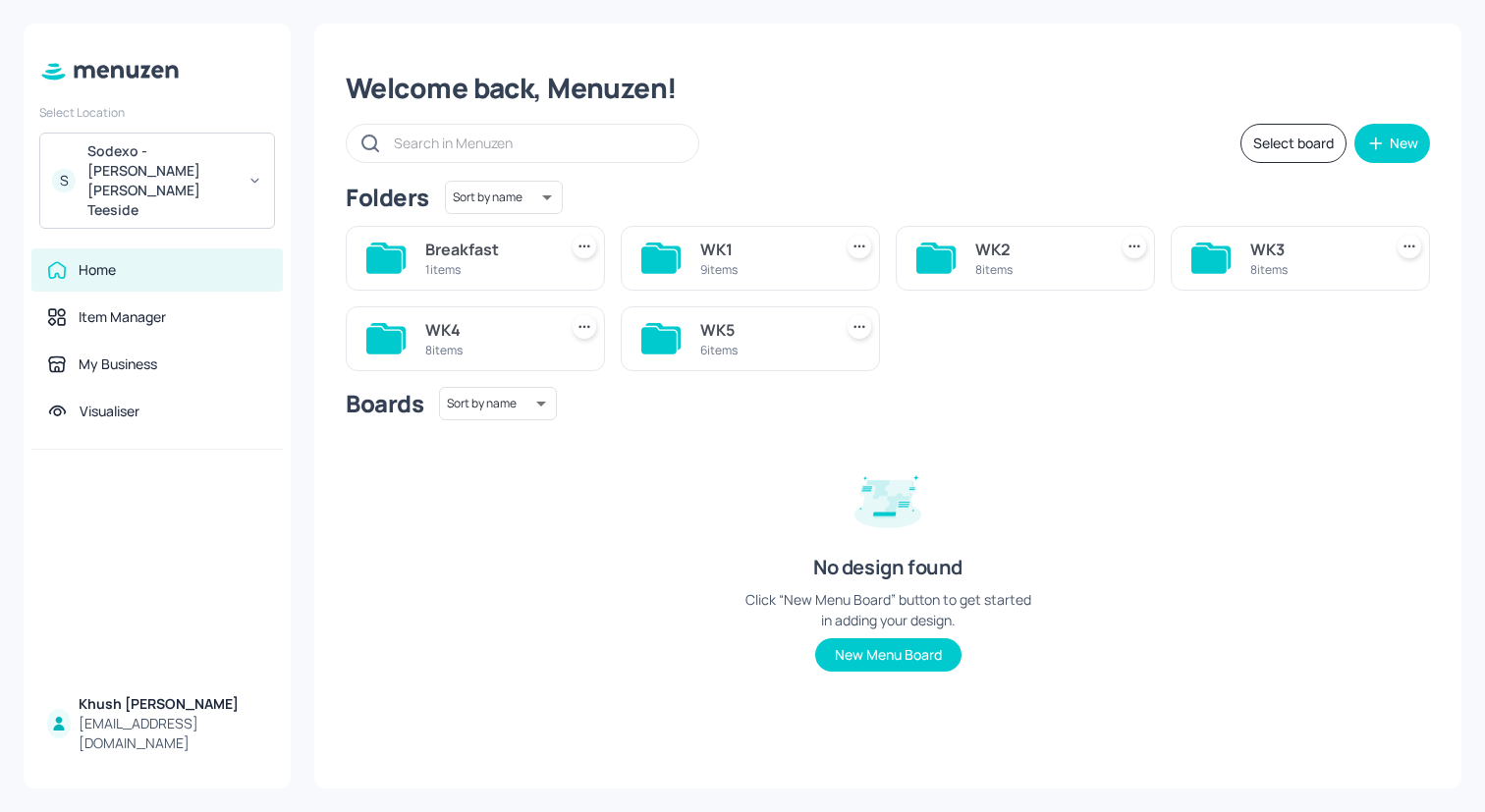
click at [958, 256] on div "WK2 8 items" at bounding box center [1024, 258] width 259 height 65
click at [1008, 256] on div "WK2" at bounding box center [1037, 250] width 124 height 24
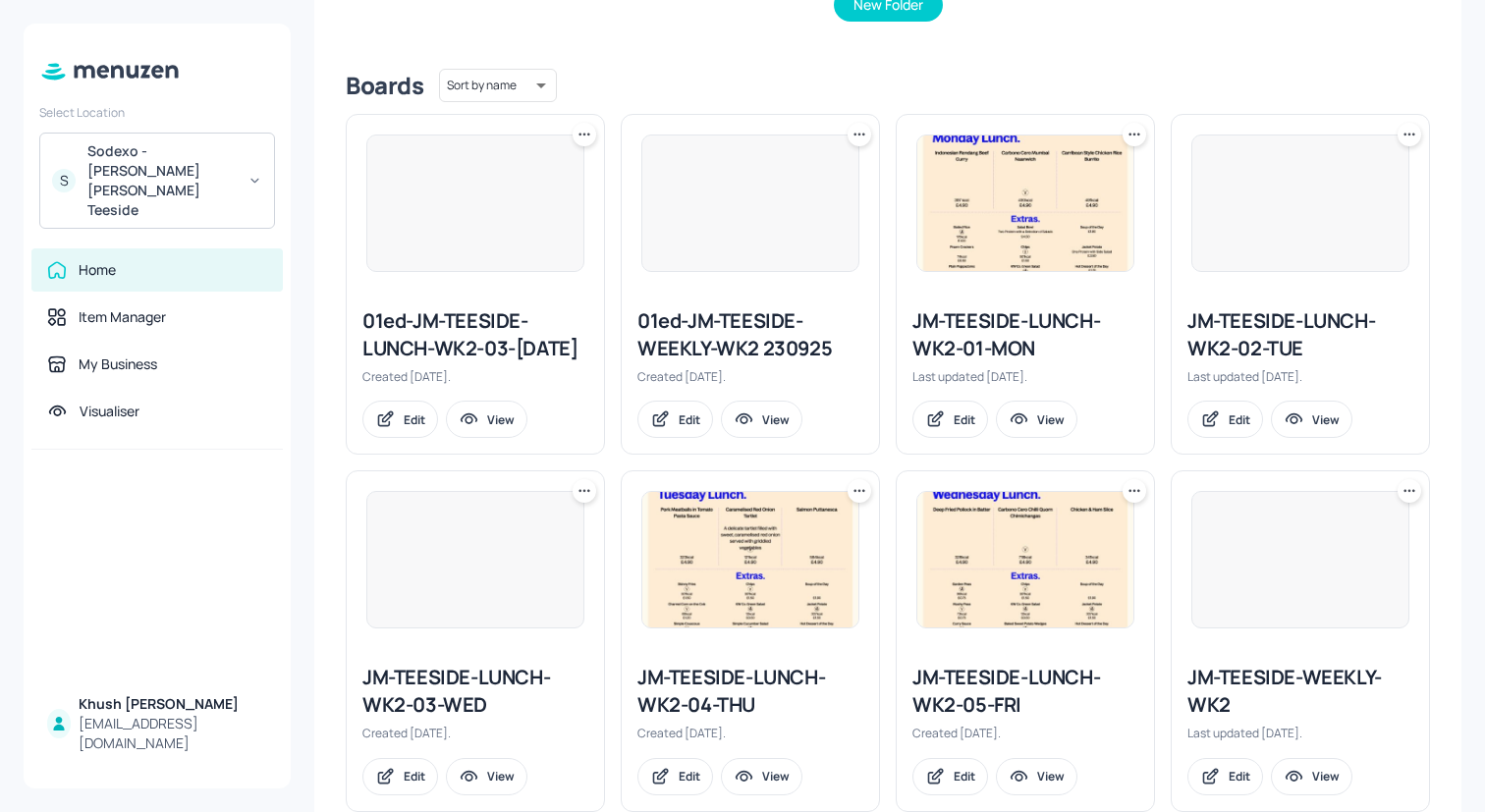
scroll to position [460, 0]
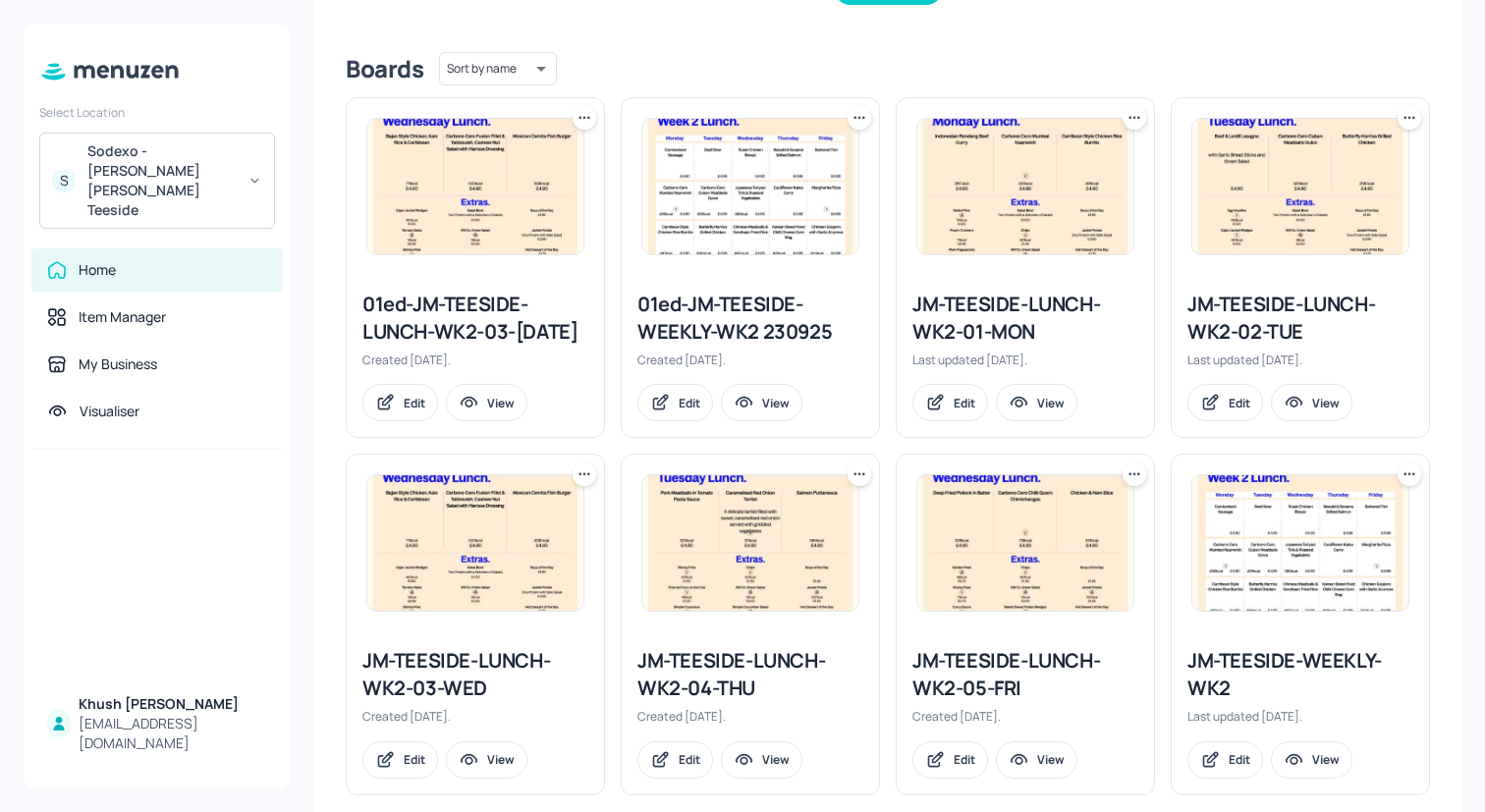
click at [1046, 291] on div "JM-TEESIDE-LUNCH-WK2-01-MON" at bounding box center [1025, 318] width 226 height 55
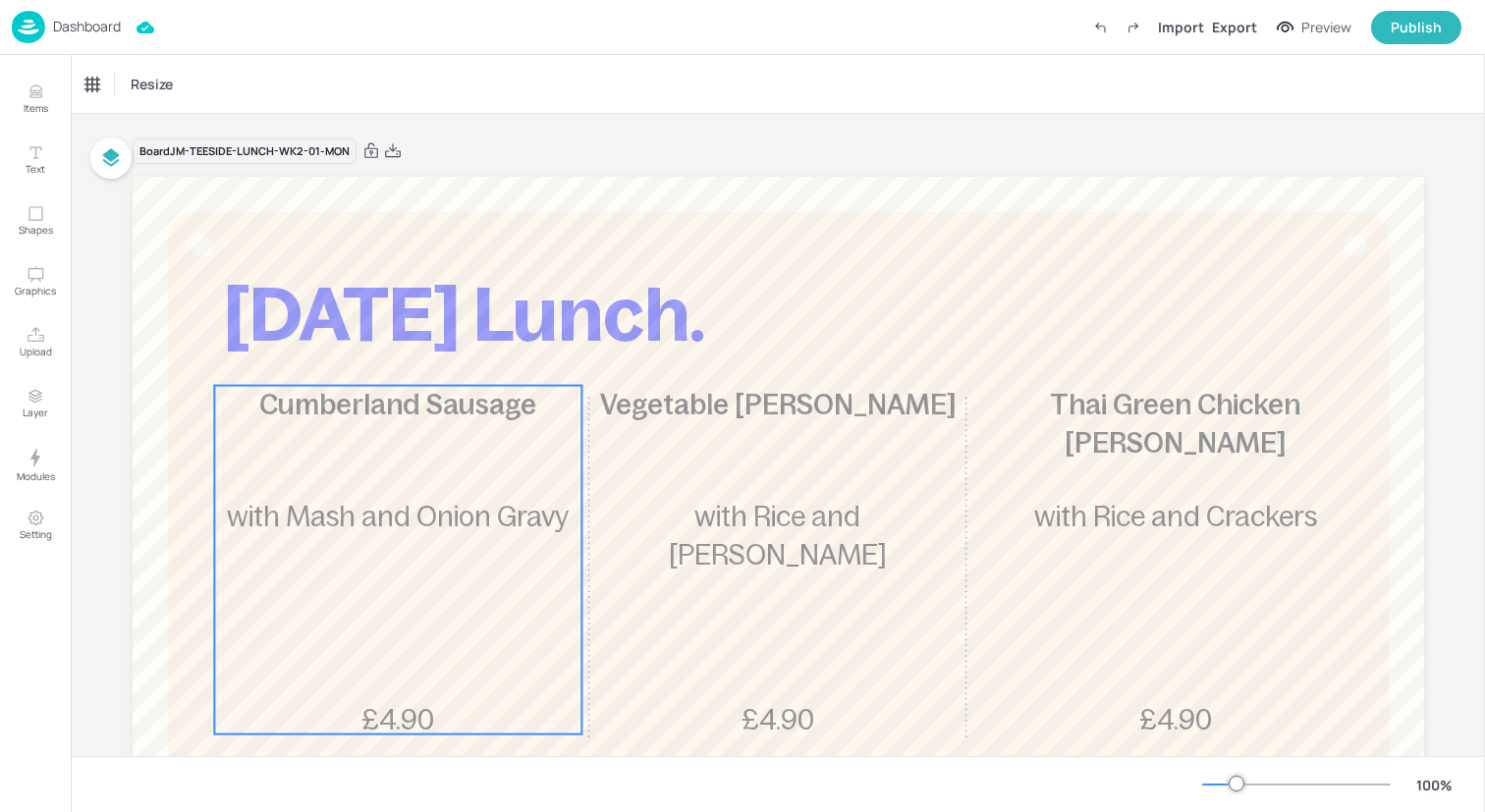
click at [435, 454] on div "Cumberland Sausage £4.90 with Mash and Onion Gravy" at bounding box center [398, 559] width 368 height 349
click at [314, 356] on div "Ungroup" at bounding box center [335, 353] width 76 height 26
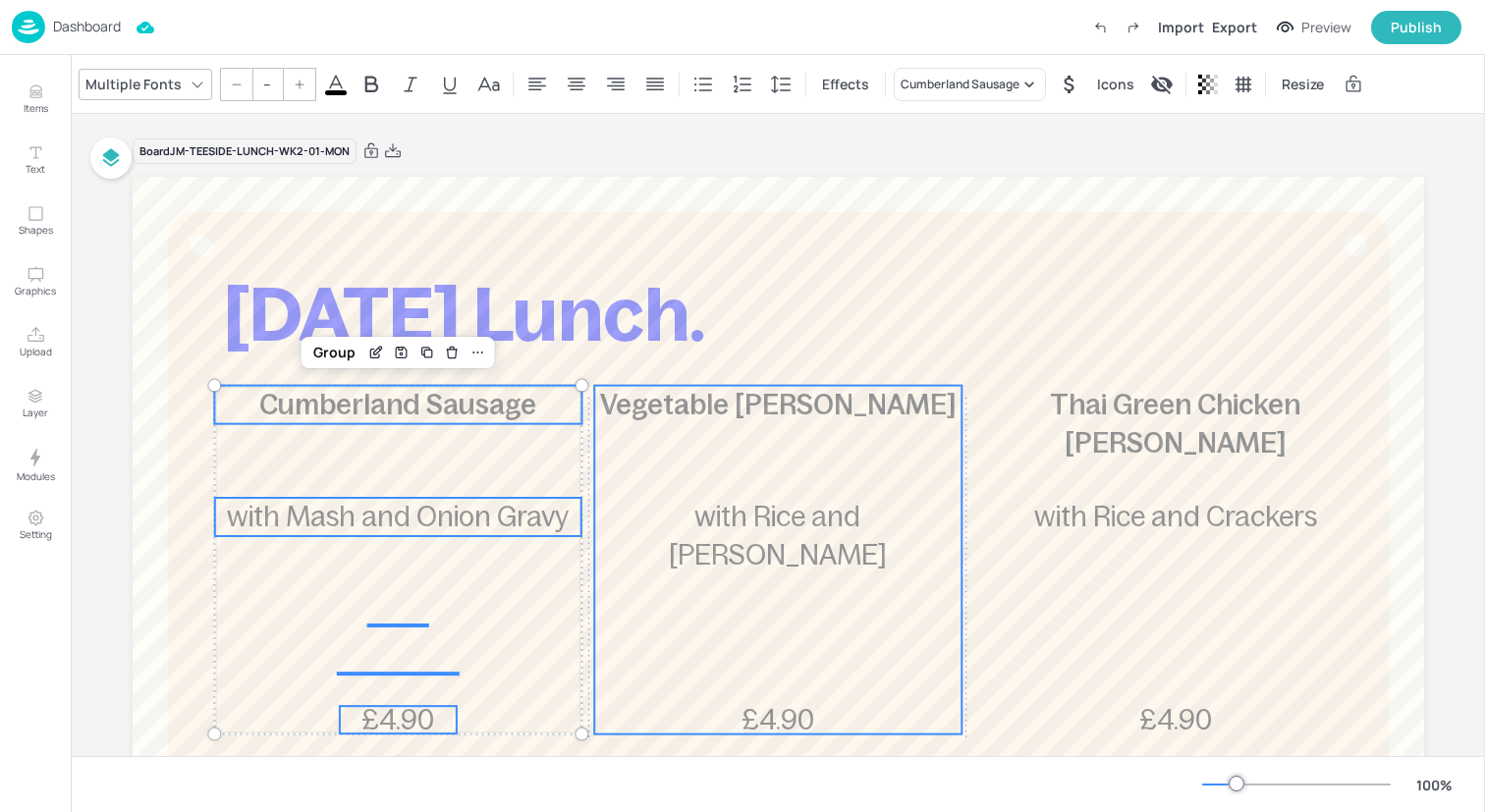
click at [686, 444] on div "Vegetable [PERSON_NAME] £4.90 with [PERSON_NAME] and [PERSON_NAME]" at bounding box center [778, 559] width 368 height 349
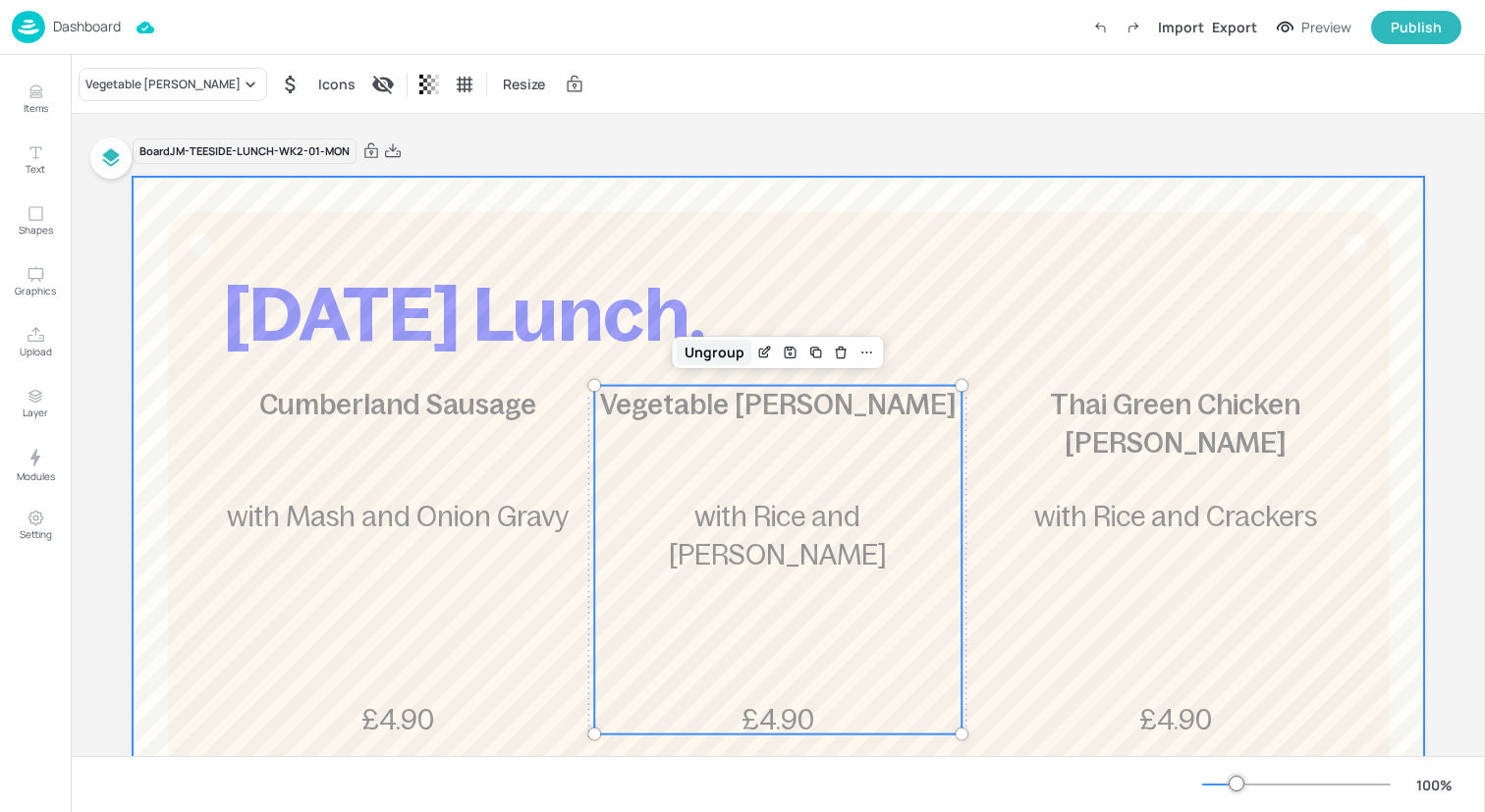
click at [691, 363] on div "Ungroup" at bounding box center [715, 353] width 76 height 26
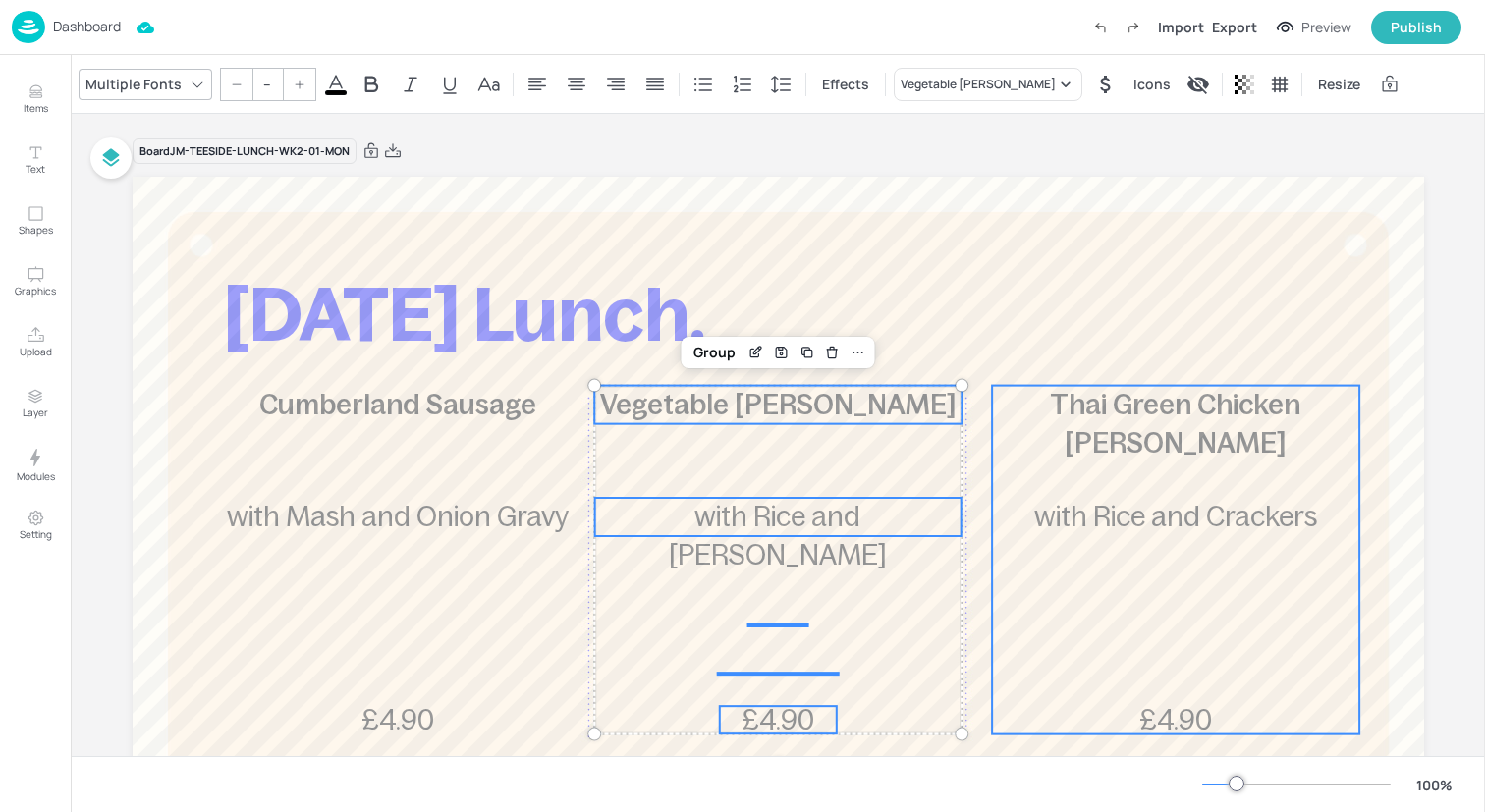
click at [1007, 441] on div "Thai Green Chicken [PERSON_NAME] £4.90 with Rice and Crackers" at bounding box center [1176, 559] width 368 height 349
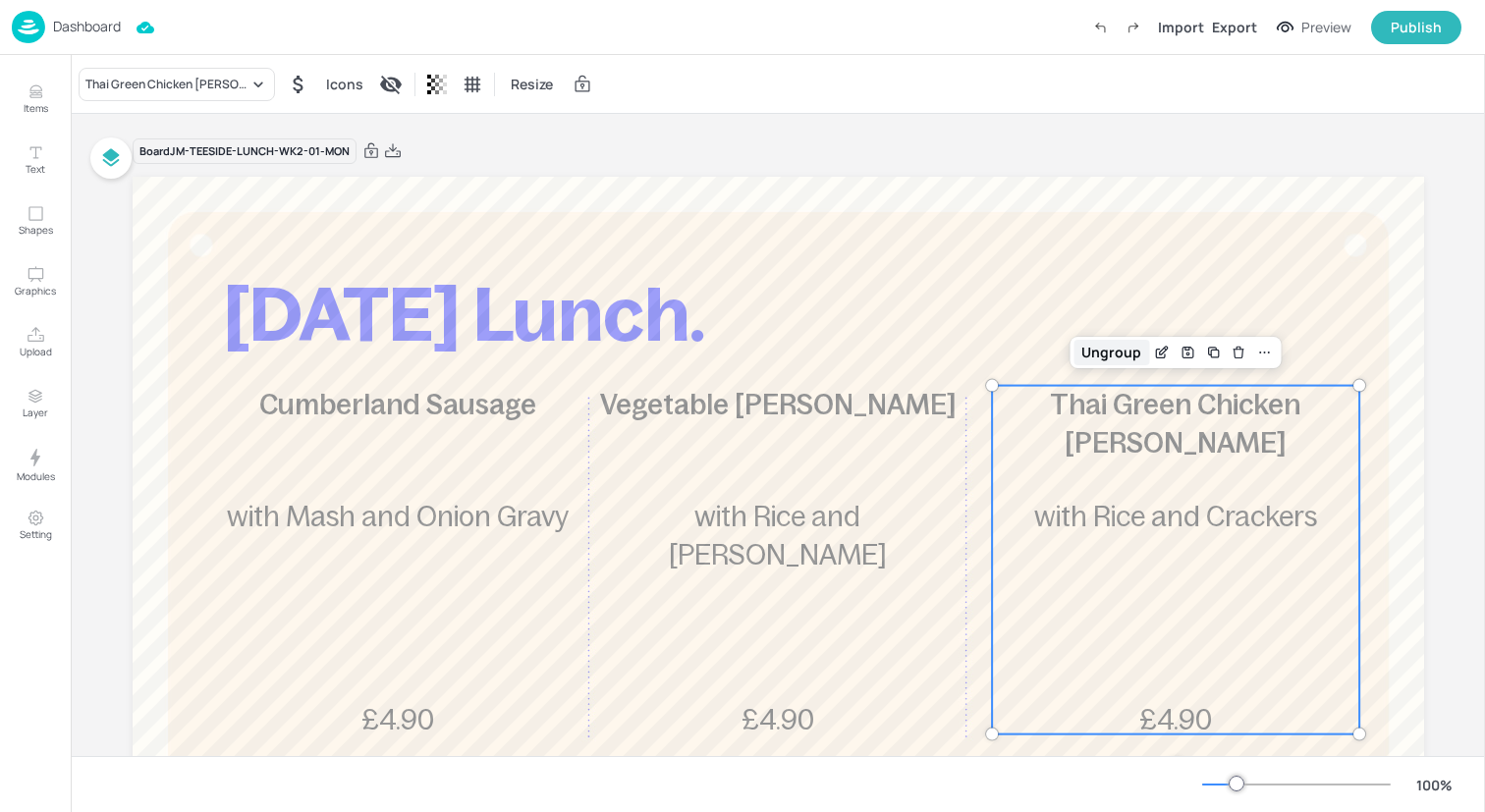
click at [1097, 343] on div "Ungroup" at bounding box center [1111, 353] width 76 height 26
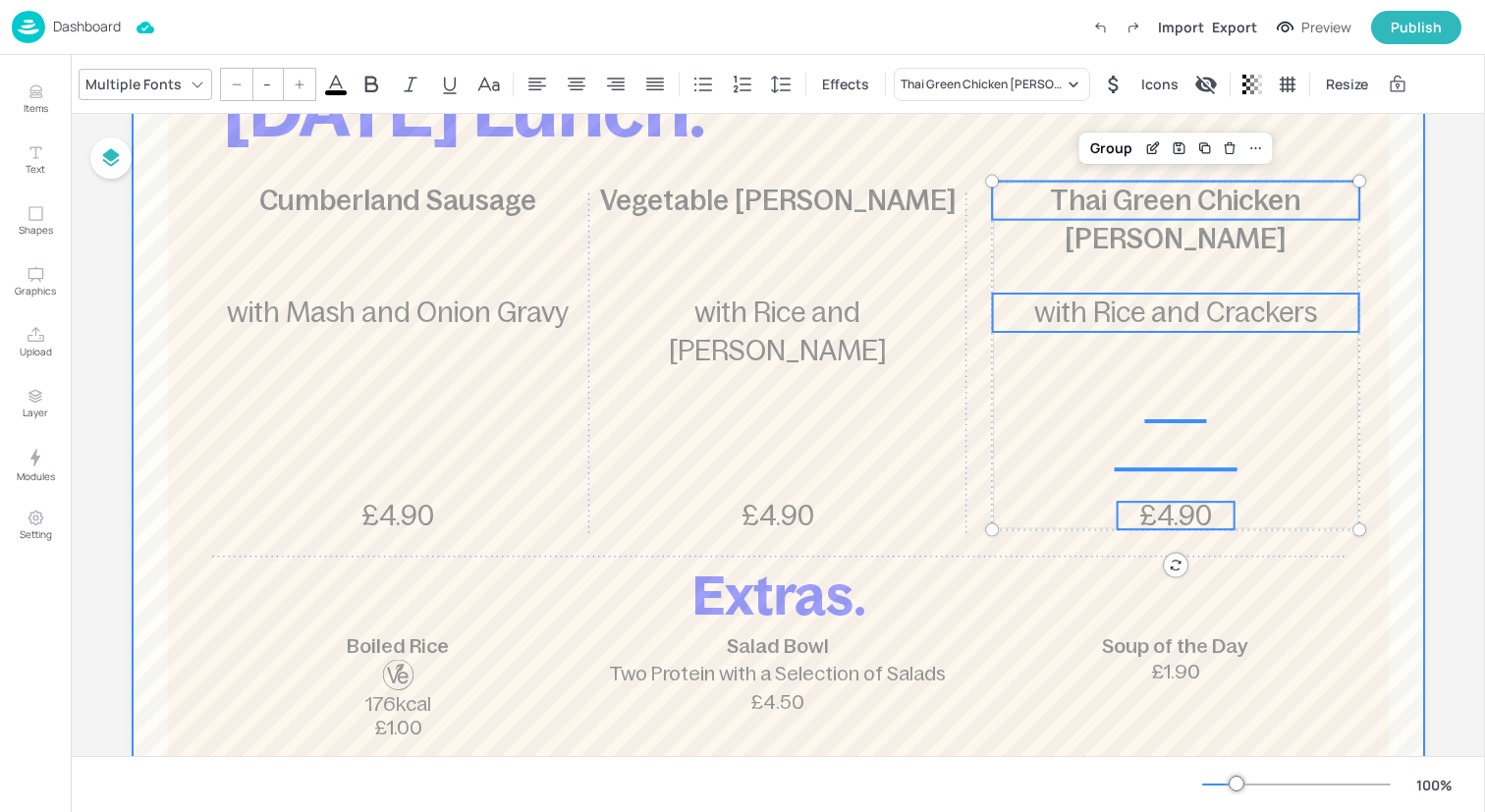
scroll to position [230, 0]
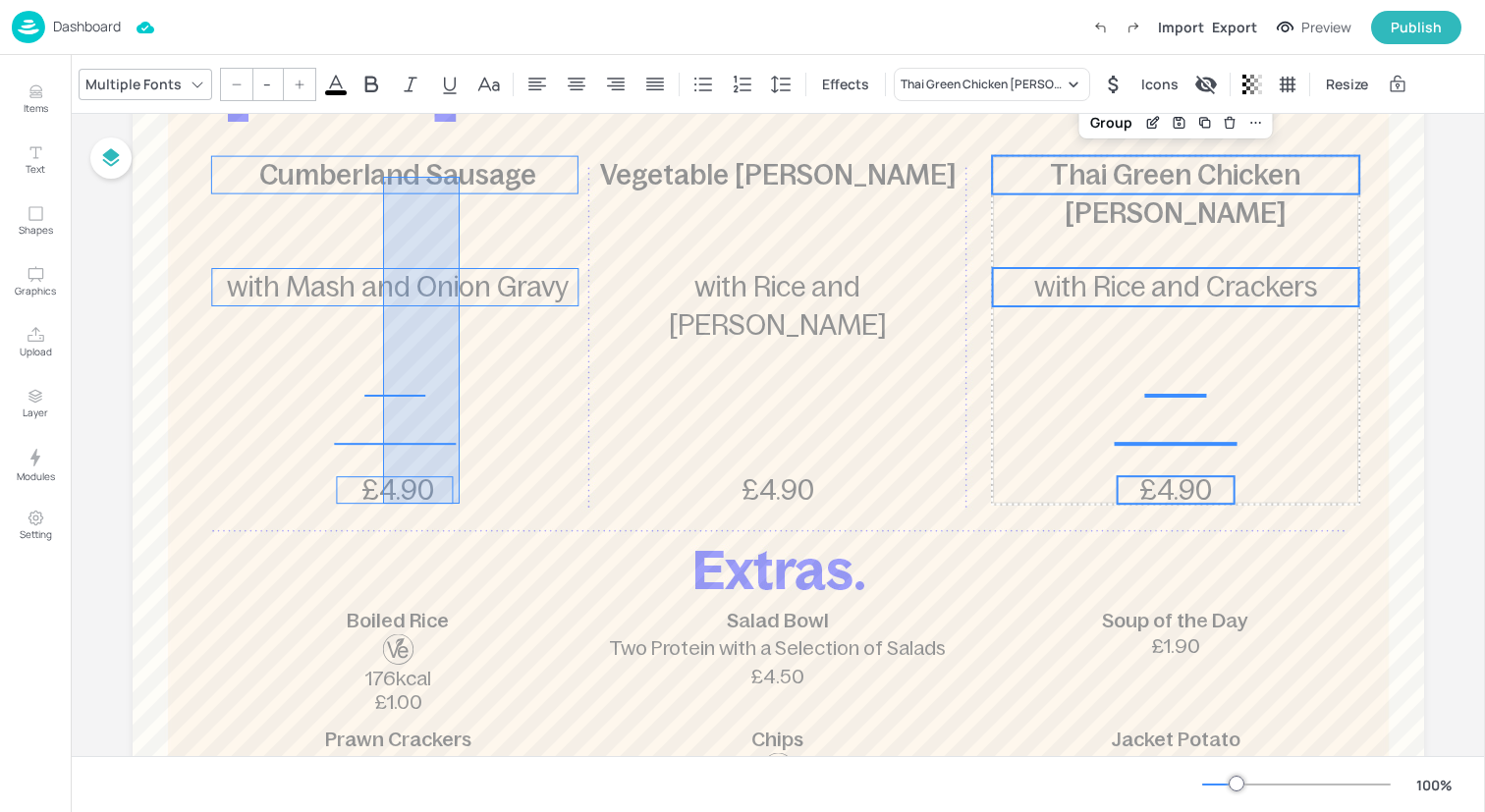
drag, startPoint x: 460, startPoint y: 503, endPoint x: 382, endPoint y: 175, distance: 337.1
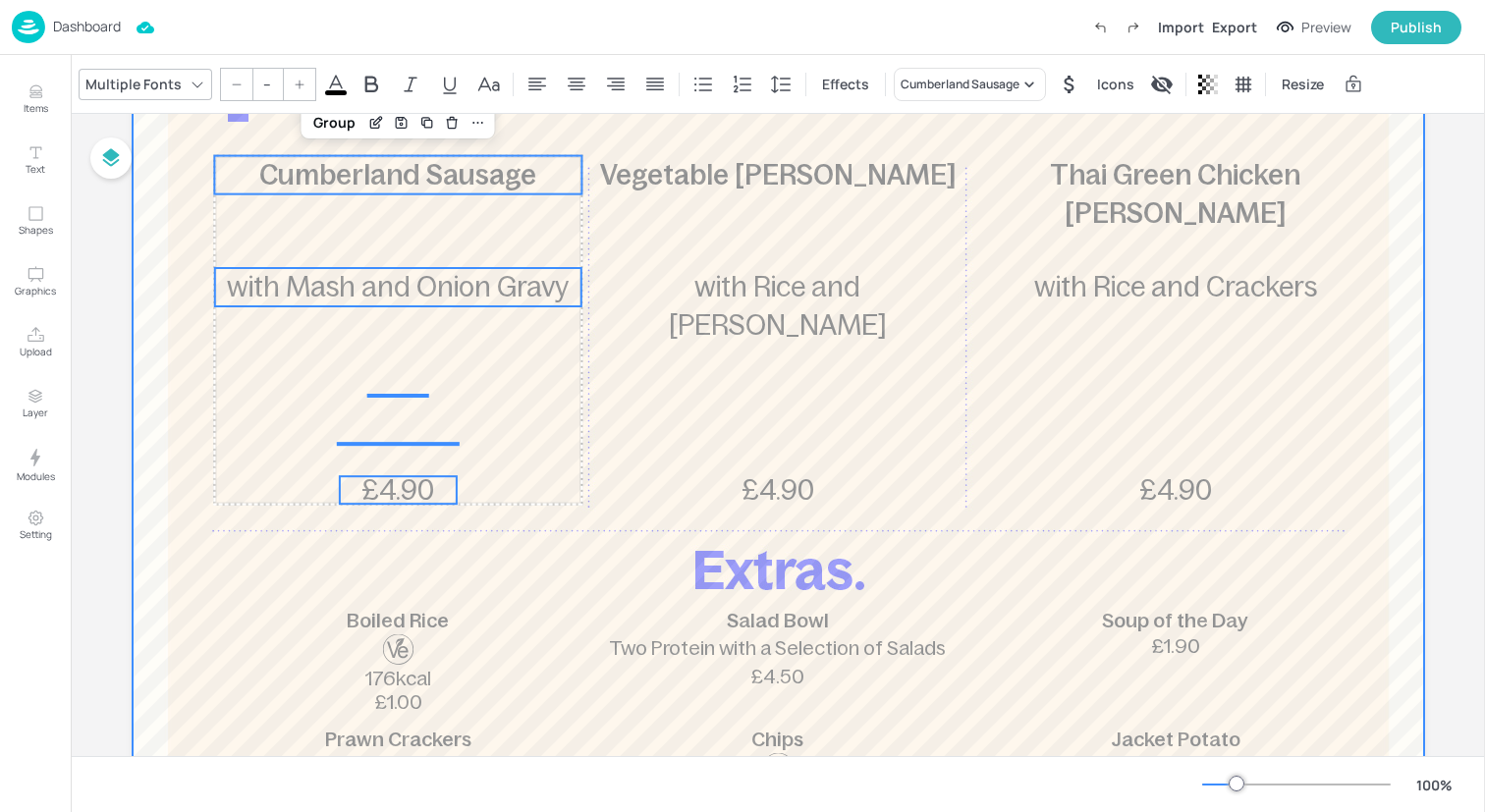
click at [278, 506] on div at bounding box center [778, 476] width 1291 height 1060
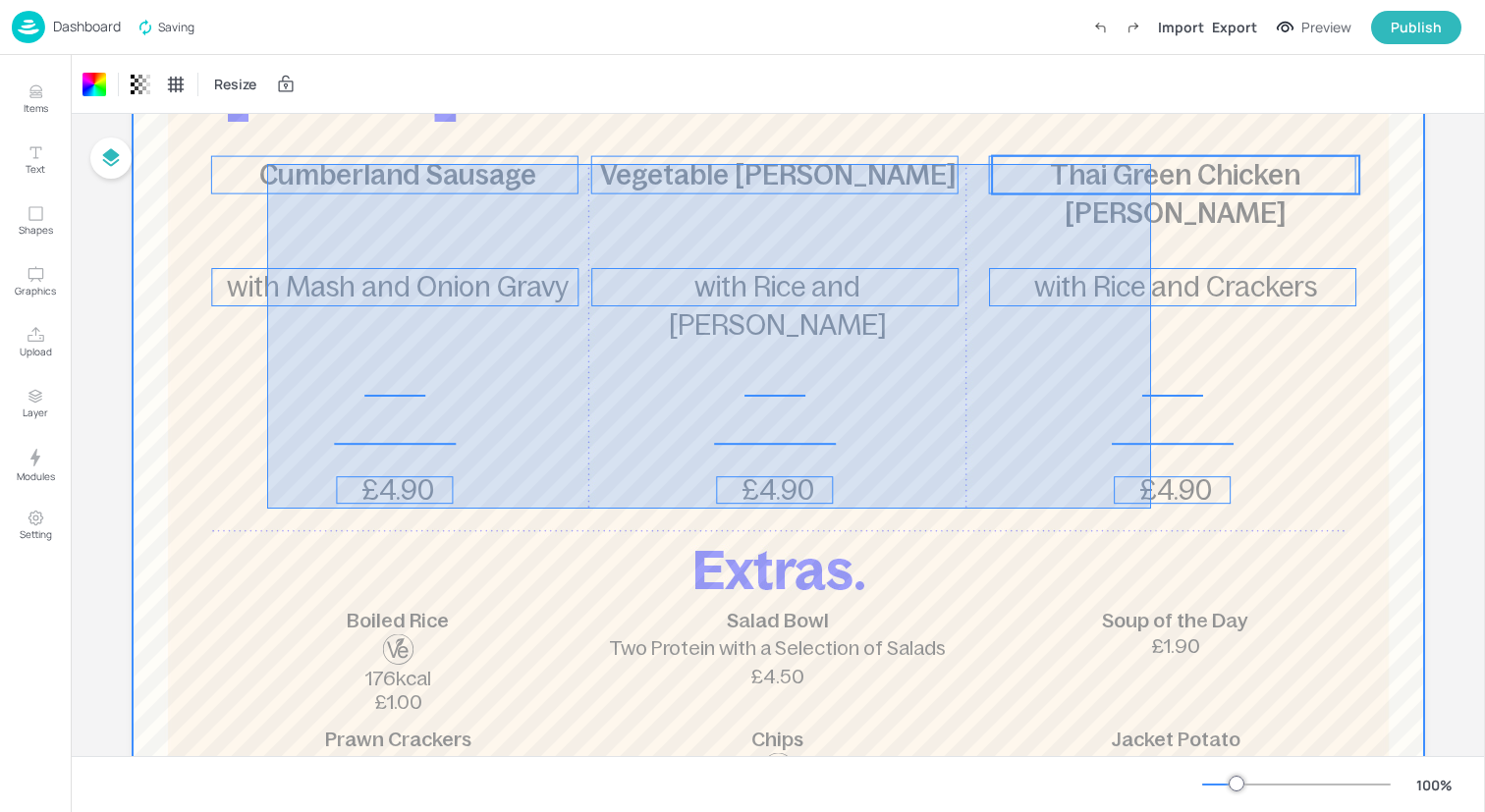
drag, startPoint x: 268, startPoint y: 508, endPoint x: 1152, endPoint y: 164, distance: 948.6
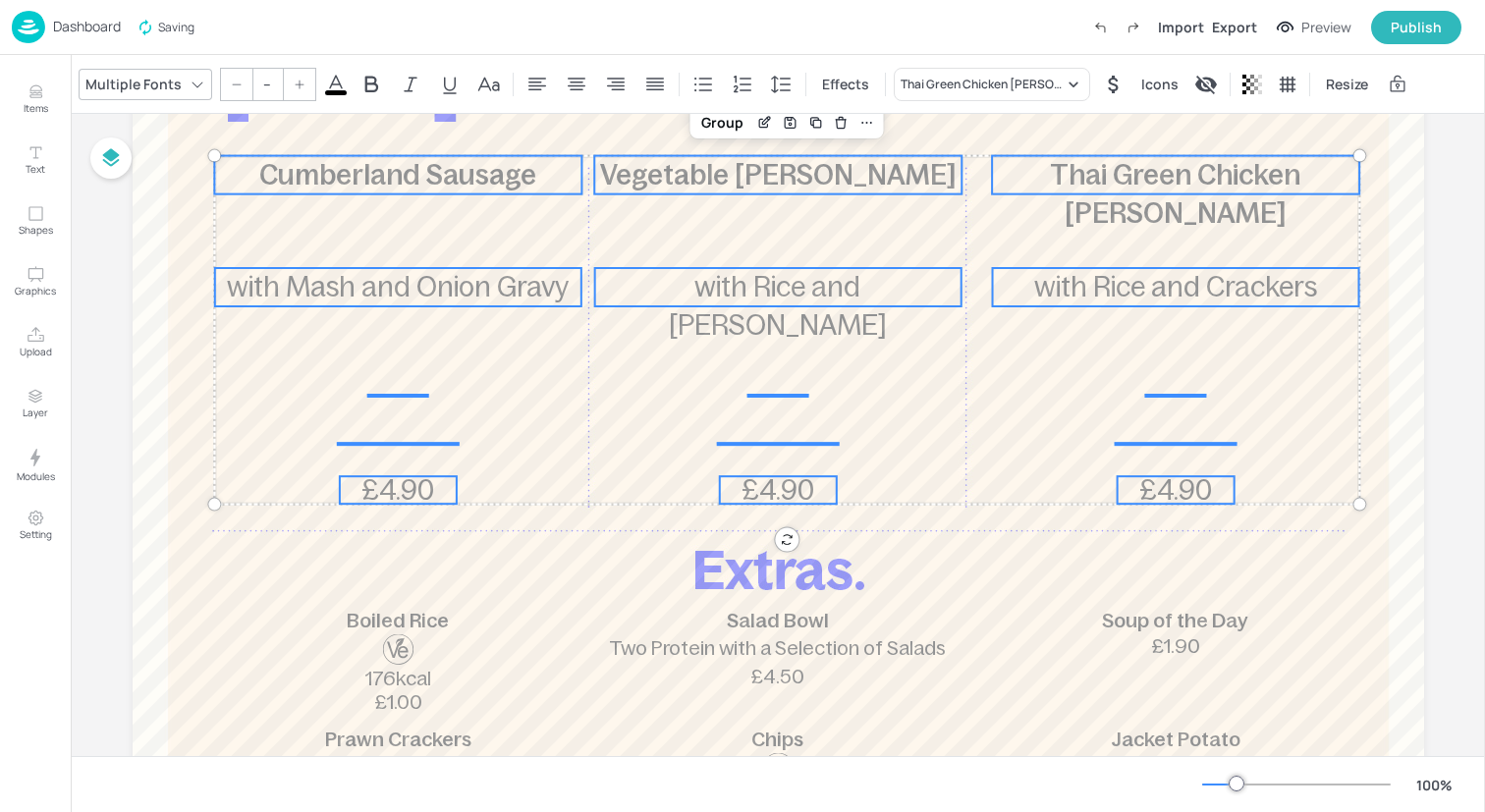
click at [266, 87] on input "--" at bounding box center [268, 84] width 28 height 31
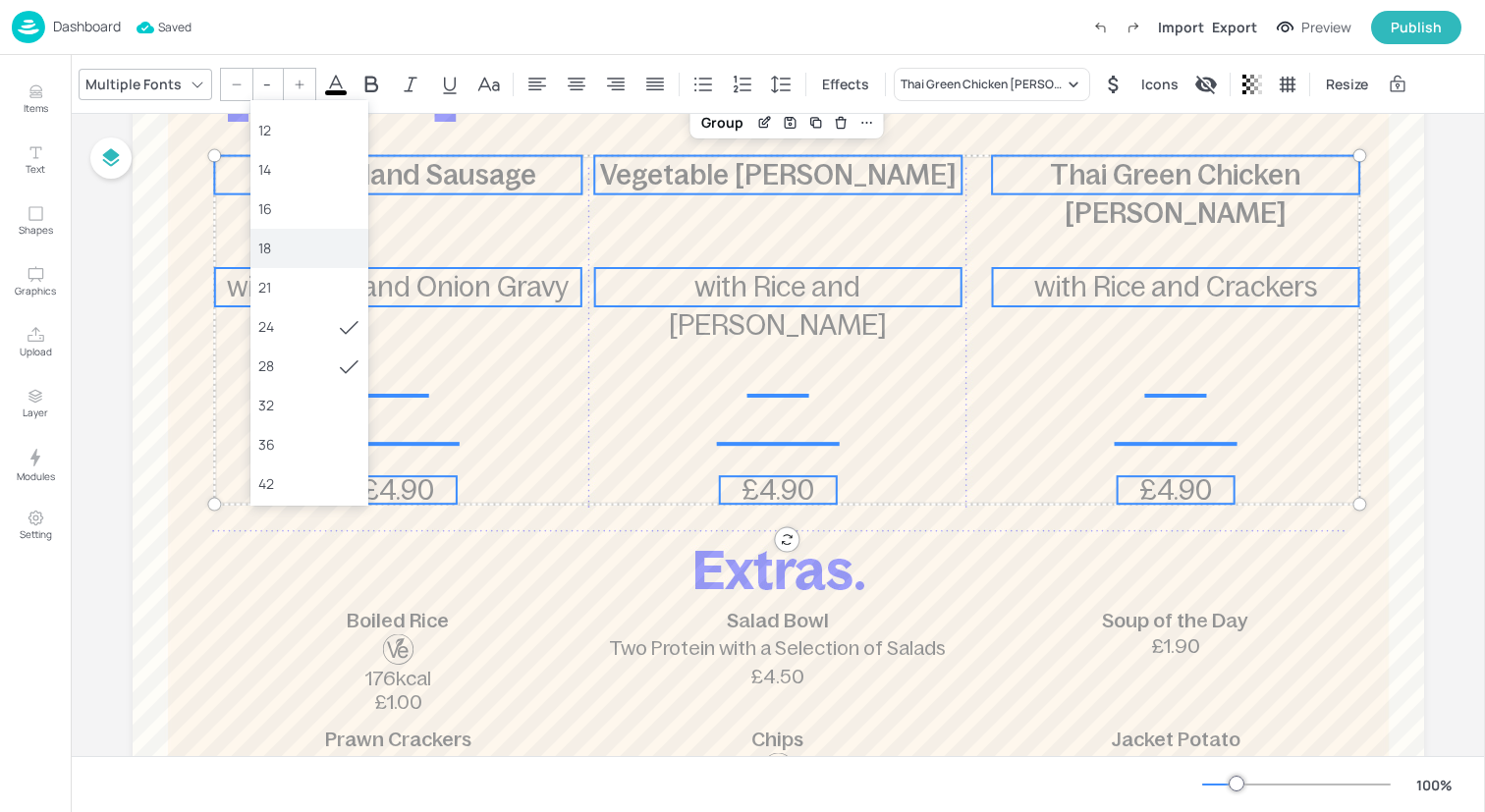
scroll to position [109, 0]
click at [293, 436] on div "36" at bounding box center [309, 441] width 102 height 21
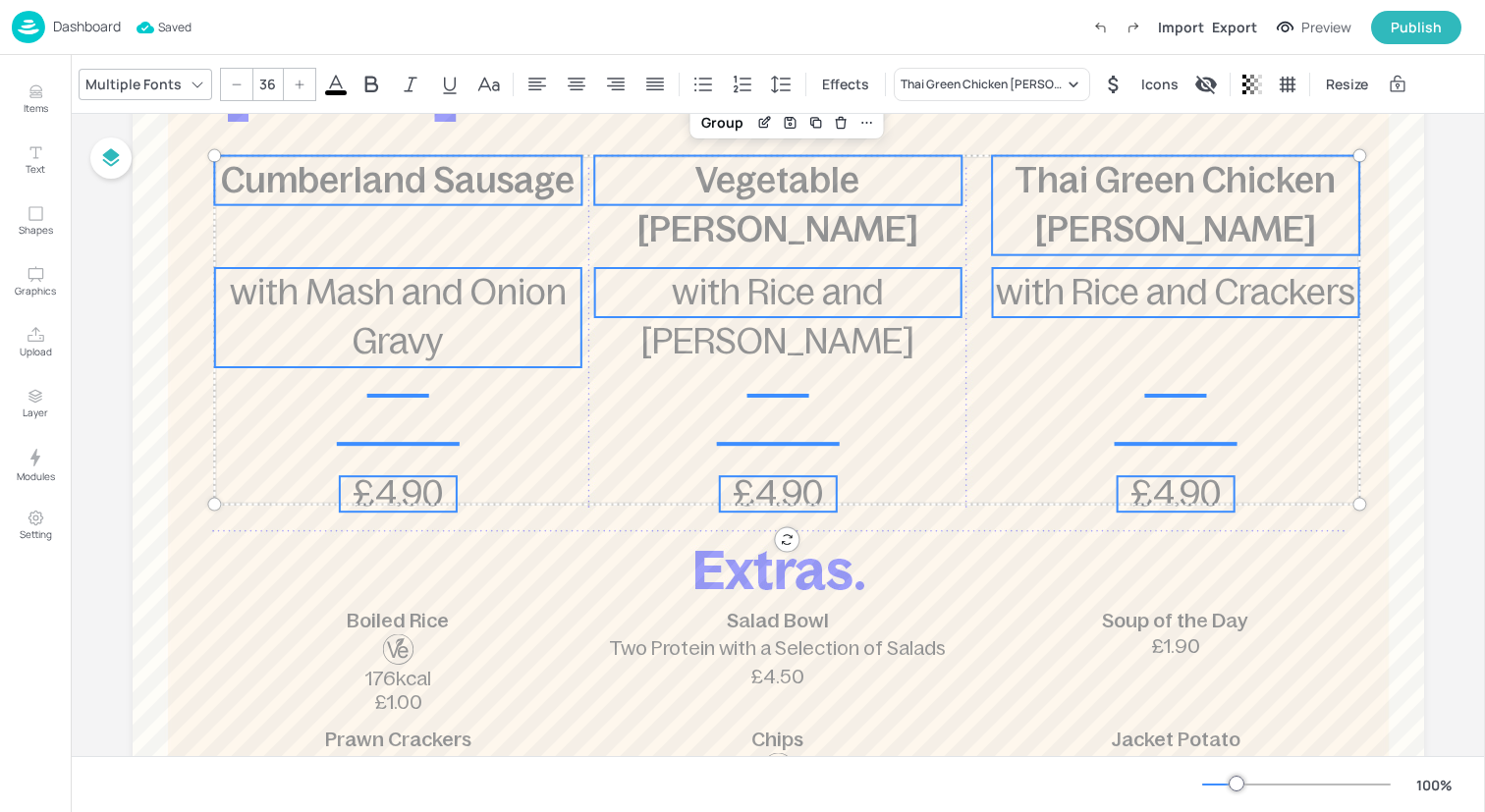
click at [231, 86] on icon at bounding box center [237, 85] width 12 height 12
type input "35"
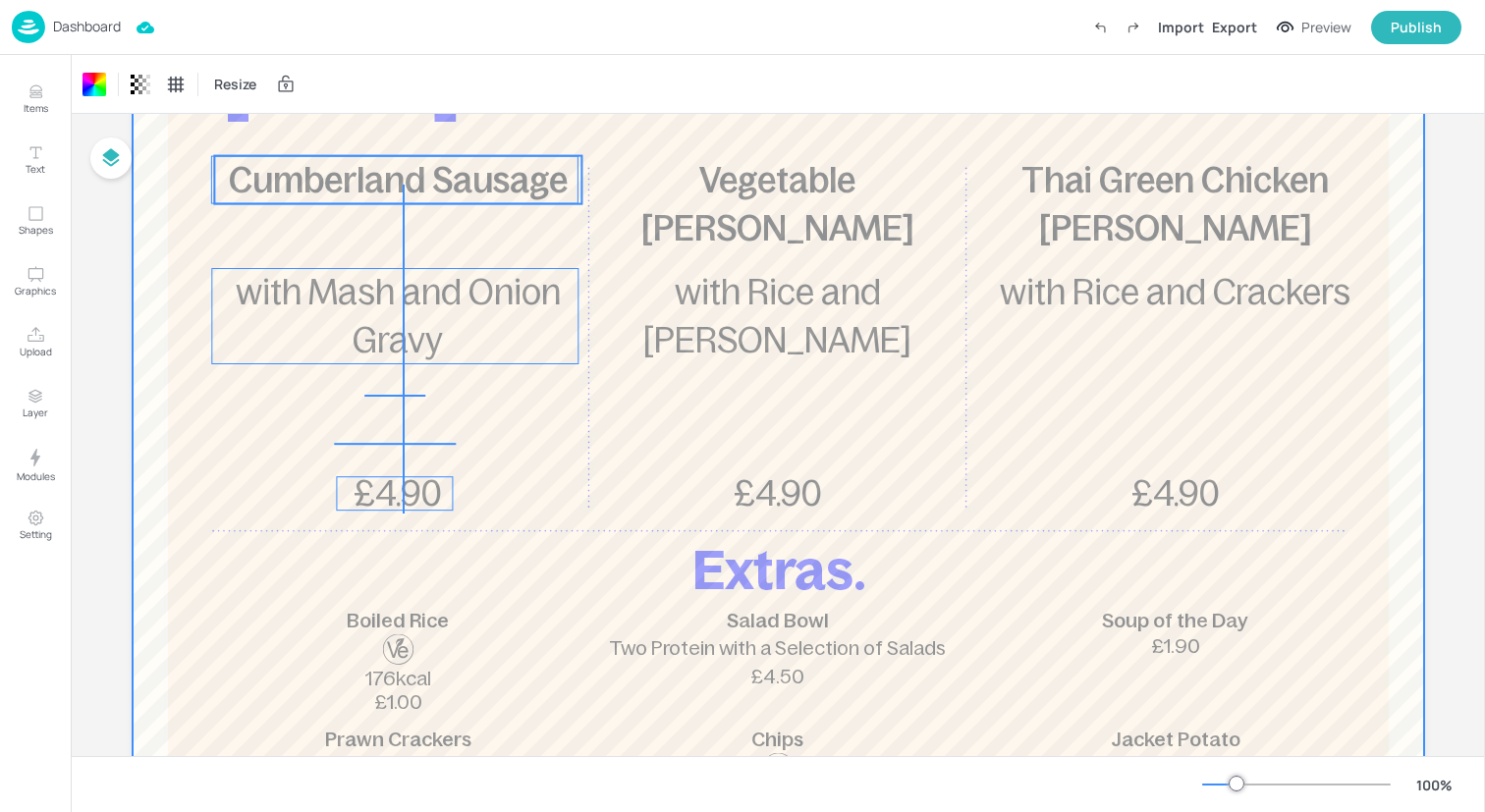
drag, startPoint x: 403, startPoint y: 513, endPoint x: 405, endPoint y: 185, distance: 328.0
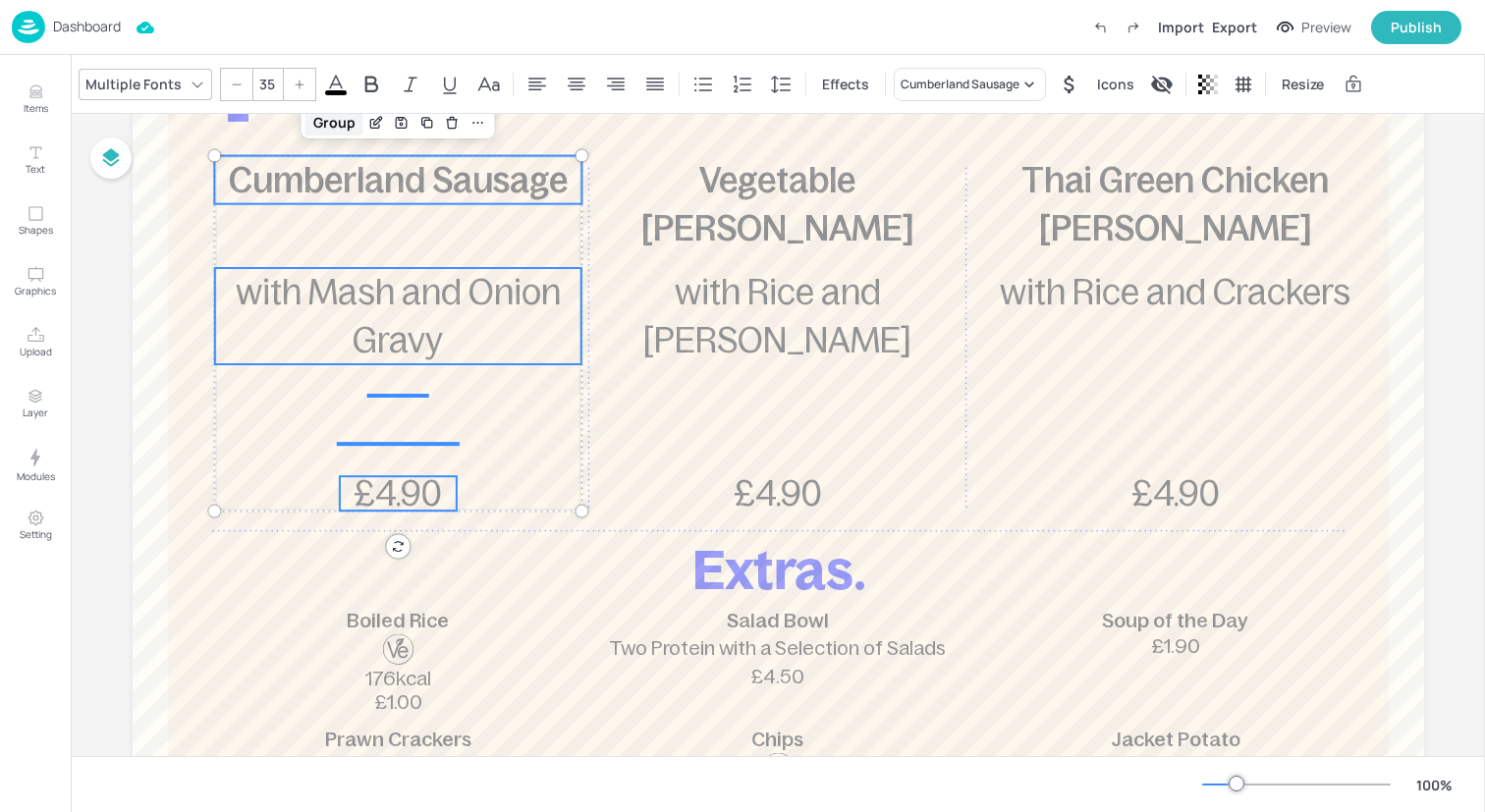
click at [332, 123] on div "Group" at bounding box center [335, 123] width 58 height 26
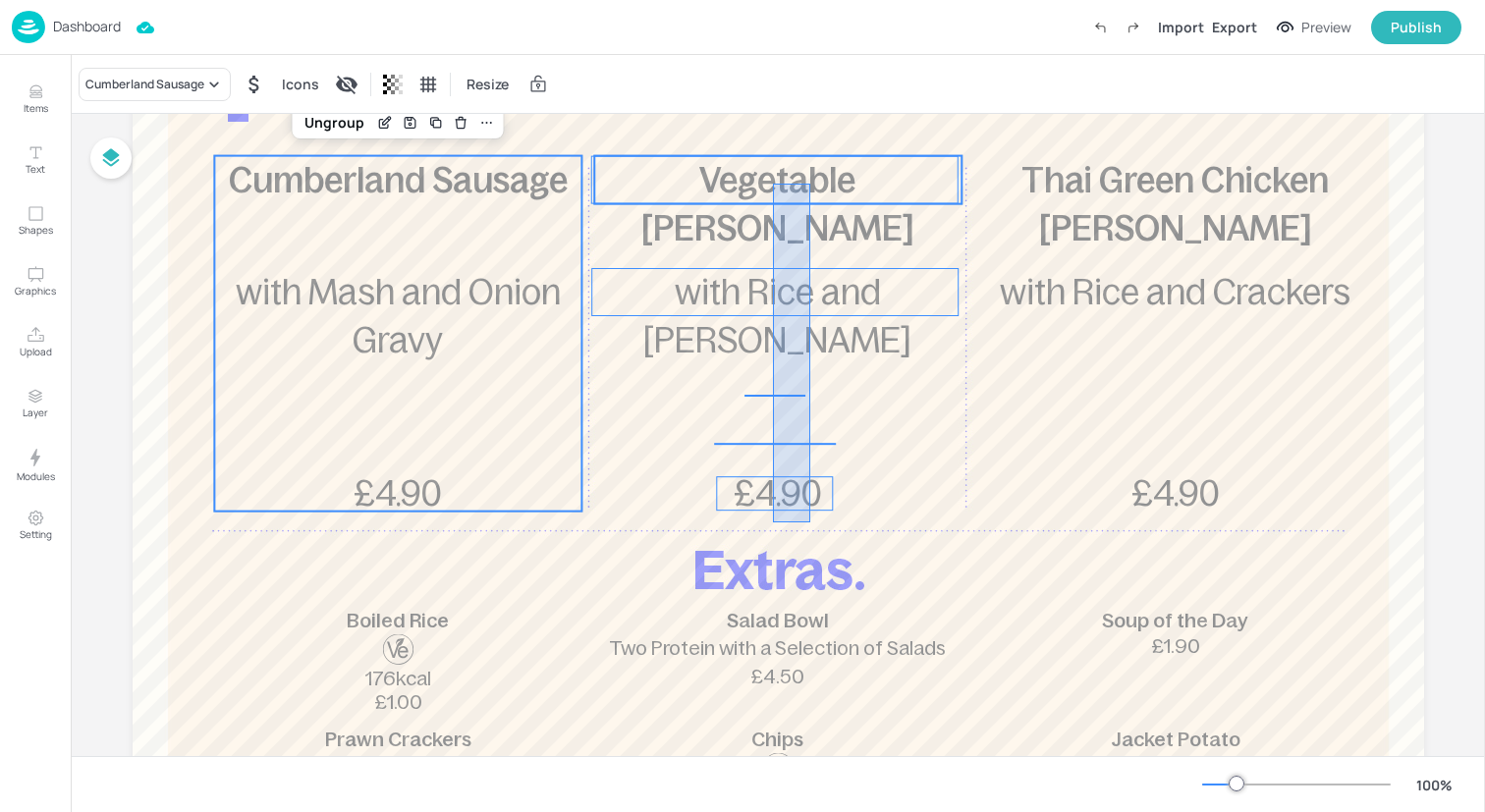
drag, startPoint x: 772, startPoint y: 513, endPoint x: 810, endPoint y: 178, distance: 337.1
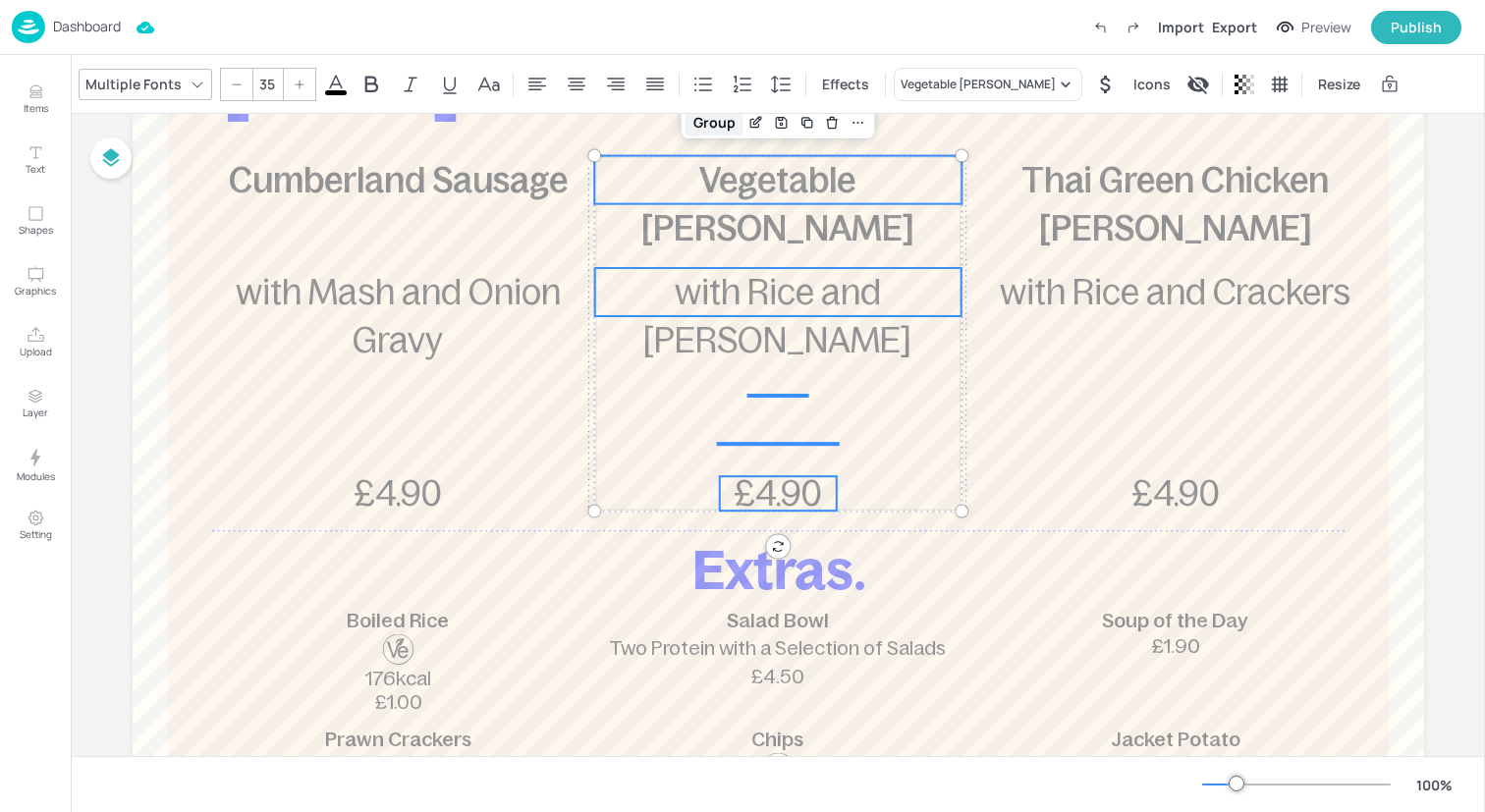
click at [703, 122] on div "Group" at bounding box center [715, 123] width 58 height 26
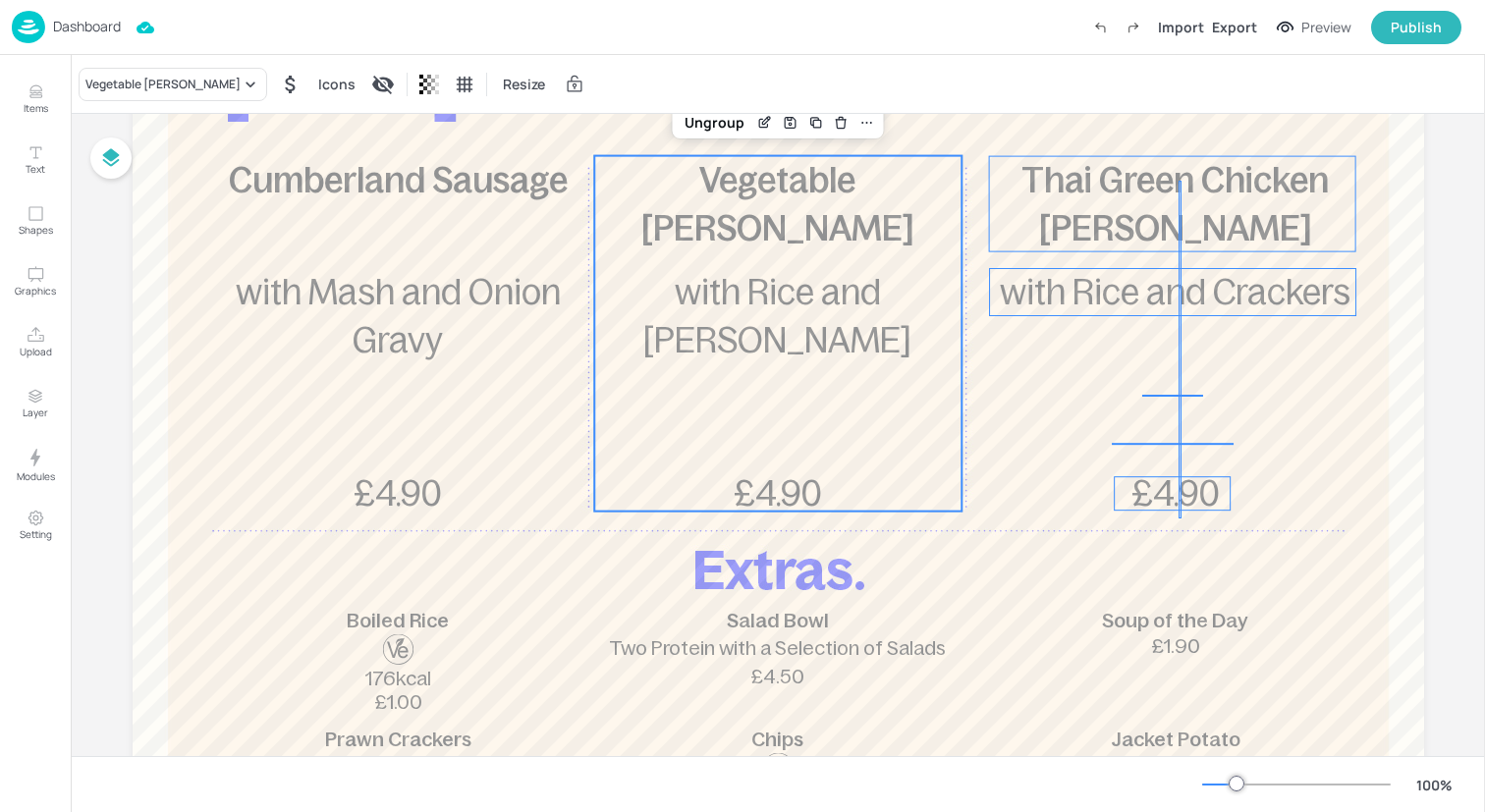
drag, startPoint x: 1181, startPoint y: 518, endPoint x: 1178, endPoint y: 181, distance: 337.0
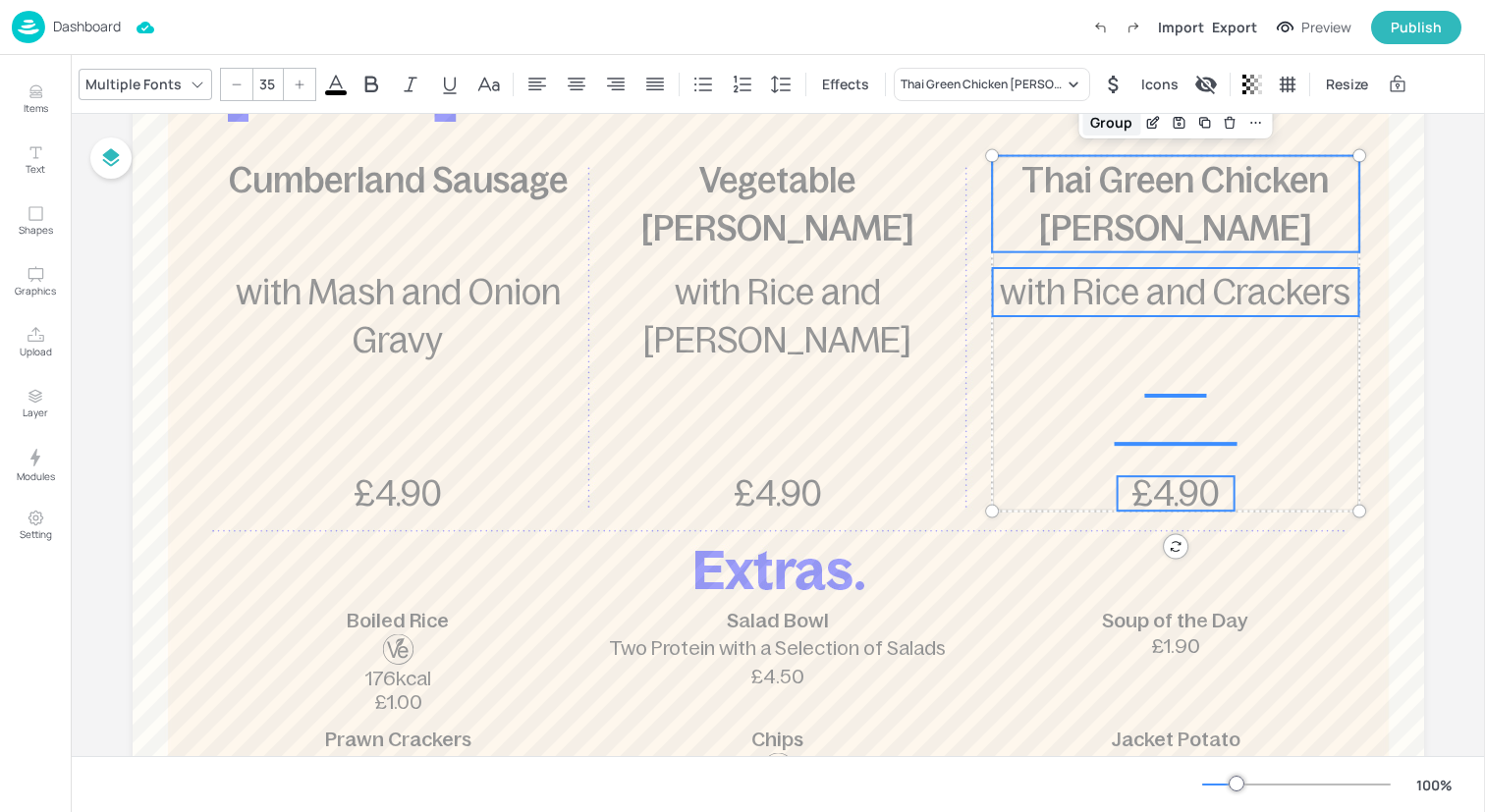
click at [1090, 116] on div "Group" at bounding box center [1111, 123] width 58 height 26
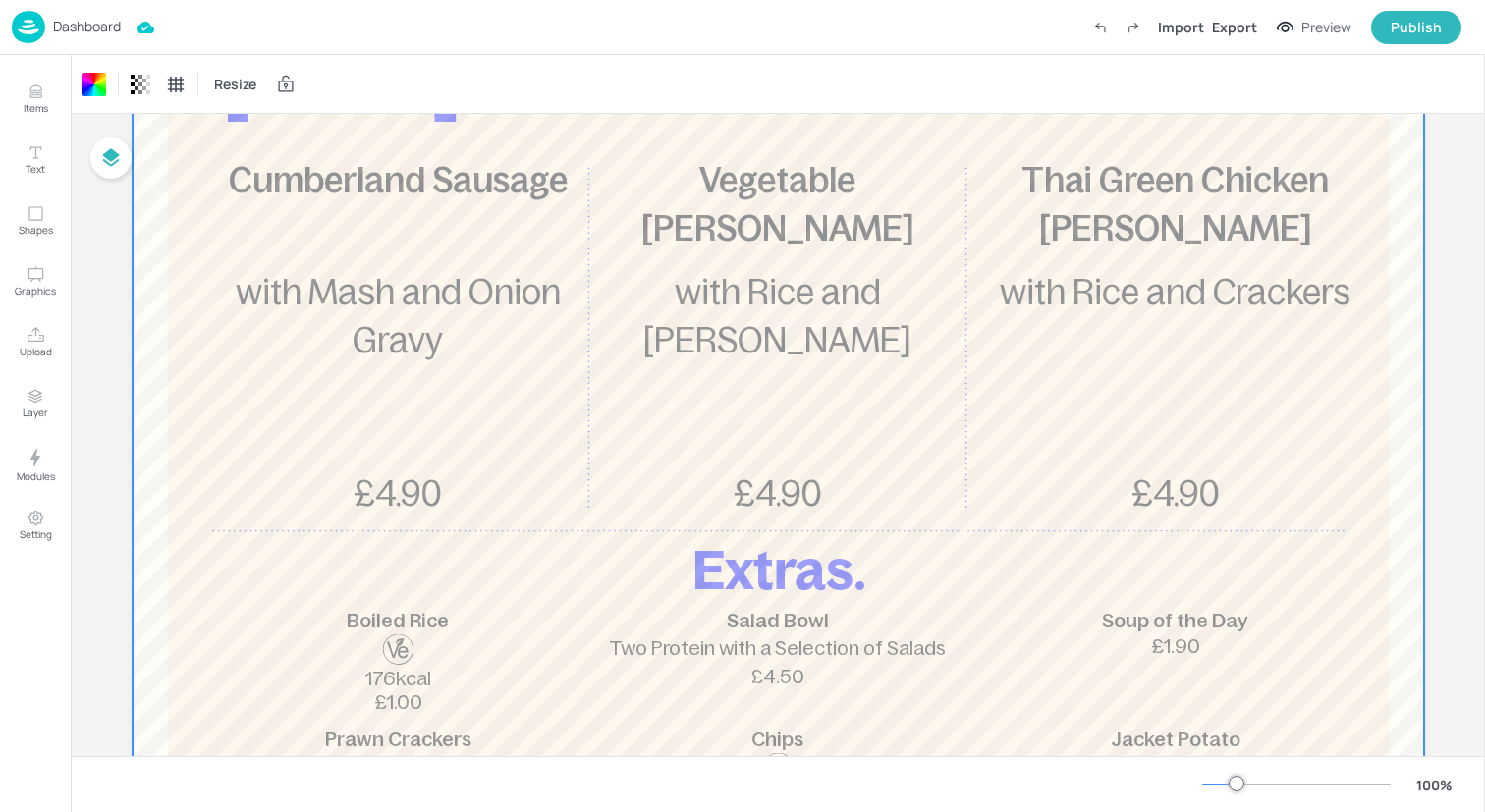
scroll to position [0, 0]
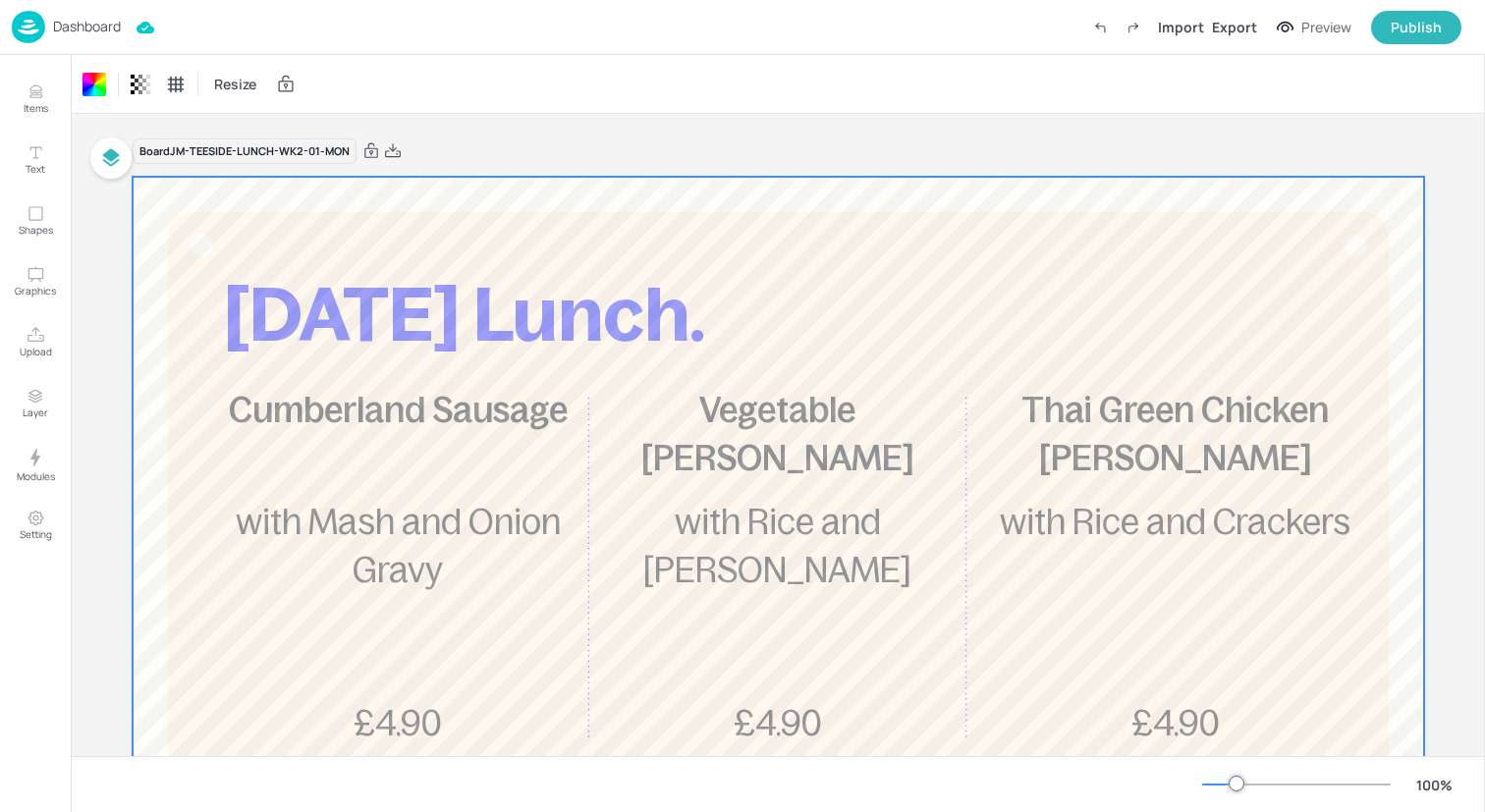
click at [256, 25] on div "Dashboard Import Export Preview Publish" at bounding box center [737, 27] width 1450 height 54
click at [28, 22] on img at bounding box center [28, 27] width 33 height 32
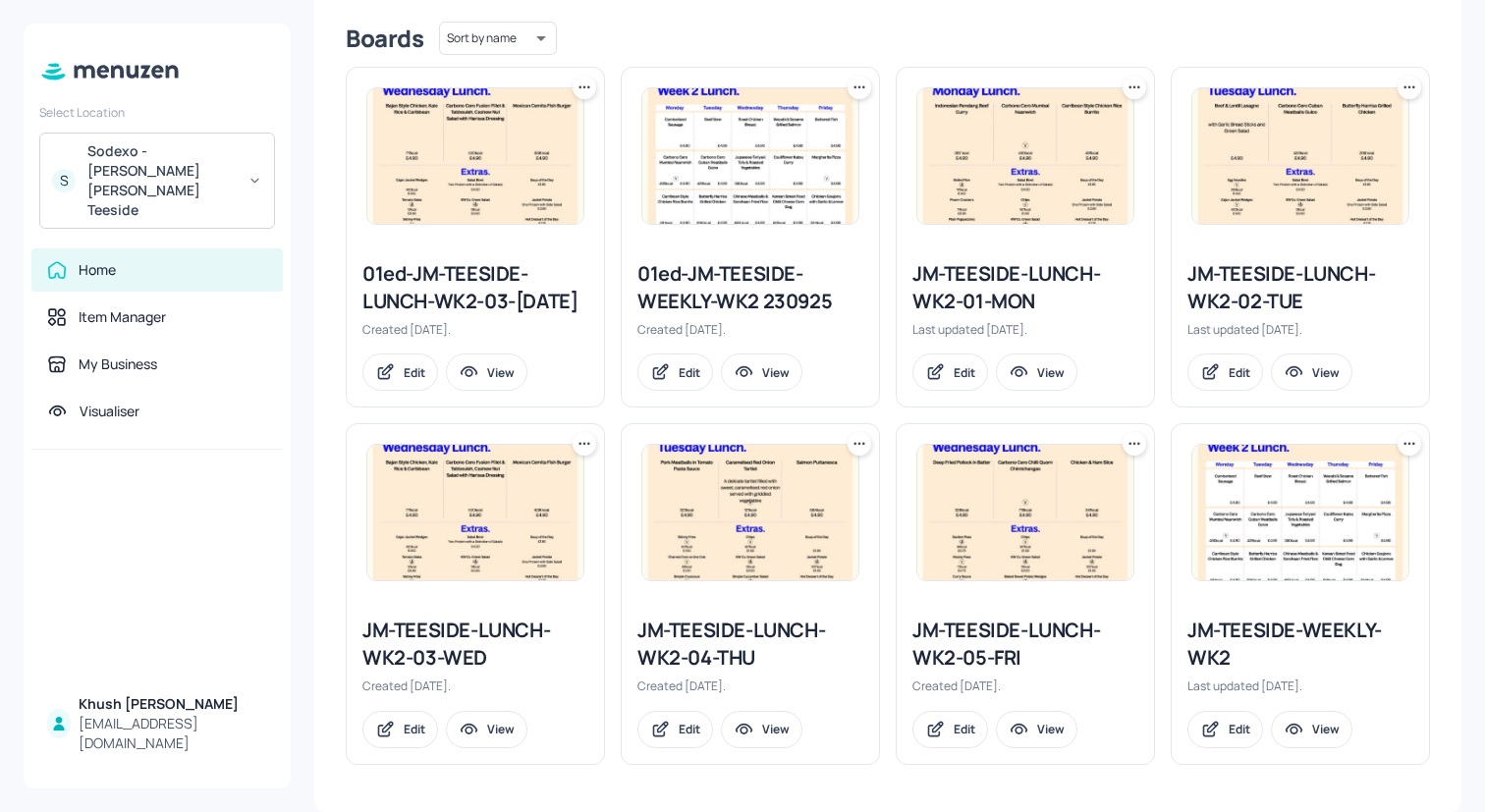
scroll to position [517, 0]
click at [1259, 266] on div "JM-TEESIDE-LUNCH-WK2-02-TUE" at bounding box center [1300, 287] width 226 height 55
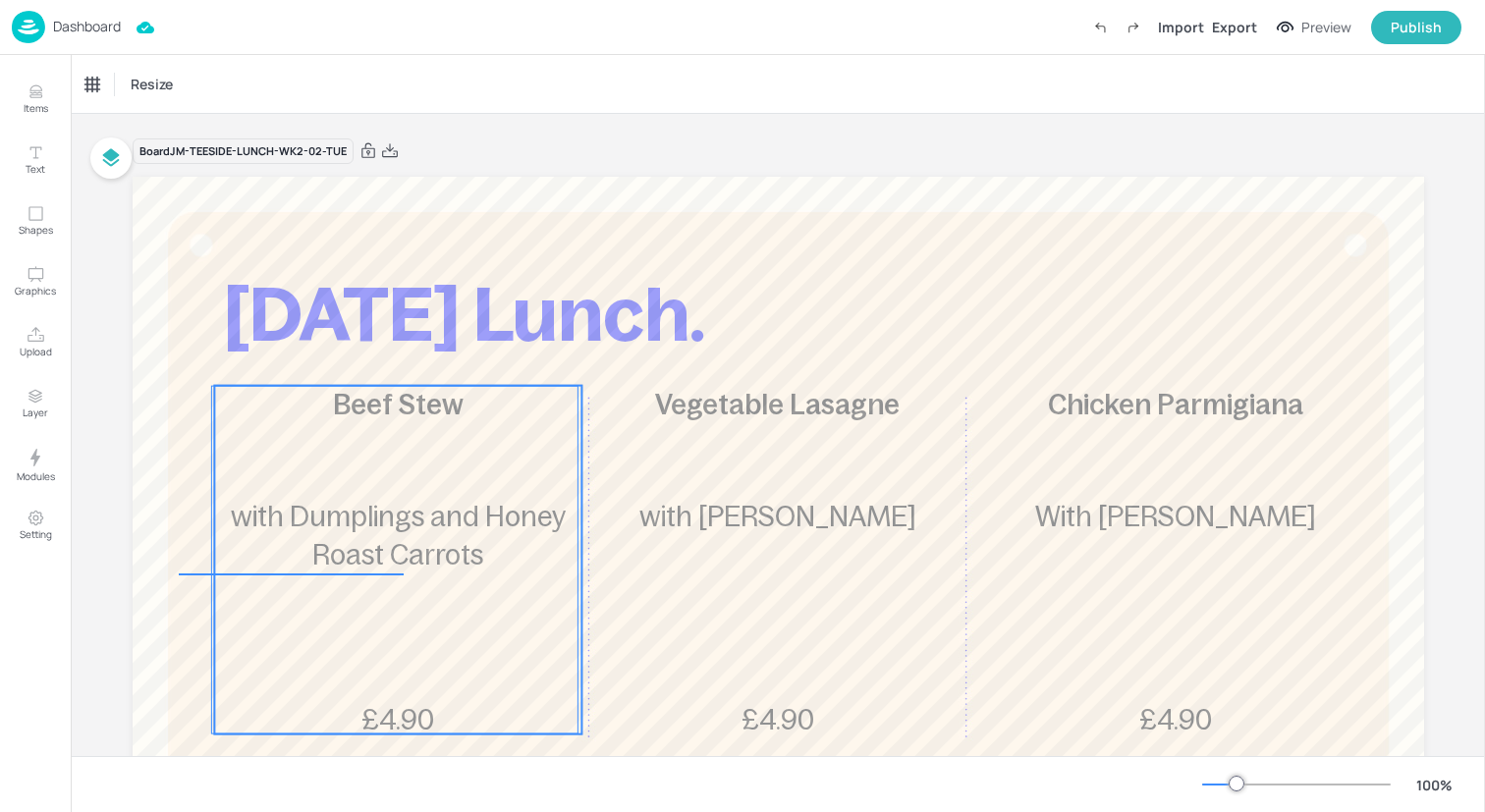
drag, startPoint x: 179, startPoint y: 573, endPoint x: 396, endPoint y: 566, distance: 217.1
click at [396, 177] on div "[DATE] Lunch. Beef Stew £4.90 with Dumplings and Honey Roast Carrots Vegetable …" at bounding box center [778, 177] width 1291 height 0
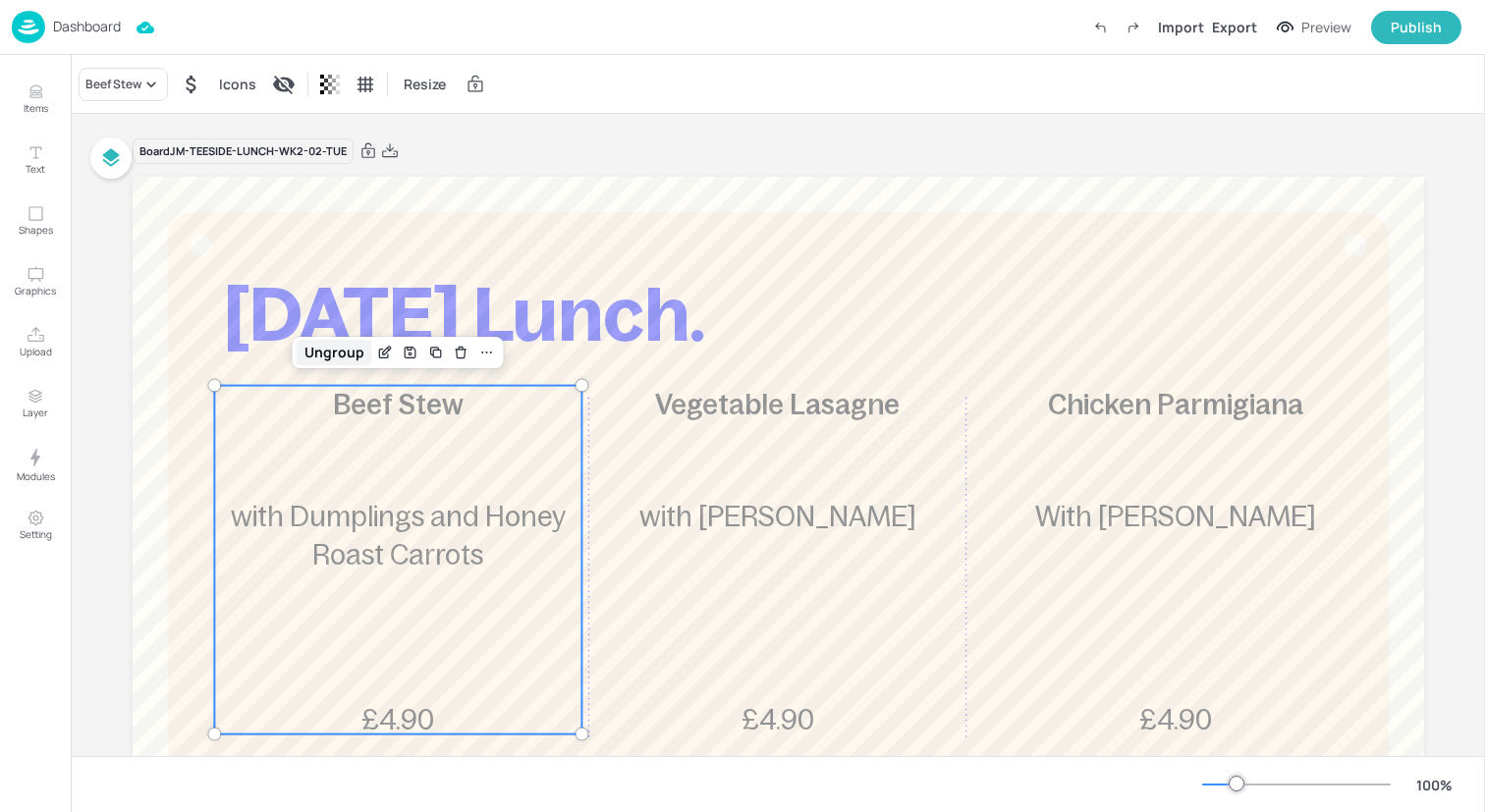
click at [330, 349] on div "Ungroup" at bounding box center [335, 353] width 76 height 26
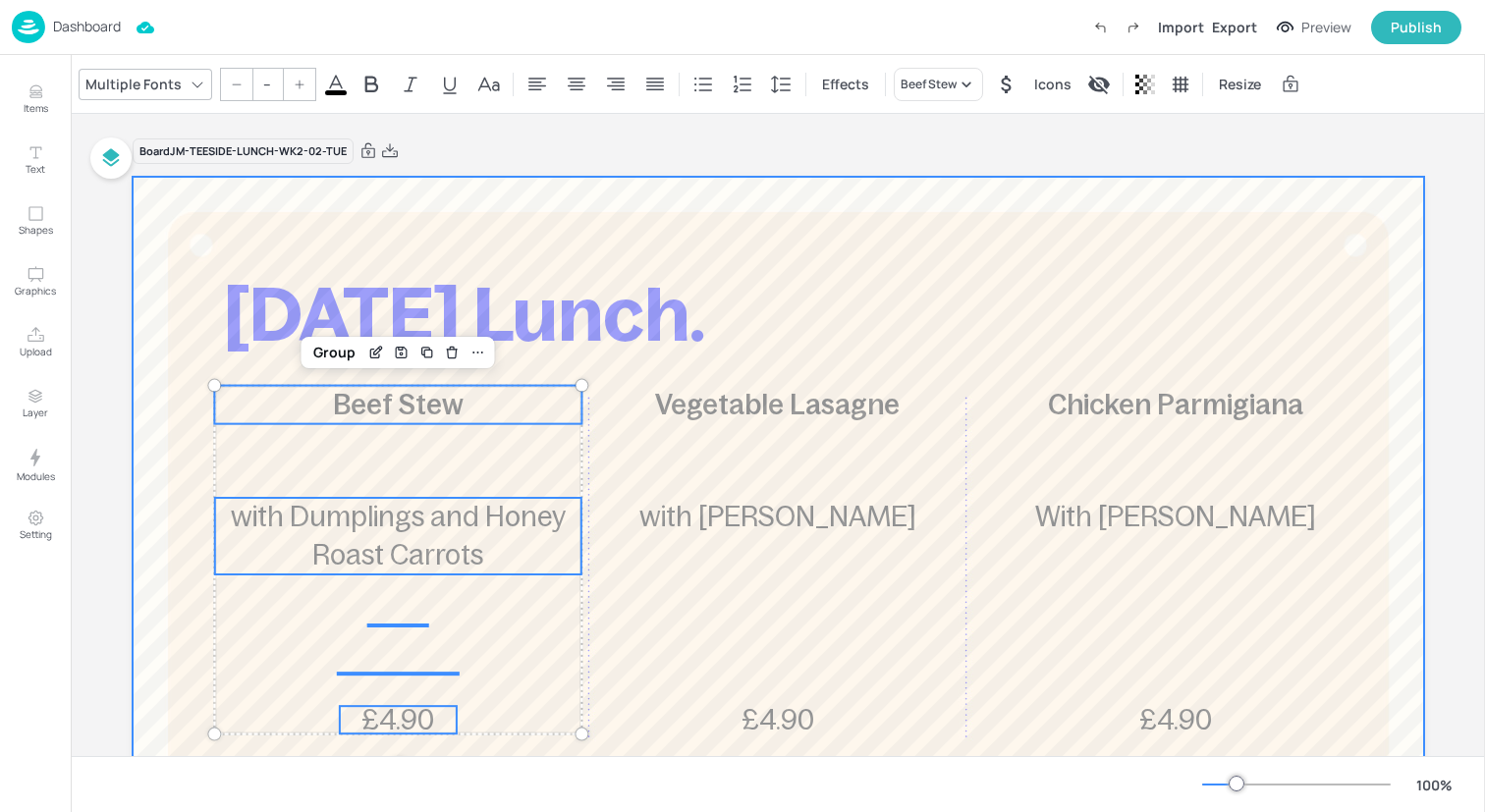
click at [814, 466] on div "Vegetable Lasagne £4.90 with Garlic Bread" at bounding box center [778, 559] width 368 height 349
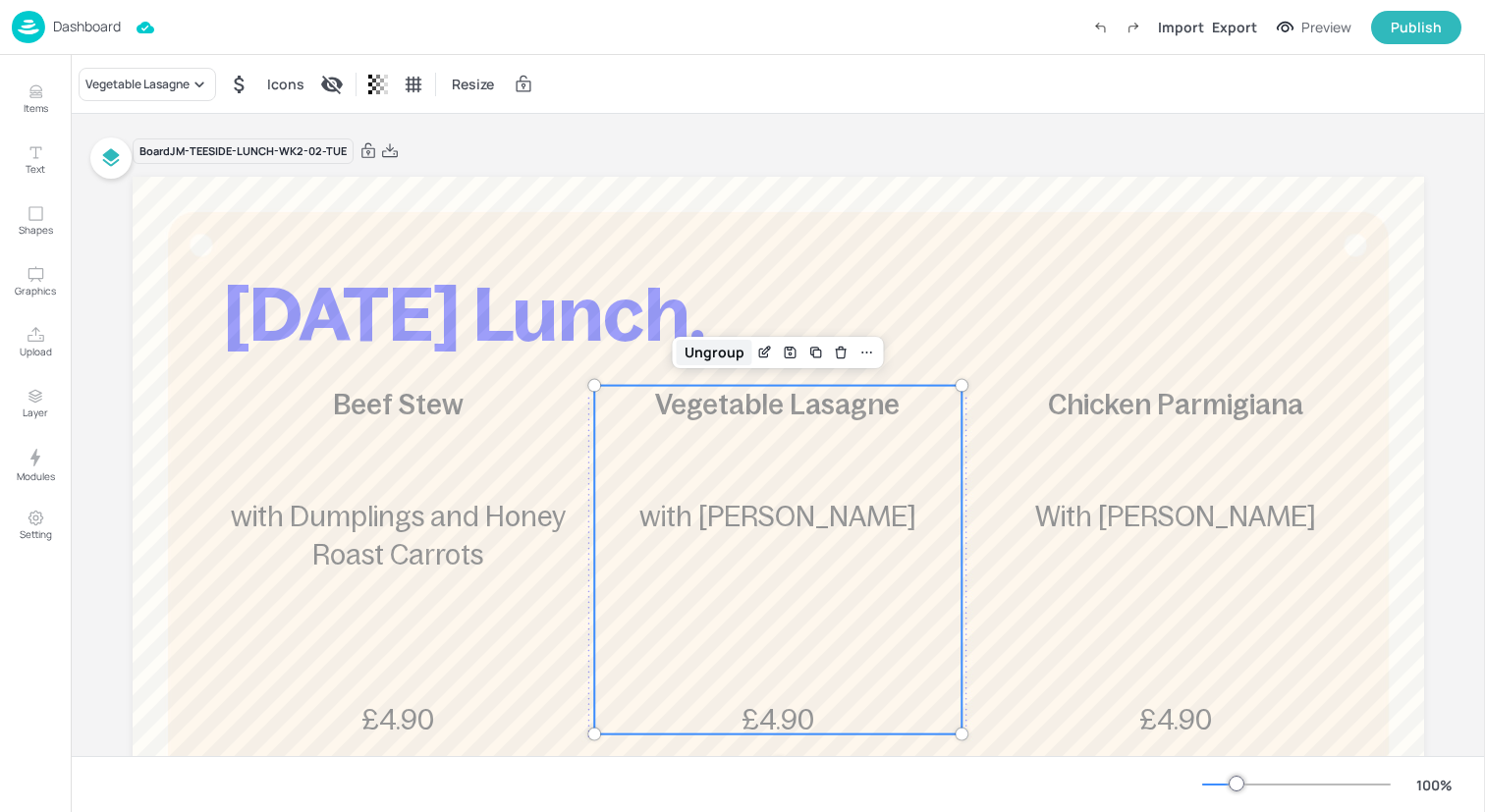
click at [704, 357] on div "Ungroup" at bounding box center [715, 353] width 76 height 26
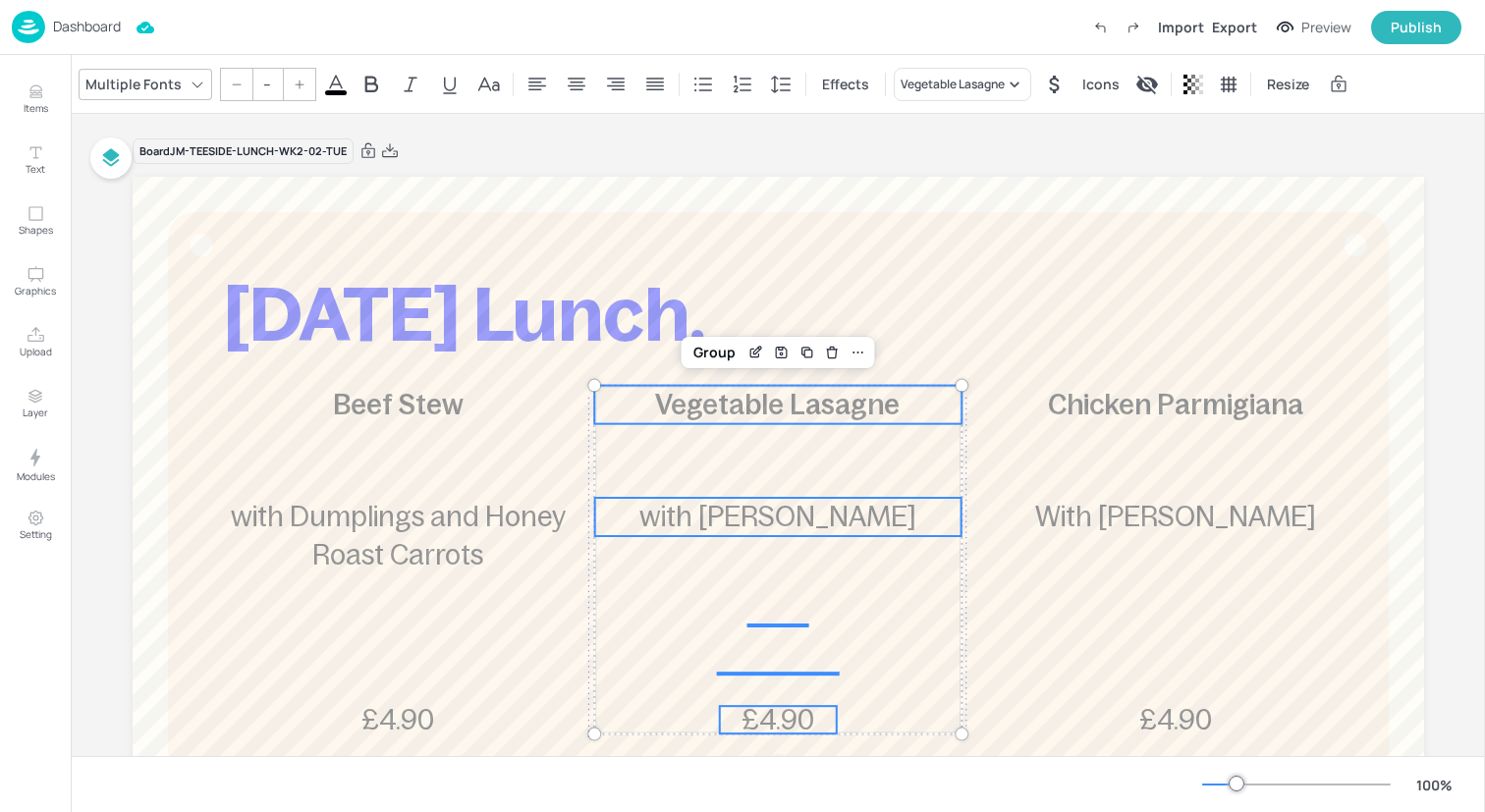
click at [1104, 482] on div "Chicken Parmigiana £4.90 With Garlic Bread" at bounding box center [1176, 559] width 368 height 349
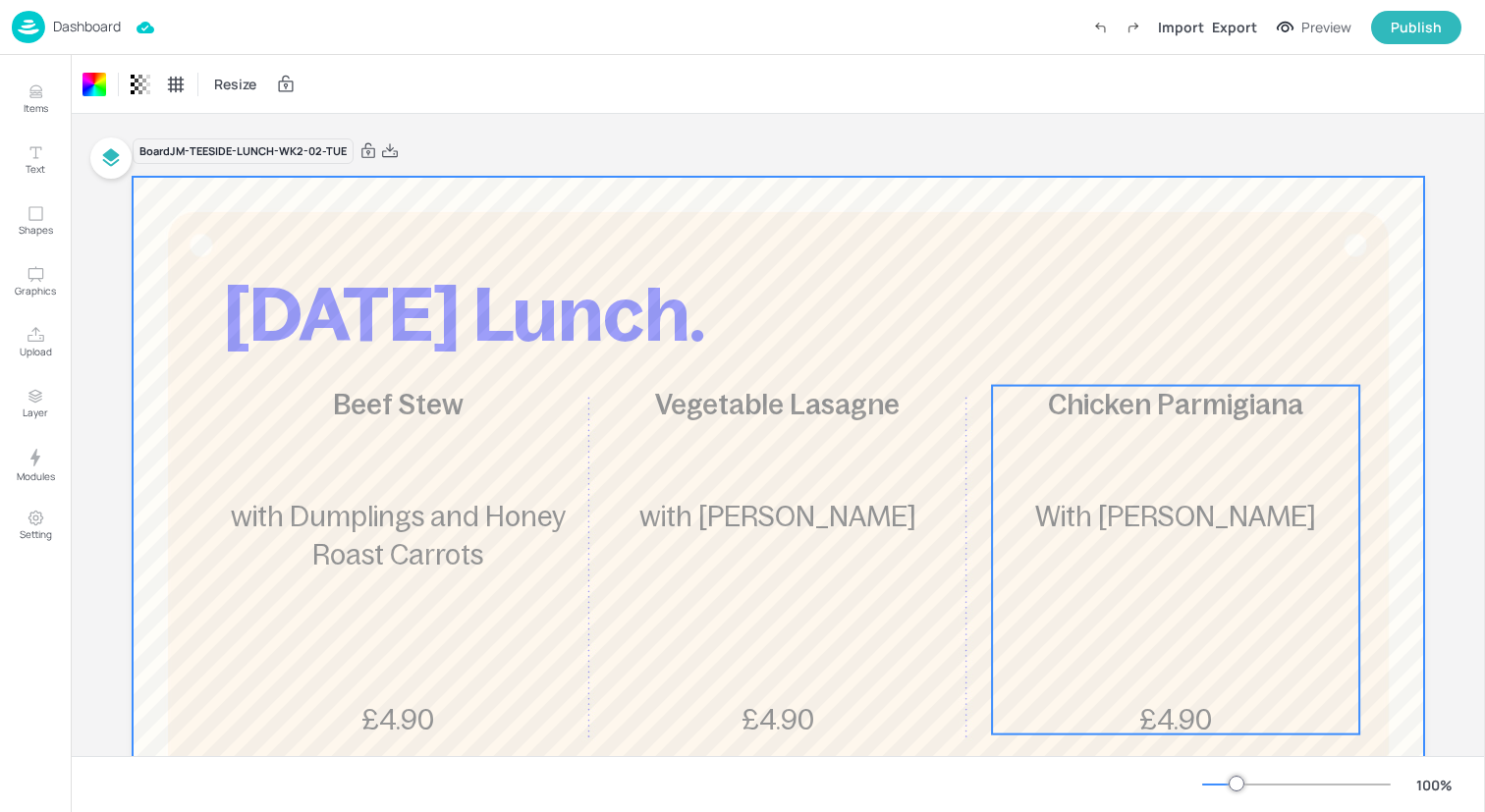
click at [1102, 450] on div "Chicken Parmigiana £4.90 With Garlic Bread" at bounding box center [1176, 559] width 368 height 349
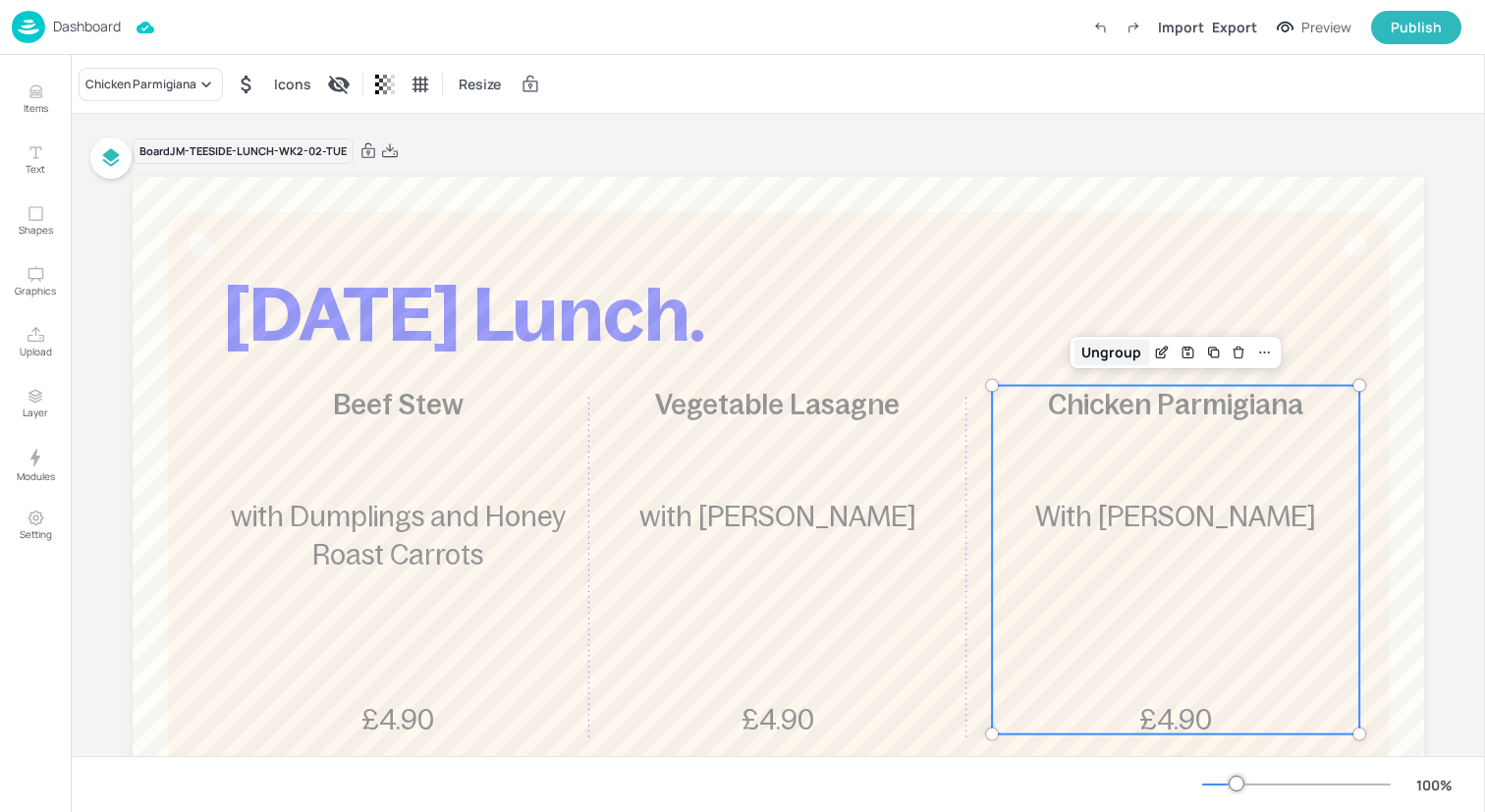
click at [1101, 360] on div "Ungroup" at bounding box center [1111, 353] width 76 height 26
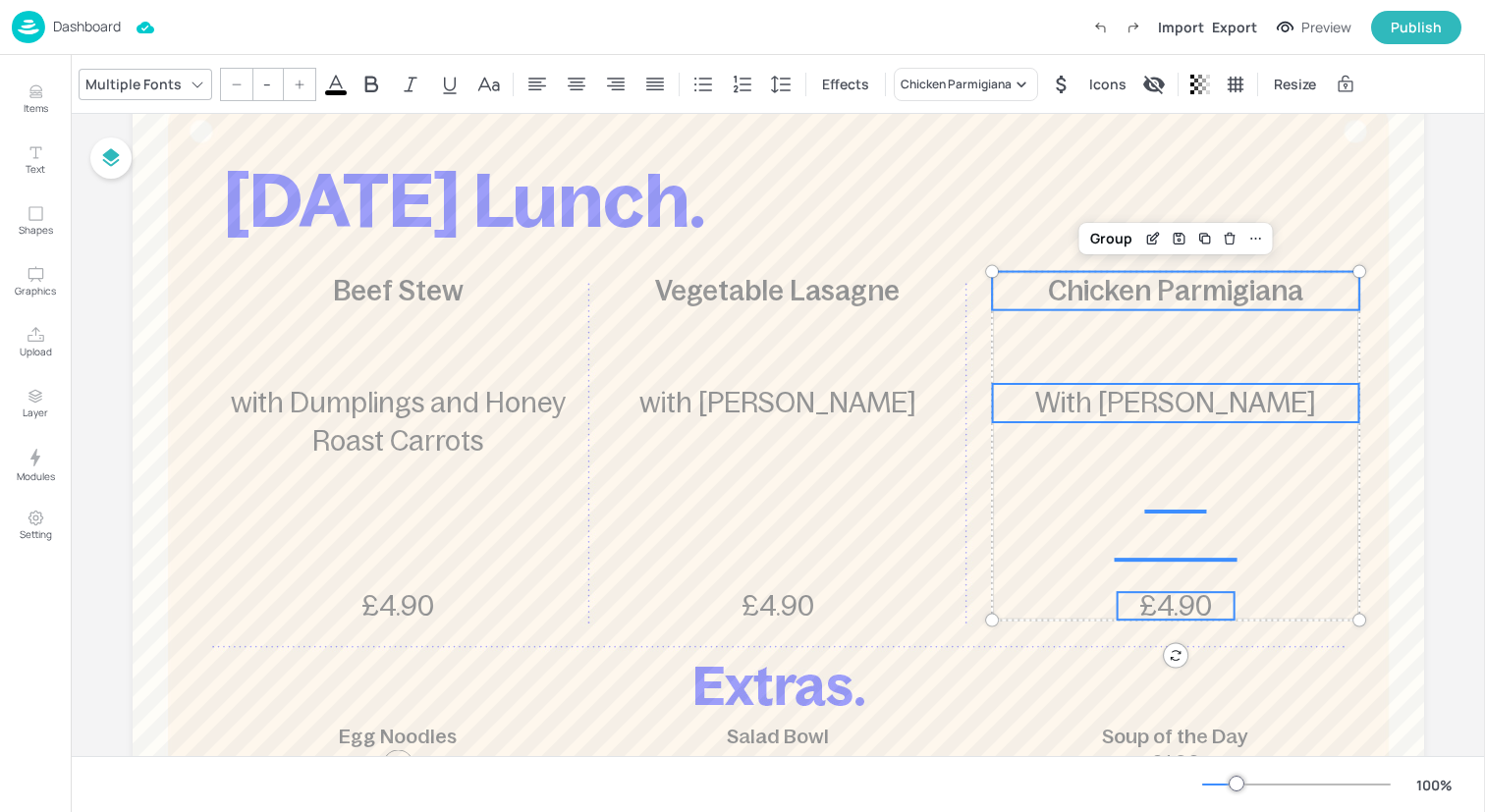
scroll to position [119, 0]
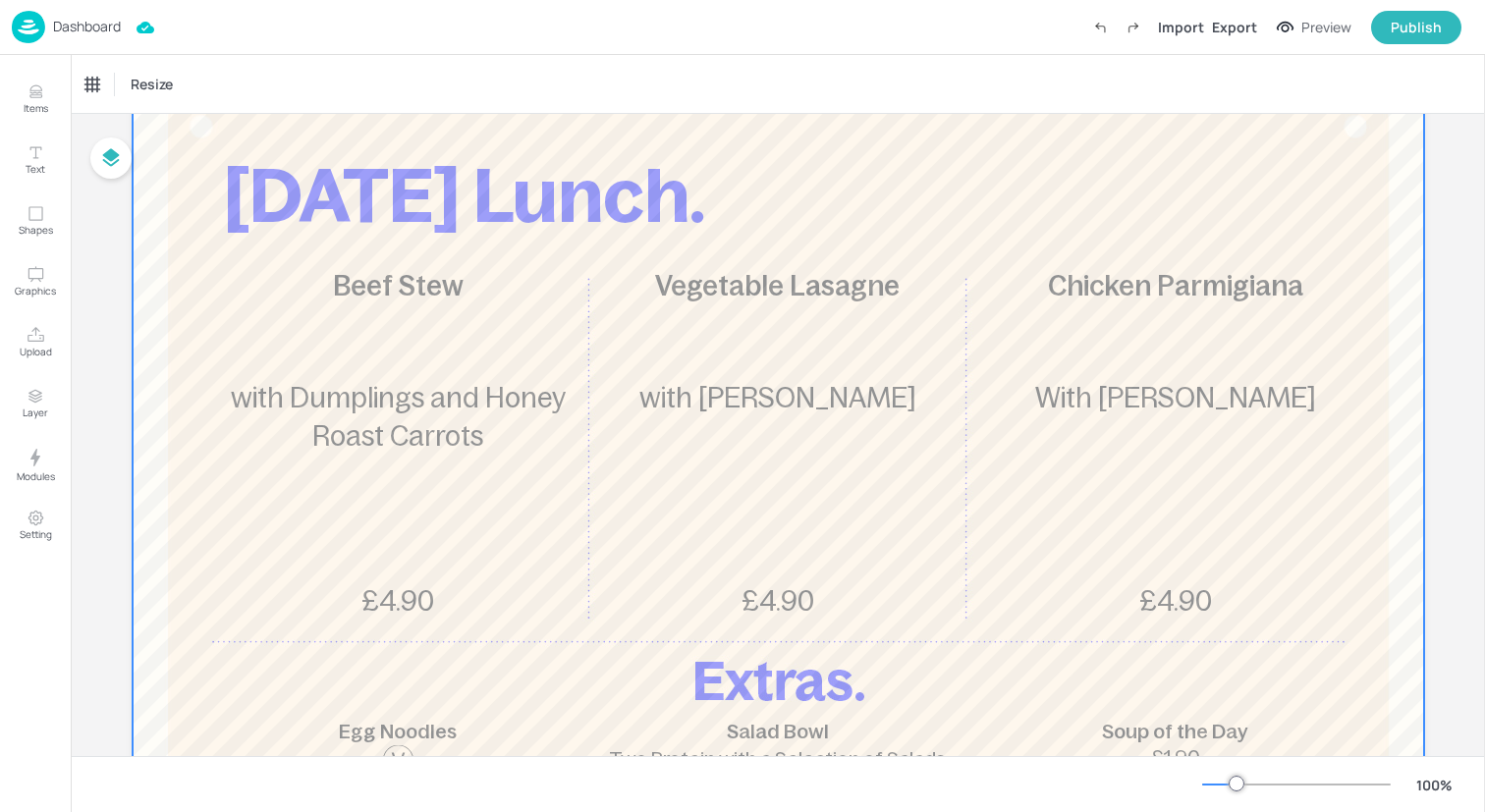
click at [1333, 638] on div at bounding box center [778, 587] width 1291 height 1060
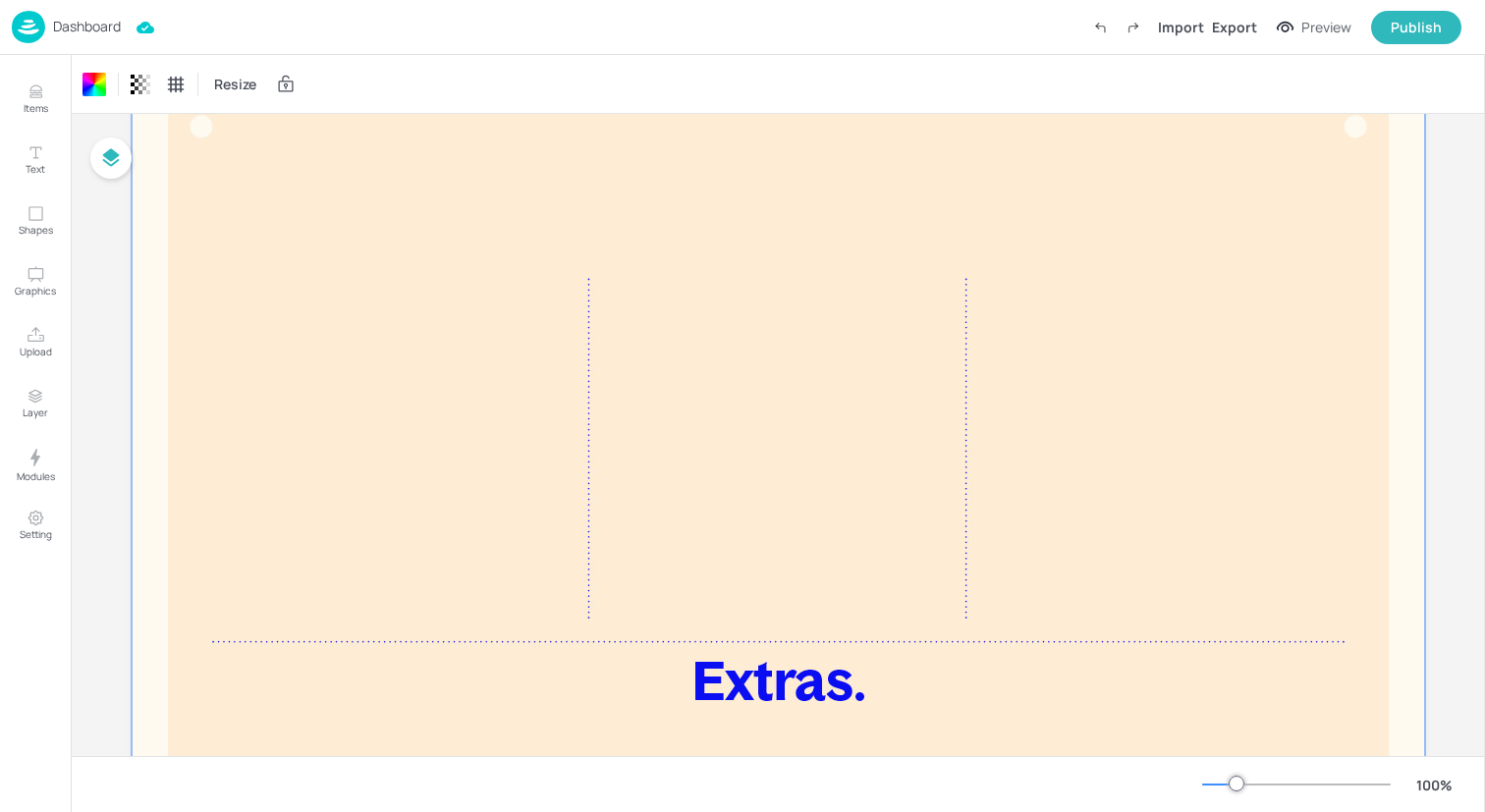
click at [1071, 622] on div at bounding box center [778, 587] width 1315 height 1084
click at [98, 476] on div "Board JM-TEESIDE-LUNCH-WK2-02-TUE [DATE] Lunch. Beef Stew £4.90 with Dumplings …" at bounding box center [778, 580] width 1401 height 1172
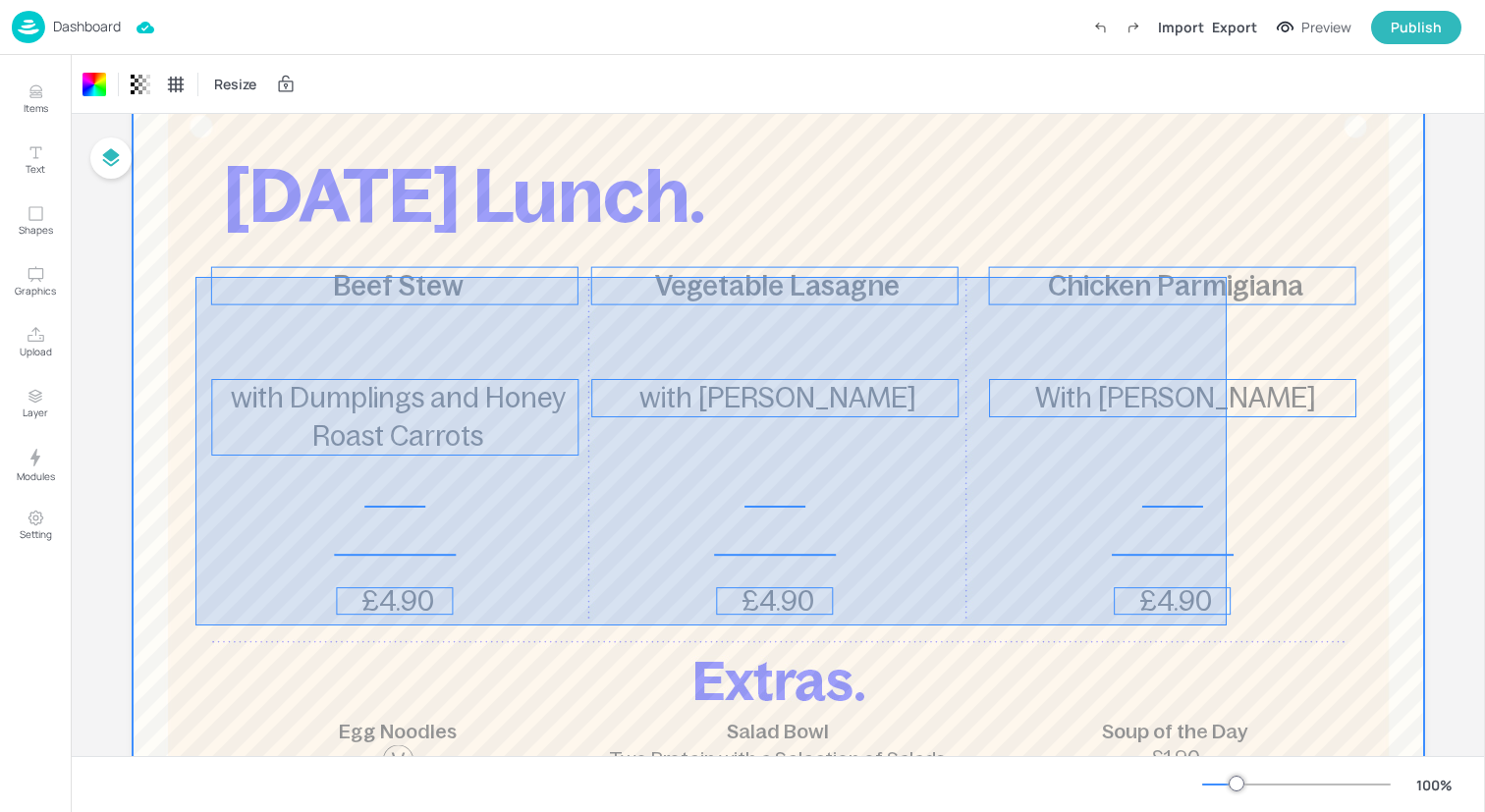
drag, startPoint x: 1226, startPoint y: 625, endPoint x: 195, endPoint y: 279, distance: 1087.5
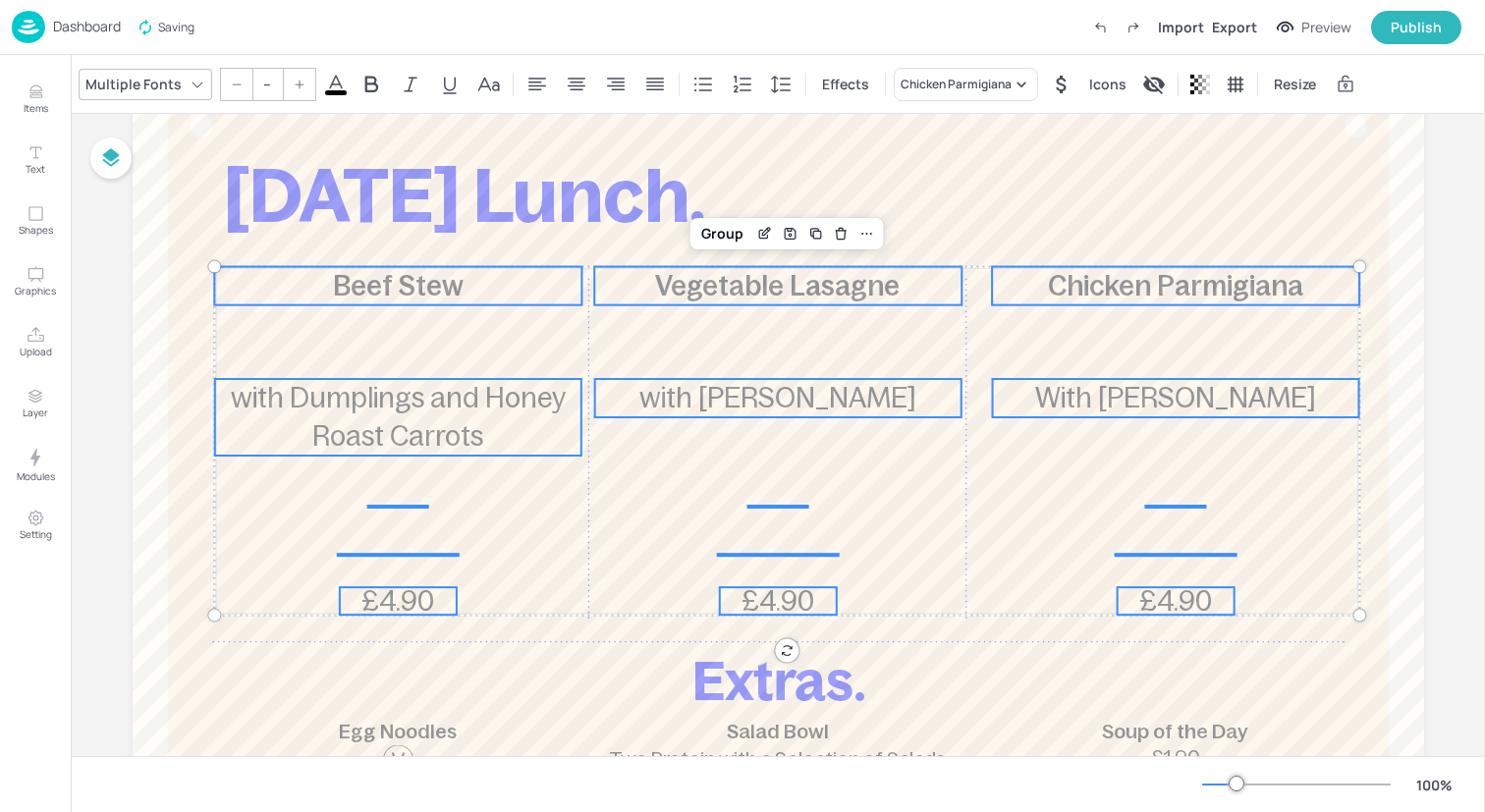
click at [257, 81] on input "--" at bounding box center [268, 84] width 28 height 31
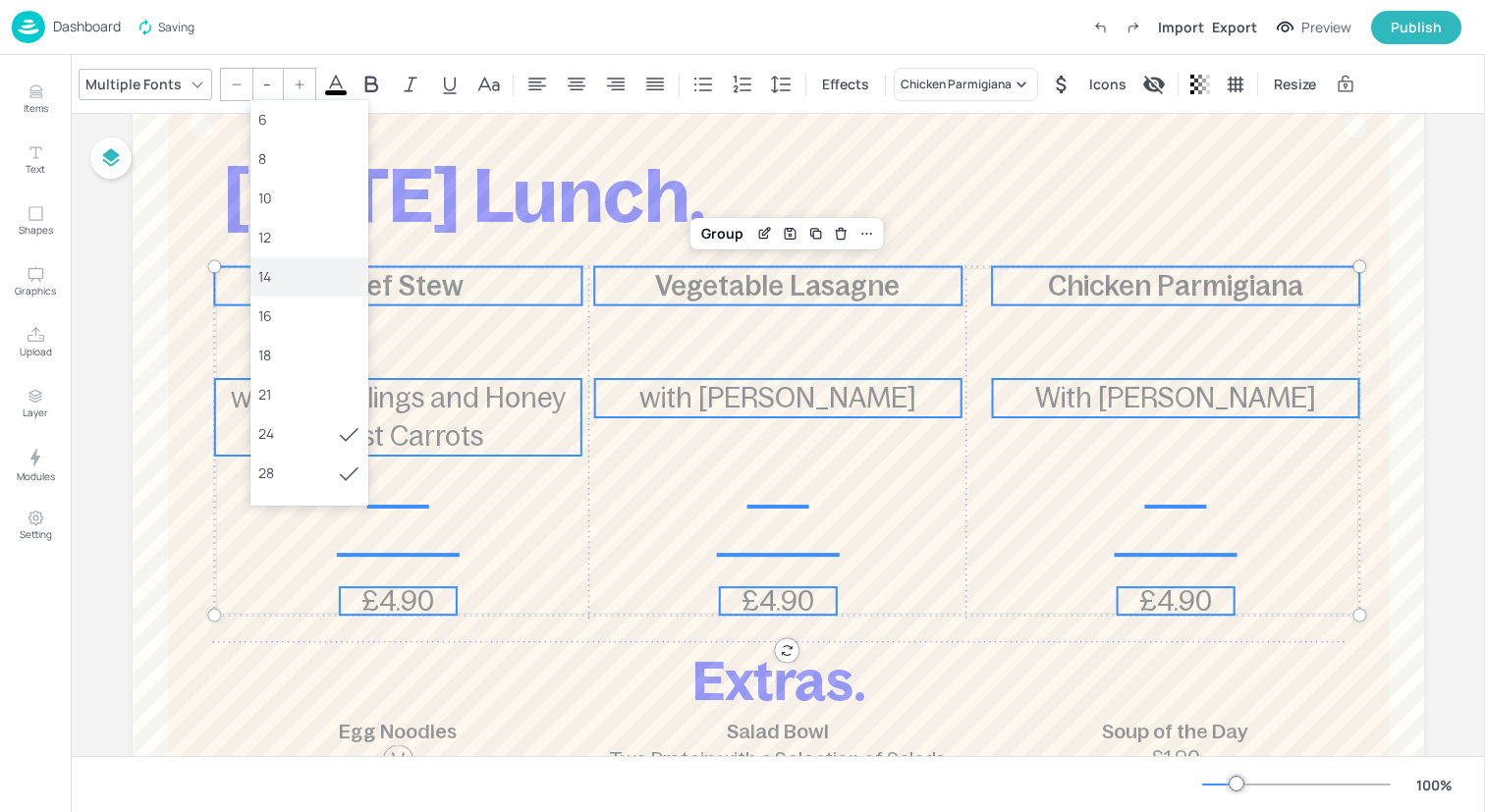
scroll to position [102, 0]
click at [285, 446] on div "36" at bounding box center [309, 448] width 102 height 21
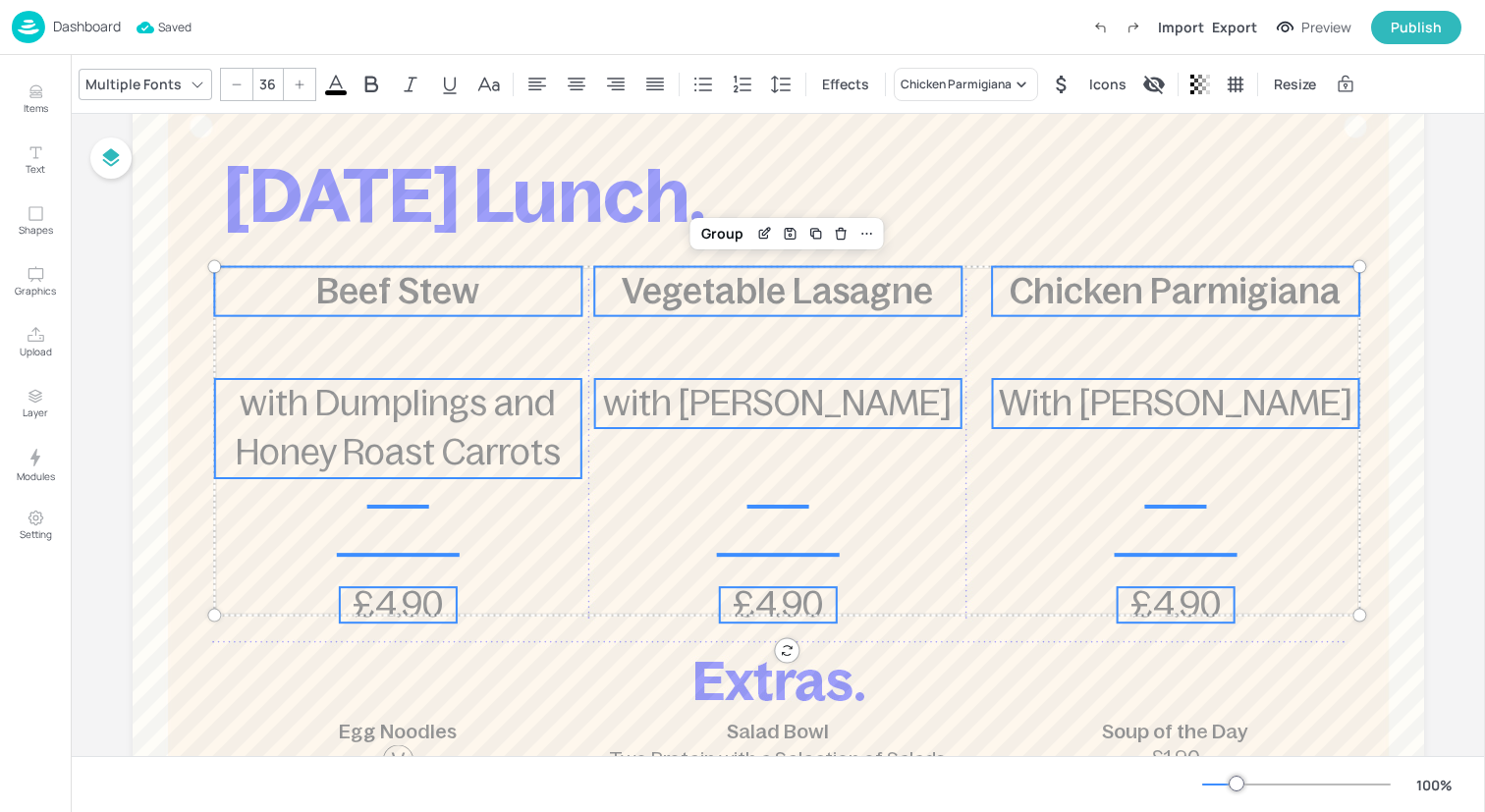
click at [231, 86] on icon at bounding box center [237, 85] width 12 height 12
type input "35"
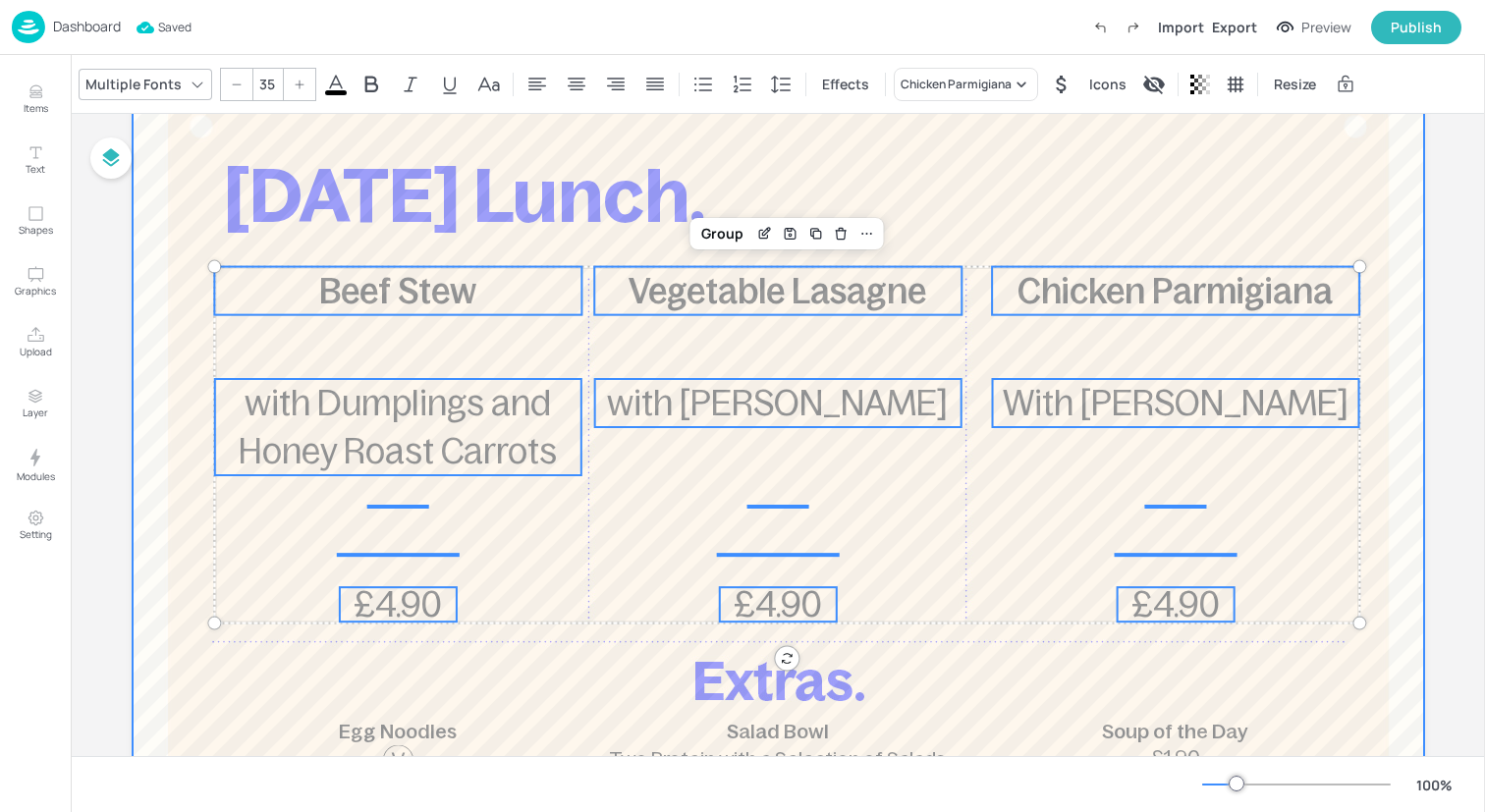
click at [343, 637] on div at bounding box center [778, 587] width 1291 height 1060
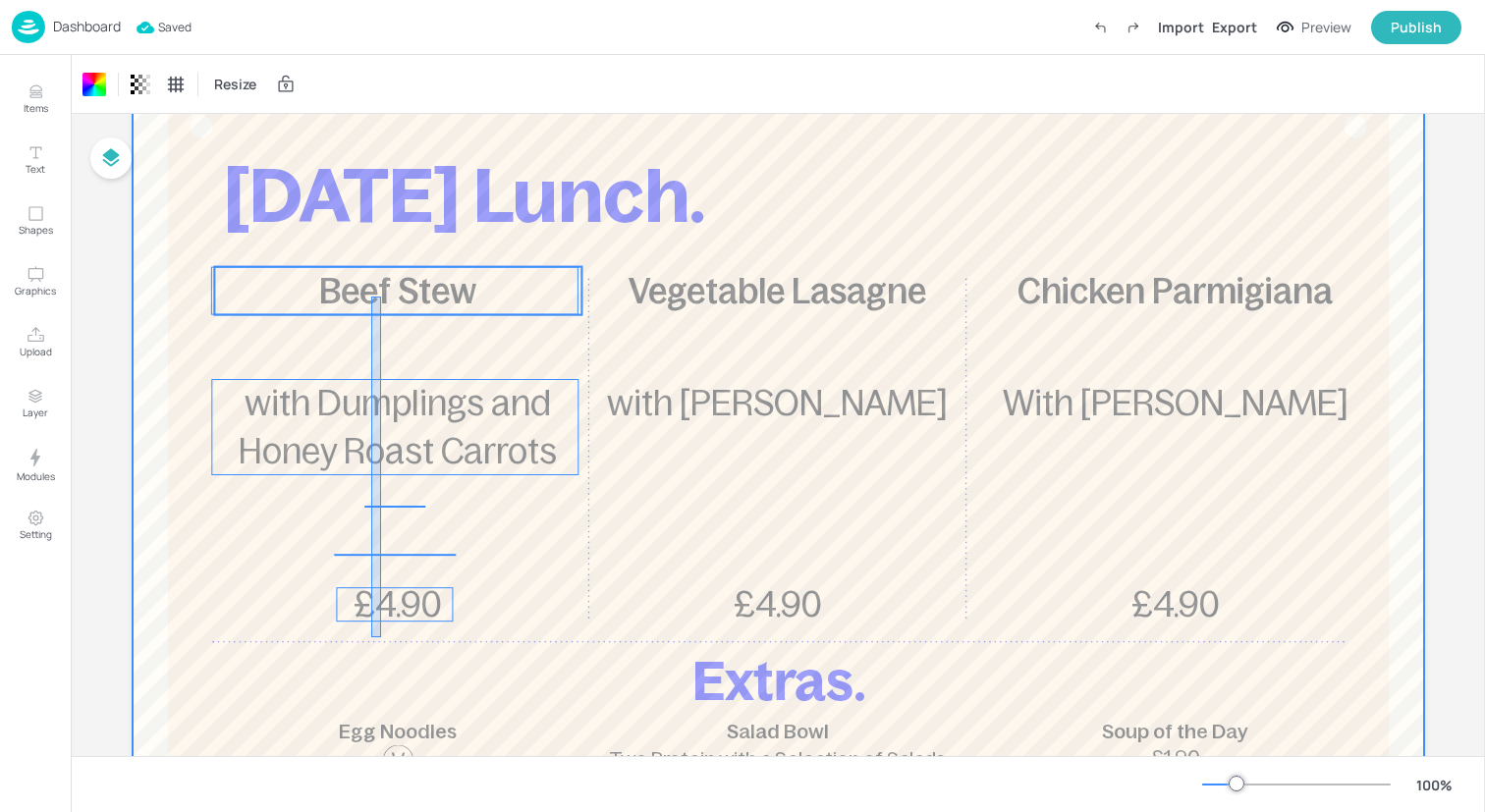
drag, startPoint x: 371, startPoint y: 637, endPoint x: 384, endPoint y: 282, distance: 355.2
click at [384, 58] on div "[DATE] Lunch. Beef Stew £4.90 with Dumplings and Honey Roast Carrots Vegetable …" at bounding box center [778, 58] width 1291 height 0
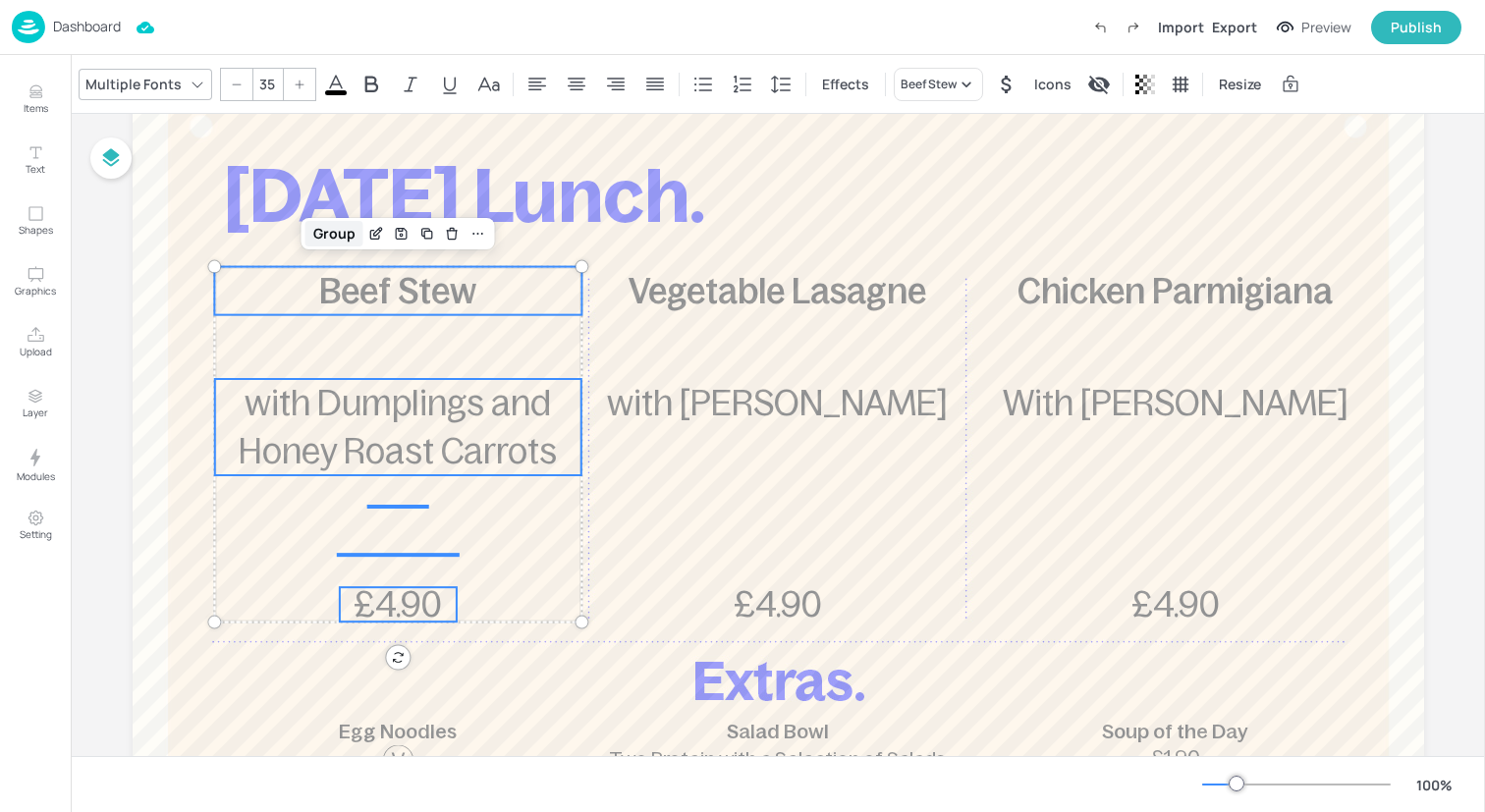
click at [338, 236] on div "Group" at bounding box center [335, 234] width 58 height 26
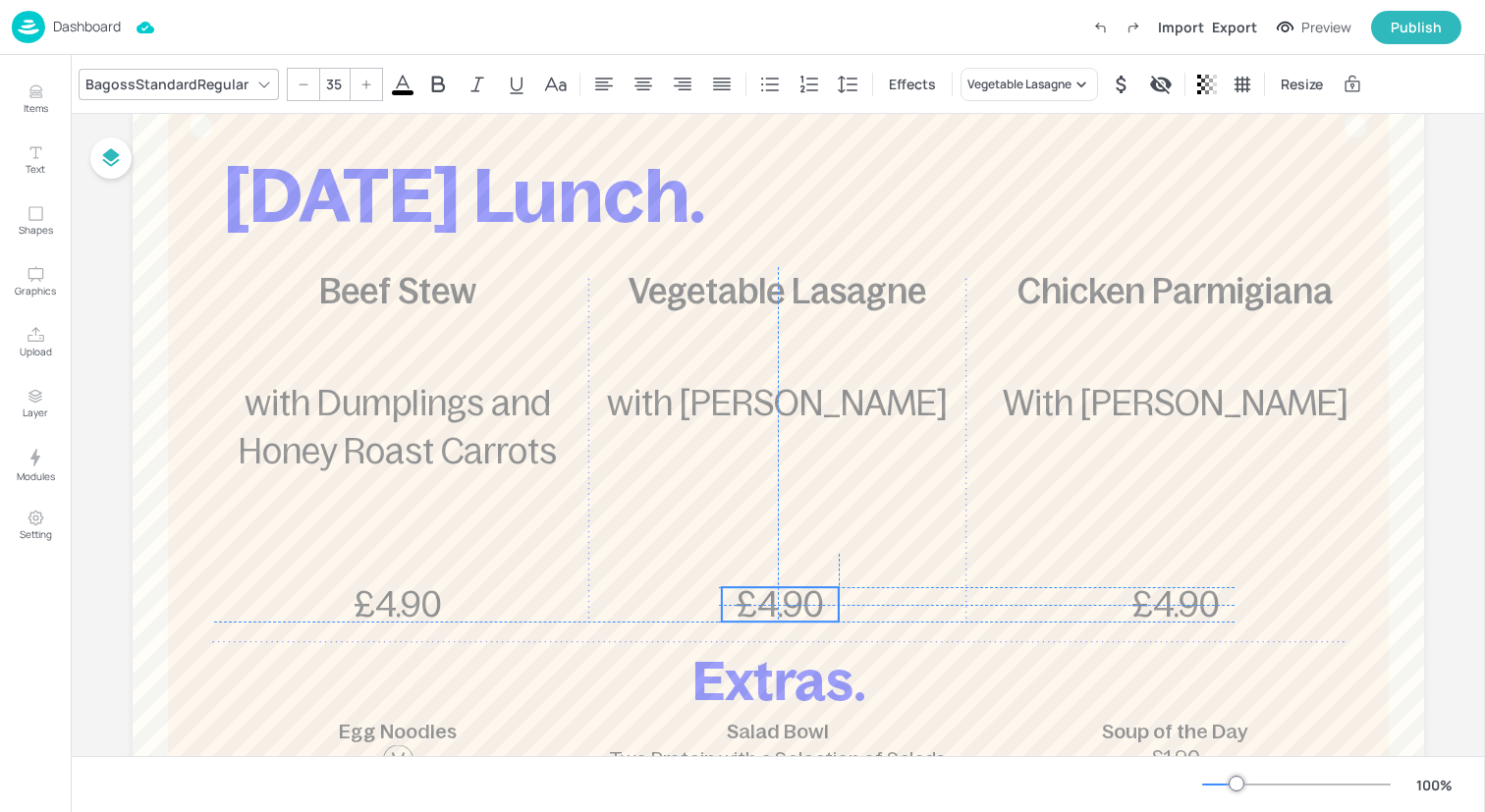
click at [768, 618] on span "£4.90" at bounding box center [779, 604] width 88 height 38
click at [766, 608] on span "£4.90" at bounding box center [779, 604] width 88 height 38
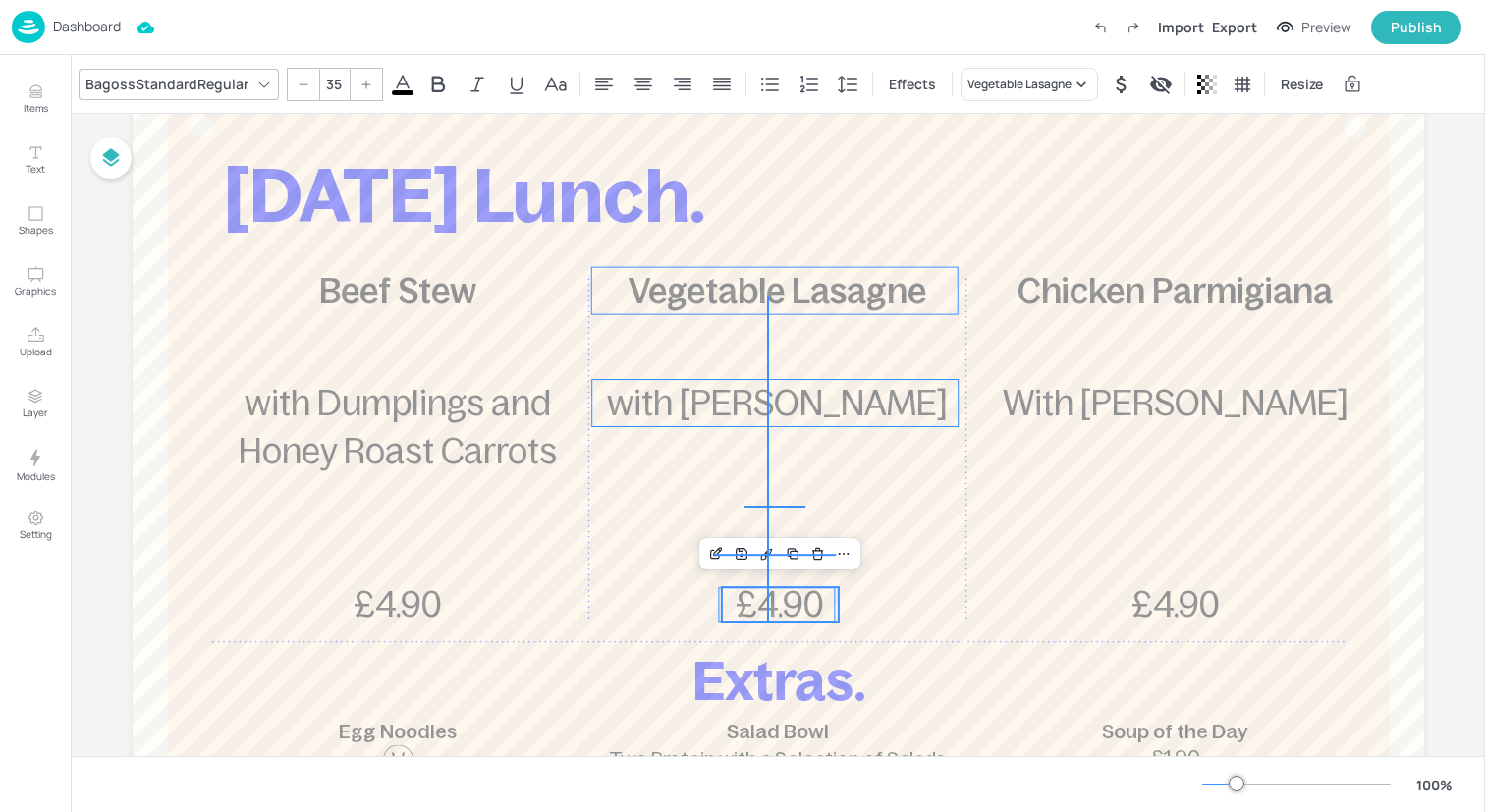
drag, startPoint x: 767, startPoint y: 623, endPoint x: 767, endPoint y: 290, distance: 333.0
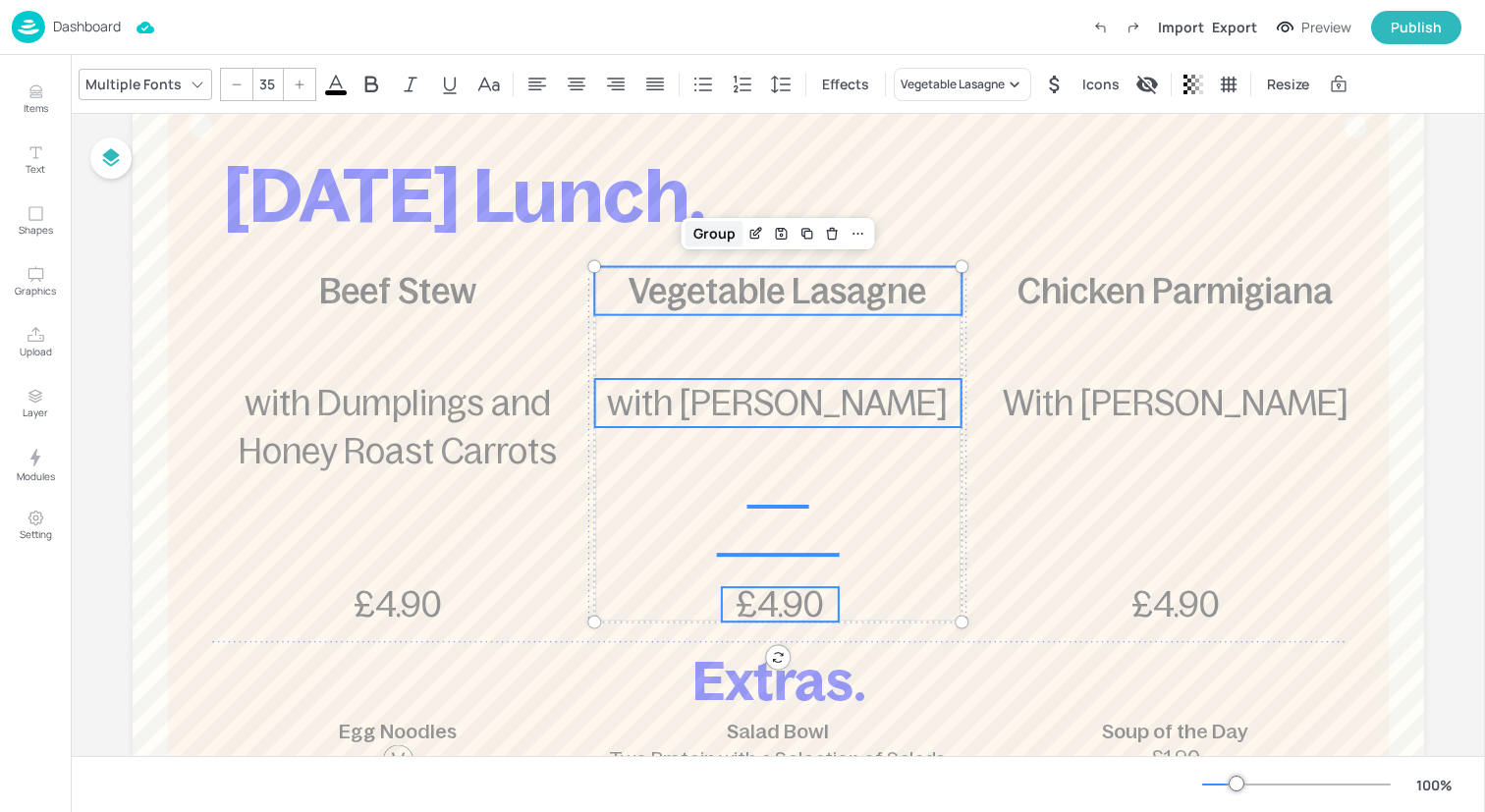
click at [714, 237] on div "Group" at bounding box center [715, 234] width 58 height 26
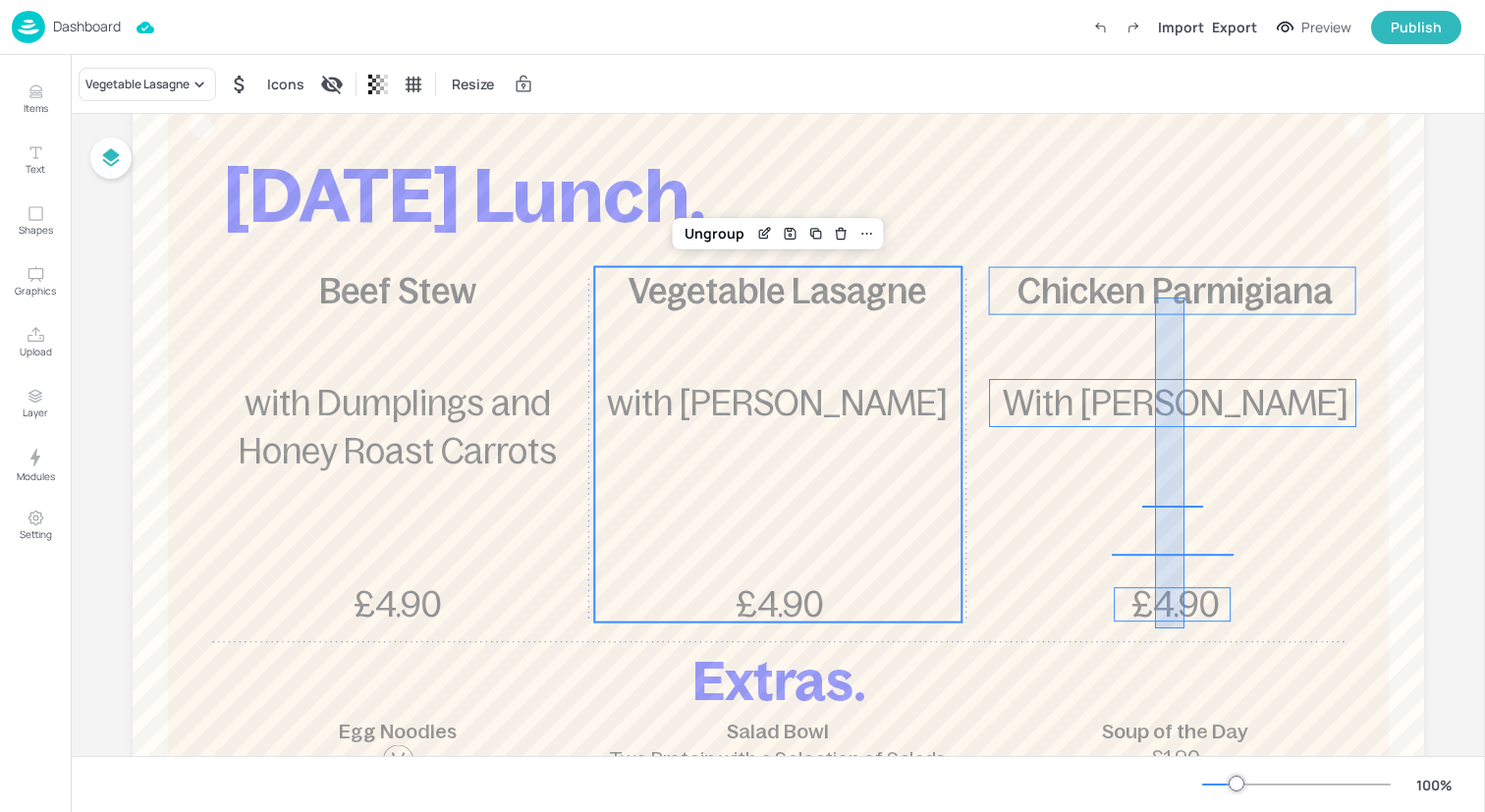
drag, startPoint x: 1184, startPoint y: 627, endPoint x: 1155, endPoint y: 298, distance: 330.3
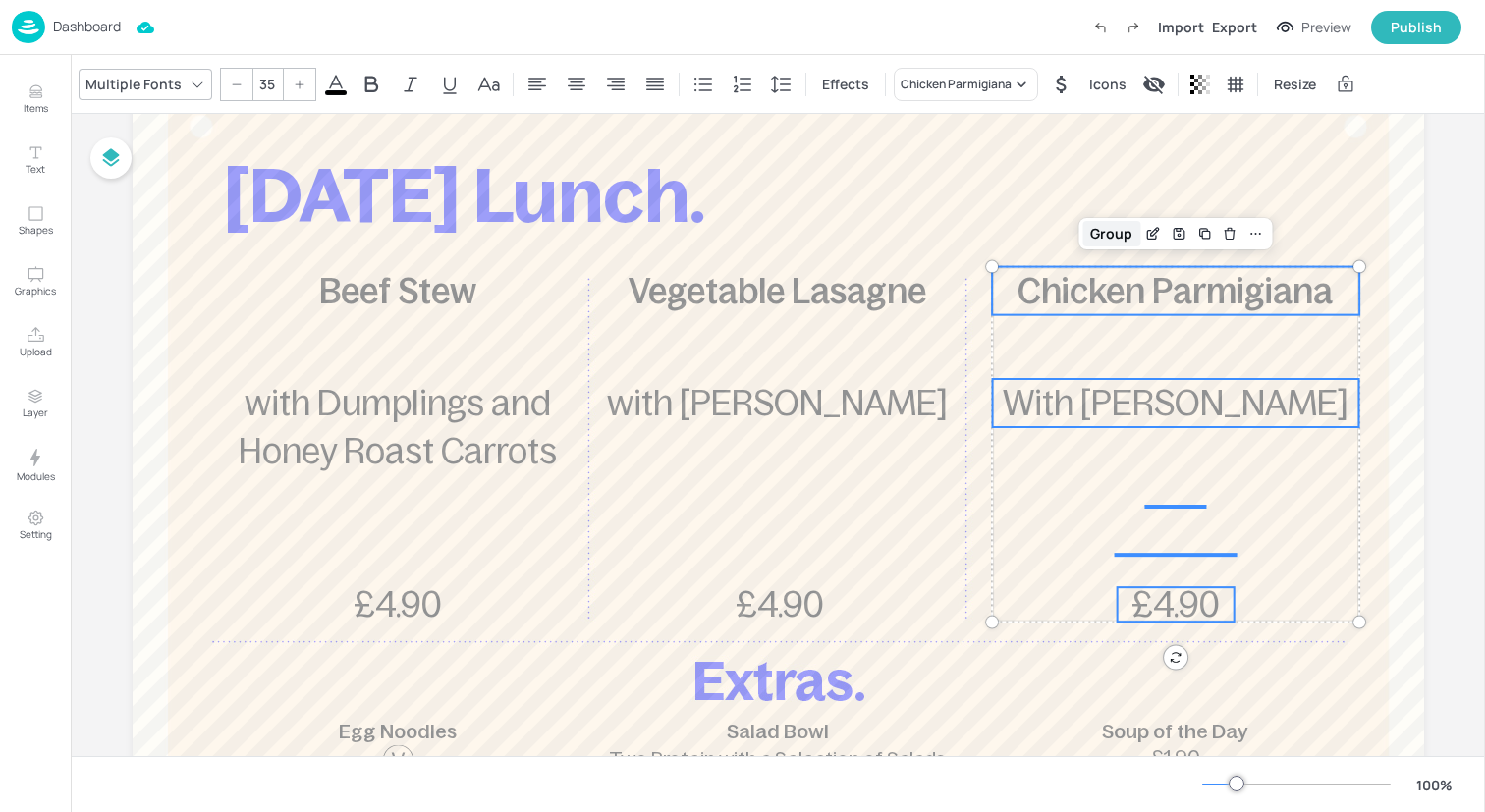
click at [1112, 229] on div "Group" at bounding box center [1111, 234] width 58 height 26
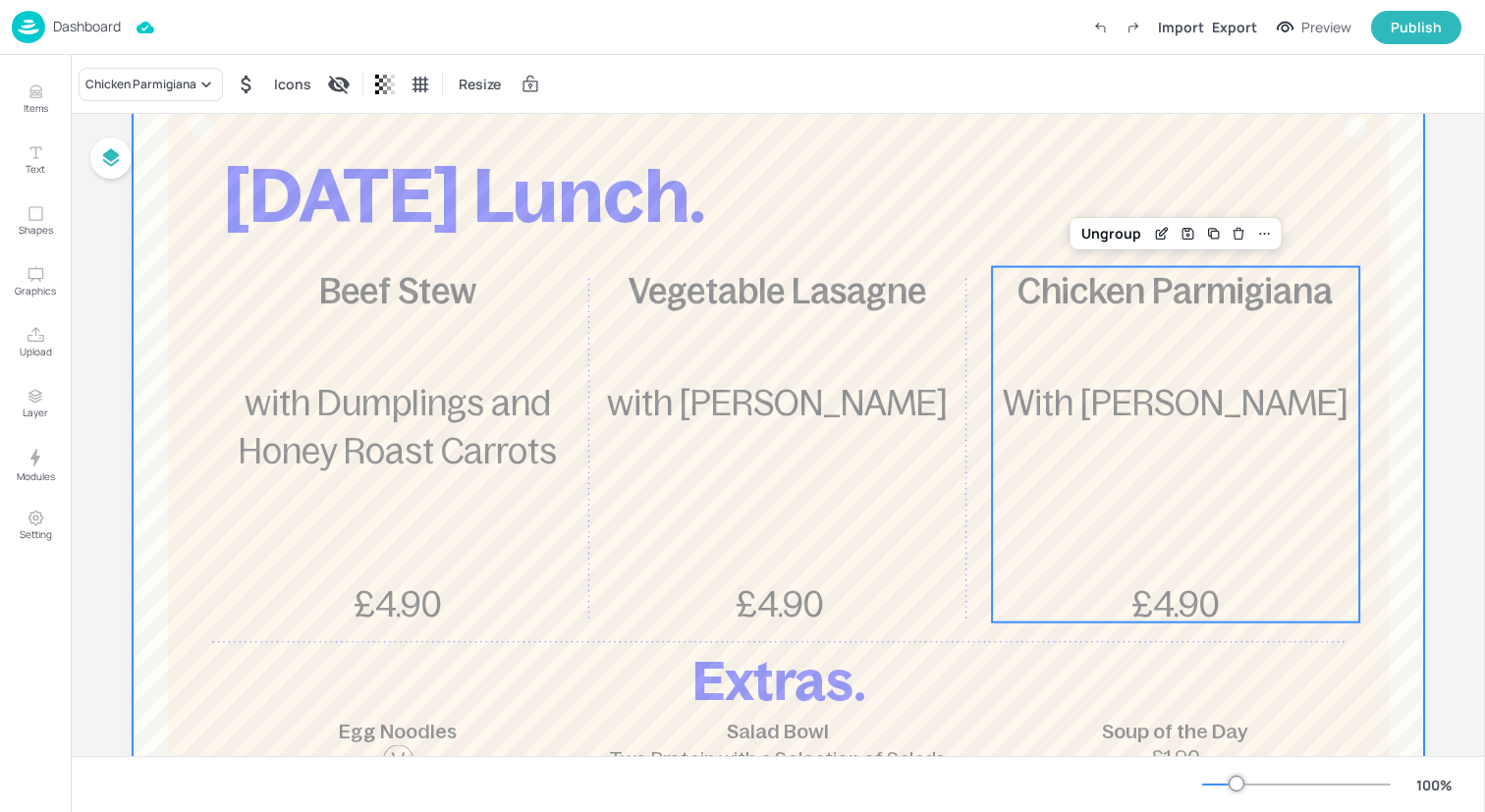
click at [1025, 200] on div at bounding box center [778, 587] width 1291 height 1060
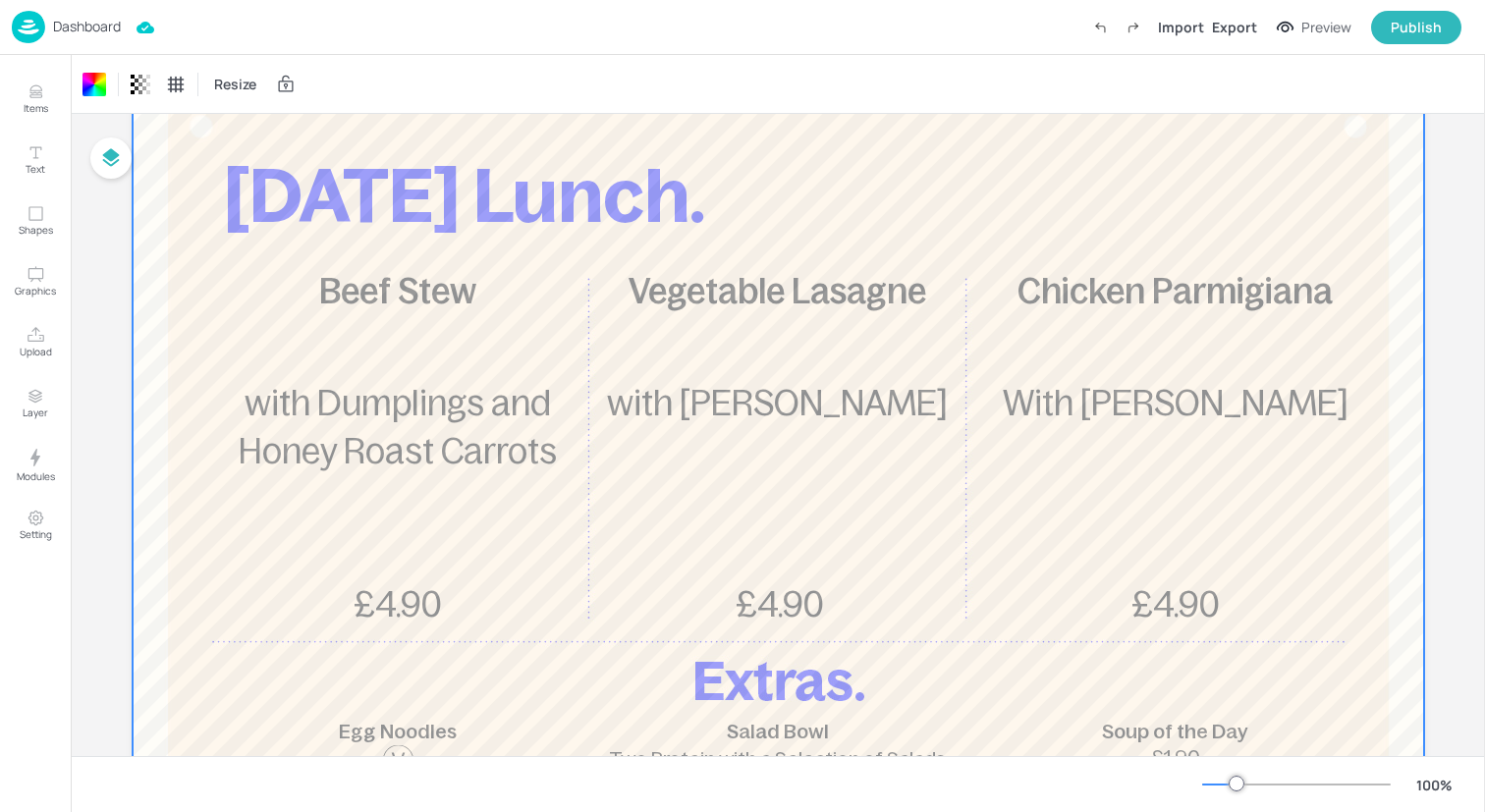
click at [342, 35] on div "Dashboard Import Export Preview Publish" at bounding box center [737, 27] width 1450 height 54
click at [22, 22] on img at bounding box center [28, 27] width 33 height 32
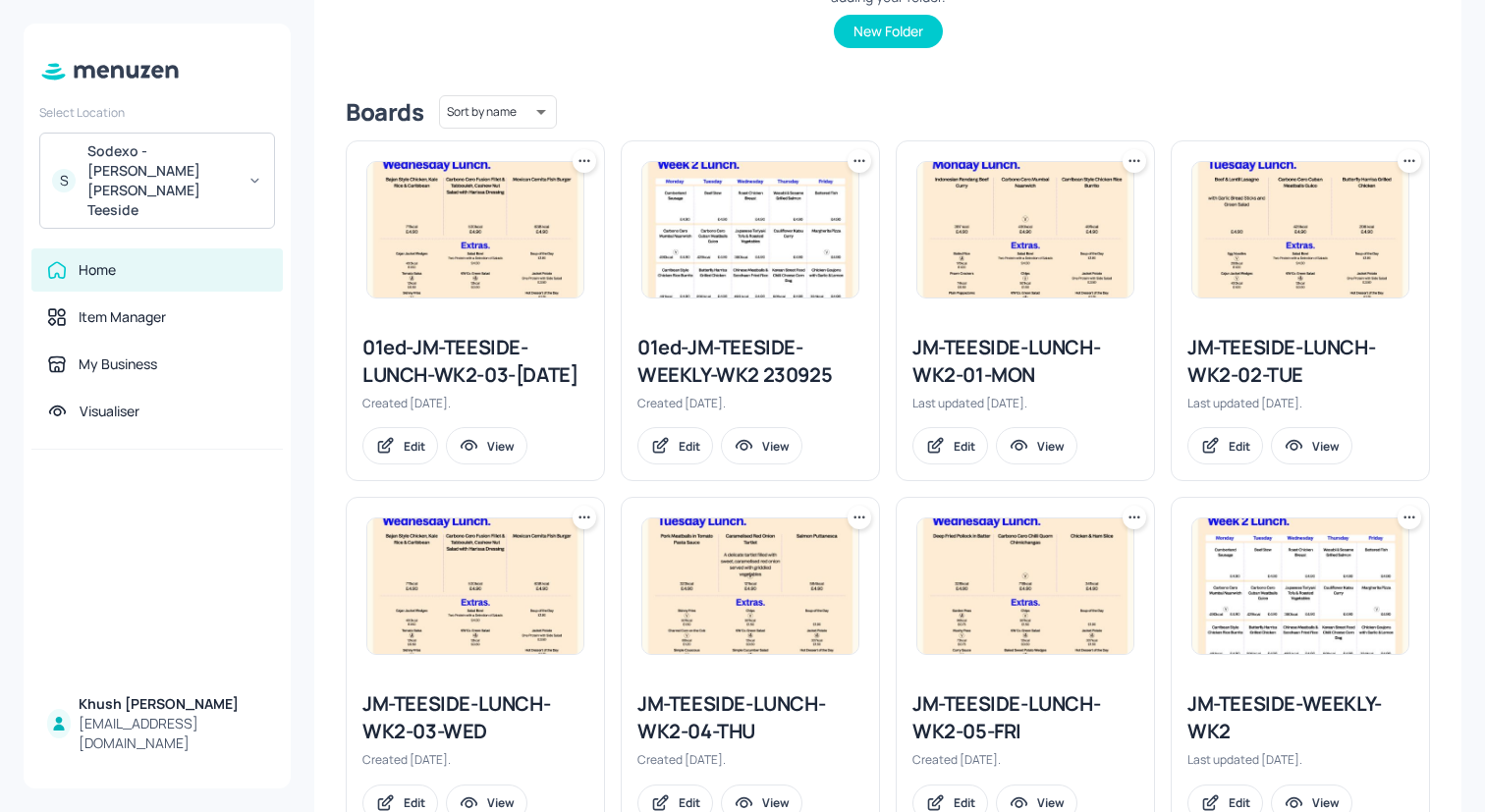
scroll to position [439, 0]
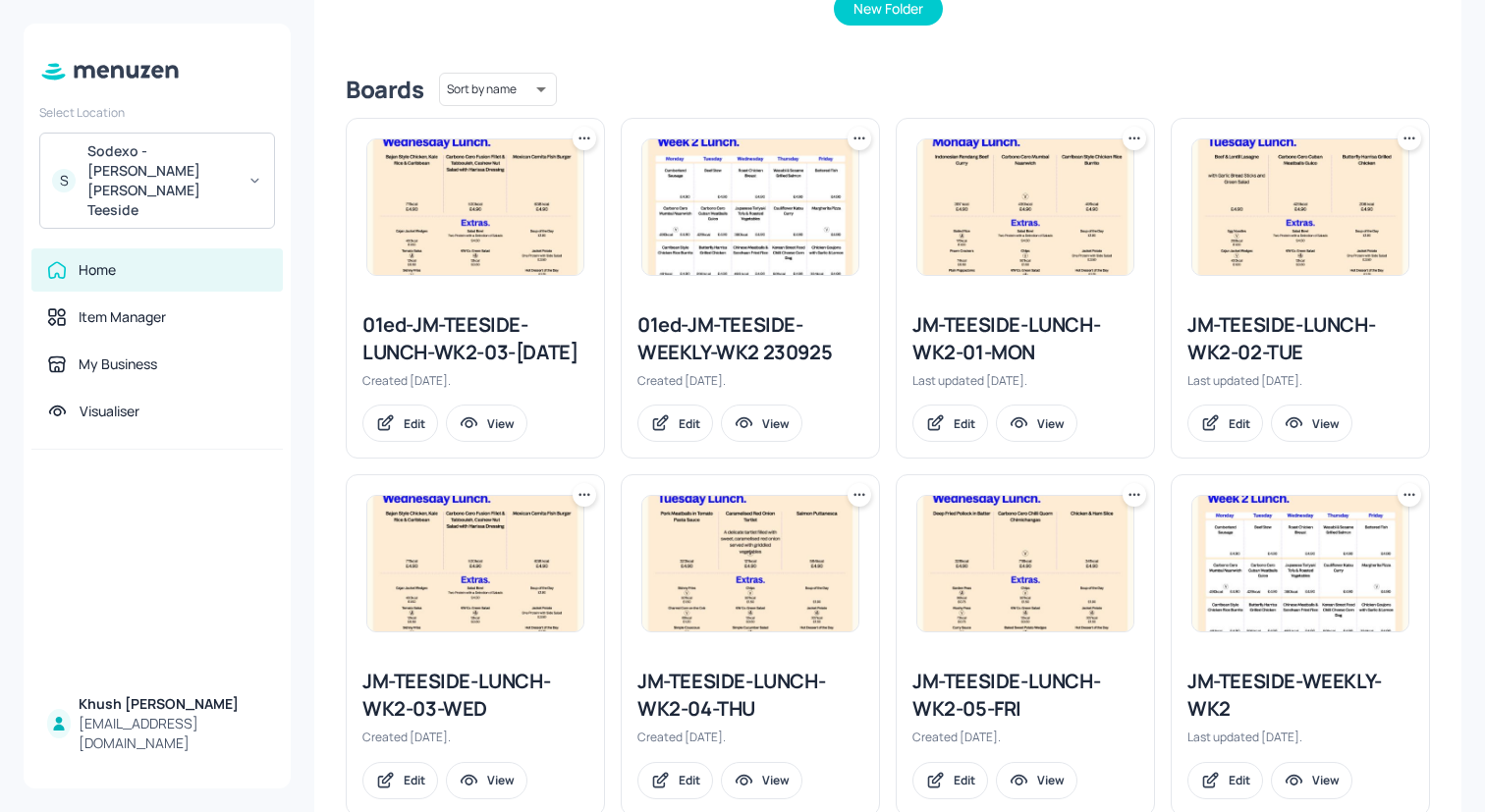
click at [485, 710] on div "JM-TEESIDE-LUNCH-WK2-03-WED" at bounding box center [476, 694] width 226 height 55
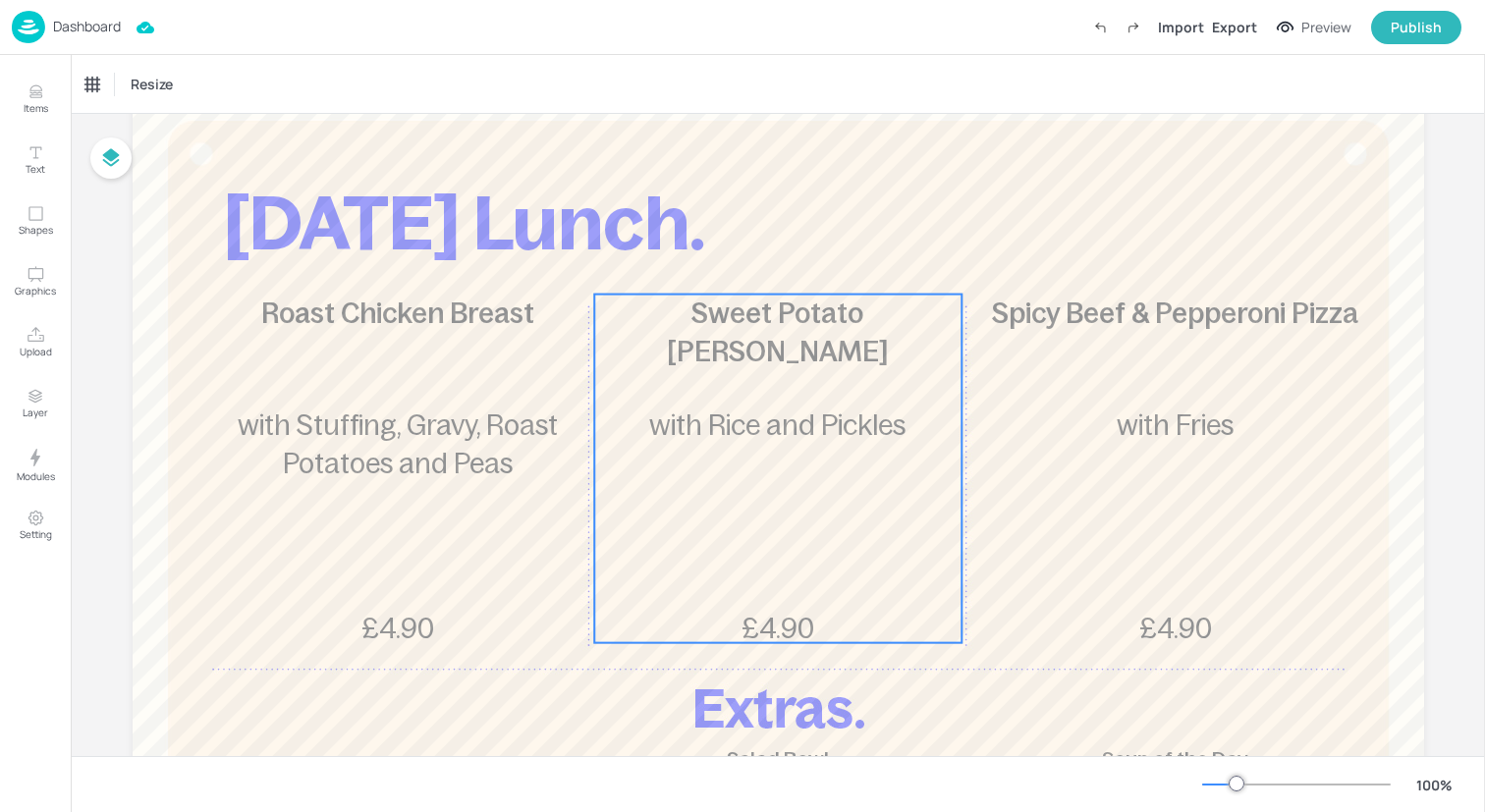
scroll to position [125, 0]
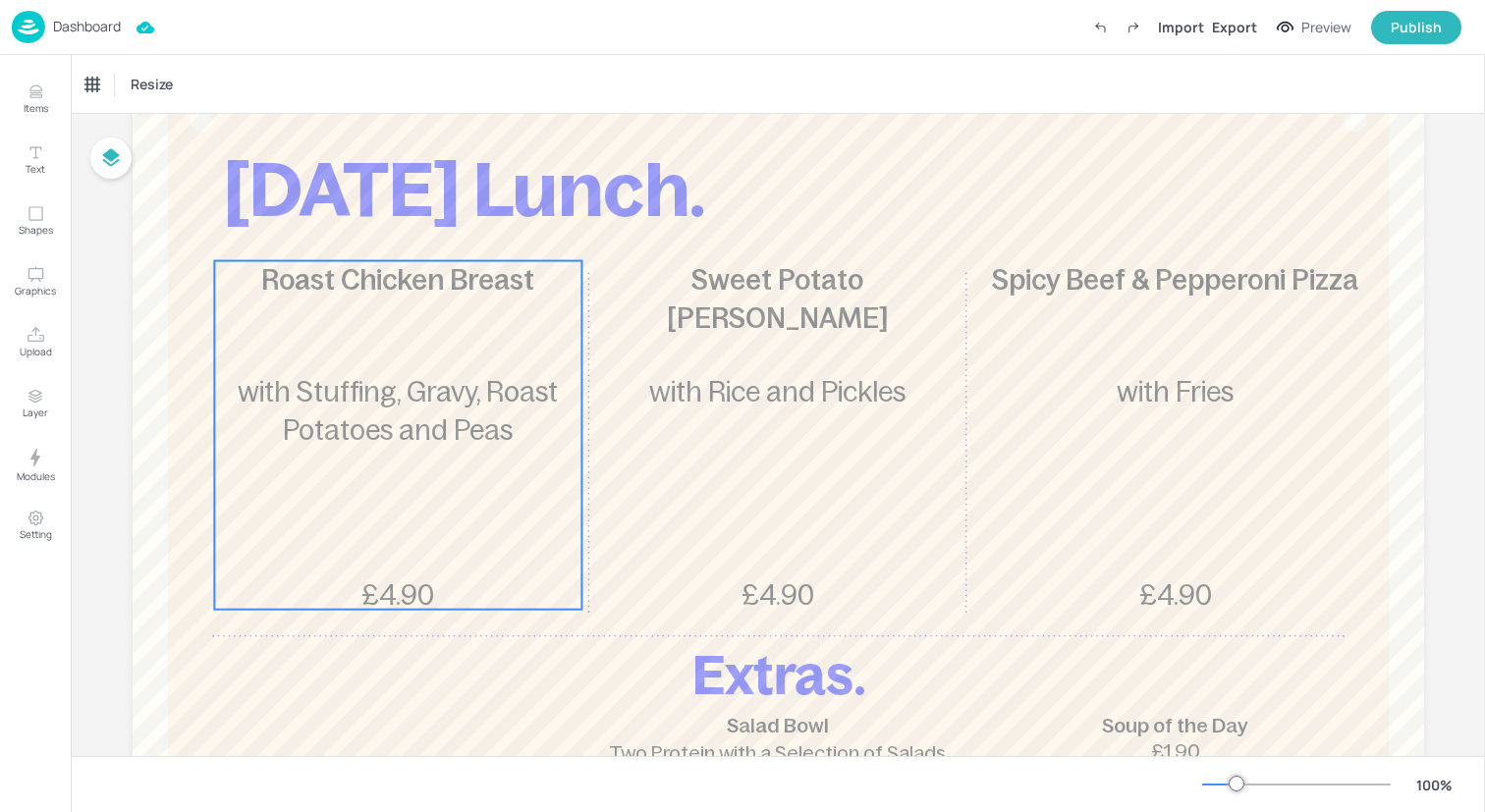
click at [428, 420] on span "with Stuffing, Gravy, Roast Potatoes and Peas" at bounding box center [398, 410] width 320 height 70
click at [340, 227] on div "Ungroup" at bounding box center [335, 228] width 76 height 26
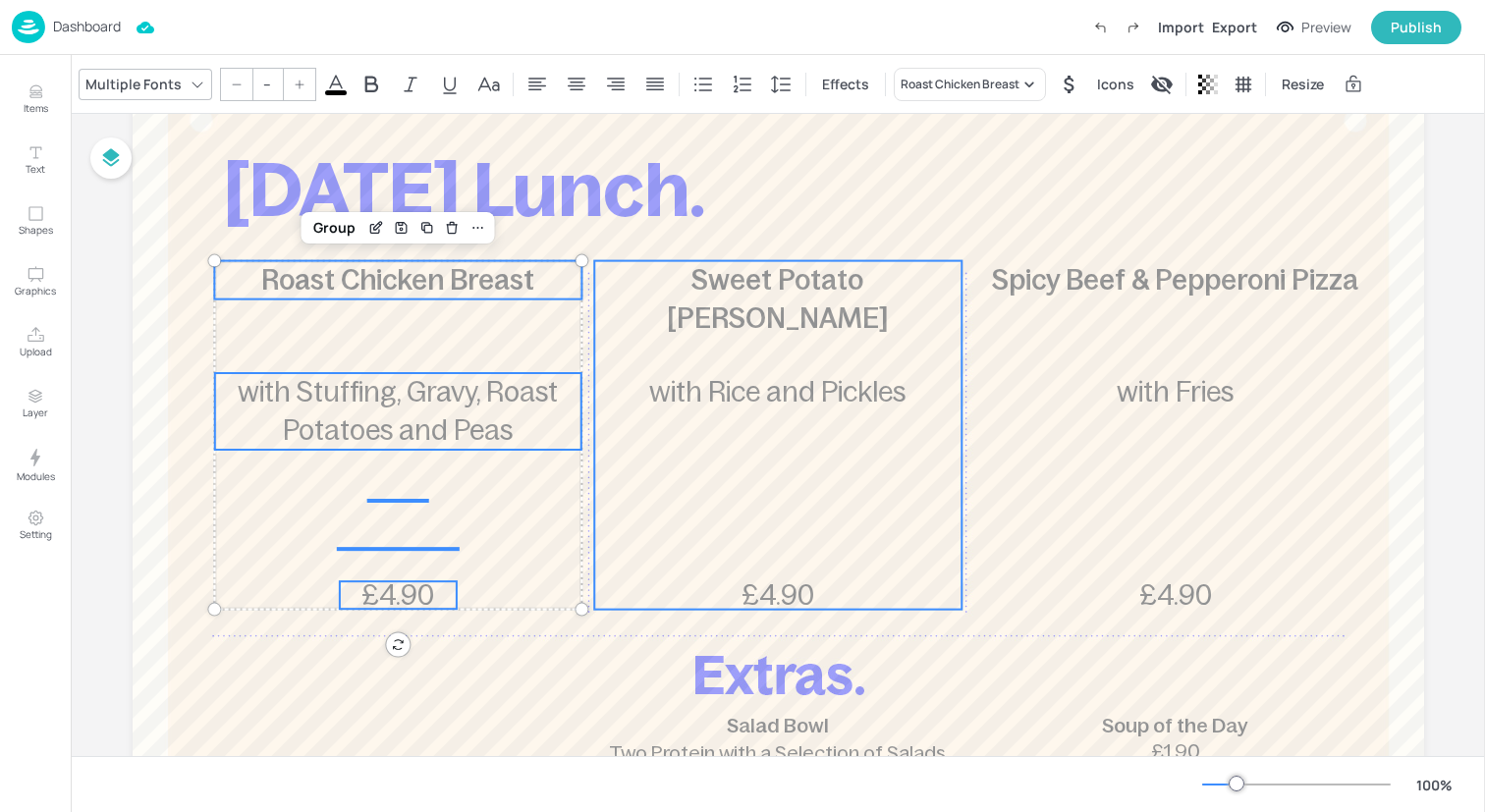
click at [737, 364] on div "Sweet Potato [PERSON_NAME] £4.90 with Rice and Pickles" at bounding box center [778, 434] width 368 height 349
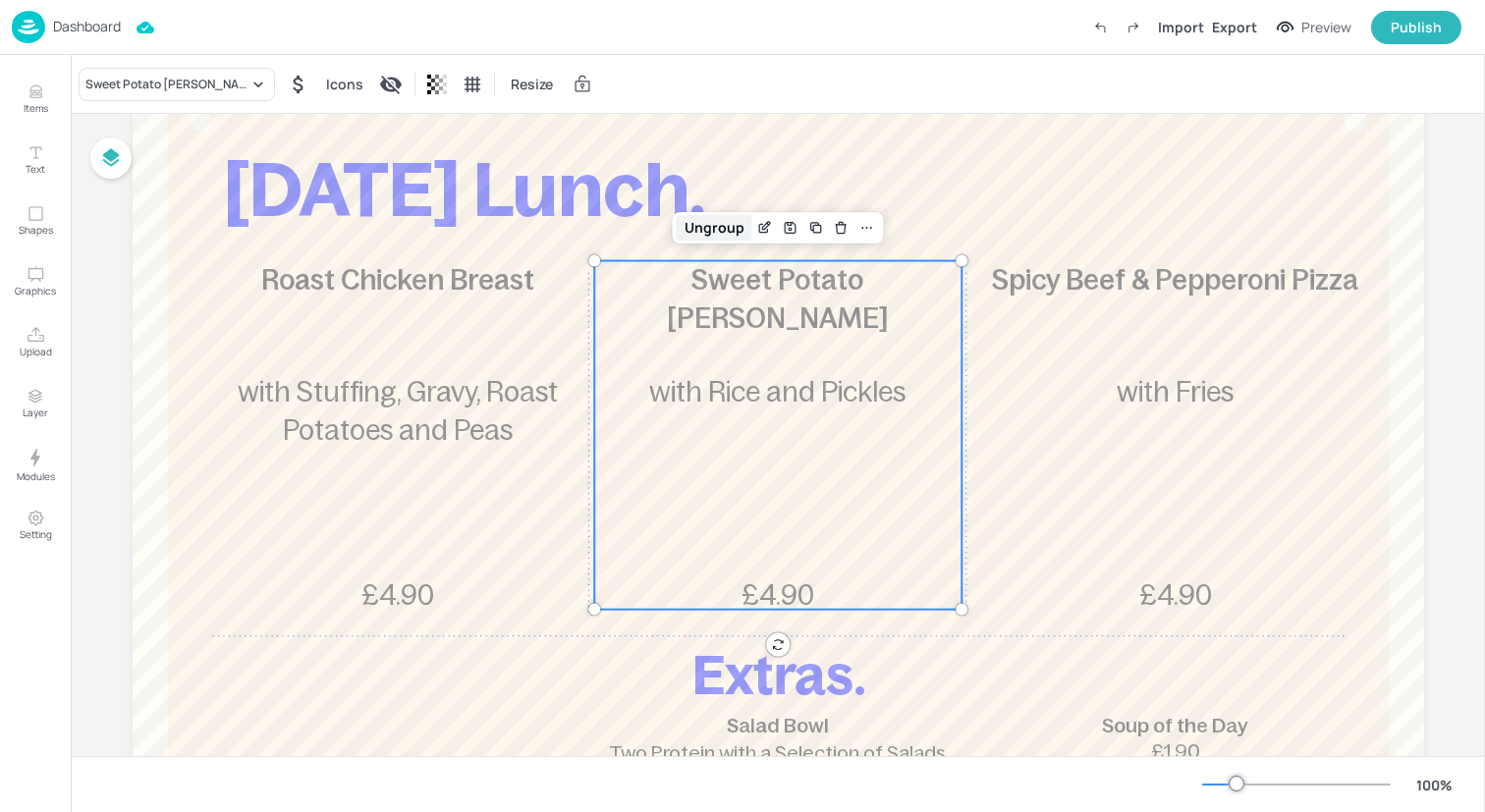
click at [717, 234] on div "Ungroup" at bounding box center [715, 228] width 76 height 26
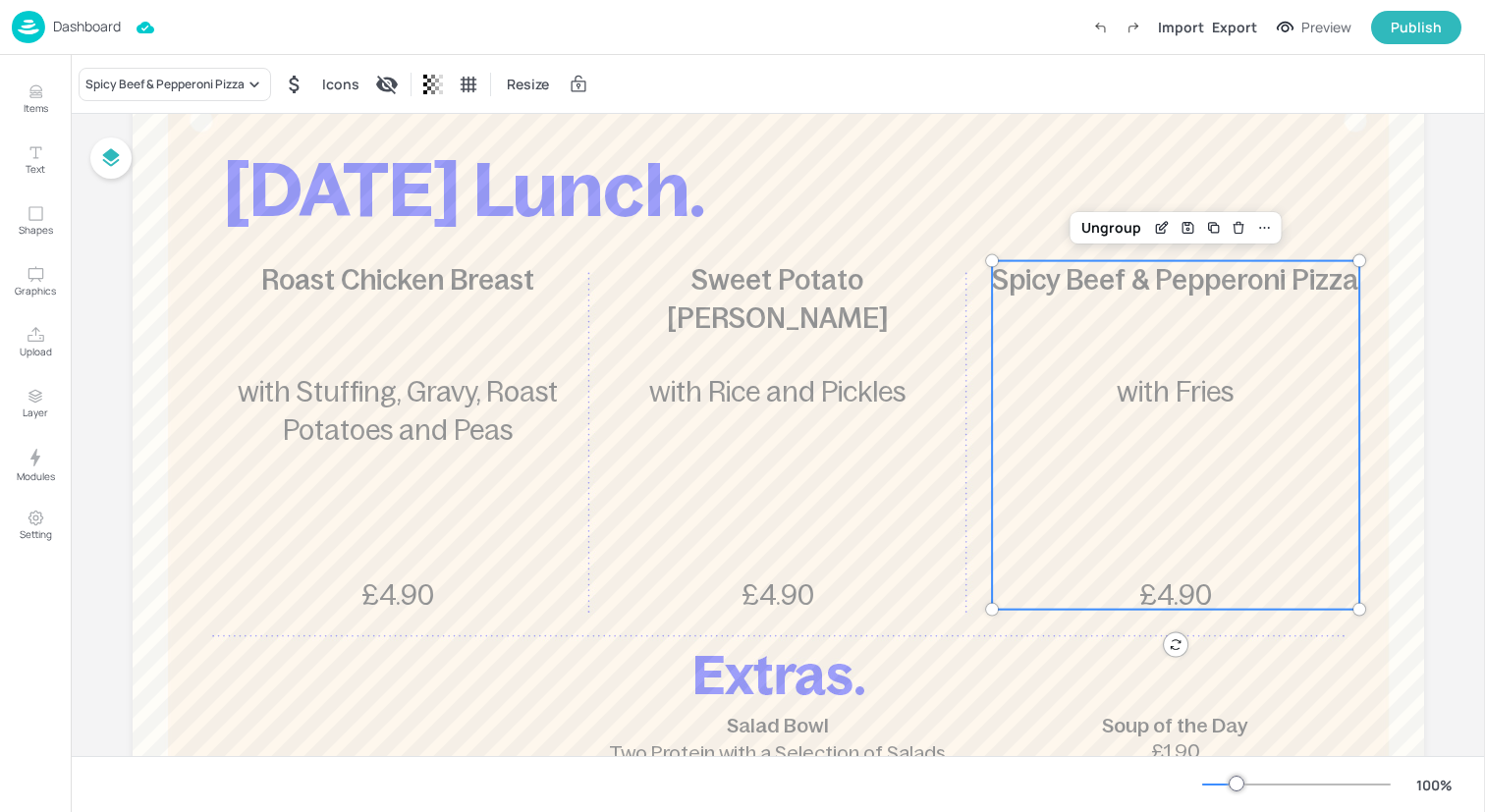
click at [1133, 261] on p "Spicy Beef & Pepperoni Pizza" at bounding box center [1176, 280] width 368 height 38
click at [1128, 228] on div "Ungroup" at bounding box center [1111, 228] width 76 height 26
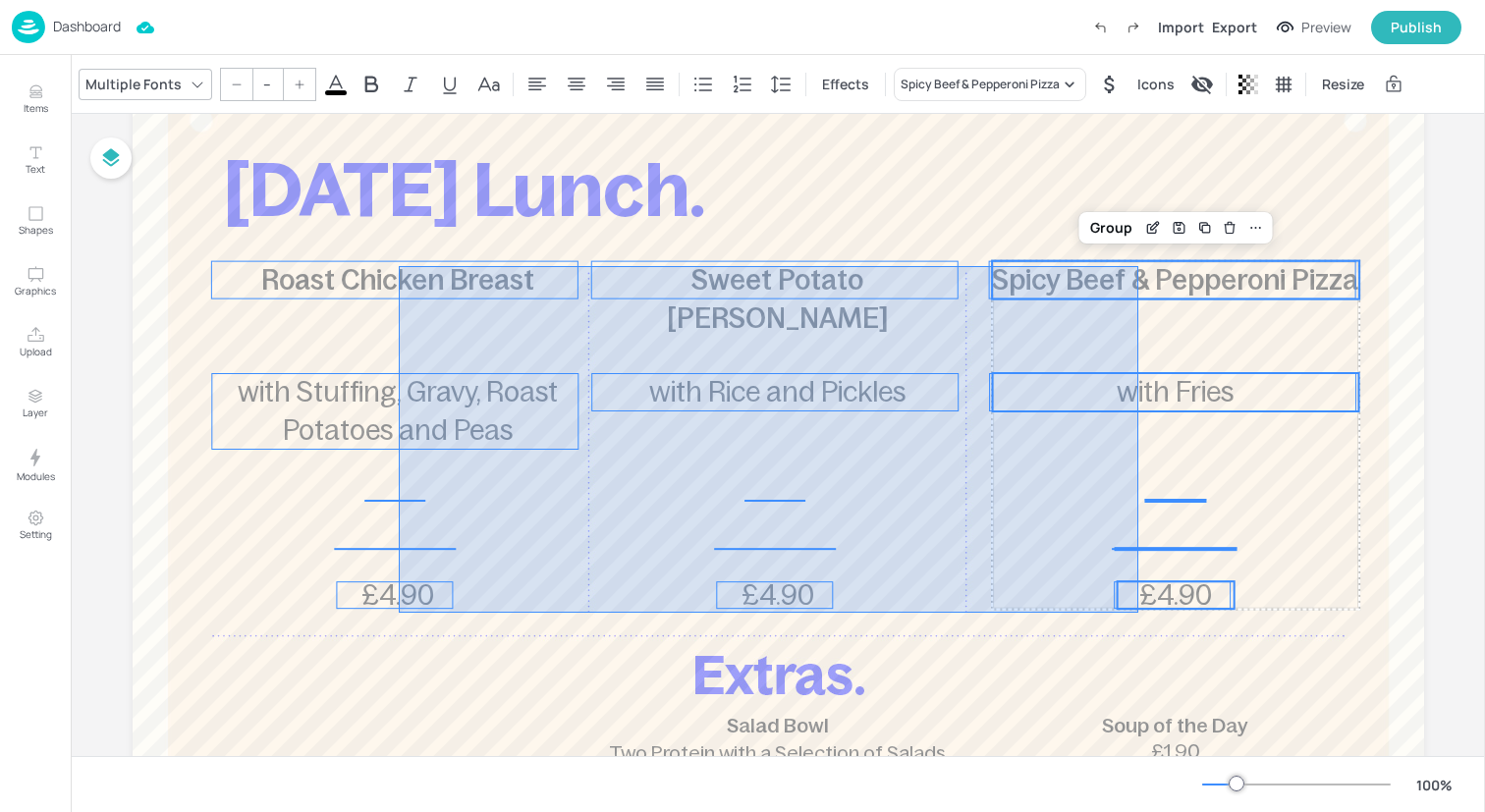
drag, startPoint x: 399, startPoint y: 612, endPoint x: 1138, endPoint y: 266, distance: 816.0
click at [1138, 52] on div "[DATE] Lunch. Roast Chicken Breast £4.90 with Stuffing, Gravy, Roast Potatoes a…" at bounding box center [778, 52] width 1291 height 0
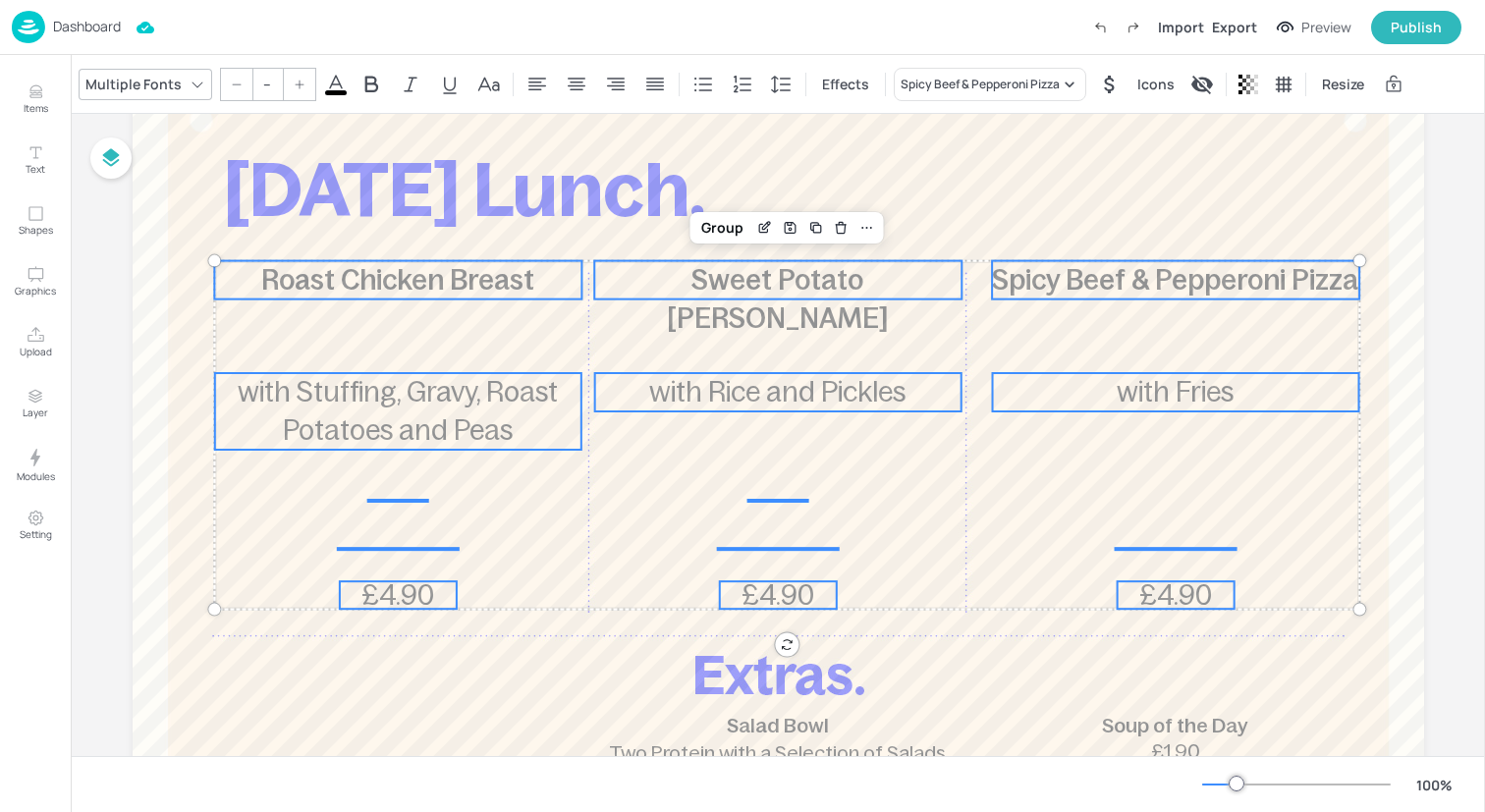
click at [261, 88] on input "--" at bounding box center [268, 84] width 28 height 31
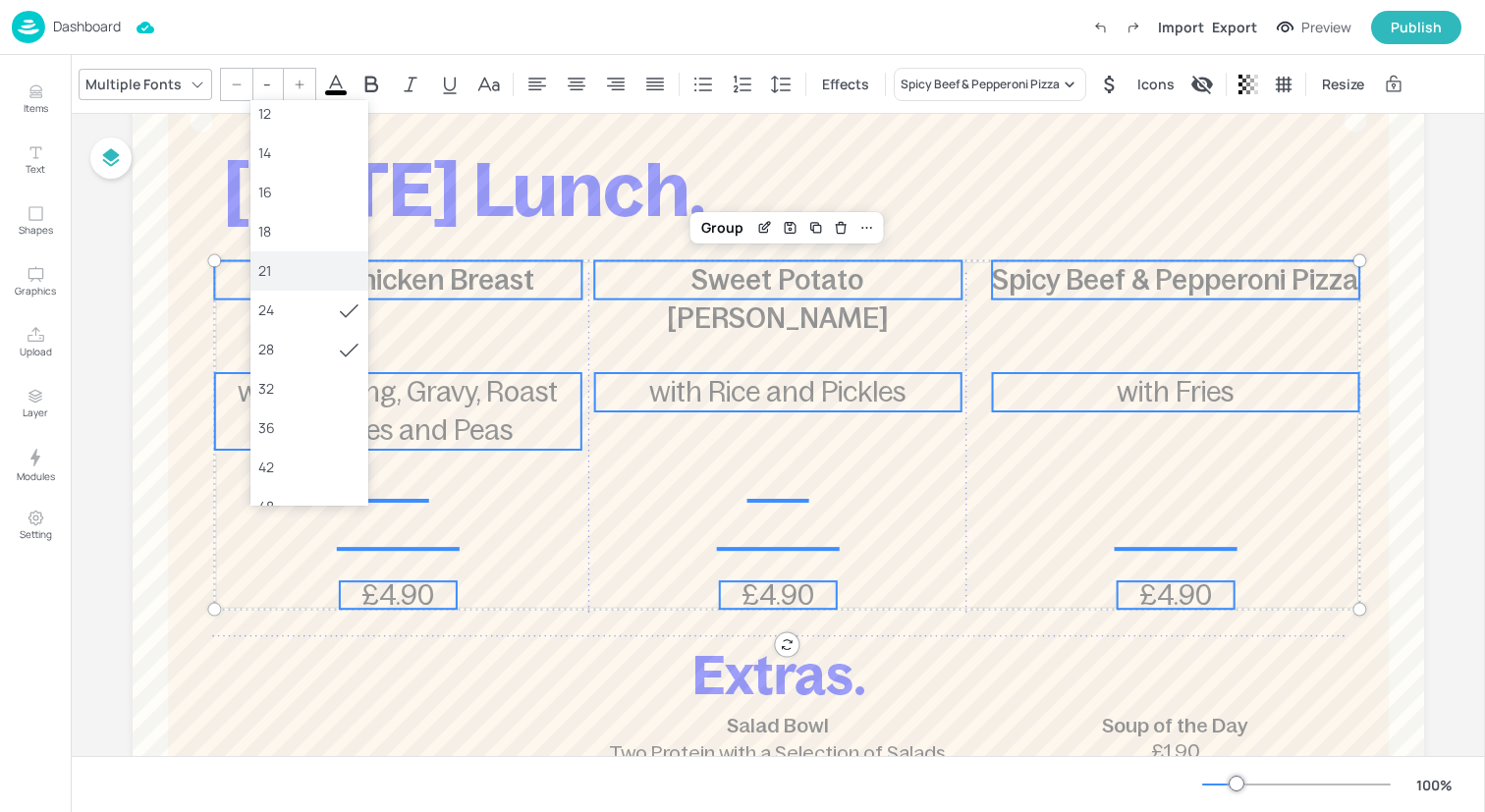
scroll to position [139, 0]
click at [273, 402] on div "36" at bounding box center [310, 412] width 118 height 39
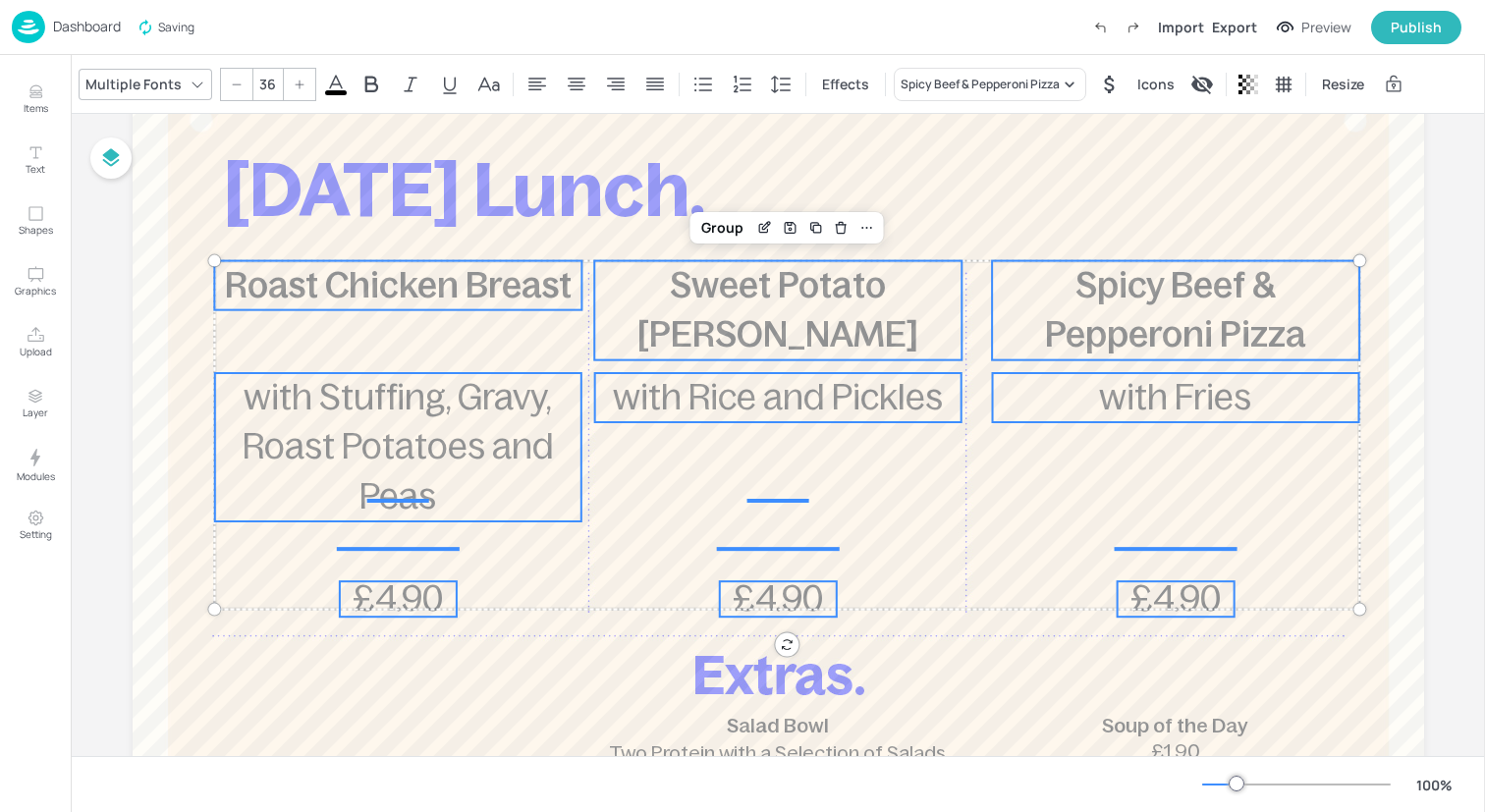
click at [231, 87] on icon at bounding box center [237, 85] width 12 height 12
type input "35"
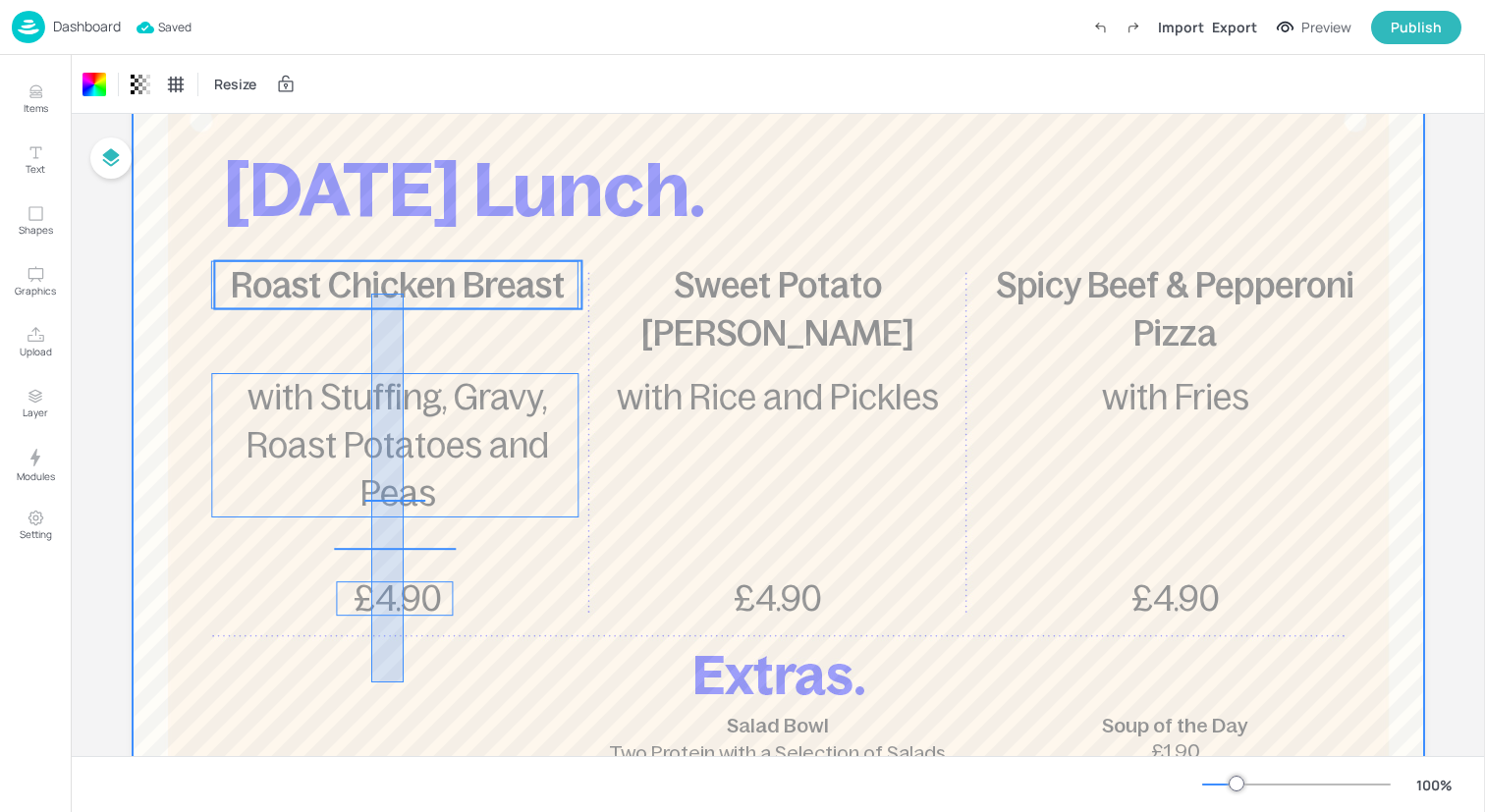
drag, startPoint x: 371, startPoint y: 682, endPoint x: 403, endPoint y: 292, distance: 391.3
click at [403, 52] on div "[DATE] Lunch. Roast Chicken Breast £4.90 with Stuffing, Gravy, Roast Potatoes a…" at bounding box center [778, 52] width 1291 height 0
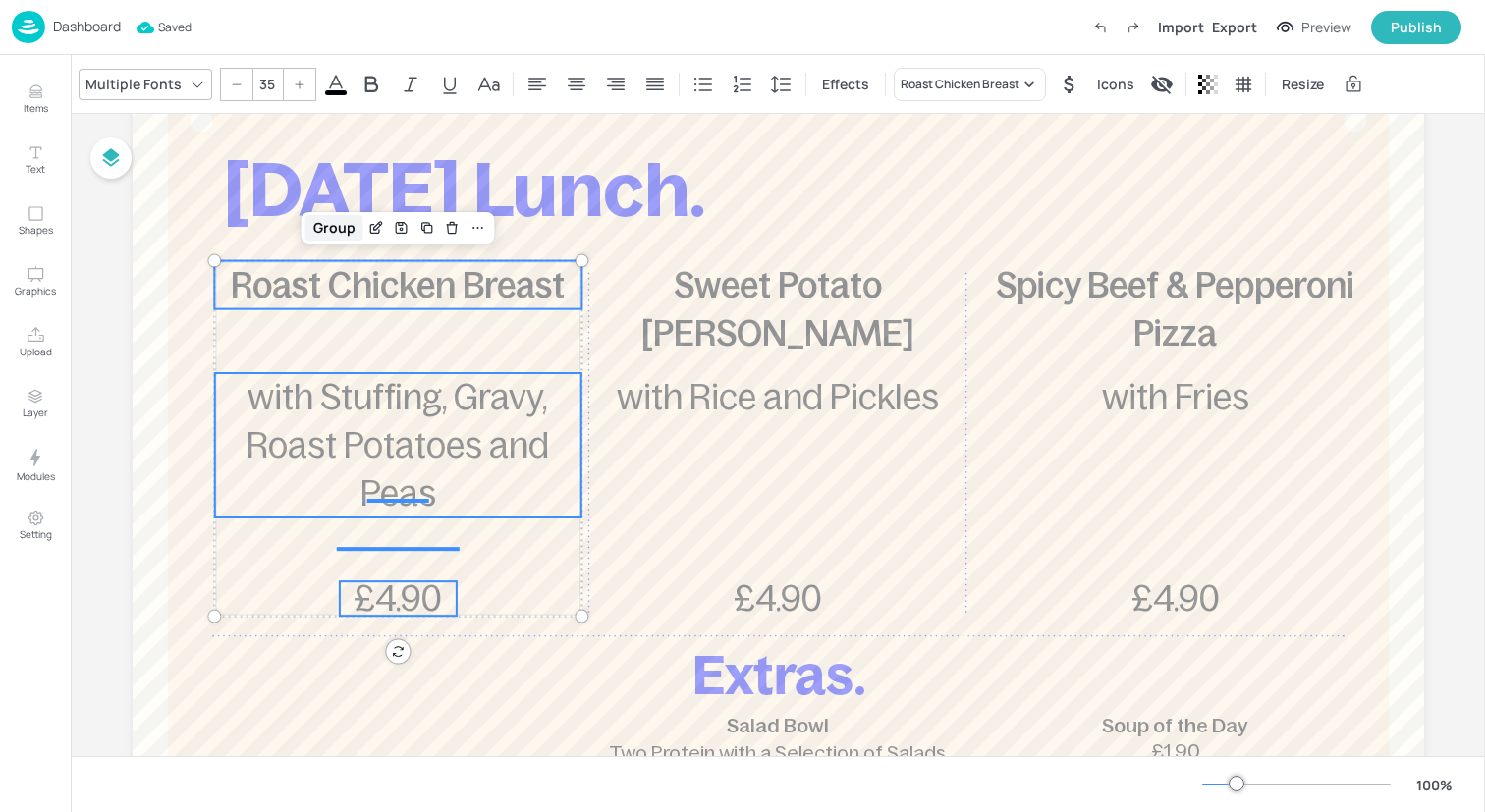
click at [331, 221] on div "Group" at bounding box center [335, 228] width 58 height 26
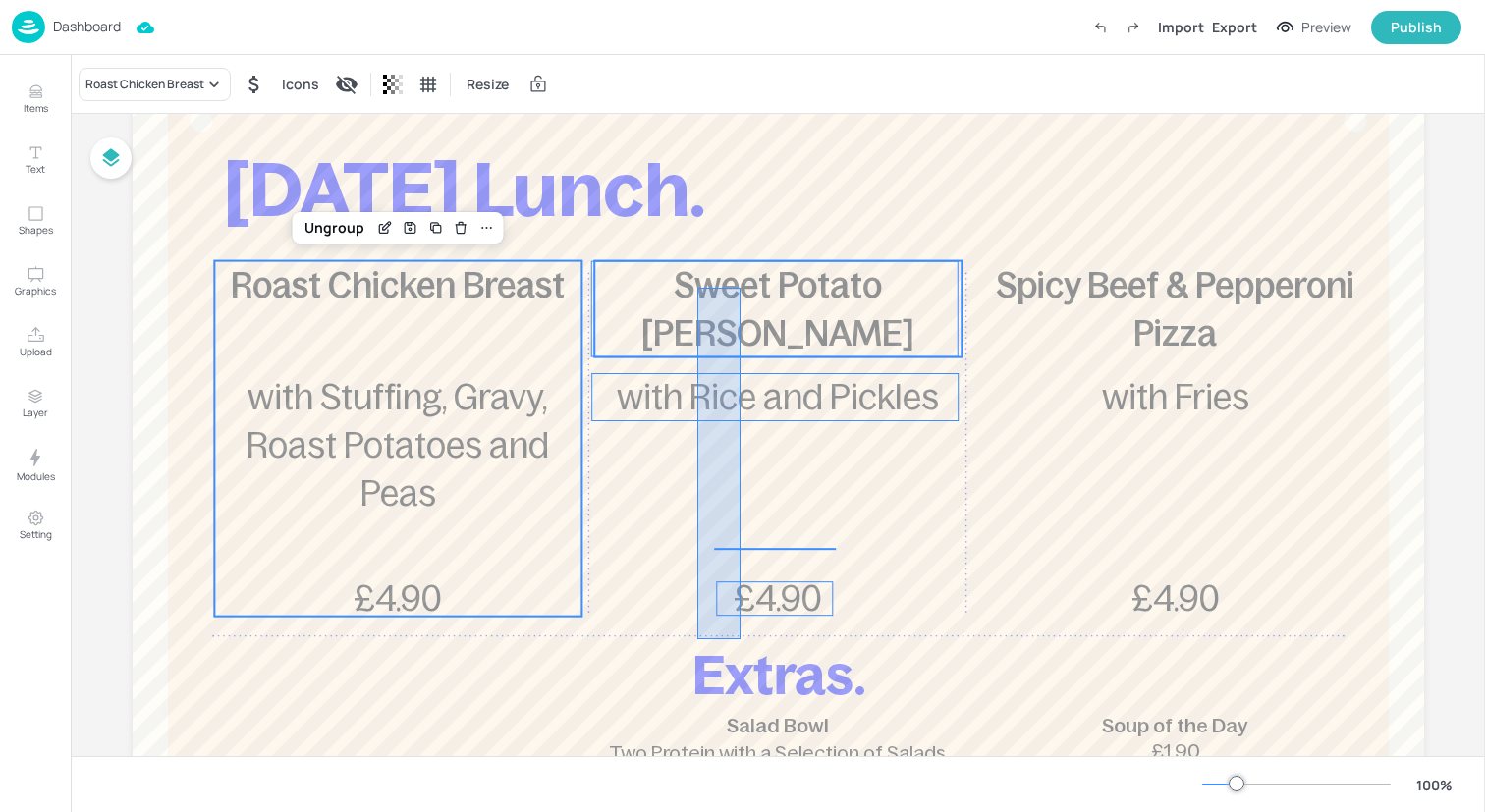
drag, startPoint x: 698, startPoint y: 639, endPoint x: 734, endPoint y: 287, distance: 353.8
click at [734, 52] on div "[DATE] Lunch. Roast Chicken Breast £4.90 with Stuffing, Gravy, Roast Potatoes a…" at bounding box center [778, 52] width 1291 height 0
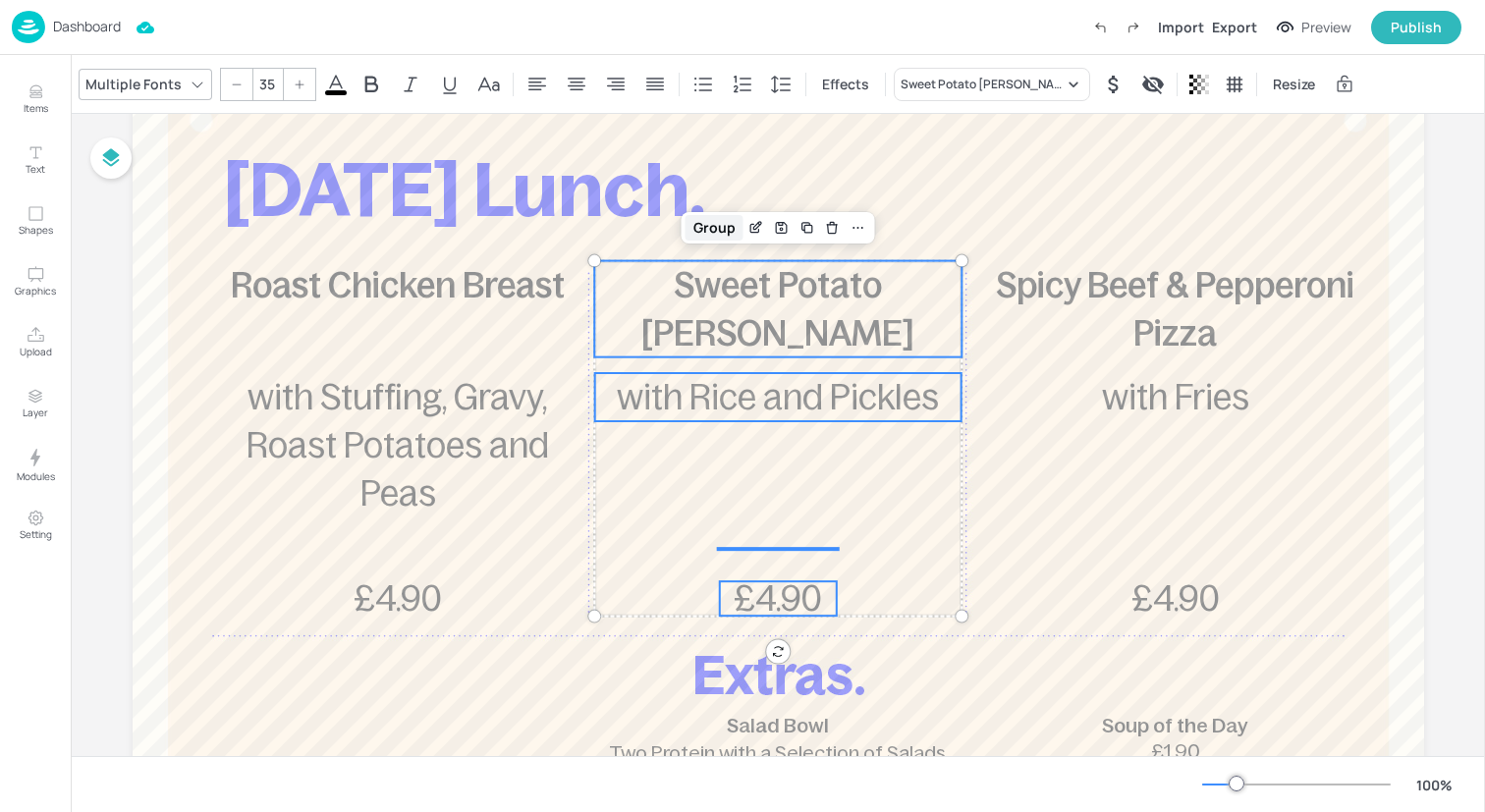
click at [705, 220] on div "Group" at bounding box center [715, 228] width 58 height 26
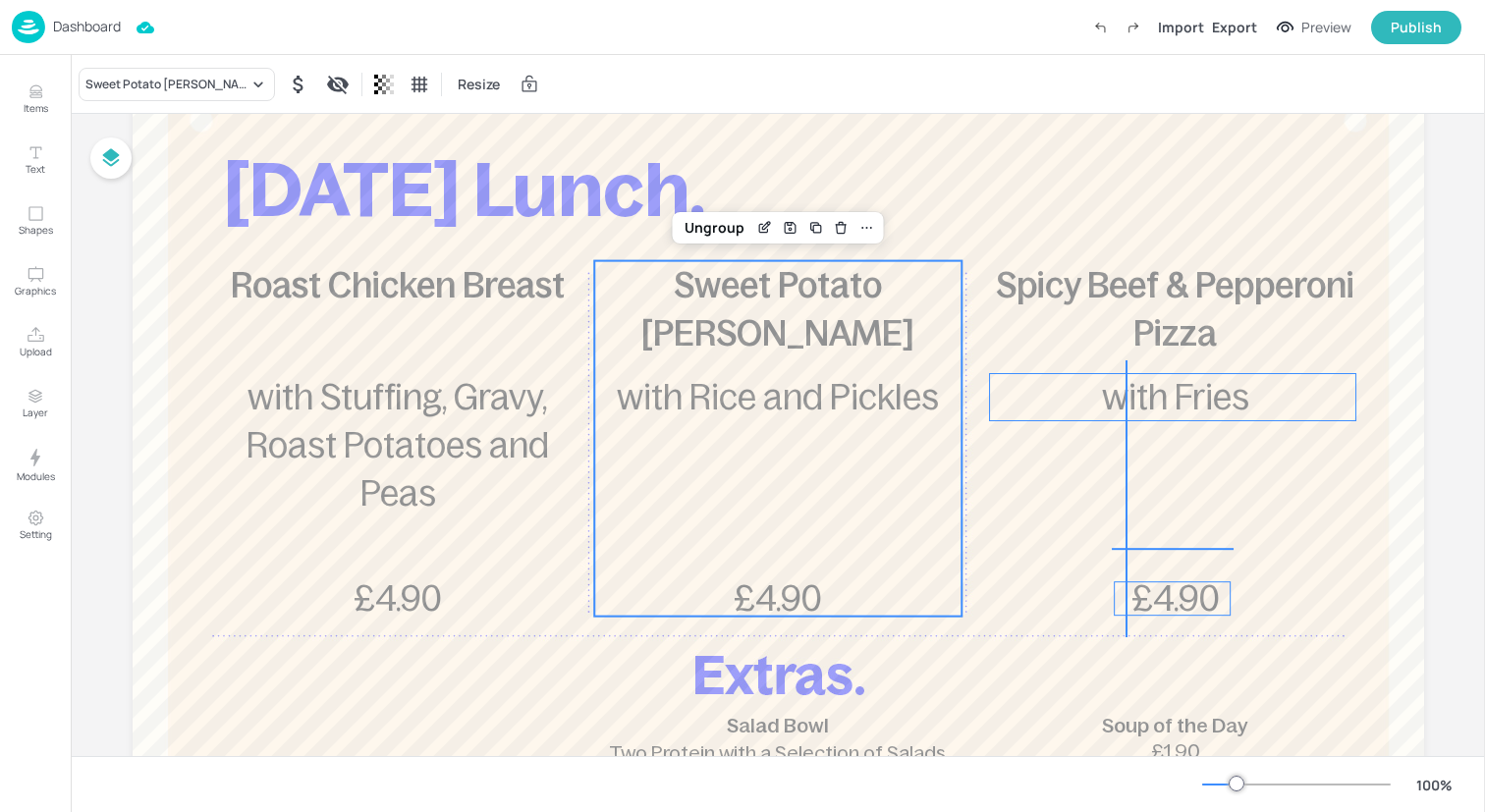
drag, startPoint x: 1125, startPoint y: 637, endPoint x: 1130, endPoint y: 272, distance: 365.0
click at [1130, 52] on div "[DATE] Lunch. Roast Chicken Breast £4.90 with Stuffing, Gravy, Roast Potatoes a…" at bounding box center [778, 52] width 1291 height 0
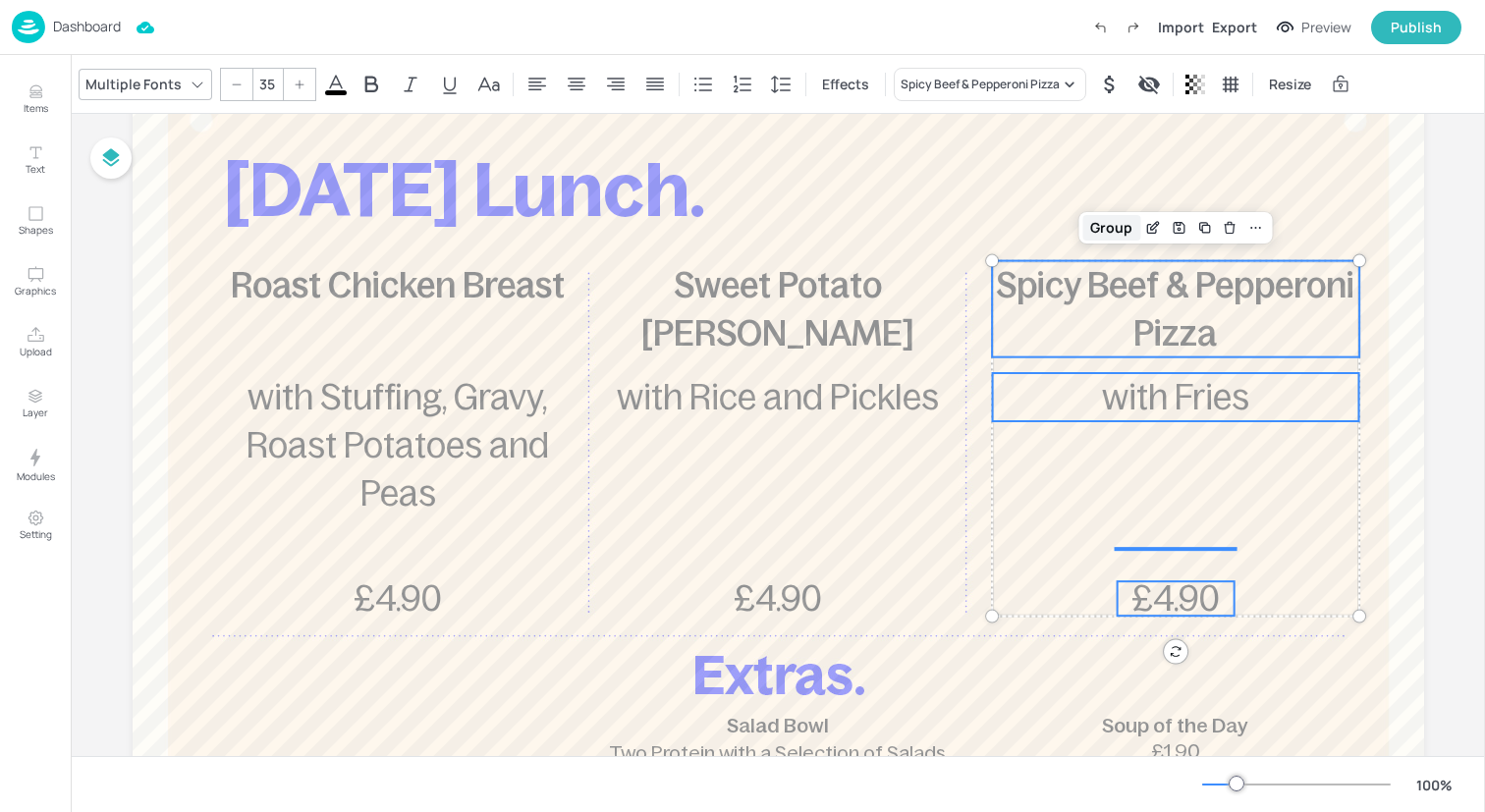
click at [1105, 215] on div "Group" at bounding box center [1111, 228] width 58 height 26
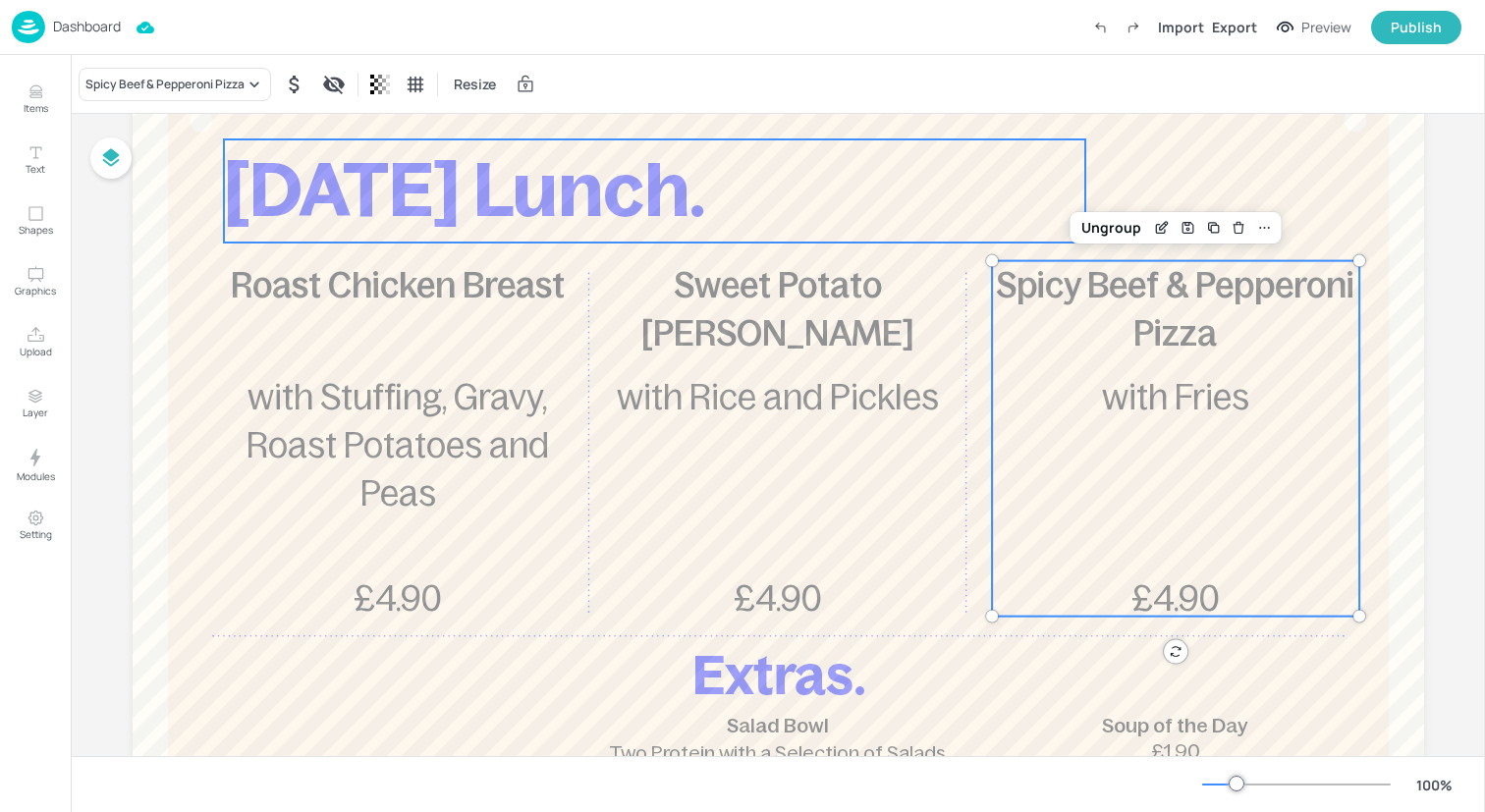
click at [945, 200] on p "[DATE] Lunch." at bounding box center [655, 191] width 861 height 103
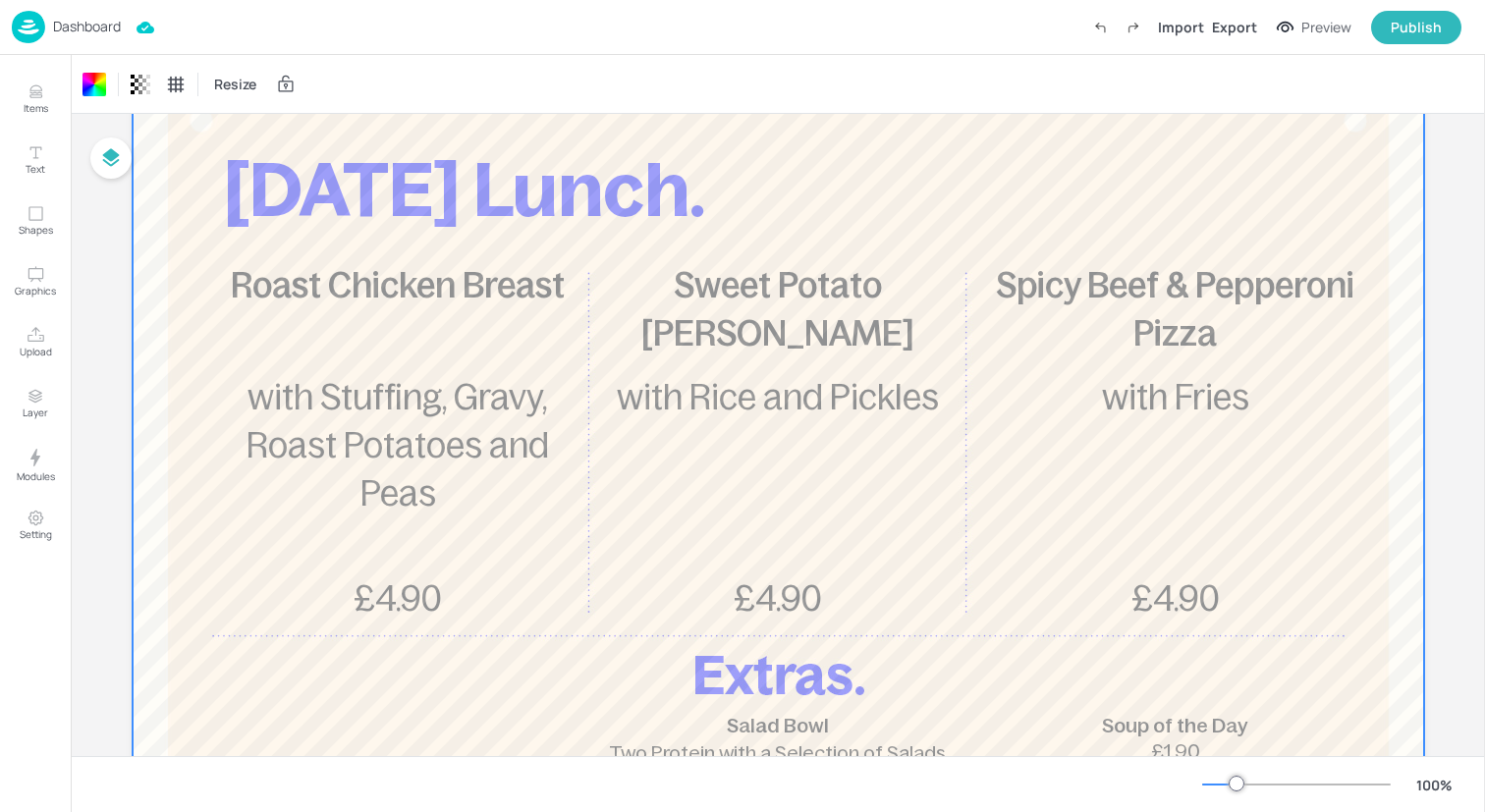
scroll to position [0, 0]
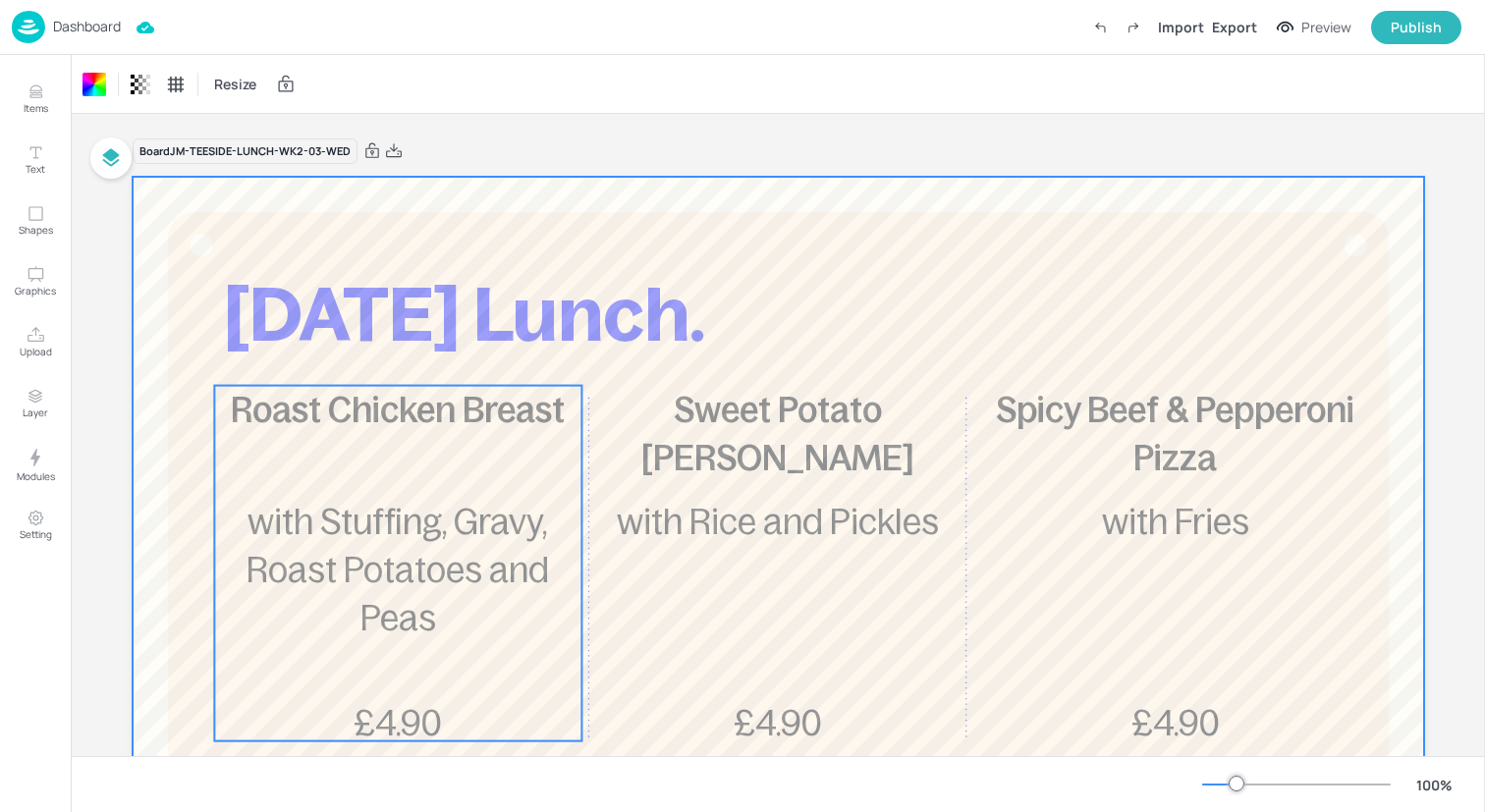
click at [452, 459] on div "Roast Chicken Breast £4.90 with Stuffing, Gravy, Roast Potatoes and Peas" at bounding box center [398, 563] width 368 height 356
click at [384, 205] on div at bounding box center [778, 706] width 1291 height 1060
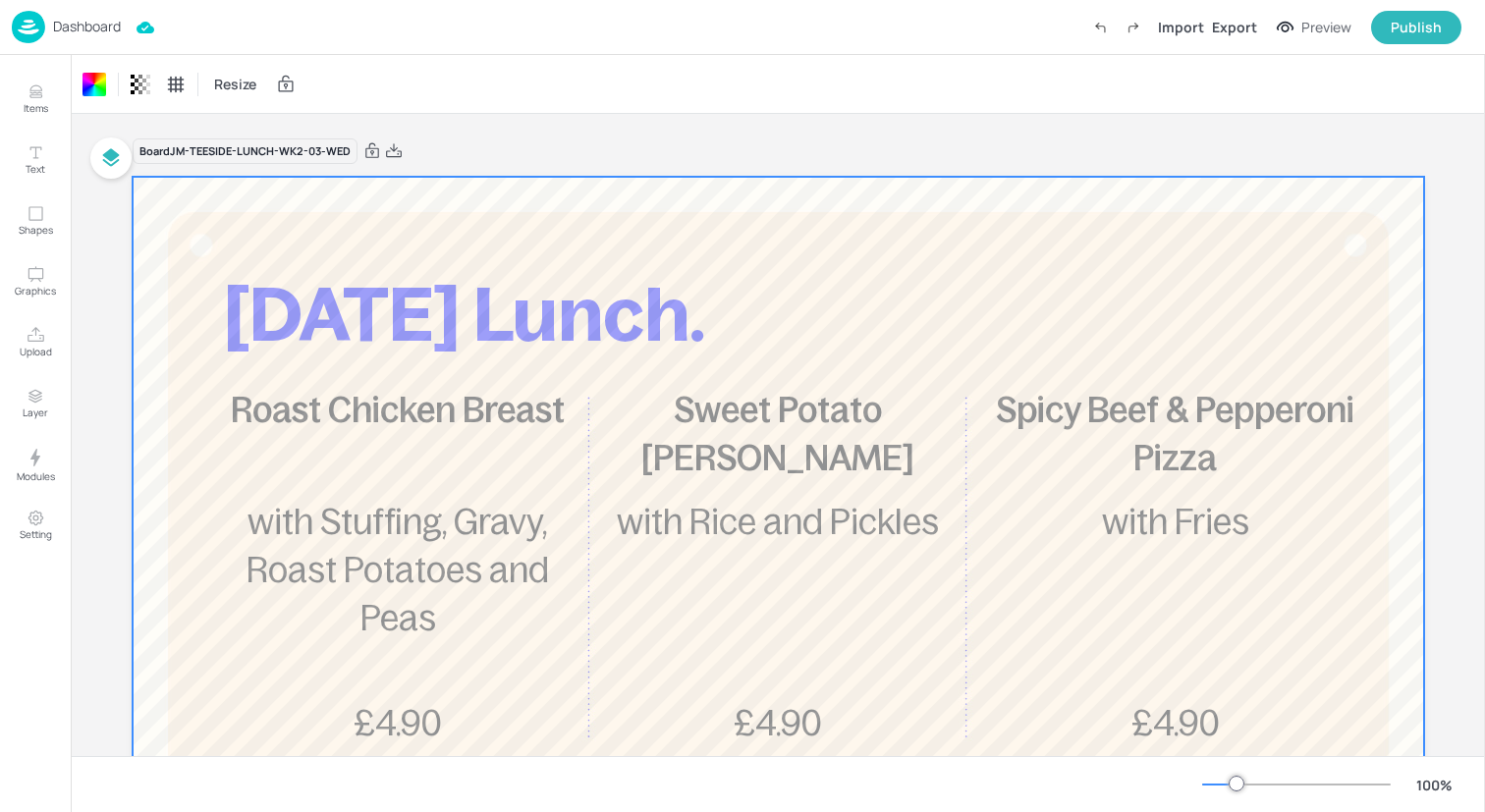
click at [32, 24] on img at bounding box center [28, 27] width 33 height 32
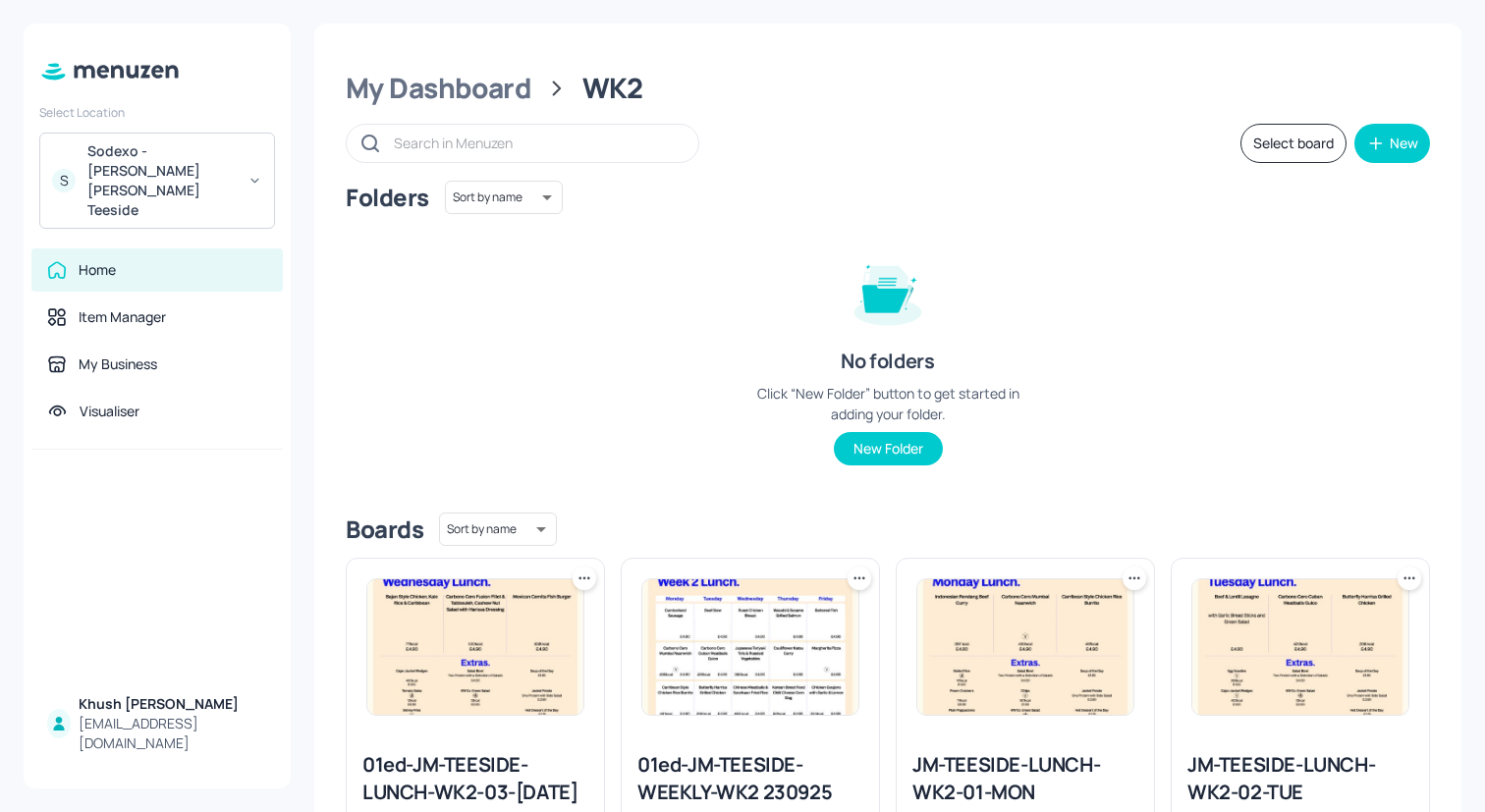
scroll to position [517, 0]
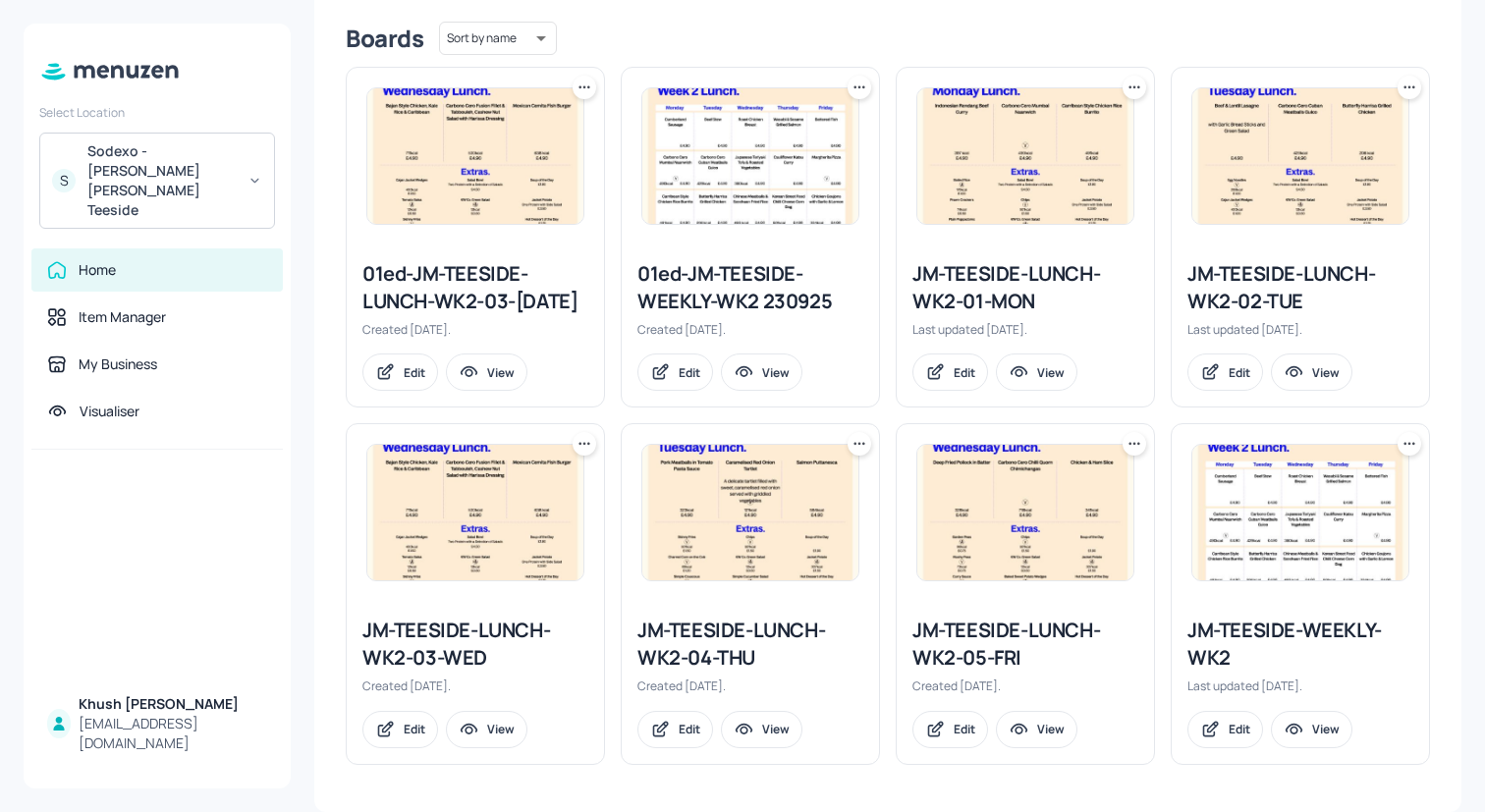
click at [714, 649] on div "JM-TEESIDE-LUNCH-WK2-04-THU" at bounding box center [750, 643] width 226 height 55
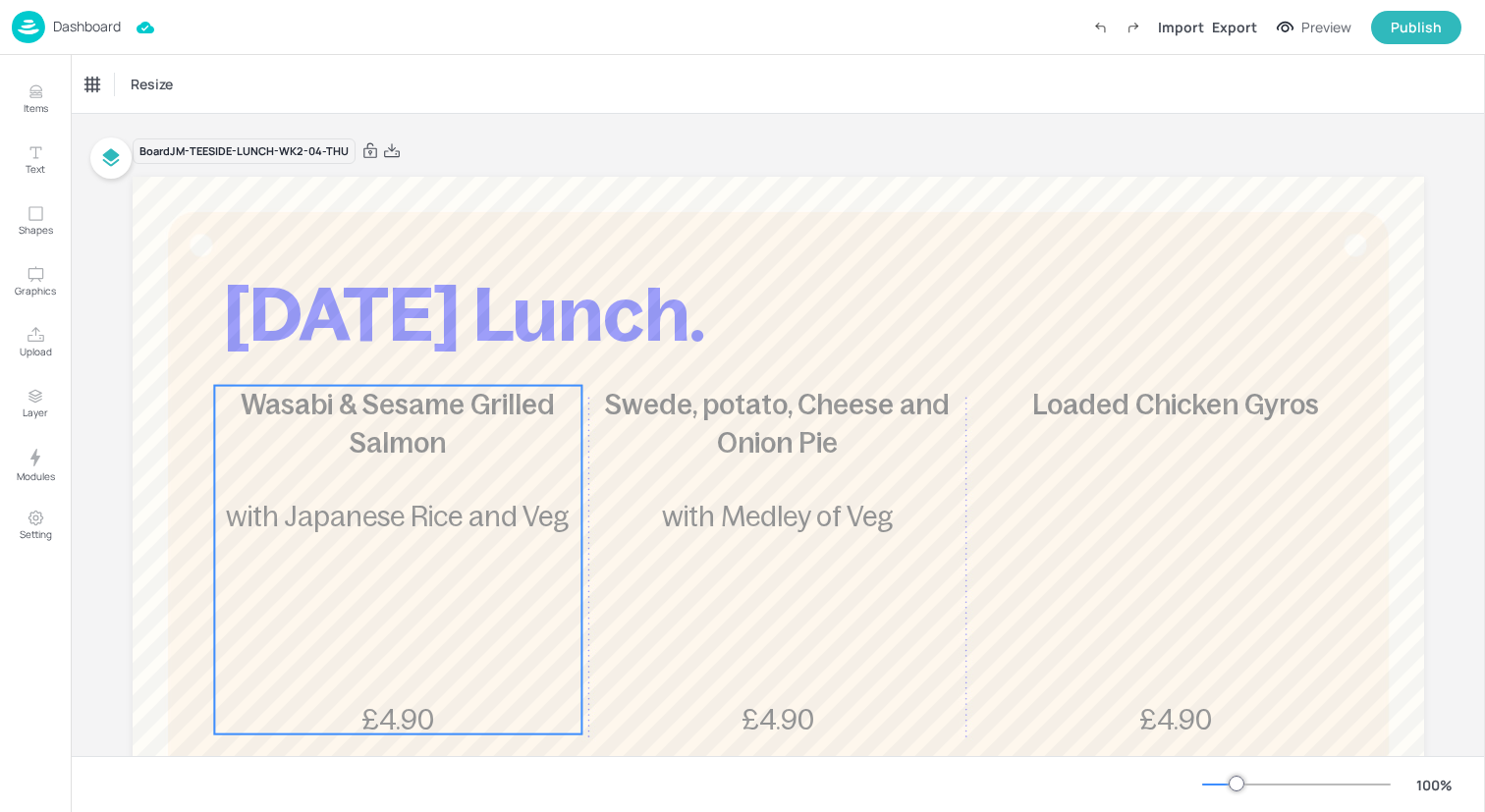
click at [328, 613] on div "Wasabi & Sesame Grilled Salmon £4.90 with Japanese Rice and Veg" at bounding box center [398, 559] width 368 height 349
click at [329, 342] on div "Ungroup" at bounding box center [335, 353] width 76 height 26
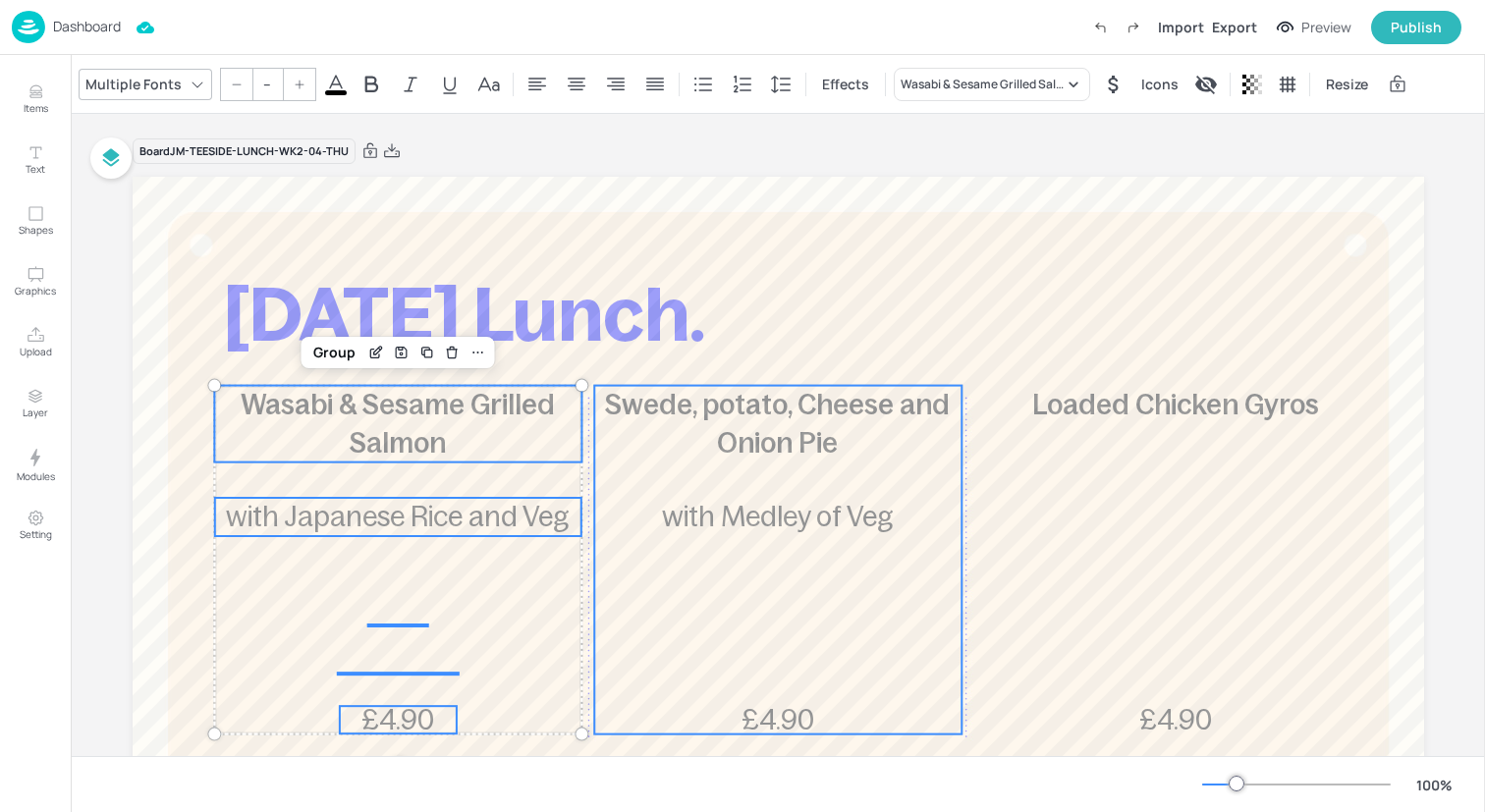
click at [735, 539] on div "Swede, potato, Cheese and Onion Pie £4.90 with Medley of Veg" at bounding box center [778, 559] width 368 height 349
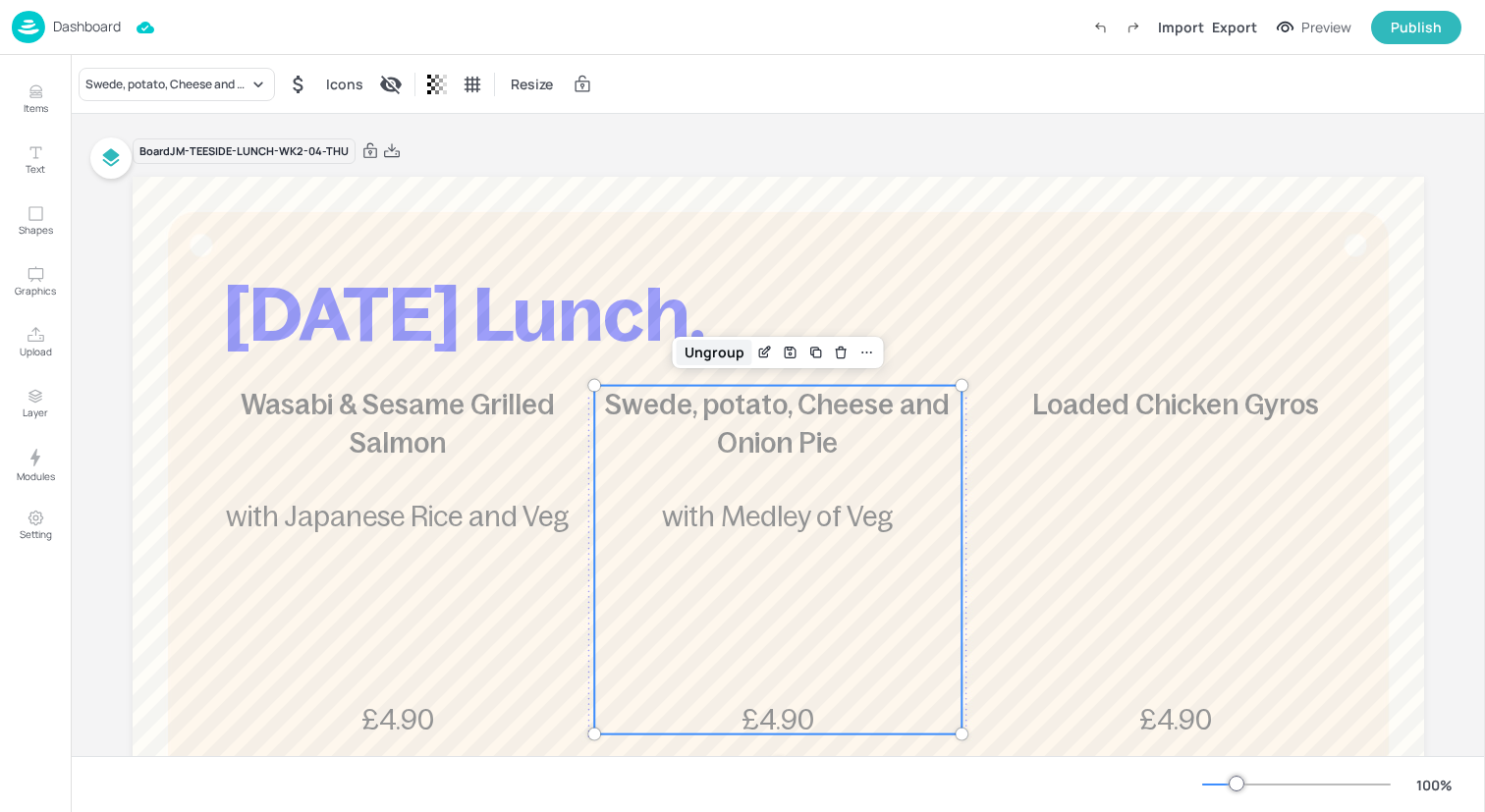
click at [706, 358] on div "Ungroup" at bounding box center [715, 353] width 76 height 26
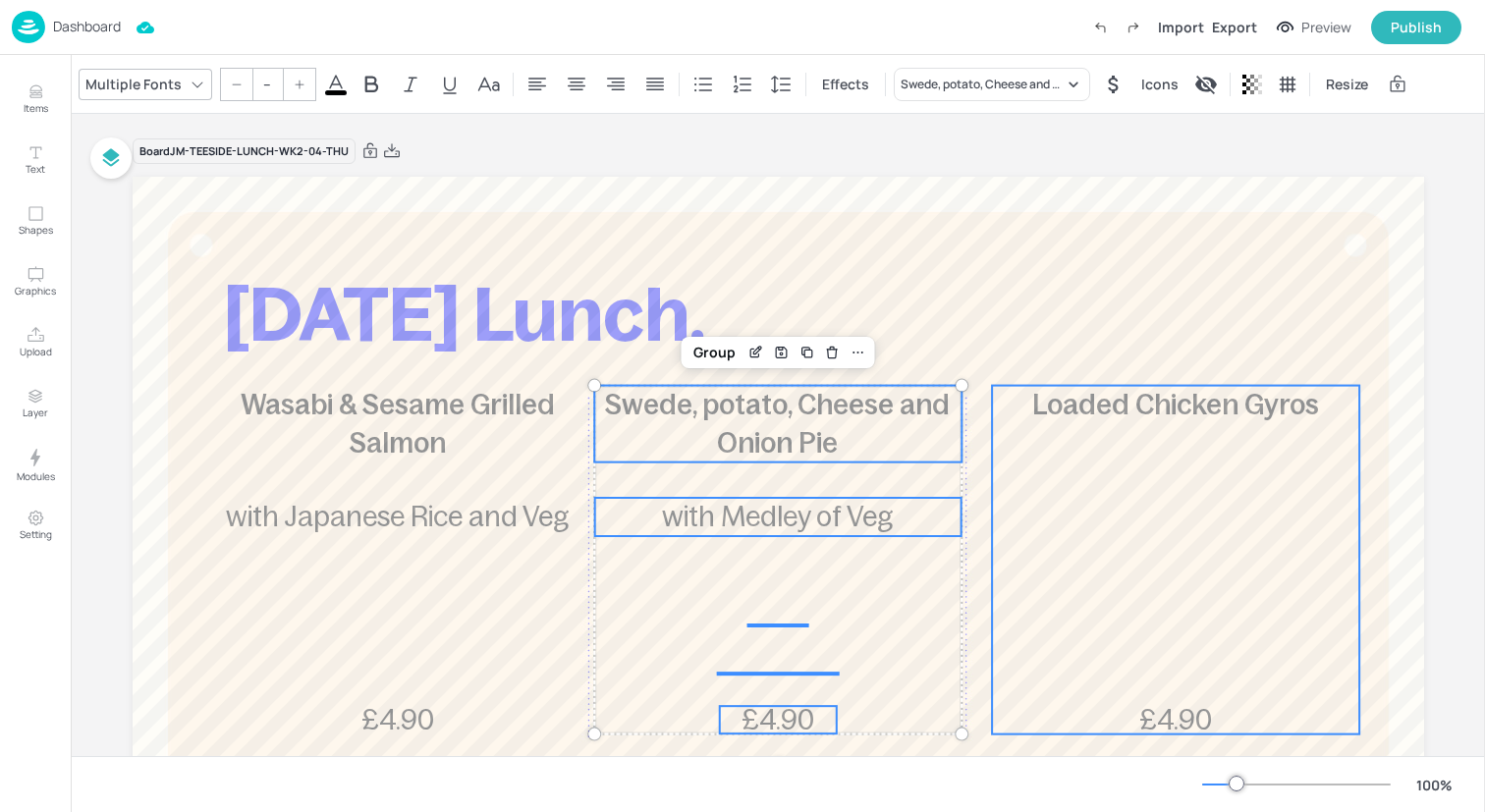
click at [1101, 456] on div "Loaded Chicken Gyros £4.90" at bounding box center [1176, 559] width 368 height 349
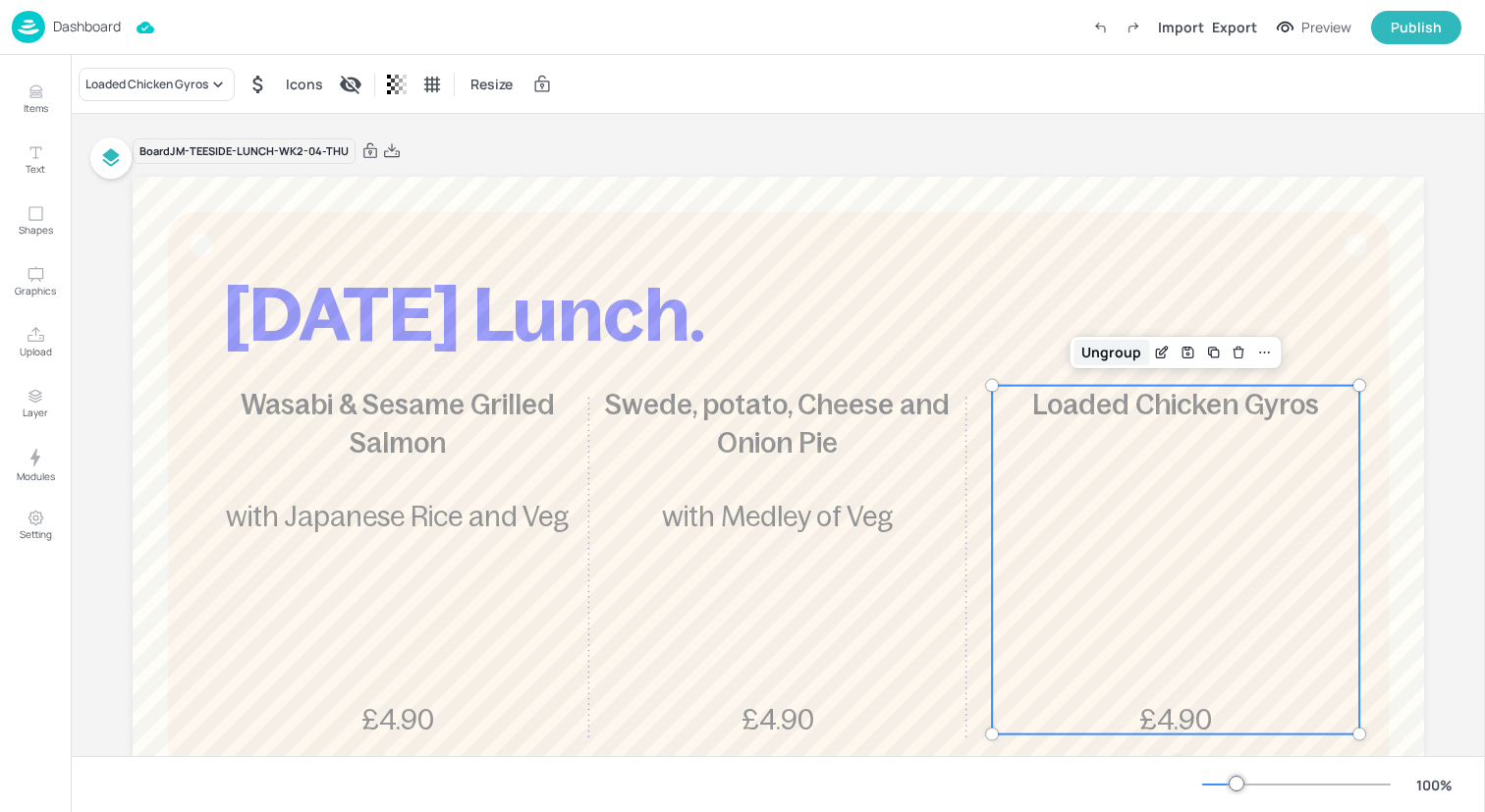
click at [1110, 352] on div "Ungroup" at bounding box center [1111, 353] width 76 height 26
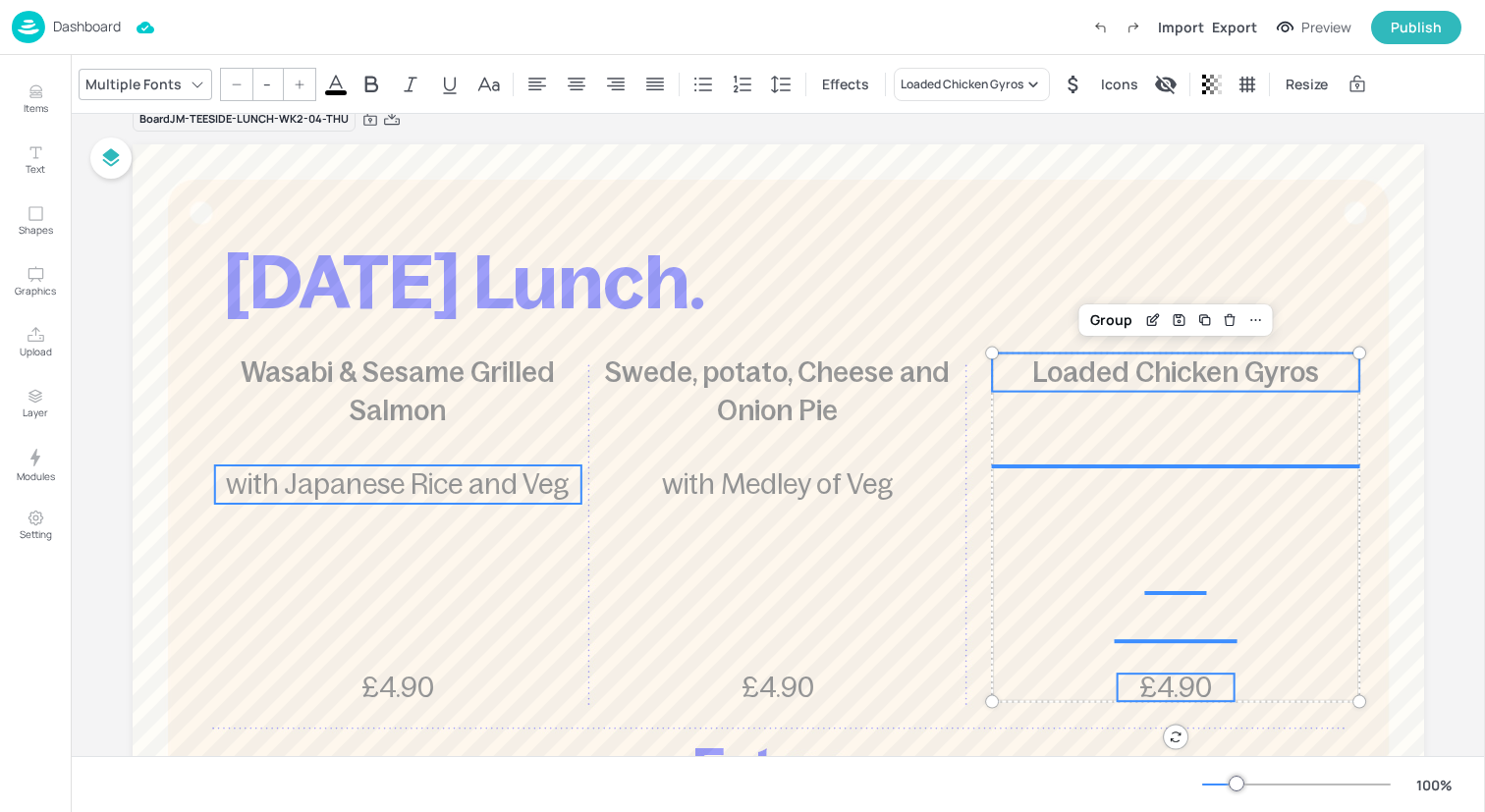
scroll to position [42, 0]
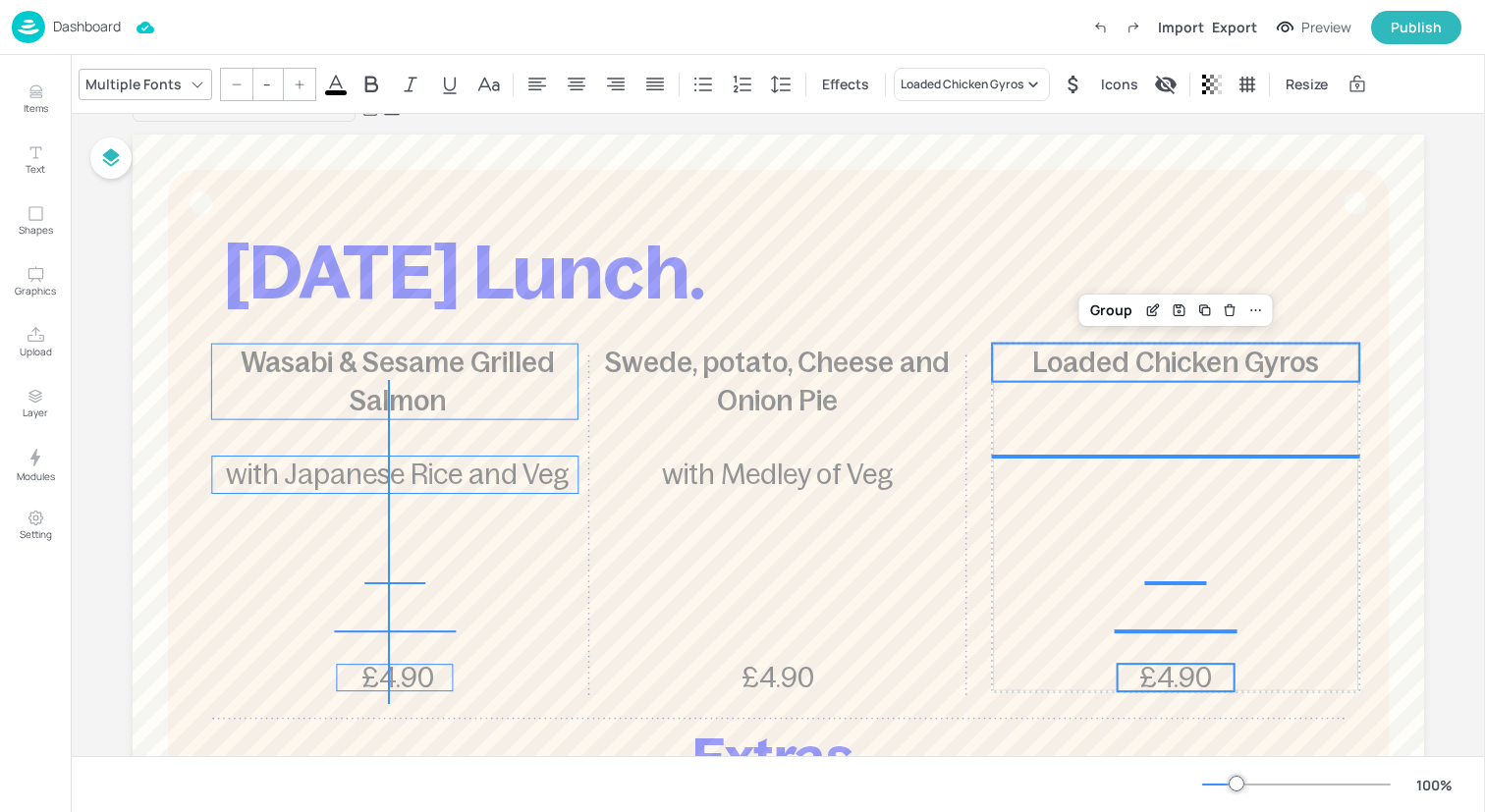
drag, startPoint x: 388, startPoint y: 704, endPoint x: 388, endPoint y: 380, distance: 324.0
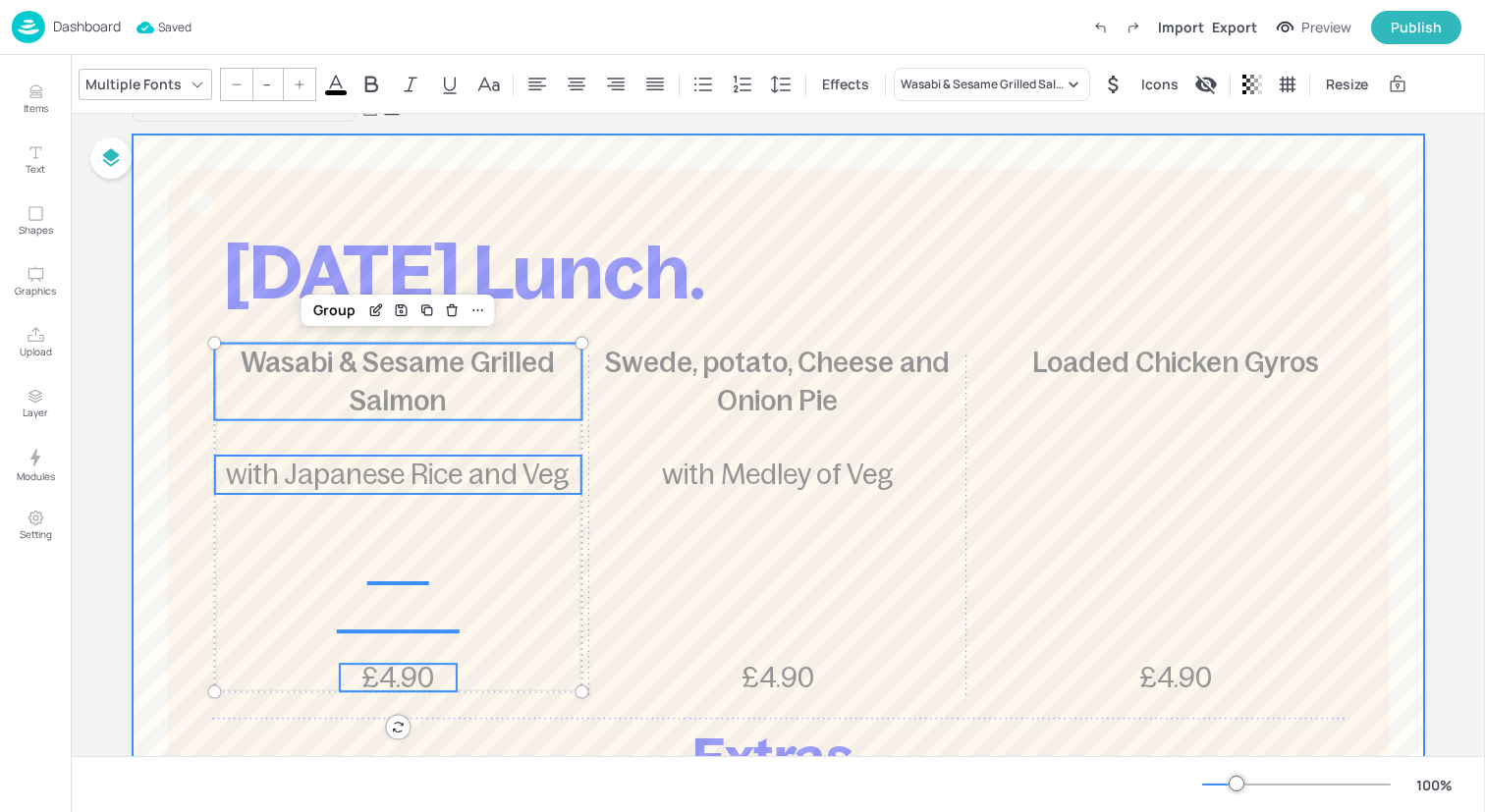
click at [301, 707] on div at bounding box center [778, 664] width 1291 height 1060
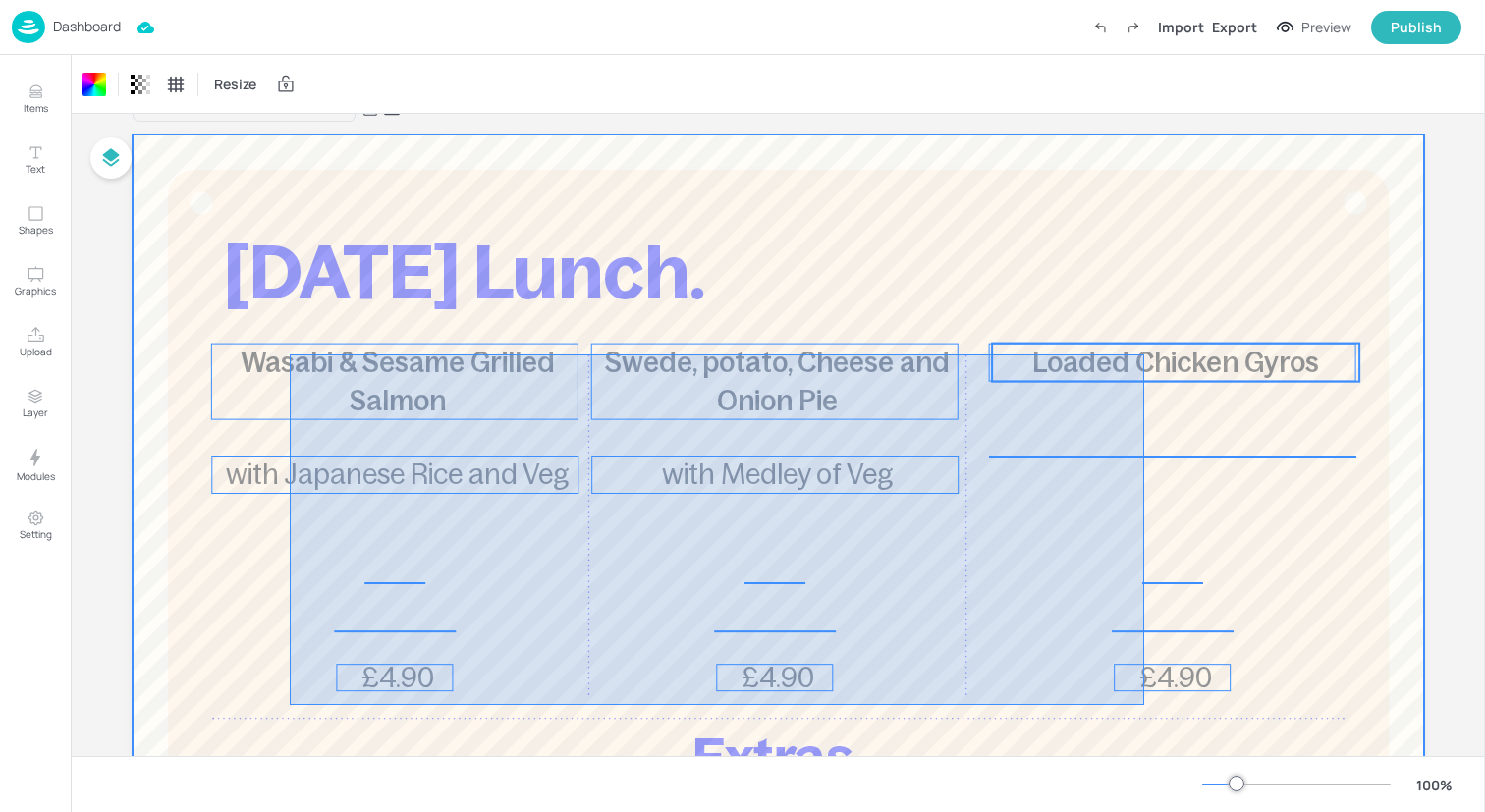
drag, startPoint x: 290, startPoint y: 705, endPoint x: 1139, endPoint y: 350, distance: 920.2
click at [1142, 135] on div "[DATE] Lunch. Wasabi & Sesame Grilled Salmon £4.90 with Japanese Rice and Veg S…" at bounding box center [778, 135] width 1291 height 0
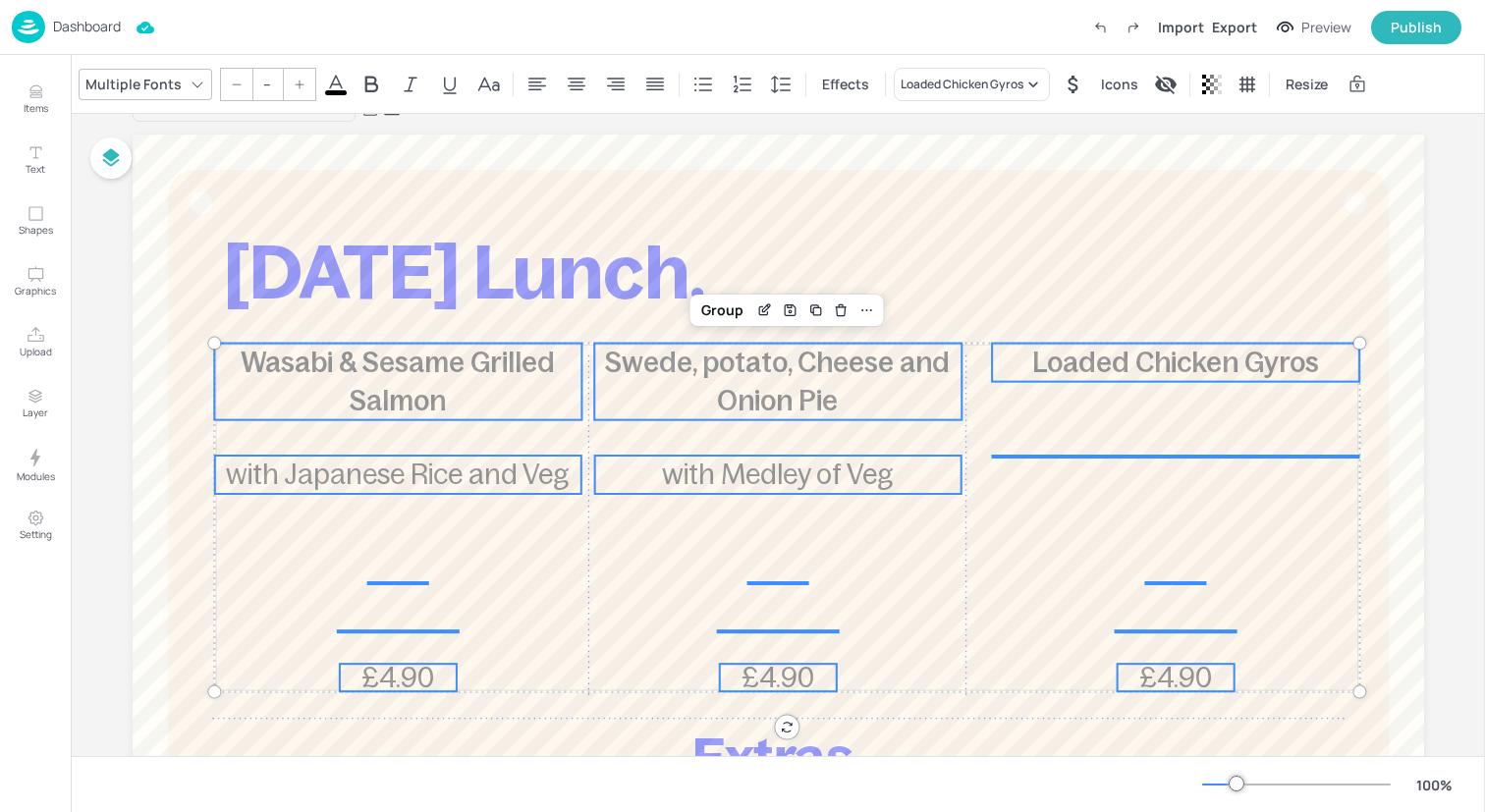
click at [270, 84] on input "--" at bounding box center [268, 84] width 28 height 31
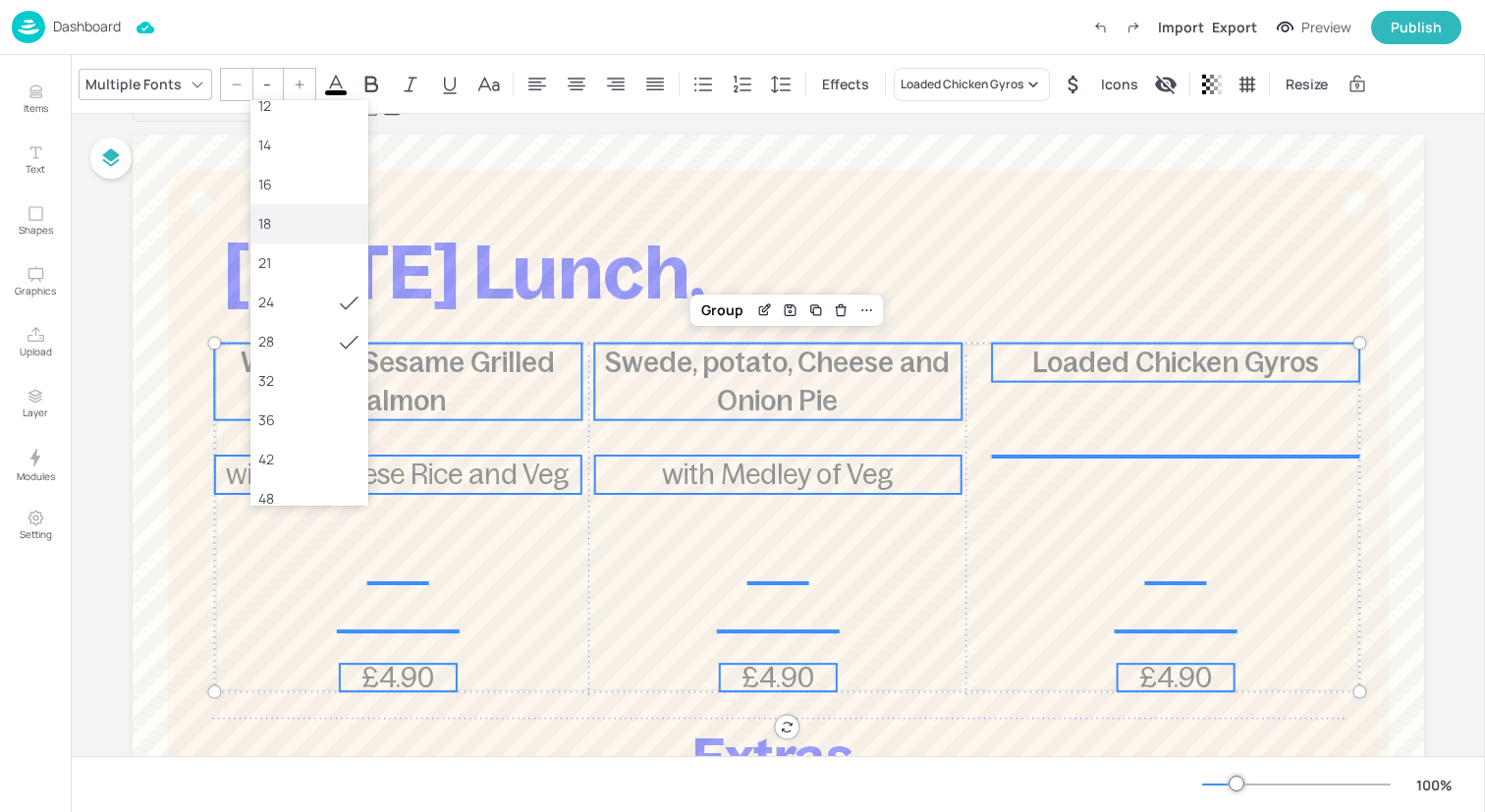
scroll to position [181, 0]
click at [283, 356] on div "36" at bounding box center [310, 371] width 118 height 39
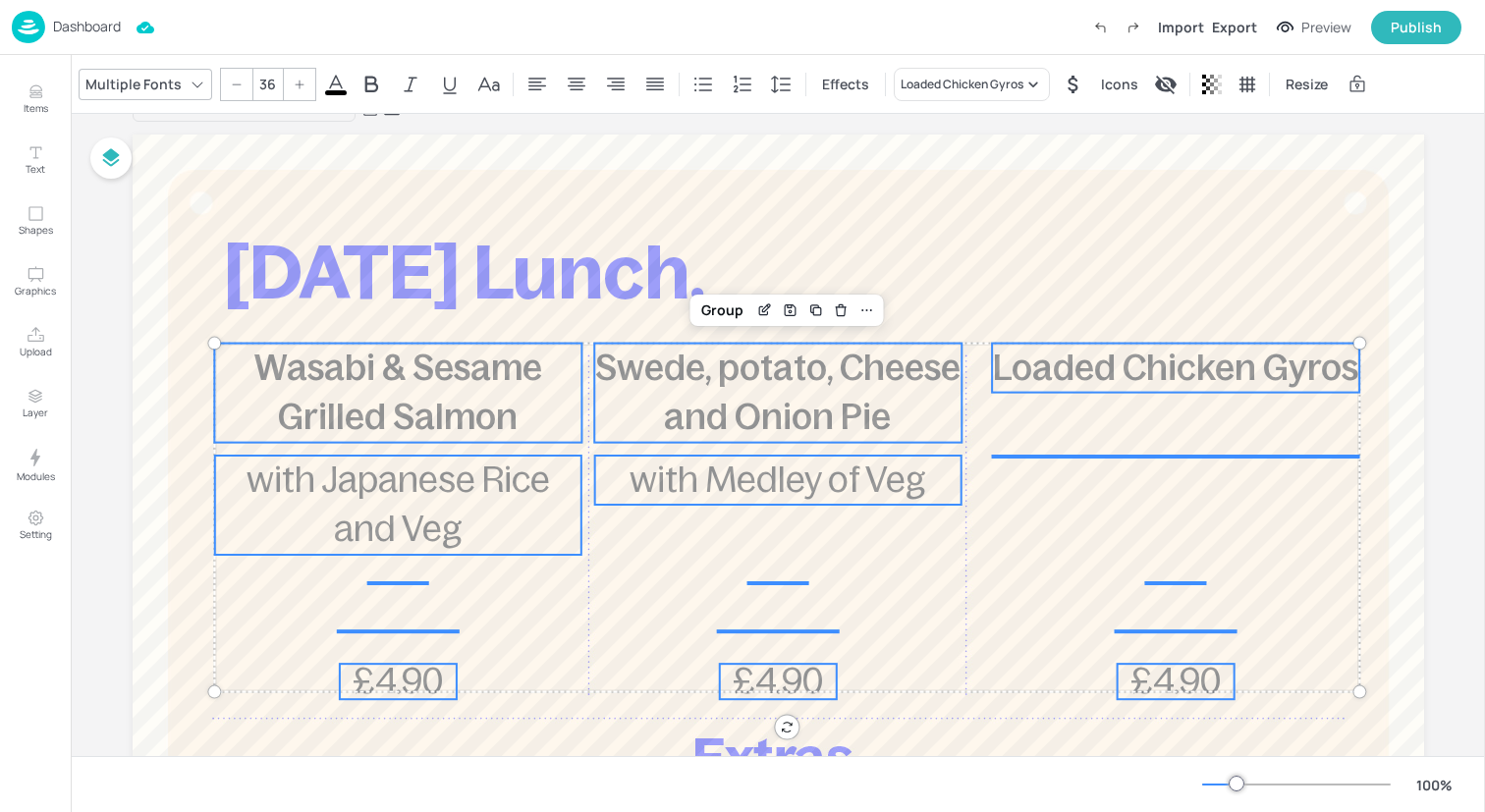
click at [231, 79] on icon at bounding box center [237, 85] width 12 height 12
type input "35"
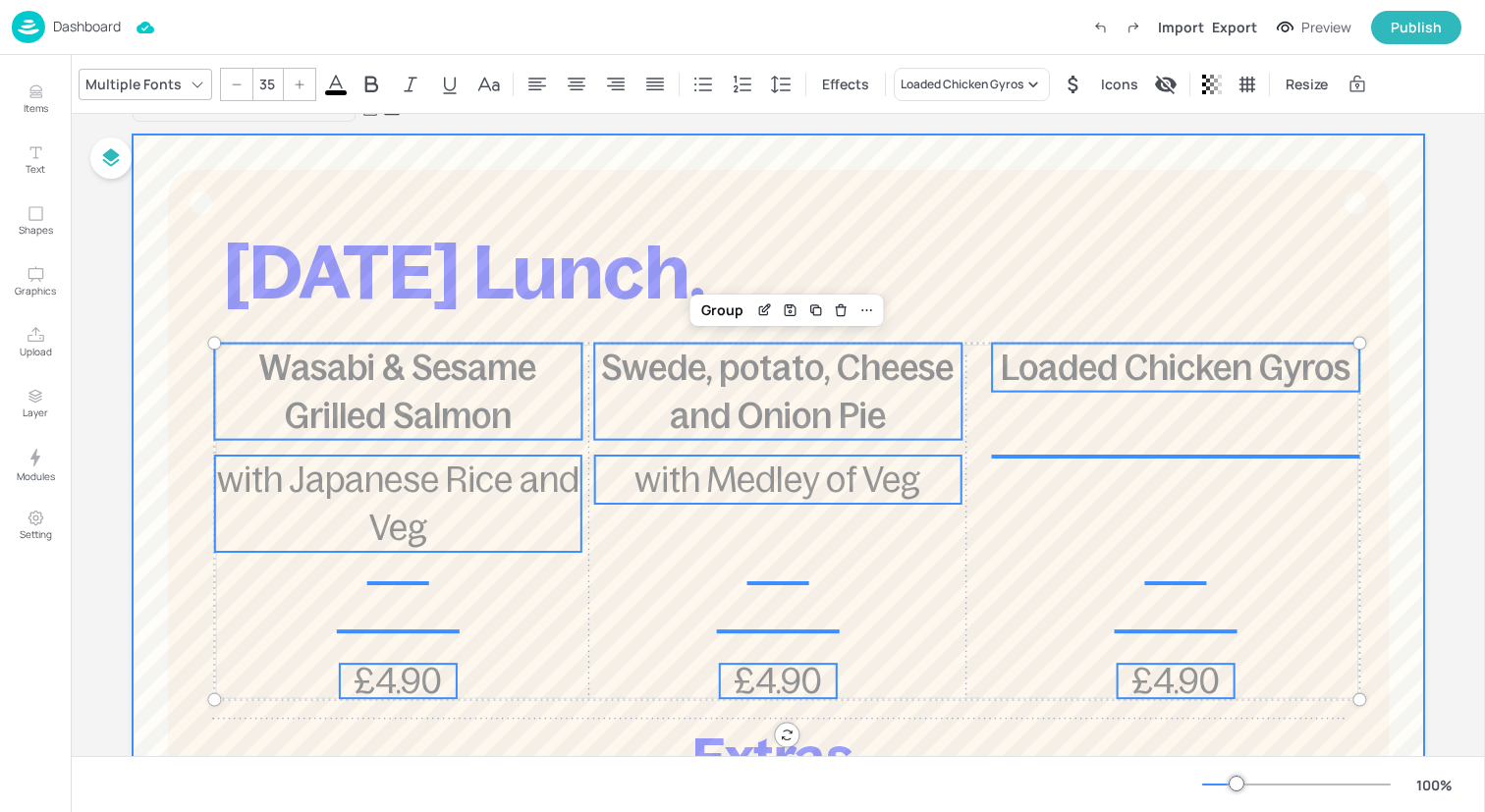
click at [384, 710] on div at bounding box center [778, 664] width 1291 height 1060
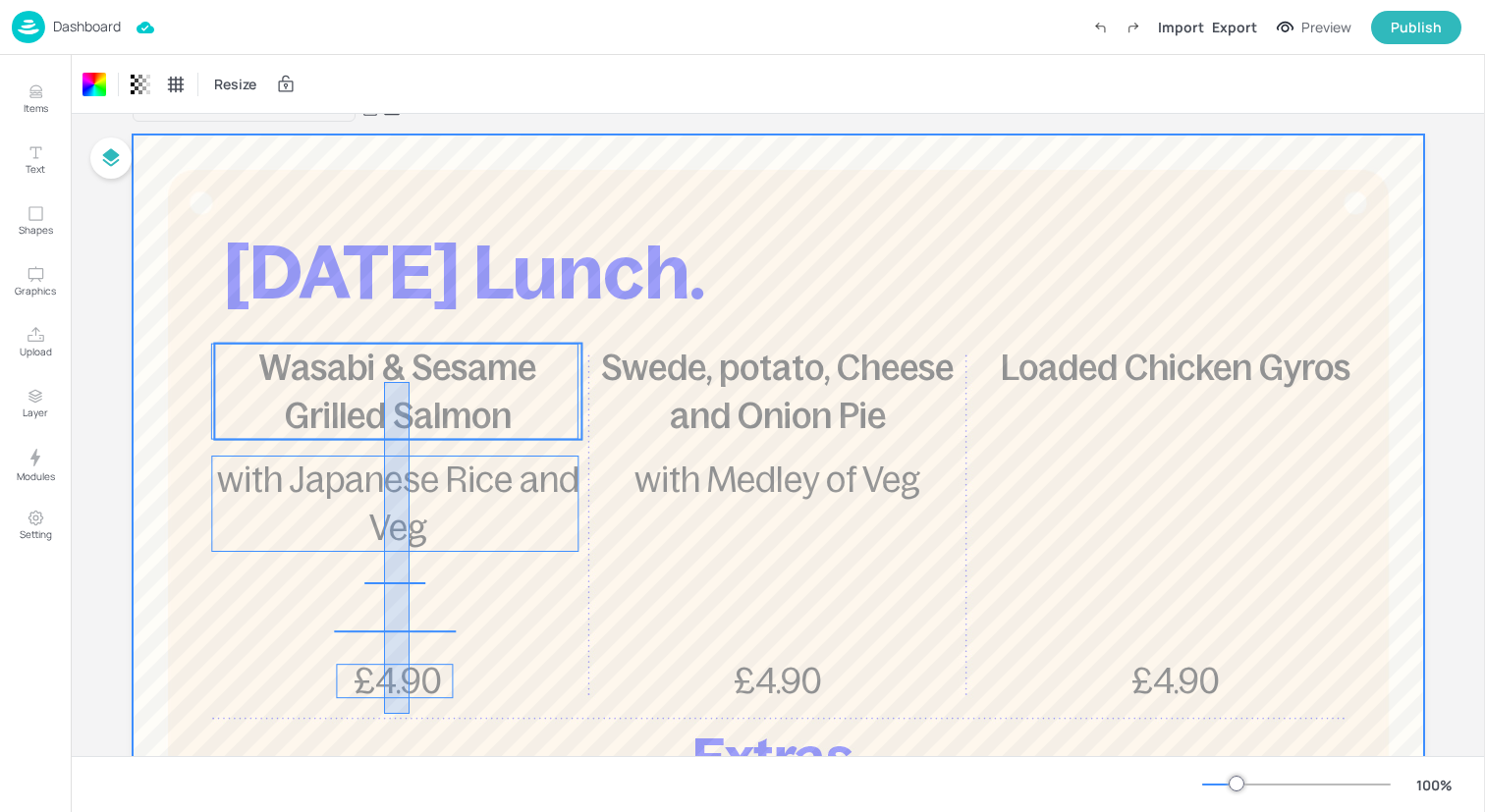
drag, startPoint x: 384, startPoint y: 713, endPoint x: 407, endPoint y: 384, distance: 329.8
click at [407, 135] on div "[DATE] Lunch. Wasabi & Sesame Grilled Salmon £4.90 with Japanese Rice and Veg S…" at bounding box center [778, 135] width 1291 height 0
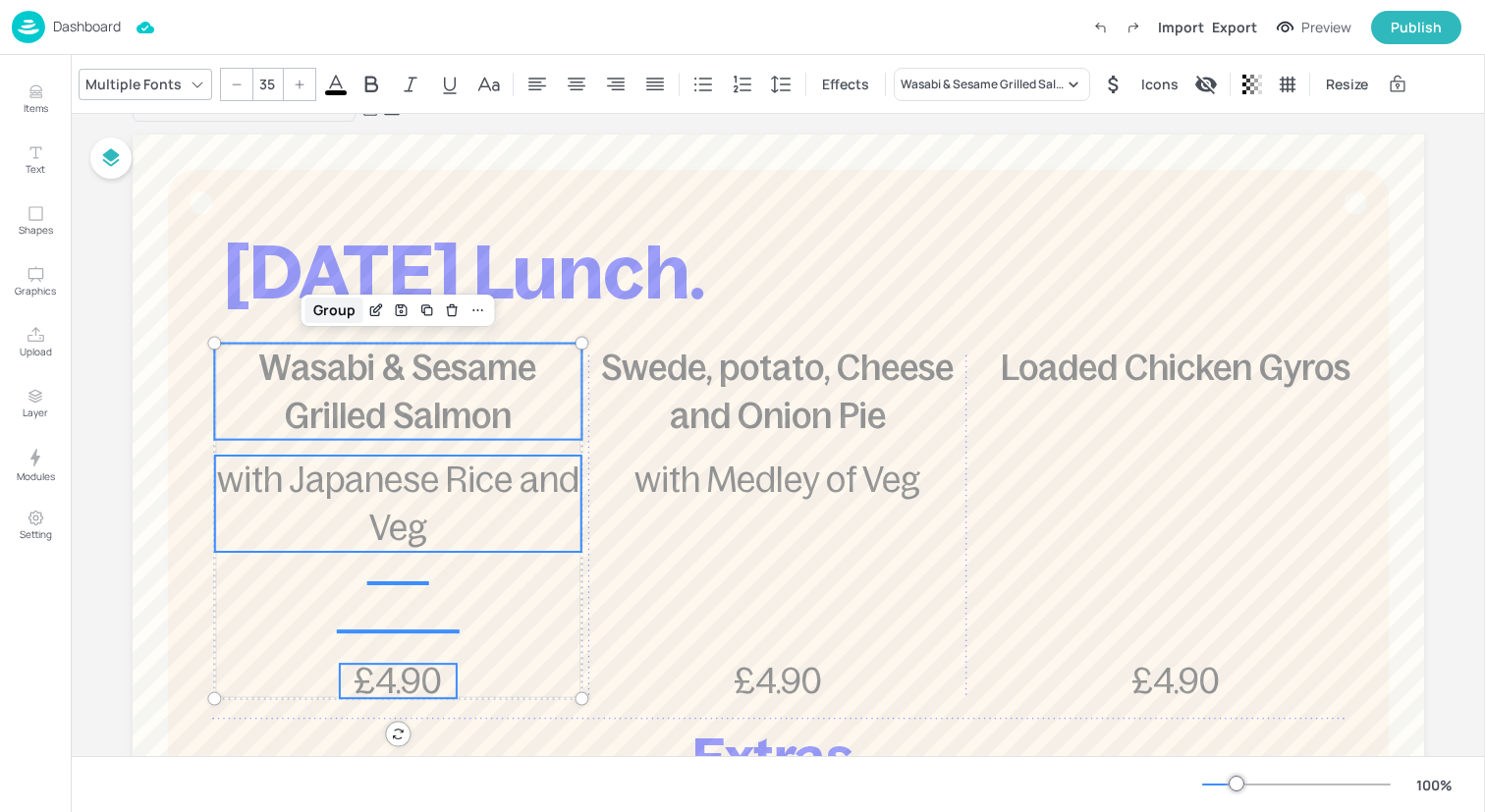
click at [324, 310] on div "Group" at bounding box center [335, 311] width 58 height 26
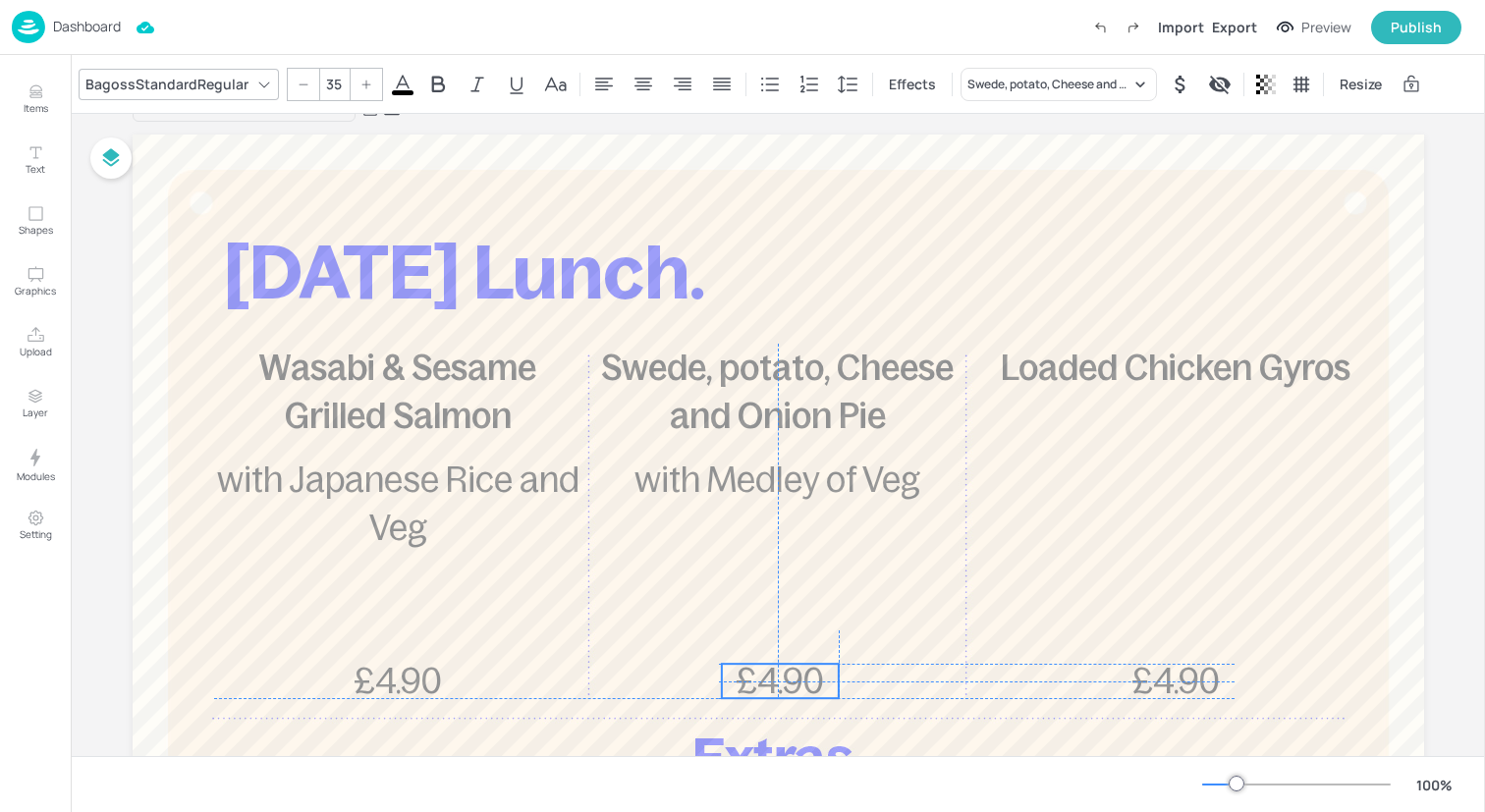
click at [760, 697] on span "£4.90" at bounding box center [779, 680] width 88 height 38
click at [754, 694] on span "£4.90" at bounding box center [775, 680] width 88 height 38
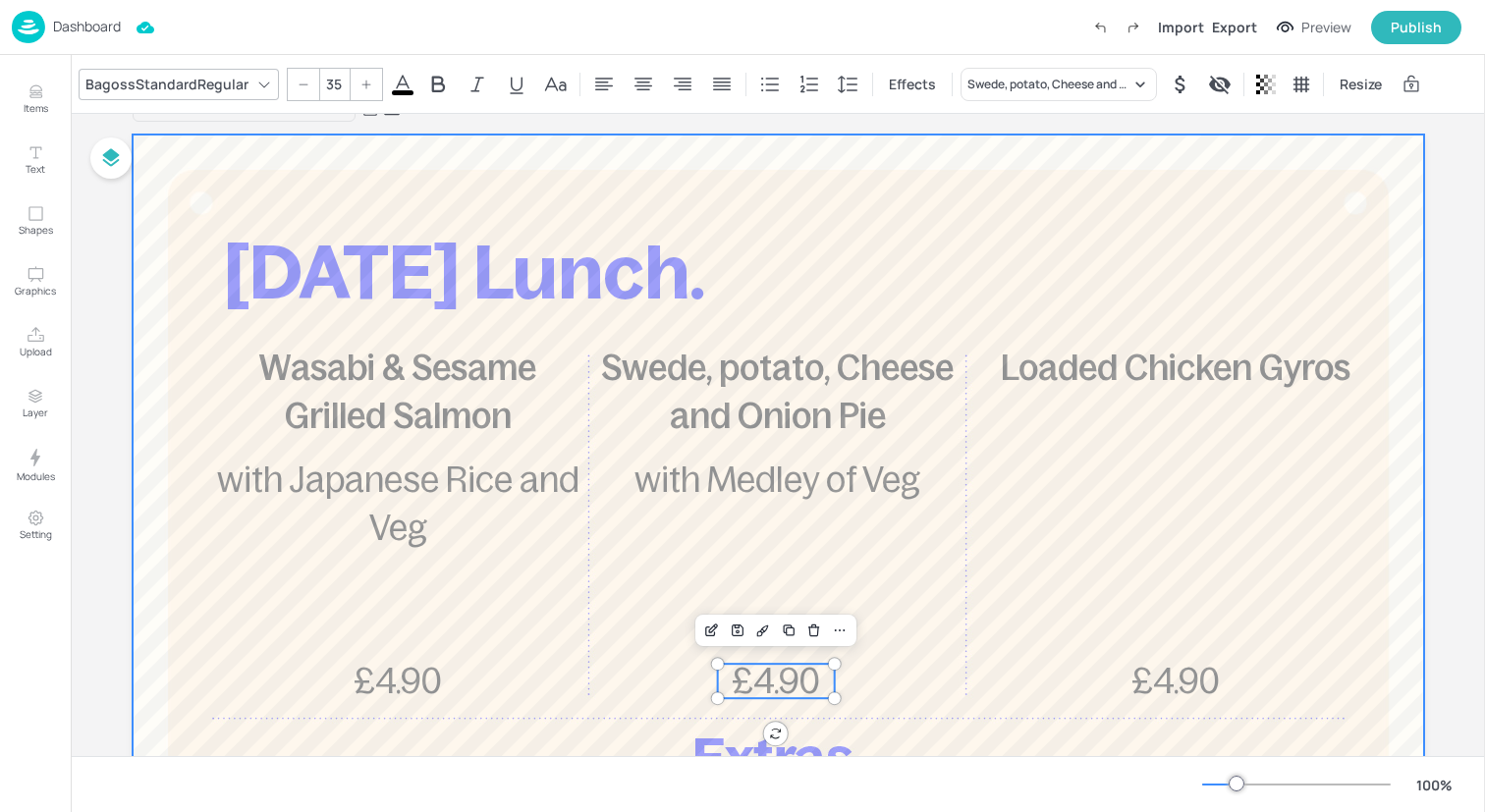
click at [760, 708] on div at bounding box center [778, 664] width 1291 height 1060
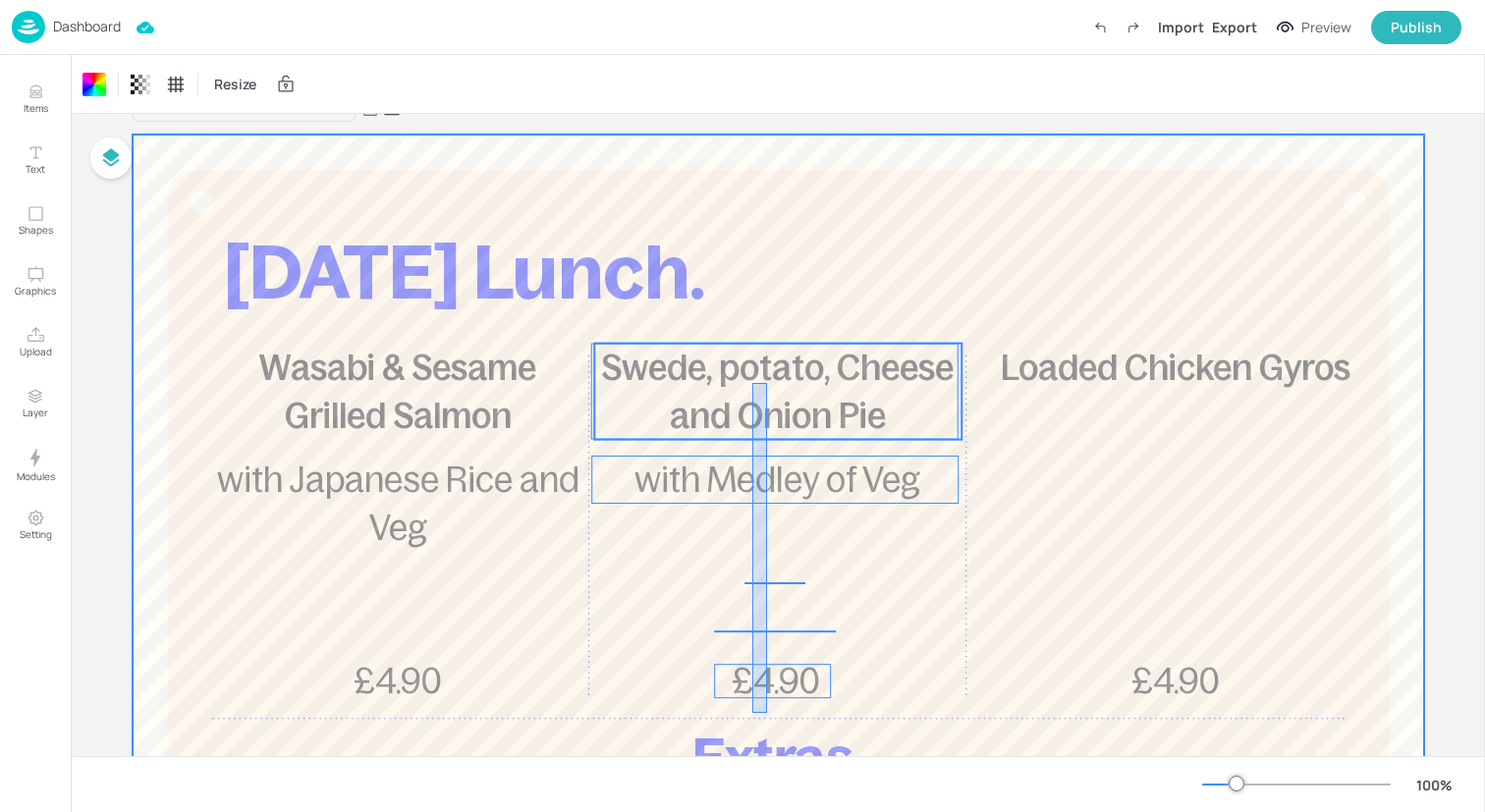
drag, startPoint x: 752, startPoint y: 712, endPoint x: 768, endPoint y: 379, distance: 333.4
click at [768, 135] on div "[DATE] Lunch. Wasabi & Sesame Grilled Salmon £4.90 with Japanese Rice and Veg S…" at bounding box center [778, 135] width 1291 height 0
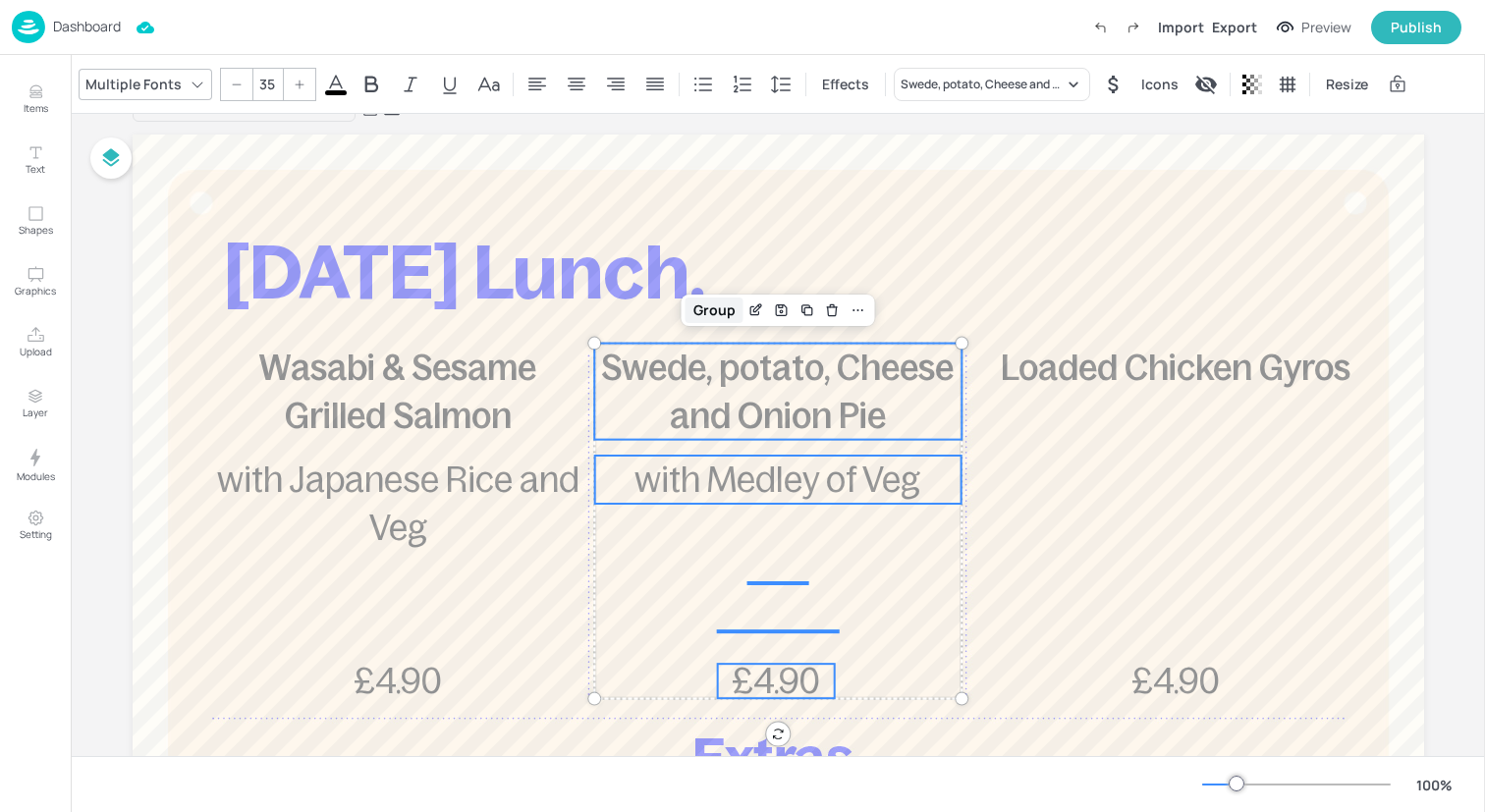
click at [714, 308] on div "Group" at bounding box center [715, 311] width 58 height 26
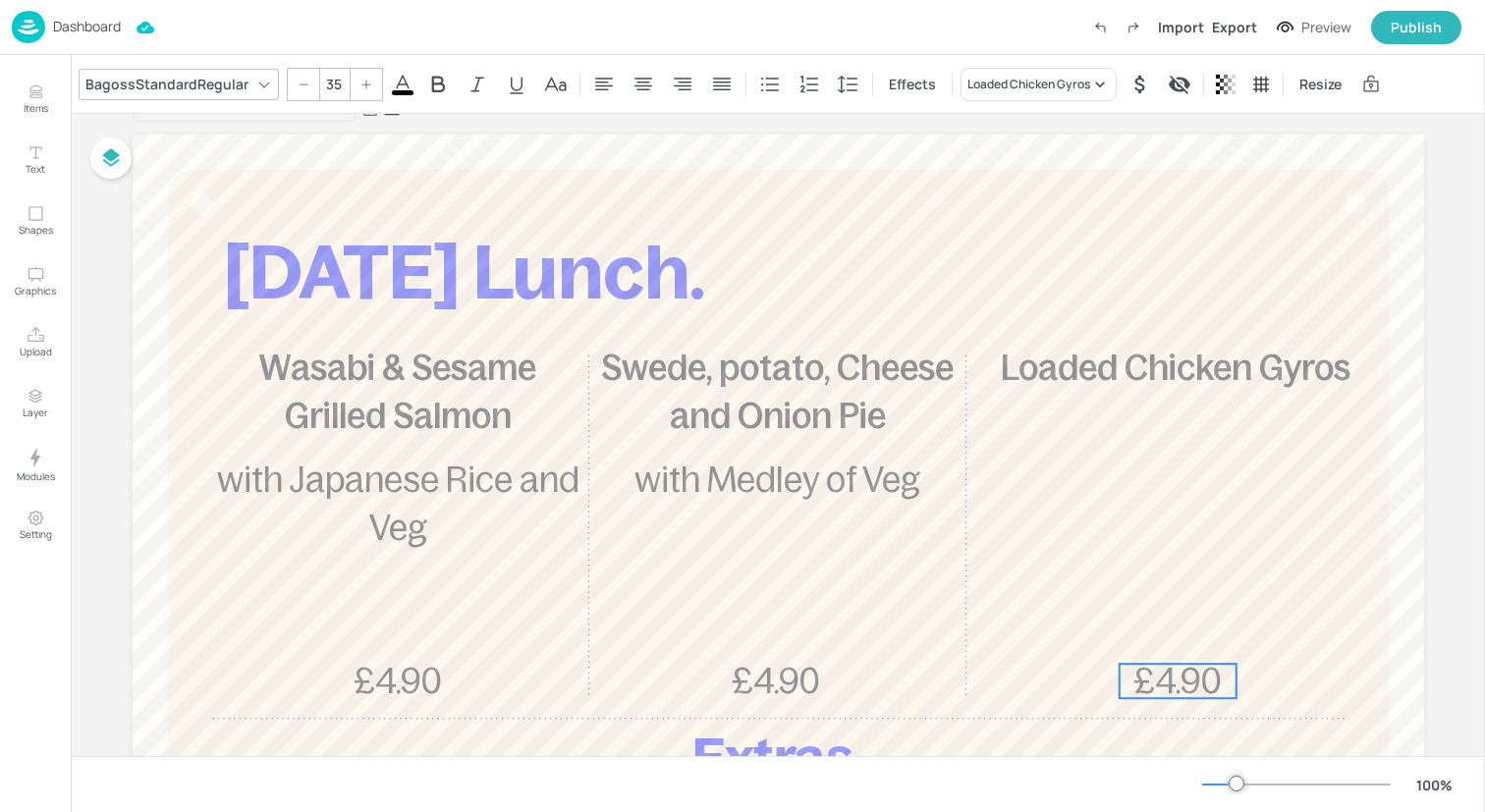
click at [1176, 695] on span "£4.90" at bounding box center [1177, 680] width 88 height 38
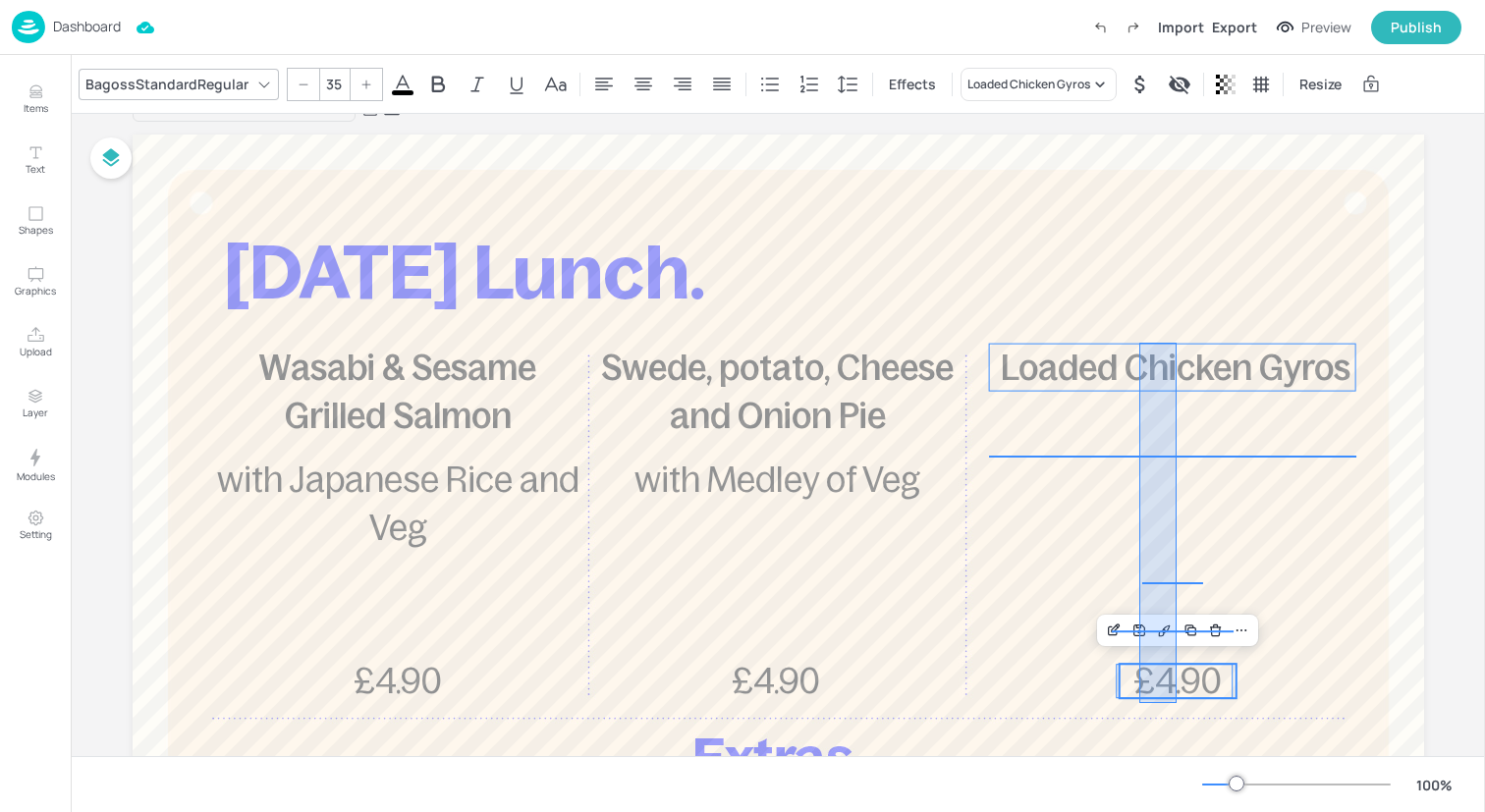
drag, startPoint x: 1176, startPoint y: 703, endPoint x: 1139, endPoint y: 343, distance: 361.9
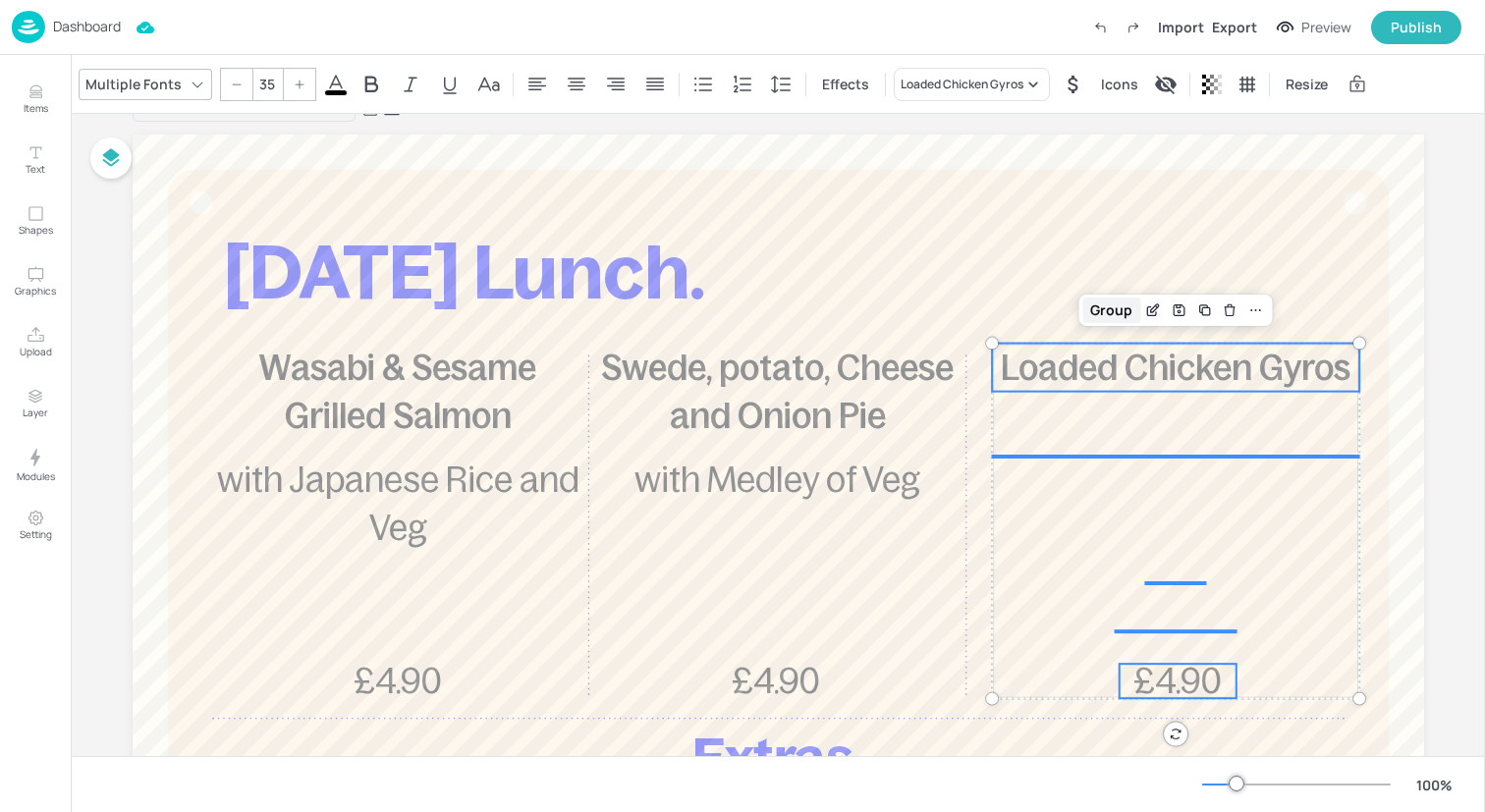
click at [1125, 313] on div "Group" at bounding box center [1111, 311] width 58 height 26
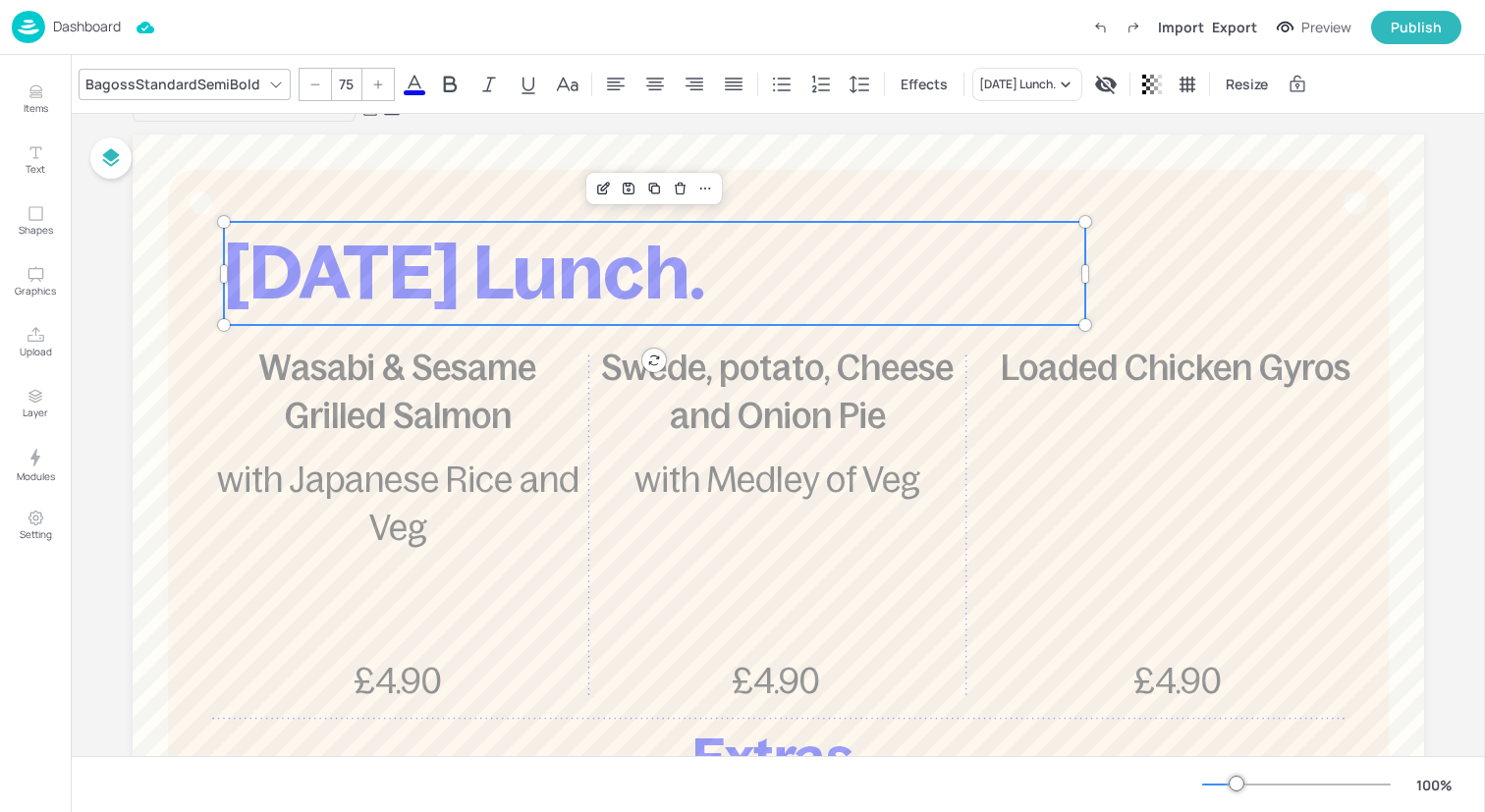
click at [960, 253] on p "[DATE] Lunch." at bounding box center [655, 273] width 861 height 103
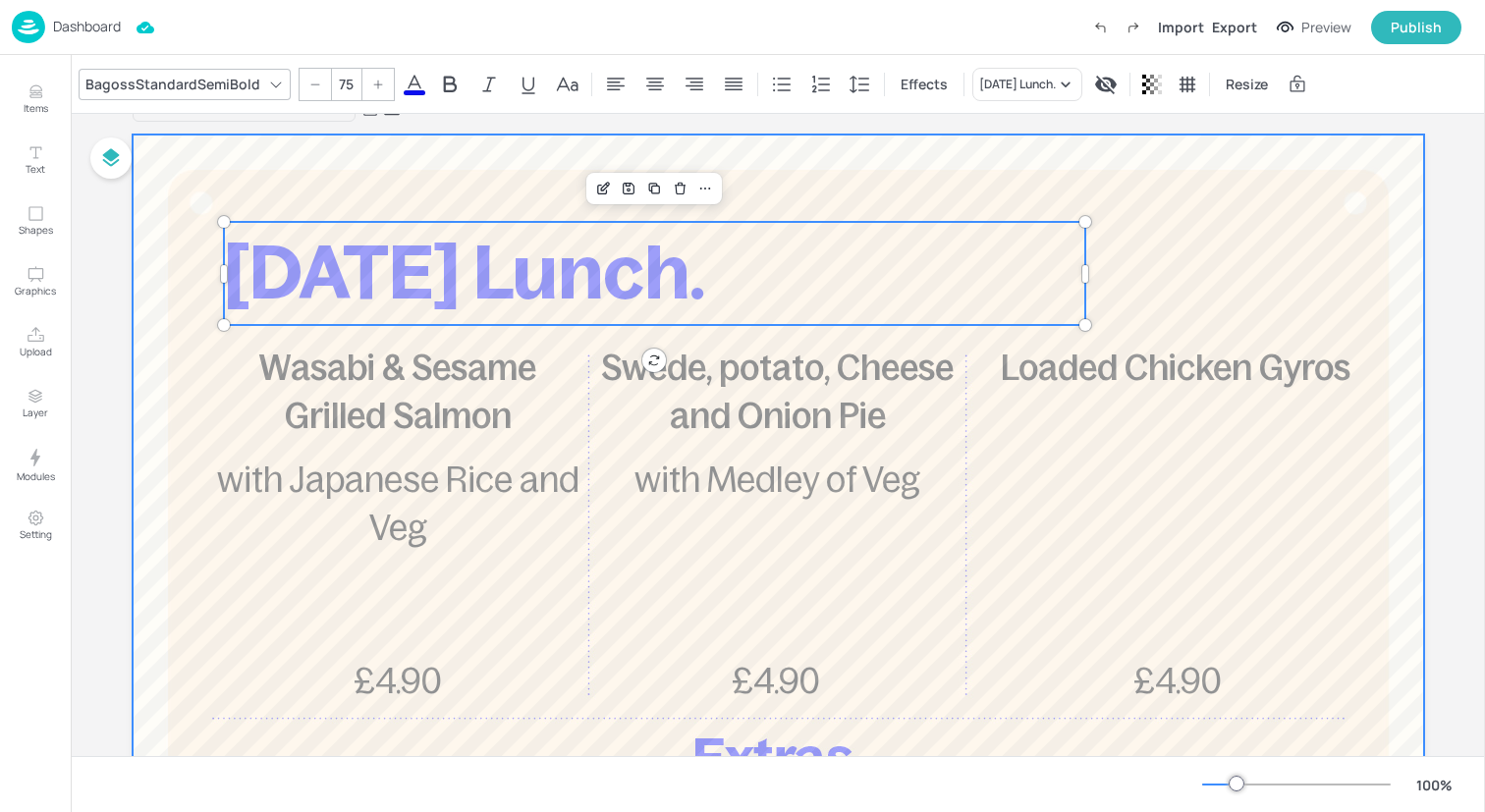
click at [939, 206] on div at bounding box center [778, 664] width 1291 height 1060
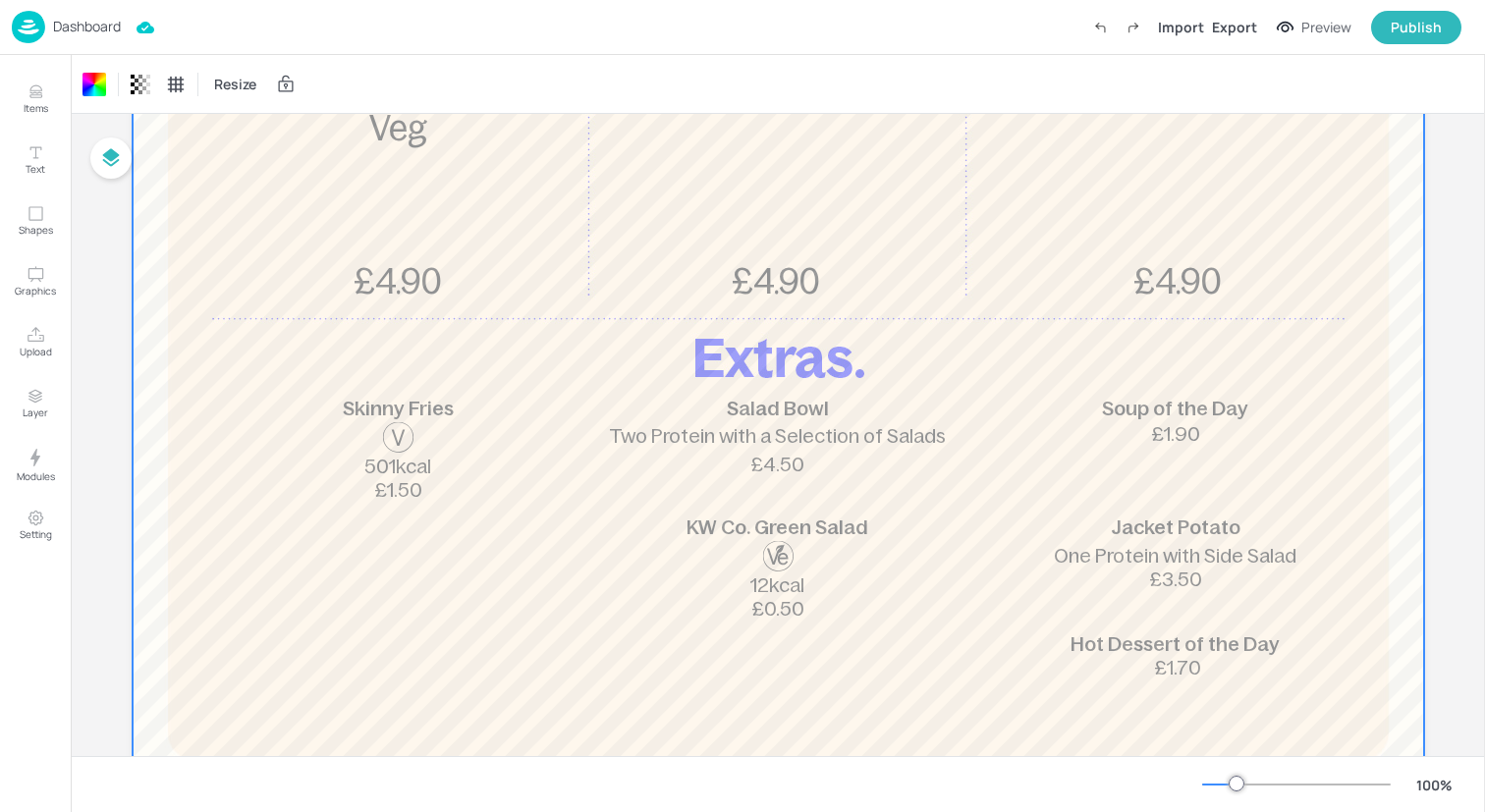
scroll to position [0, 0]
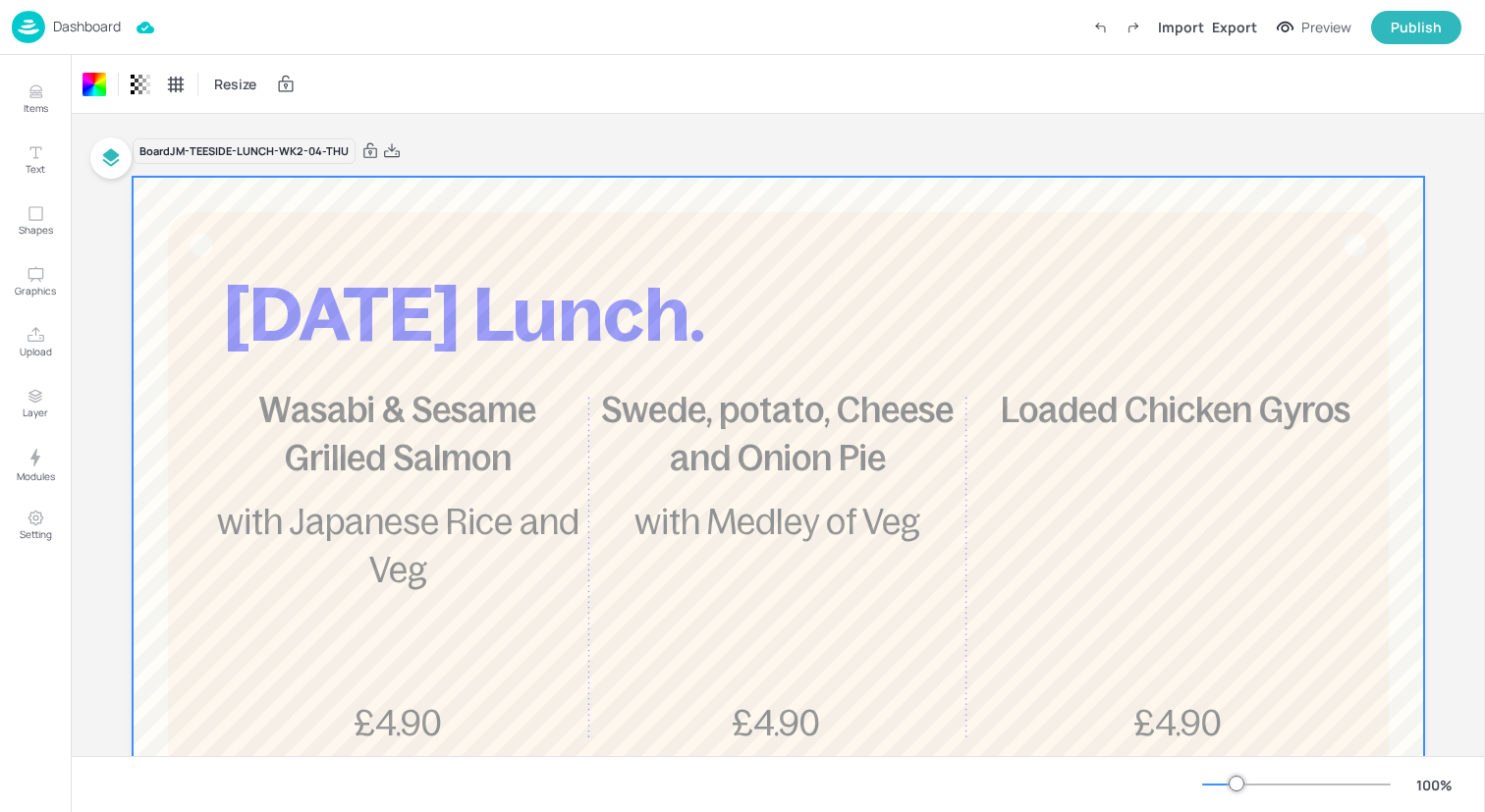
click at [27, 36] on img at bounding box center [28, 27] width 33 height 32
click at [29, 29] on img at bounding box center [28, 27] width 33 height 32
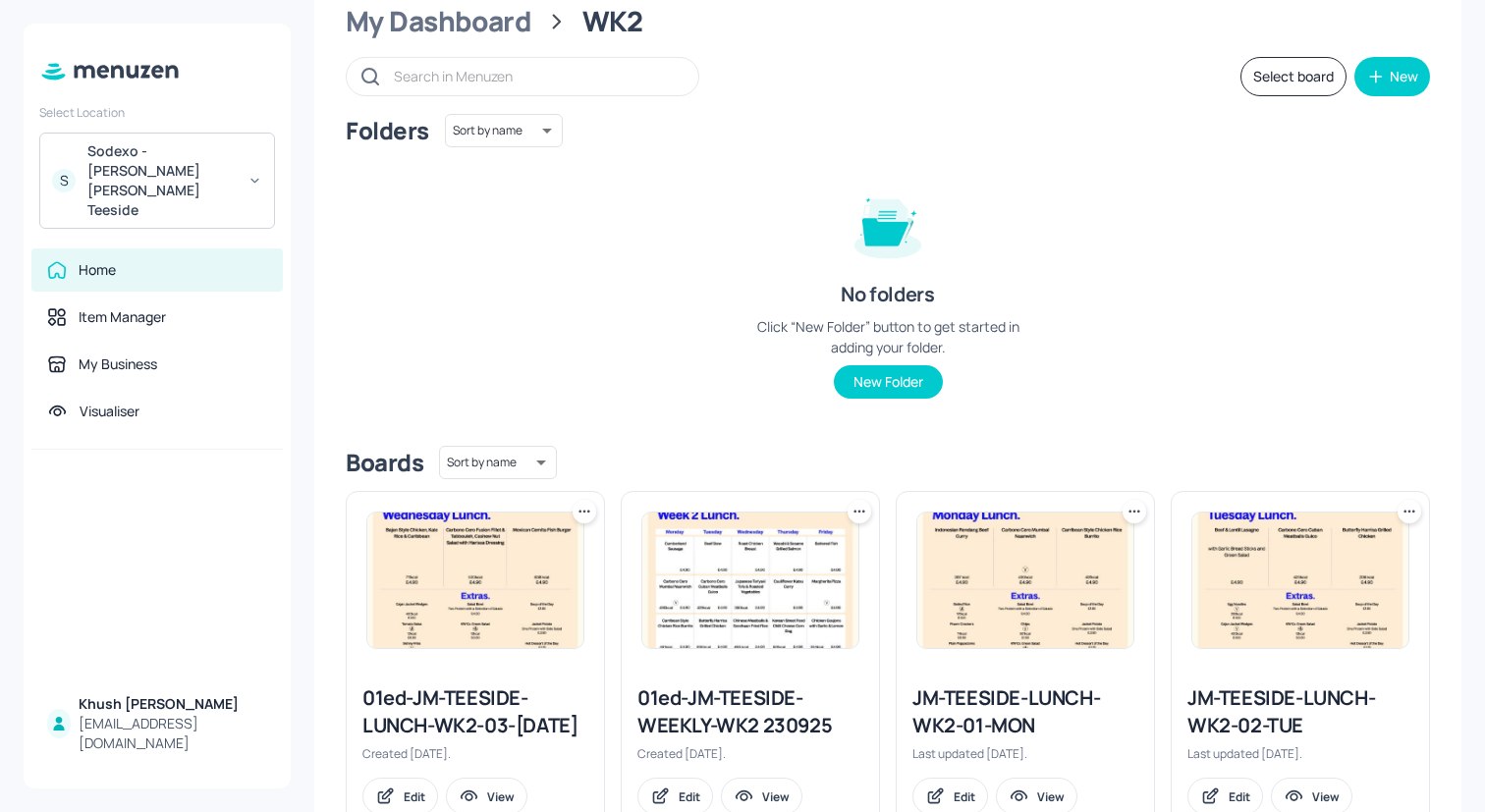
scroll to position [517, 0]
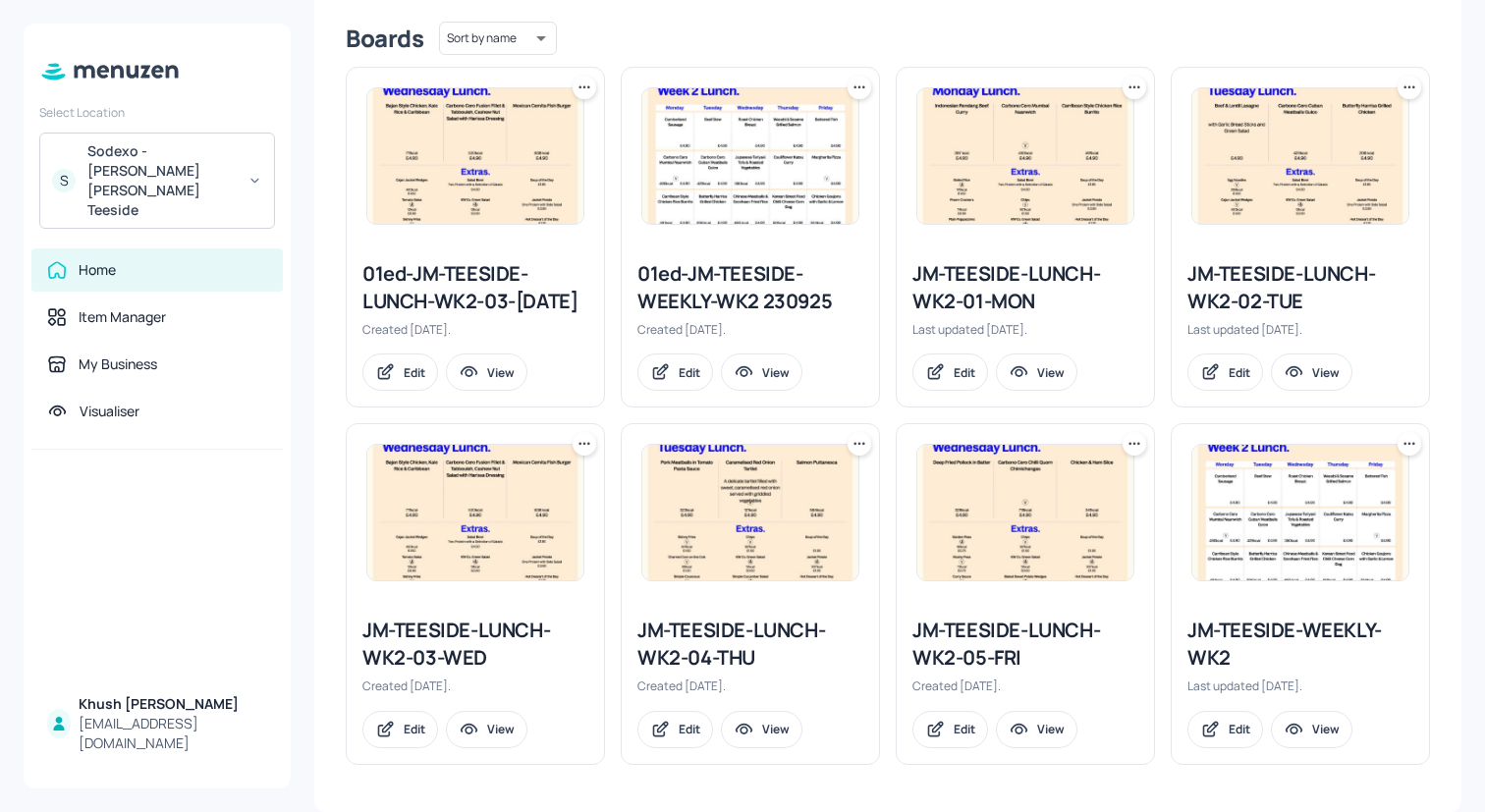
click at [761, 638] on div "JM-TEESIDE-LUNCH-WK2-04-THU" at bounding box center [750, 643] width 226 height 55
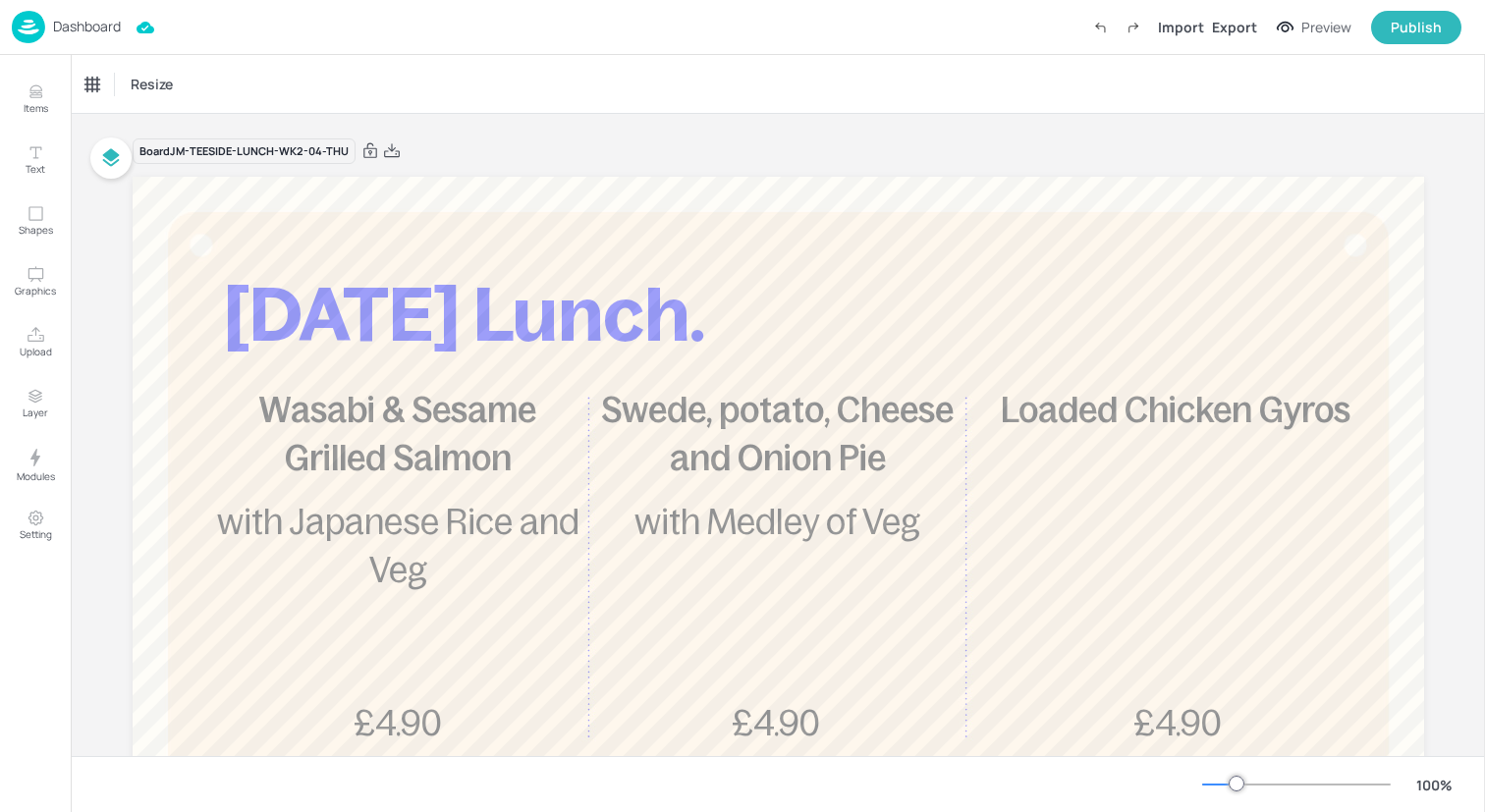
click at [23, 25] on img at bounding box center [28, 27] width 33 height 32
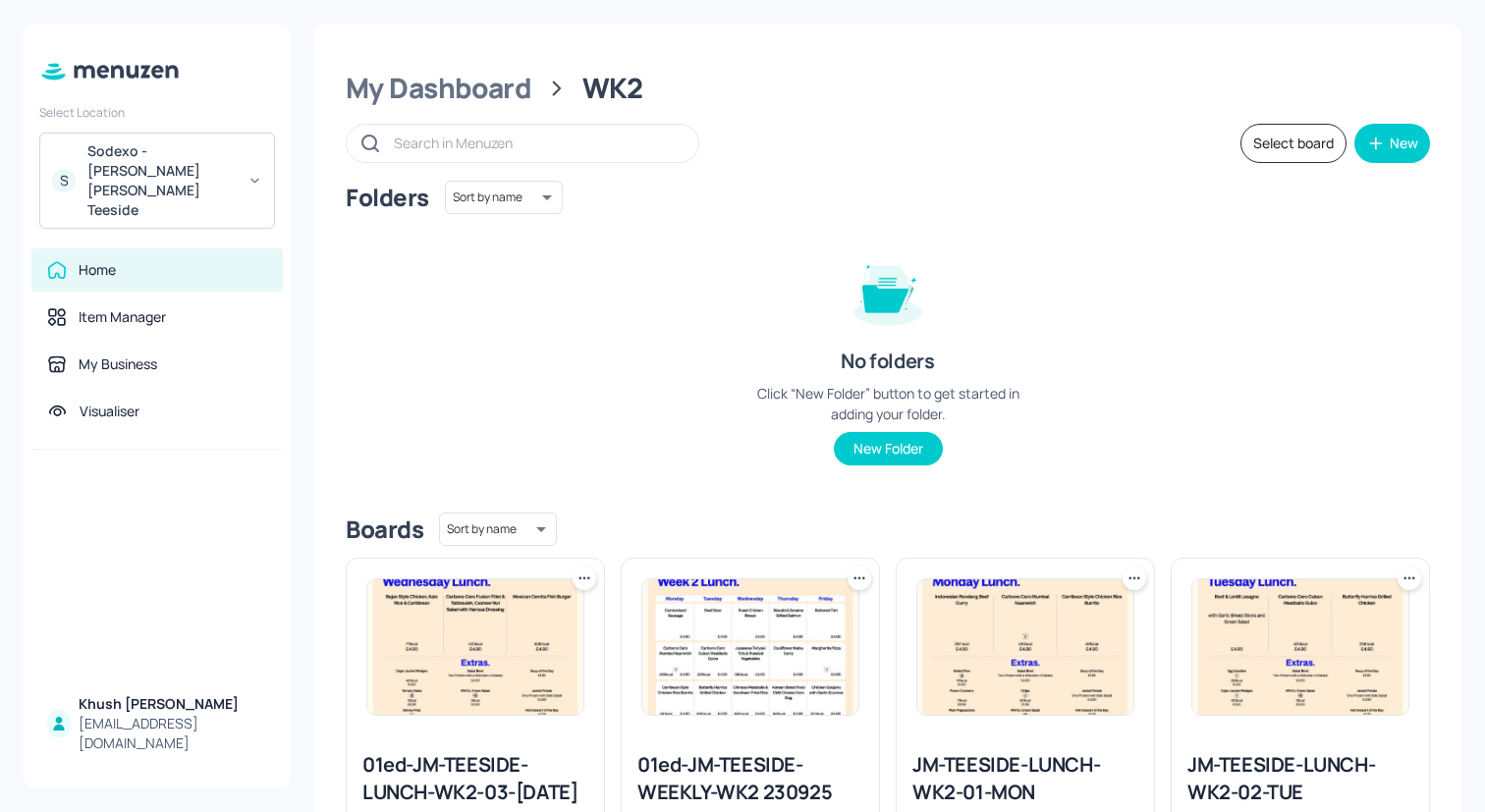
scroll to position [517, 0]
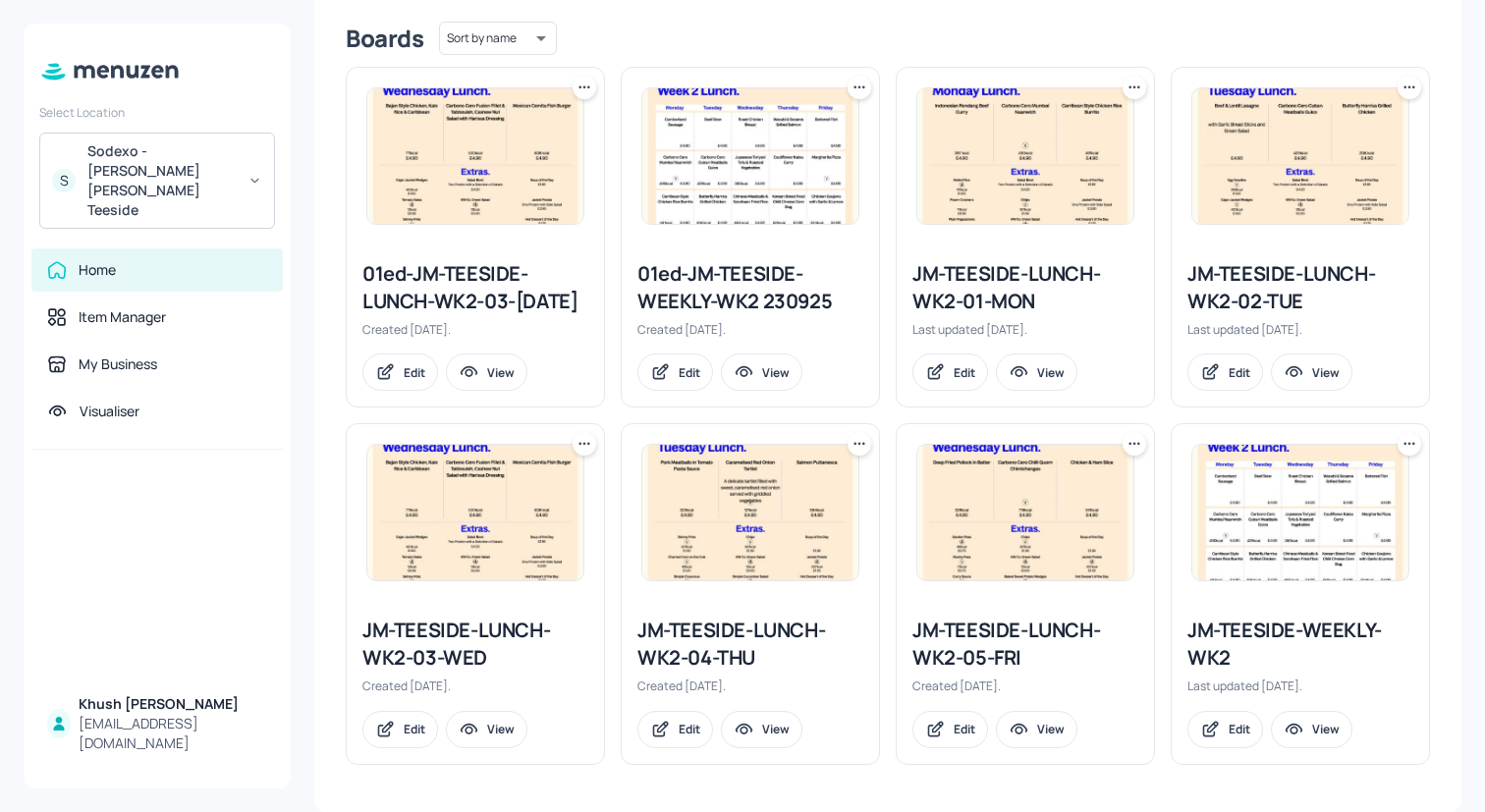
click at [1036, 662] on div "JM-TEESIDE-LUNCH-WK2-05-FRI" at bounding box center [1025, 643] width 226 height 55
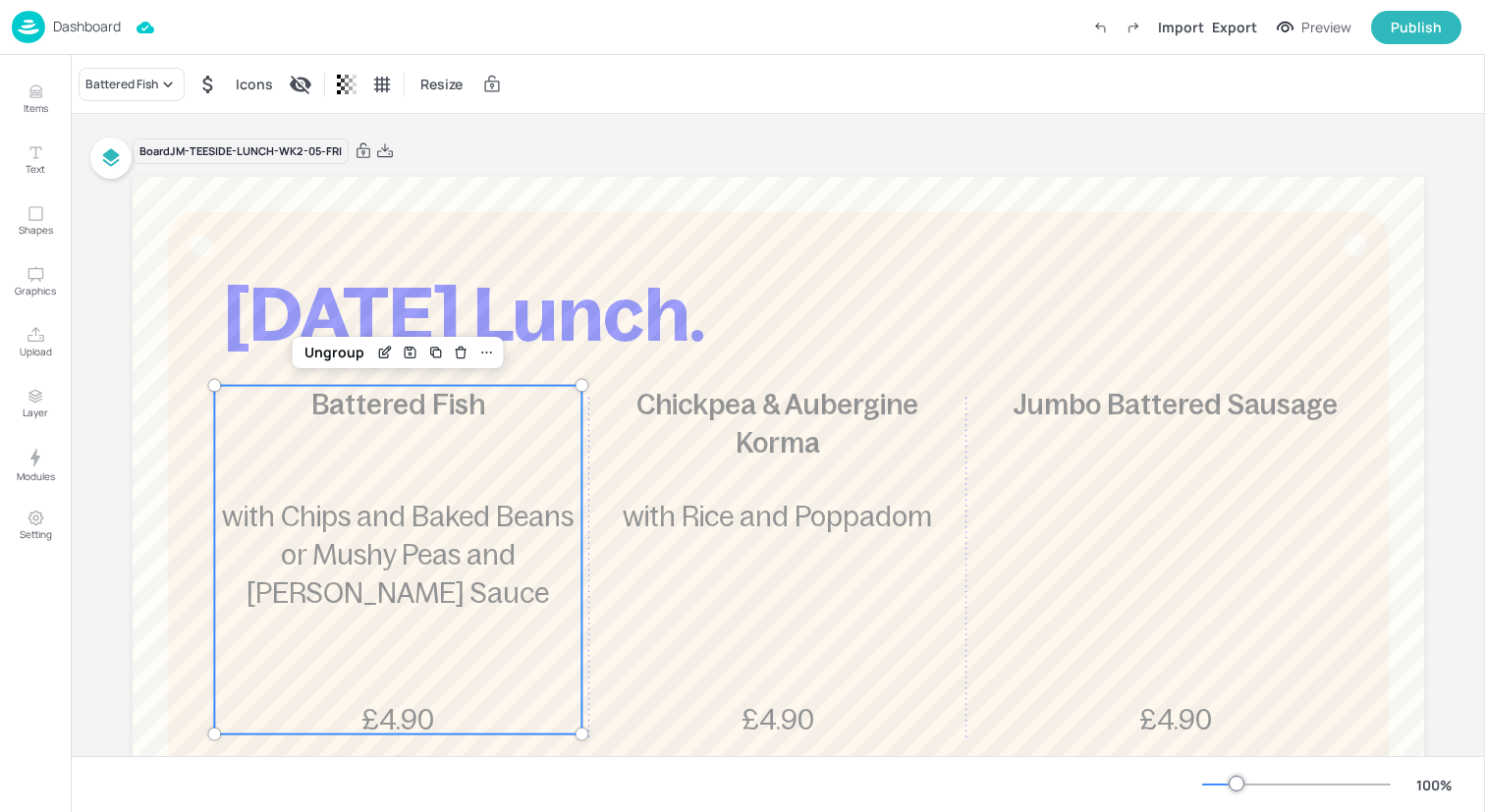
click at [524, 580] on p "with Chips and Baked Beans or Mushy Peas and [PERSON_NAME] Sauce" at bounding box center [398, 555] width 368 height 116
click at [336, 349] on div "Ungroup" at bounding box center [335, 353] width 76 height 26
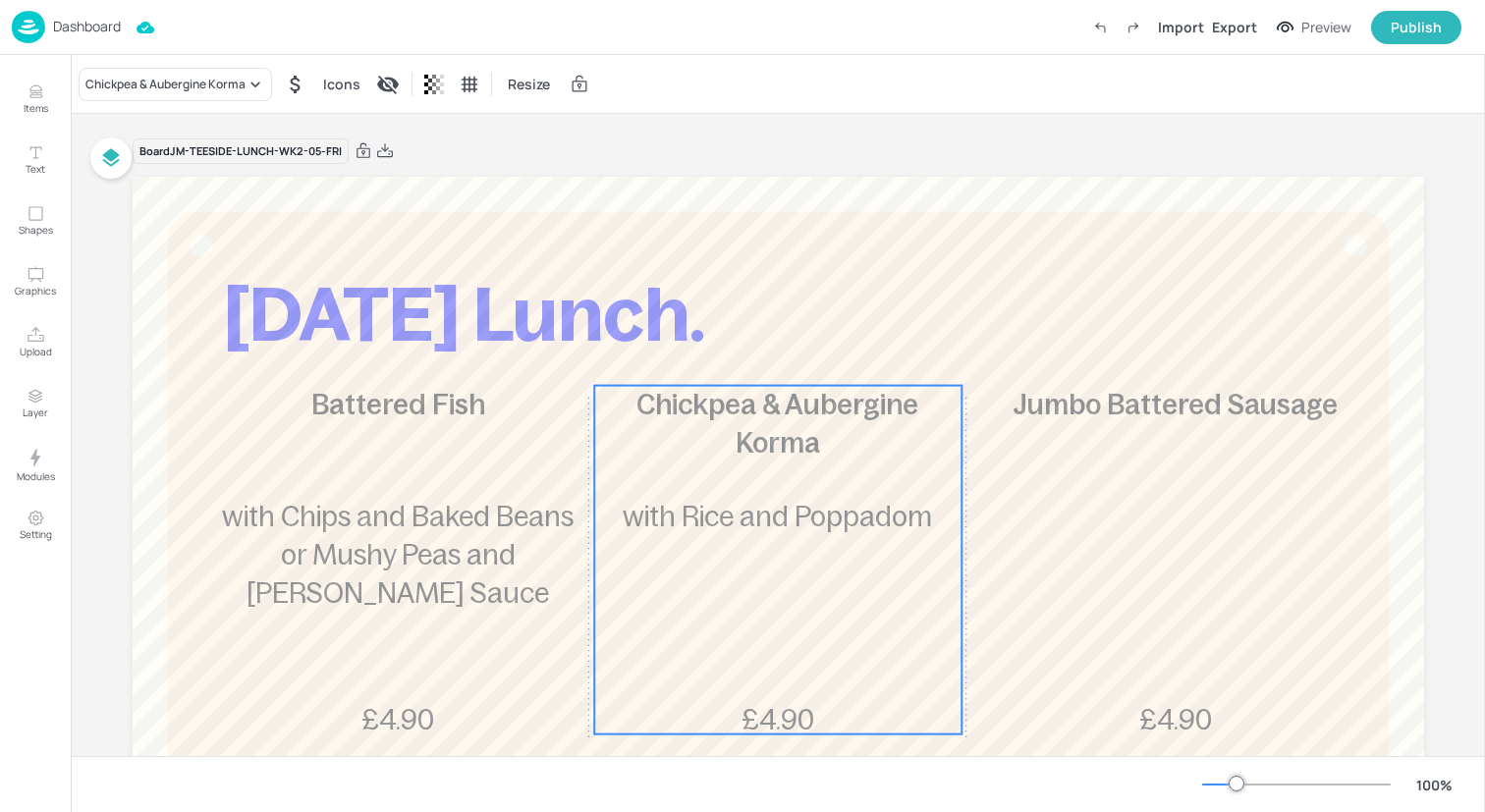
click at [708, 459] on div "Chickpea & Aubergine Korma £4.90 with Rice and Poppadom" at bounding box center [778, 559] width 368 height 349
click at [696, 356] on div "Ungroup" at bounding box center [715, 353] width 76 height 26
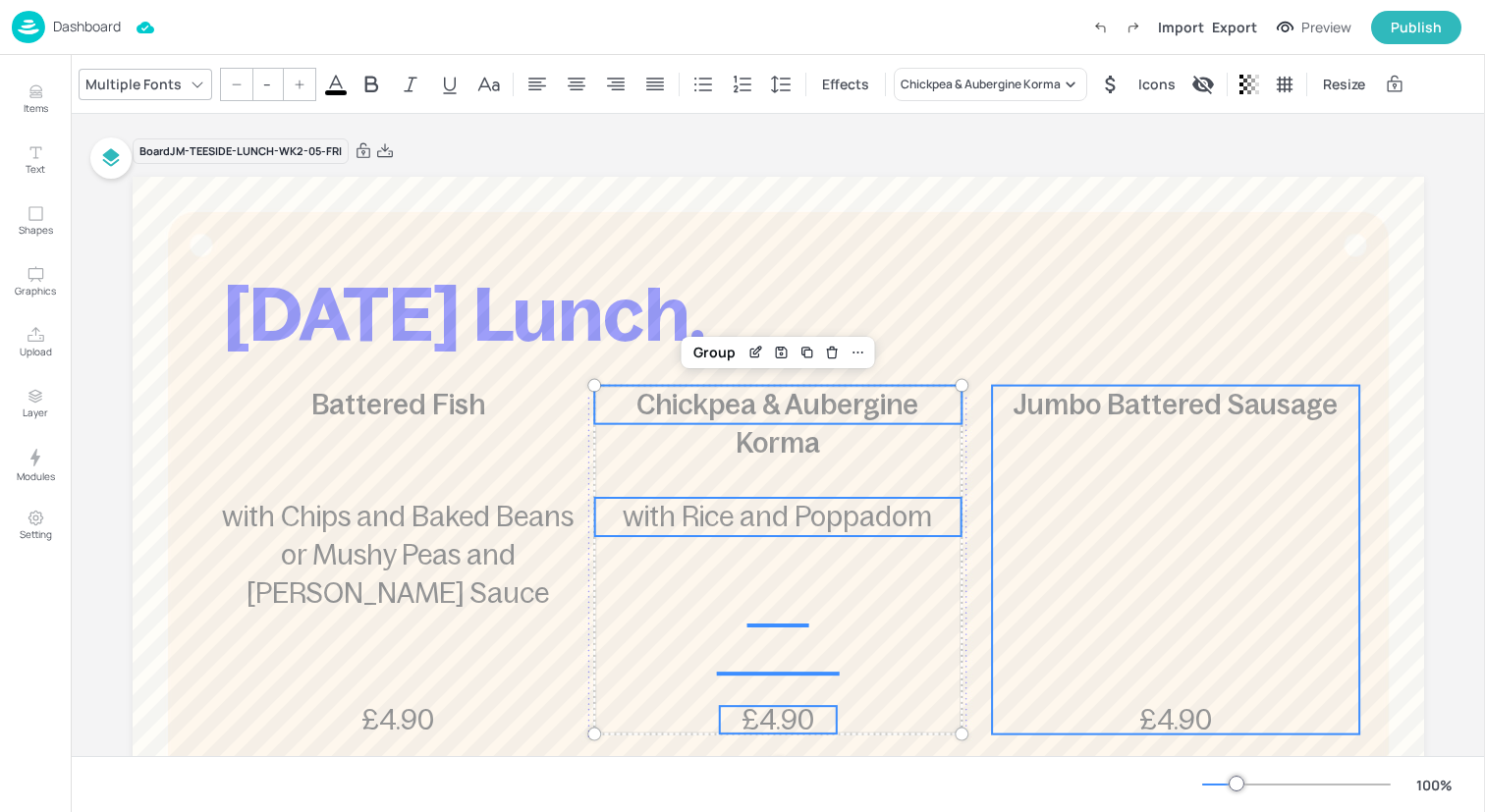
click at [1223, 532] on div "Jumbo Battered Sausage £4.90" at bounding box center [1176, 559] width 368 height 349
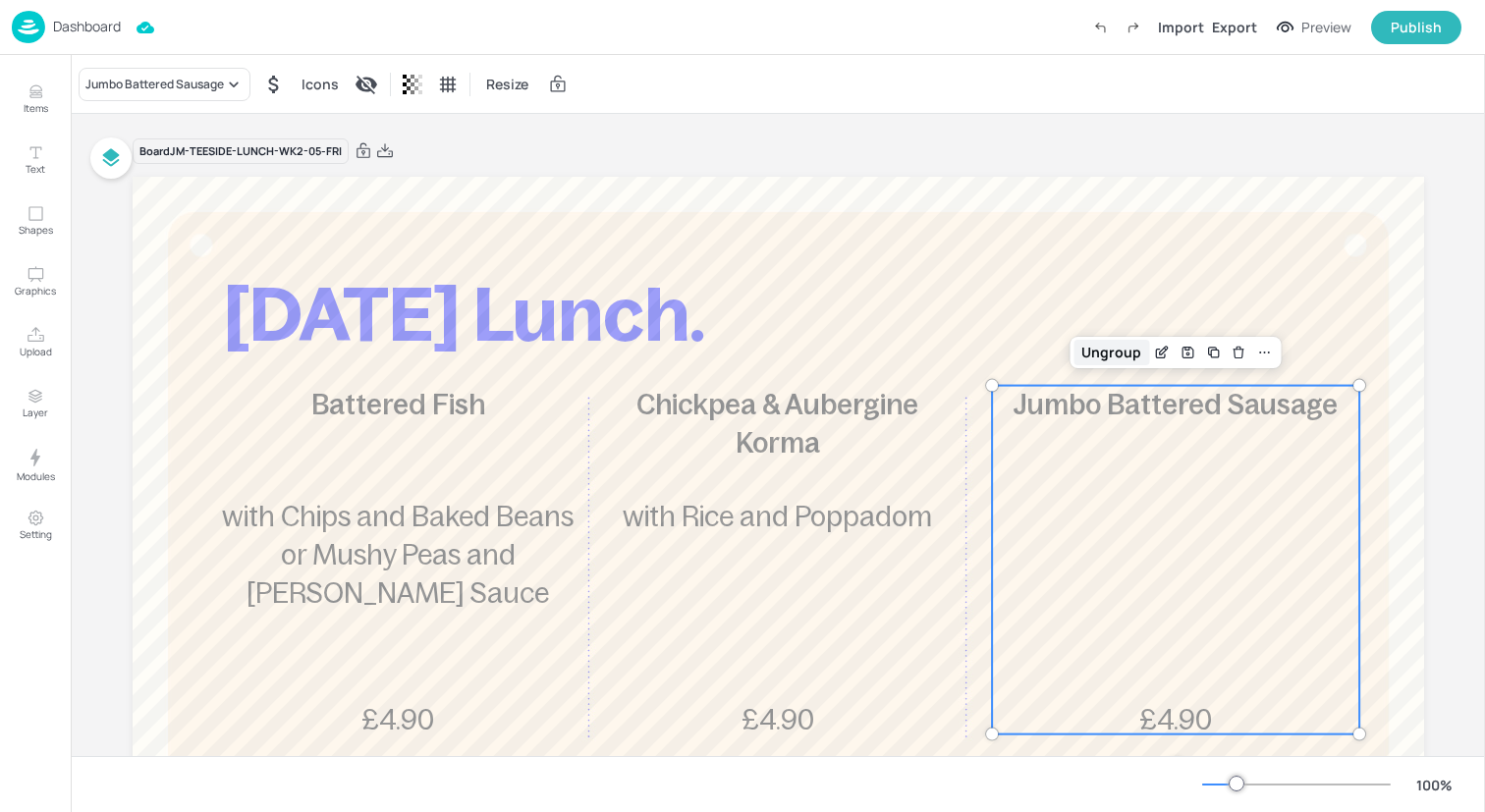
click at [1120, 359] on div "Ungroup" at bounding box center [1111, 353] width 76 height 26
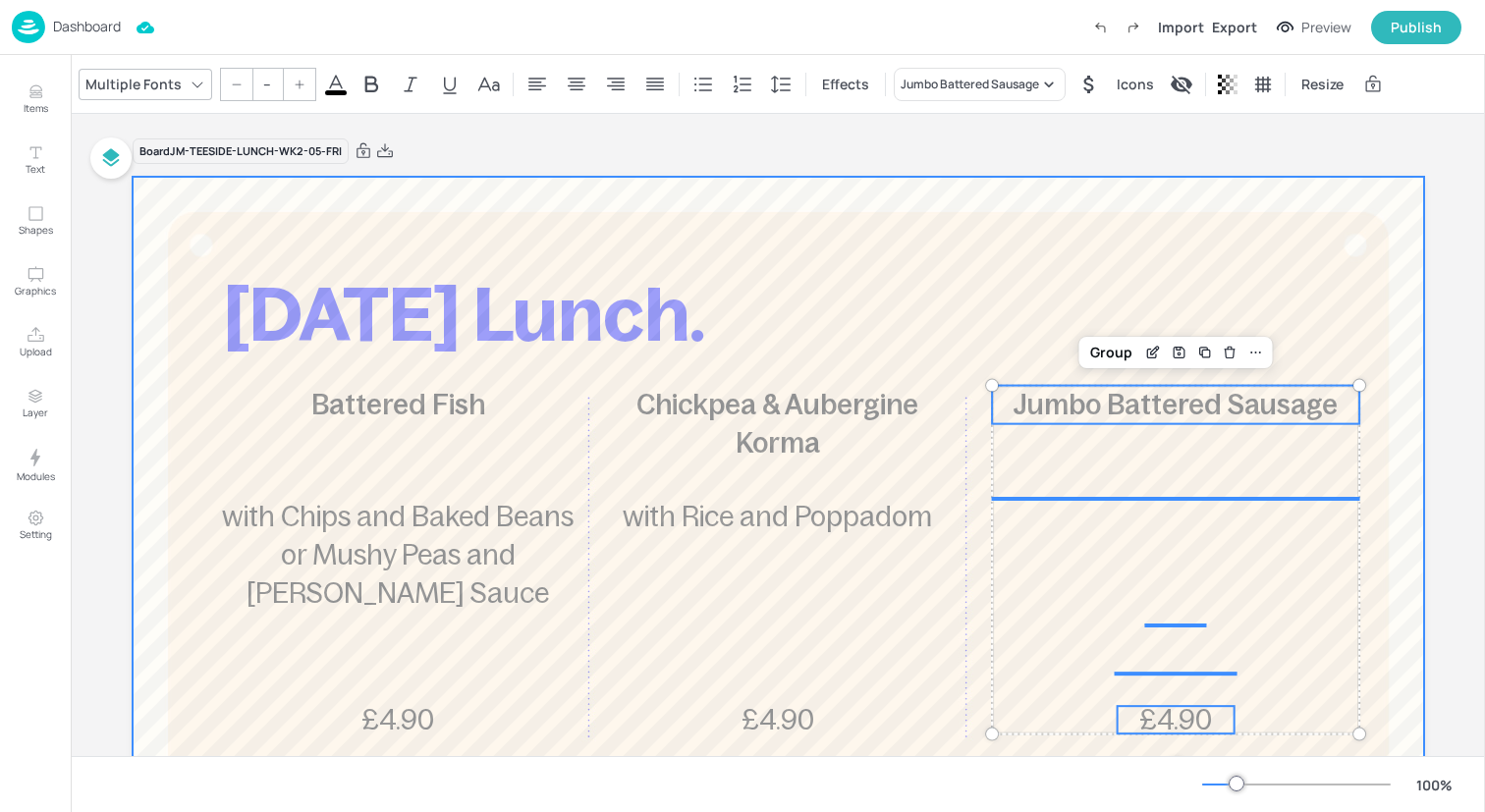
scroll to position [103, 0]
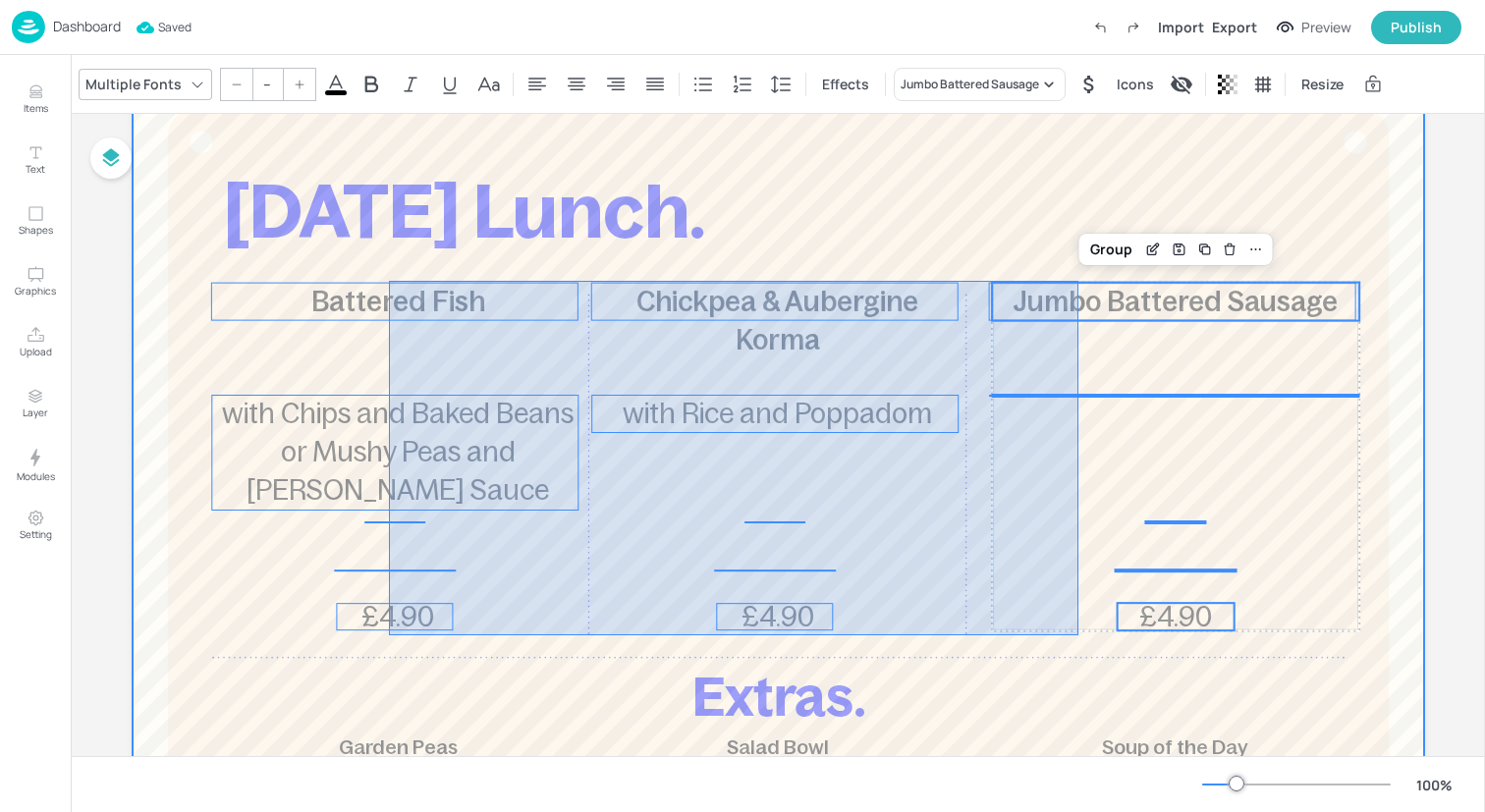
drag, startPoint x: 389, startPoint y: 635, endPoint x: 1076, endPoint y: 281, distance: 772.8
click at [1077, 281] on div at bounding box center [778, 603] width 1291 height 1060
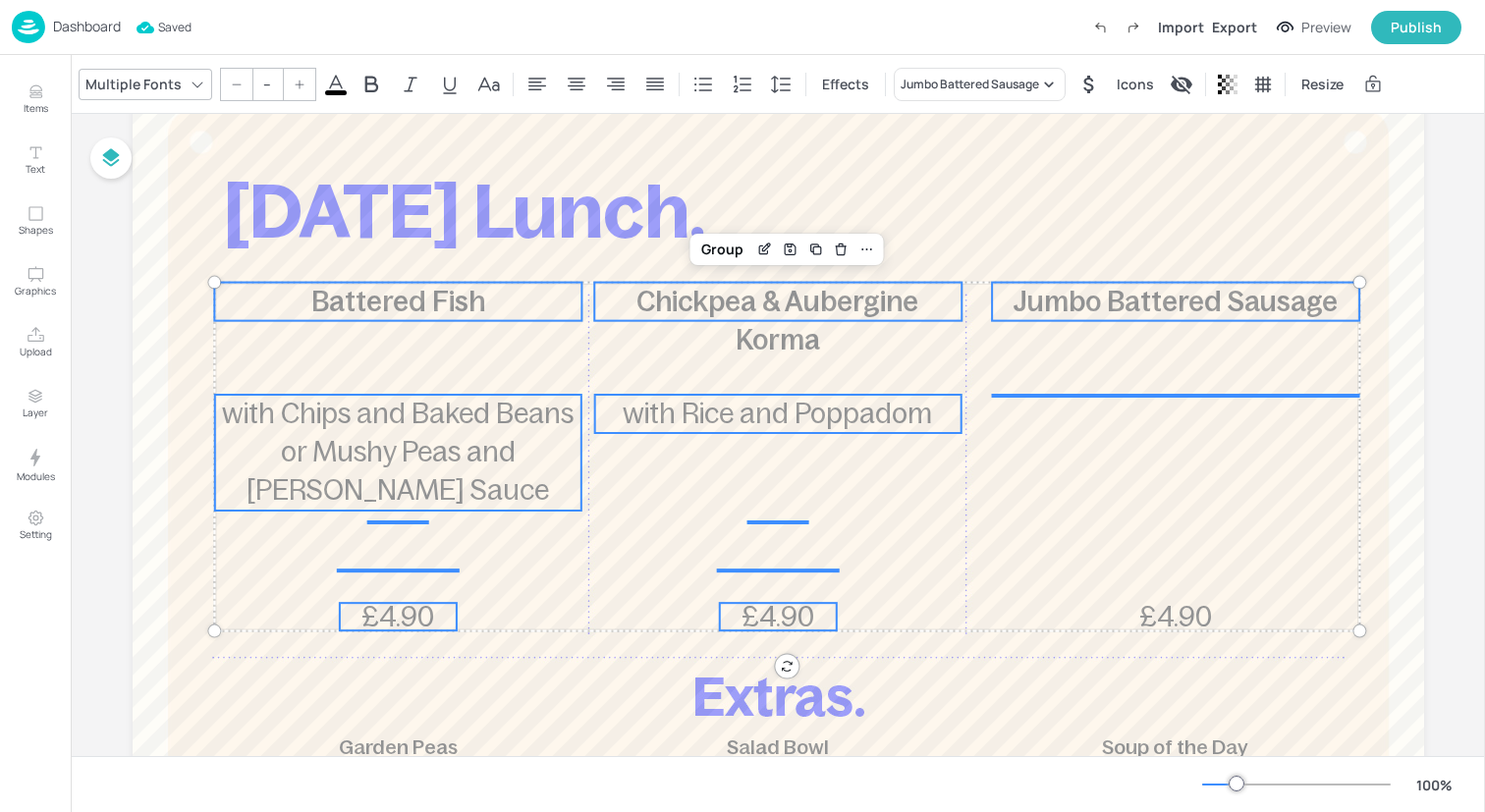
click at [275, 82] on input "--" at bounding box center [268, 84] width 28 height 31
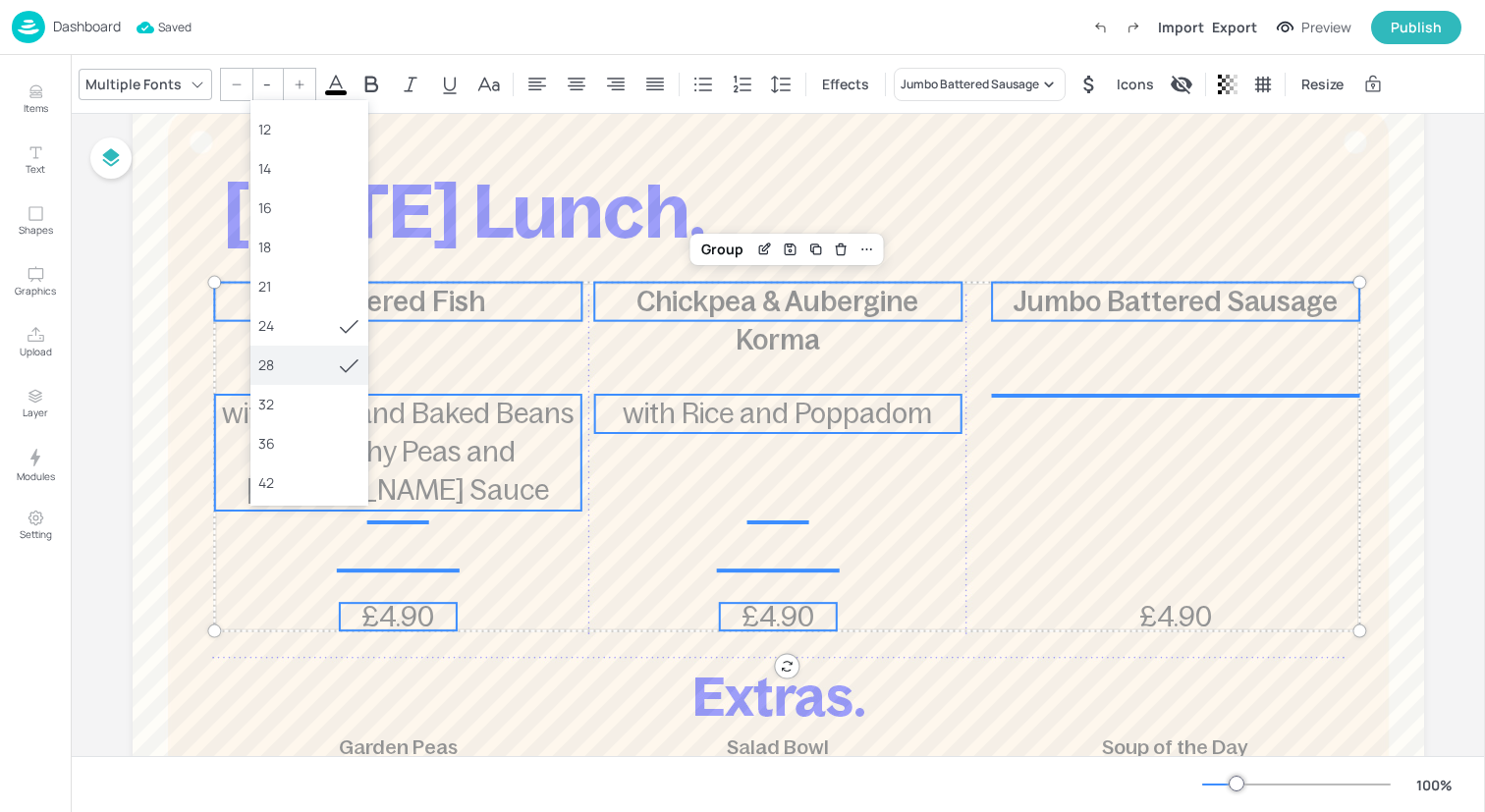
scroll to position [110, 0]
click at [301, 433] on div "36" at bounding box center [309, 440] width 102 height 21
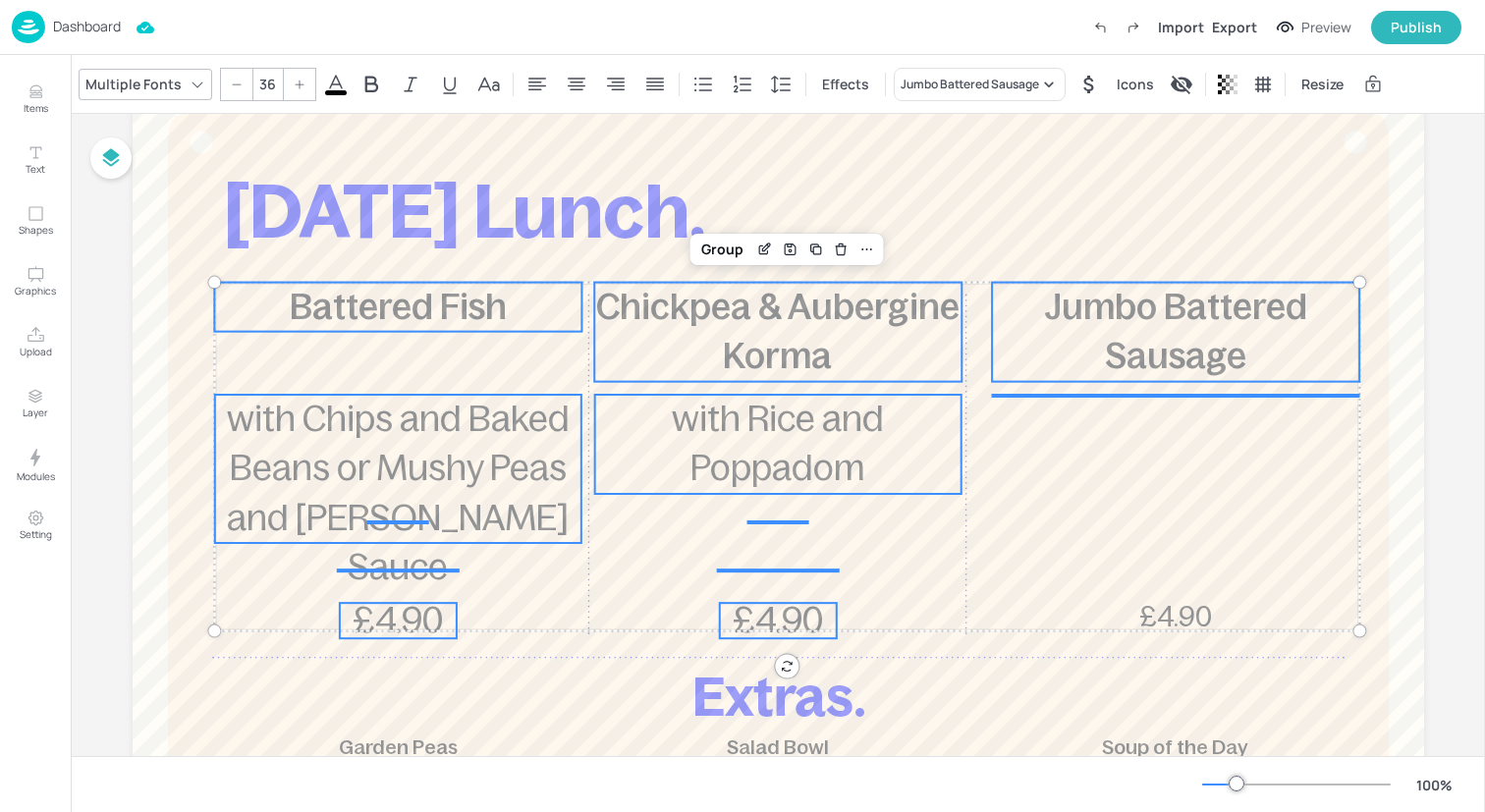
click at [222, 81] on div at bounding box center [236, 84] width 31 height 31
type input "35"
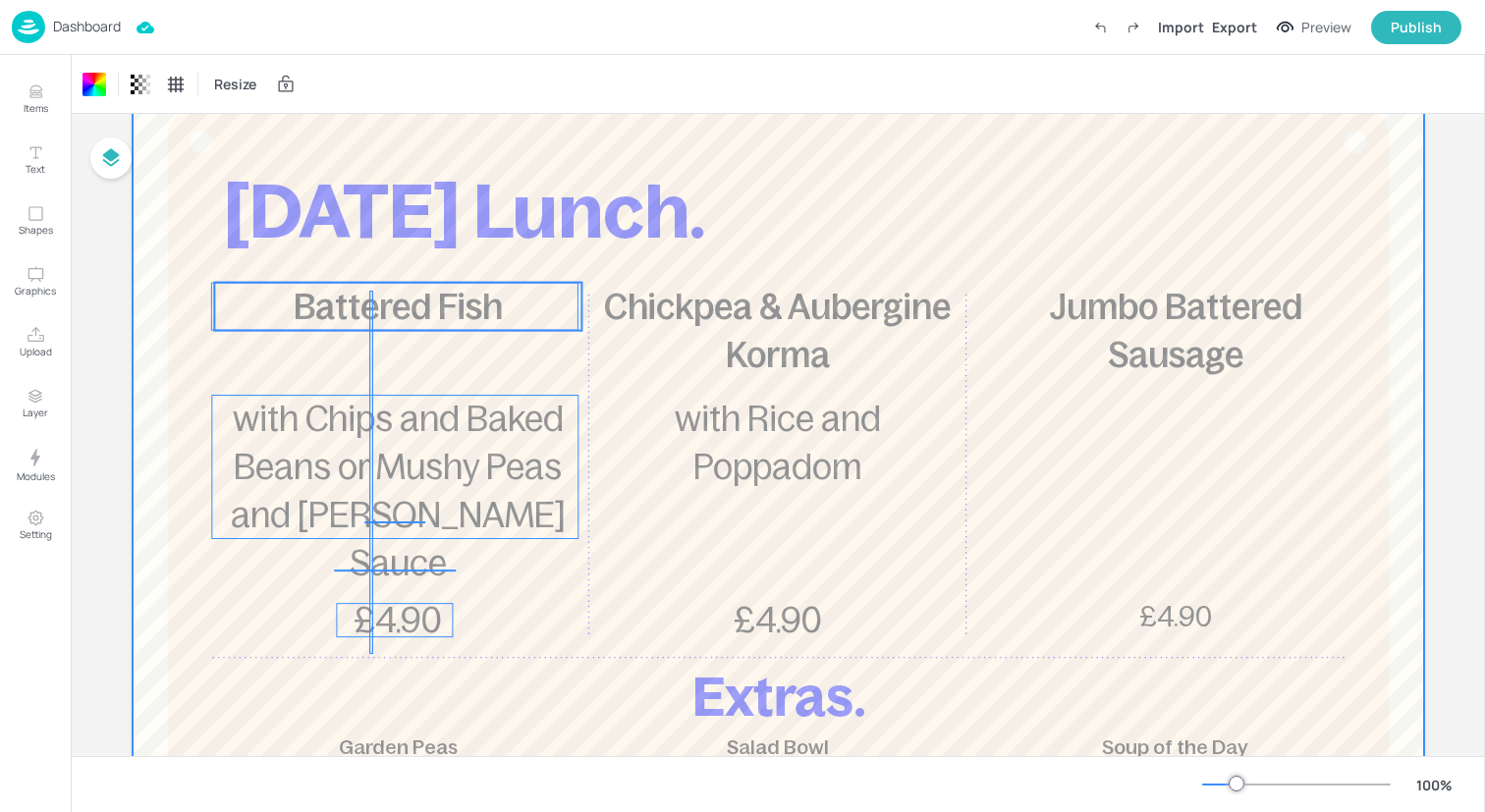
drag, startPoint x: 370, startPoint y: 654, endPoint x: 373, endPoint y: 298, distance: 356.0
click at [373, 74] on div "[DATE] Lunch. Battered Fish £4.90 with Chips and Baked Beans or Mushy Peas and …" at bounding box center [778, 74] width 1291 height 0
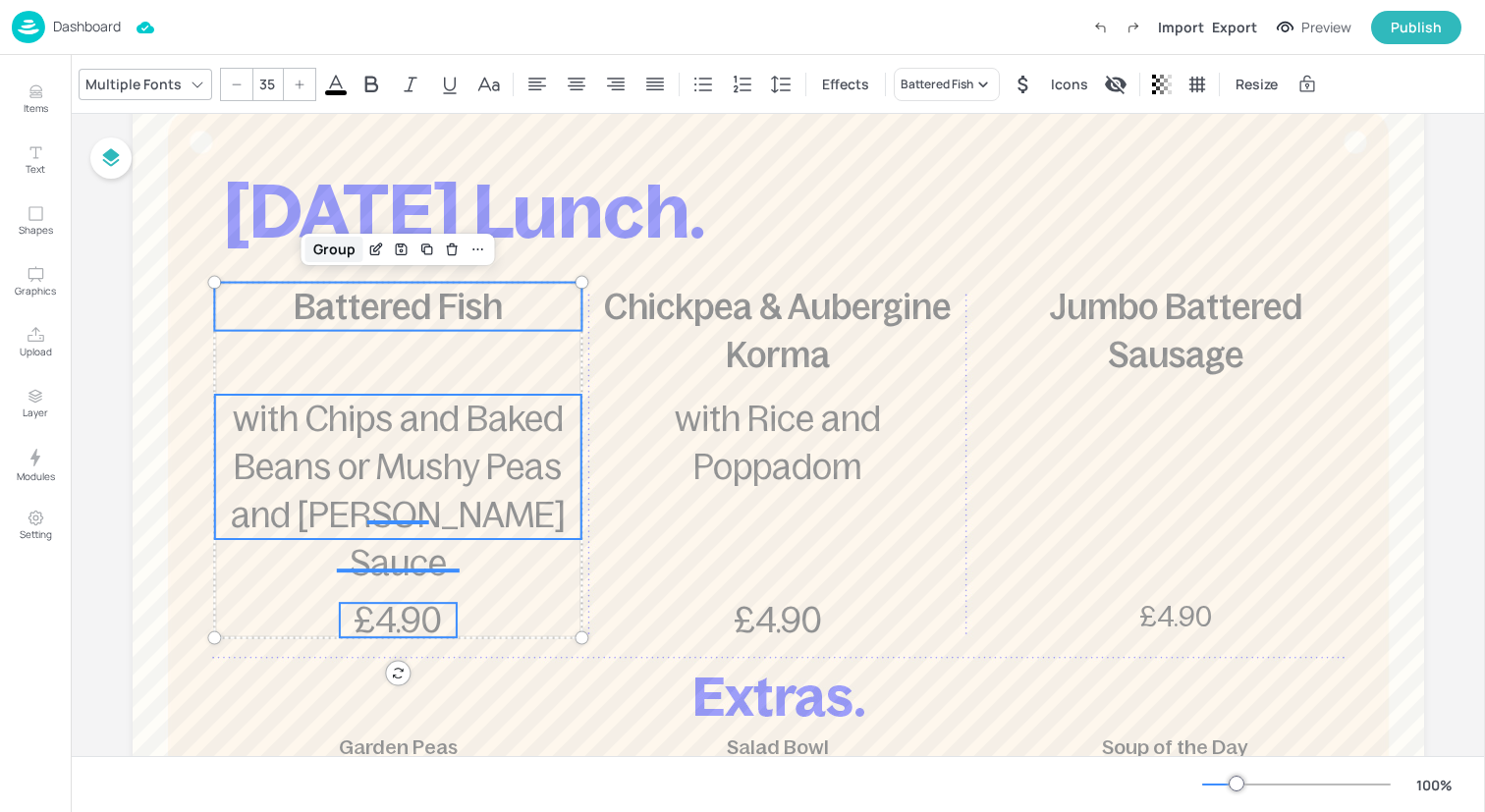
click at [339, 250] on div "Group" at bounding box center [335, 250] width 58 height 26
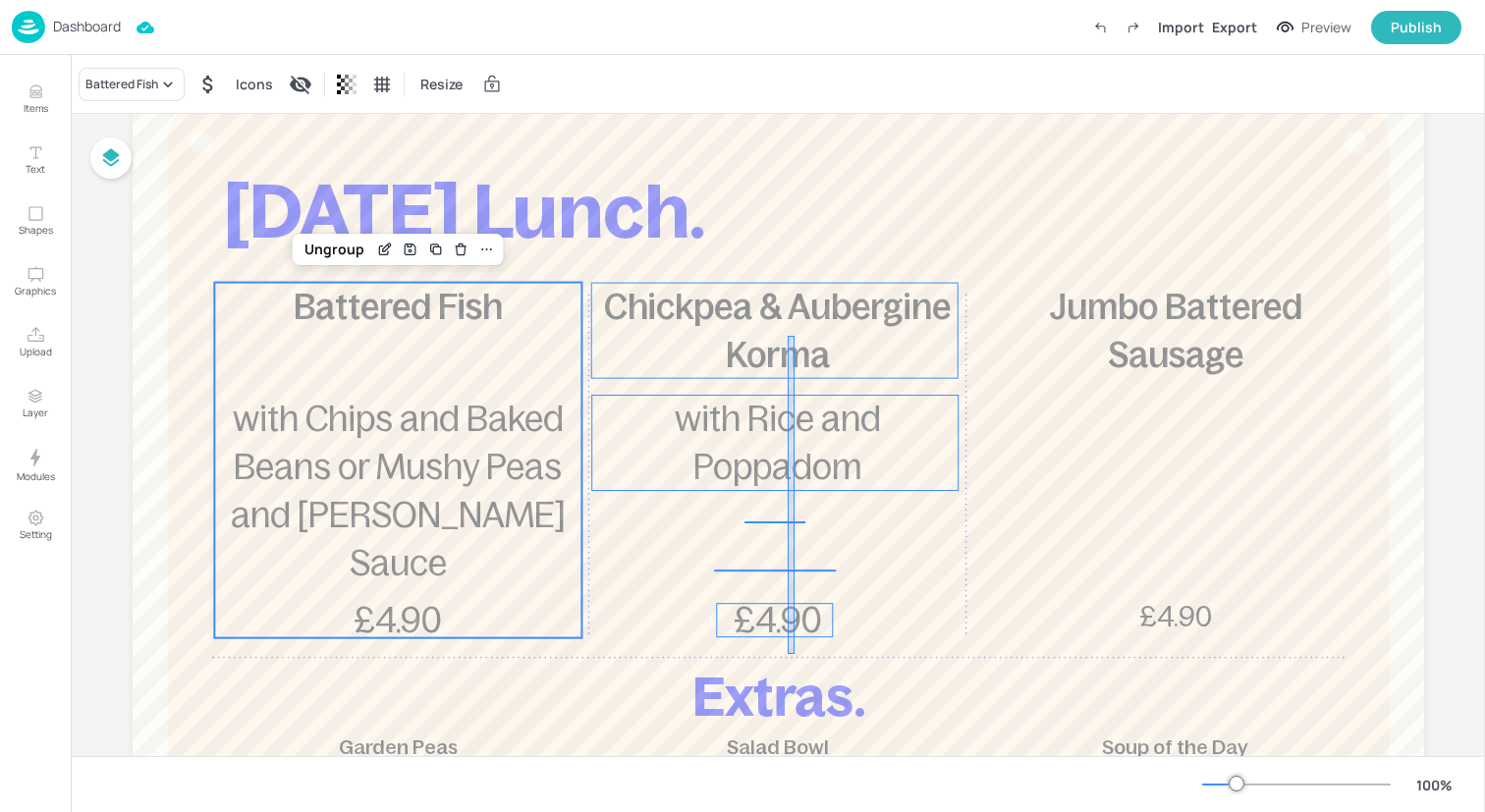
drag, startPoint x: 794, startPoint y: 654, endPoint x: 783, endPoint y: 326, distance: 328.2
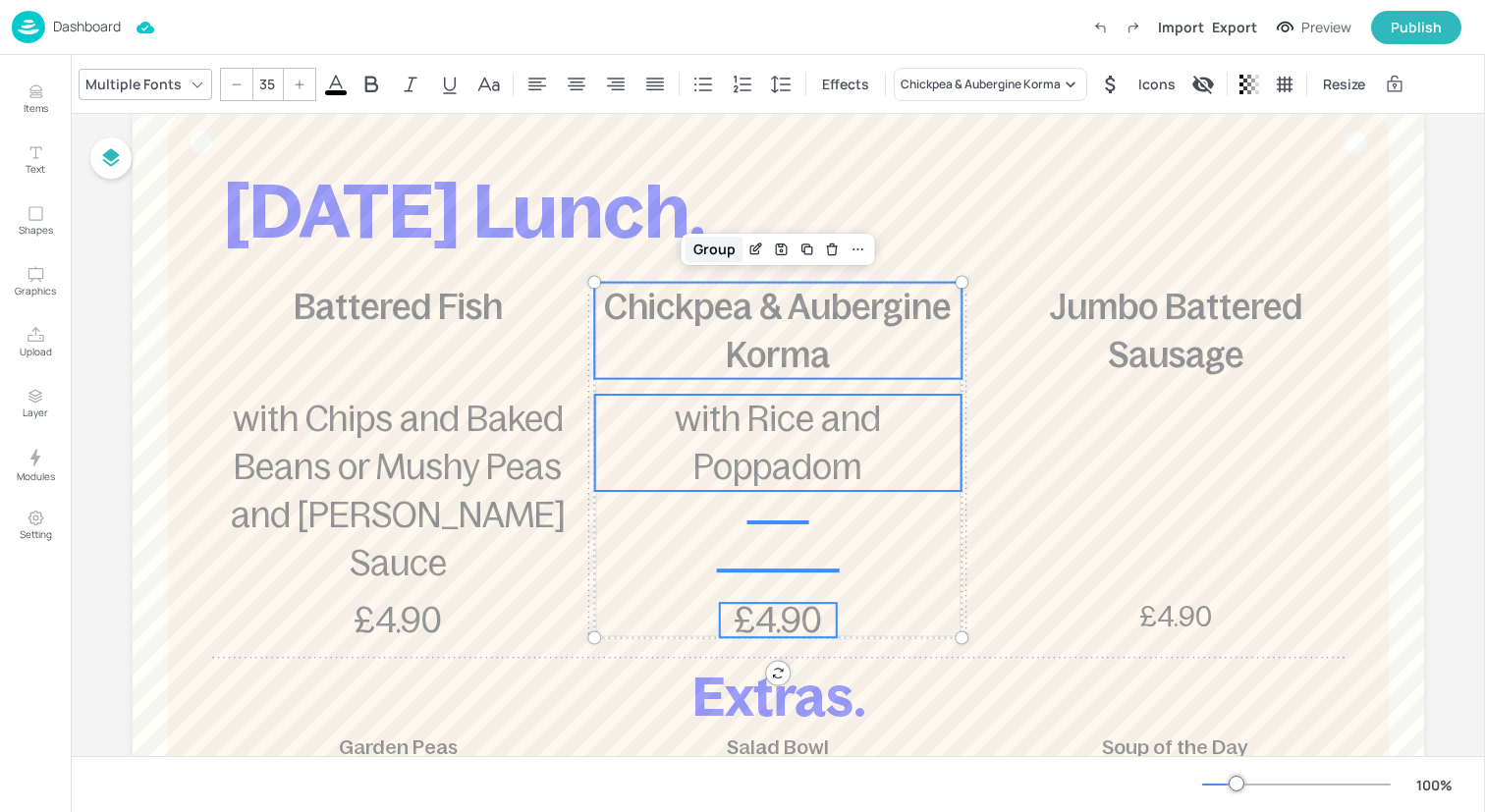
click at [719, 255] on div "Group" at bounding box center [715, 250] width 58 height 26
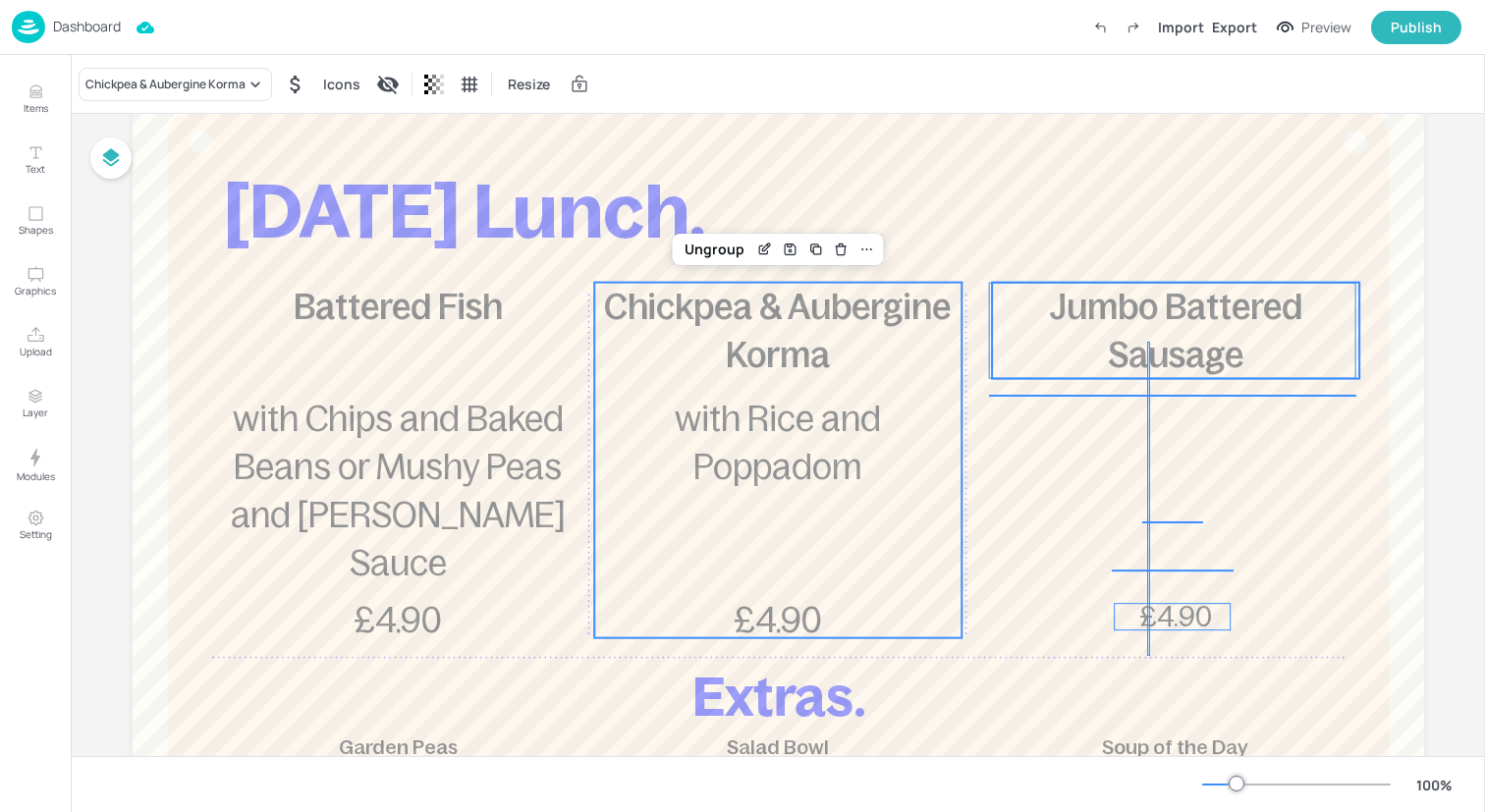
drag, startPoint x: 1147, startPoint y: 655, endPoint x: 1147, endPoint y: 334, distance: 321.0
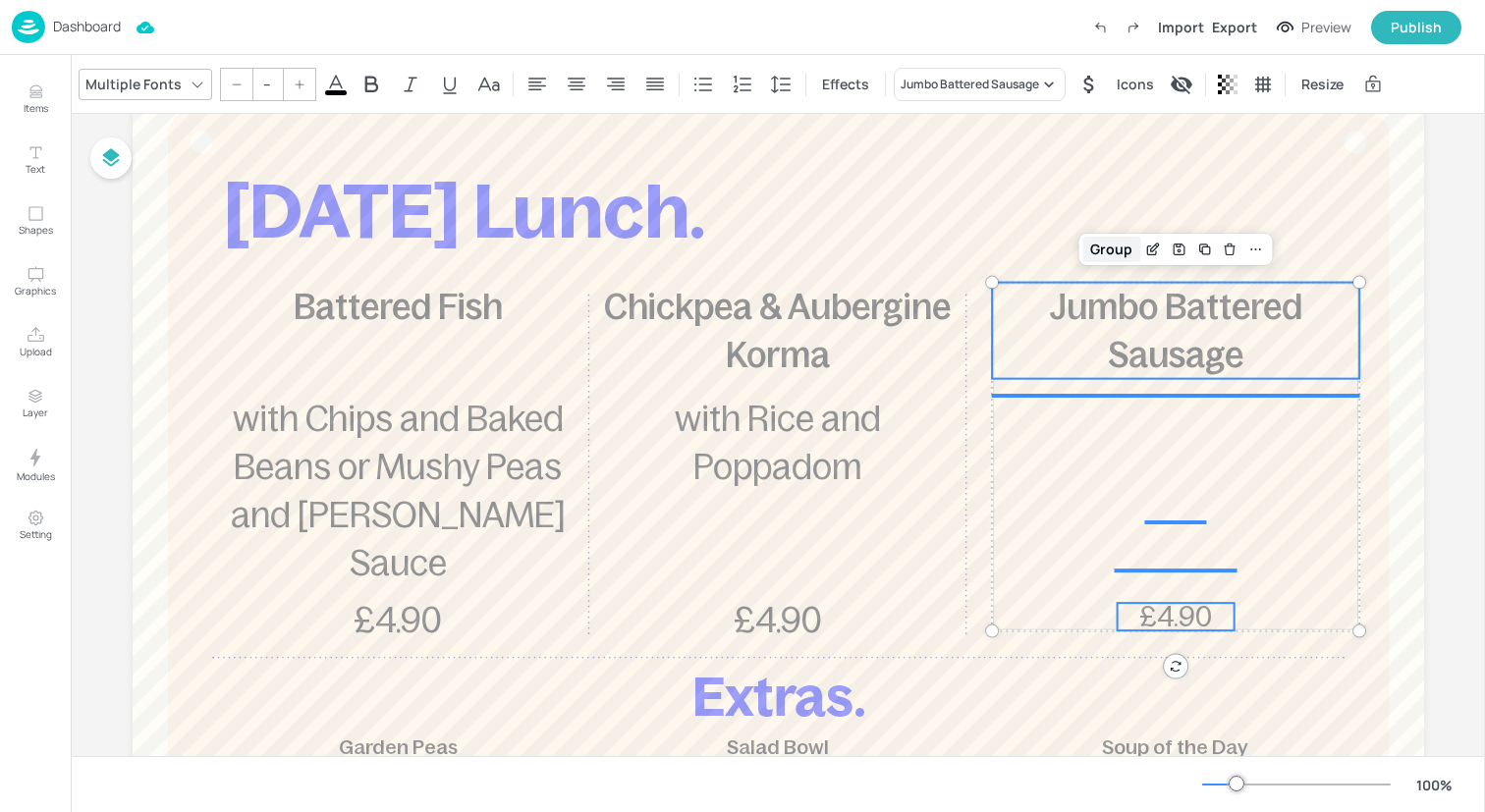
click at [1114, 255] on div "Group" at bounding box center [1111, 250] width 58 height 26
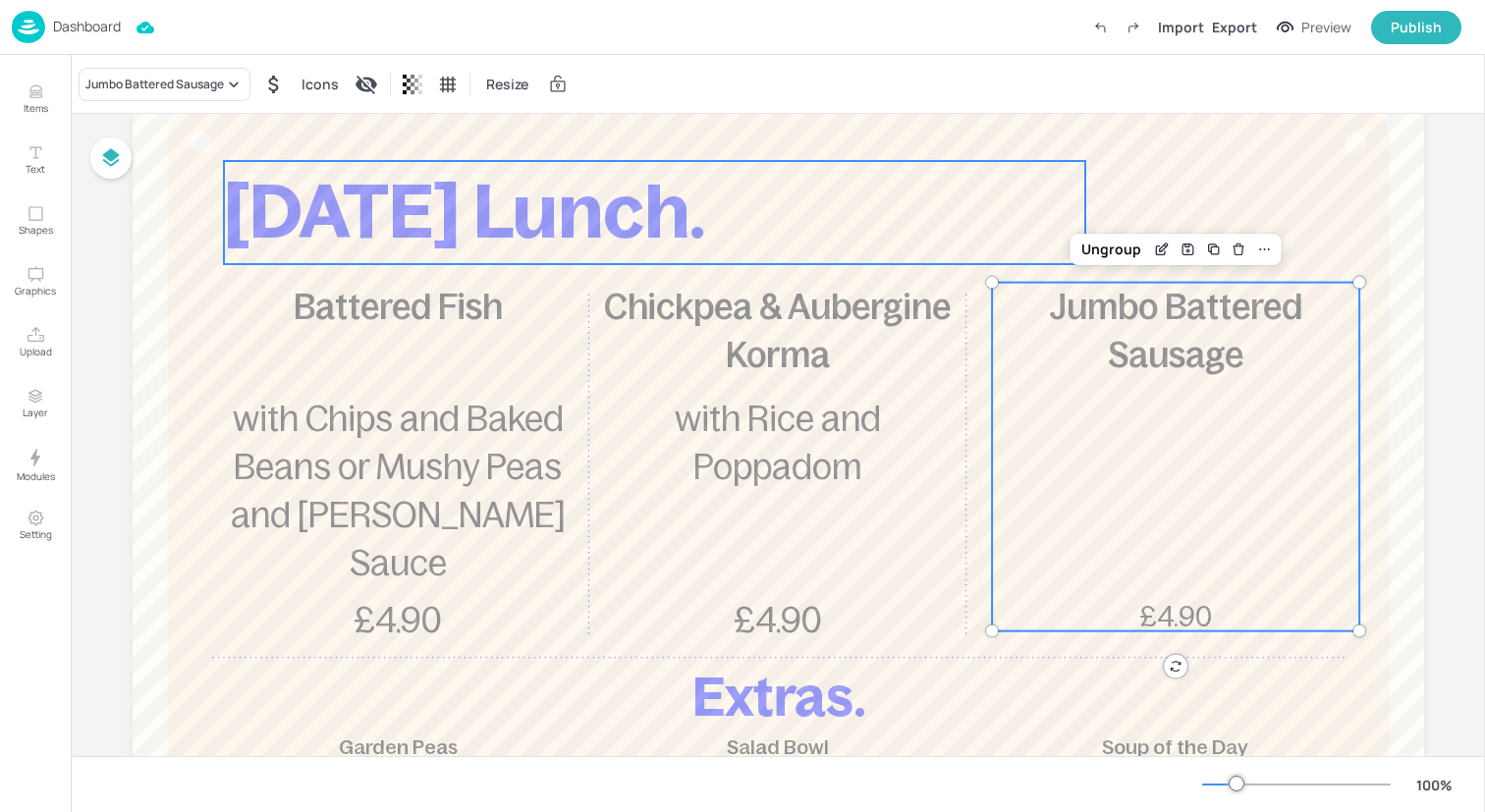
scroll to position [0, 0]
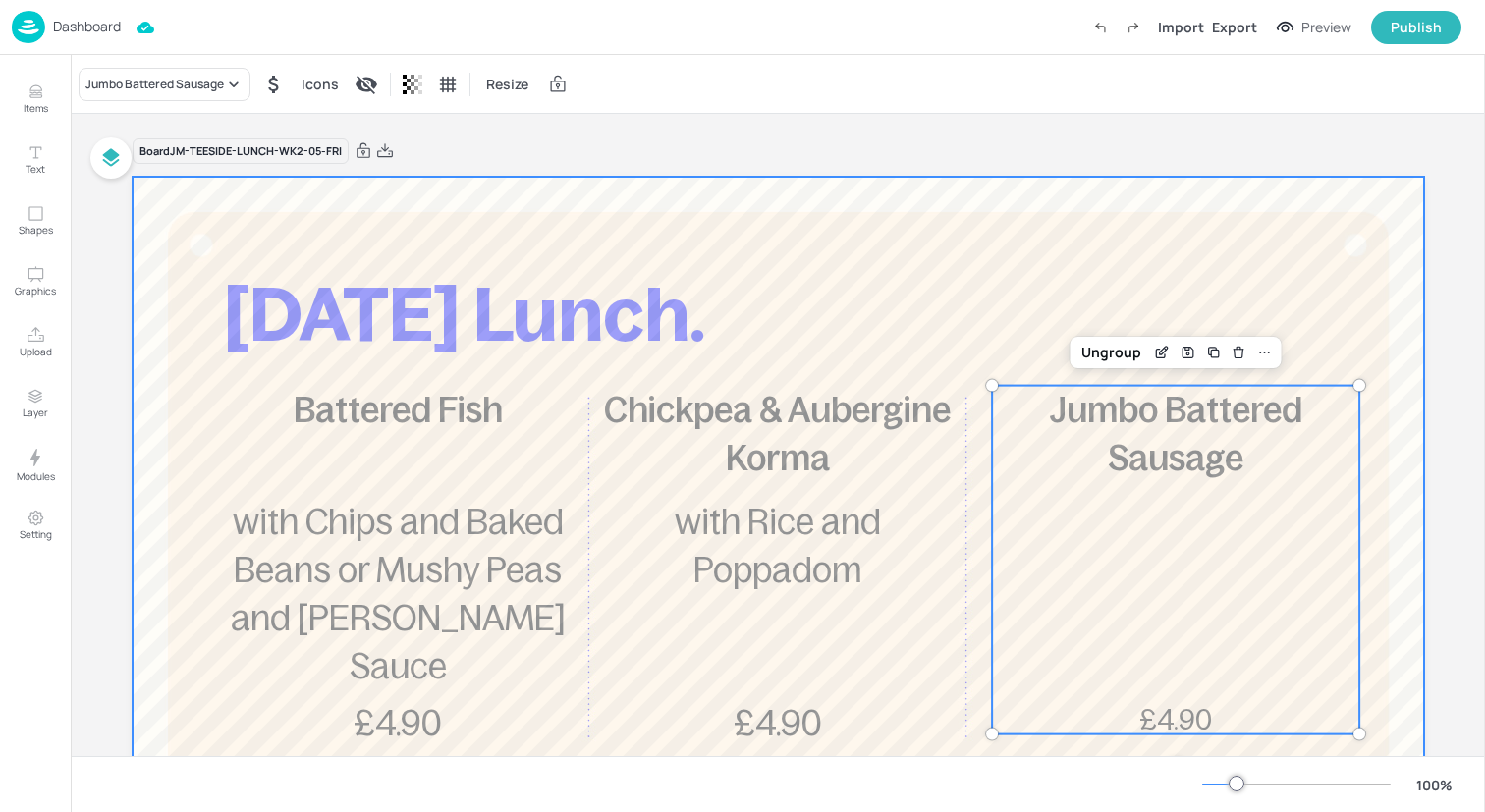
click at [449, 222] on div at bounding box center [778, 706] width 1291 height 1060
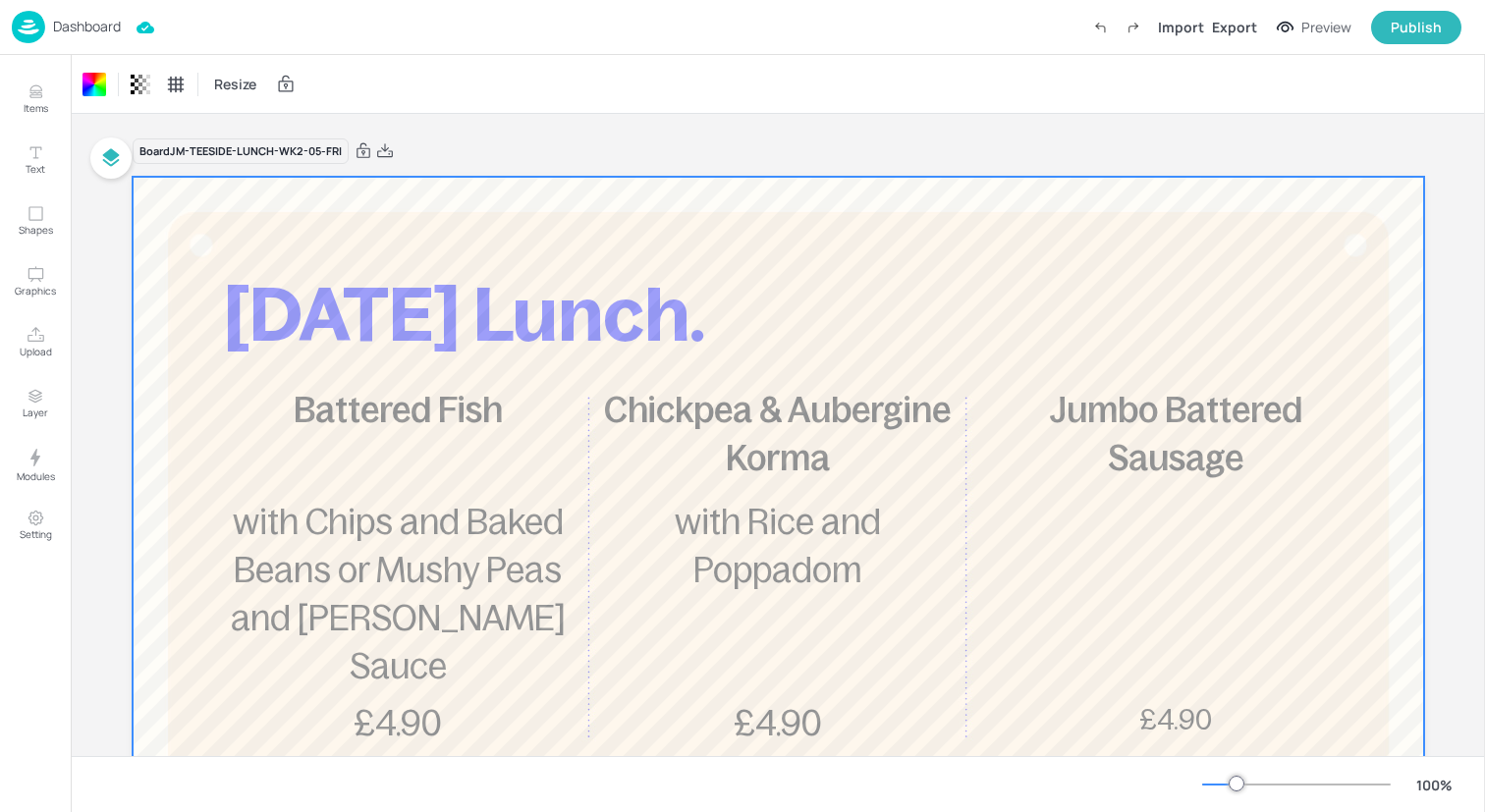
click at [345, 30] on div "Dashboard Import Export Preview Publish" at bounding box center [737, 27] width 1450 height 54
click at [32, 28] on img at bounding box center [28, 27] width 33 height 32
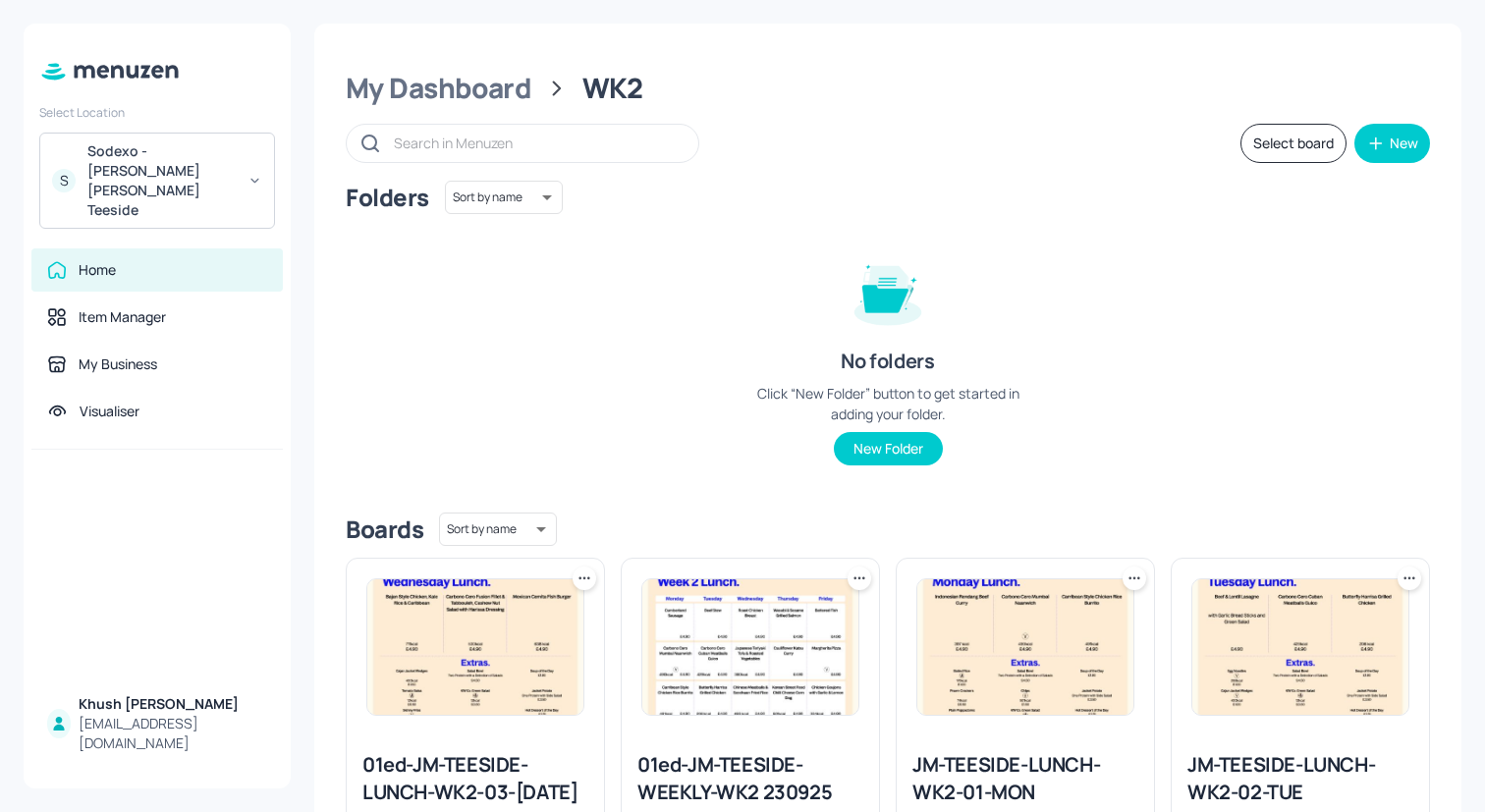
click at [1246, 140] on button "Select board" at bounding box center [1293, 143] width 106 height 39
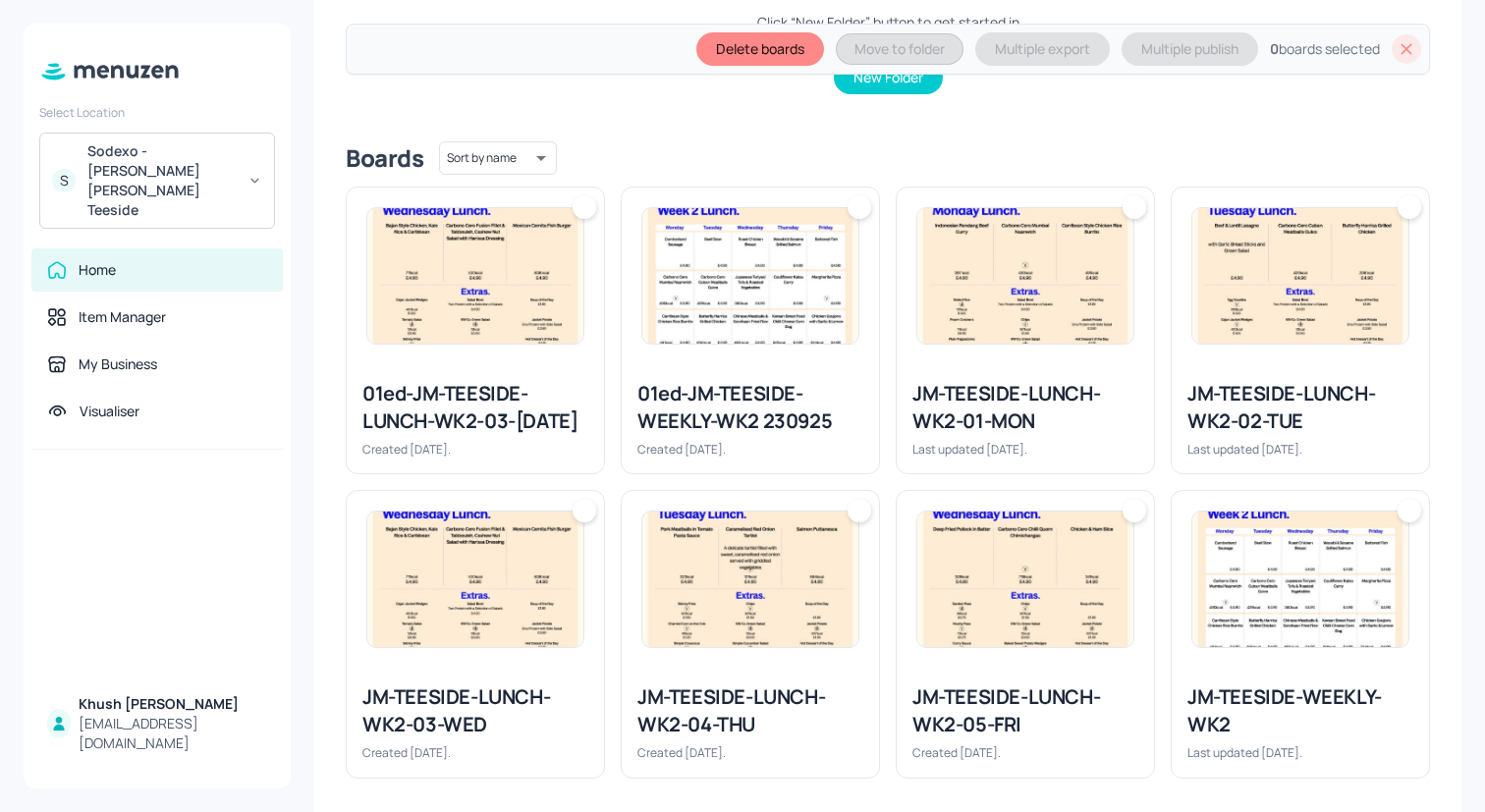
scroll to position [458, 0]
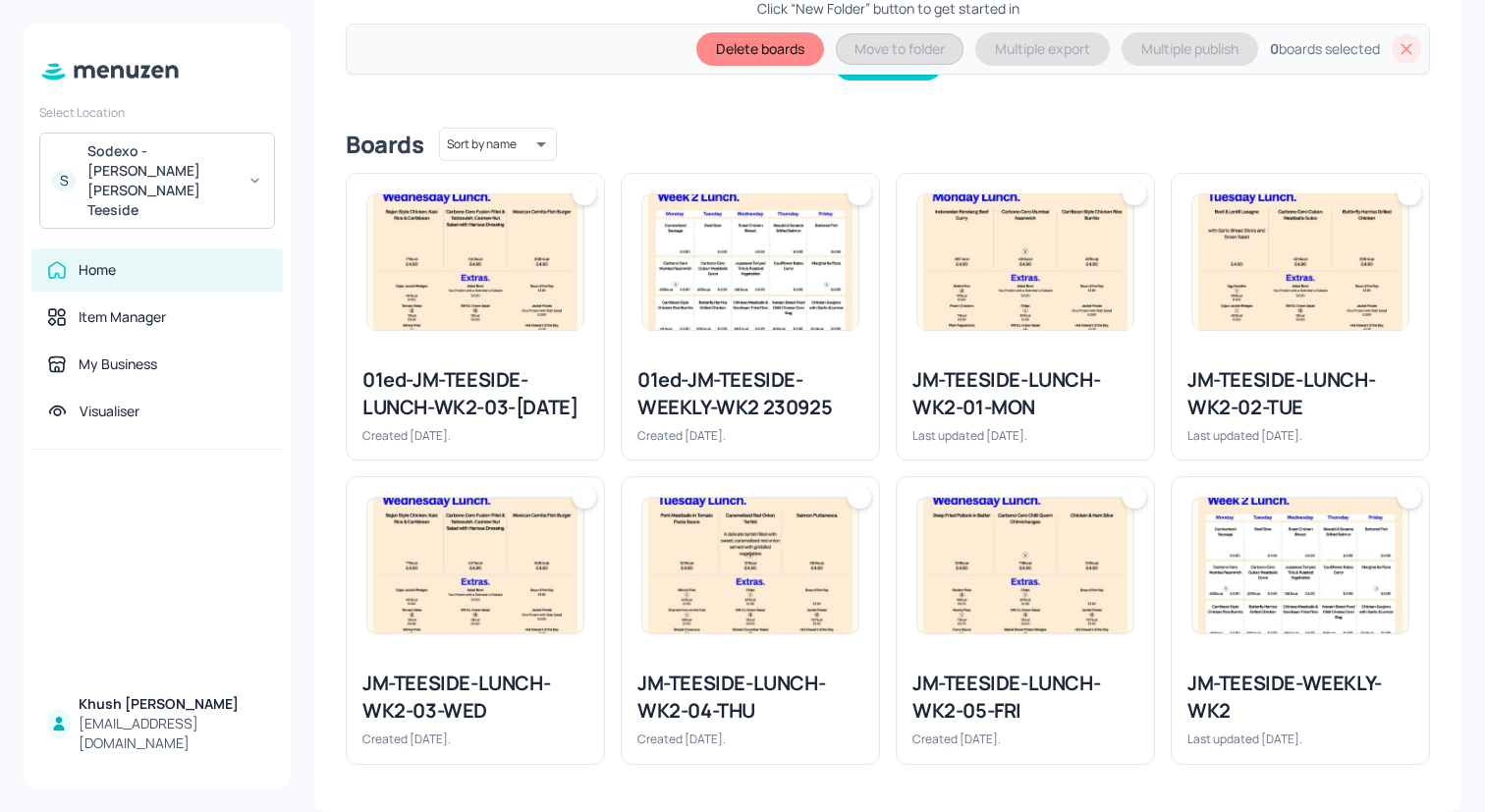
click at [1029, 257] on img at bounding box center [1025, 263] width 216 height 136
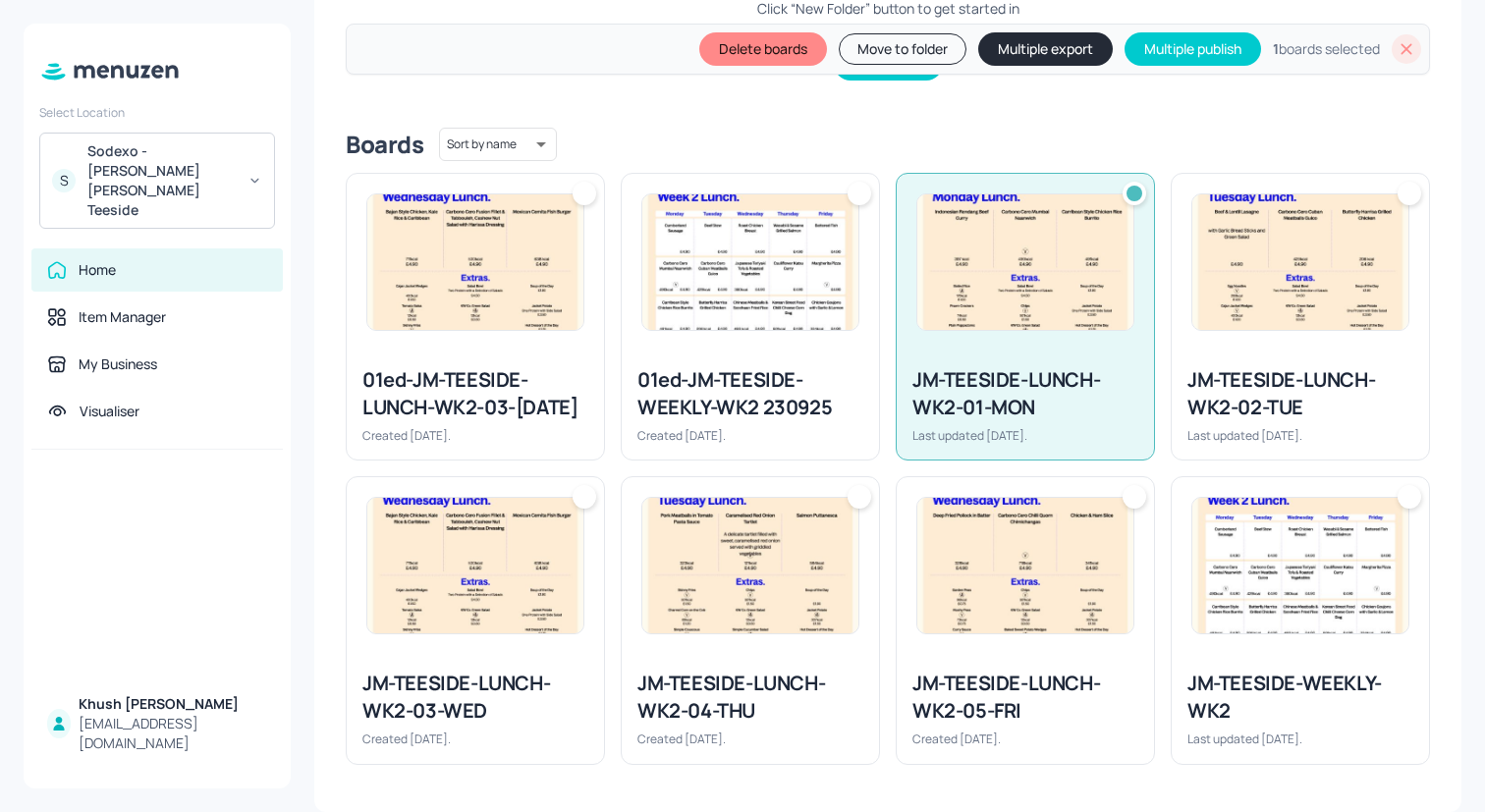
click at [1253, 309] on img at bounding box center [1300, 263] width 216 height 136
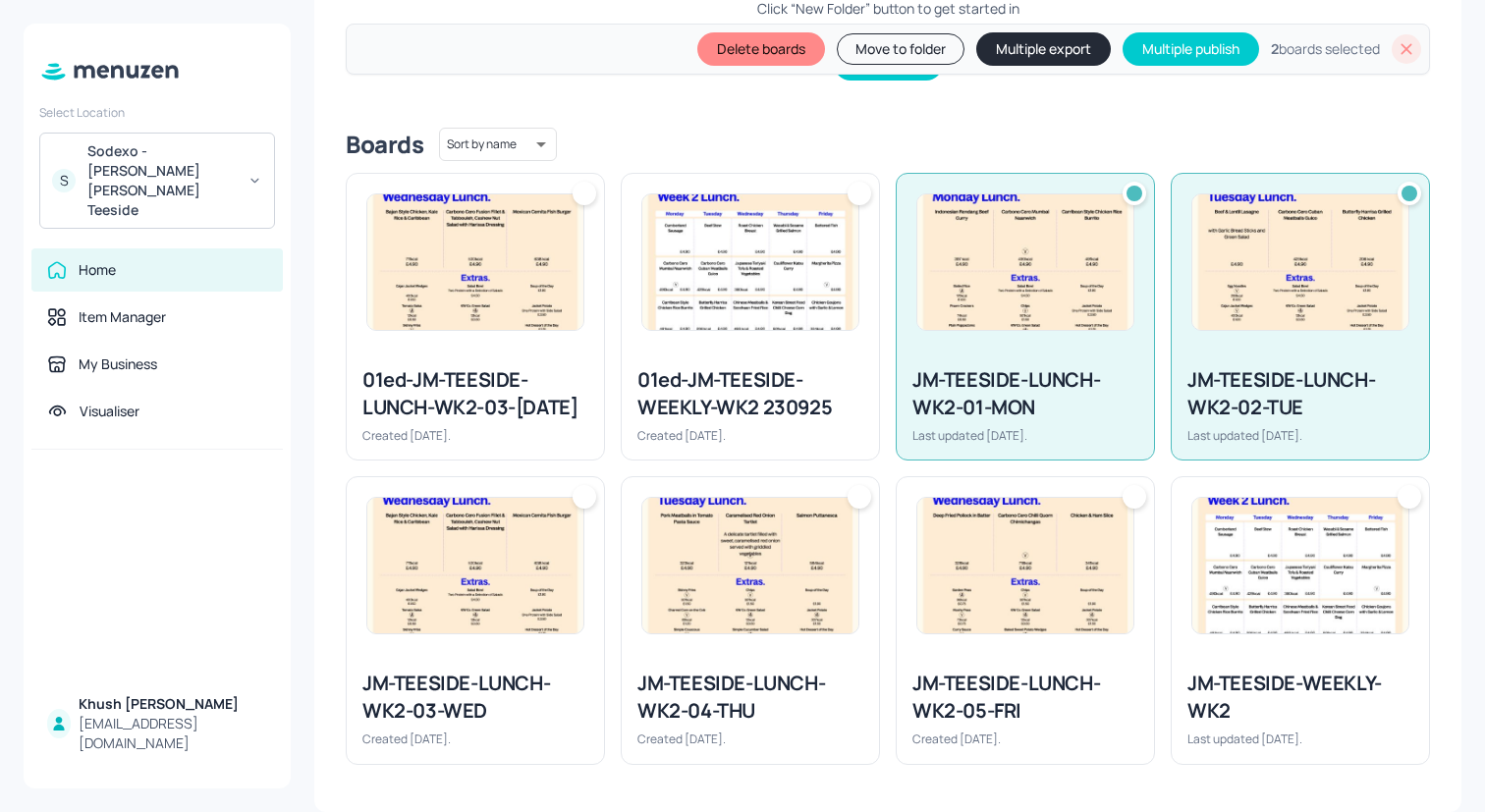
click at [944, 763] on div "JM-TEESIDE-LUNCH-WK2-05-FRI Created [DATE]." at bounding box center [1024, 708] width 257 height 109
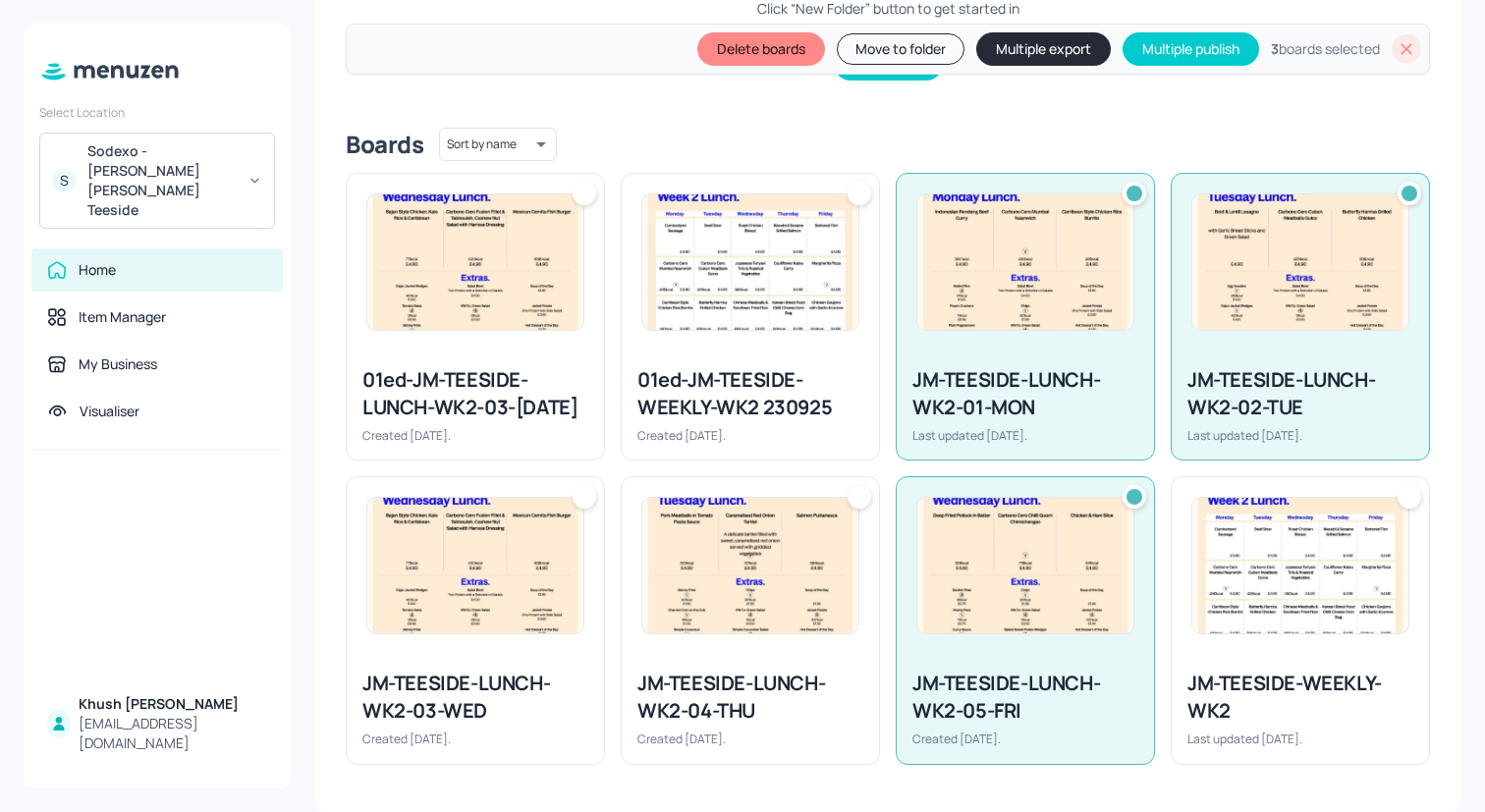
click at [778, 623] on img at bounding box center [750, 565] width 216 height 136
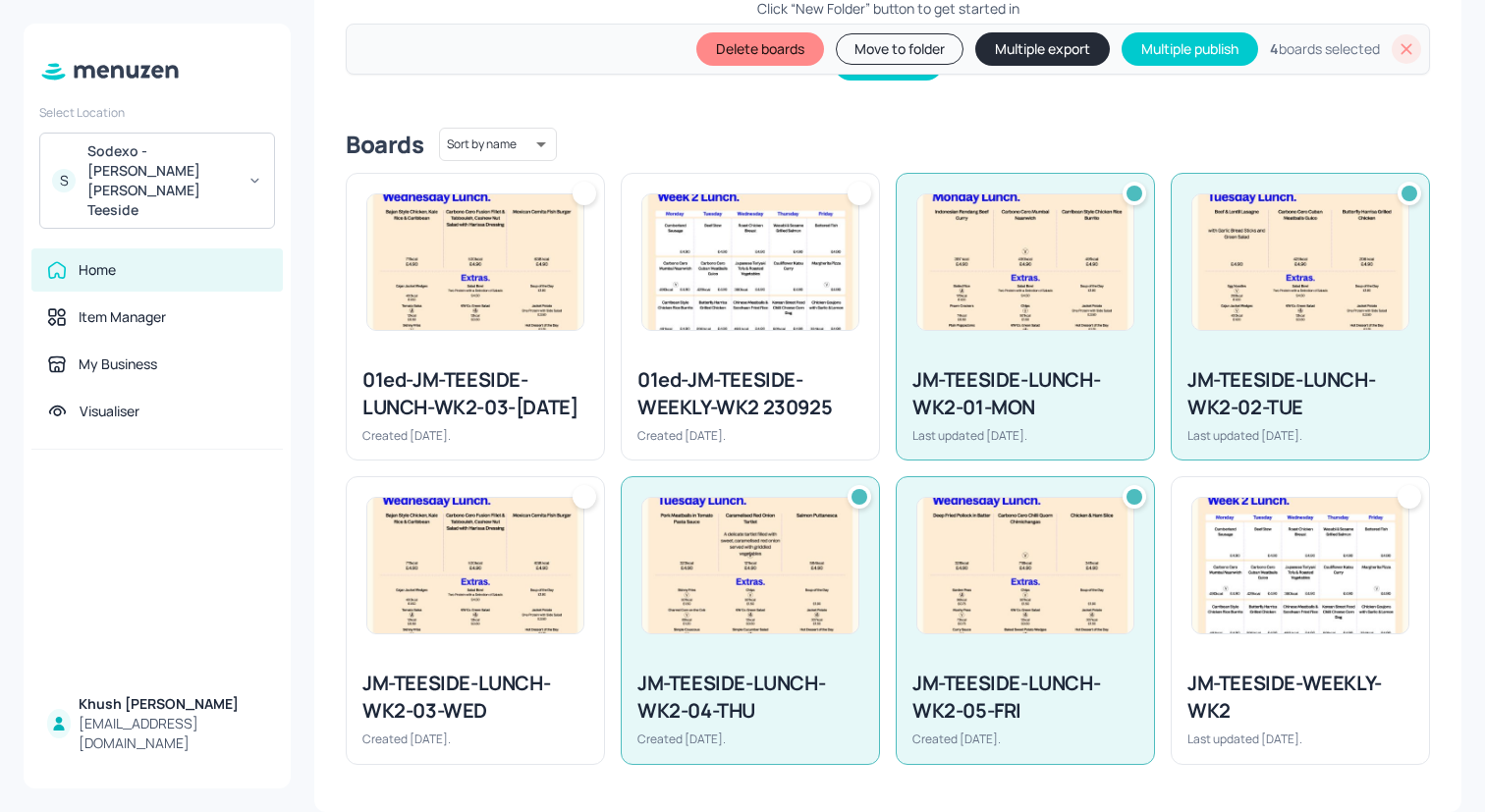
click at [556, 583] on img at bounding box center [476, 565] width 216 height 136
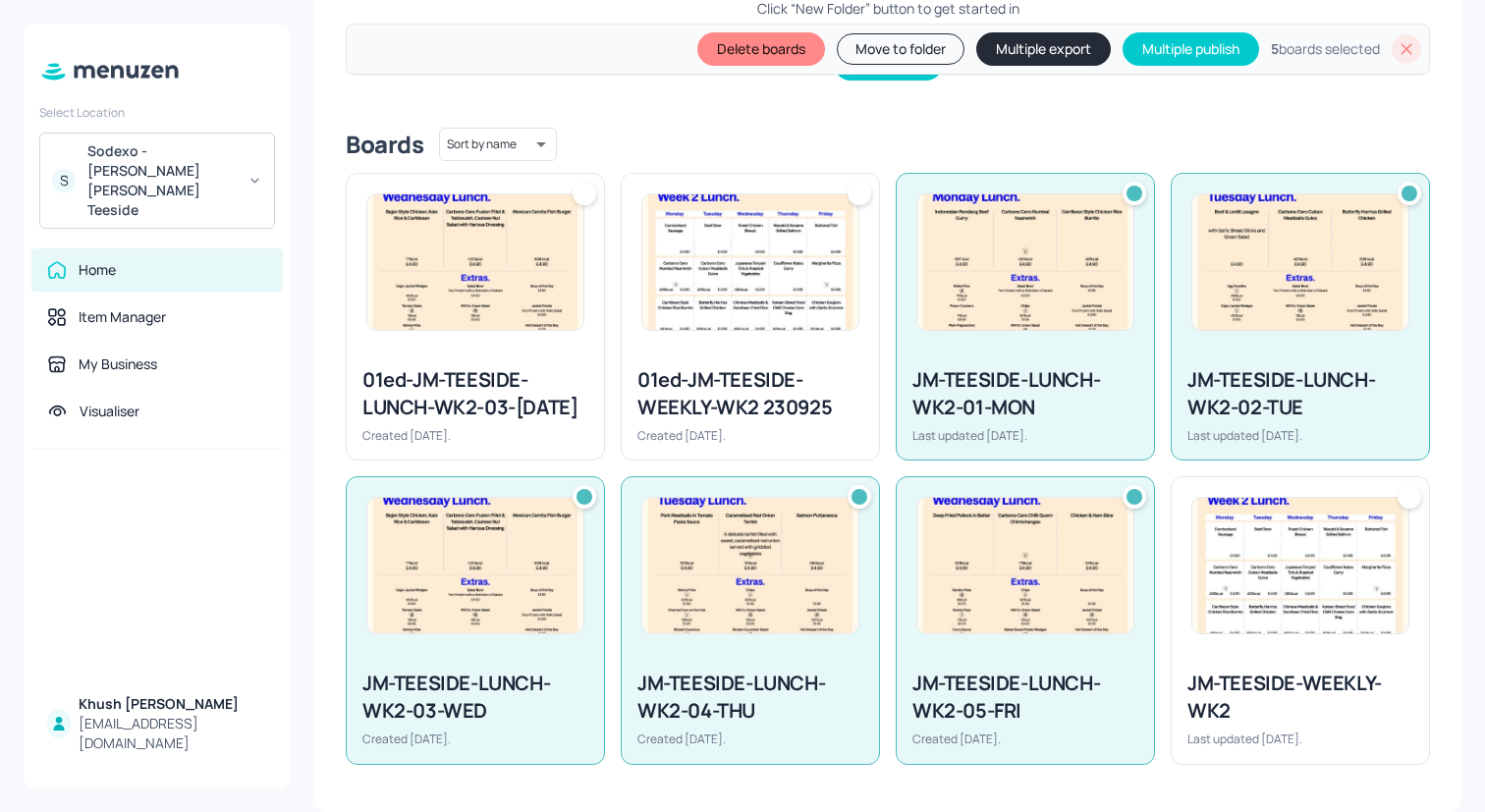
click at [993, 43] on button "Multiple export" at bounding box center [1043, 48] width 135 height 33
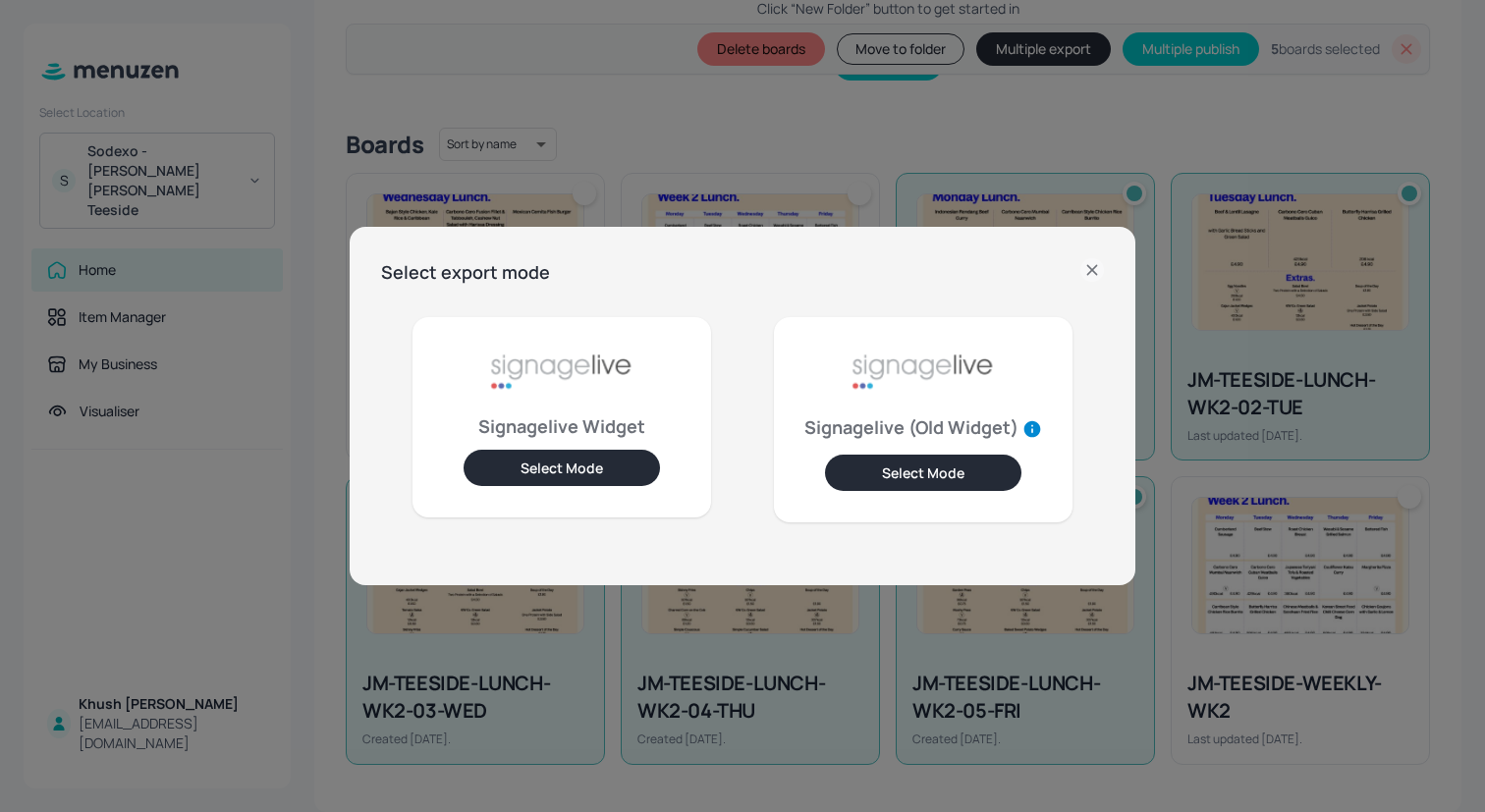
click at [576, 476] on button "Select Mode" at bounding box center [562, 467] width 197 height 36
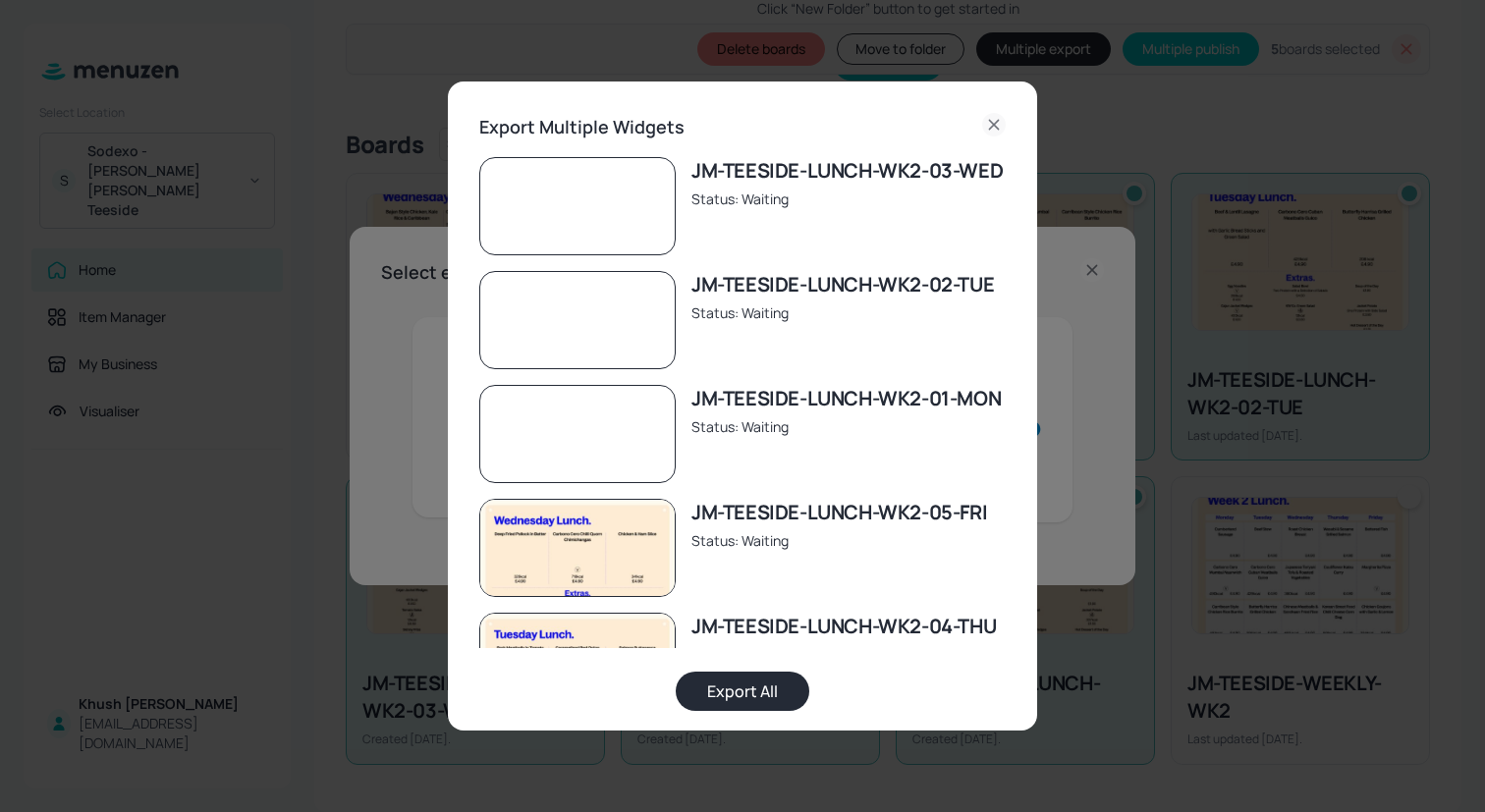
click at [737, 675] on button "Export All" at bounding box center [742, 690] width 134 height 39
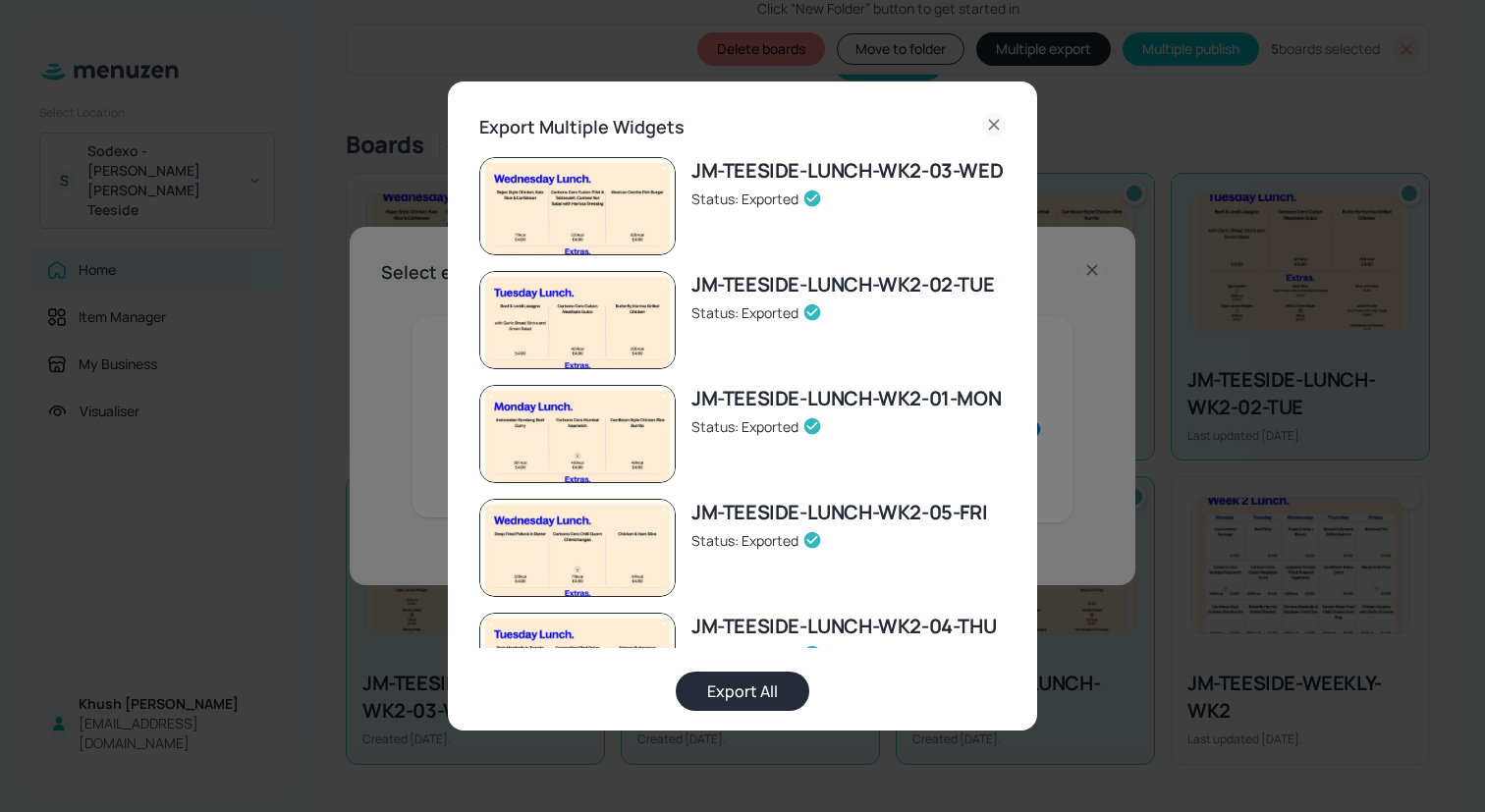
click at [966, 126] on div "Export Multiple Widgets" at bounding box center [742, 127] width 527 height 29
click at [986, 121] on icon at bounding box center [994, 125] width 24 height 24
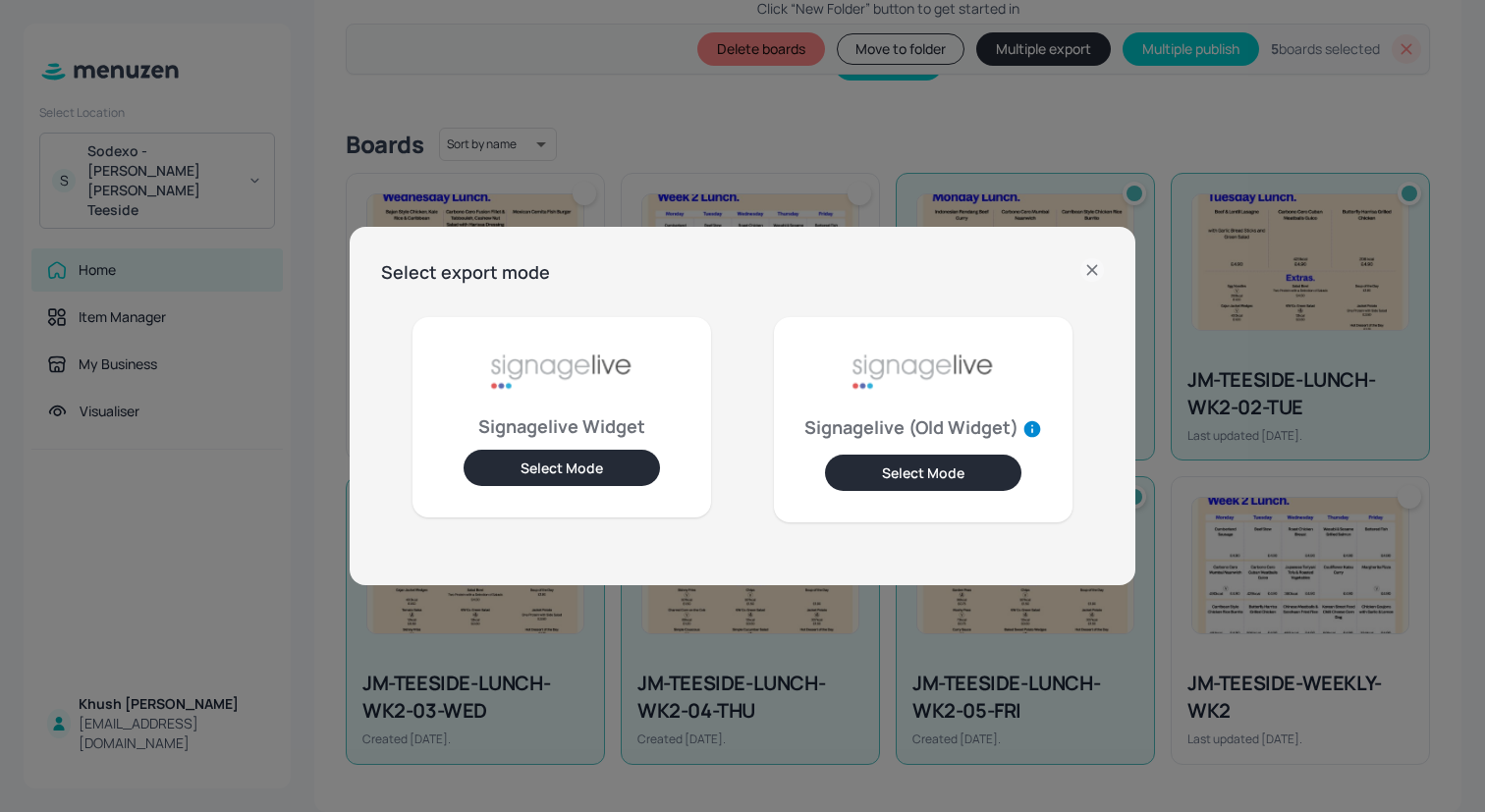
click at [1092, 265] on icon at bounding box center [1092, 270] width 24 height 24
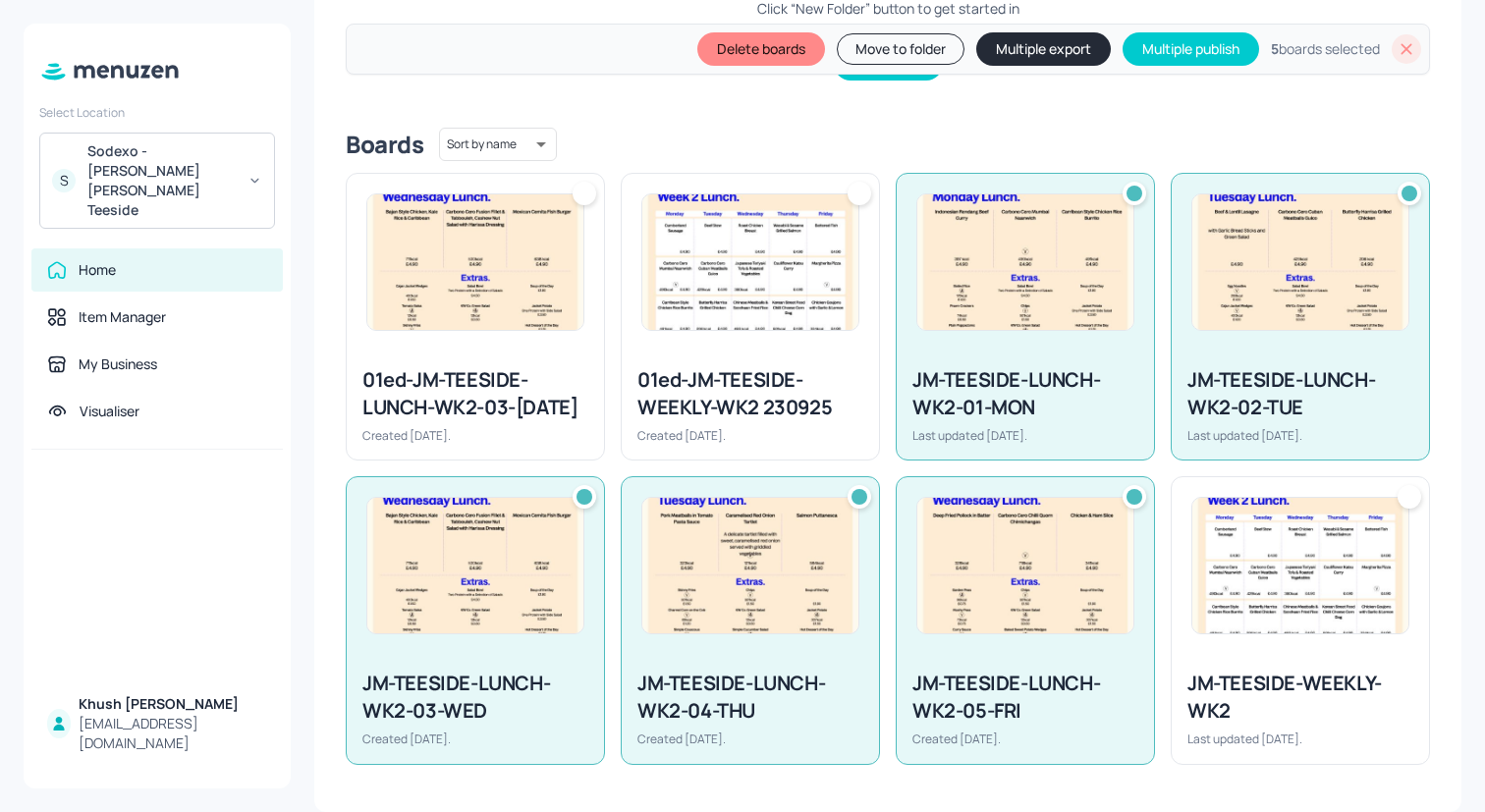
click at [1397, 50] on icon at bounding box center [1407, 49] width 20 height 20
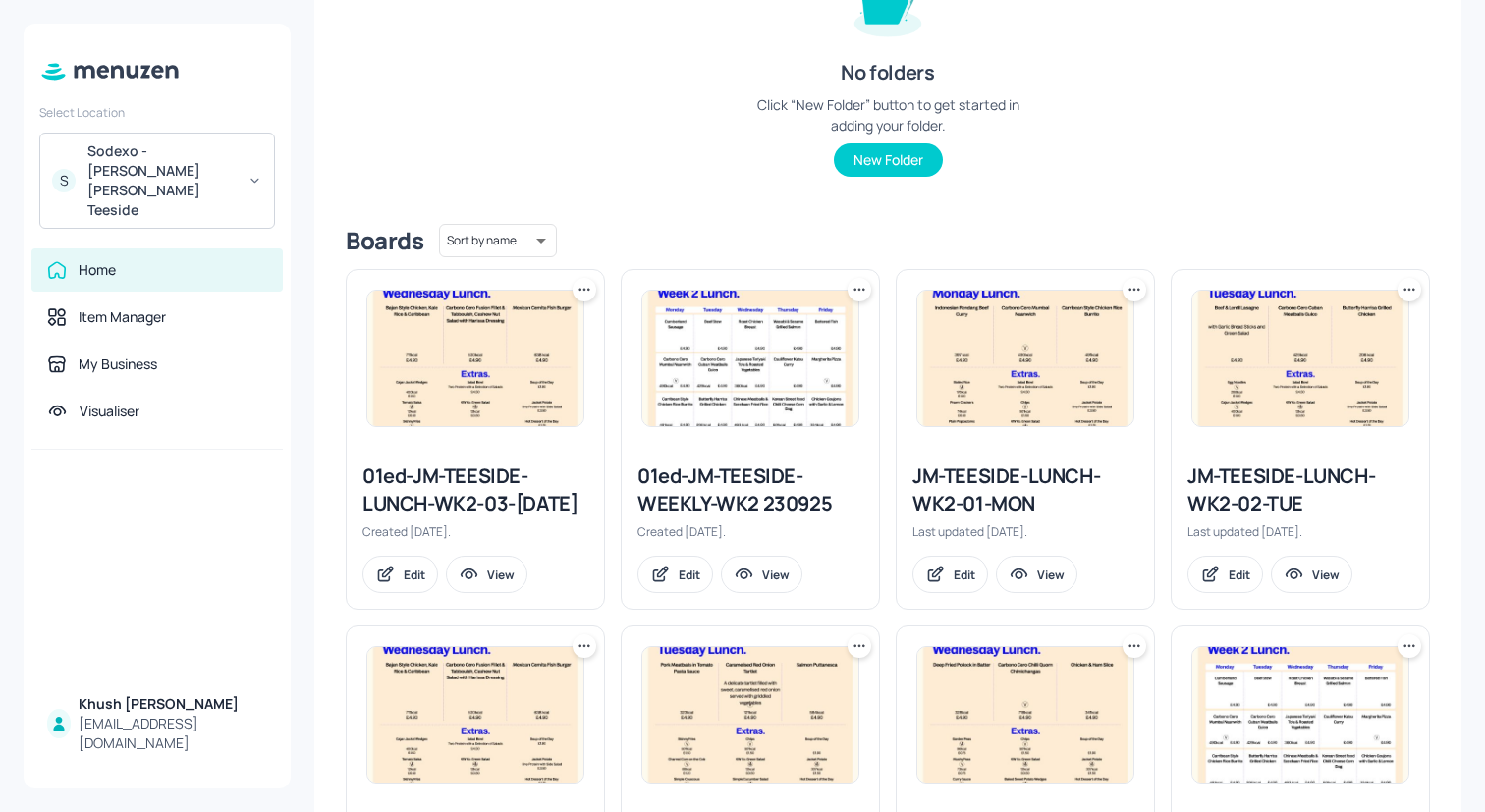
scroll to position [0, 0]
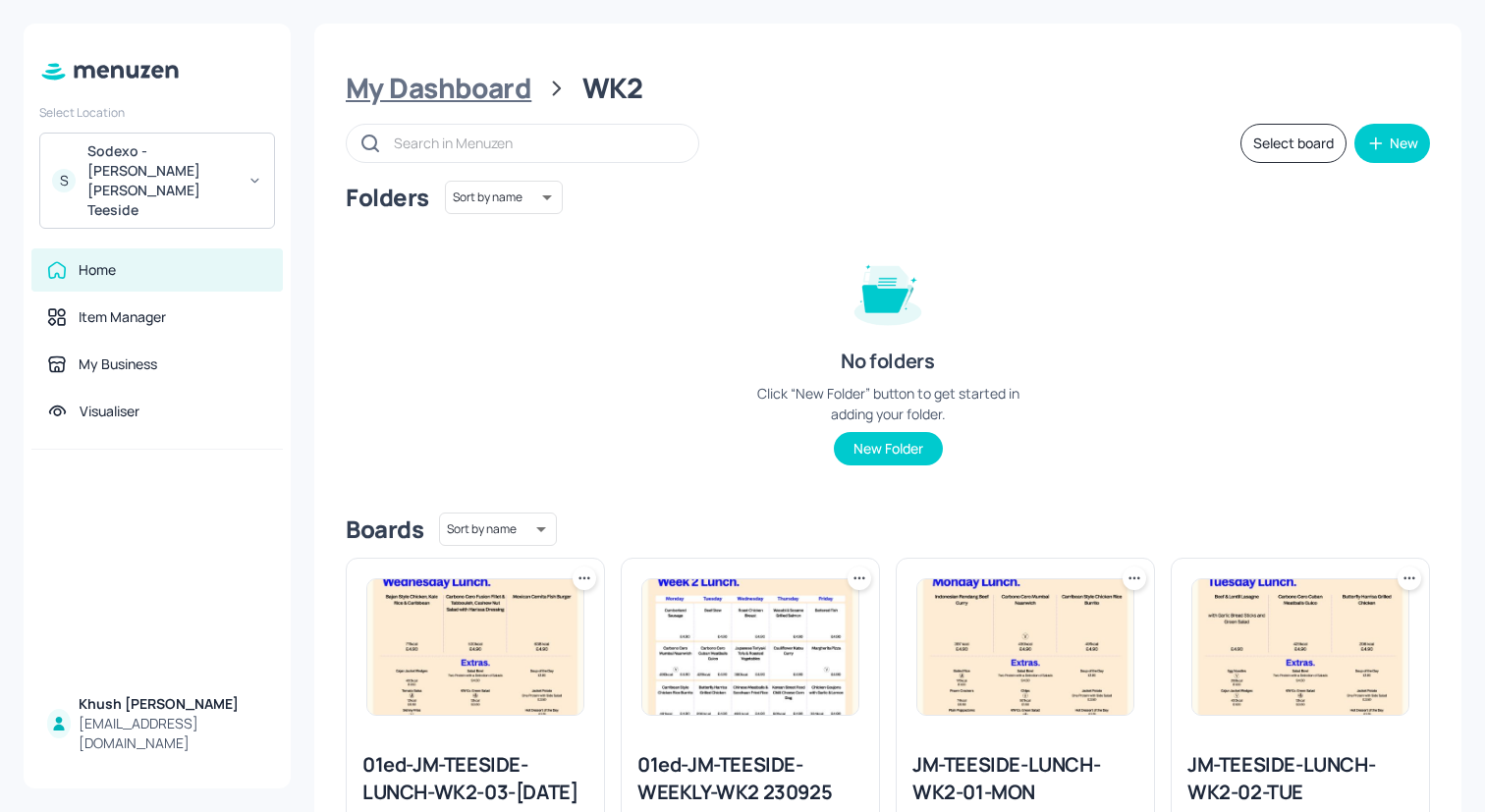
click at [485, 100] on div "My Dashboard" at bounding box center [439, 88] width 186 height 35
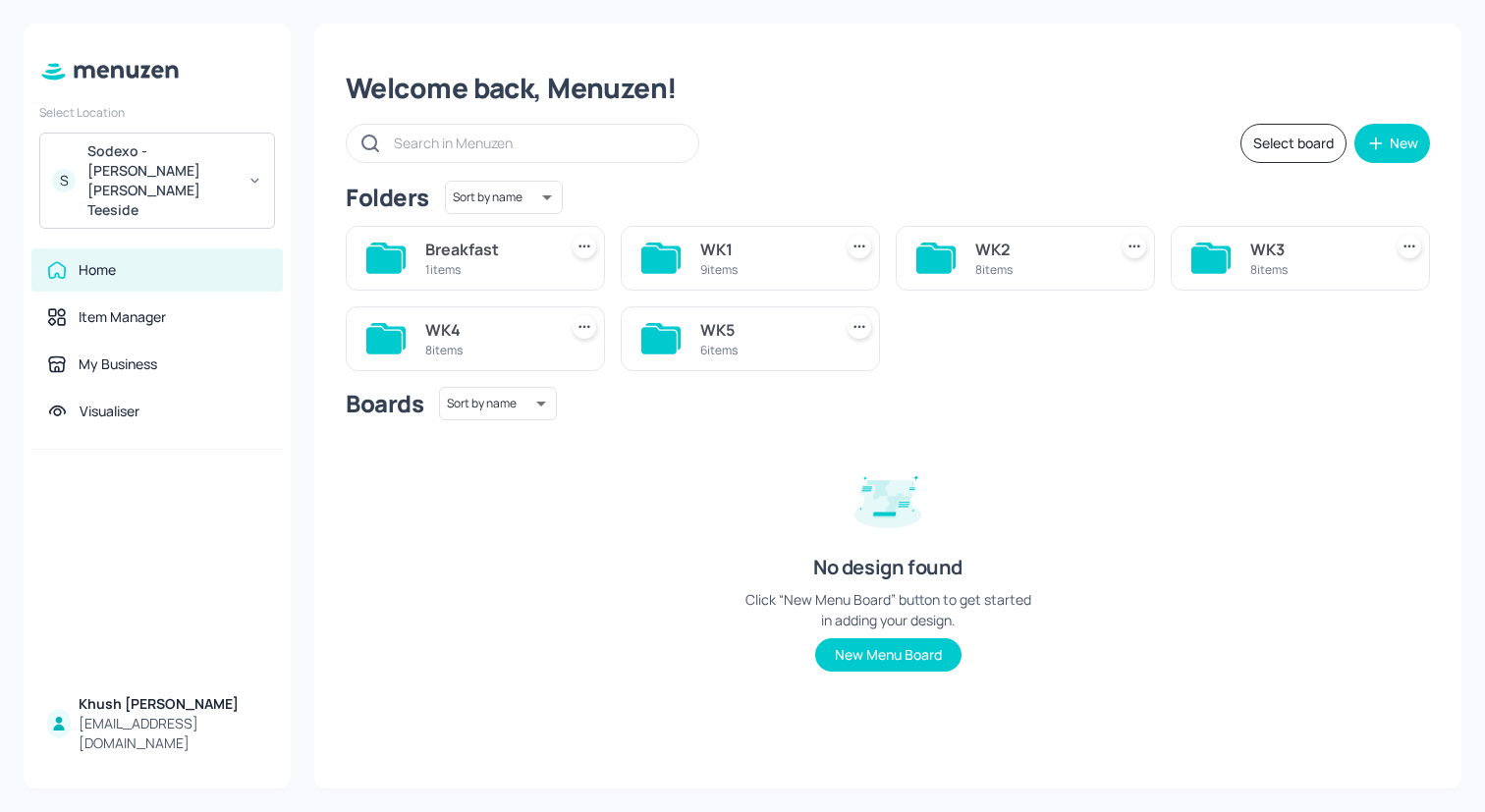
click at [771, 278] on div "WK1 9 items" at bounding box center [762, 258] width 124 height 47
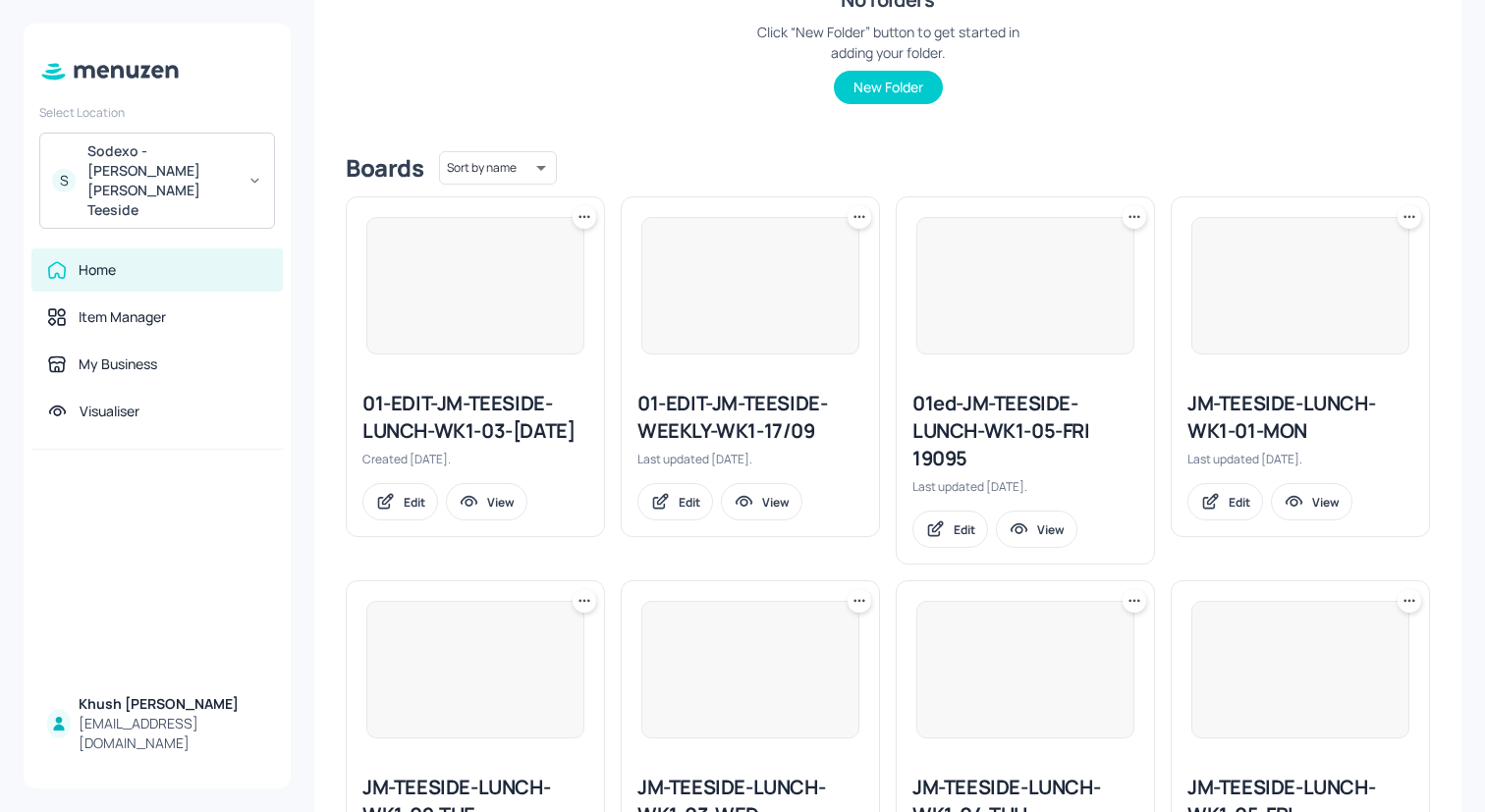
scroll to position [511, 0]
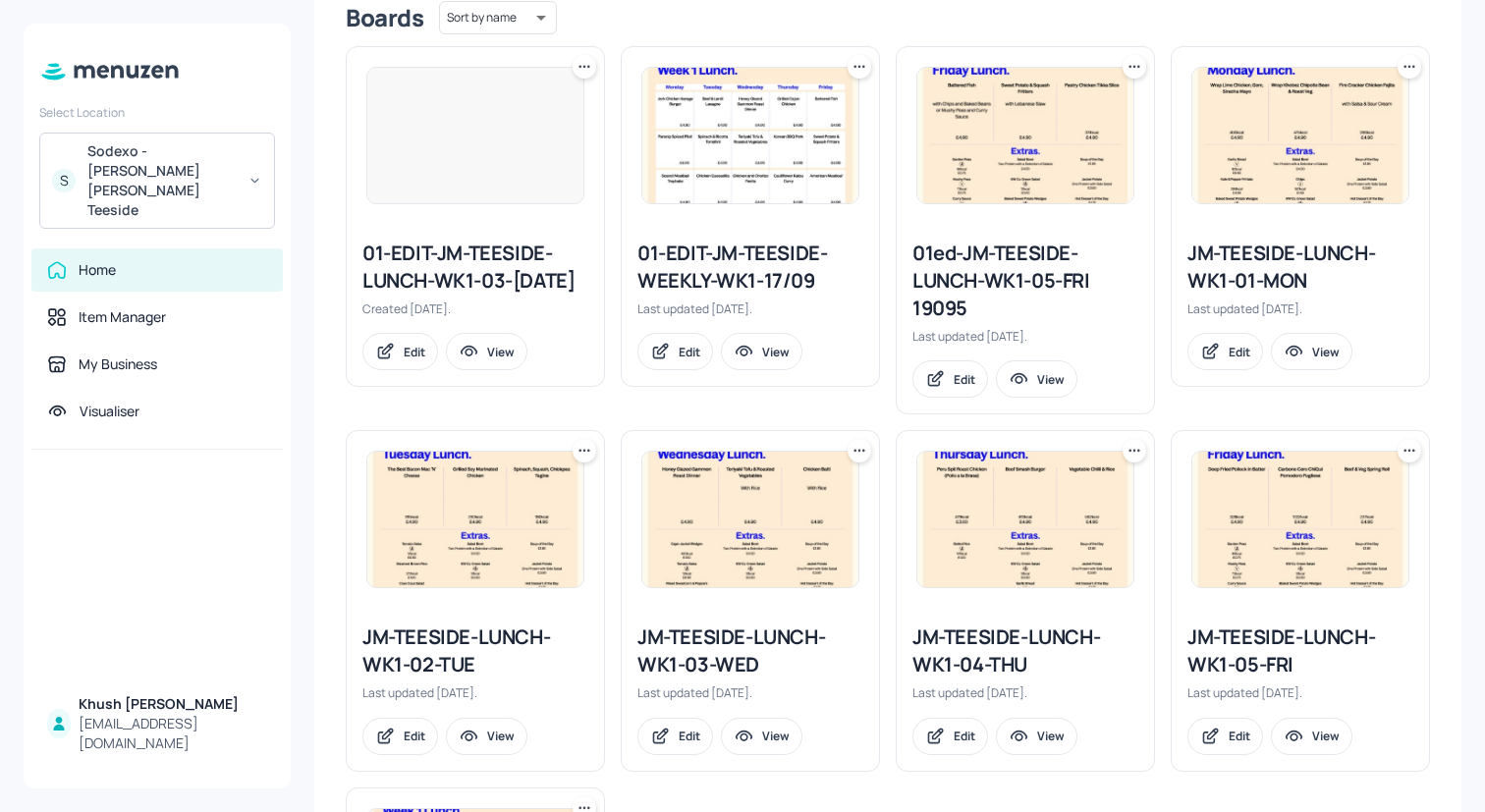
click at [1206, 260] on div "JM-TEESIDE-LUNCH-WK1-01-MON" at bounding box center [1300, 267] width 226 height 55
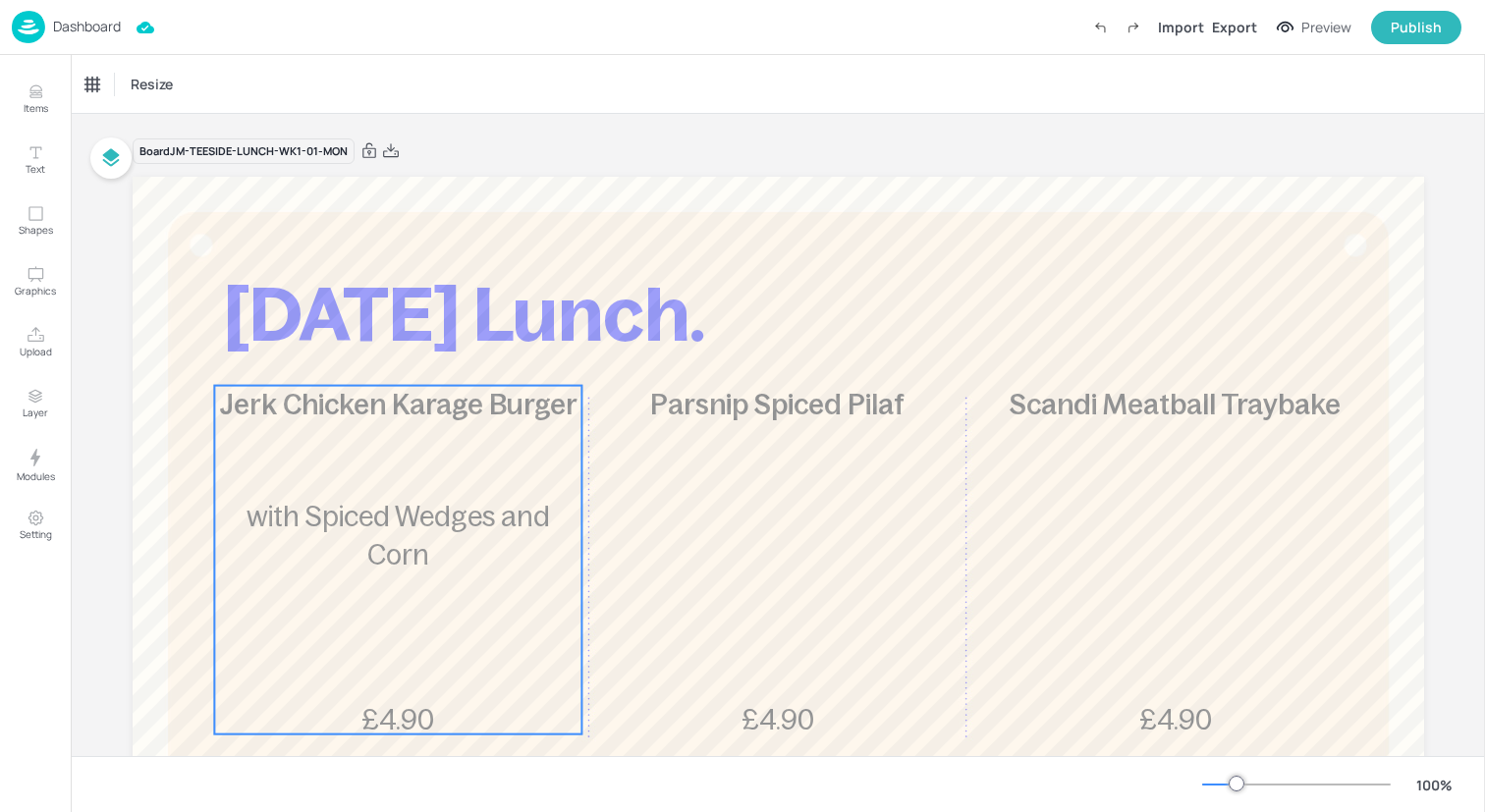
click at [275, 525] on span "with Spiced Wedges and Corn" at bounding box center [399, 535] width 304 height 70
click at [323, 337] on div "Ungroup" at bounding box center [398, 352] width 211 height 31
click at [325, 349] on div "Ungroup" at bounding box center [335, 353] width 76 height 26
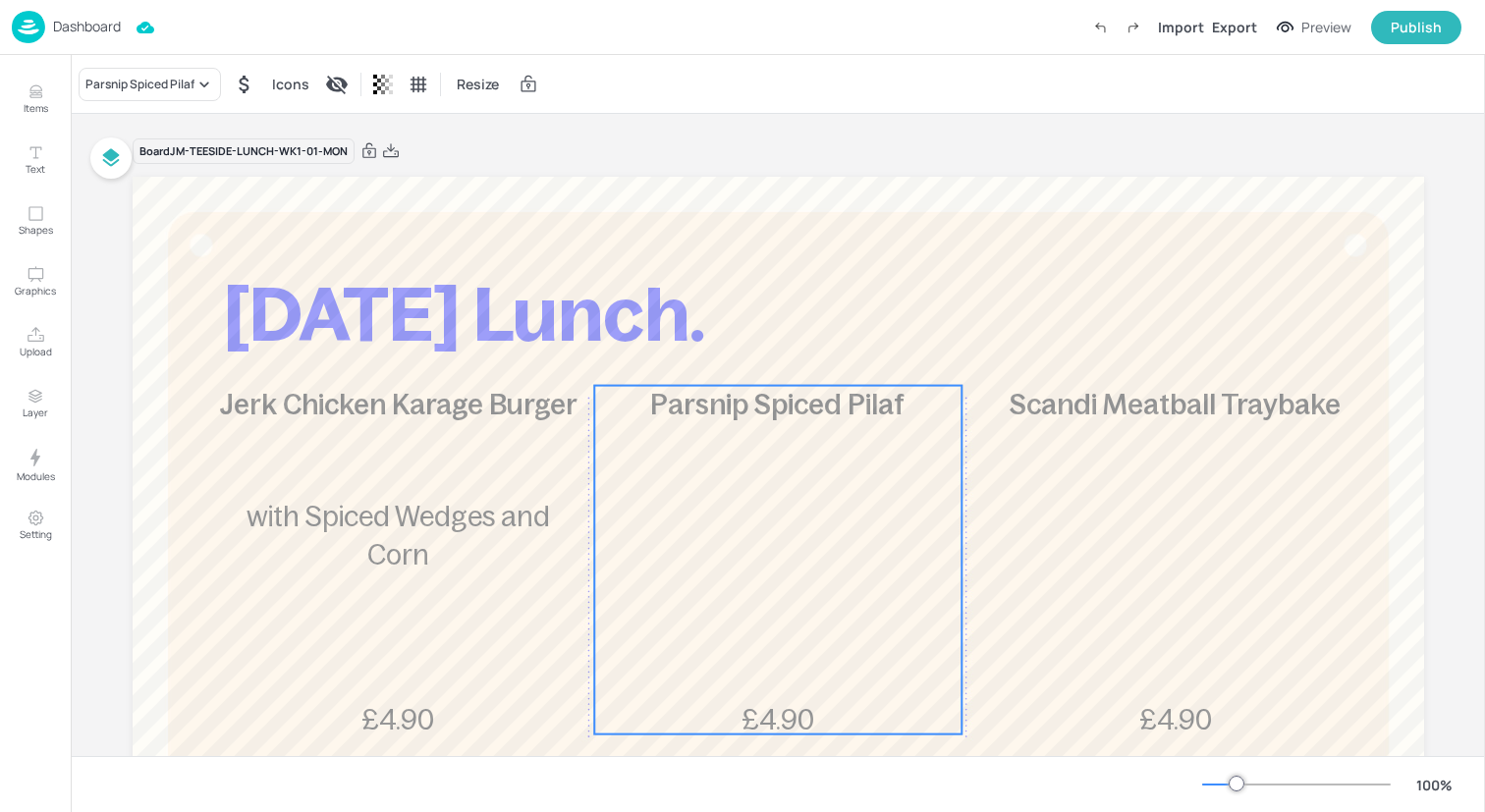
click at [654, 452] on div "Parsnip Spiced Pilaf £4.90" at bounding box center [778, 559] width 368 height 349
click at [682, 354] on div "Ungroup" at bounding box center [715, 353] width 76 height 26
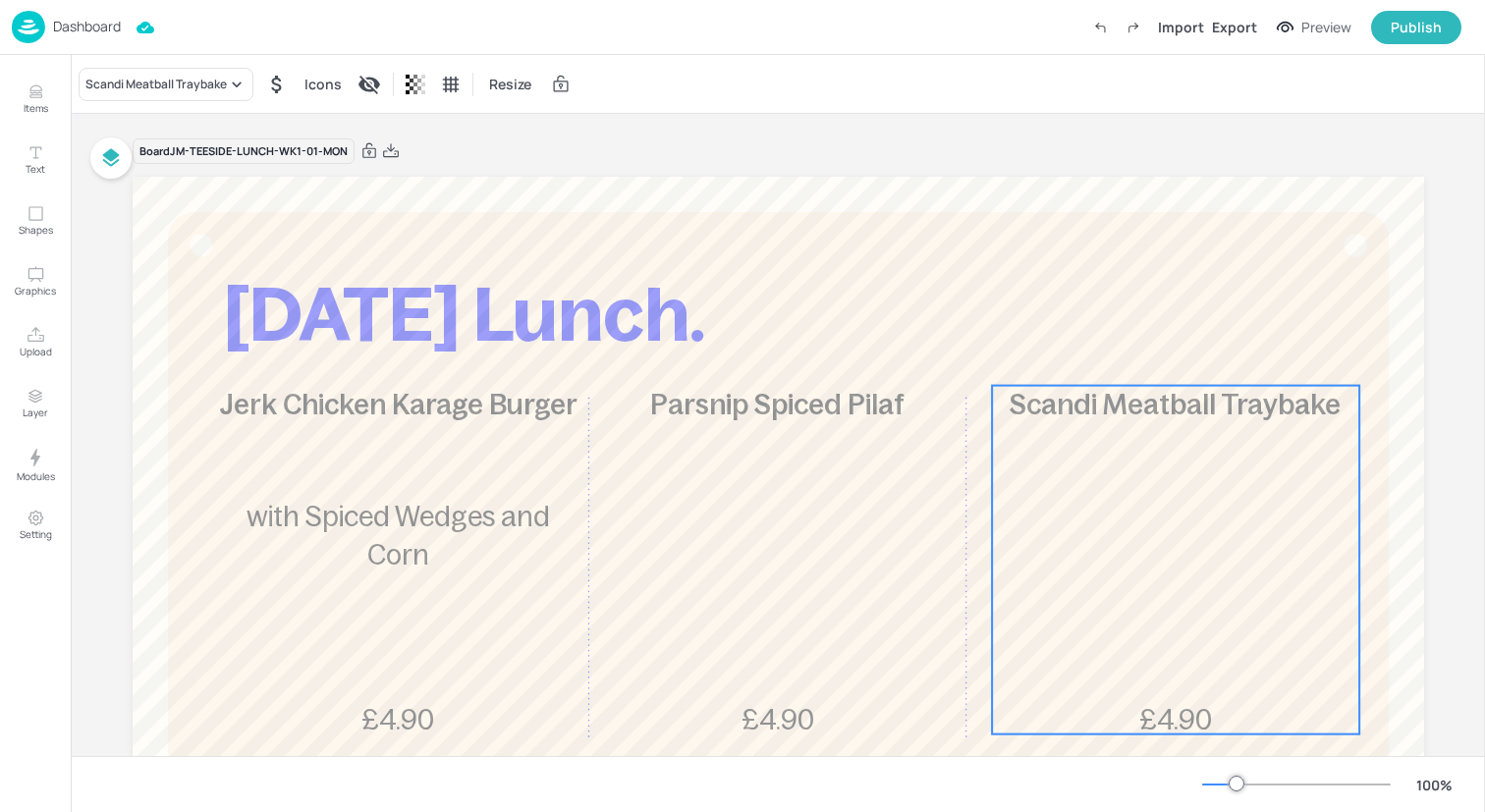
click at [1118, 451] on div "Scandi Meatball Traybake £4.90" at bounding box center [1176, 559] width 368 height 349
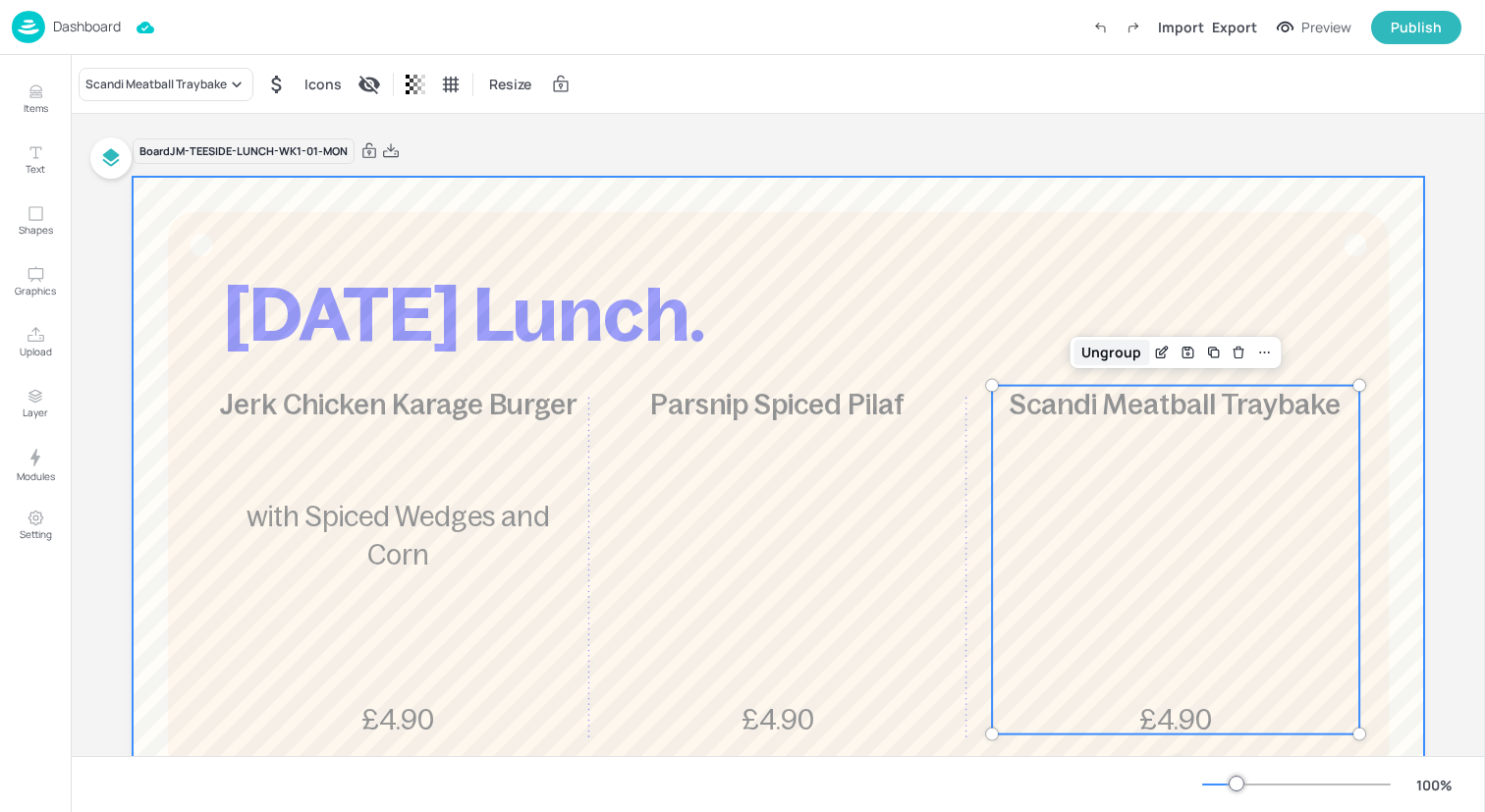
click at [1105, 347] on div "Ungroup" at bounding box center [1111, 353] width 76 height 26
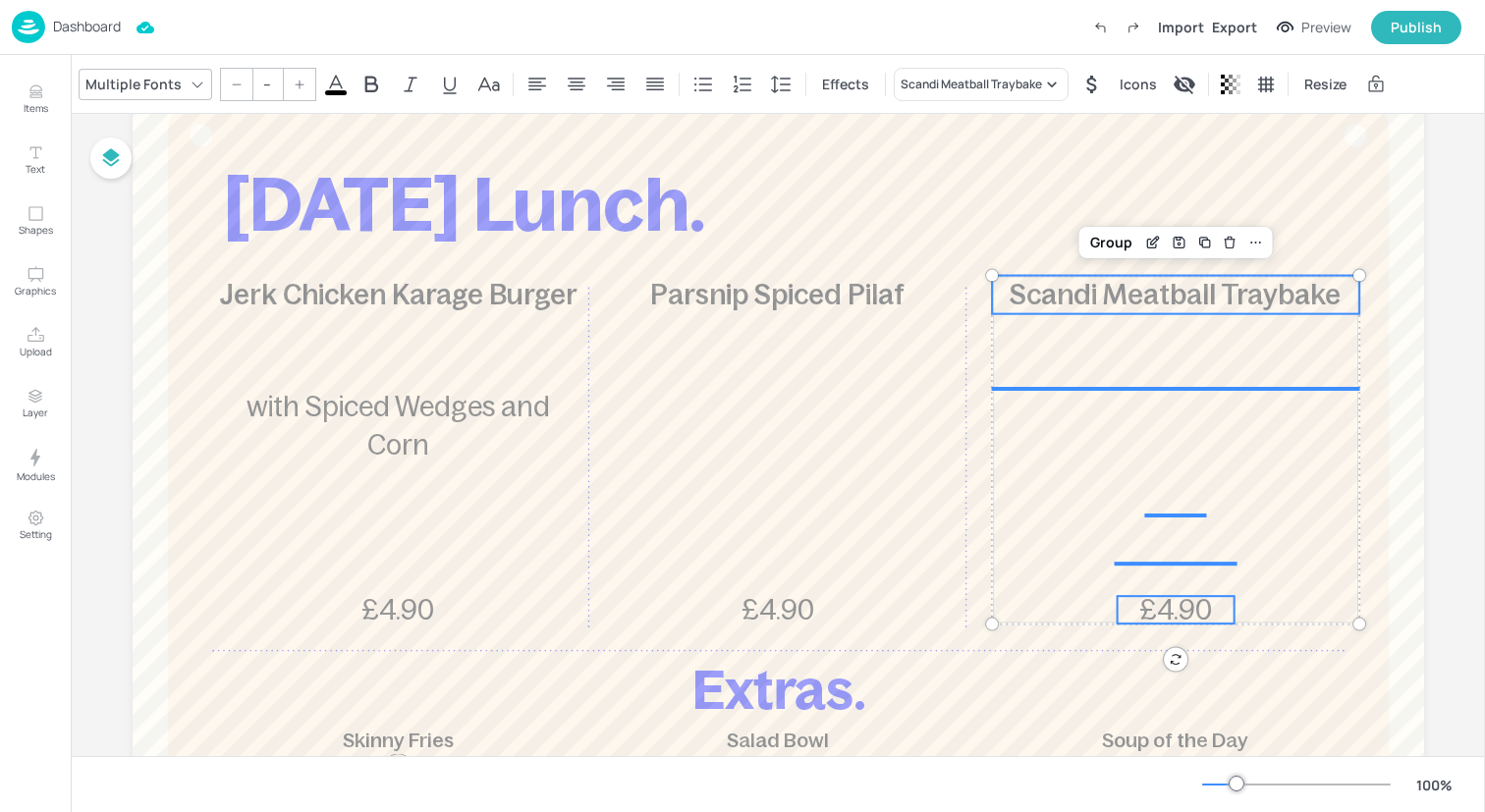
scroll to position [112, 0]
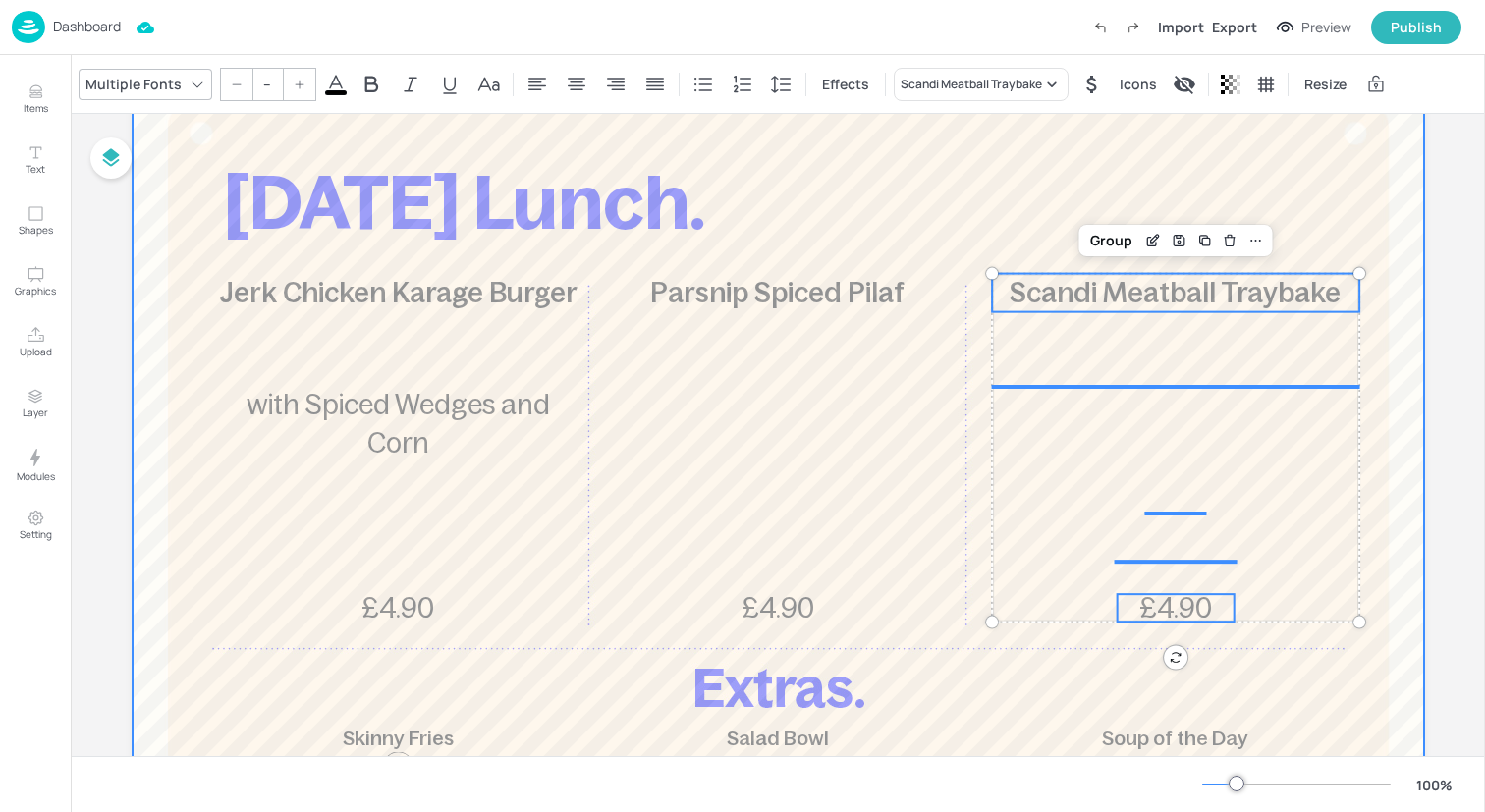
click at [1309, 637] on div at bounding box center [778, 594] width 1291 height 1060
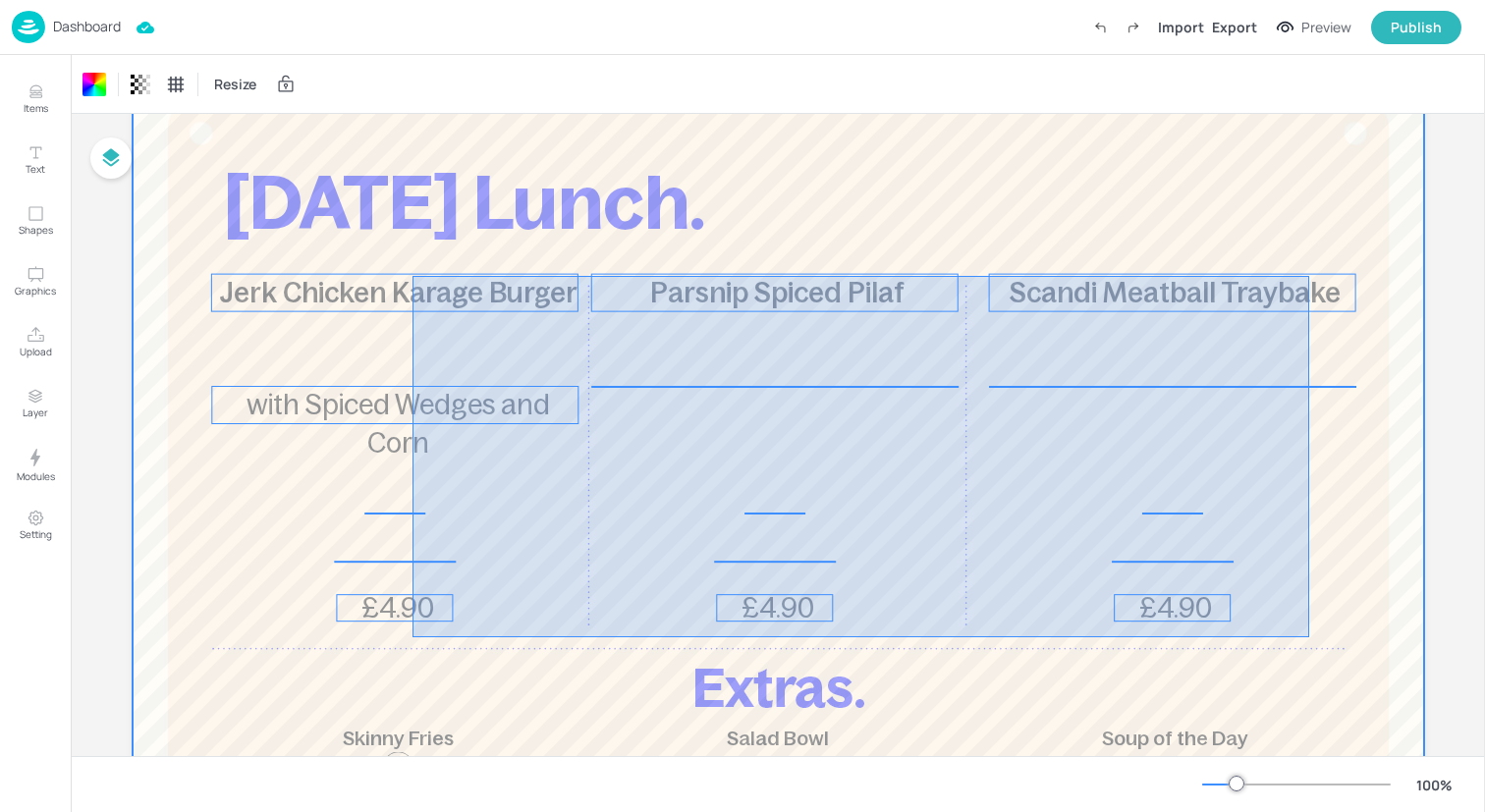
drag, startPoint x: 1309, startPoint y: 637, endPoint x: 411, endPoint y: 277, distance: 967.5
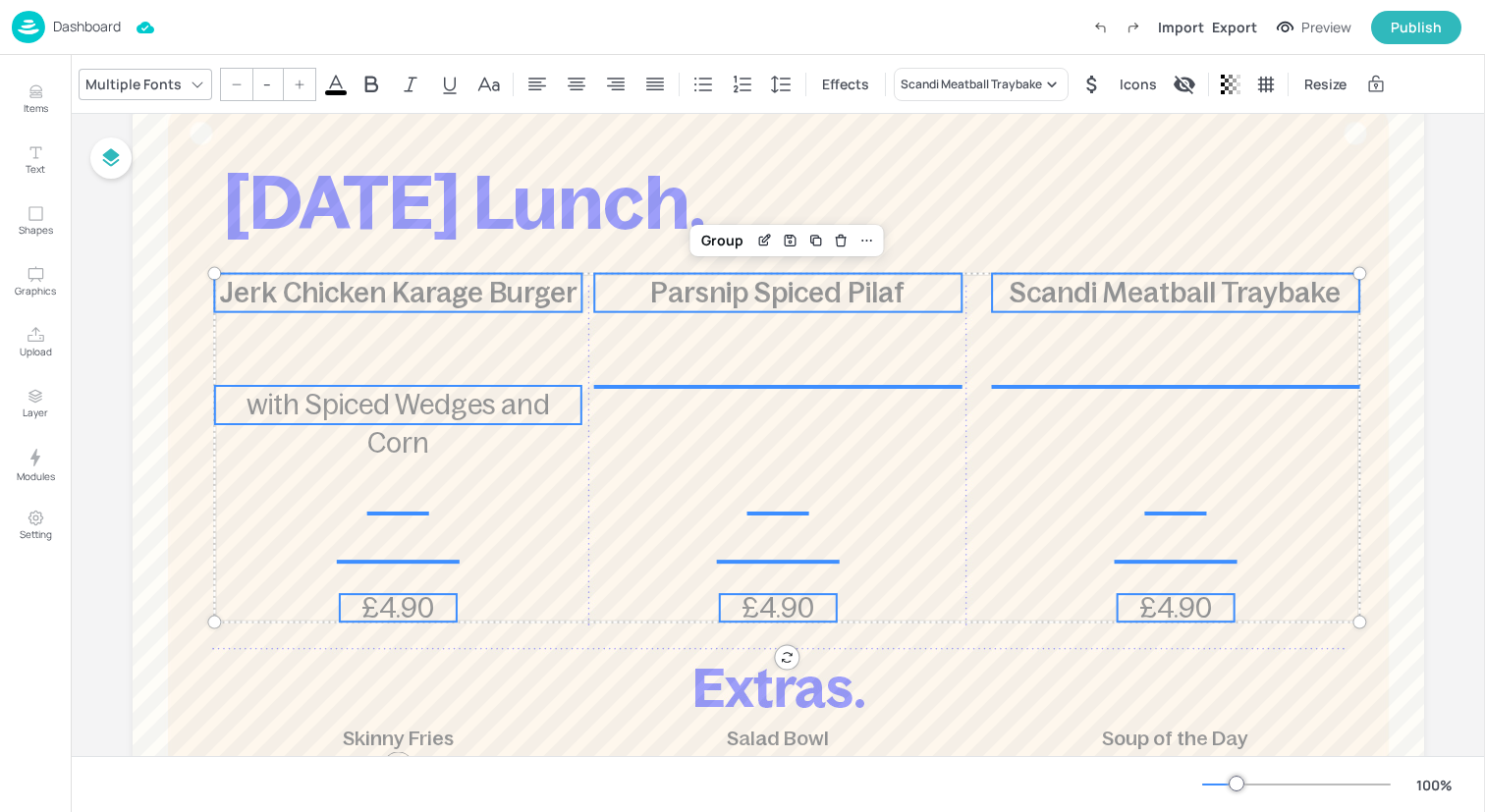
click at [271, 83] on input "--" at bounding box center [268, 84] width 28 height 31
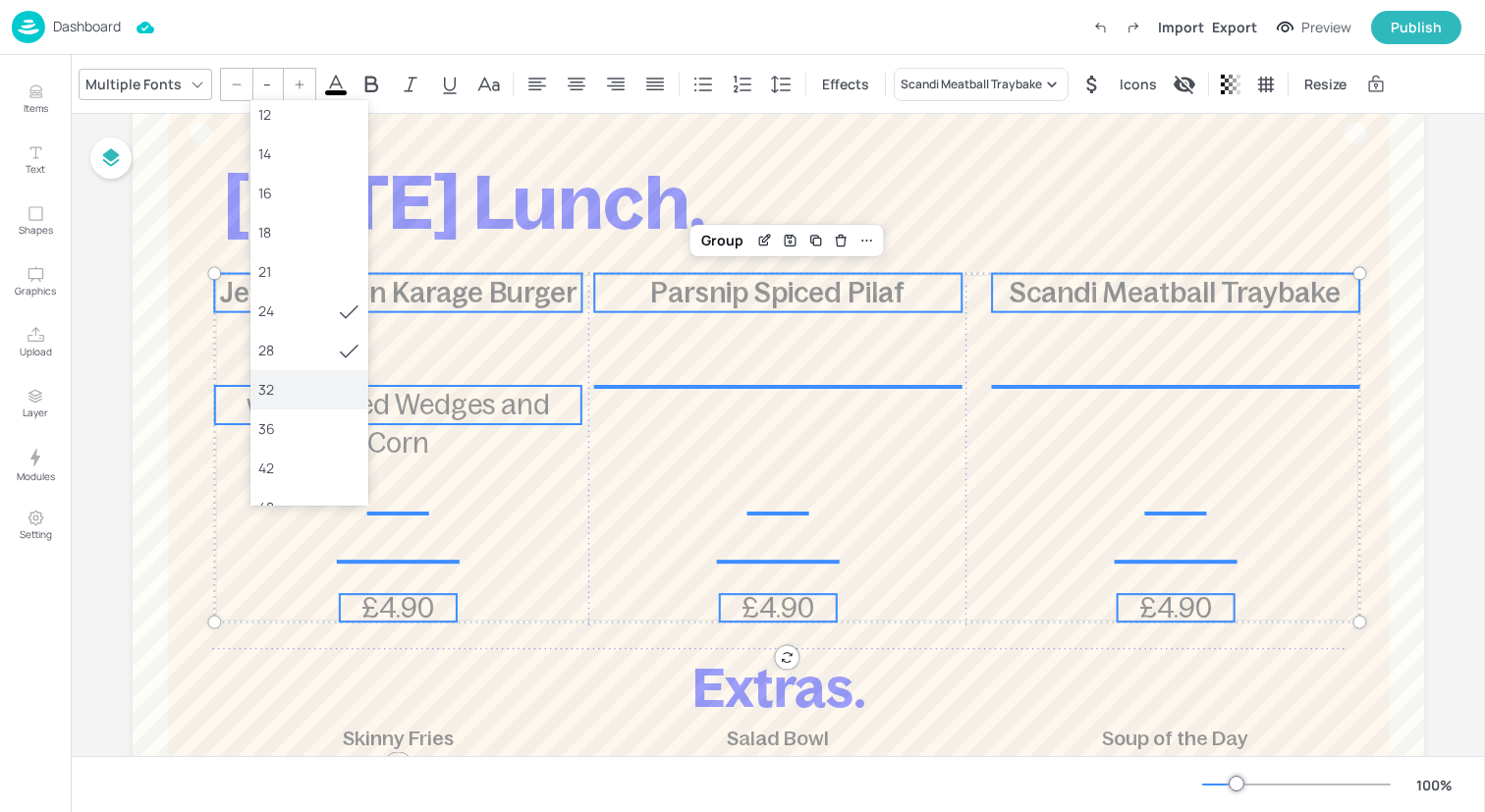
scroll to position [132, 0]
click at [324, 419] on div "36" at bounding box center [309, 419] width 102 height 21
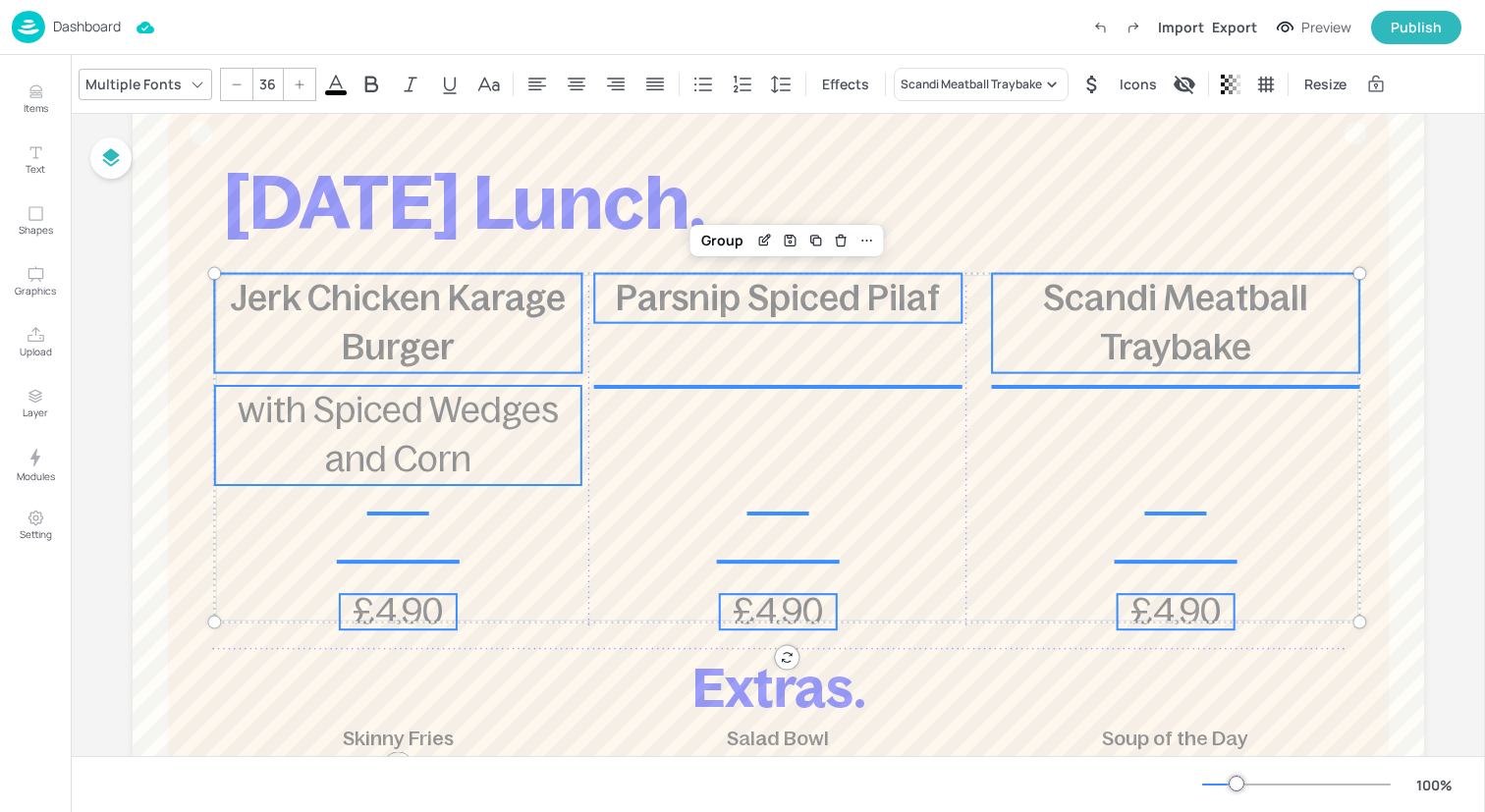
click at [236, 86] on icon at bounding box center [237, 85] width 12 height 12
type input "35"
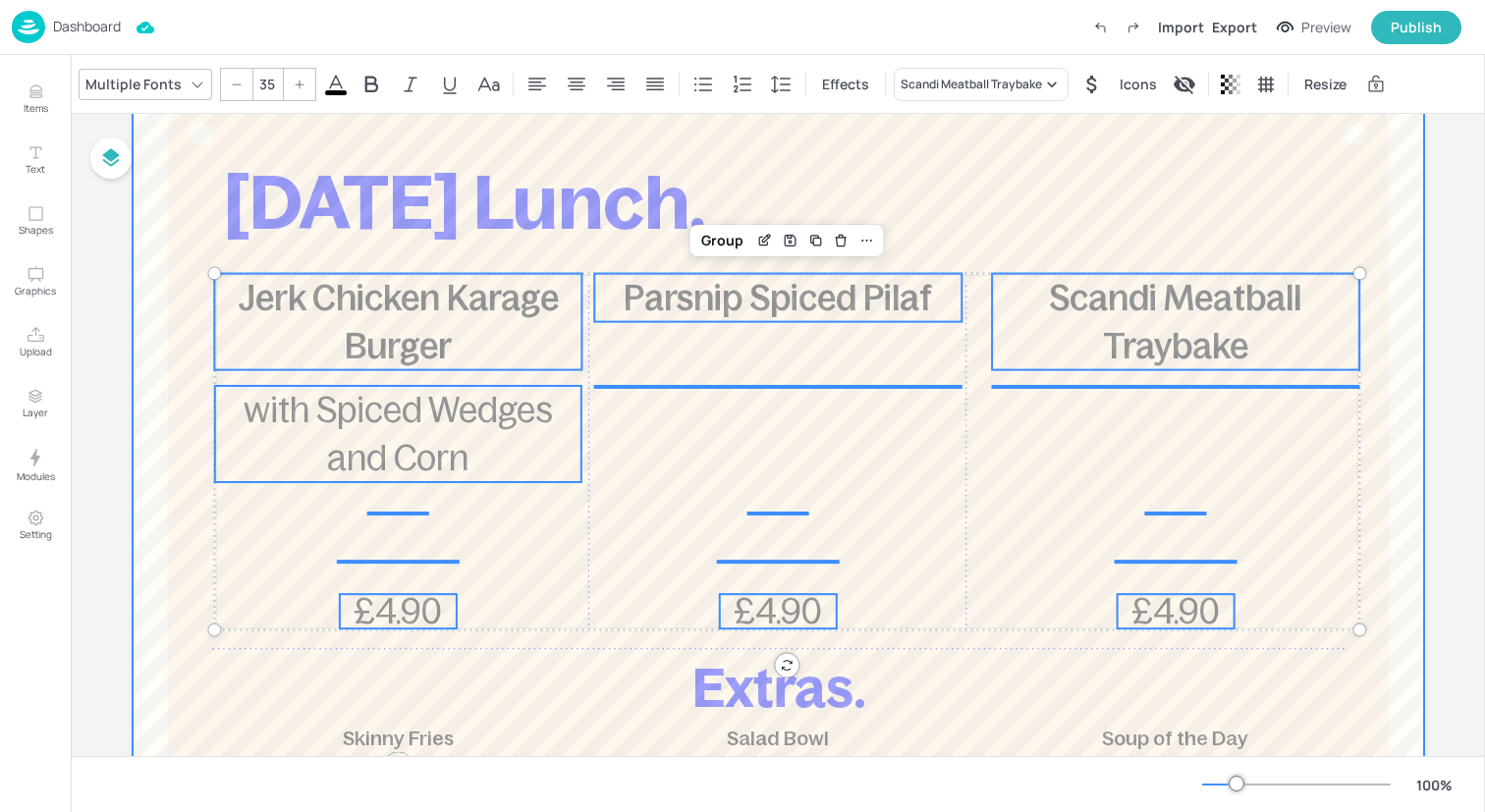
click at [384, 638] on div at bounding box center [778, 594] width 1291 height 1060
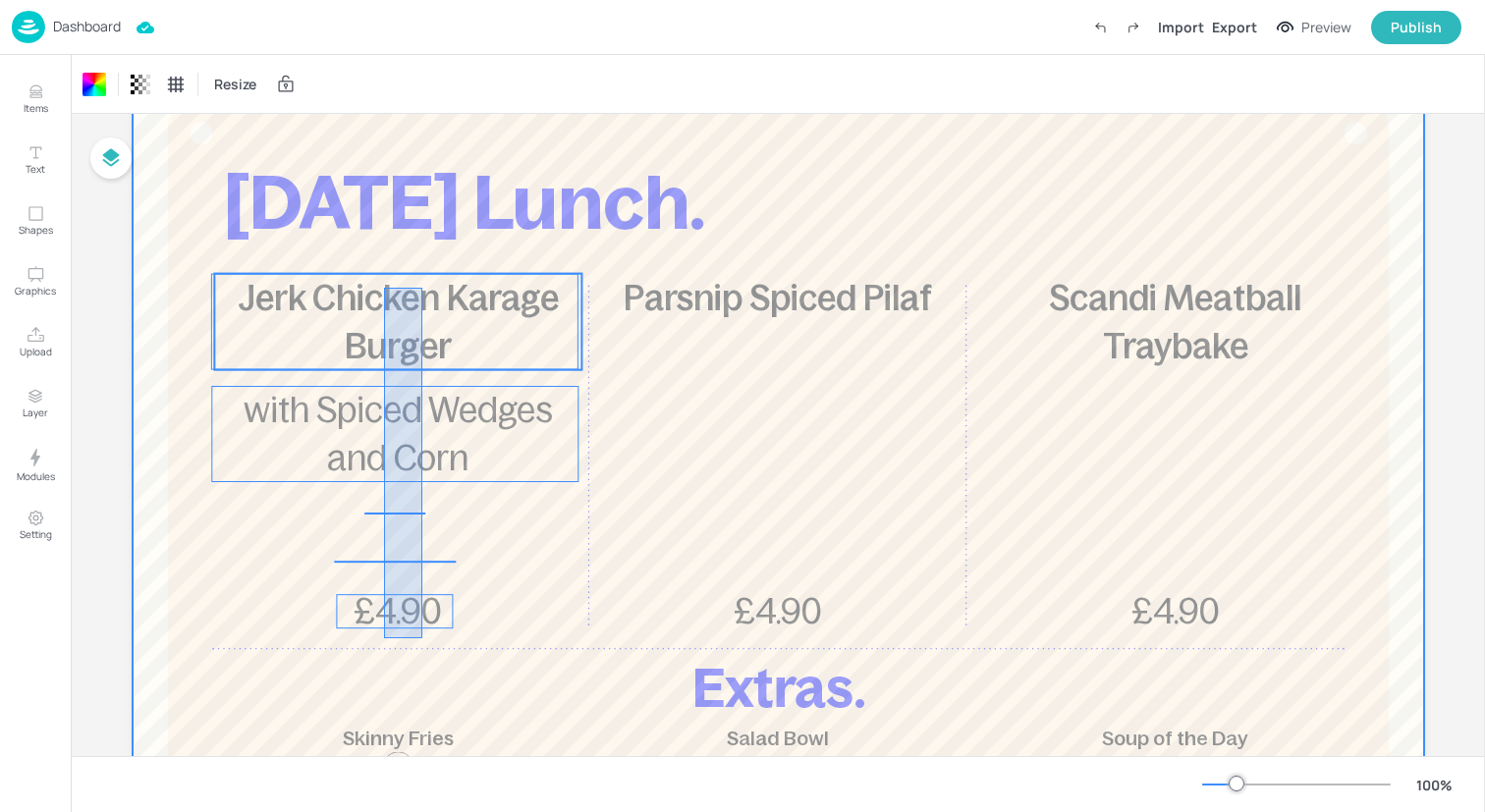
drag, startPoint x: 384, startPoint y: 638, endPoint x: 417, endPoint y: 307, distance: 332.6
click at [417, 65] on div "[DATE] Lunch. Jerk Chicken Karage Burger £4.90 with Spiced Wedges and Corn Pars…" at bounding box center [778, 65] width 1291 height 0
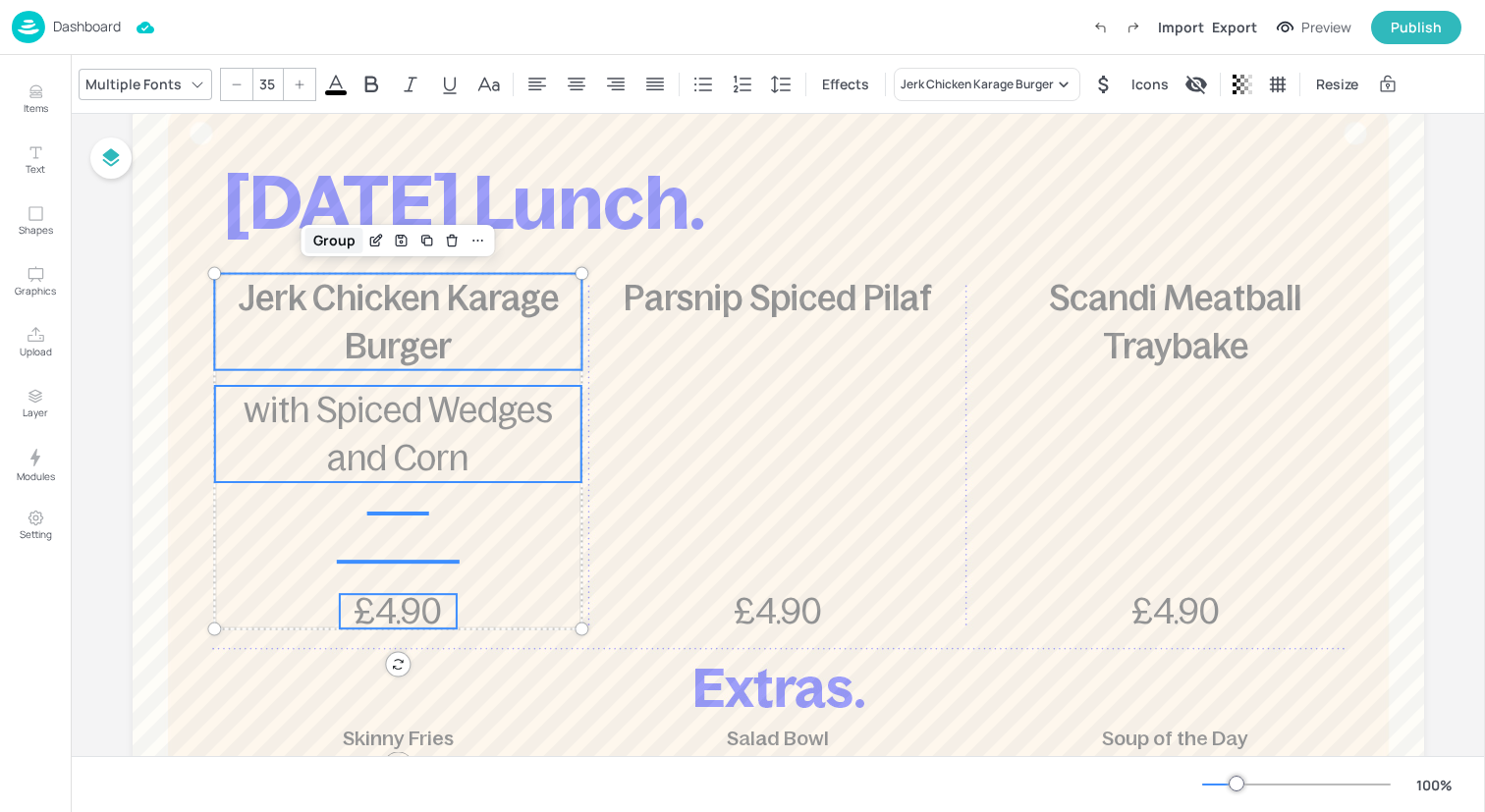
click at [323, 251] on div "Group" at bounding box center [335, 241] width 58 height 26
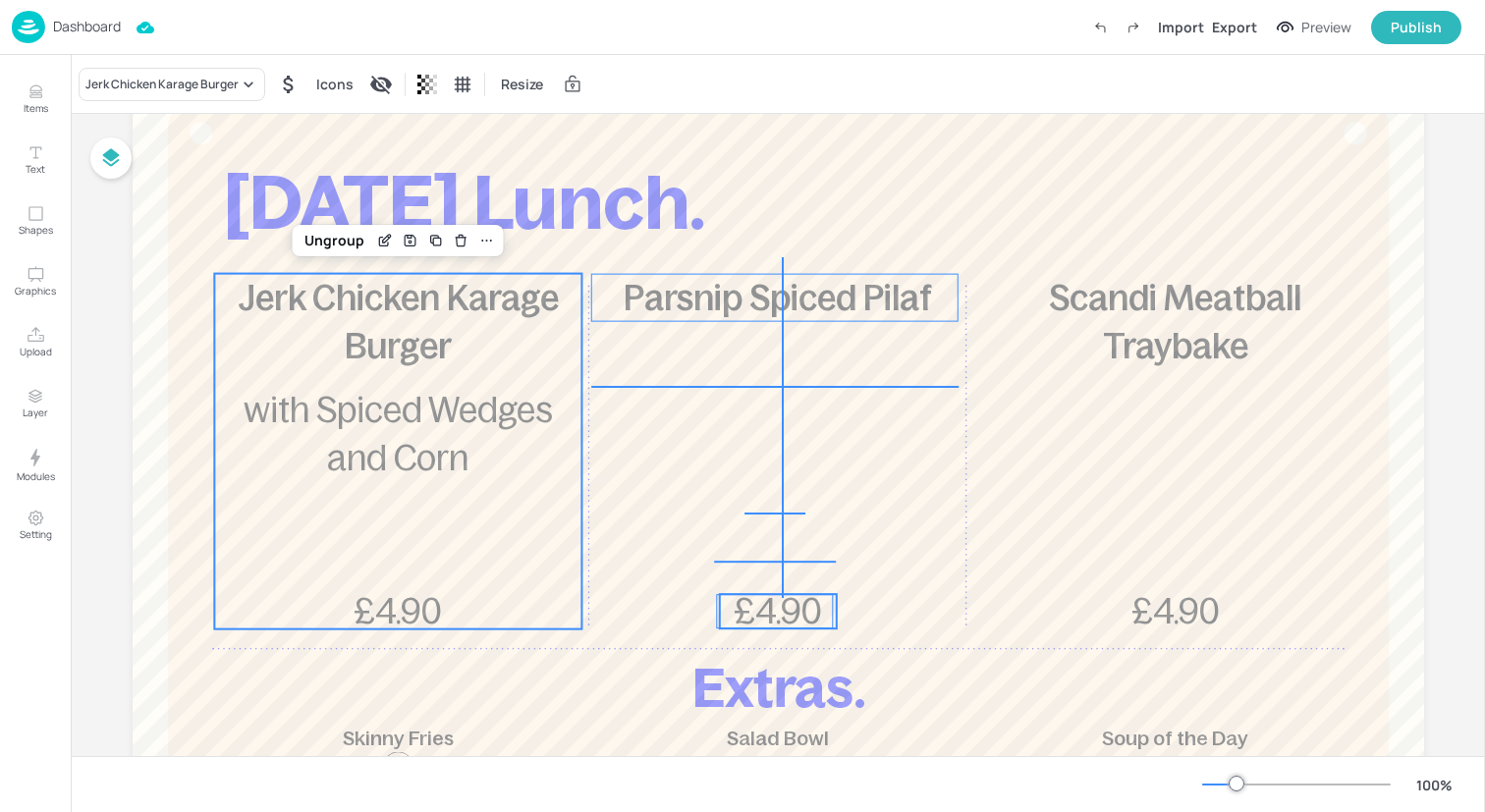
drag, startPoint x: 782, startPoint y: 259, endPoint x: 783, endPoint y: 614, distance: 355.0
click at [783, 65] on div "[DATE] Lunch. Jerk Chicken Karage Burger £4.90 with Spiced Wedges and Corn Pars…" at bounding box center [778, 65] width 1291 height 0
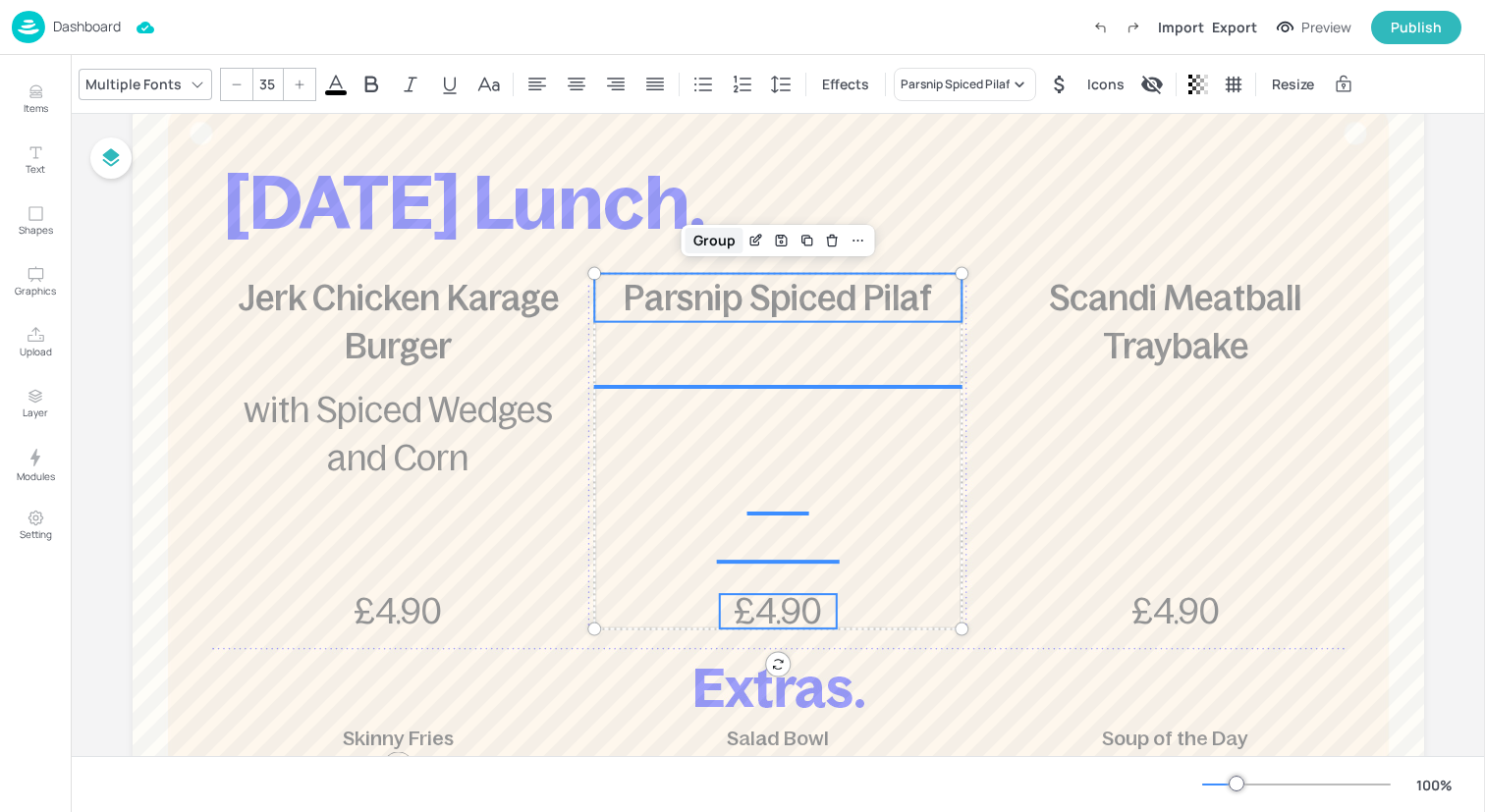
click at [714, 243] on div "Group" at bounding box center [715, 241] width 58 height 26
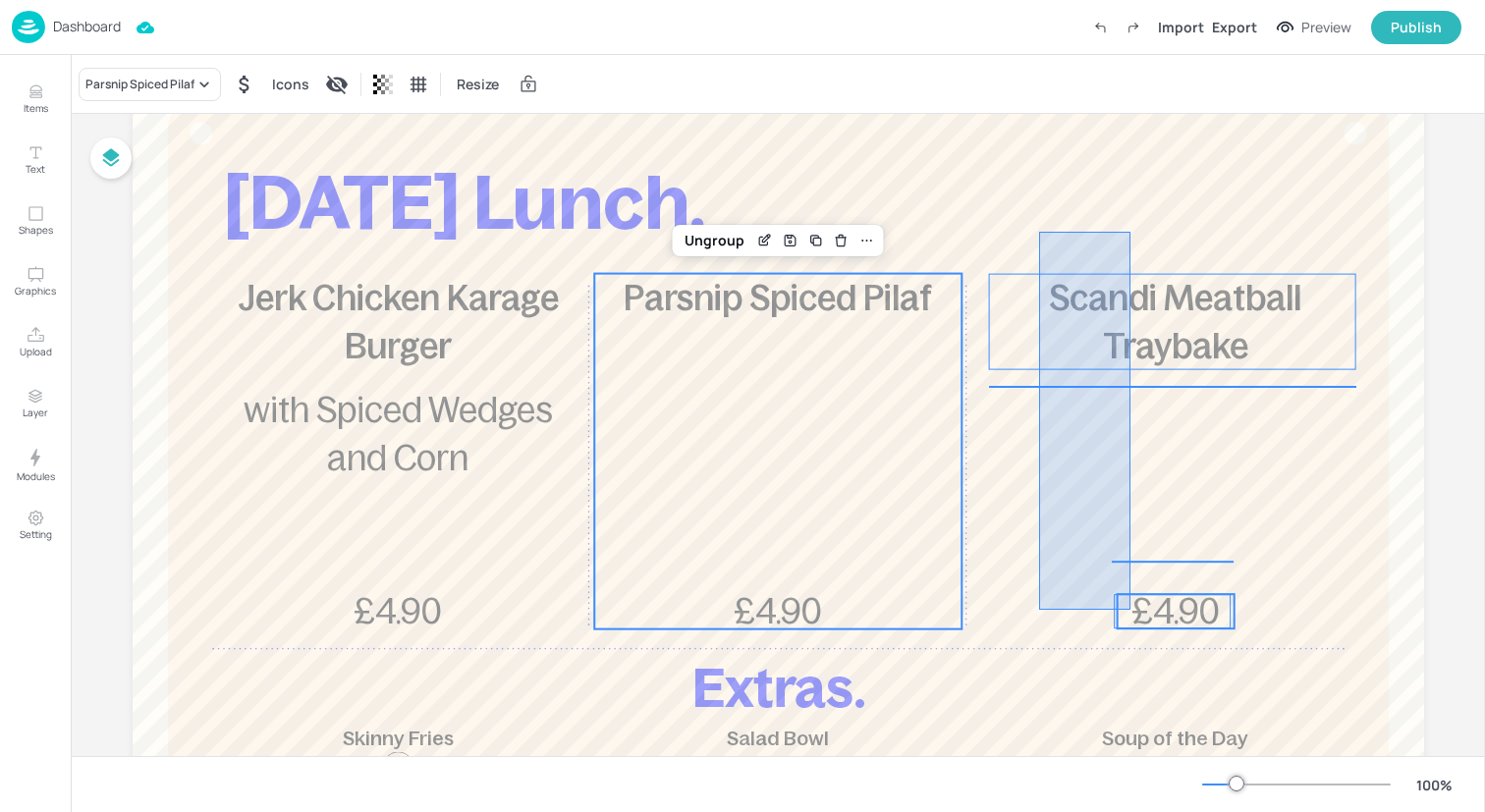
drag, startPoint x: 1055, startPoint y: 244, endPoint x: 1130, endPoint y: 602, distance: 365.8
click at [1130, 65] on div "[DATE] Lunch. Jerk Chicken Karage Burger £4.90 with Spiced Wedges and Corn Pars…" at bounding box center [778, 65] width 1291 height 0
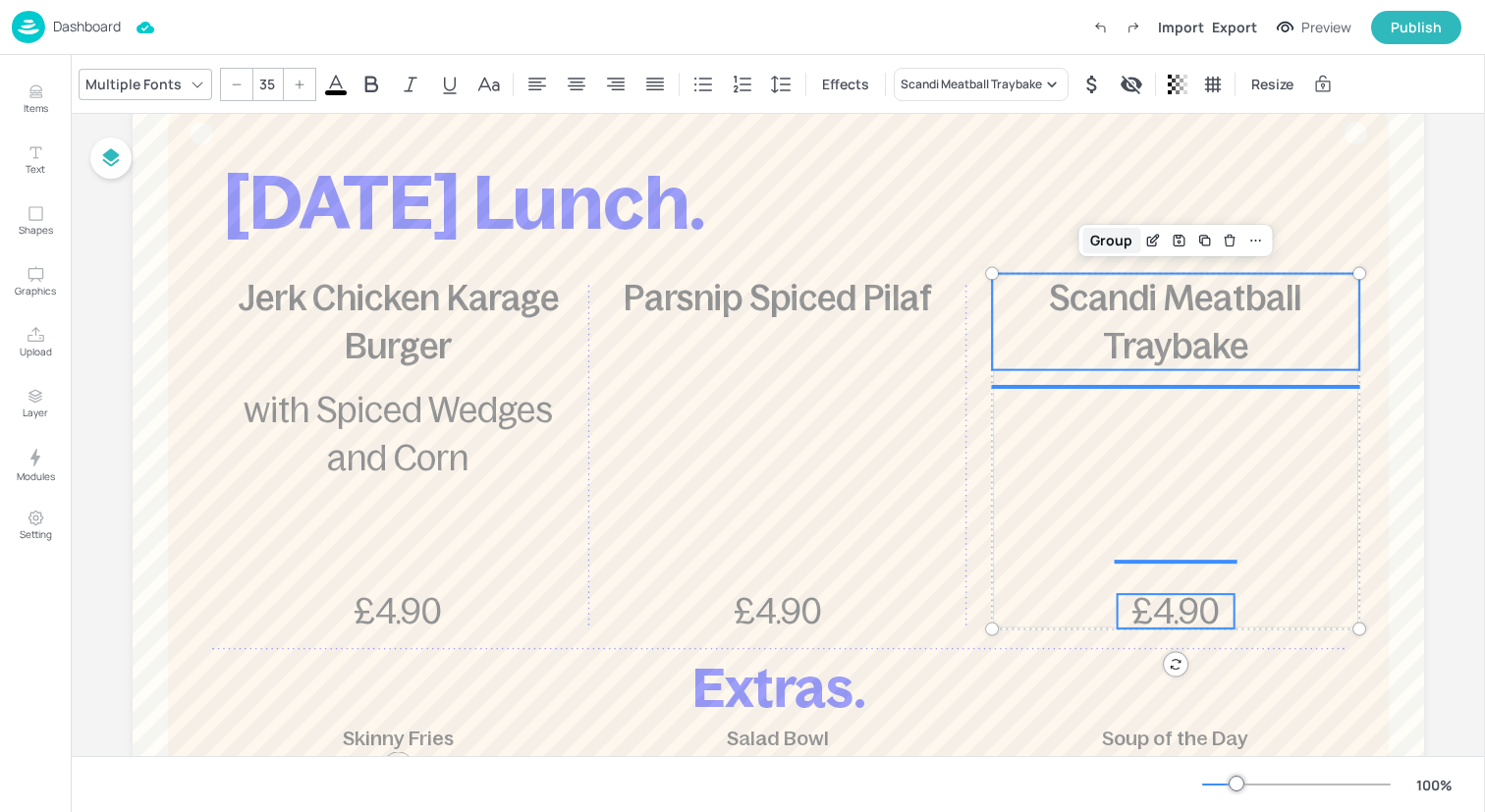
click at [1093, 240] on div "Group" at bounding box center [1111, 241] width 58 height 26
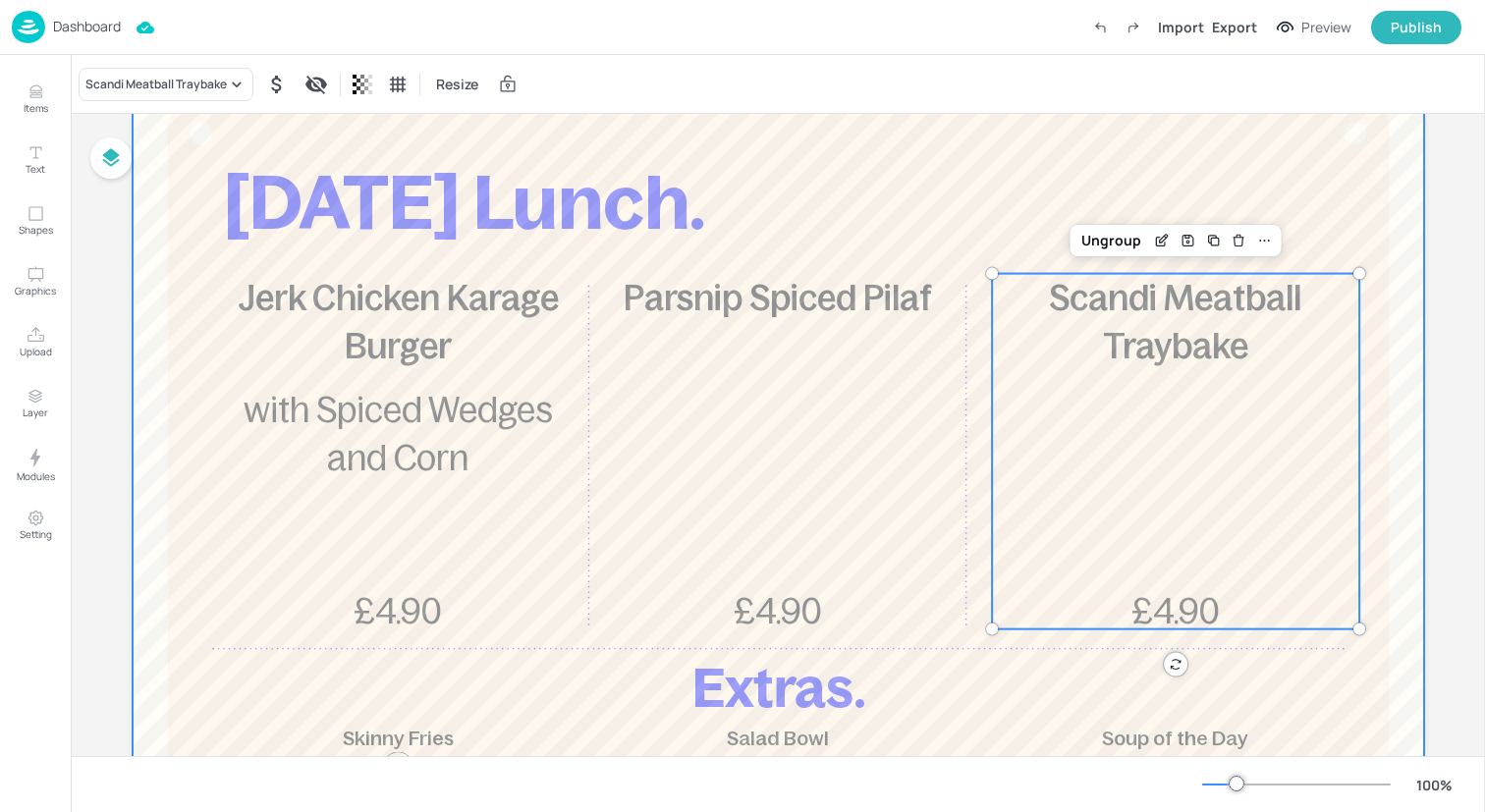
click at [935, 202] on div at bounding box center [778, 594] width 1291 height 1060
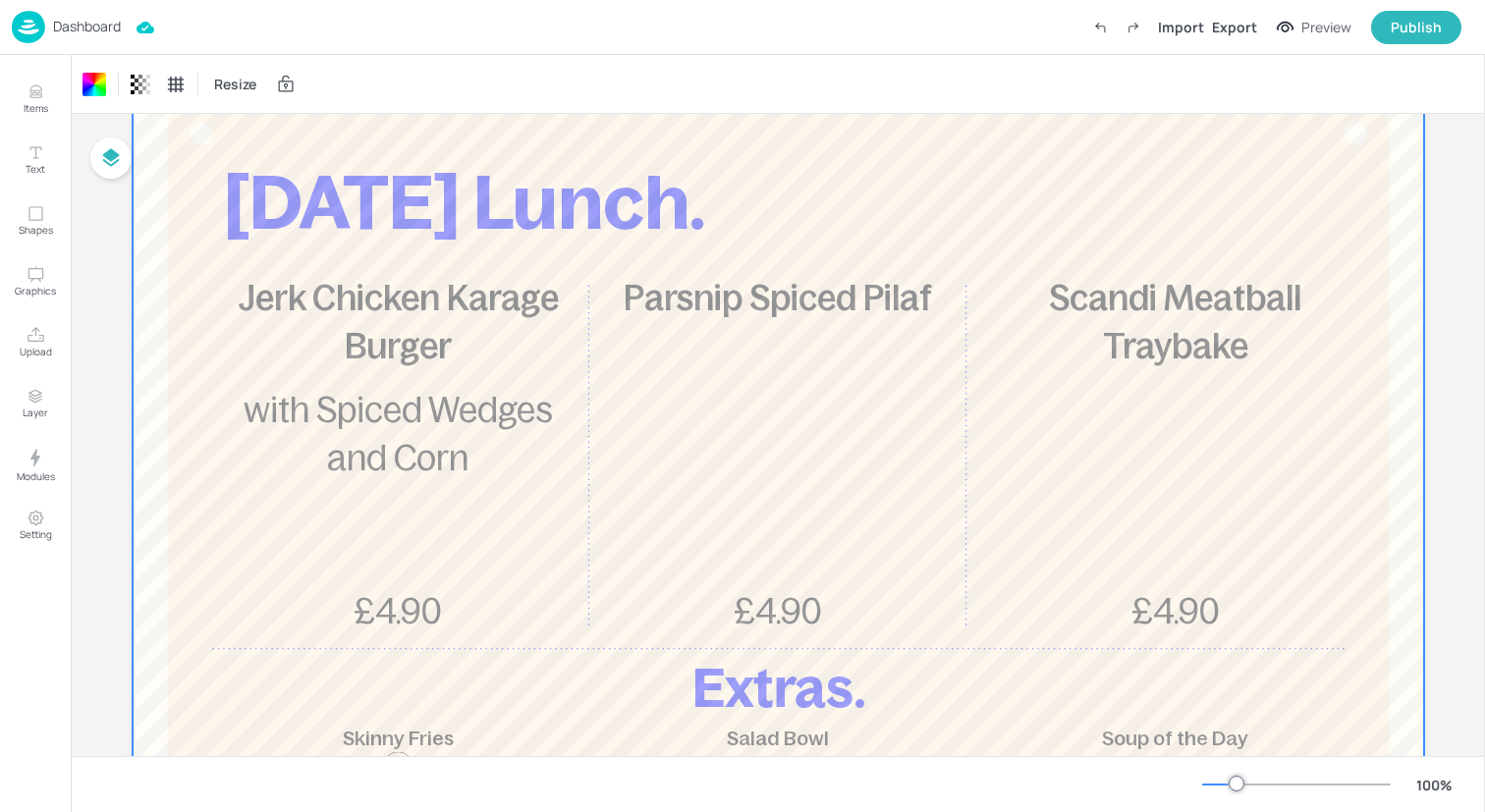
scroll to position [0, 0]
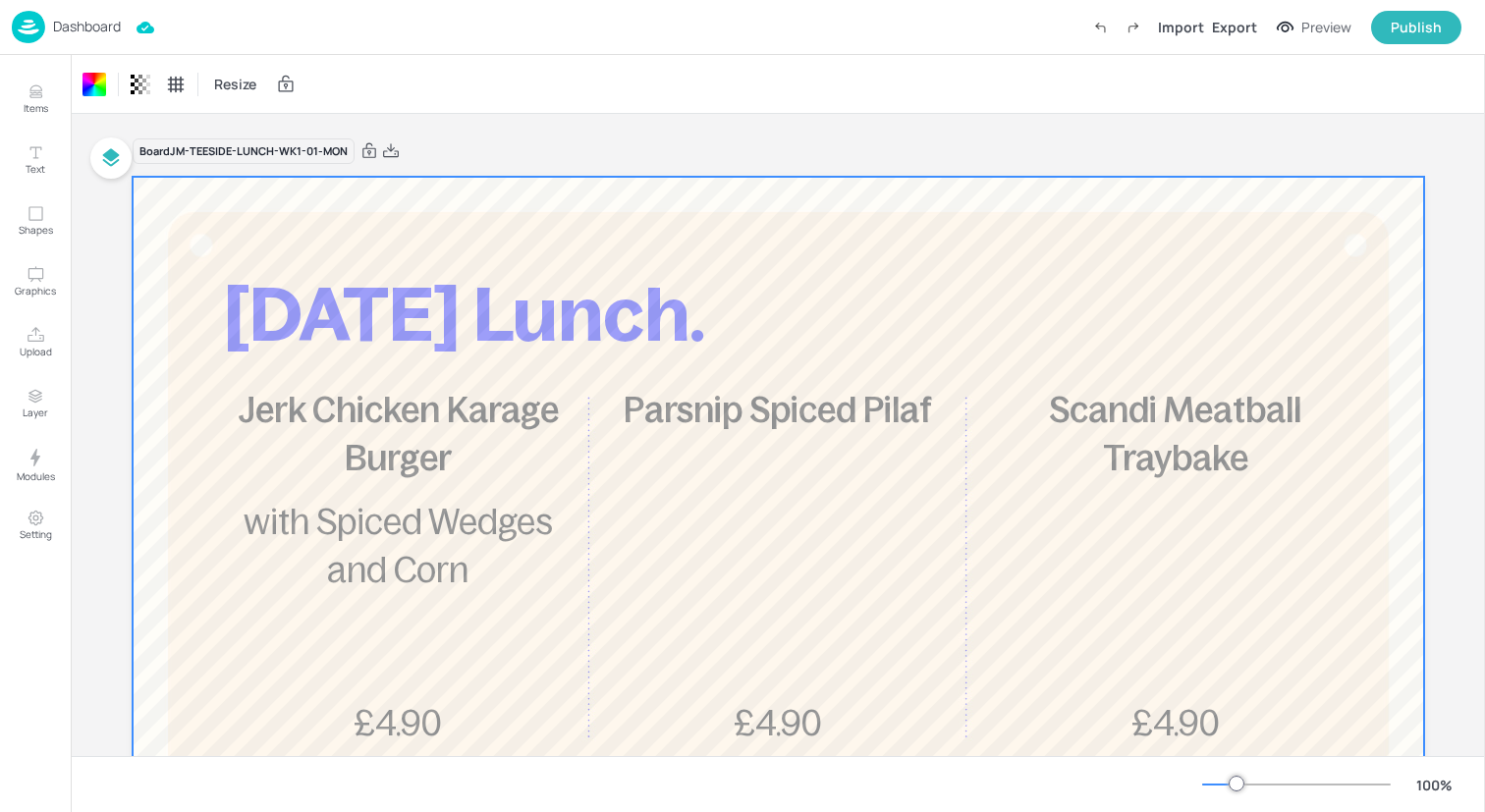
click at [183, 8] on div "Dashboard Import Export Preview Publish" at bounding box center [737, 27] width 1450 height 54
click at [24, 20] on img at bounding box center [28, 27] width 33 height 32
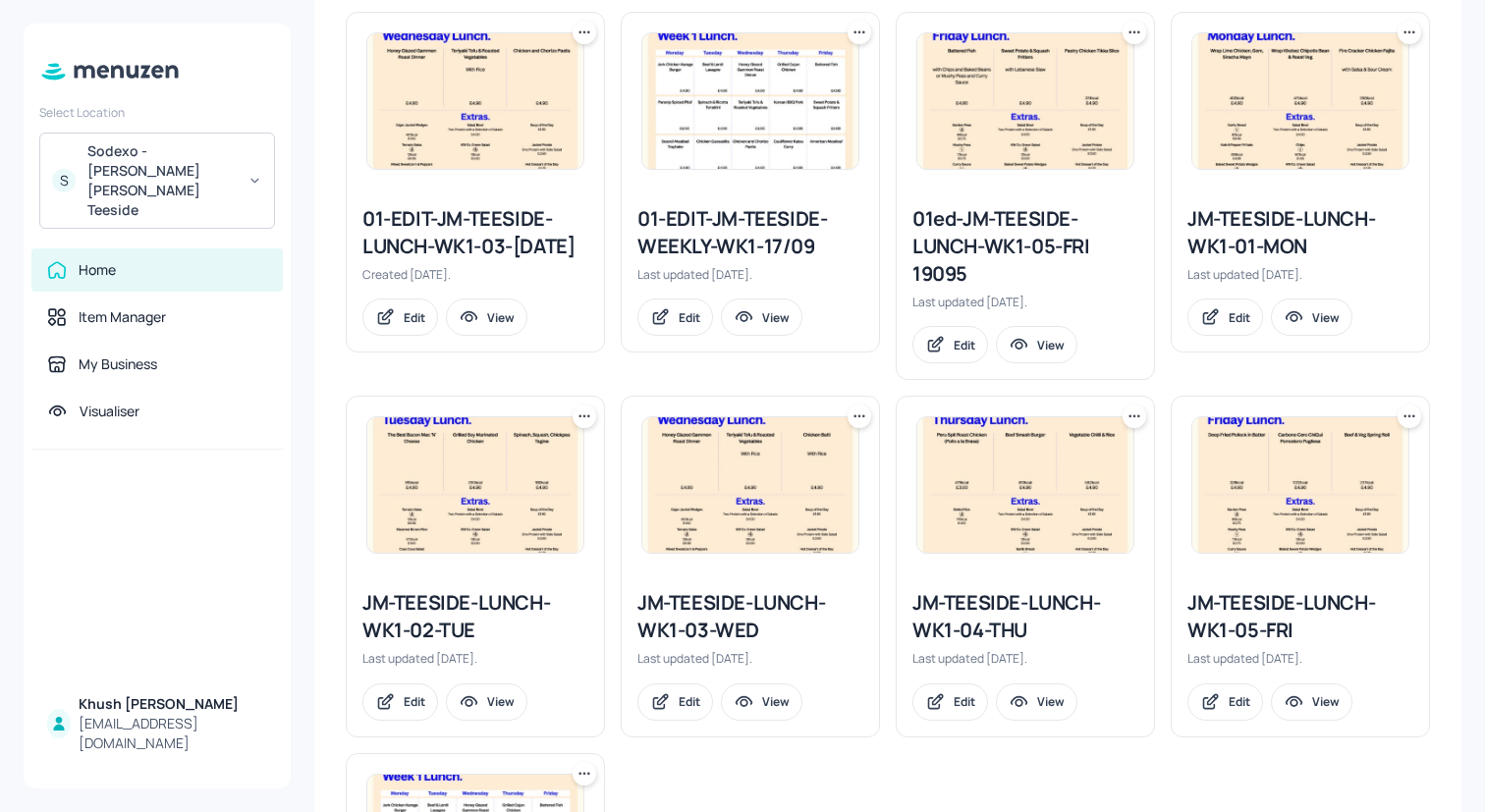
scroll to position [596, 0]
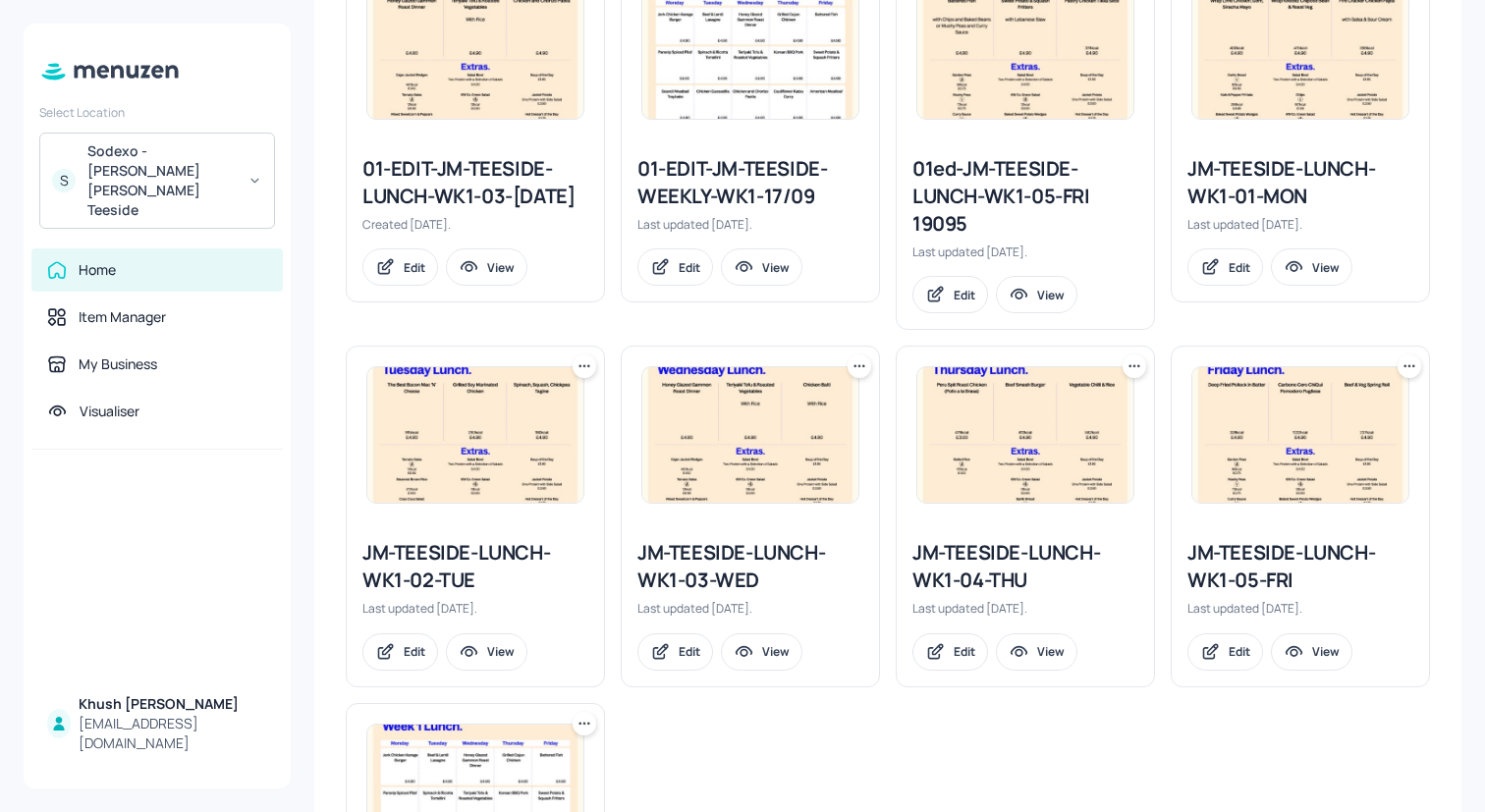
click at [543, 556] on div "JM-TEESIDE-LUNCH-WK1-02-TUE" at bounding box center [476, 566] width 226 height 55
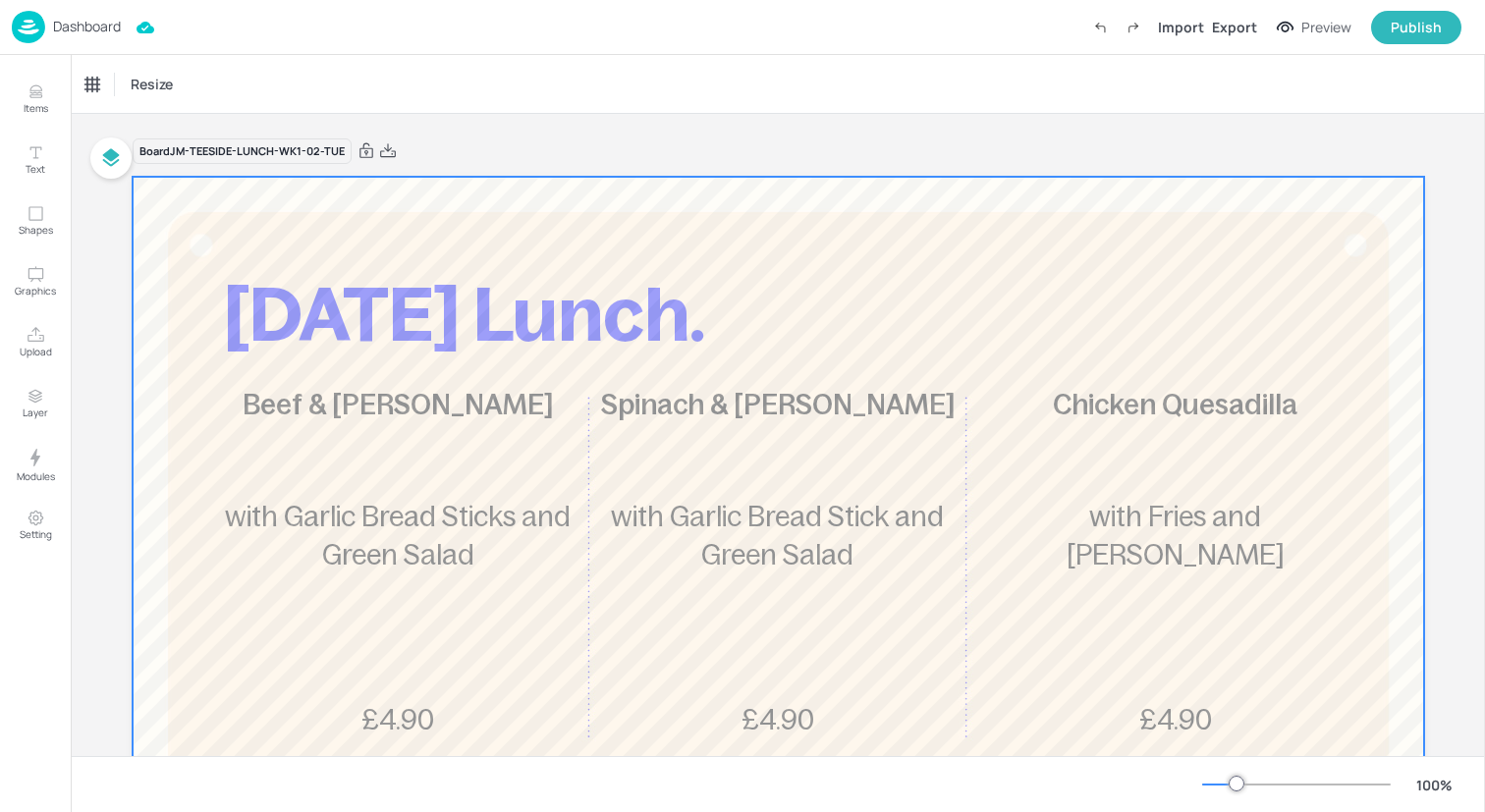
click at [371, 742] on div at bounding box center [778, 706] width 1291 height 1060
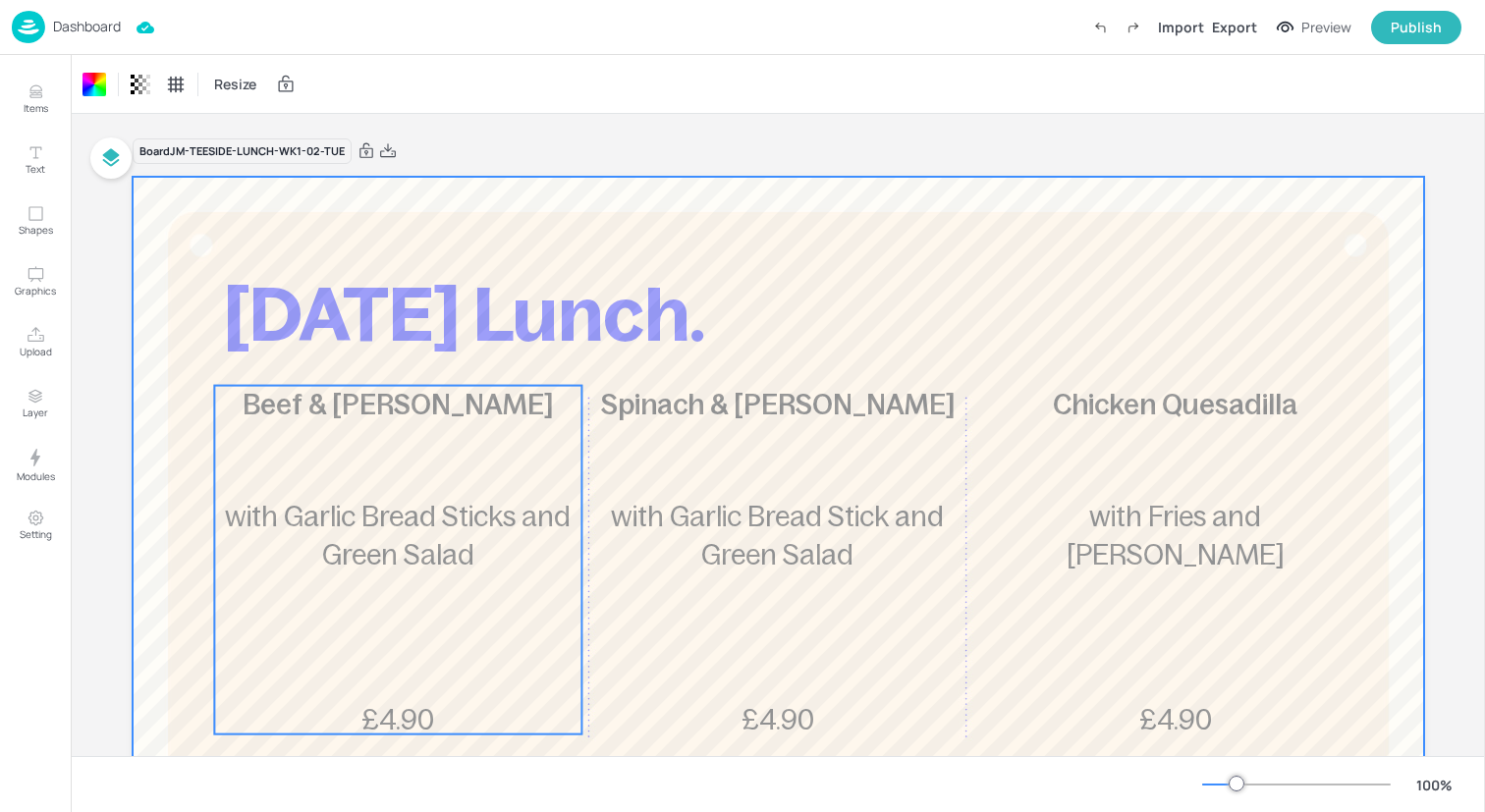
click at [319, 657] on div "Beef & [PERSON_NAME] £4.90 with Garlic Bread Sticks and Green Salad" at bounding box center [398, 559] width 368 height 349
click at [346, 360] on div "Ungroup" at bounding box center [335, 353] width 76 height 26
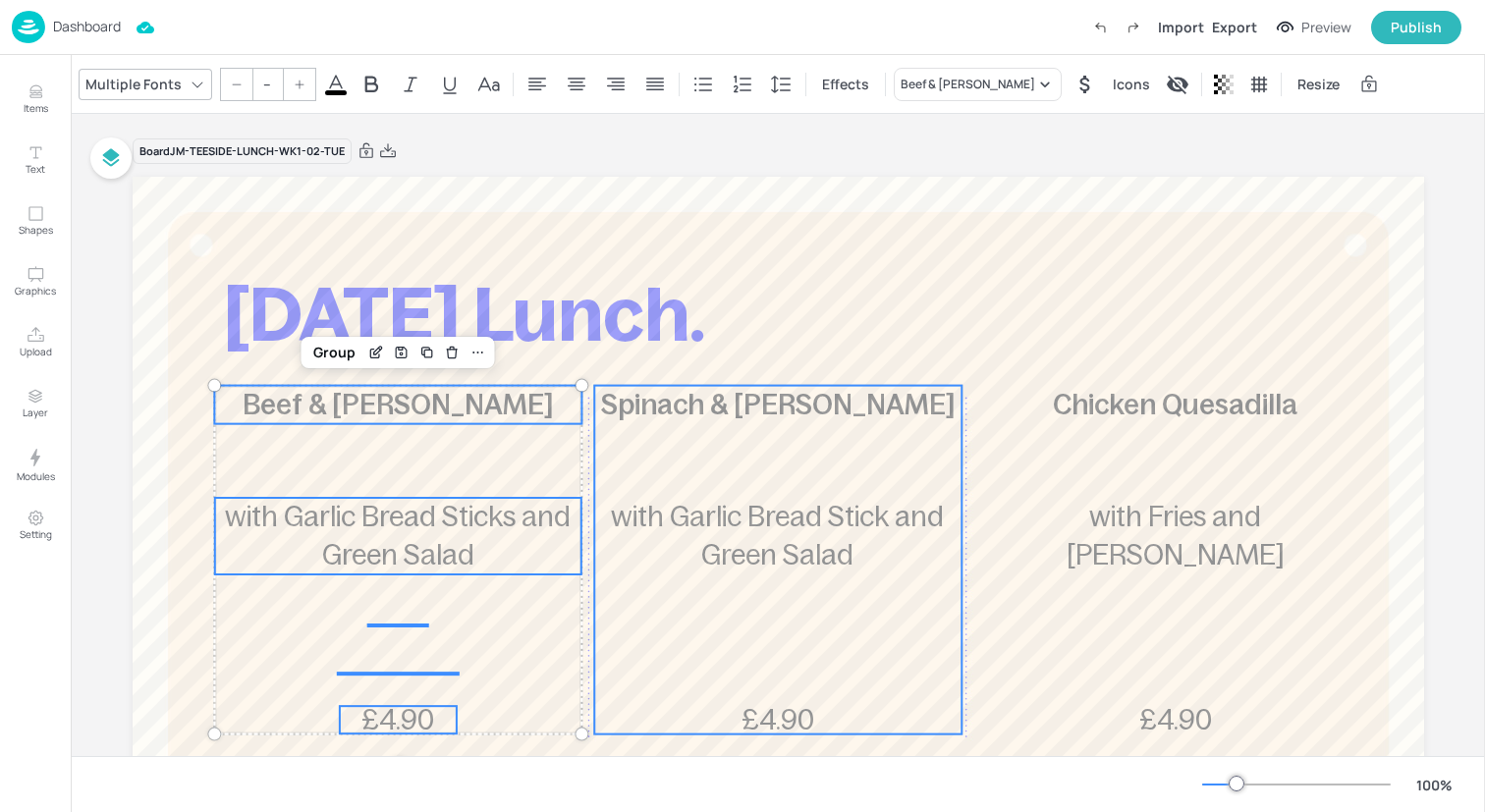
click at [769, 552] on span "with Garlic Bread Stick and Green Salad" at bounding box center [776, 535] width 333 height 70
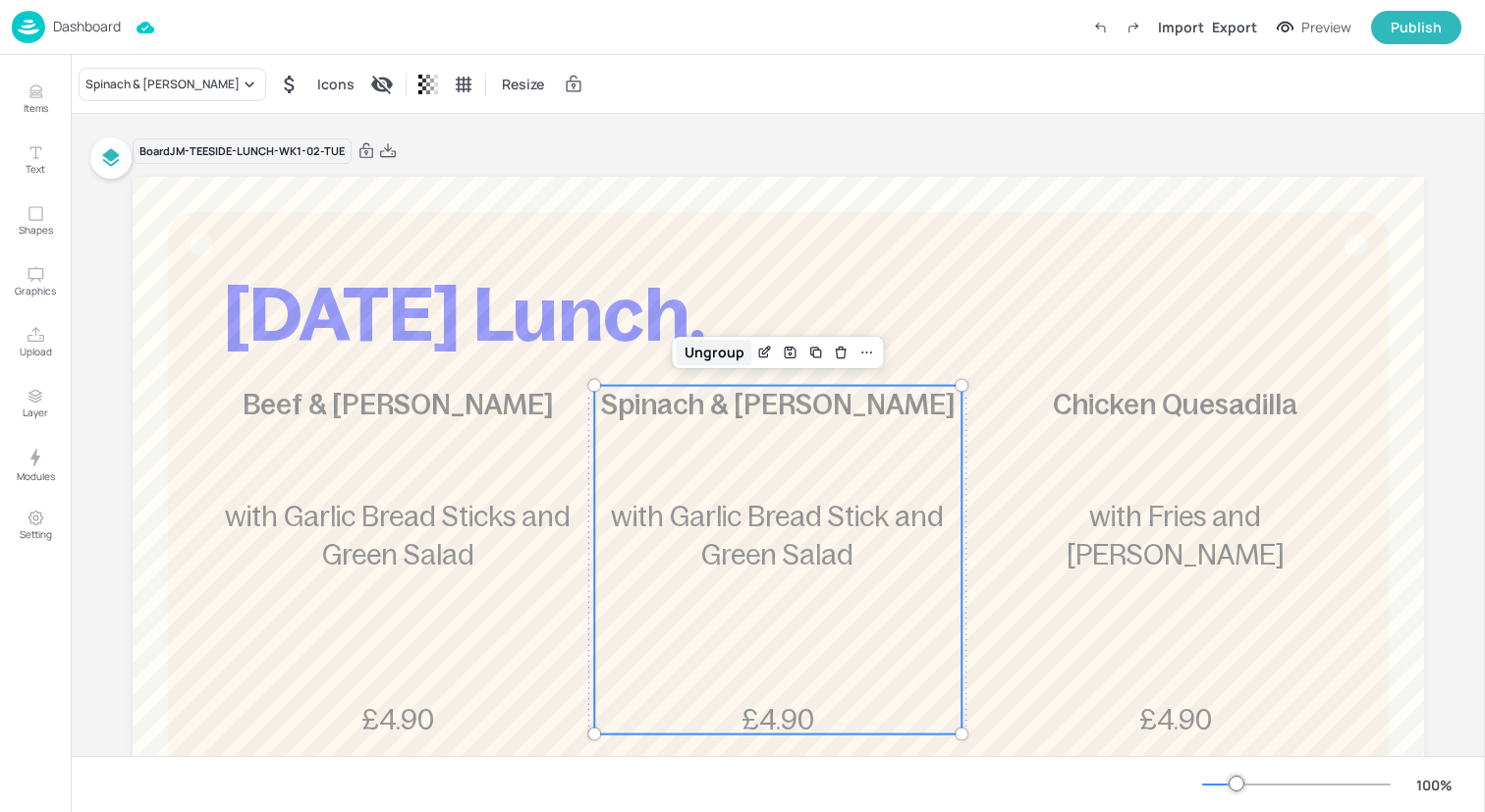
click at [708, 350] on div "Ungroup" at bounding box center [715, 353] width 76 height 26
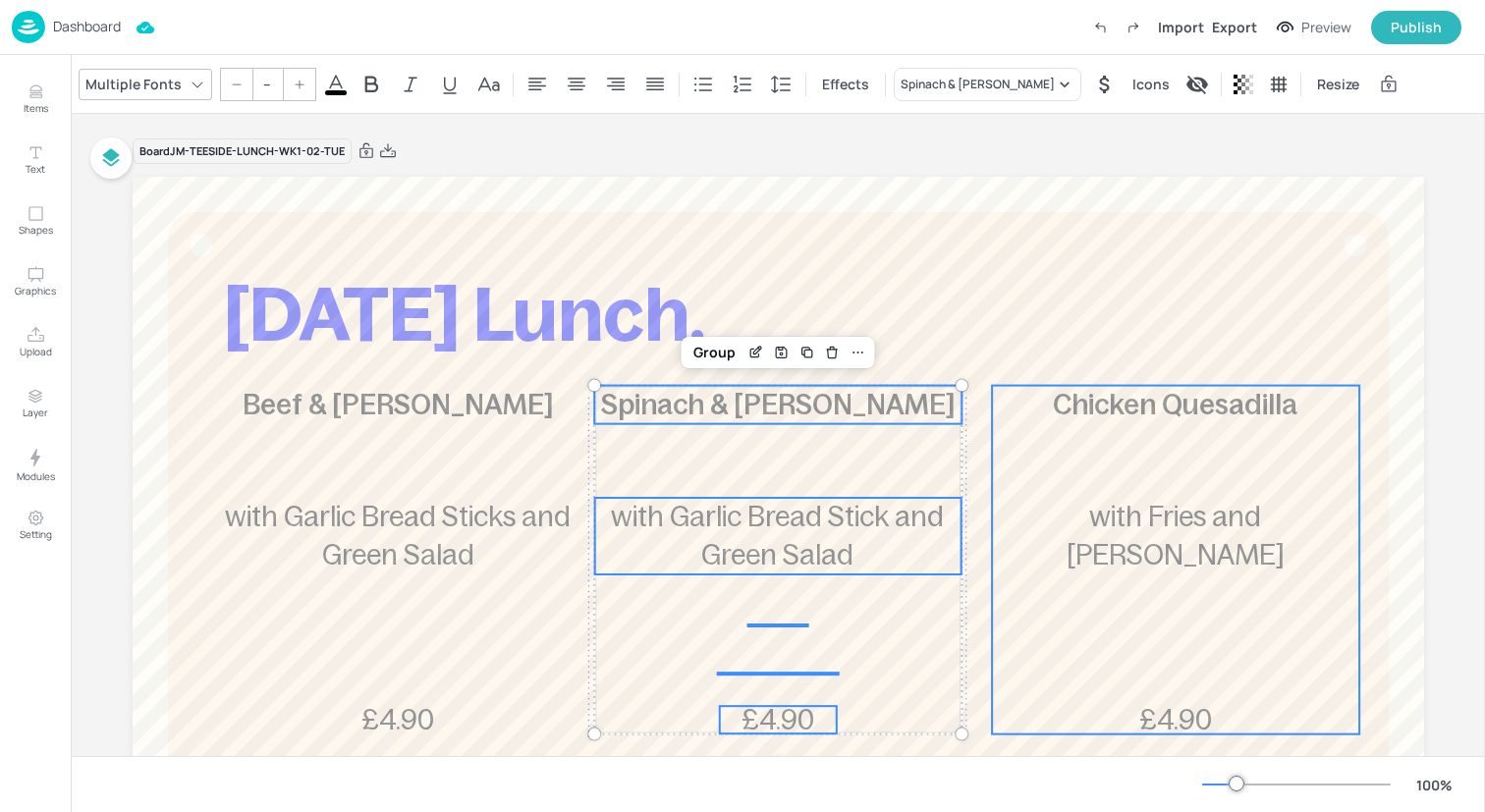
click at [1184, 541] on span "with Fries and [PERSON_NAME]" at bounding box center [1175, 535] width 218 height 70
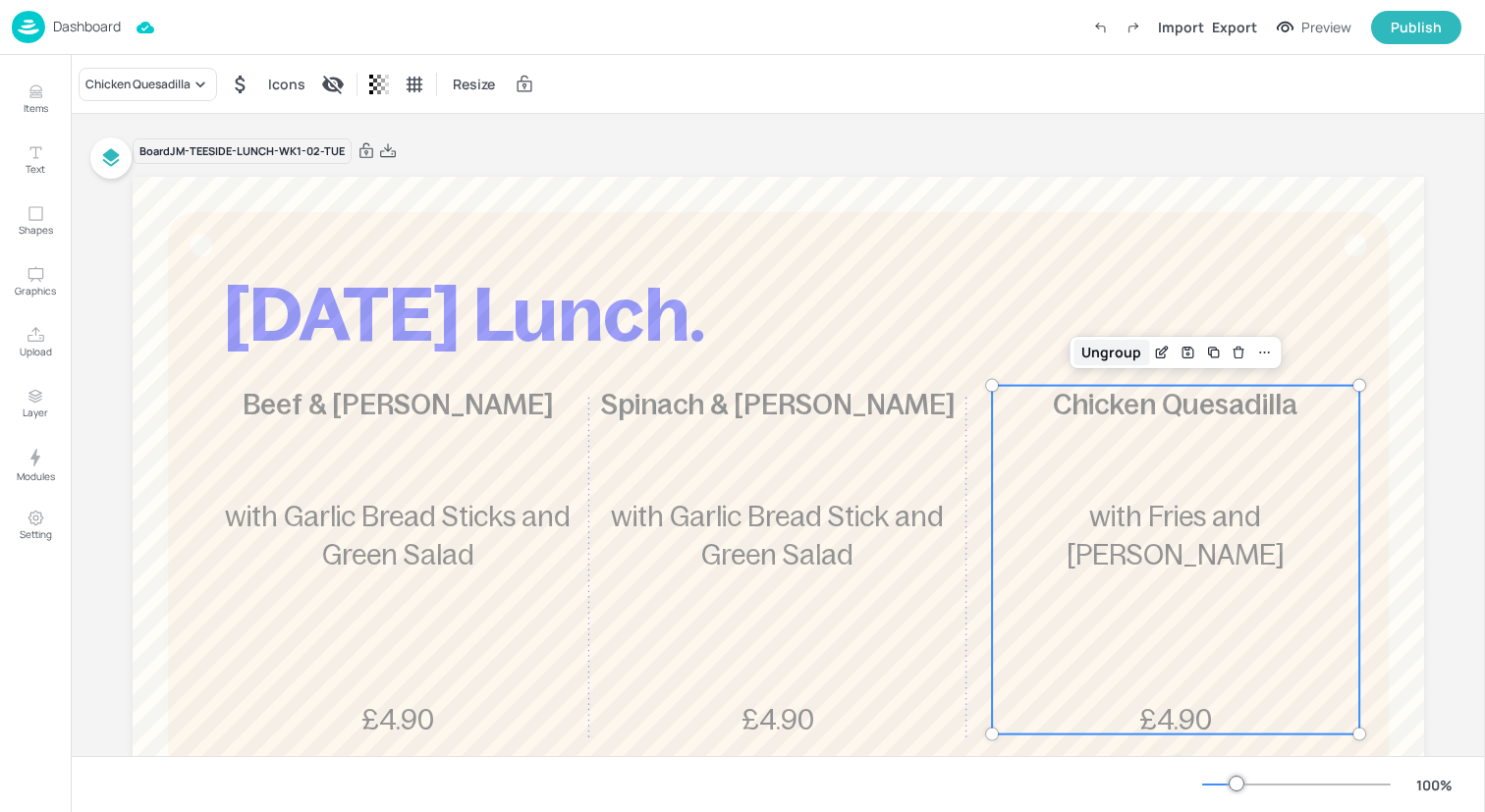
click at [1086, 360] on div "Ungroup" at bounding box center [1111, 353] width 76 height 26
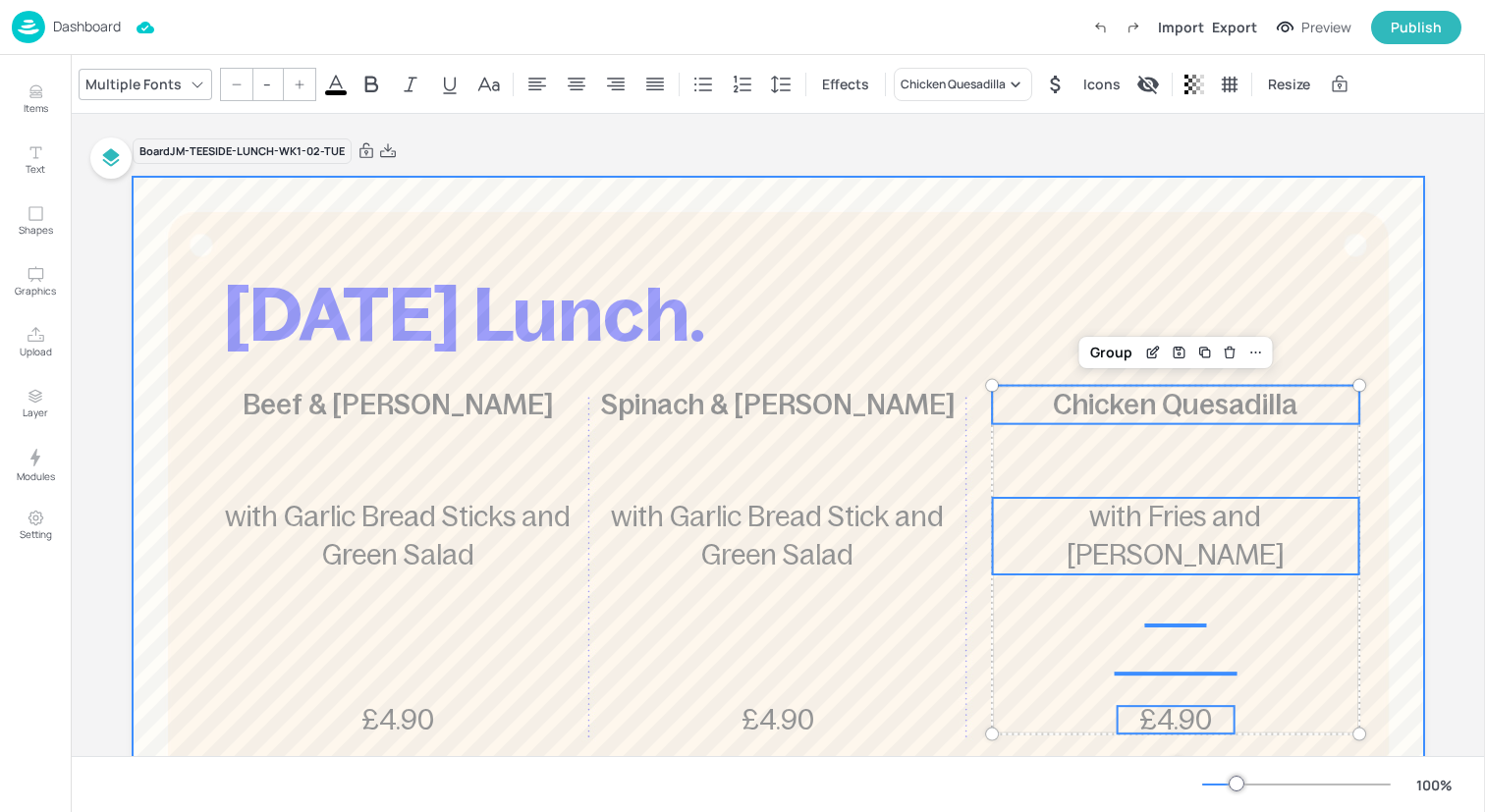
scroll to position [65, 0]
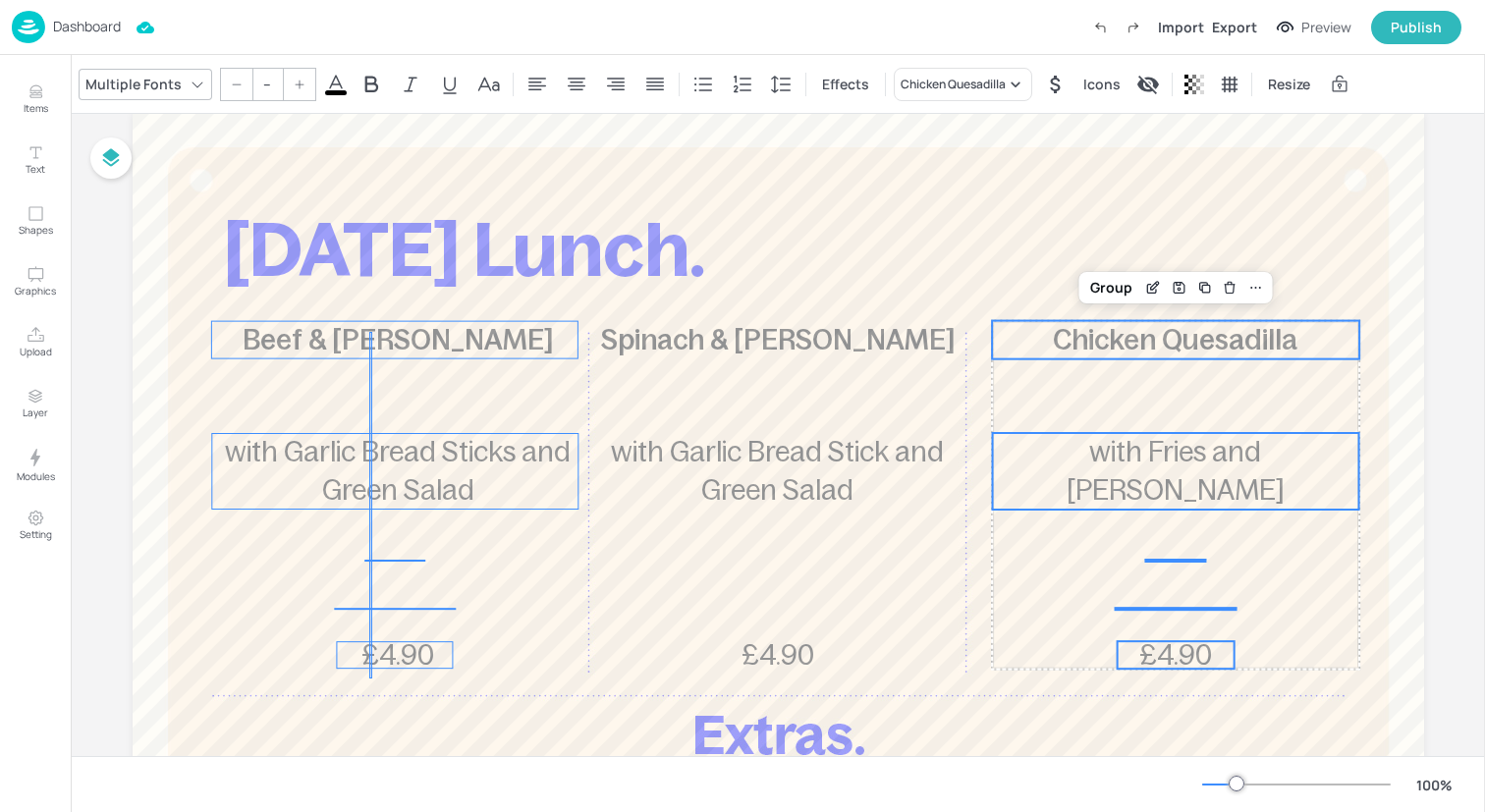
drag, startPoint x: 372, startPoint y: 678, endPoint x: 370, endPoint y: 332, distance: 346.0
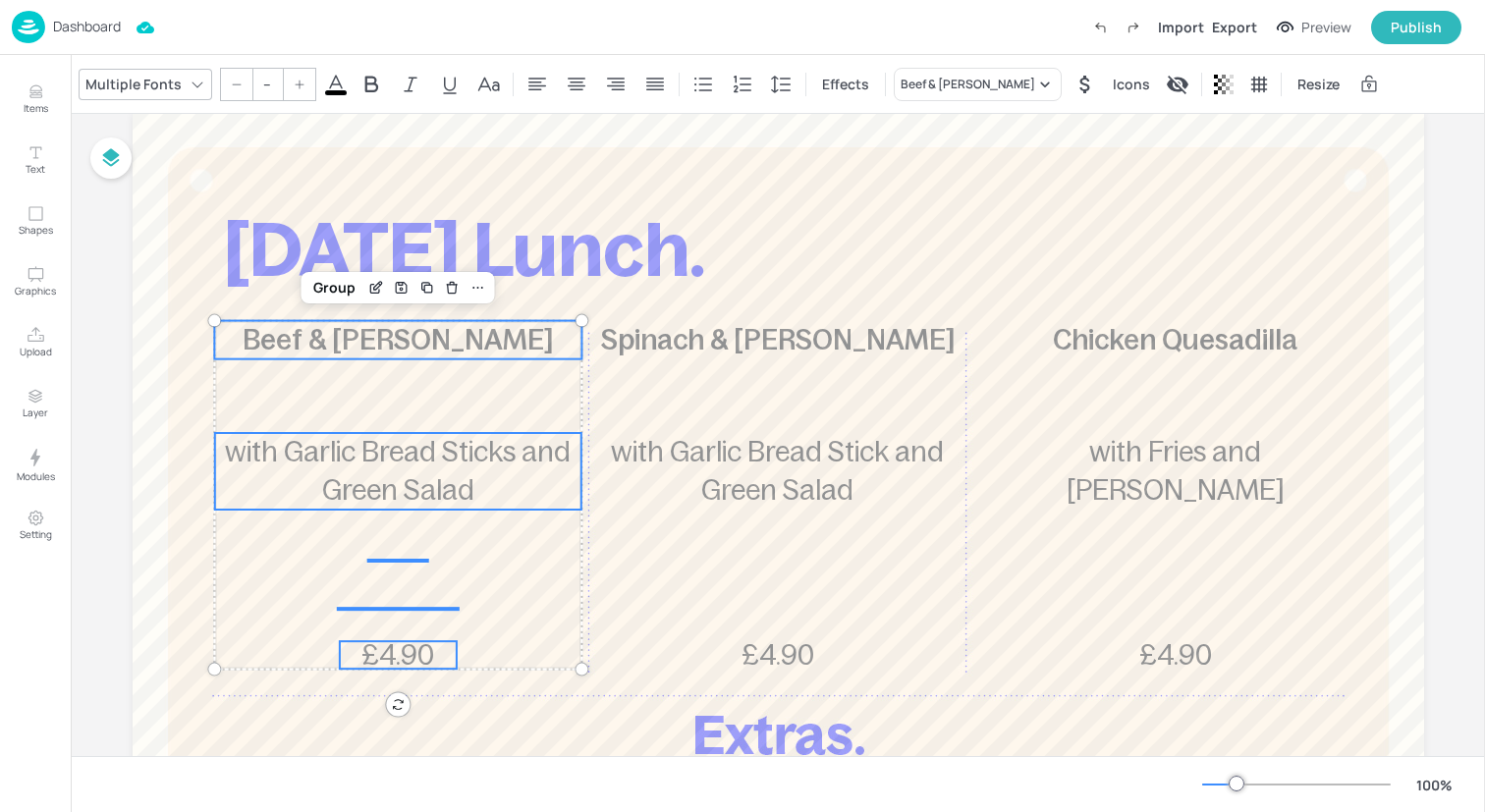
click at [260, 79] on input "--" at bounding box center [268, 84] width 28 height 31
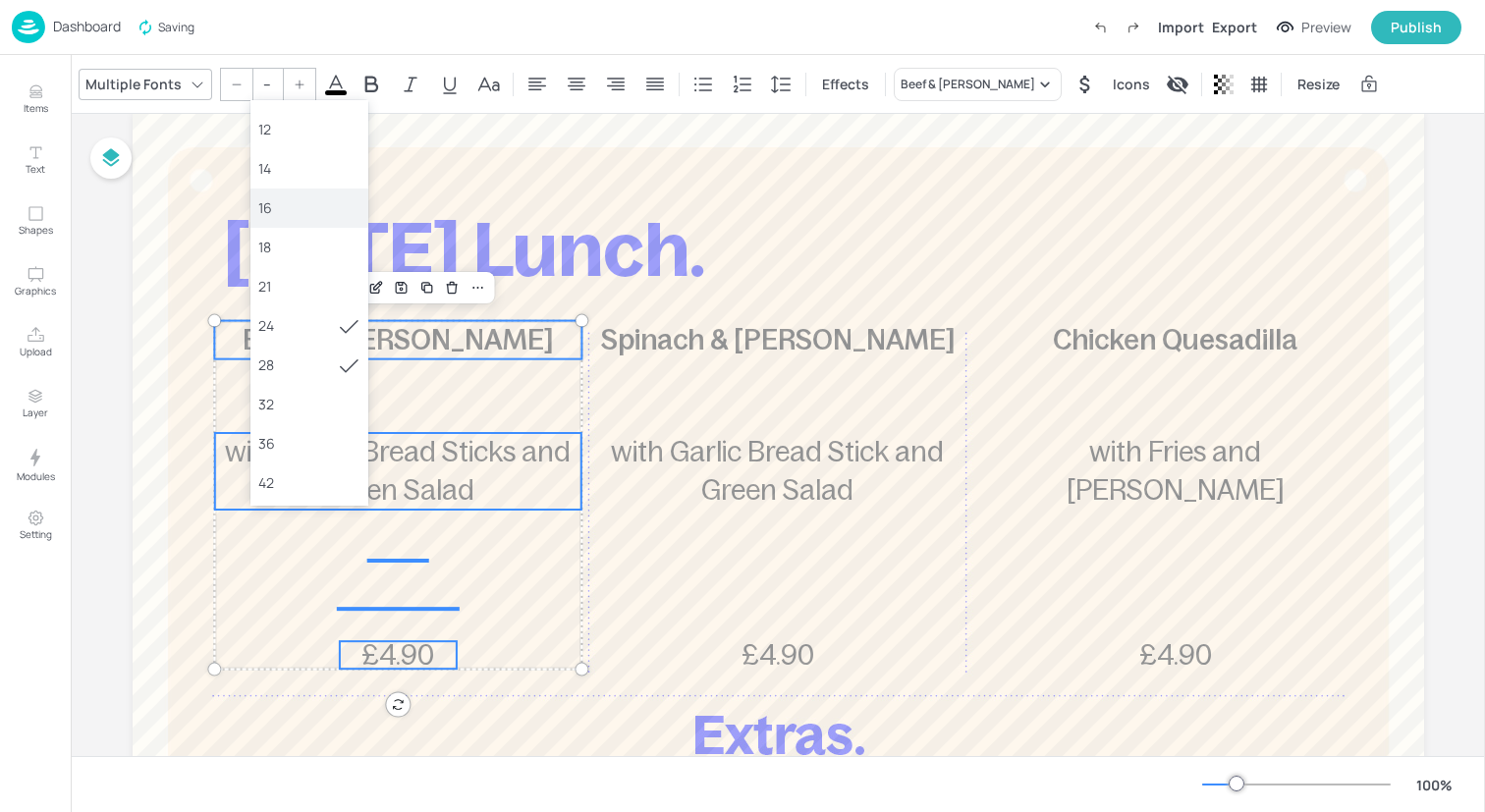
scroll to position [181, 0]
click at [303, 368] on div "36" at bounding box center [309, 371] width 102 height 21
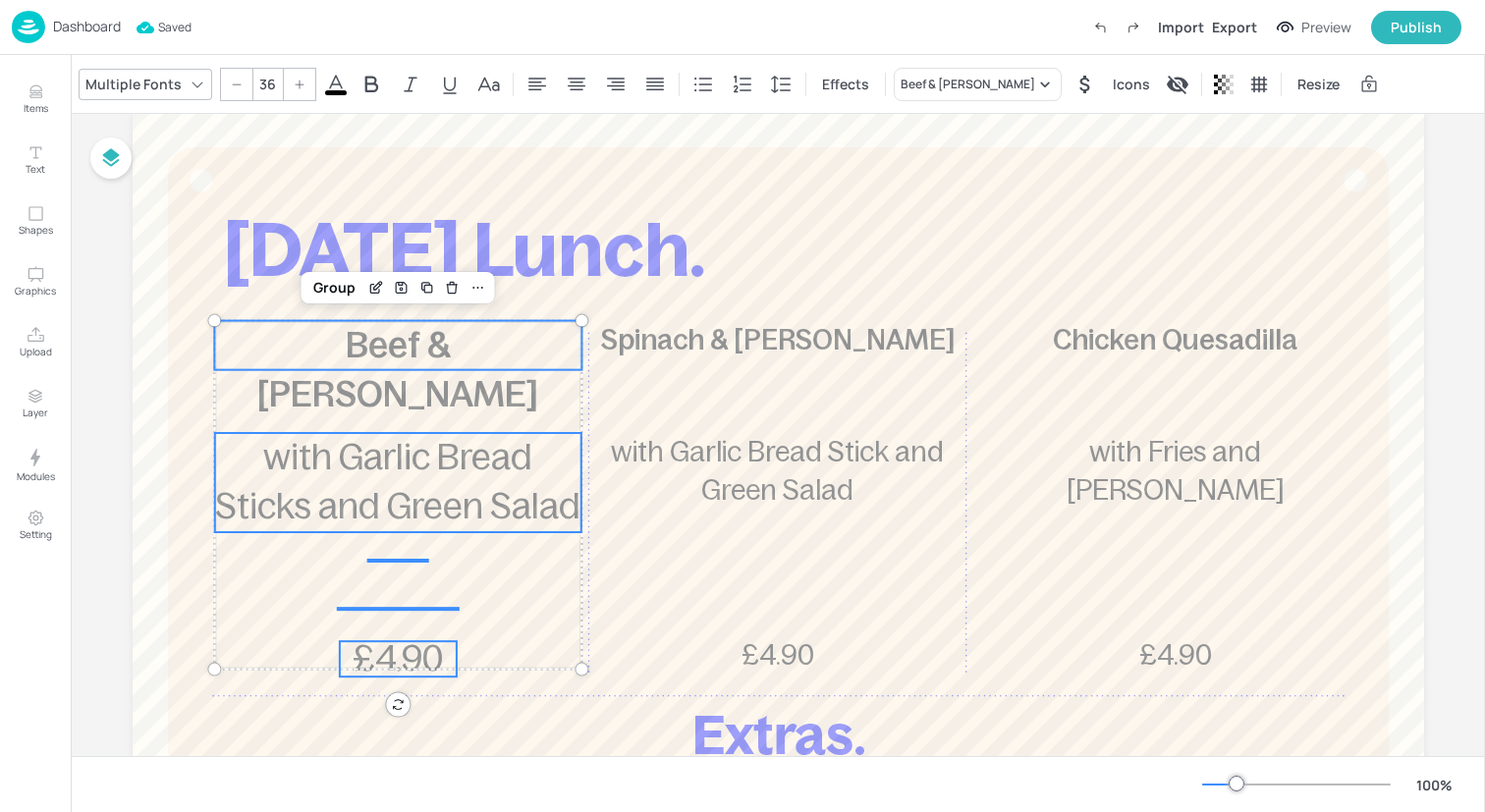
click at [231, 83] on icon at bounding box center [237, 85] width 12 height 12
type input "35"
click at [343, 284] on div "Group" at bounding box center [335, 288] width 58 height 26
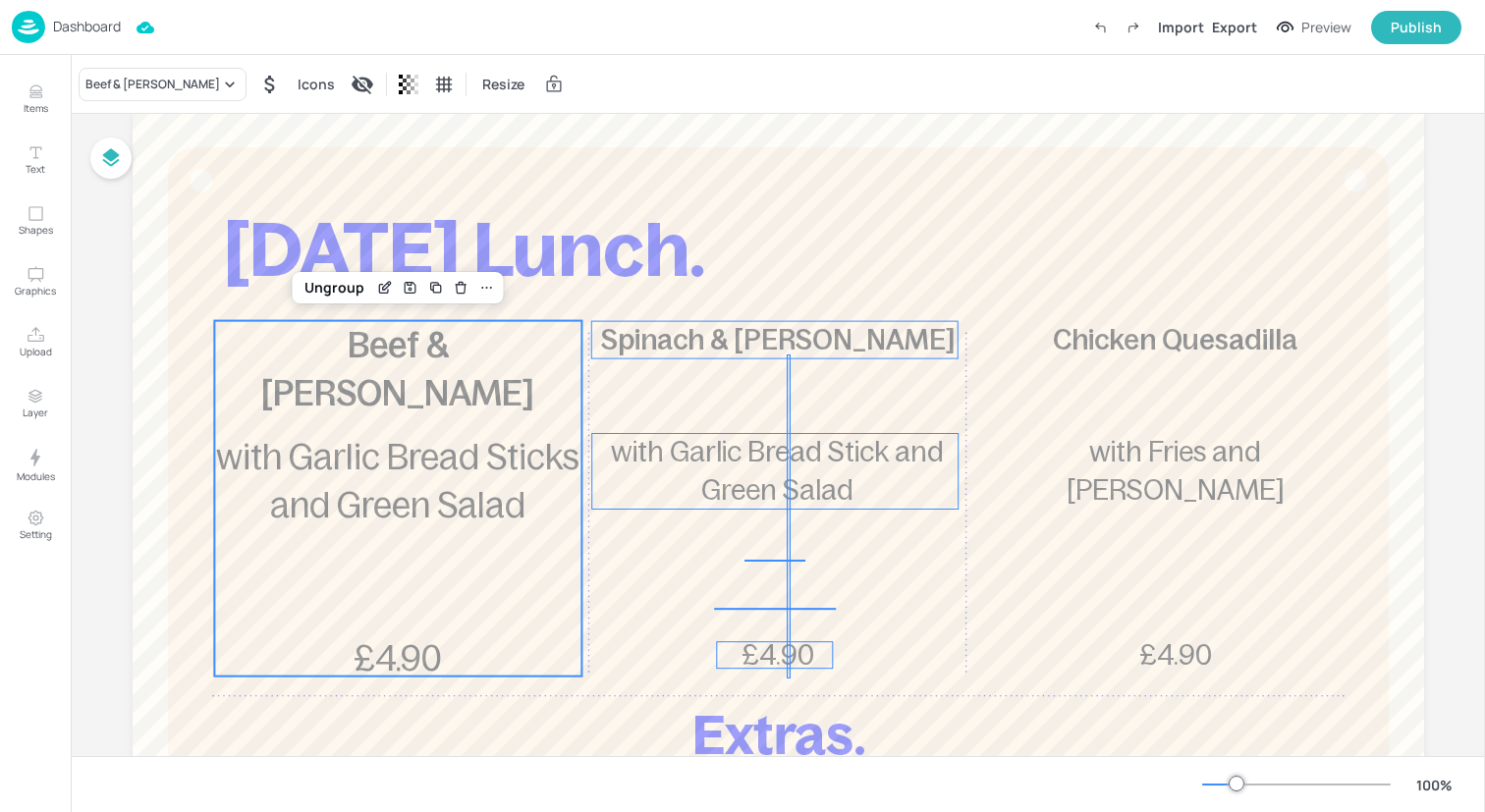
drag, startPoint x: 790, startPoint y: 678, endPoint x: 786, endPoint y: 354, distance: 324.0
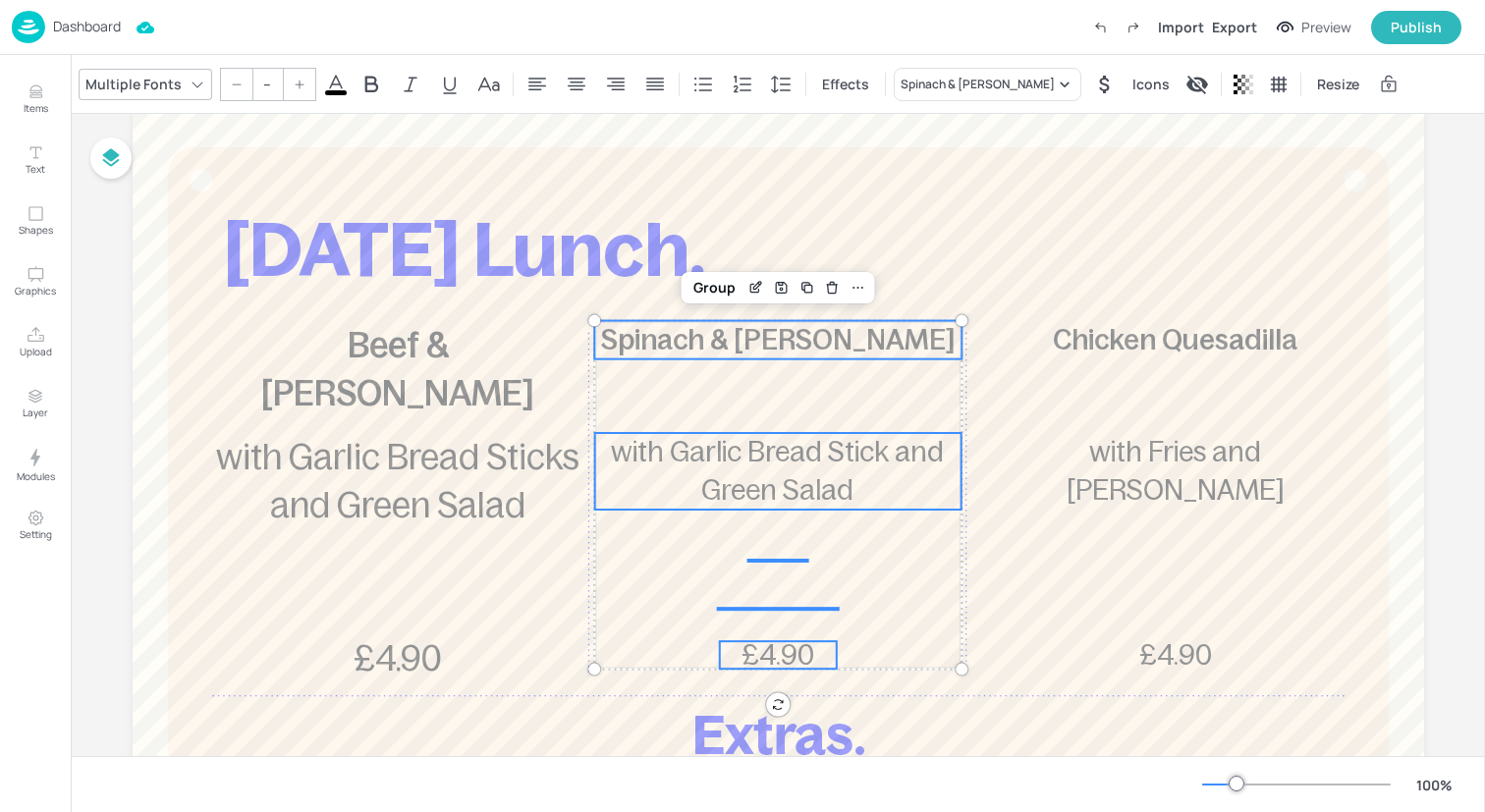
click at [266, 84] on input "--" at bounding box center [268, 84] width 28 height 31
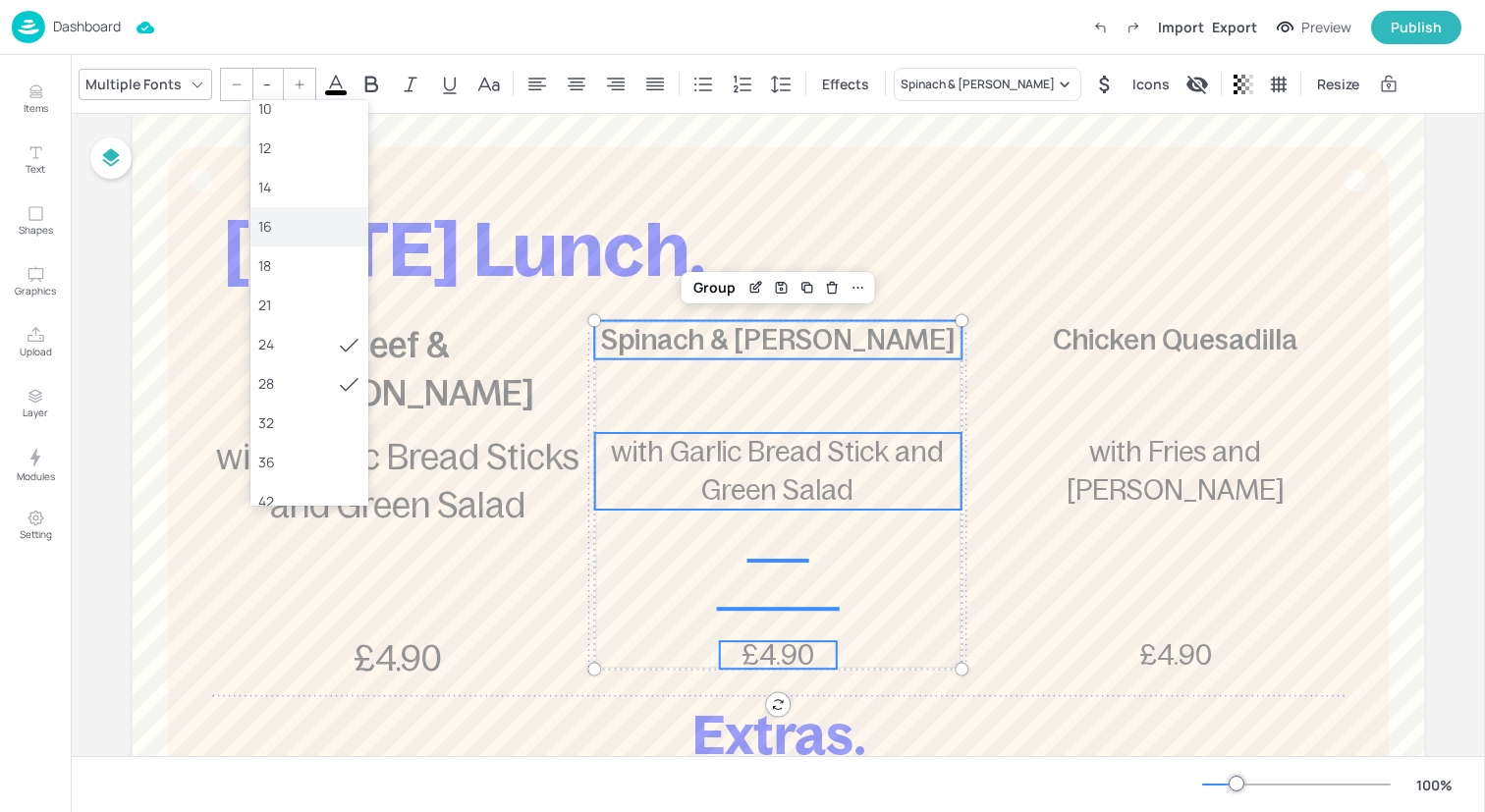
scroll to position [99, 0]
click at [296, 462] on div "36" at bounding box center [310, 451] width 118 height 39
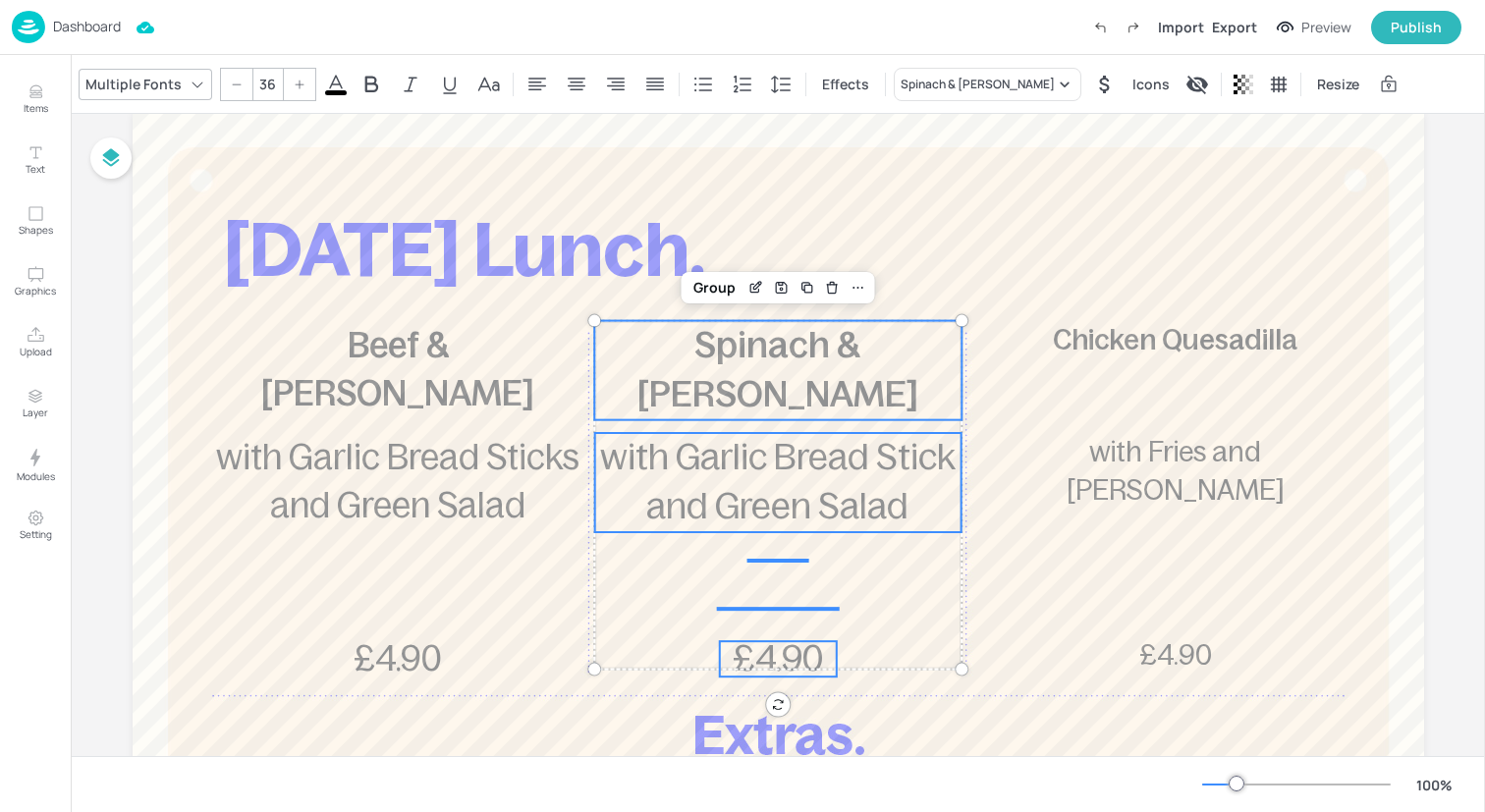
click at [232, 79] on icon at bounding box center [237, 85] width 12 height 12
type input "35"
click at [708, 281] on div "Group" at bounding box center [715, 288] width 58 height 26
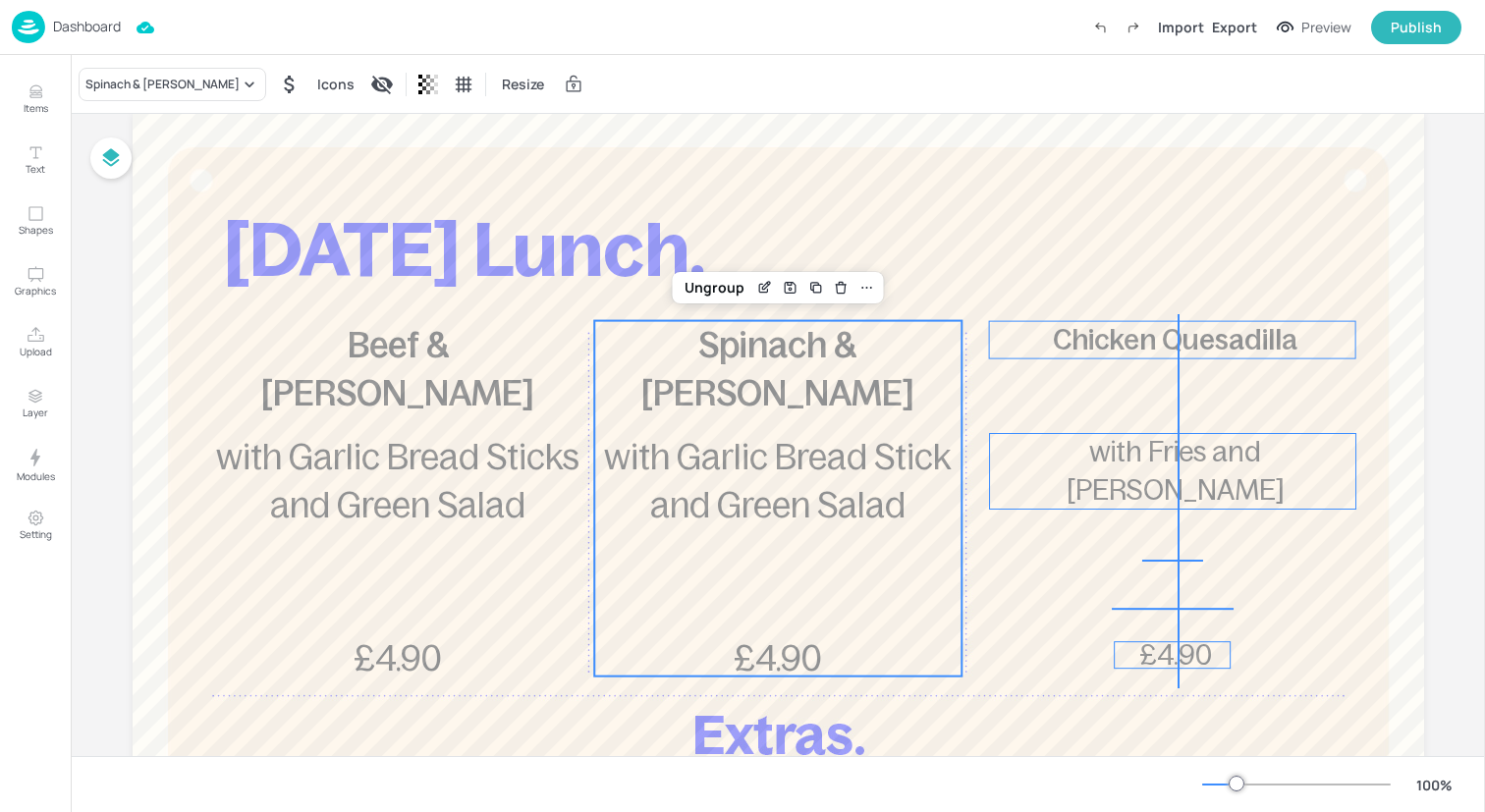
drag, startPoint x: 1178, startPoint y: 688, endPoint x: 1177, endPoint y: 316, distance: 372.0
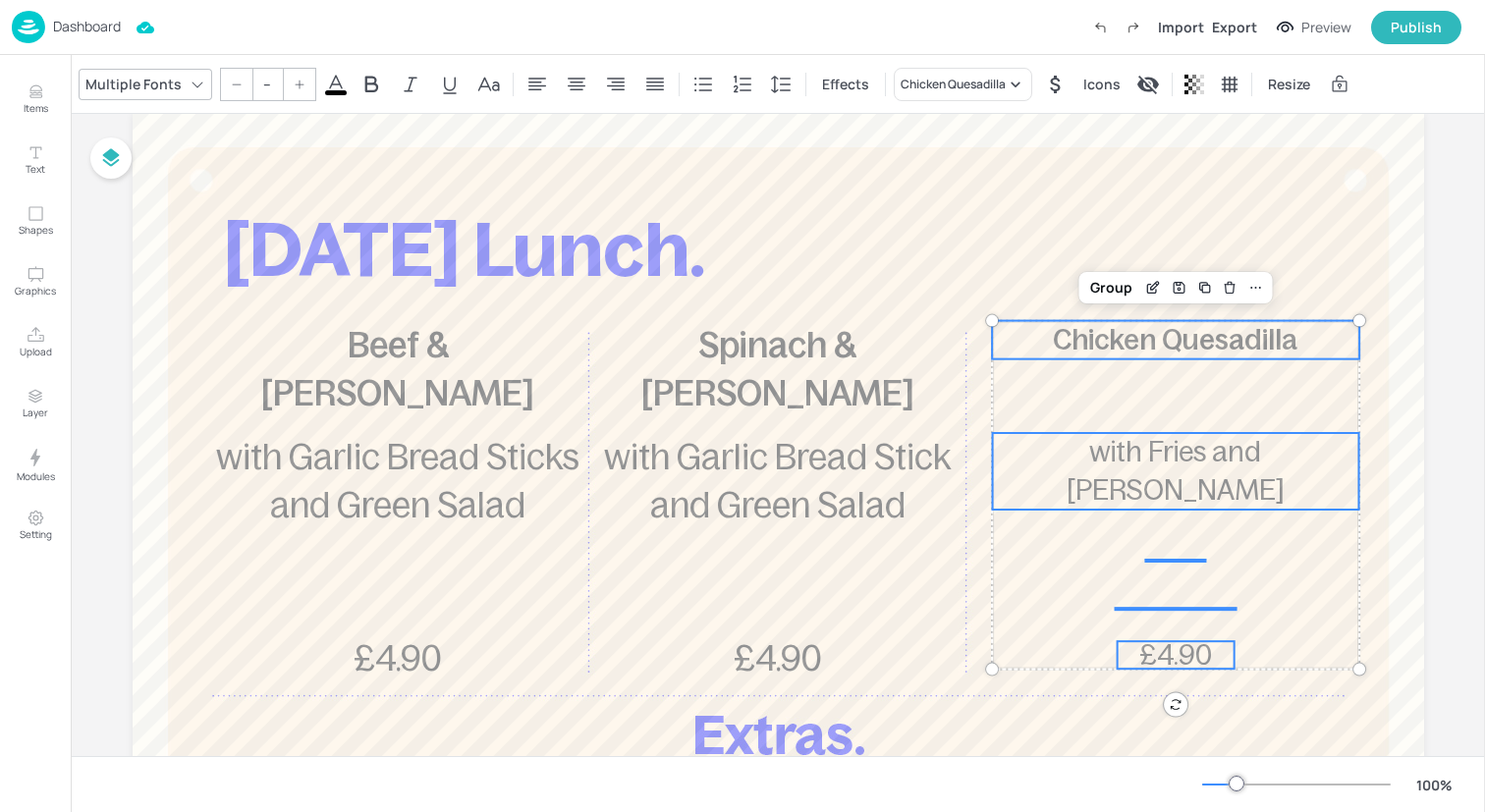
click at [268, 79] on input "--" at bounding box center [268, 84] width 28 height 31
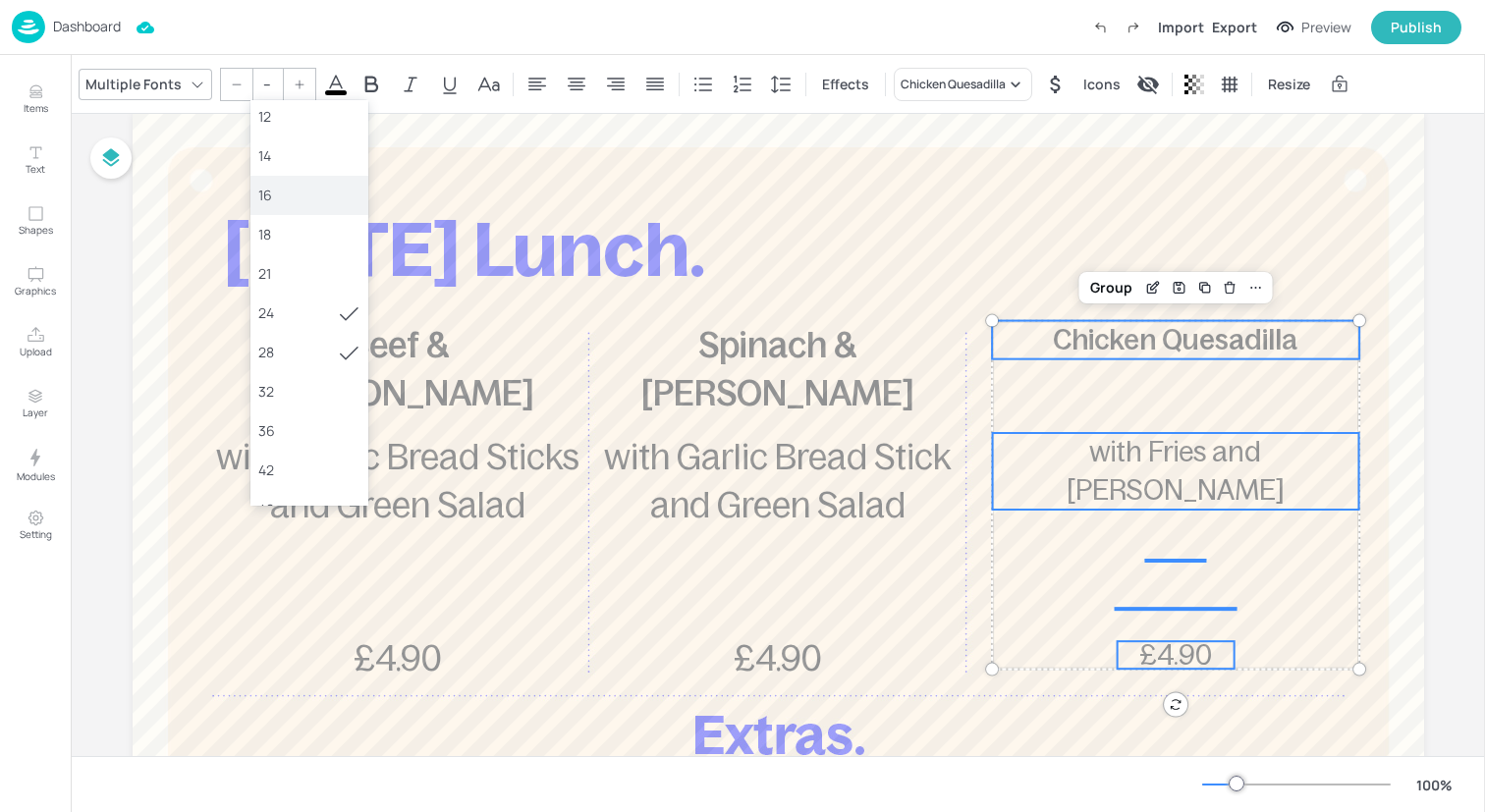
scroll to position [170, 0]
click at [292, 377] on div "36" at bounding box center [309, 381] width 102 height 21
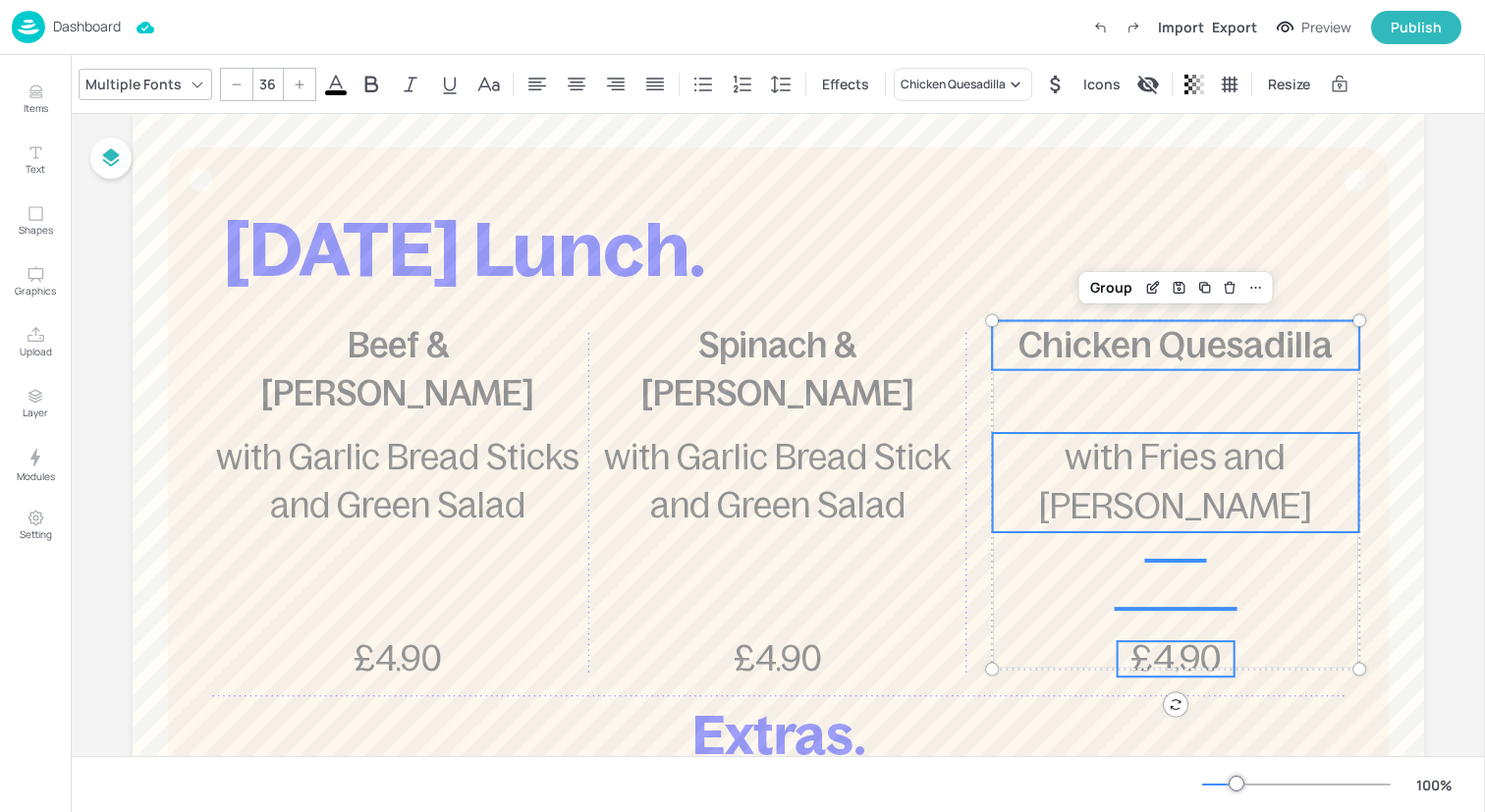
click at [231, 80] on icon at bounding box center [237, 85] width 12 height 12
type input "35"
click at [1130, 285] on div "Group" at bounding box center [1111, 288] width 58 height 26
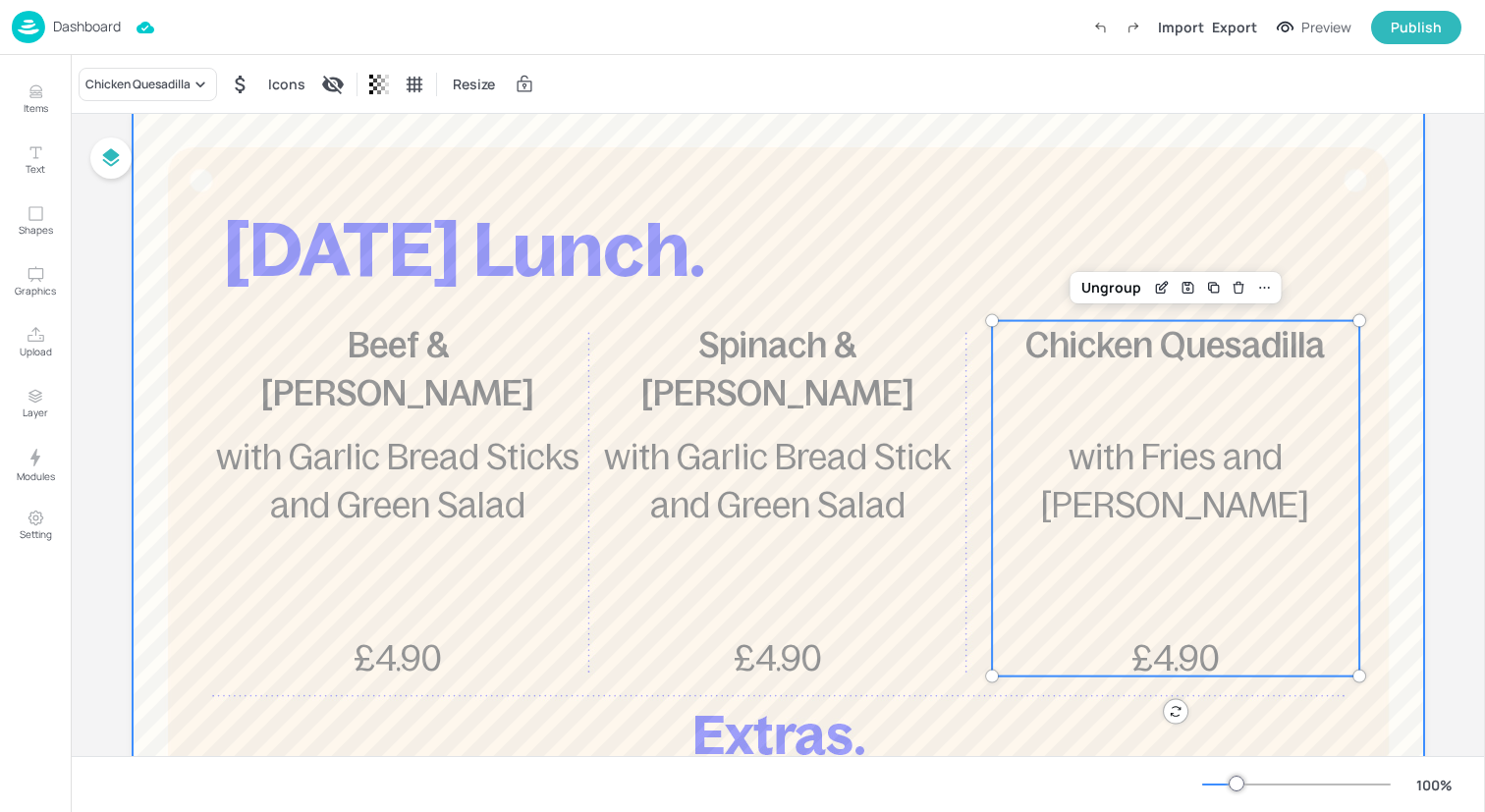
click at [956, 214] on div at bounding box center [778, 641] width 1291 height 1060
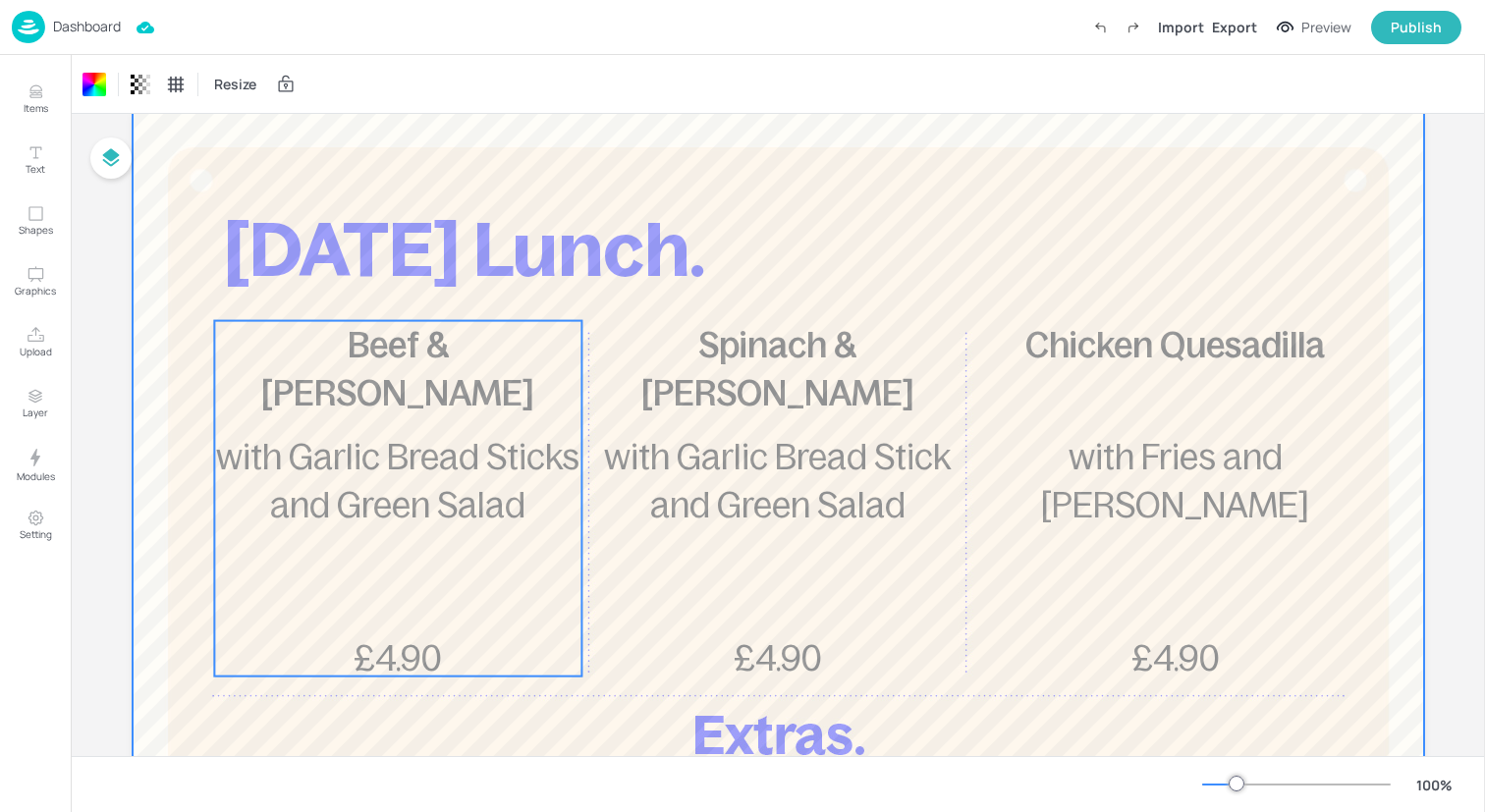
click at [486, 454] on span "with Garlic Bread Sticks and Green Salad" at bounding box center [398, 480] width 364 height 86
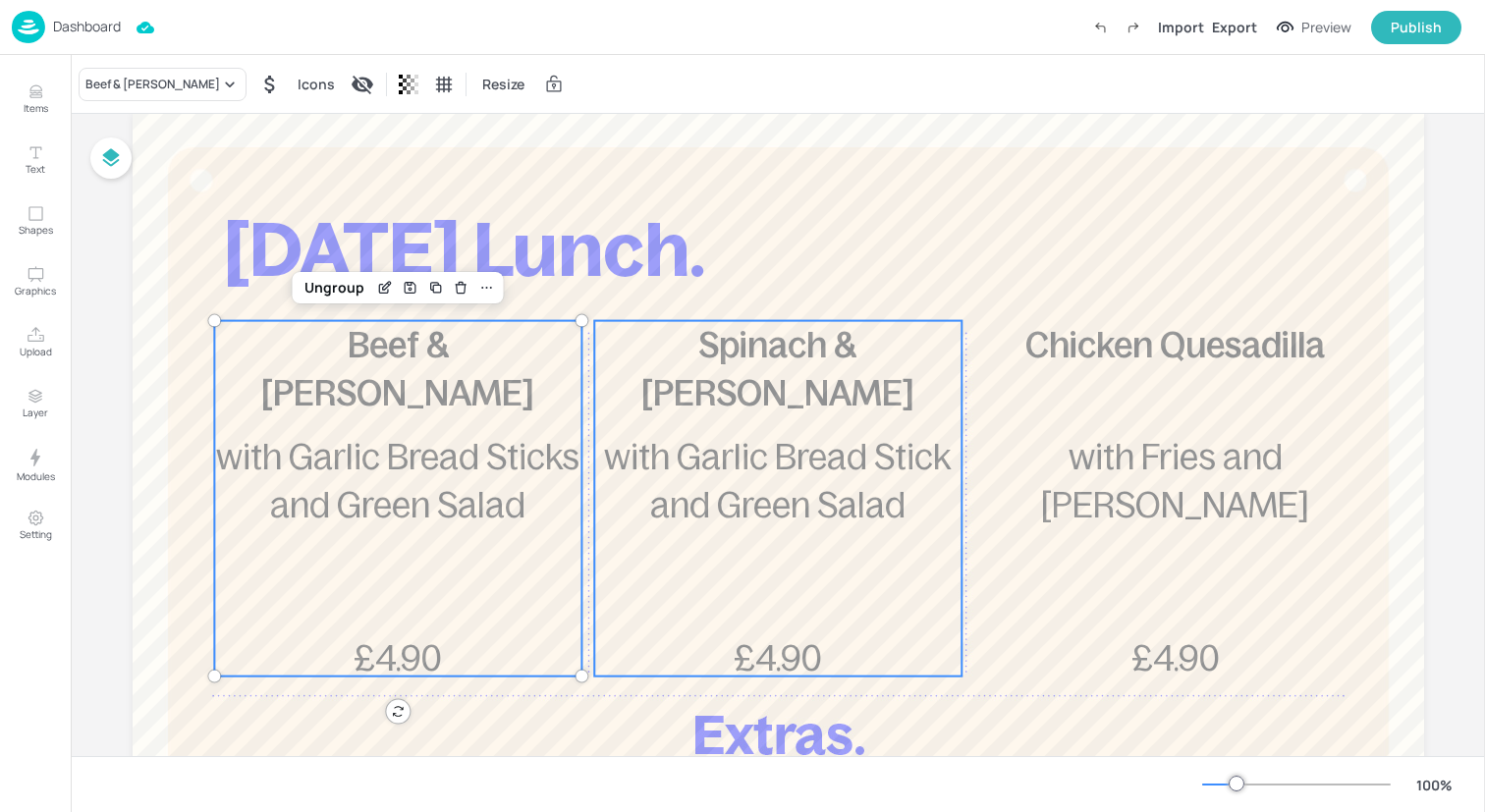
click at [790, 514] on span "with Garlic Bread Stick and Green Salad" at bounding box center [776, 480] width 347 height 86
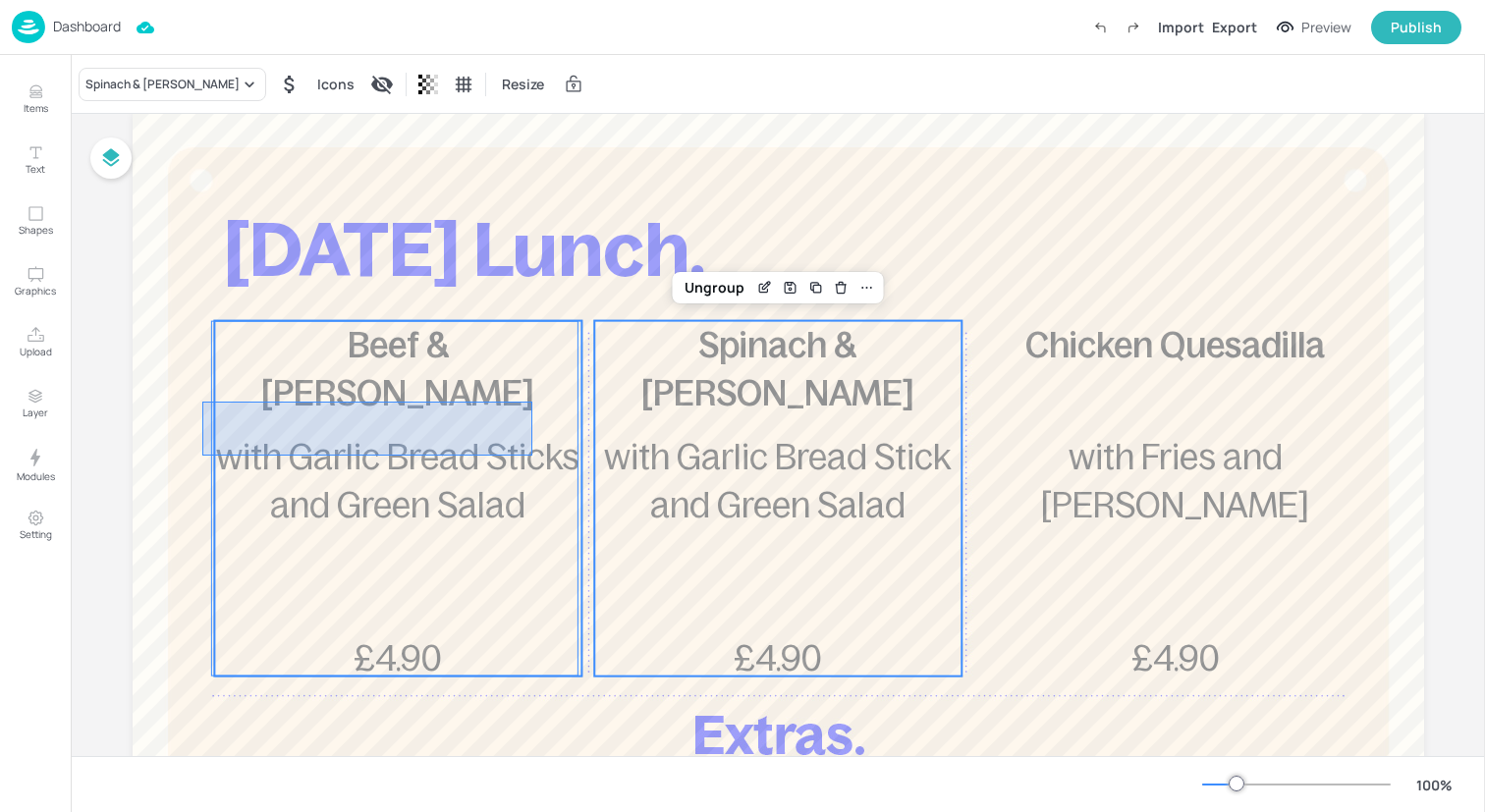
drag, startPoint x: 202, startPoint y: 455, endPoint x: 493, endPoint y: 400, distance: 296.2
click at [493, 112] on div "[DATE] Lunch. Beef & Lentil Lasagne £4.90 with Garlic Bread Sticks and Green Sa…" at bounding box center [778, 112] width 1291 height 0
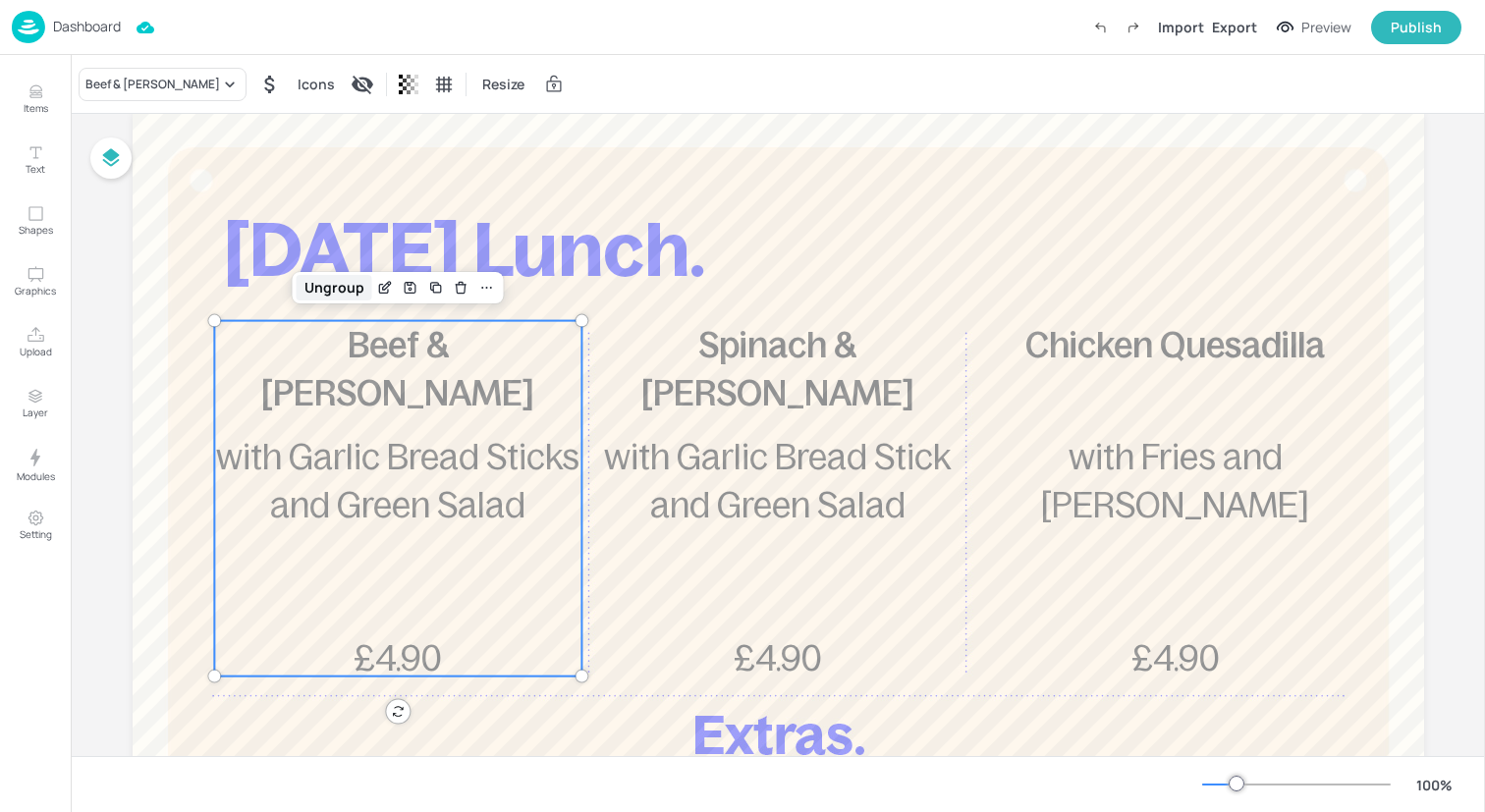
click at [347, 281] on div "Ungroup" at bounding box center [335, 288] width 76 height 26
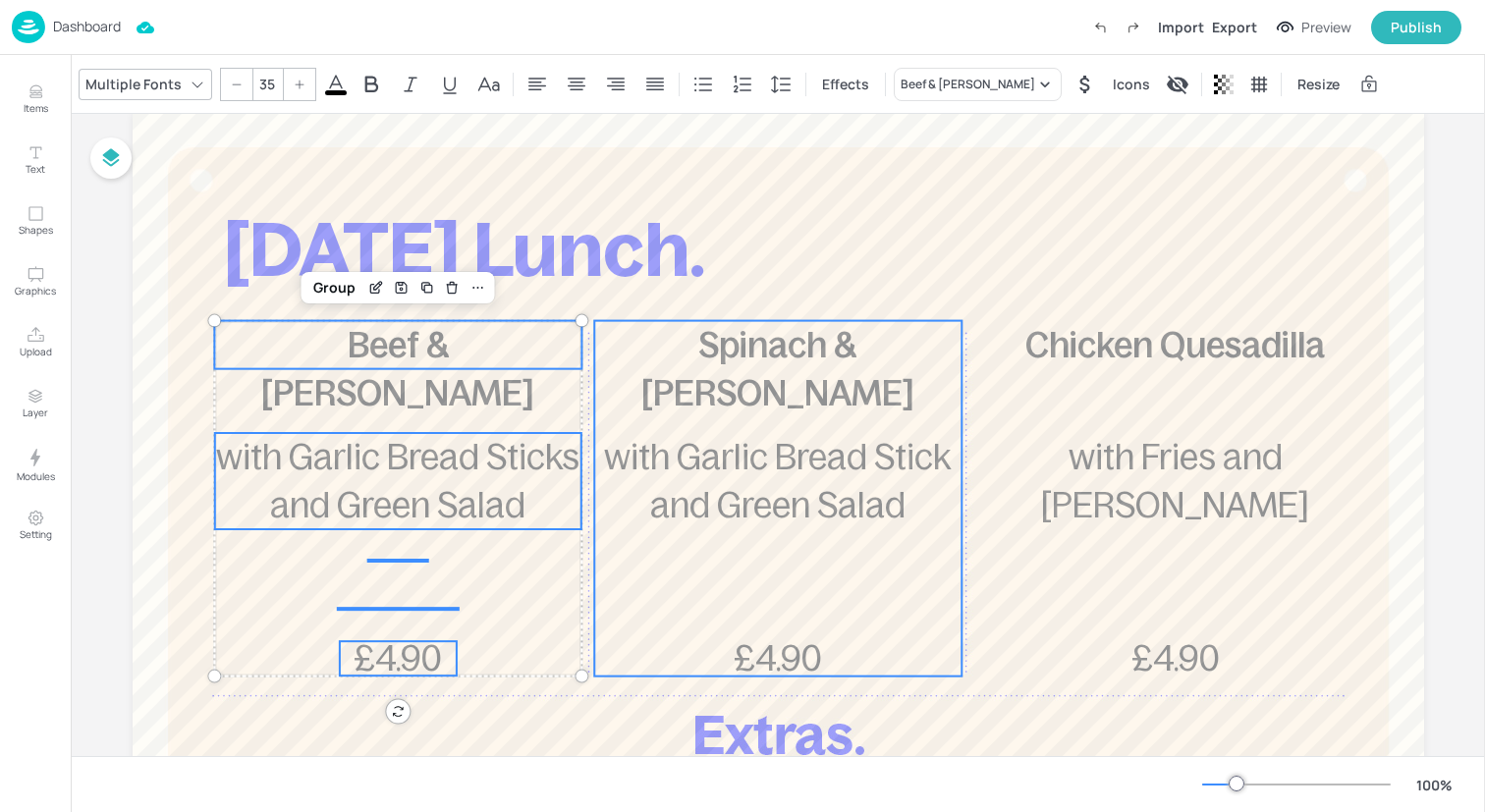
click at [909, 448] on span "with Garlic Bread Stick and Green Salad" at bounding box center [776, 480] width 347 height 86
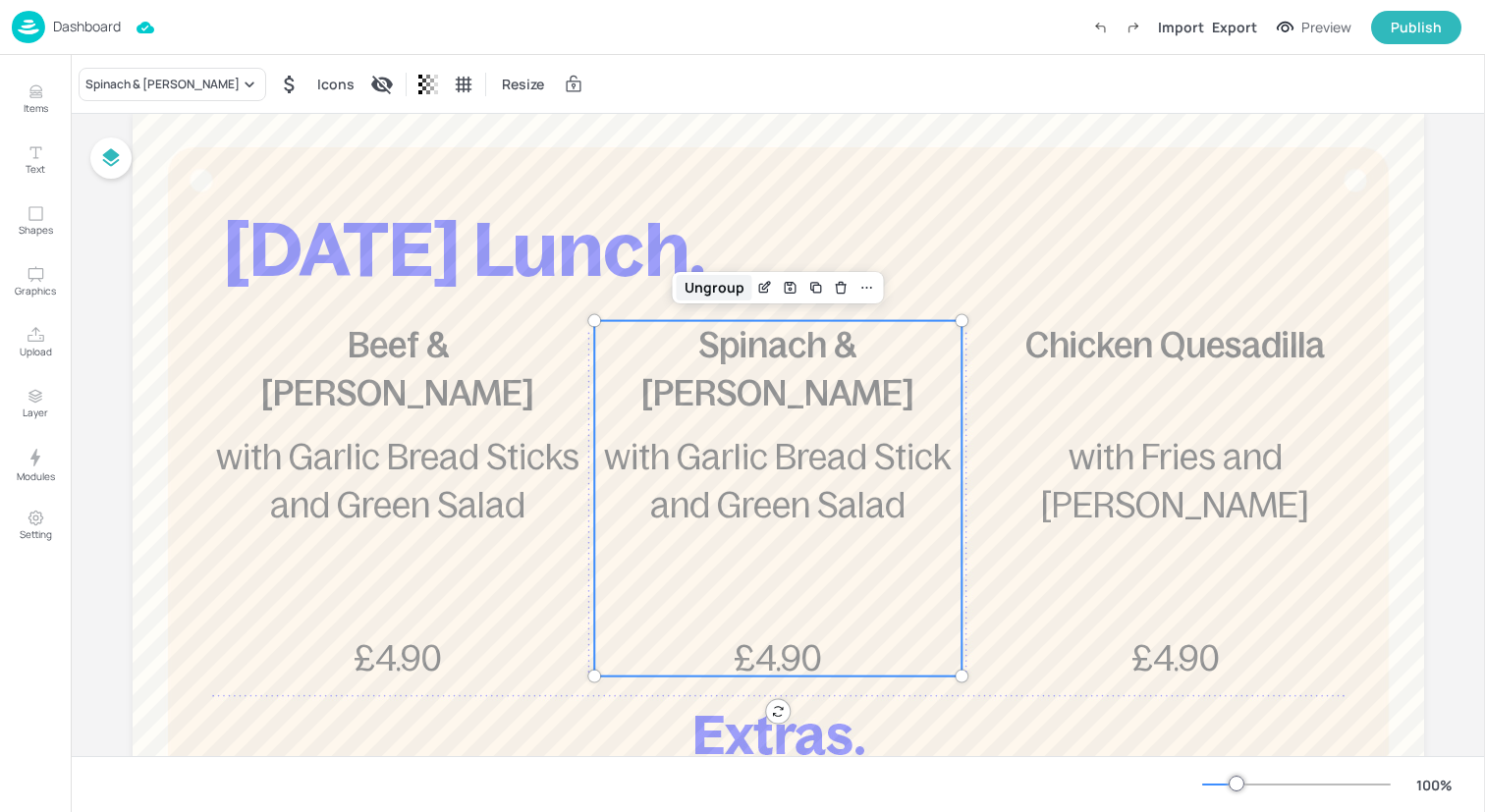
click at [700, 288] on div "Ungroup" at bounding box center [715, 288] width 76 height 26
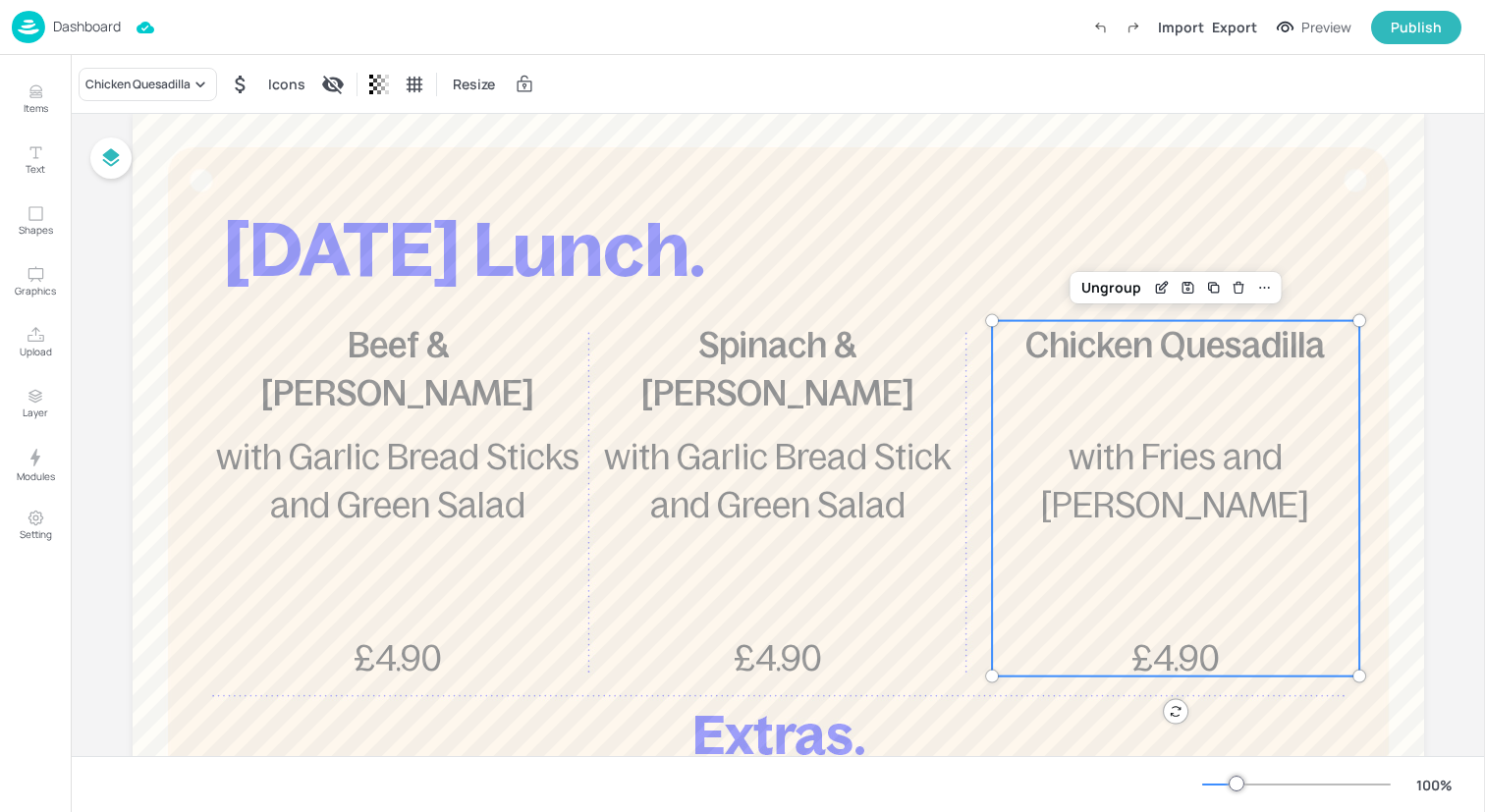
click at [1203, 440] on span "with Fries and [PERSON_NAME]" at bounding box center [1175, 480] width 268 height 86
click at [1121, 293] on div "Ungroup" at bounding box center [1111, 288] width 76 height 26
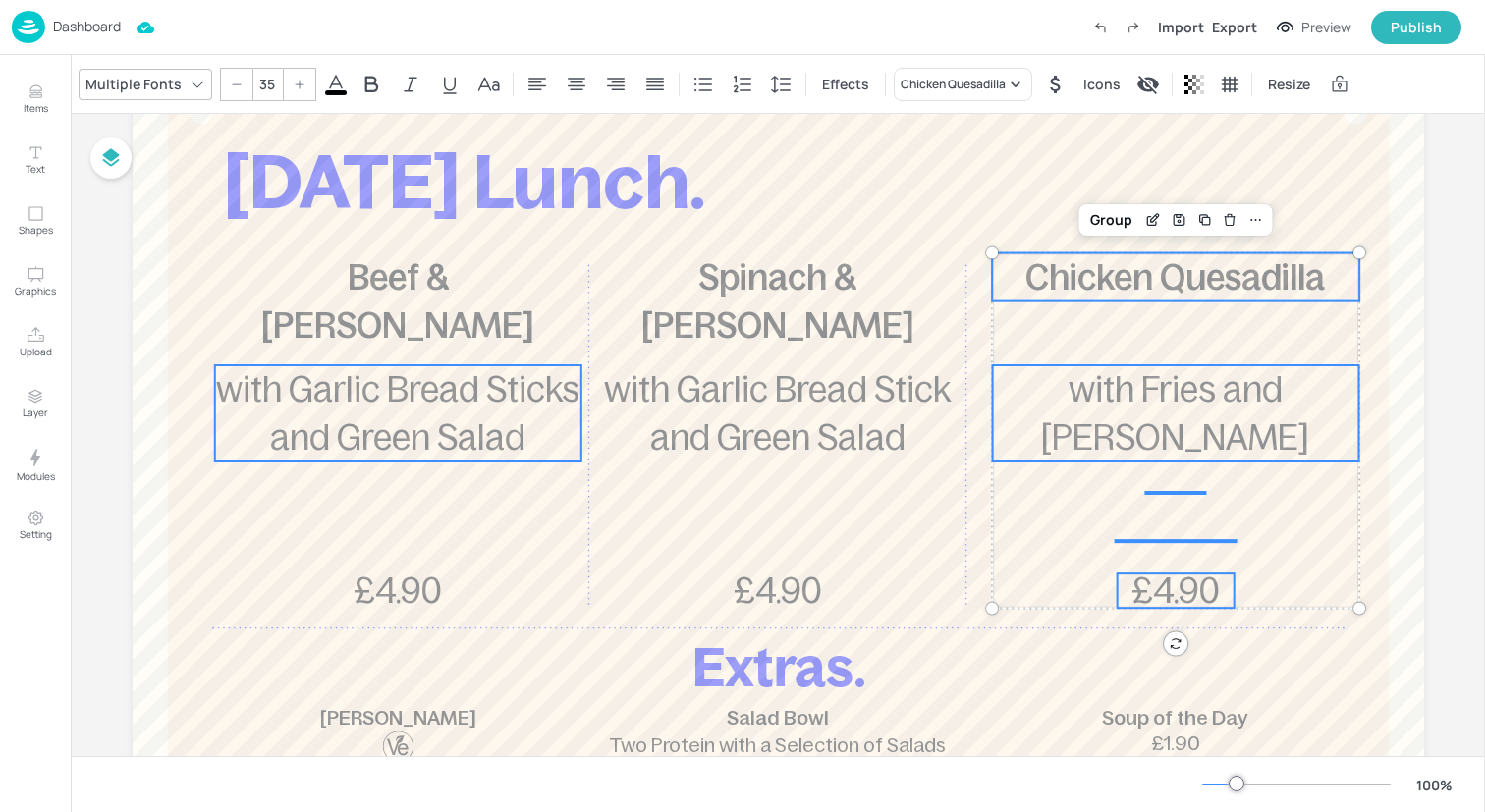
scroll to position [154, 0]
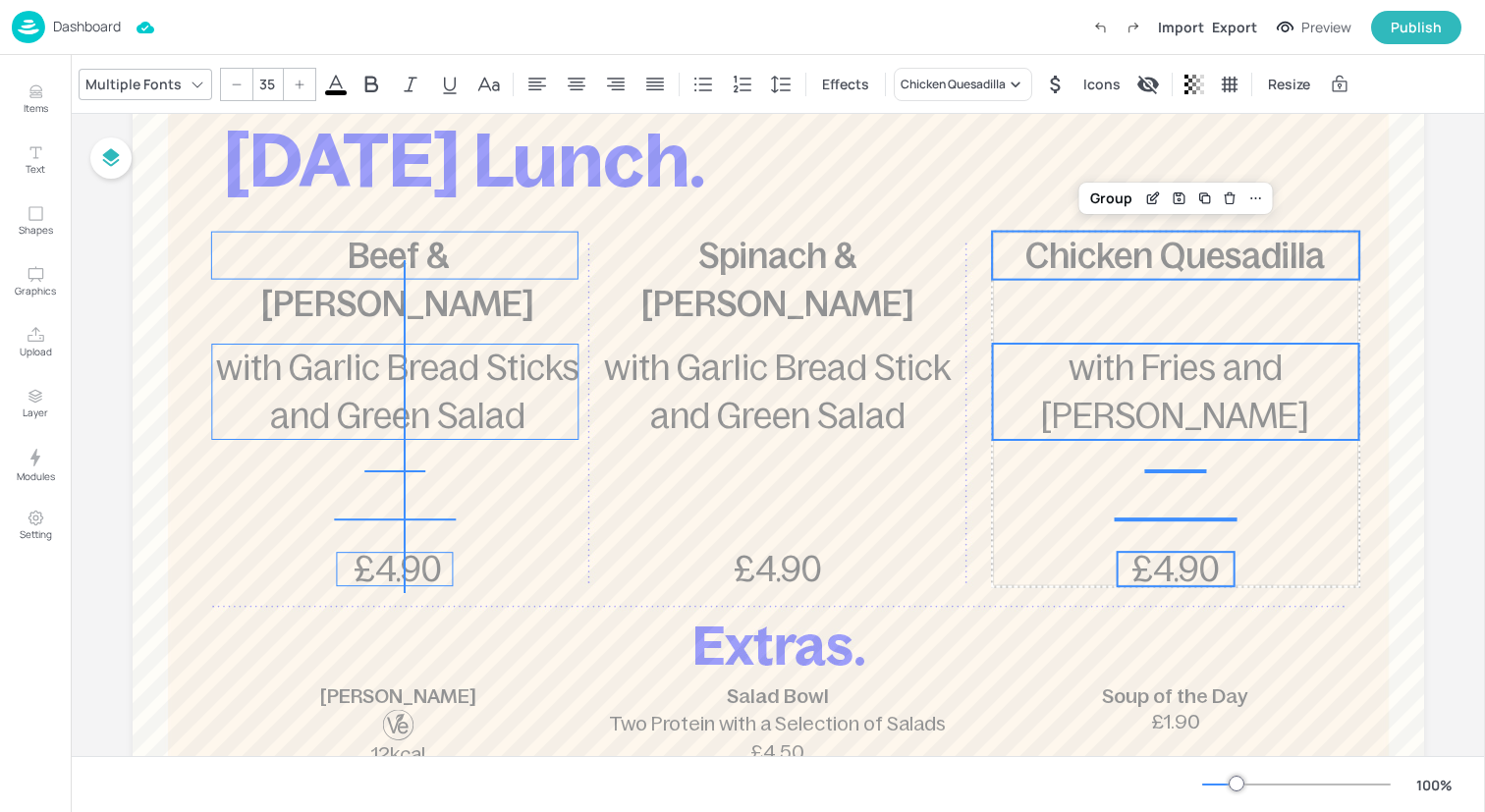
drag, startPoint x: 404, startPoint y: 593, endPoint x: 405, endPoint y: 258, distance: 335.0
type input "35"
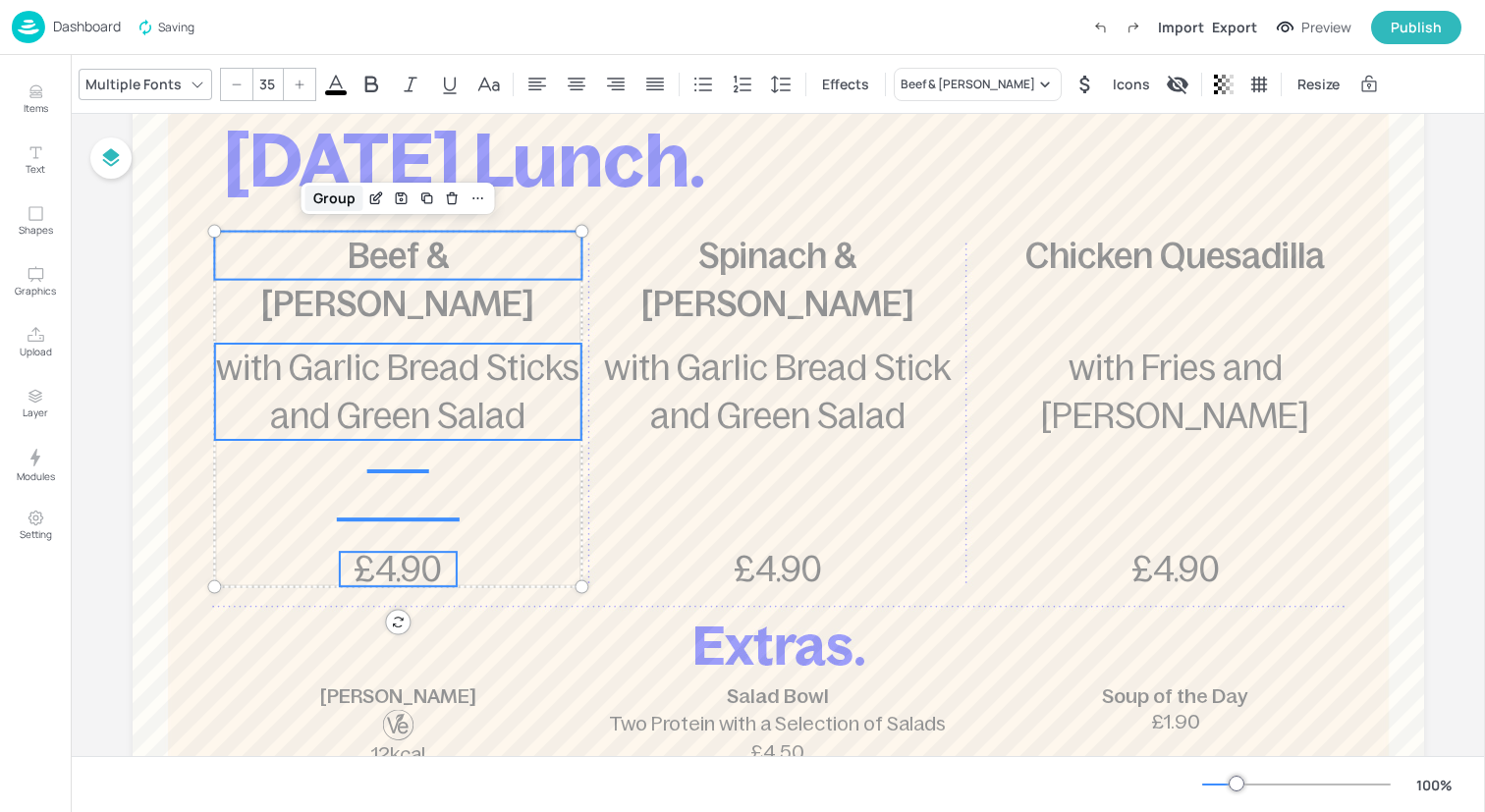
click at [343, 201] on div "Group" at bounding box center [335, 199] width 58 height 26
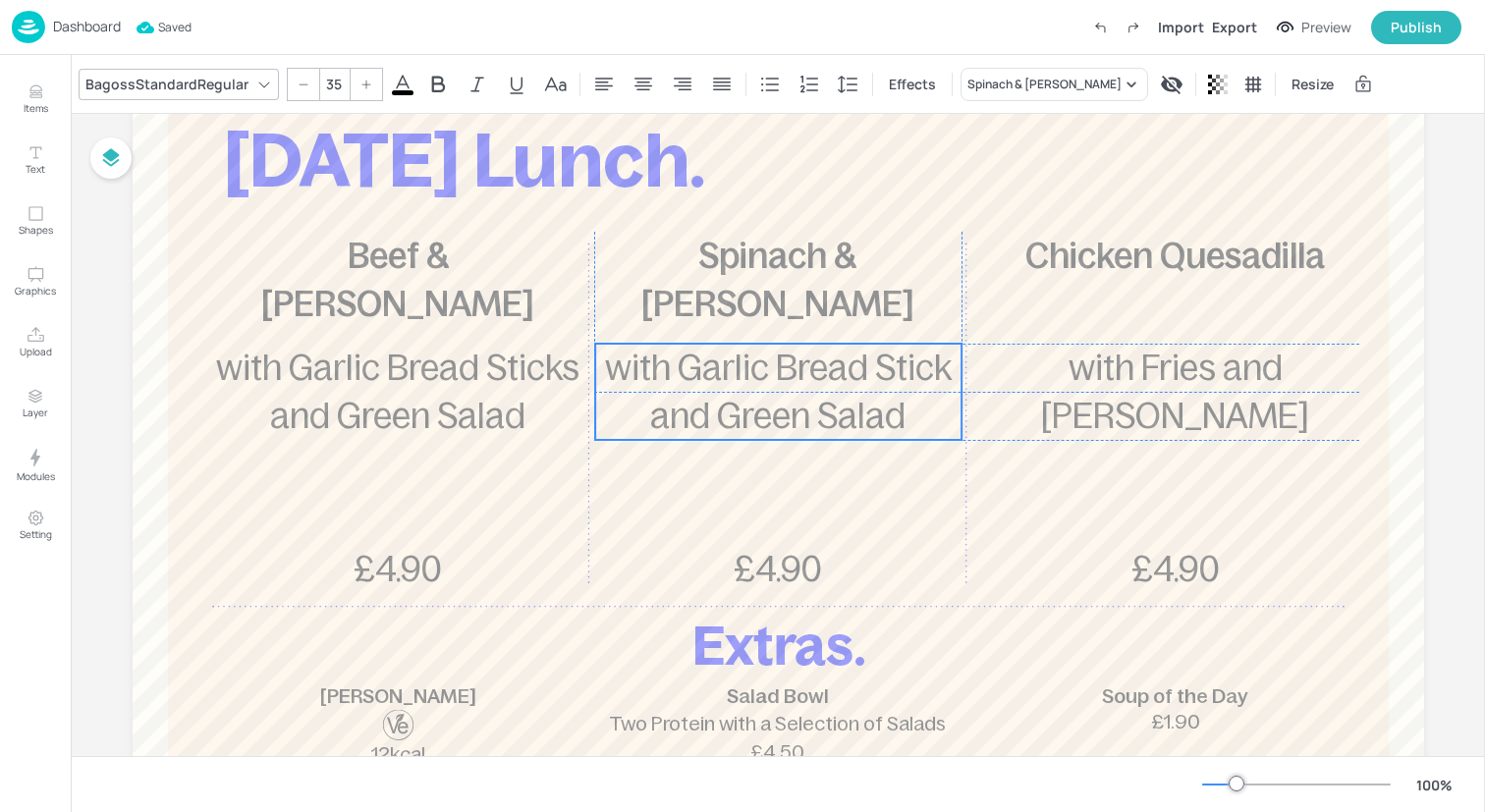
click at [797, 413] on span "with Garlic Bread Stick and Green Salad" at bounding box center [777, 392] width 347 height 86
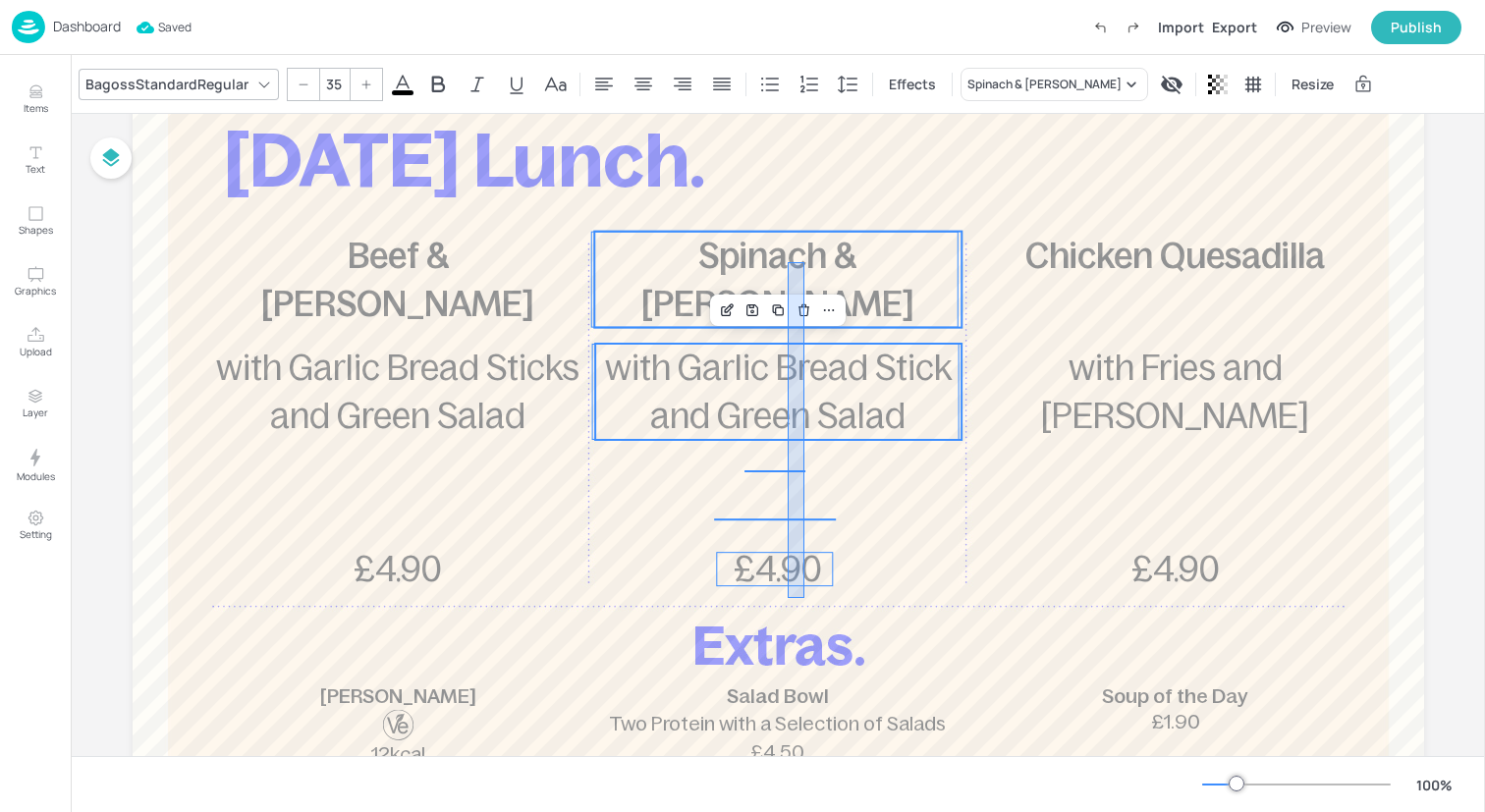
drag, startPoint x: 787, startPoint y: 598, endPoint x: 801, endPoint y: 262, distance: 336.3
click at [801, 23] on div "[DATE] Lunch. Beef & Lentil Lasagne £4.90 with Garlic Bread Sticks and Green Sa…" at bounding box center [778, 23] width 1291 height 0
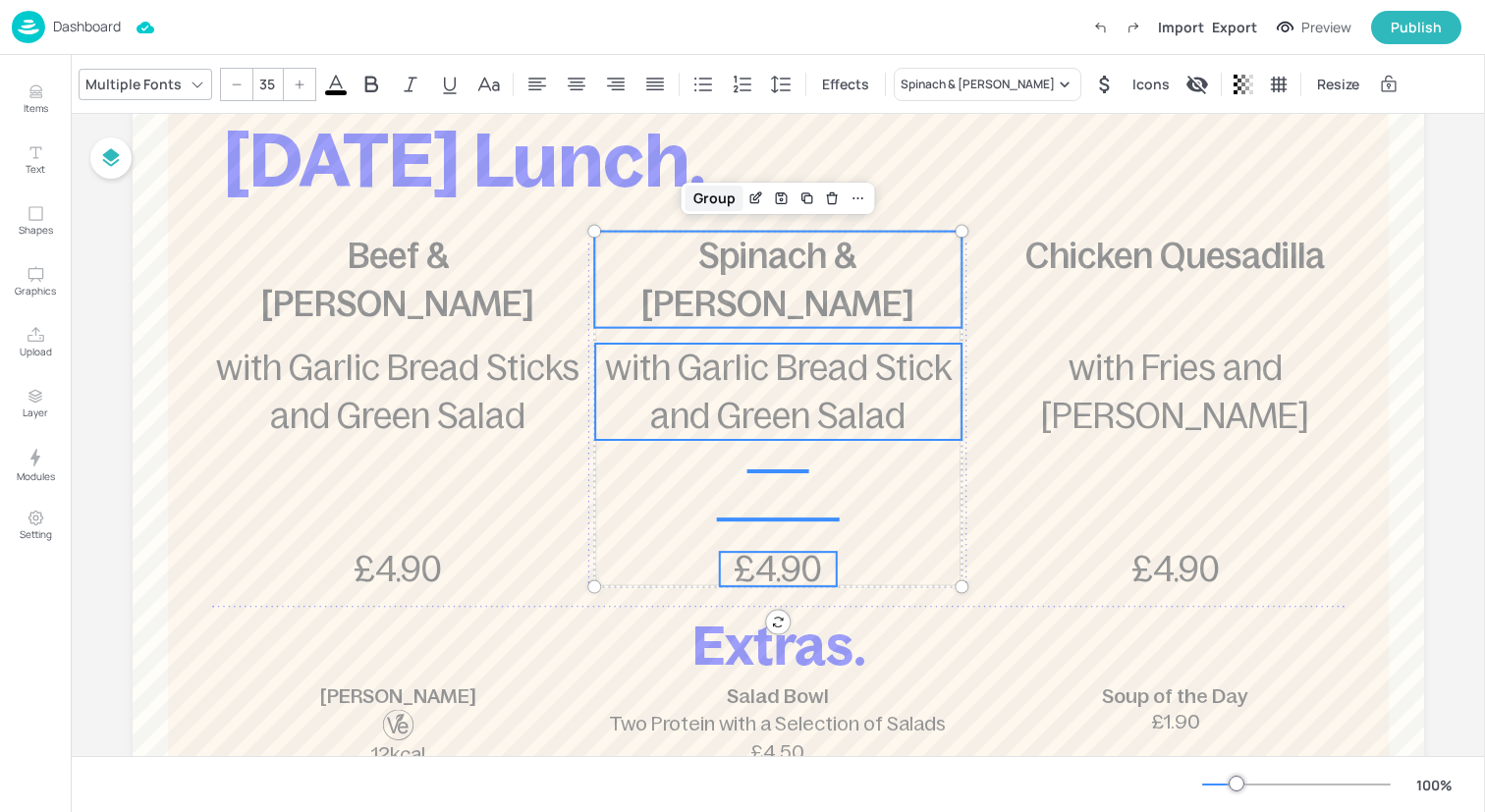
click at [721, 206] on div "Group" at bounding box center [715, 199] width 58 height 26
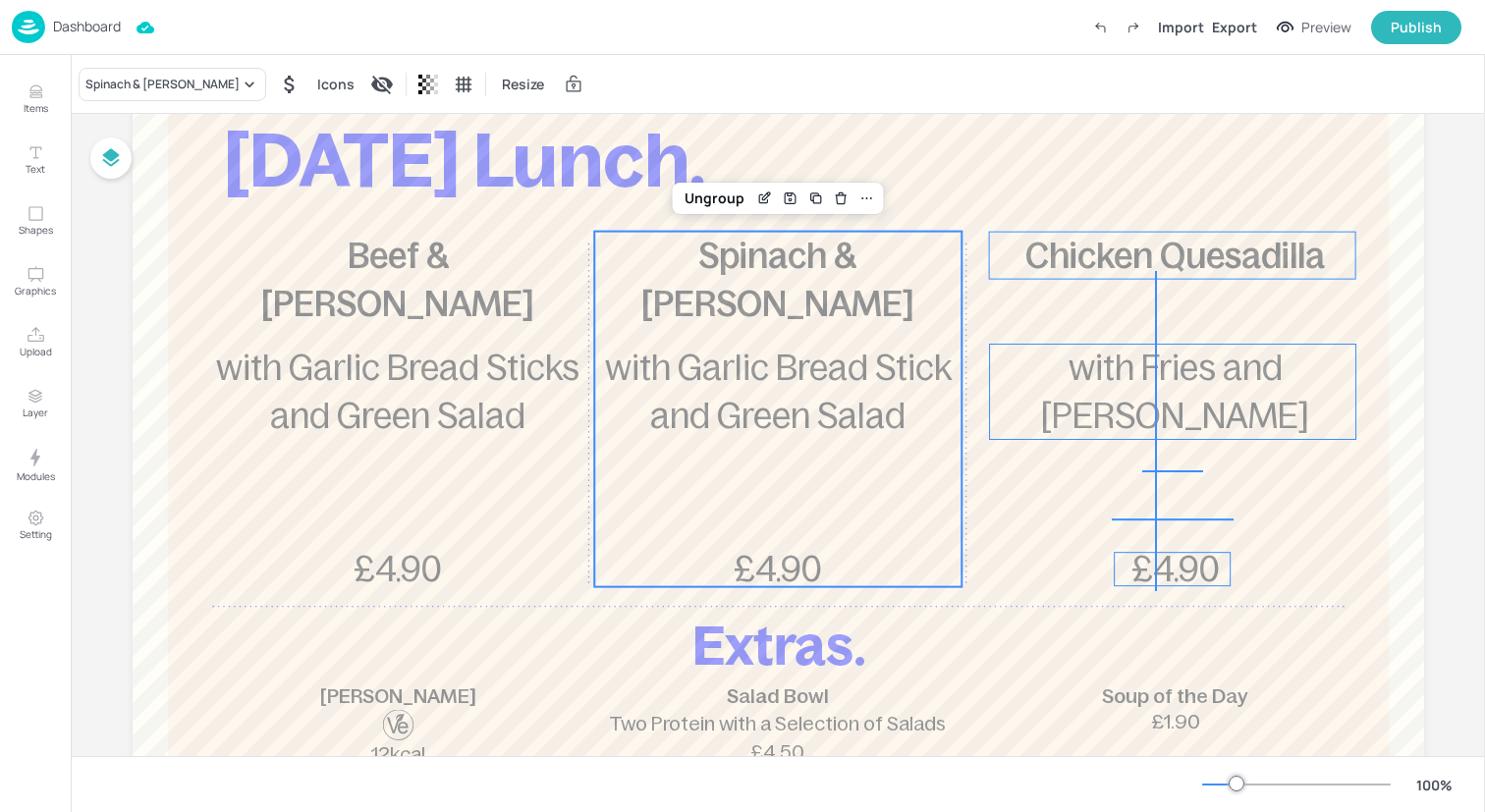
drag, startPoint x: 1155, startPoint y: 591, endPoint x: 1155, endPoint y: 236, distance: 355.0
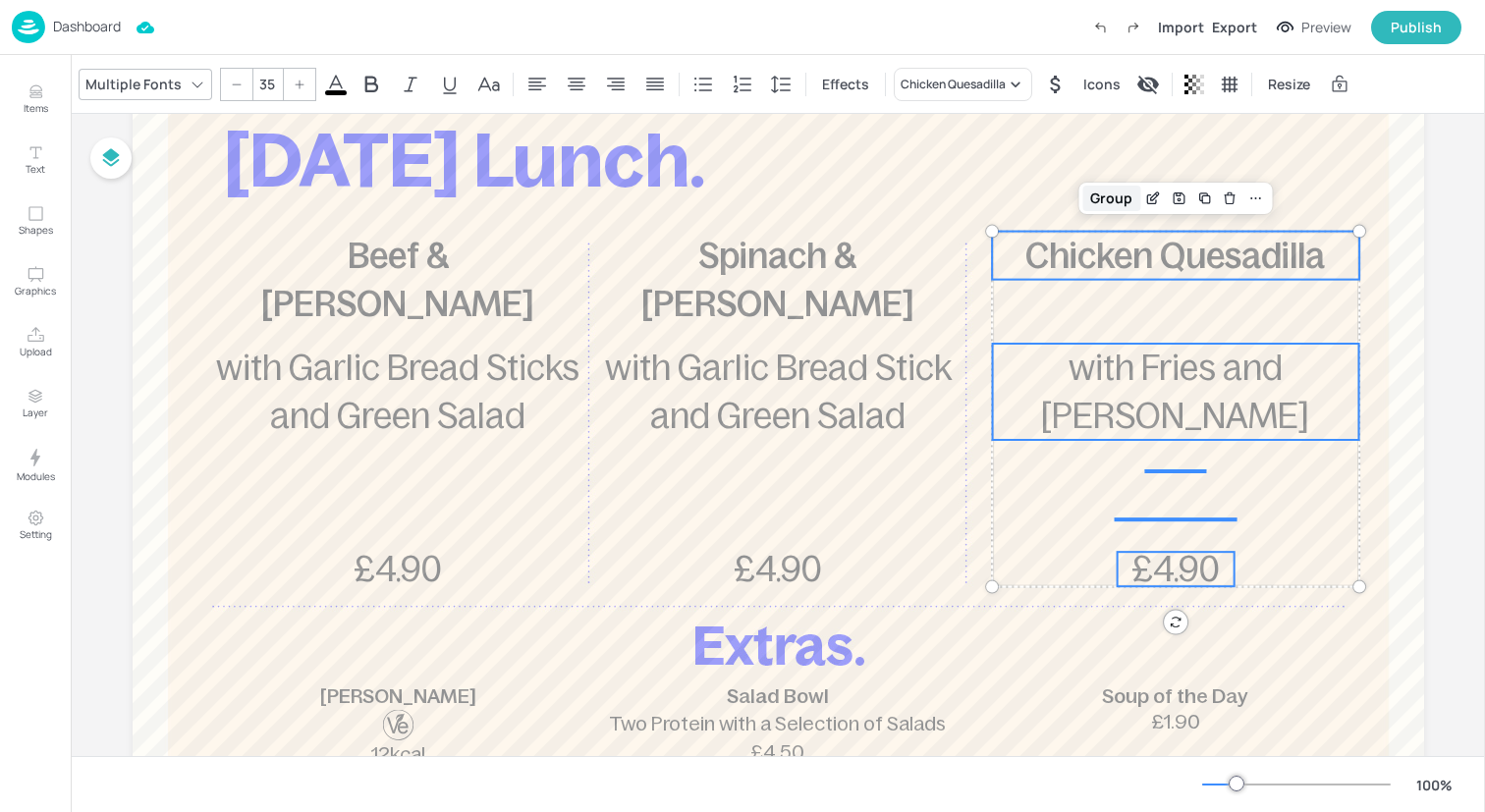
click at [1112, 195] on div "Group" at bounding box center [1111, 199] width 58 height 26
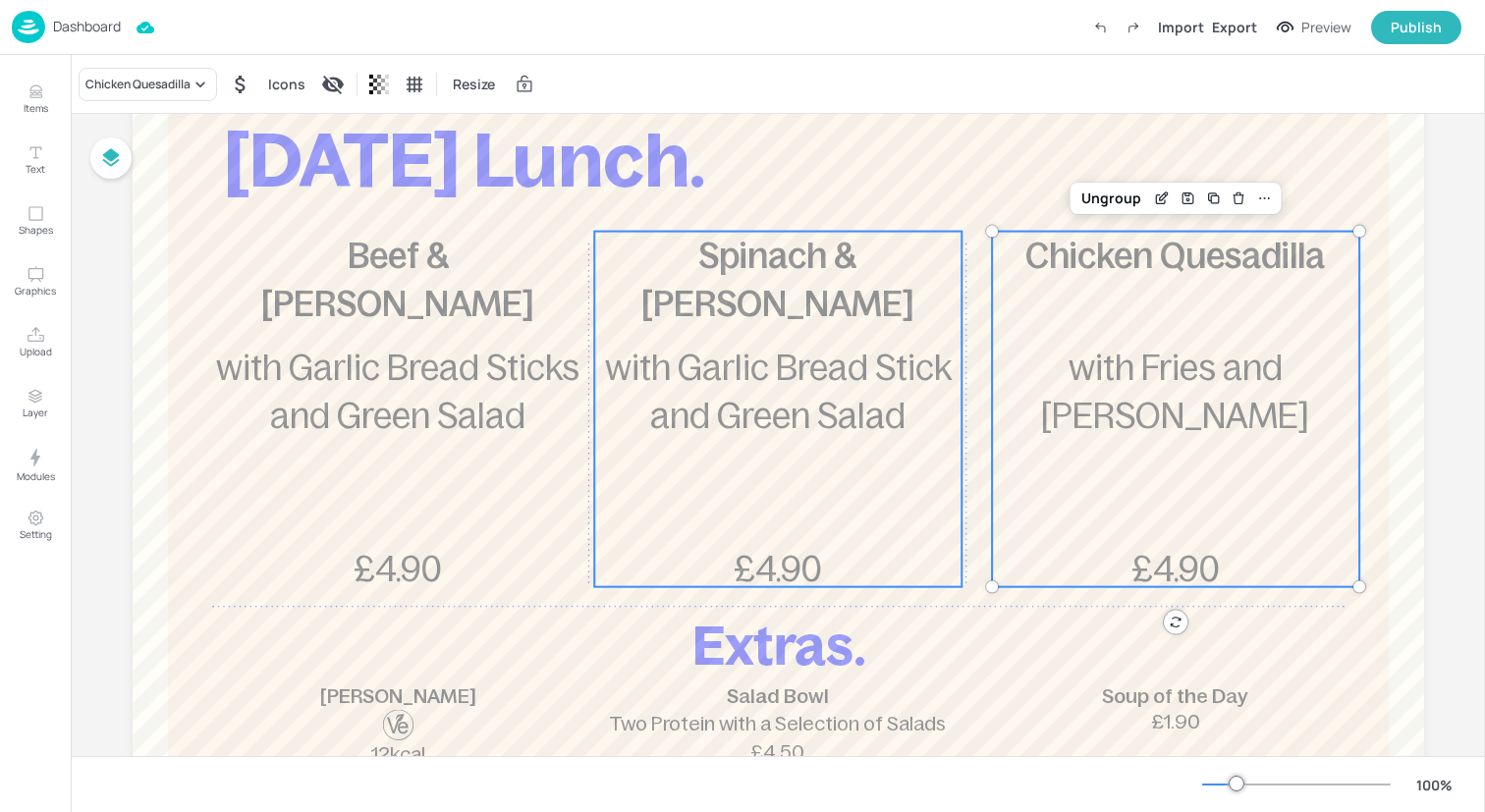
scroll to position [0, 0]
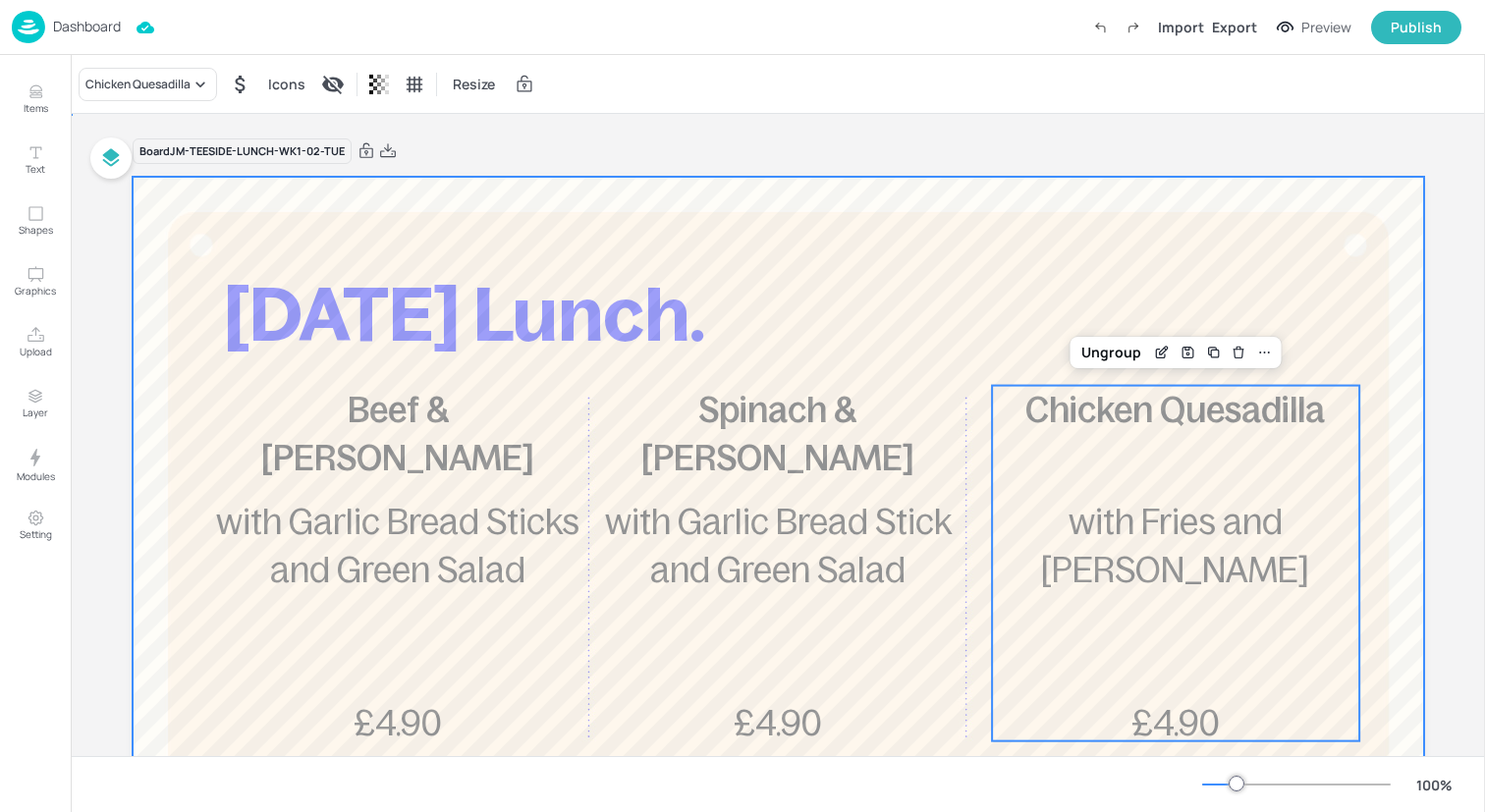
click at [371, 204] on div at bounding box center [778, 706] width 1291 height 1060
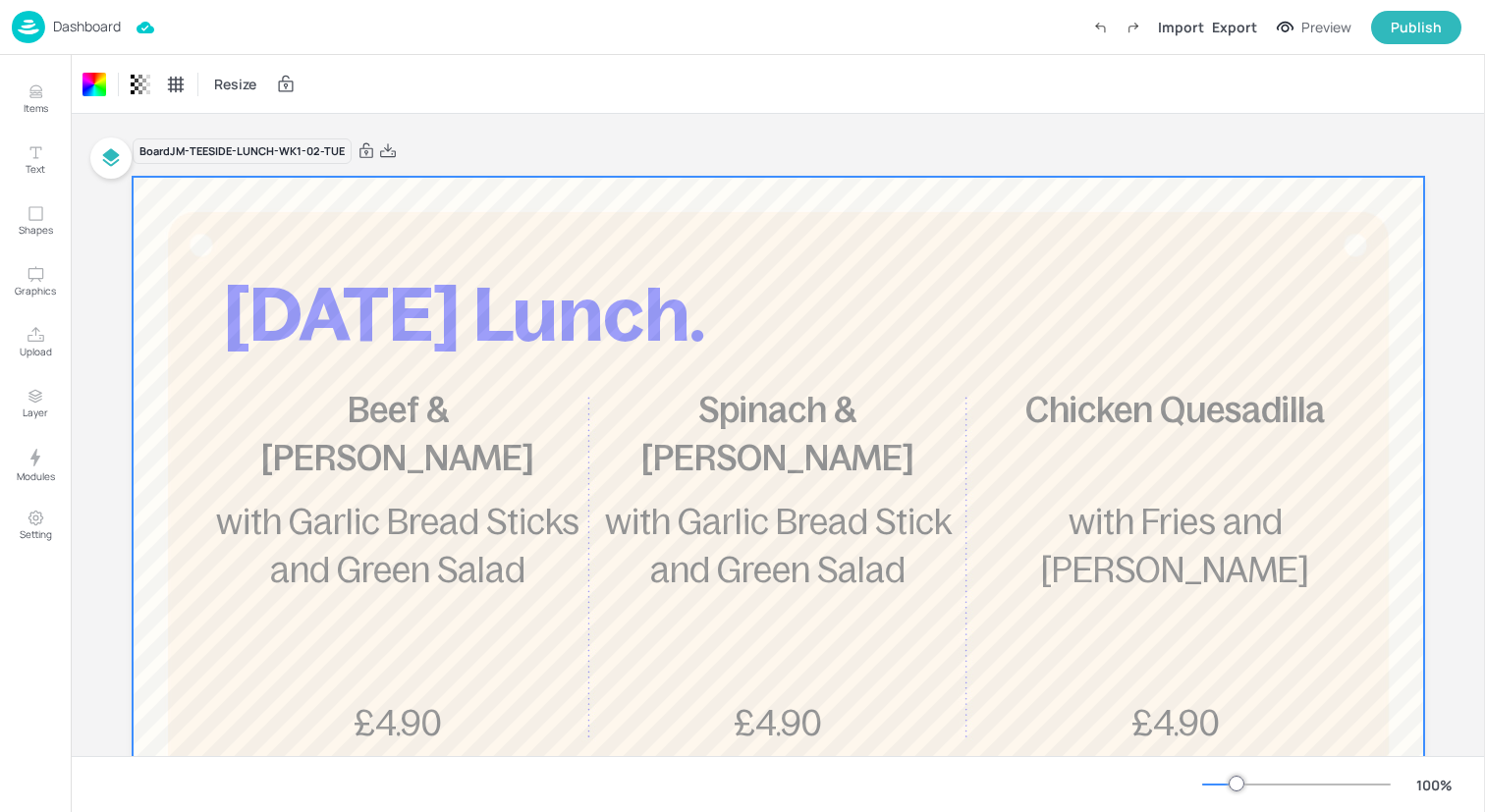
click at [324, 41] on div "Dashboard Import Export Preview Publish" at bounding box center [737, 27] width 1450 height 54
click at [24, 25] on img at bounding box center [28, 27] width 33 height 32
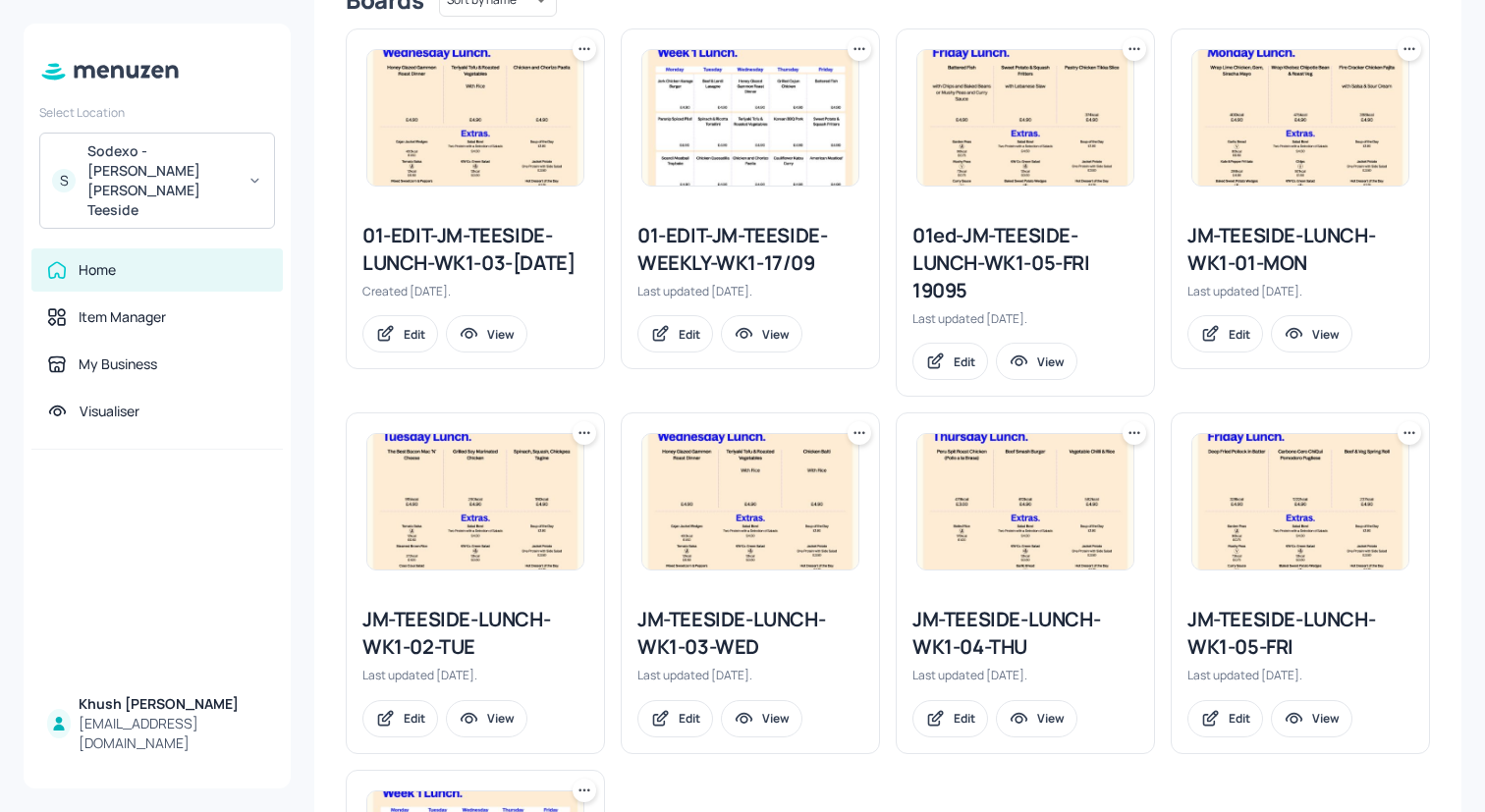
scroll to position [559, 0]
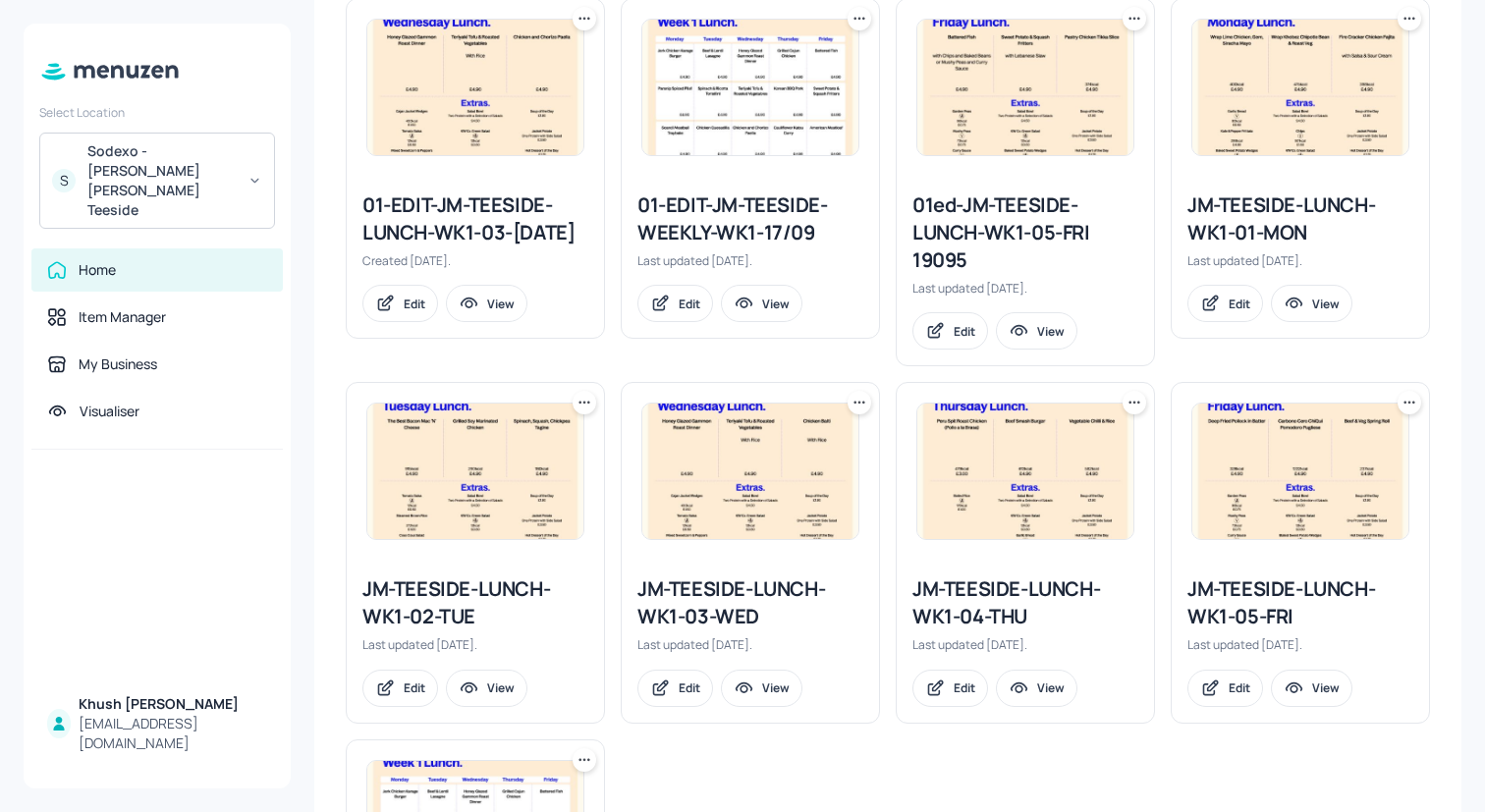
click at [738, 595] on div "JM-TEESIDE-LUNCH-WK1-03-WED" at bounding box center [750, 602] width 226 height 55
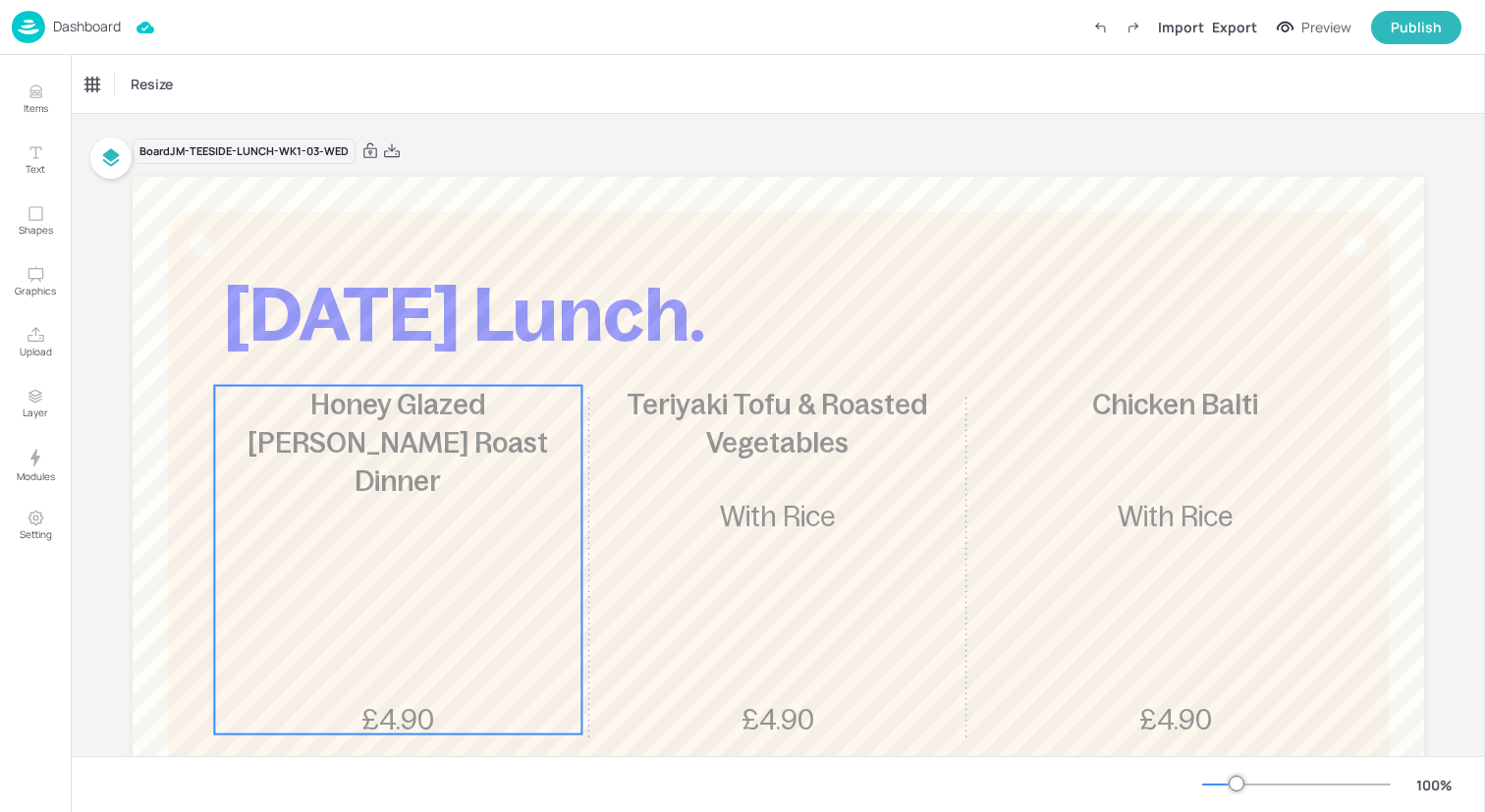
click at [426, 540] on div "Honey Glazed [PERSON_NAME] Roast Dinner £4.90" at bounding box center [398, 559] width 368 height 349
click at [347, 361] on div "Ungroup" at bounding box center [335, 353] width 76 height 26
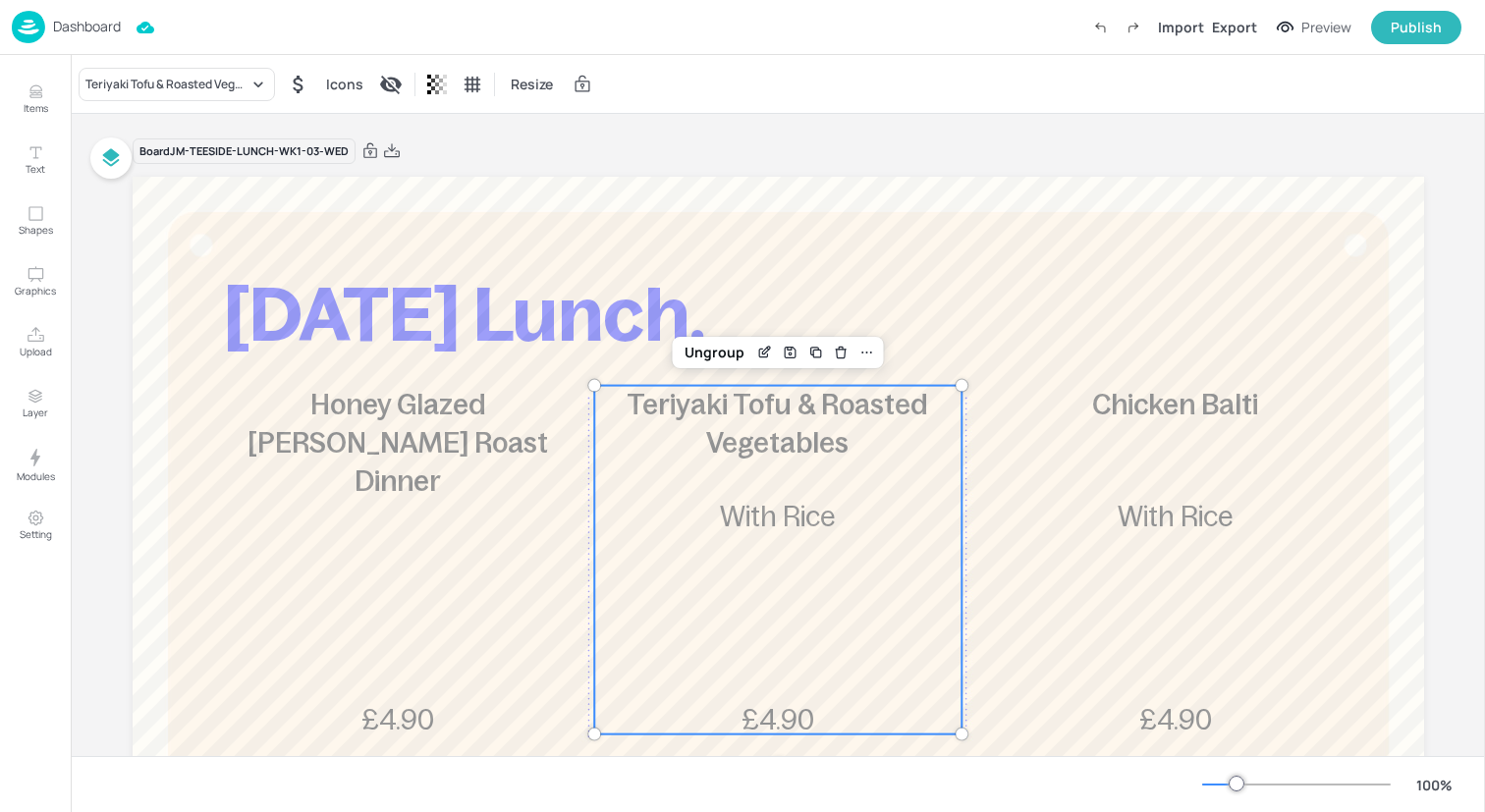
click at [770, 503] on span "With Rice" at bounding box center [776, 515] width 115 height 31
click at [702, 347] on div "Ungroup" at bounding box center [715, 353] width 76 height 26
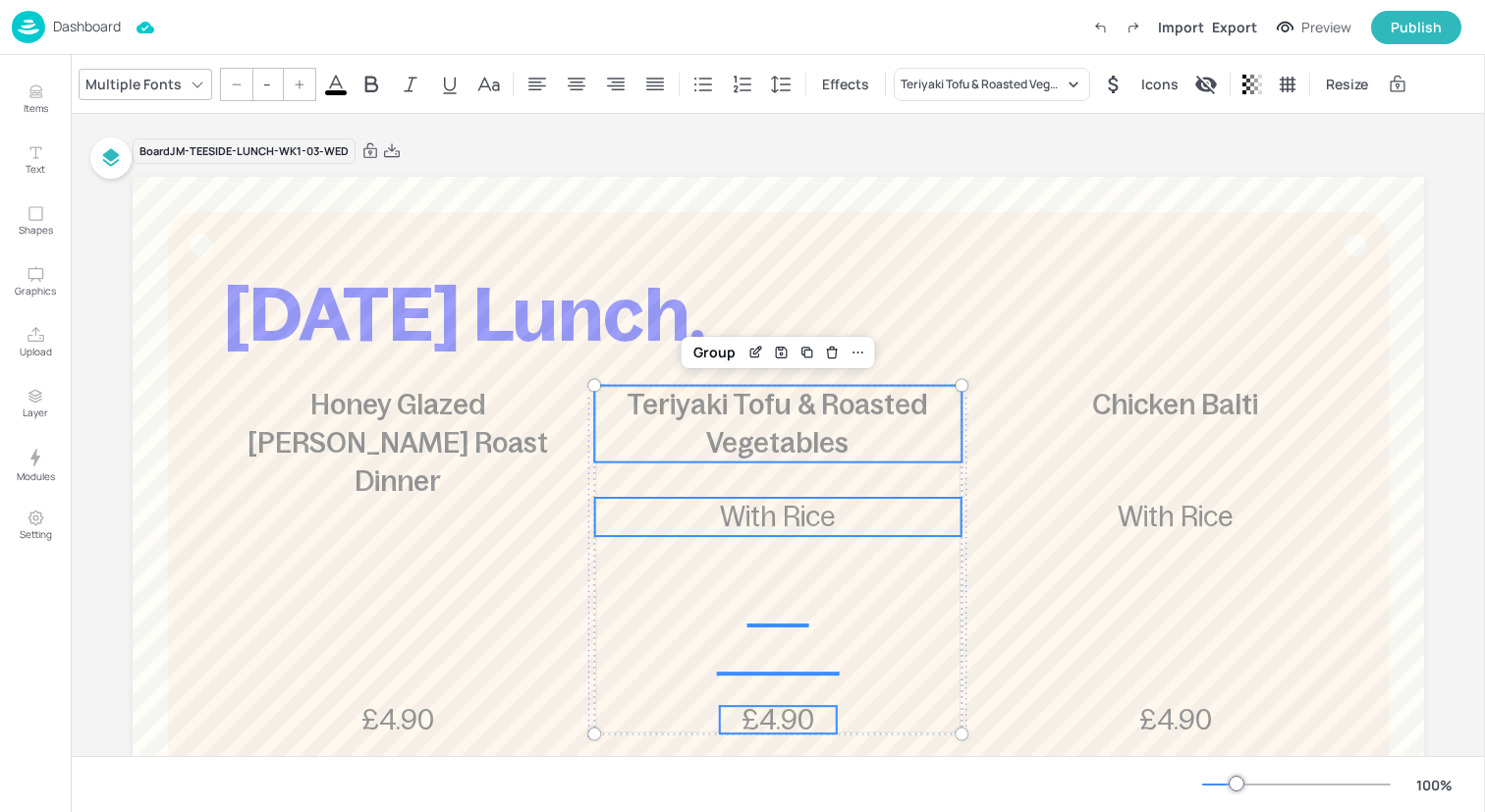
click at [1152, 524] on span "With Rice" at bounding box center [1174, 515] width 115 height 31
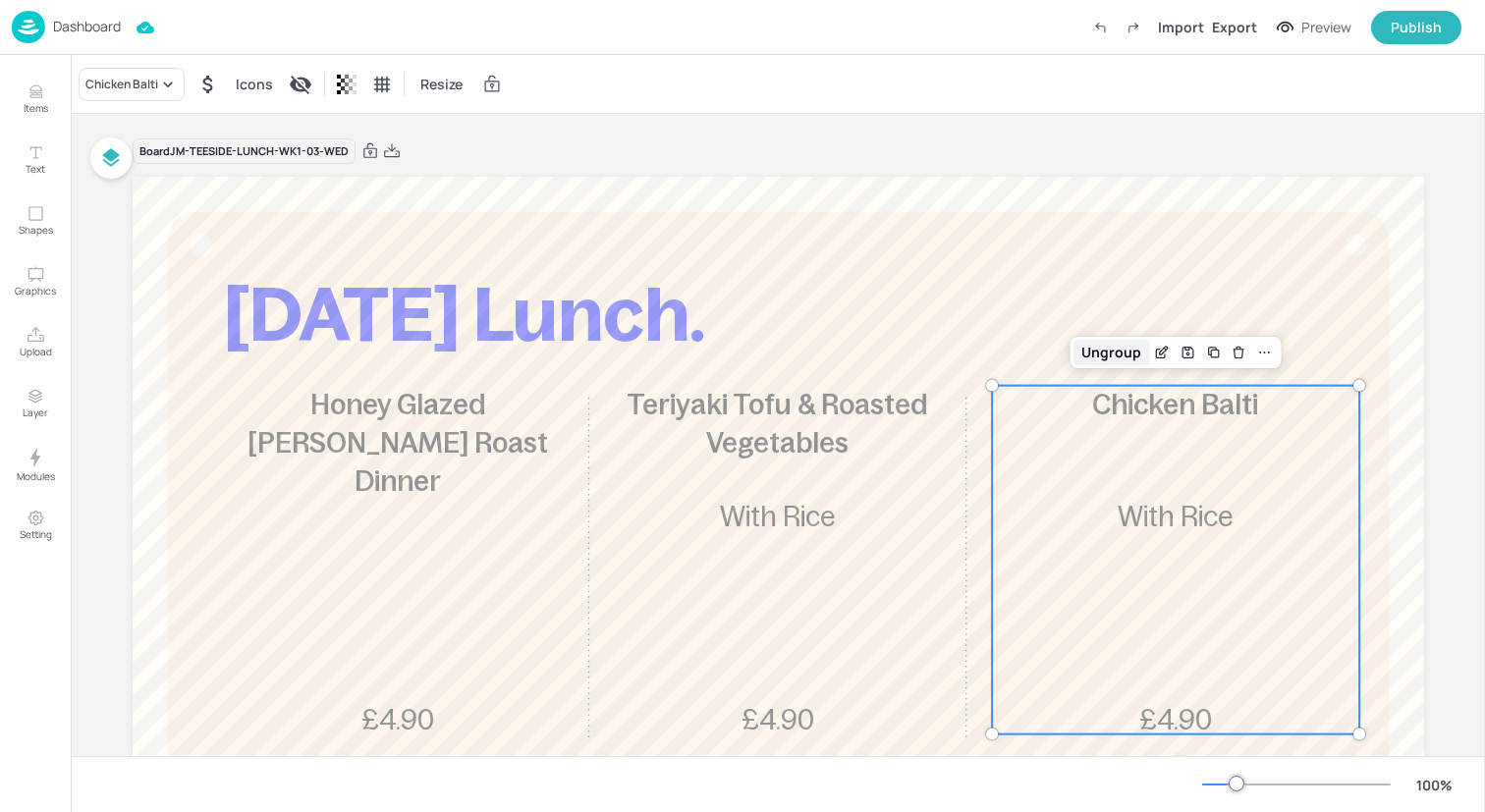
click at [1112, 353] on div "Ungroup" at bounding box center [1111, 353] width 76 height 26
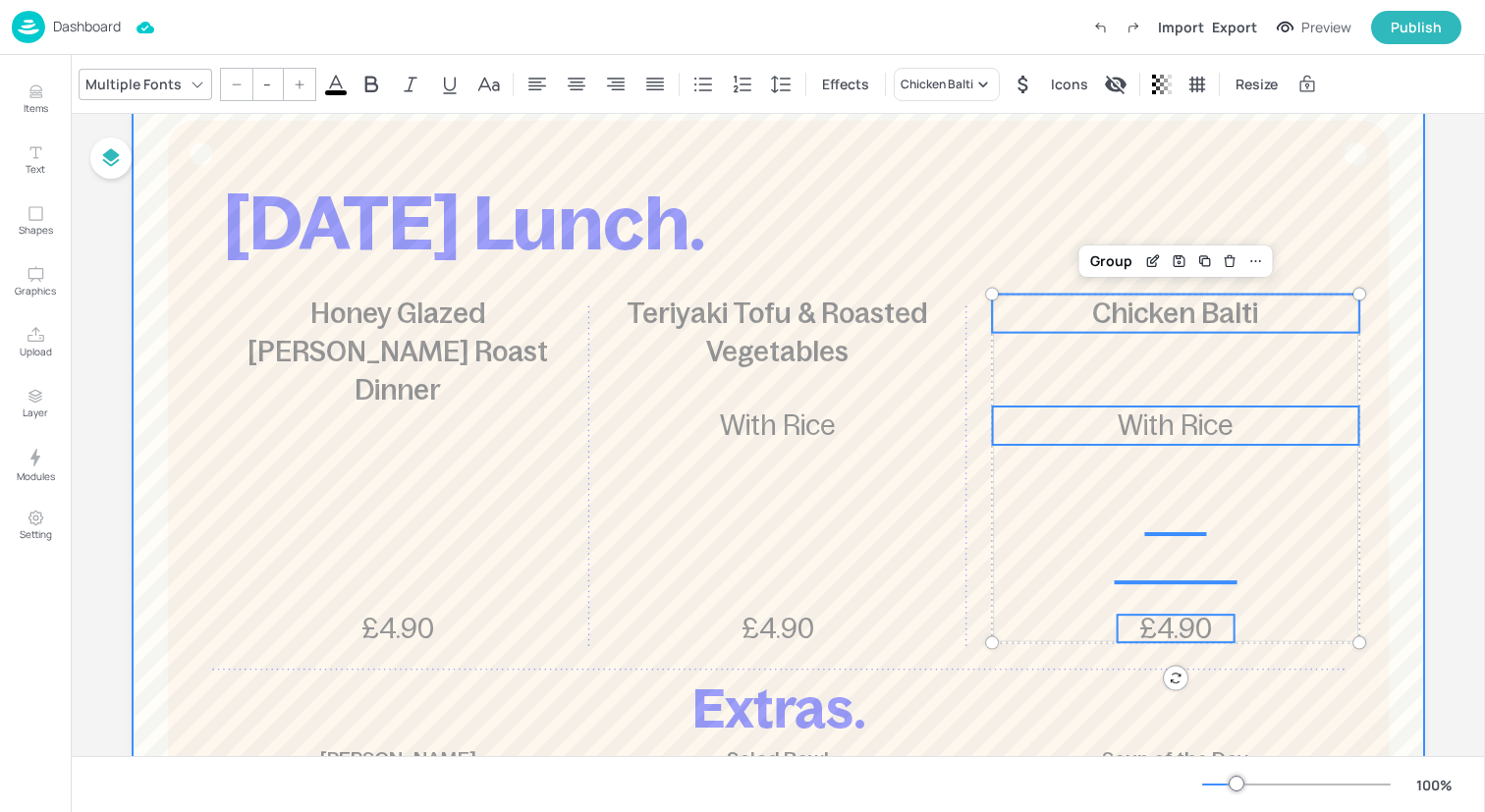
scroll to position [118, 0]
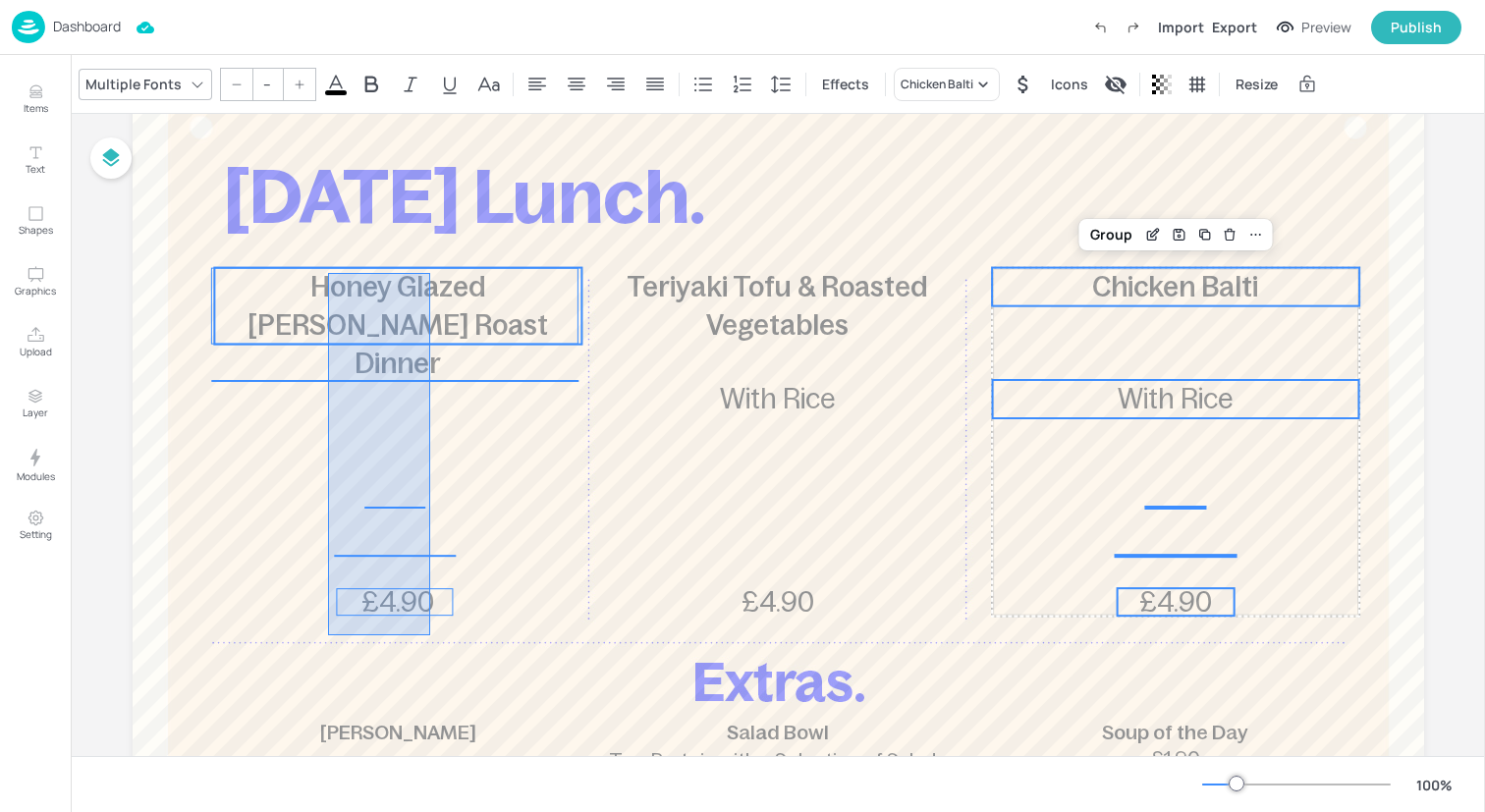
drag, startPoint x: 328, startPoint y: 635, endPoint x: 429, endPoint y: 275, distance: 373.9
click at [429, 59] on div "[DATE] Lunch. Honey Glazed [PERSON_NAME] Roast Dinner £4.90 Teriyaki Tofu & Roa…" at bounding box center [778, 59] width 1291 height 0
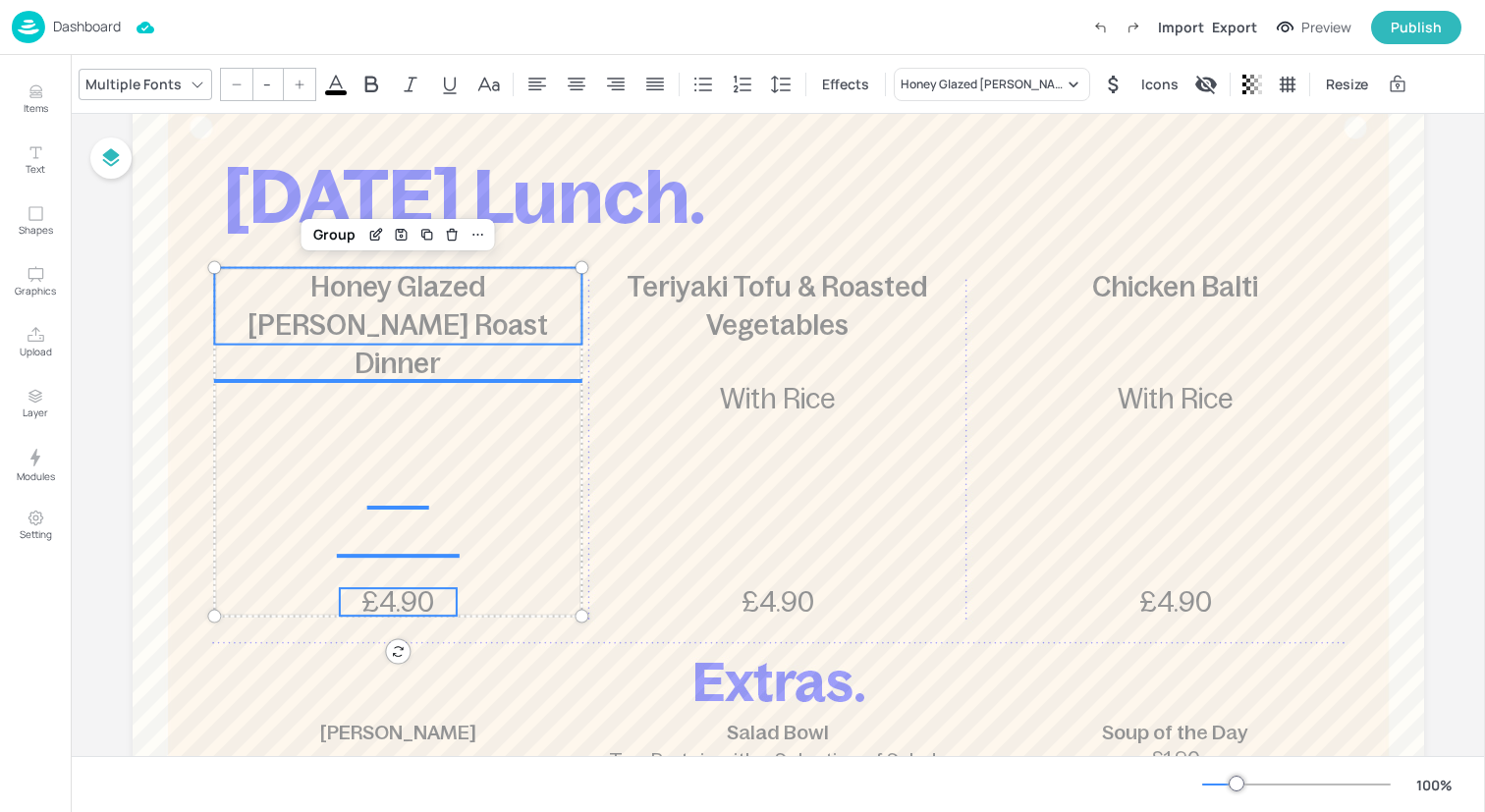
click at [266, 77] on input "--" at bounding box center [268, 84] width 28 height 31
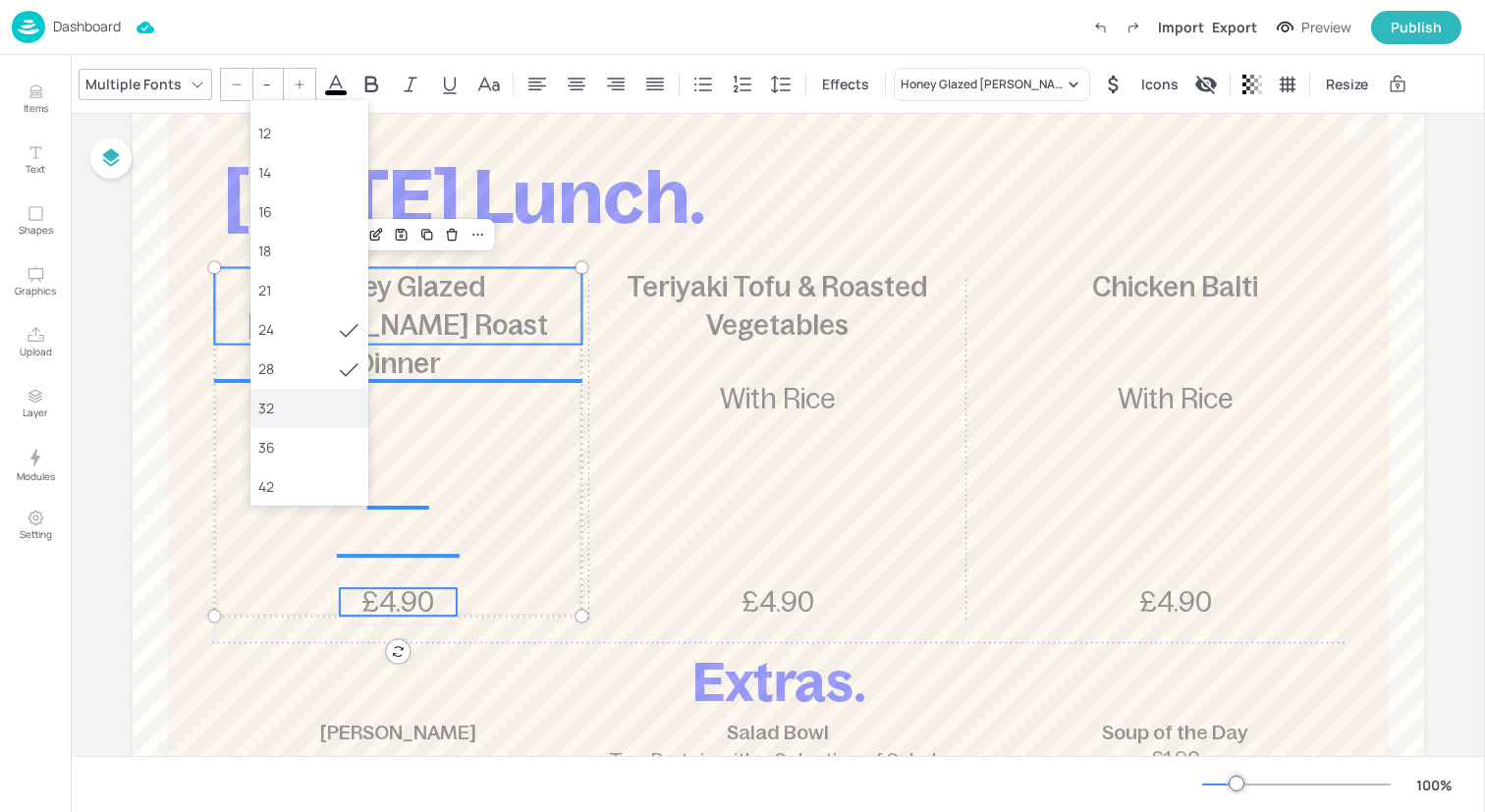
scroll to position [106, 0]
click at [270, 402] on div "32" at bounding box center [309, 406] width 102 height 21
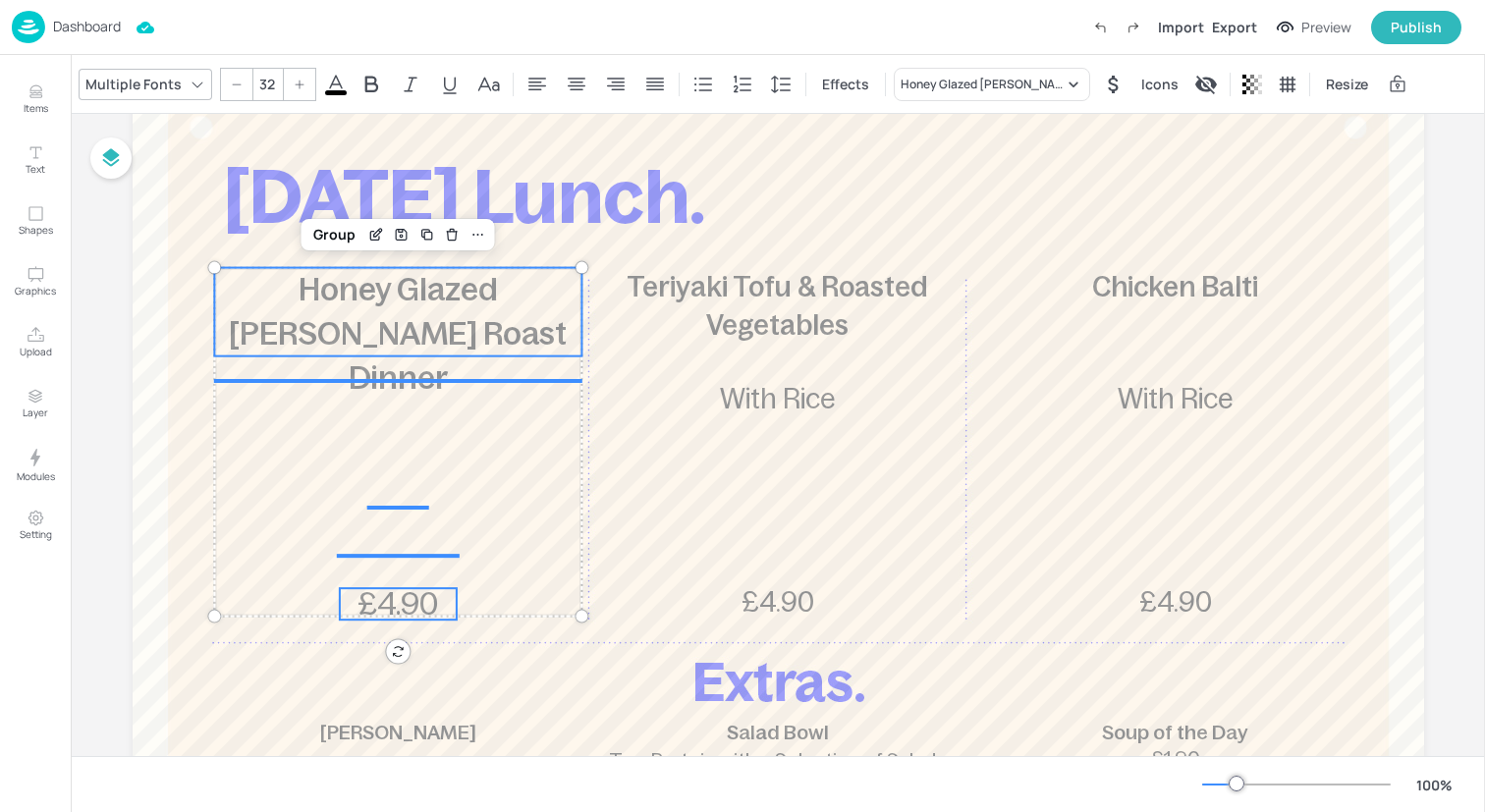
click at [227, 86] on div at bounding box center [236, 84] width 31 height 31
click at [301, 81] on icon at bounding box center [300, 85] width 12 height 12
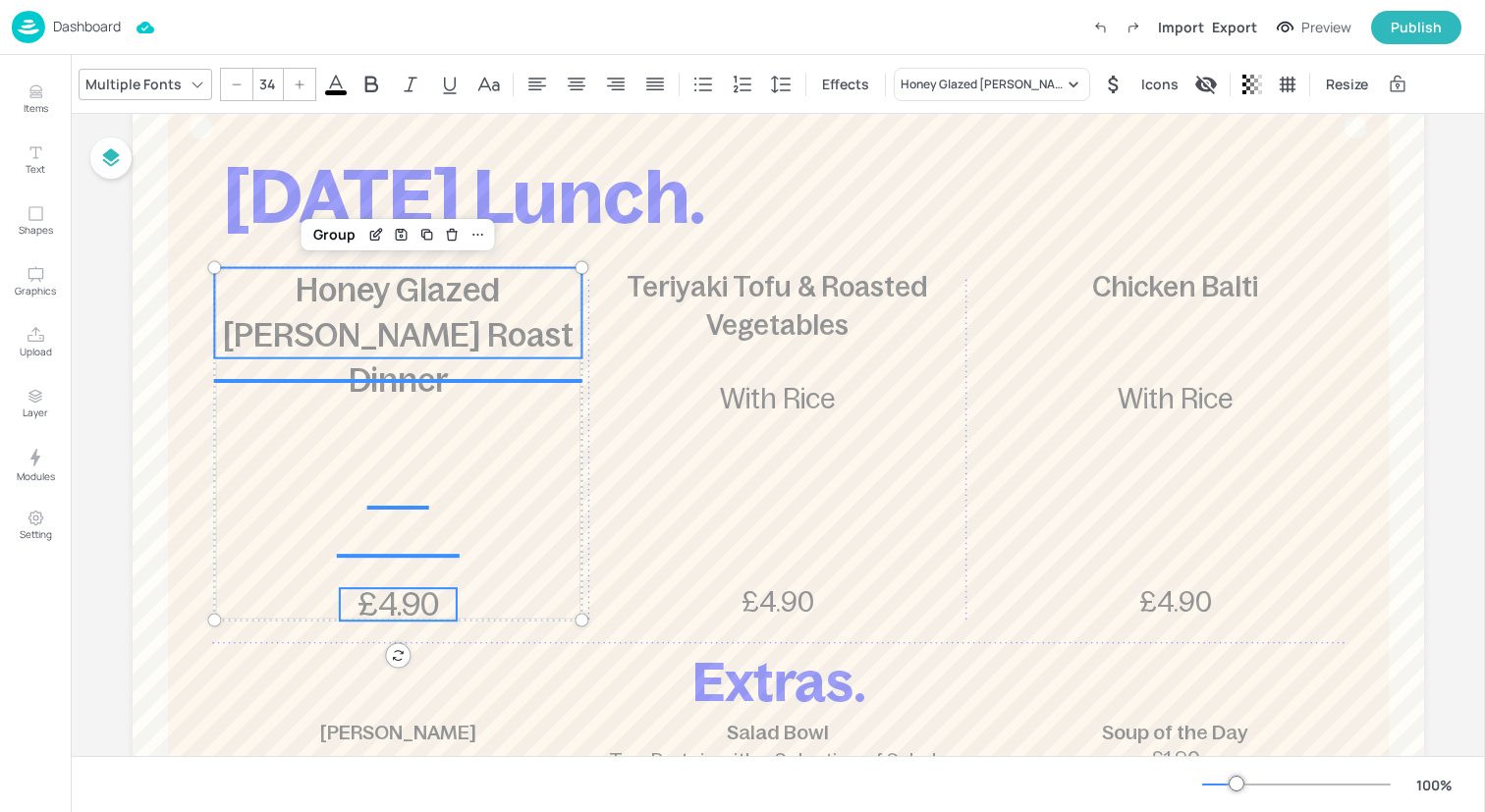
type input "35"
click at [318, 229] on div "Group" at bounding box center [335, 235] width 58 height 26
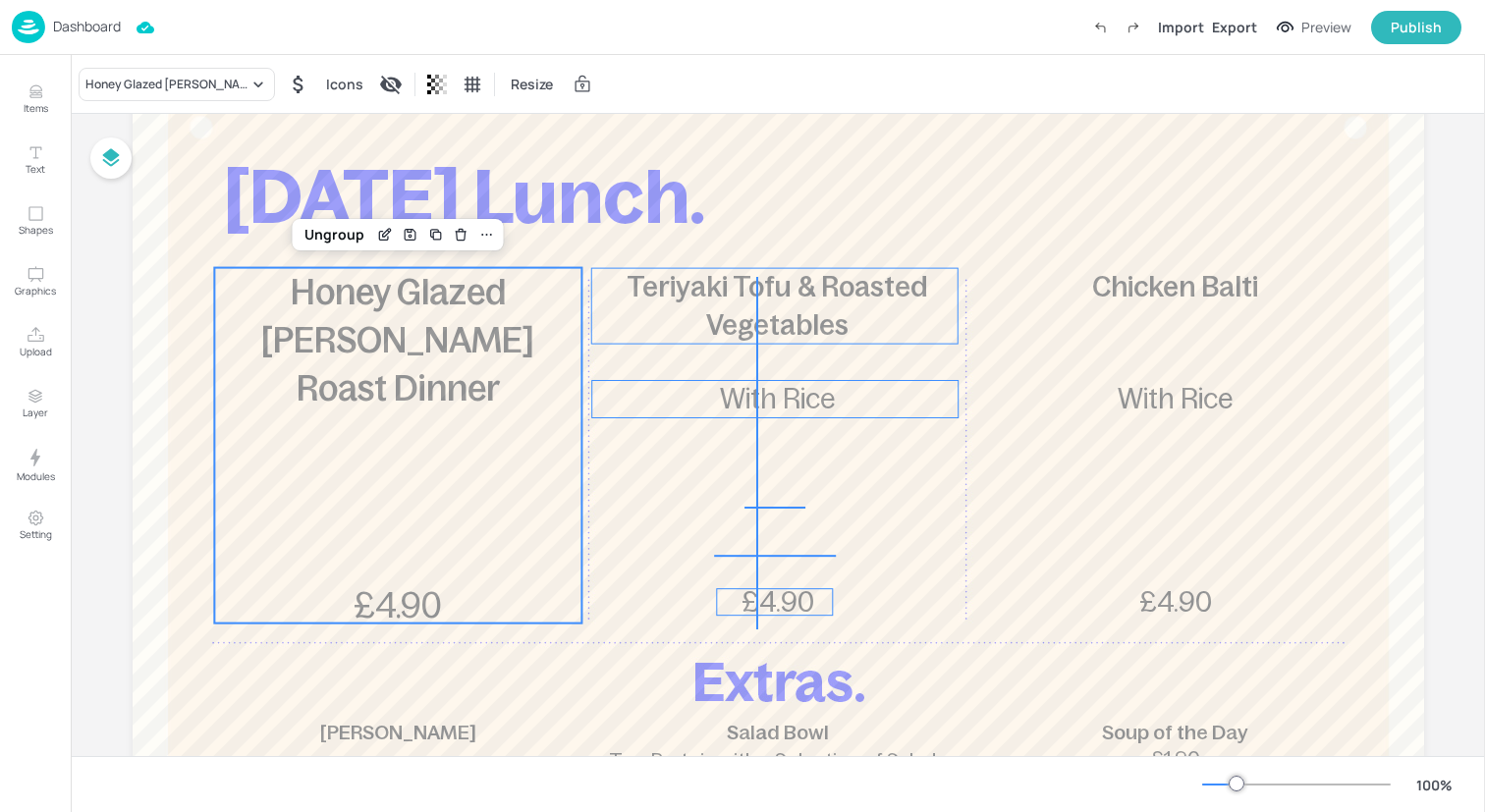
drag, startPoint x: 756, startPoint y: 629, endPoint x: 757, endPoint y: 274, distance: 355.0
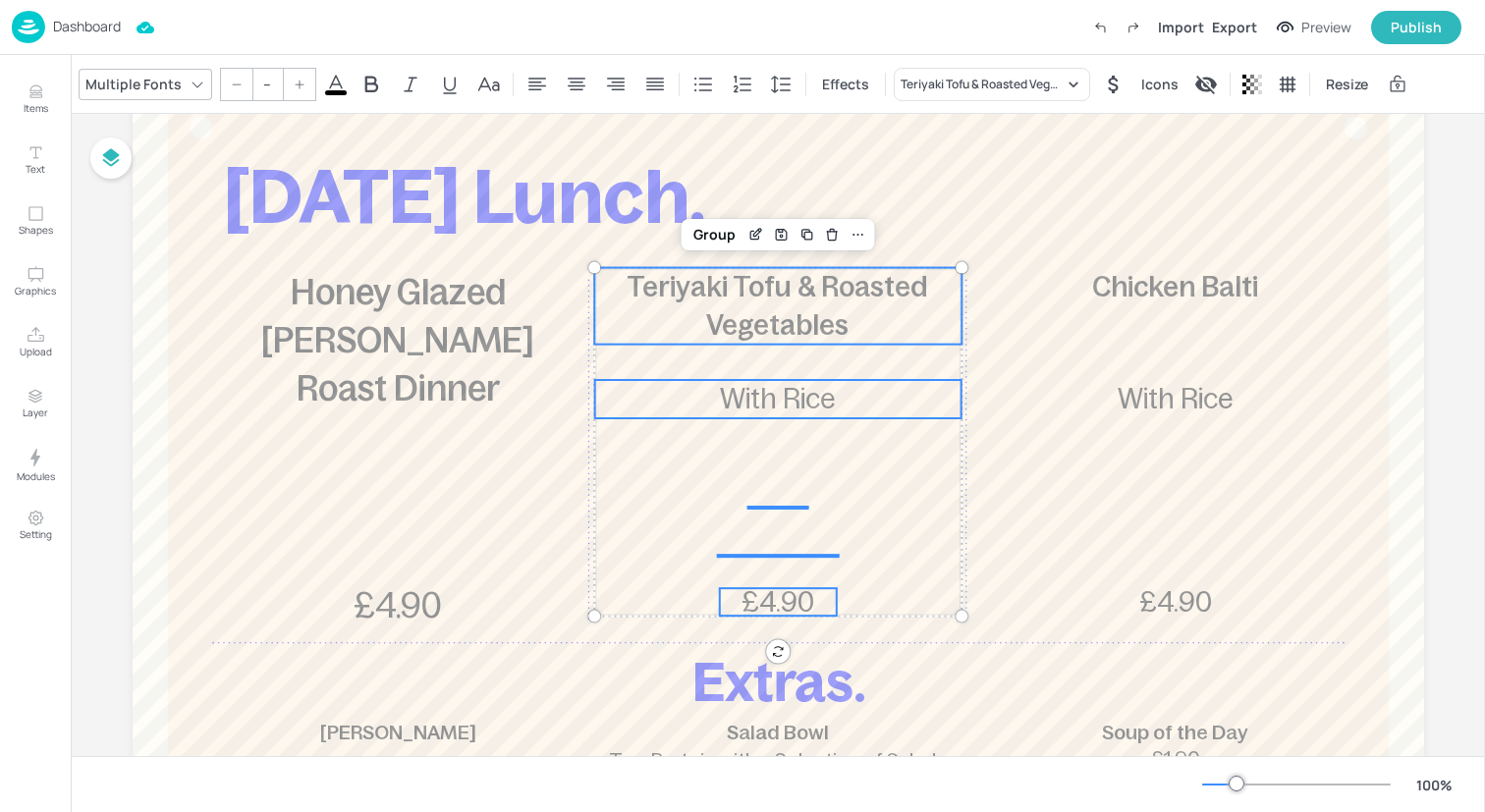
click at [273, 72] on input "--" at bounding box center [268, 84] width 28 height 31
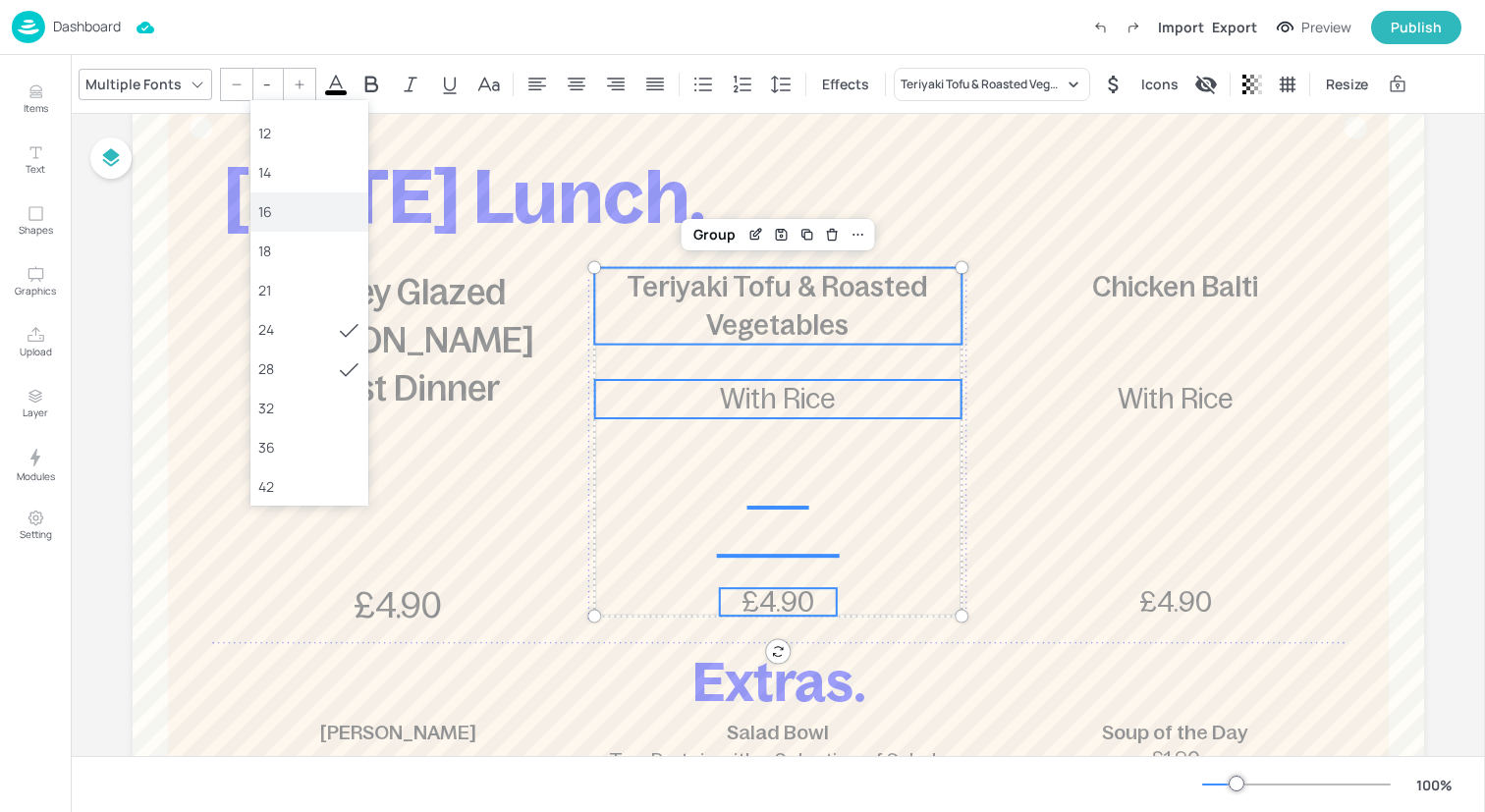
scroll to position [112, 0]
click at [304, 430] on div "36" at bounding box center [309, 438] width 102 height 21
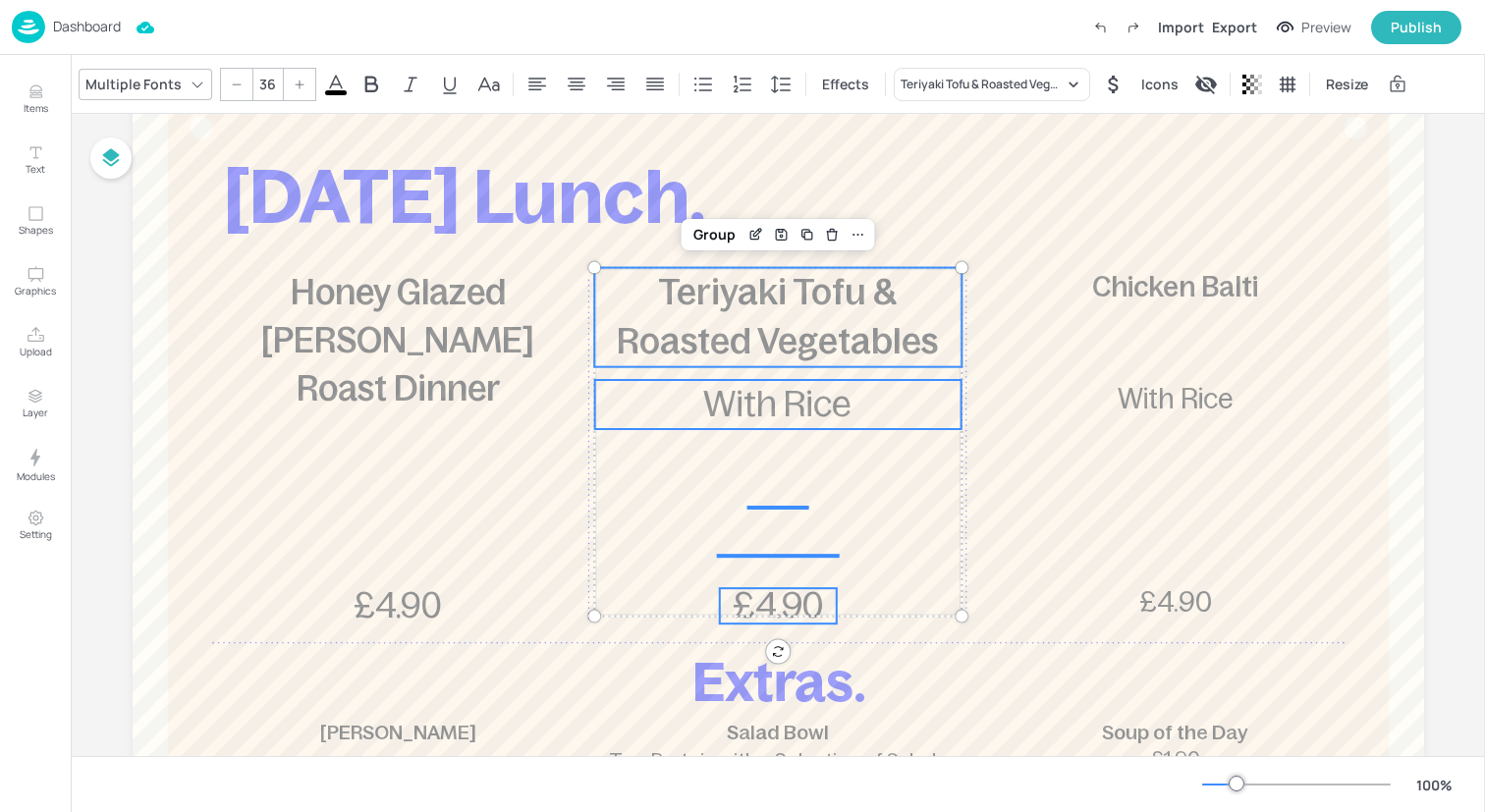
click at [239, 79] on icon at bounding box center [237, 85] width 12 height 12
type input "35"
click at [722, 232] on div "Group" at bounding box center [715, 235] width 58 height 26
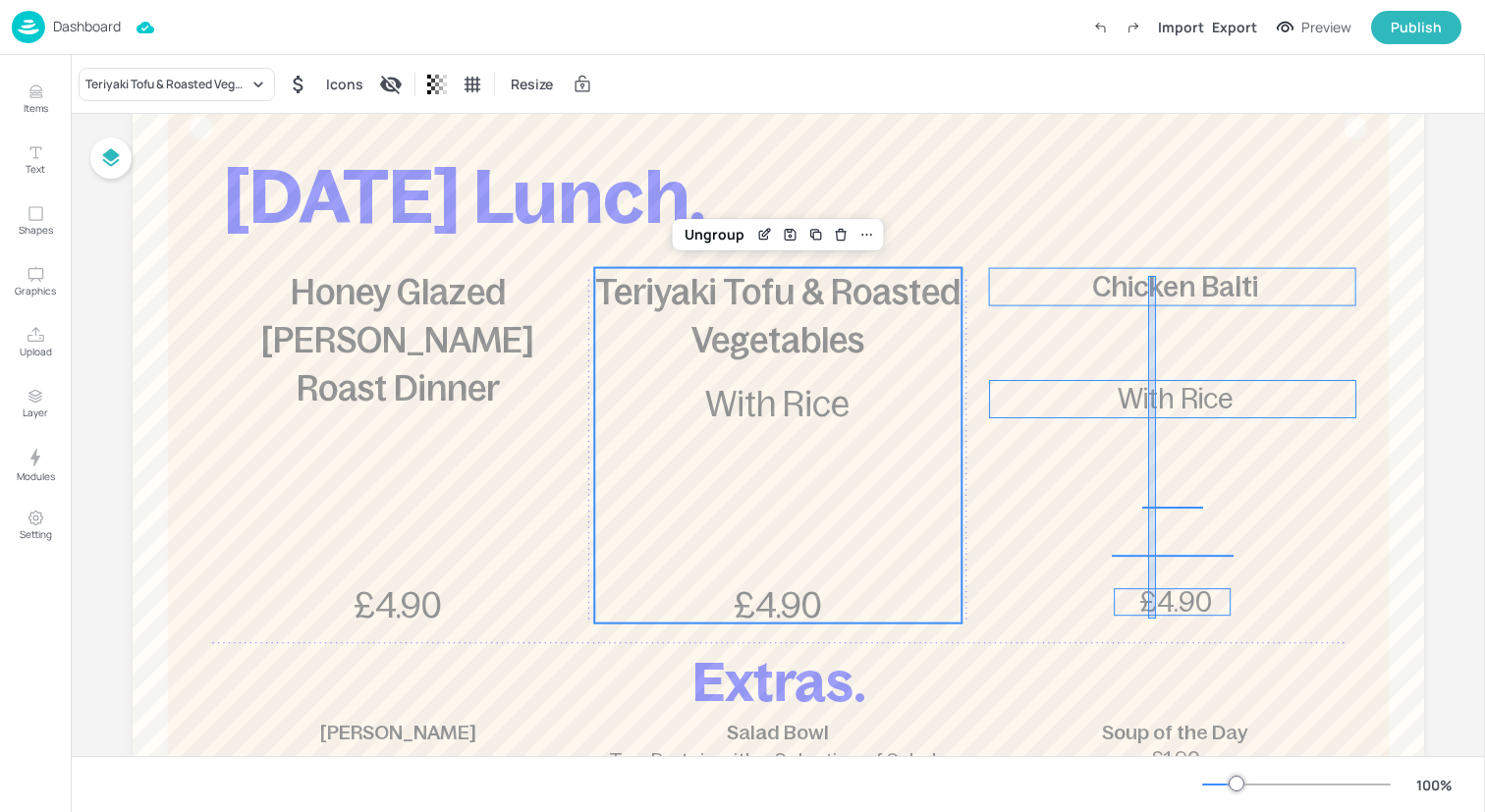
drag, startPoint x: 1156, startPoint y: 618, endPoint x: 1148, endPoint y: 267, distance: 351.1
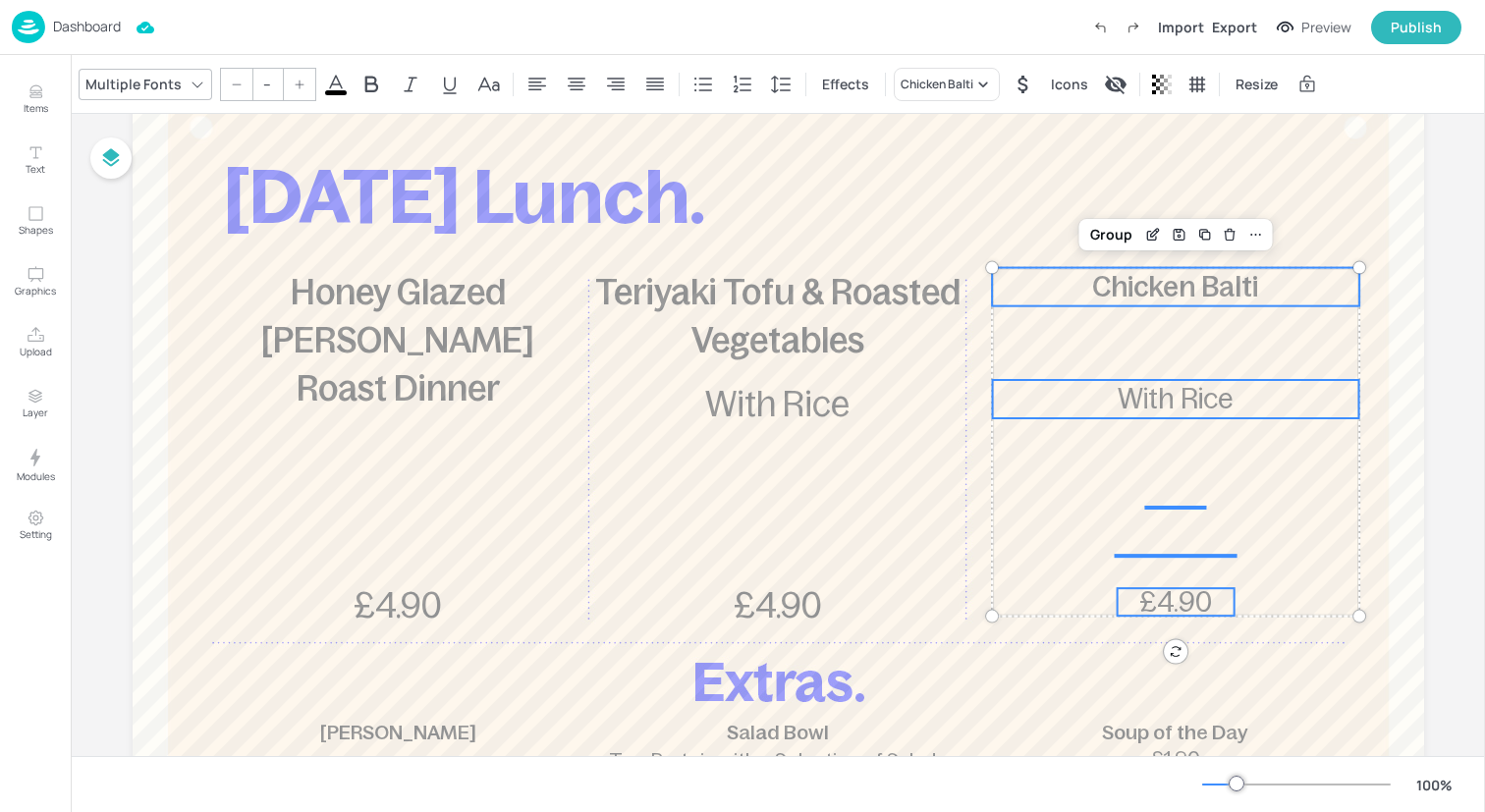
click at [269, 87] on input "--" at bounding box center [268, 84] width 28 height 31
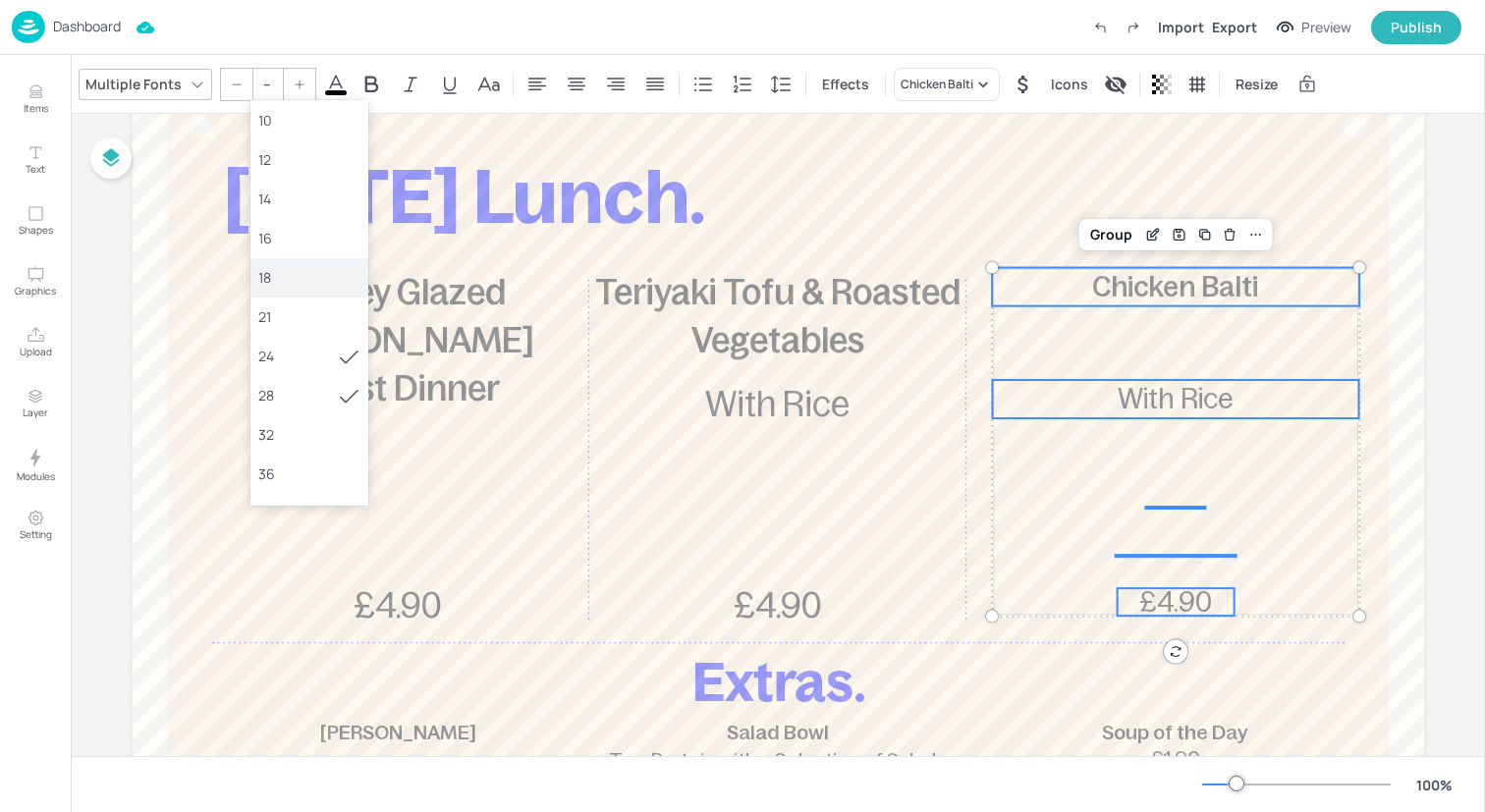
scroll to position [70, 0]
click at [297, 475] on div "36" at bounding box center [309, 481] width 102 height 21
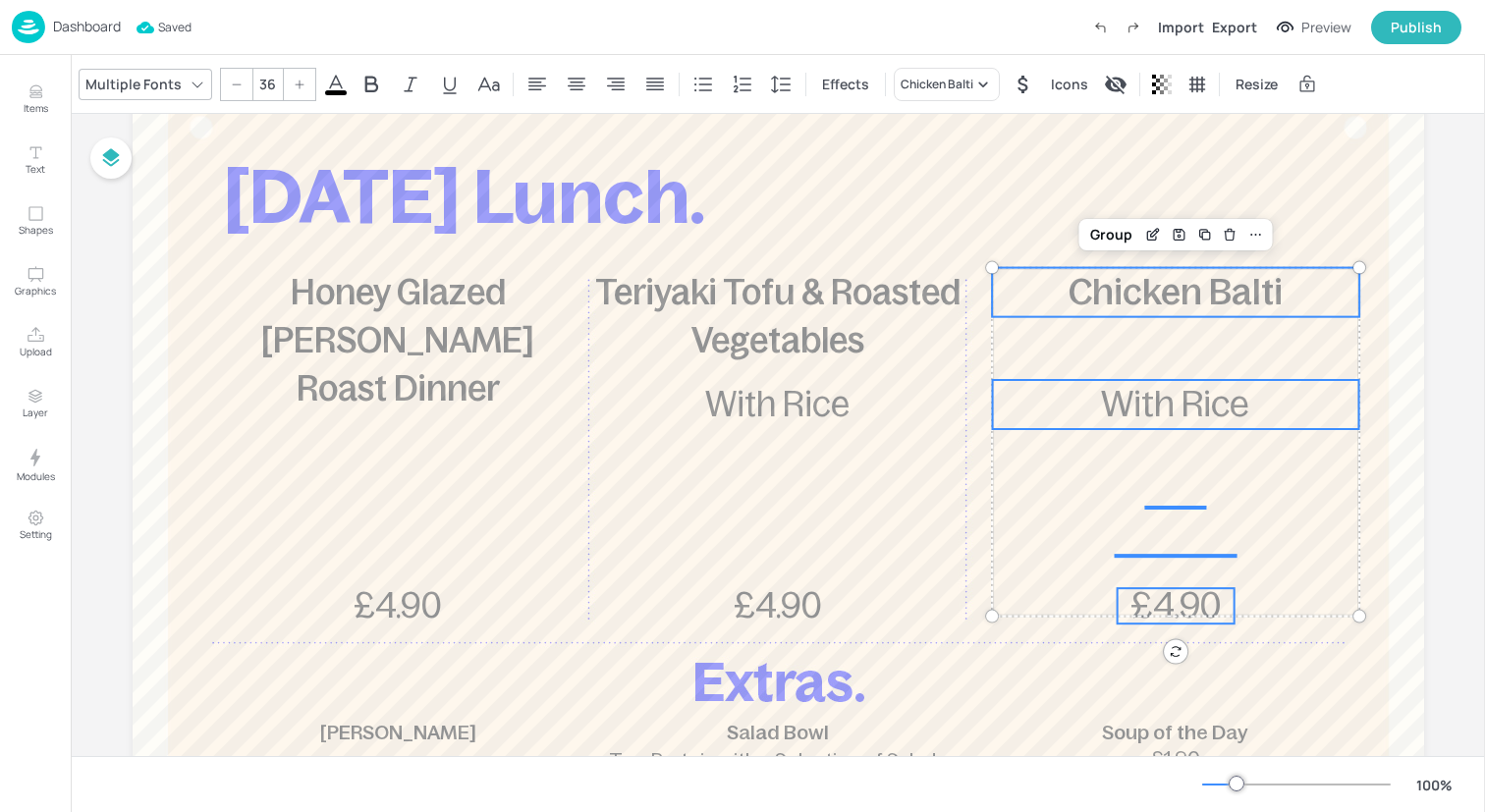
click at [223, 82] on div at bounding box center [236, 84] width 31 height 31
type input "35"
click at [1112, 232] on div "Group" at bounding box center [1111, 235] width 58 height 26
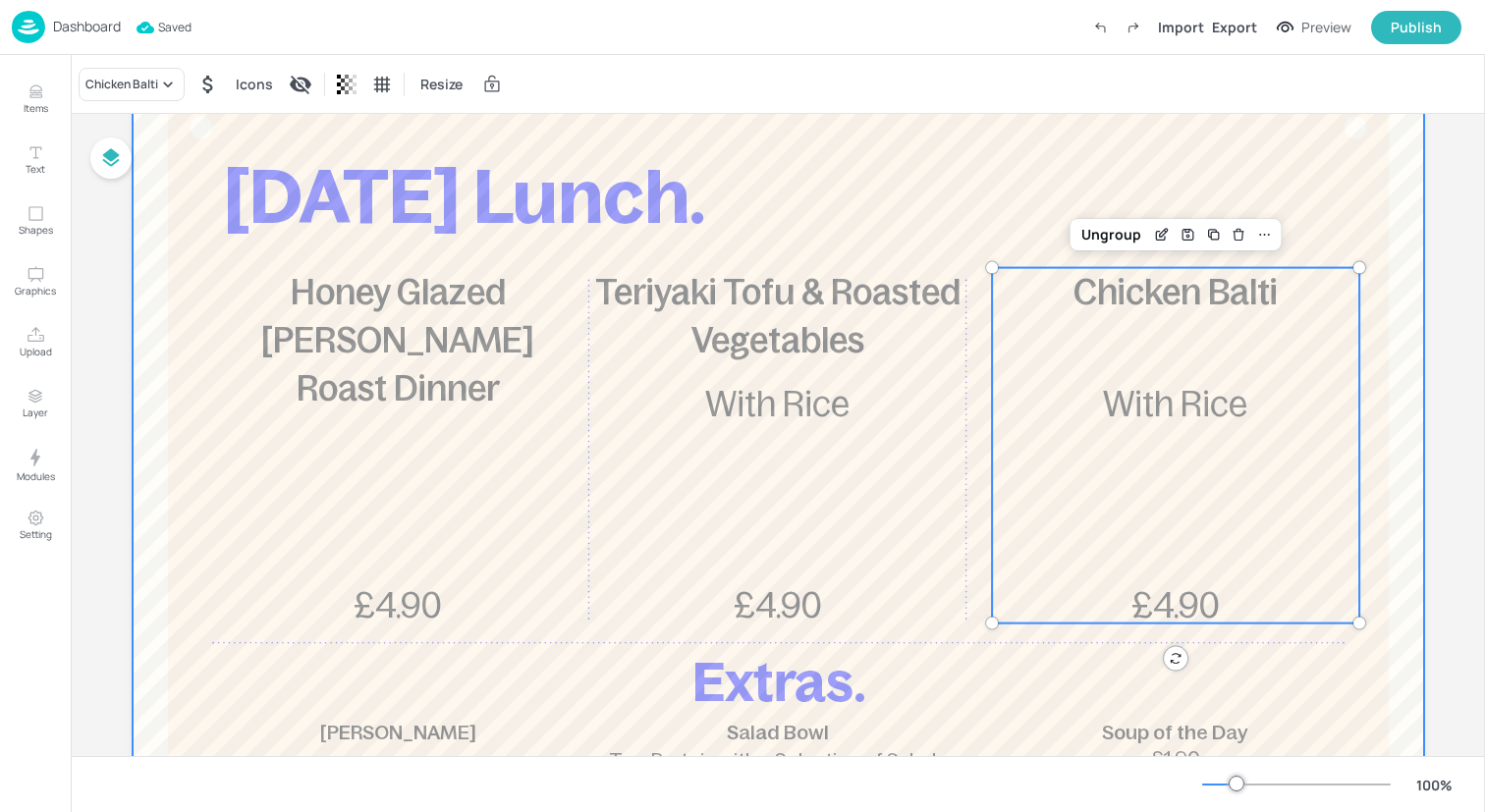
click at [1040, 115] on div at bounding box center [778, 588] width 1291 height 1060
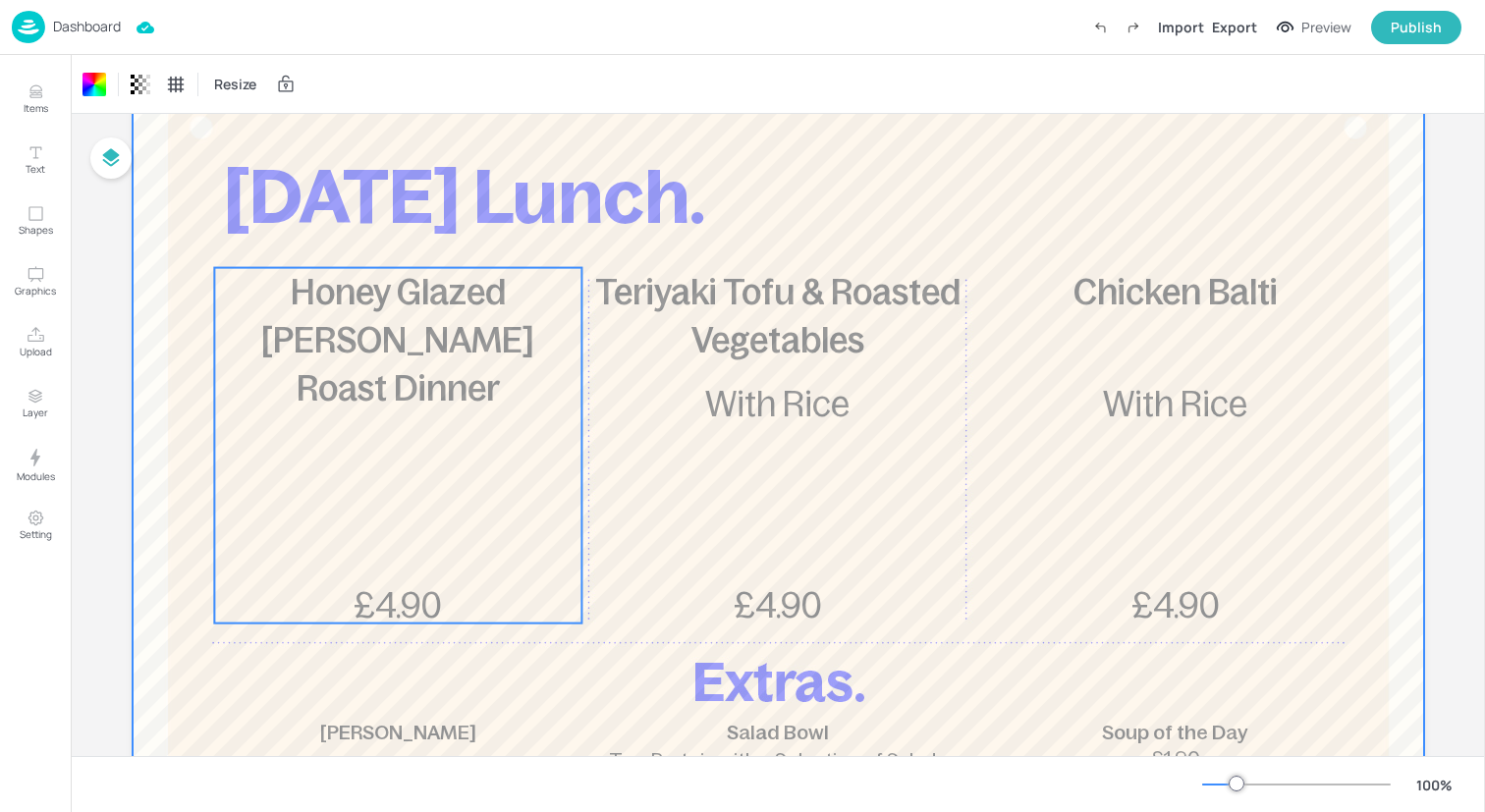
click at [489, 464] on div "Honey Glazed [PERSON_NAME] Roast Dinner £4.90" at bounding box center [398, 445] width 368 height 356
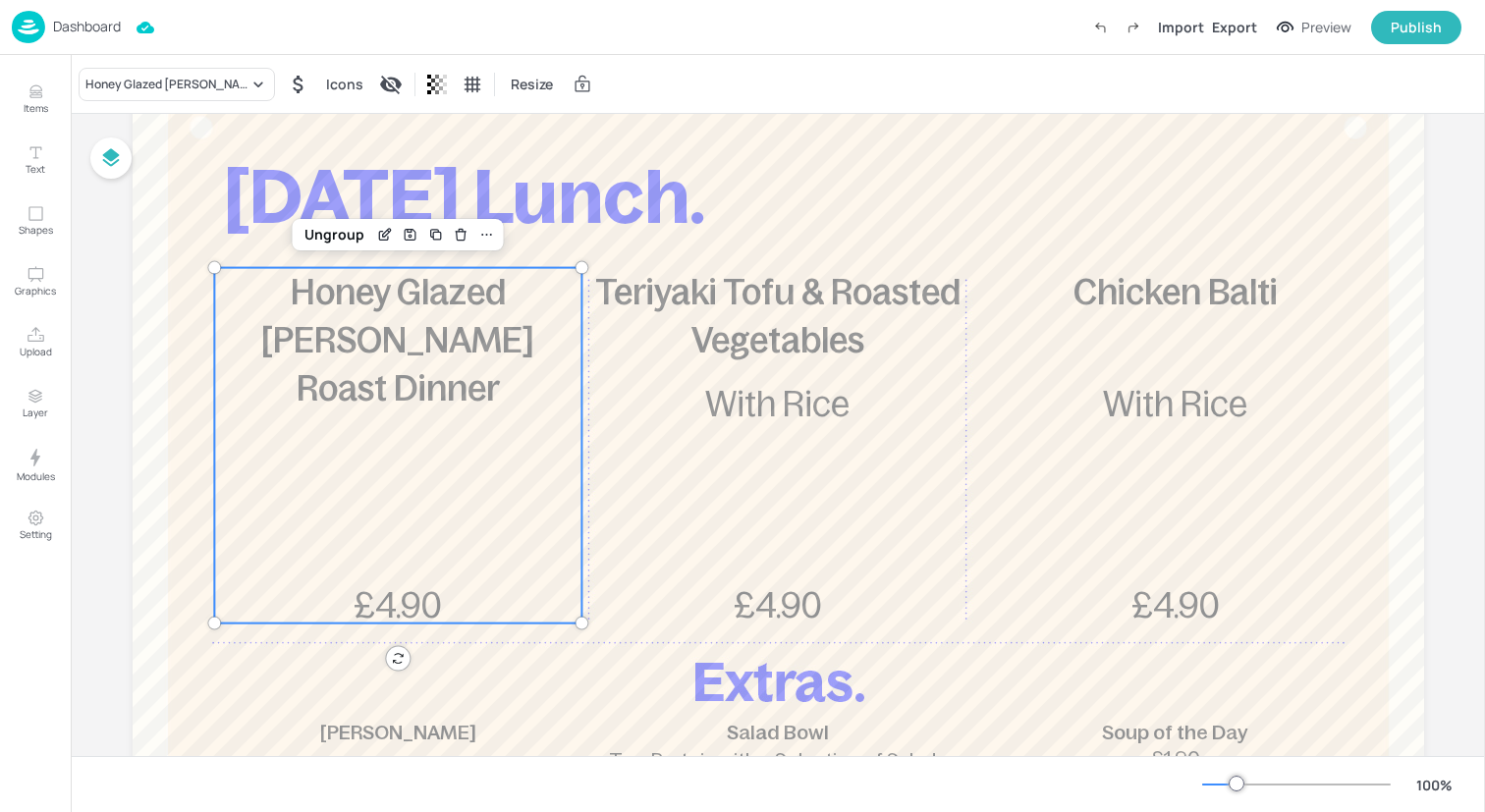
click at [354, 248] on div "Ungroup" at bounding box center [398, 234] width 211 height 31
click at [348, 241] on div "Ungroup" at bounding box center [335, 235] width 76 height 26
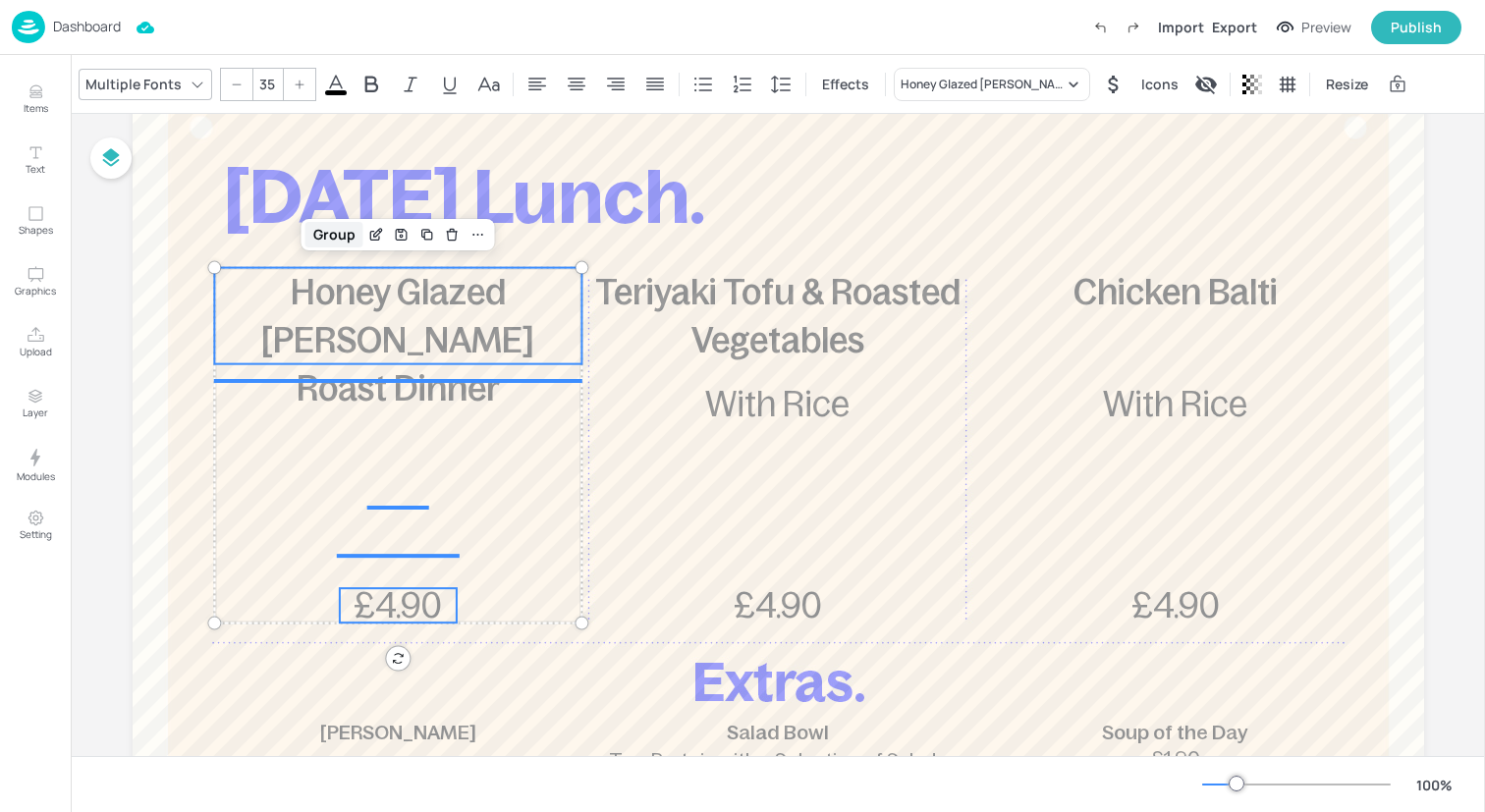
click at [337, 236] on div "Group" at bounding box center [335, 235] width 58 height 26
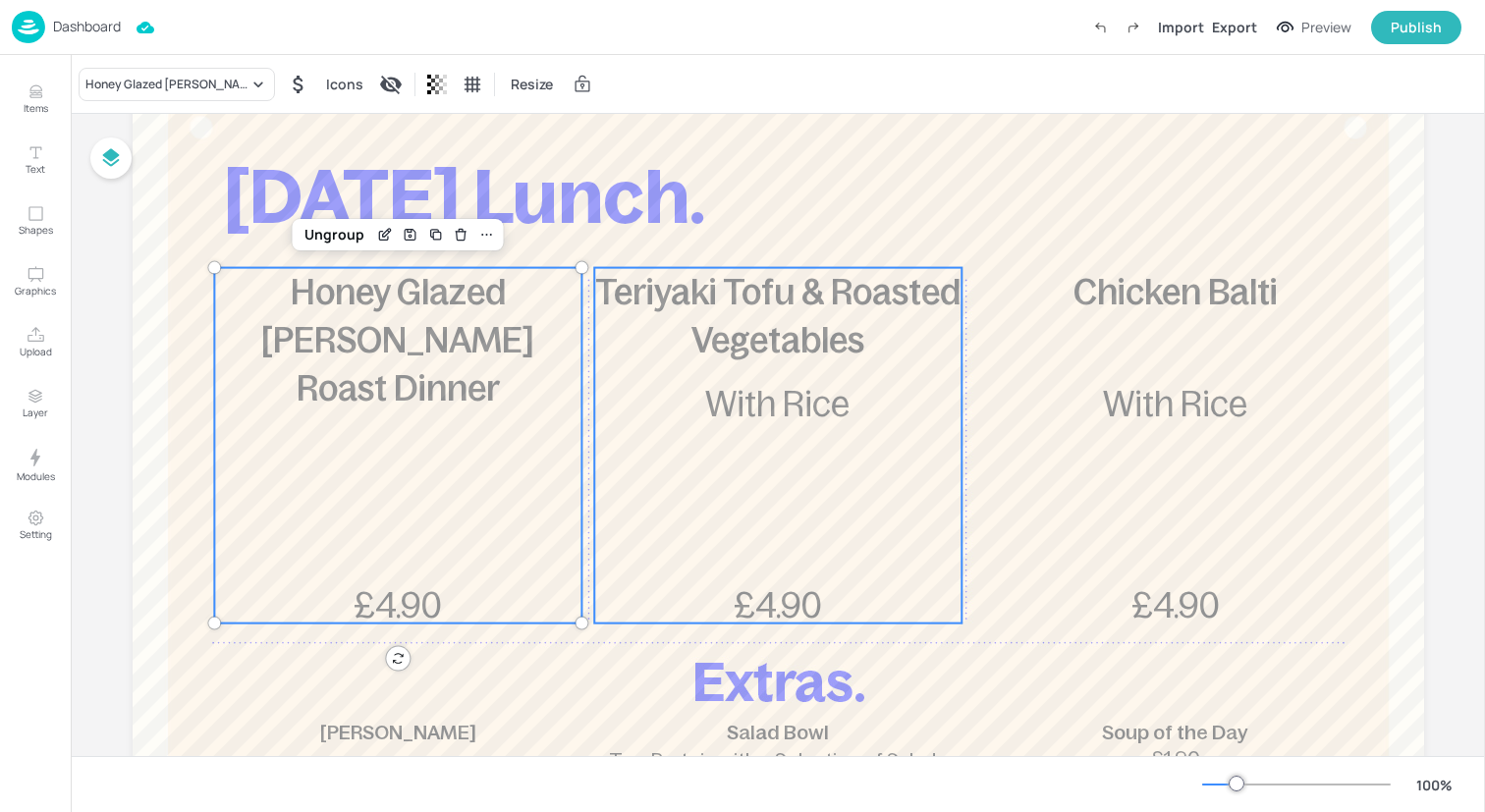
click at [918, 438] on div "Teriyaki Tofu & Roasted Vegetables £4.90 With Rice" at bounding box center [778, 445] width 368 height 356
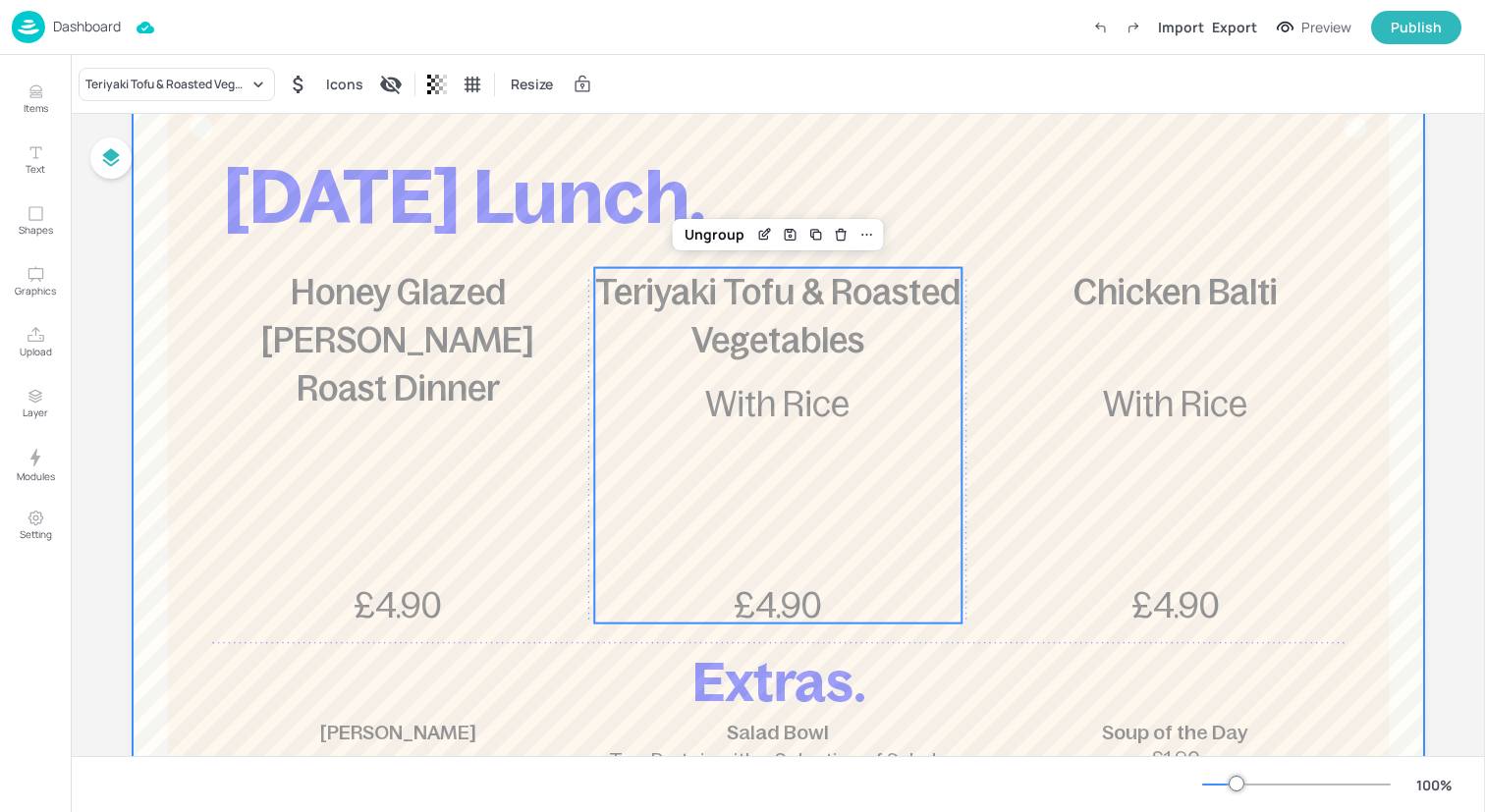
click at [405, 255] on div at bounding box center [778, 588] width 1291 height 1060
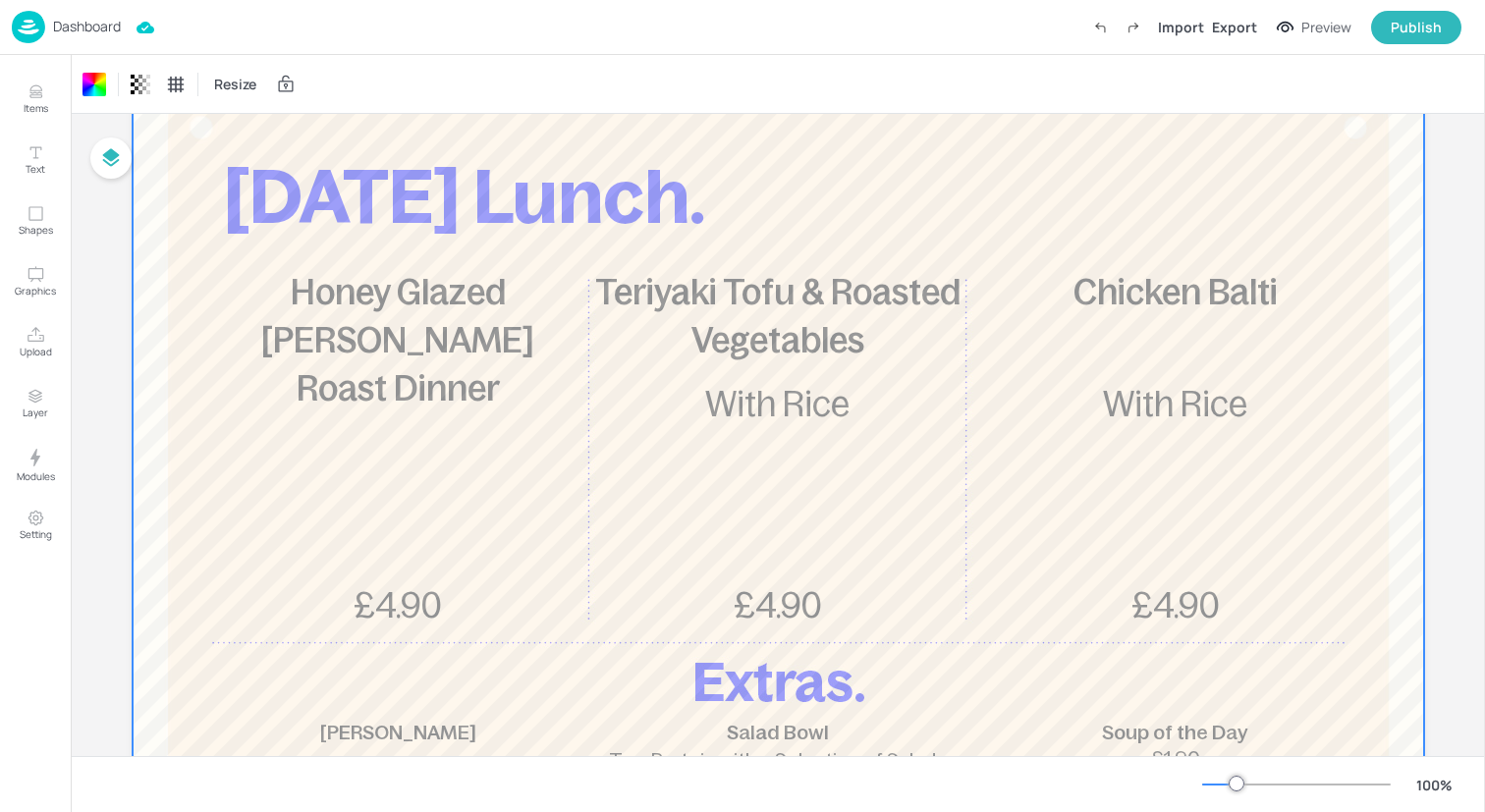
scroll to position [0, 0]
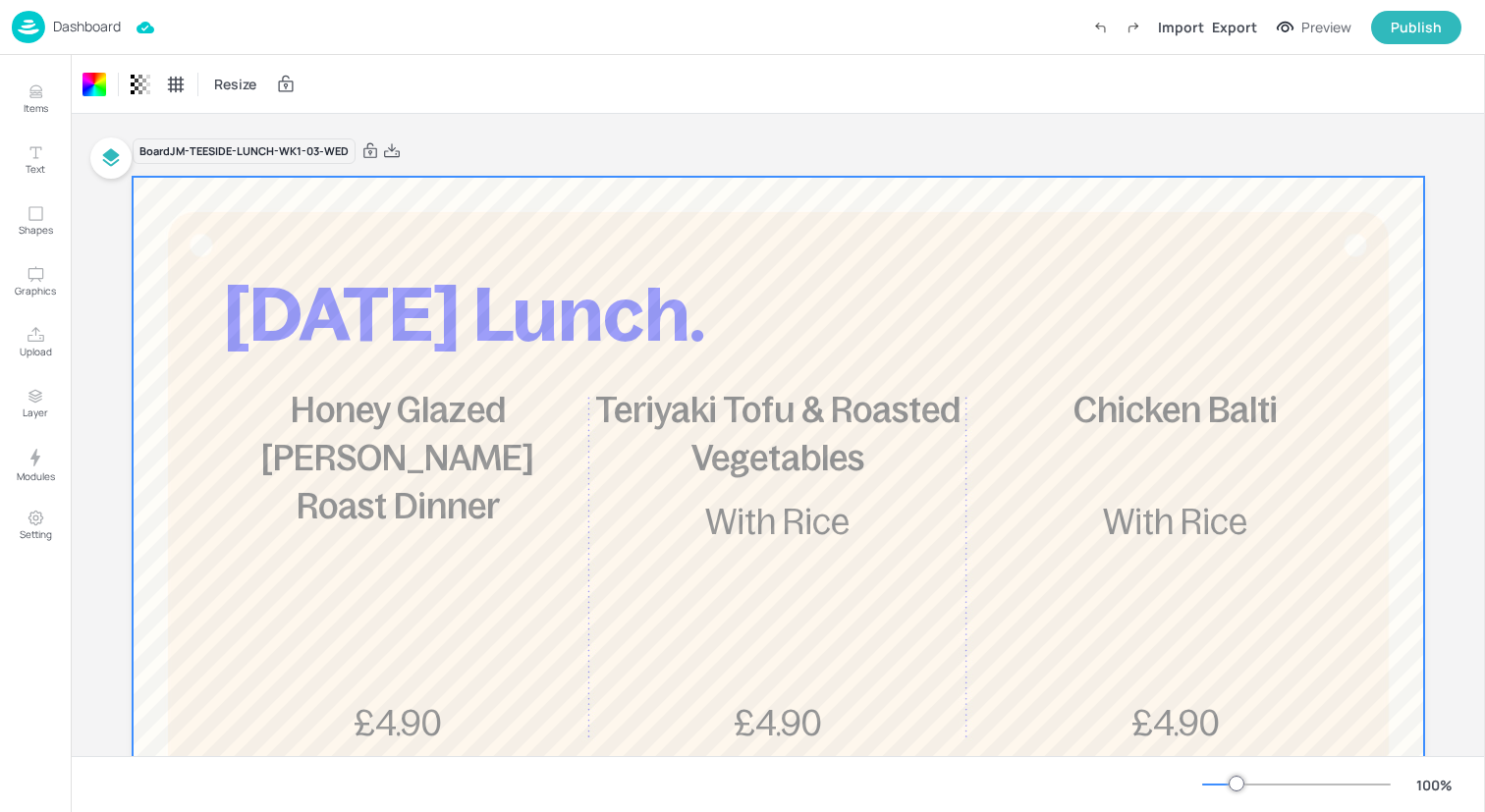
click at [23, 22] on img at bounding box center [28, 27] width 33 height 32
click at [26, 27] on img at bounding box center [28, 27] width 33 height 32
click at [26, 38] on img at bounding box center [28, 27] width 33 height 32
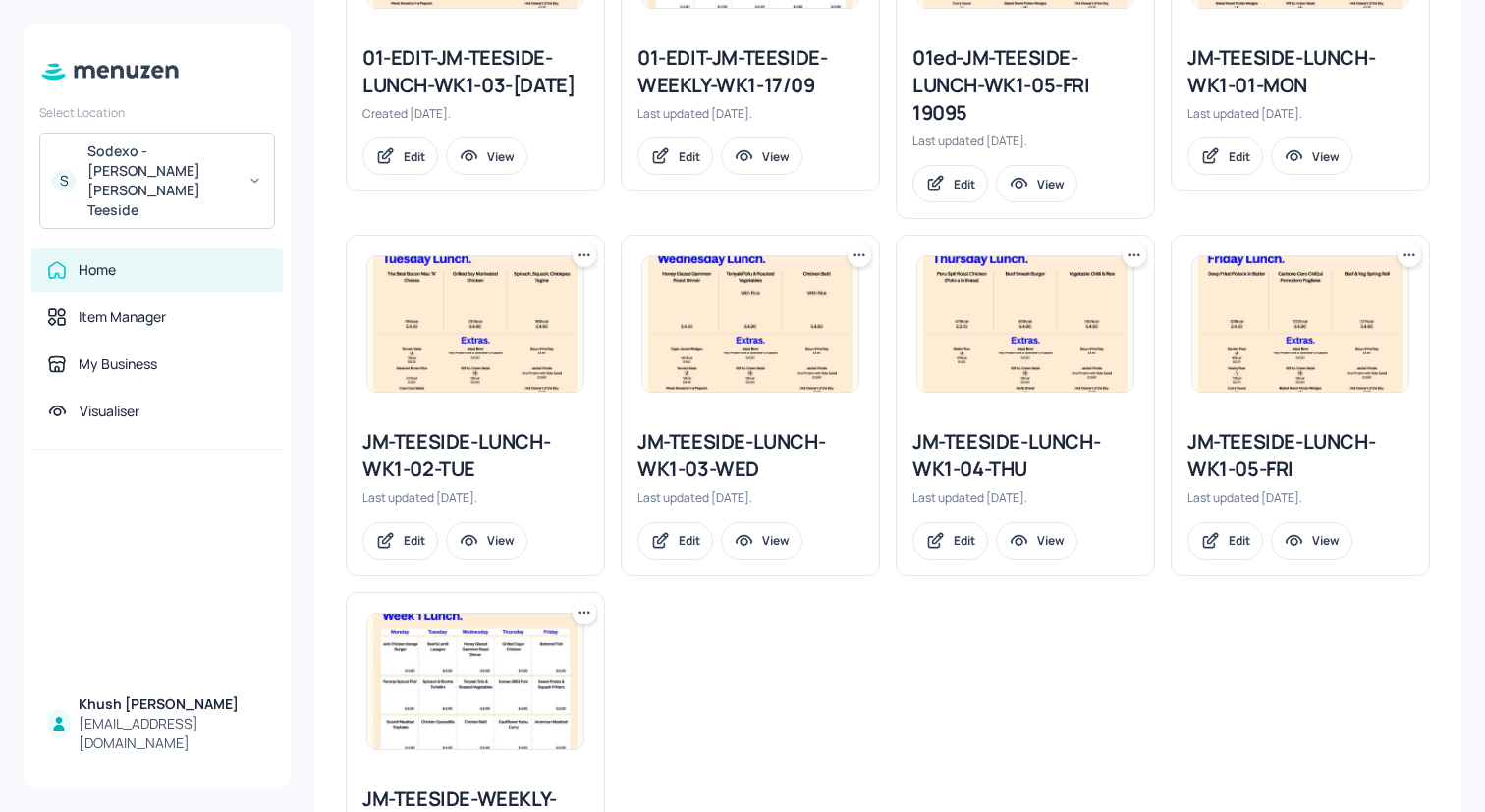
scroll to position [724, 0]
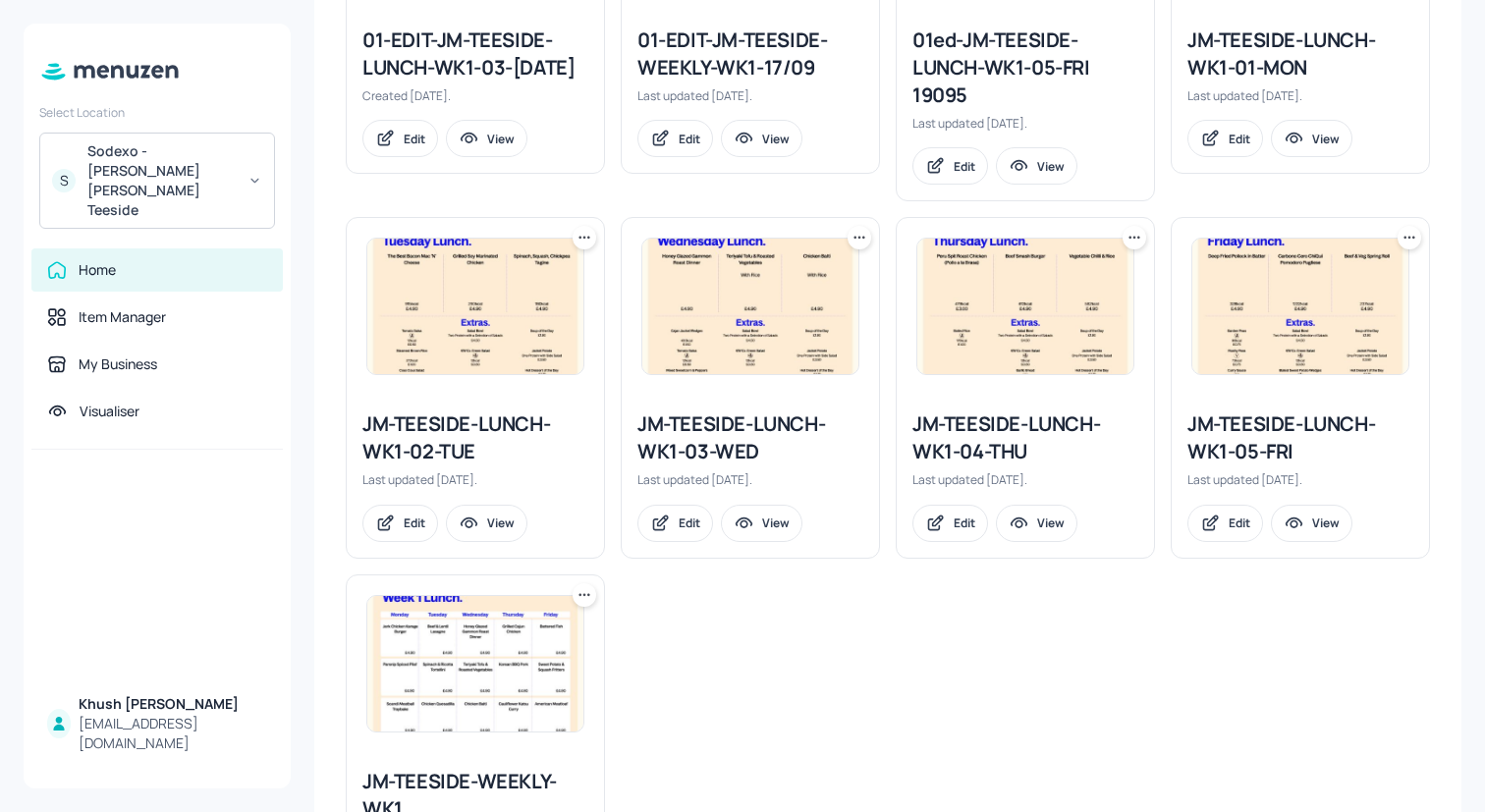
click at [1003, 437] on div "JM-TEESIDE-LUNCH-WK1-04-THU" at bounding box center [1025, 437] width 226 height 55
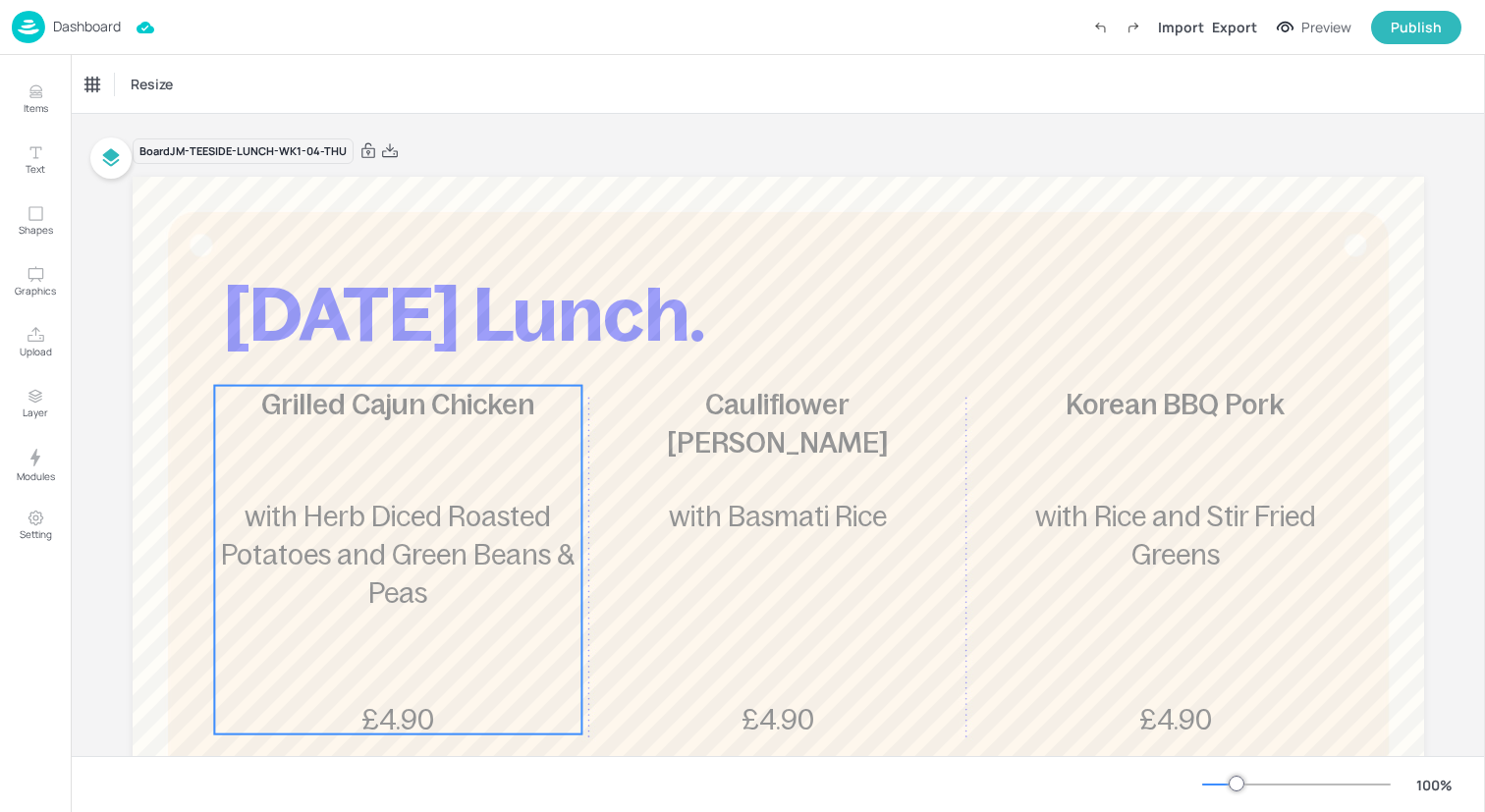
scroll to position [75, 0]
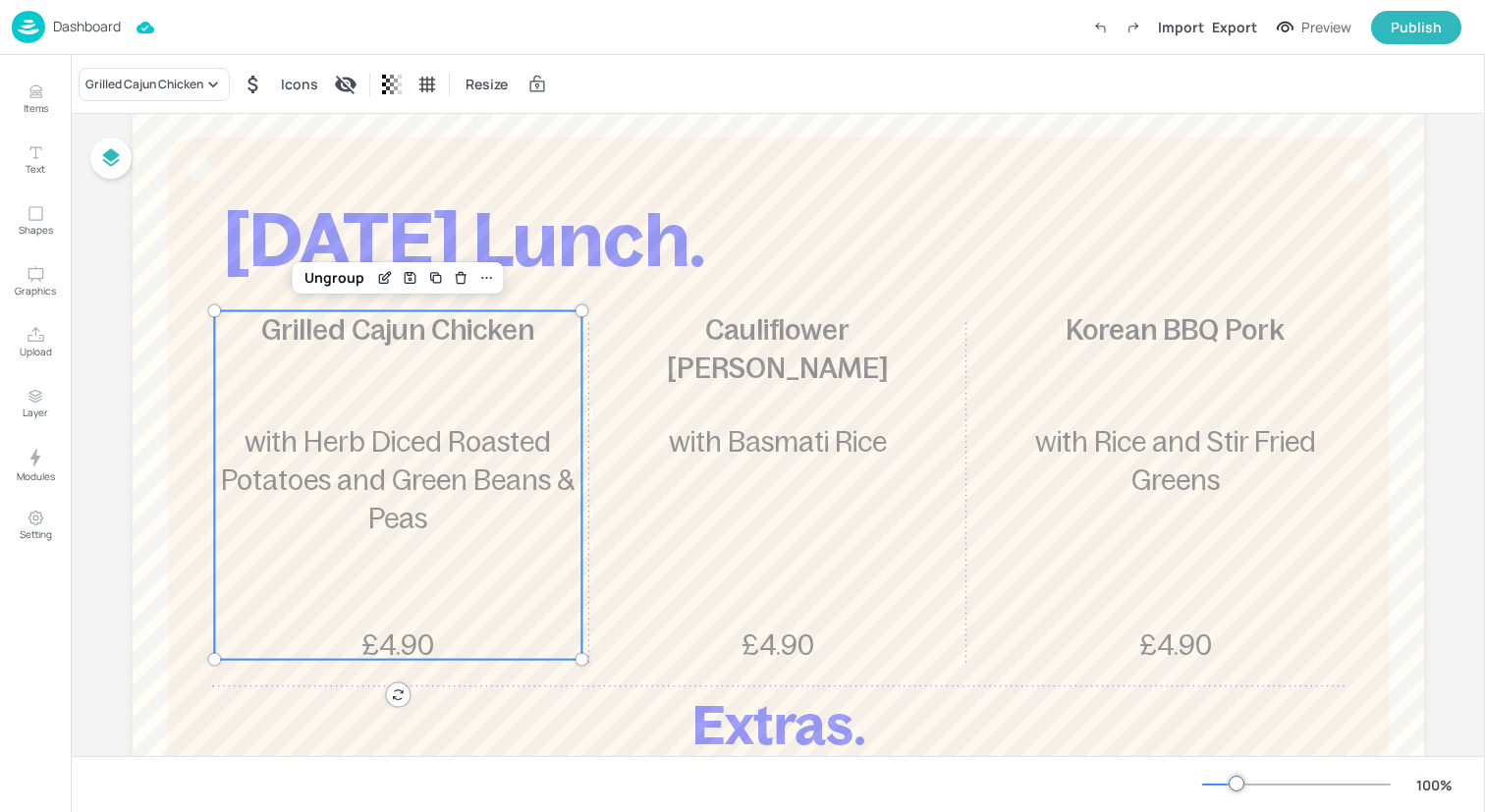
click at [402, 538] on div "with Herb Diced Roasted Potatoes and Green Beans & Peas" at bounding box center [398, 481] width 368 height 116
click at [341, 277] on div "Ungroup" at bounding box center [335, 278] width 76 height 26
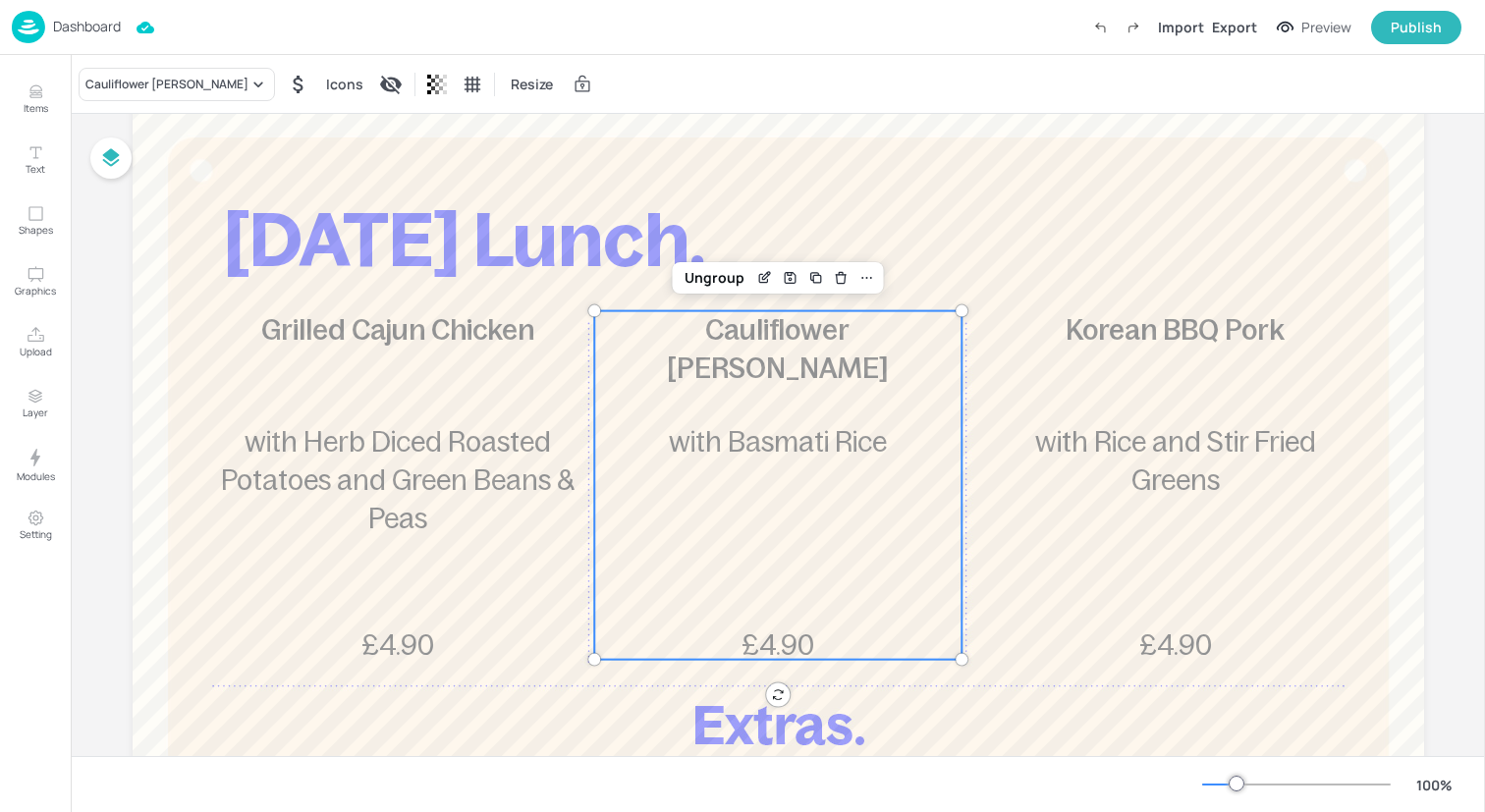
click at [726, 426] on span "with Basmati Rice" at bounding box center [777, 441] width 218 height 31
click at [710, 281] on div "Ungroup" at bounding box center [715, 278] width 76 height 26
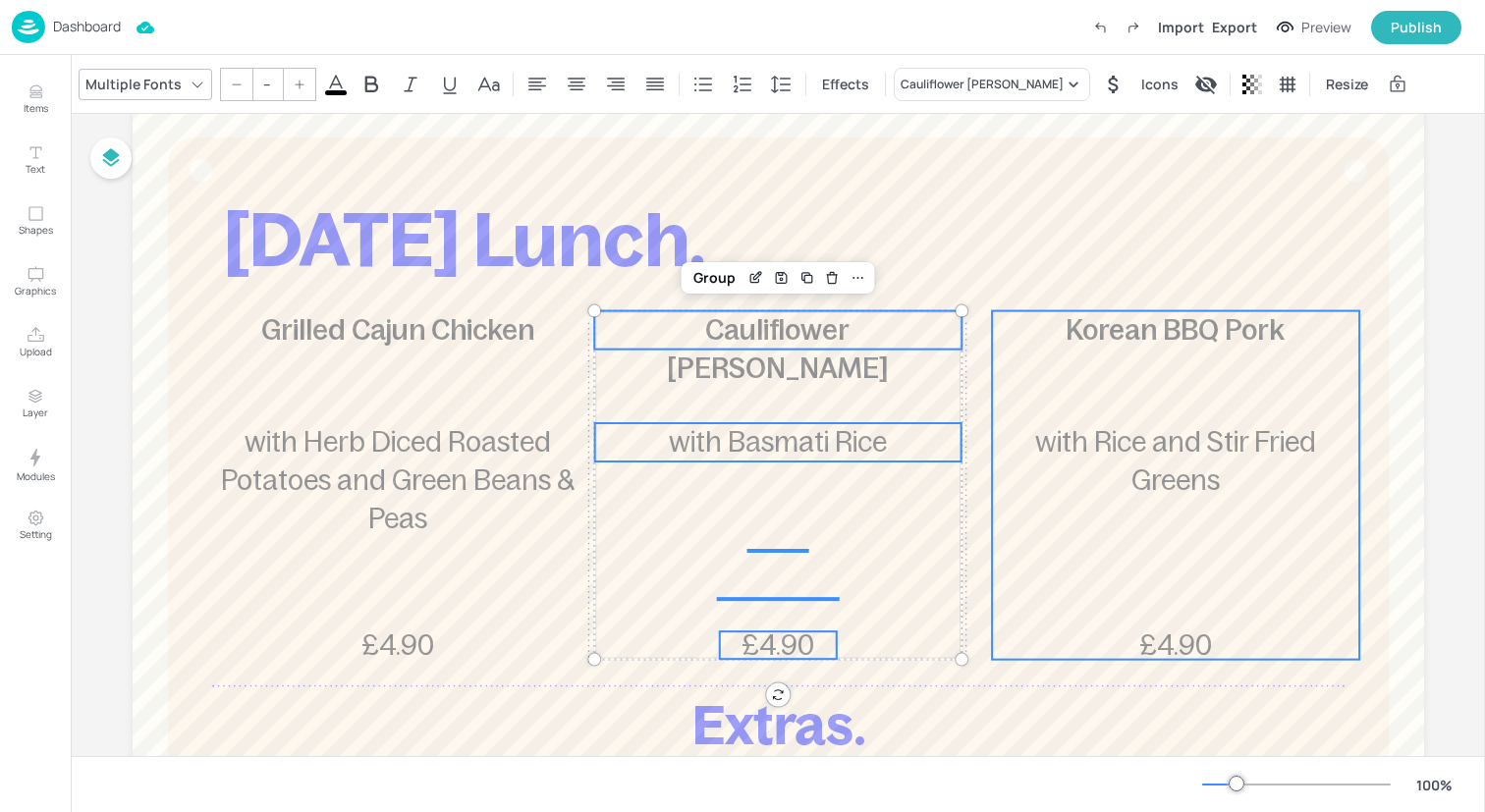
click at [1076, 391] on div "Korean BBQ Pork £4.90 with Rice and Stir Fried Greens" at bounding box center [1176, 485] width 368 height 349
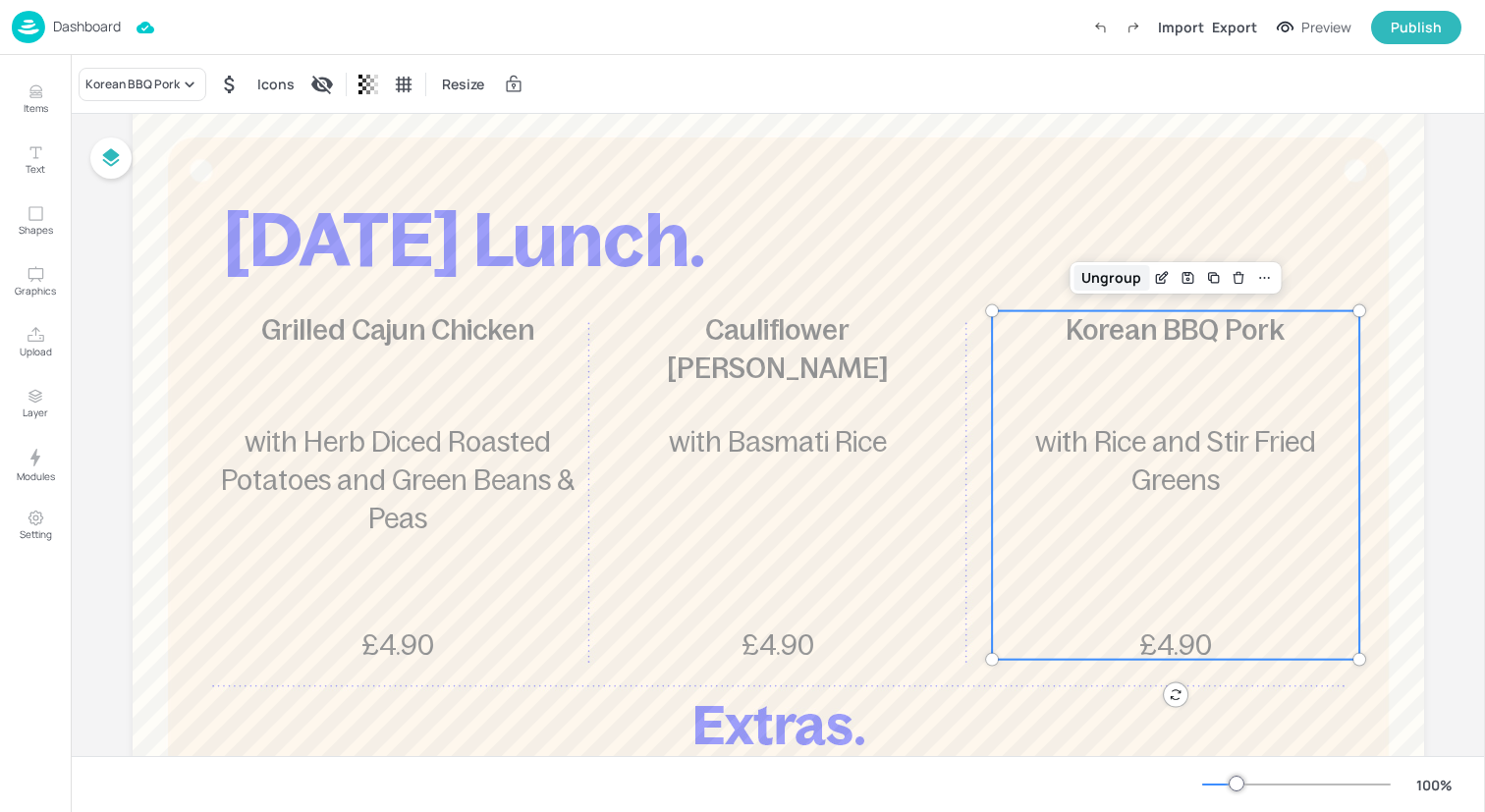
click at [1094, 277] on div "Ungroup" at bounding box center [1111, 278] width 76 height 26
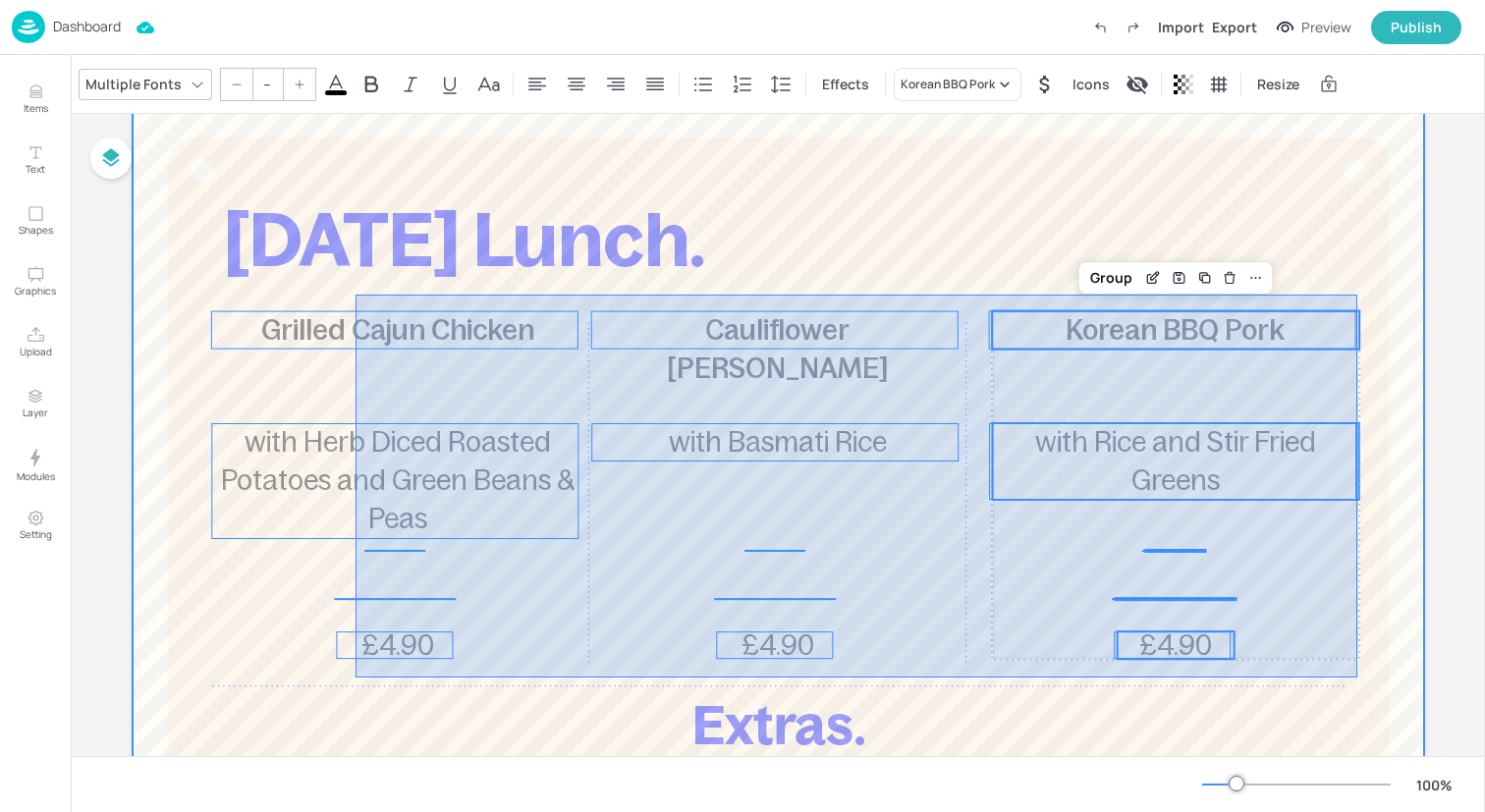
drag, startPoint x: 356, startPoint y: 676, endPoint x: 1357, endPoint y: 296, distance: 1070.7
click at [1357, 296] on div at bounding box center [778, 631] width 1291 height 1060
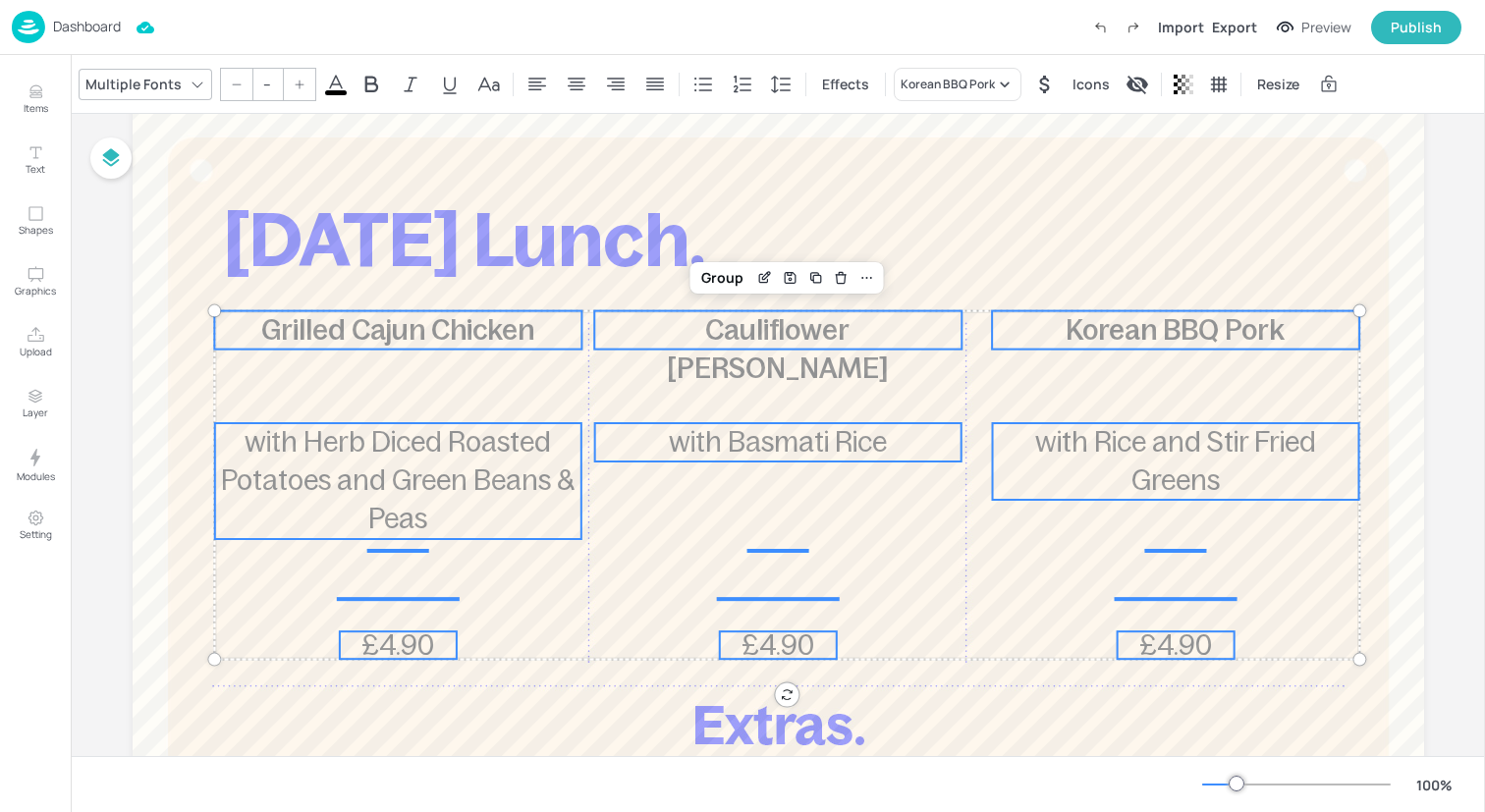
click at [272, 89] on input "--" at bounding box center [268, 84] width 28 height 31
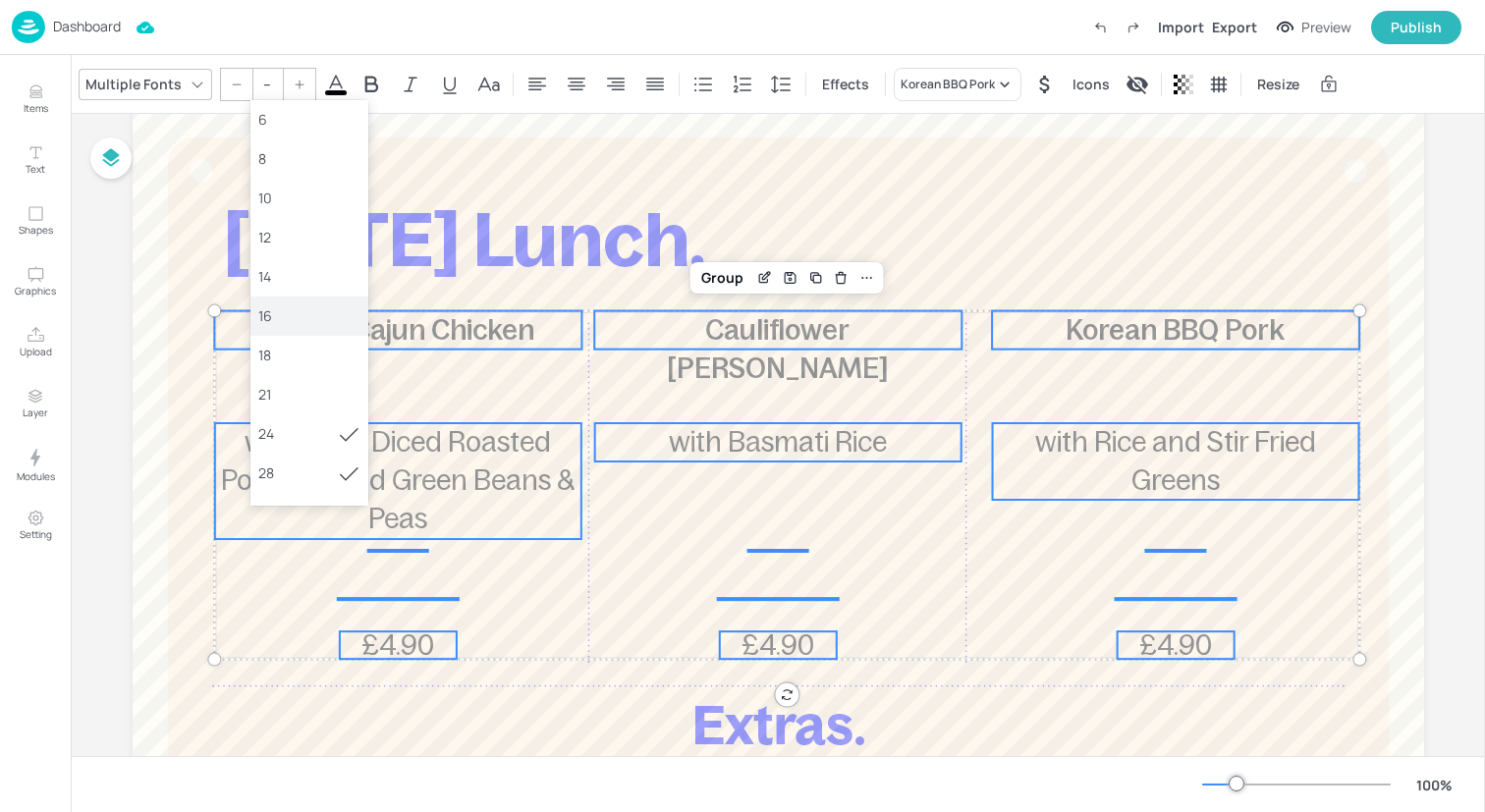
scroll to position [68, 0]
click at [302, 471] on div "36" at bounding box center [310, 483] width 118 height 39
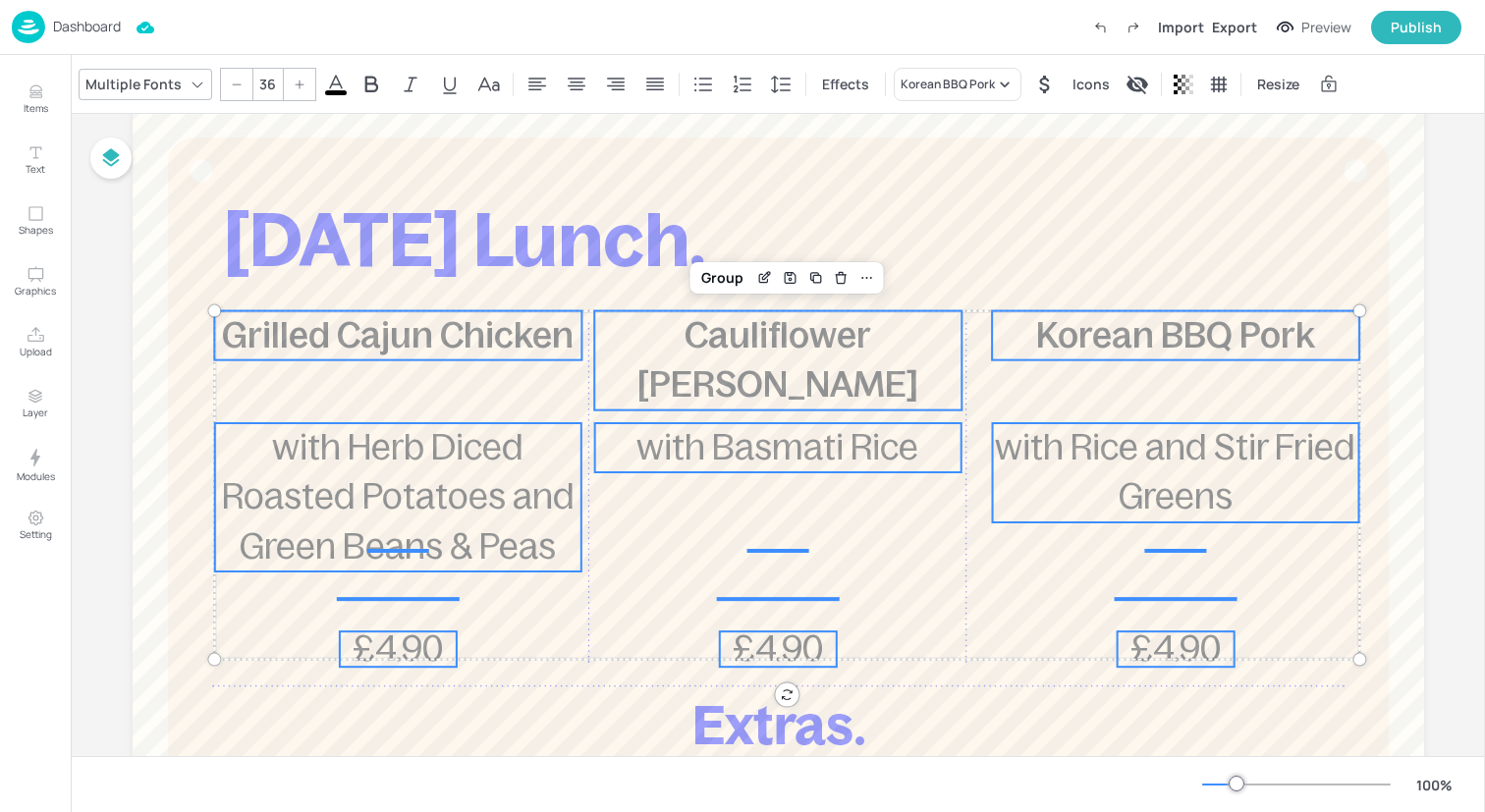
click at [228, 95] on div at bounding box center [236, 84] width 31 height 31
type input "35"
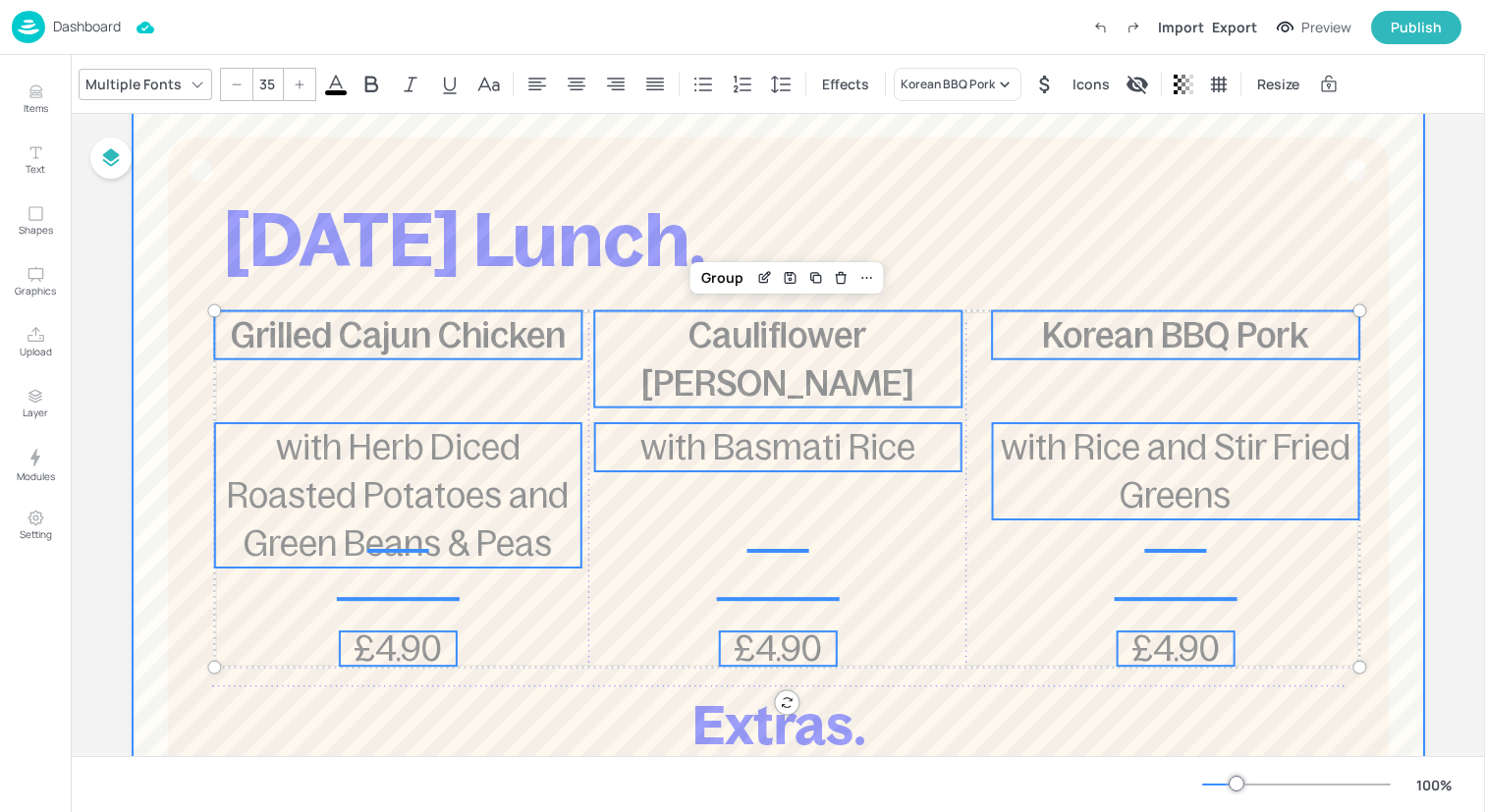
click at [323, 682] on div at bounding box center [778, 631] width 1291 height 1060
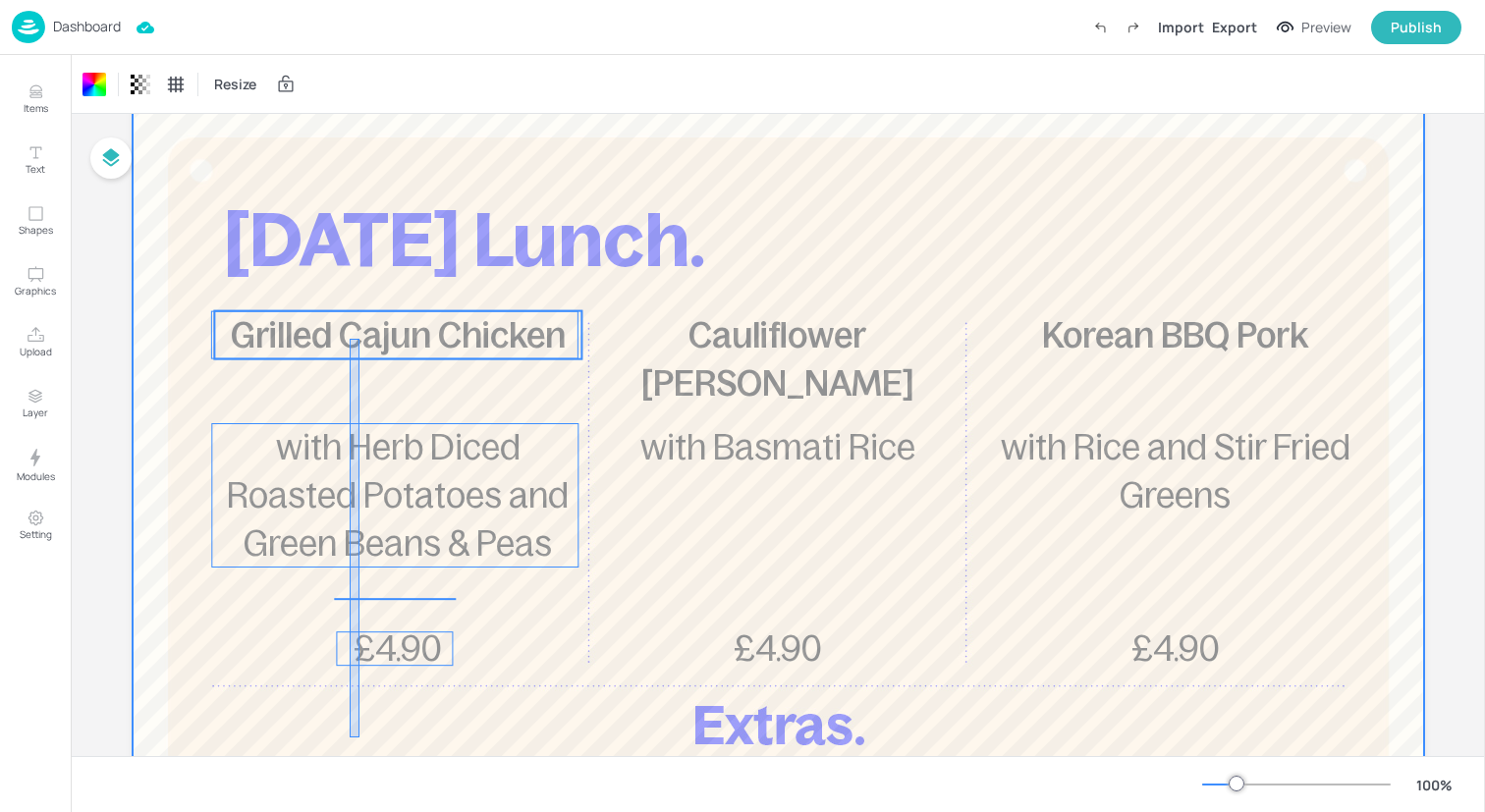
drag, startPoint x: 350, startPoint y: 737, endPoint x: 360, endPoint y: 339, distance: 398.1
click at [360, 102] on div "[DATE] Lunch. Grilled Cajun Chicken £4.90 with Herb Diced Roasted Potatoes and …" at bounding box center [778, 102] width 1291 height 0
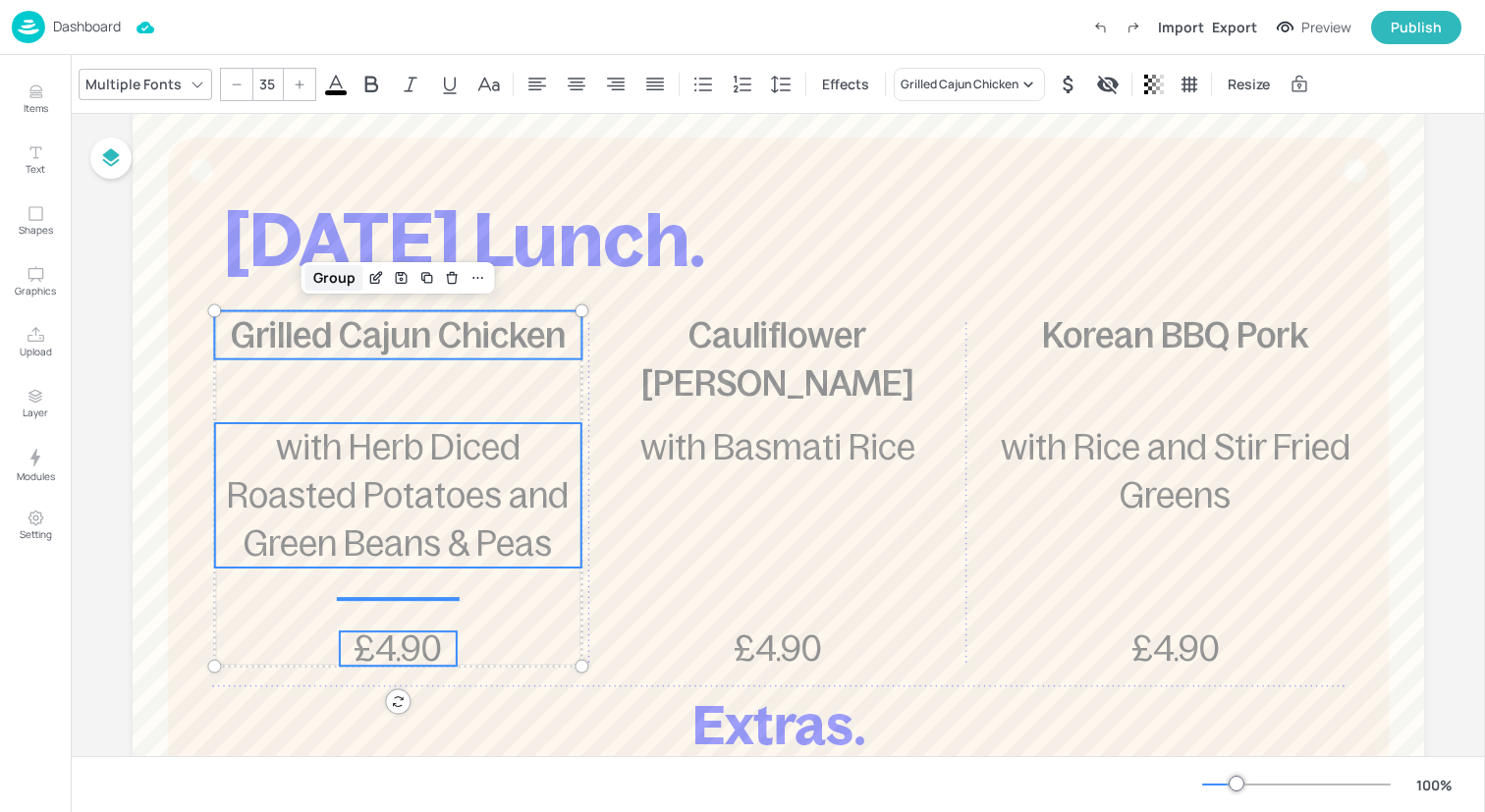
click at [340, 275] on div "Group" at bounding box center [335, 278] width 58 height 26
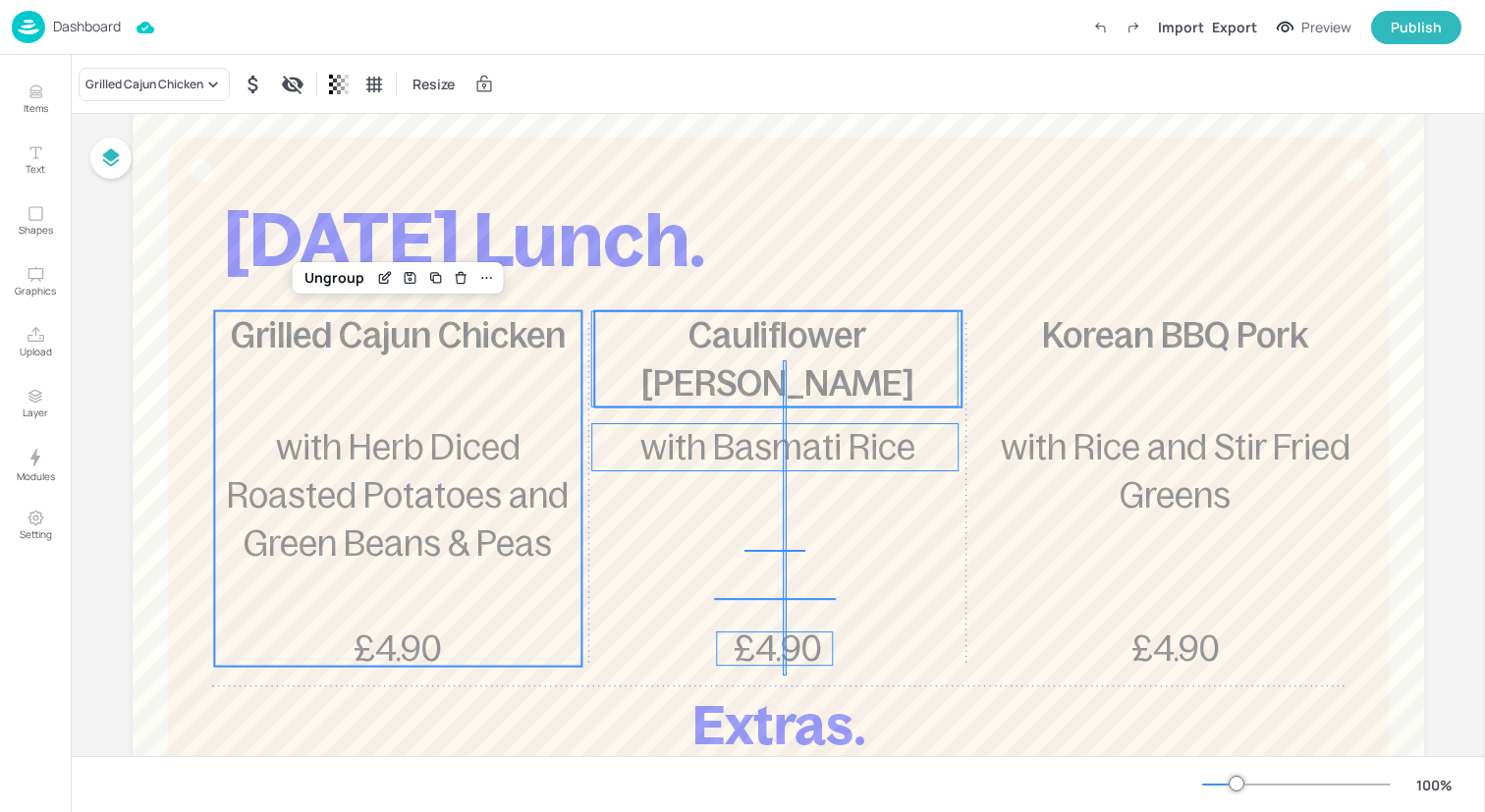
drag, startPoint x: 782, startPoint y: 675, endPoint x: 786, endPoint y: 362, distance: 313.0
click at [786, 102] on div "[DATE] Lunch. Grilled Cajun Chicken £4.90 with Herb Diced Roasted Potatoes and …" at bounding box center [778, 102] width 1291 height 0
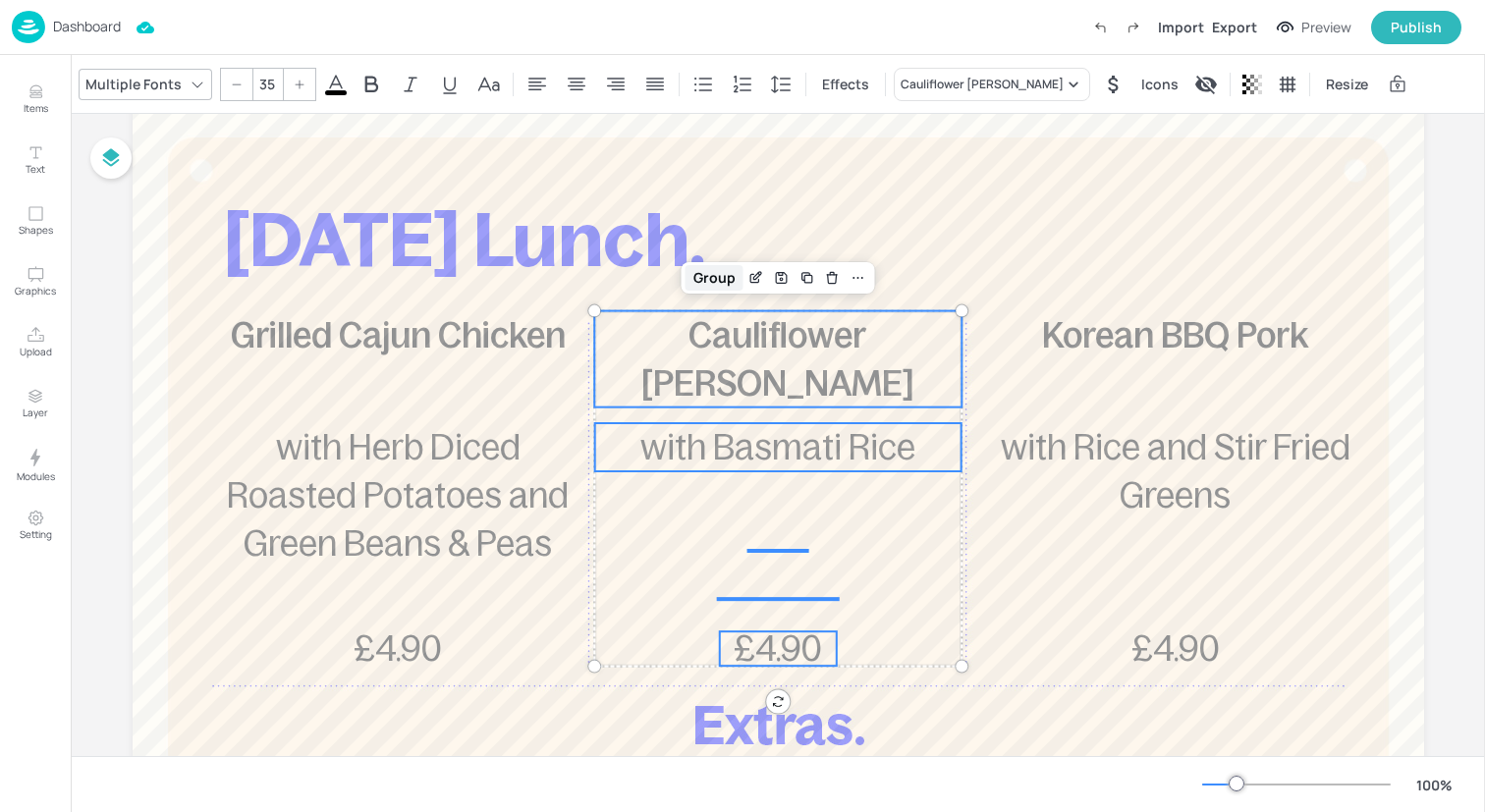
click at [719, 280] on div "Group" at bounding box center [715, 278] width 58 height 26
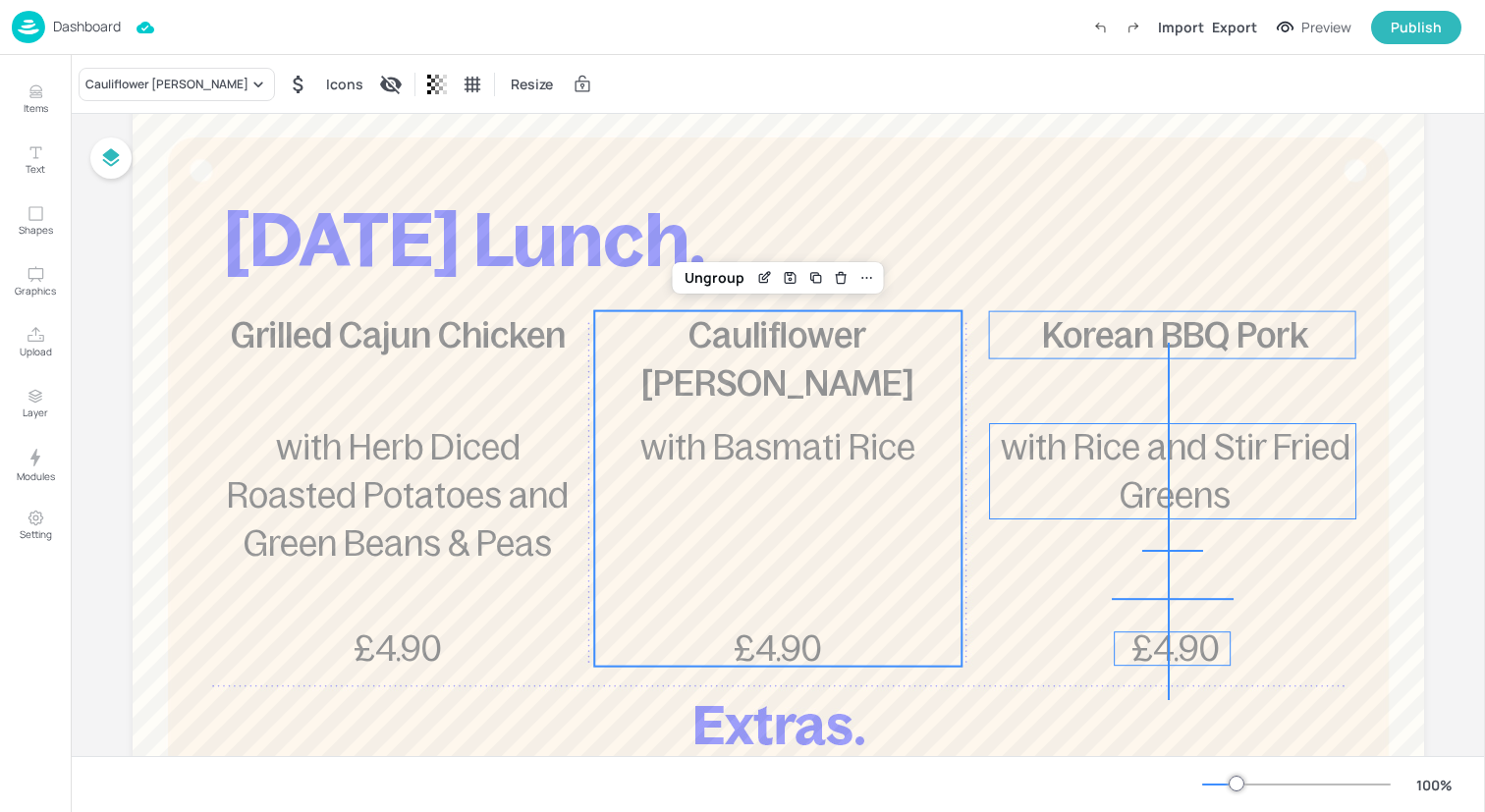
drag, startPoint x: 1169, startPoint y: 700, endPoint x: 1166, endPoint y: 343, distance: 357.0
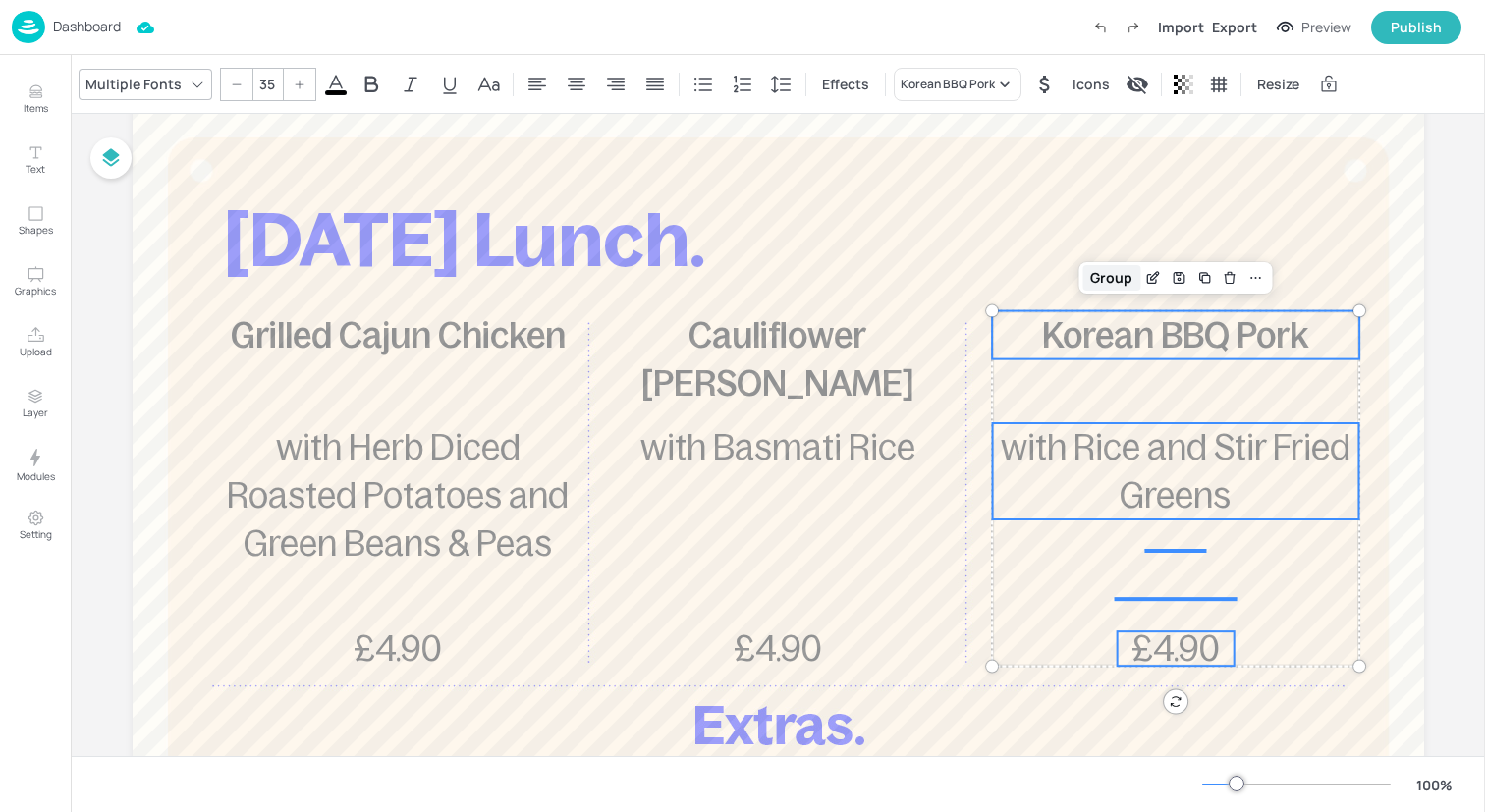
click at [1090, 281] on div "Group" at bounding box center [1111, 278] width 58 height 26
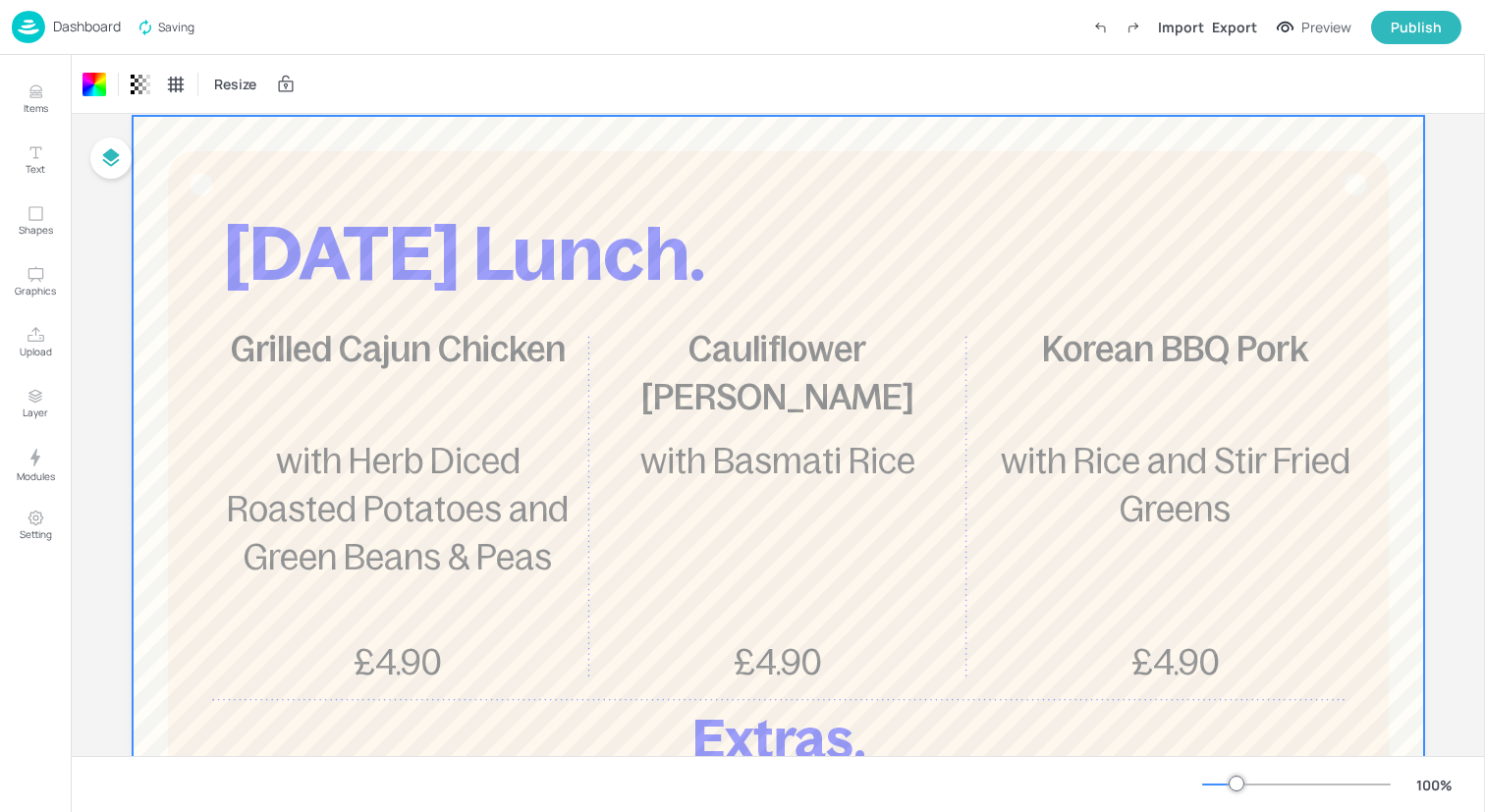
scroll to position [0, 0]
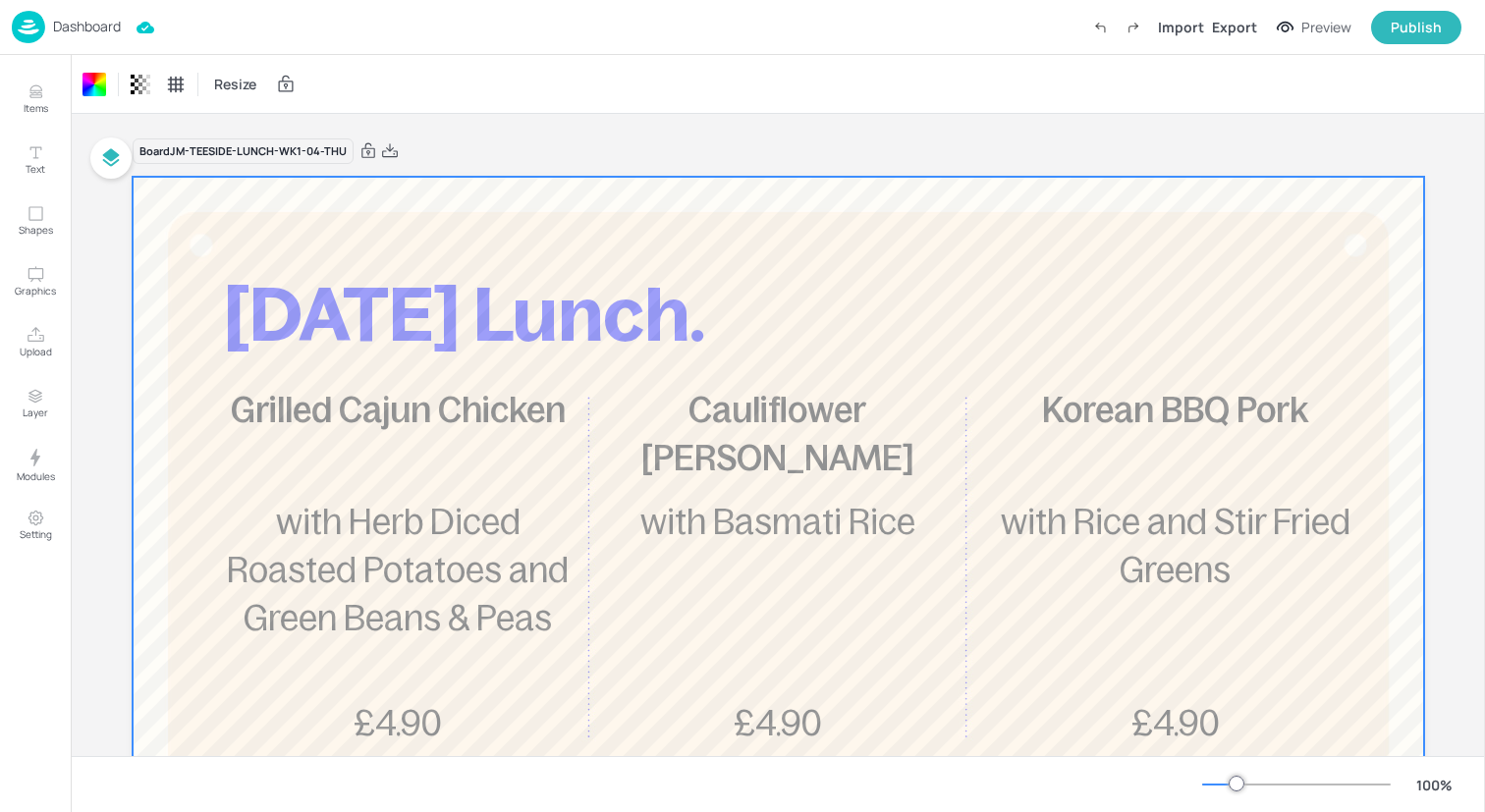
click at [28, 32] on img at bounding box center [28, 27] width 33 height 32
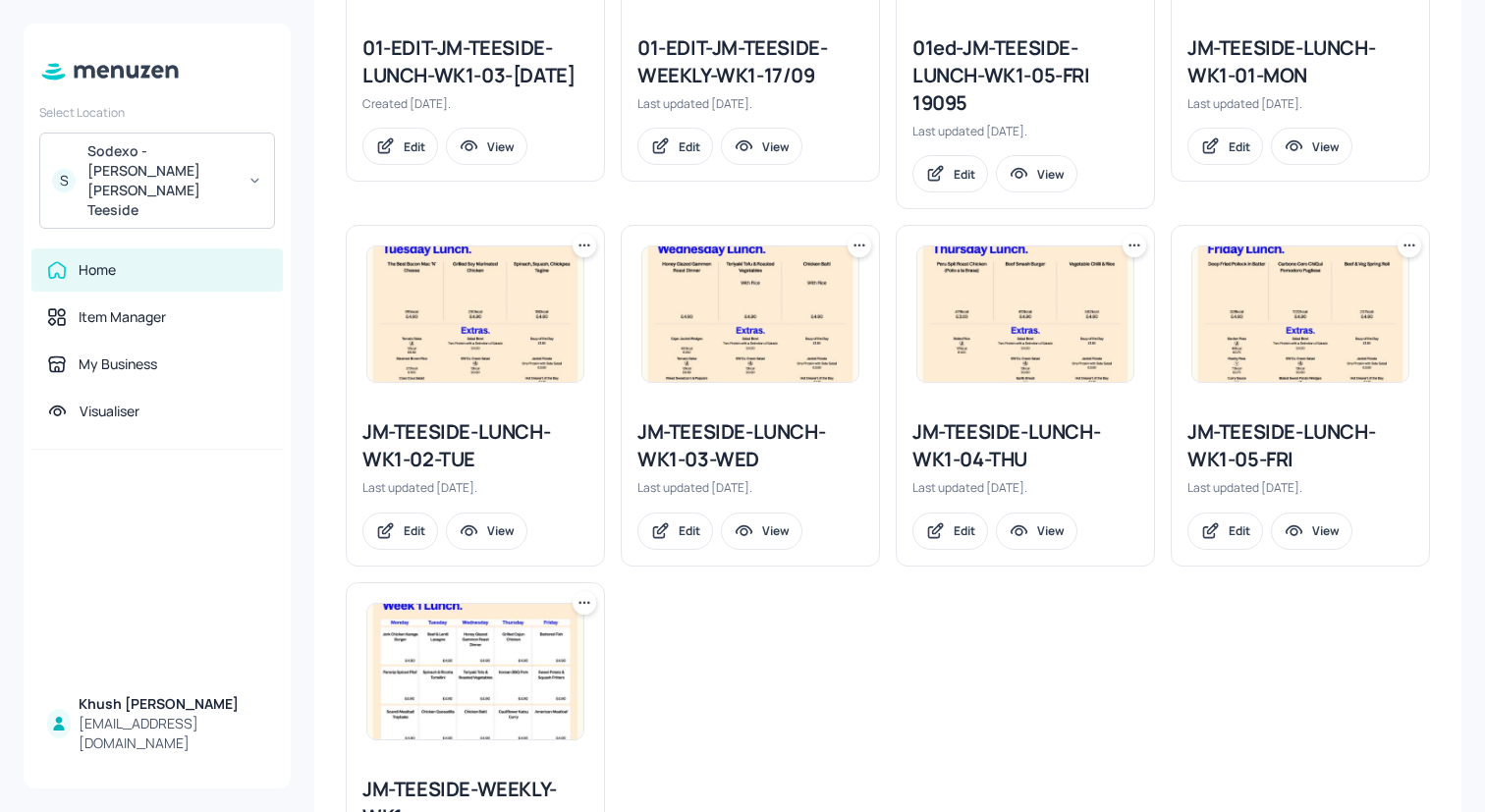
scroll to position [875, 0]
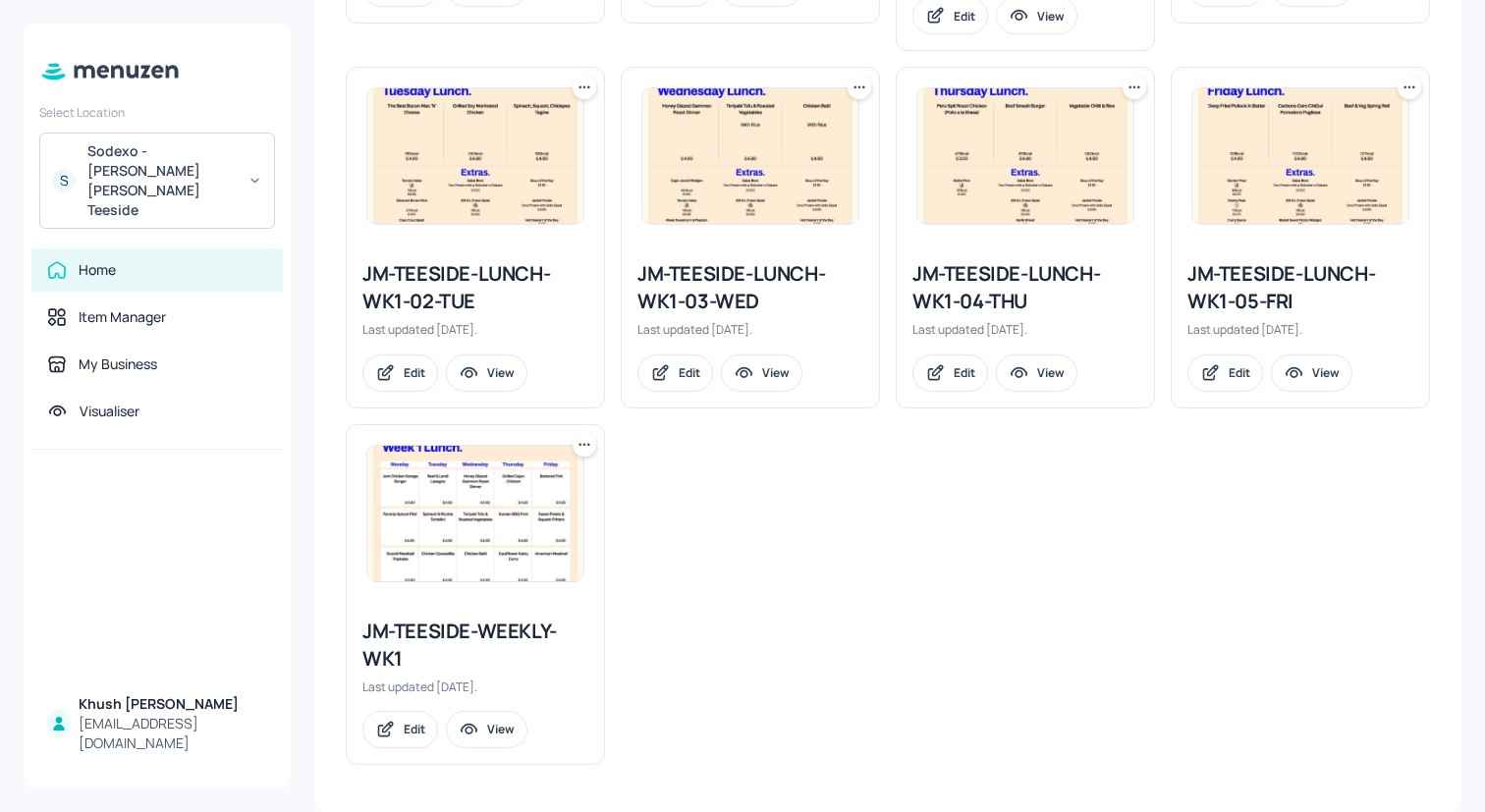
click at [1244, 289] on div "JM-TEESIDE-LUNCH-WK1-05-FRI" at bounding box center [1300, 287] width 226 height 55
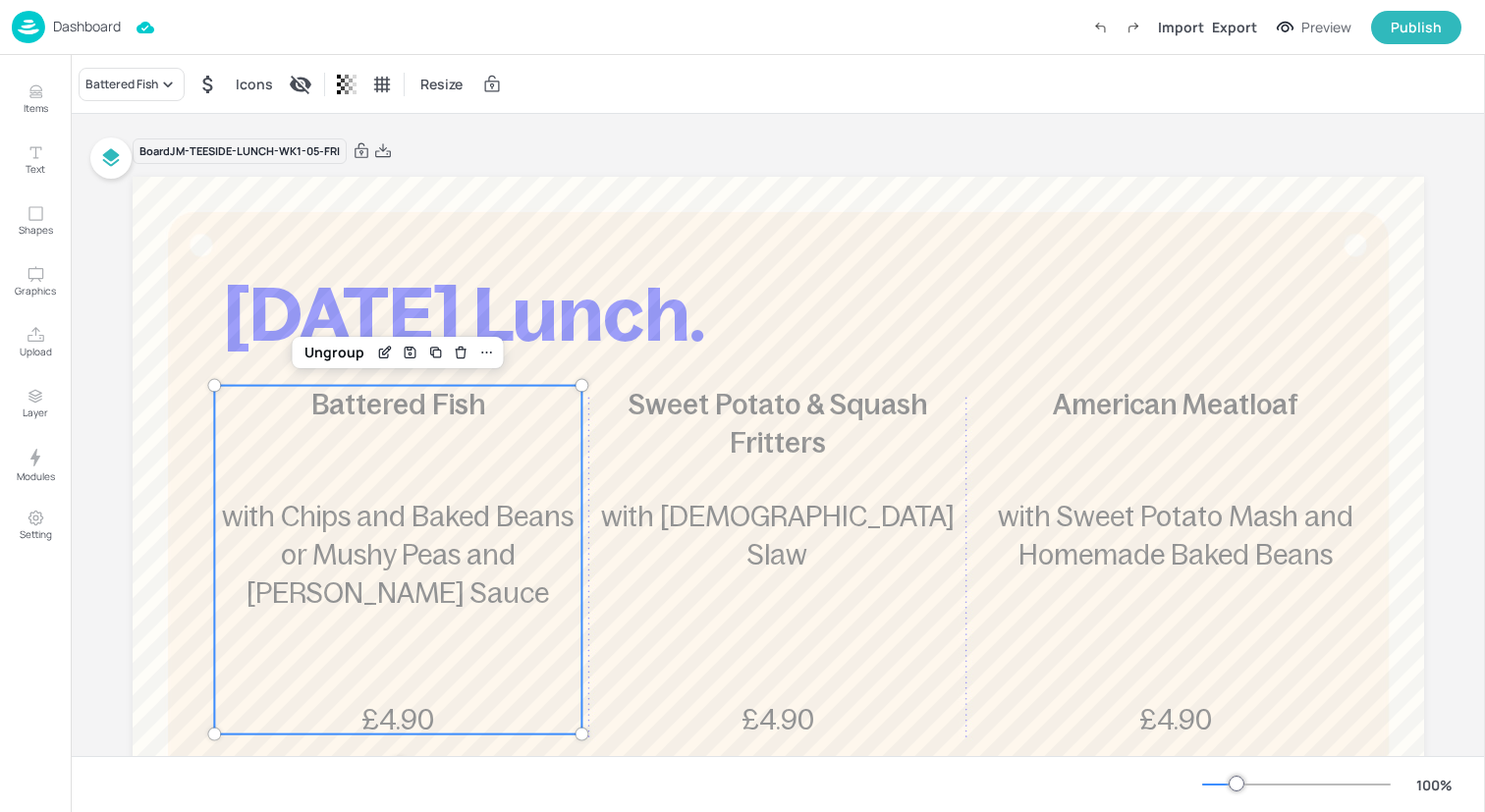
click at [349, 512] on span "with Chips and Baked Beans or Mushy Peas and [PERSON_NAME] Sauce" at bounding box center [398, 554] width 352 height 108
click at [340, 344] on div "Ungroup" at bounding box center [335, 353] width 76 height 26
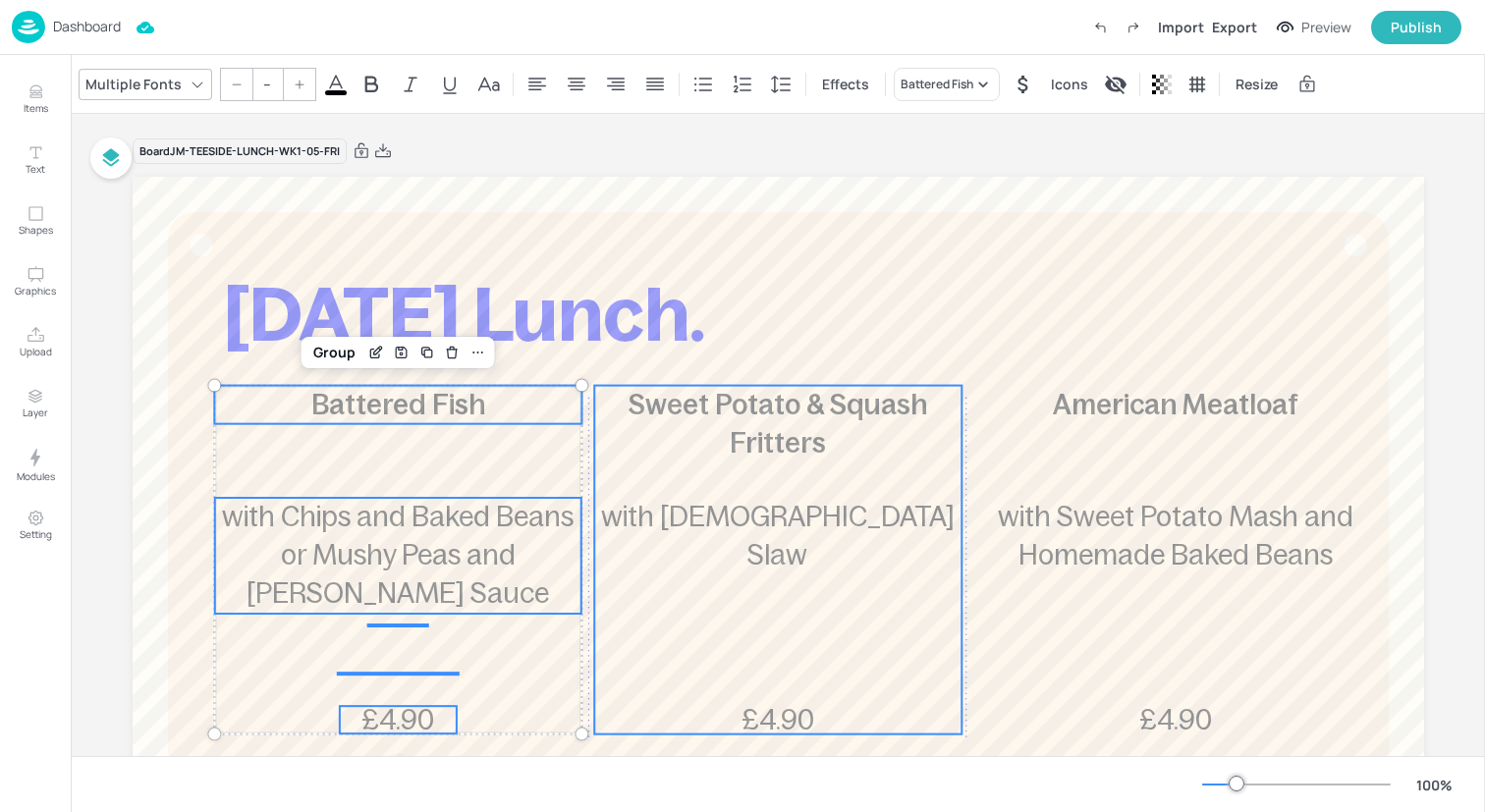
click at [765, 551] on div "Sweet Potato & Squash Fritters £4.90 with [DEMOGRAPHIC_DATA] Slaw" at bounding box center [778, 559] width 368 height 349
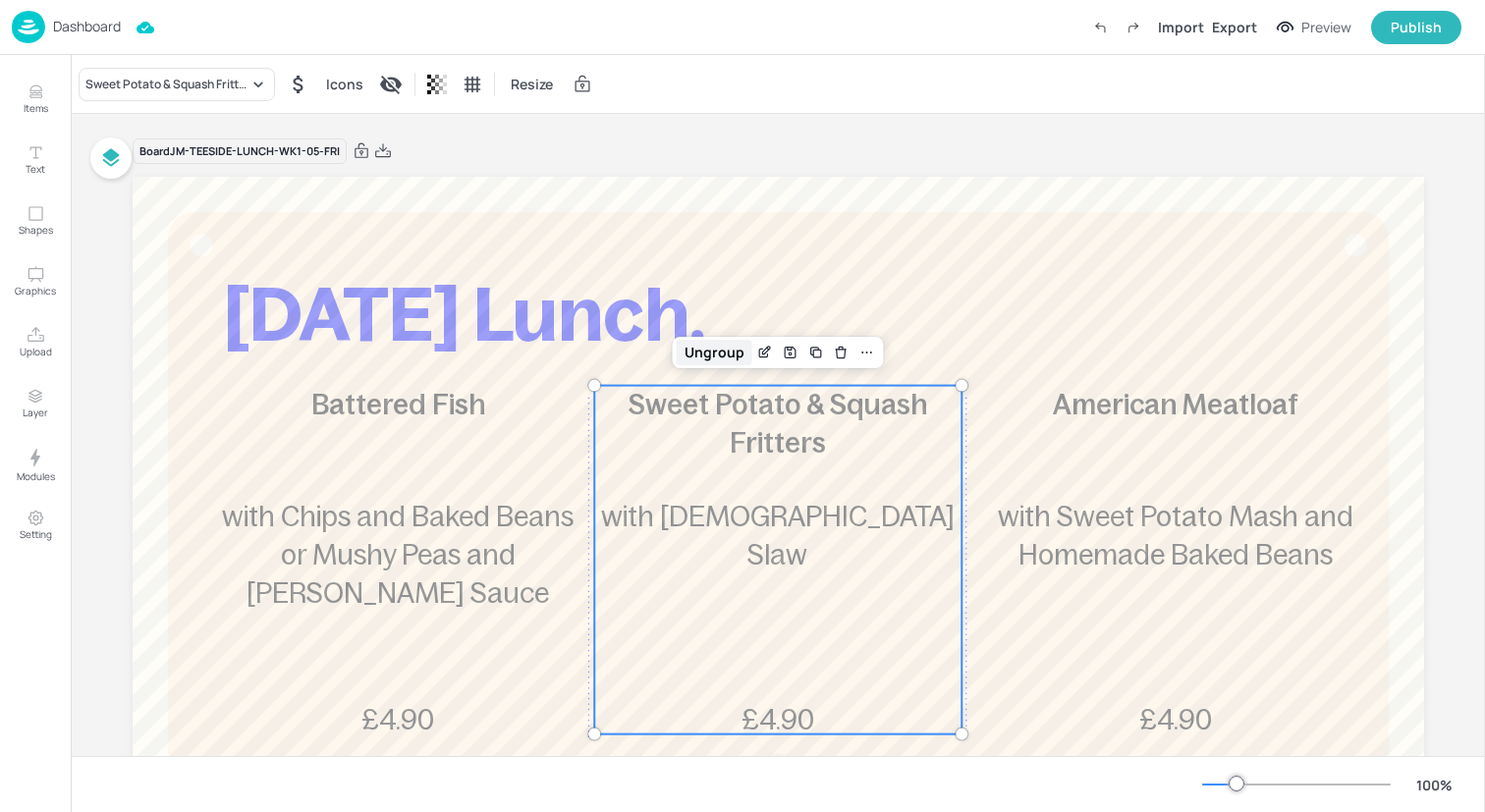
click at [720, 350] on div "Ungroup" at bounding box center [715, 353] width 76 height 26
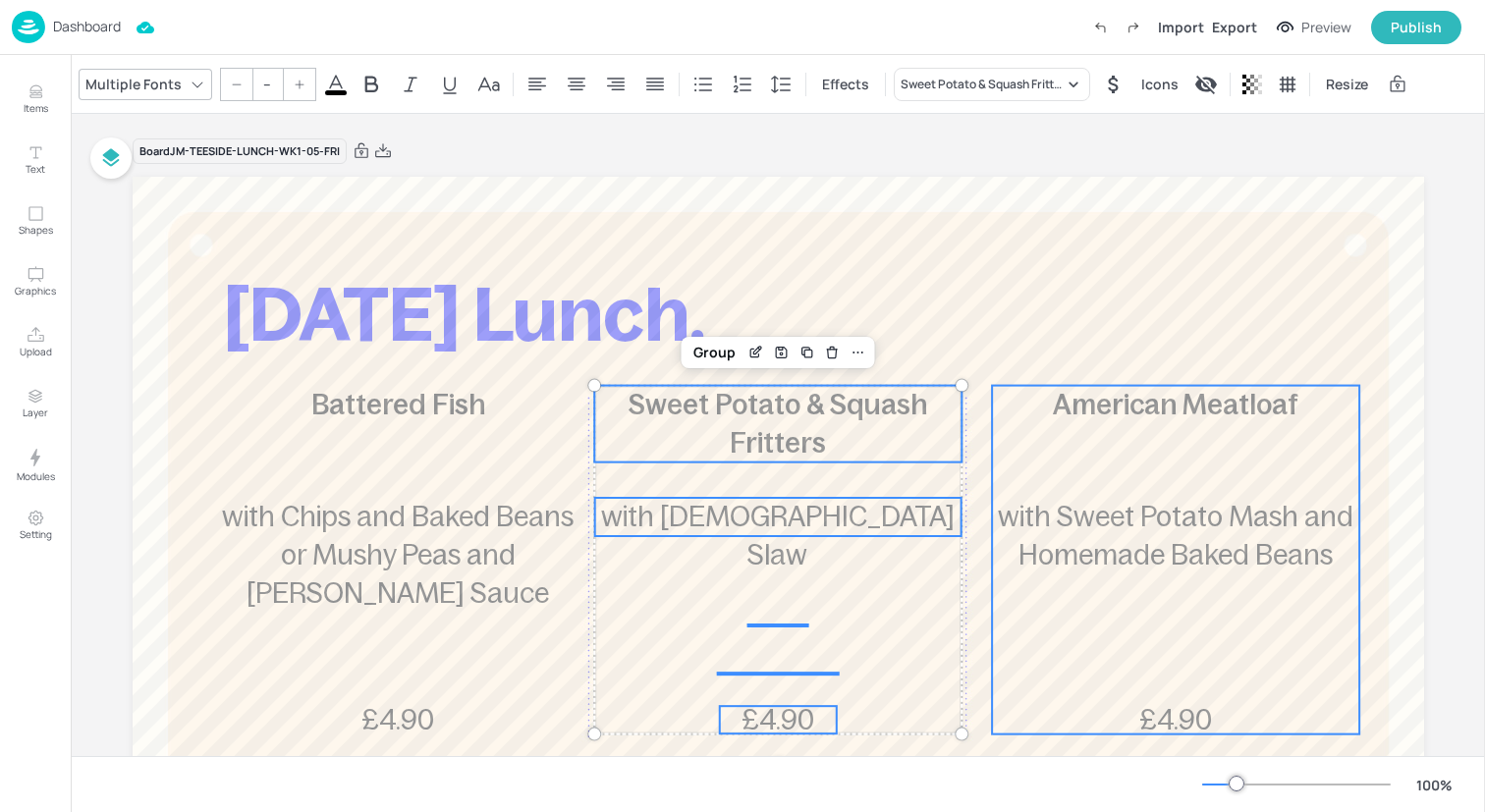
click at [1106, 512] on span "with Sweet Potato Mash and Homemade Baked Beans" at bounding box center [1176, 535] width 356 height 70
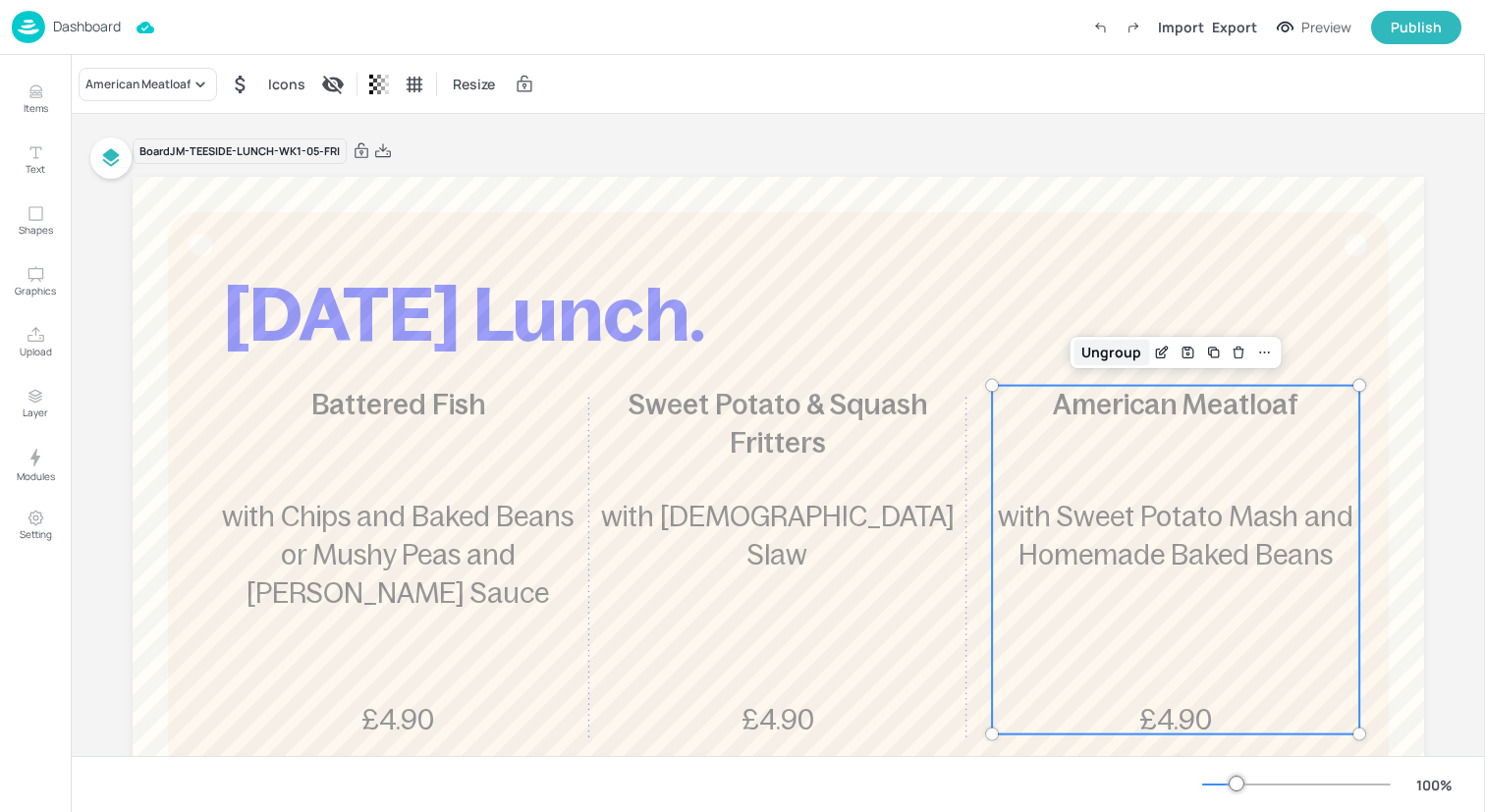
click at [1097, 351] on div "Ungroup" at bounding box center [1111, 353] width 76 height 26
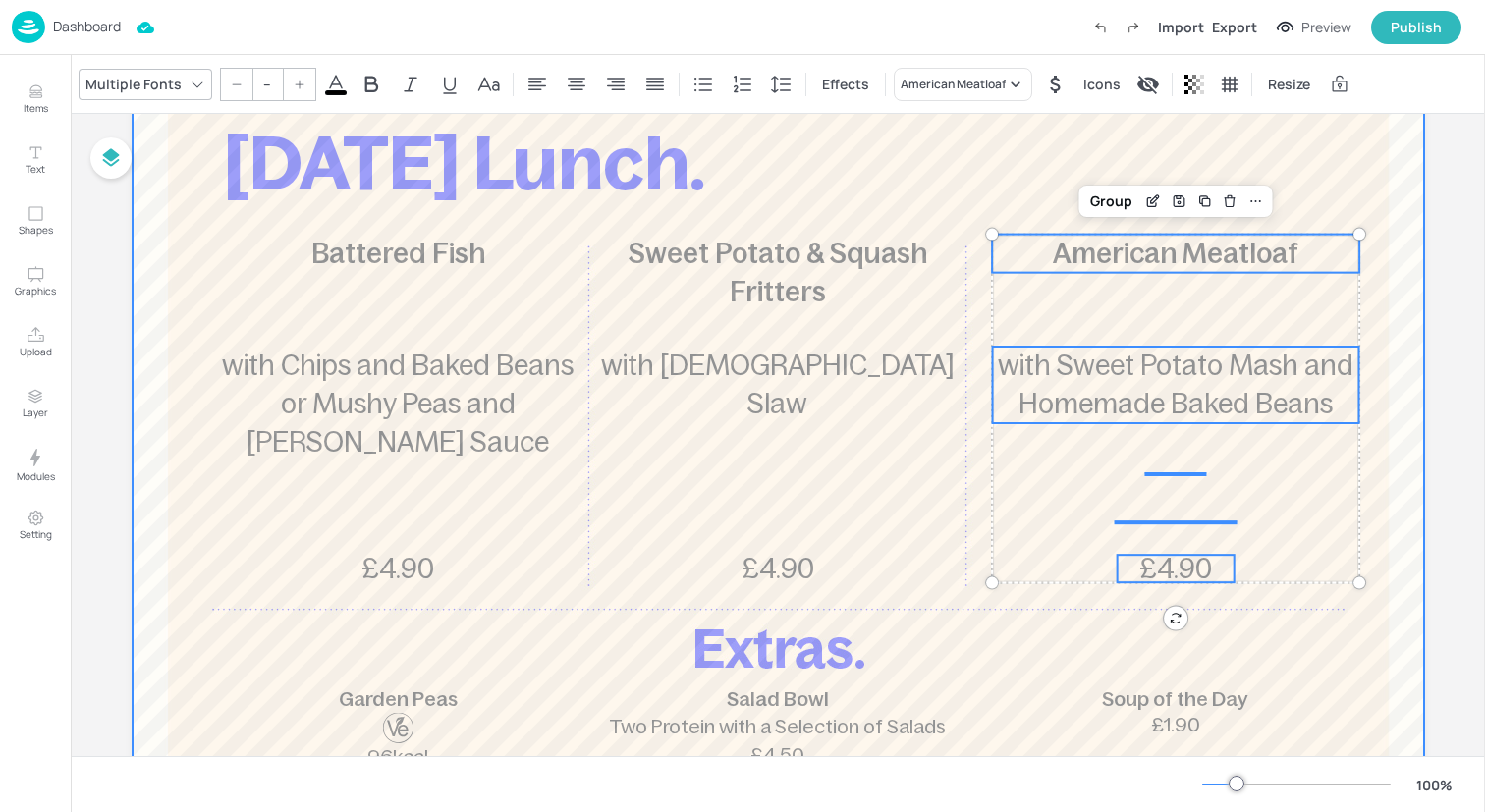
scroll to position [150, 0]
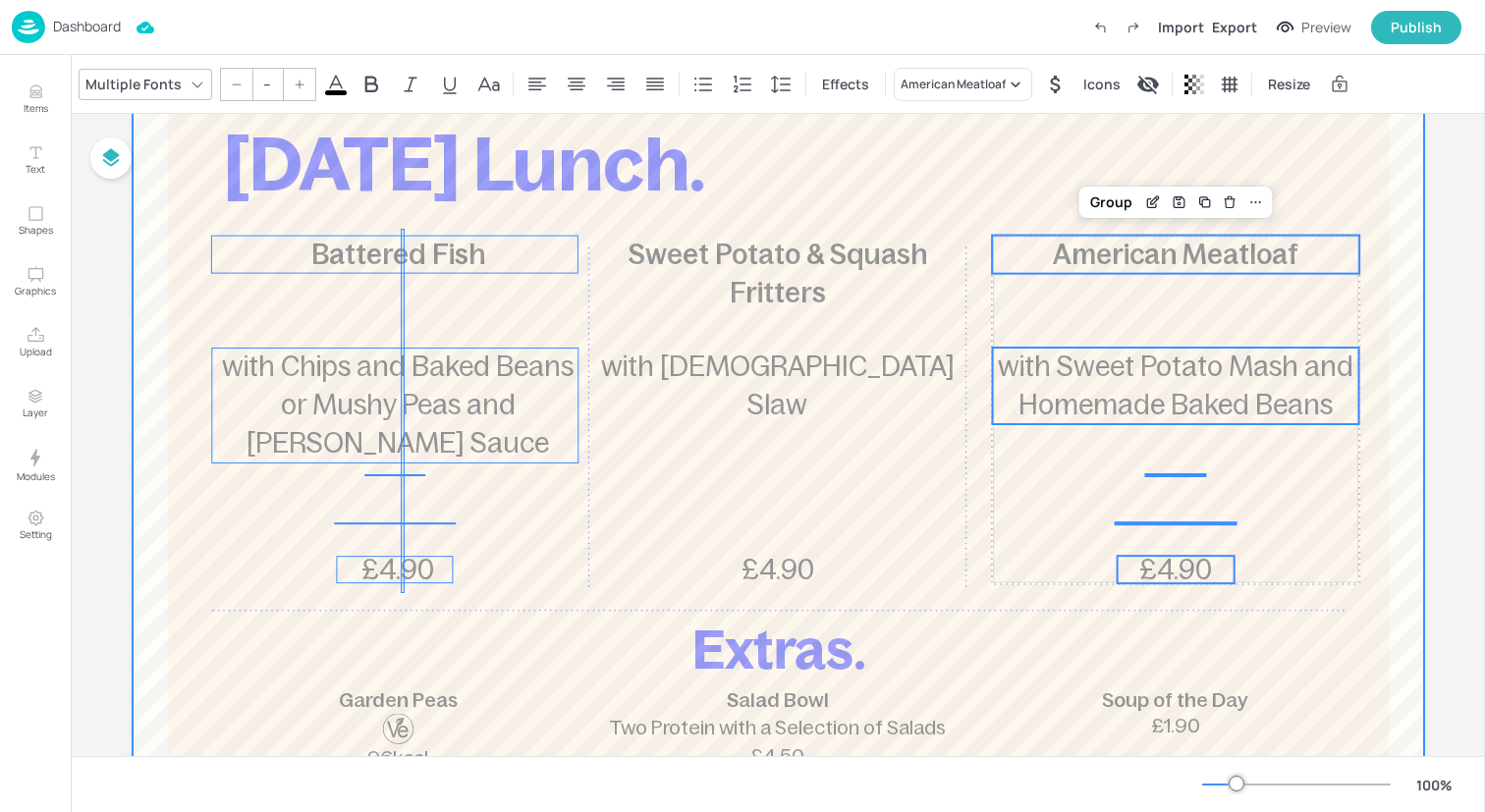
drag, startPoint x: 401, startPoint y: 593, endPoint x: 405, endPoint y: 230, distance: 363.0
click at [405, 230] on div at bounding box center [778, 556] width 1291 height 1060
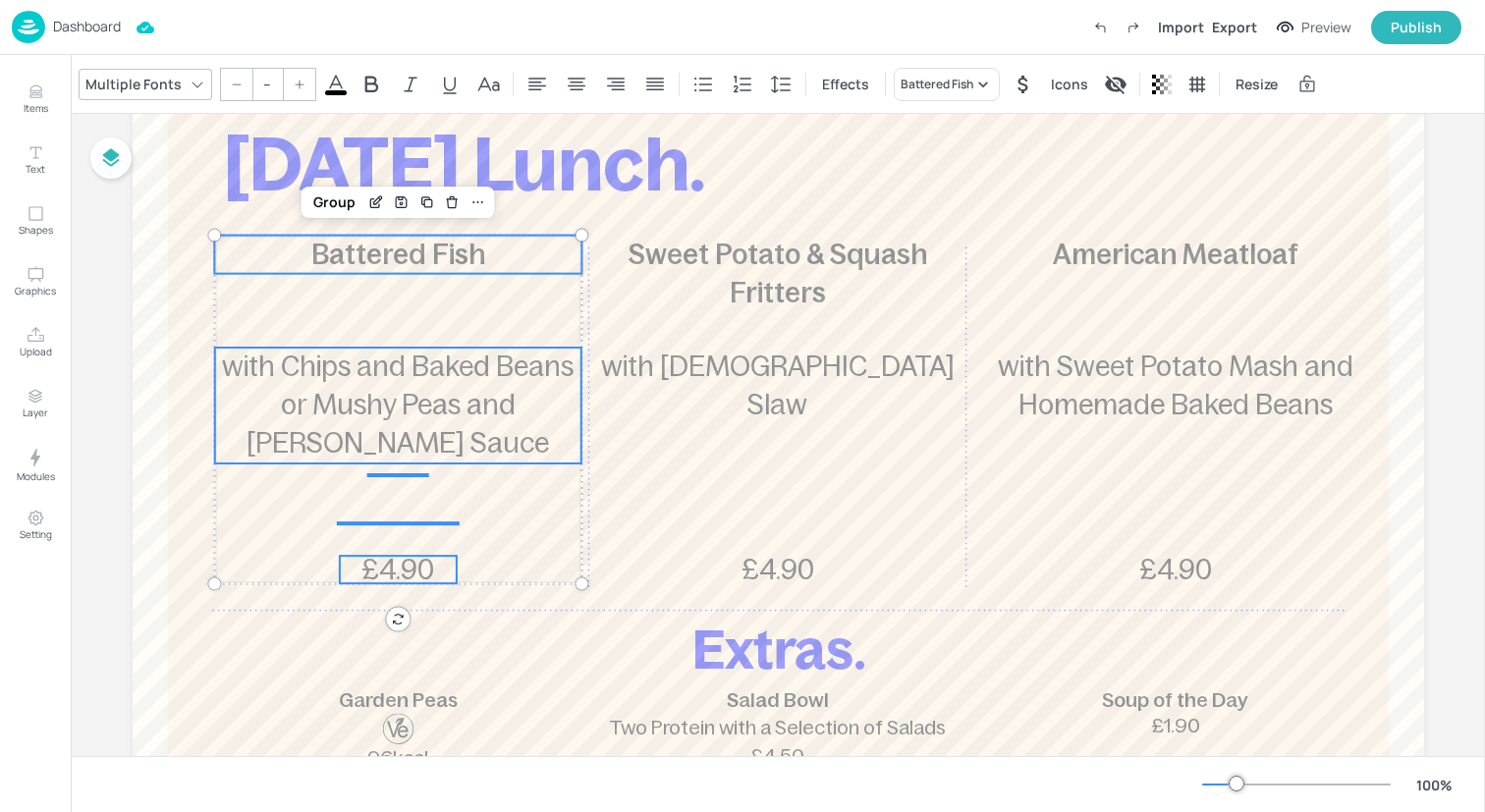
click at [258, 60] on div "Multiple Fonts -- Effects Battered Fish Icons Resize" at bounding box center [777, 84] width 1414 height 58
click at [258, 83] on input "--" at bounding box center [268, 84] width 28 height 31
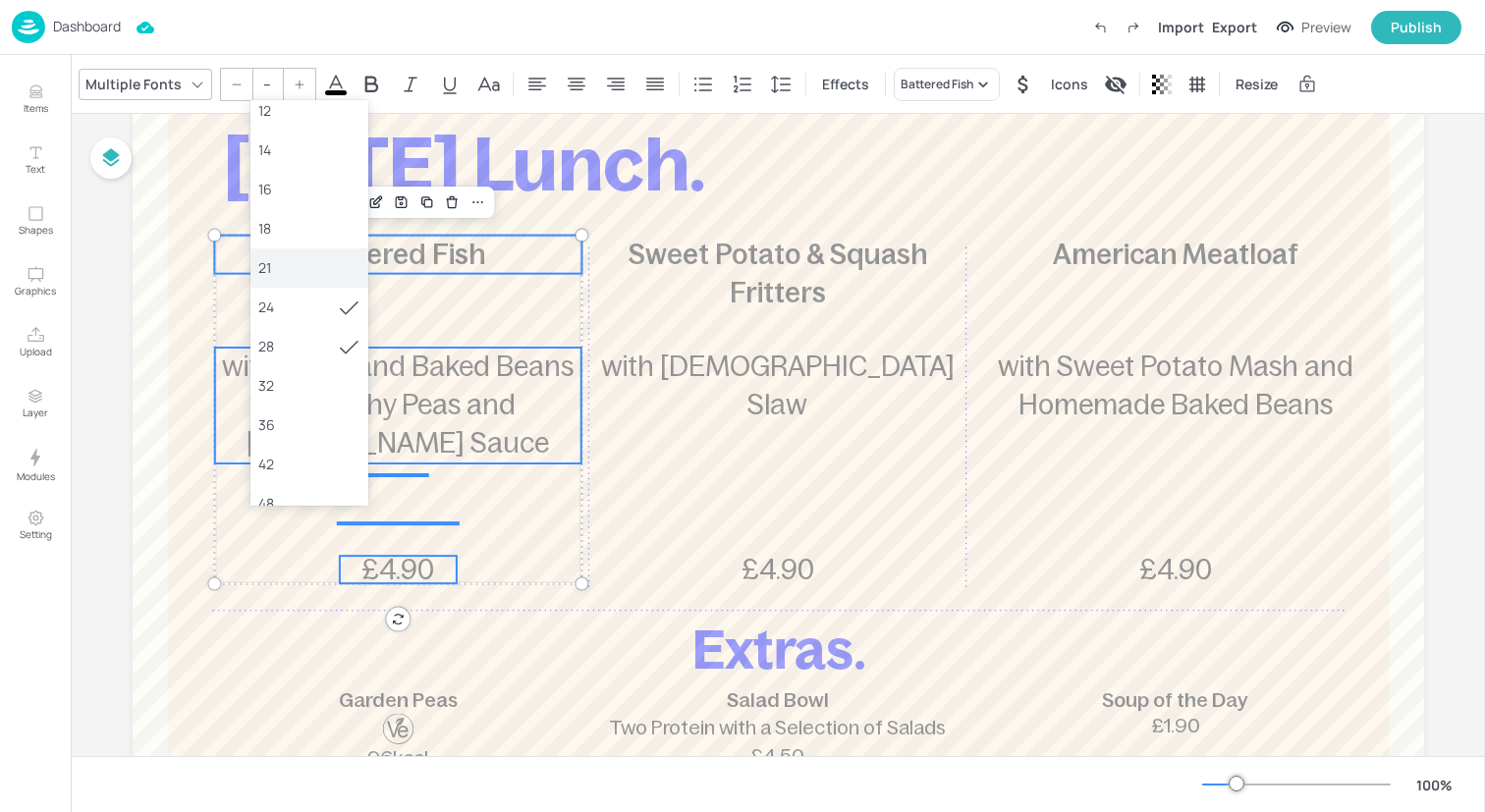
scroll to position [142, 0]
click at [317, 409] on div "36" at bounding box center [309, 409] width 102 height 21
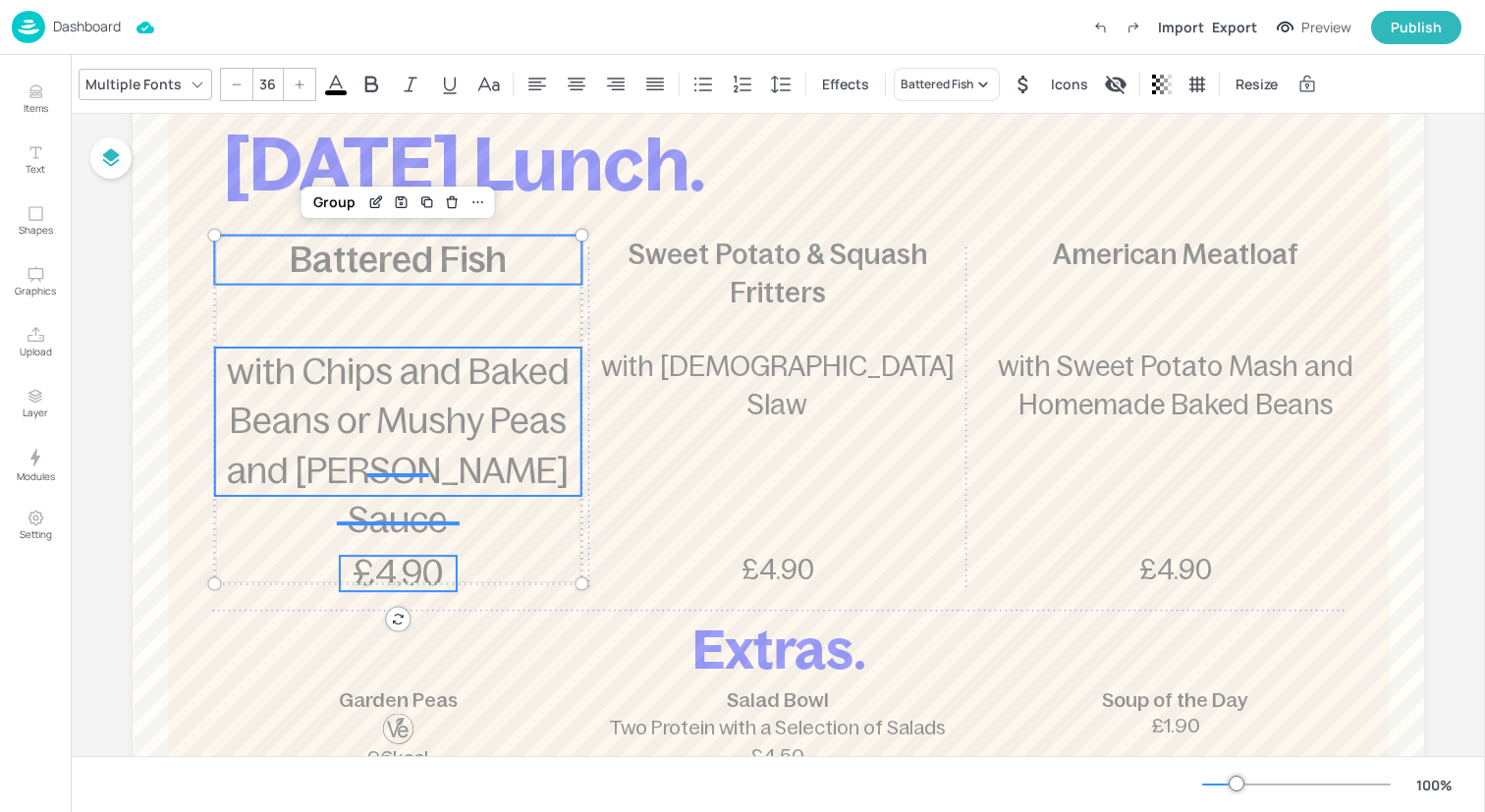
click at [226, 71] on div at bounding box center [236, 84] width 31 height 31
type input "35"
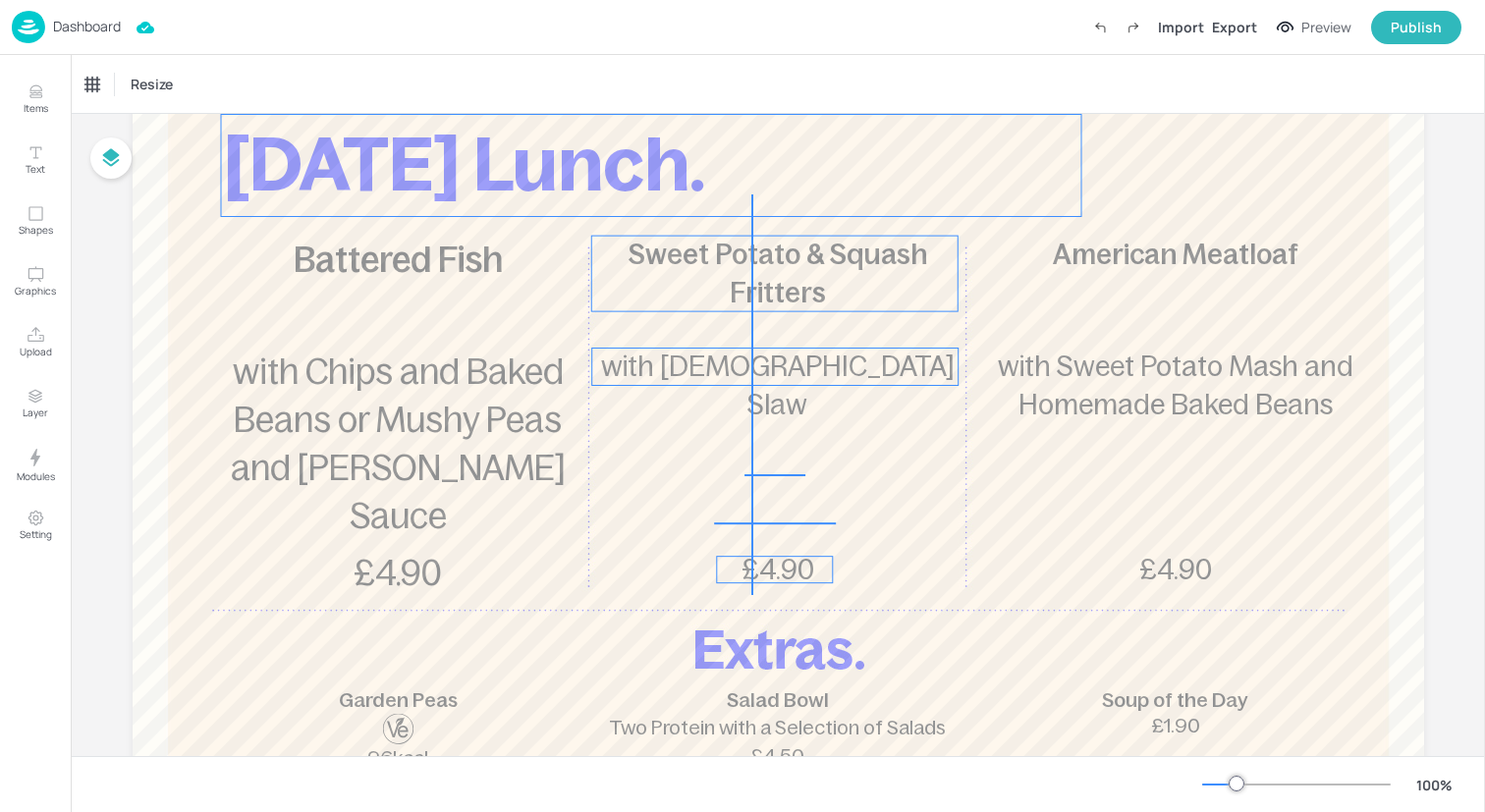
drag, startPoint x: 751, startPoint y: 595, endPoint x: 750, endPoint y: 198, distance: 397.0
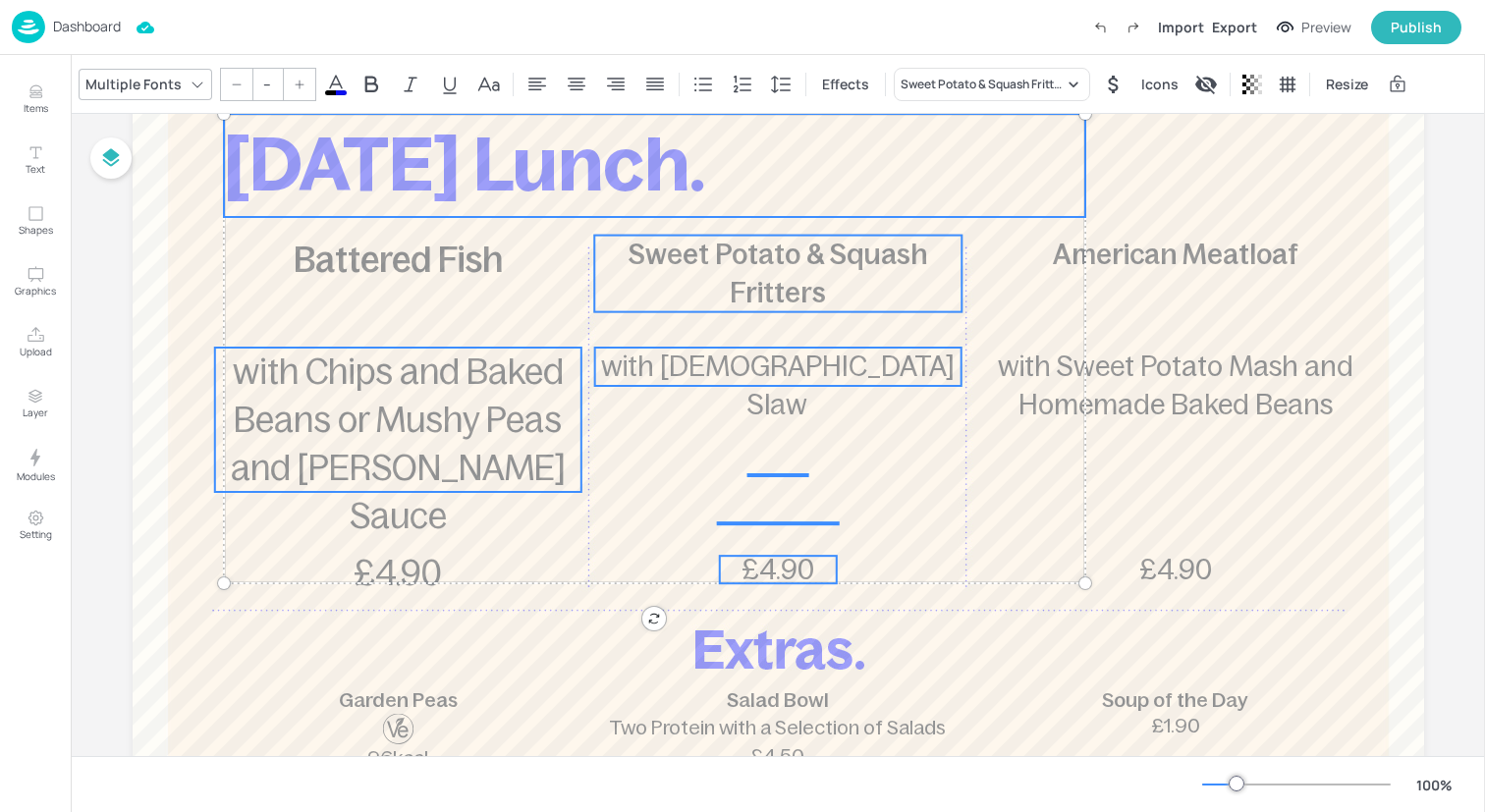
click at [481, 396] on p "with Chips and Baked Beans or Mushy Peas and [PERSON_NAME] Sauce" at bounding box center [398, 443] width 368 height 193
type input "35"
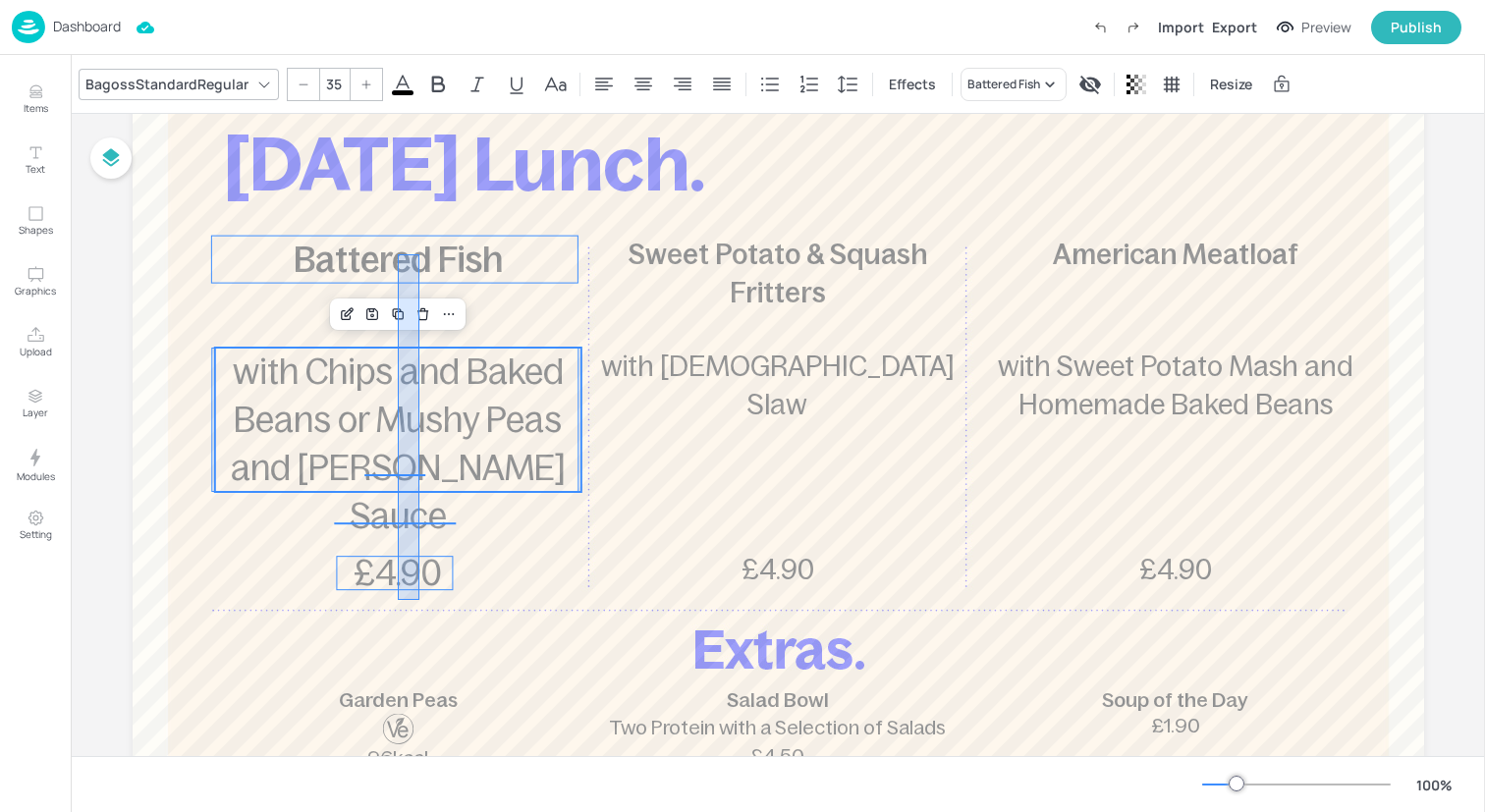
drag, startPoint x: 419, startPoint y: 599, endPoint x: 398, endPoint y: 254, distance: 345.6
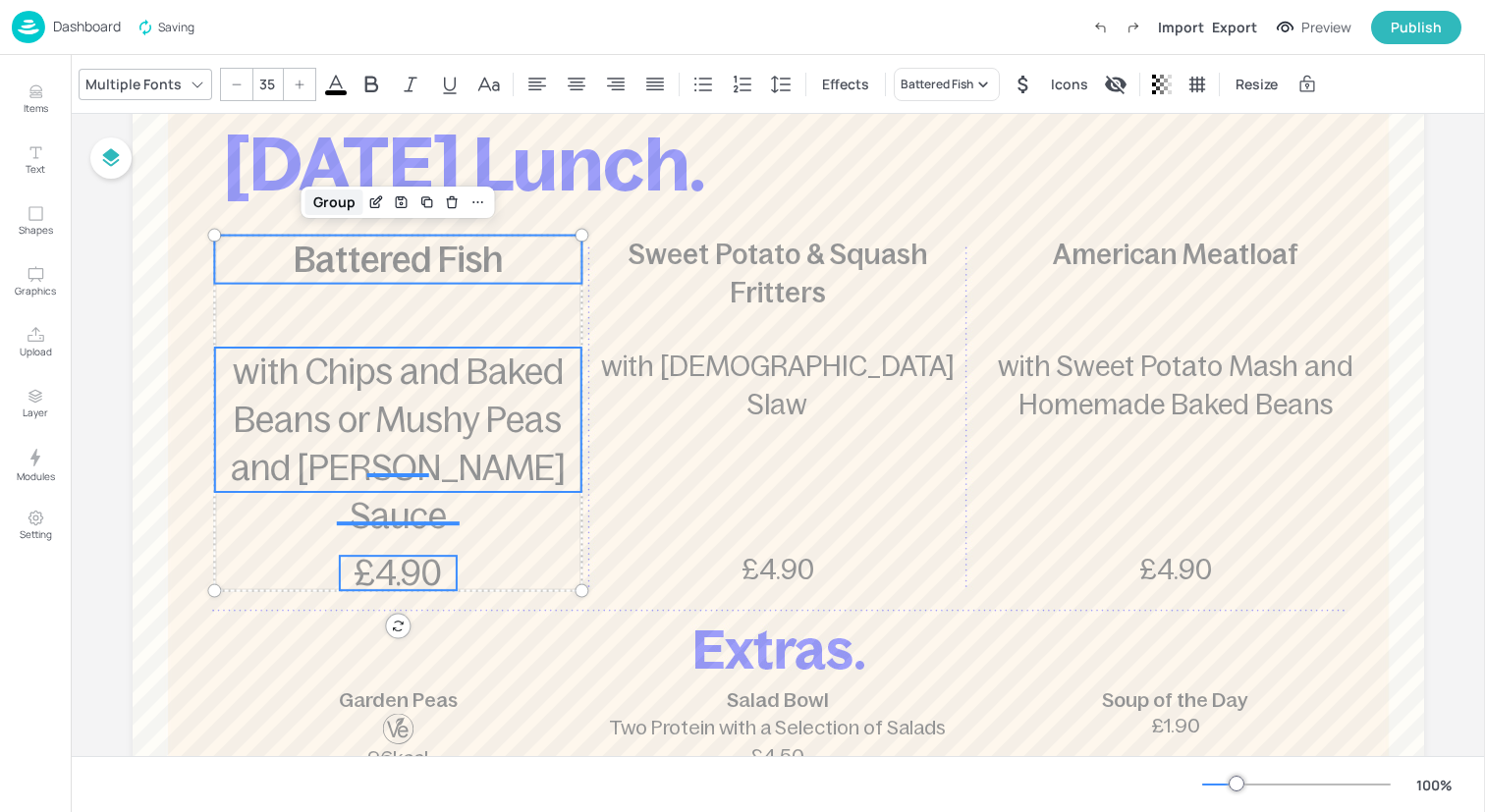
click at [344, 206] on div "Group" at bounding box center [335, 203] width 58 height 26
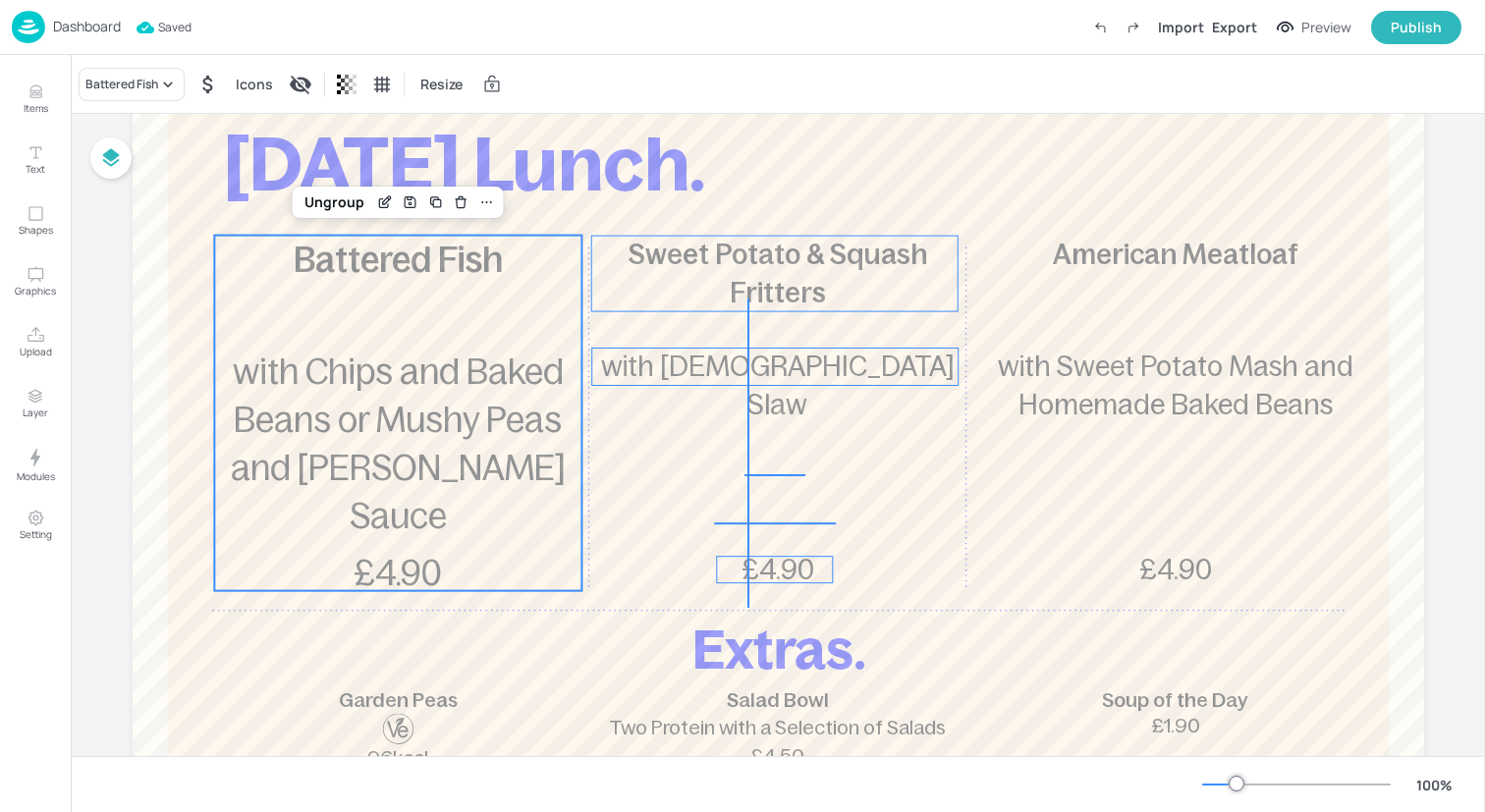
drag, startPoint x: 747, startPoint y: 607, endPoint x: 747, endPoint y: 297, distance: 310.0
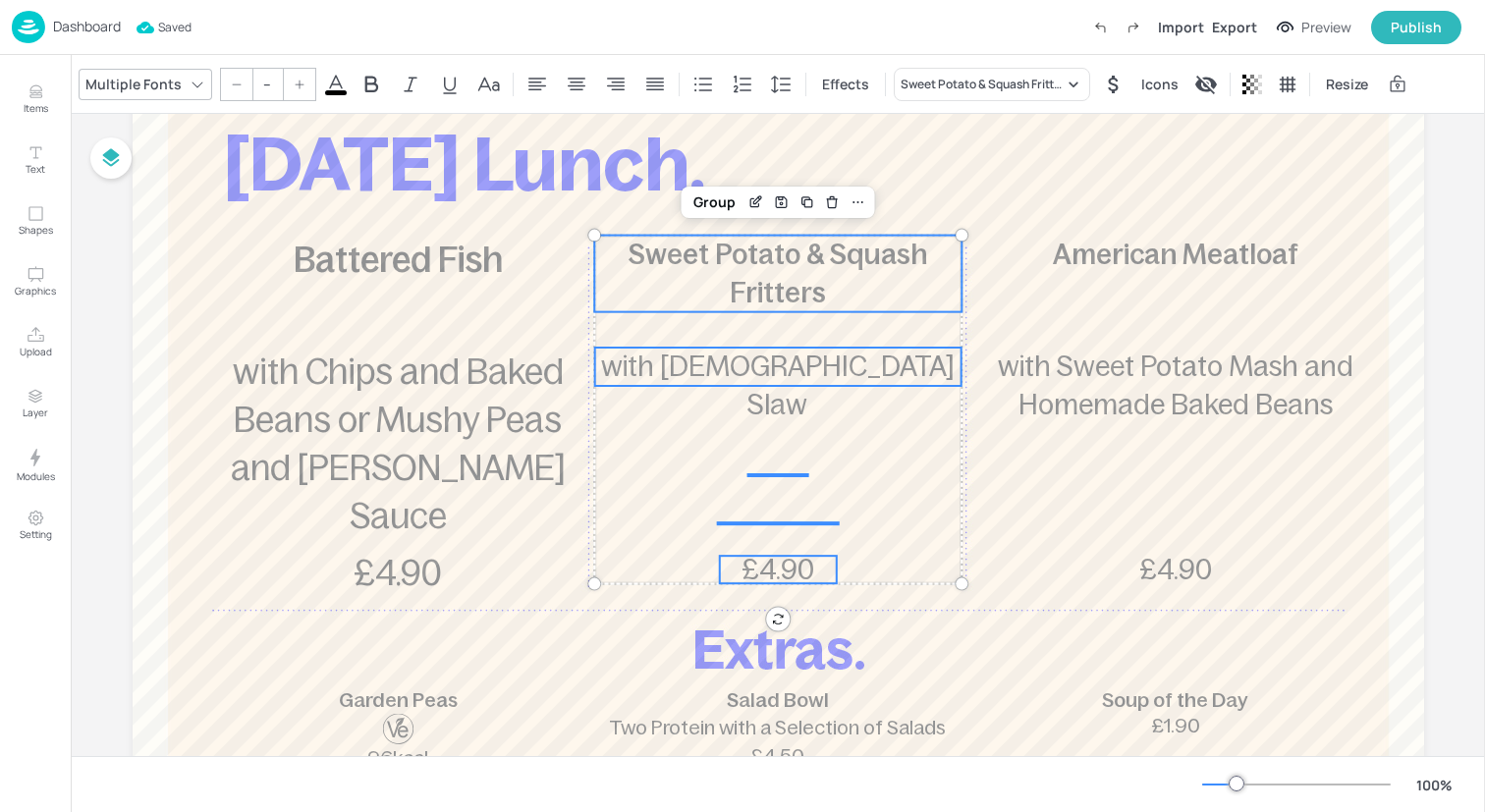
click at [262, 80] on input "--" at bounding box center [268, 84] width 28 height 31
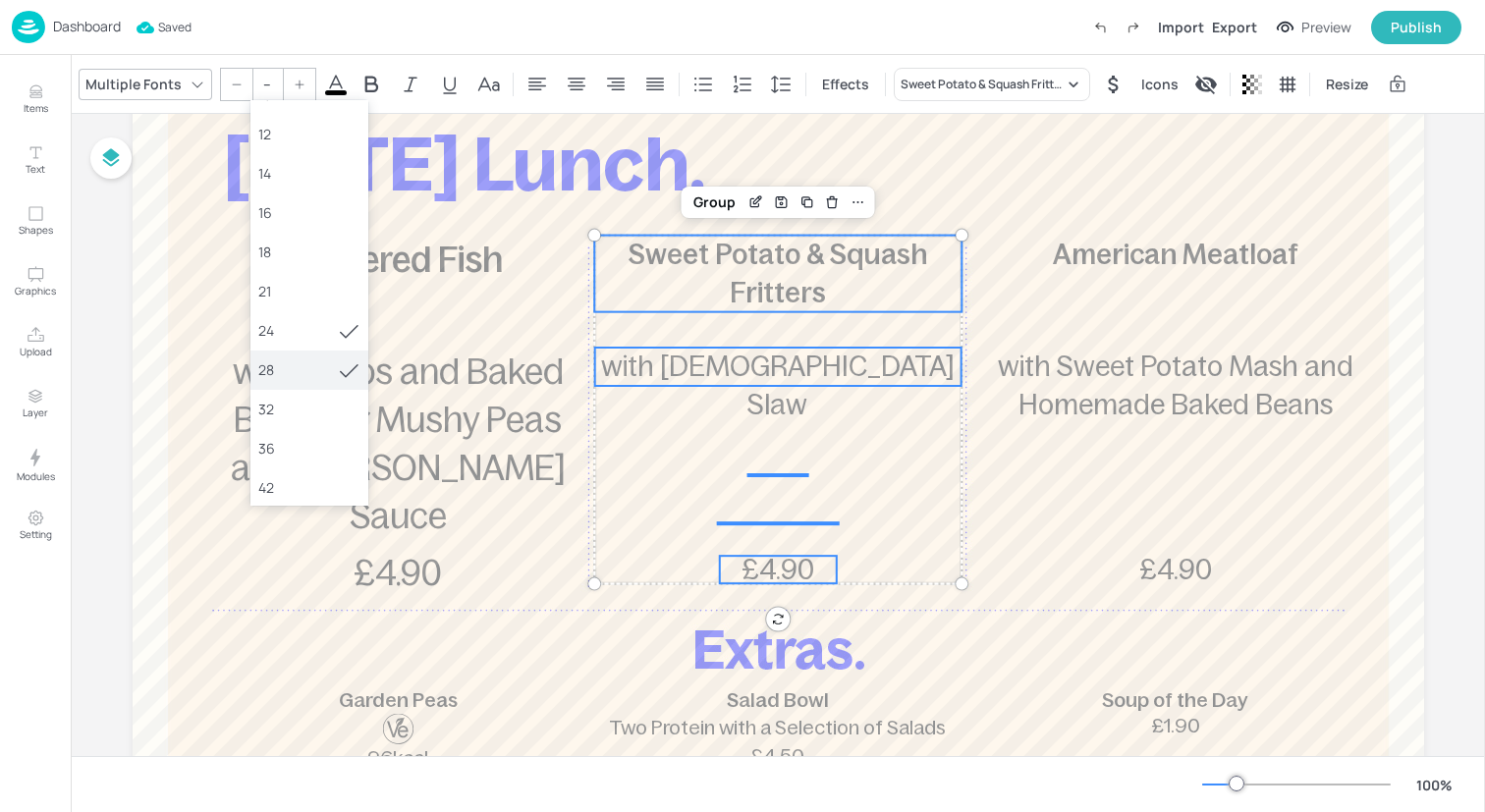
scroll to position [105, 0]
click at [285, 448] on div "36" at bounding box center [309, 445] width 102 height 21
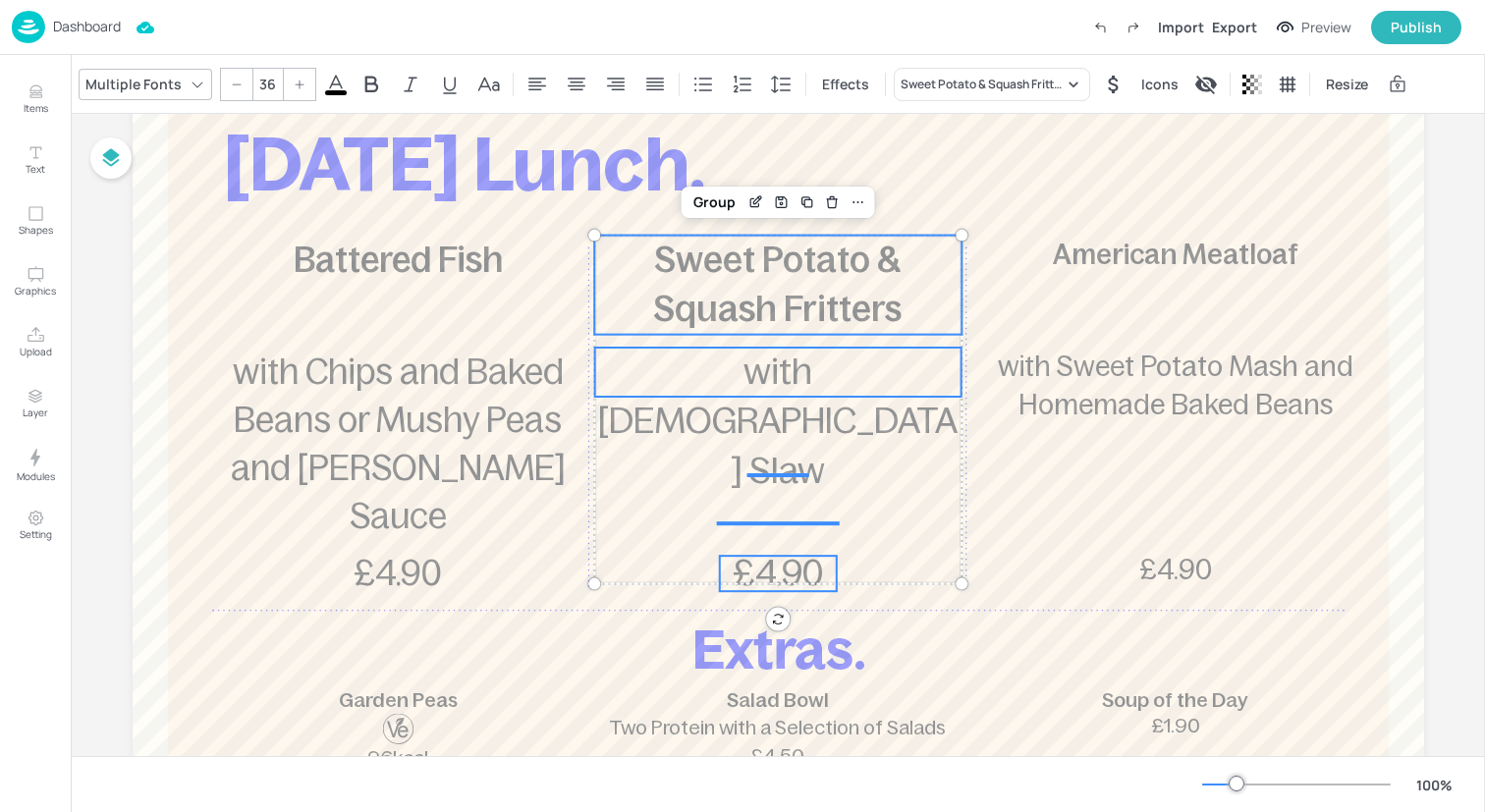
click at [229, 91] on div at bounding box center [236, 84] width 31 height 31
type input "35"
click at [721, 201] on div "Group" at bounding box center [715, 203] width 58 height 26
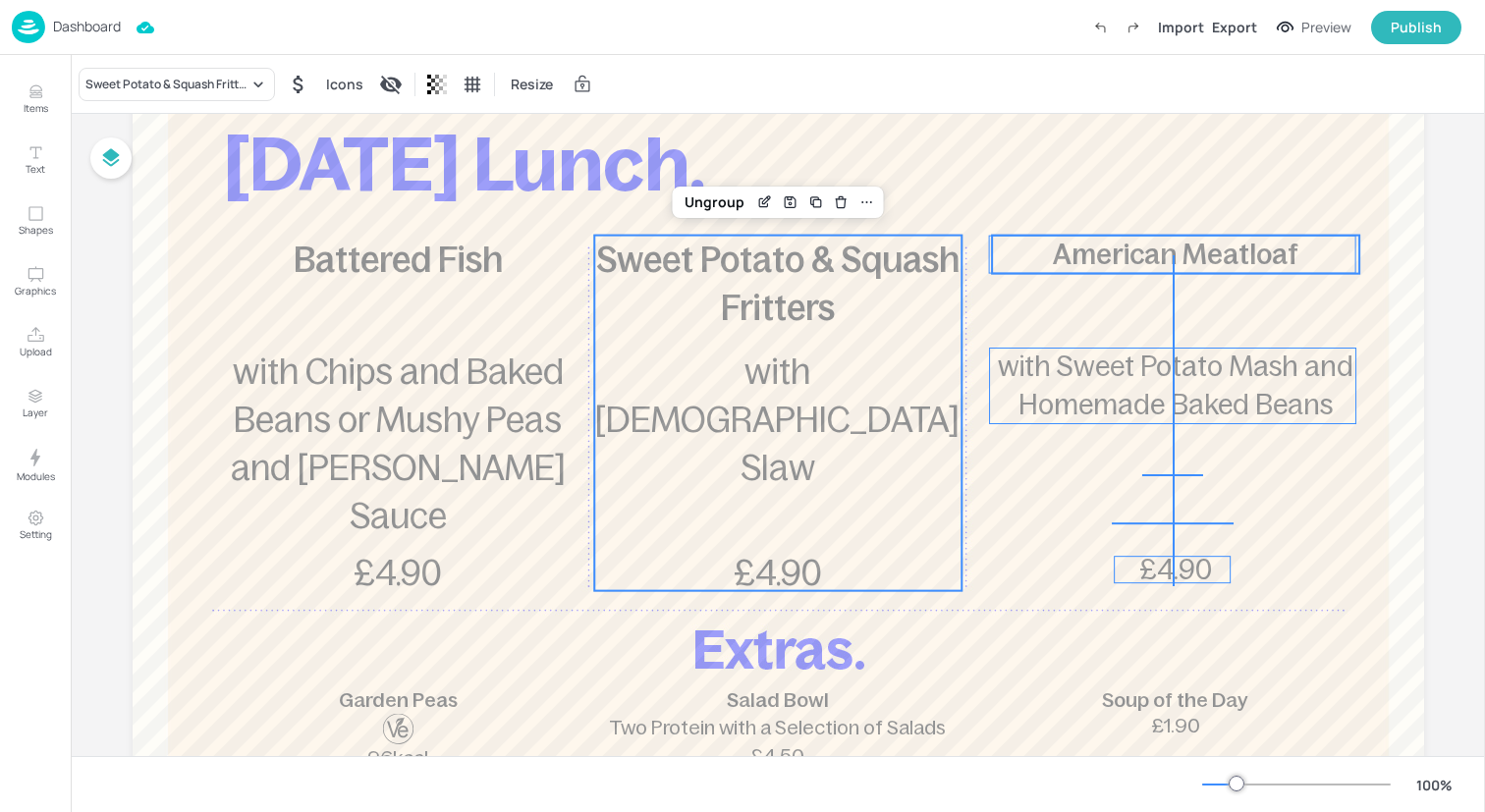
drag, startPoint x: 1172, startPoint y: 586, endPoint x: 1173, endPoint y: 253, distance: 333.0
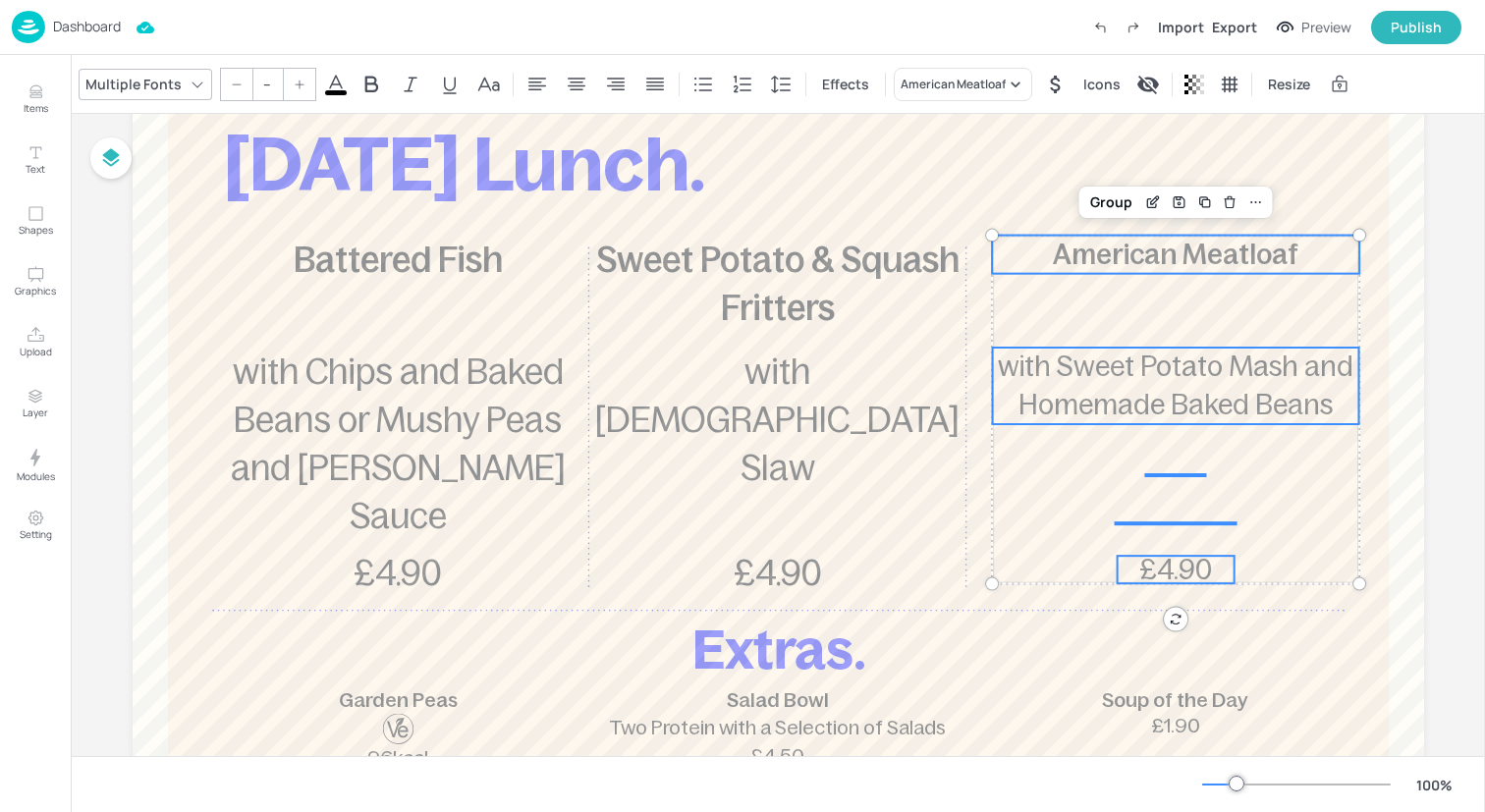
click at [262, 87] on input "--" at bounding box center [268, 84] width 28 height 31
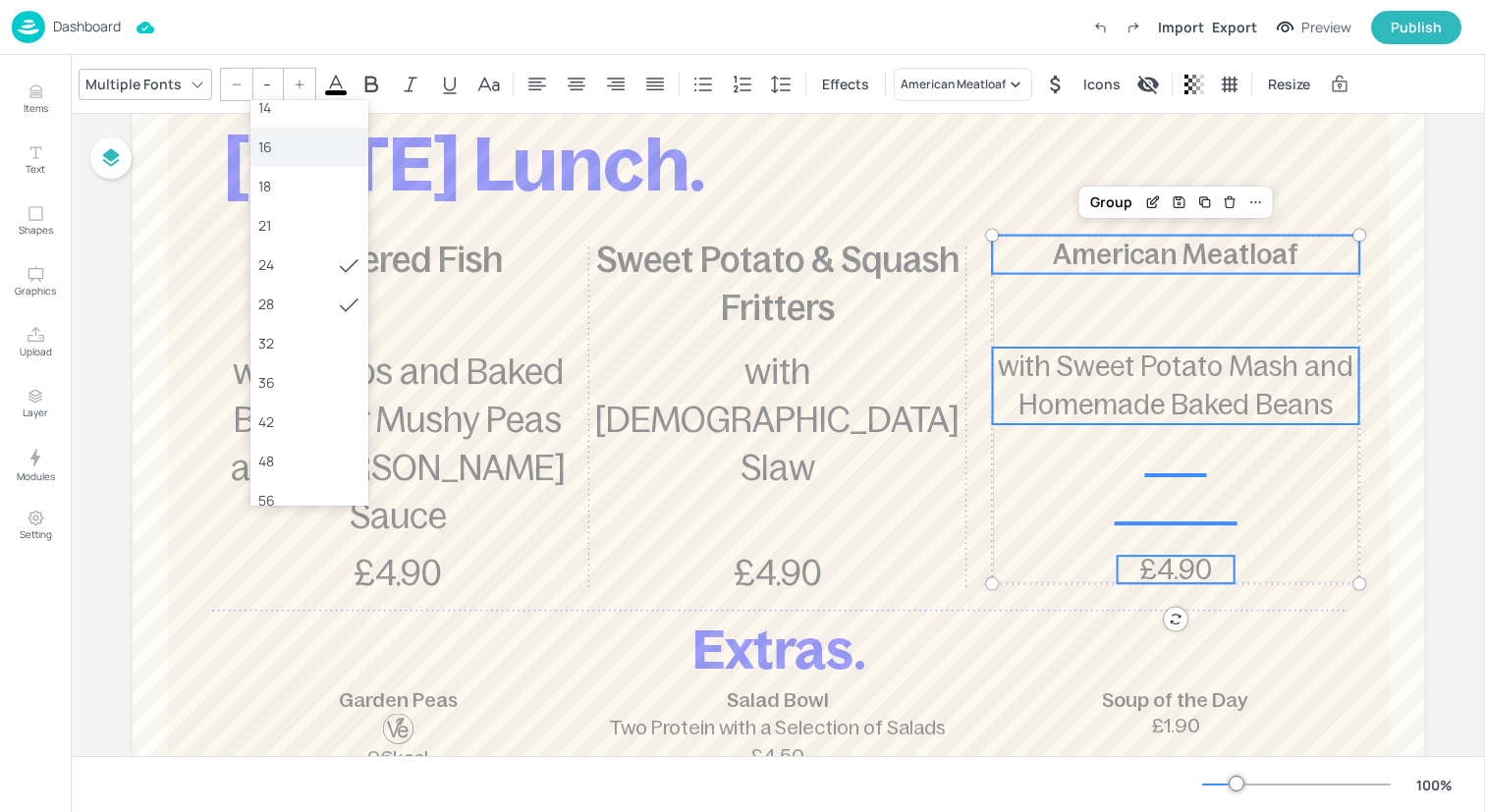
scroll to position [171, 0]
click at [279, 388] on div "36" at bounding box center [309, 381] width 102 height 21
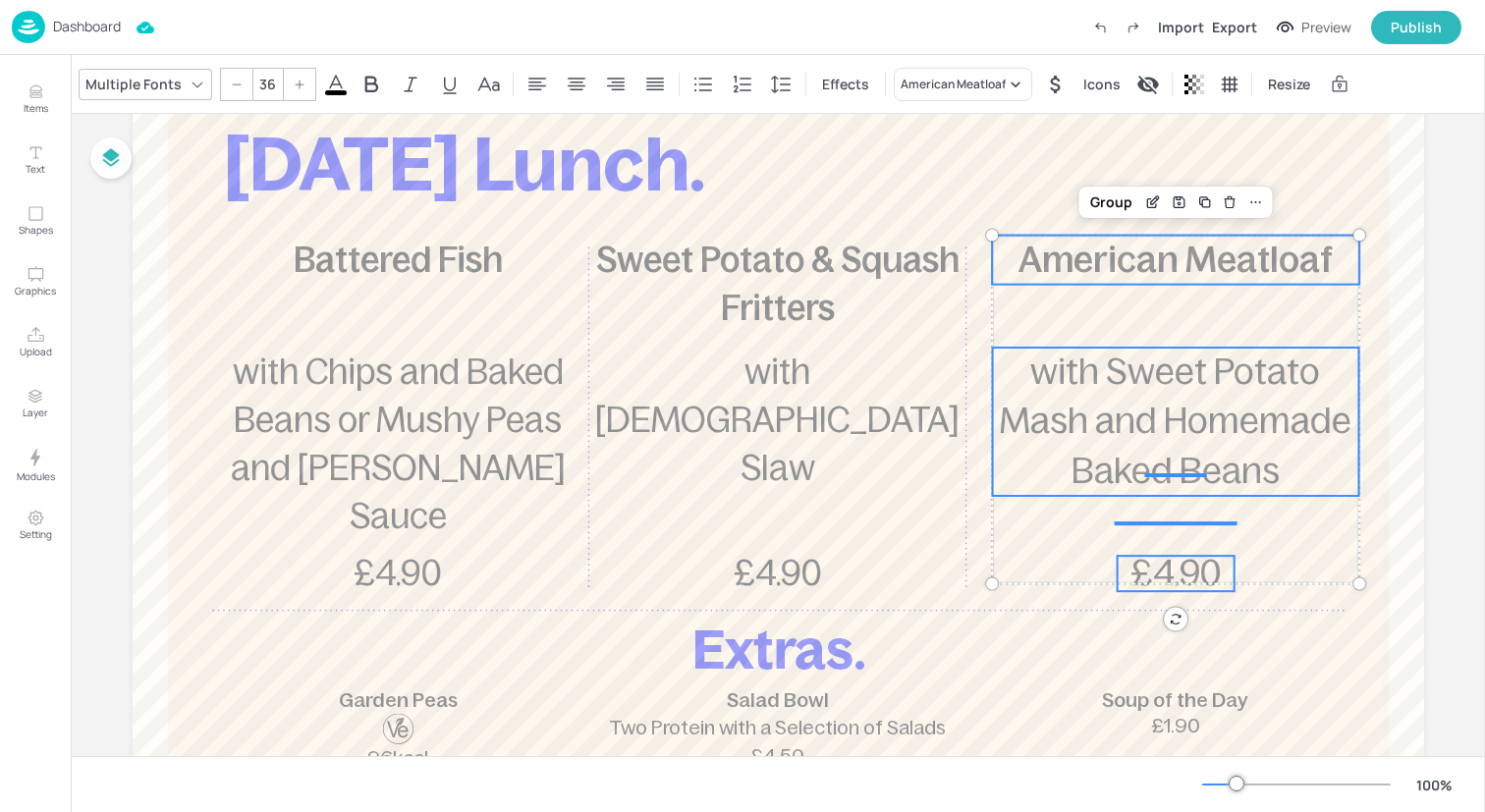
click at [227, 90] on div at bounding box center [236, 84] width 31 height 31
type input "35"
click at [1108, 205] on div "Group" at bounding box center [1111, 203] width 58 height 26
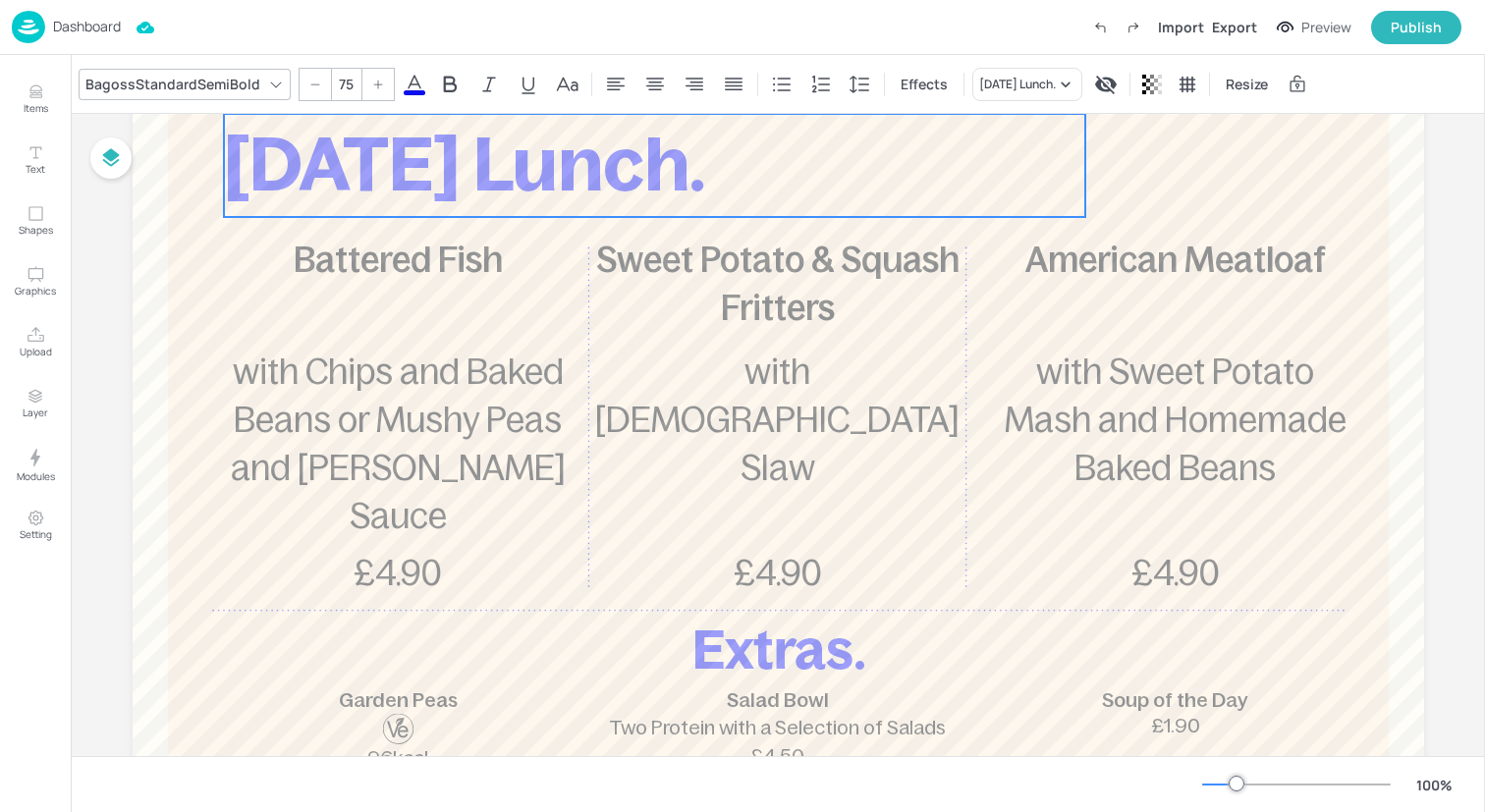
click at [985, 206] on p "[DATE] Lunch." at bounding box center [655, 165] width 861 height 103
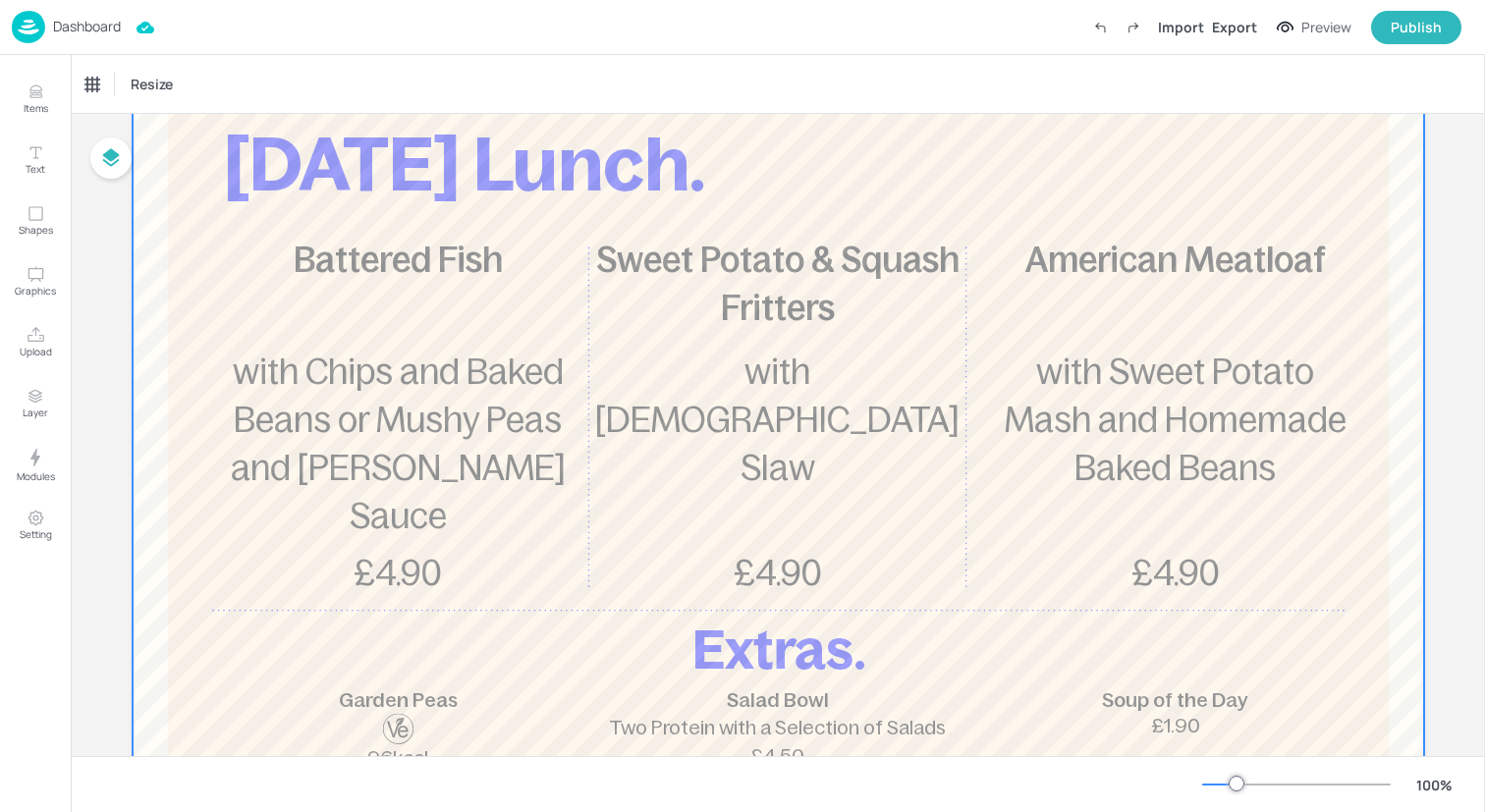
scroll to position [0, 0]
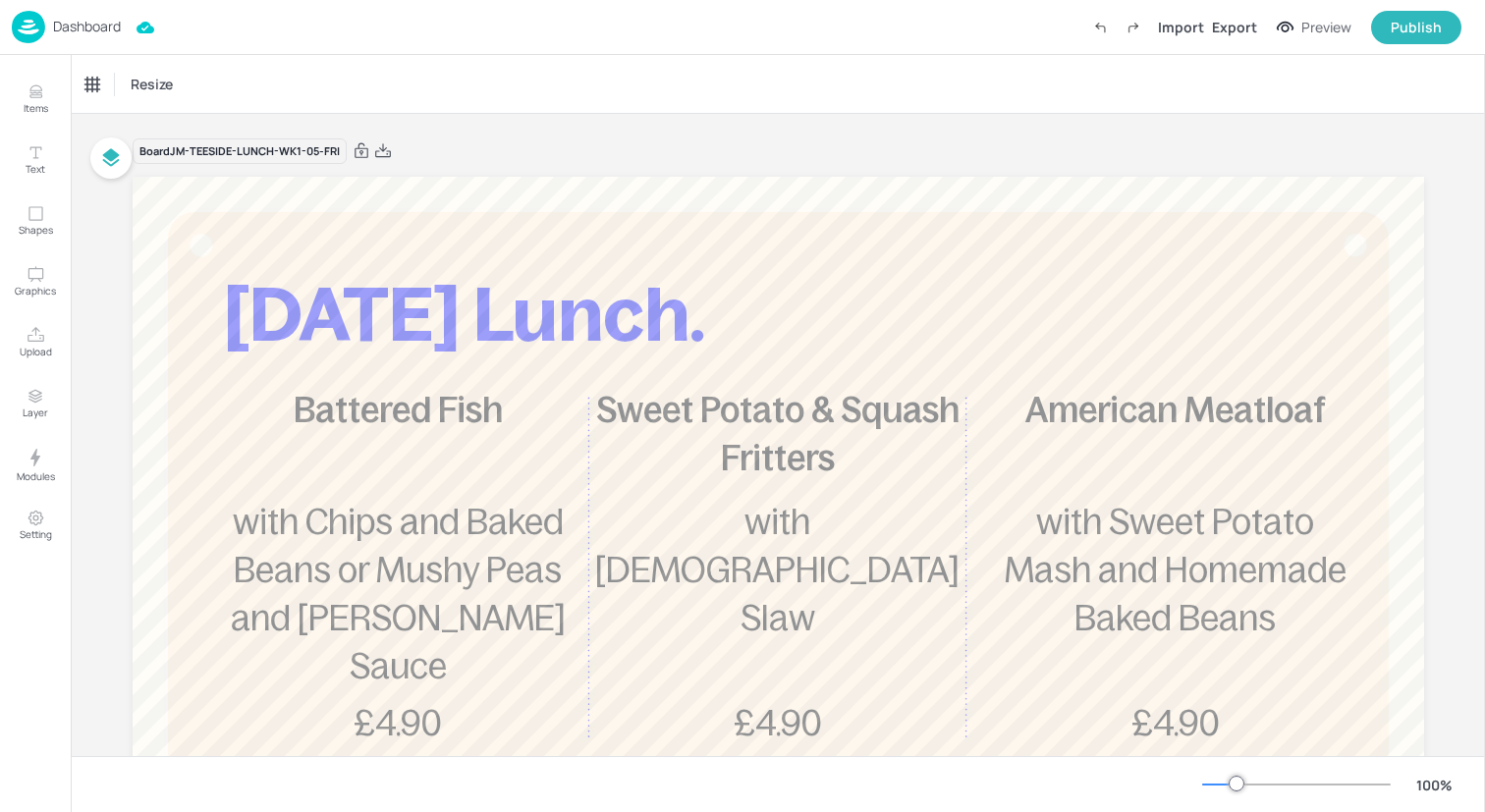
click at [216, 24] on div "Dashboard Import Export Preview Publish" at bounding box center [737, 27] width 1450 height 54
click at [37, 19] on img at bounding box center [28, 27] width 33 height 32
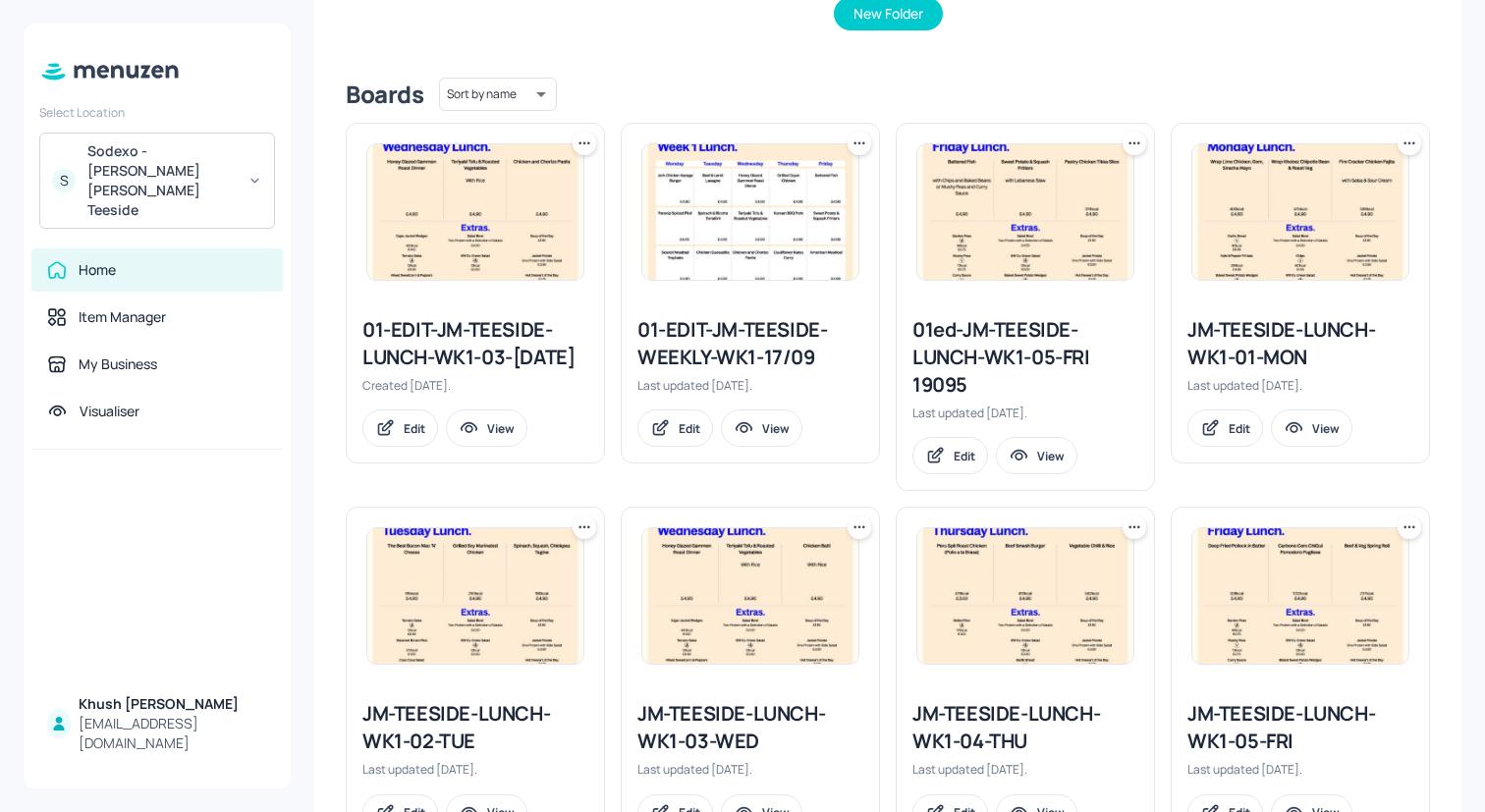
scroll to position [429, 0]
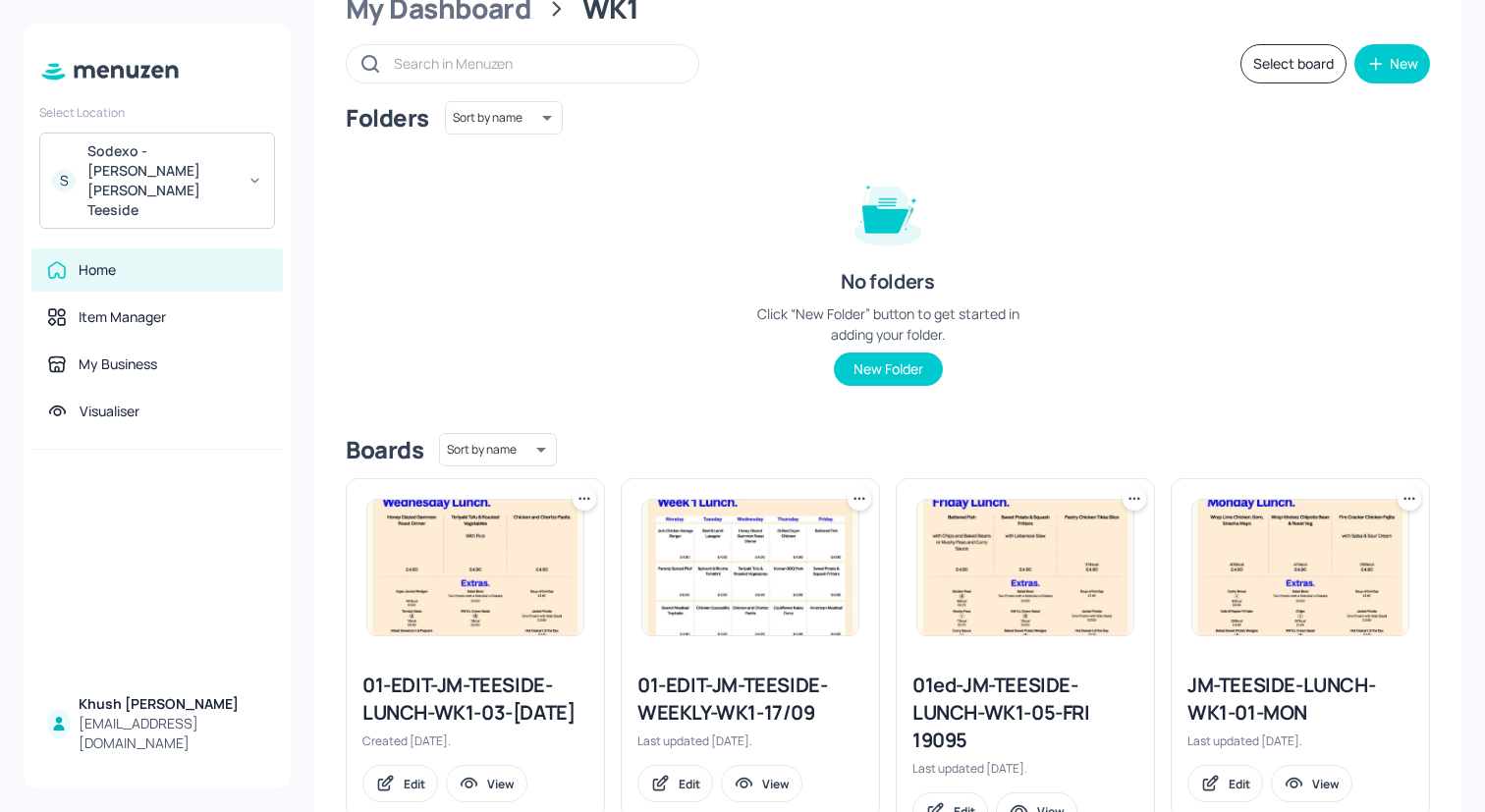
click at [1290, 64] on button "Select board" at bounding box center [1293, 63] width 106 height 39
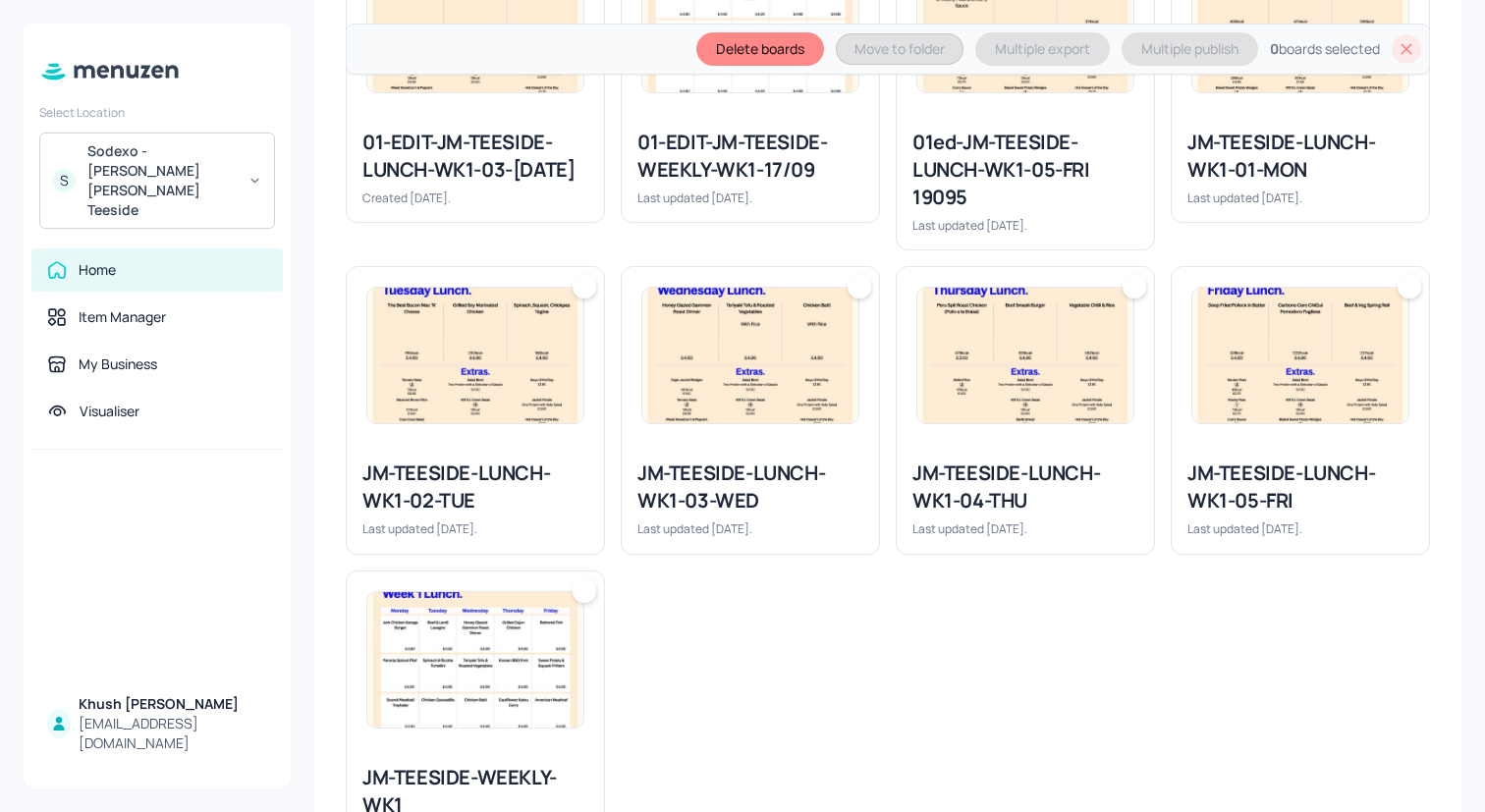
scroll to position [705, 0]
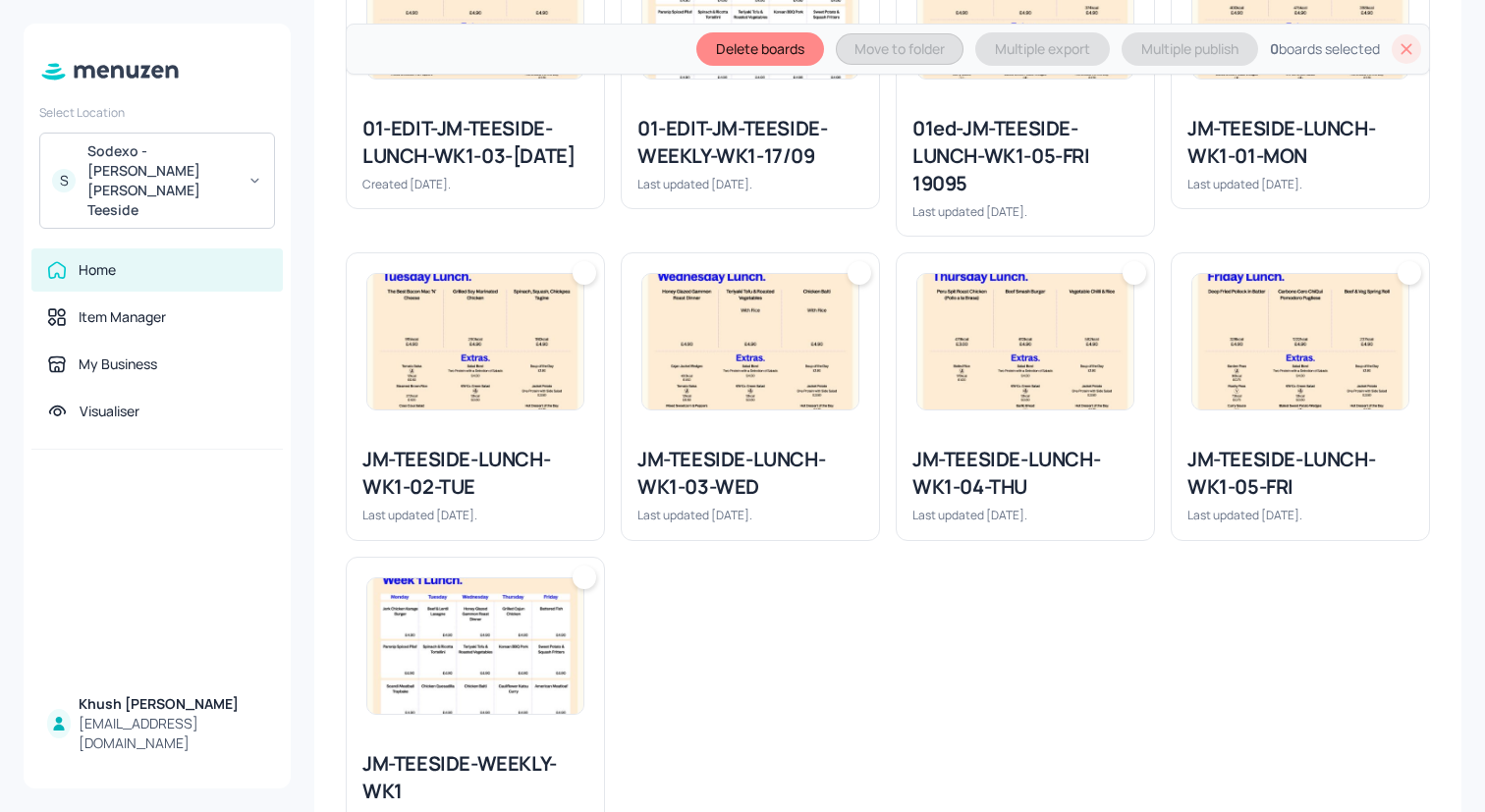
click at [1290, 196] on div "JM-TEESIDE-LUNCH-WK1-01-MON Last updated [DATE]." at bounding box center [1299, 153] width 257 height 109
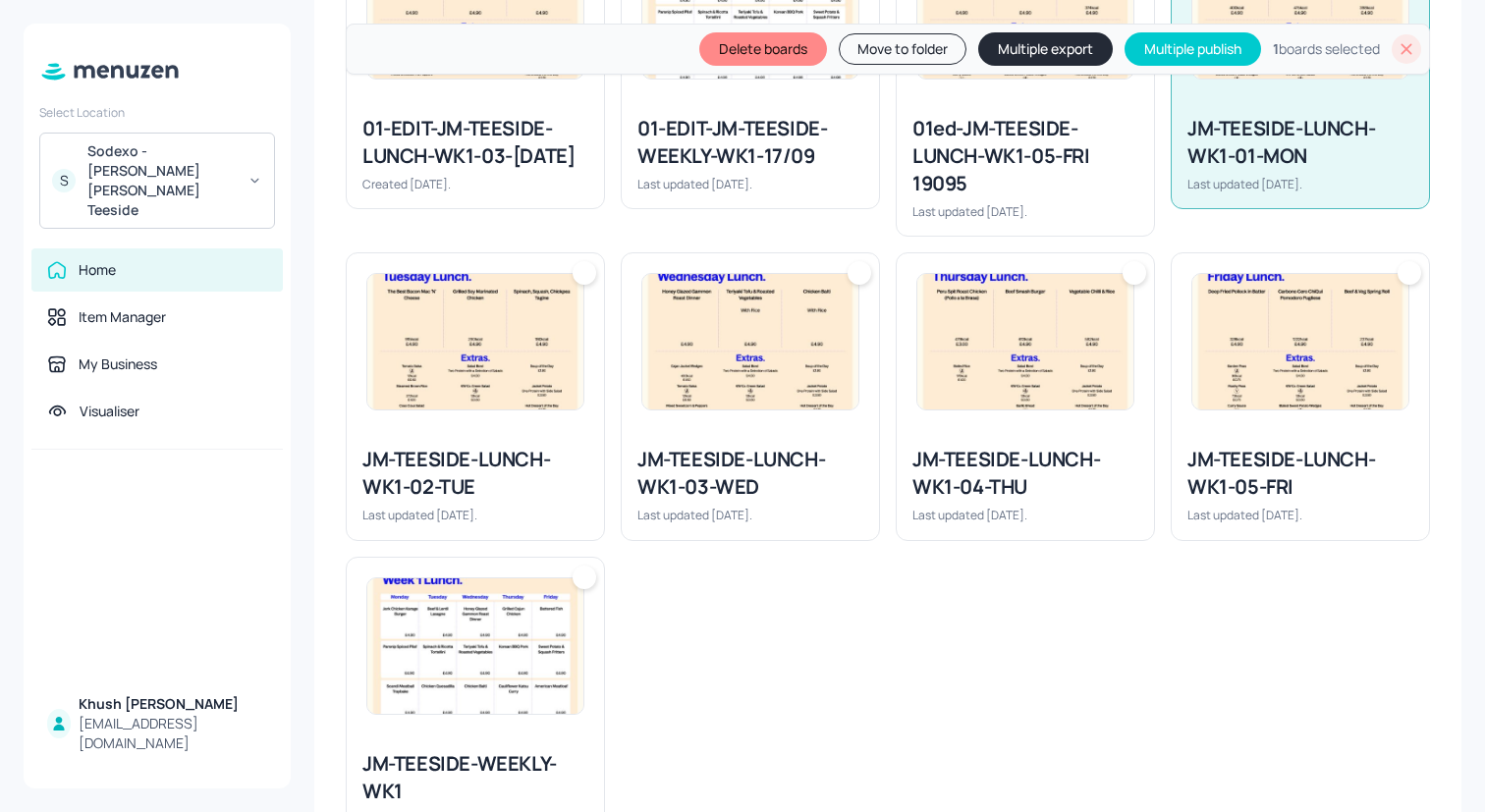
click at [1195, 319] on img at bounding box center [1300, 342] width 216 height 136
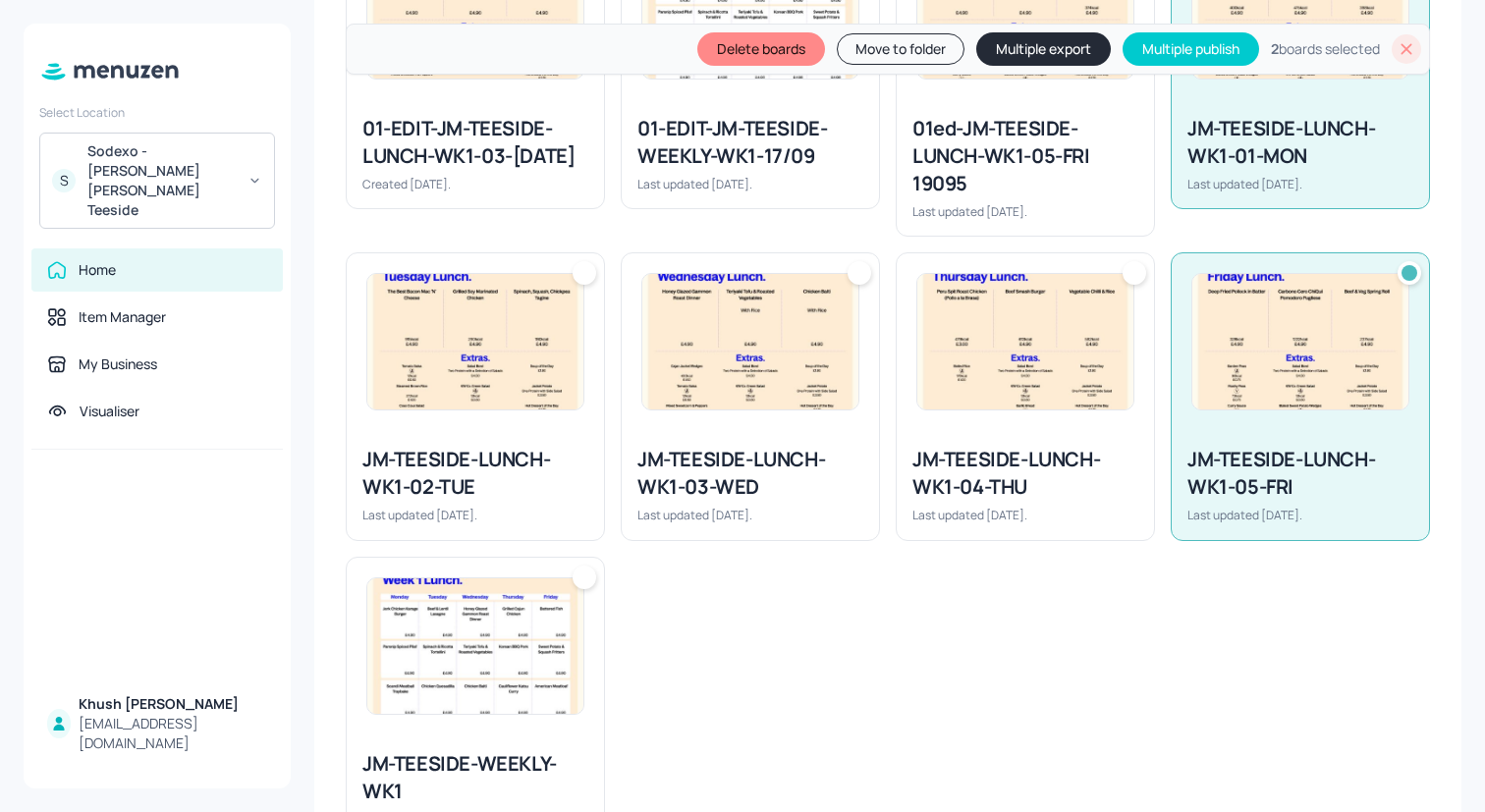
click at [1038, 322] on img at bounding box center [1025, 342] width 216 height 136
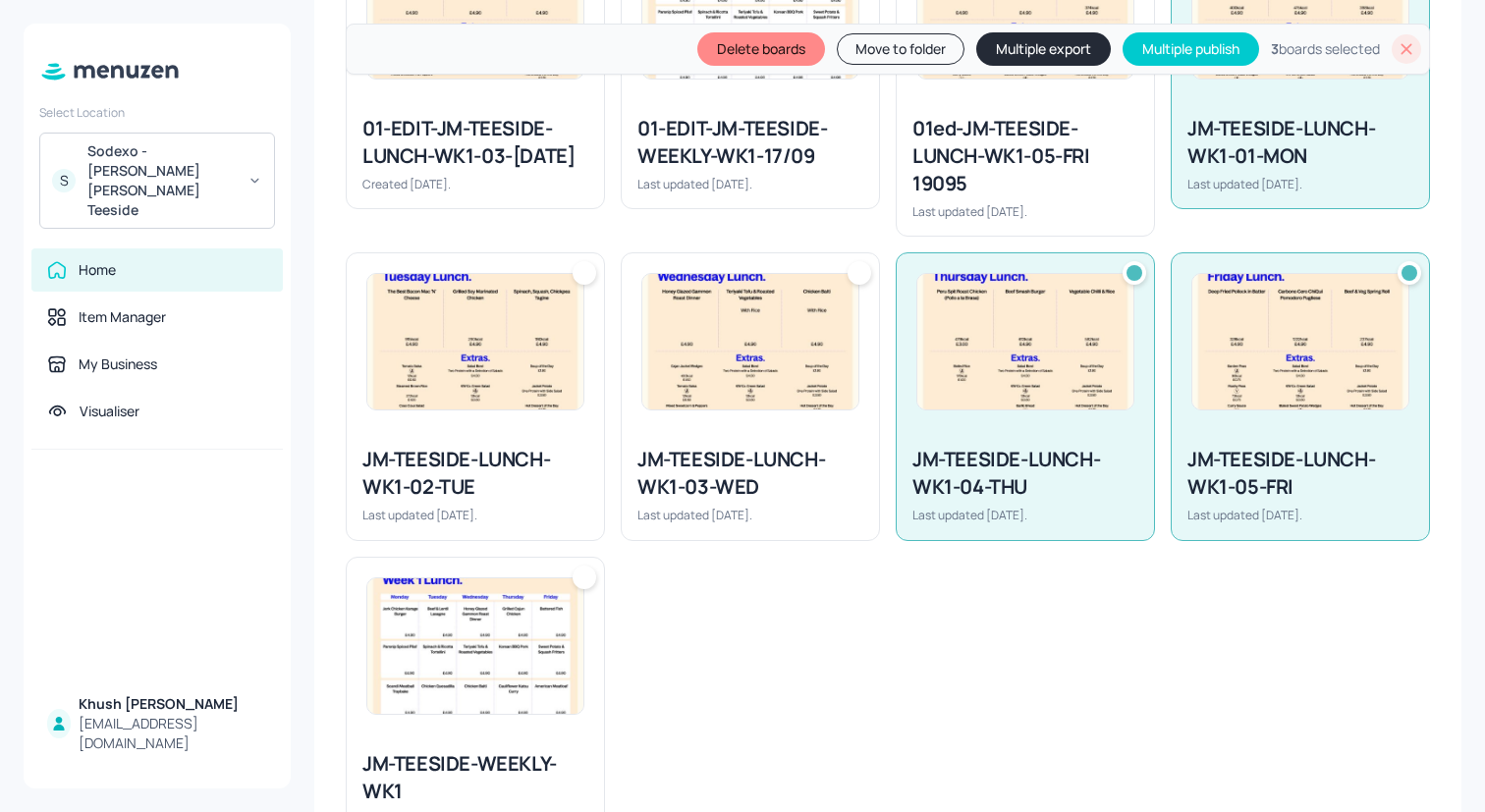
click at [819, 369] on img at bounding box center [750, 342] width 216 height 136
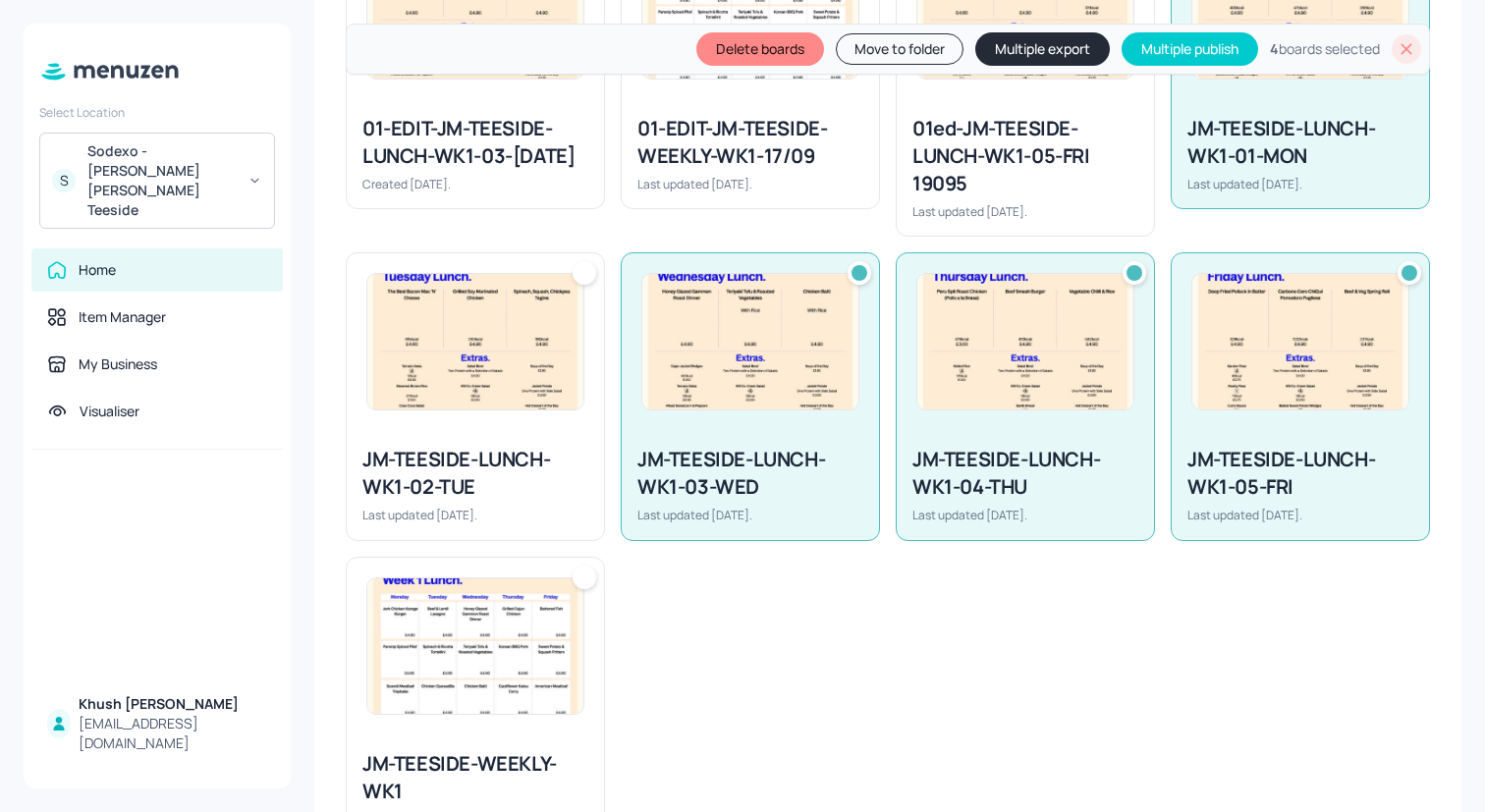
click at [502, 381] on img at bounding box center [476, 342] width 216 height 136
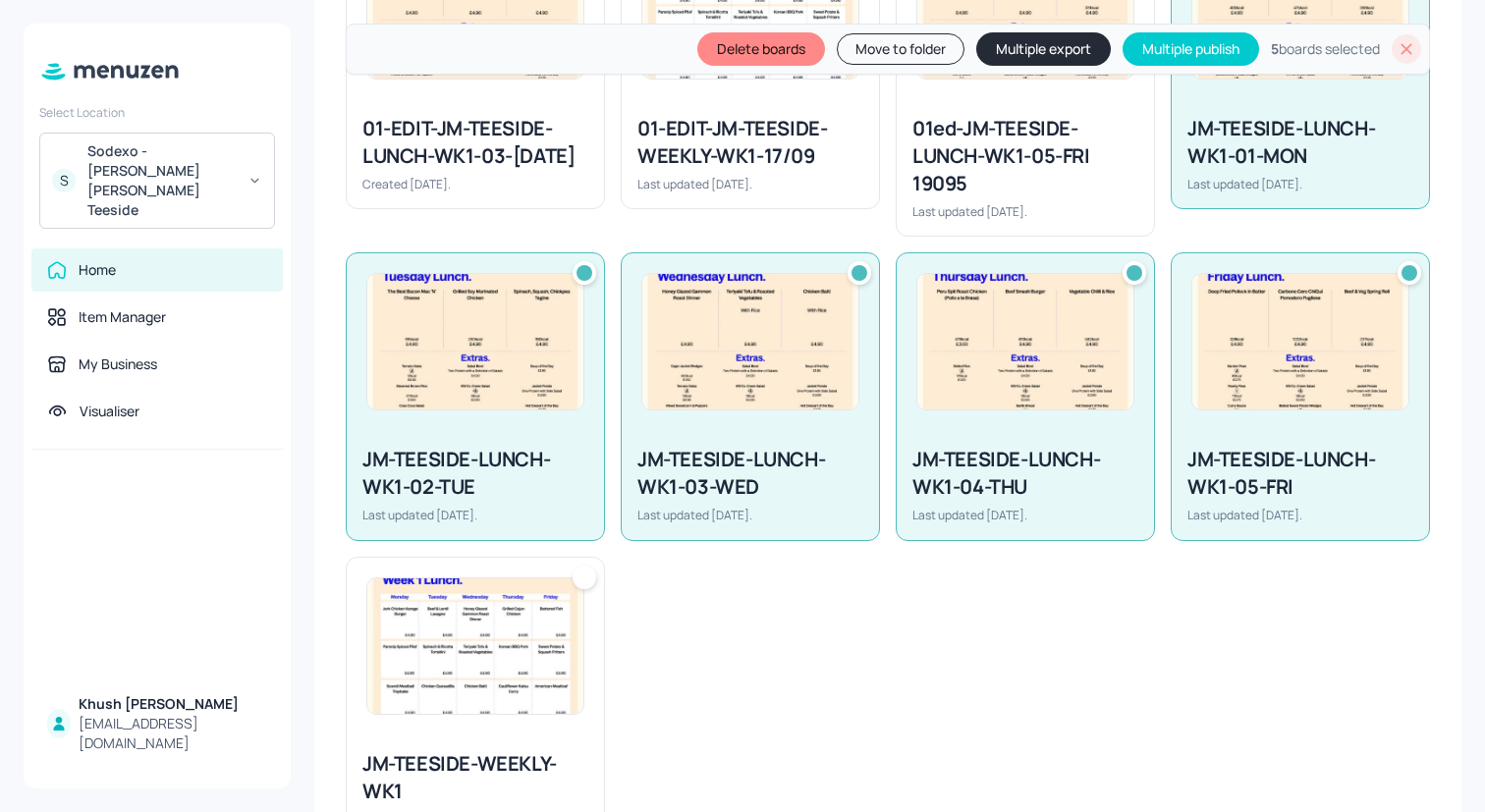
click at [1008, 61] on button "Multiple export" at bounding box center [1043, 48] width 135 height 33
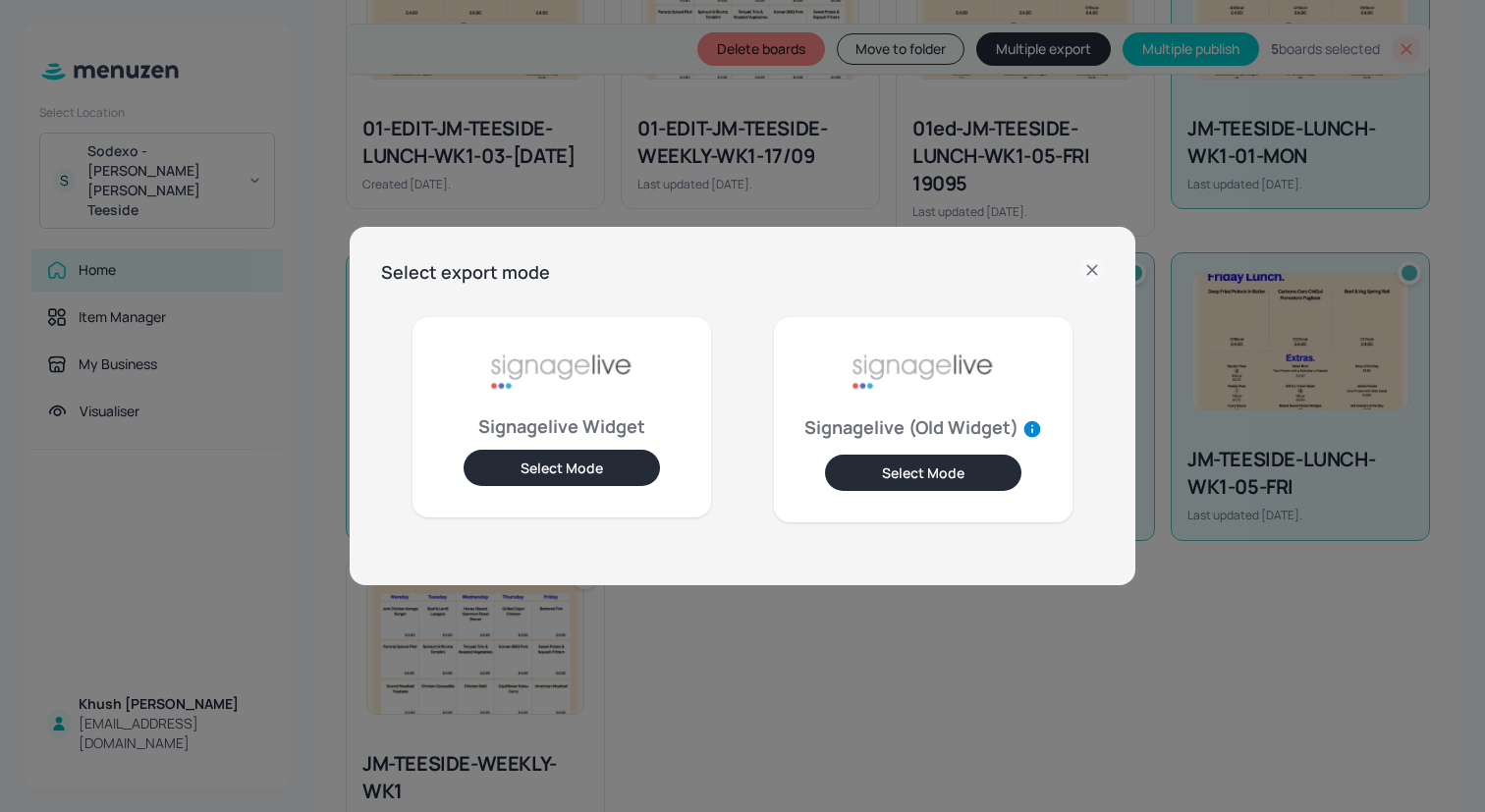
click at [527, 478] on button "Select Mode" at bounding box center [562, 467] width 197 height 36
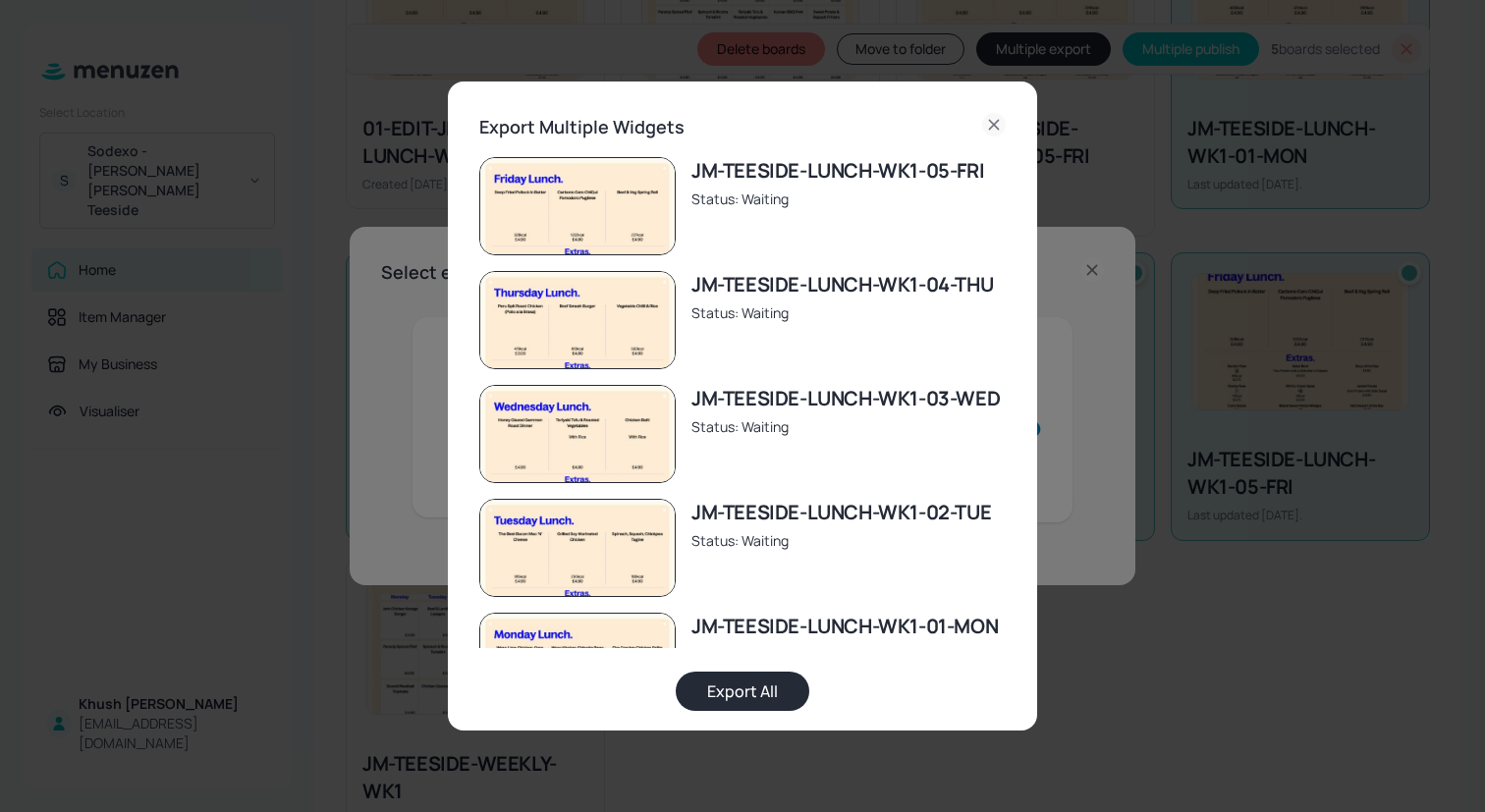
click at [731, 690] on button "Export All" at bounding box center [742, 690] width 134 height 39
click at [984, 123] on icon at bounding box center [994, 125] width 24 height 24
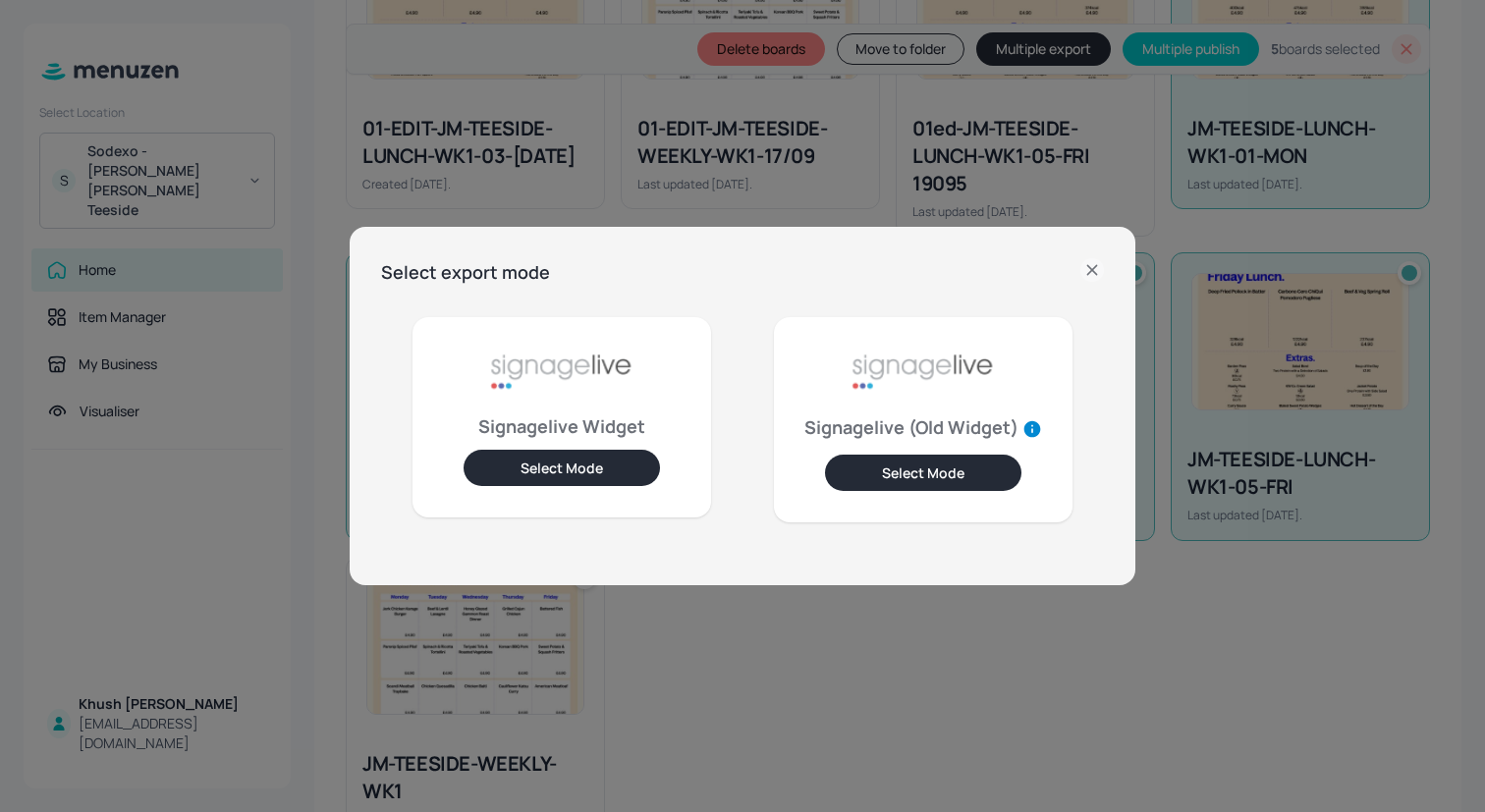
click at [1090, 273] on icon at bounding box center [1092, 270] width 24 height 24
